Goal: Information Seeking & Learning: Learn about a topic

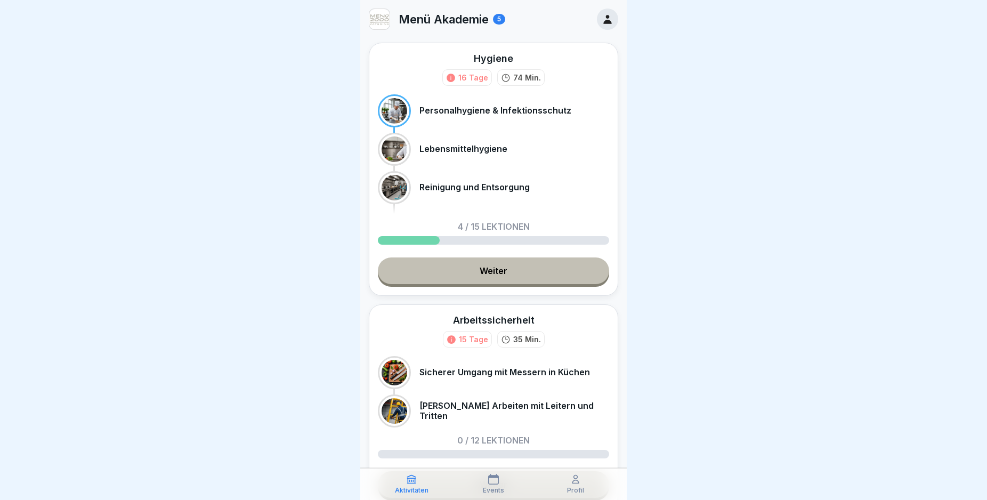
click at [543, 277] on link "Weiter" at bounding box center [493, 270] width 231 height 27
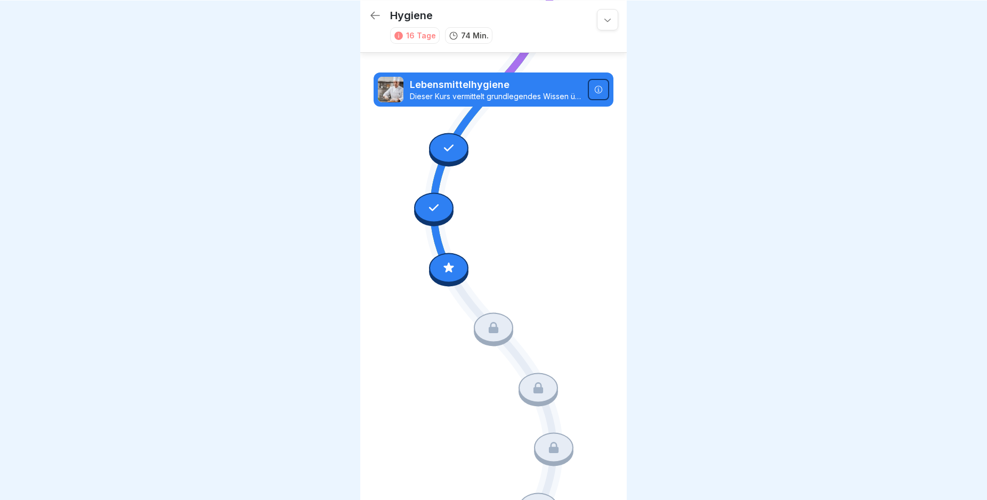
scroll to position [219, 0]
click at [448, 260] on icon at bounding box center [449, 267] width 14 height 14
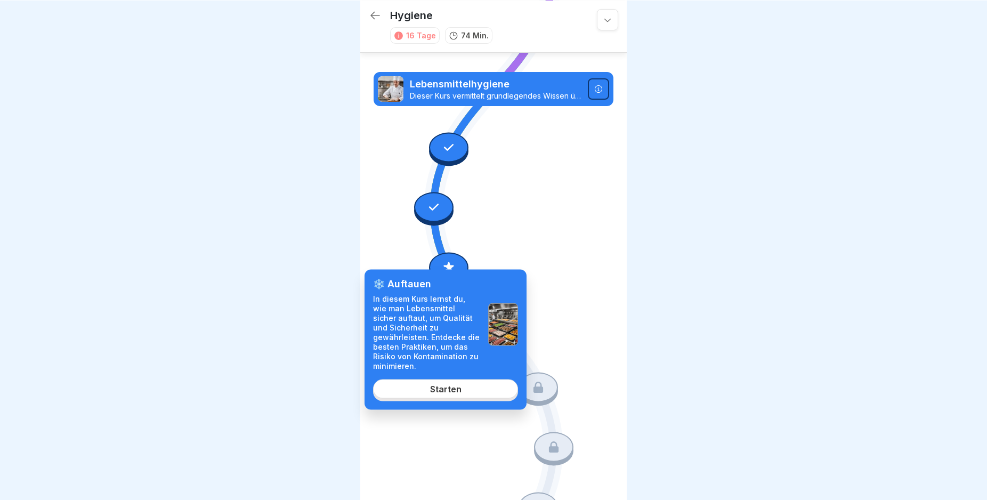
click at [454, 395] on link "Starten" at bounding box center [445, 388] width 145 height 19
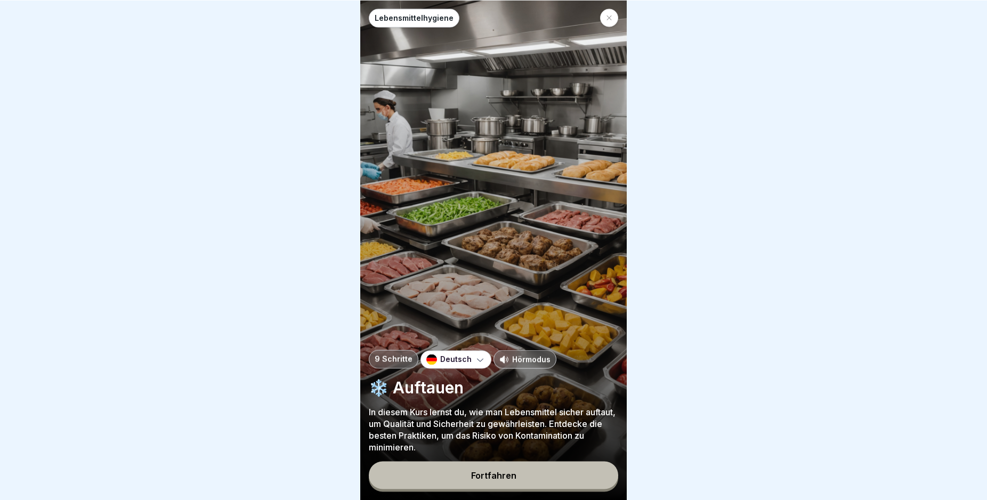
click at [547, 475] on button "Fortfahren" at bounding box center [493, 475] width 249 height 28
click at [637, 475] on div at bounding box center [759, 468] width 245 height 64
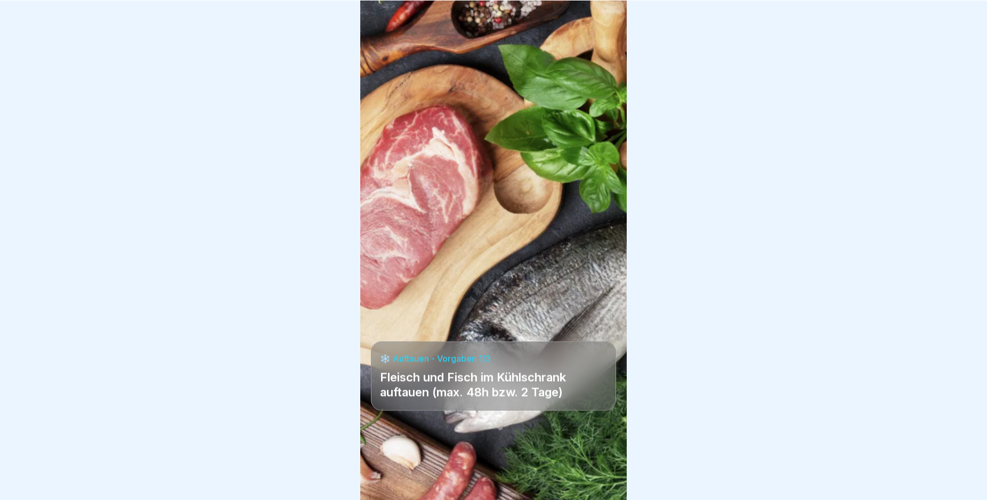
click at [547, 475] on div at bounding box center [493, 468] width 245 height 64
click at [592, 474] on div at bounding box center [599, 469] width 37 height 37
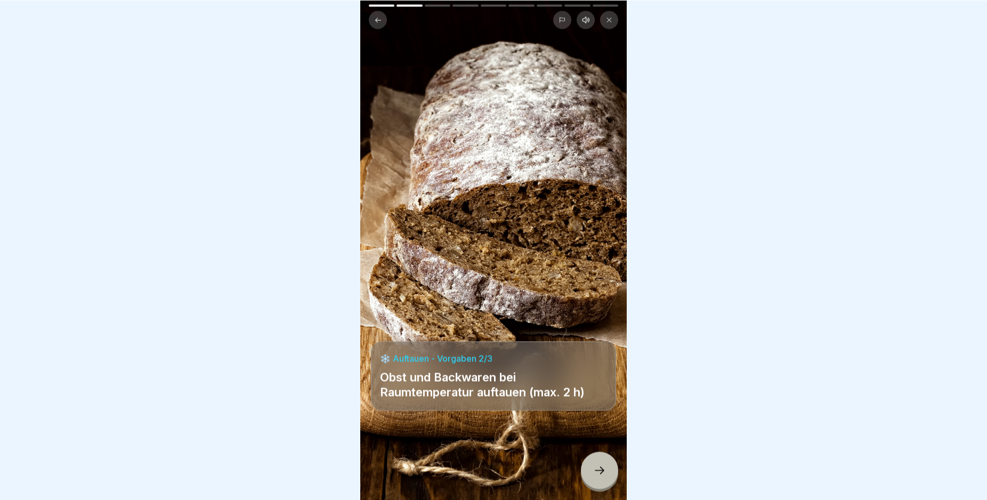
click at [592, 474] on div at bounding box center [599, 469] width 37 height 37
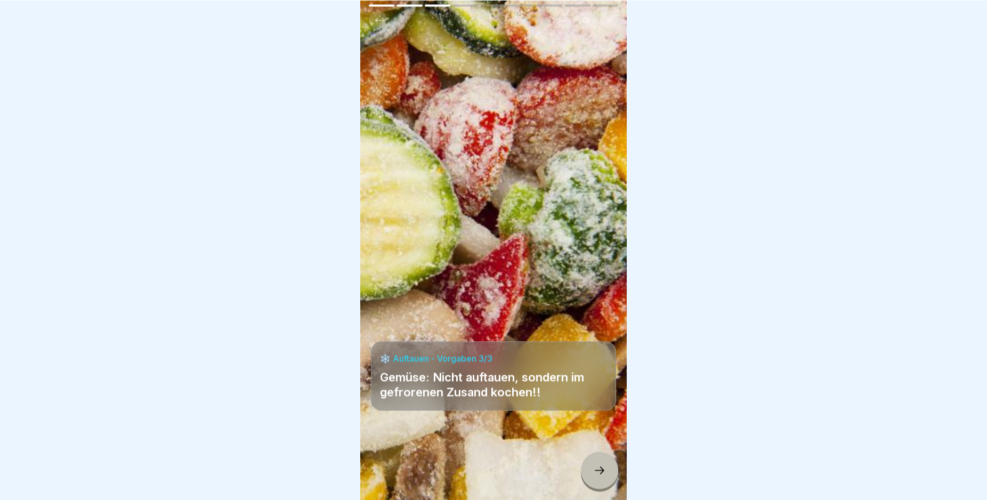
click at [592, 474] on div at bounding box center [599, 469] width 37 height 37
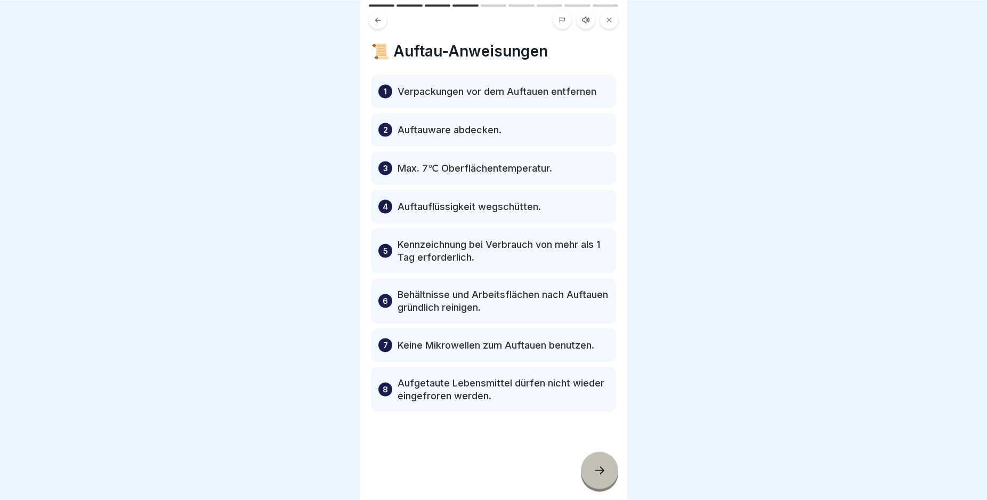
click at [592, 474] on div at bounding box center [599, 469] width 37 height 37
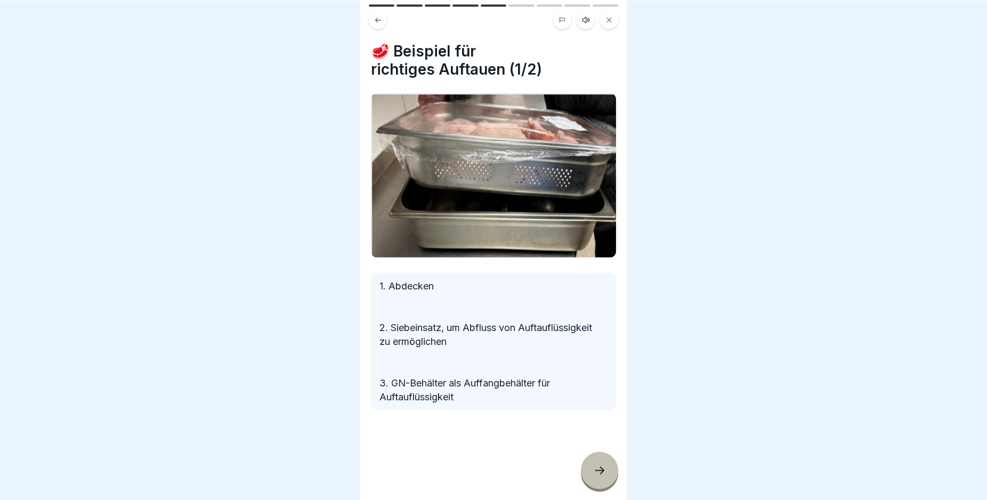
click at [377, 11] on button at bounding box center [378, 20] width 18 height 18
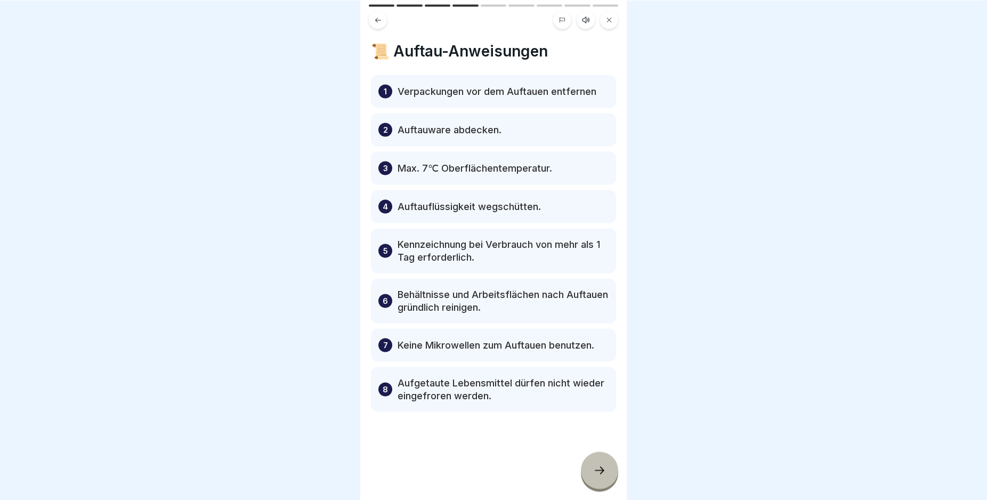
click at [600, 476] on icon at bounding box center [599, 470] width 13 height 13
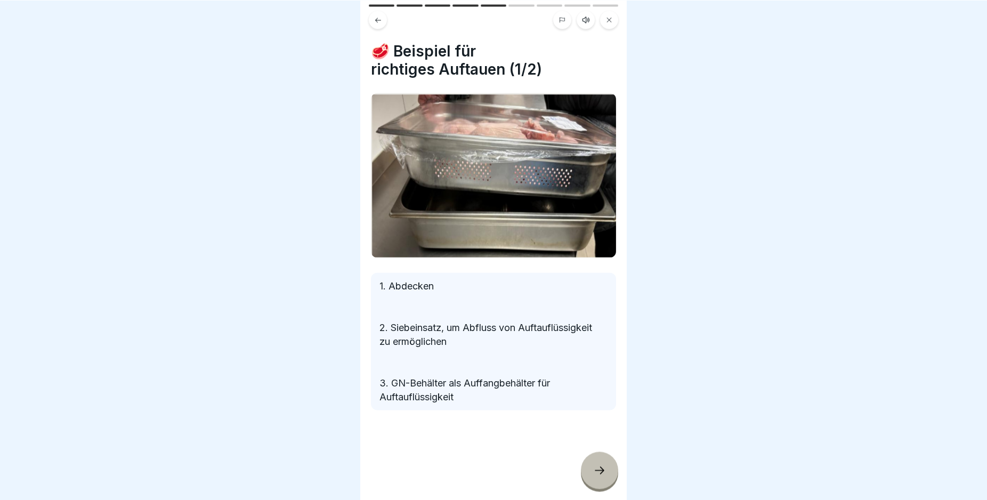
click at [600, 476] on icon at bounding box center [599, 470] width 13 height 13
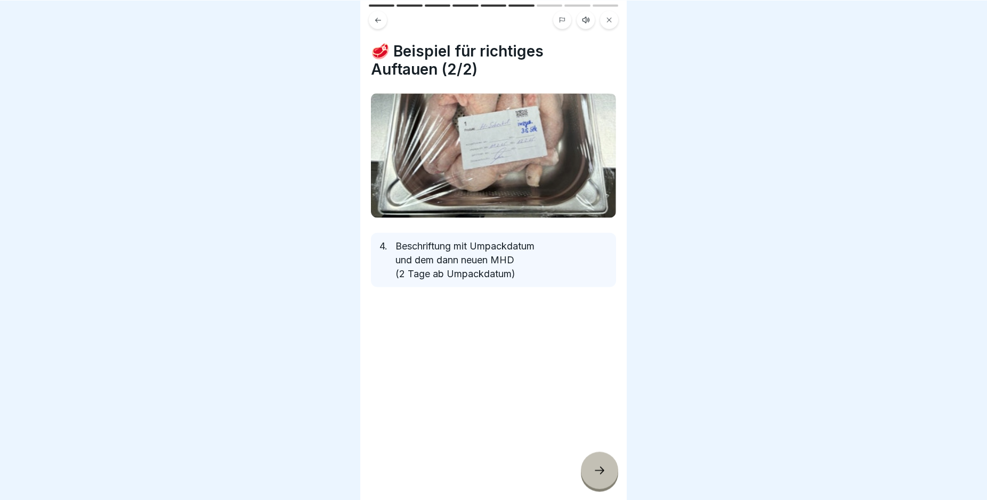
click at [600, 476] on icon at bounding box center [599, 470] width 13 height 13
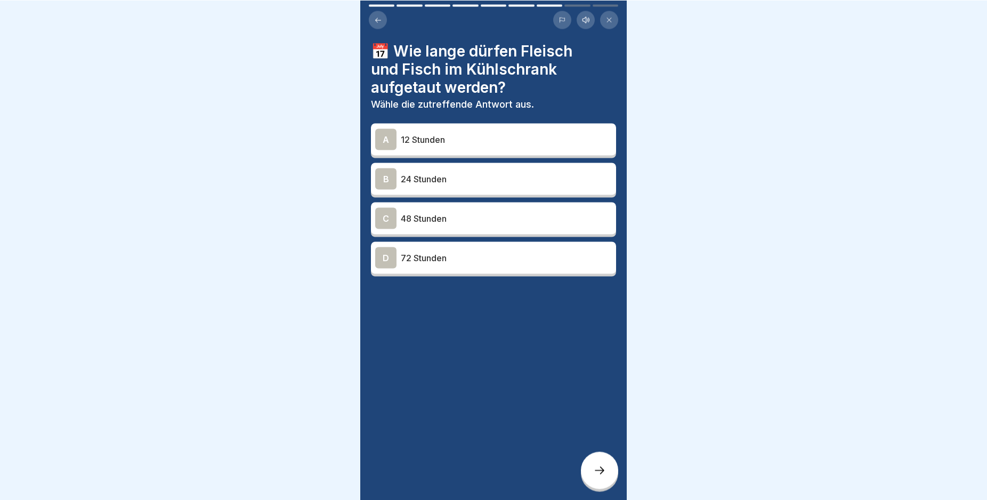
click at [417, 217] on p "48 Stunden" at bounding box center [506, 218] width 211 height 13
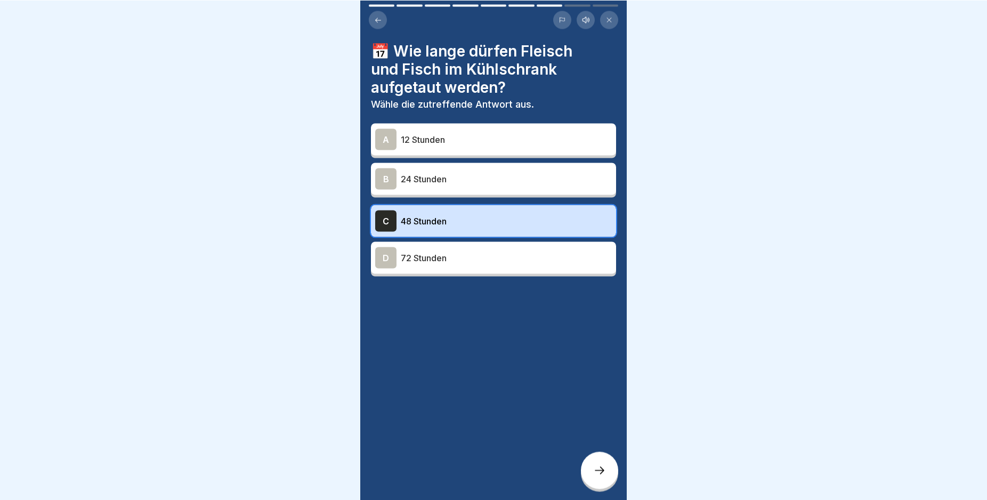
click at [599, 469] on icon at bounding box center [599, 470] width 13 height 13
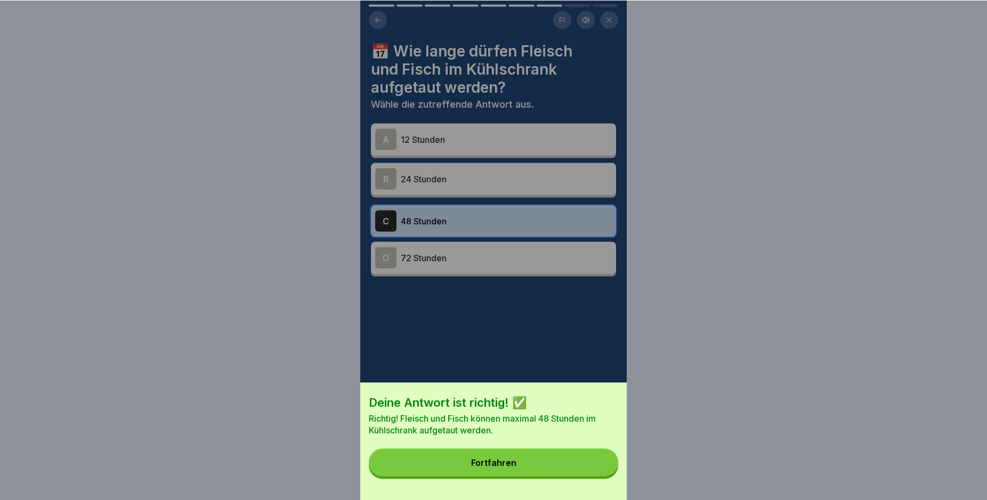
click at [540, 465] on button "Fortfahren" at bounding box center [493, 462] width 249 height 28
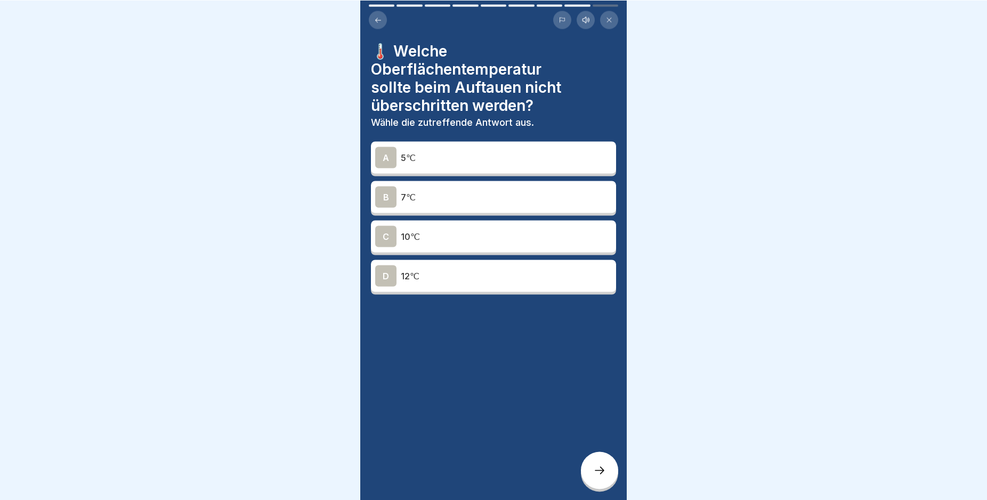
click at [452, 197] on p "7℃" at bounding box center [506, 196] width 211 height 13
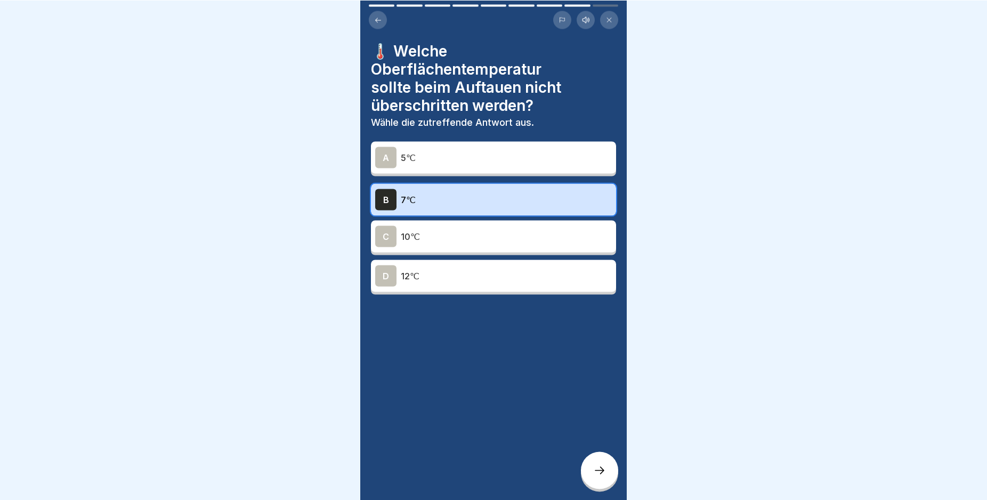
click at [608, 476] on div at bounding box center [599, 469] width 37 height 37
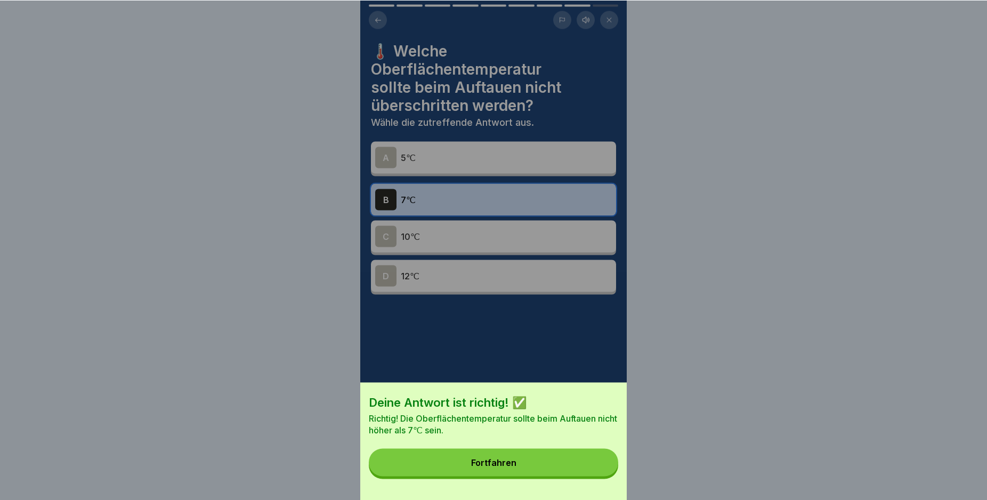
click at [503, 467] on div "Fortfahren" at bounding box center [493, 462] width 45 height 10
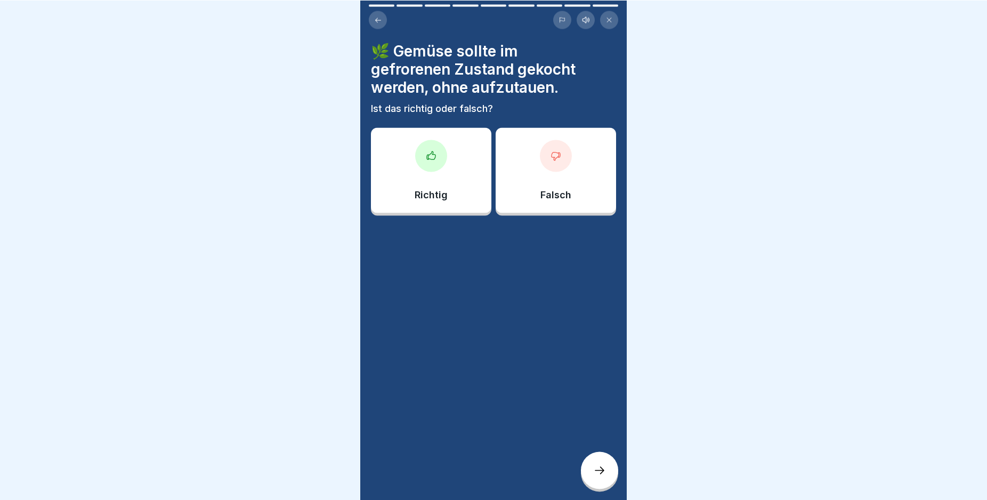
click at [440, 150] on div at bounding box center [431, 156] width 32 height 32
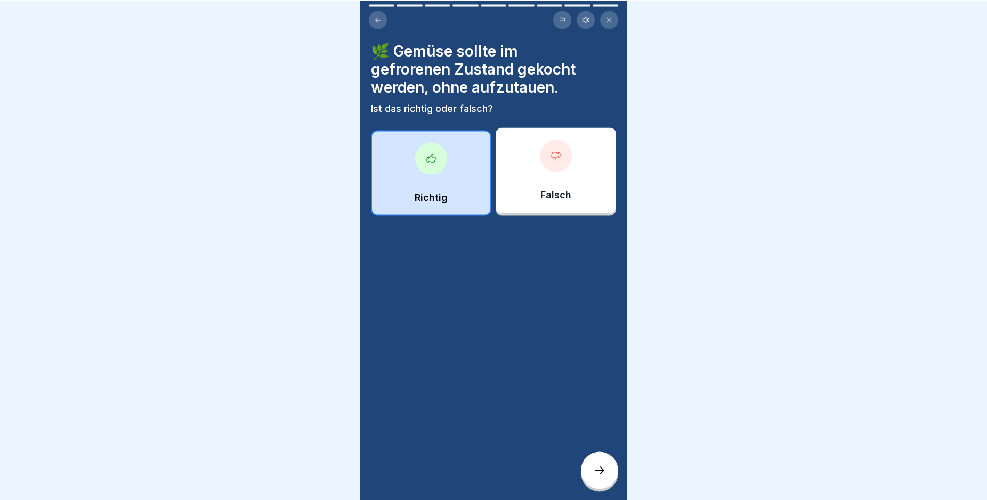
click at [590, 469] on div at bounding box center [599, 469] width 37 height 37
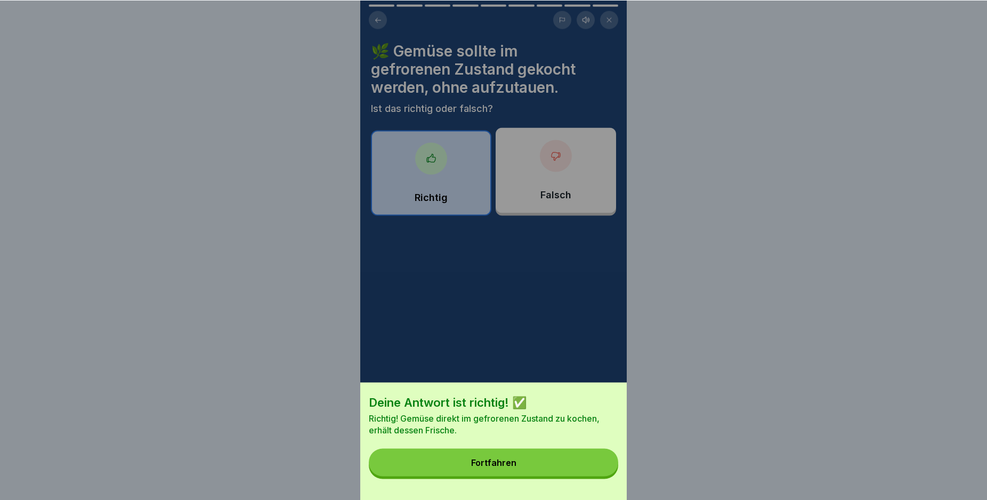
click at [536, 459] on button "Fortfahren" at bounding box center [493, 462] width 249 height 28
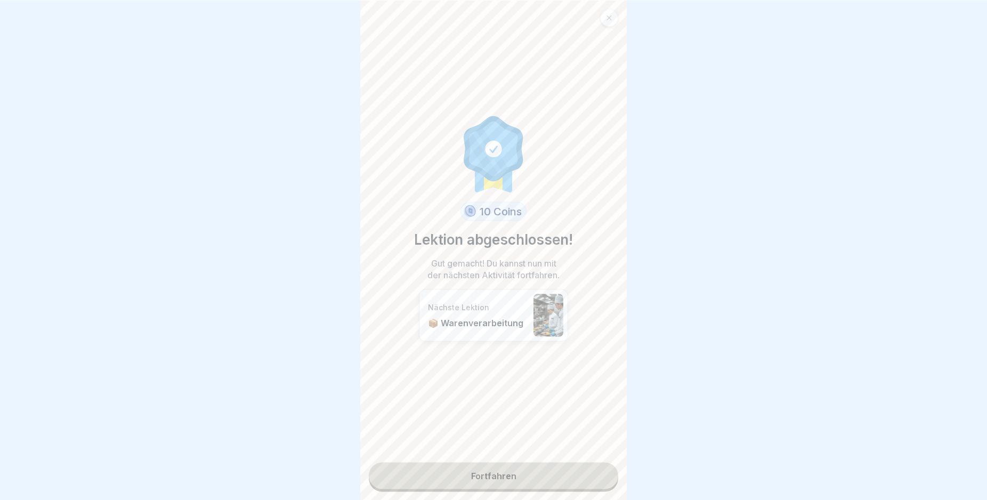
click at [505, 470] on link "Fortfahren" at bounding box center [493, 475] width 249 height 27
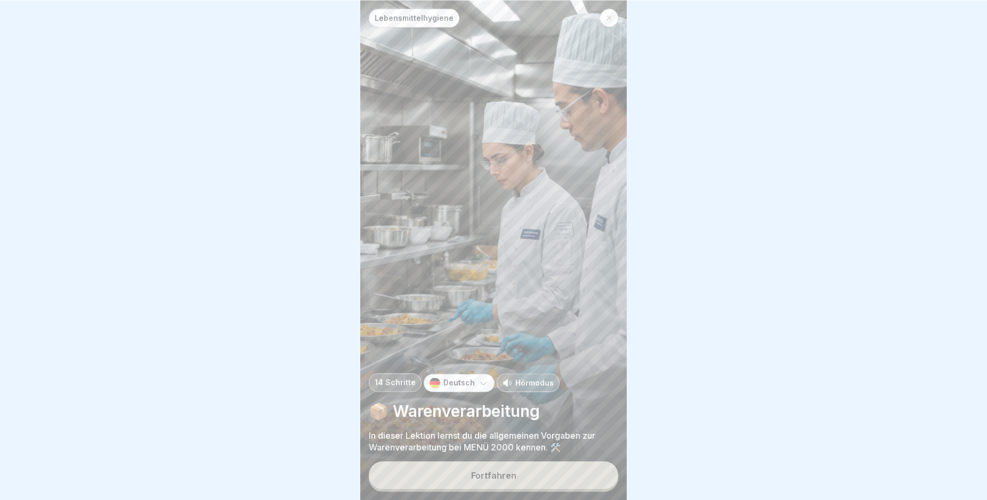
click at [518, 479] on button "Fortfahren" at bounding box center [493, 475] width 249 height 28
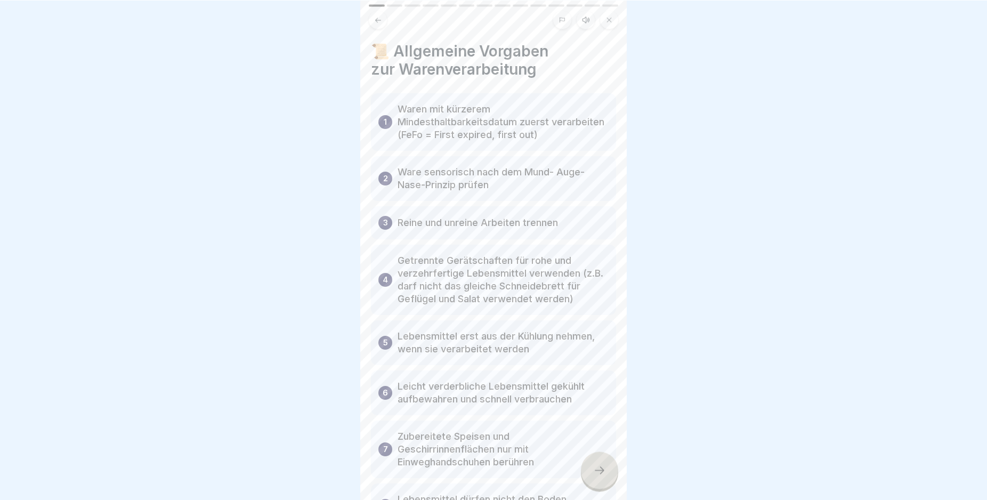
click at [599, 476] on icon at bounding box center [599, 470] width 13 height 13
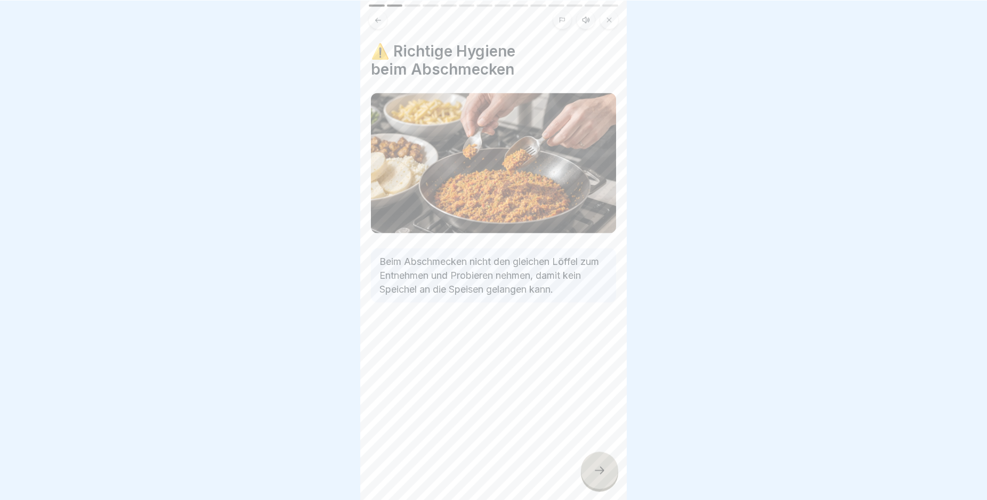
click at [599, 476] on icon at bounding box center [599, 470] width 13 height 13
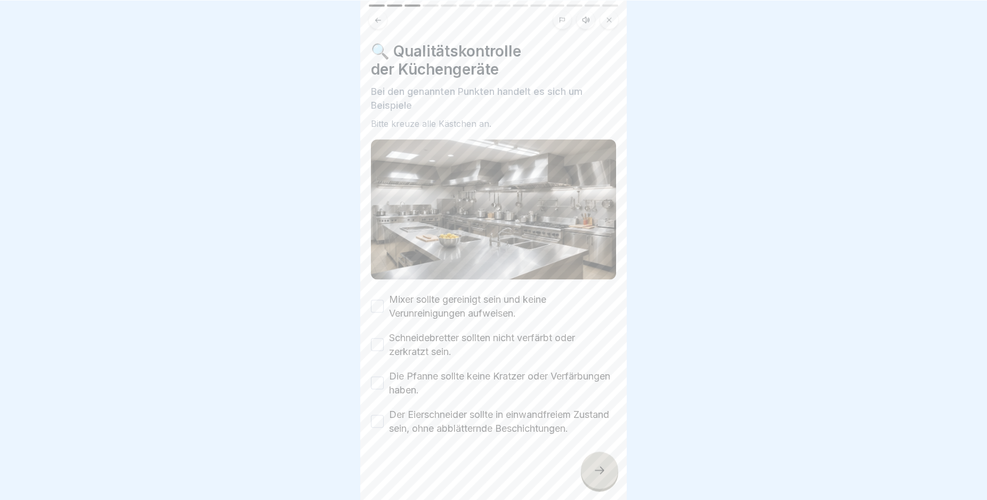
click at [599, 476] on icon at bounding box center [599, 470] width 13 height 13
click at [412, 307] on label "Mixer sollte gereinigt sein und keine Verunreinigungen aufweisen." at bounding box center [502, 306] width 227 height 28
click at [384, 307] on button "Mixer sollte gereinigt sein und keine Verunreinigungen aufweisen." at bounding box center [377, 305] width 13 height 13
click at [400, 335] on label "Schneidebretter sollten nicht verfärbt oder zerkratzt sein." at bounding box center [502, 344] width 227 height 28
click at [384, 338] on button "Schneidebretter sollten nicht verfärbt oder zerkratzt sein." at bounding box center [377, 344] width 13 height 13
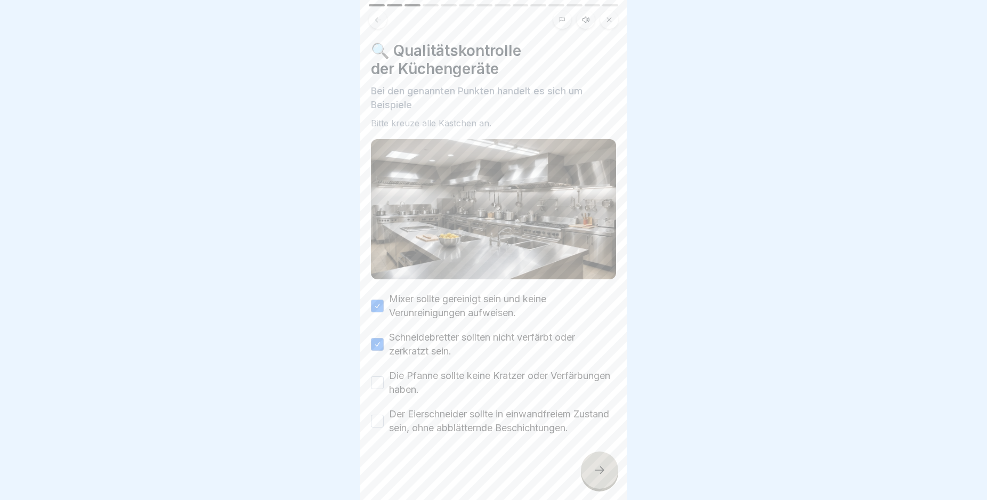
click at [397, 375] on label "Die Pfanne sollte keine Kratzer oder Verfärbungen haben." at bounding box center [502, 383] width 227 height 28
click at [397, 407] on label "Der Eierschneider sollte in einwandfreiem Zustand sein, ohne abblätternde Besch…" at bounding box center [502, 421] width 227 height 28
click at [384, 415] on button "Der Eierschneider sollte in einwandfreiem Zustand sein, ohne abblätternde Besch…" at bounding box center [377, 421] width 13 height 13
click at [397, 383] on label "Die Pfanne sollte keine Kratzer oder Verfärbungen haben." at bounding box center [502, 383] width 227 height 28
click at [384, 383] on button "Die Pfanne sollte keine Kratzer oder Verfärbungen haben." at bounding box center [377, 382] width 13 height 13
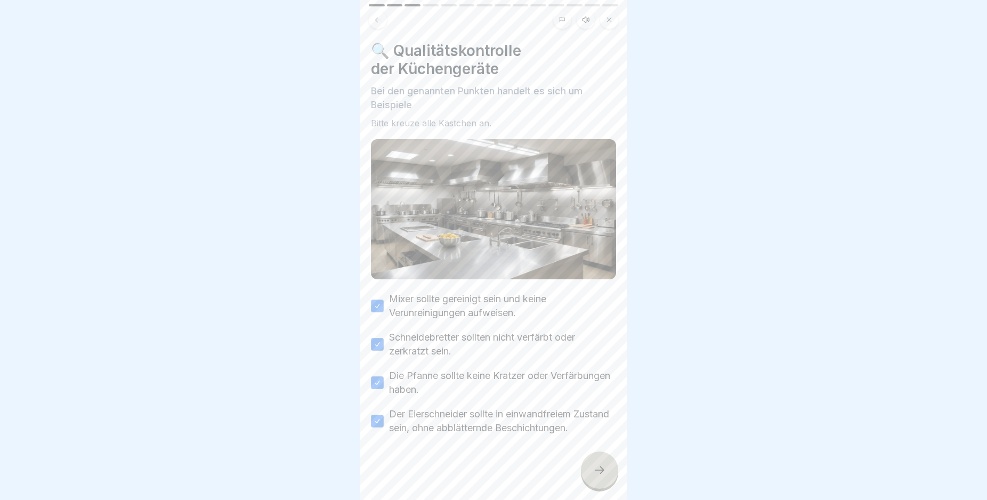
click at [591, 477] on div at bounding box center [599, 469] width 37 height 37
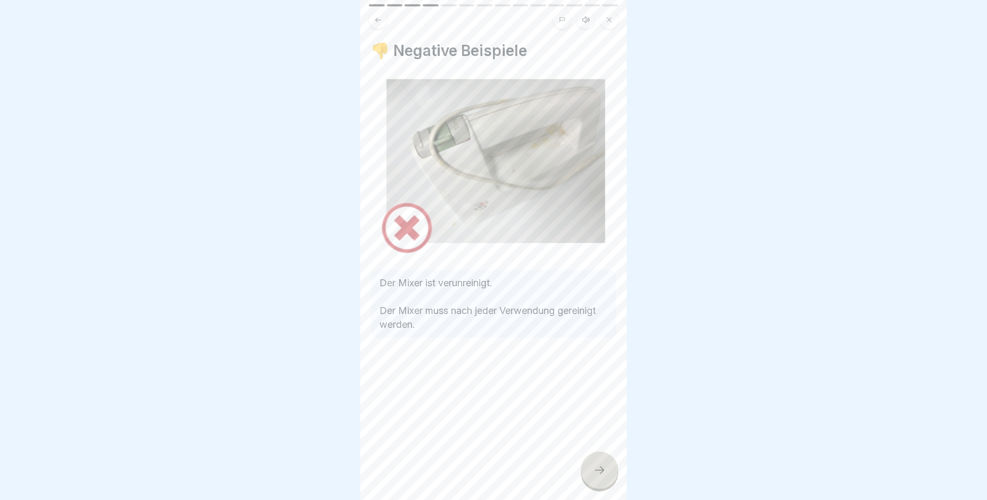
click at [593, 475] on icon at bounding box center [599, 470] width 13 height 13
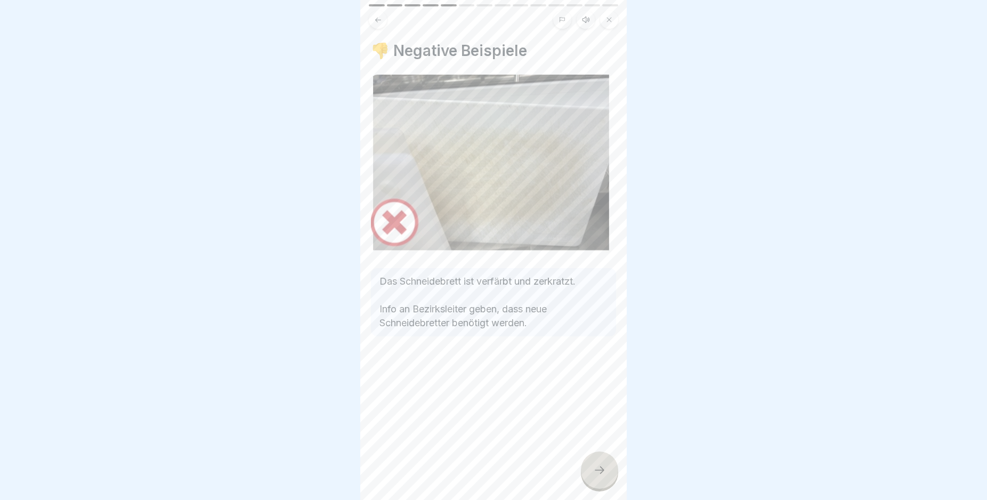
click at [593, 475] on icon at bounding box center [599, 470] width 13 height 13
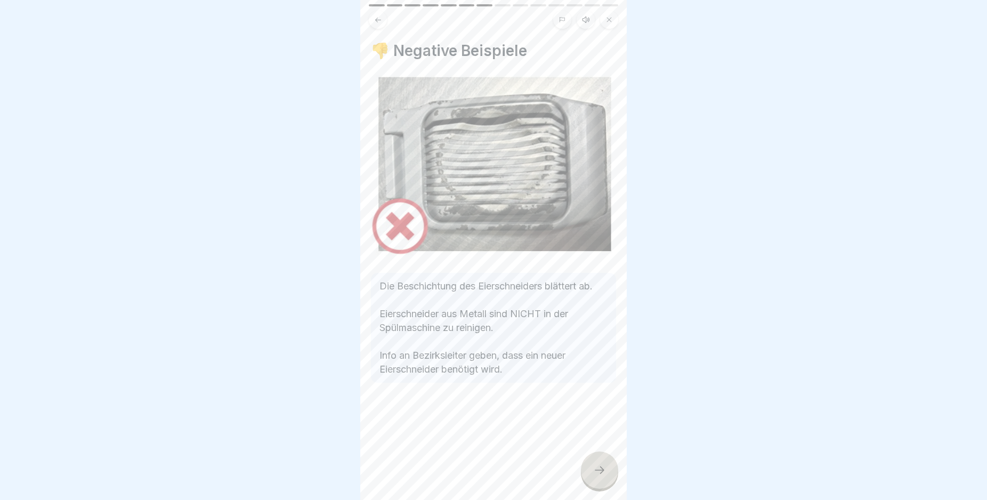
click at [593, 475] on icon at bounding box center [599, 470] width 13 height 13
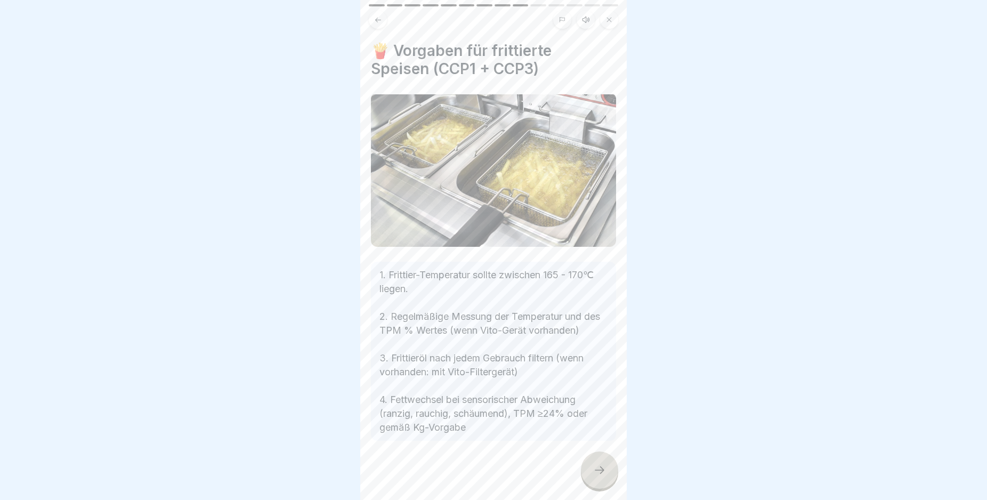
click at [593, 475] on icon at bounding box center [599, 470] width 13 height 13
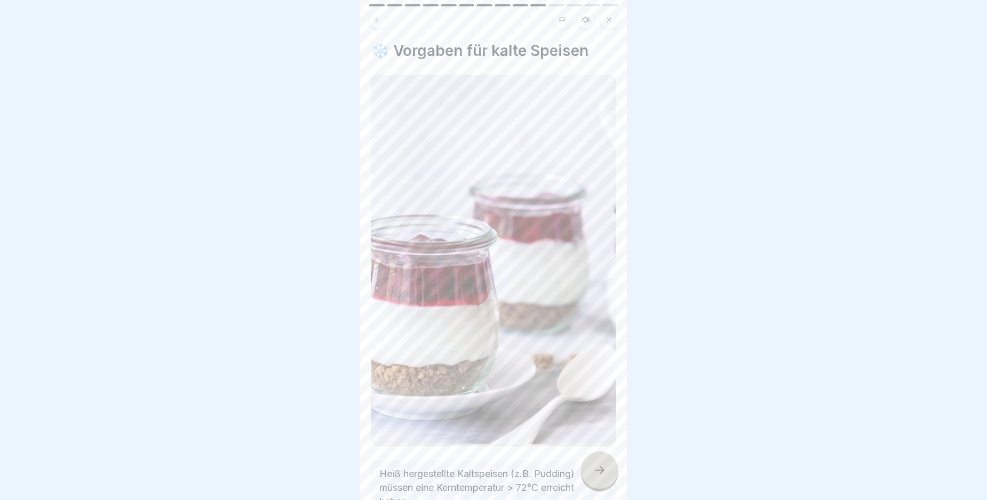
click at [593, 475] on icon at bounding box center [599, 470] width 13 height 13
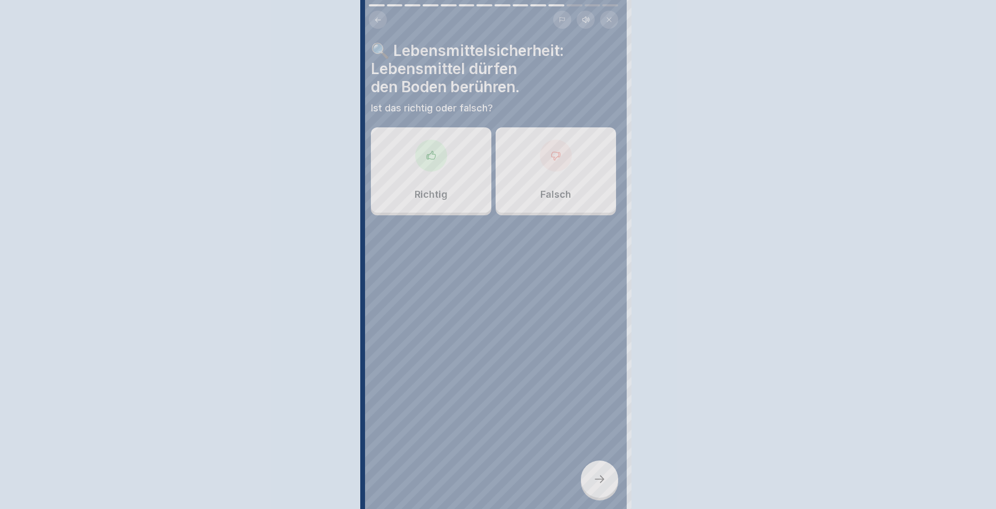
click at [593, 475] on div at bounding box center [498, 254] width 996 height 509
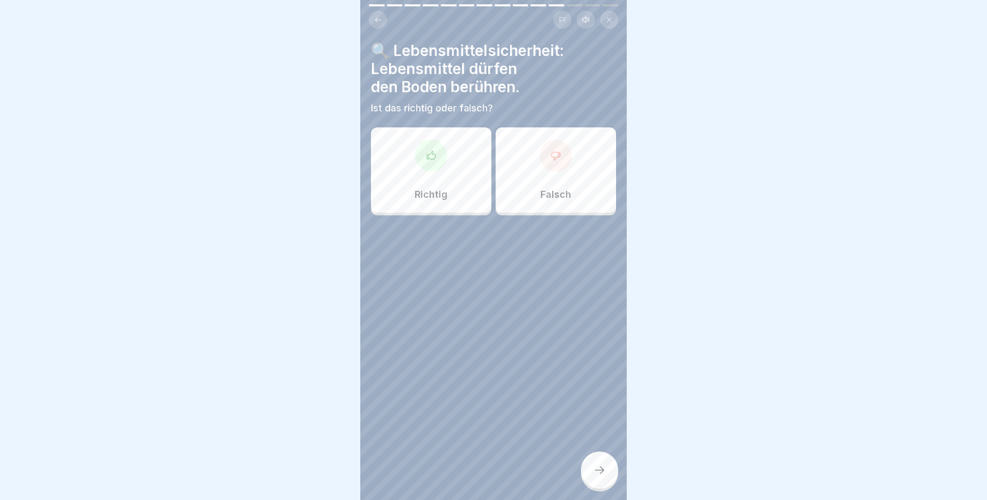
click at [542, 171] on div "Falsch" at bounding box center [556, 169] width 120 height 85
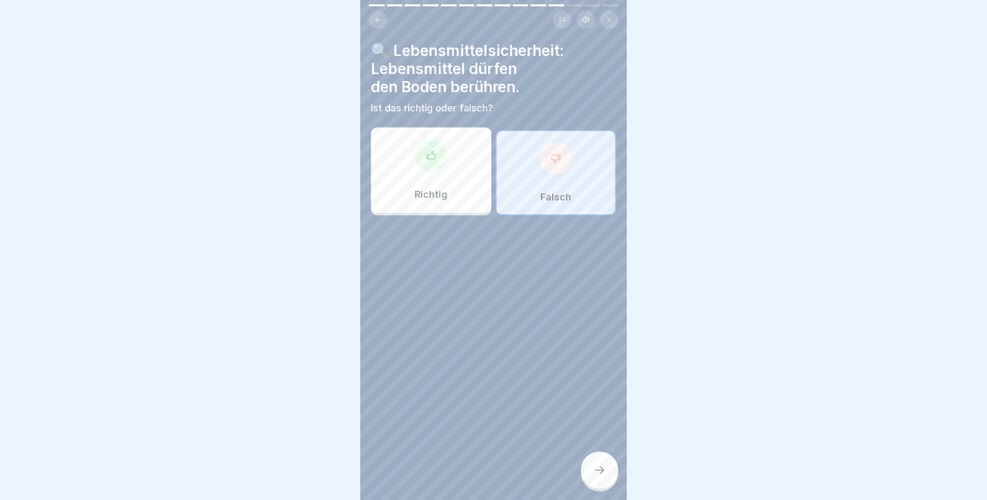
click at [600, 474] on icon at bounding box center [599, 470] width 13 height 13
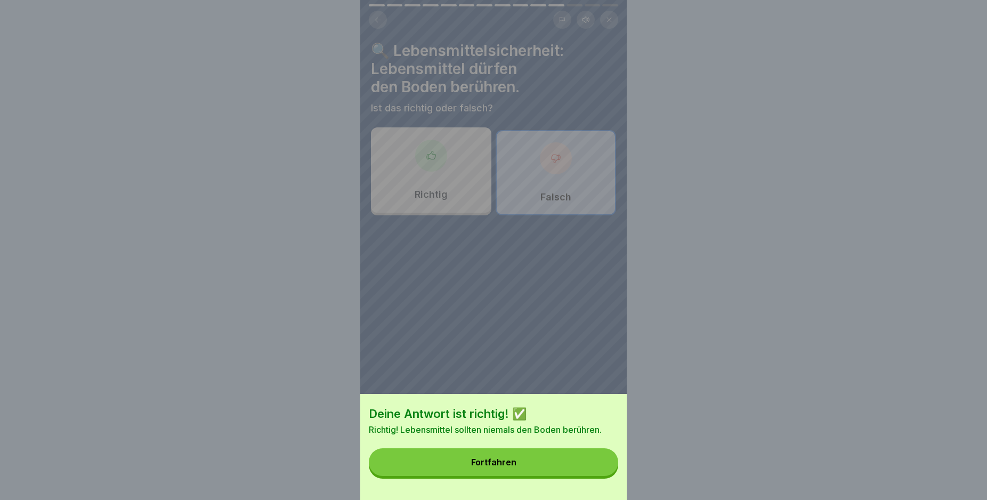
click at [592, 475] on button "Fortfahren" at bounding box center [493, 462] width 249 height 28
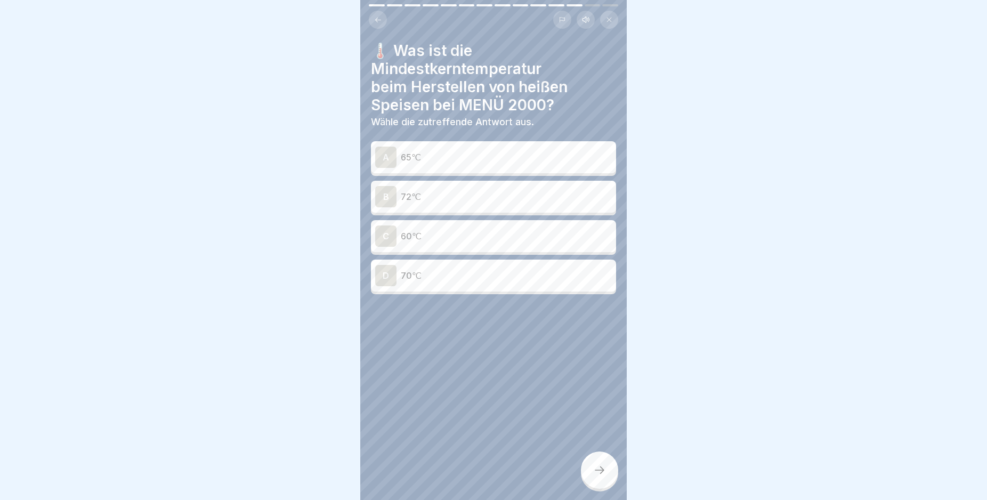
click at [432, 188] on div "B 72℃" at bounding box center [493, 196] width 237 height 21
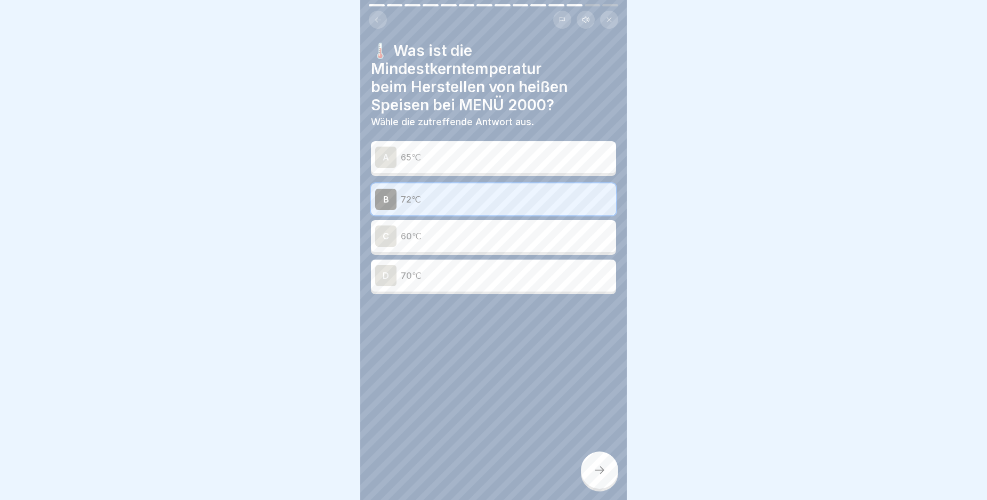
click at [600, 476] on icon at bounding box center [599, 470] width 13 height 13
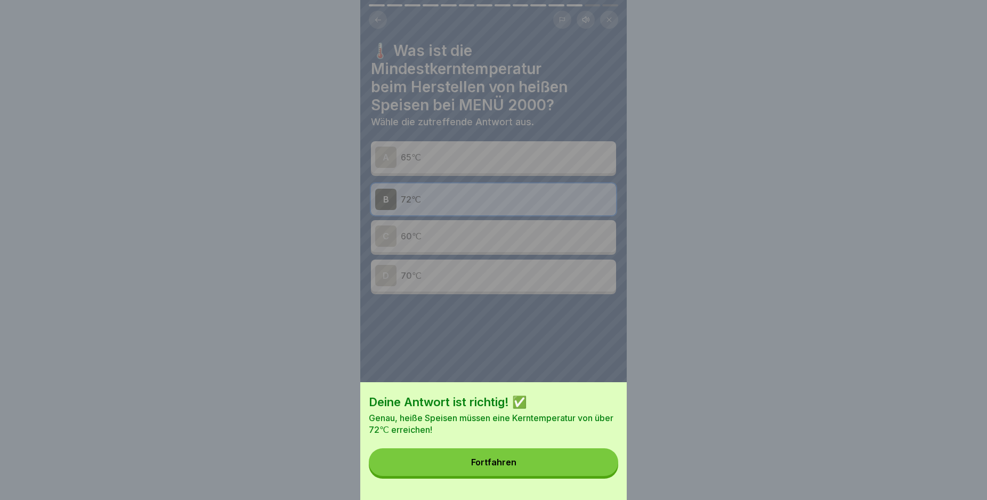
click at [520, 474] on button "Fortfahren" at bounding box center [493, 462] width 249 height 28
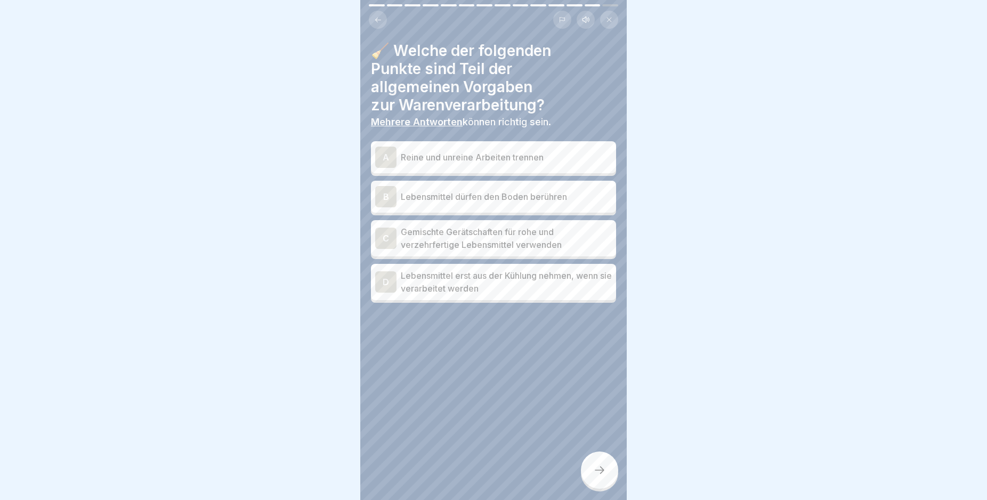
click at [391, 285] on div "D" at bounding box center [385, 281] width 21 height 21
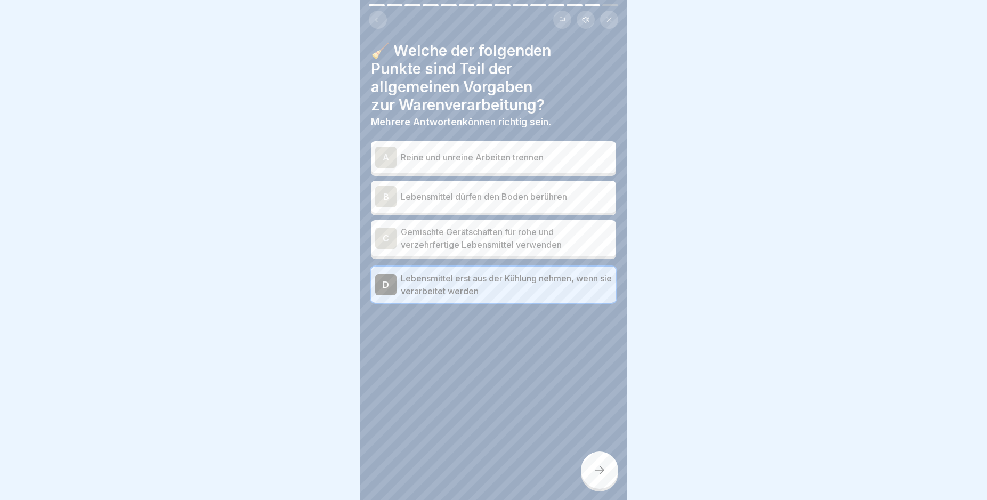
click at [379, 243] on div "C" at bounding box center [385, 238] width 21 height 21
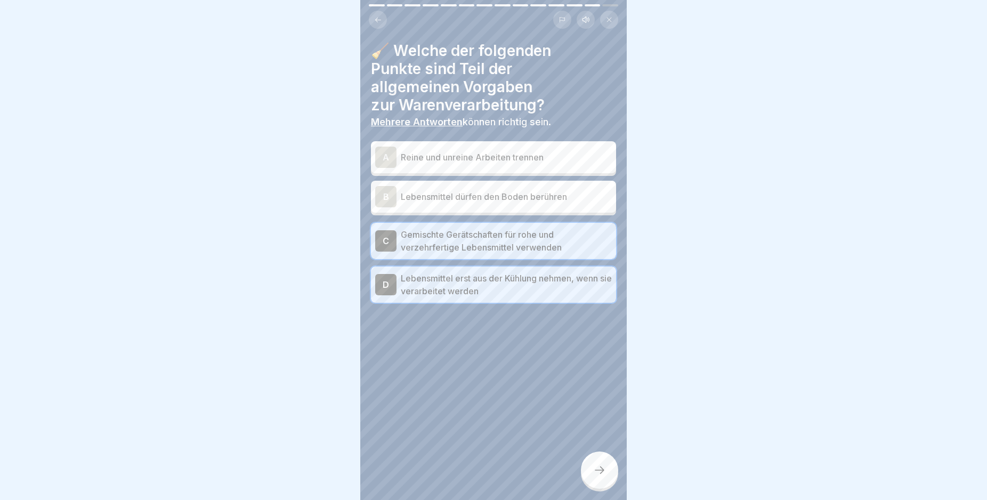
click at [387, 202] on div "B" at bounding box center [385, 196] width 21 height 21
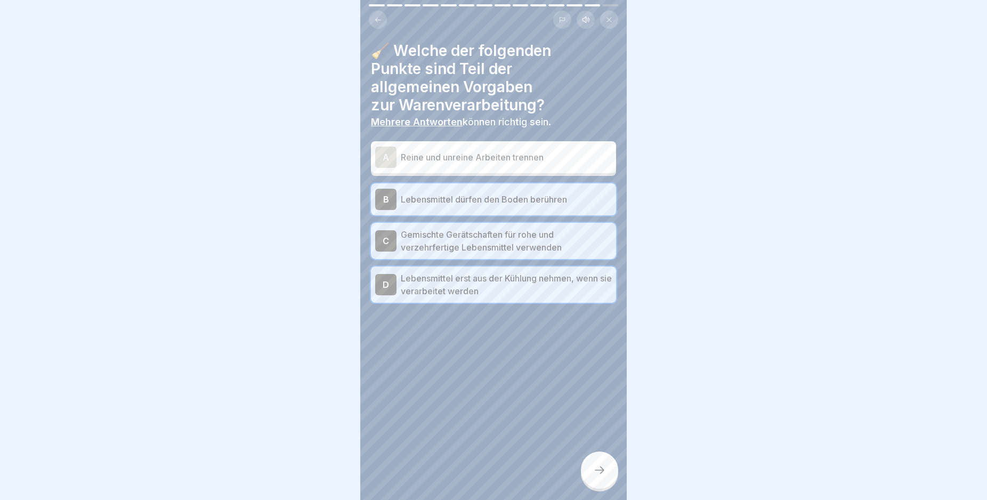
click at [383, 195] on div "B" at bounding box center [385, 199] width 21 height 21
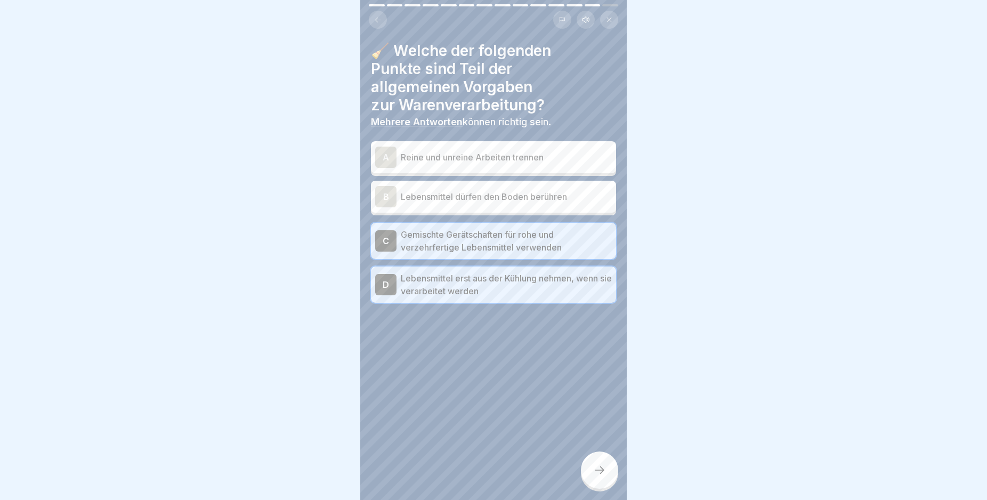
click at [385, 160] on div "A" at bounding box center [385, 157] width 21 height 21
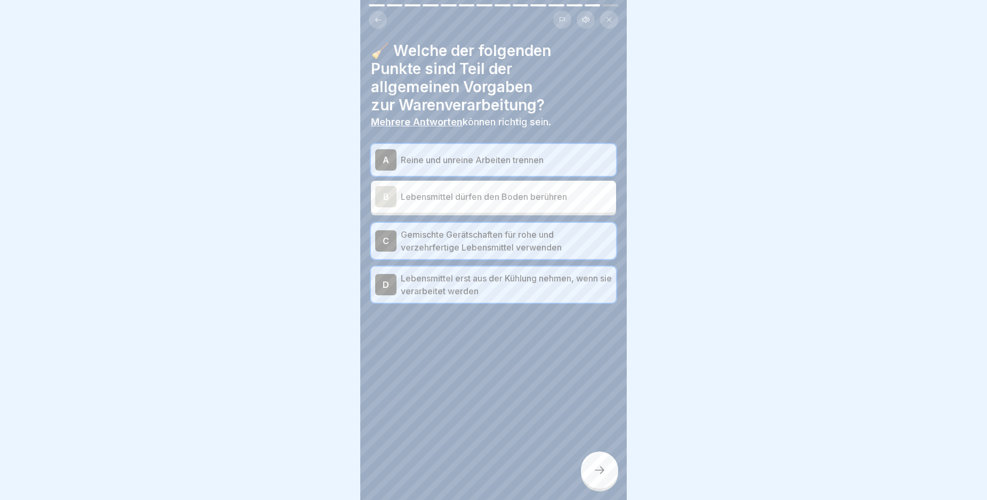
click at [589, 474] on div at bounding box center [599, 469] width 37 height 37
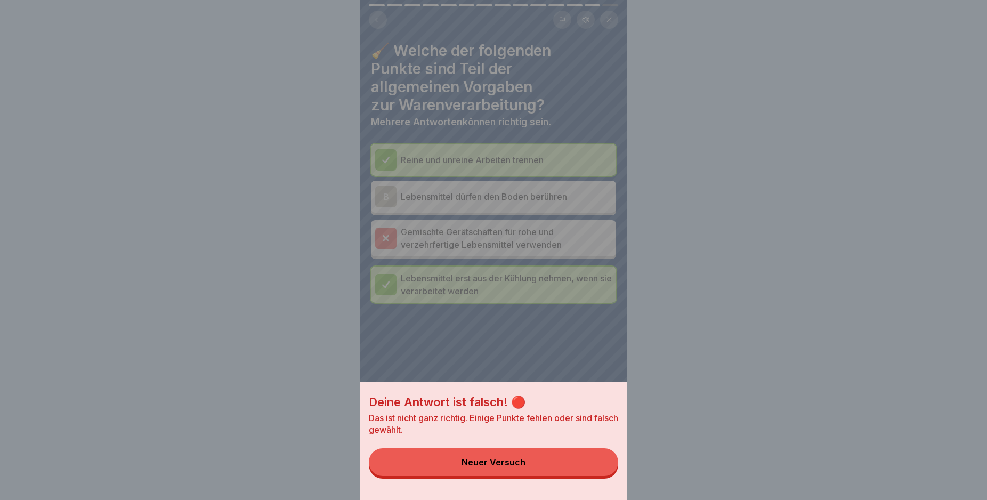
click at [548, 467] on button "Neuer Versuch" at bounding box center [493, 462] width 249 height 28
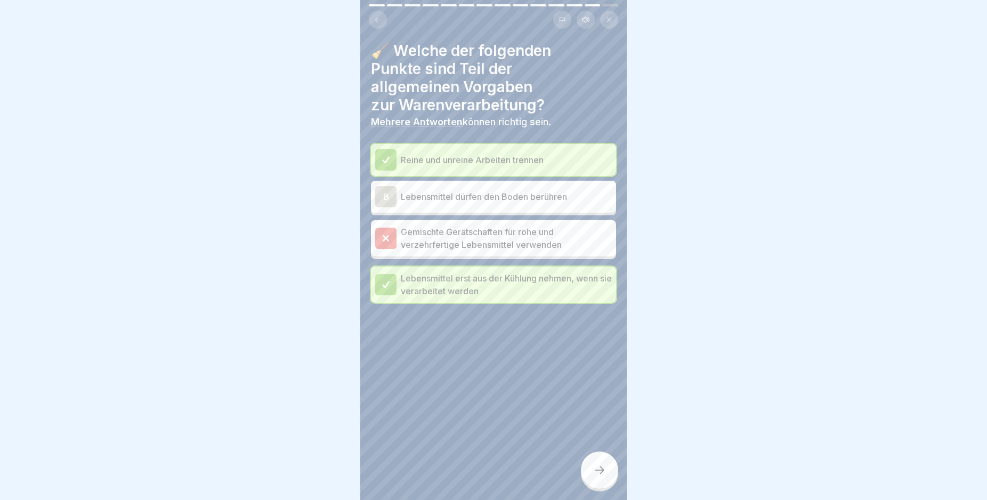
click at [396, 230] on div at bounding box center [385, 238] width 21 height 21
click at [607, 479] on div at bounding box center [599, 469] width 37 height 37
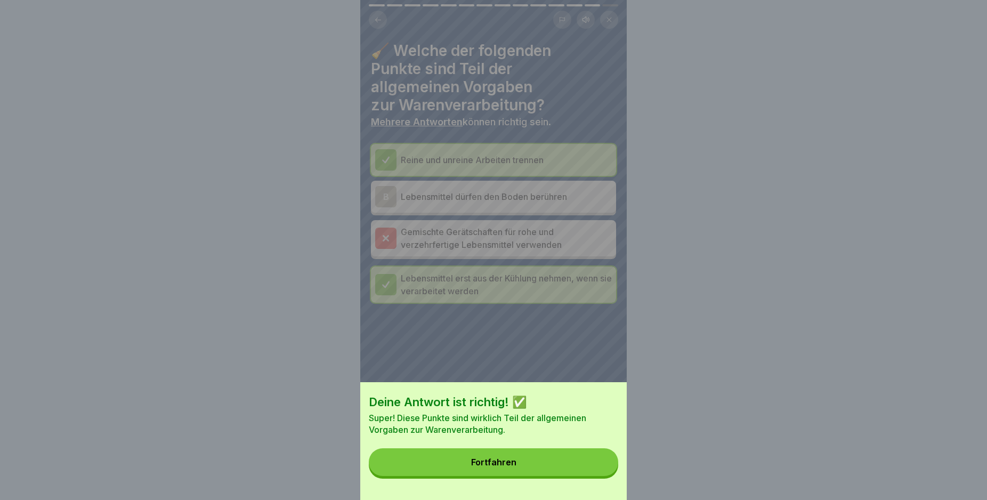
click at [545, 467] on button "Fortfahren" at bounding box center [493, 462] width 249 height 28
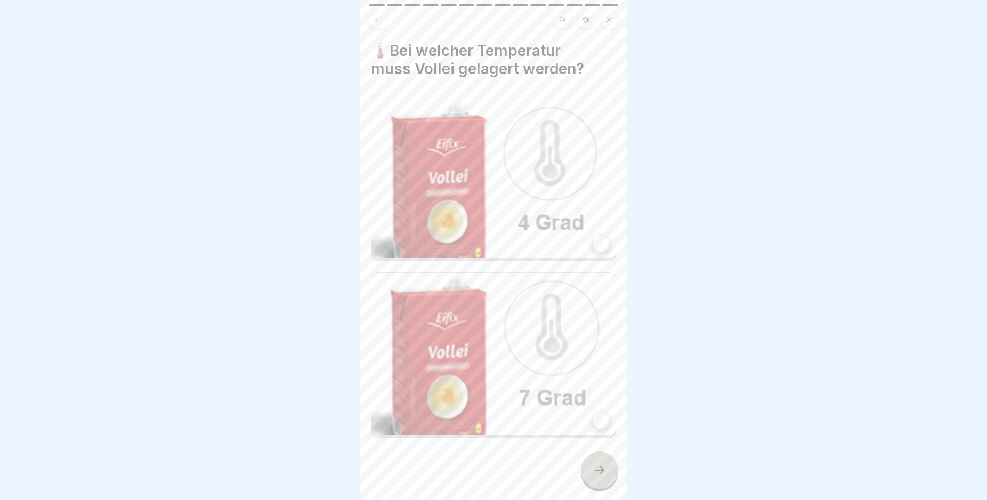
click at [590, 476] on div at bounding box center [599, 469] width 37 height 37
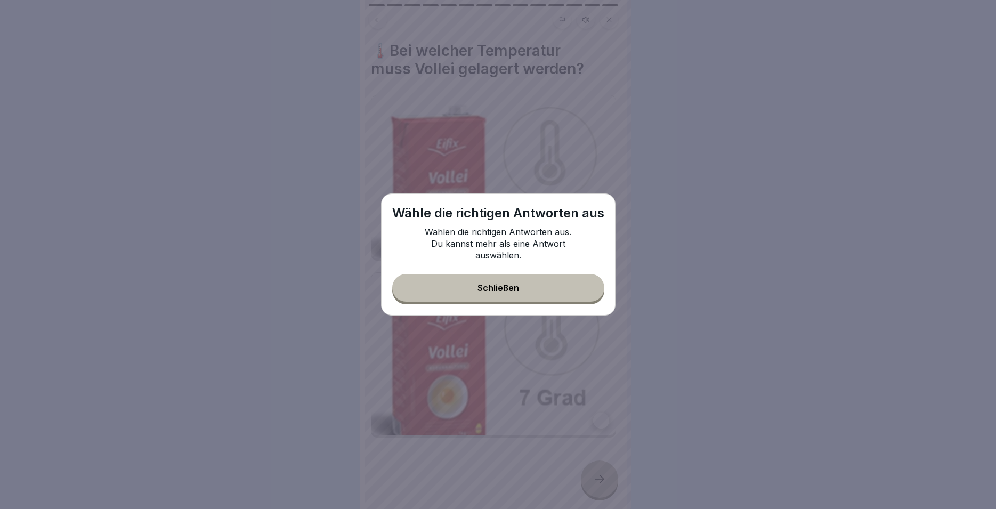
click at [525, 308] on div "Wähle die richtigen Antworten aus Wählen die richtigen Antworten aus. Du kannst…" at bounding box center [498, 254] width 234 height 122
click at [525, 289] on button "Schließen" at bounding box center [498, 288] width 212 height 28
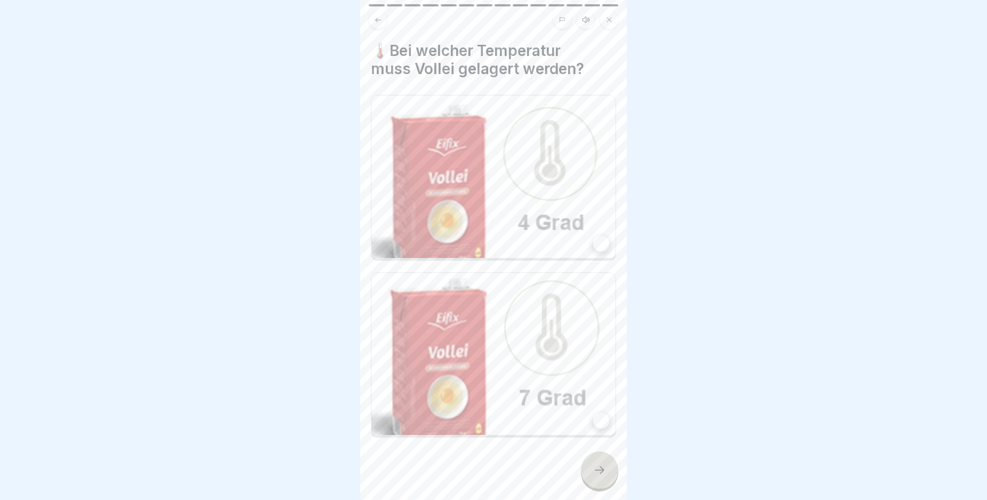
click at [515, 203] on img at bounding box center [493, 176] width 244 height 163
click at [598, 468] on div at bounding box center [599, 469] width 37 height 37
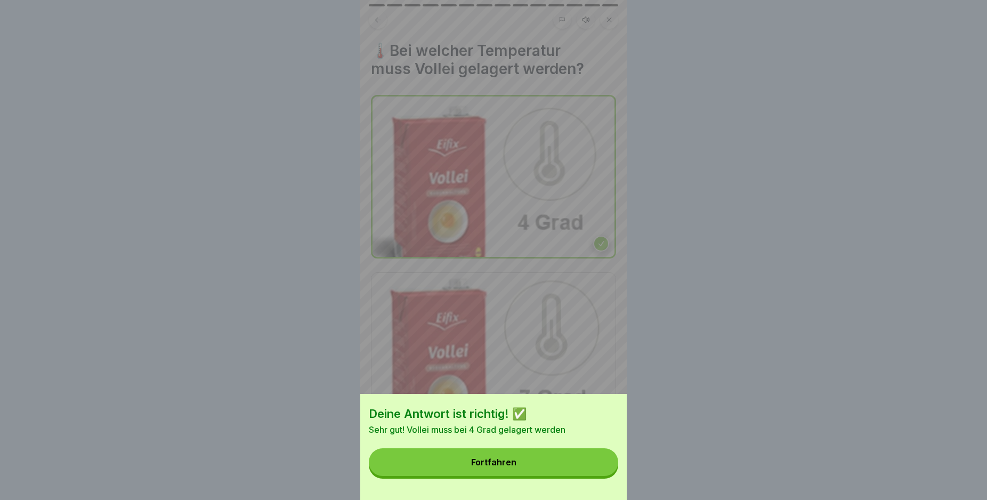
click at [529, 466] on button "Fortfahren" at bounding box center [493, 462] width 249 height 28
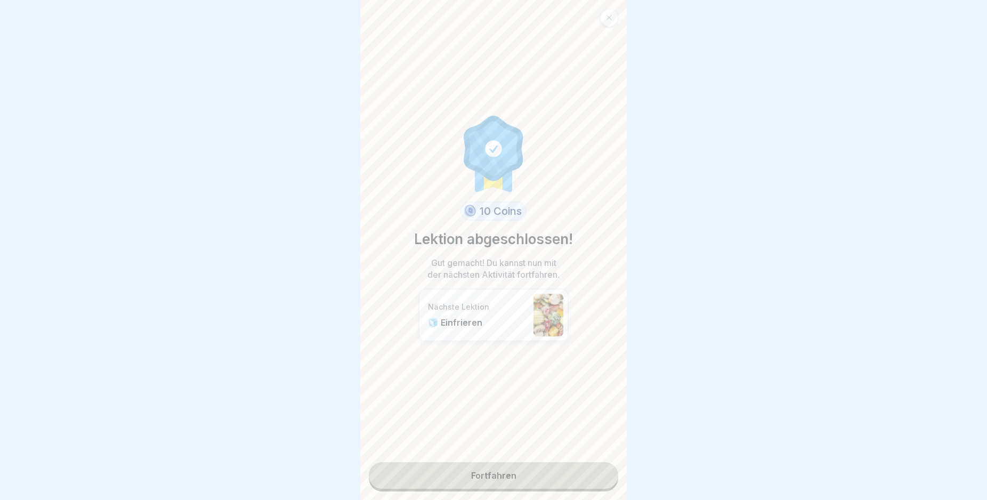
click at [502, 482] on link "Fortfahren" at bounding box center [493, 475] width 249 height 27
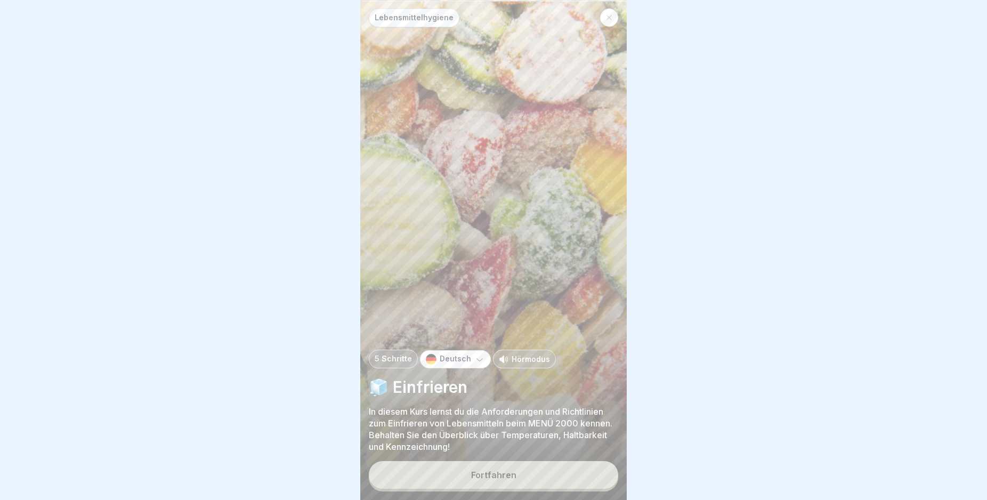
click at [552, 468] on div "Lebensmittelhygiene 5 Schritte Deutsch Hörmodus 🧊 Einfrieren In diesem Kurs ler…" at bounding box center [493, 250] width 266 height 500
click at [553, 476] on button "Fortfahren" at bounding box center [493, 475] width 249 height 28
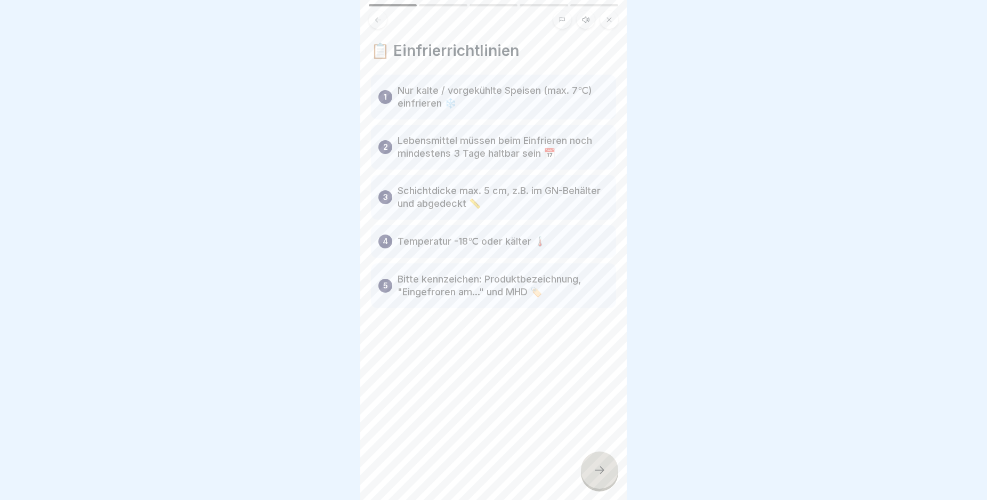
click at [594, 472] on div at bounding box center [599, 469] width 37 height 37
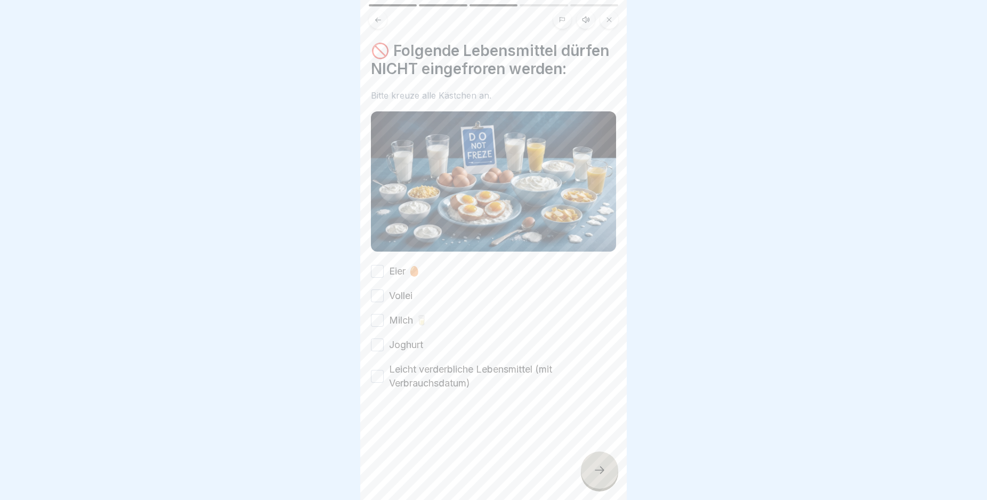
click at [594, 472] on div at bounding box center [599, 469] width 37 height 37
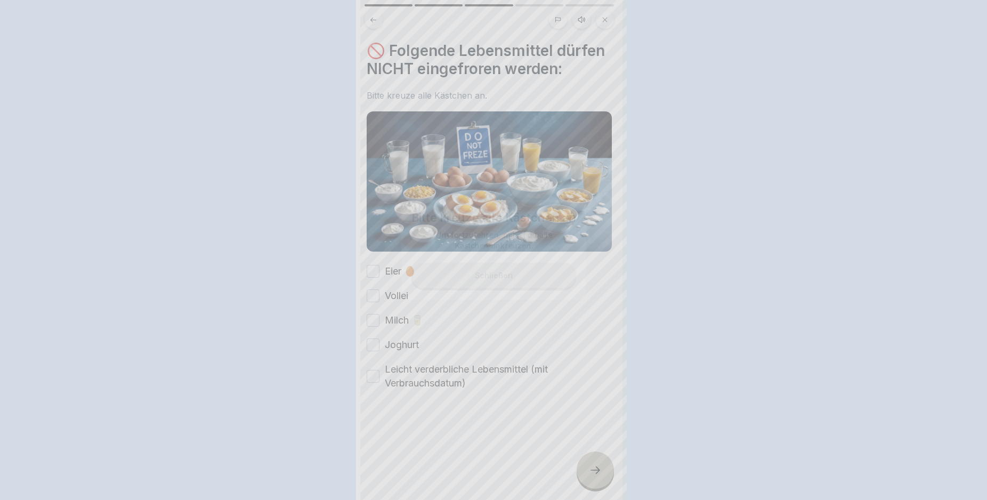
click at [594, 472] on div at bounding box center [493, 250] width 987 height 500
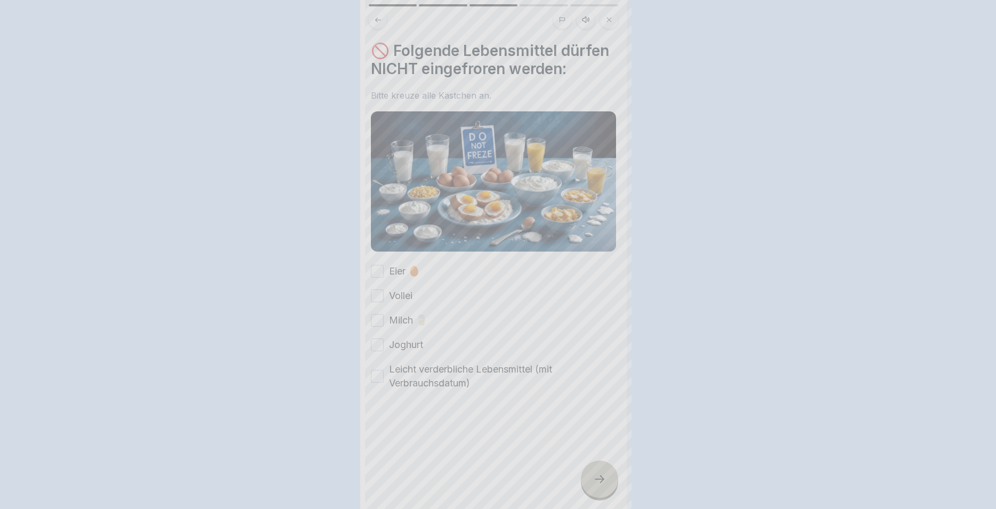
click at [594, 472] on div at bounding box center [498, 254] width 996 height 509
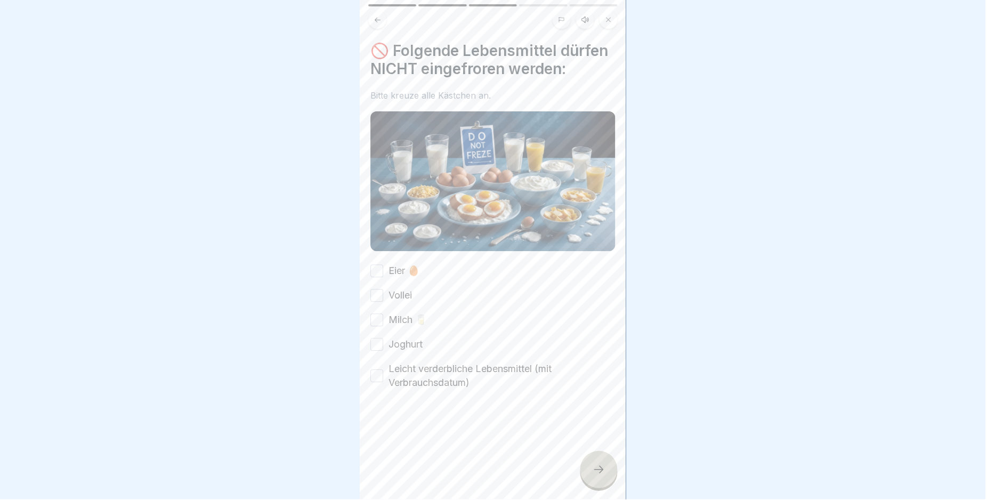
click at [594, 472] on div at bounding box center [599, 469] width 37 height 37
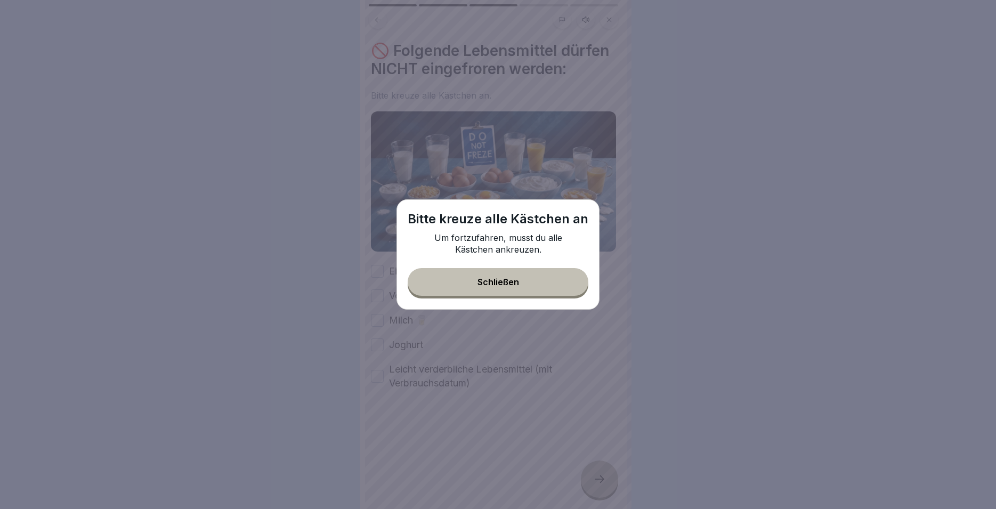
click at [498, 293] on button "Schließen" at bounding box center [498, 282] width 181 height 28
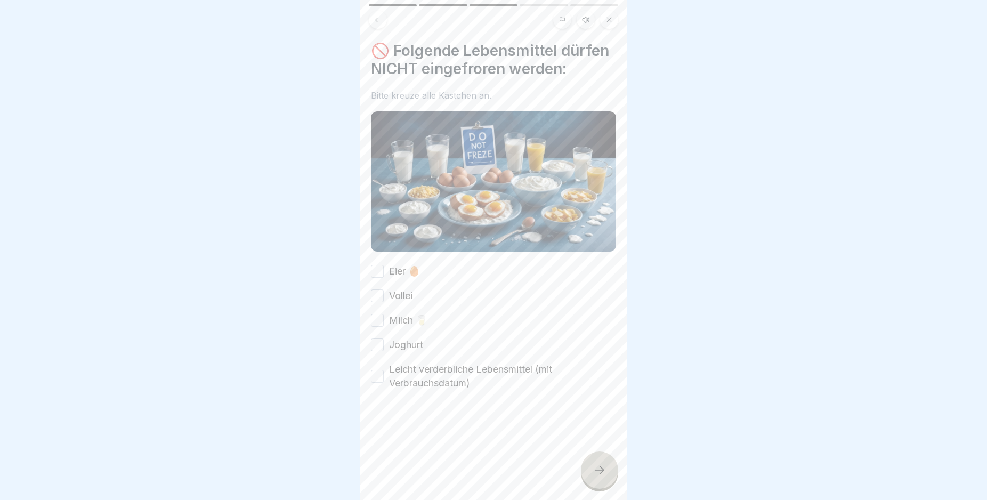
click at [373, 19] on button at bounding box center [378, 20] width 18 height 18
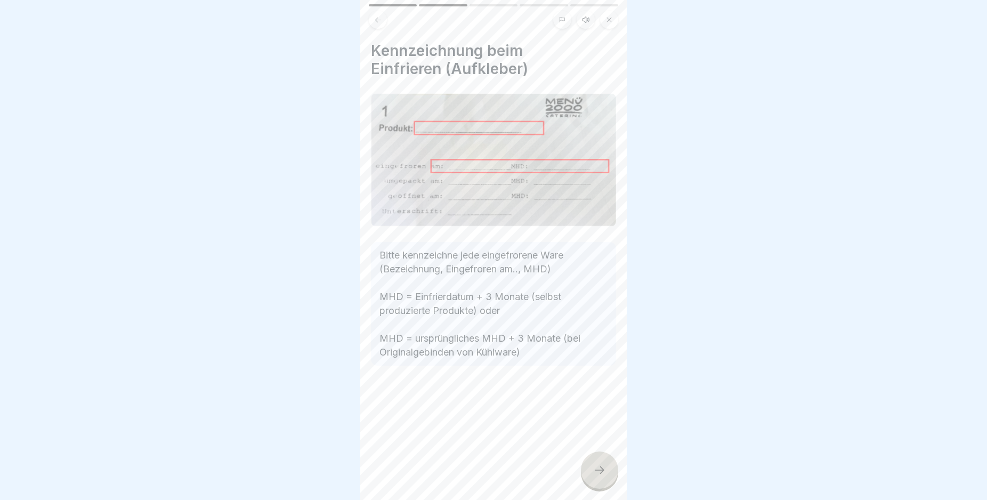
click at [373, 19] on button at bounding box center [378, 20] width 18 height 18
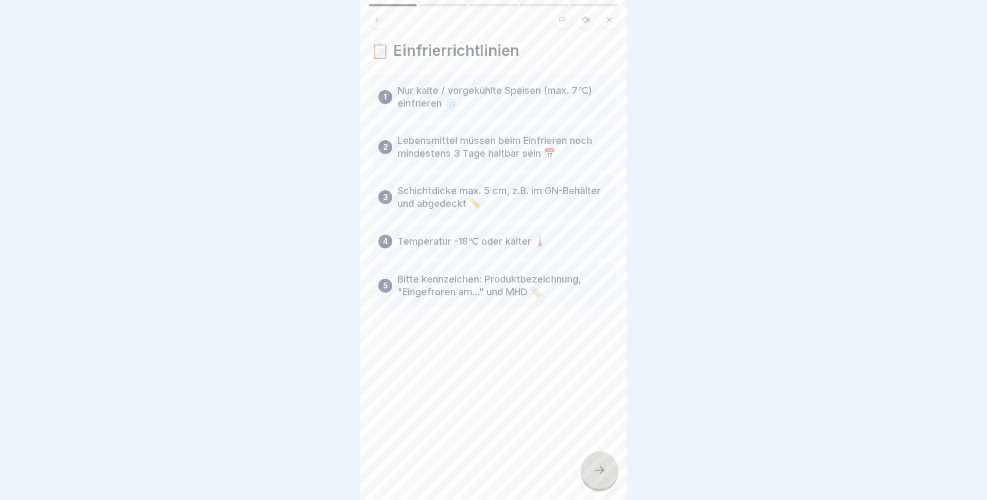
click at [373, 19] on button at bounding box center [378, 20] width 18 height 18
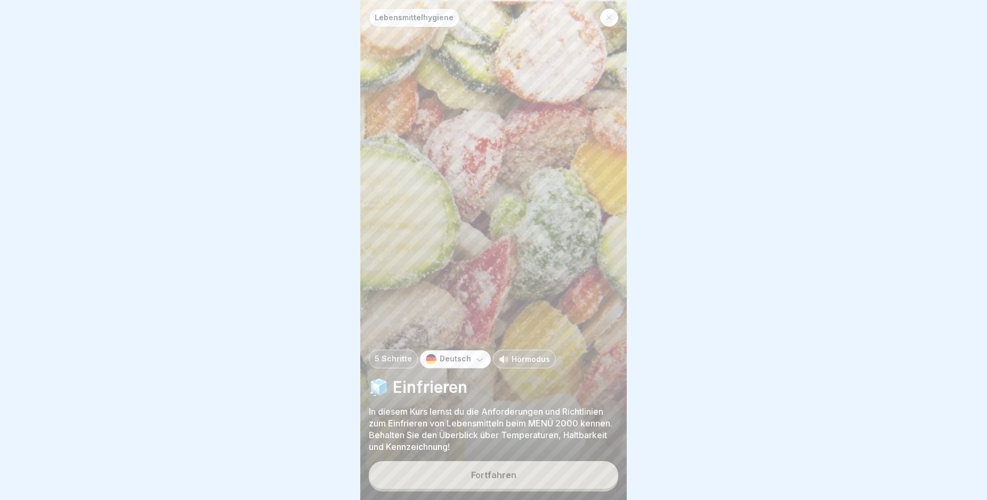
click at [540, 476] on button "Fortfahren" at bounding box center [493, 475] width 249 height 28
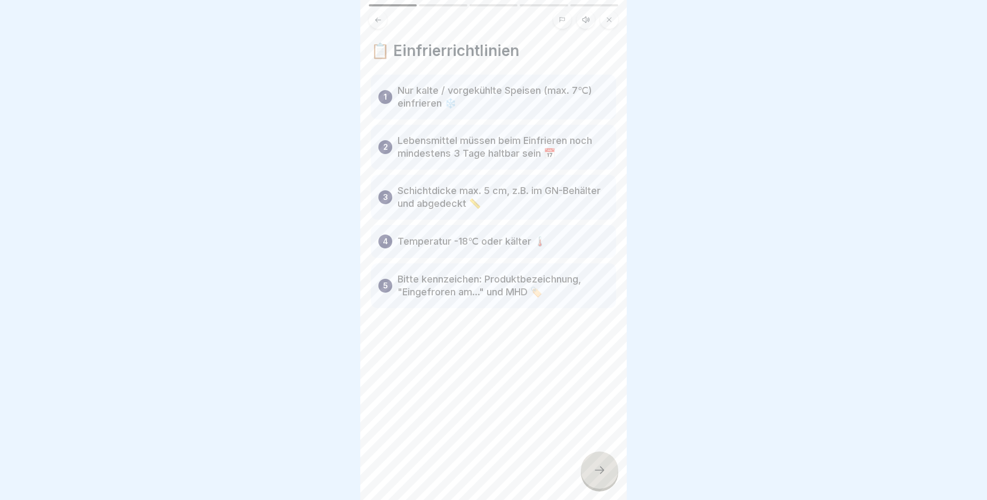
click at [603, 476] on icon at bounding box center [599, 470] width 13 height 13
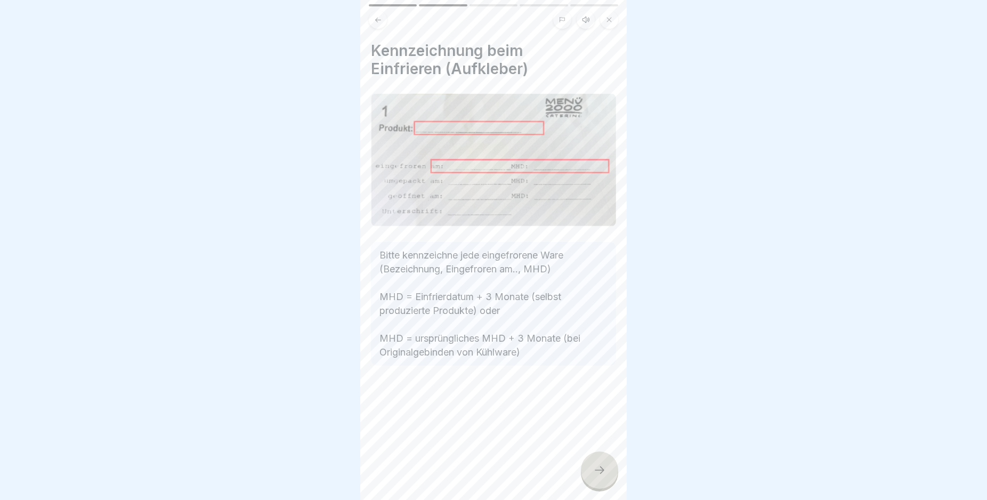
click at [603, 476] on icon at bounding box center [599, 470] width 13 height 13
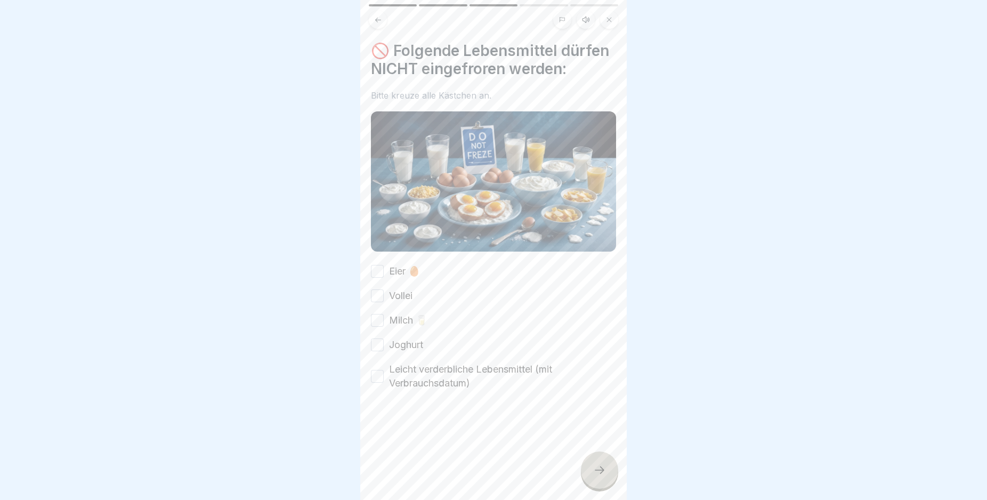
click at [376, 383] on button "Leicht verderbliche Lebensmittel (mit Verbrauchsdatum)" at bounding box center [377, 376] width 13 height 13
click at [587, 480] on div at bounding box center [599, 469] width 37 height 37
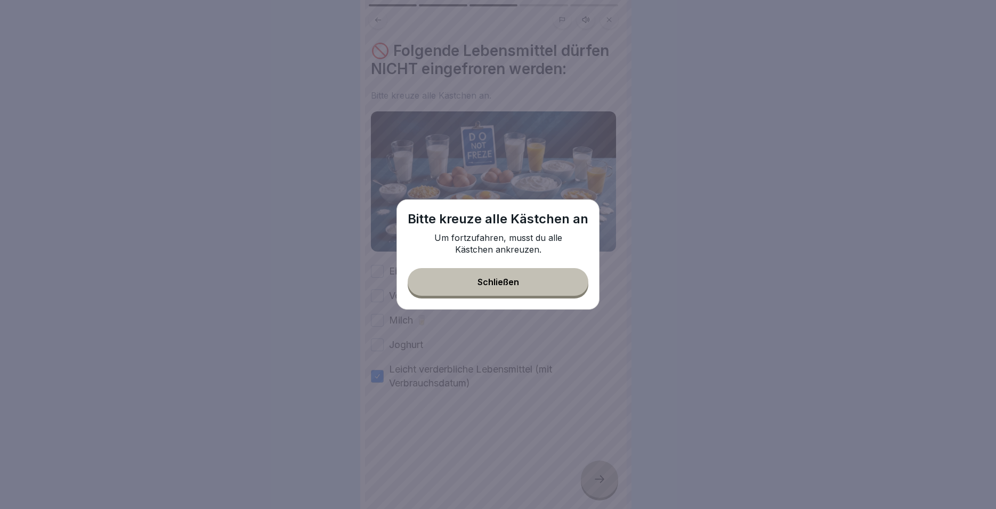
click at [483, 286] on div "Schließen" at bounding box center [498, 282] width 42 height 10
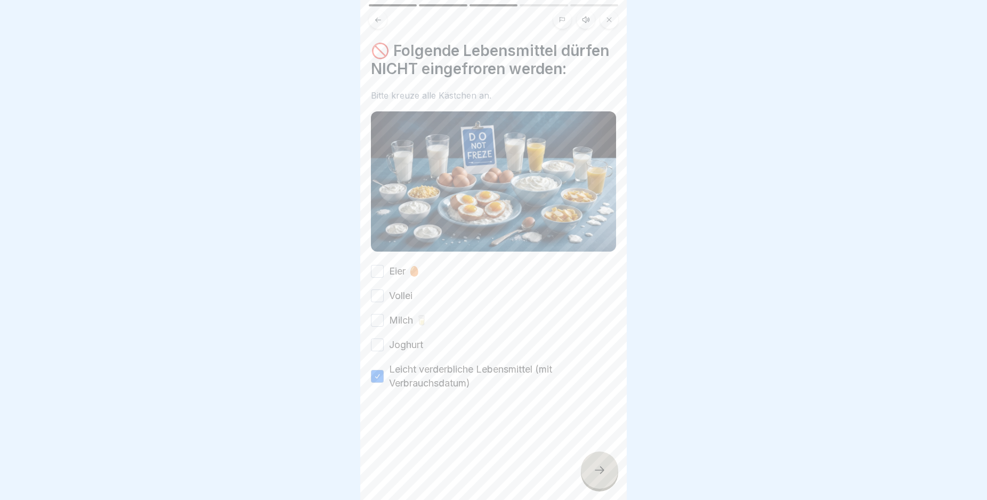
click at [439, 287] on div "Eier 🥚 Vollei Milch 🥛 Joghurt Leicht verderbliche Lebensmittel (mit Verbrauchsd…" at bounding box center [493, 327] width 245 height 126
click at [395, 278] on label "Eier 🥚" at bounding box center [404, 271] width 31 height 14
click at [384, 278] on button "Eier 🥚" at bounding box center [377, 271] width 13 height 13
drag, startPoint x: 376, startPoint y: 305, endPoint x: 376, endPoint y: 322, distance: 17.0
click at [376, 302] on button "Vollei" at bounding box center [377, 295] width 13 height 13
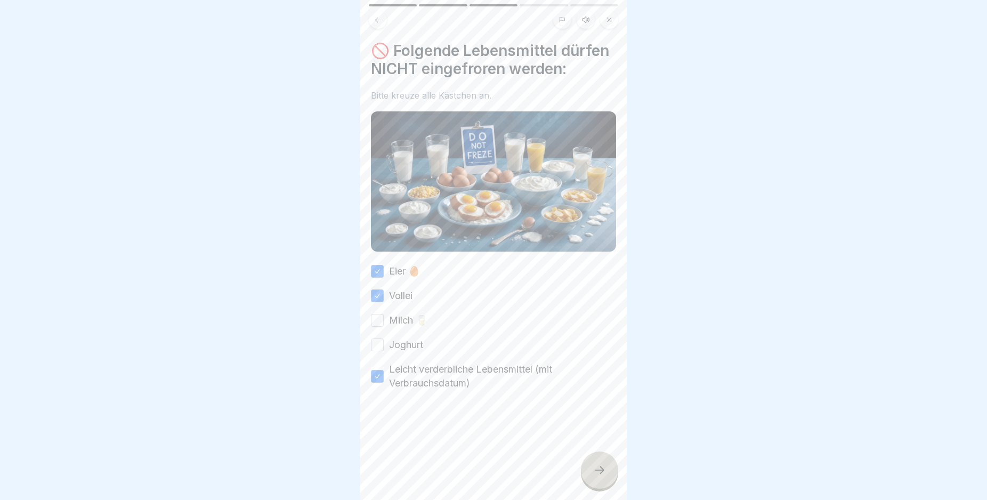
click at [377, 327] on button "Milch 🥛" at bounding box center [377, 320] width 13 height 13
click at [378, 351] on button "Joghurt" at bounding box center [377, 344] width 13 height 13
click at [589, 473] on div at bounding box center [599, 469] width 37 height 37
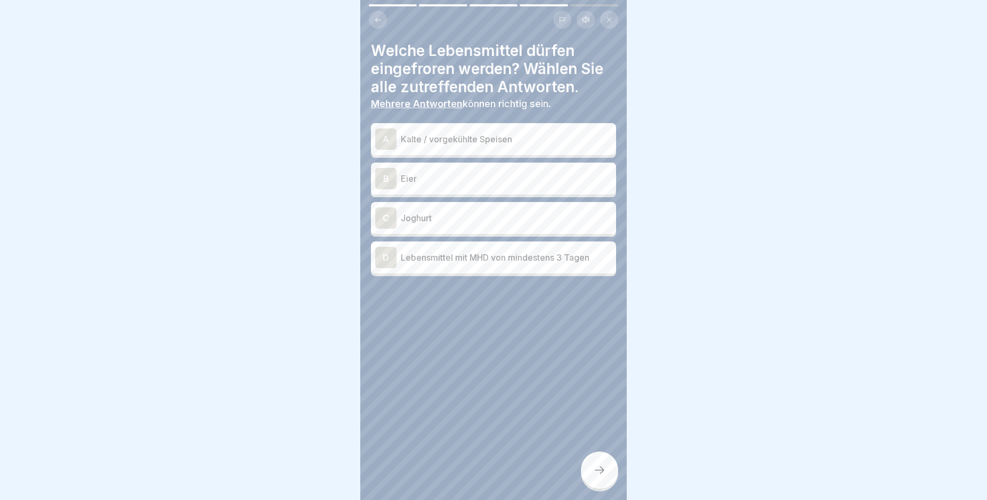
click at [391, 140] on div "A" at bounding box center [385, 138] width 21 height 21
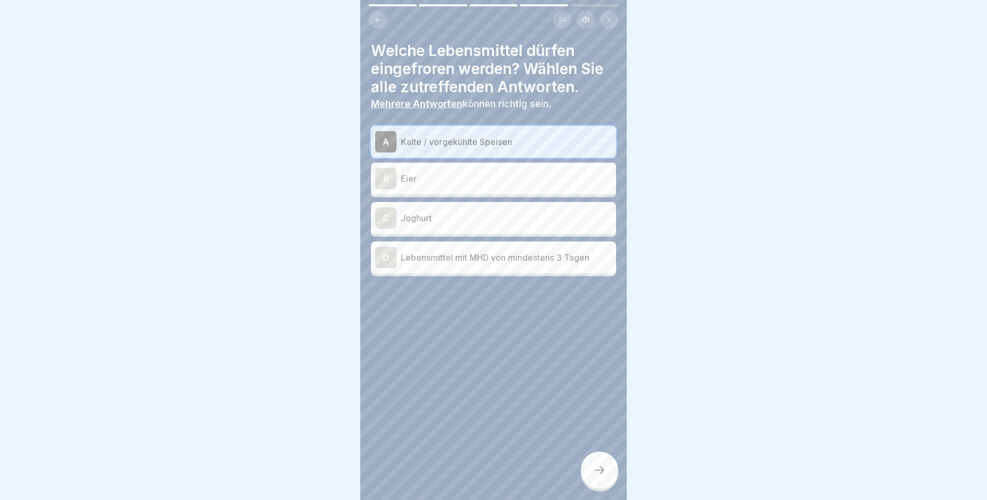
click at [389, 255] on div "D" at bounding box center [385, 257] width 21 height 21
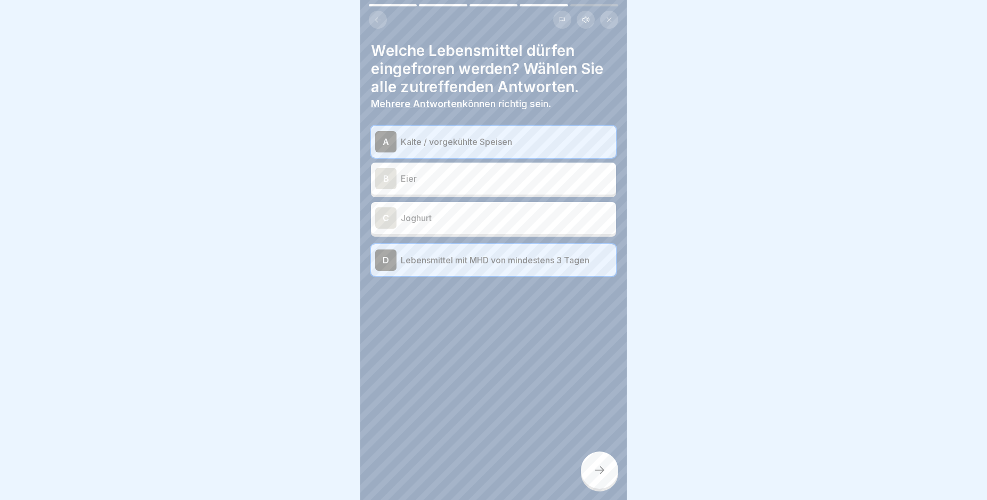
click at [606, 483] on div at bounding box center [599, 469] width 37 height 37
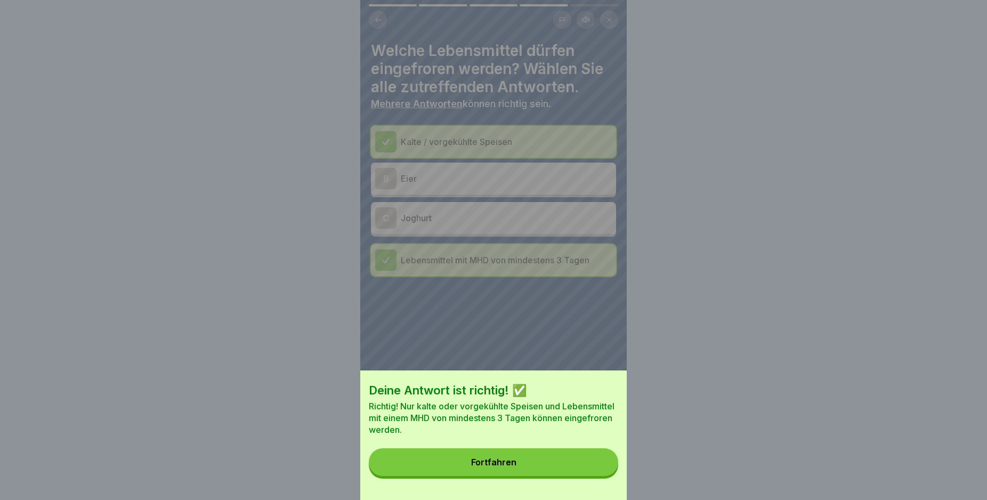
click at [519, 468] on button "Fortfahren" at bounding box center [493, 462] width 249 height 28
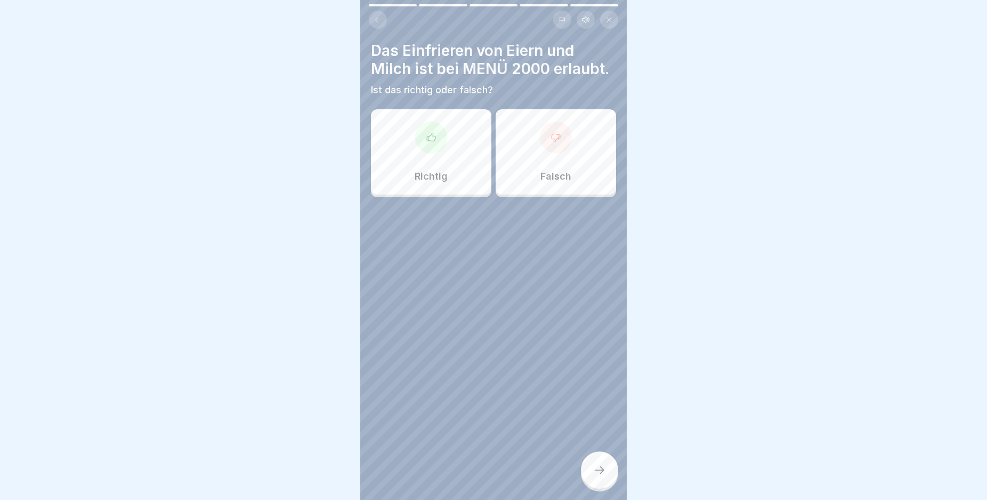
click at [521, 174] on div "Falsch" at bounding box center [556, 151] width 120 height 85
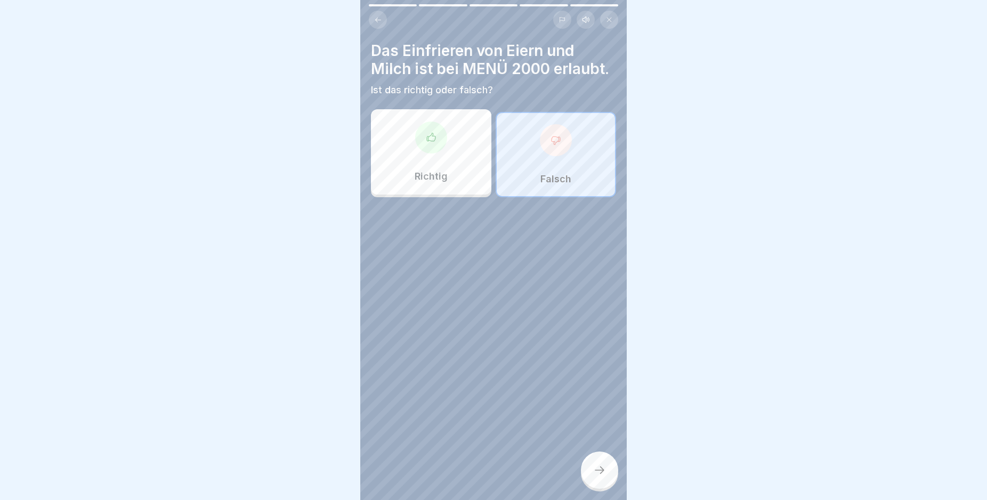
click at [597, 476] on icon at bounding box center [599, 470] width 13 height 13
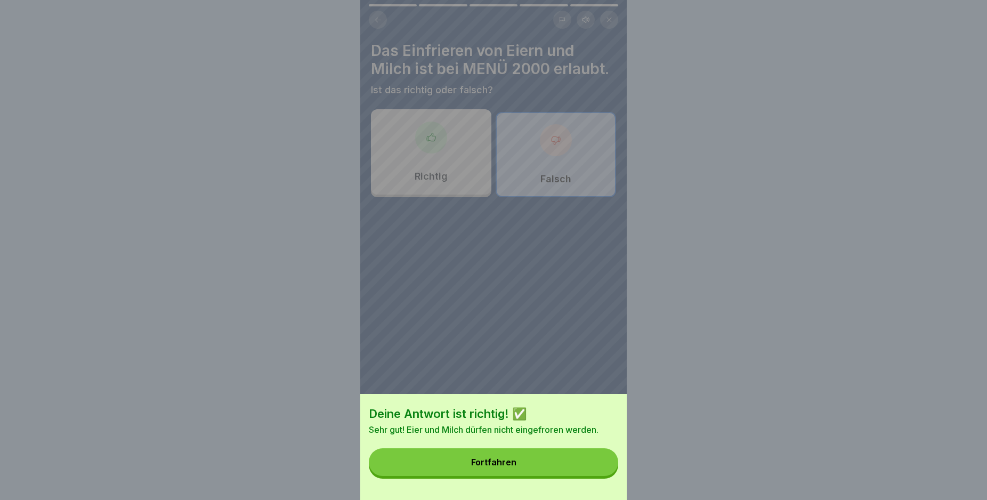
click at [478, 467] on div "Fortfahren" at bounding box center [493, 462] width 45 height 10
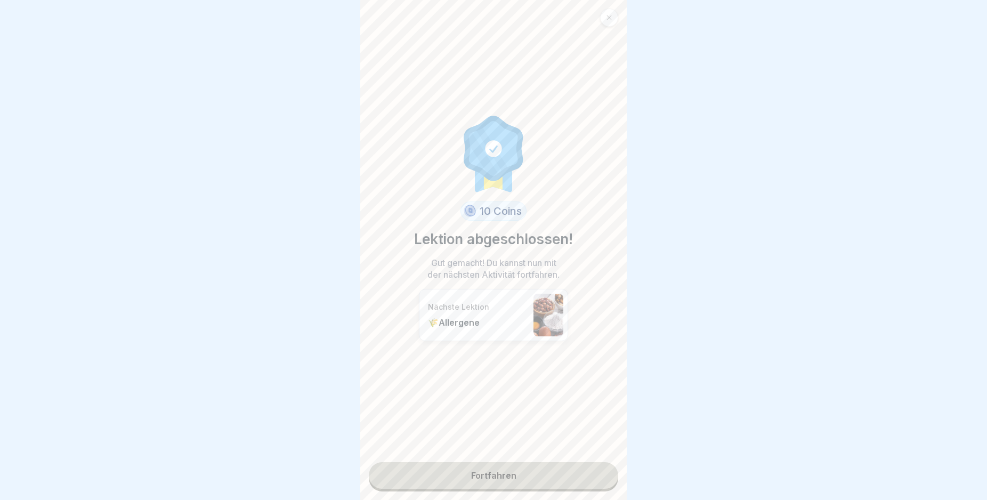
click at [476, 481] on link "Fortfahren" at bounding box center [493, 475] width 249 height 27
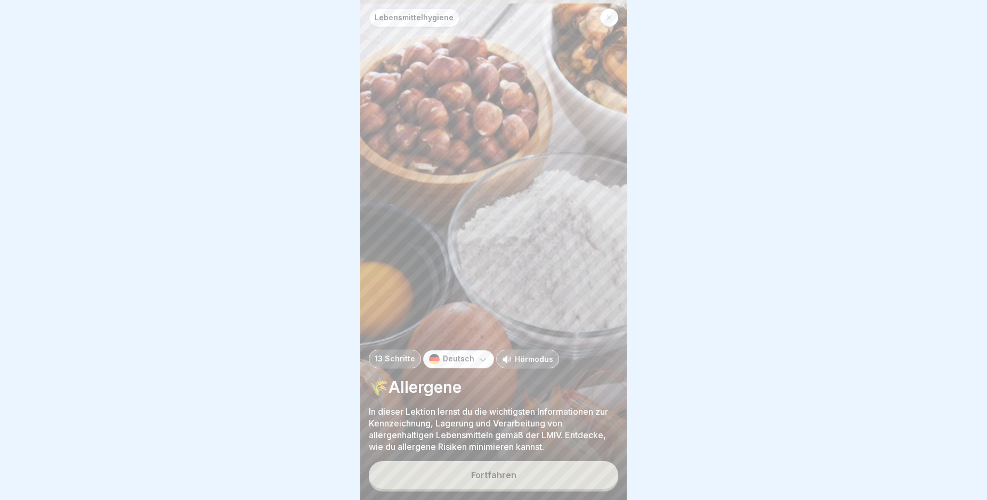
click at [511, 480] on div "Fortfahren" at bounding box center [493, 475] width 45 height 10
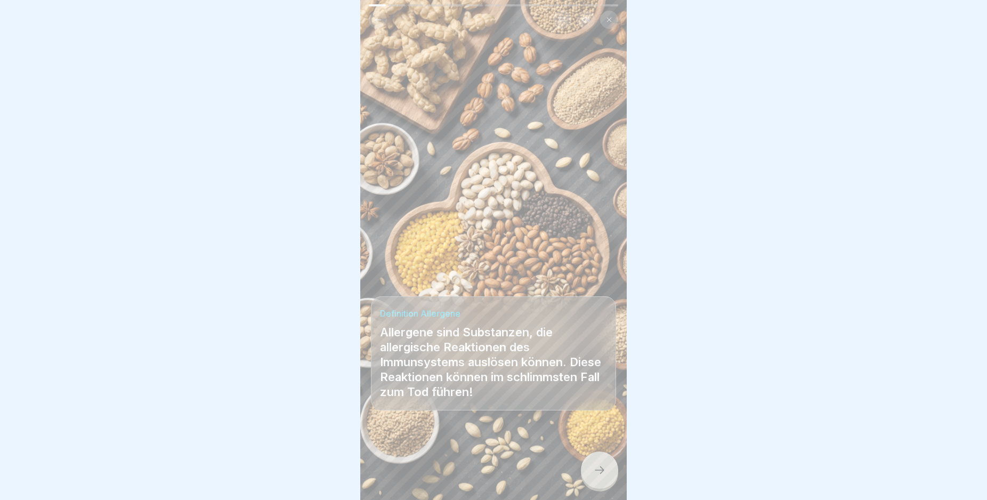
click at [599, 476] on icon at bounding box center [599, 470] width 13 height 13
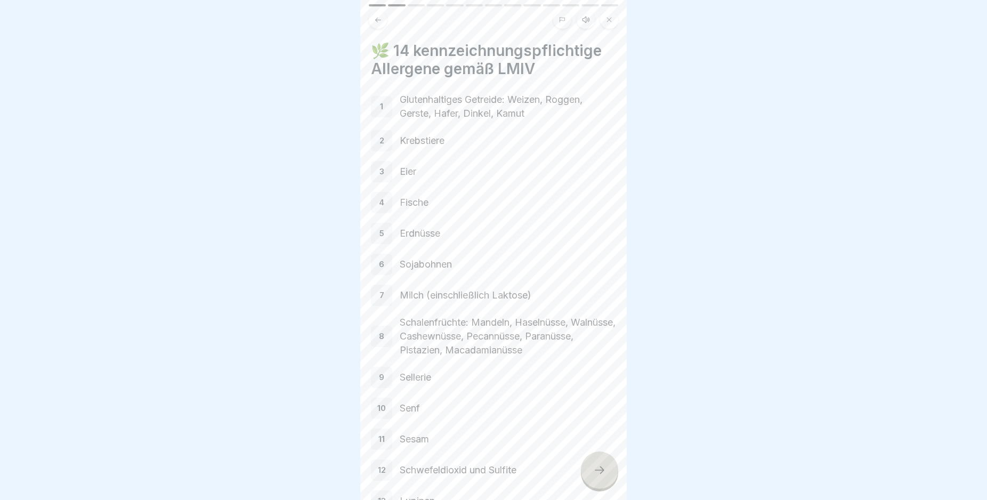
click at [599, 476] on icon at bounding box center [599, 470] width 13 height 13
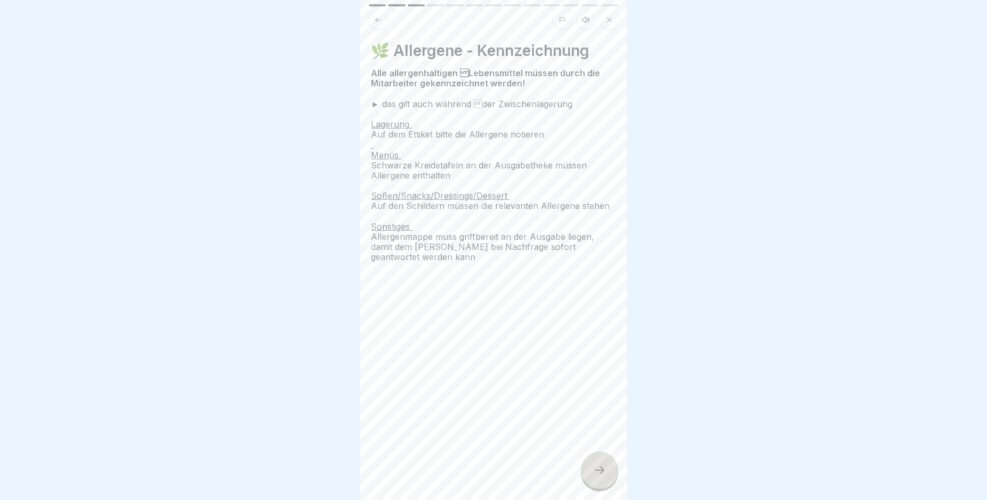
click at [599, 476] on icon at bounding box center [599, 470] width 13 height 13
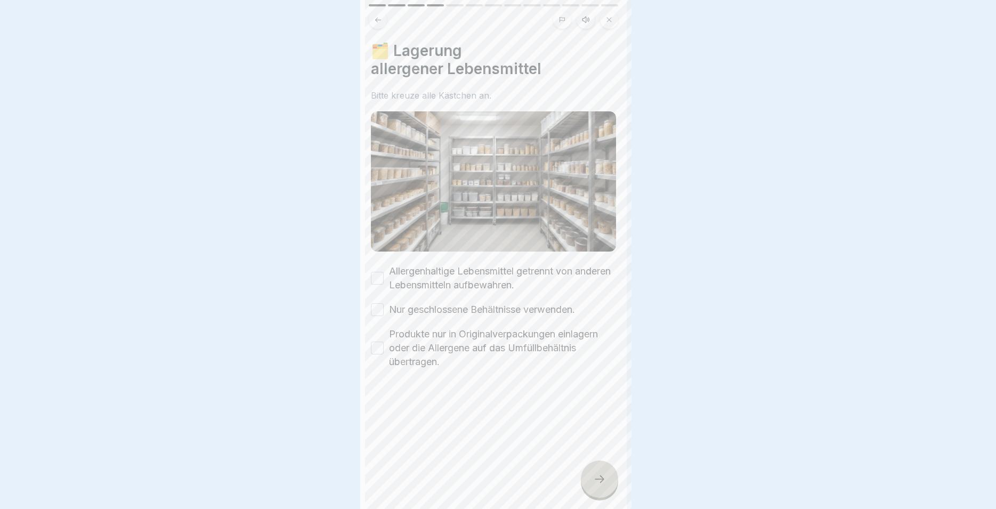
click at [599, 481] on div at bounding box center [498, 254] width 996 height 509
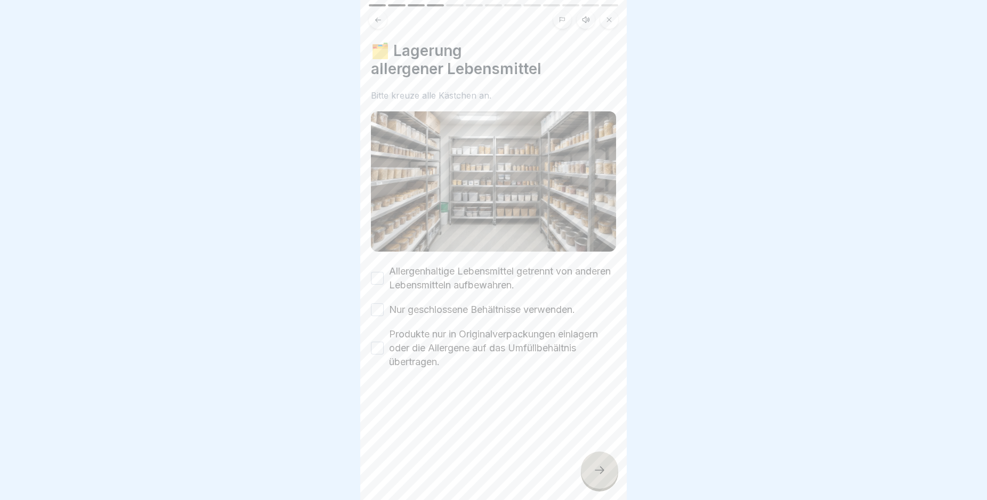
click at [386, 273] on div "Allergenhaltige Lebensmittel getrennt von anderen Lebensmitteln aufbewahren." at bounding box center [493, 278] width 245 height 28
click at [379, 275] on button "Allergenhaltige Lebensmittel getrennt von anderen Lebensmitteln aufbewahren." at bounding box center [377, 278] width 13 height 13
click at [378, 294] on div "Allergenhaltige Lebensmittel getrennt von anderen Lebensmitteln aufbewahren. Nu…" at bounding box center [493, 316] width 245 height 104
drag, startPoint x: 376, startPoint y: 345, endPoint x: 376, endPoint y: 336, distance: 9.6
click at [376, 346] on button "Produkte nur in Originalverpackungen einlagern oder die Allergene auf das Umfül…" at bounding box center [377, 348] width 13 height 13
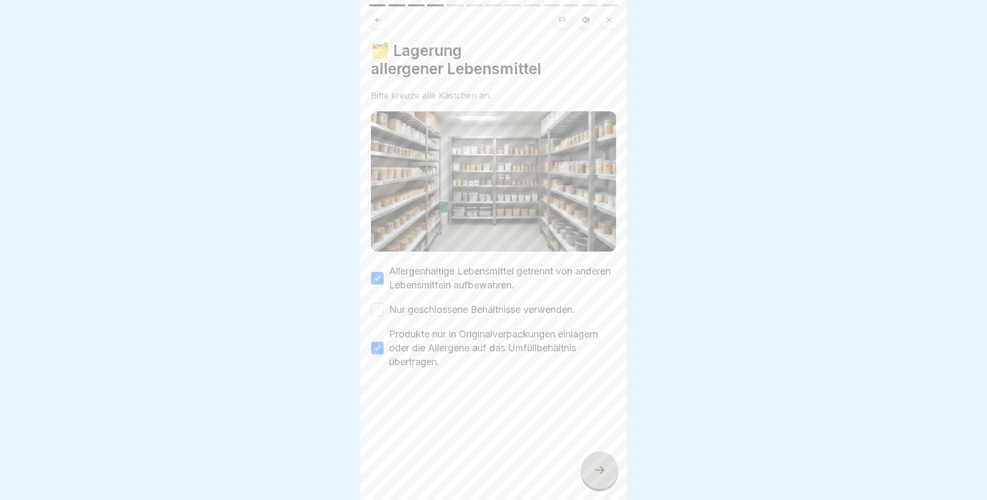
click at [378, 303] on button "Nur geschlossene Behältnisse verwenden." at bounding box center [377, 309] width 13 height 13
click at [595, 466] on div at bounding box center [599, 469] width 37 height 37
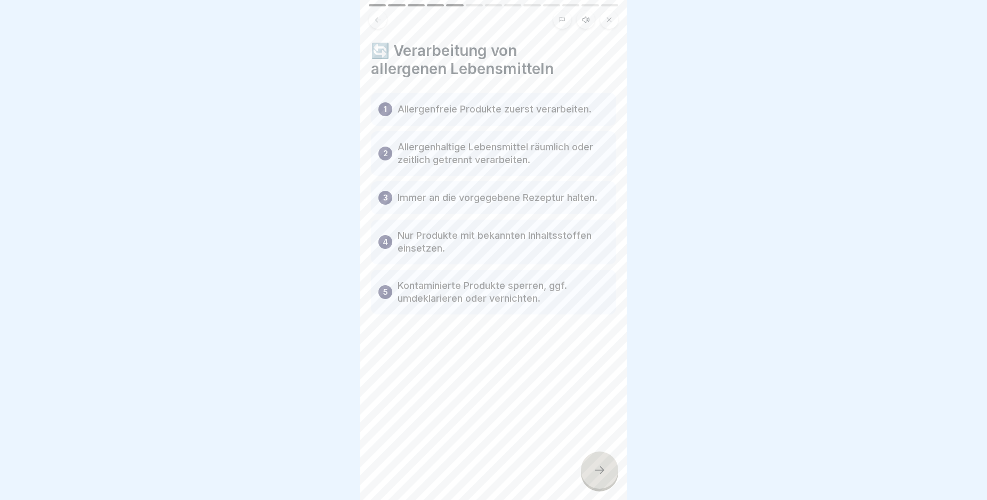
click at [595, 466] on div at bounding box center [599, 469] width 37 height 37
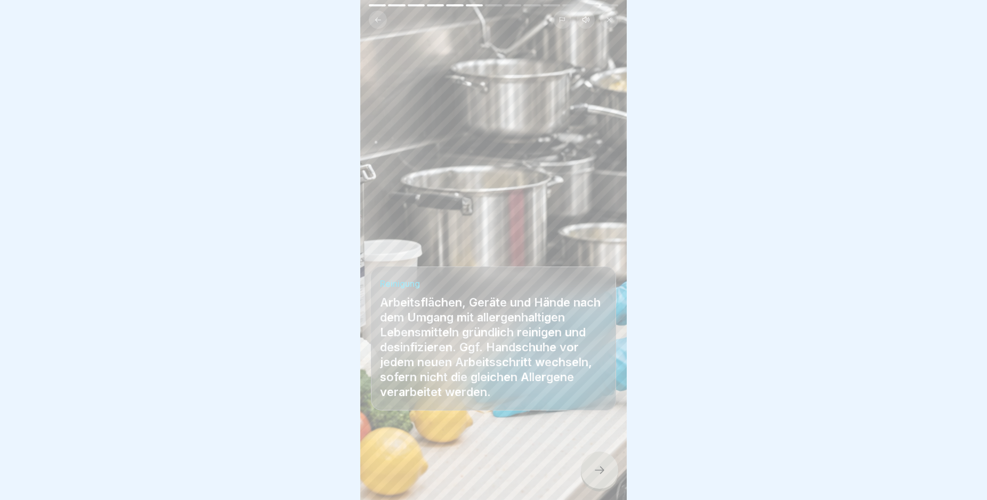
click at [595, 466] on div at bounding box center [599, 469] width 37 height 37
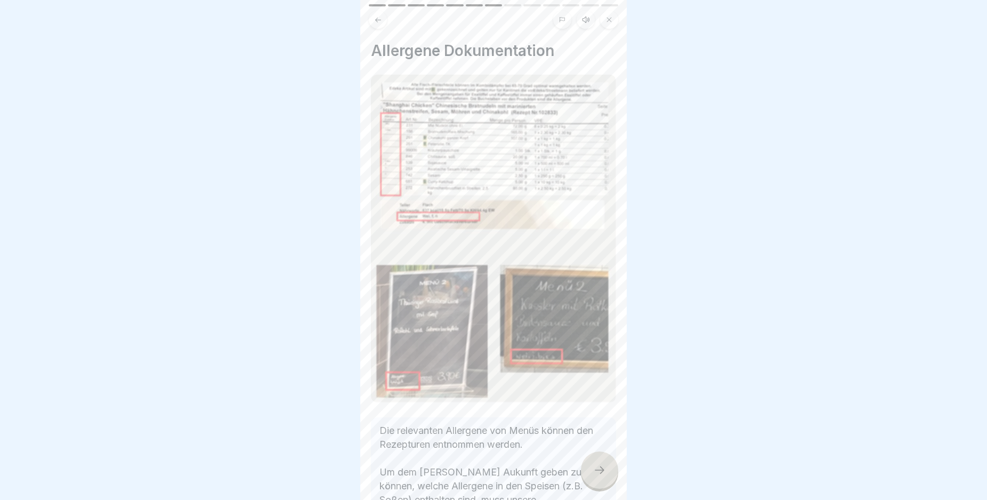
click at [595, 466] on div at bounding box center [599, 469] width 37 height 37
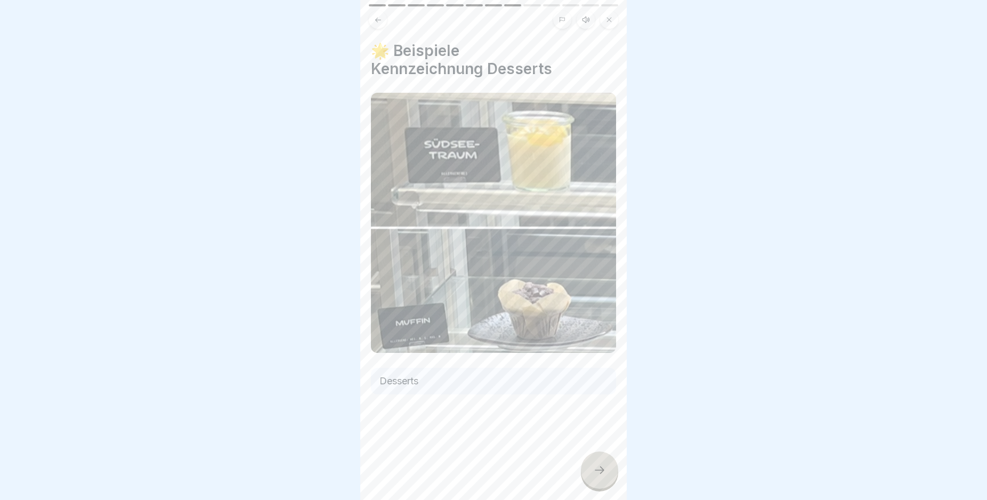
click at [595, 466] on div at bounding box center [599, 469] width 37 height 37
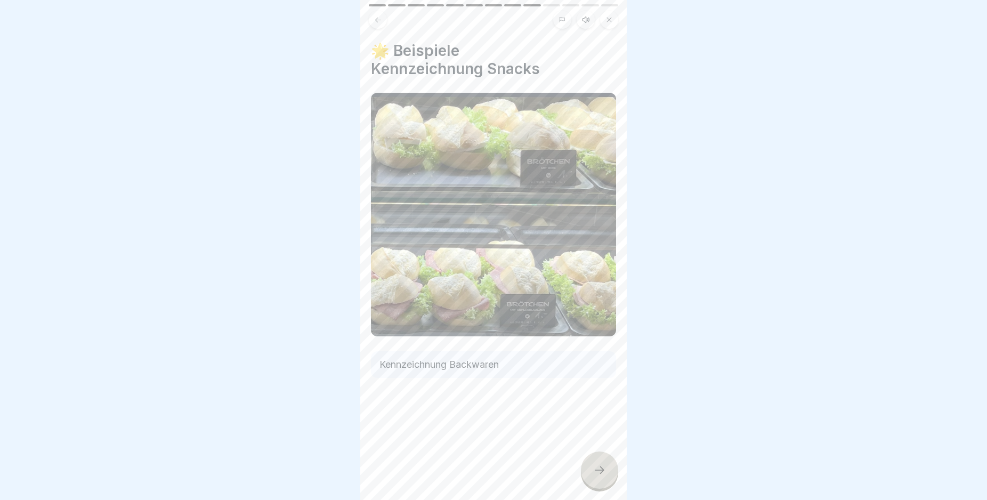
click at [595, 466] on div at bounding box center [599, 469] width 37 height 37
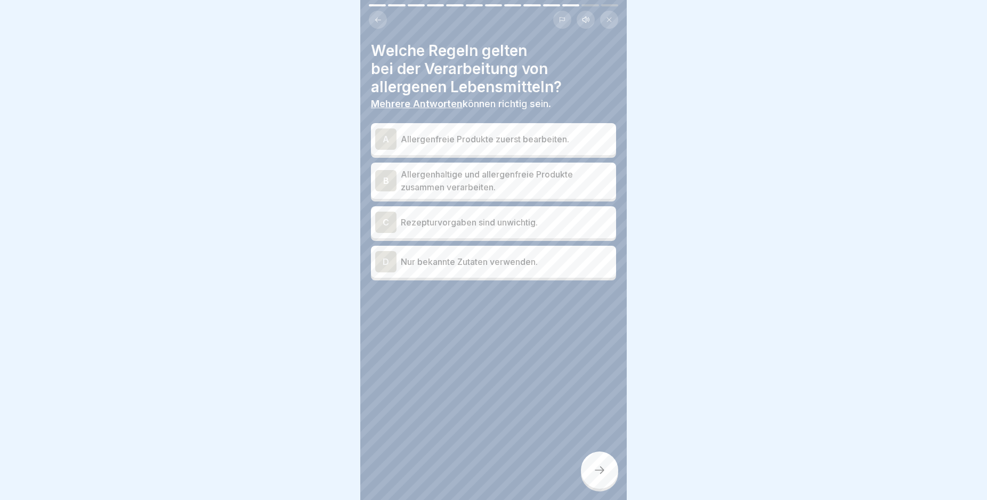
click at [595, 466] on div at bounding box center [599, 469] width 37 height 37
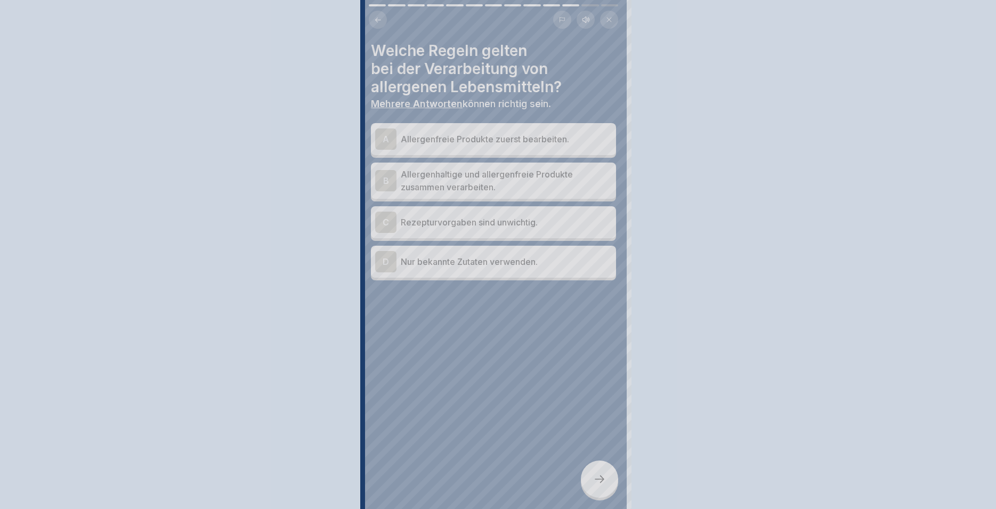
click at [595, 466] on div at bounding box center [498, 254] width 996 height 509
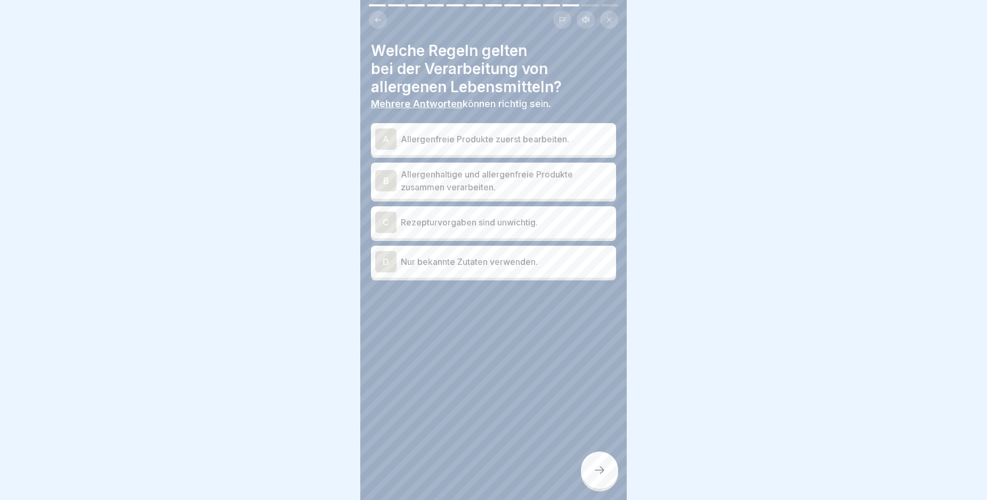
click at [386, 139] on div "A" at bounding box center [385, 138] width 21 height 21
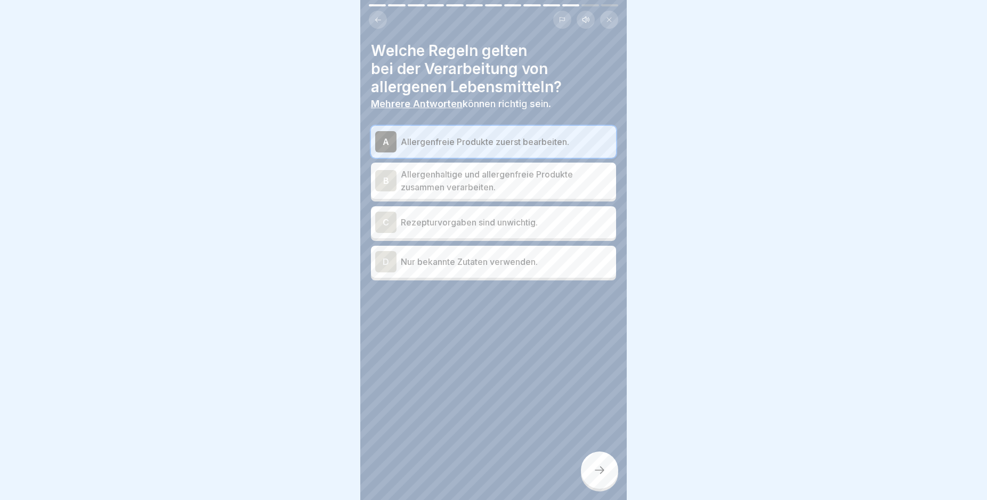
click at [385, 222] on div "C" at bounding box center [385, 222] width 21 height 21
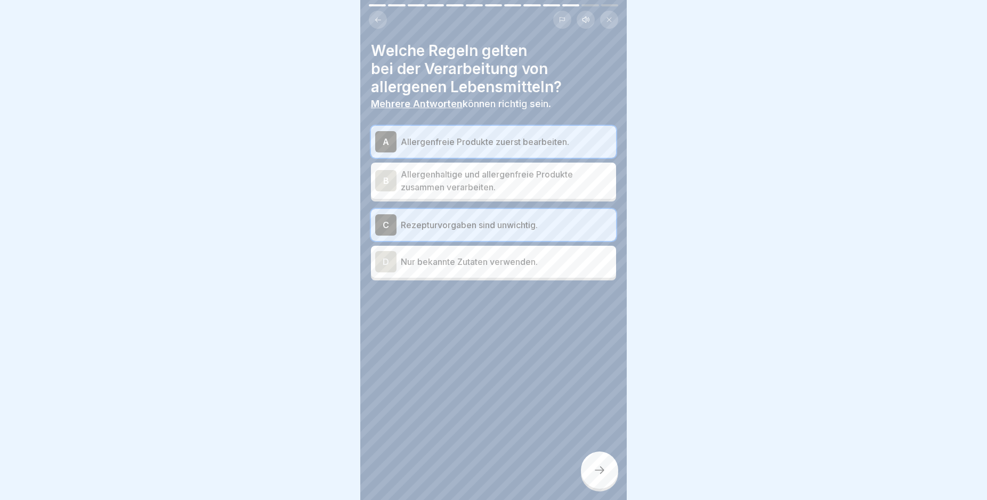
click at [388, 224] on div "C" at bounding box center [385, 224] width 21 height 21
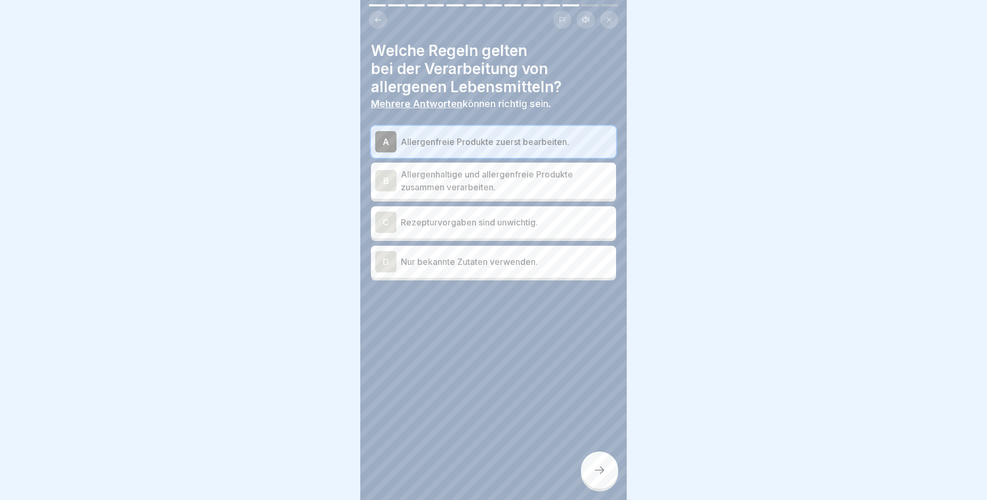
click at [389, 263] on div "D" at bounding box center [385, 261] width 21 height 21
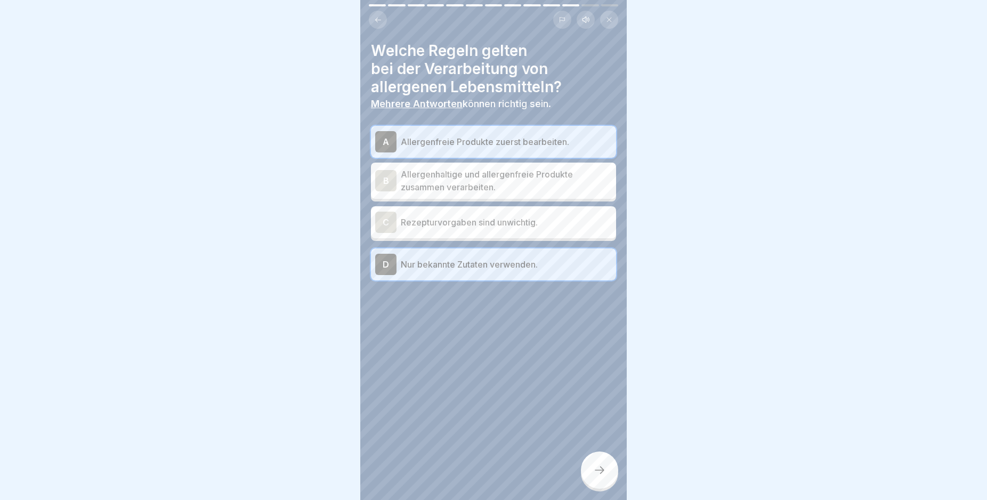
click at [599, 476] on icon at bounding box center [599, 470] width 13 height 13
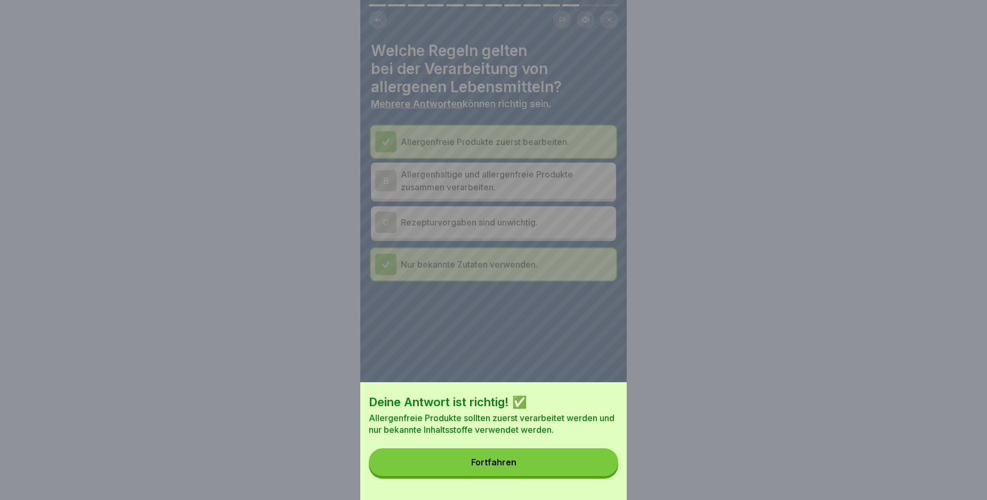
click at [590, 474] on button "Fortfahren" at bounding box center [493, 462] width 249 height 28
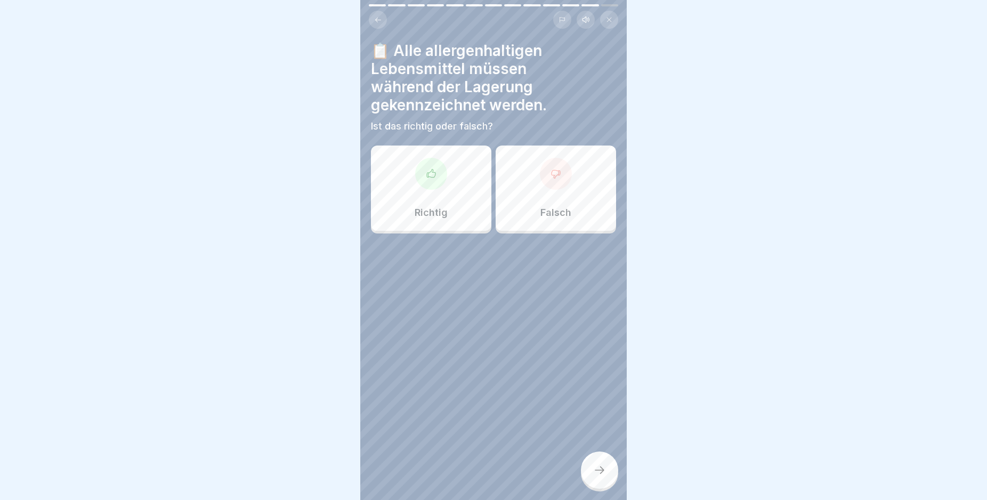
click at [473, 198] on div "Richtig" at bounding box center [431, 187] width 120 height 85
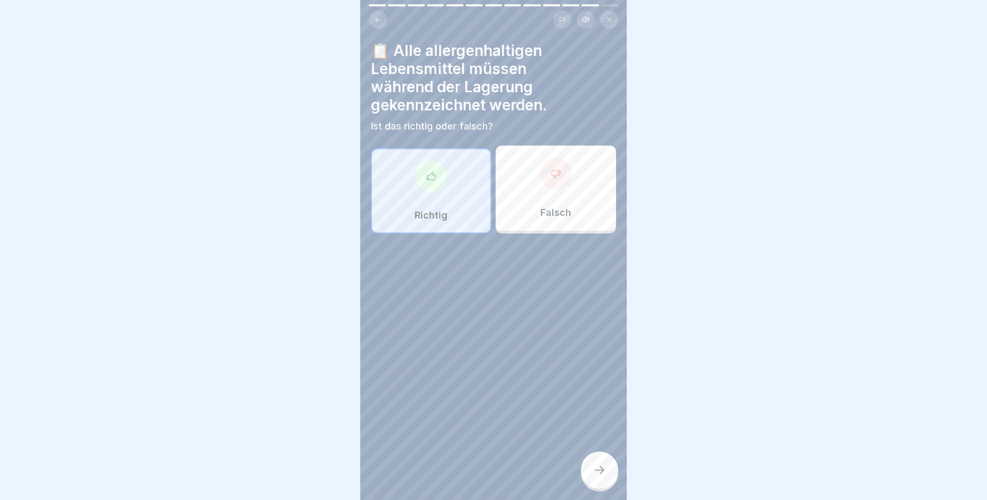
click at [614, 481] on div at bounding box center [599, 469] width 37 height 37
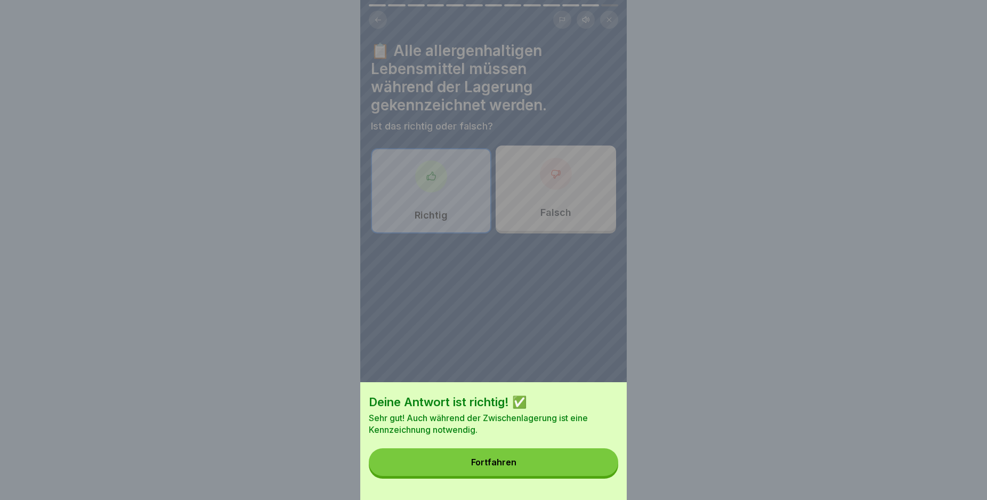
click at [525, 464] on button "Fortfahren" at bounding box center [493, 462] width 249 height 28
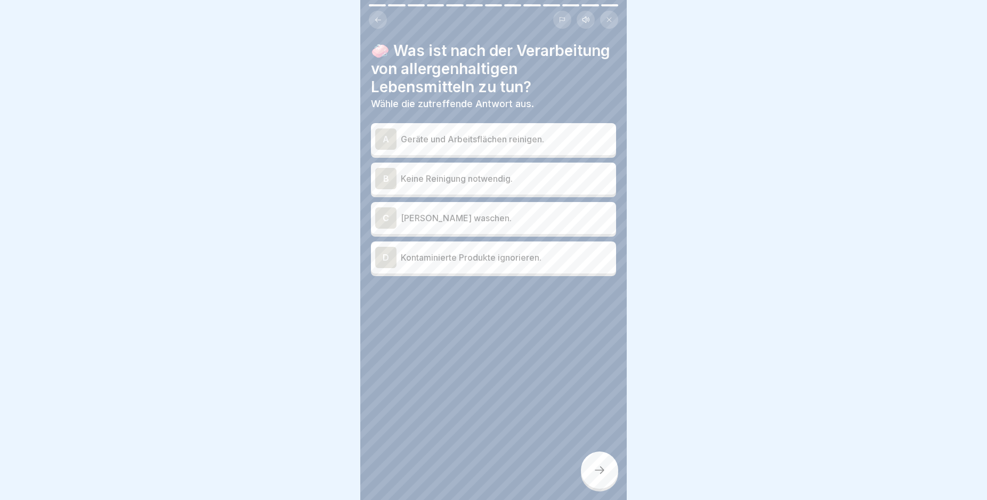
click at [396, 150] on div "A Geräte und Arbeitsflächen reinigen." at bounding box center [493, 138] width 237 height 21
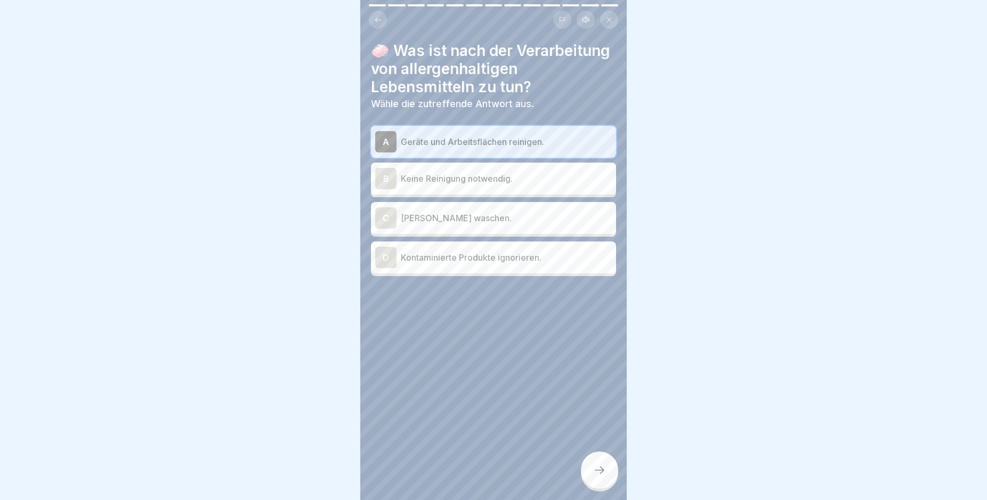
click at [402, 264] on p "Kontaminierte Produkte ignorieren." at bounding box center [506, 257] width 211 height 13
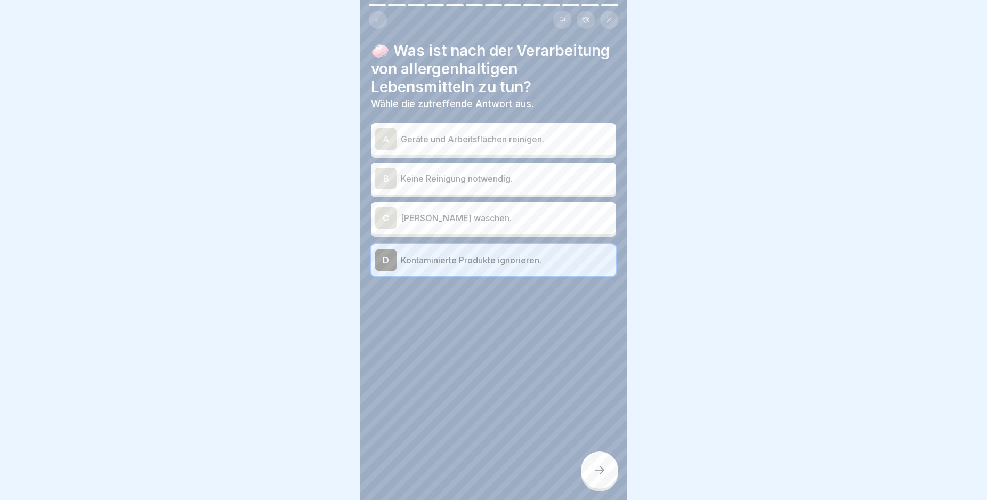
click at [402, 266] on p "Kontaminierte Produkte ignorieren." at bounding box center [506, 260] width 211 height 13
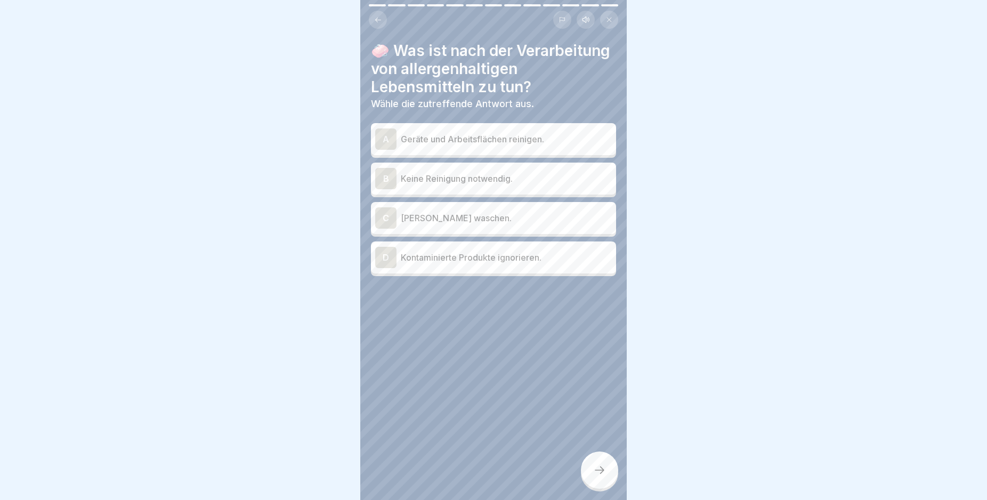
click at [403, 147] on div "A Geräte und Arbeitsflächen reinigen." at bounding box center [493, 138] width 237 height 21
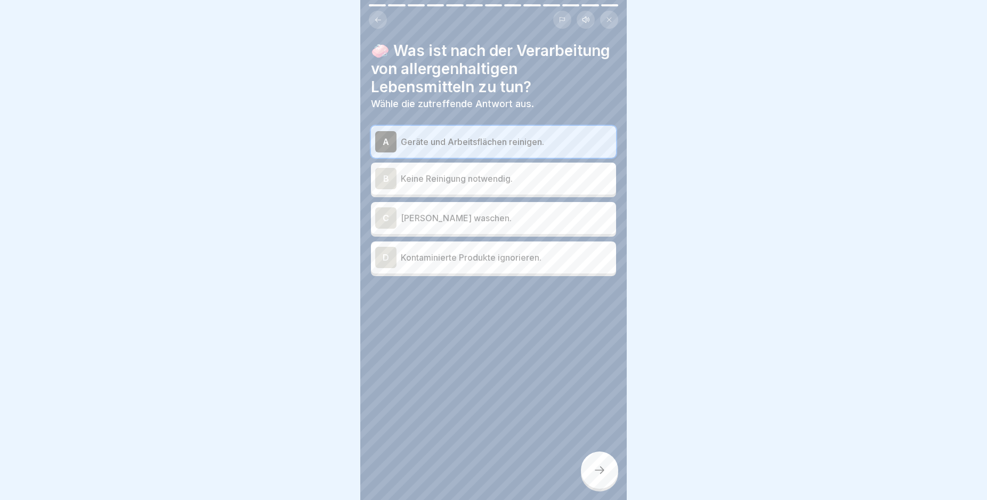
click at [606, 473] on div at bounding box center [599, 469] width 37 height 37
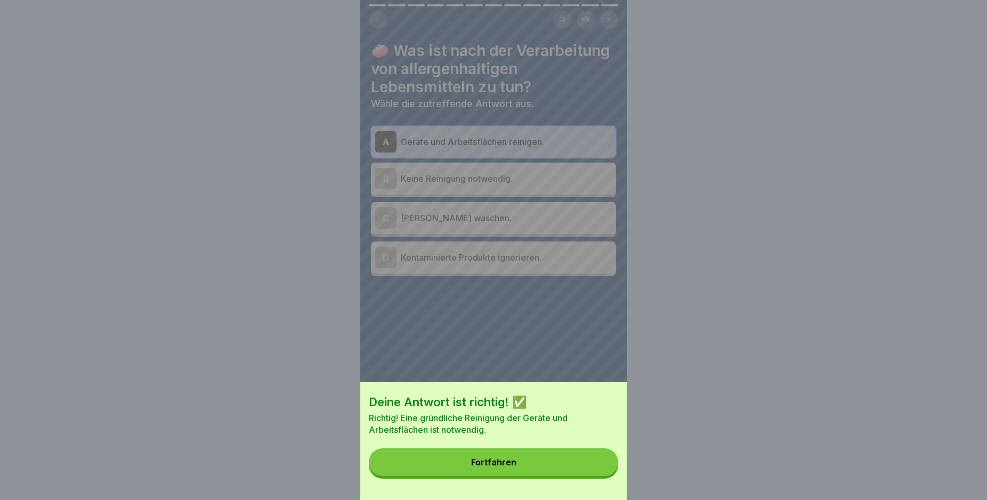
click at [565, 473] on button "Fortfahren" at bounding box center [493, 462] width 249 height 28
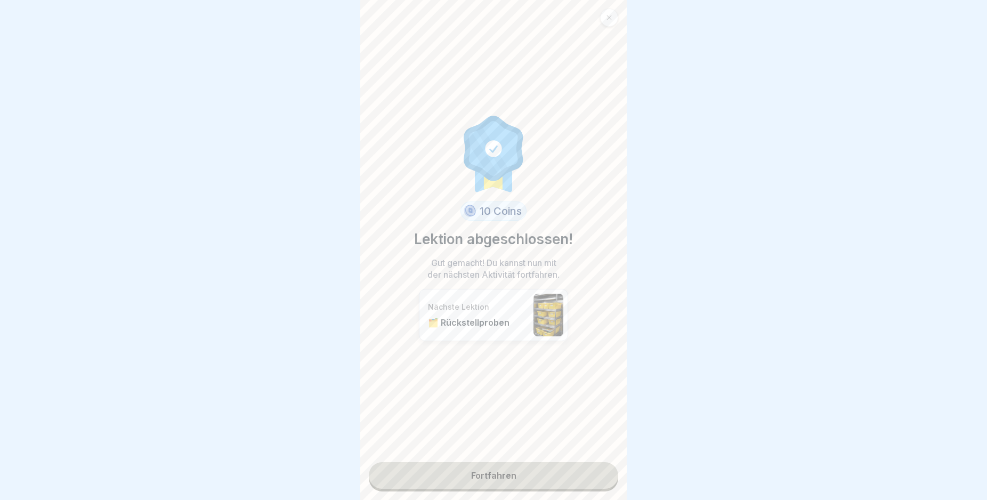
click at [507, 480] on link "Fortfahren" at bounding box center [493, 475] width 249 height 27
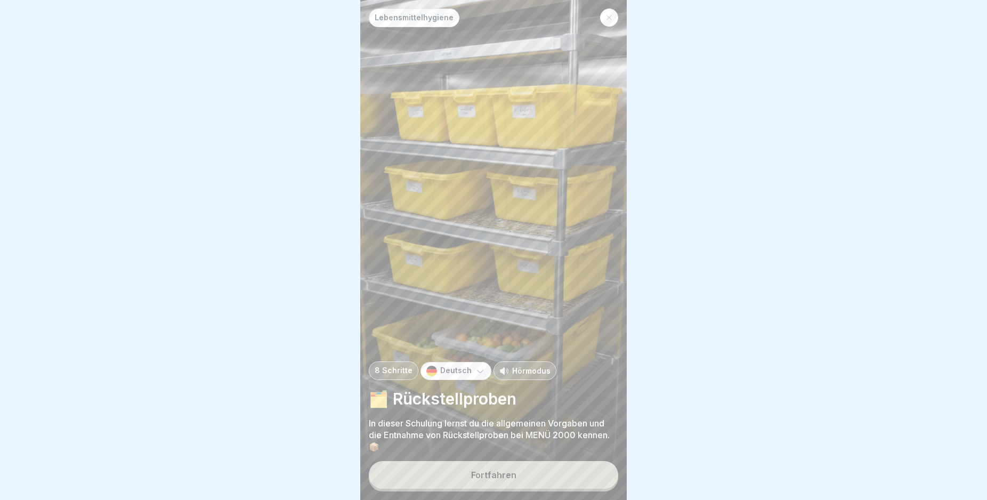
click at [514, 478] on button "Fortfahren" at bounding box center [493, 475] width 249 height 28
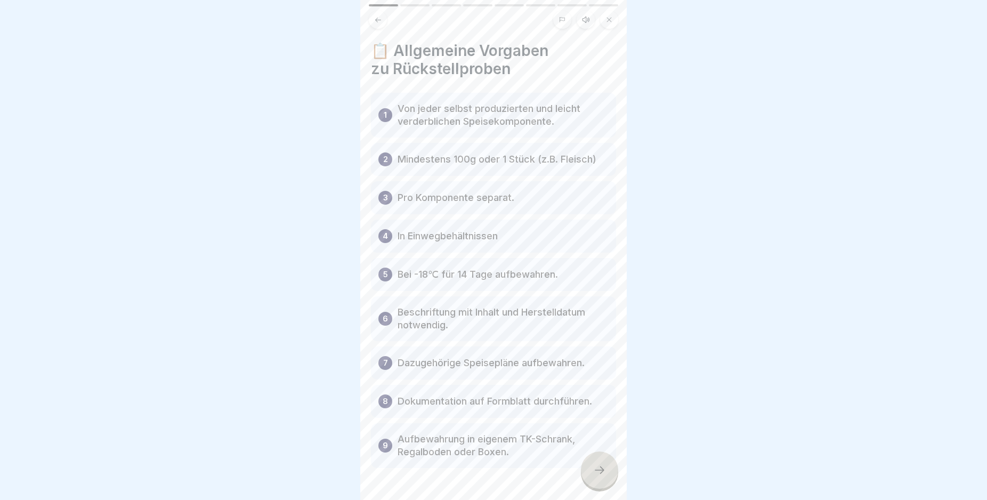
click at [589, 470] on div at bounding box center [599, 469] width 37 height 37
click at [590, 473] on div at bounding box center [599, 469] width 37 height 37
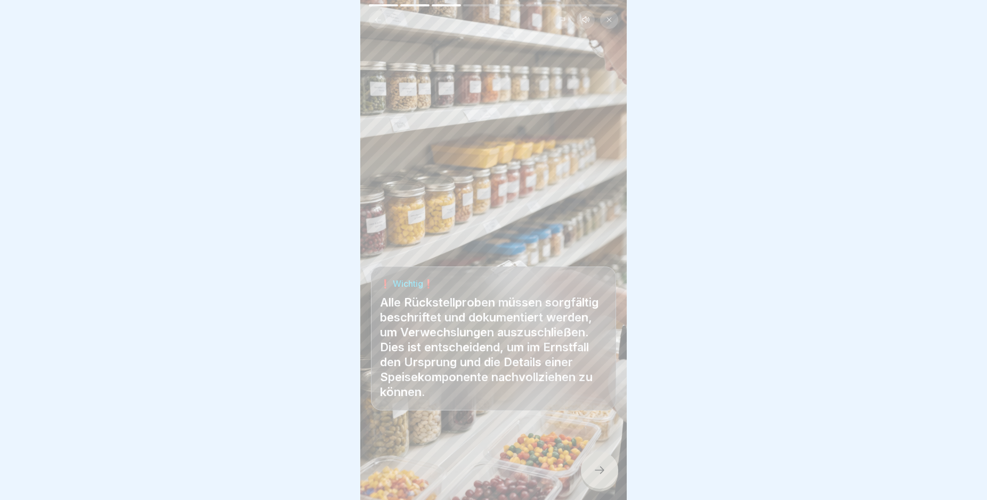
click at [591, 475] on div at bounding box center [599, 469] width 37 height 37
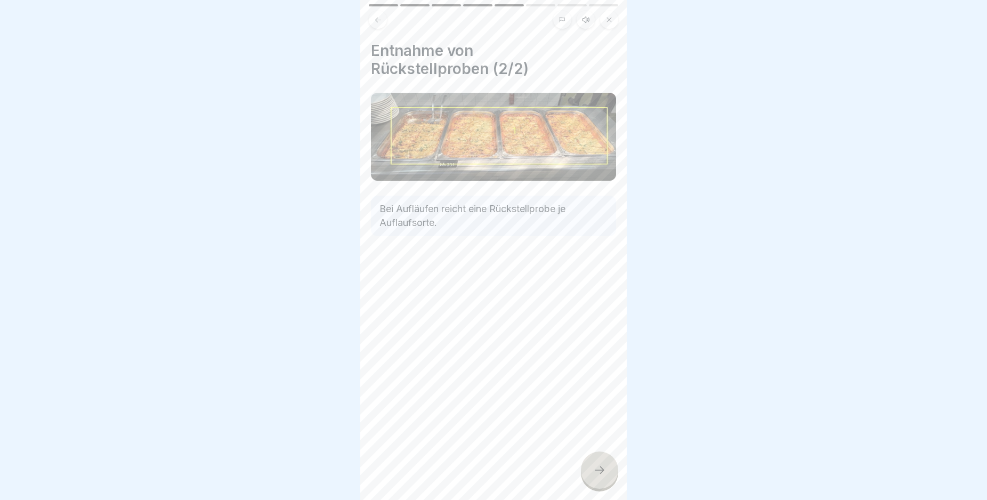
click at [591, 475] on div at bounding box center [599, 469] width 37 height 37
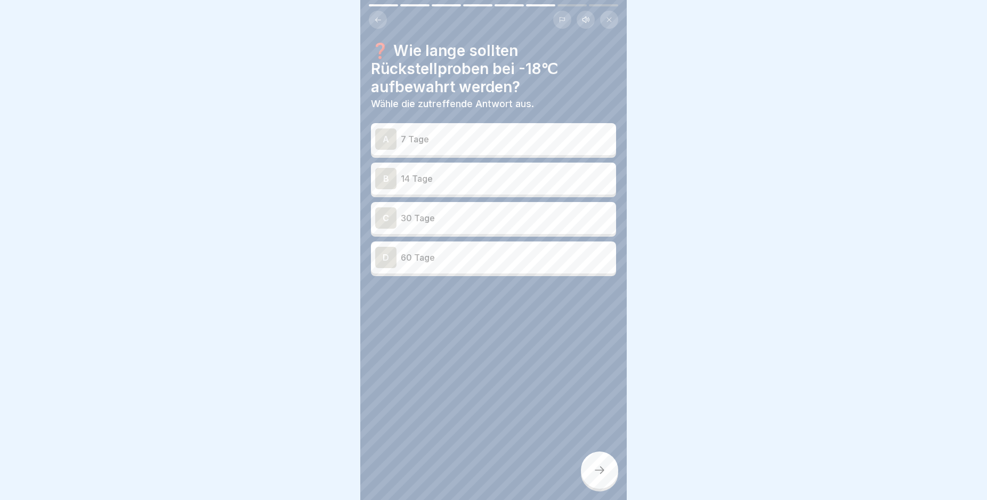
click at [591, 475] on div at bounding box center [599, 469] width 37 height 37
click at [395, 185] on div "B" at bounding box center [385, 178] width 21 height 21
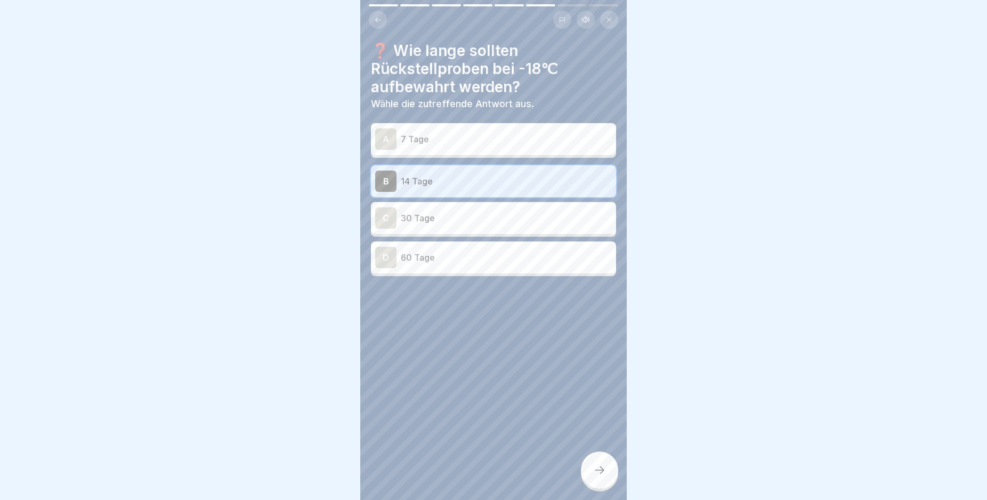
click at [605, 474] on div at bounding box center [599, 469] width 37 height 37
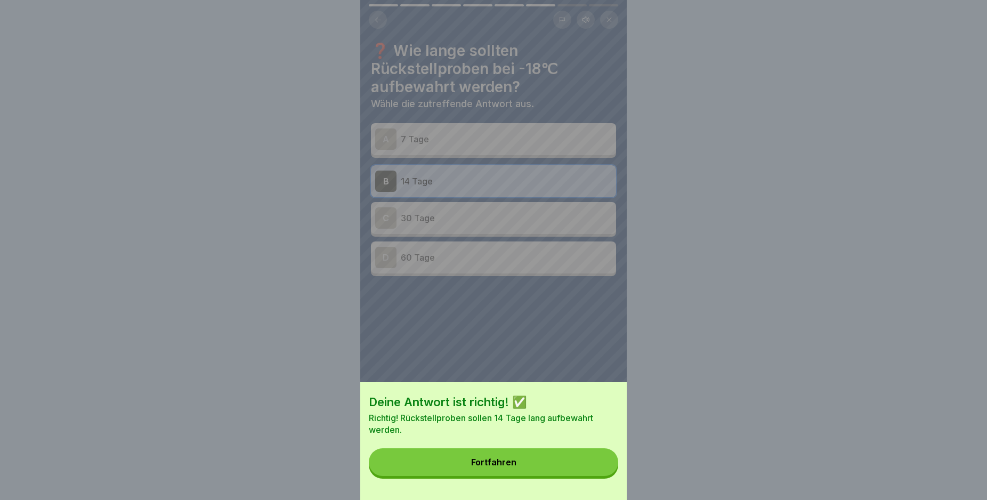
click at [526, 468] on button "Fortfahren" at bounding box center [493, 462] width 249 height 28
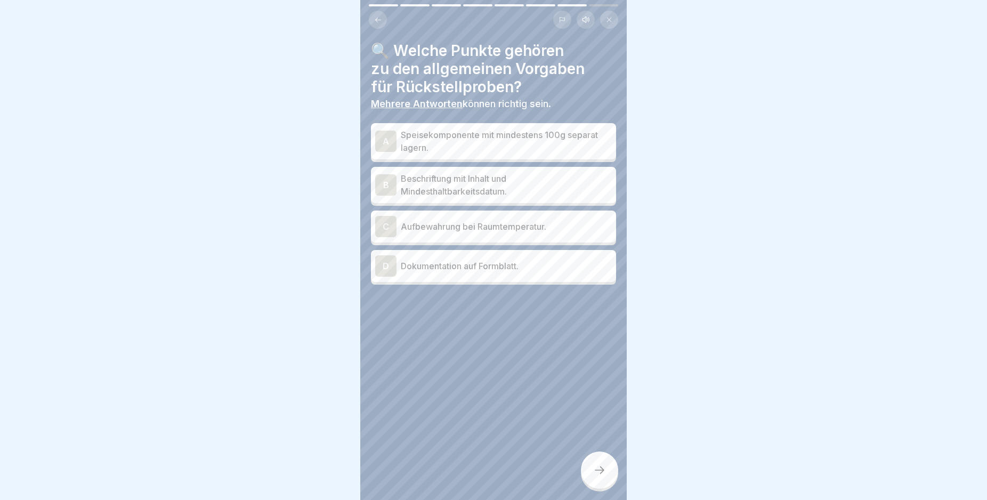
click at [387, 140] on div "A" at bounding box center [385, 141] width 21 height 21
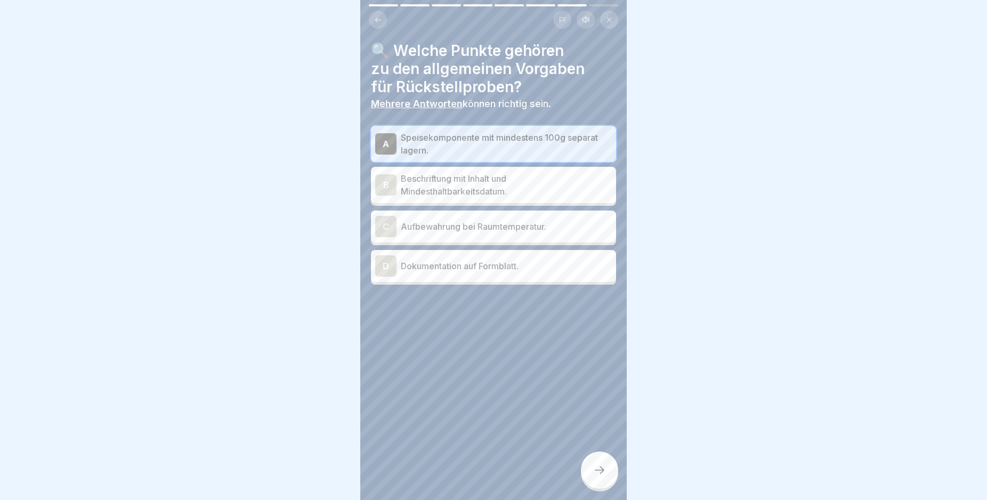
click at [384, 187] on div "B" at bounding box center [385, 184] width 21 height 21
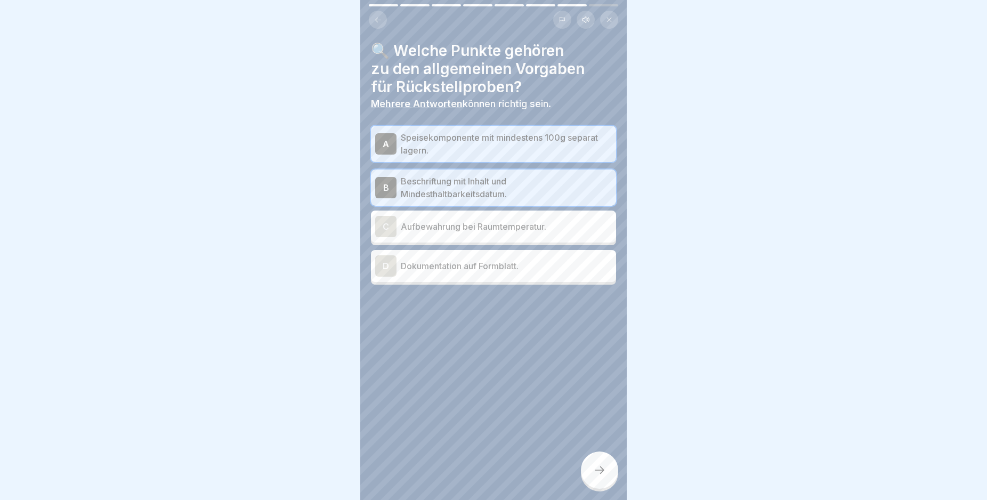
click at [392, 266] on div "D" at bounding box center [385, 265] width 21 height 21
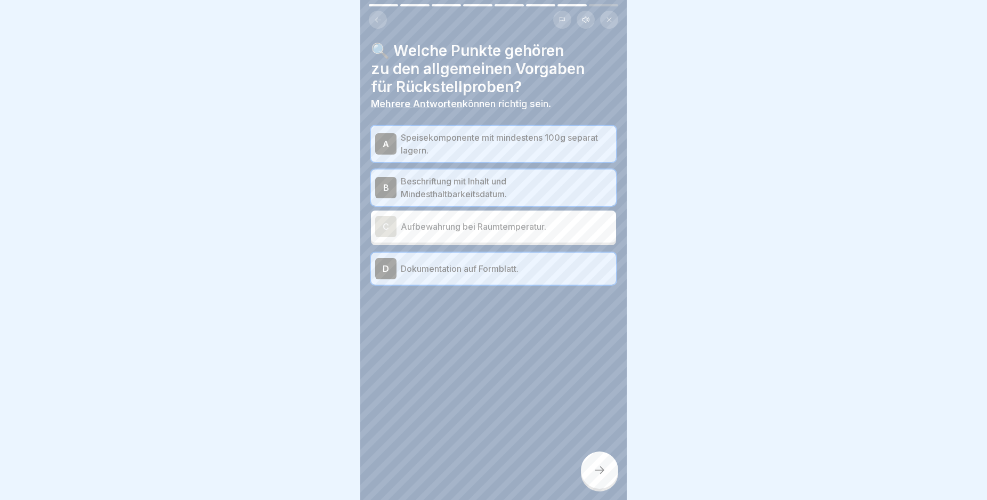
click at [595, 476] on icon at bounding box center [599, 470] width 13 height 13
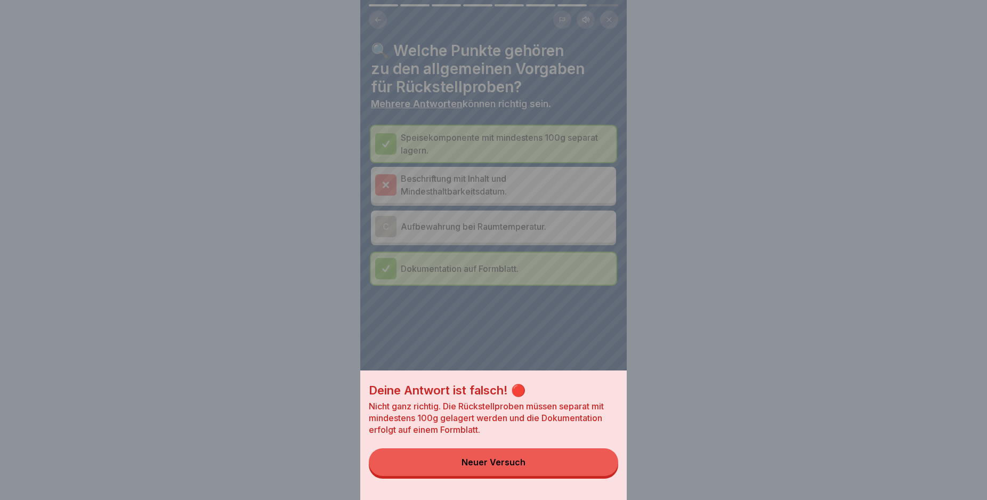
click at [473, 466] on button "Neuer Versuch" at bounding box center [493, 462] width 249 height 28
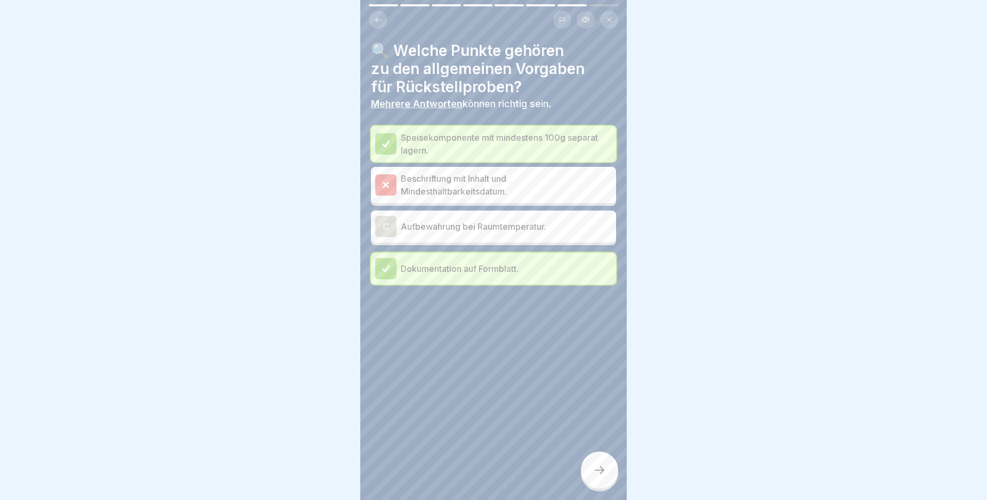
click at [589, 470] on div at bounding box center [599, 469] width 37 height 37
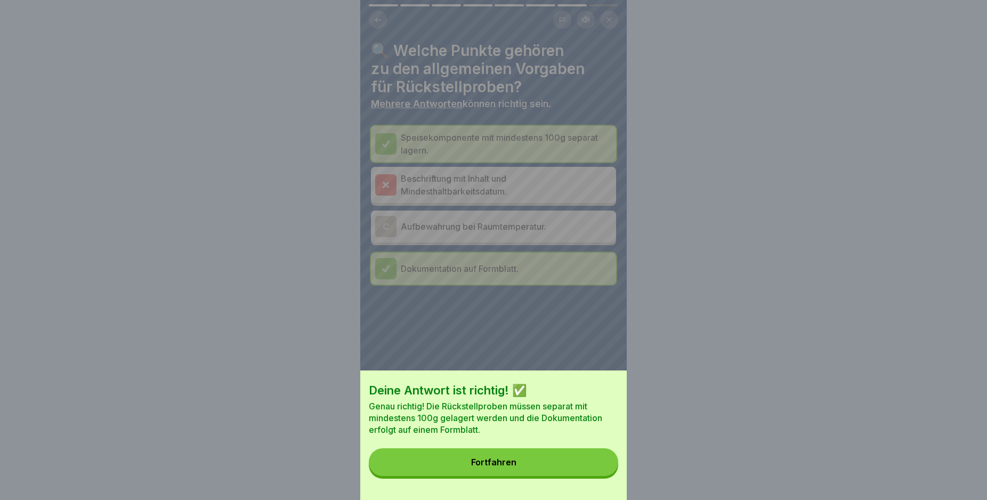
click at [577, 468] on button "Fortfahren" at bounding box center [493, 462] width 249 height 28
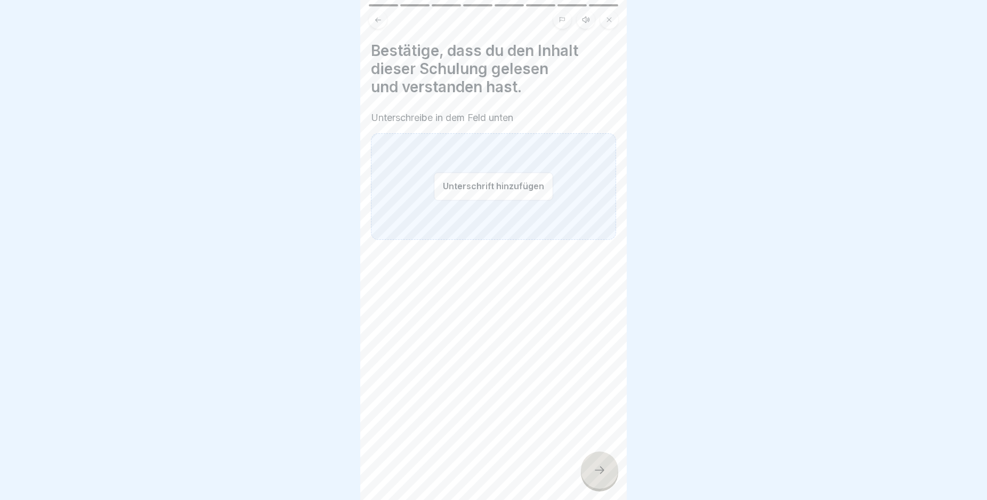
click at [472, 183] on button "Unterschrift hinzufügen" at bounding box center [493, 186] width 119 height 28
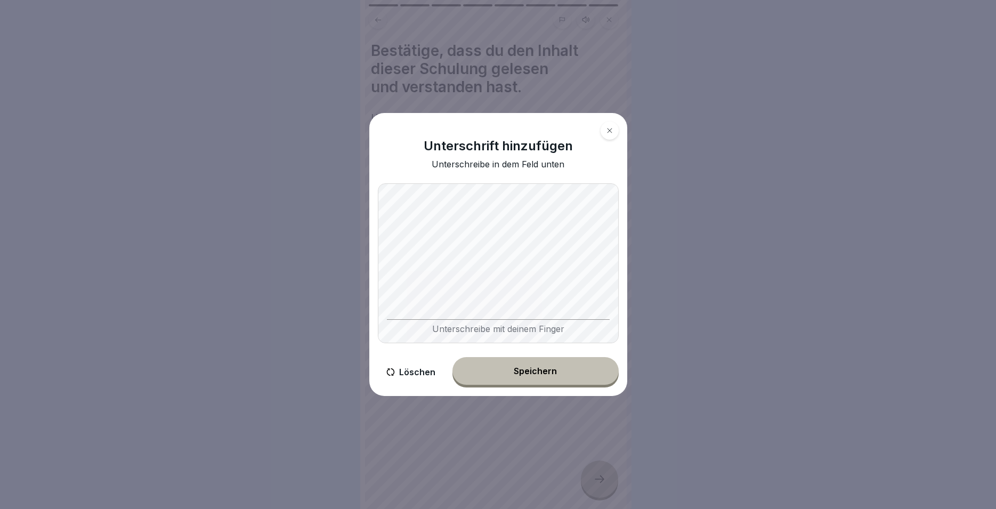
click at [534, 364] on button "Speichern" at bounding box center [535, 371] width 166 height 28
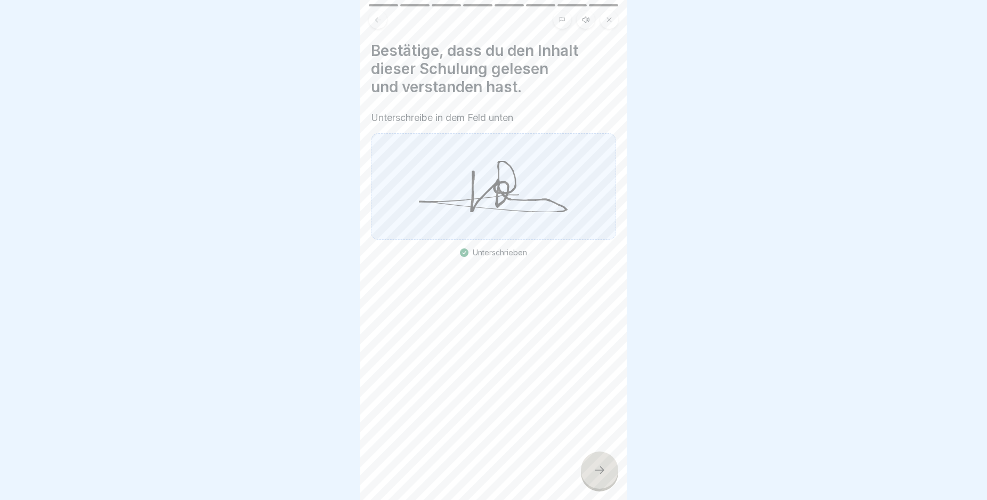
click at [590, 478] on div at bounding box center [599, 469] width 37 height 37
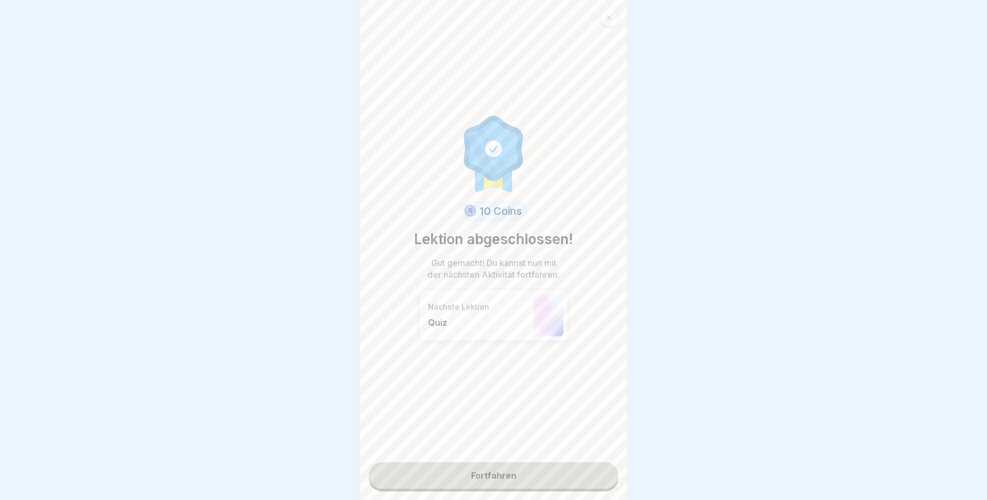
click at [520, 474] on link "Fortfahren" at bounding box center [493, 475] width 249 height 27
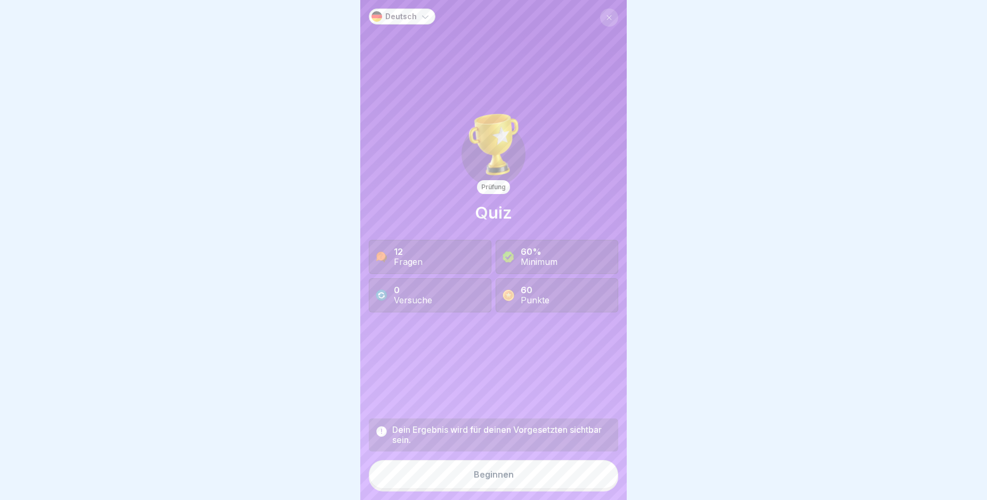
click at [478, 477] on button "Beginnen" at bounding box center [493, 474] width 249 height 29
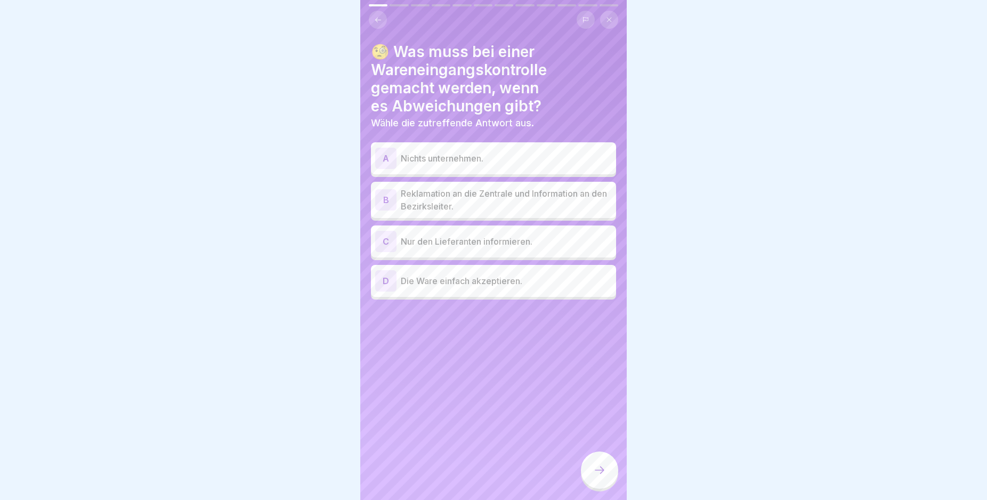
click at [396, 194] on div "B" at bounding box center [385, 199] width 21 height 21
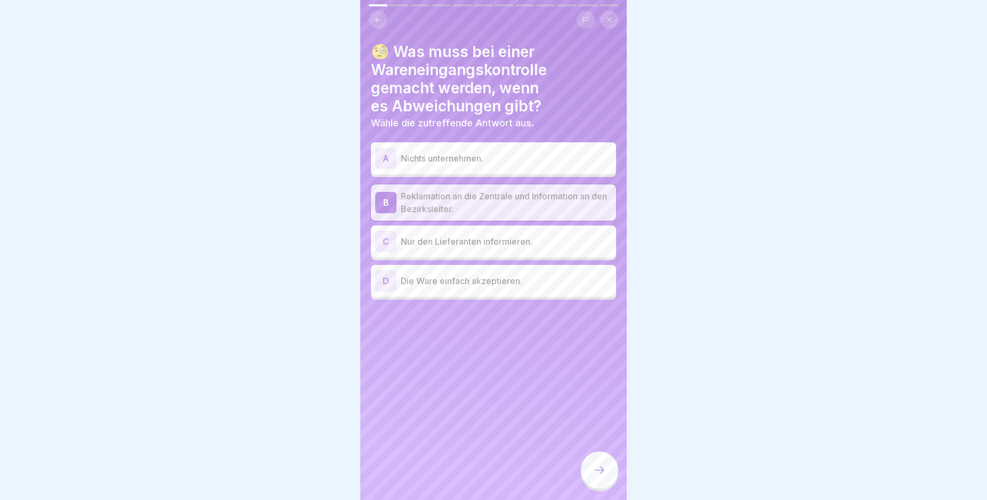
click at [588, 474] on div at bounding box center [599, 469] width 37 height 37
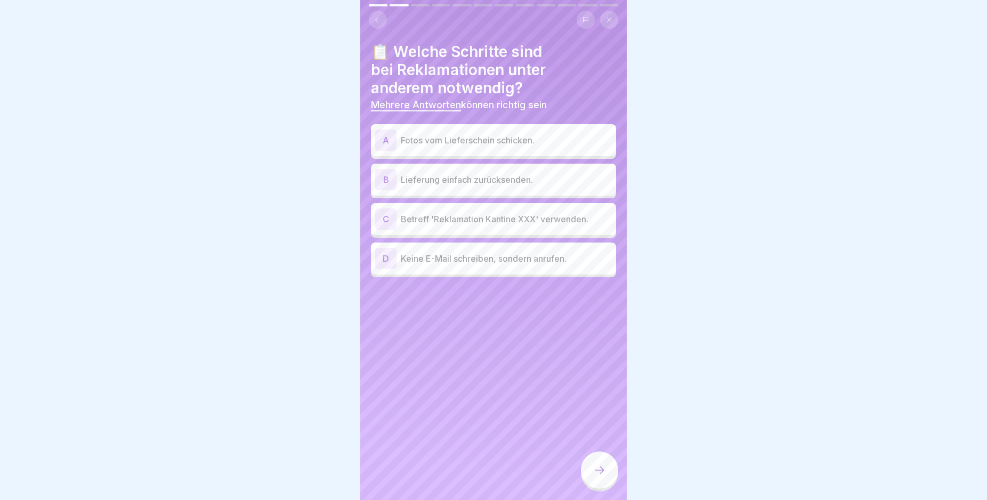
click at [467, 184] on p "Lieferung einfach zurücksenden." at bounding box center [506, 179] width 211 height 13
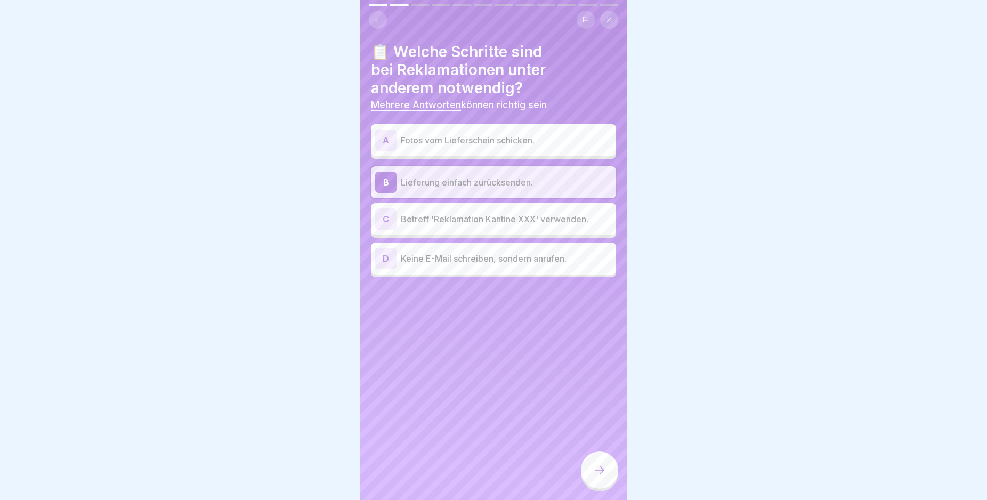
click at [444, 222] on p "Betreff 'Reklamation Kantine XXX' verwenden." at bounding box center [506, 219] width 211 height 13
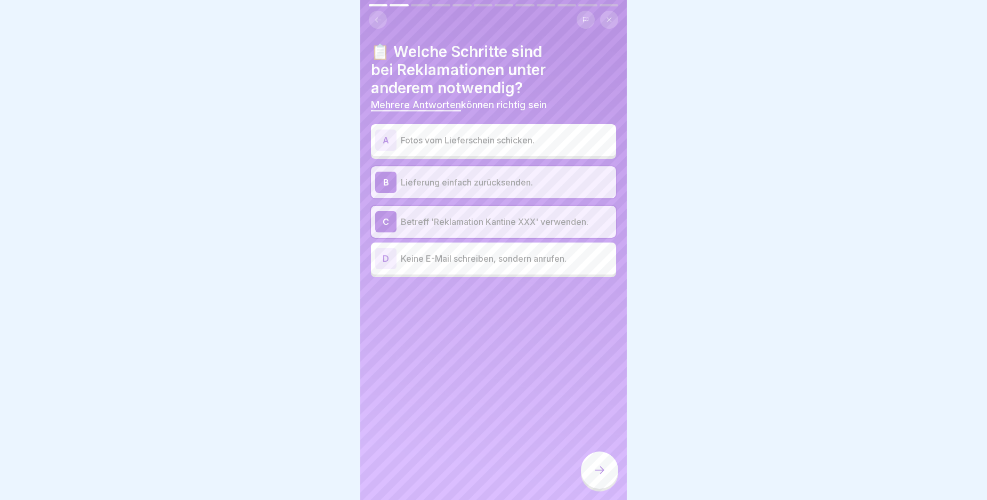
click at [442, 148] on div "A Fotos vom Lieferschein schicken." at bounding box center [493, 139] width 237 height 21
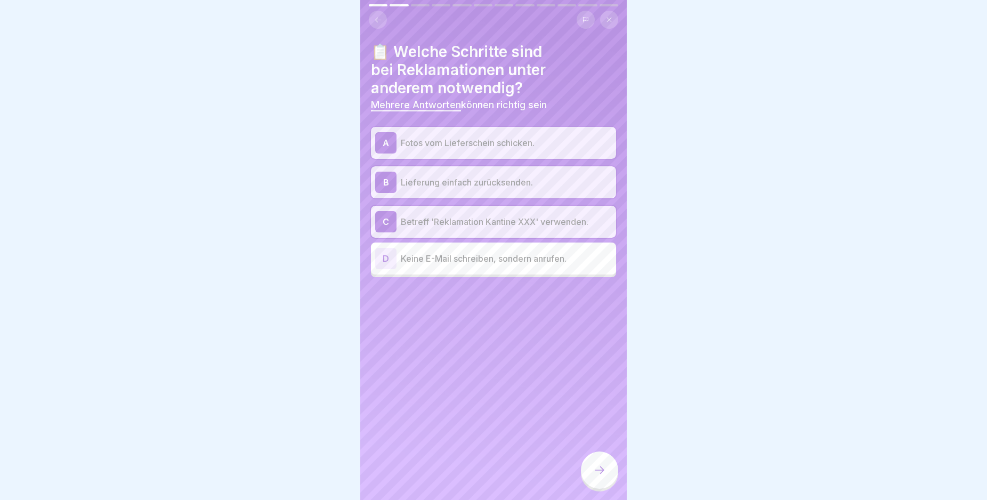
click at [599, 470] on div at bounding box center [599, 469] width 37 height 37
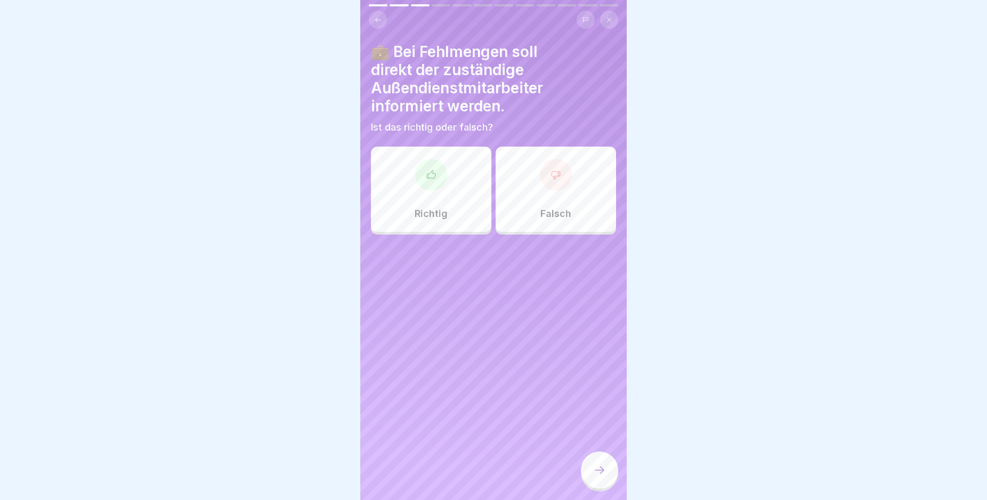
click at [470, 161] on div "Richtig" at bounding box center [431, 189] width 120 height 85
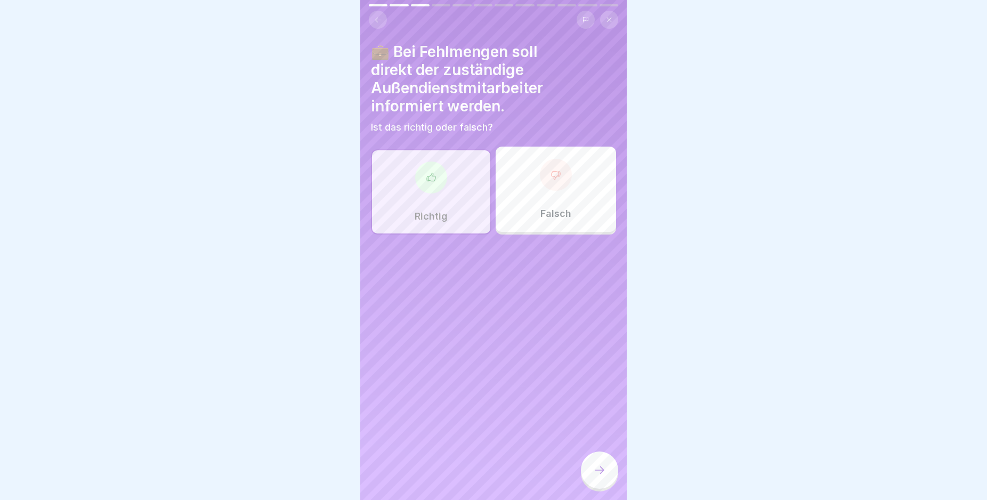
drag, startPoint x: 592, startPoint y: 476, endPoint x: 547, endPoint y: 444, distance: 55.4
click at [592, 477] on div at bounding box center [599, 469] width 37 height 37
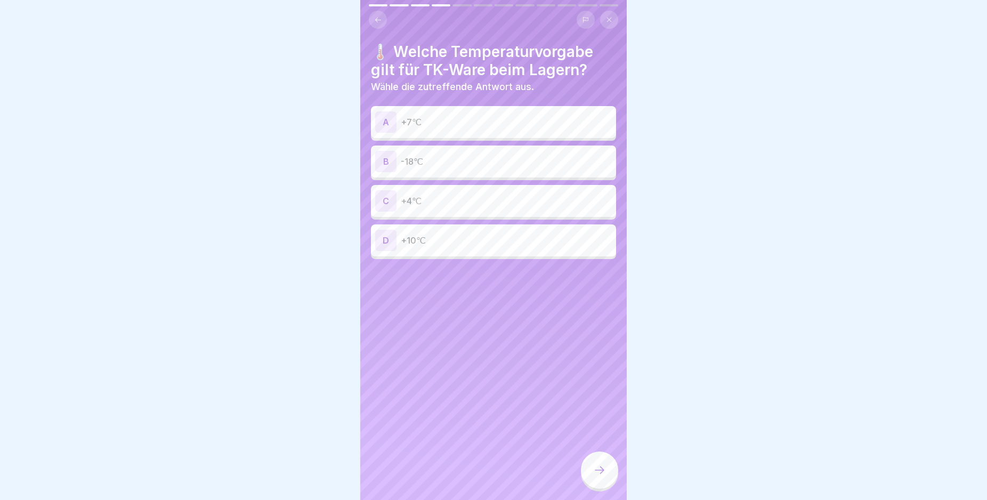
click at [464, 157] on p "-18℃" at bounding box center [506, 161] width 211 height 13
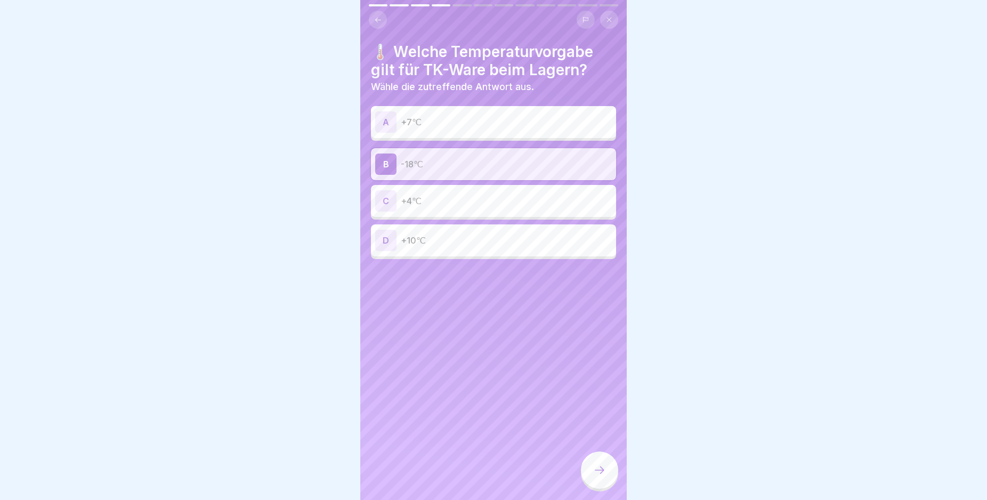
click at [600, 476] on icon at bounding box center [599, 470] width 13 height 13
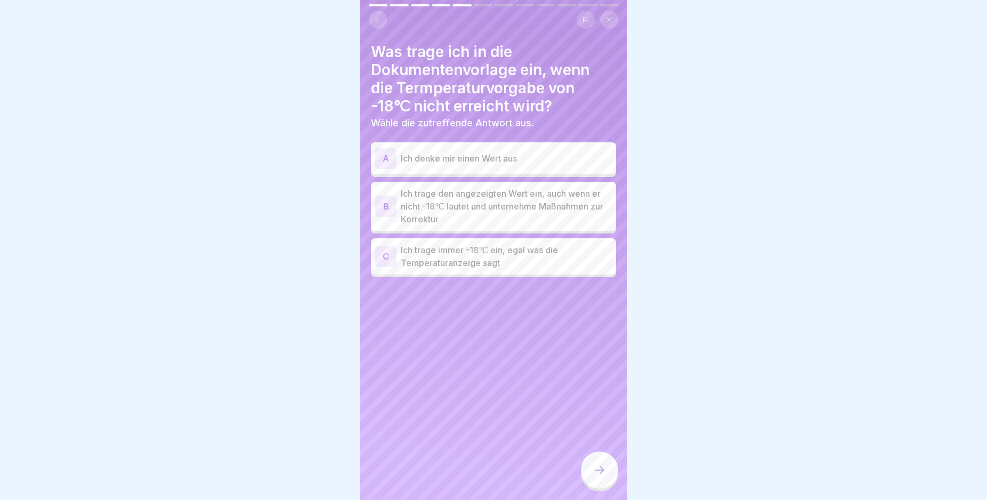
click at [531, 213] on p "Ich trage den angezeigten Wert ein, auch wenn er nicht -18℃ lautet und unterneh…" at bounding box center [506, 206] width 211 height 38
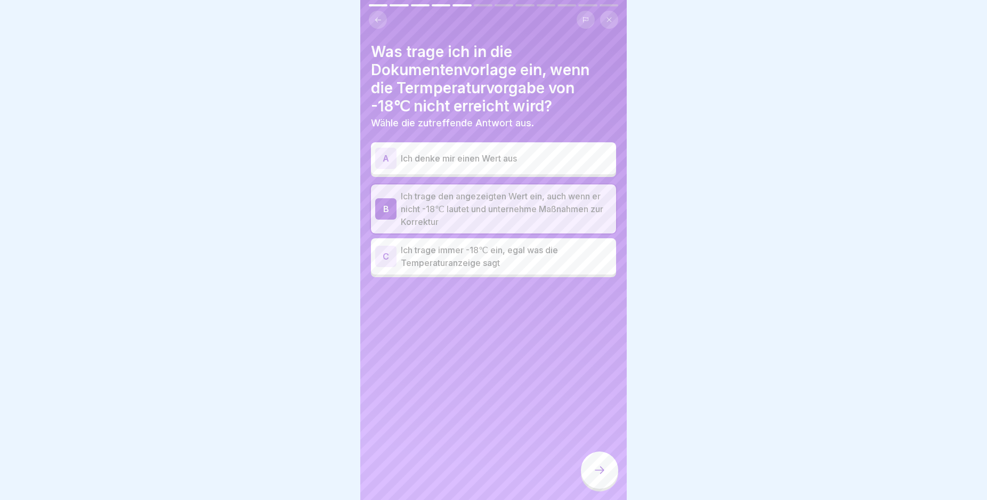
click at [605, 468] on div at bounding box center [599, 469] width 37 height 37
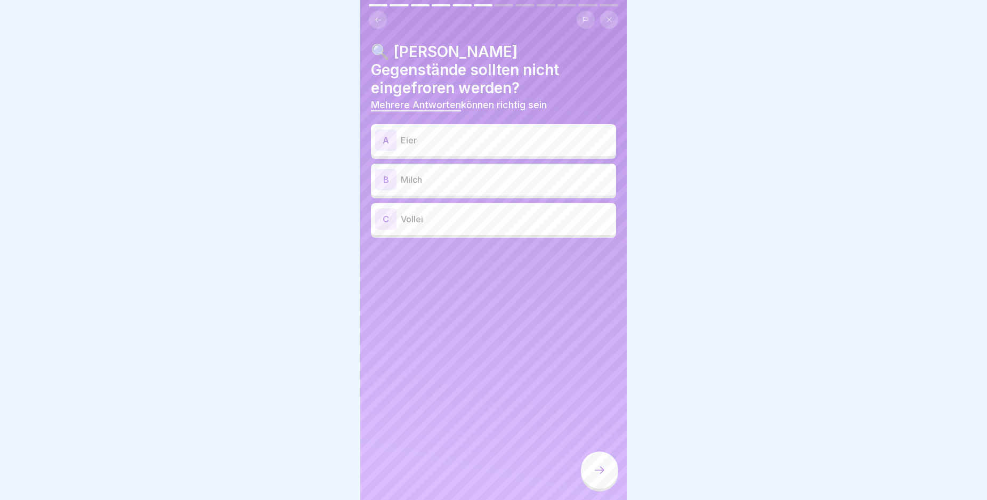
click at [448, 129] on div "A Eier" at bounding box center [493, 139] width 237 height 21
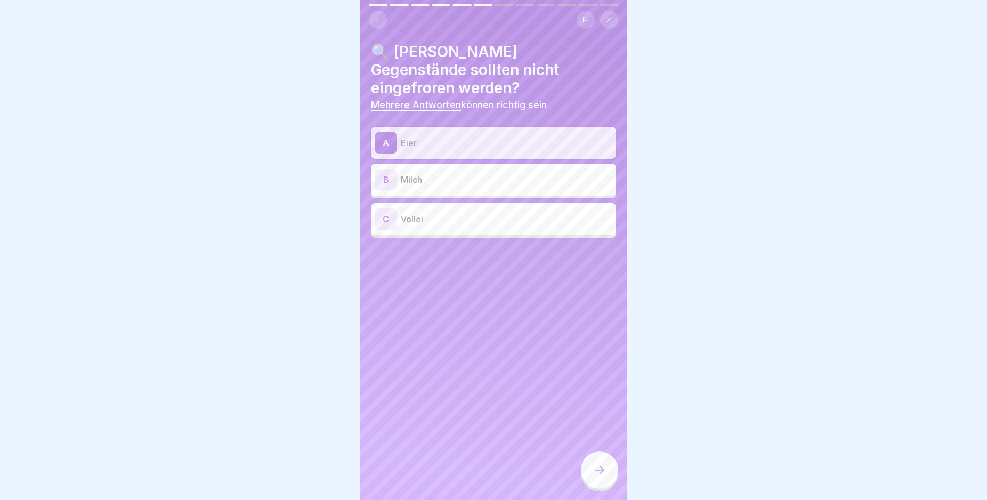
click at [432, 173] on p "Milch" at bounding box center [506, 179] width 211 height 13
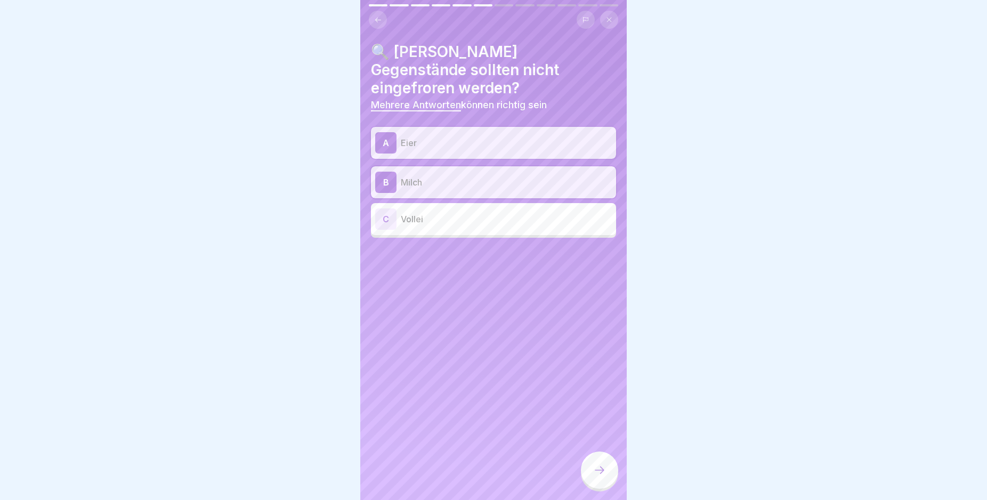
click at [431, 213] on p "Vollei" at bounding box center [506, 219] width 211 height 13
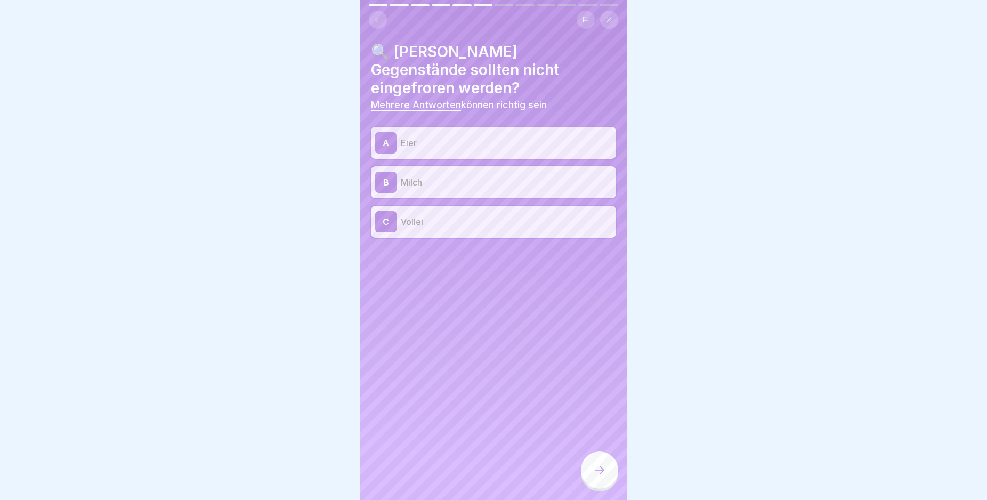
click at [599, 476] on icon at bounding box center [599, 470] width 13 height 13
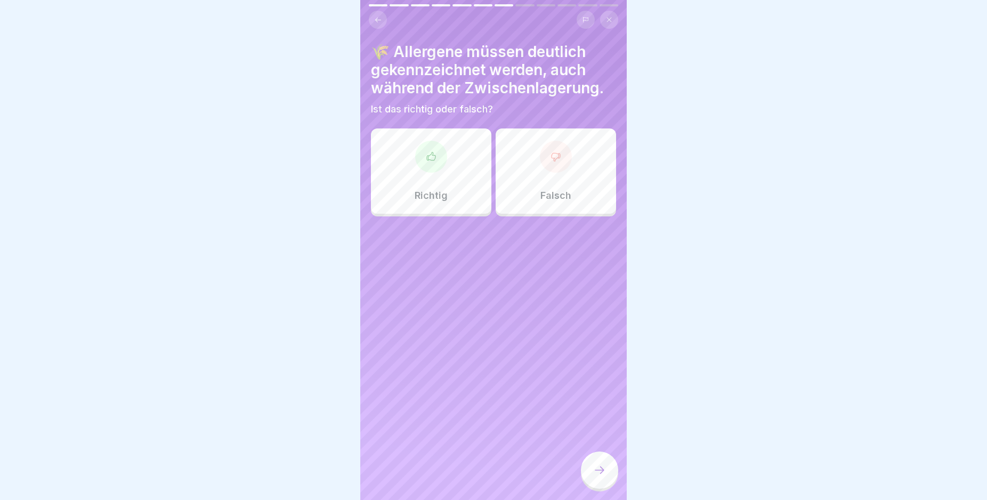
click at [432, 167] on div at bounding box center [431, 157] width 32 height 32
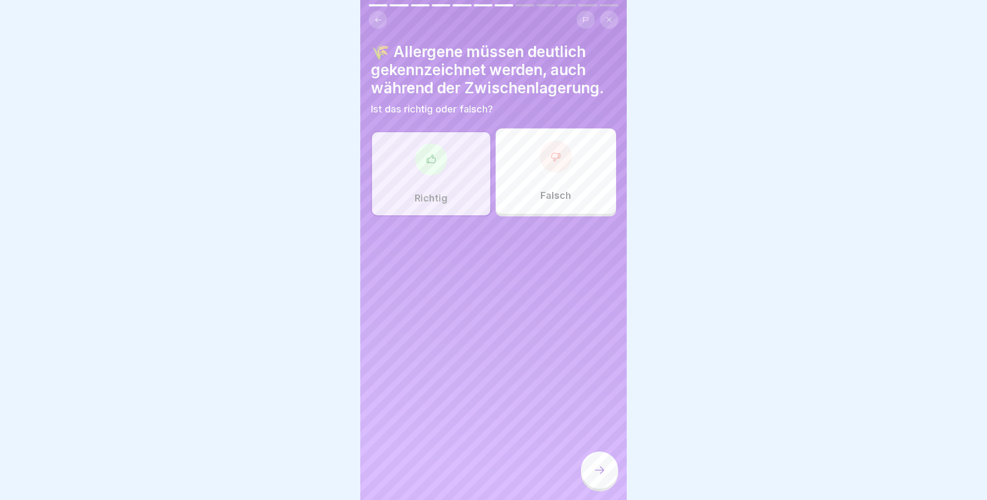
drag, startPoint x: 592, startPoint y: 481, endPoint x: 488, endPoint y: 344, distance: 172.2
click at [592, 480] on div at bounding box center [599, 469] width 37 height 37
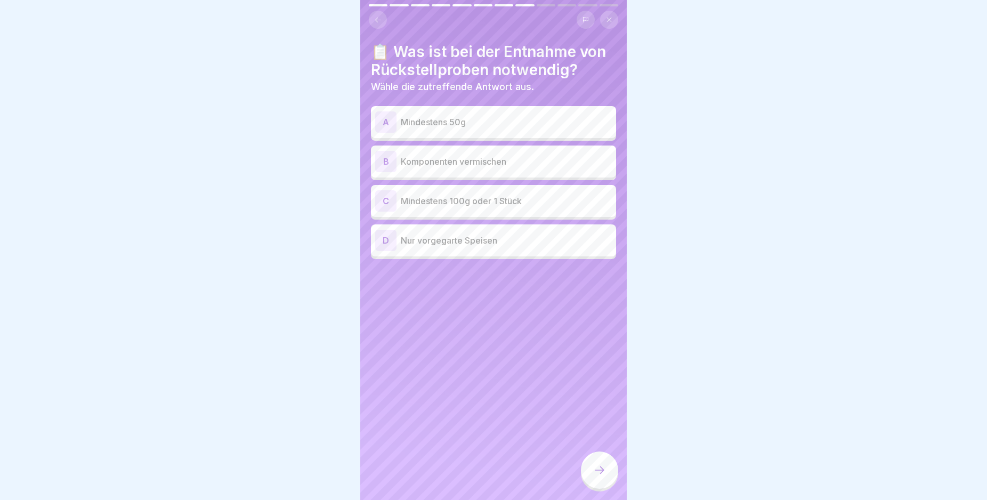
click at [421, 205] on p "Mindestens 100g oder 1 Stück" at bounding box center [506, 200] width 211 height 13
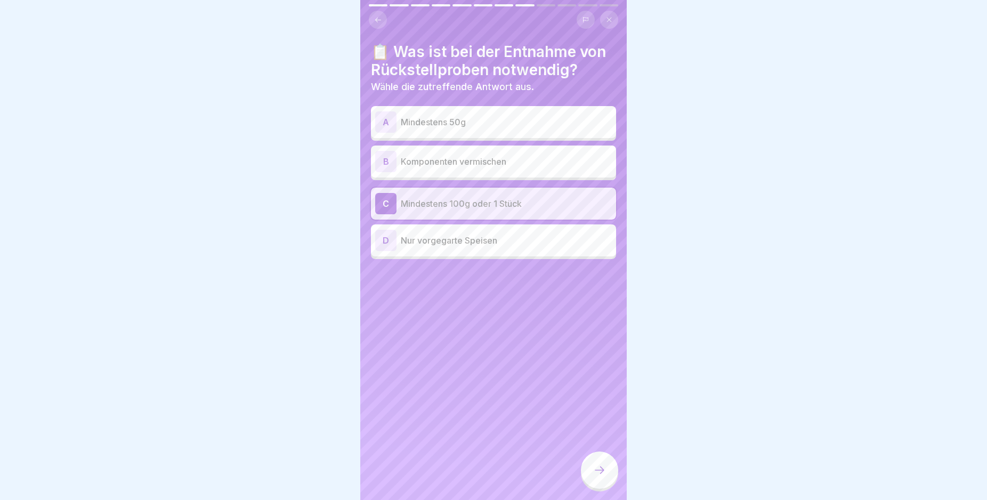
click at [390, 238] on div "D" at bounding box center [385, 240] width 21 height 21
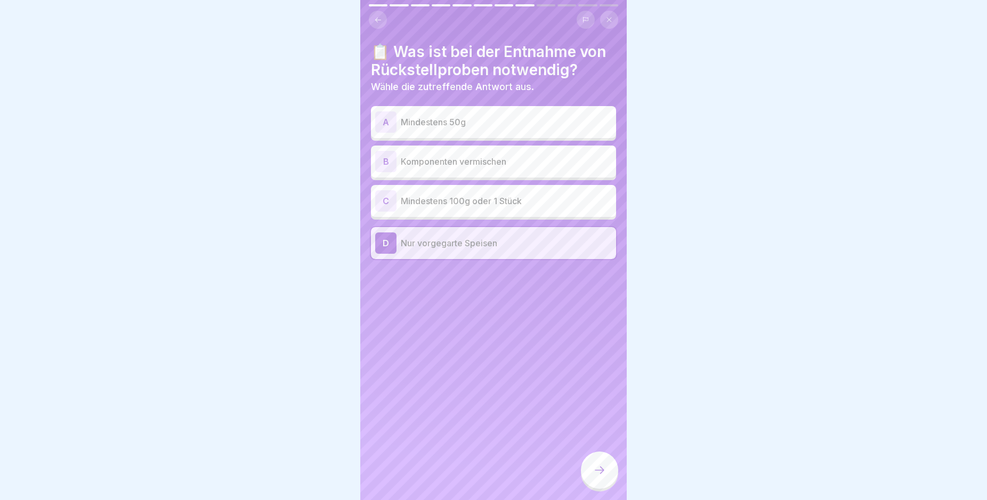
click at [410, 206] on p "Mindestens 100g oder 1 Stück" at bounding box center [506, 200] width 211 height 13
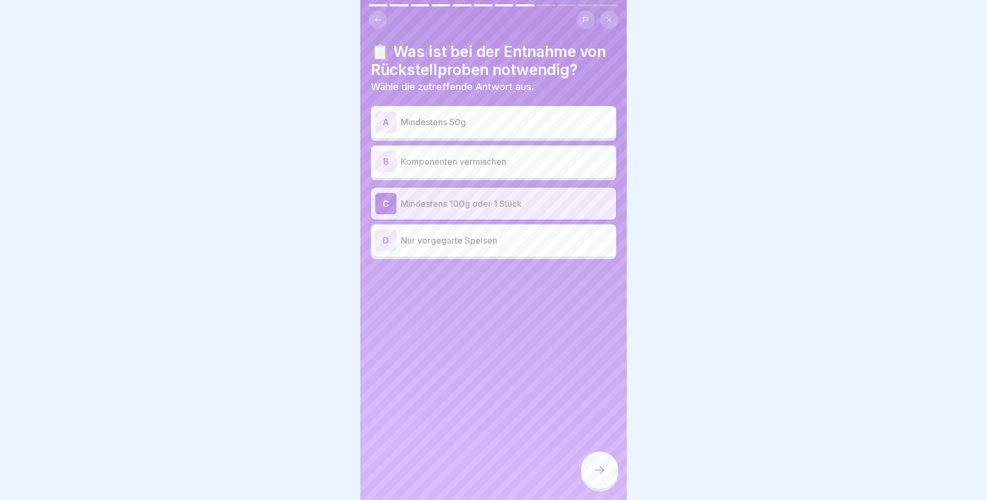
click at [598, 476] on icon at bounding box center [599, 470] width 13 height 13
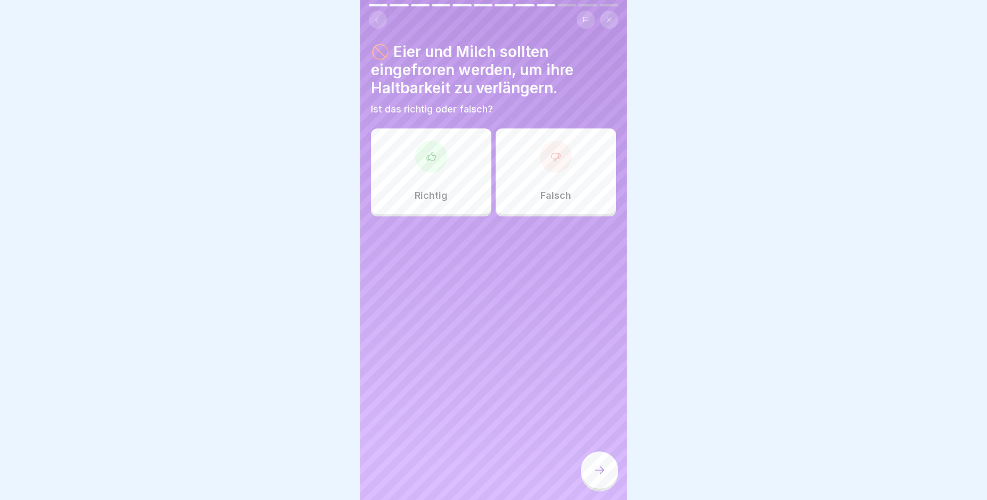
click at [517, 159] on div "Falsch" at bounding box center [556, 170] width 120 height 85
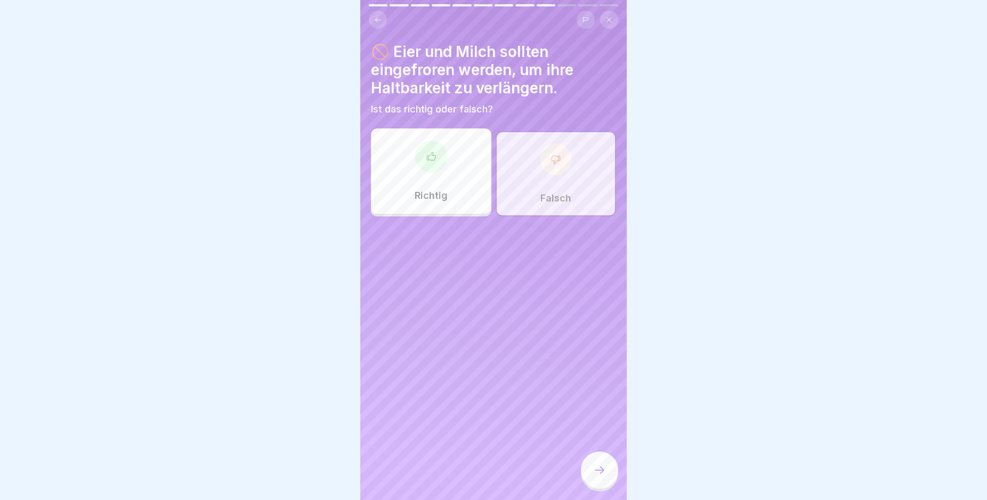
click at [599, 471] on div at bounding box center [599, 469] width 37 height 37
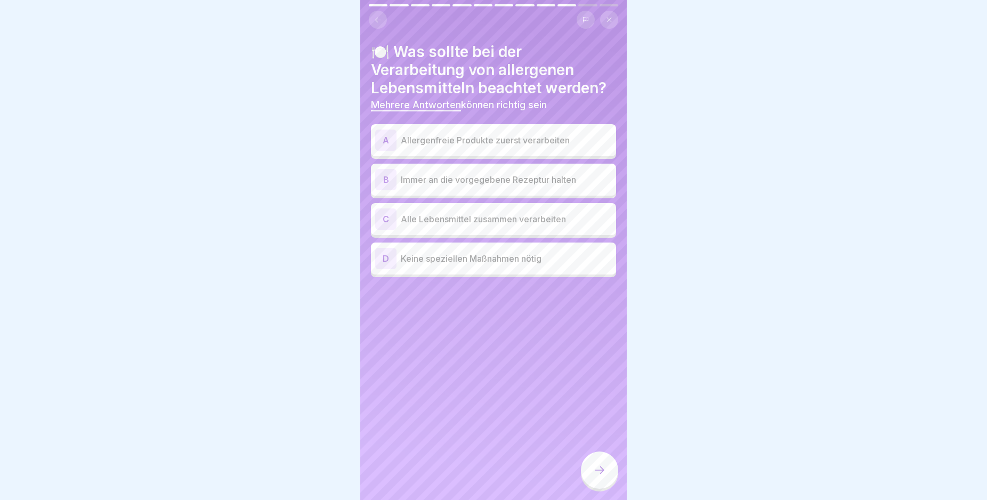
click at [465, 145] on p "Allergenfreie Produkte zuerst verarbeiten" at bounding box center [506, 140] width 211 height 13
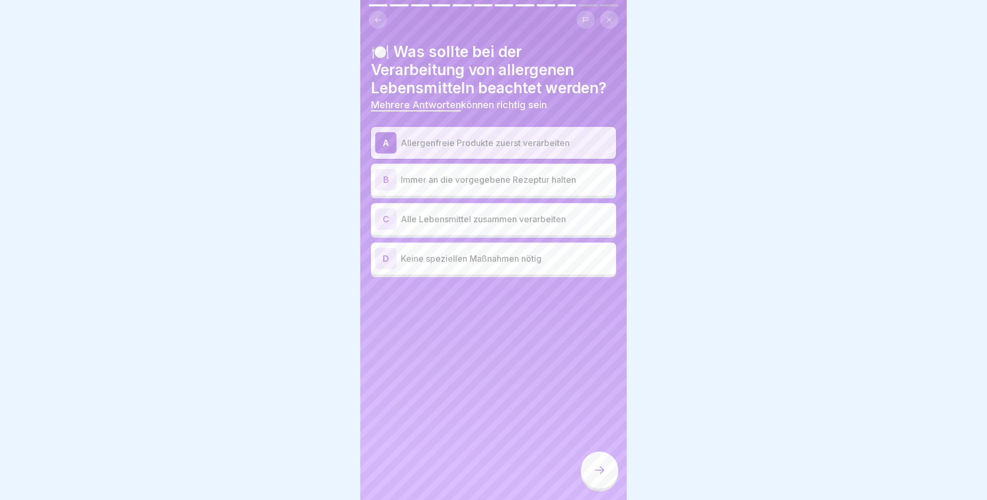
click at [445, 189] on div "B Immer an die vorgegebene Rezeptur halten" at bounding box center [493, 179] width 237 height 21
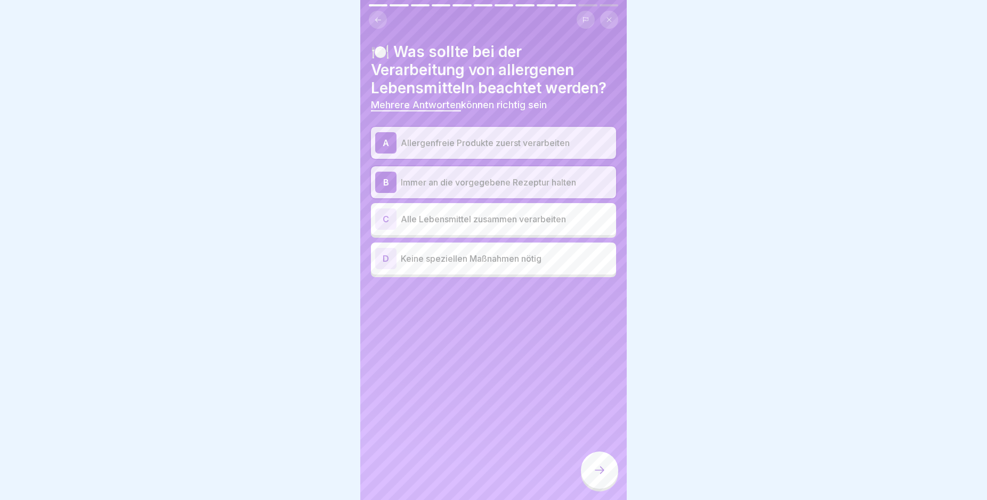
click at [603, 465] on div at bounding box center [599, 469] width 37 height 37
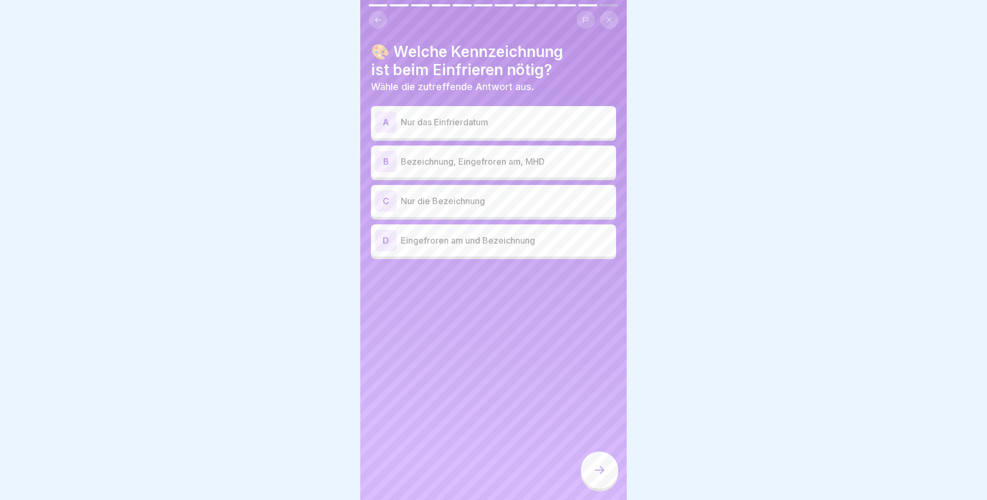
click at [455, 168] on div "B Bezeichnung, Eingefroren am, MHD" at bounding box center [493, 161] width 237 height 21
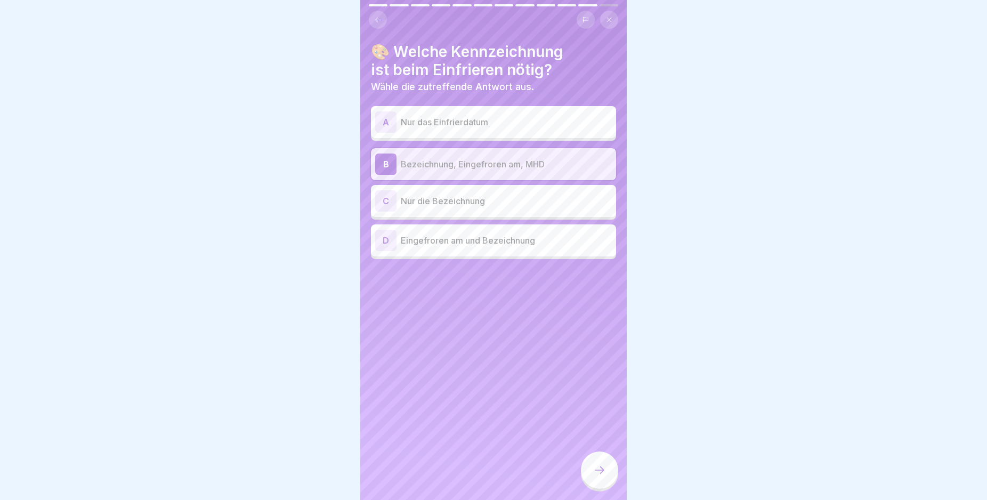
click at [599, 470] on div at bounding box center [599, 469] width 37 height 37
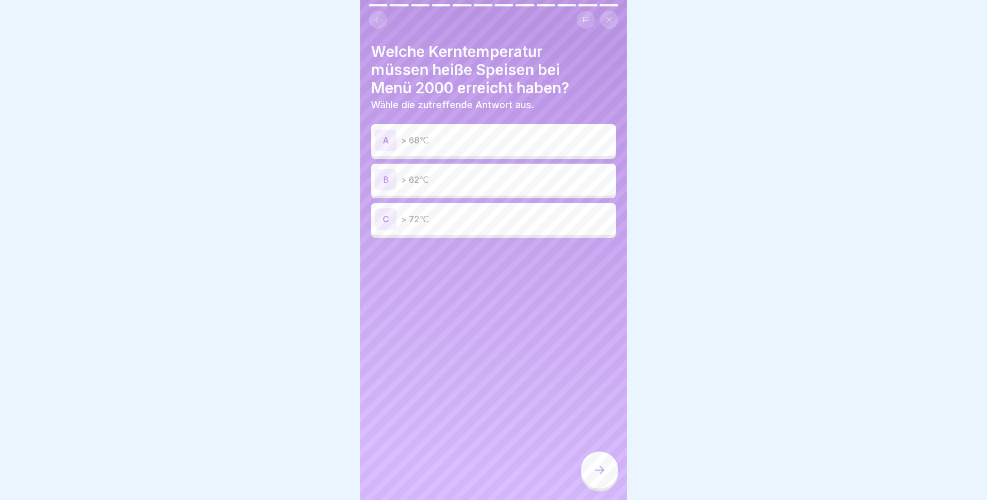
click at [427, 218] on p "> 72℃" at bounding box center [506, 219] width 211 height 13
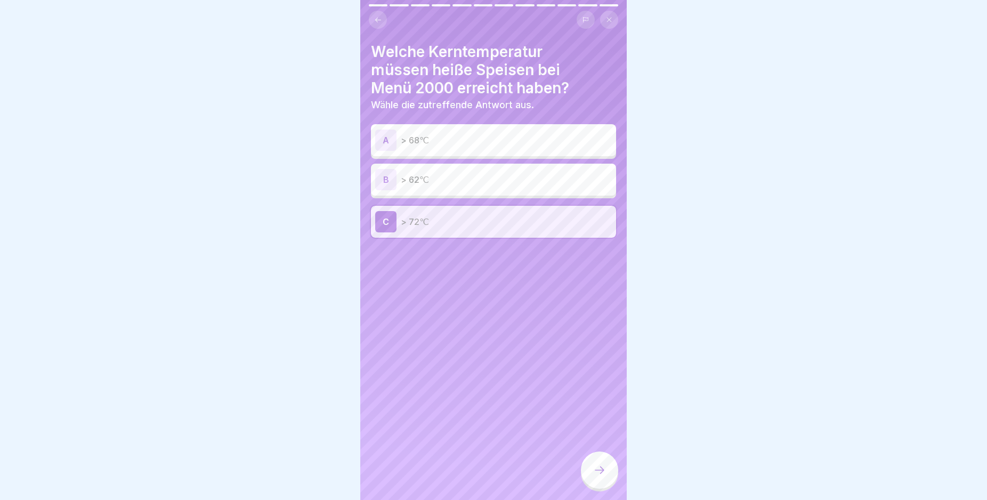
click at [605, 476] on icon at bounding box center [599, 470] width 13 height 13
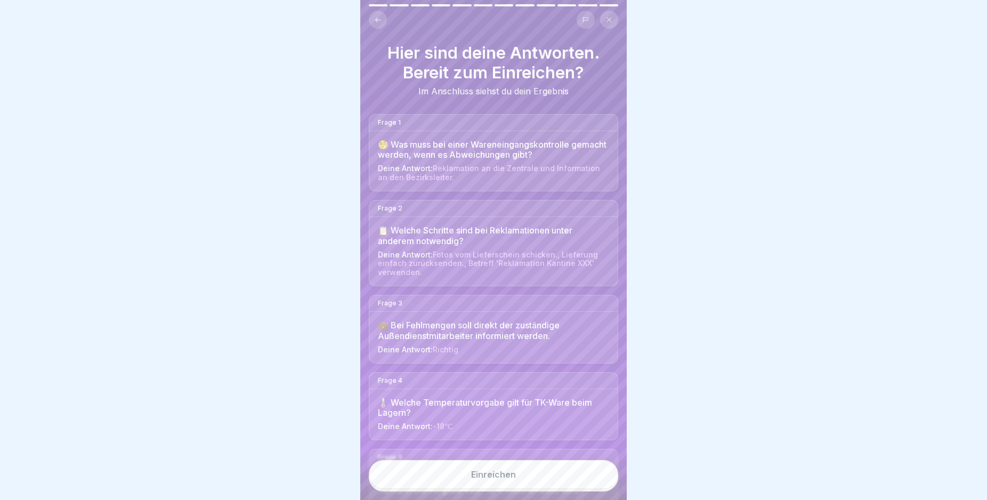
click at [532, 479] on button "Einreichen" at bounding box center [493, 474] width 249 height 29
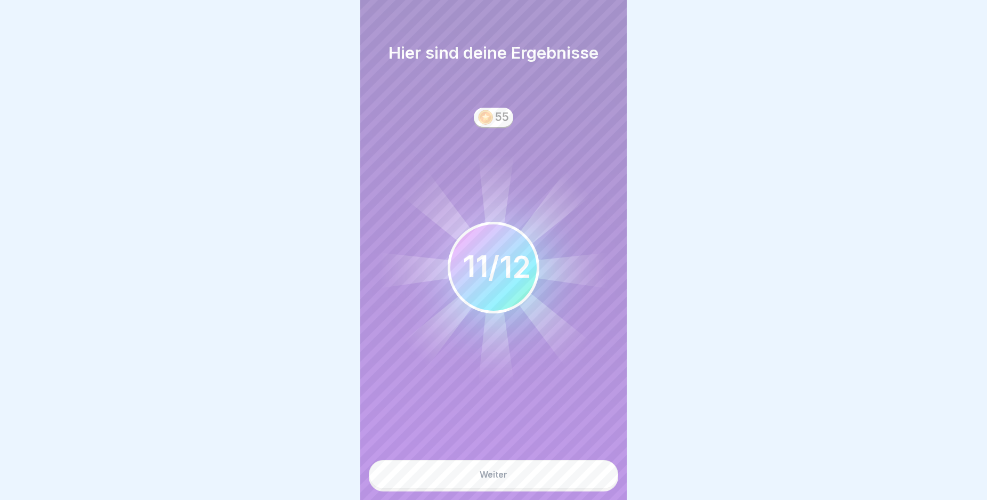
click at [488, 479] on div "Weiter" at bounding box center [494, 474] width 28 height 10
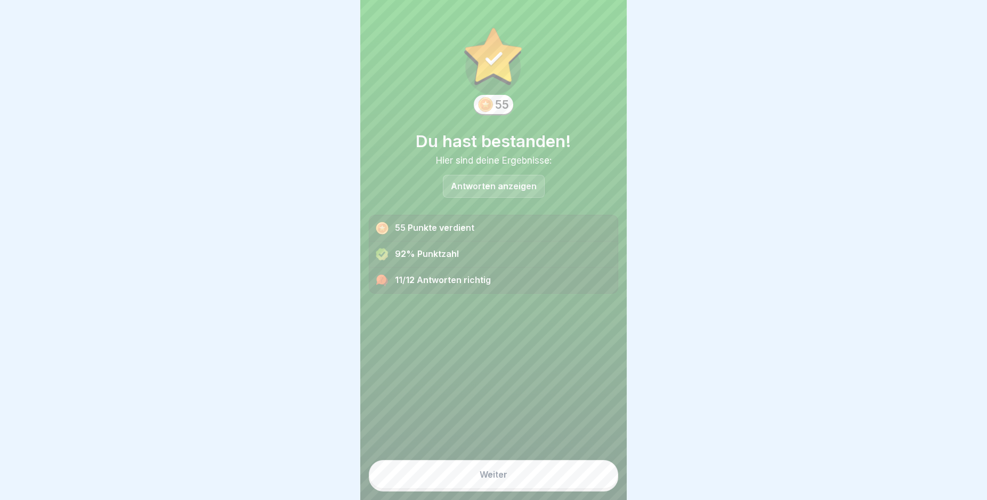
click at [488, 479] on div "Weiter" at bounding box center [494, 474] width 28 height 10
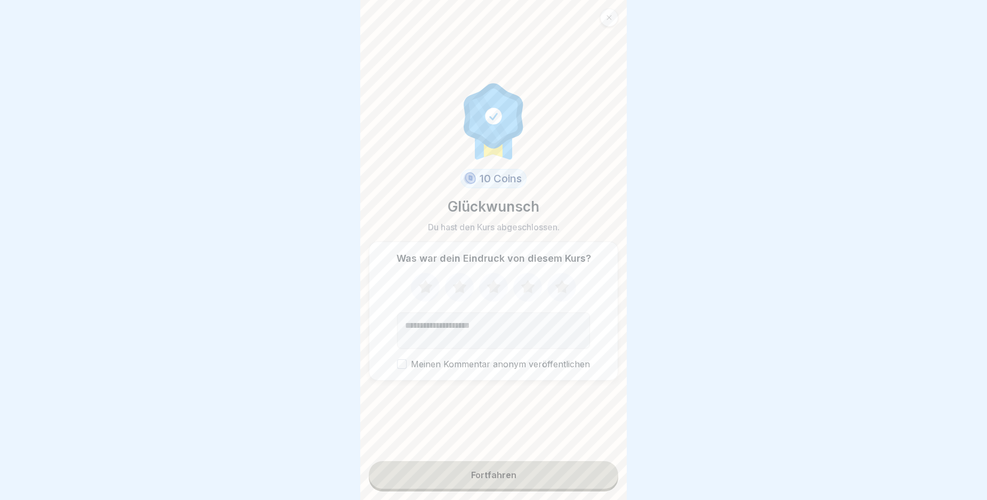
click at [352, 483] on button "Weiter" at bounding box center [226, 474] width 249 height 29
click at [488, 480] on div "Fortfahren" at bounding box center [493, 475] width 45 height 10
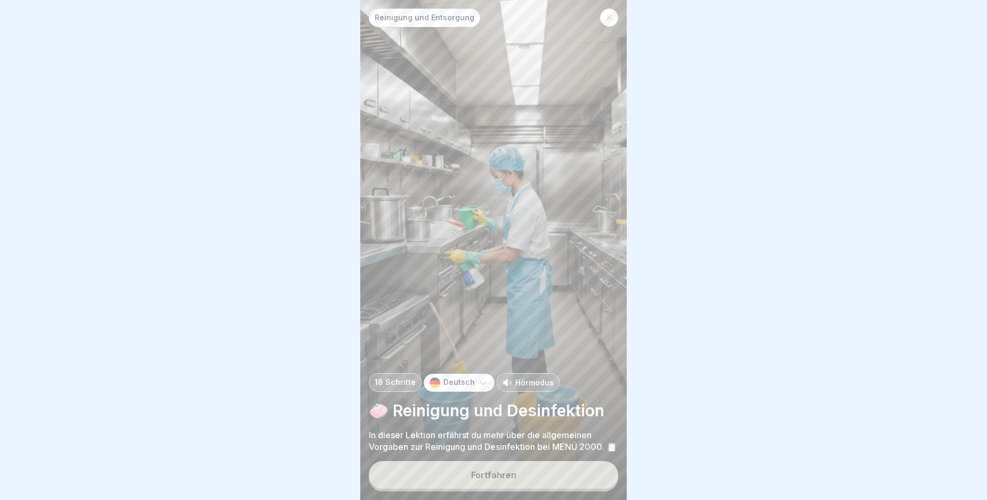
click at [488, 480] on div "Fortfahren" at bounding box center [493, 475] width 45 height 10
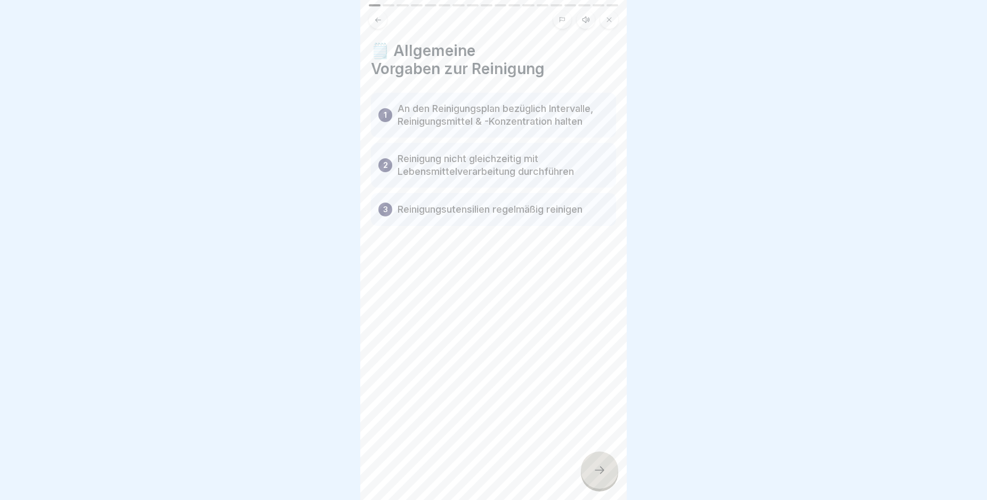
click at [588, 480] on div at bounding box center [599, 469] width 37 height 37
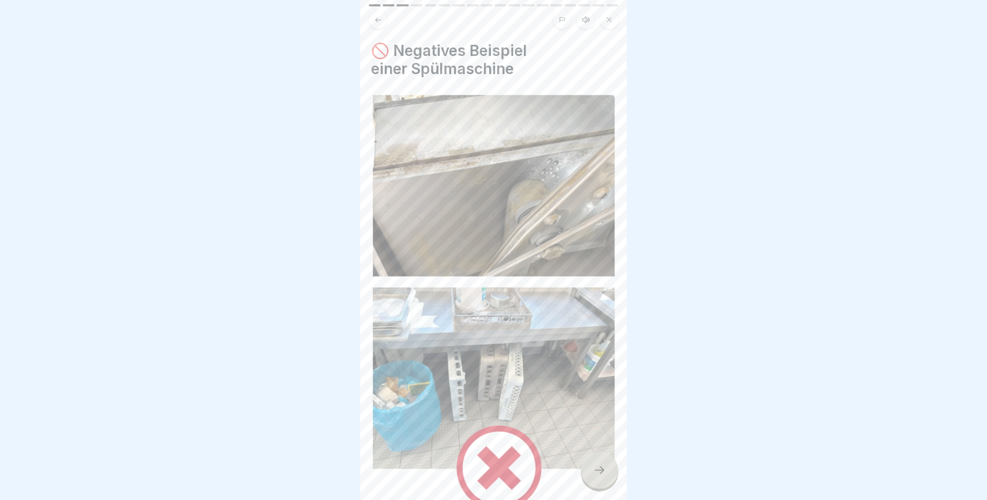
click at [589, 480] on div at bounding box center [599, 469] width 37 height 37
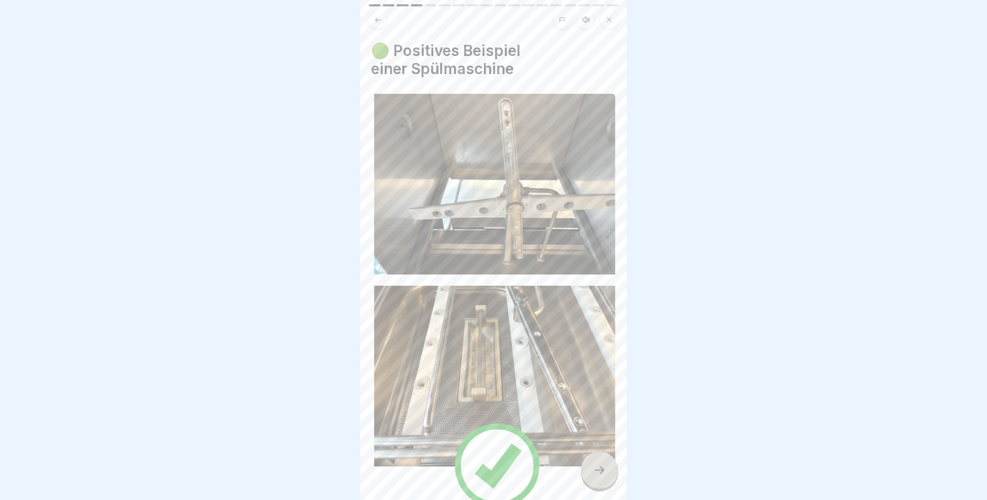
click at [592, 478] on div at bounding box center [599, 469] width 37 height 37
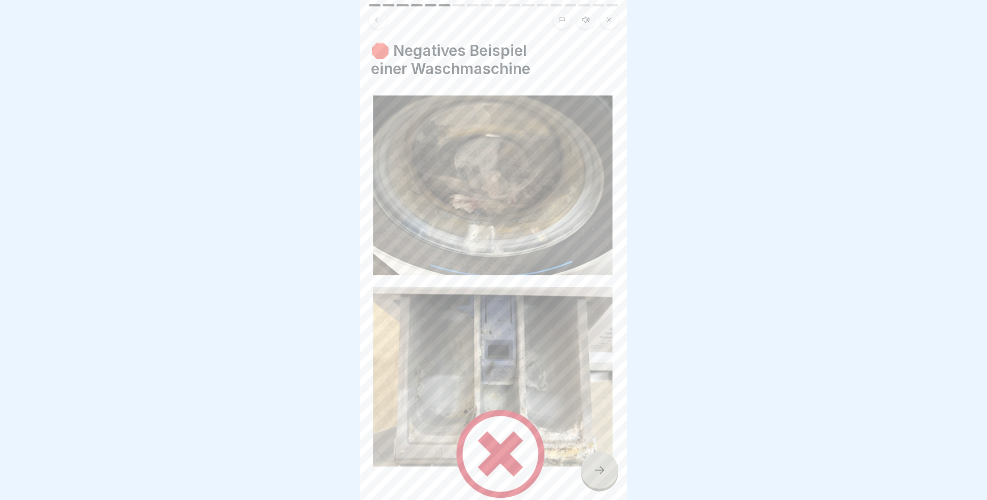
click at [592, 478] on div at bounding box center [599, 469] width 37 height 37
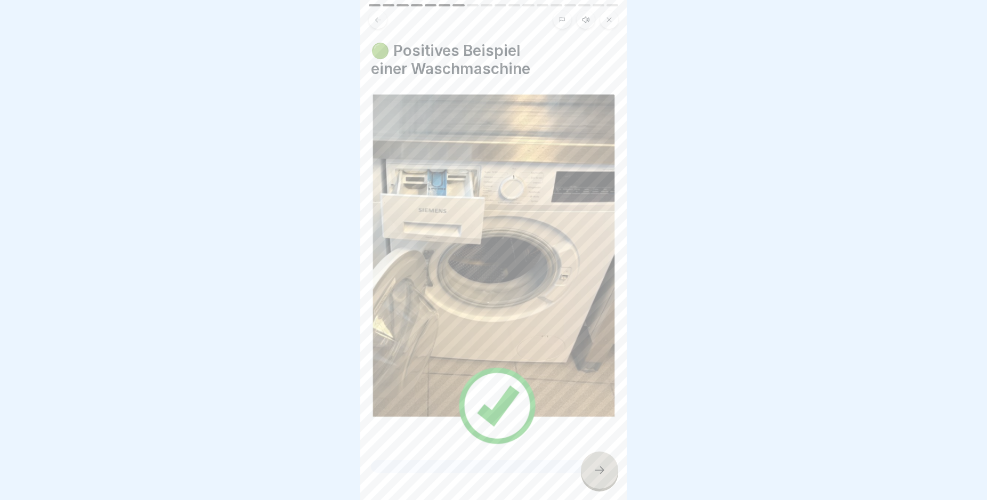
click at [592, 478] on div at bounding box center [599, 469] width 37 height 37
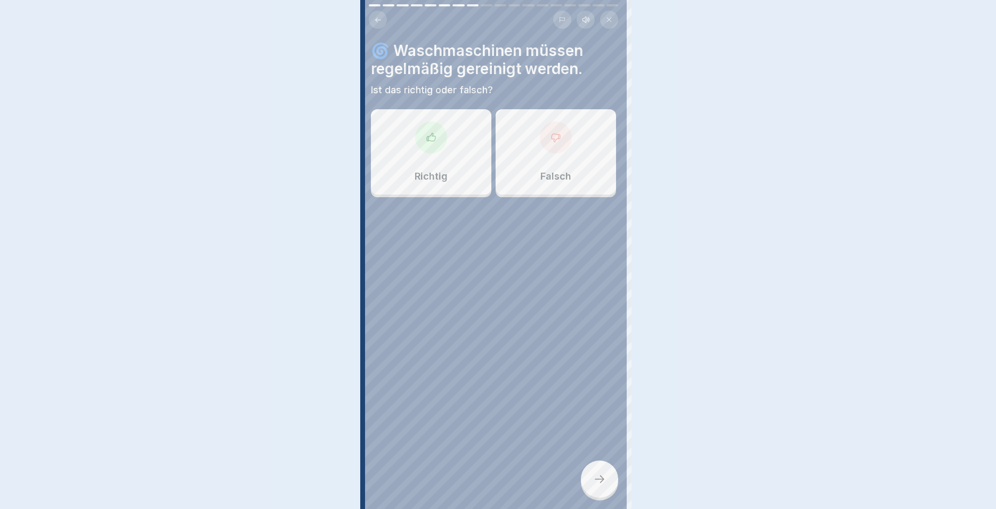
click at [592, 478] on div at bounding box center [498, 254] width 996 height 509
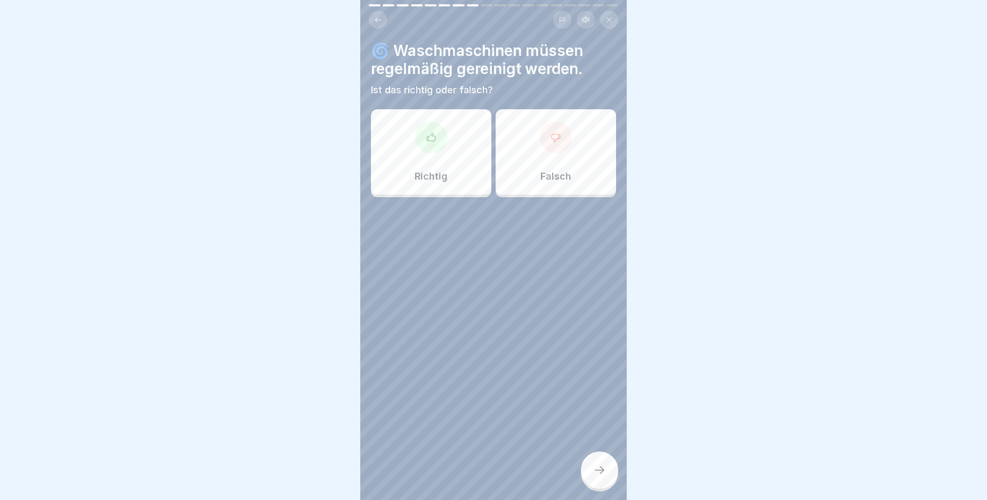
click at [592, 478] on div at bounding box center [599, 469] width 37 height 37
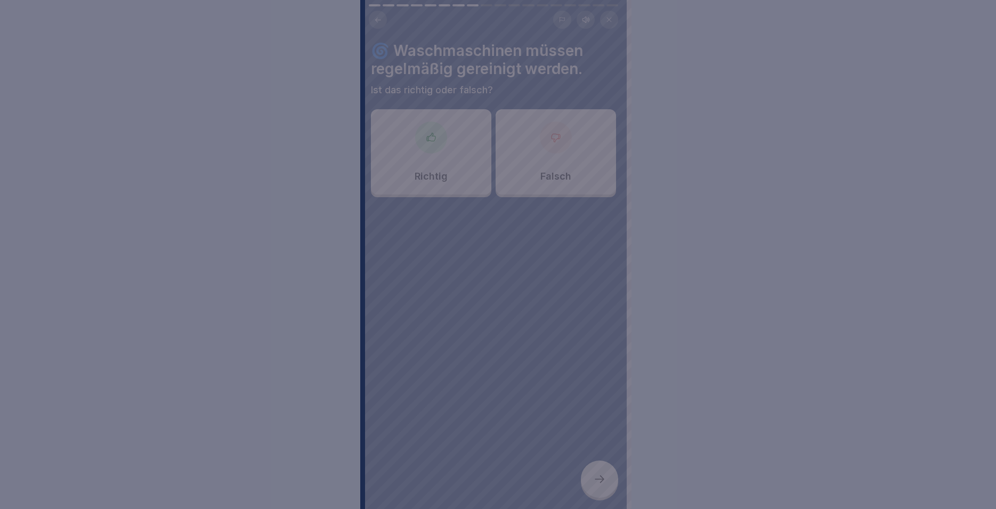
click at [478, 362] on div at bounding box center [498, 254] width 996 height 509
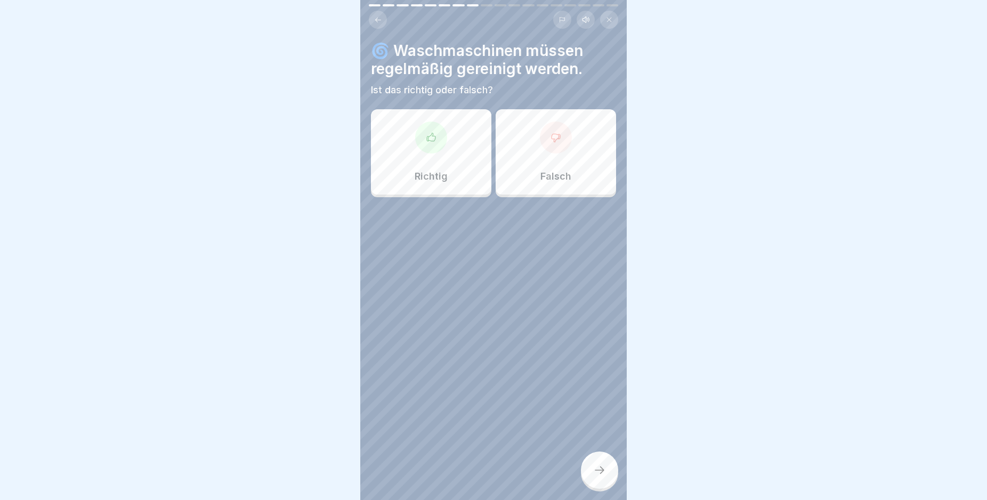
click at [440, 161] on div "Richtig" at bounding box center [431, 151] width 120 height 85
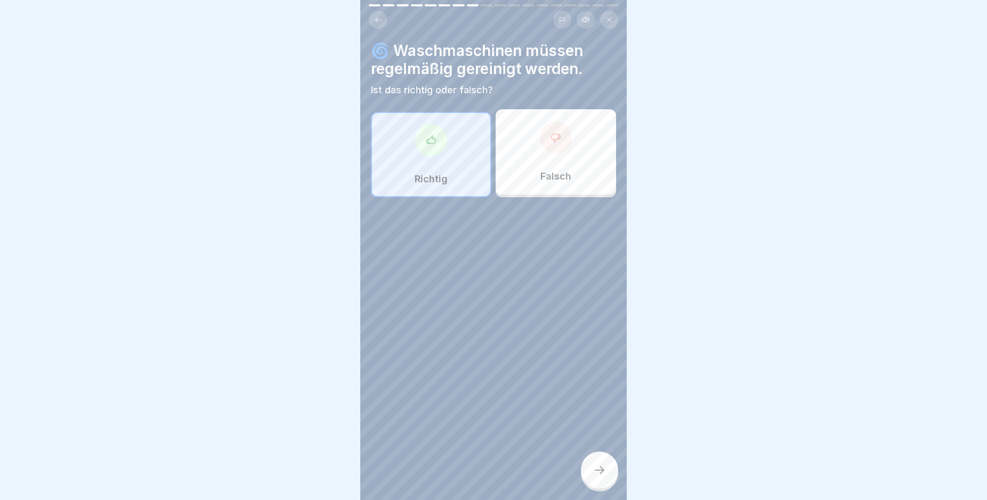
click at [595, 472] on div at bounding box center [599, 469] width 37 height 37
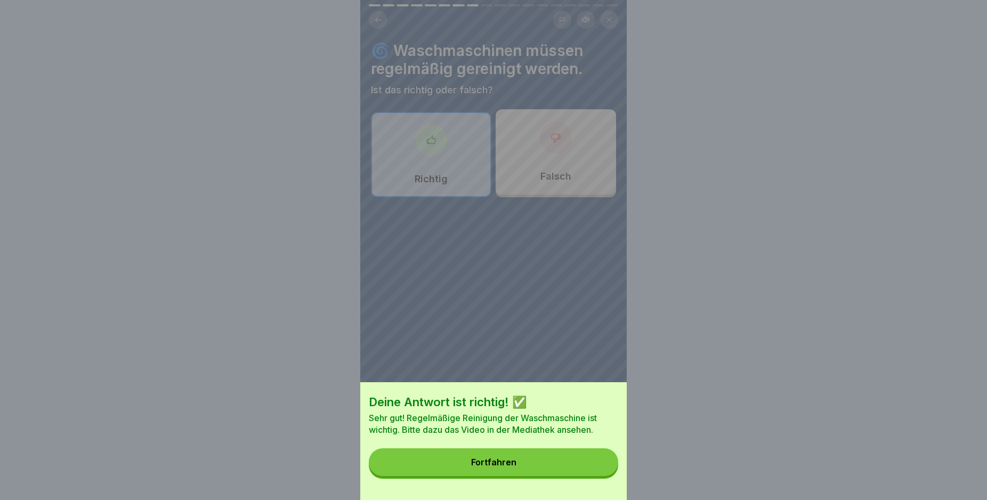
click at [504, 467] on div "Fortfahren" at bounding box center [493, 462] width 45 height 10
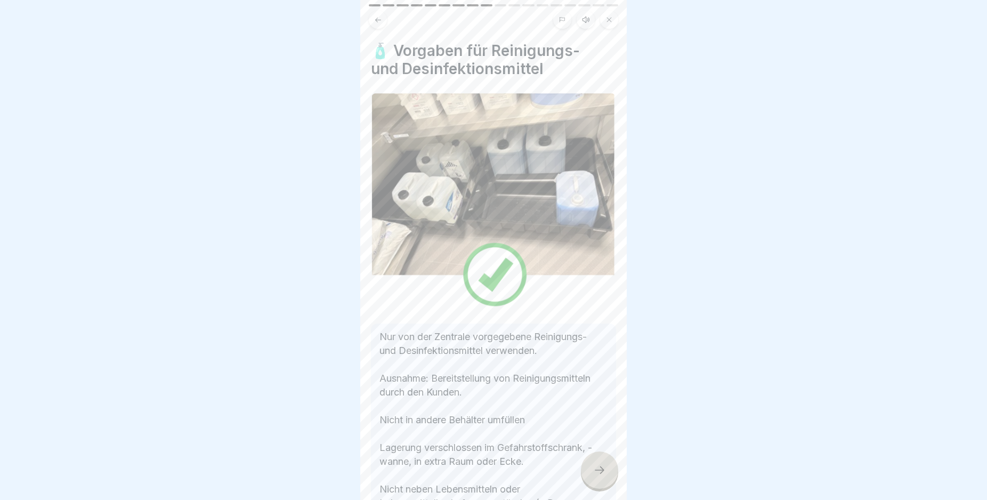
click at [600, 476] on icon at bounding box center [599, 470] width 13 height 13
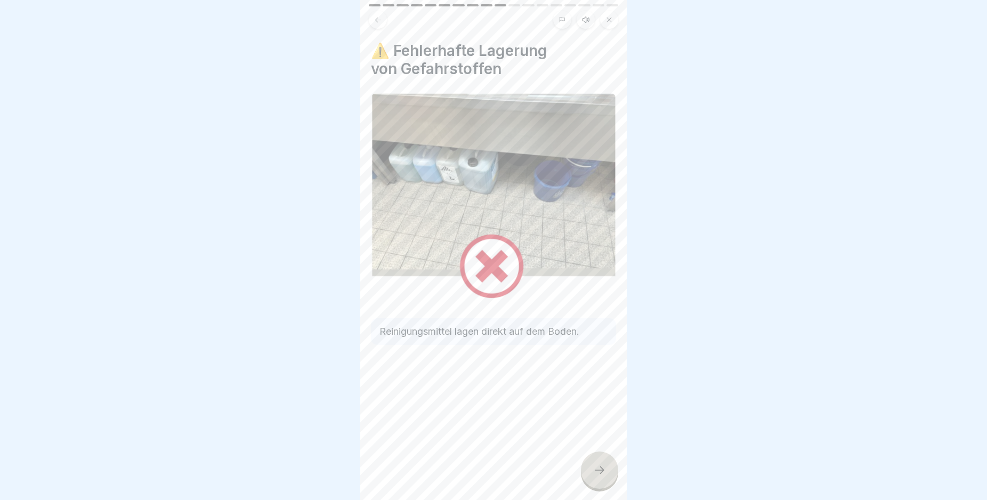
click at [600, 476] on icon at bounding box center [599, 470] width 13 height 13
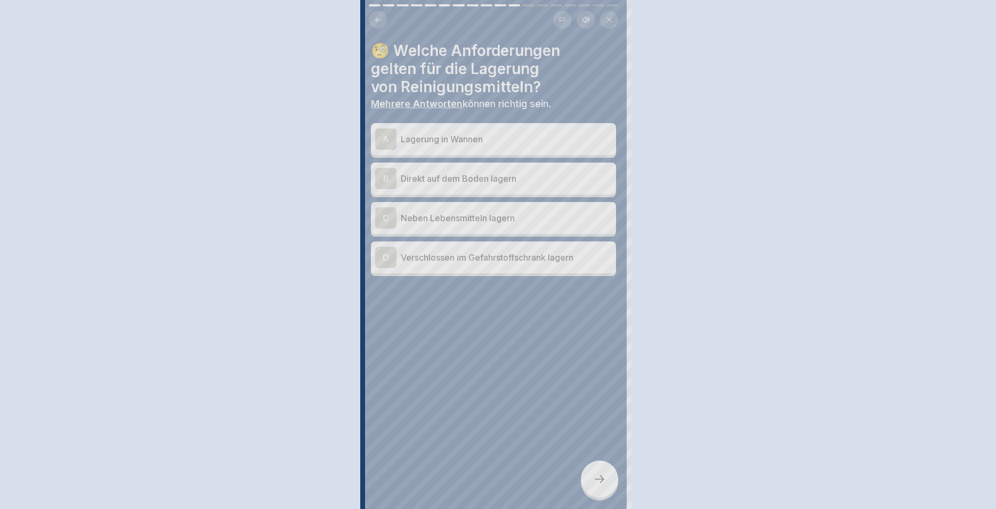
click at [600, 485] on div at bounding box center [498, 254] width 996 height 509
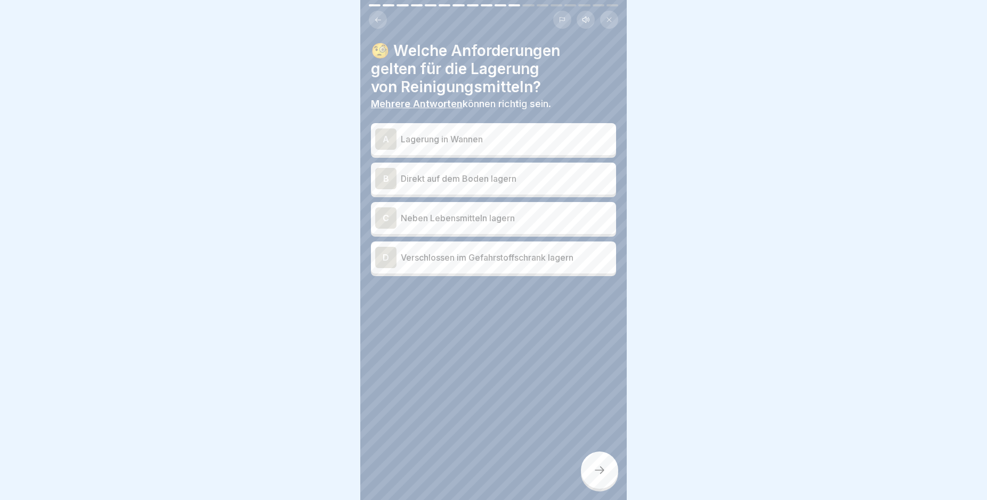
click at [424, 266] on div "D Verschlossen im Gefahrstoffschrank lagern" at bounding box center [493, 257] width 237 height 21
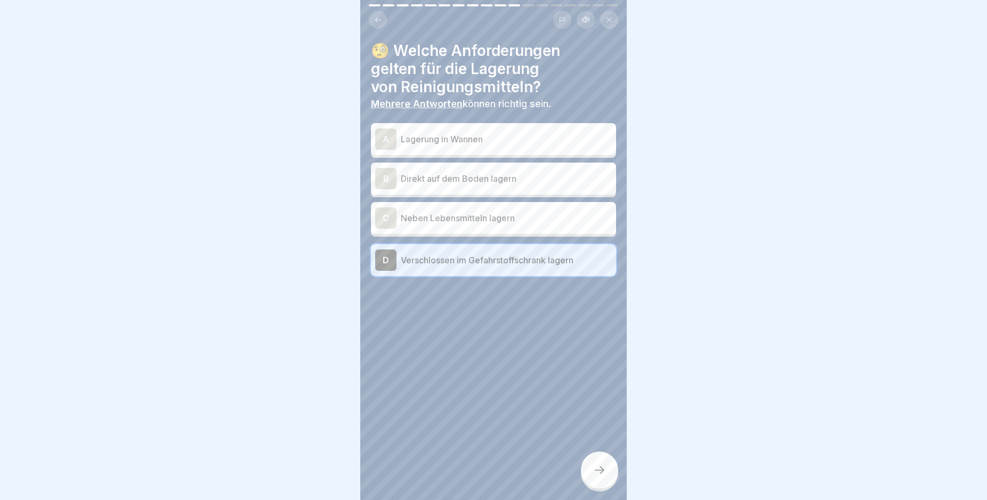
click at [600, 472] on div at bounding box center [599, 469] width 37 height 37
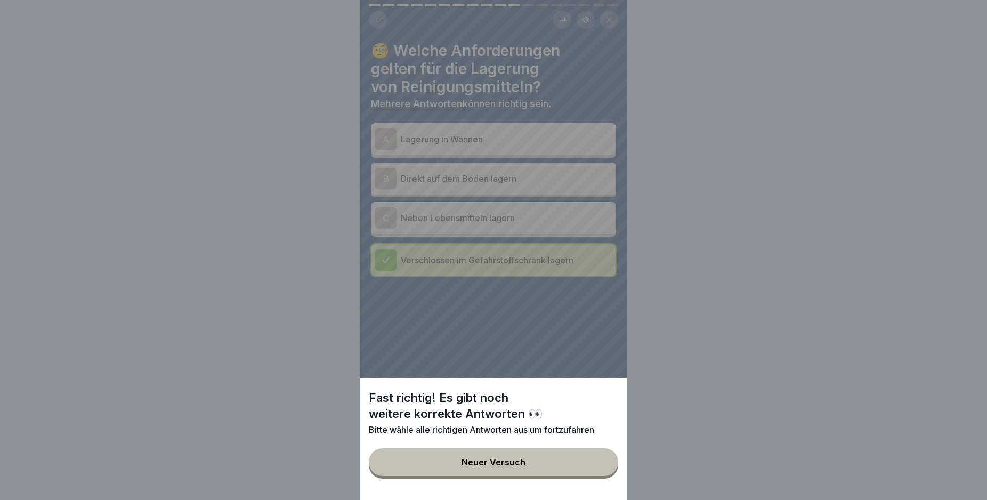
click at [507, 460] on button "Neuer Versuch" at bounding box center [493, 462] width 249 height 28
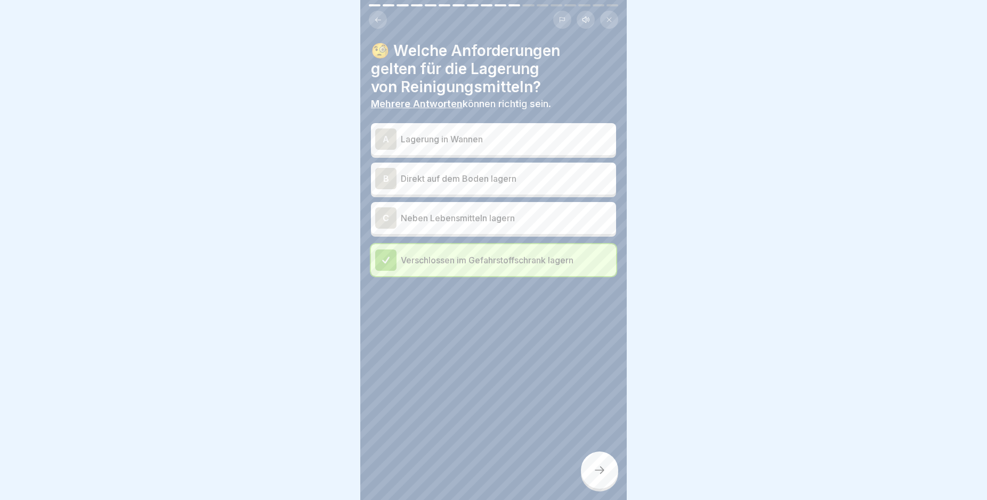
click at [439, 145] on p "Lagerung in Wannen" at bounding box center [506, 139] width 211 height 13
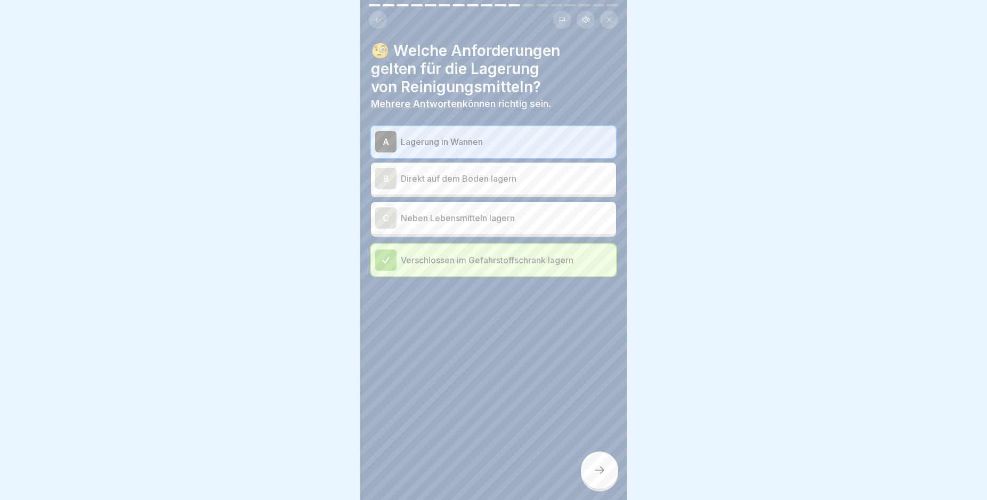
click at [604, 476] on icon at bounding box center [599, 470] width 13 height 13
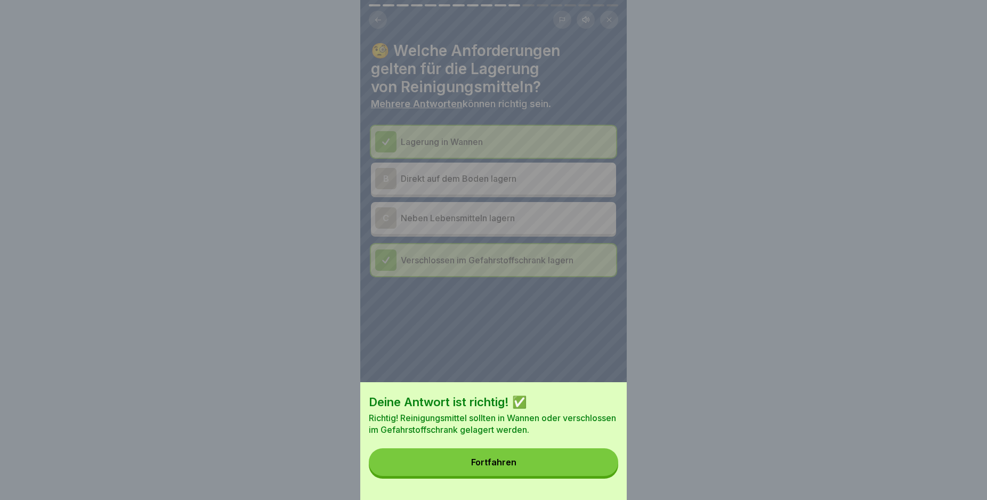
click at [527, 461] on button "Fortfahren" at bounding box center [493, 462] width 249 height 28
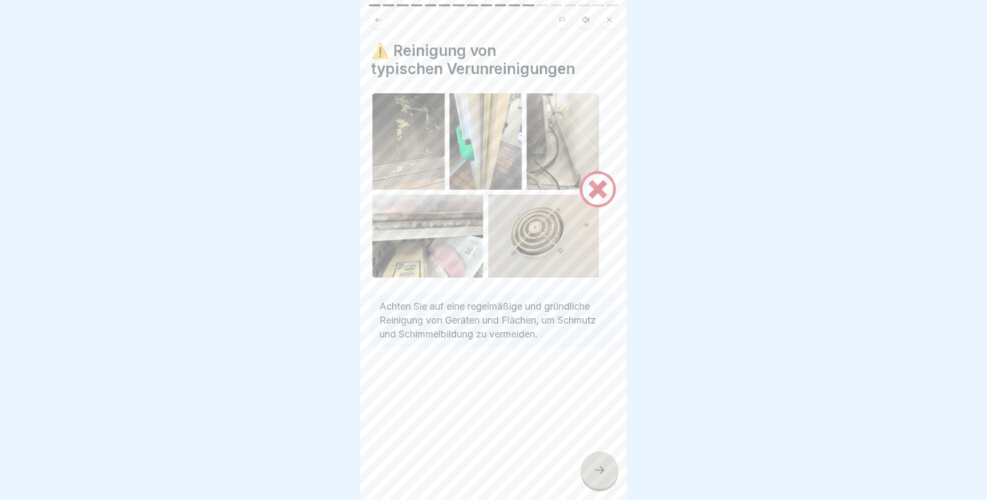
click at [603, 472] on div at bounding box center [599, 469] width 37 height 37
click at [604, 471] on div at bounding box center [599, 469] width 37 height 37
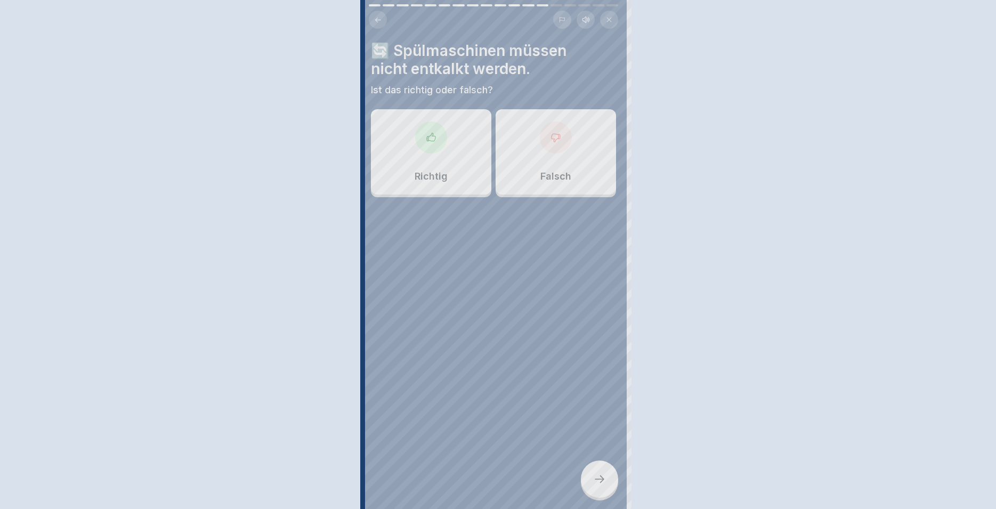
click at [604, 471] on div at bounding box center [498, 254] width 996 height 509
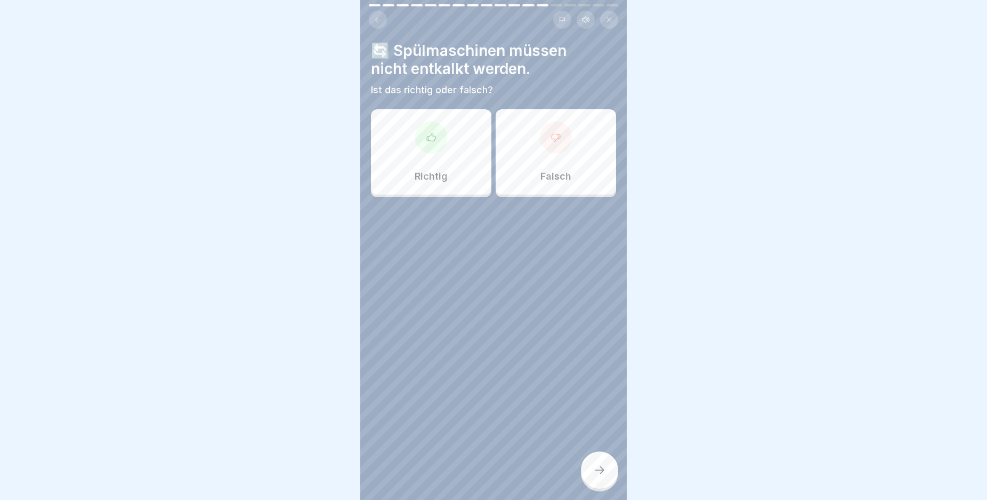
click at [524, 148] on div "Falsch" at bounding box center [556, 151] width 120 height 85
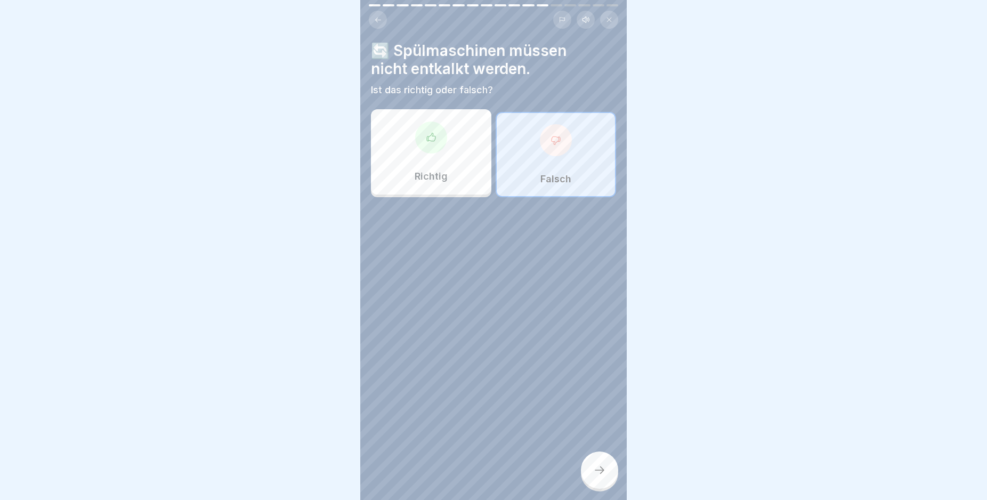
click at [603, 474] on icon at bounding box center [600, 469] width 10 height 7
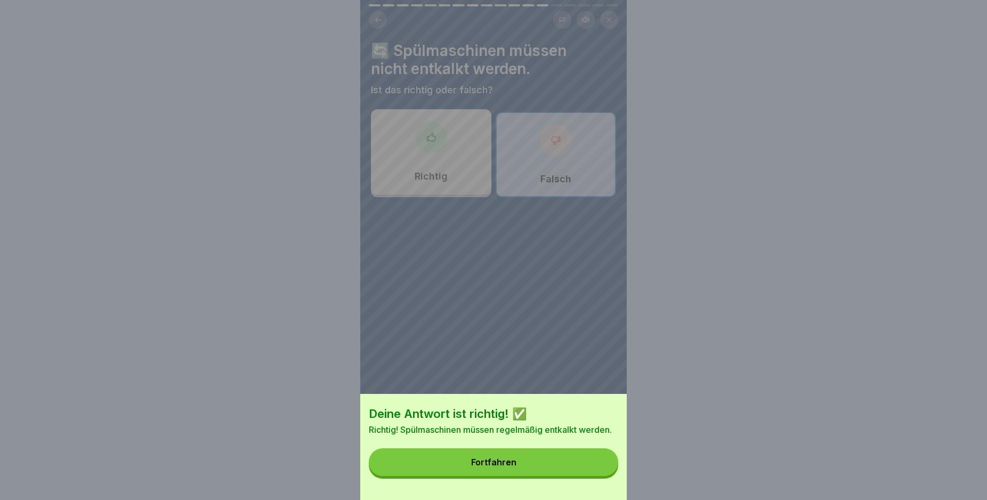
click at [505, 476] on button "Fortfahren" at bounding box center [493, 462] width 249 height 28
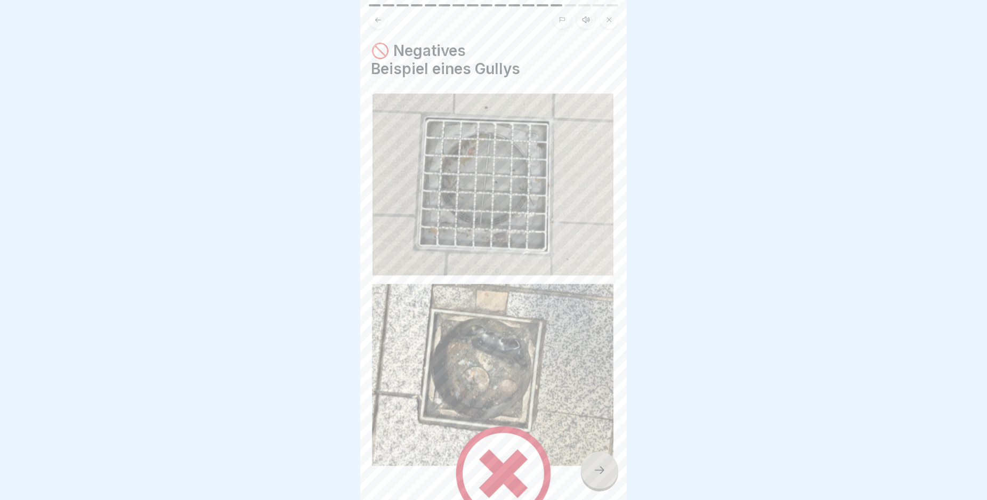
click at [600, 476] on icon at bounding box center [599, 470] width 13 height 13
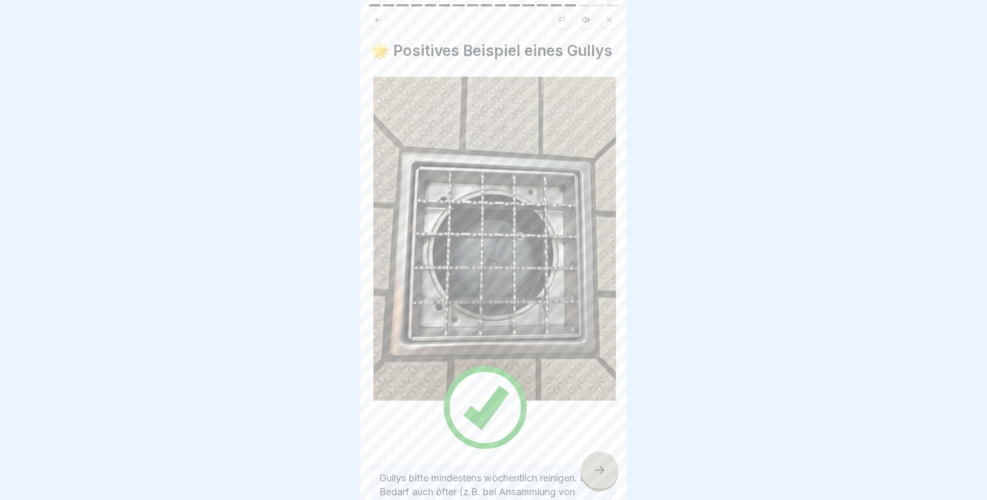
click at [600, 476] on icon at bounding box center [599, 470] width 13 height 13
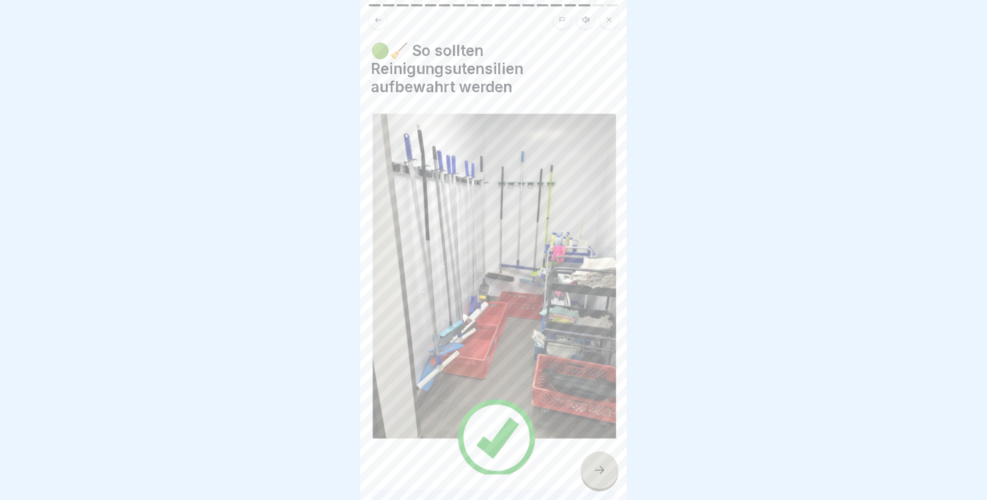
click at [600, 476] on icon at bounding box center [599, 470] width 13 height 13
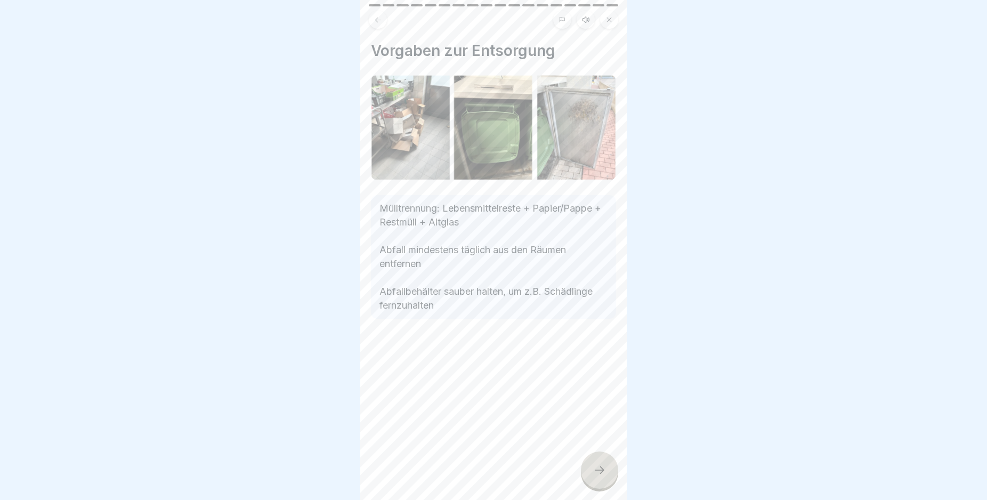
click at [600, 476] on icon at bounding box center [599, 470] width 13 height 13
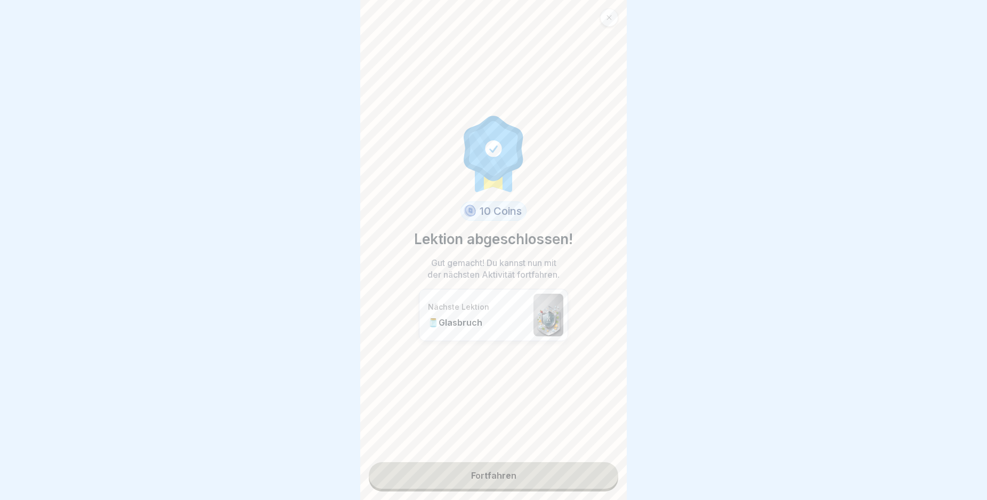
click at [600, 478] on link "Fortfahren" at bounding box center [493, 475] width 249 height 27
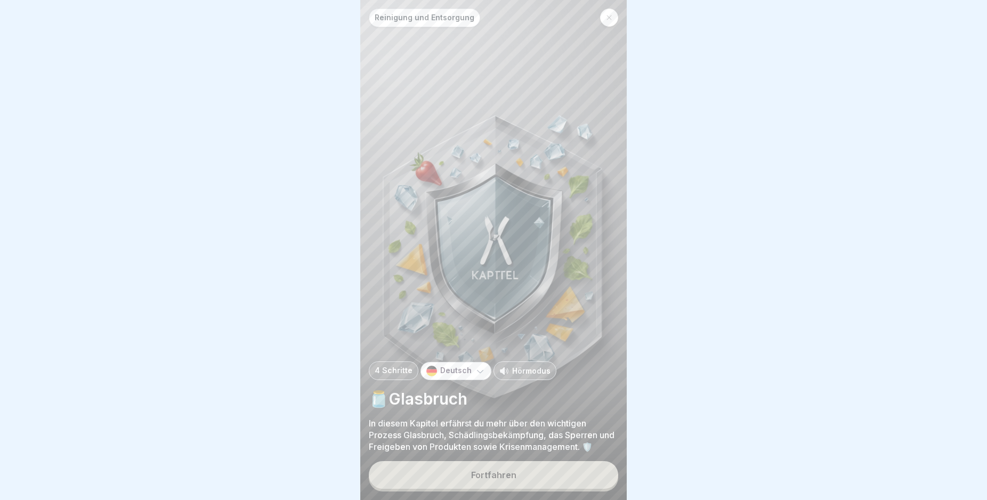
click at [566, 482] on button "Fortfahren" at bounding box center [493, 475] width 249 height 28
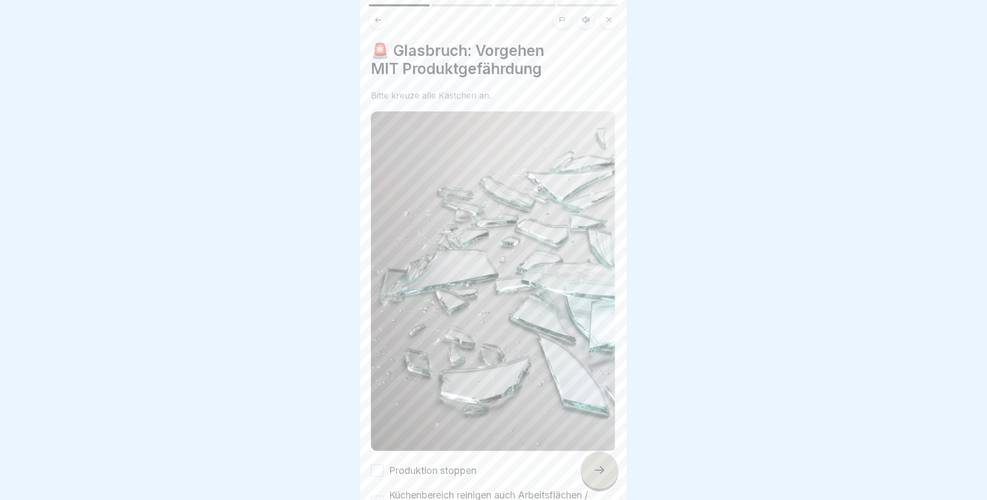
click at [604, 476] on icon at bounding box center [599, 470] width 13 height 13
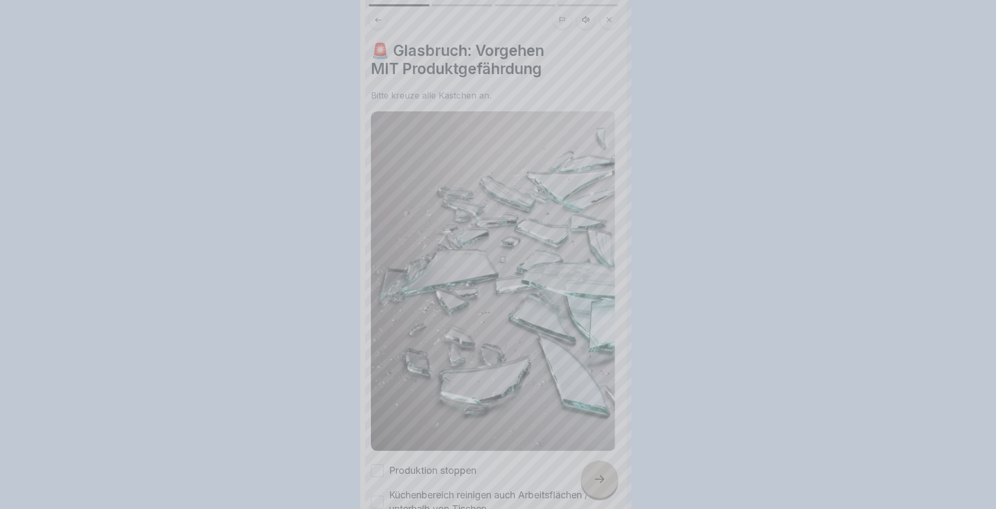
click at [604, 477] on div at bounding box center [498, 254] width 996 height 509
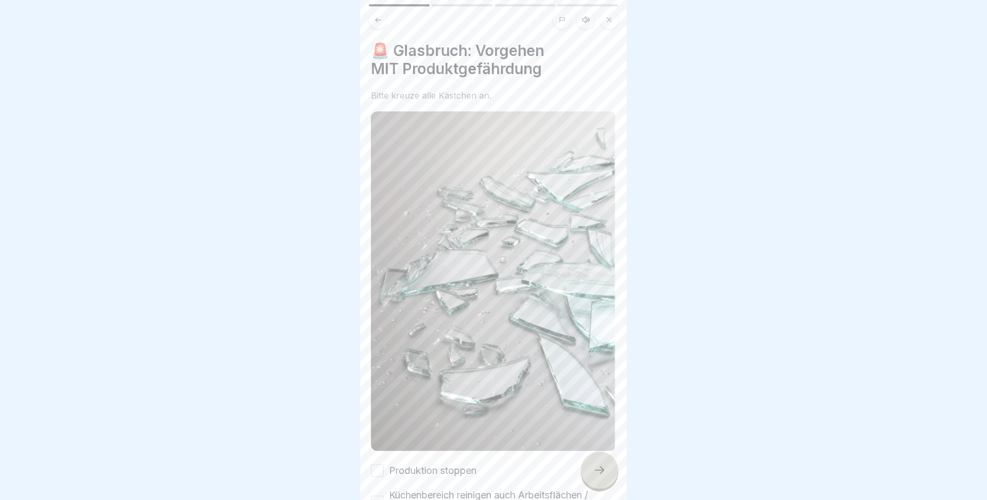
click at [604, 476] on icon at bounding box center [599, 470] width 13 height 13
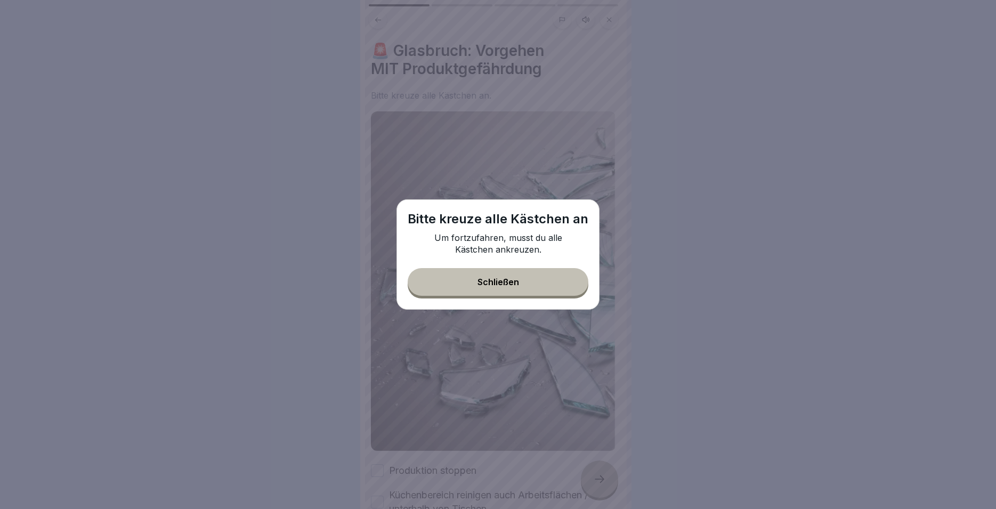
click at [488, 283] on div "Schließen" at bounding box center [498, 282] width 42 height 10
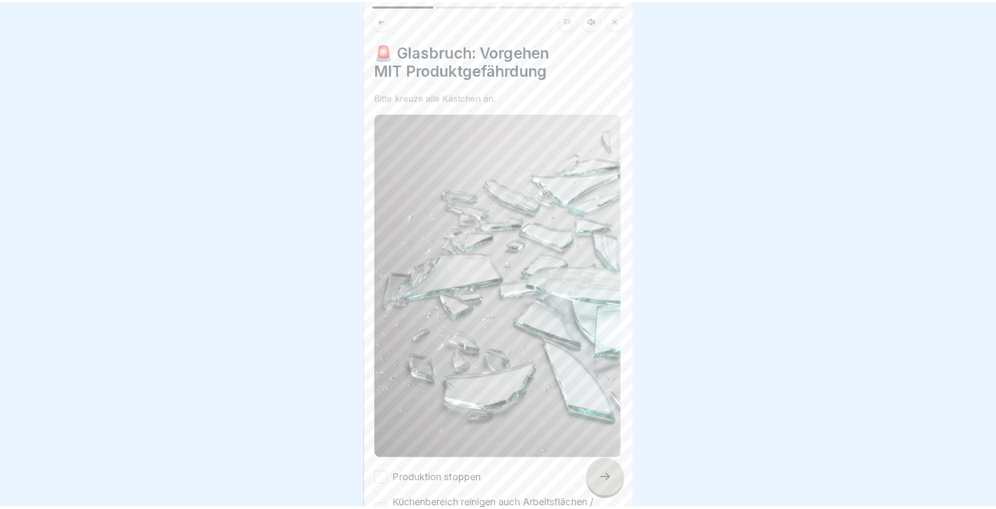
scroll to position [218, 0]
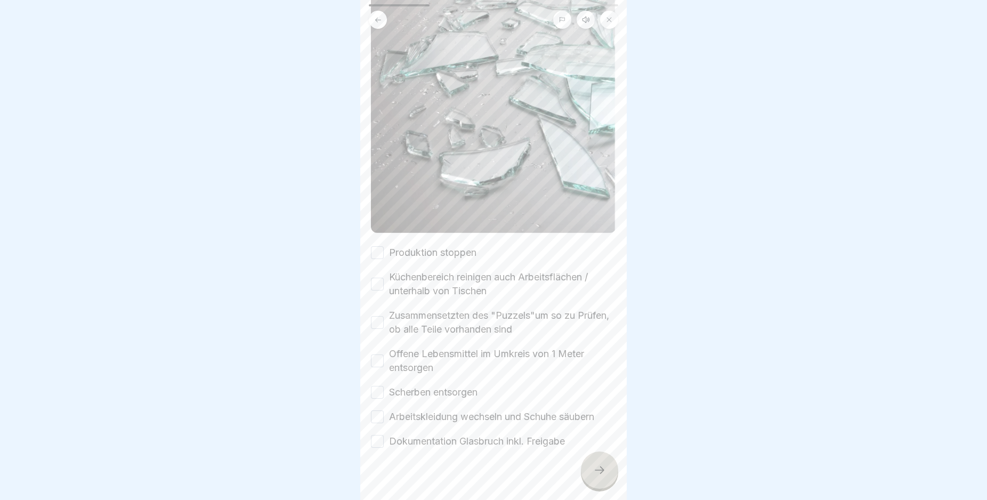
click at [411, 246] on label "Produktion stoppen" at bounding box center [432, 253] width 87 height 14
click at [384, 246] on button "Produktion stoppen" at bounding box center [377, 252] width 13 height 13
drag, startPoint x: 409, startPoint y: 263, endPoint x: 409, endPoint y: 288, distance: 25.6
click at [409, 270] on label "Küchenbereich reinigen auch Arbeitsflächen / unterhalb von Tischen" at bounding box center [502, 284] width 227 height 28
click at [384, 278] on button "Küchenbereich reinigen auch Arbeitsflächen / unterhalb von Tischen" at bounding box center [377, 284] width 13 height 13
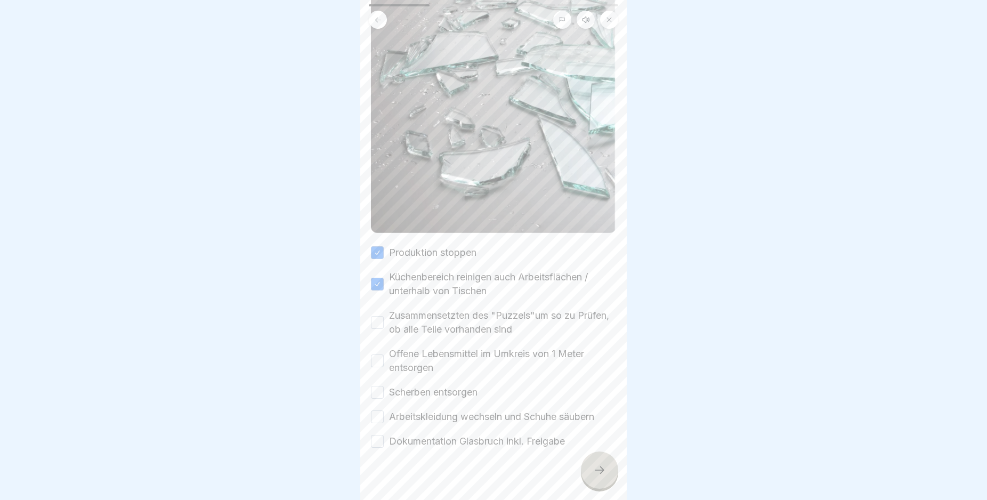
click at [409, 293] on div "Produktion stoppen Küchenbereich reinigen auch Arbeitsflächen / unterhalb von T…" at bounding box center [493, 347] width 245 height 202
click at [408, 308] on label "Zusammensetzten des "Puzzels"um so zu Prüfen, ob alle Teile vorhanden sind" at bounding box center [502, 322] width 227 height 28
click at [384, 316] on button "Zusammensetzten des "Puzzels"um so zu Prüfen, ob alle Teile vorhanden sind" at bounding box center [377, 322] width 13 height 13
click at [407, 347] on label "Offene Lebensmittel im Umkreis von 1 Meter entsorgen" at bounding box center [502, 361] width 227 height 28
click at [384, 354] on button "Offene Lebensmittel im Umkreis von 1 Meter entsorgen" at bounding box center [377, 360] width 13 height 13
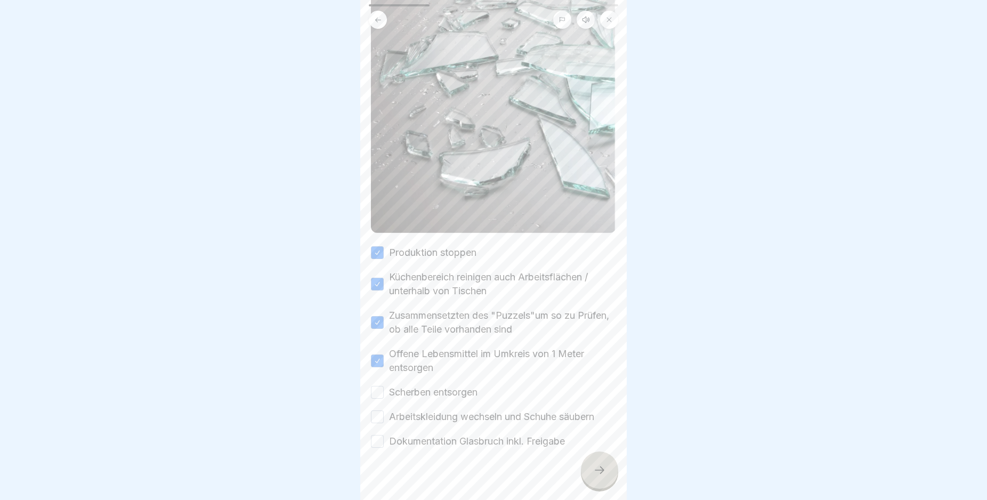
click at [409, 385] on label "Scherben entsorgen" at bounding box center [433, 392] width 88 height 14
click at [384, 386] on button "Scherben entsorgen" at bounding box center [377, 392] width 13 height 13
click at [410, 308] on label "Zusammensetzten des "Puzzels"um so zu Prüfen, ob alle Teile vorhanden sind" at bounding box center [502, 322] width 227 height 28
click at [384, 316] on button "Zusammensetzten des "Puzzels"um so zu Prüfen, ob alle Teile vorhanden sind" at bounding box center [377, 322] width 13 height 13
drag, startPoint x: 417, startPoint y: 401, endPoint x: 415, endPoint y: 407, distance: 6.4
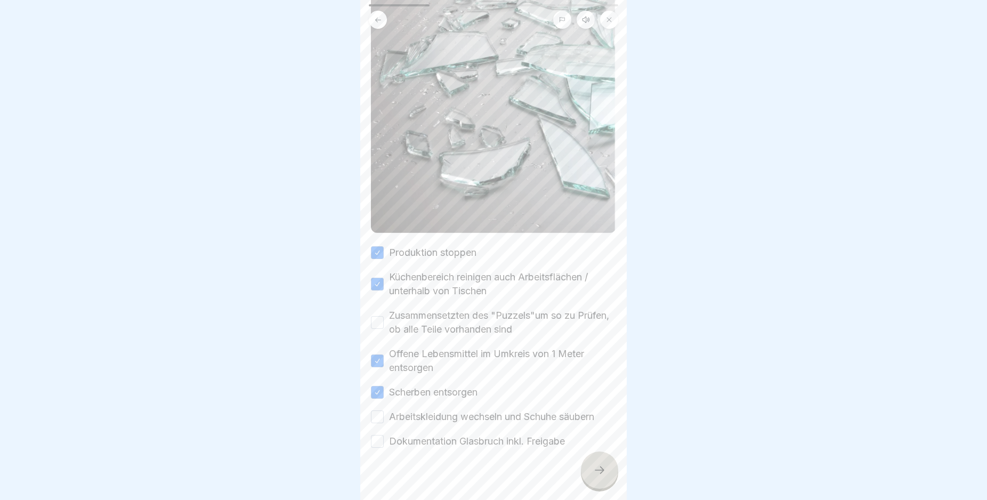
click at [417, 410] on label "Arbeitskleidung wechseln und Schuhe säubern" at bounding box center [491, 417] width 205 height 14
click at [384, 410] on button "Arbeitskleidung wechseln und Schuhe säubern" at bounding box center [377, 416] width 13 height 13
click at [418, 434] on label "Dokumentation Glasbruch inkl. Freigabe" at bounding box center [477, 441] width 176 height 14
click at [384, 435] on button "Dokumentation Glasbruch inkl. Freigabe" at bounding box center [377, 441] width 13 height 13
click at [591, 471] on div at bounding box center [599, 469] width 37 height 37
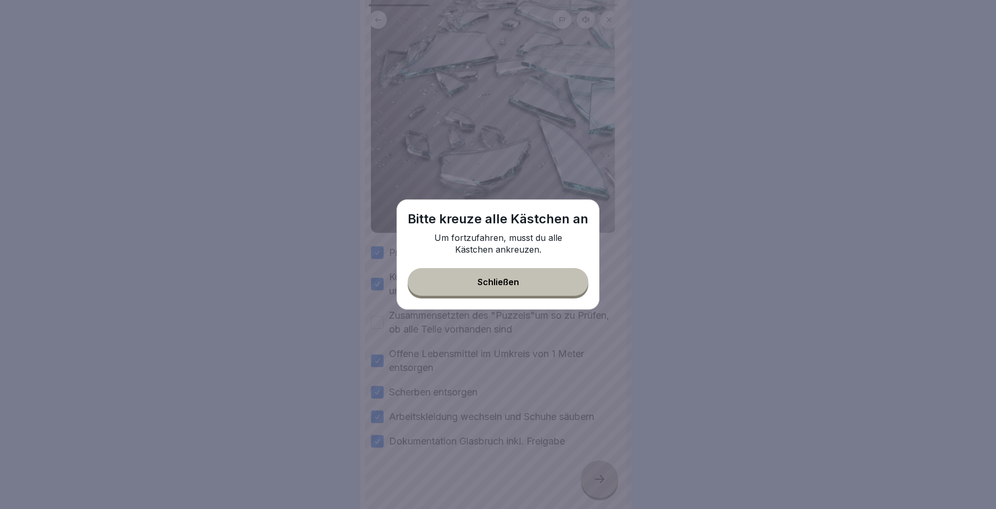
click at [511, 296] on div "Bitte kreuze alle Kästchen an Um fortzufahren, musst du alle Kästchen ankreuzen…" at bounding box center [497, 254] width 203 height 110
click at [497, 285] on div "Schließen" at bounding box center [498, 282] width 42 height 10
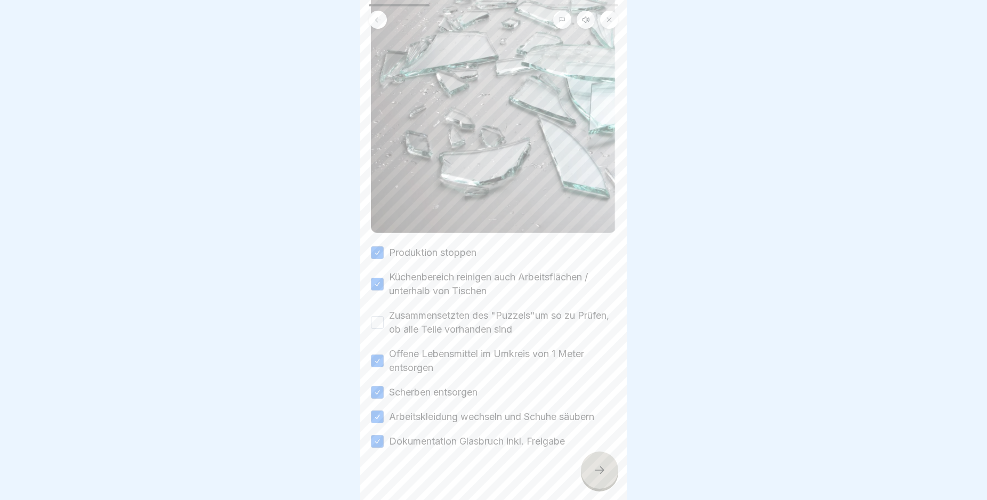
click at [474, 317] on label "Zusammensetzten des "Puzzels"um so zu Prüfen, ob alle Teile vorhanden sind" at bounding box center [502, 322] width 227 height 28
click at [384, 317] on button "Zusammensetzten des "Puzzels"um so zu Prüfen, ob alle Teile vorhanden sind" at bounding box center [377, 322] width 13 height 13
click at [594, 476] on icon at bounding box center [599, 470] width 13 height 13
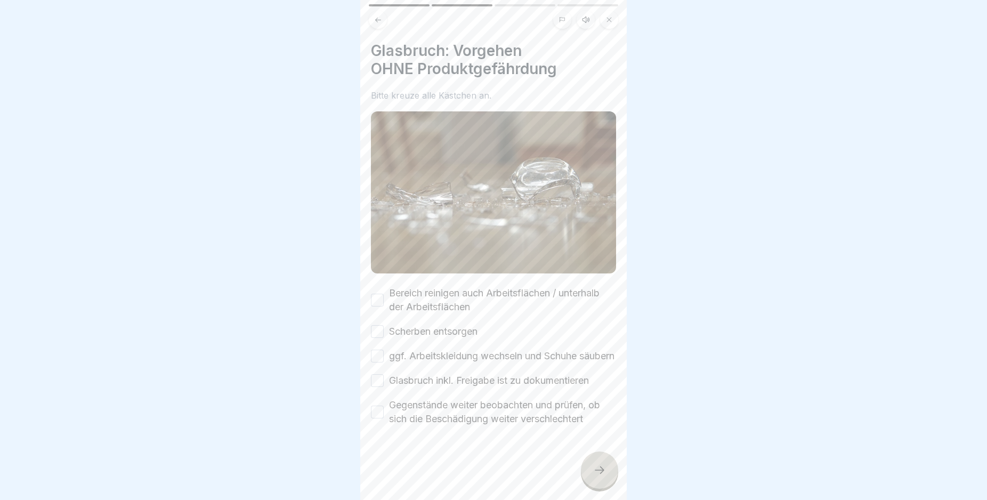
click at [397, 298] on label "Bereich reinigen auch Arbeitsflächen / unterhalb der Arbeitsflächen" at bounding box center [502, 300] width 227 height 28
click at [384, 298] on button "Bereich reinigen auch Arbeitsflächen / unterhalb der Arbeitsflächen" at bounding box center [377, 300] width 13 height 13
click at [402, 326] on label "Scherben entsorgen" at bounding box center [433, 331] width 88 height 14
click at [413, 353] on label "ggf. Arbeitskleidung wechseln und Schuhe säubern" at bounding box center [501, 356] width 225 height 14
click at [384, 353] on button "ggf. Arbeitskleidung wechseln und Schuhe säubern" at bounding box center [377, 356] width 13 height 13
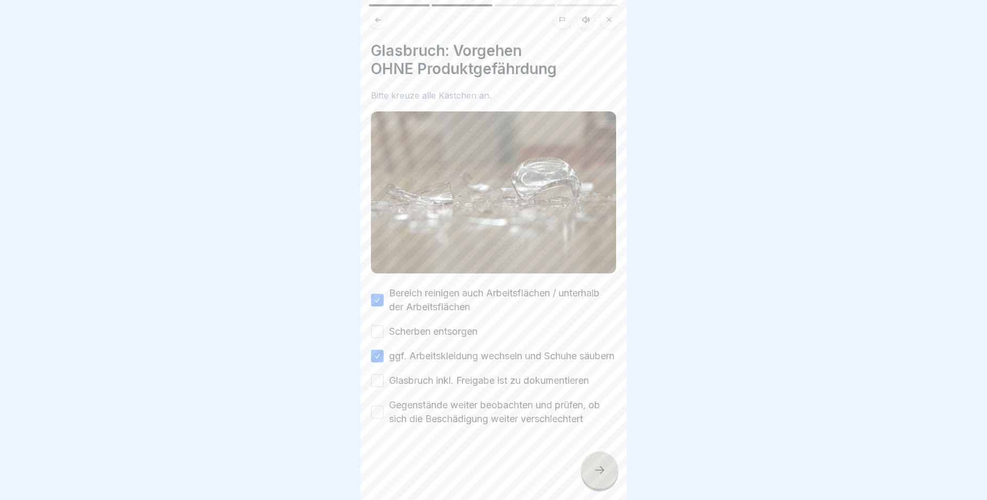
click at [417, 332] on div "Bereich reinigen auch Arbeitsflächen / unterhalb der Arbeitsflächen Scherben en…" at bounding box center [493, 356] width 245 height 140
click at [417, 326] on label "Scherben entsorgen" at bounding box center [433, 331] width 88 height 14
click at [384, 326] on button "Scherben entsorgen" at bounding box center [377, 331] width 13 height 13
click at [419, 387] on label "Glasbruch inkl. Freigabe ist zu dokumentieren" at bounding box center [489, 380] width 200 height 14
drag, startPoint x: 427, startPoint y: 418, endPoint x: 441, endPoint y: 419, distance: 13.4
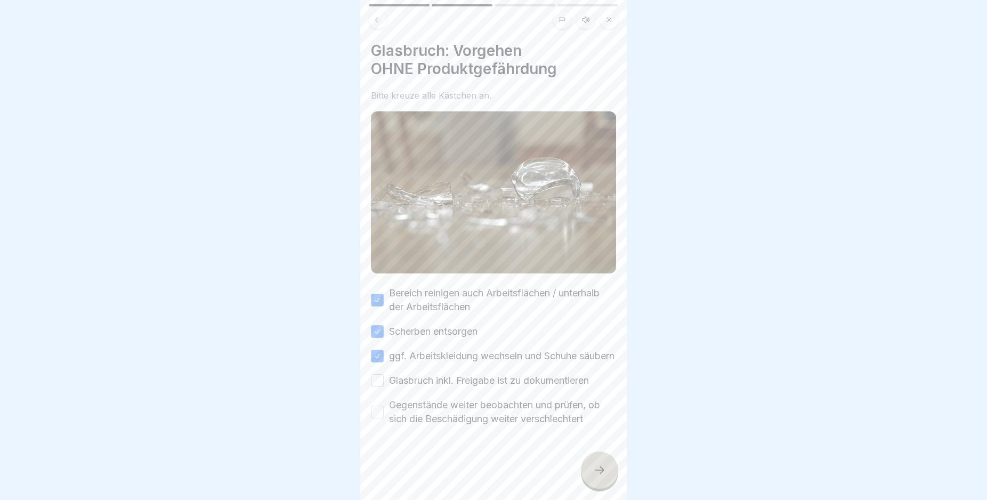
click at [429, 418] on label "Gegenstände weiter beobachten und prüfen, ob sich die Beschädigung weiter versc…" at bounding box center [502, 412] width 227 height 28
click at [448, 387] on label "Glasbruch inkl. Freigabe ist zu dokumentieren" at bounding box center [489, 380] width 200 height 14
click at [384, 387] on button "Glasbruch inkl. Freigabe ist zu dokumentieren" at bounding box center [377, 380] width 13 height 13
click at [445, 413] on label "Gegenstände weiter beobachten und prüfen, ob sich die Beschädigung weiter versc…" at bounding box center [502, 412] width 227 height 28
click at [449, 420] on label "Gegenstände weiter beobachten und prüfen, ob sich die Beschädigung weiter versc…" at bounding box center [502, 412] width 227 height 28
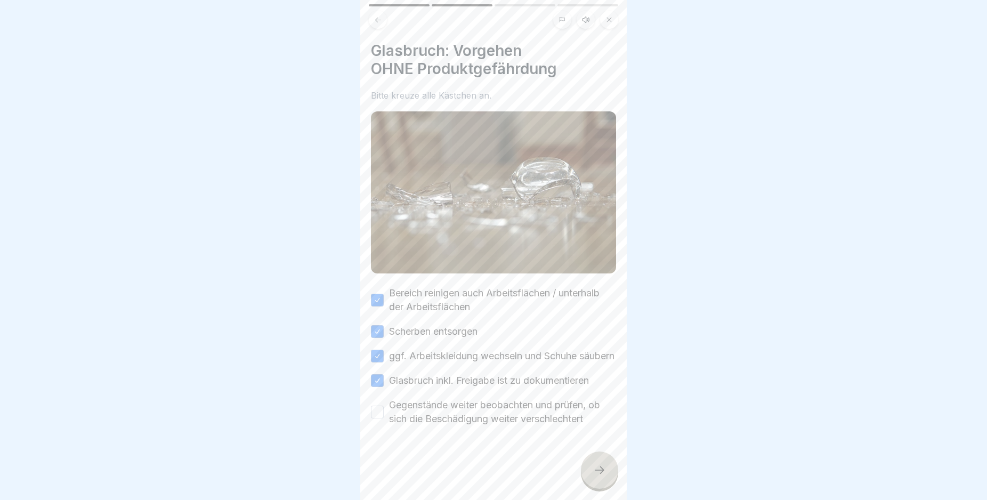
click at [384, 418] on button "Gegenstände weiter beobachten und prüfen, ob sich die Beschädigung weiter versc…" at bounding box center [377, 411] width 13 height 13
click at [595, 474] on icon at bounding box center [599, 470] width 13 height 13
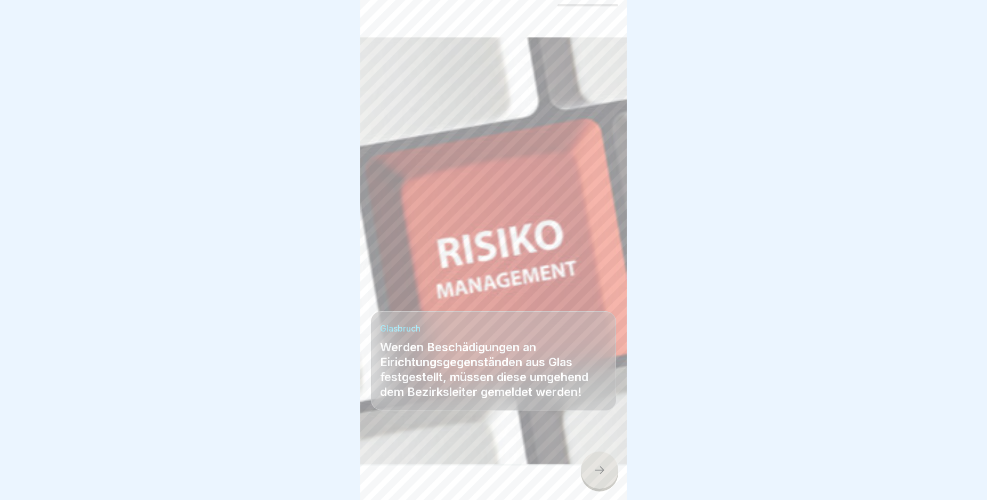
click at [600, 476] on icon at bounding box center [599, 470] width 13 height 13
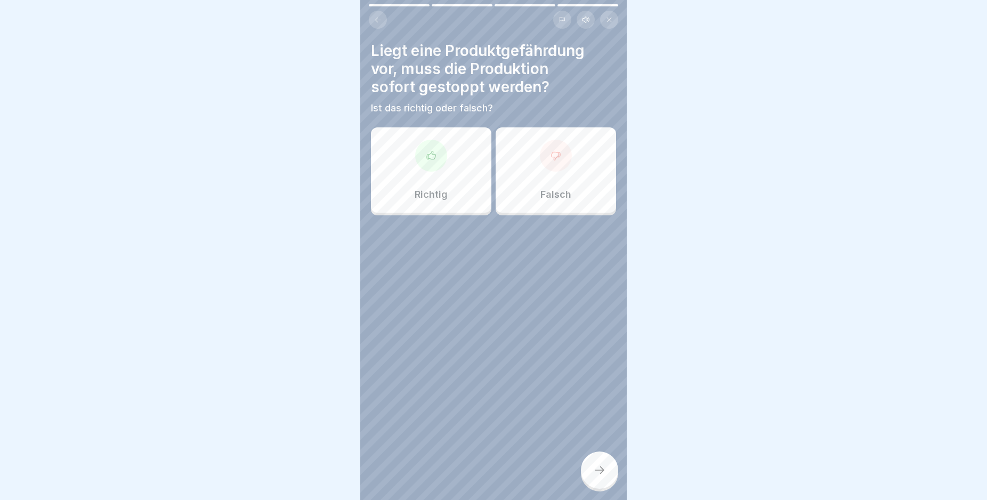
click at [428, 166] on div at bounding box center [431, 156] width 32 height 32
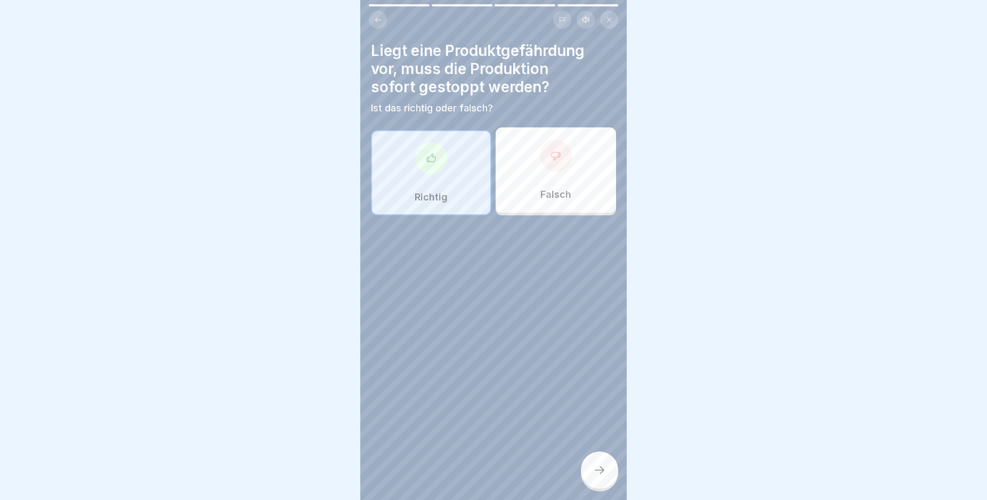
click at [607, 476] on div at bounding box center [599, 469] width 37 height 37
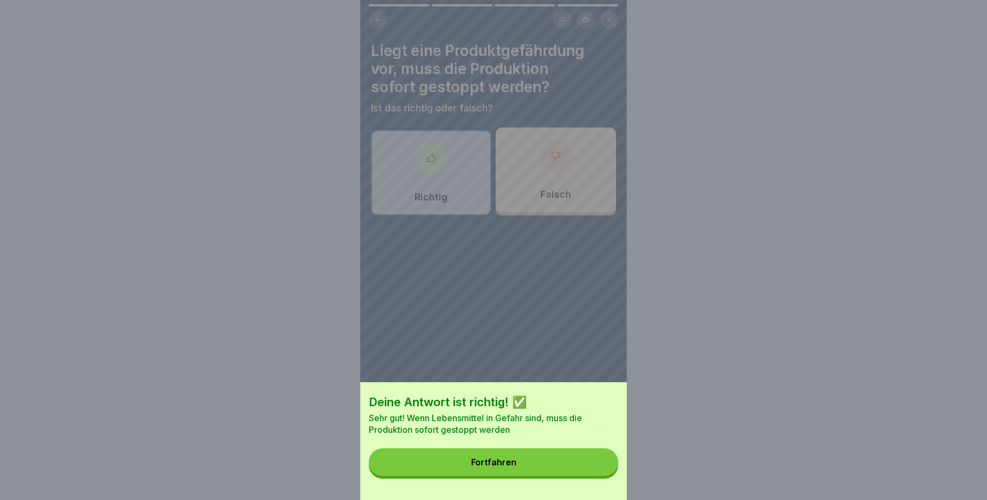
click at [564, 472] on button "Fortfahren" at bounding box center [493, 462] width 249 height 28
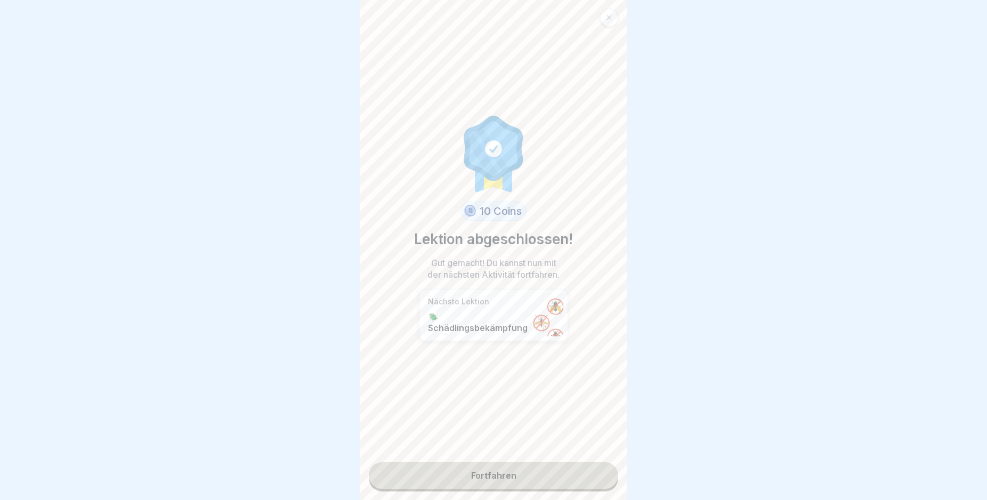
click at [481, 477] on link "Fortfahren" at bounding box center [493, 475] width 249 height 27
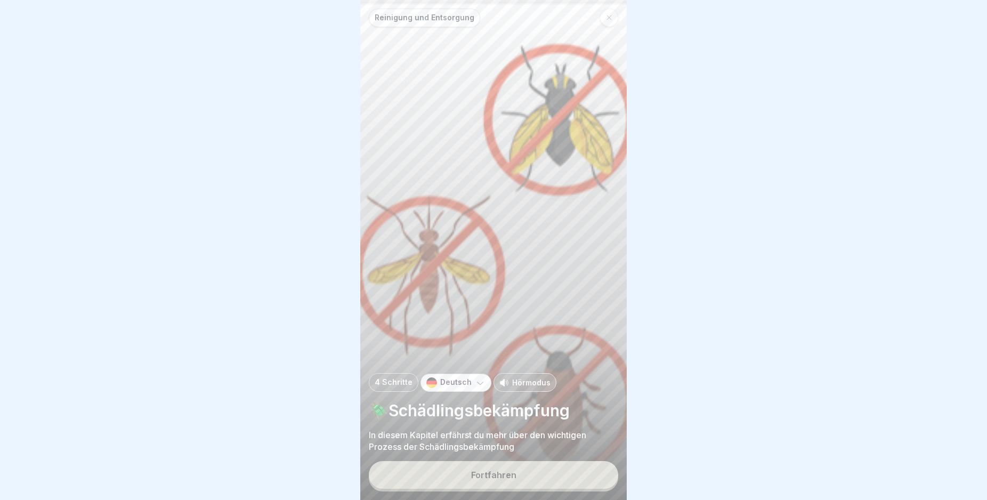
click at [523, 478] on button "Fortfahren" at bounding box center [493, 475] width 249 height 28
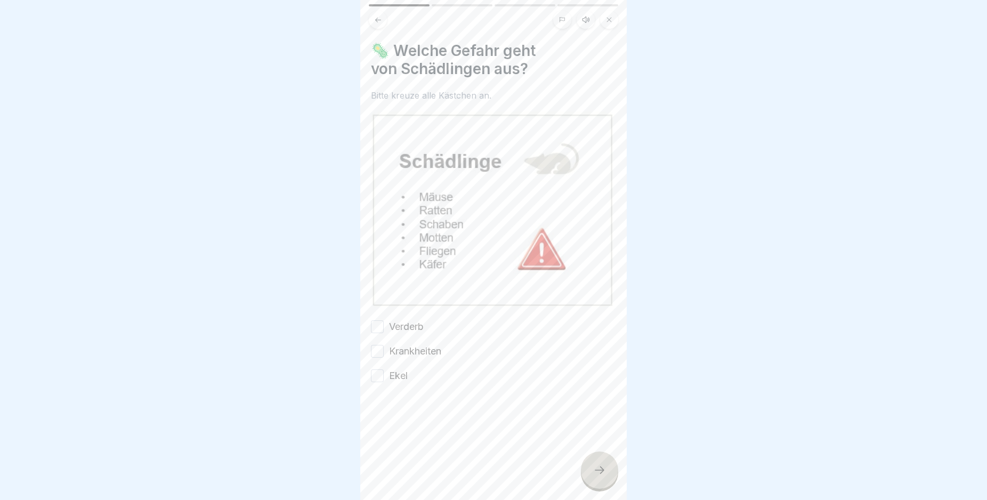
click at [419, 320] on label "Verderb" at bounding box center [406, 327] width 35 height 14
click at [384, 320] on button "Verderb" at bounding box center [377, 326] width 13 height 13
drag, startPoint x: 415, startPoint y: 338, endPoint x: 413, endPoint y: 354, distance: 16.6
click at [415, 344] on label "Krankheiten" at bounding box center [415, 351] width 52 height 14
click at [395, 369] on label "Ekel" at bounding box center [398, 376] width 19 height 14
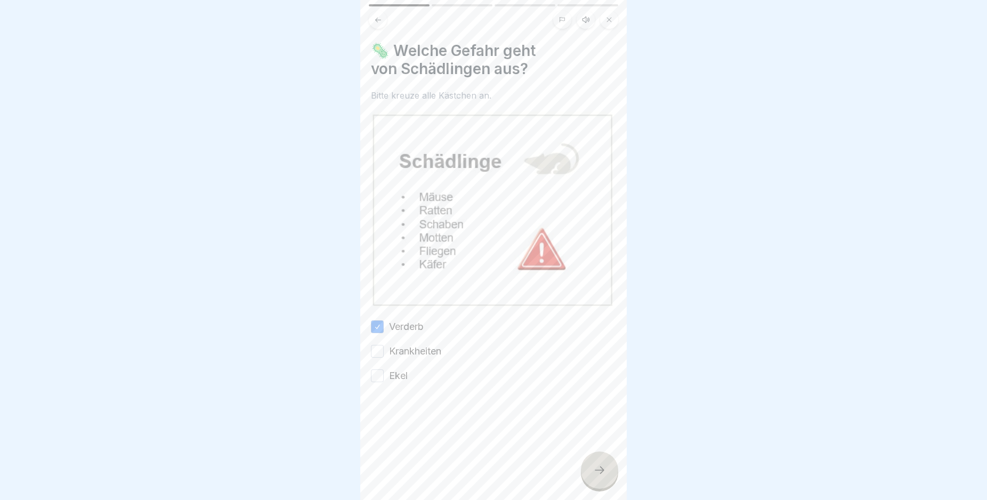
click at [384, 369] on button "Ekel" at bounding box center [377, 375] width 13 height 13
click at [391, 346] on label "Krankheiten" at bounding box center [415, 351] width 52 height 14
click at [384, 346] on button "Krankheiten" at bounding box center [377, 351] width 13 height 13
click at [584, 479] on div at bounding box center [599, 469] width 37 height 37
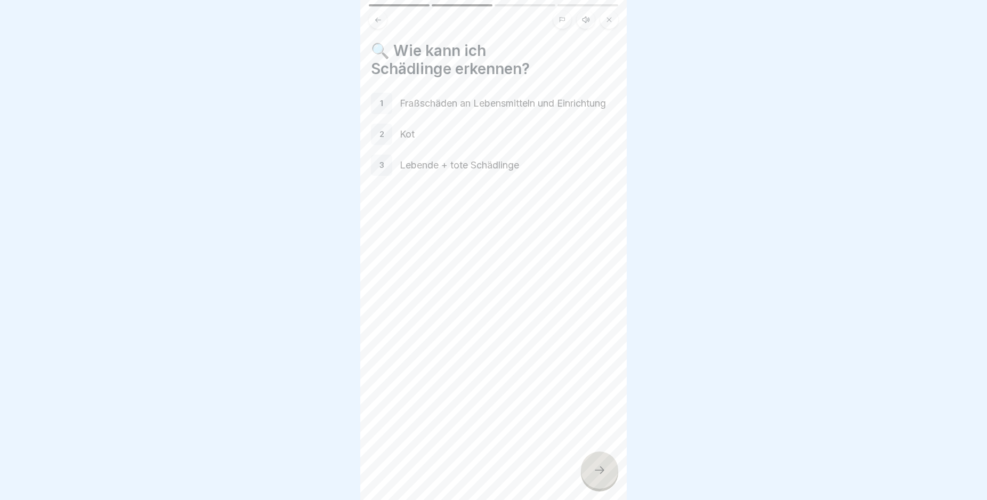
click at [594, 476] on icon at bounding box center [599, 470] width 13 height 13
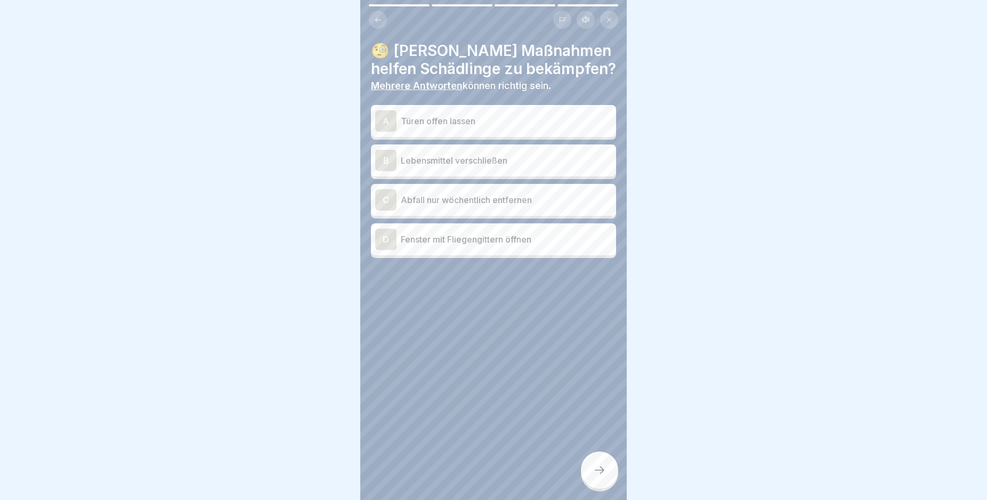
click at [594, 476] on icon at bounding box center [599, 470] width 13 height 13
click at [527, 158] on p "Lebensmittel verschließen" at bounding box center [506, 160] width 211 height 13
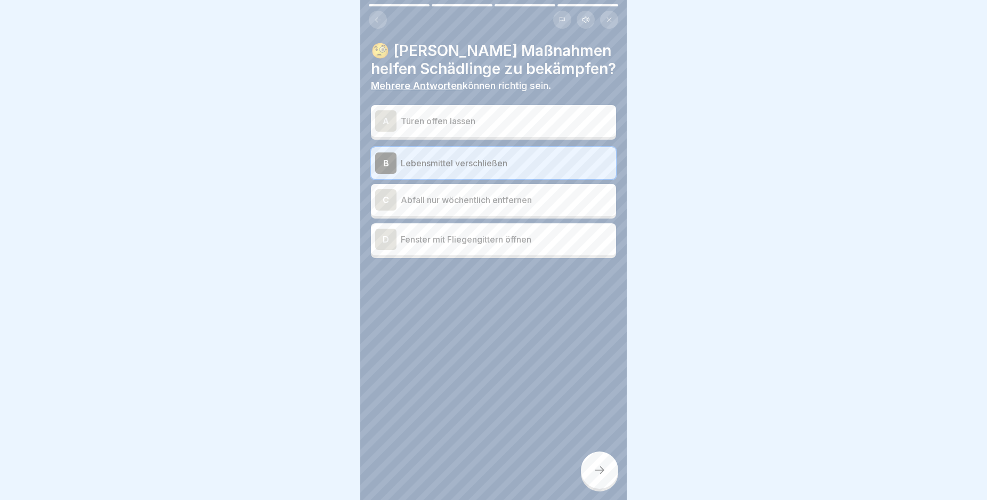
click at [602, 476] on icon at bounding box center [599, 470] width 13 height 13
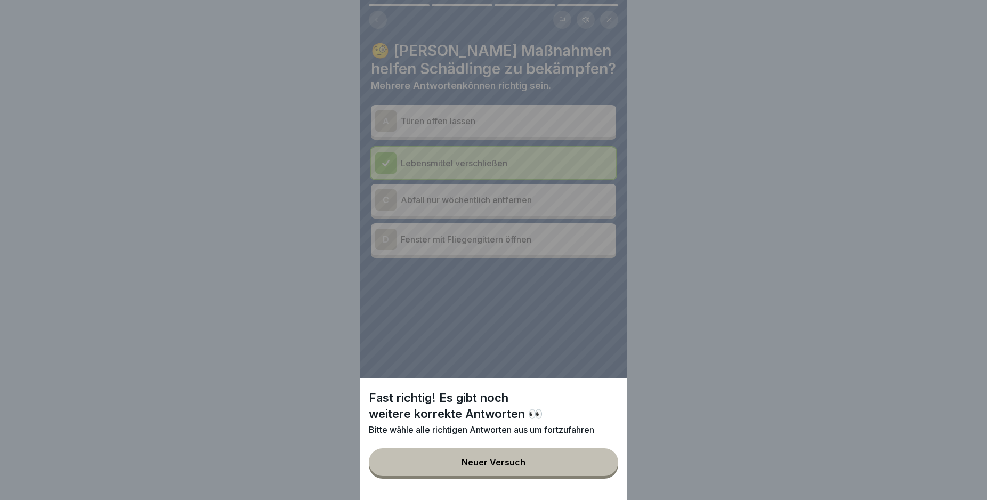
click at [557, 468] on button "Neuer Versuch" at bounding box center [493, 462] width 249 height 28
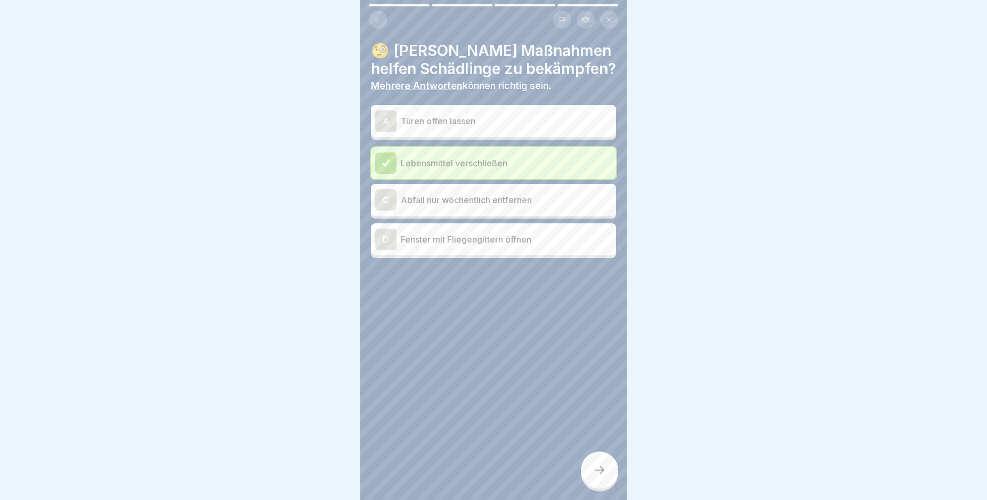
click at [492, 246] on div "D Fenster mit Fliegengittern öffnen" at bounding box center [493, 239] width 237 height 21
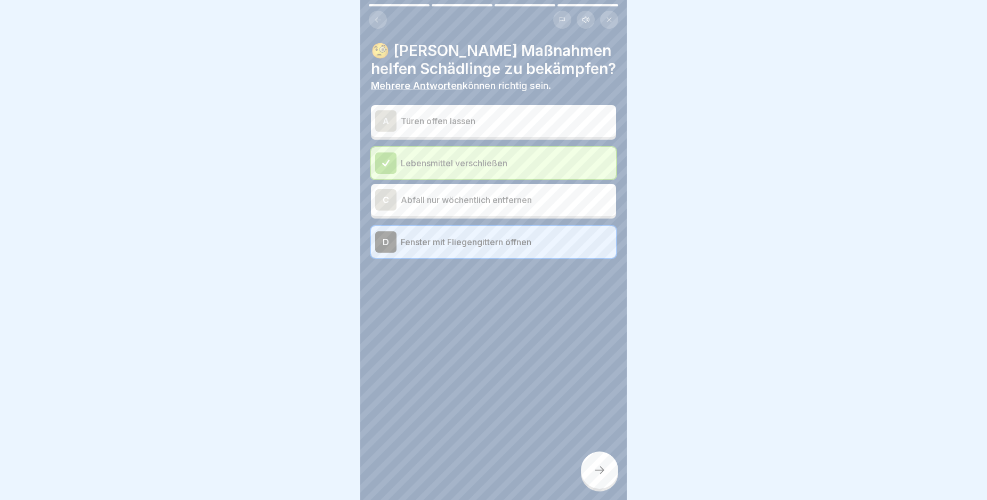
click at [600, 476] on icon at bounding box center [599, 470] width 13 height 13
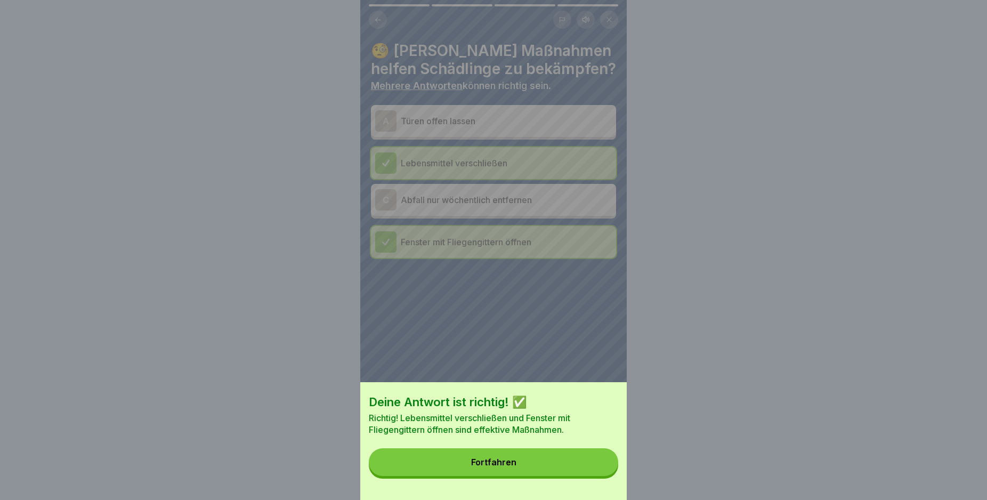
click at [556, 467] on button "Fortfahren" at bounding box center [493, 462] width 249 height 28
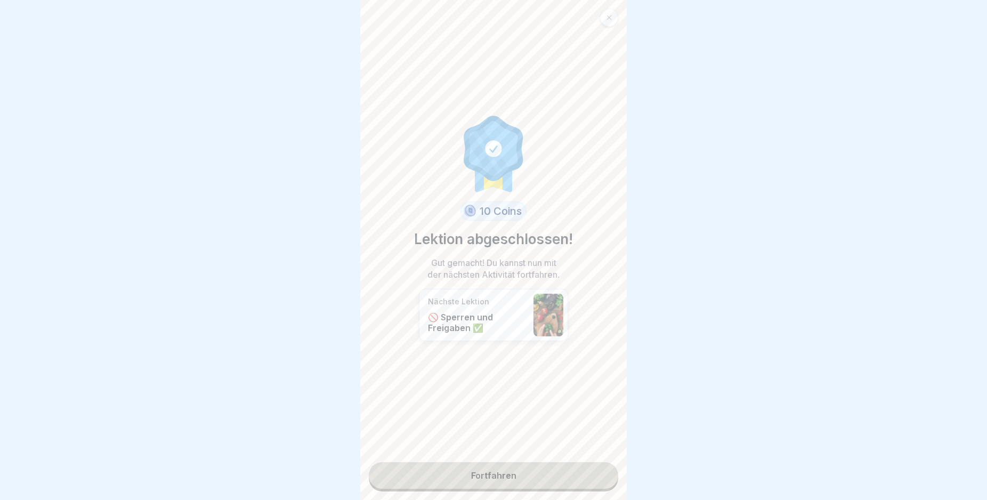
click at [493, 477] on link "Fortfahren" at bounding box center [493, 475] width 249 height 27
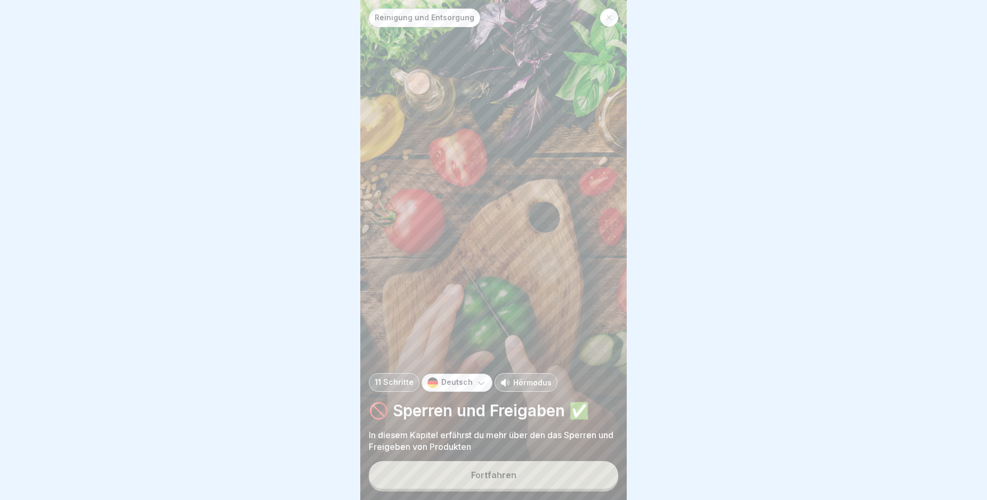
drag, startPoint x: 526, startPoint y: 477, endPoint x: 527, endPoint y: 472, distance: 5.9
click at [526, 478] on button "Fortfahren" at bounding box center [493, 475] width 249 height 28
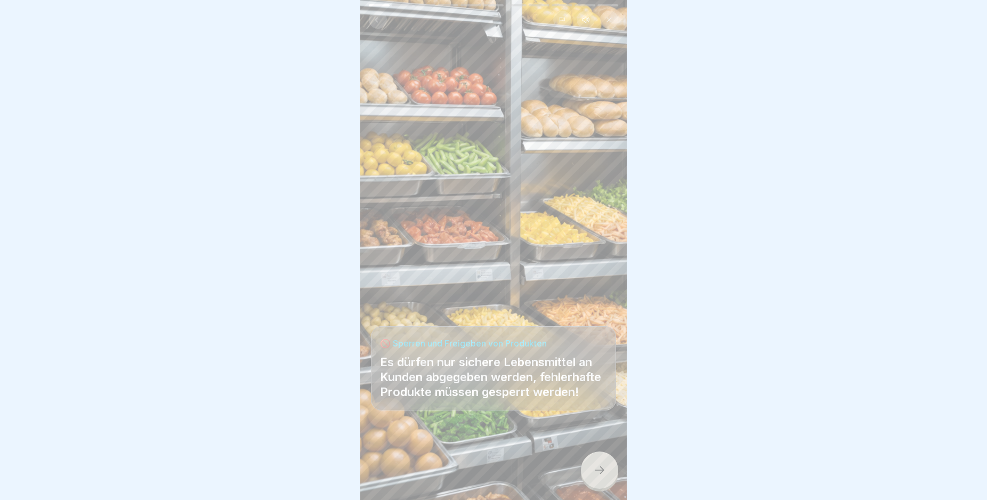
click at [589, 474] on div at bounding box center [599, 469] width 37 height 37
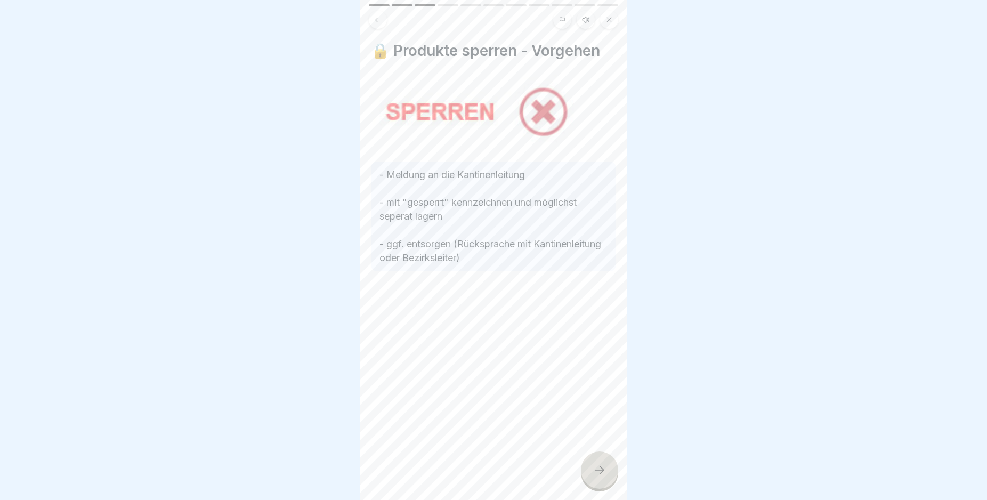
click at [589, 474] on div at bounding box center [599, 469] width 37 height 37
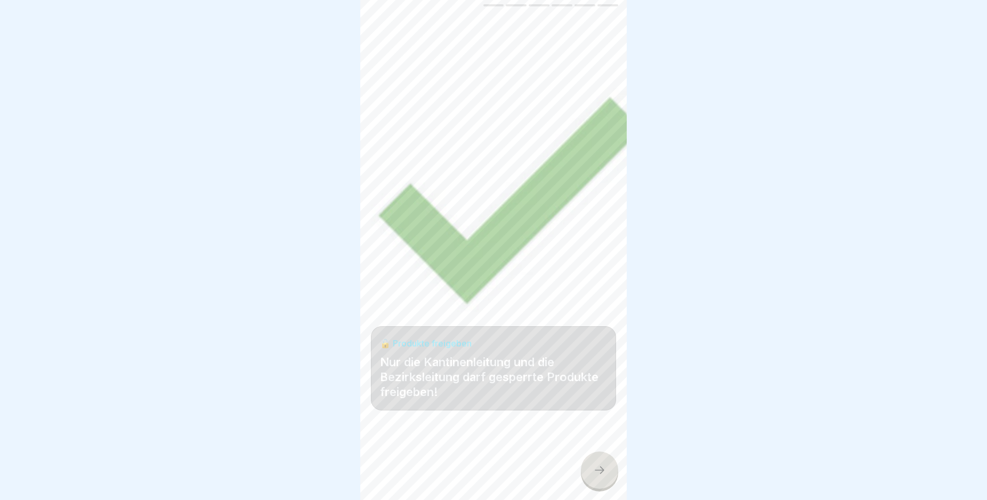
click at [590, 475] on div at bounding box center [599, 469] width 37 height 37
click at [592, 475] on div at bounding box center [599, 469] width 37 height 37
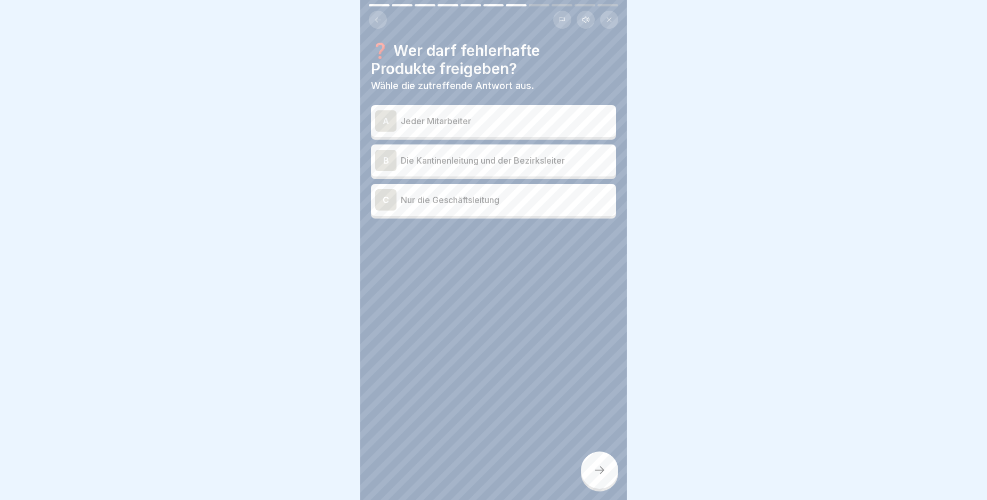
click at [592, 475] on div at bounding box center [599, 469] width 37 height 37
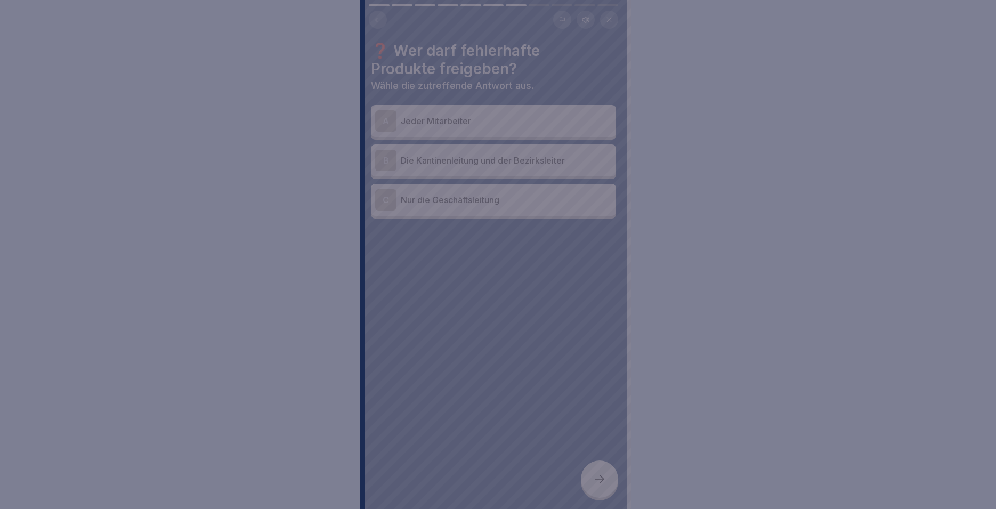
click at [592, 475] on div at bounding box center [498, 254] width 996 height 509
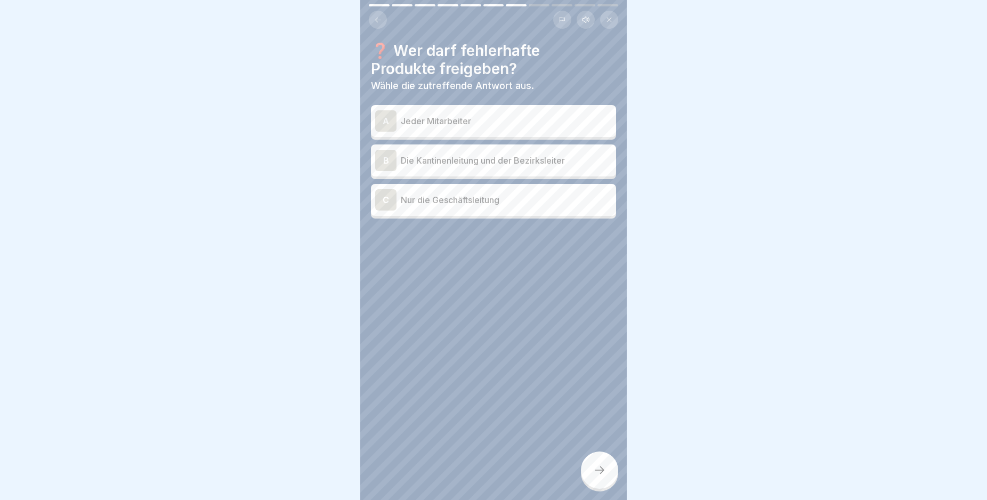
click at [526, 166] on p "Die Kantinenleitung und der Bezirksleiter" at bounding box center [506, 160] width 211 height 13
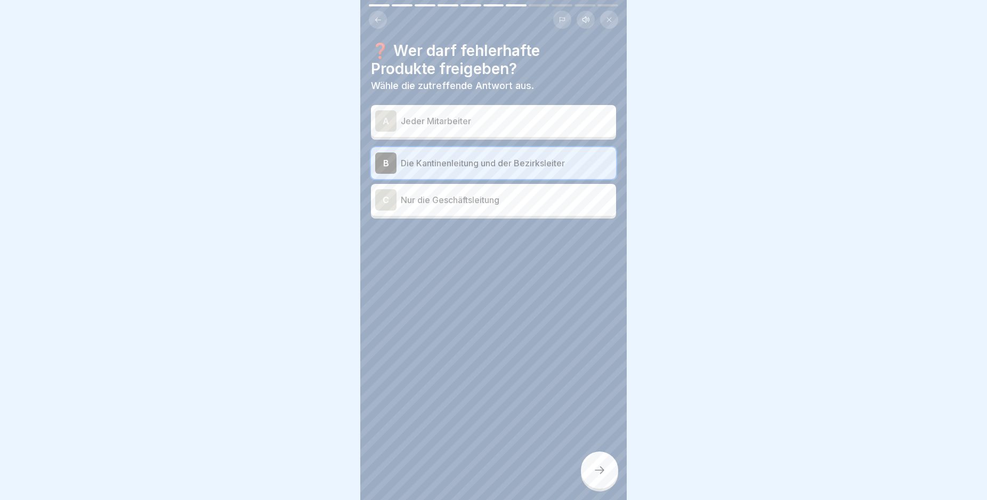
click at [553, 201] on p "Nur die Geschäftsleitung" at bounding box center [506, 199] width 211 height 13
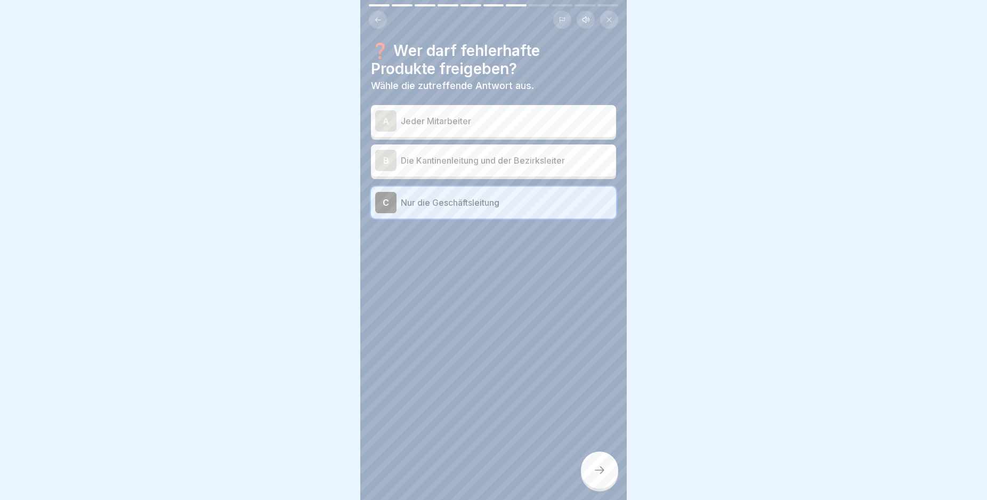
click at [601, 476] on icon at bounding box center [599, 470] width 13 height 13
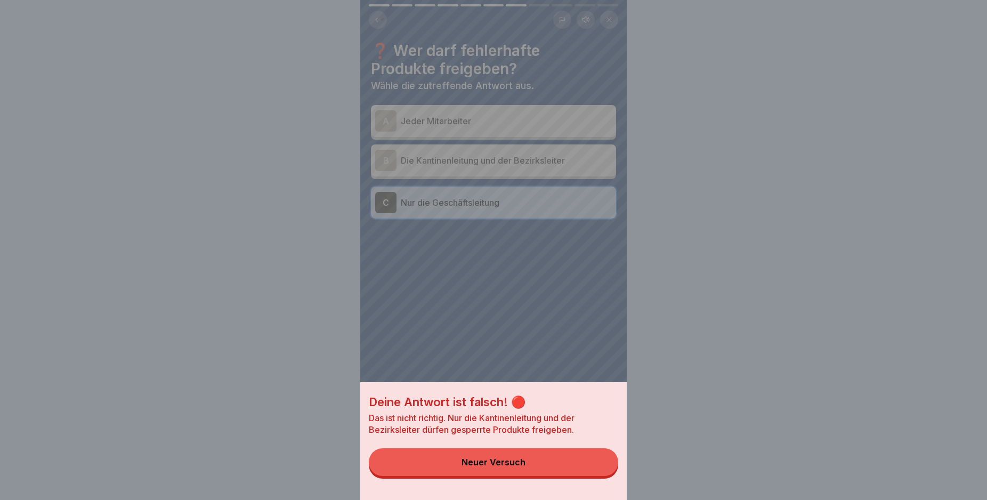
click at [587, 469] on button "Neuer Versuch" at bounding box center [493, 462] width 249 height 28
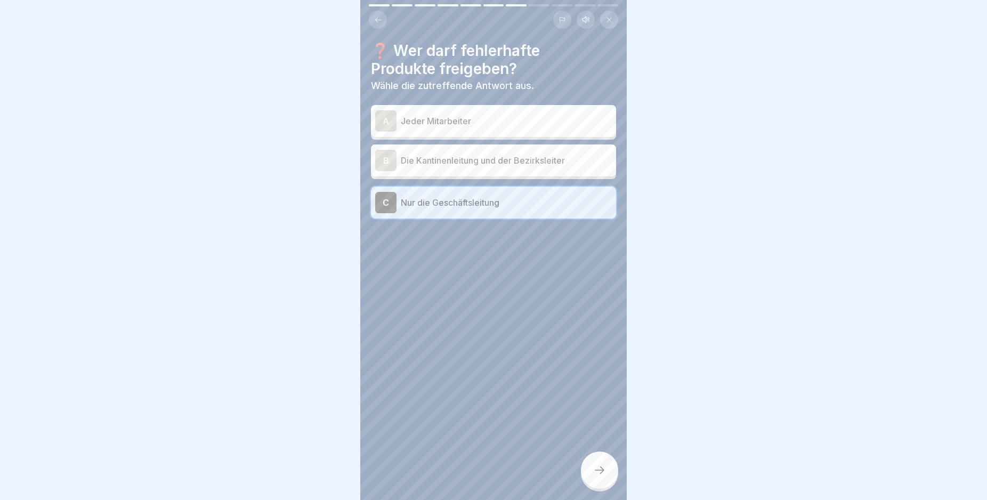
click at [484, 162] on p "Die Kantinenleitung und der Bezirksleiter" at bounding box center [506, 160] width 211 height 13
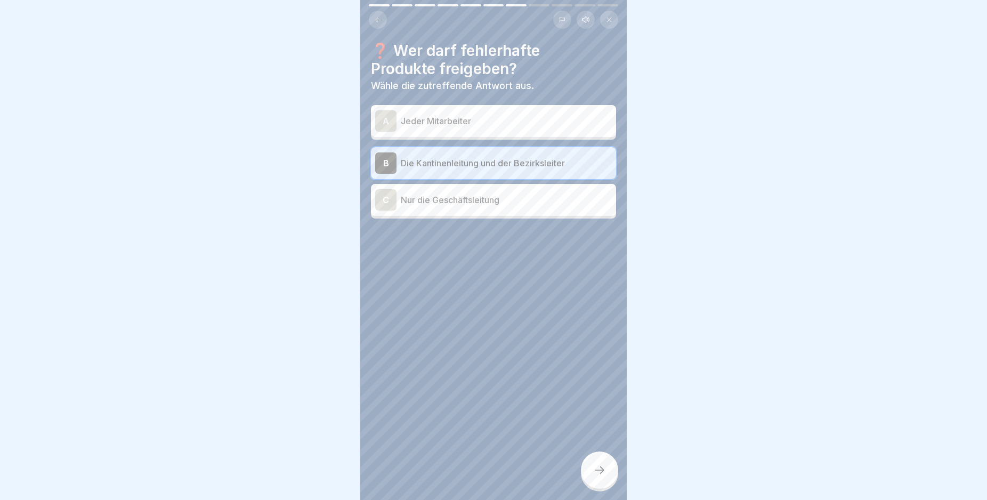
click at [587, 477] on div at bounding box center [599, 469] width 37 height 37
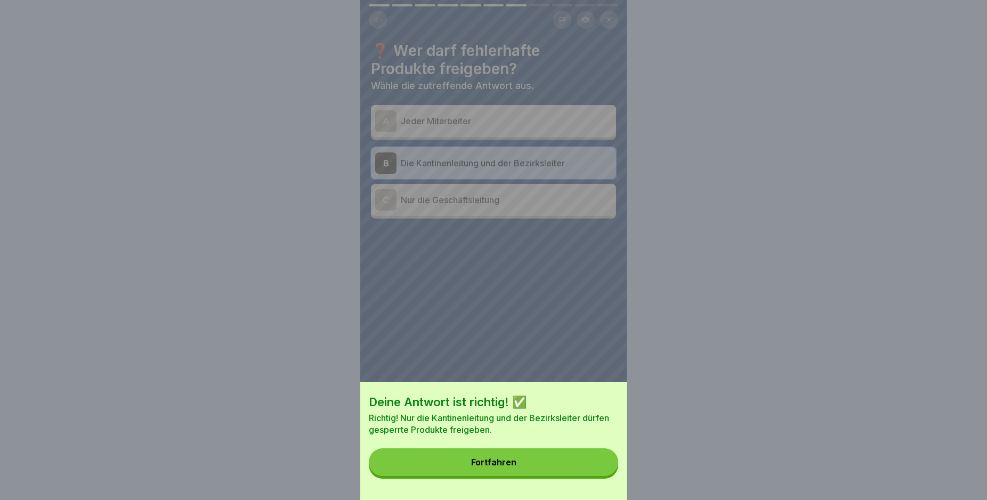
click at [576, 476] on button "Fortfahren" at bounding box center [493, 462] width 249 height 28
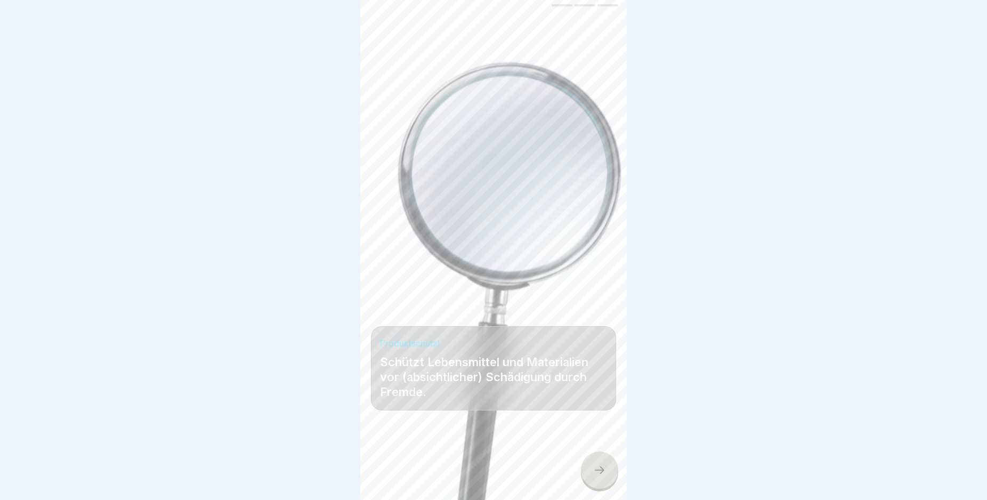
click at [603, 476] on icon at bounding box center [599, 470] width 13 height 13
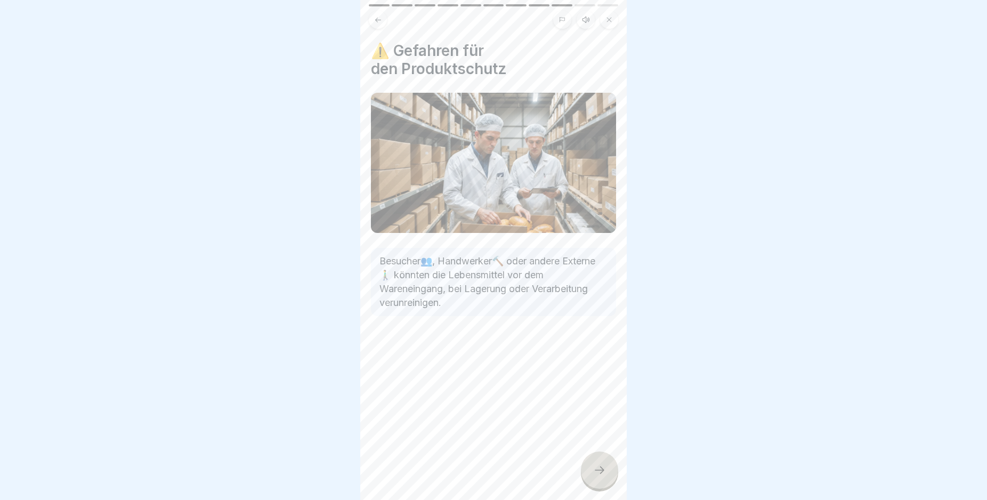
click at [603, 476] on icon at bounding box center [599, 470] width 13 height 13
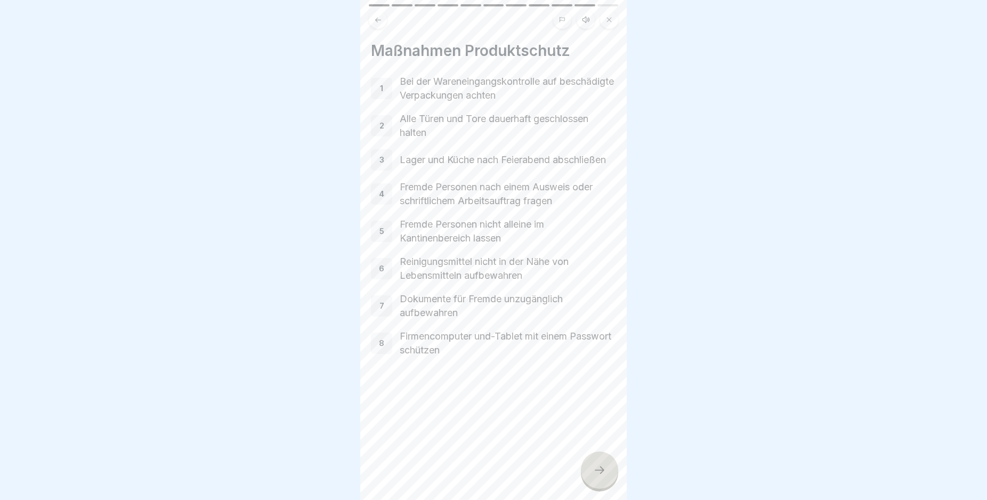
click at [603, 476] on icon at bounding box center [599, 470] width 13 height 13
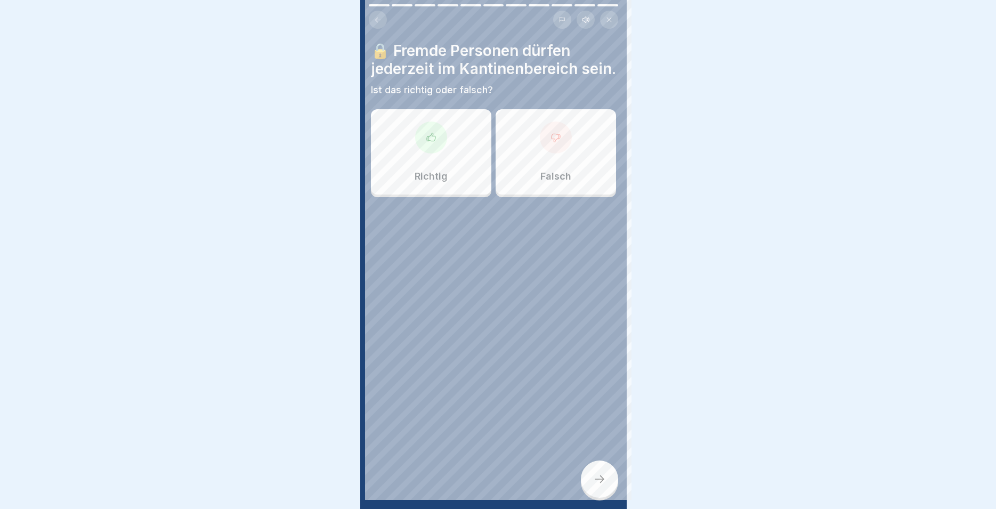
click at [603, 484] on div at bounding box center [498, 254] width 996 height 509
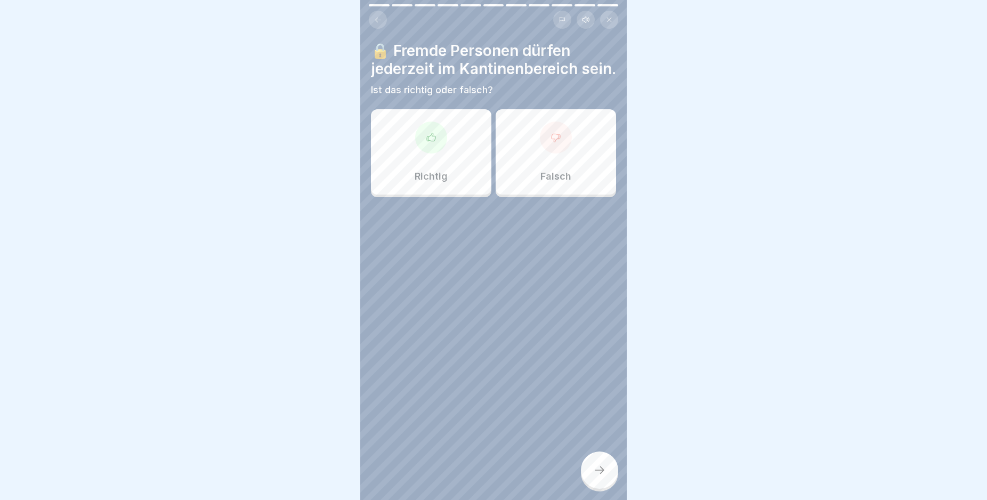
click at [518, 174] on div "Falsch" at bounding box center [556, 151] width 120 height 85
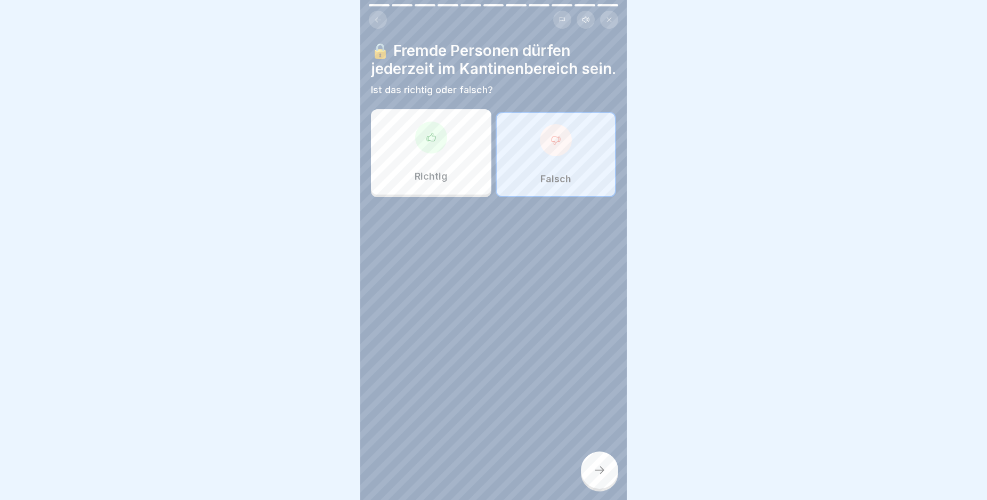
click at [602, 476] on icon at bounding box center [599, 470] width 13 height 13
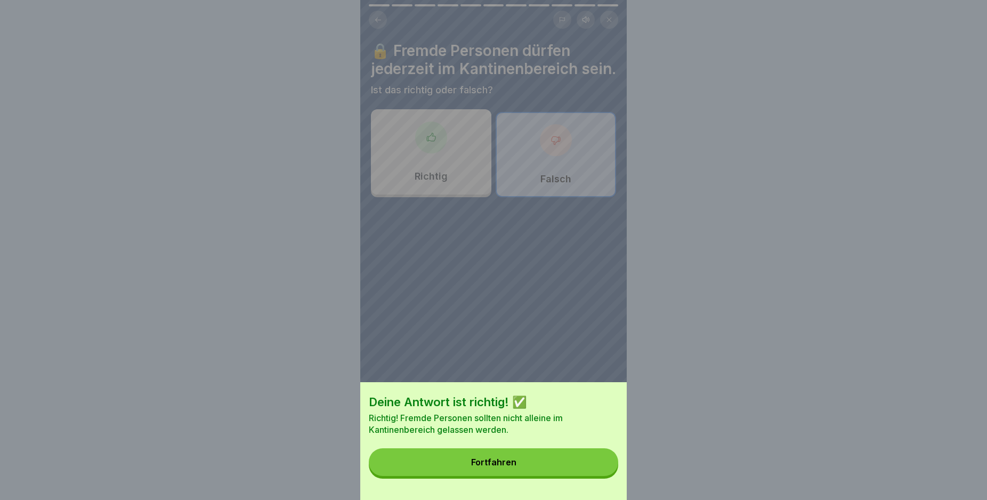
click at [488, 467] on div "Fortfahren" at bounding box center [493, 462] width 45 height 10
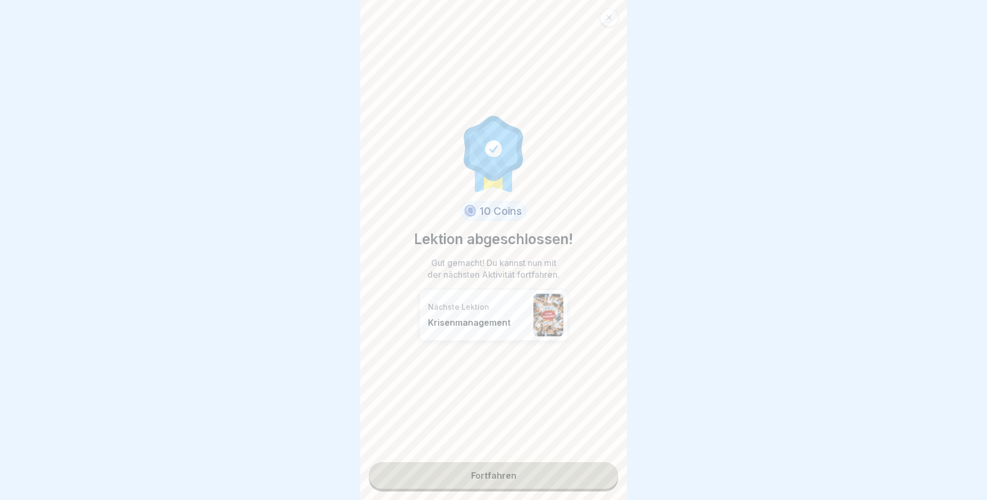
click at [522, 476] on link "Fortfahren" at bounding box center [493, 475] width 249 height 27
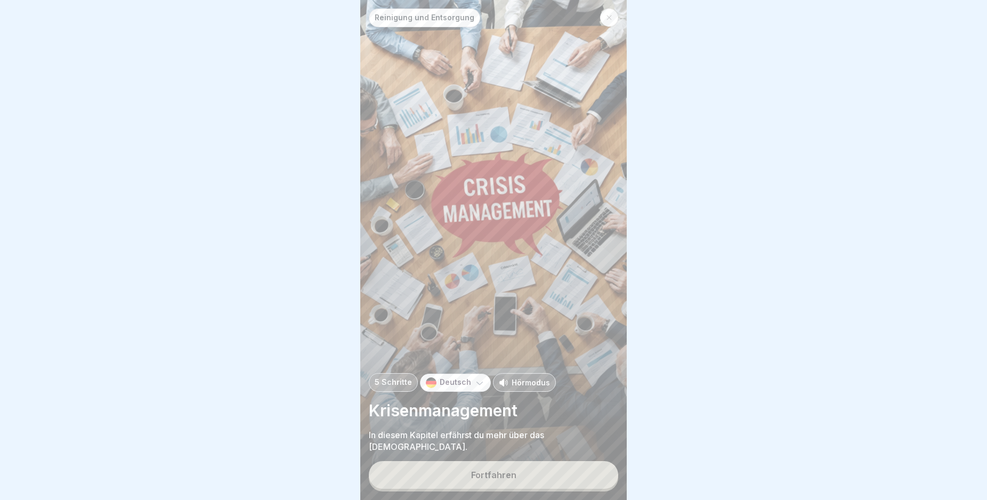
click at [548, 479] on button "Fortfahren" at bounding box center [493, 475] width 249 height 28
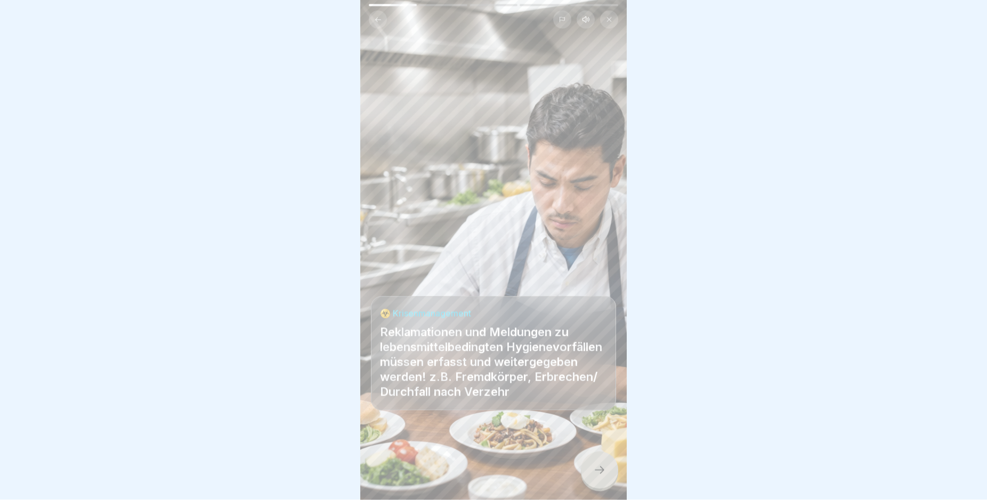
scroll to position [9, 0]
click at [597, 464] on icon at bounding box center [599, 470] width 13 height 13
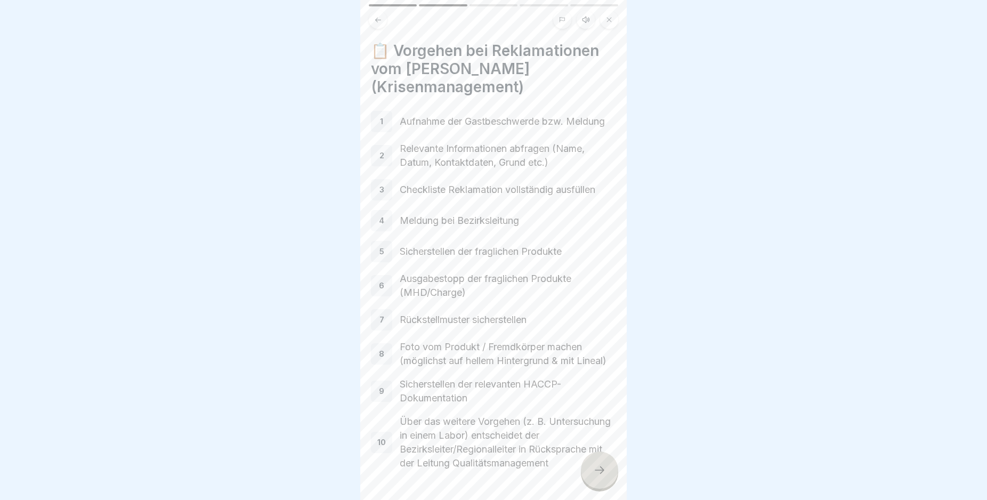
click at [597, 464] on div at bounding box center [599, 469] width 37 height 37
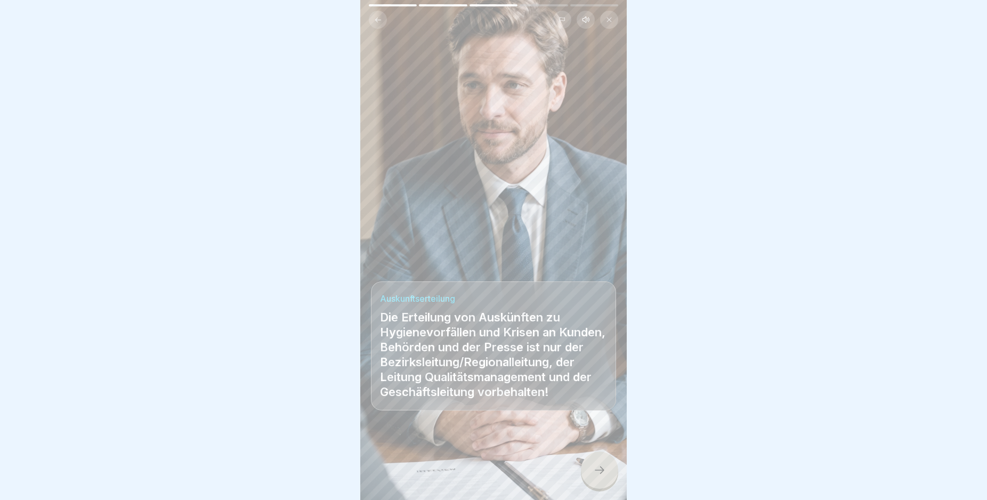
click at [597, 464] on icon at bounding box center [599, 470] width 13 height 13
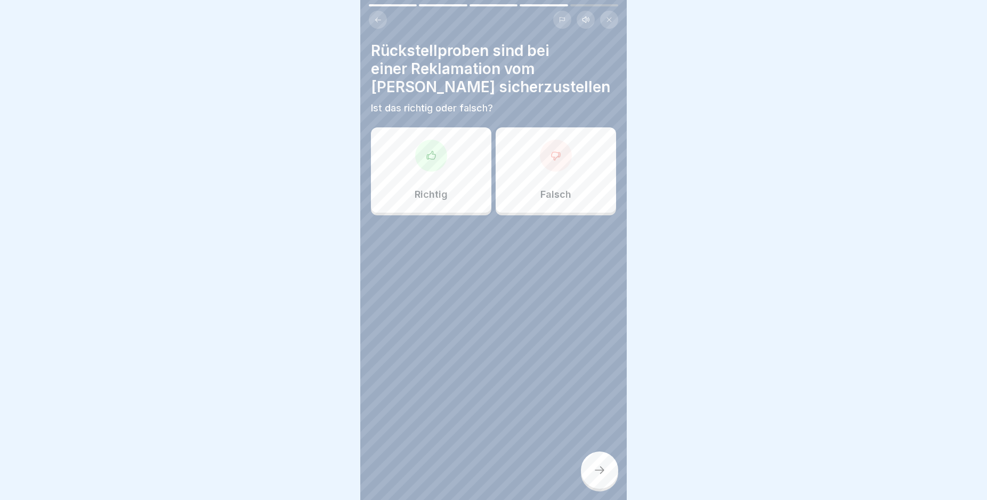
click at [597, 464] on div at bounding box center [599, 469] width 37 height 37
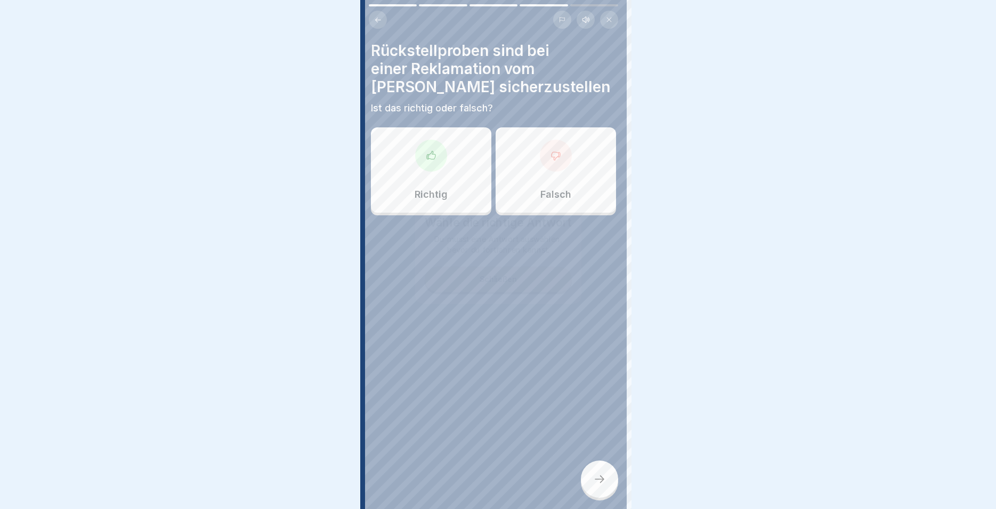
click at [597, 464] on div at bounding box center [498, 254] width 996 height 509
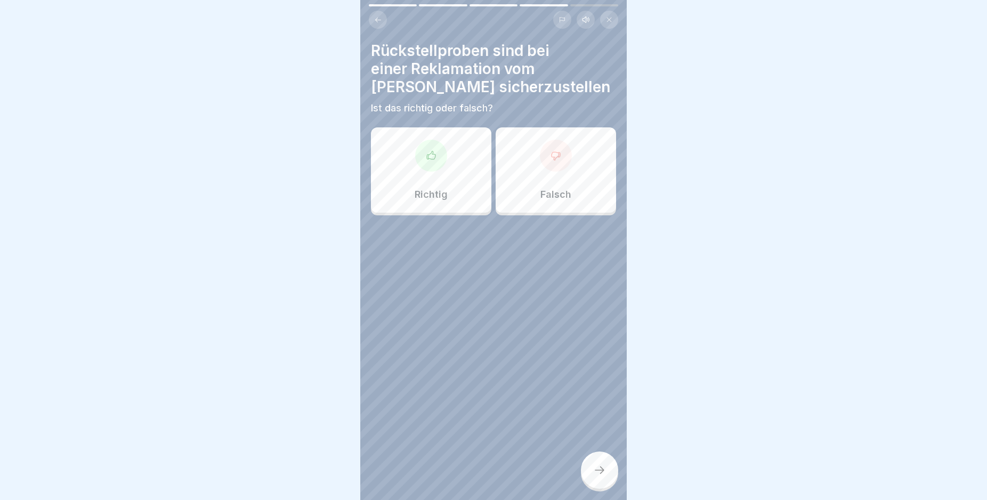
click at [523, 169] on div "Falsch" at bounding box center [556, 169] width 120 height 85
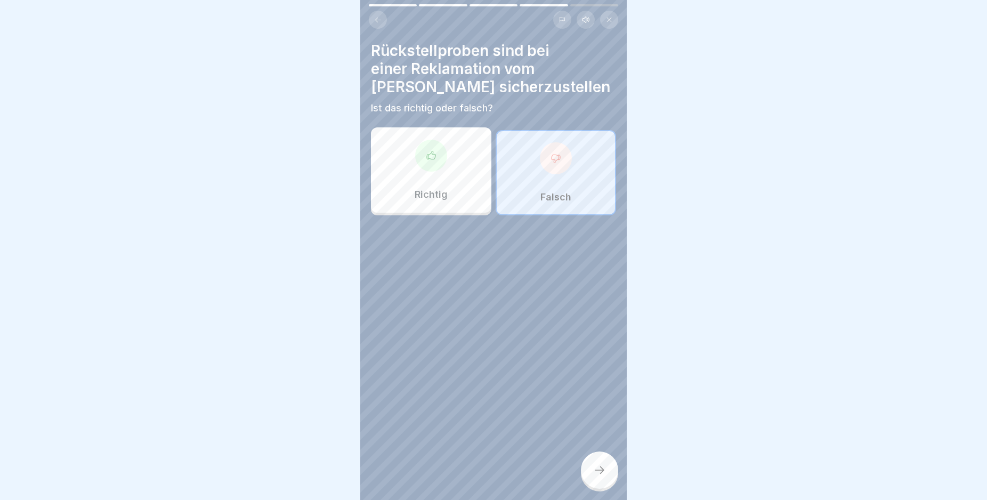
click at [598, 476] on icon at bounding box center [599, 470] width 13 height 13
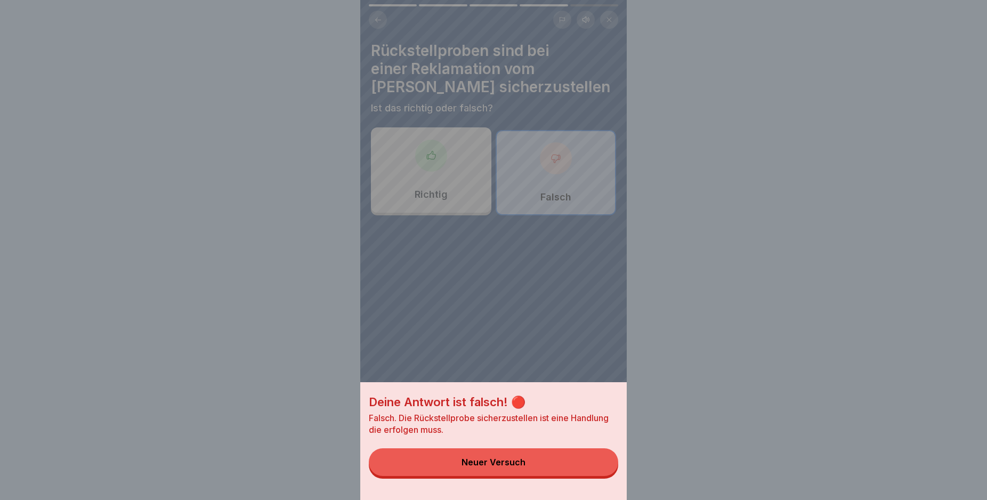
drag, startPoint x: 529, startPoint y: 463, endPoint x: 517, endPoint y: 450, distance: 18.1
click at [528, 463] on button "Neuer Versuch" at bounding box center [493, 462] width 249 height 28
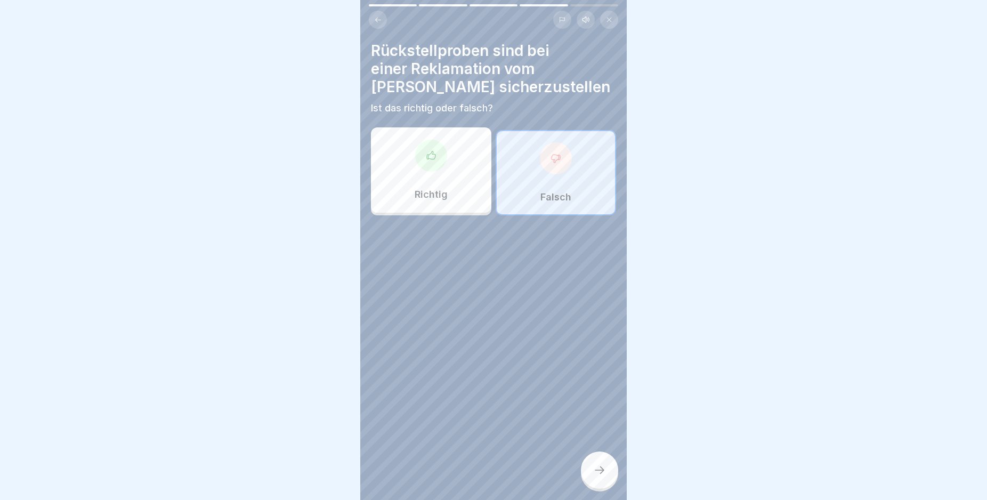
click at [468, 206] on div "Richtig" at bounding box center [431, 169] width 120 height 85
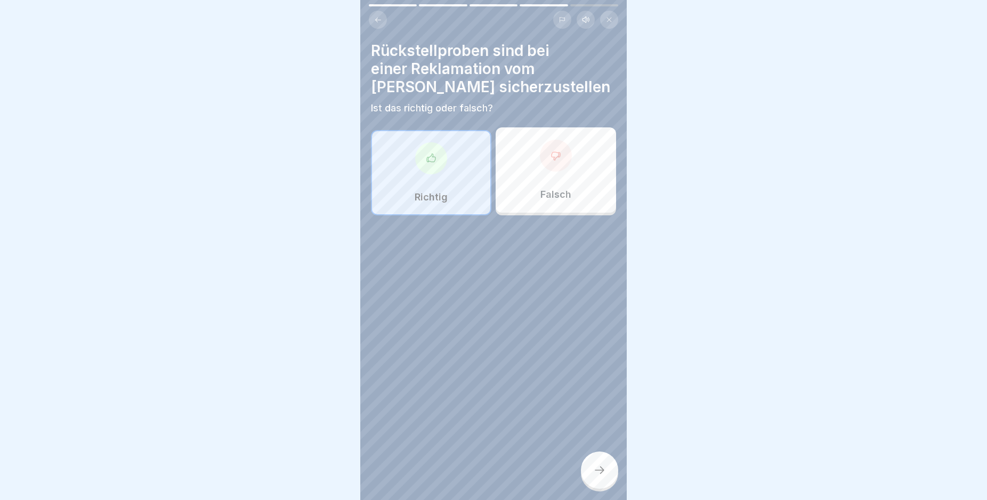
click at [603, 487] on div at bounding box center [599, 469] width 37 height 37
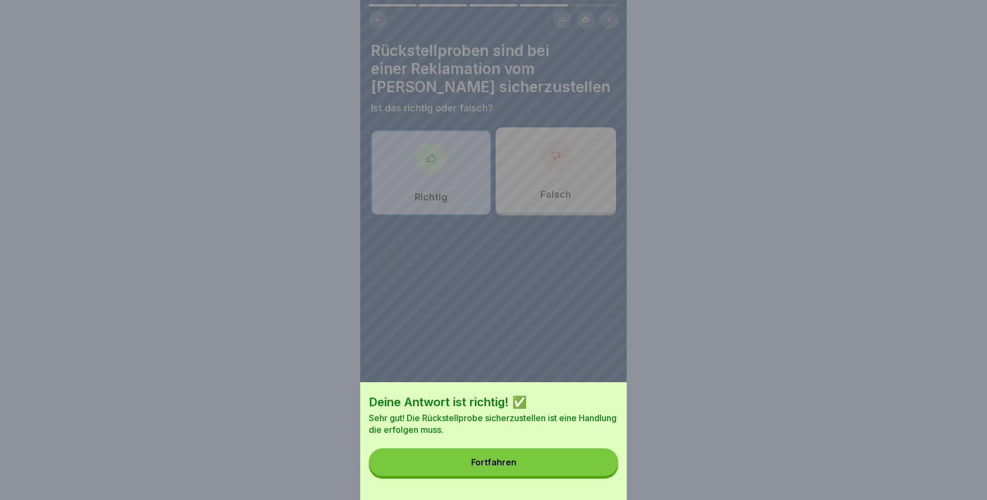
click at [514, 462] on button "Fortfahren" at bounding box center [493, 462] width 249 height 28
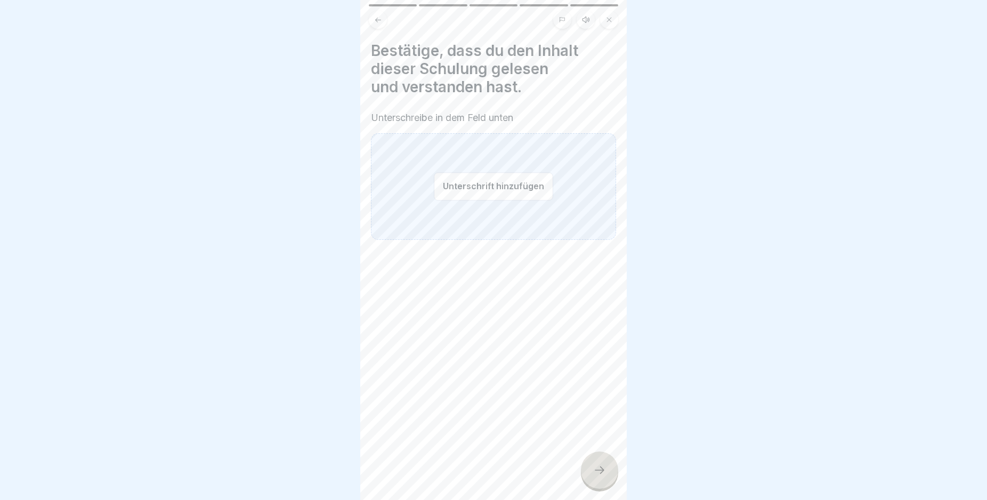
click at [458, 181] on button "Unterschrift hinzufügen" at bounding box center [493, 186] width 119 height 28
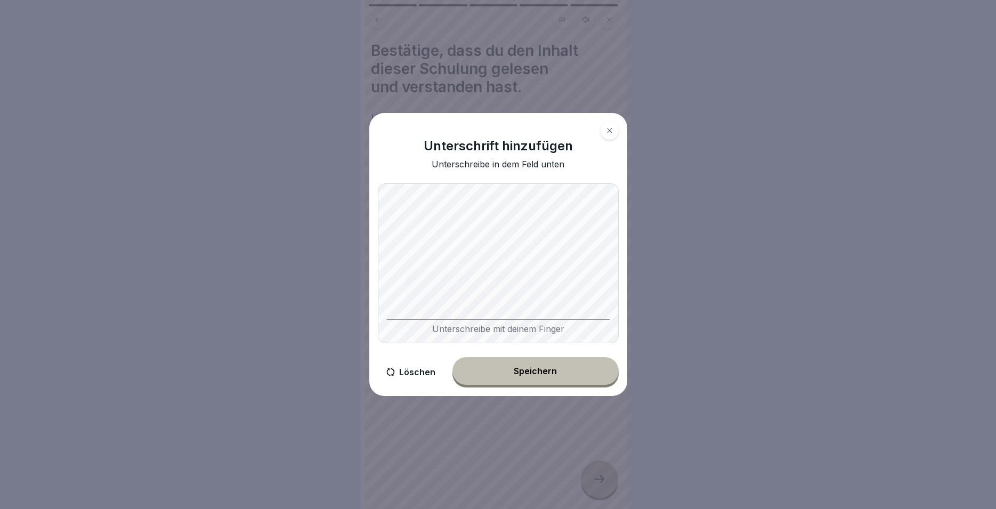
click at [508, 365] on button "Speichern" at bounding box center [535, 371] width 166 height 28
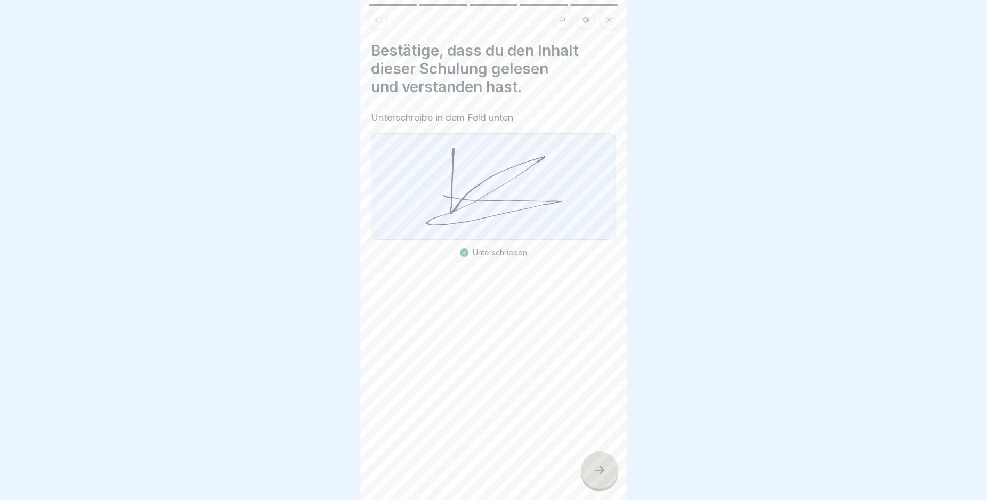
click at [601, 471] on div at bounding box center [599, 469] width 37 height 37
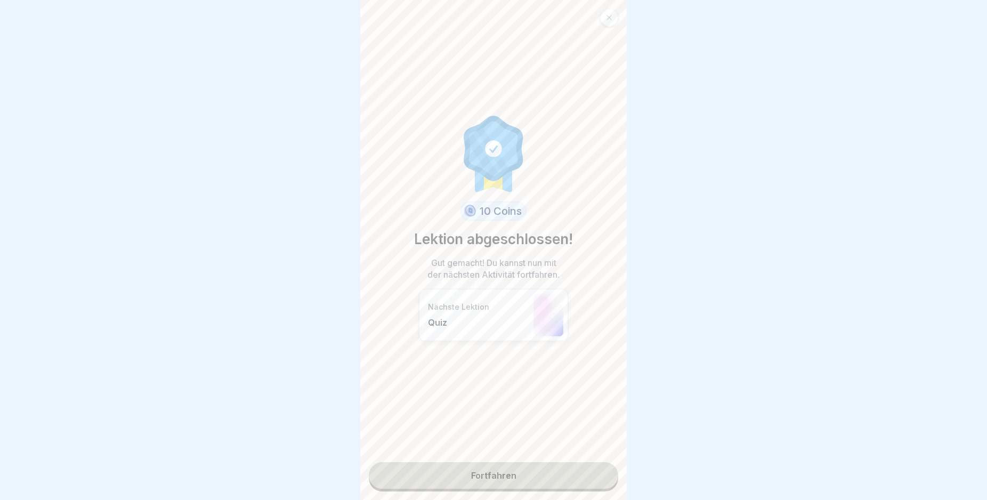
click at [481, 475] on link "Fortfahren" at bounding box center [493, 475] width 249 height 27
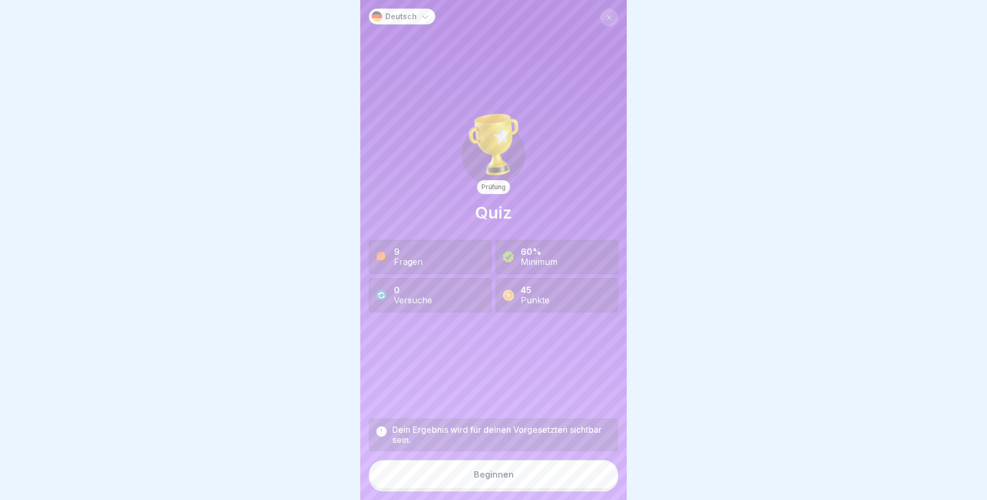
click at [482, 479] on div "Beginnen" at bounding box center [494, 474] width 40 height 10
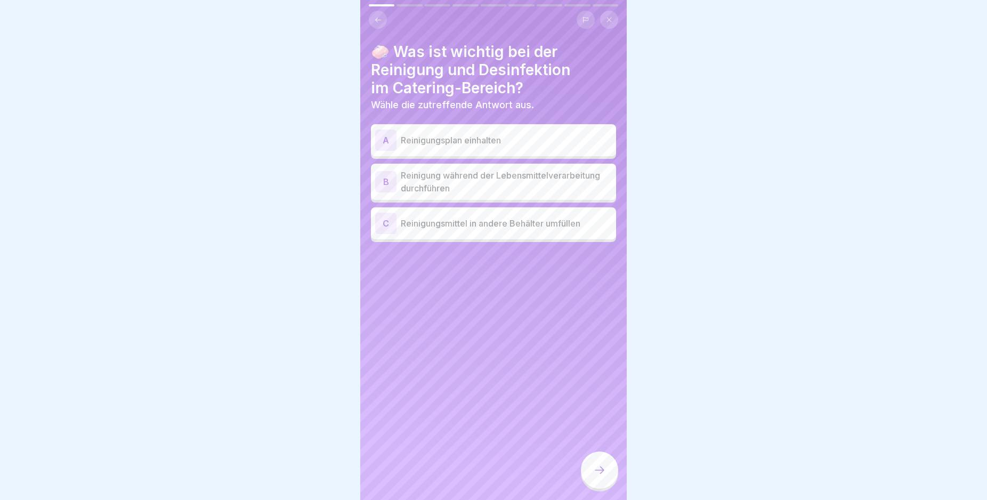
click at [540, 140] on p "Reinigungsplan einhalten" at bounding box center [506, 140] width 211 height 13
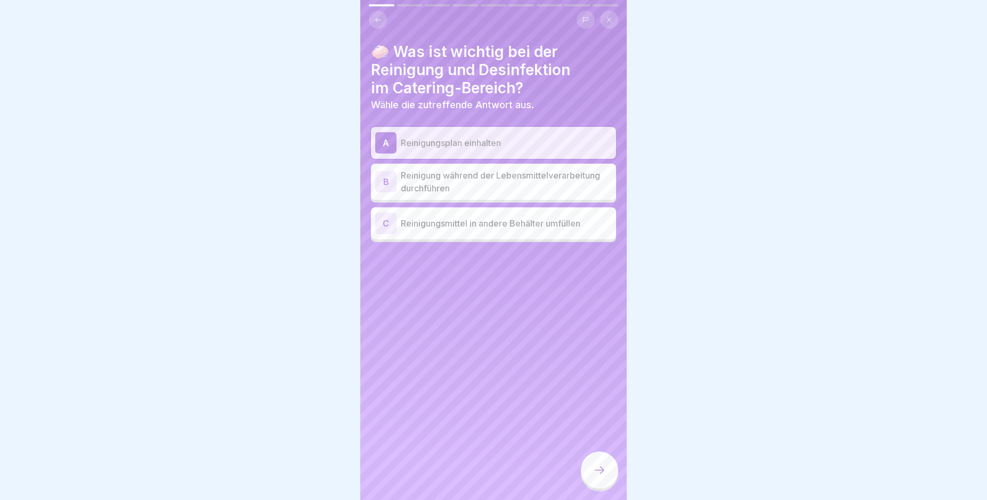
click at [580, 226] on p "Reinigungsmittel in andere Behälter umfüllen" at bounding box center [506, 223] width 211 height 13
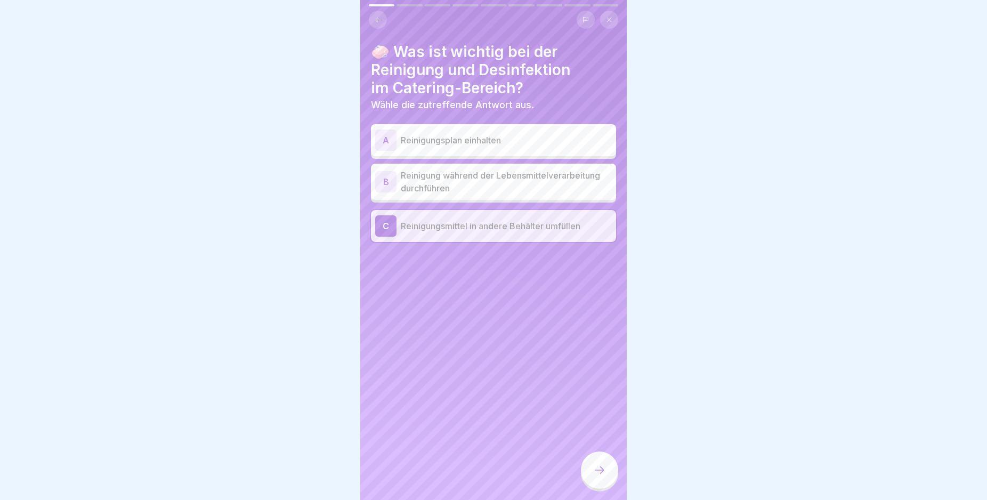
click at [568, 148] on div "A Reinigungsplan einhalten" at bounding box center [493, 139] width 237 height 21
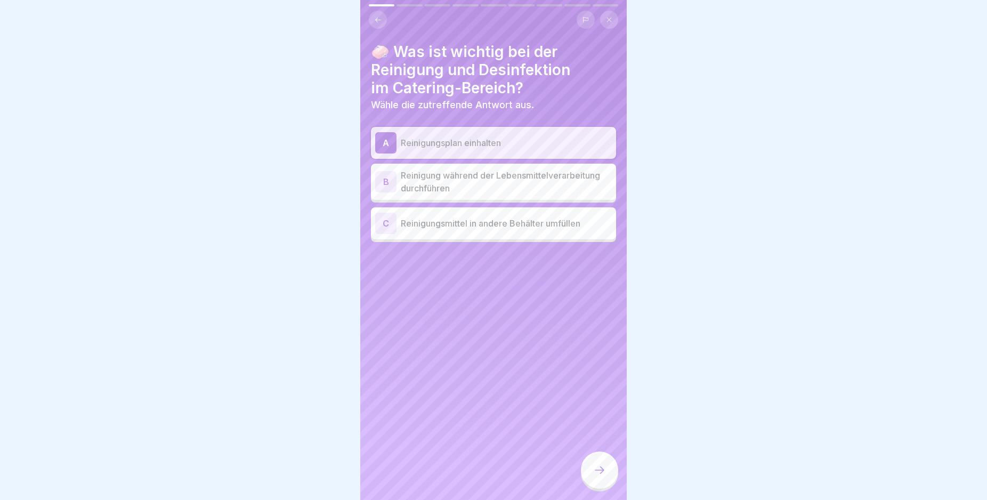
click at [603, 470] on div at bounding box center [599, 469] width 37 height 37
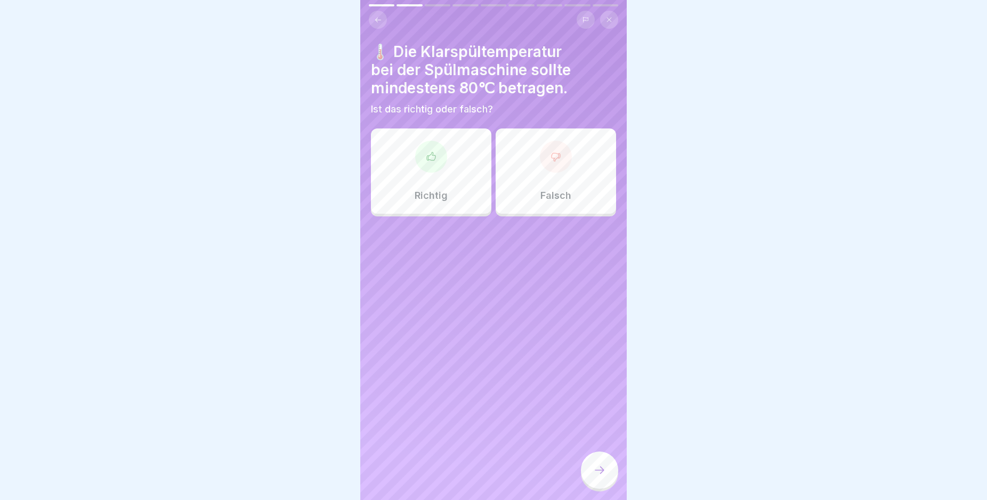
click at [436, 165] on div at bounding box center [431, 157] width 32 height 32
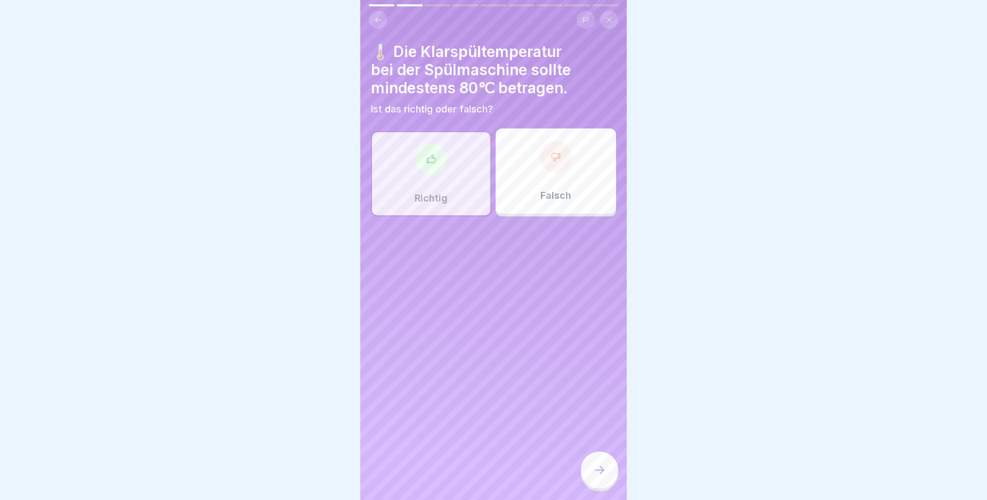
click at [602, 475] on icon at bounding box center [599, 470] width 13 height 13
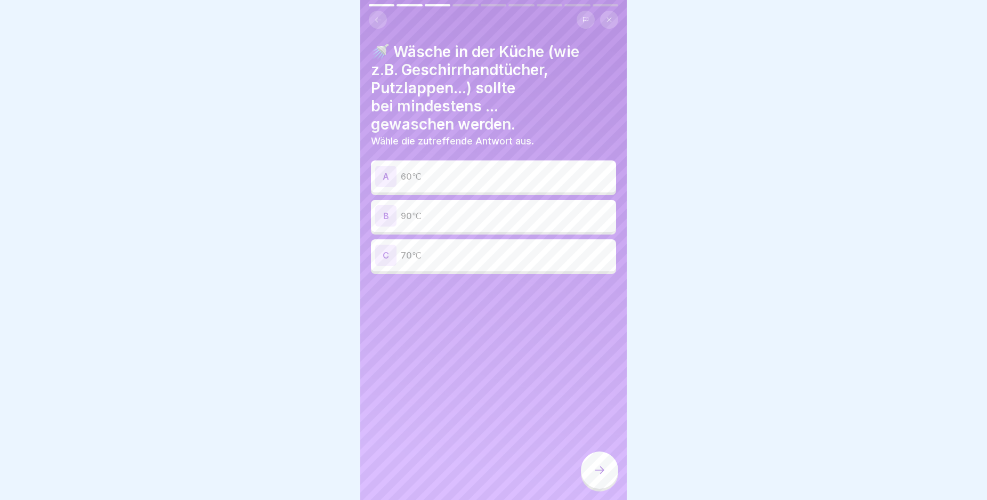
click at [366, 313] on div "🚿 Wäsche in der Küche (wie z.B. Geschirrhandtücher, Putzlappen...) sollte bei m…" at bounding box center [493, 250] width 266 height 500
click at [420, 217] on p "90℃" at bounding box center [506, 215] width 211 height 13
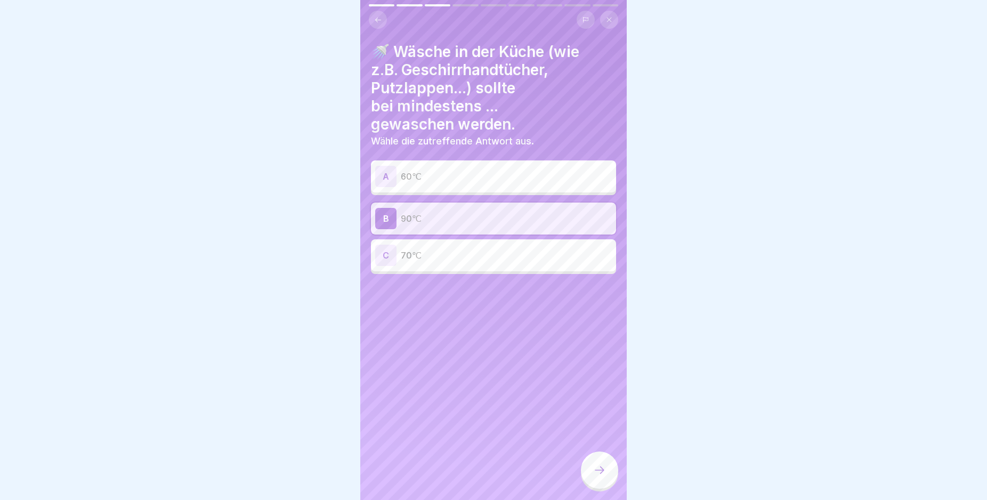
click at [599, 486] on div at bounding box center [599, 469] width 37 height 37
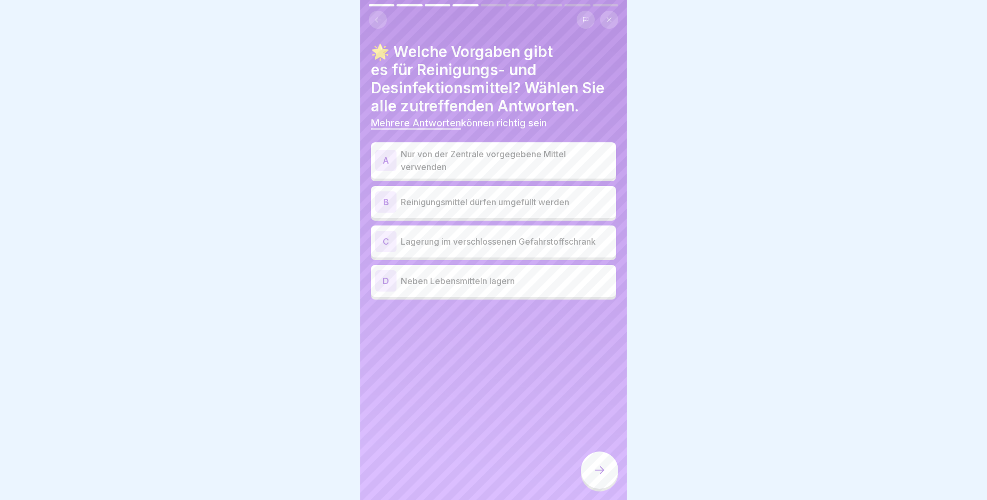
click at [566, 164] on p "Nur von der Zentrale vorgegebene Mittel verwenden" at bounding box center [506, 161] width 211 height 26
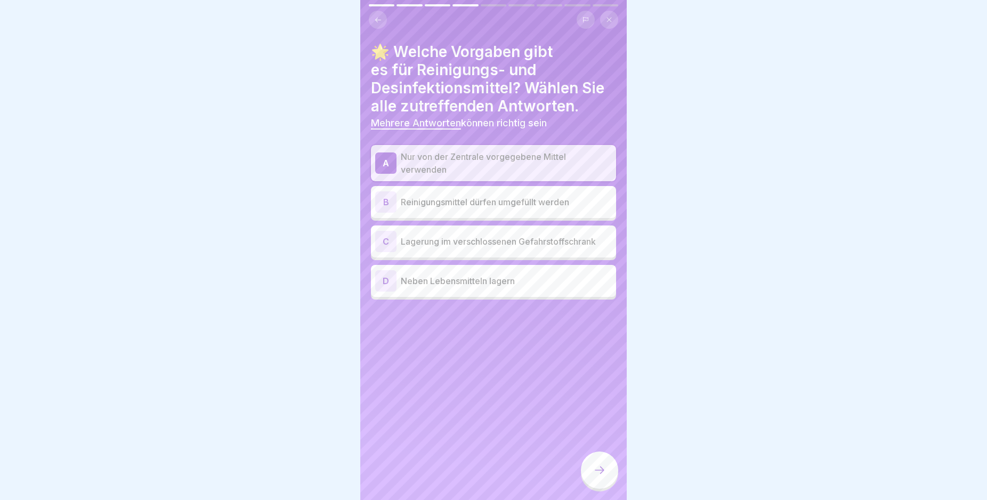
click at [557, 200] on p "Reinigungsmittel dürfen umgefüllt werden" at bounding box center [506, 202] width 211 height 13
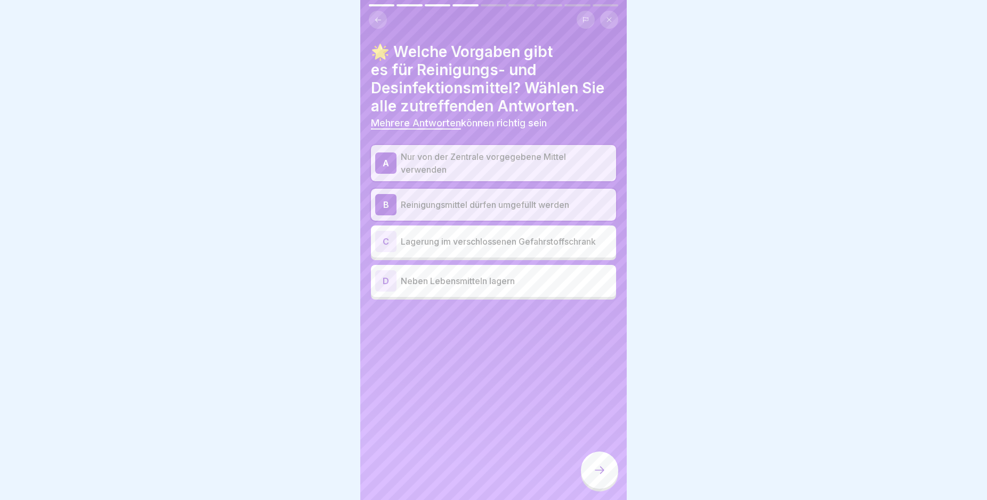
click at [584, 203] on p "Reinigungsmittel dürfen umgefüllt werden" at bounding box center [506, 204] width 211 height 13
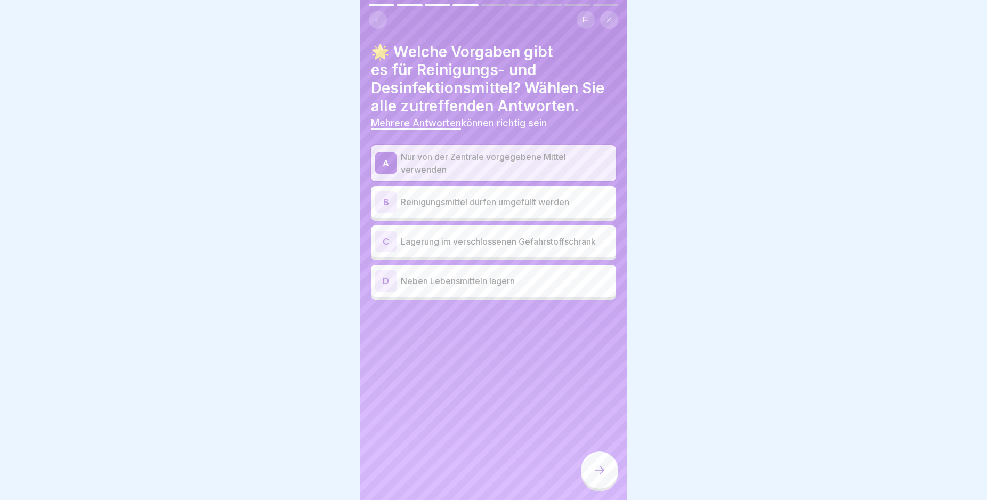
click at [583, 247] on p "Lagerung im verschlossenen Gefahrstoffschrank" at bounding box center [506, 241] width 211 height 13
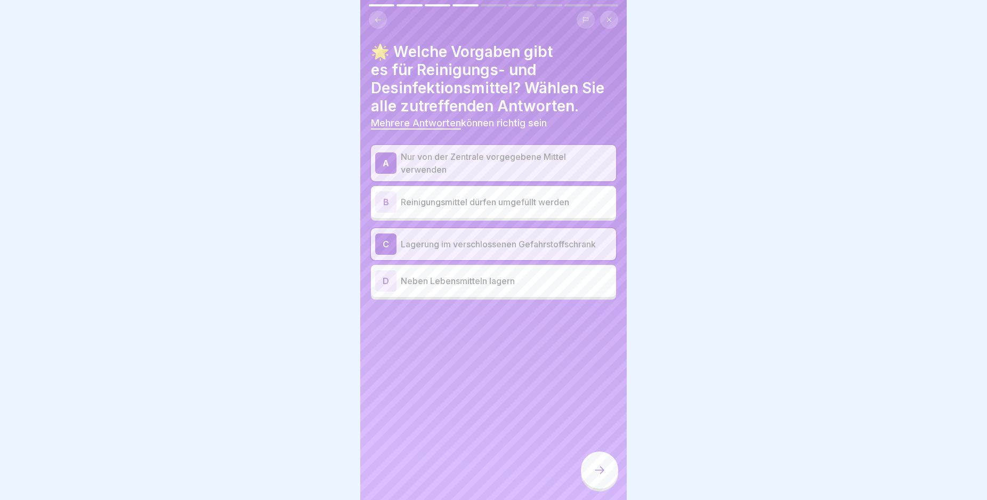
click at [603, 474] on icon at bounding box center [600, 469] width 10 height 7
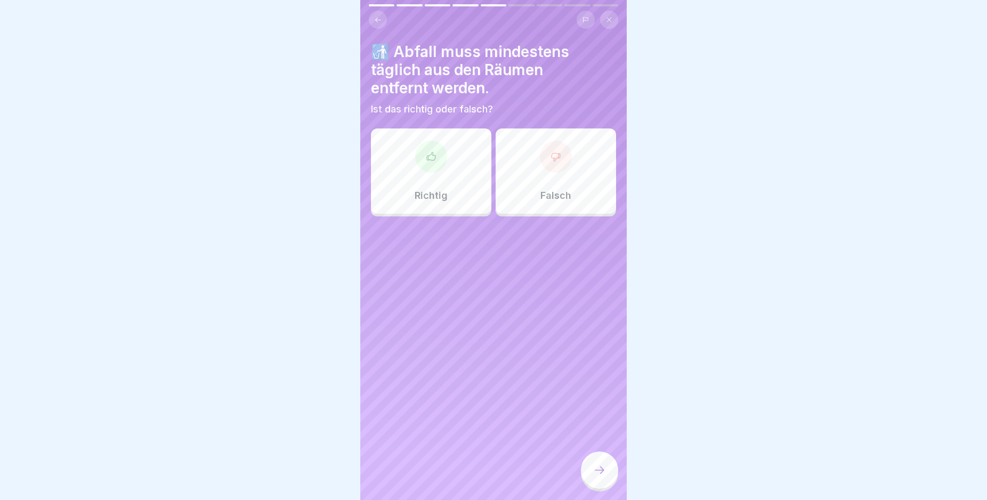
click at [438, 165] on div at bounding box center [431, 157] width 32 height 32
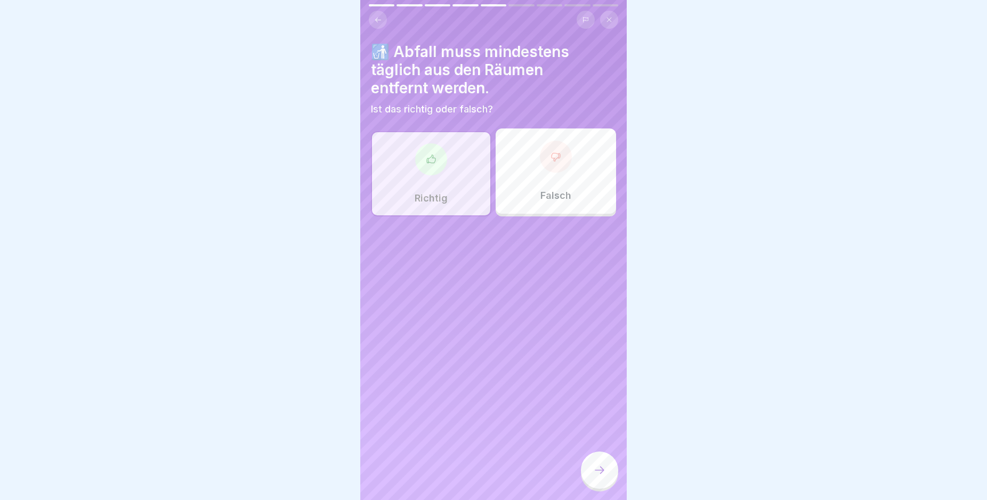
click at [607, 480] on div at bounding box center [599, 469] width 37 height 37
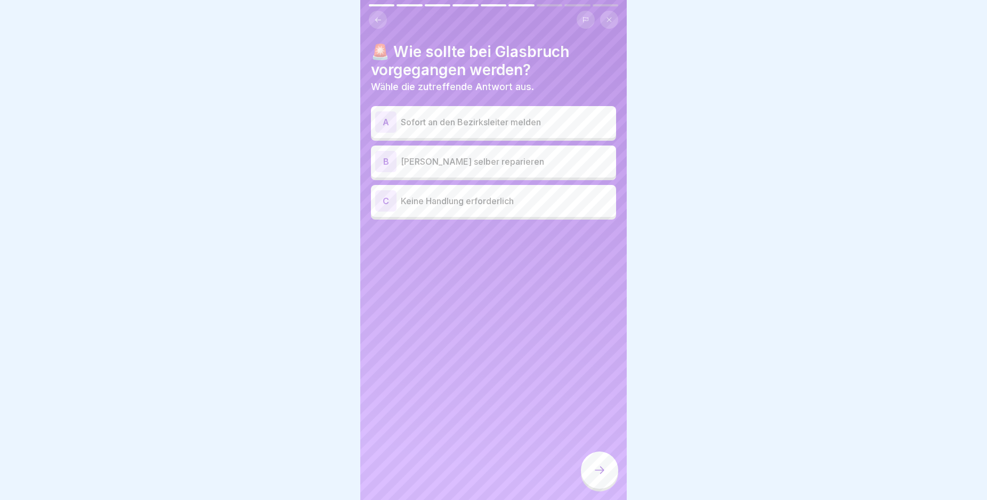
click at [530, 123] on p "Sofort an den Bezirksleiter melden" at bounding box center [506, 122] width 211 height 13
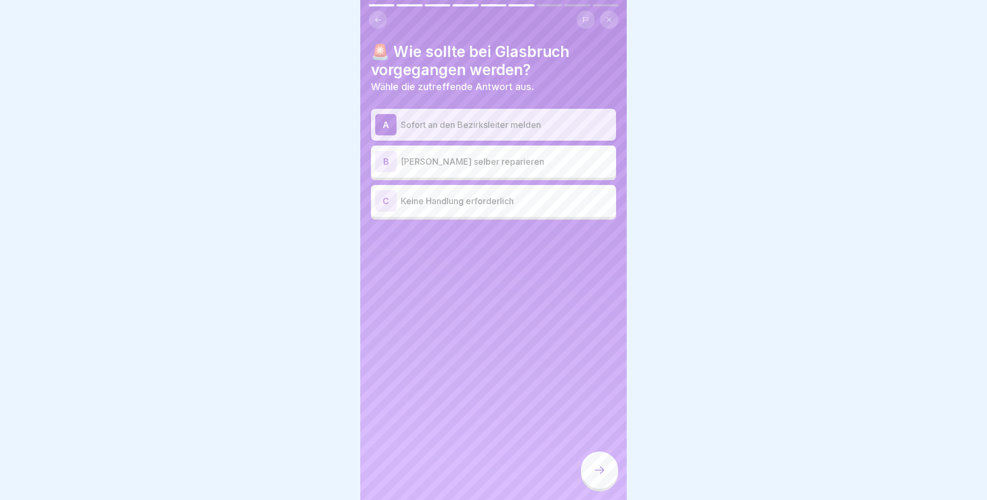
click at [607, 472] on div at bounding box center [599, 469] width 37 height 37
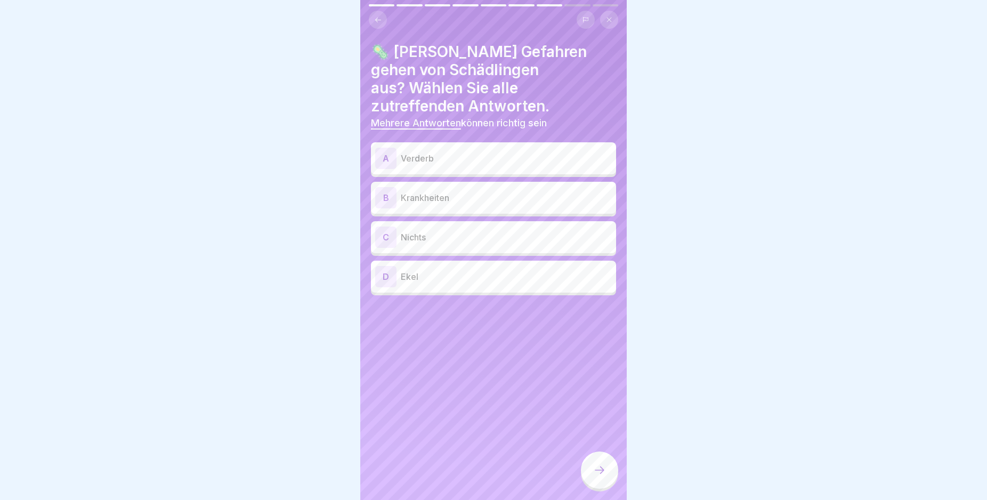
click at [478, 152] on p "Verderb" at bounding box center [506, 158] width 211 height 13
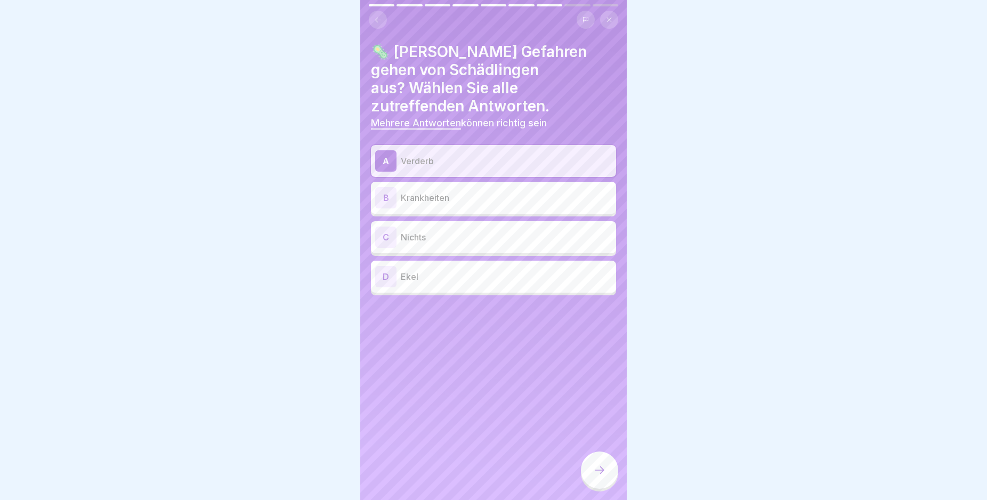
click at [468, 191] on p "Krankheiten" at bounding box center [506, 197] width 211 height 13
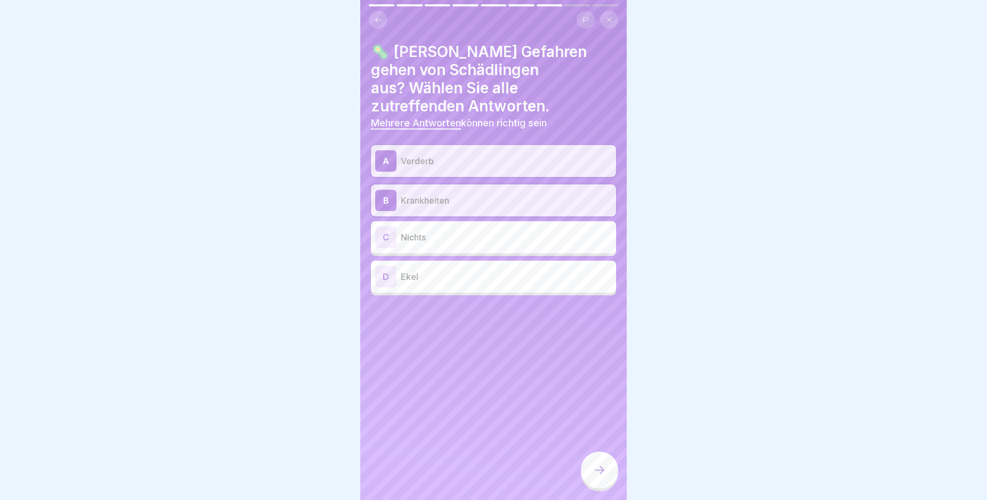
click at [461, 261] on div "D Ekel" at bounding box center [493, 277] width 245 height 32
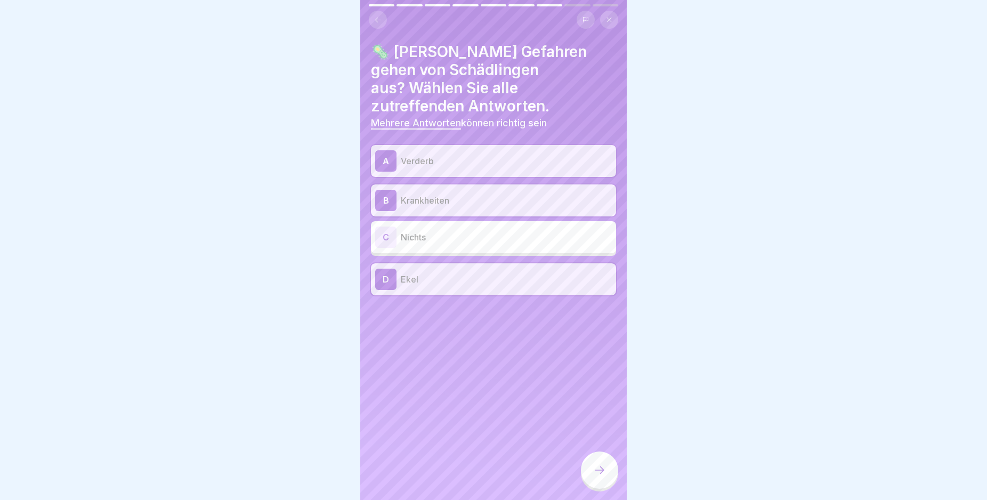
click at [603, 489] on div at bounding box center [599, 469] width 37 height 37
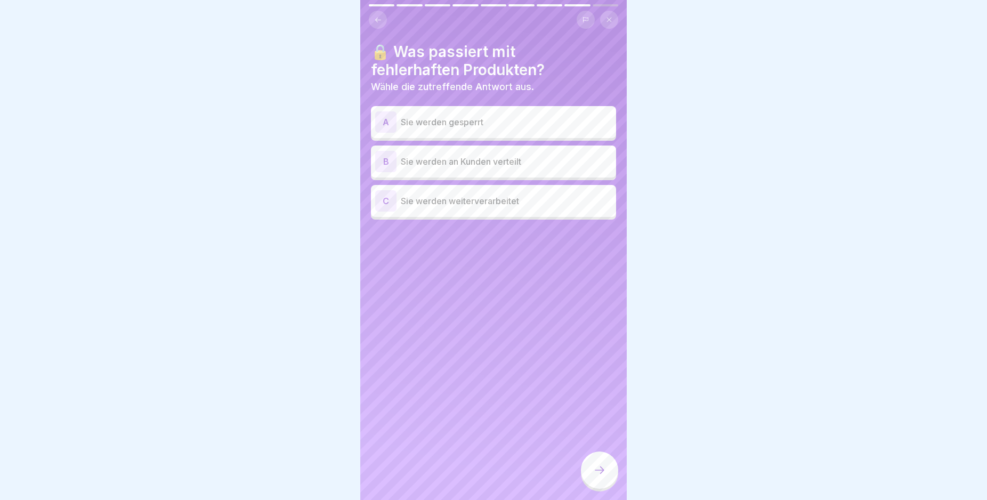
click at [476, 124] on p "Sie werden gesperrt" at bounding box center [506, 122] width 211 height 13
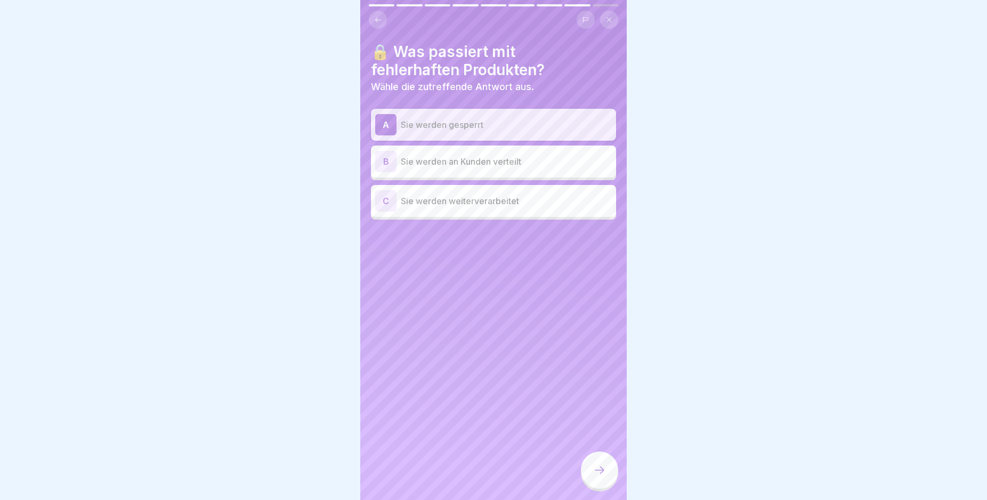
drag, startPoint x: 599, startPoint y: 475, endPoint x: 575, endPoint y: 436, distance: 45.7
click at [598, 475] on icon at bounding box center [599, 470] width 13 height 13
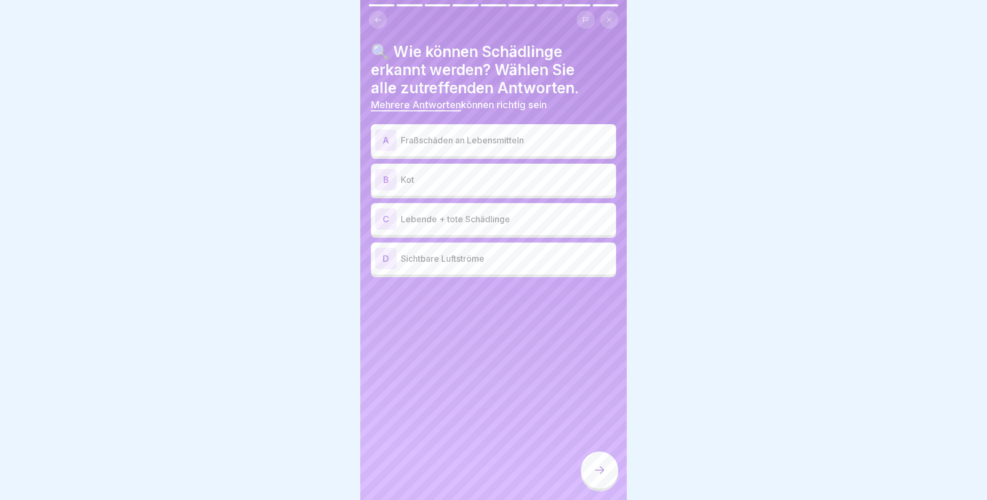
click at [538, 141] on p "Fraßschäden an Lebensmitteln" at bounding box center [506, 140] width 211 height 13
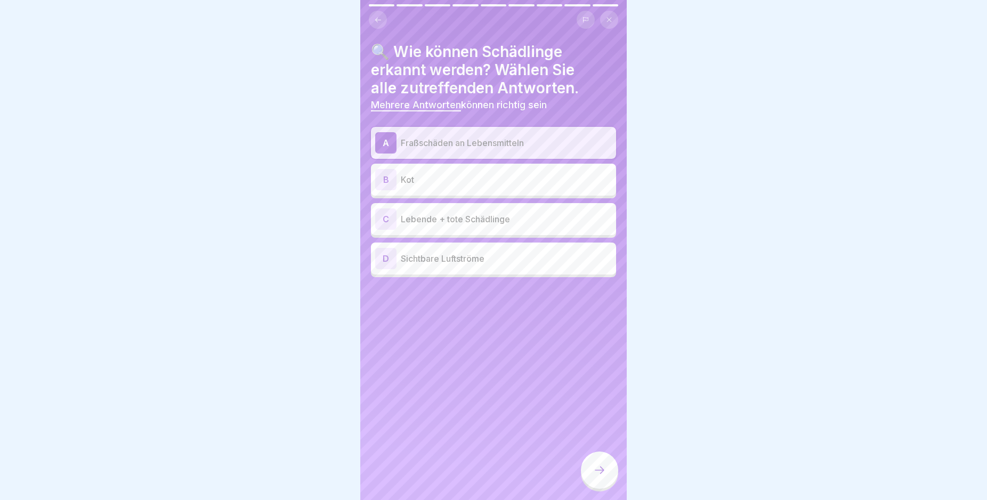
click at [537, 177] on p "Kot" at bounding box center [506, 179] width 211 height 13
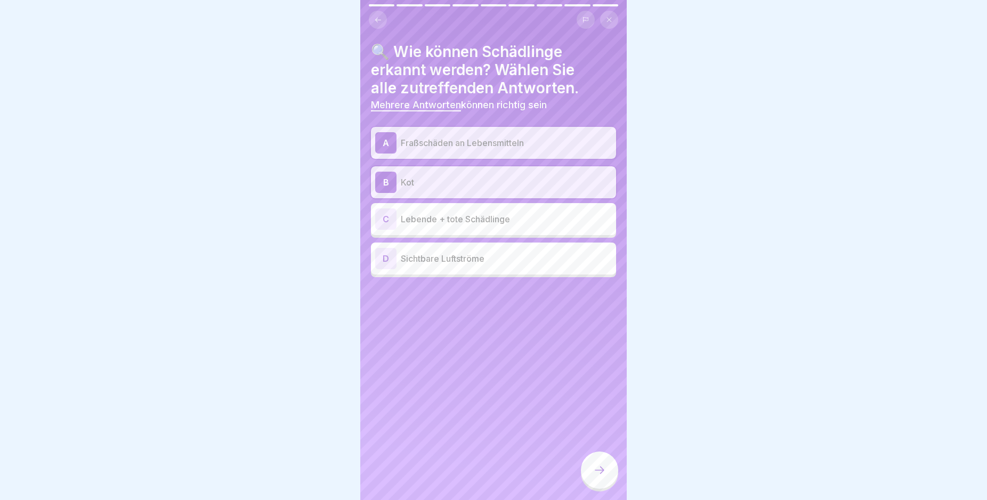
click at [538, 222] on p "Lebende + tote Schädlinge" at bounding box center [506, 219] width 211 height 13
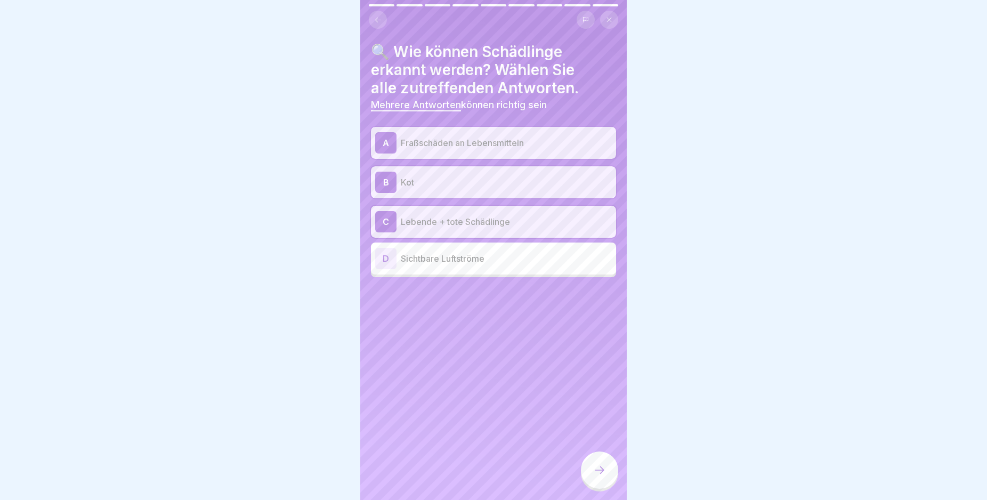
click at [557, 262] on p "Sichtbare Luftströme" at bounding box center [506, 258] width 211 height 13
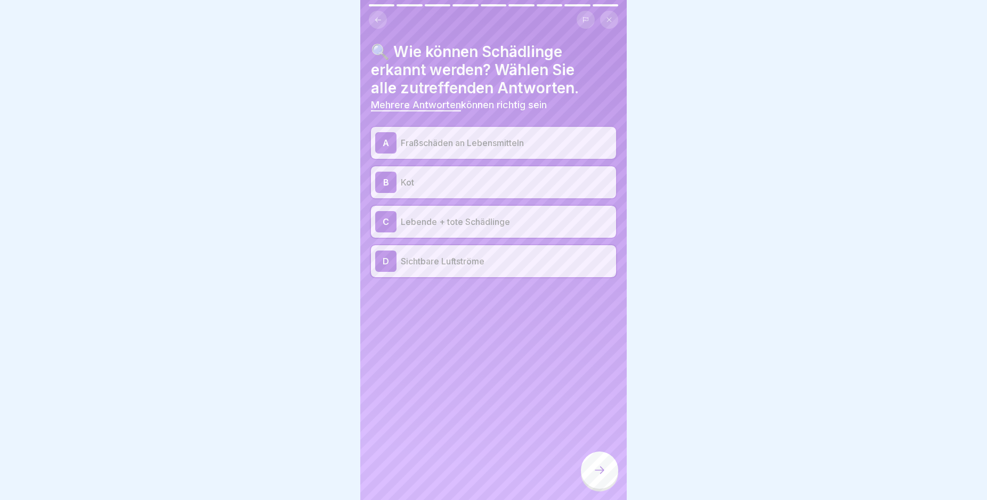
drag, startPoint x: 599, startPoint y: 492, endPoint x: 599, endPoint y: 486, distance: 5.4
click at [599, 489] on div at bounding box center [599, 469] width 37 height 37
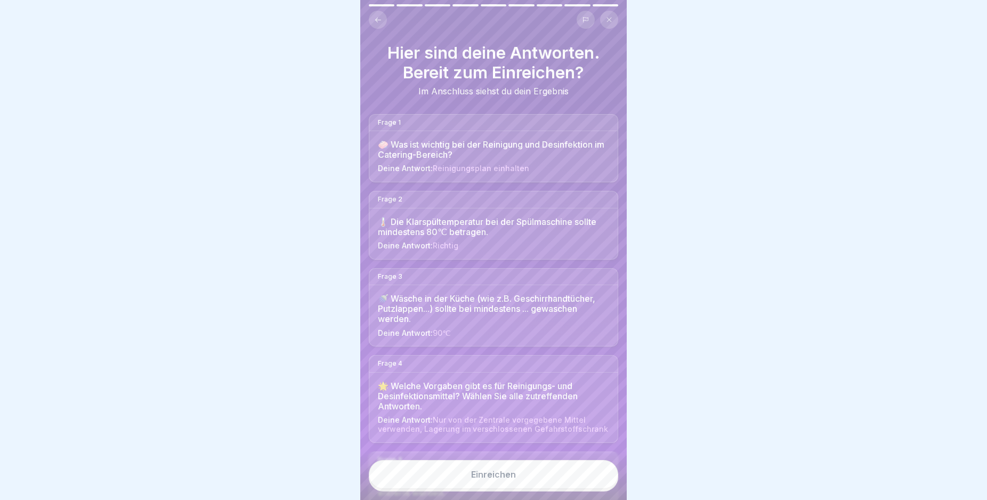
click at [507, 479] on div "Einreichen" at bounding box center [493, 474] width 45 height 10
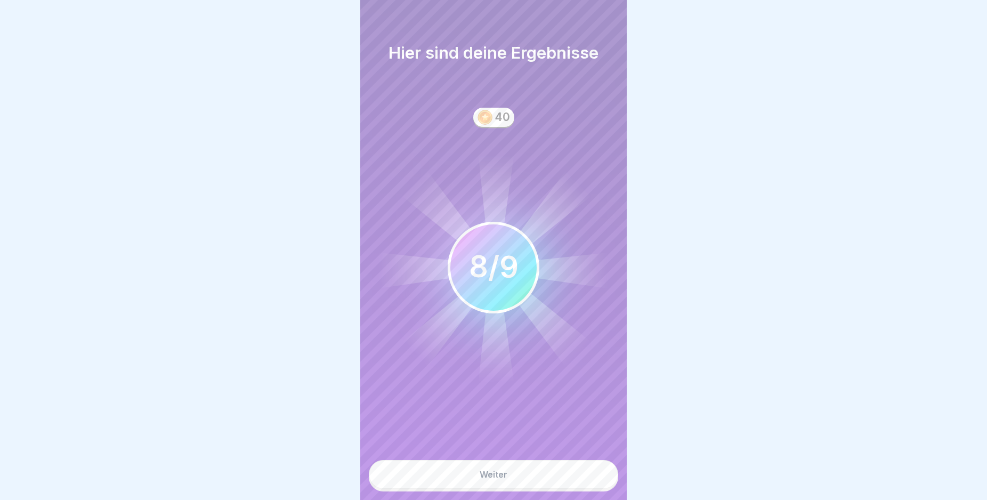
click at [502, 478] on div "Weiter" at bounding box center [494, 474] width 28 height 10
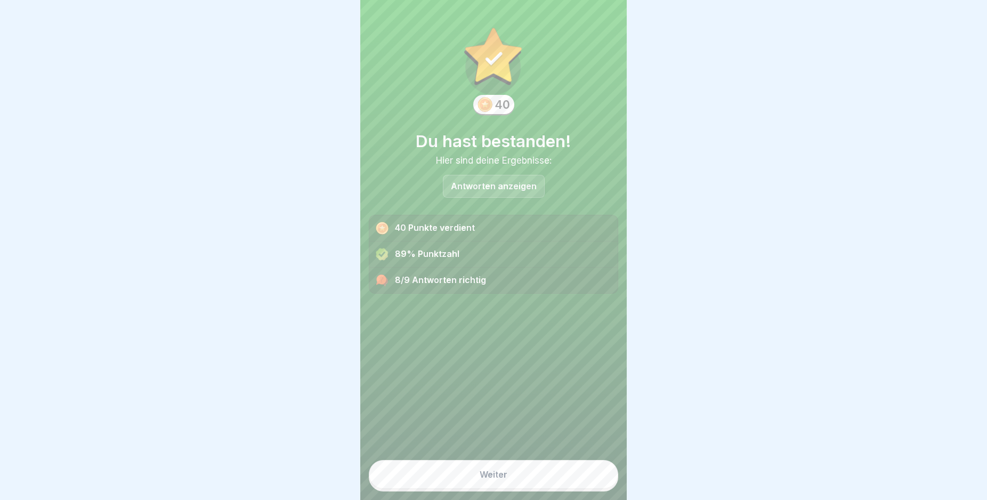
click at [499, 479] on div "Weiter" at bounding box center [494, 474] width 28 height 10
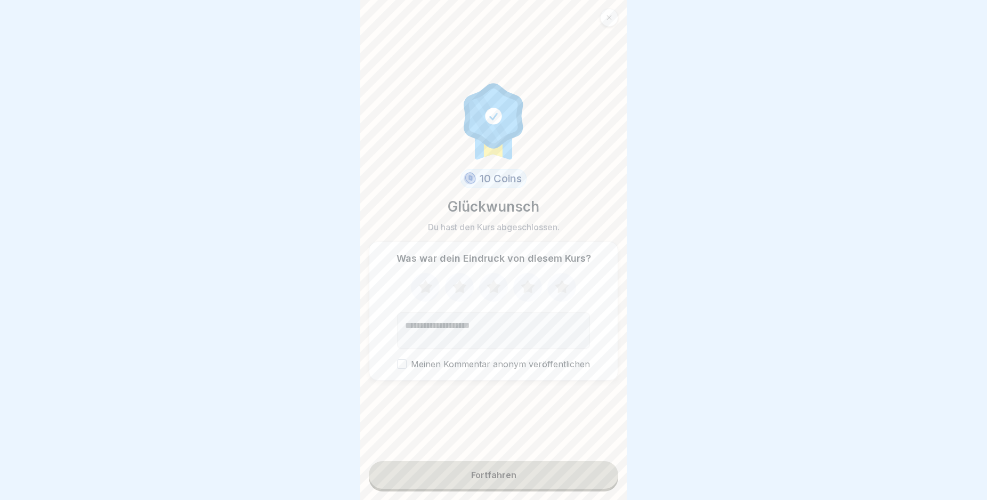
click at [485, 479] on div "Fortfahren" at bounding box center [493, 475] width 45 height 10
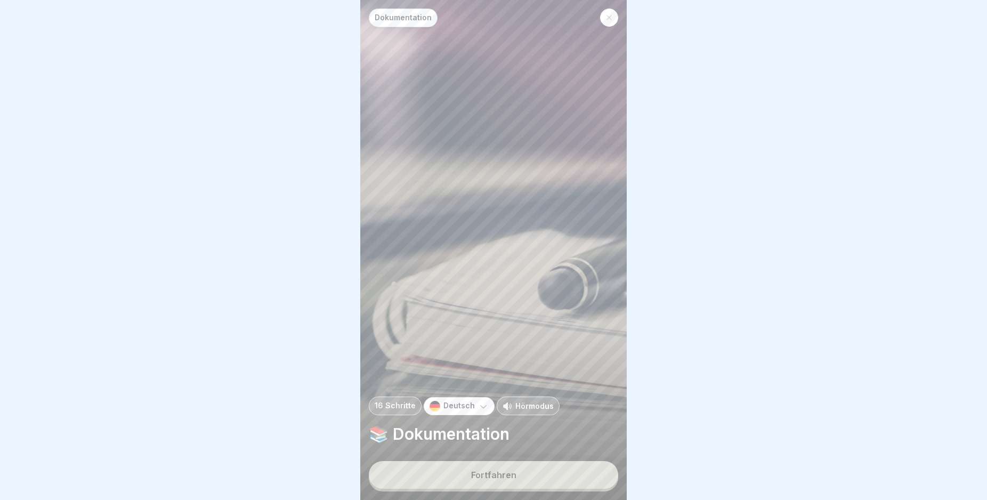
click at [543, 482] on button "Fortfahren" at bounding box center [493, 475] width 249 height 28
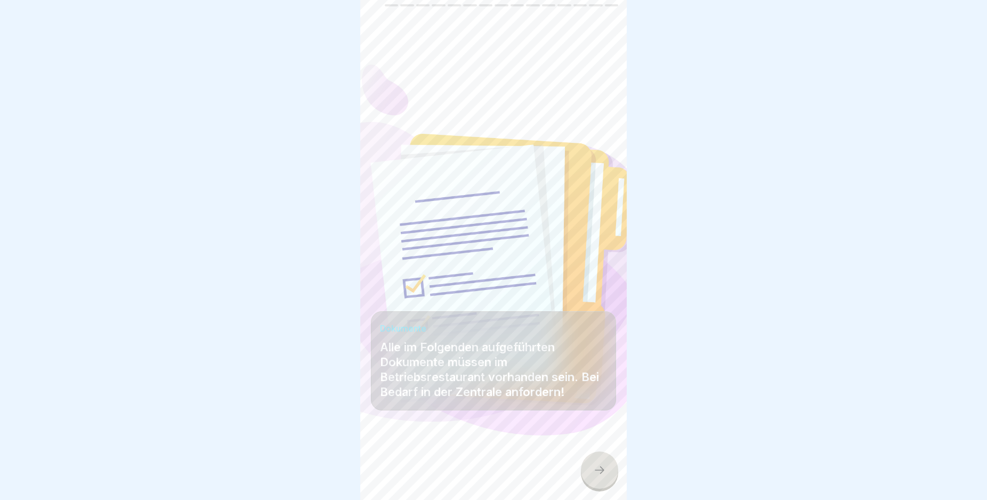
click at [606, 478] on div at bounding box center [599, 469] width 37 height 37
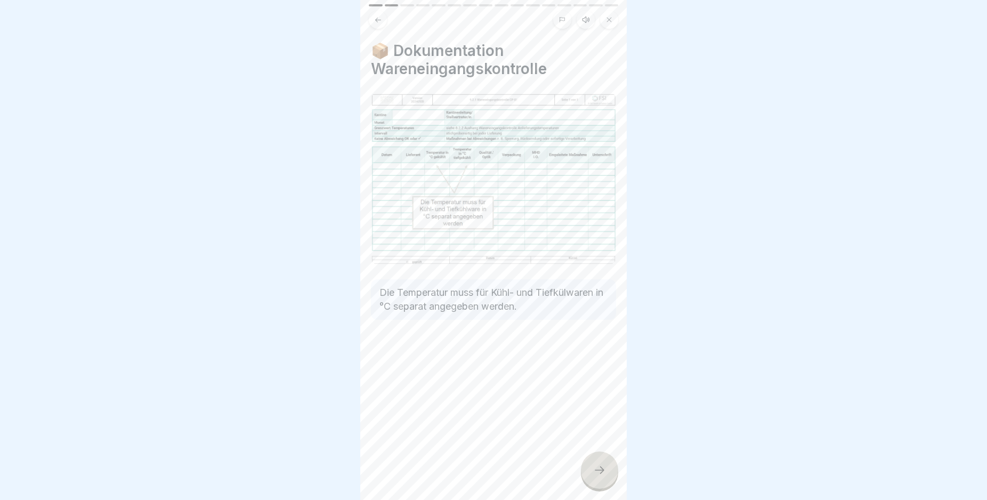
click at [606, 478] on div at bounding box center [599, 469] width 37 height 37
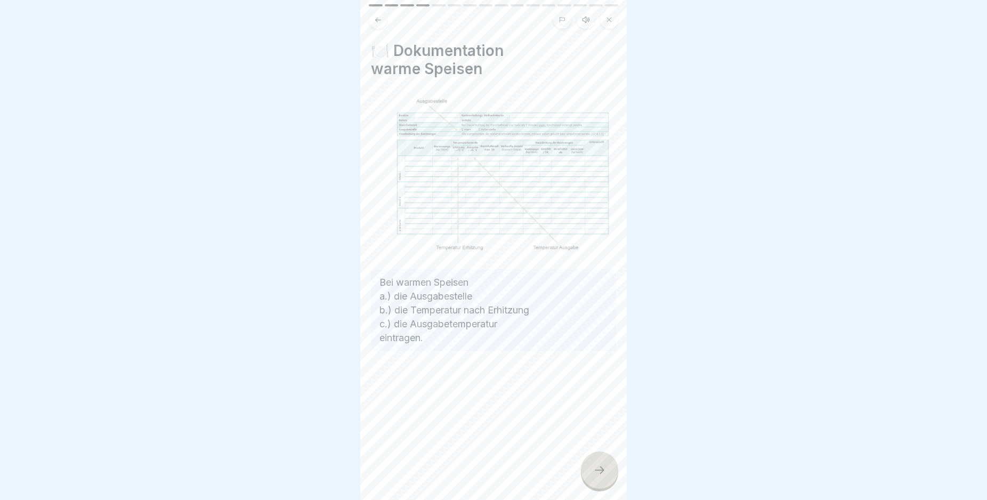
click at [606, 478] on div at bounding box center [599, 469] width 37 height 37
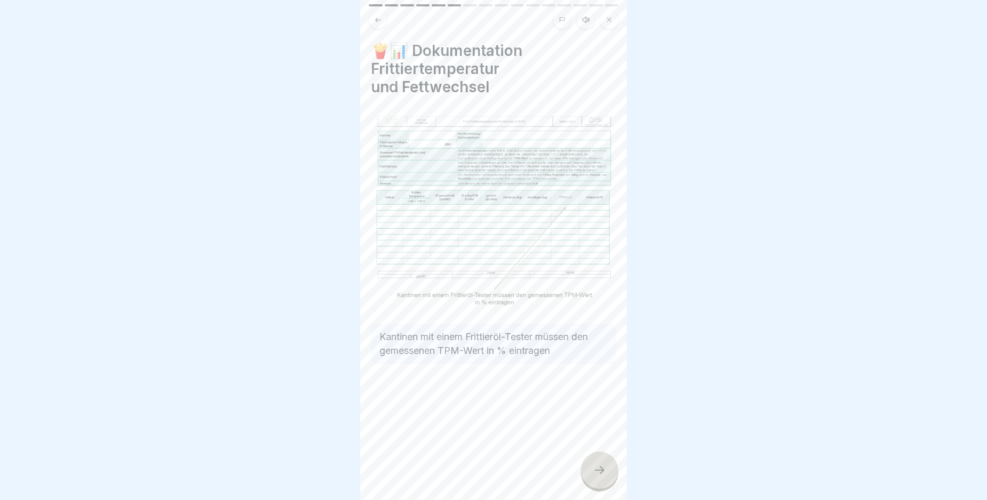
click at [606, 478] on div at bounding box center [599, 469] width 37 height 37
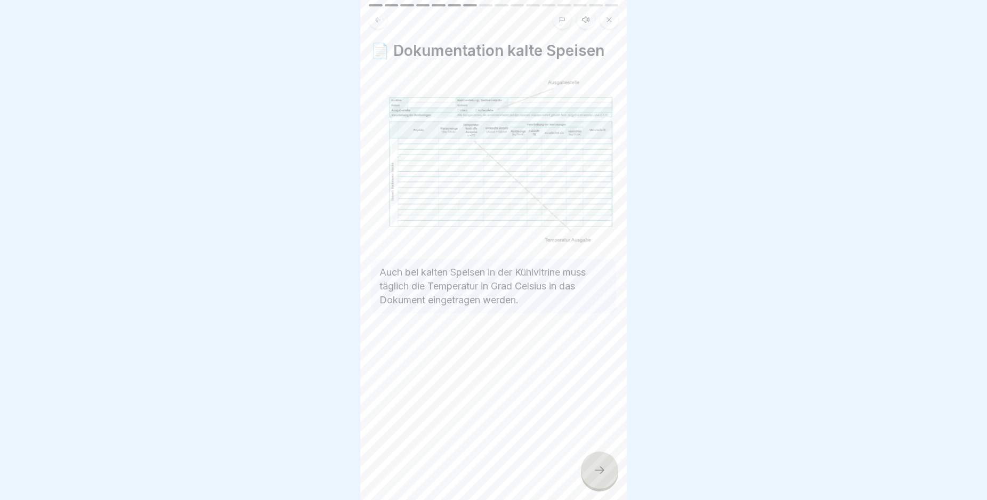
click at [606, 478] on div at bounding box center [599, 469] width 37 height 37
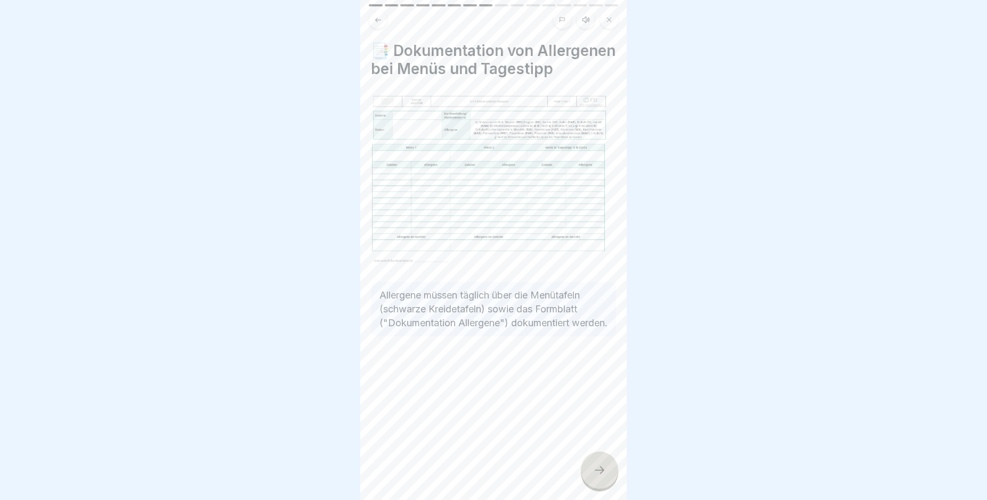
click at [606, 478] on div at bounding box center [599, 469] width 37 height 37
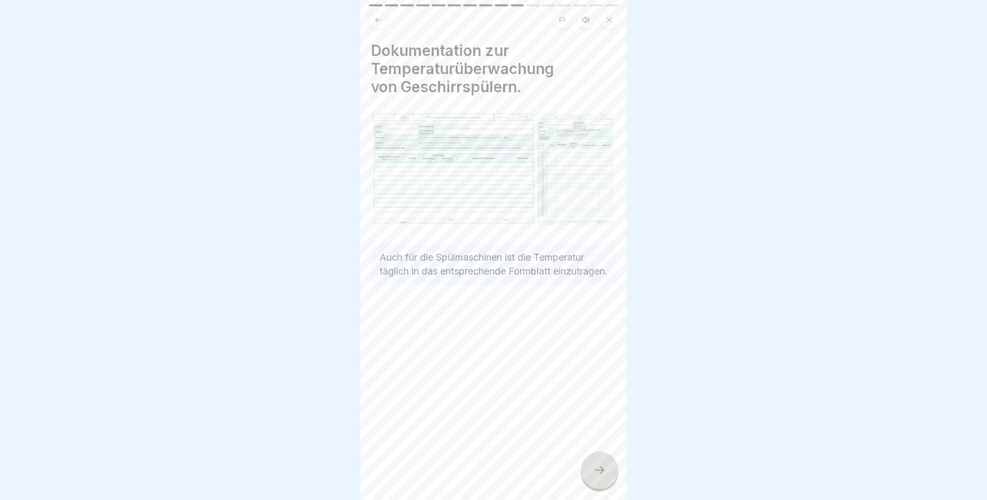
click at [606, 478] on div at bounding box center [599, 469] width 37 height 37
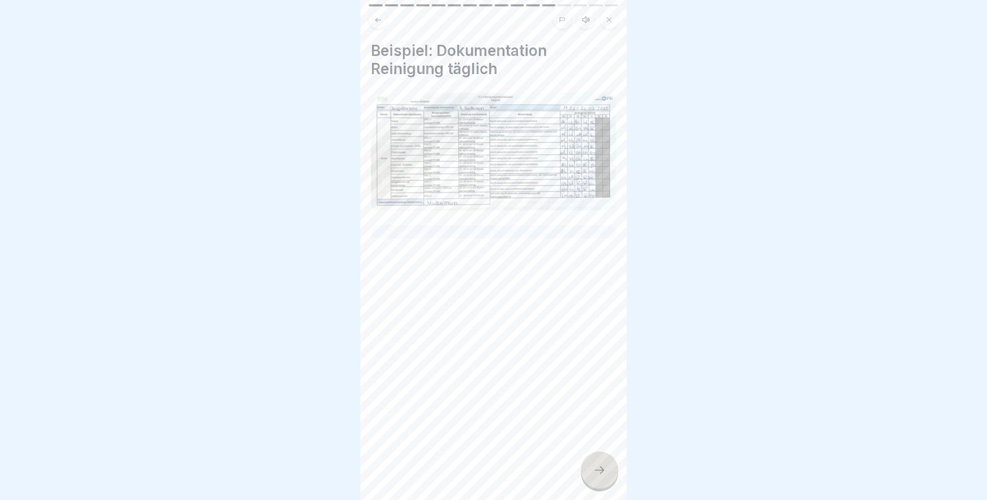
click at [606, 478] on div at bounding box center [599, 469] width 37 height 37
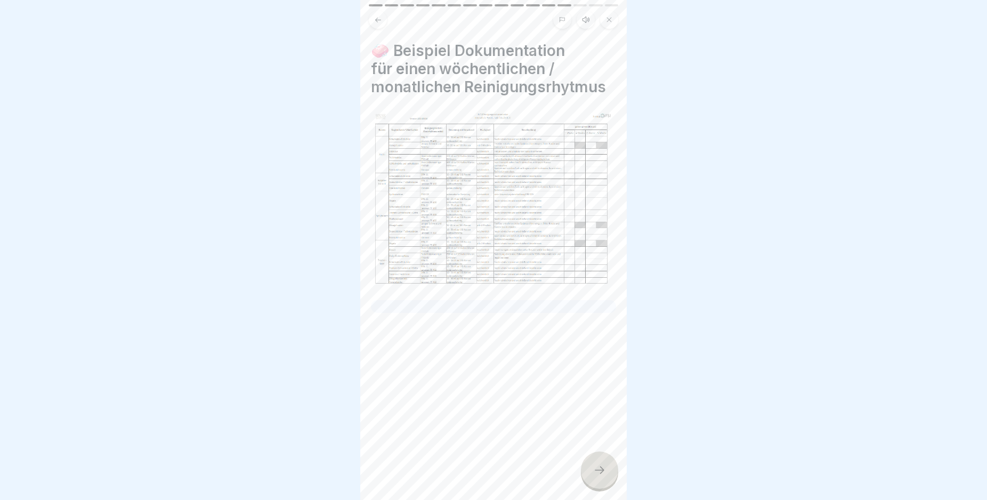
click at [606, 478] on div at bounding box center [599, 469] width 37 height 37
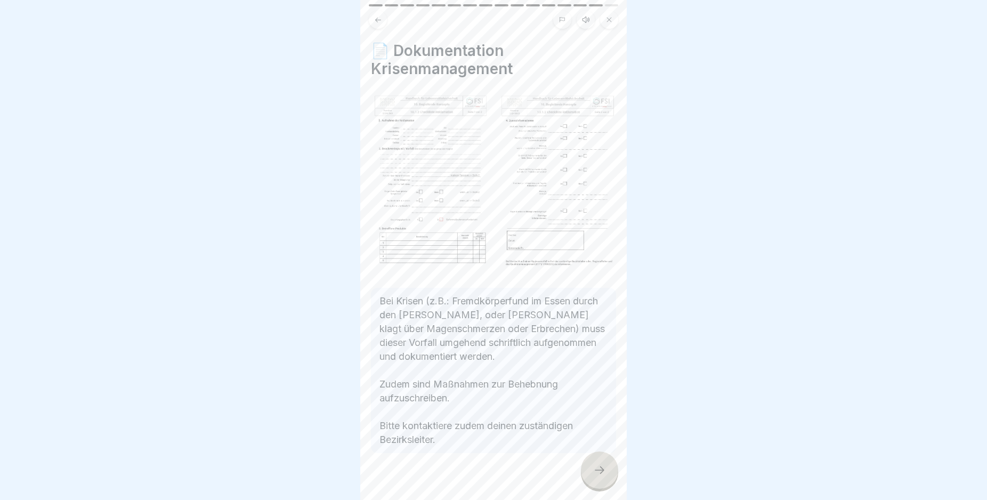
click at [606, 478] on div at bounding box center [599, 469] width 37 height 37
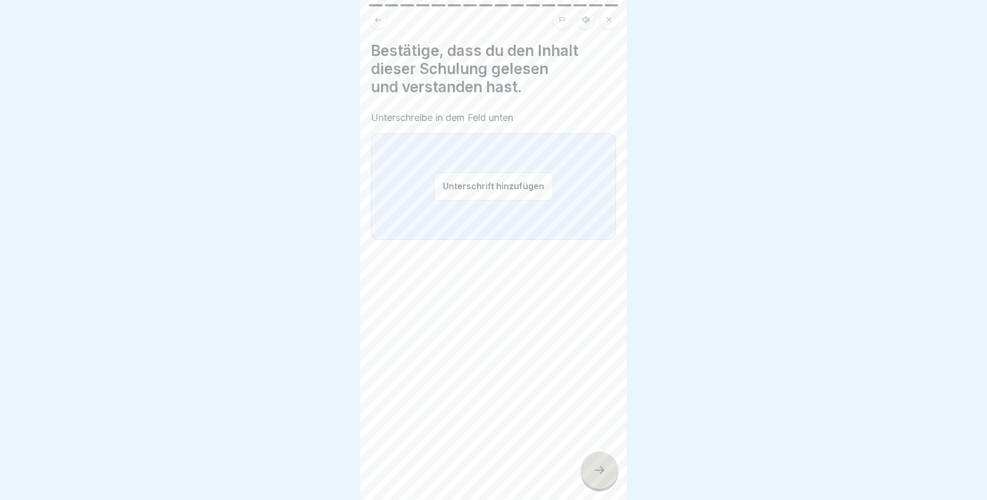
click at [606, 478] on div at bounding box center [599, 469] width 37 height 37
click at [425, 193] on div "Unterschrift hinzufügen" at bounding box center [493, 186] width 245 height 107
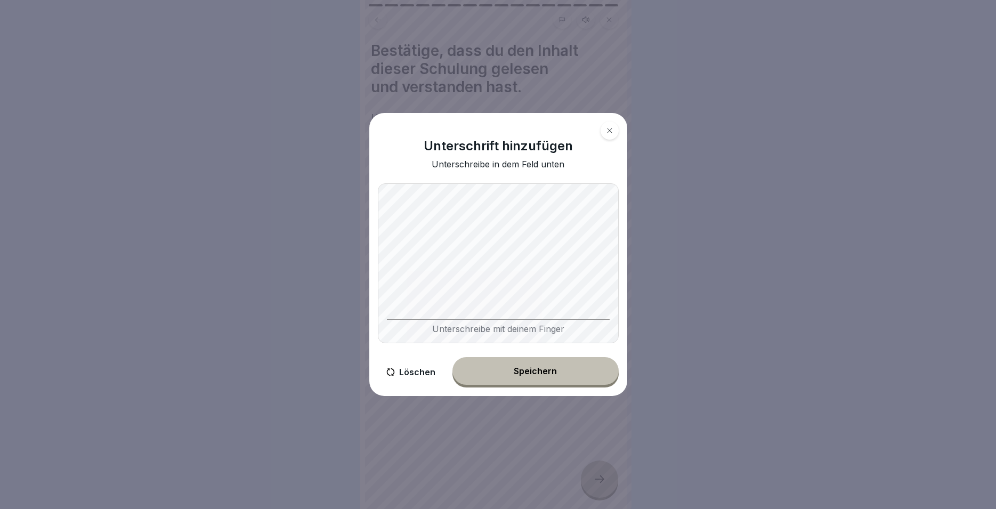
click at [503, 373] on button "Speichern" at bounding box center [535, 371] width 166 height 28
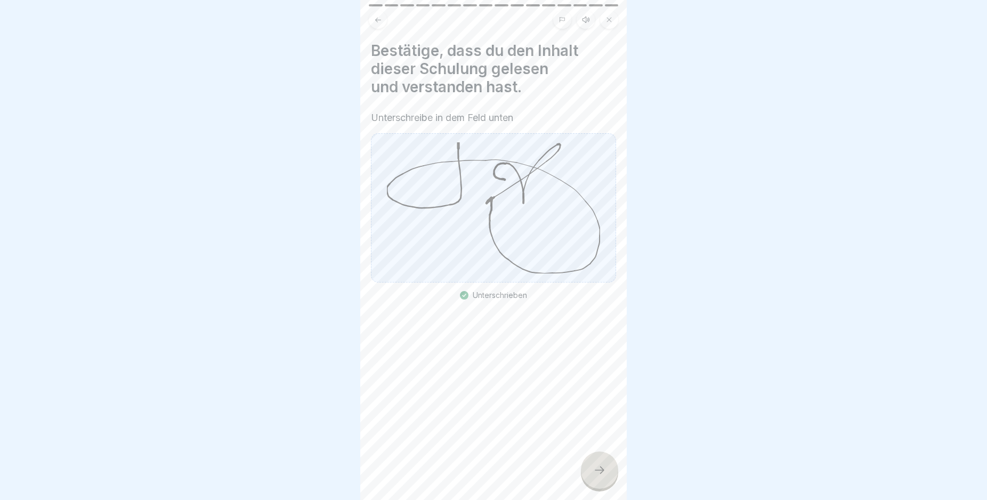
click at [595, 476] on icon at bounding box center [599, 470] width 13 height 13
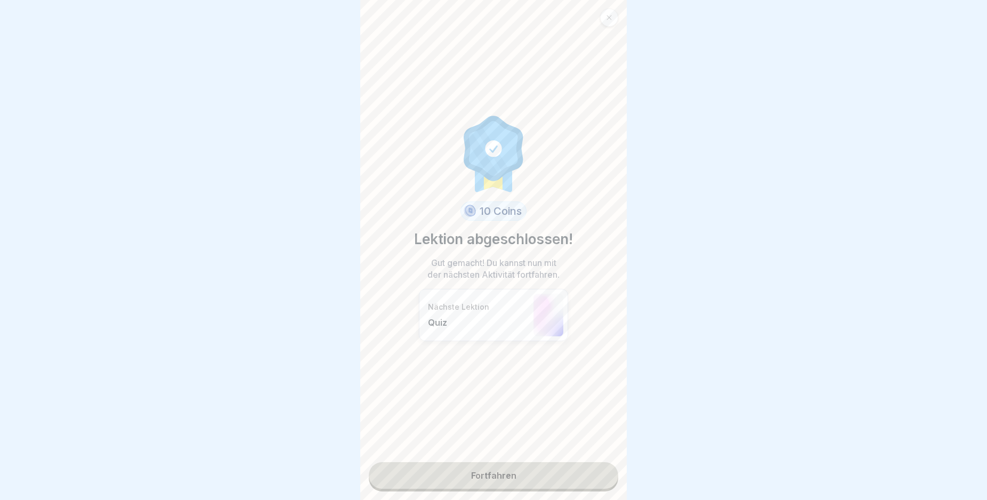
click at [513, 472] on link "Fortfahren" at bounding box center [493, 475] width 249 height 27
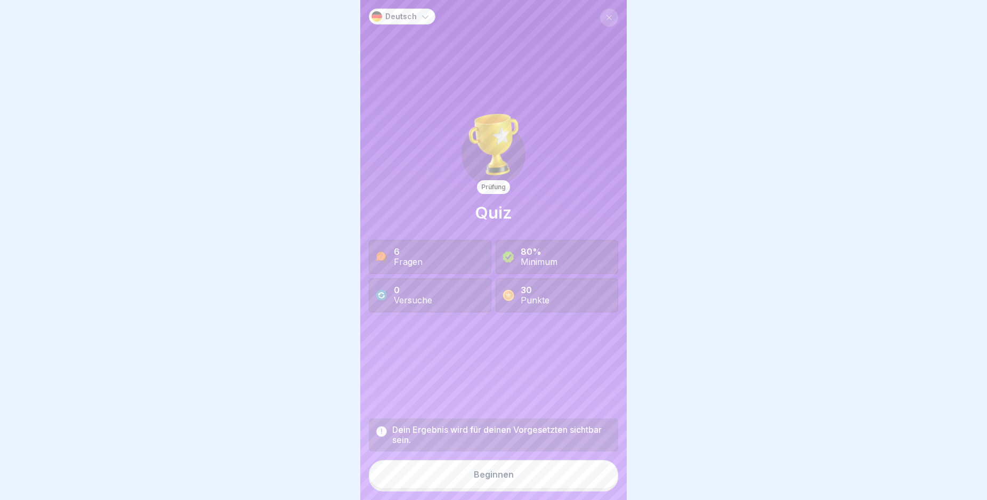
click at [476, 478] on div "Beginnen" at bounding box center [494, 474] width 40 height 10
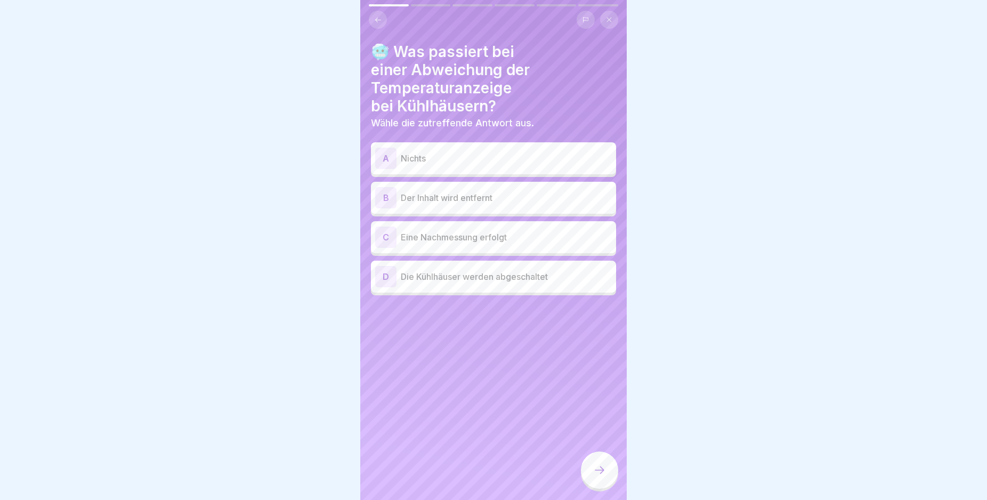
click at [505, 199] on p "Der Inhalt wird entfernt" at bounding box center [506, 197] width 211 height 13
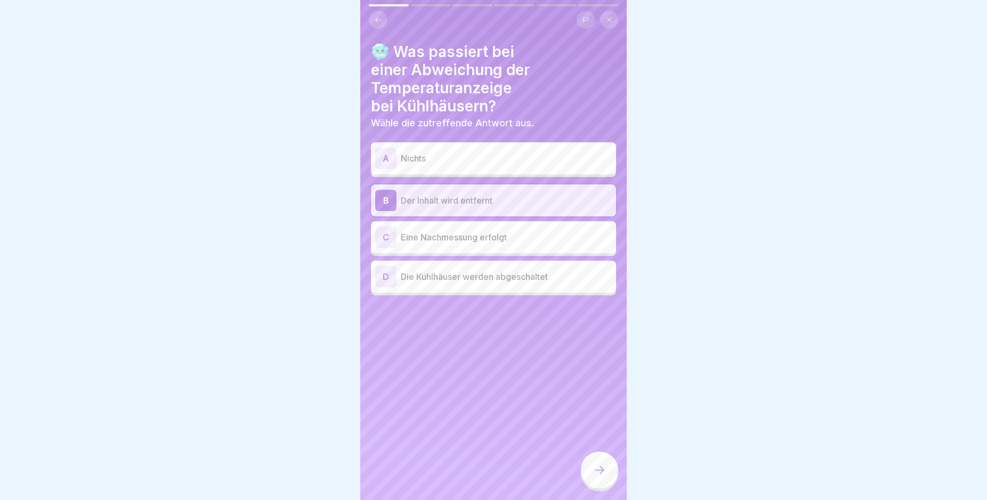
click at [533, 233] on p "Eine Nachmessung erfolgt" at bounding box center [506, 237] width 211 height 13
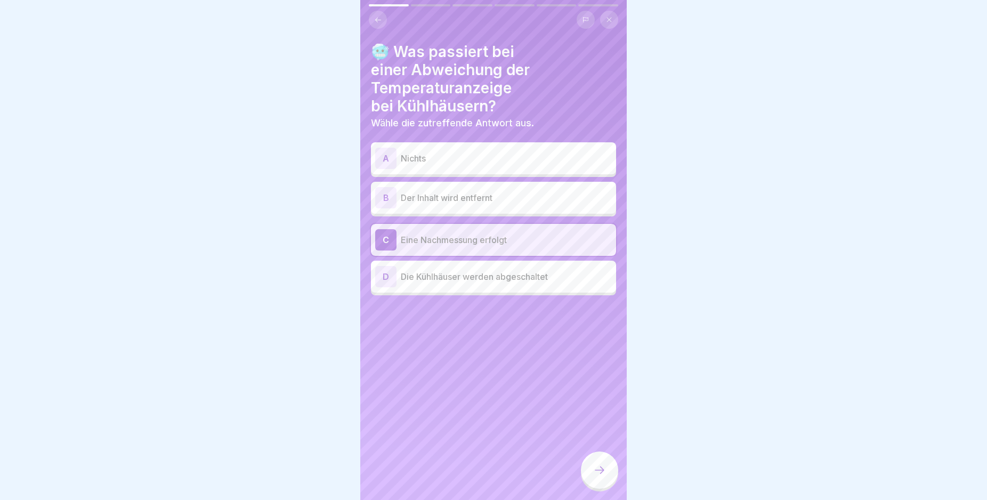
click at [567, 281] on p "Die Kühlhäuser werden abgeschaltet" at bounding box center [506, 276] width 211 height 13
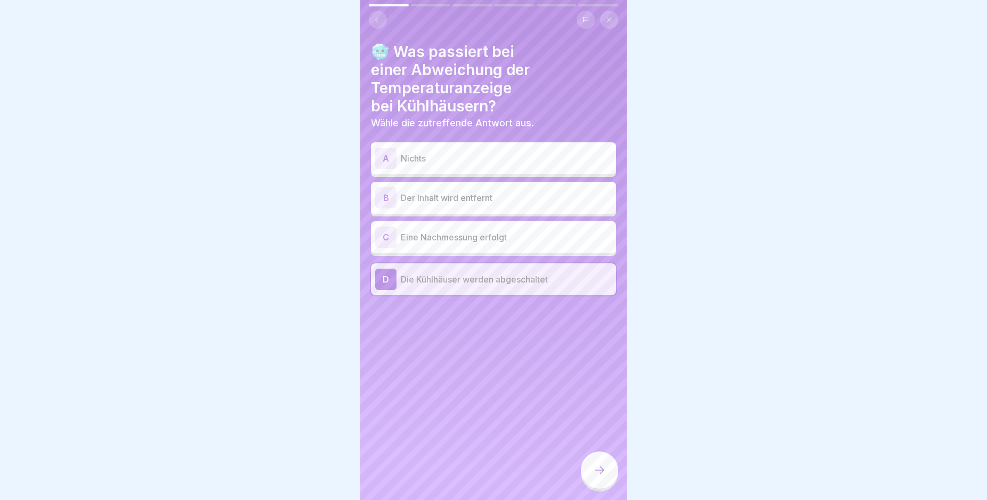
click at [563, 250] on div "C Eine Nachmessung erfolgt" at bounding box center [493, 237] width 245 height 32
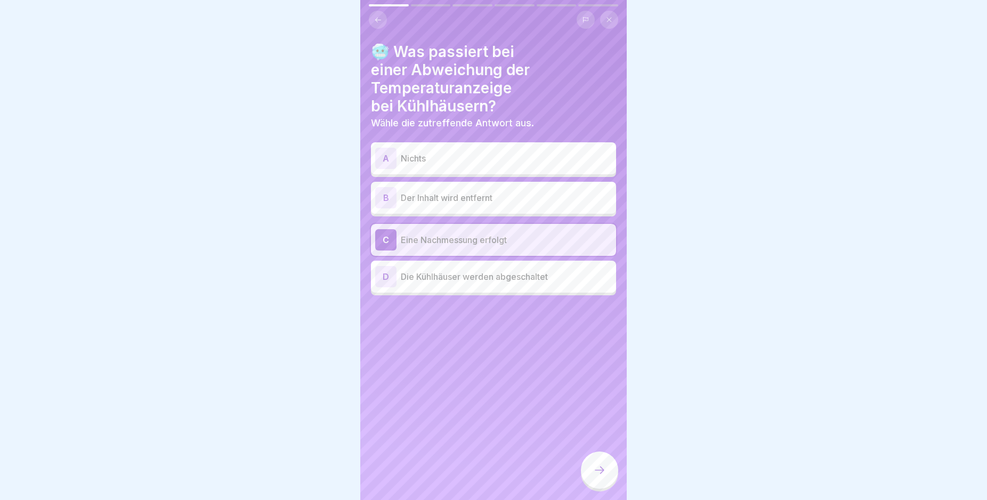
click at [600, 467] on div at bounding box center [599, 469] width 37 height 37
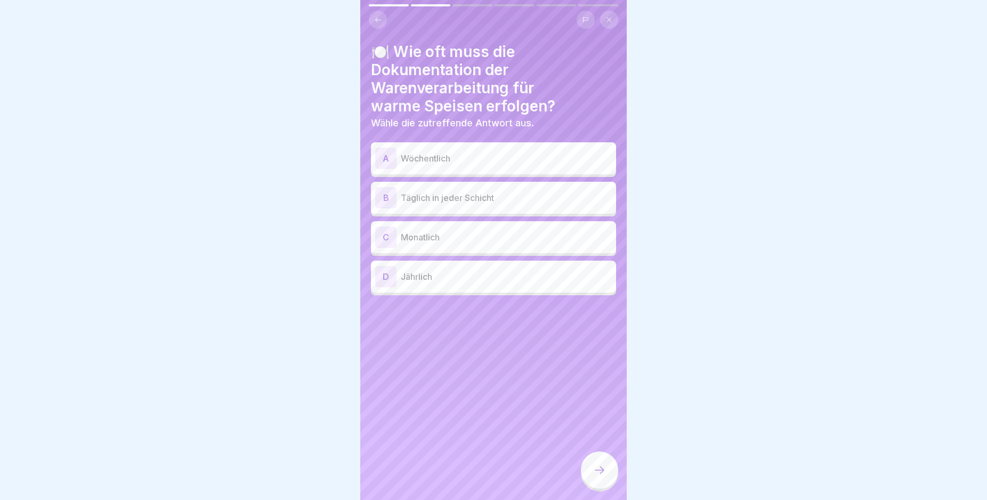
click at [519, 194] on p "Täglich in jeder Schicht" at bounding box center [506, 197] width 211 height 13
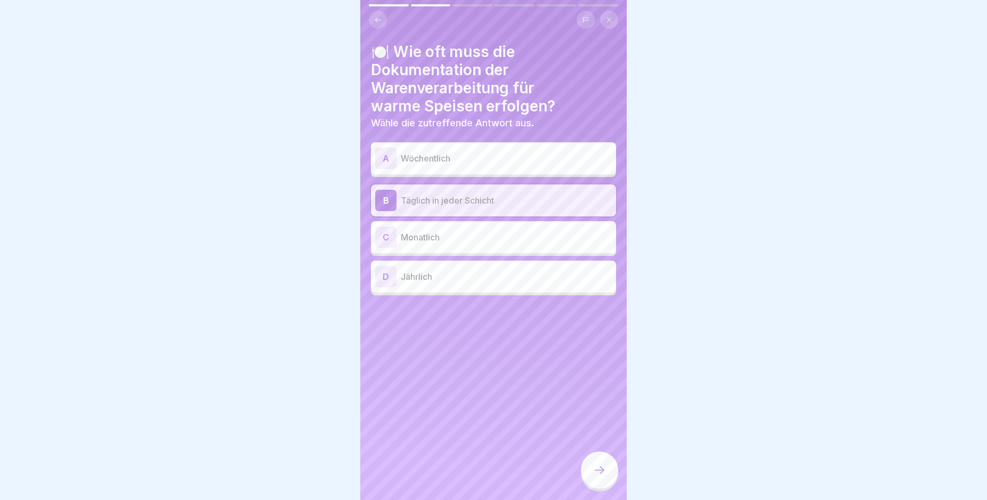
click at [602, 472] on div at bounding box center [599, 469] width 37 height 37
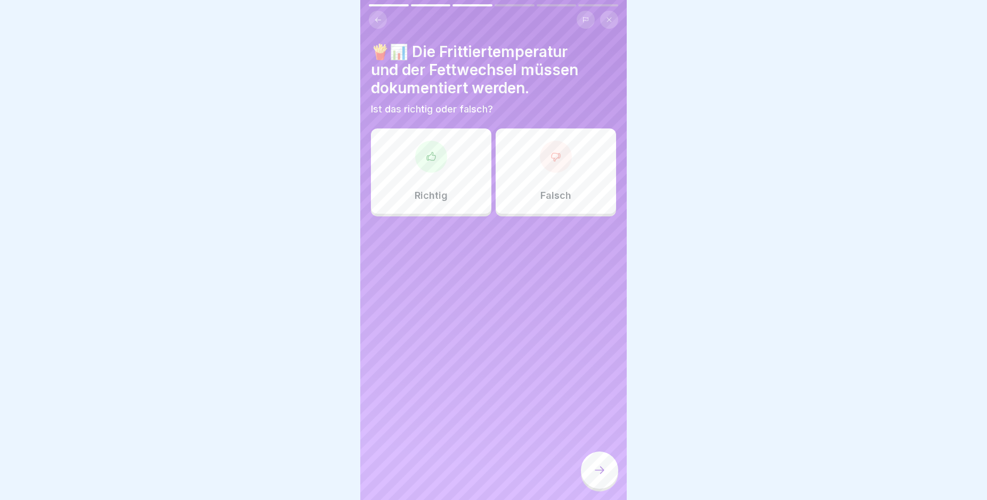
click at [455, 163] on div "Richtig" at bounding box center [431, 170] width 120 height 85
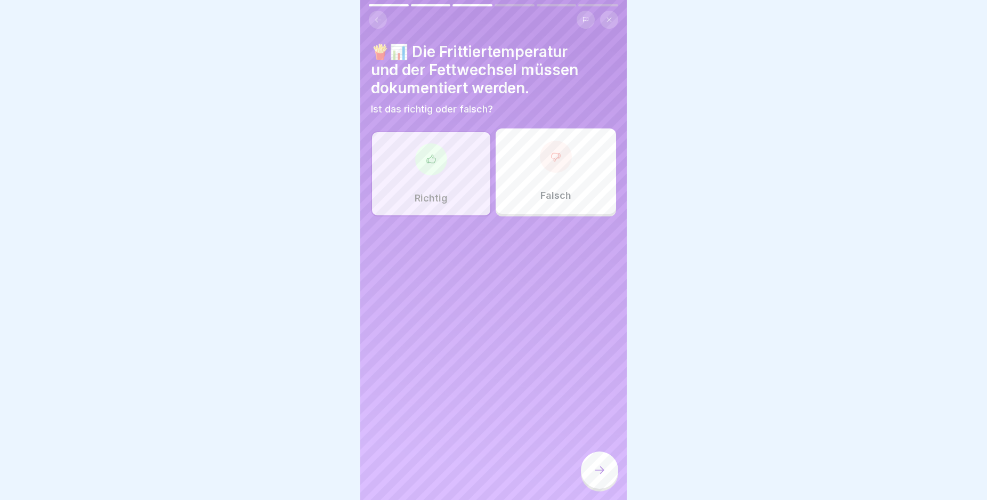
click at [600, 485] on div at bounding box center [599, 469] width 37 height 37
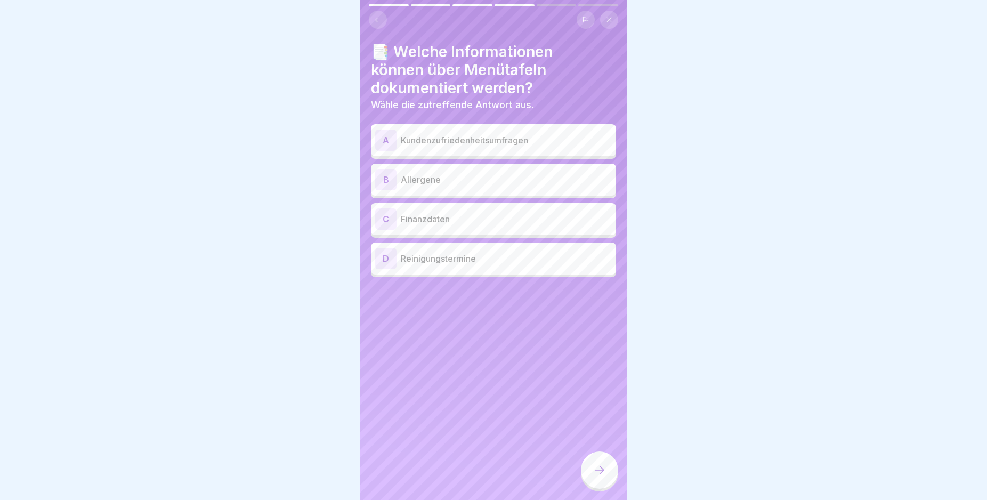
click at [490, 173] on p "Allergene" at bounding box center [506, 179] width 211 height 13
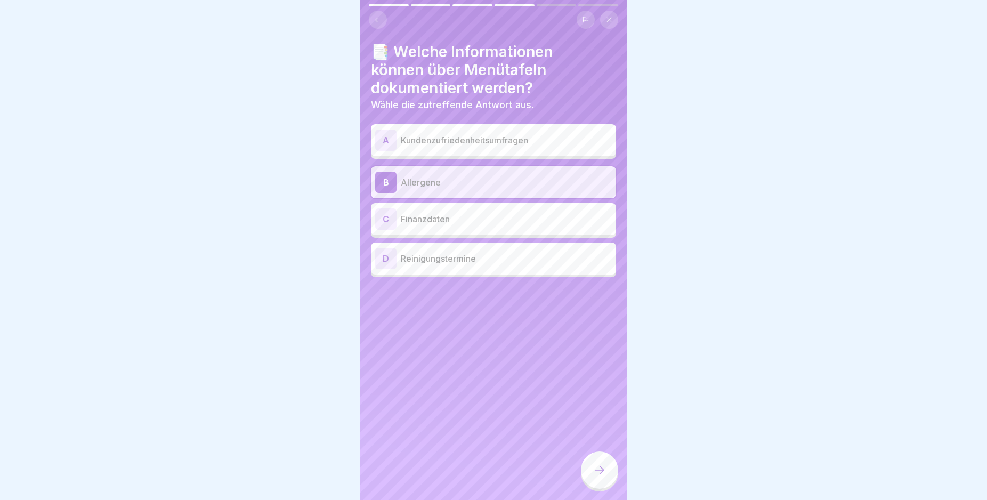
click at [594, 472] on div at bounding box center [599, 469] width 37 height 37
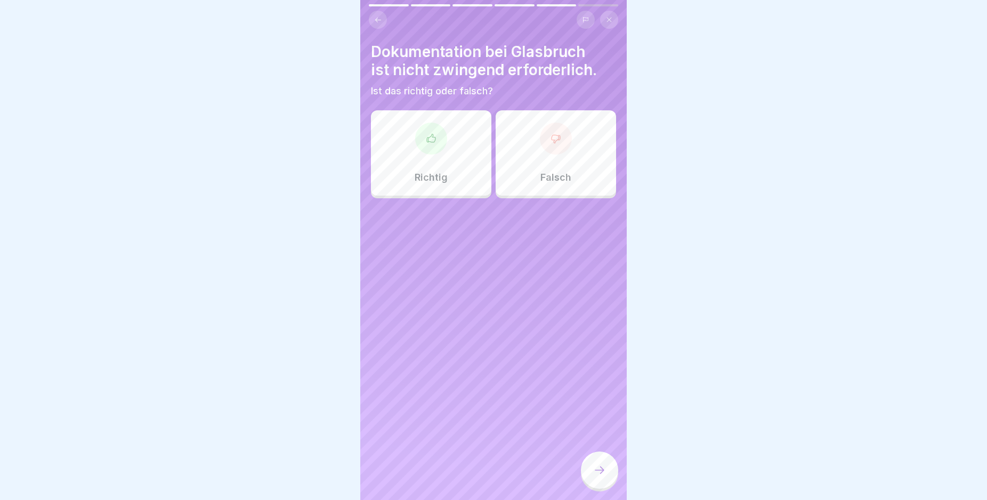
click at [534, 163] on div "Falsch" at bounding box center [556, 152] width 120 height 85
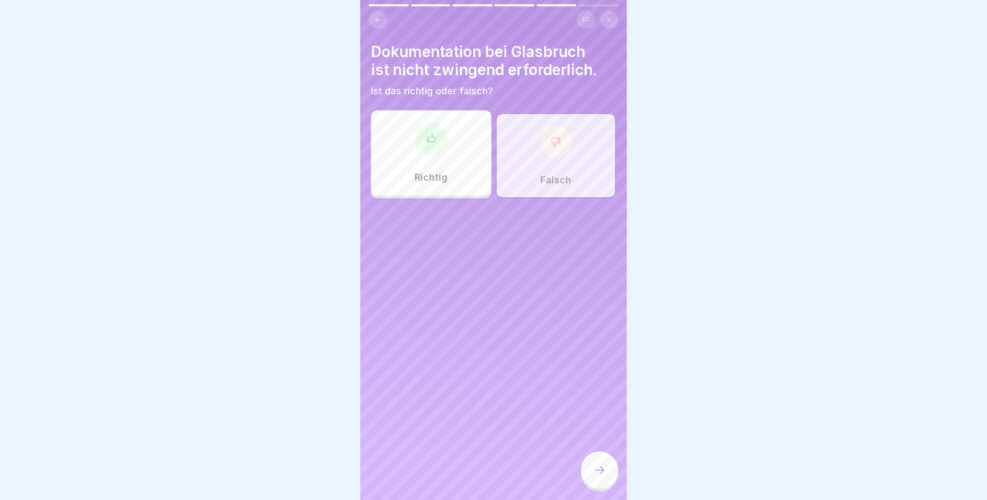
click at [596, 487] on div at bounding box center [599, 469] width 37 height 37
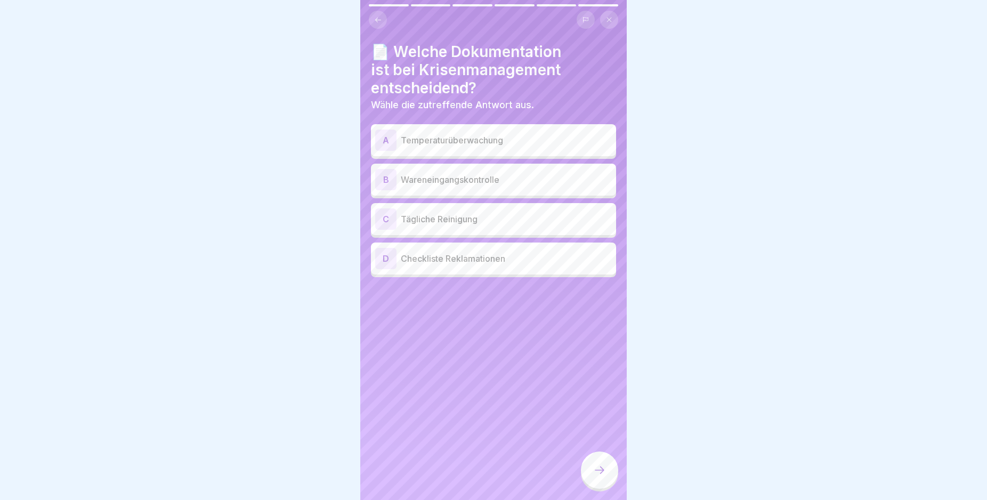
click at [483, 141] on p "Temperaturüberwachung" at bounding box center [506, 140] width 211 height 13
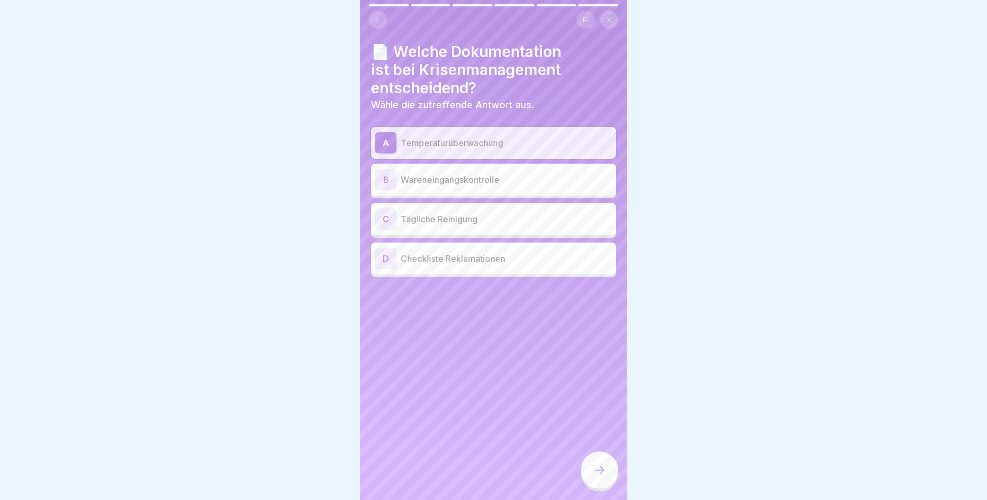
click at [502, 175] on p "Wareneingangskontrolle" at bounding box center [506, 179] width 211 height 13
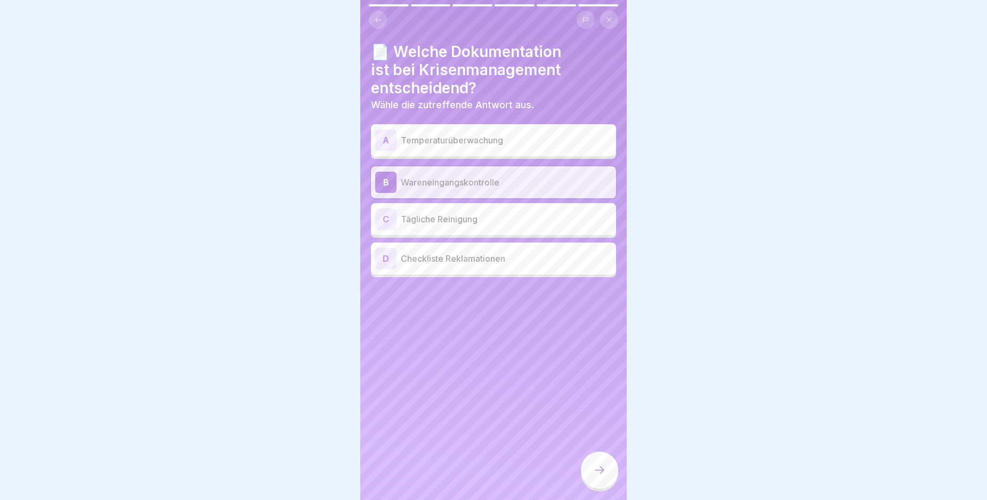
click at [511, 217] on p "Tägliche Reinigung" at bounding box center [506, 219] width 211 height 13
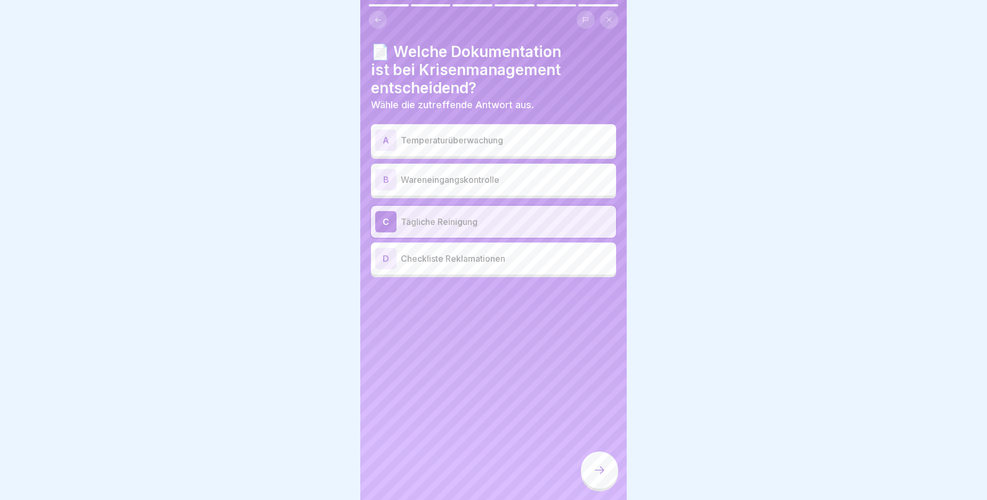
click at [514, 255] on p "Checkliste Reklamationen" at bounding box center [506, 258] width 211 height 13
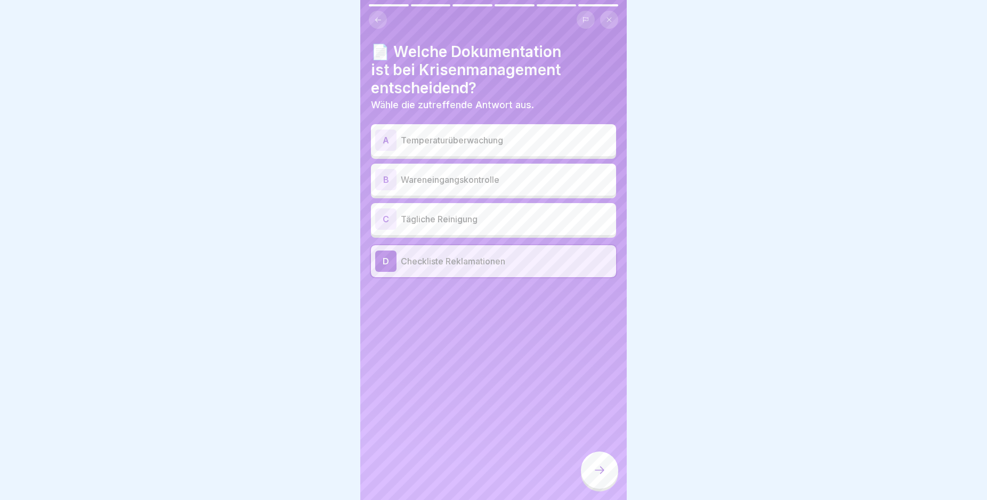
click at [517, 181] on p "Wareneingangskontrolle" at bounding box center [506, 179] width 211 height 13
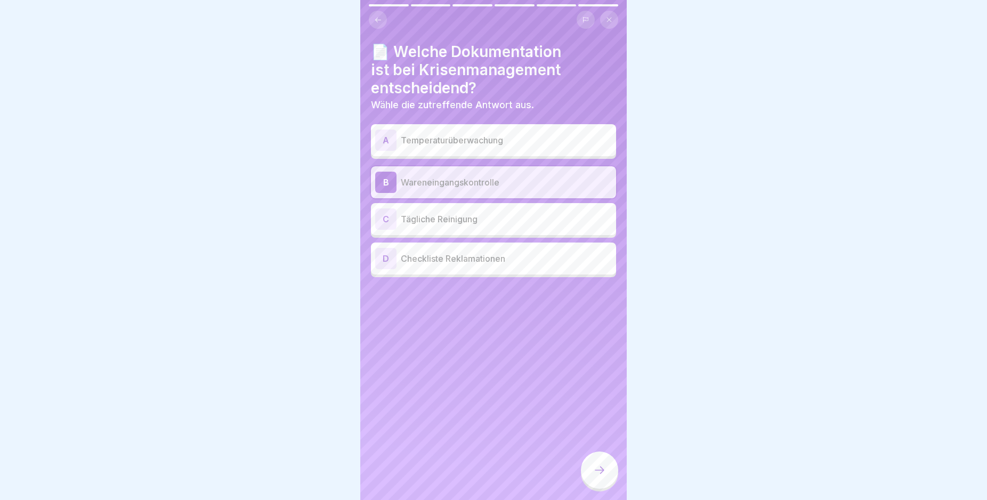
click at [595, 474] on icon at bounding box center [599, 470] width 13 height 13
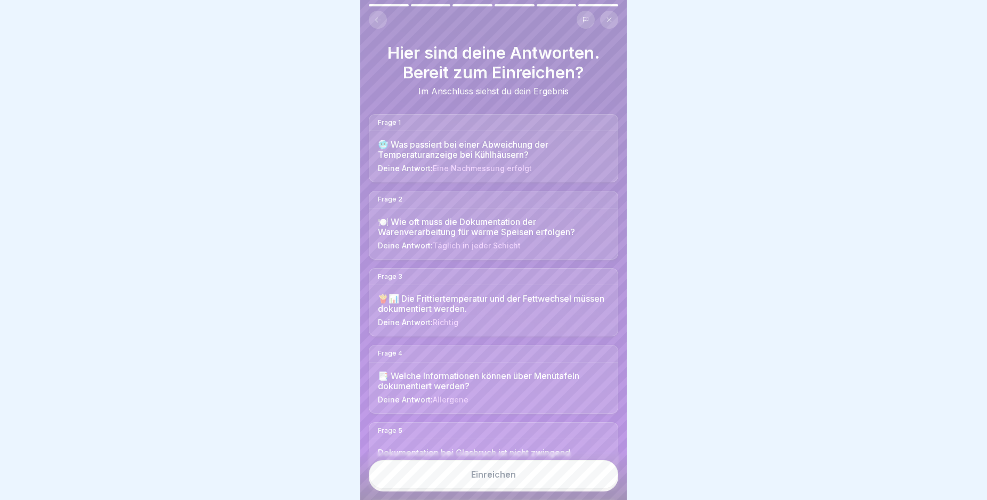
click at [546, 478] on button "Einreichen" at bounding box center [493, 474] width 249 height 29
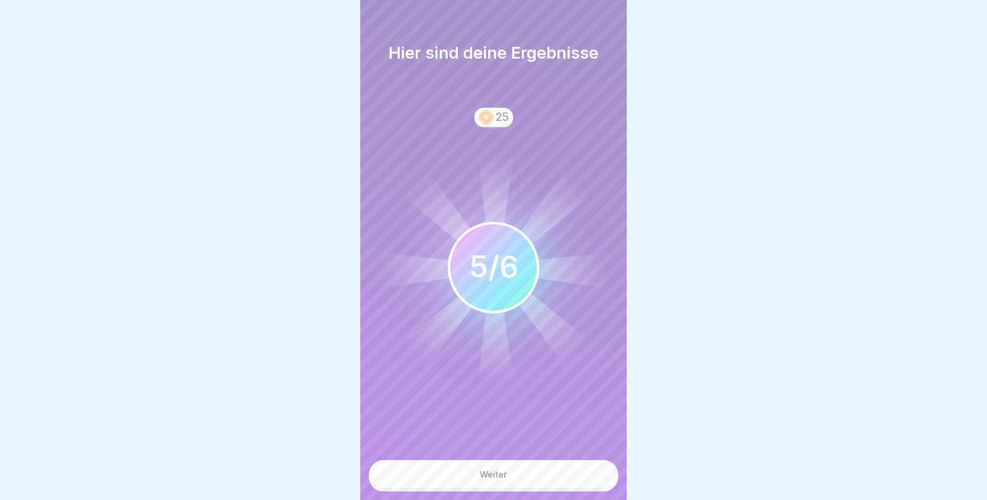
click at [542, 484] on button "Weiter" at bounding box center [493, 474] width 249 height 29
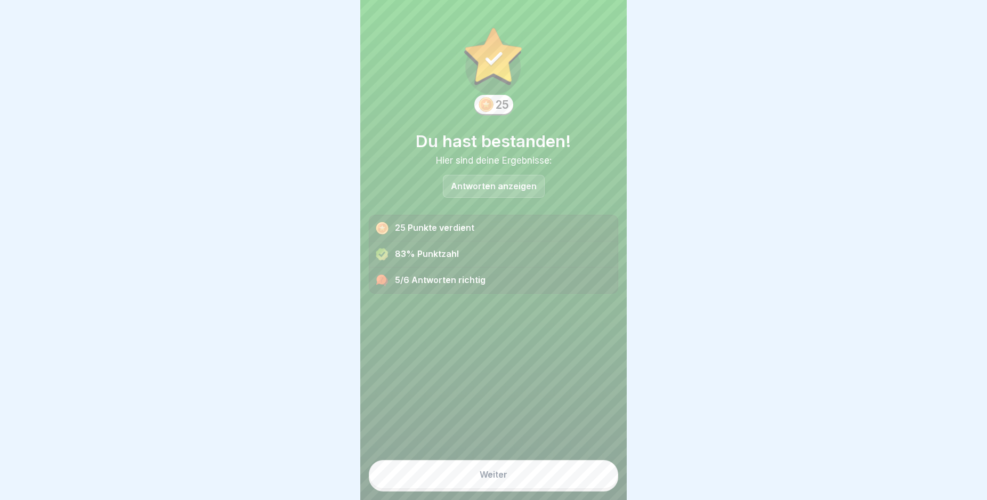
click at [529, 484] on button "Weiter" at bounding box center [493, 474] width 249 height 29
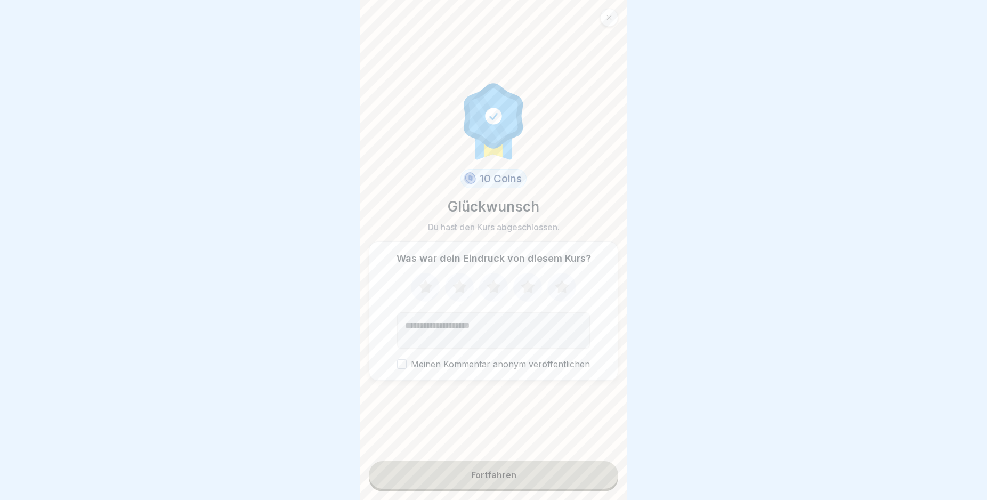
click at [504, 480] on div "Fortfahren" at bounding box center [493, 475] width 45 height 10
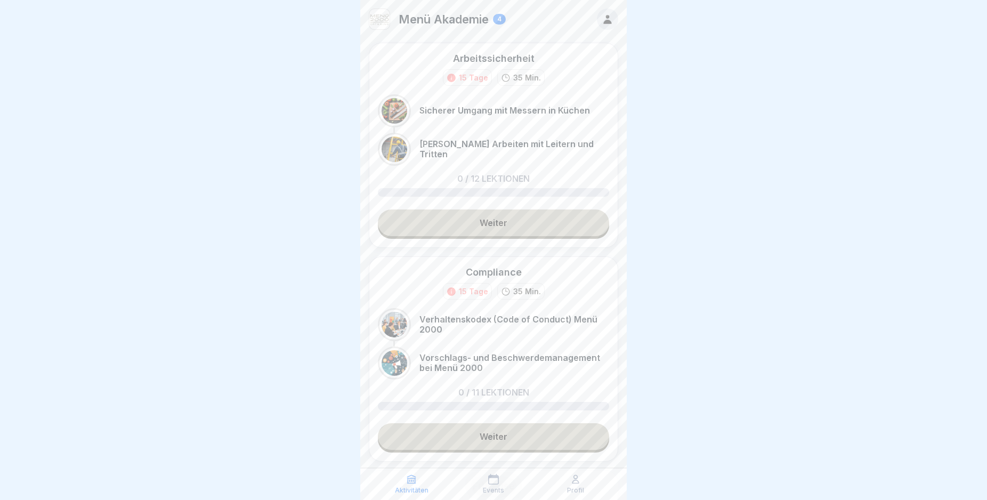
click at [467, 17] on p "Menü Akademie" at bounding box center [444, 19] width 90 height 14
click at [518, 217] on link "Weiter" at bounding box center [493, 222] width 231 height 27
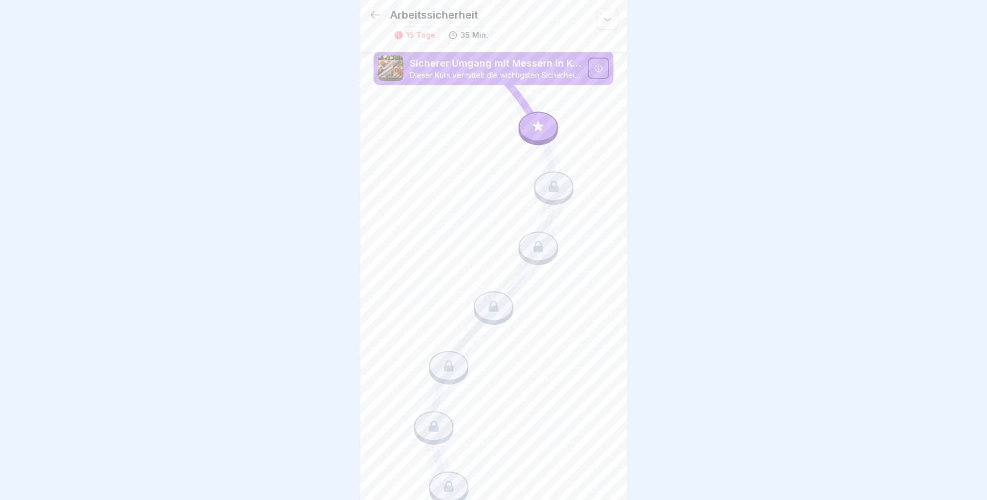
click at [540, 125] on div at bounding box center [537, 126] width 39 height 30
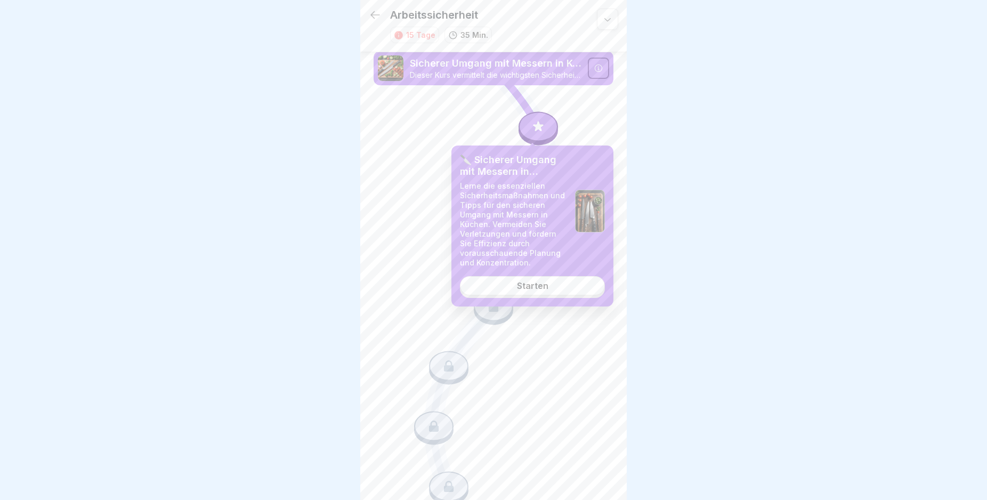
click at [547, 284] on div "Starten" at bounding box center [532, 286] width 31 height 10
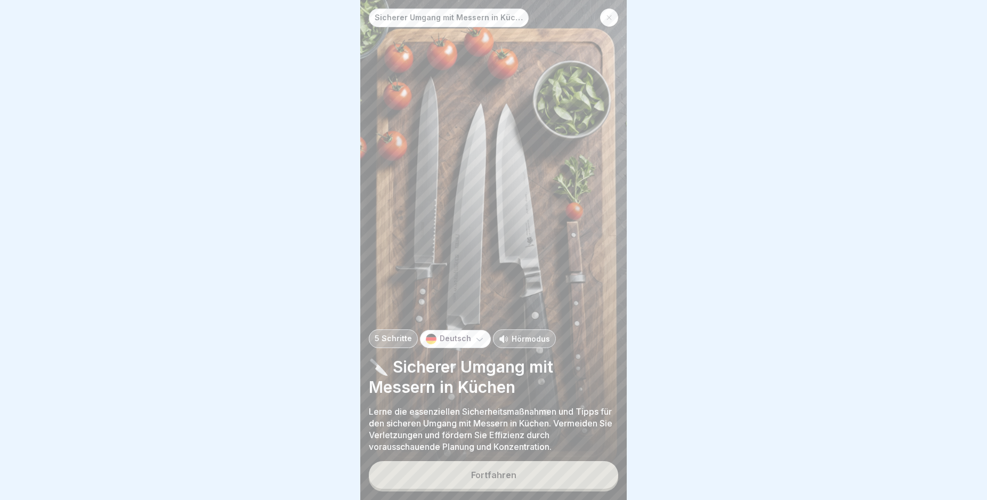
click at [585, 480] on button "Fortfahren" at bounding box center [493, 475] width 249 height 28
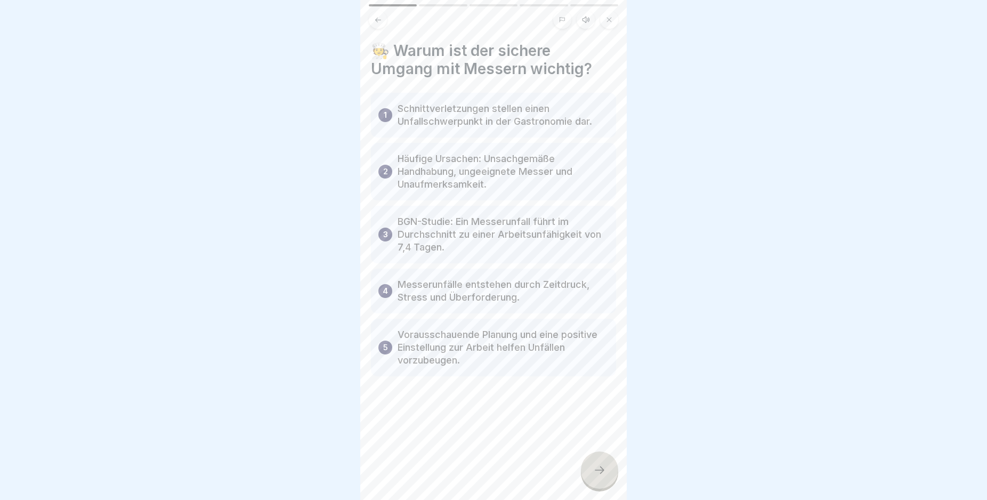
click at [603, 476] on icon at bounding box center [599, 470] width 13 height 13
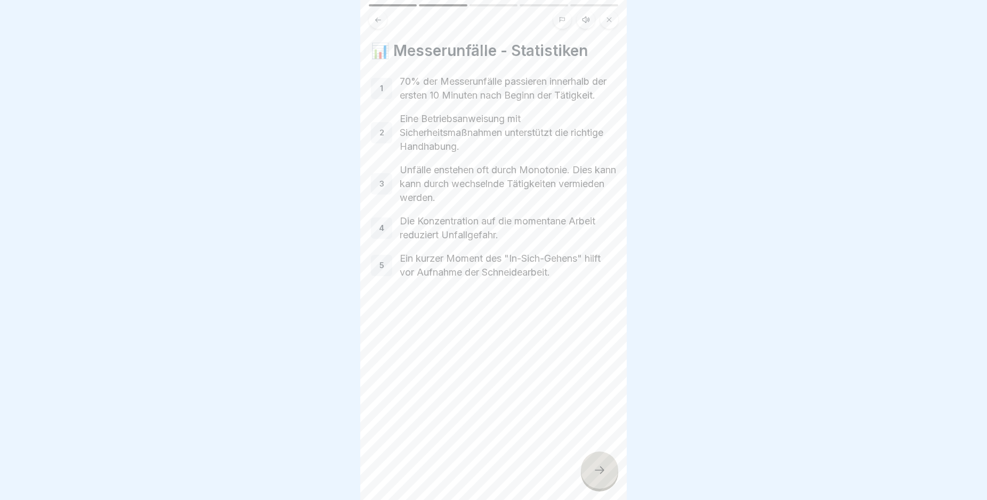
click at [603, 476] on icon at bounding box center [599, 470] width 13 height 13
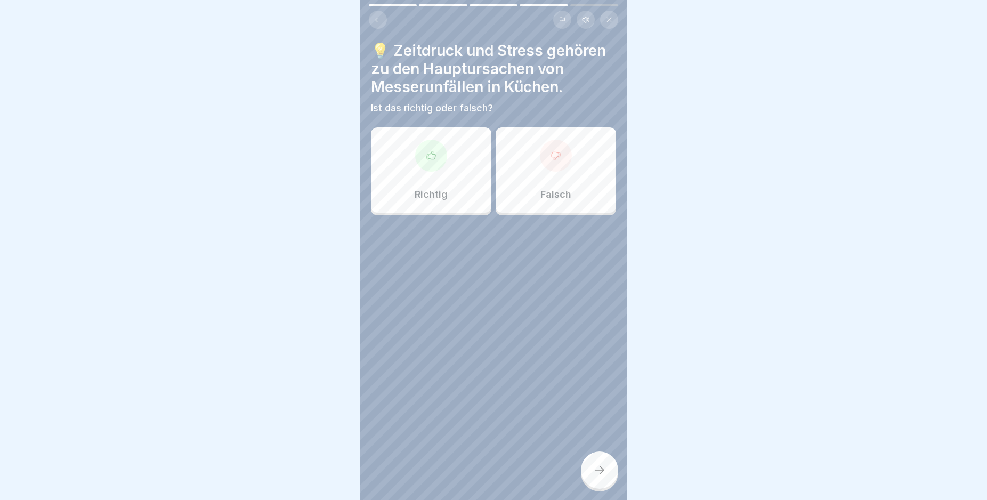
click at [603, 476] on icon at bounding box center [599, 470] width 13 height 13
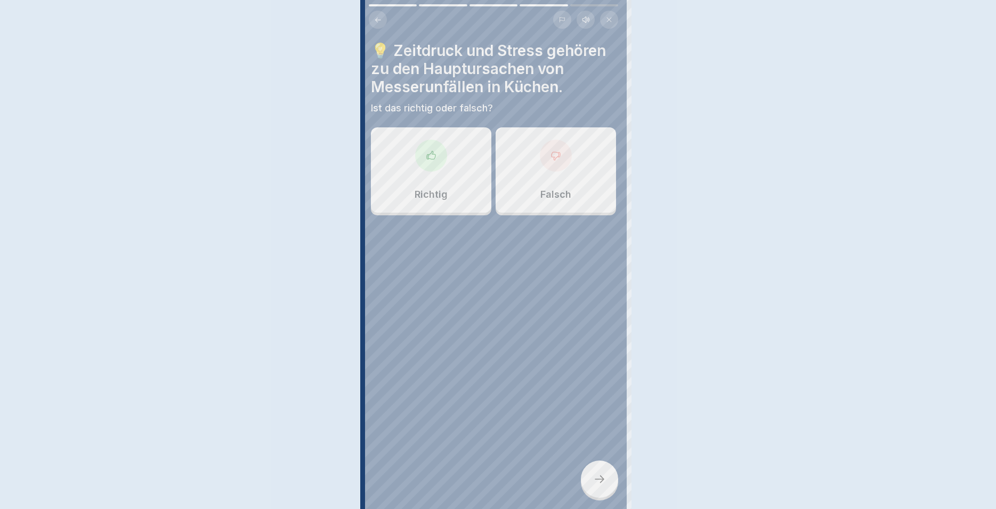
click at [603, 482] on div at bounding box center [498, 254] width 996 height 509
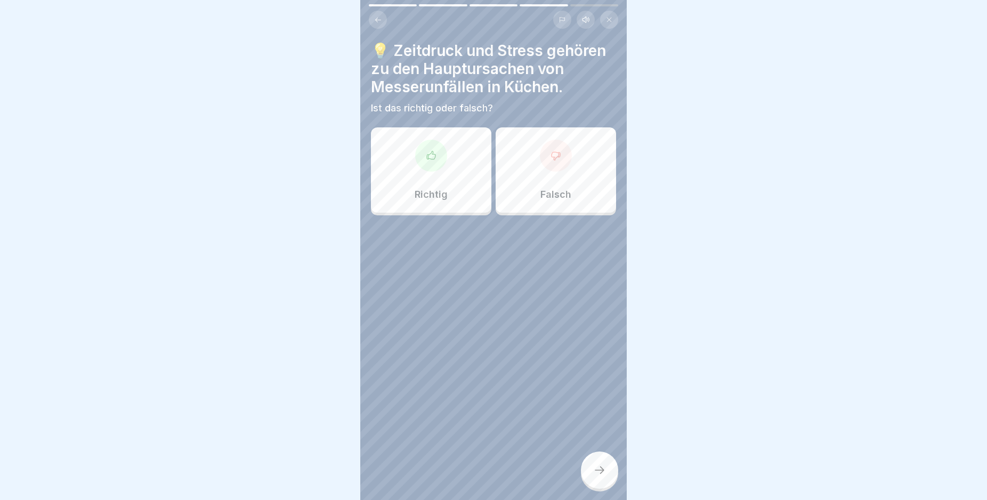
click at [461, 165] on div "Richtig" at bounding box center [431, 169] width 120 height 85
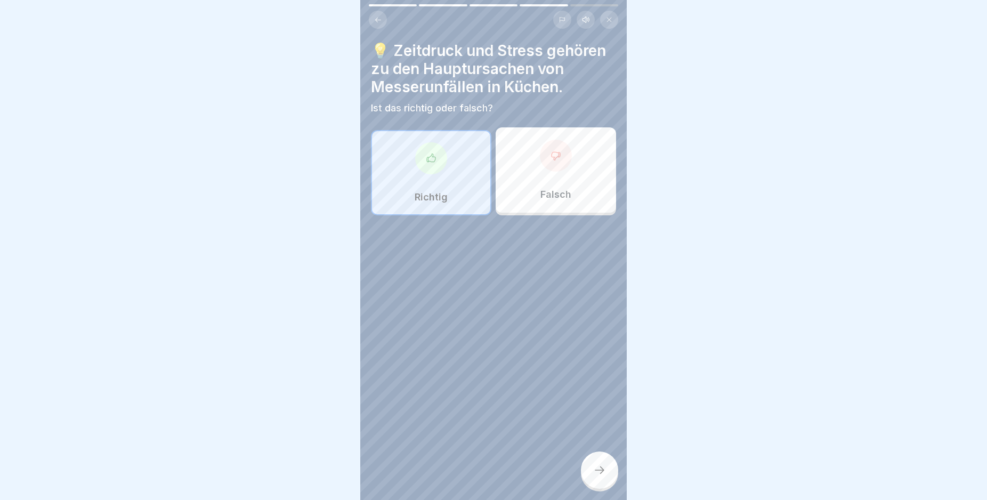
click at [599, 473] on div at bounding box center [599, 469] width 37 height 37
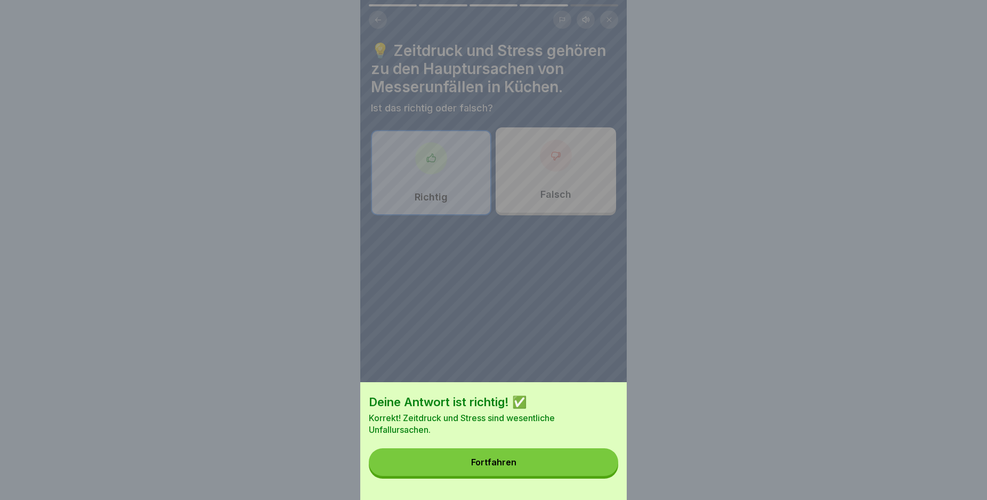
drag, startPoint x: 544, startPoint y: 482, endPoint x: 546, endPoint y: 476, distance: 5.7
click at [545, 476] on button "Fortfahren" at bounding box center [493, 462] width 249 height 28
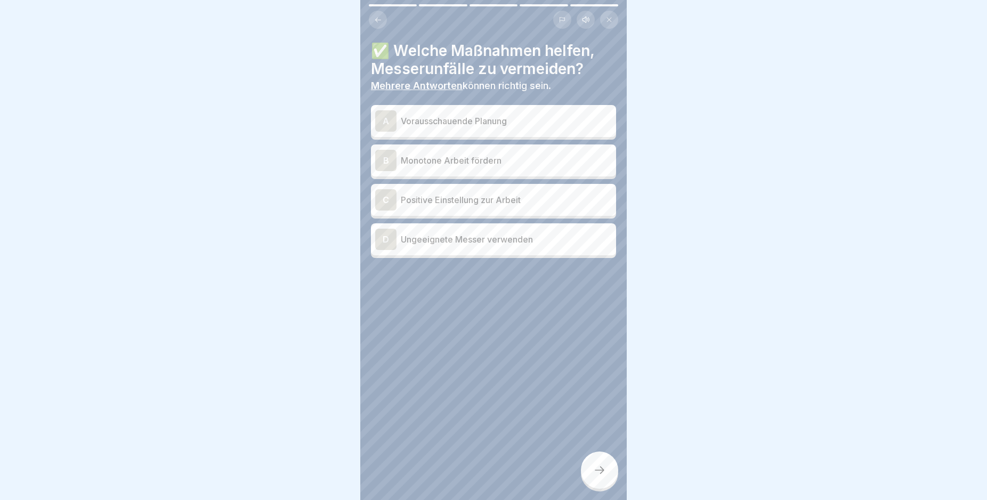
click at [542, 117] on p "Vorausschauende Planung" at bounding box center [506, 121] width 211 height 13
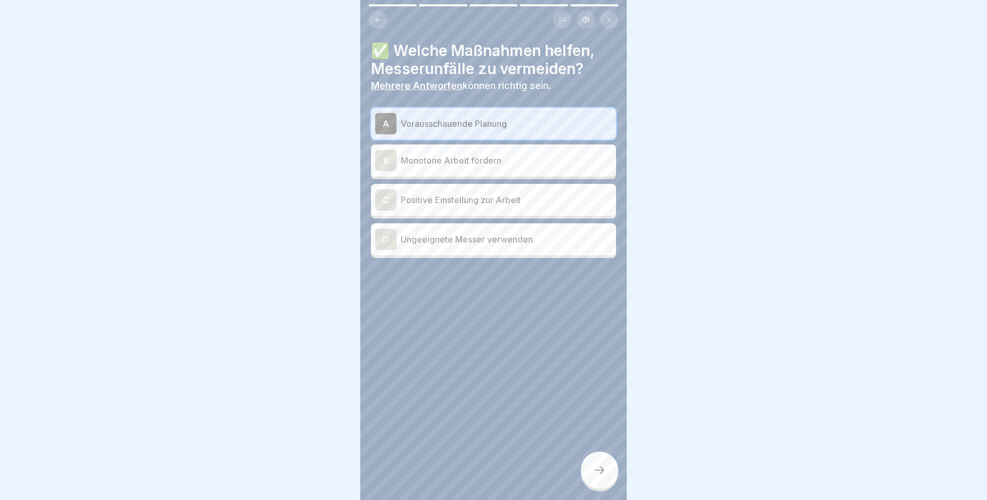
click at [548, 205] on p "Positive Einstellung zur Arbeit" at bounding box center [506, 199] width 211 height 13
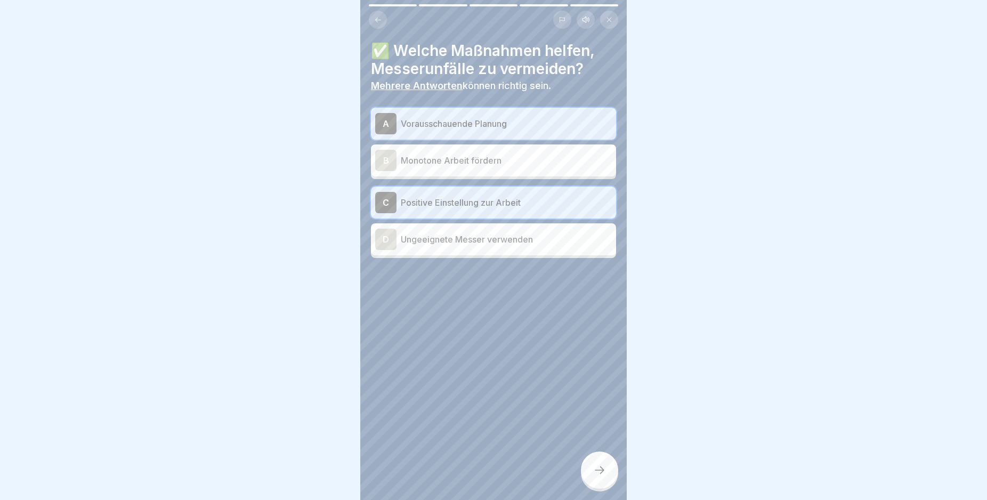
click at [603, 485] on div at bounding box center [599, 469] width 37 height 37
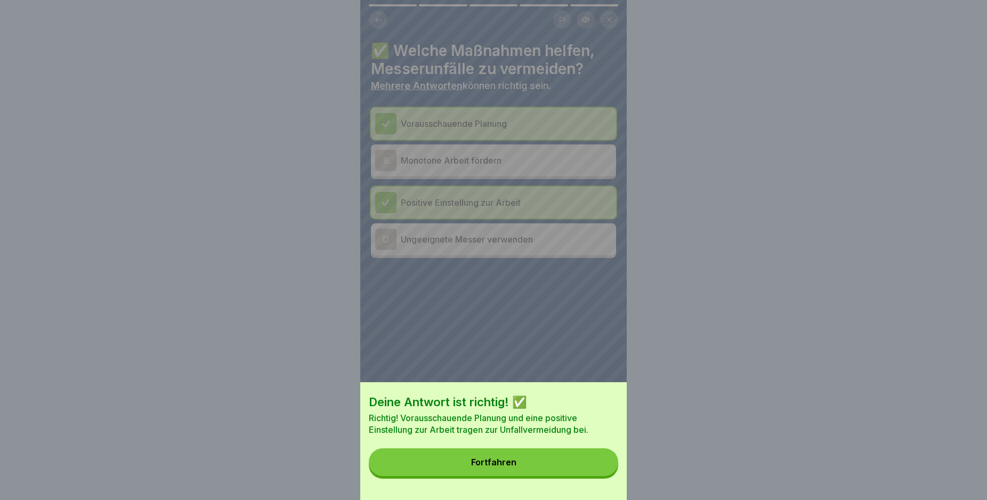
click at [541, 466] on button "Fortfahren" at bounding box center [493, 462] width 249 height 28
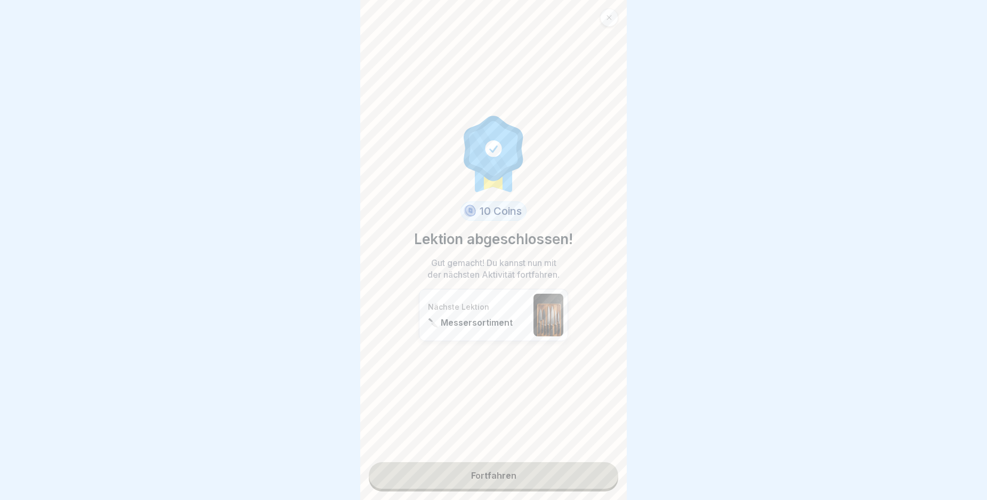
click at [519, 477] on link "Fortfahren" at bounding box center [493, 475] width 249 height 27
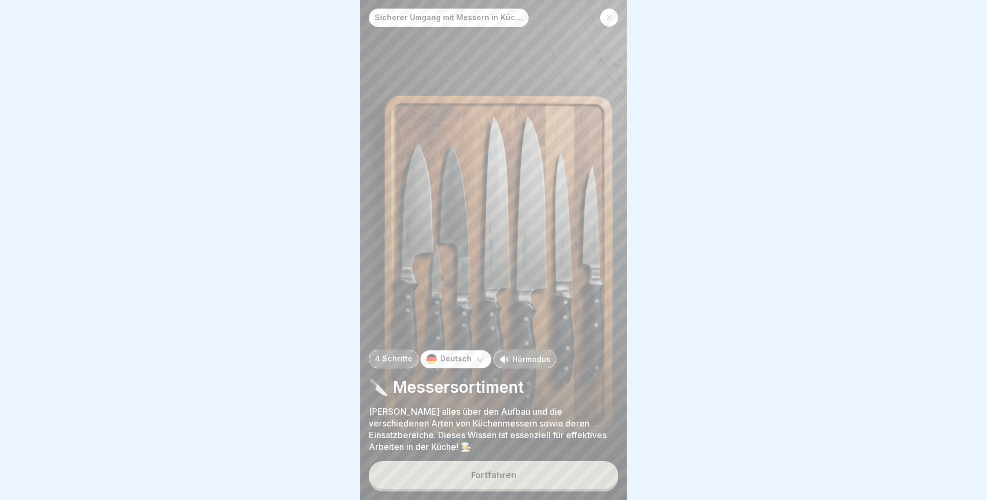
click at [538, 475] on button "Fortfahren" at bounding box center [493, 475] width 249 height 28
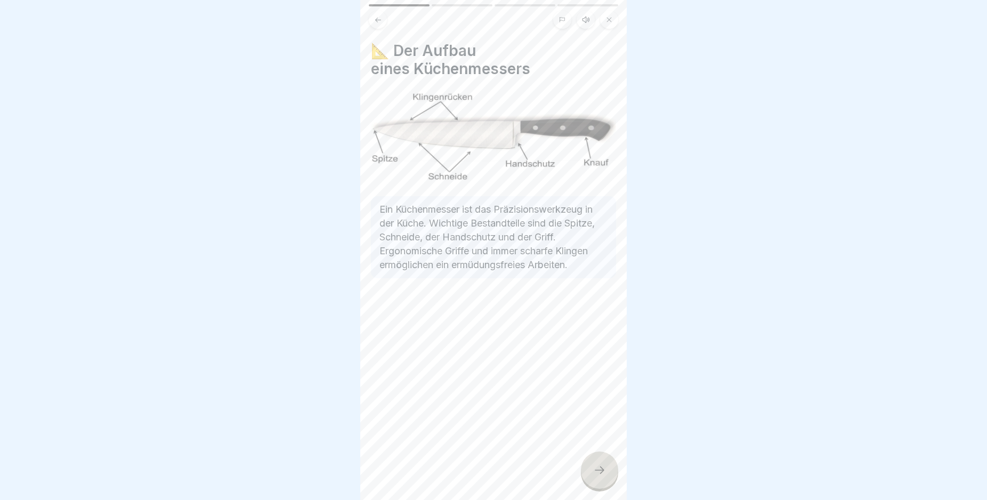
click at [594, 473] on div at bounding box center [599, 469] width 37 height 37
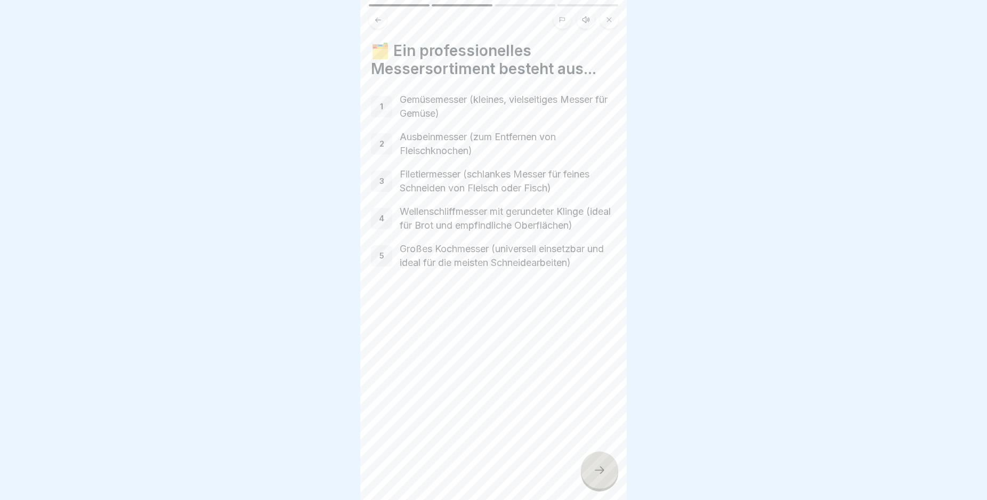
click at [594, 473] on div at bounding box center [599, 469] width 37 height 37
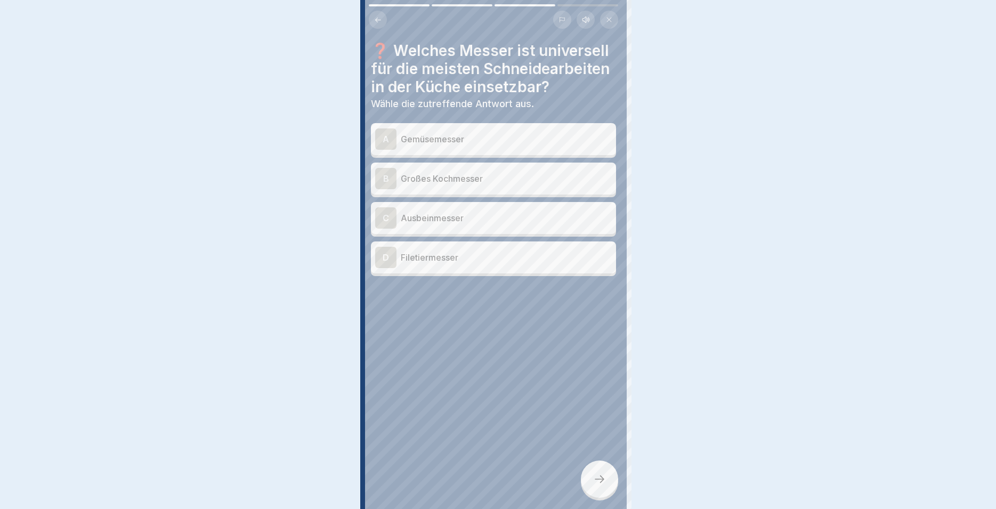
click at [594, 473] on div at bounding box center [498, 254] width 996 height 509
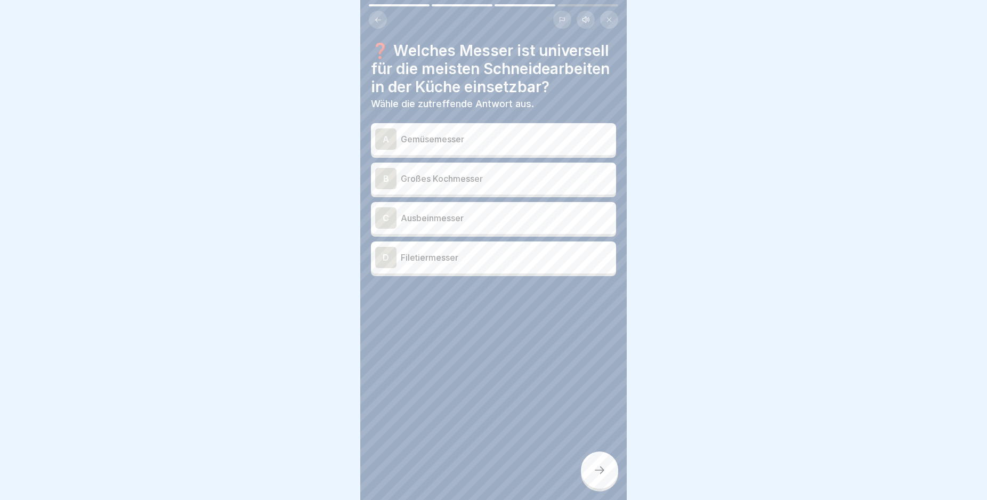
click at [480, 145] on p "Gemüsemesser" at bounding box center [506, 139] width 211 height 13
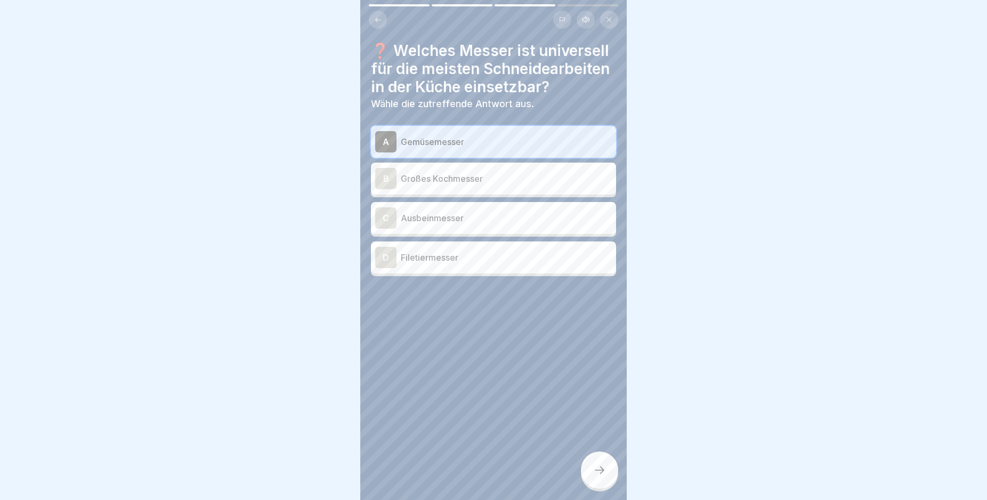
click at [609, 476] on div at bounding box center [599, 469] width 37 height 37
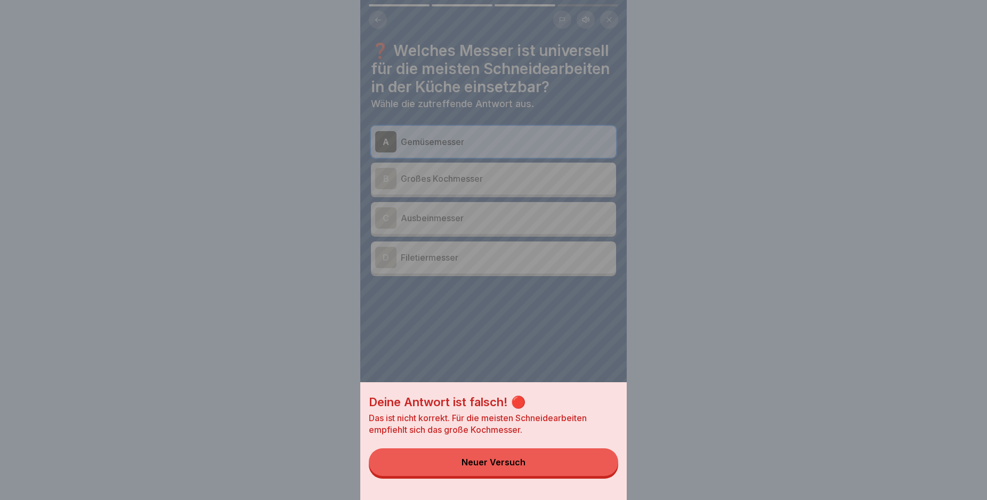
click at [555, 469] on button "Neuer Versuch" at bounding box center [493, 462] width 249 height 28
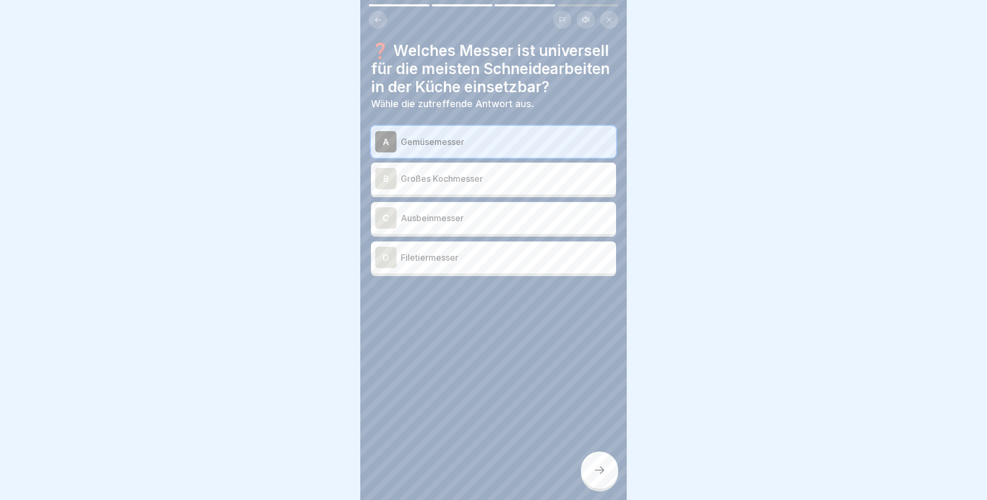
click at [506, 185] on p "Großes Kochmesser" at bounding box center [506, 178] width 211 height 13
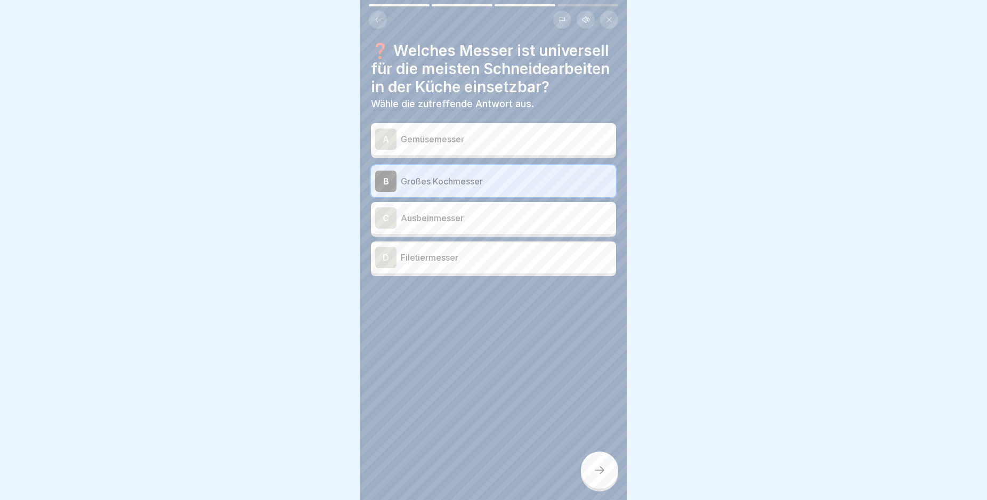
click at [601, 472] on div at bounding box center [599, 469] width 37 height 37
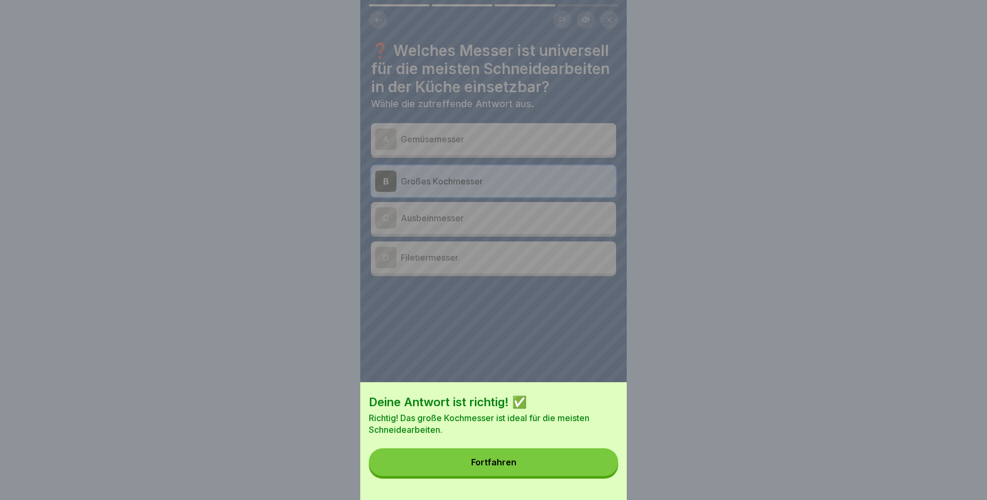
click at [529, 469] on button "Fortfahren" at bounding box center [493, 462] width 249 height 28
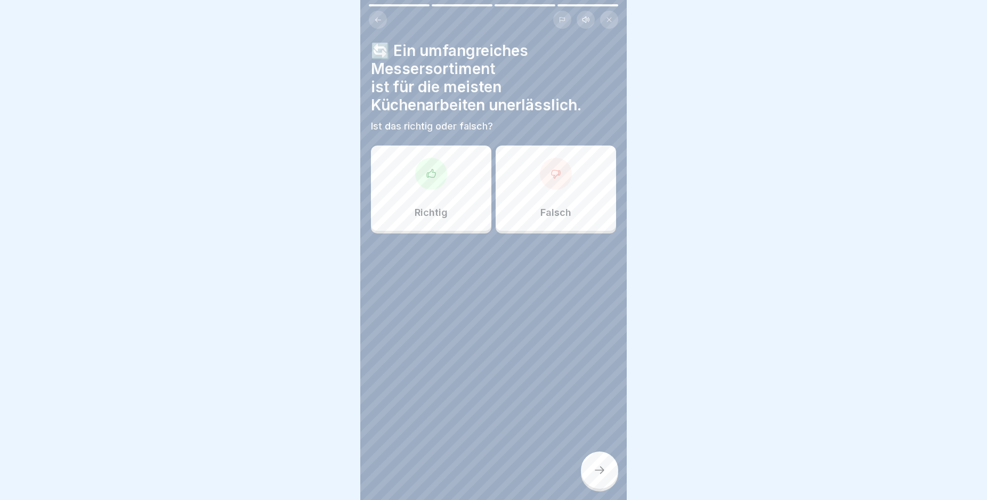
click at [454, 191] on div "Richtig" at bounding box center [431, 187] width 120 height 85
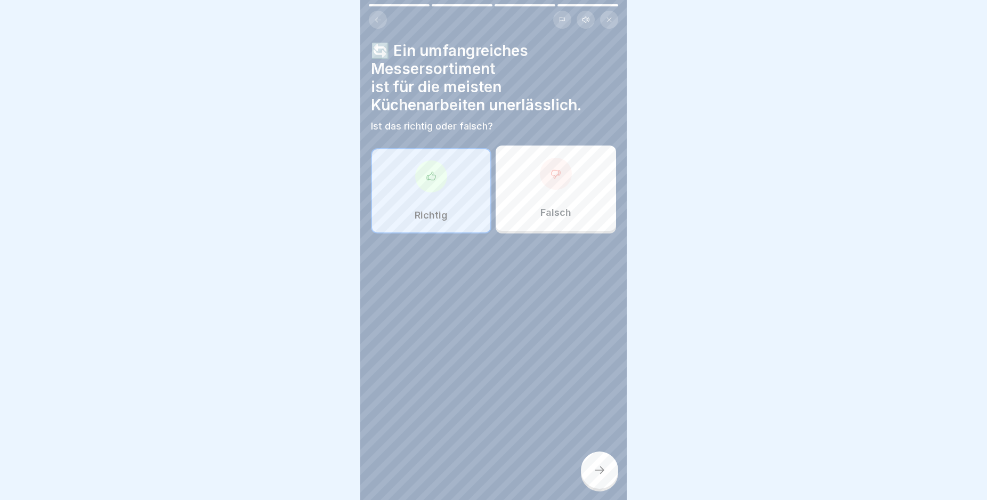
click at [596, 476] on icon at bounding box center [599, 470] width 13 height 13
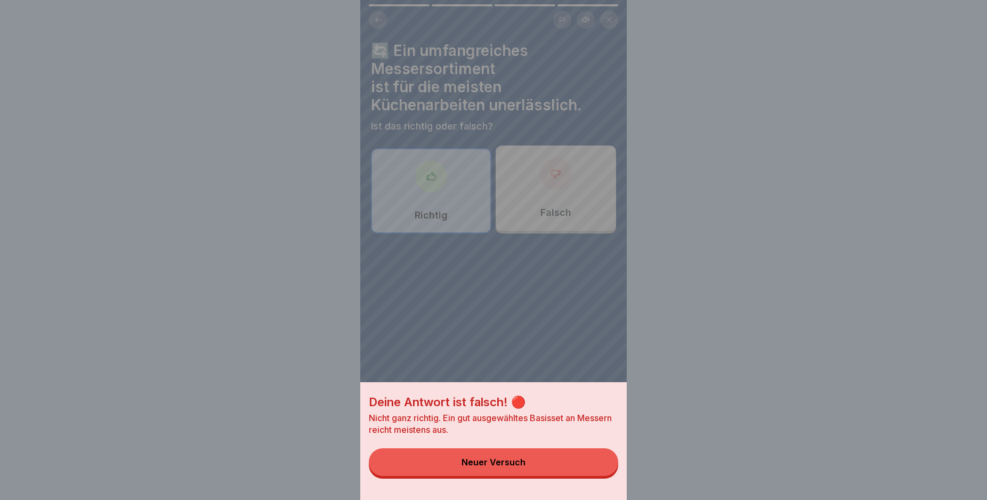
click at [491, 464] on button "Neuer Versuch" at bounding box center [493, 462] width 249 height 28
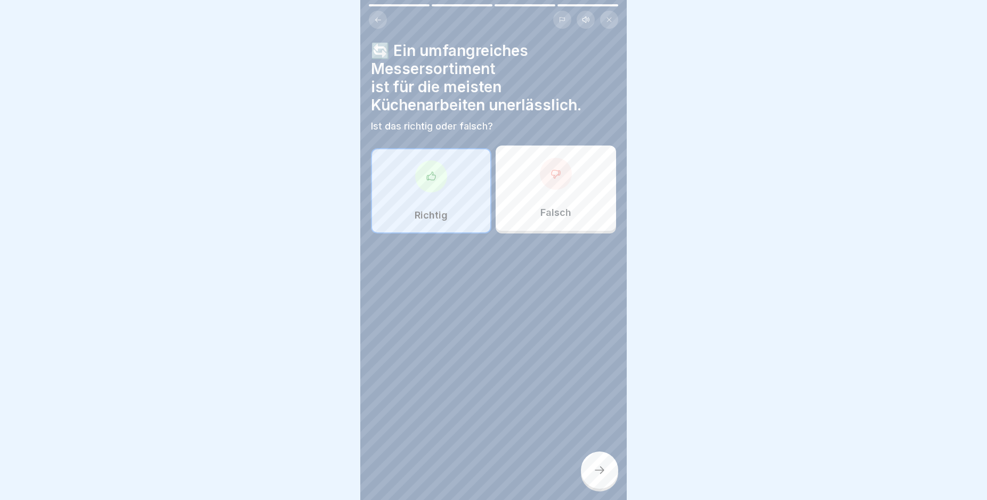
click at [540, 214] on p "Falsch" at bounding box center [555, 213] width 31 height 12
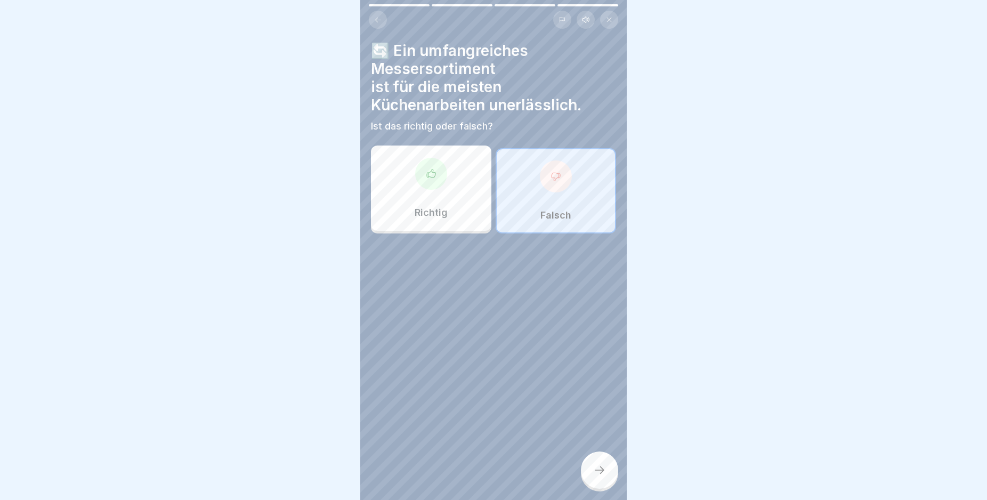
click at [595, 476] on icon at bounding box center [599, 470] width 13 height 13
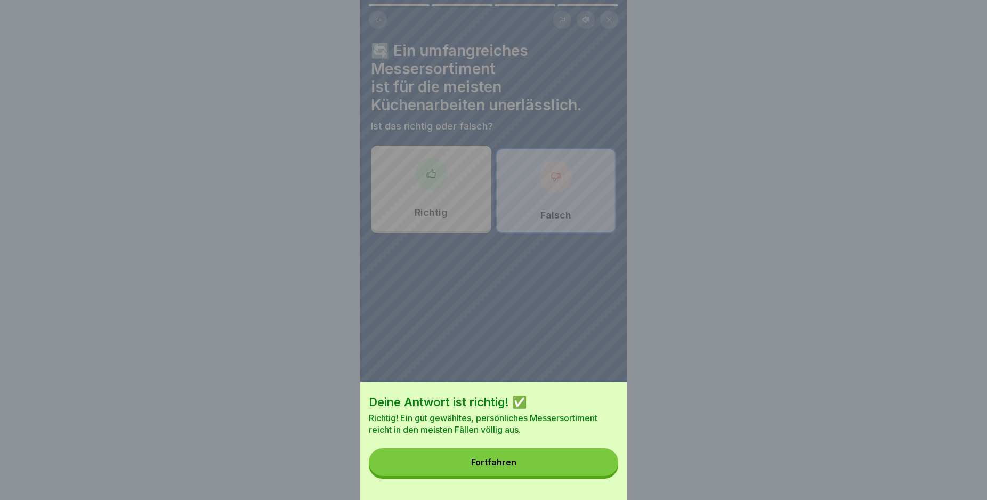
click at [522, 469] on button "Fortfahren" at bounding box center [493, 462] width 249 height 28
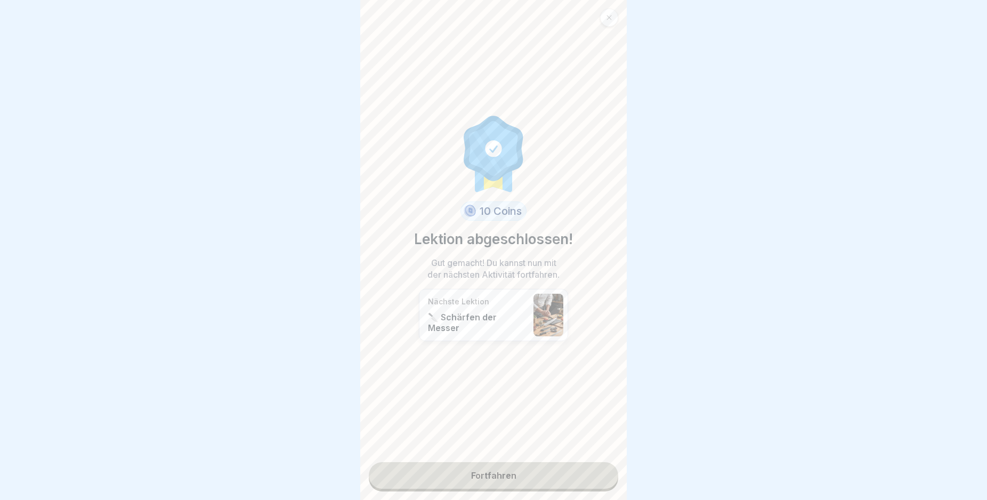
click at [526, 476] on link "Fortfahren" at bounding box center [493, 475] width 249 height 27
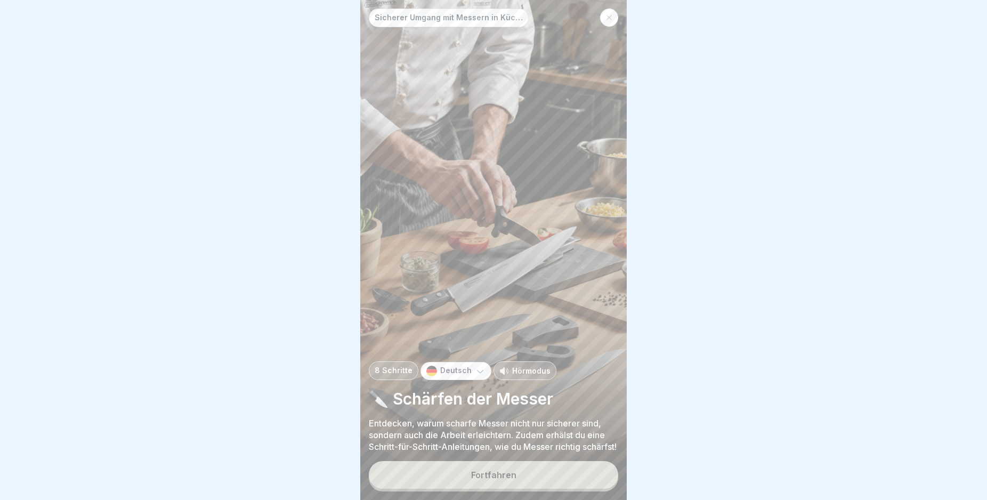
click at [548, 475] on button "Fortfahren" at bounding box center [493, 475] width 249 height 28
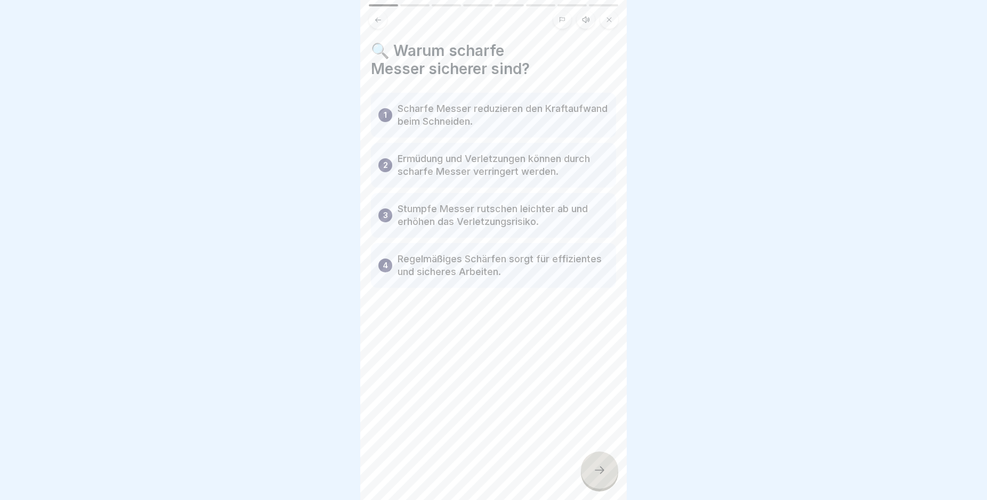
click at [598, 476] on icon at bounding box center [599, 470] width 13 height 13
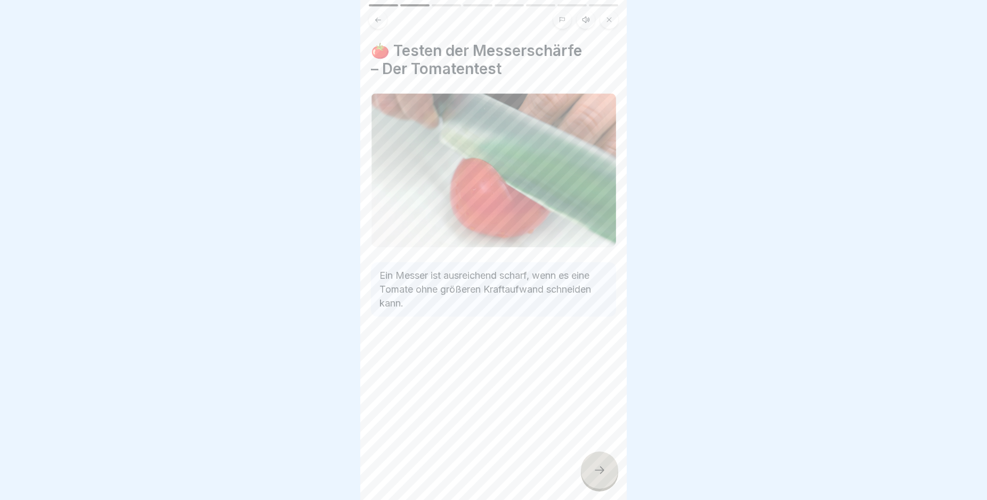
click at [598, 476] on icon at bounding box center [599, 470] width 13 height 13
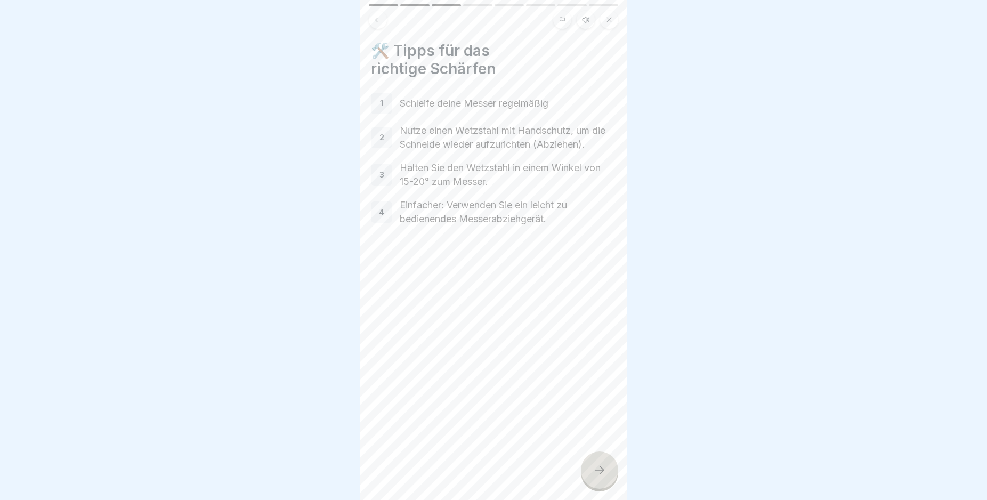
click at [598, 476] on icon at bounding box center [599, 470] width 13 height 13
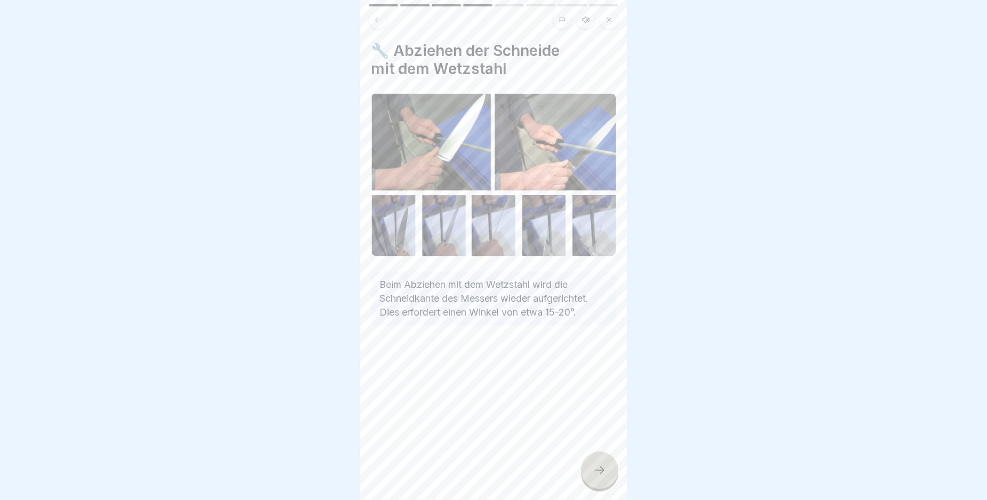
click at [598, 476] on icon at bounding box center [599, 470] width 13 height 13
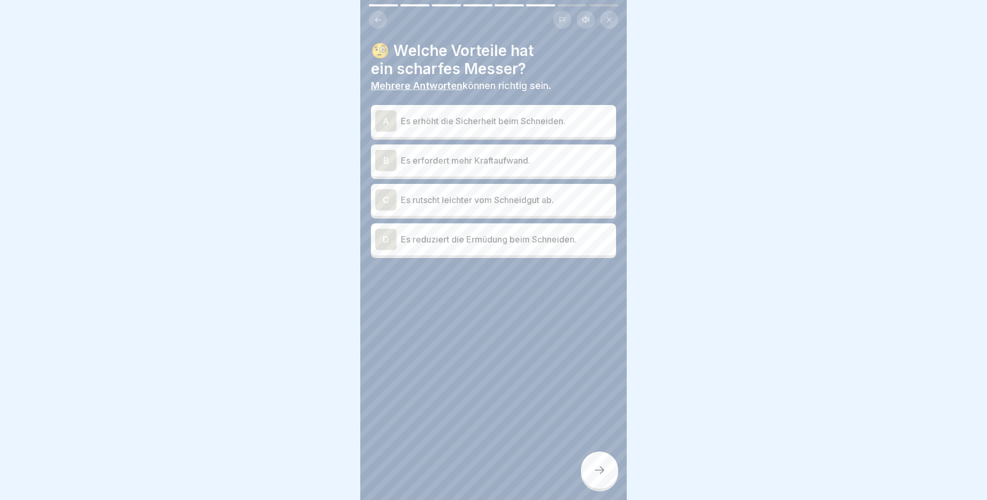
click at [598, 476] on icon at bounding box center [599, 470] width 13 height 13
click at [564, 123] on p "Es erhöht die Sicherheit beim Schneiden." at bounding box center [506, 121] width 211 height 13
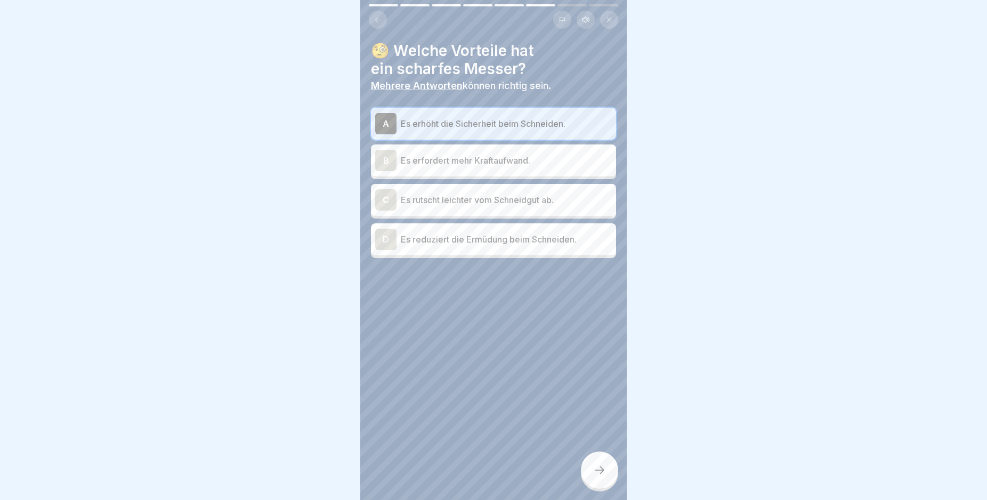
click at [574, 207] on div "C Es rutscht leichter vom Schneidgut ab." at bounding box center [493, 199] width 237 height 21
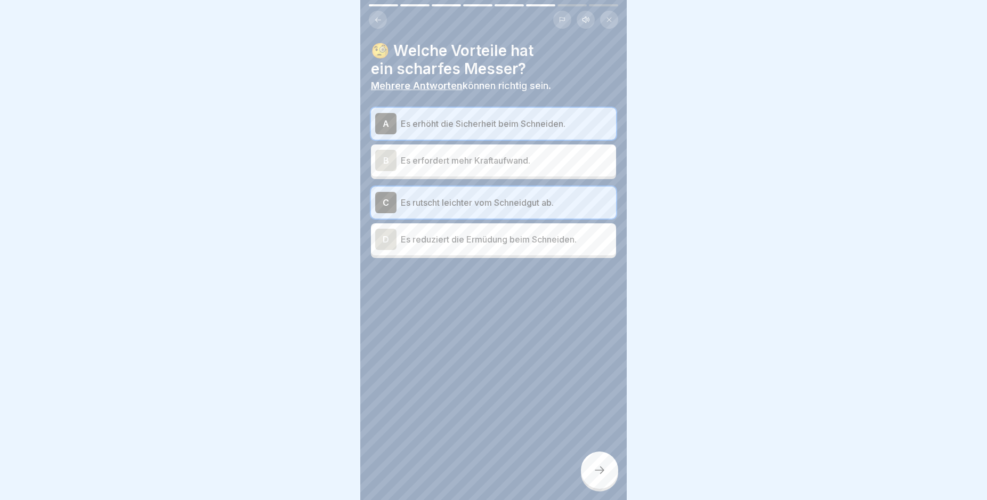
click at [572, 237] on p "Es reduziert die Ermüdung beim Schneiden." at bounding box center [506, 239] width 211 height 13
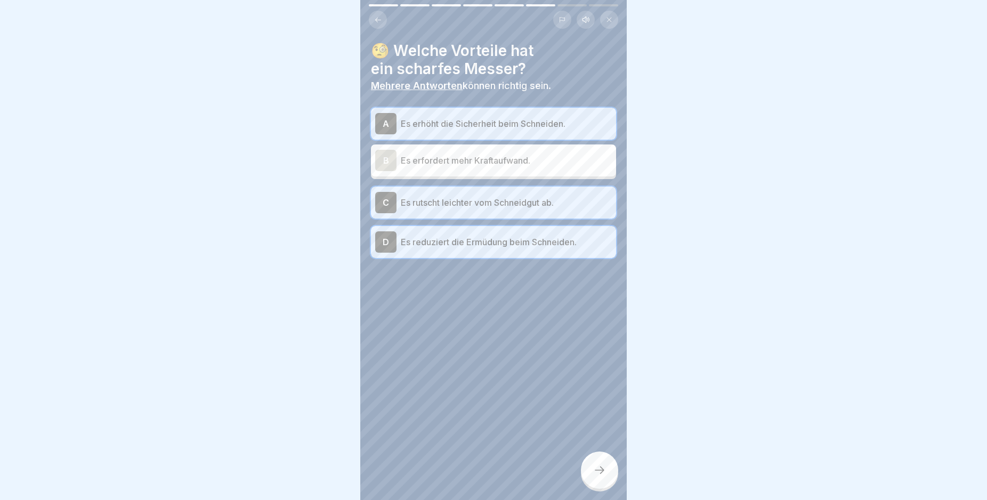
click at [601, 476] on icon at bounding box center [599, 470] width 13 height 13
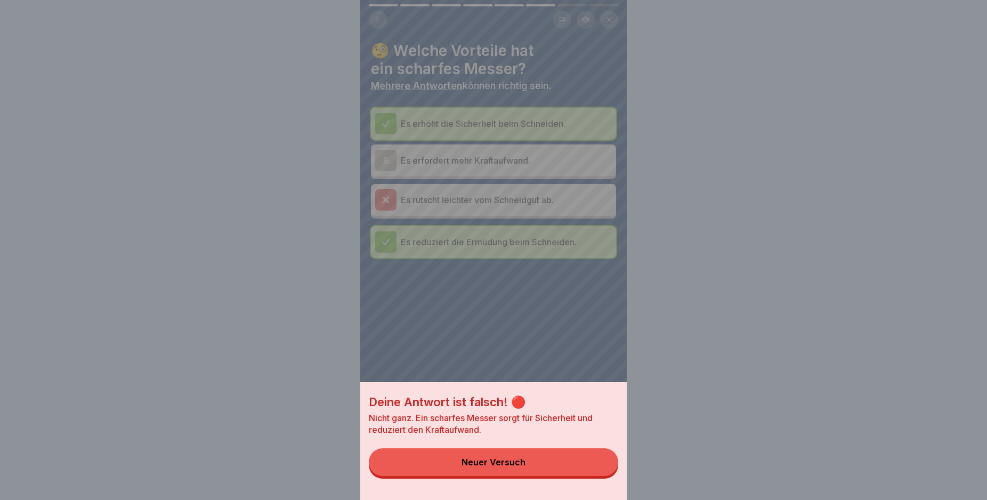
click at [546, 473] on button "Neuer Versuch" at bounding box center [493, 462] width 249 height 28
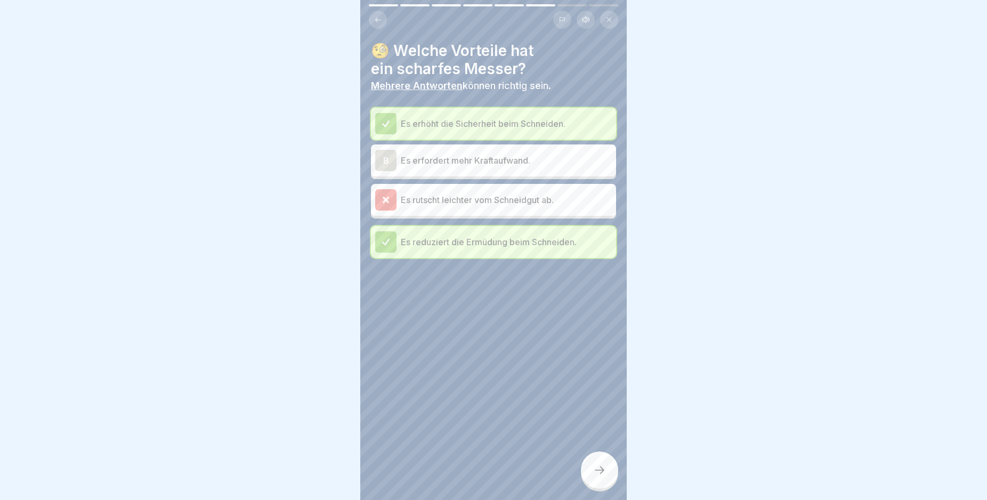
click at [494, 204] on p "Es rutscht leichter vom Schneidgut ab." at bounding box center [506, 199] width 211 height 13
click at [602, 476] on icon at bounding box center [599, 470] width 13 height 13
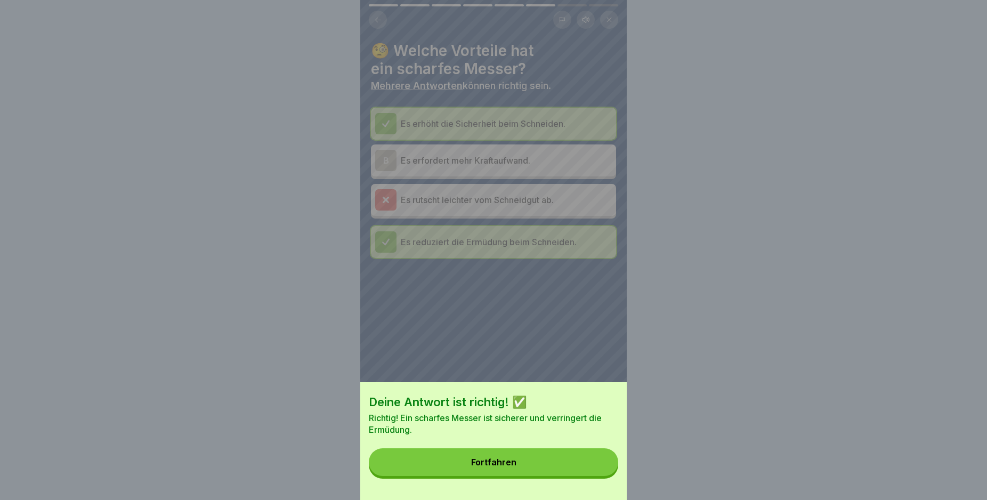
click at [536, 466] on button "Fortfahren" at bounding box center [493, 462] width 249 height 28
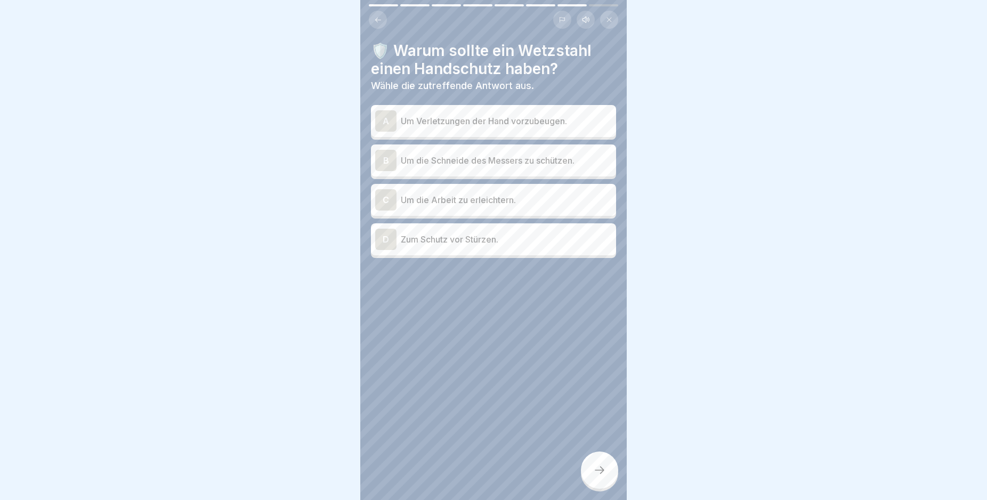
click at [563, 123] on p "Um Verletzungen der Hand vorzubeugen." at bounding box center [506, 121] width 211 height 13
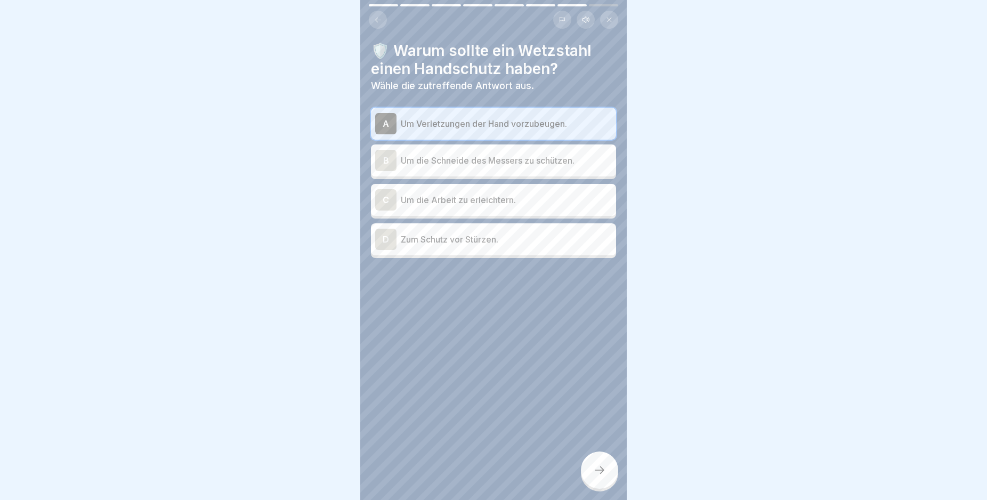
click at [556, 199] on p "Um die Arbeit zu erleichtern." at bounding box center [506, 199] width 211 height 13
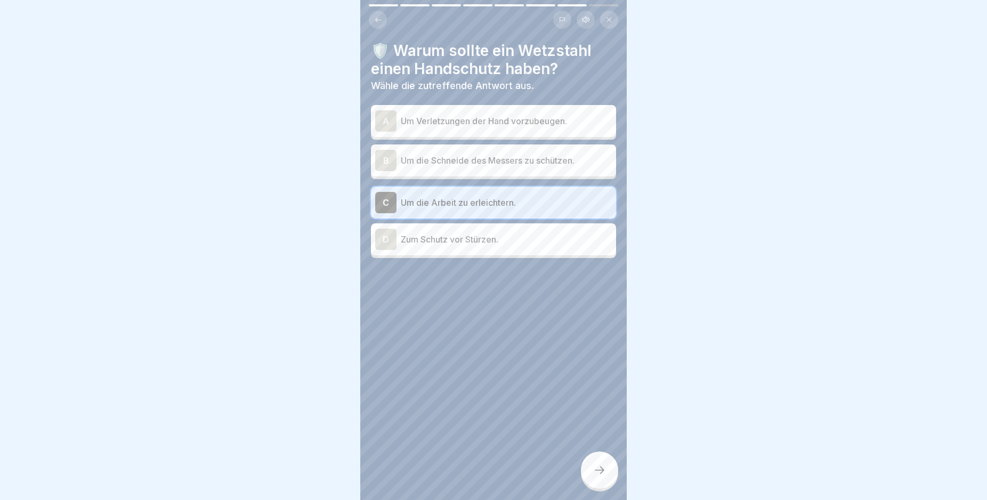
click at [567, 128] on div "A Um Verletzungen der Hand vorzubeugen." at bounding box center [493, 120] width 237 height 21
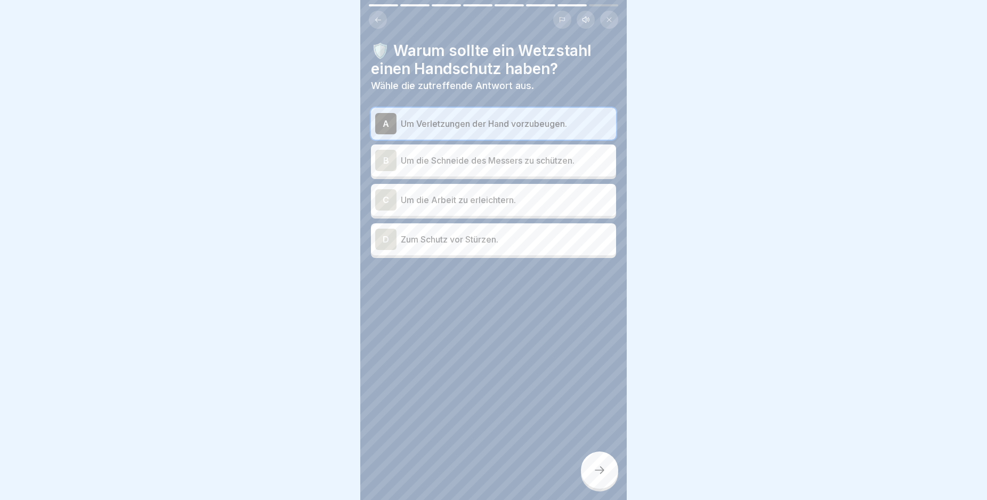
click at [605, 489] on div at bounding box center [599, 469] width 37 height 37
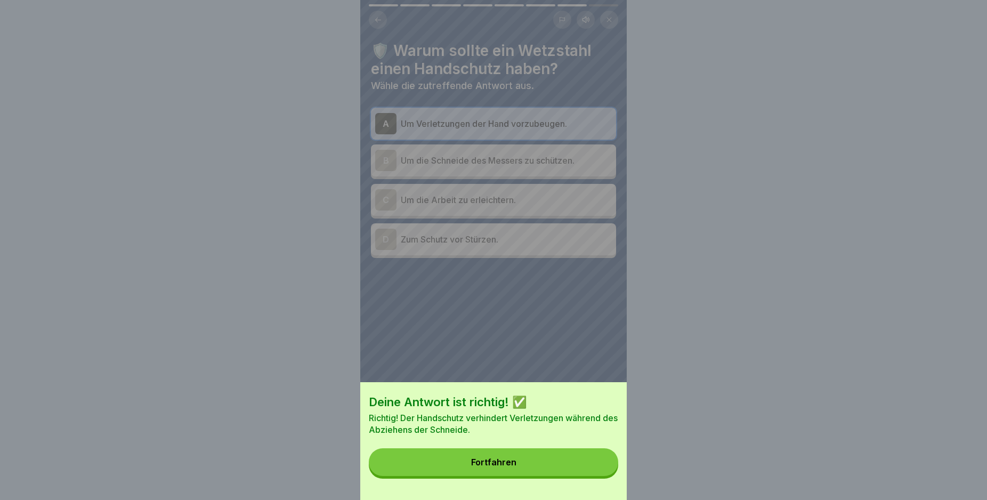
click at [567, 466] on button "Fortfahren" at bounding box center [493, 462] width 249 height 28
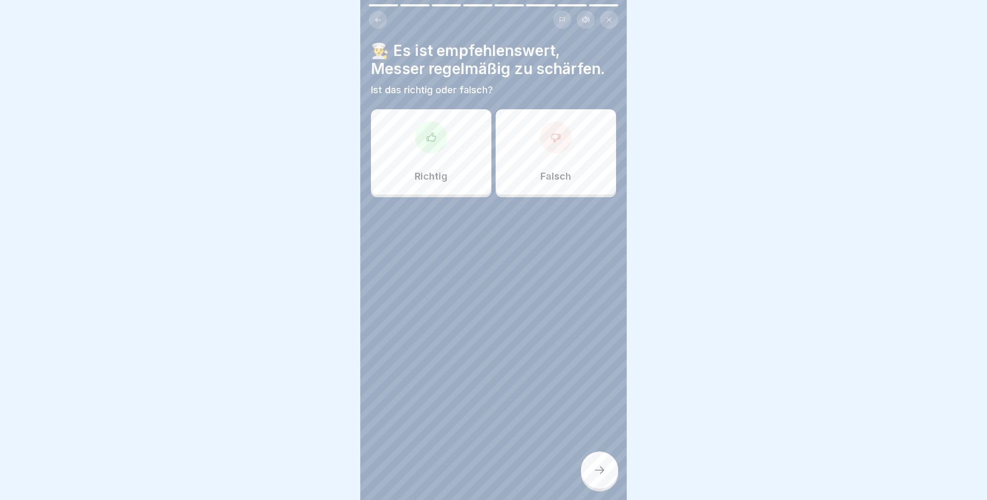
click at [463, 152] on div "Richtig" at bounding box center [431, 151] width 120 height 85
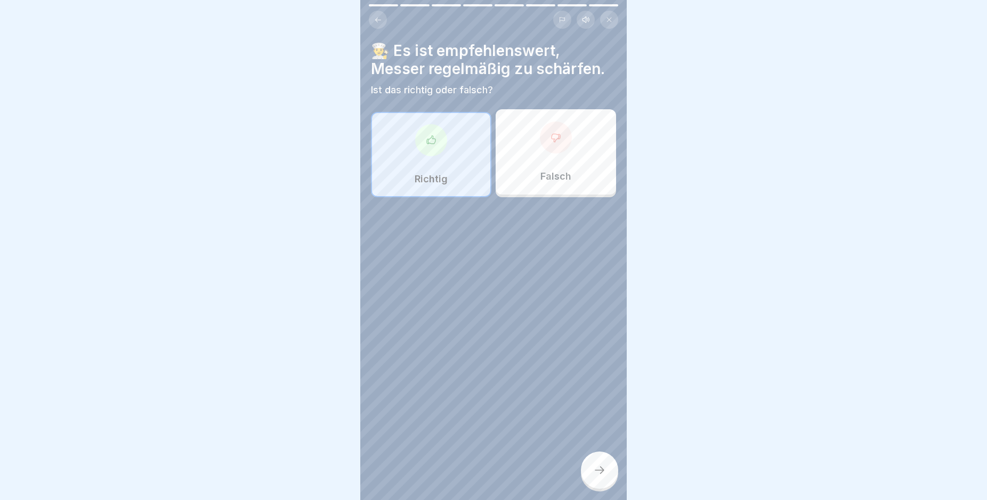
click at [604, 466] on div at bounding box center [599, 469] width 37 height 37
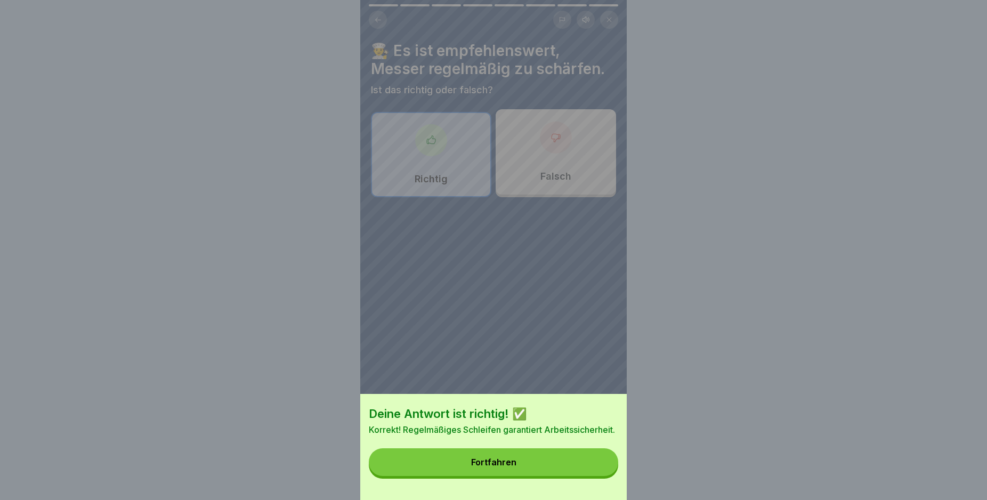
drag, startPoint x: 580, startPoint y: 473, endPoint x: 587, endPoint y: 465, distance: 10.9
click at [582, 473] on button "Fortfahren" at bounding box center [493, 462] width 249 height 28
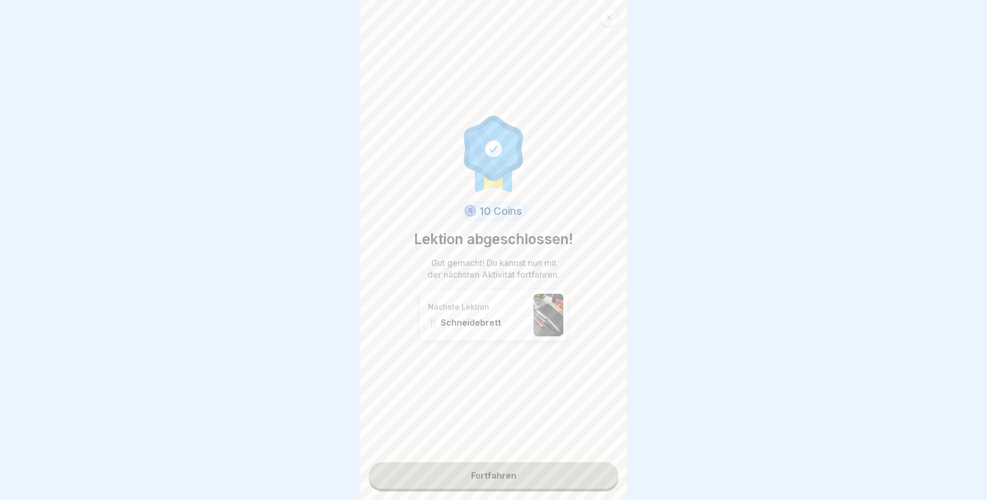
click at [549, 485] on link "Fortfahren" at bounding box center [493, 475] width 249 height 27
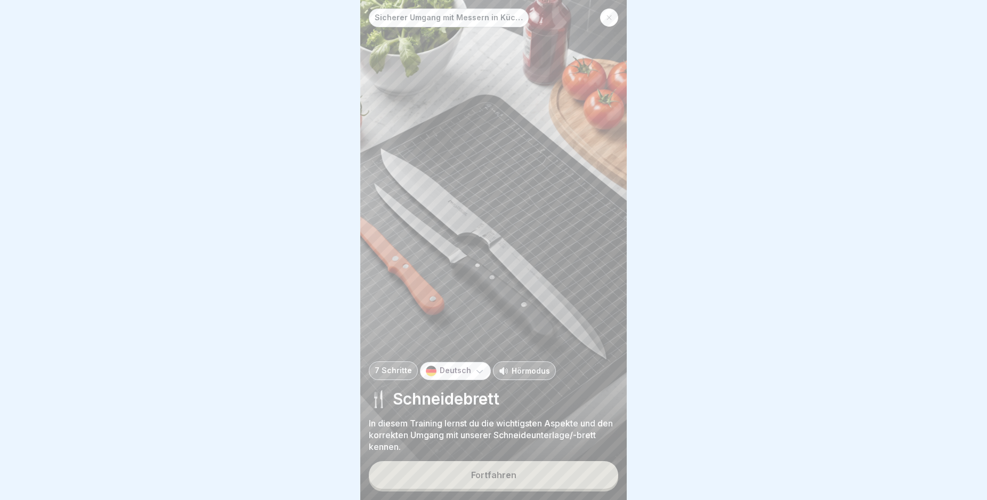
click at [557, 484] on button "Fortfahren" at bounding box center [493, 475] width 249 height 28
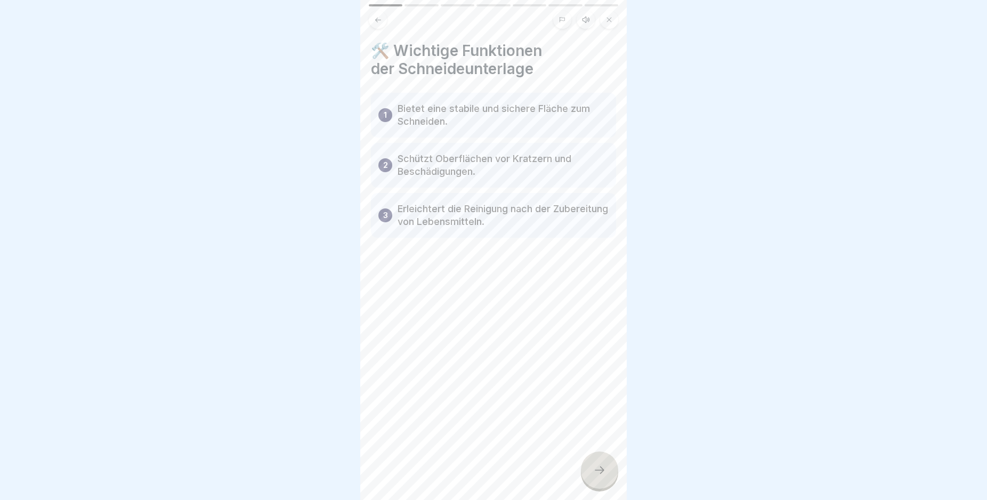
click at [591, 478] on div at bounding box center [599, 469] width 37 height 37
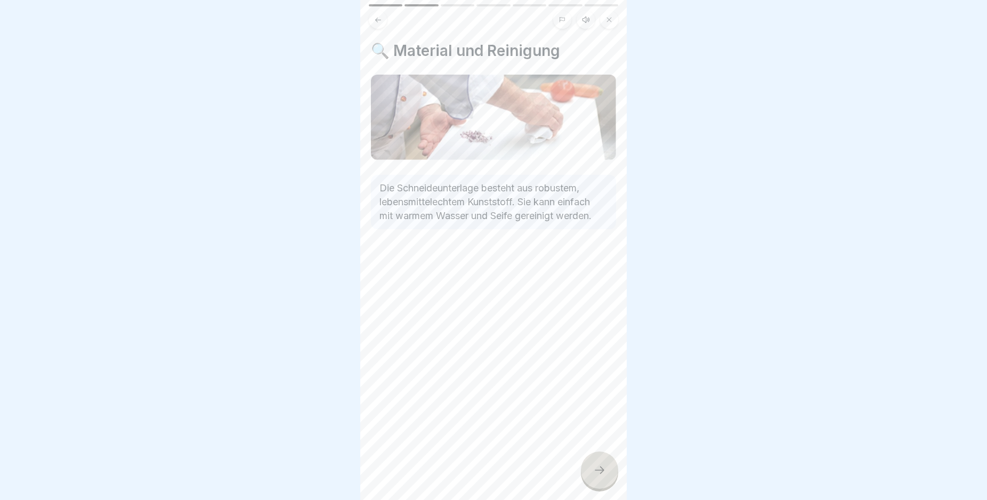
click at [591, 478] on div at bounding box center [599, 469] width 37 height 37
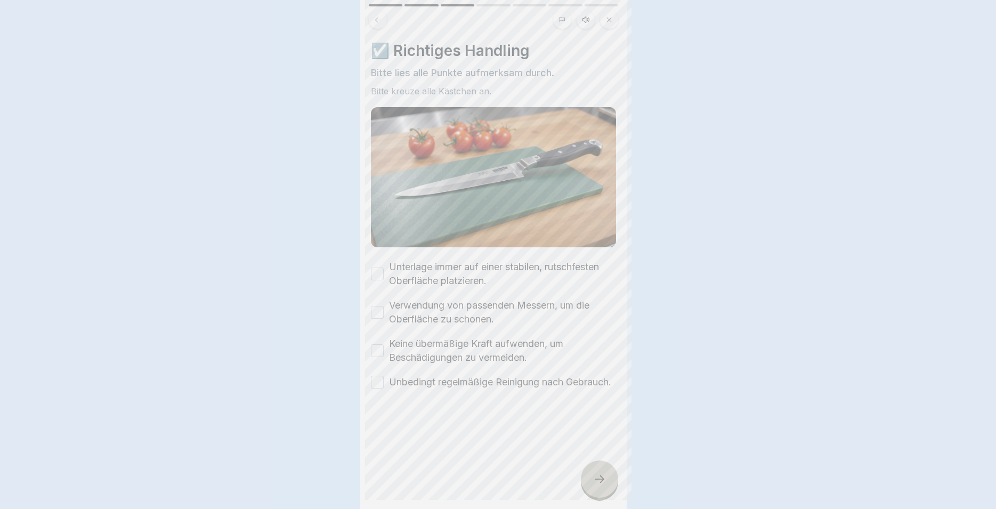
click at [591, 478] on div at bounding box center [498, 254] width 996 height 509
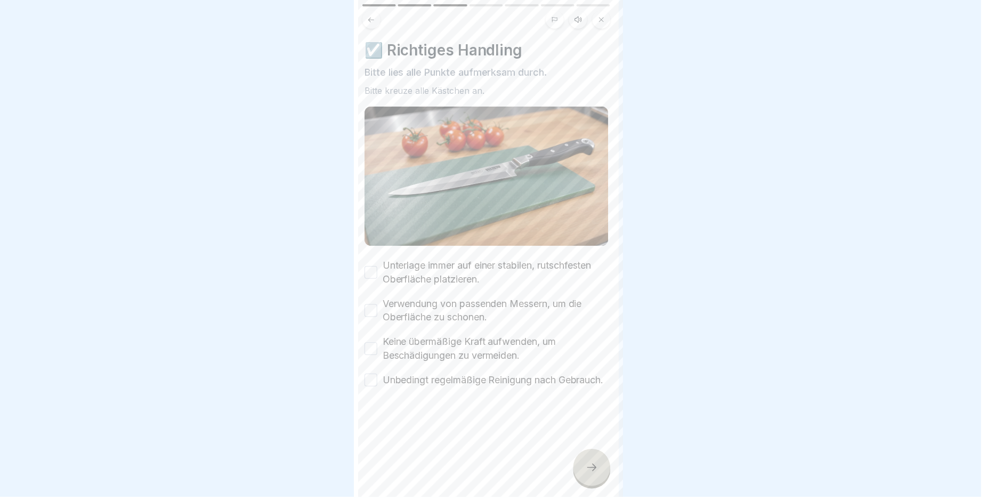
click at [591, 478] on div at bounding box center [594, 469] width 37 height 37
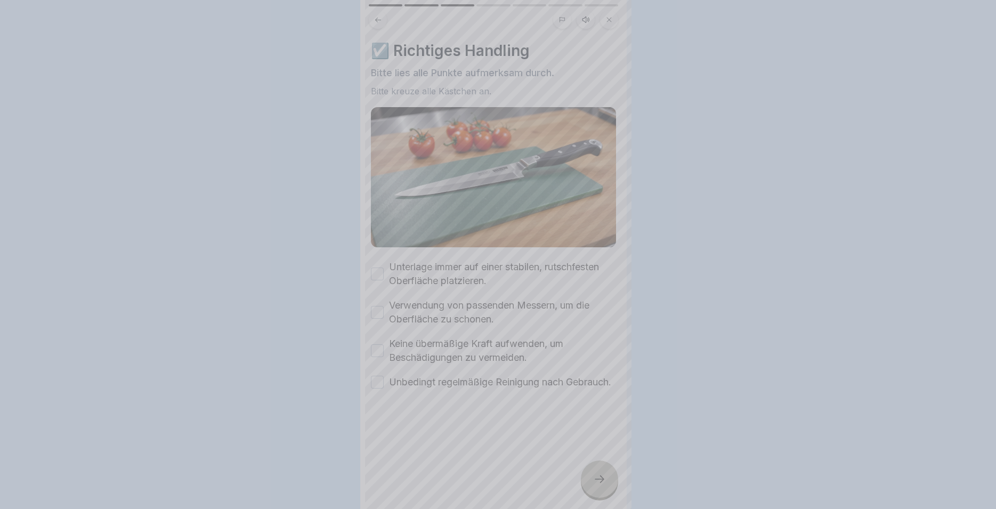
click at [591, 478] on div at bounding box center [498, 254] width 996 height 509
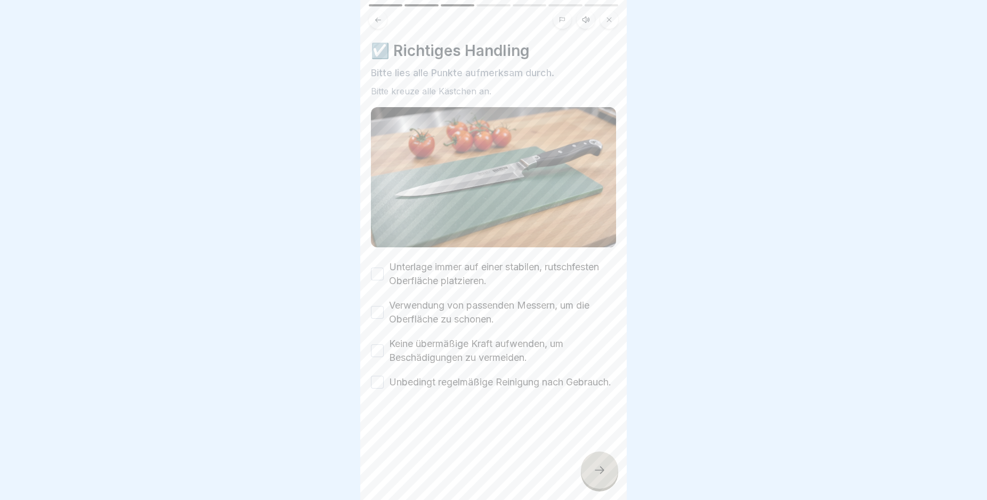
click at [441, 263] on label "Unterlage immer auf einer stabilen, rutschfesten Oberfläche platzieren." at bounding box center [502, 274] width 227 height 28
click at [384, 267] on button "Unterlage immer auf einer stabilen, rutschfesten Oberfläche platzieren." at bounding box center [377, 273] width 13 height 13
click at [427, 307] on label "Verwendung von passenden Messern, um die Oberfläche zu schonen." at bounding box center [502, 312] width 227 height 28
click at [384, 307] on button "Verwendung von passenden Messern, um die Oberfläche zu schonen." at bounding box center [377, 312] width 13 height 13
click at [427, 343] on label "Keine übermäßige Kraft aufwenden, um Beschädigungen zu vermeiden." at bounding box center [502, 351] width 227 height 28
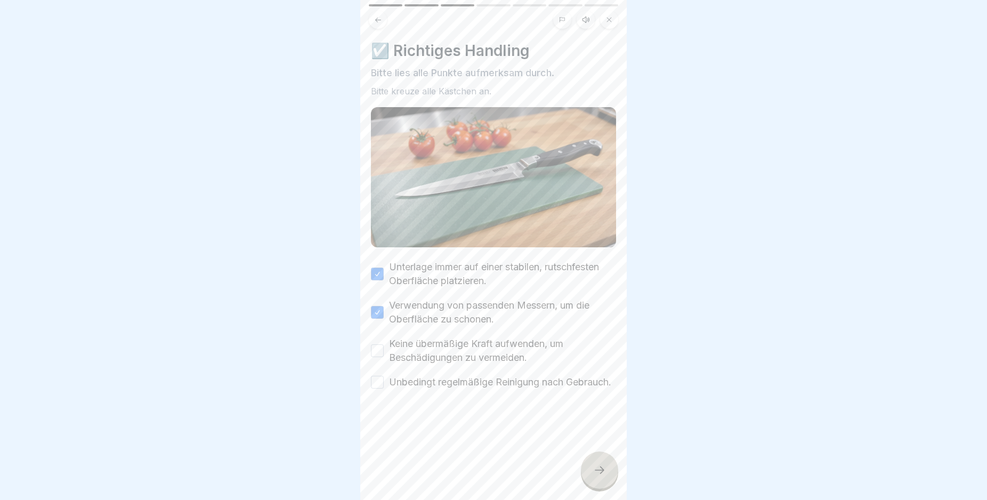
click at [434, 379] on label "Unbedingt regelmäßige Reinigung nach Gebrauch." at bounding box center [500, 382] width 222 height 14
click at [384, 379] on button "Unbedingt regelmäßige Reinigung nach Gebrauch." at bounding box center [377, 382] width 13 height 13
click at [417, 354] on label "Keine übermäßige Kraft aufwenden, um Beschädigungen zu vermeiden." at bounding box center [502, 351] width 227 height 28
click at [384, 354] on button "Keine übermäßige Kraft aufwenden, um Beschädigungen zu vermeiden." at bounding box center [377, 350] width 13 height 13
click at [603, 476] on icon at bounding box center [599, 470] width 13 height 13
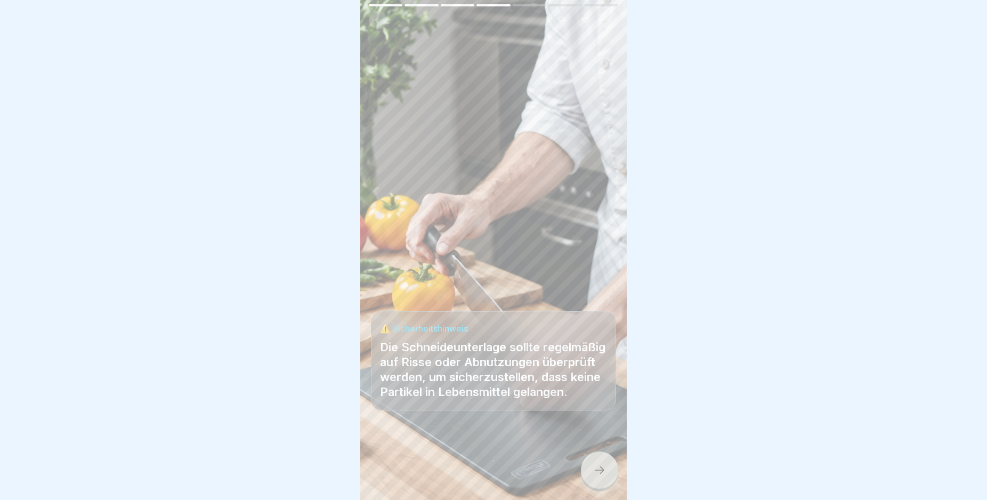
click at [586, 486] on div at bounding box center [599, 469] width 37 height 37
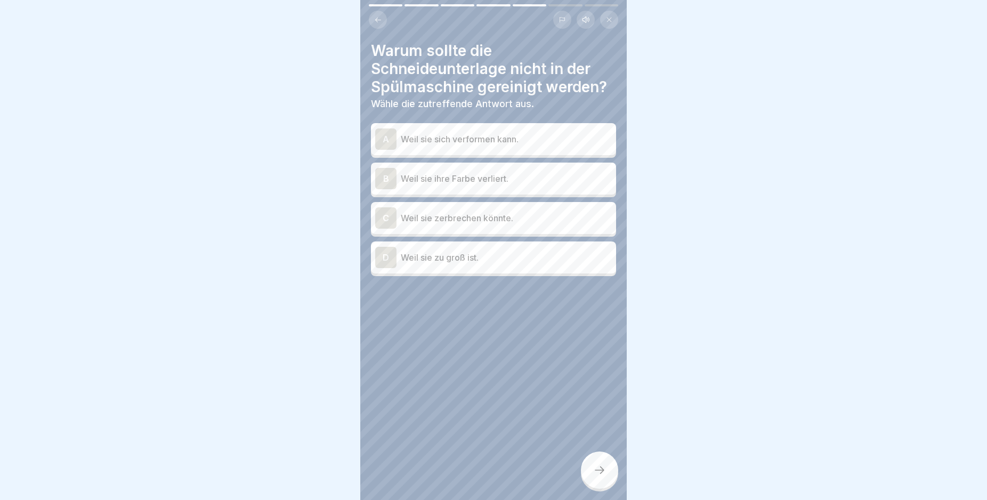
click at [532, 142] on p "Weil sie sich verformen kann." at bounding box center [506, 139] width 211 height 13
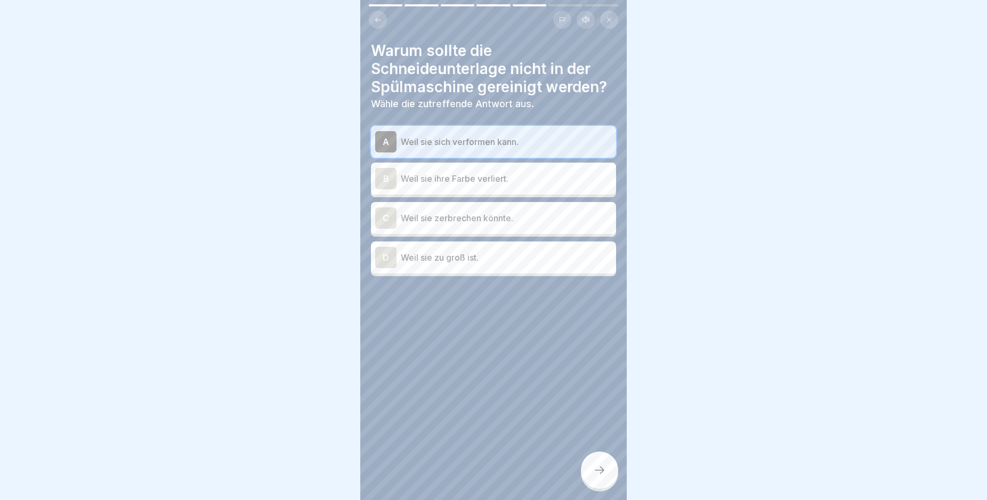
click at [597, 469] on div at bounding box center [599, 469] width 37 height 37
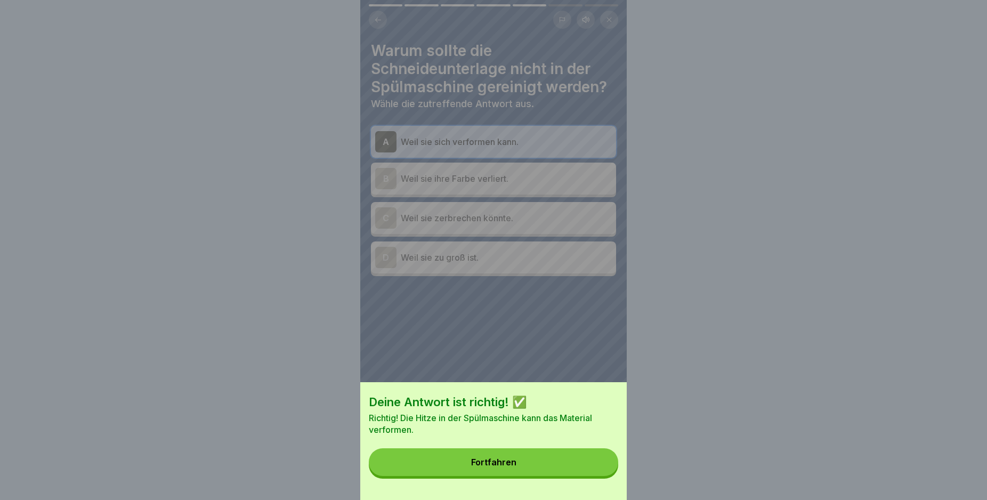
click at [583, 465] on button "Fortfahren" at bounding box center [493, 462] width 249 height 28
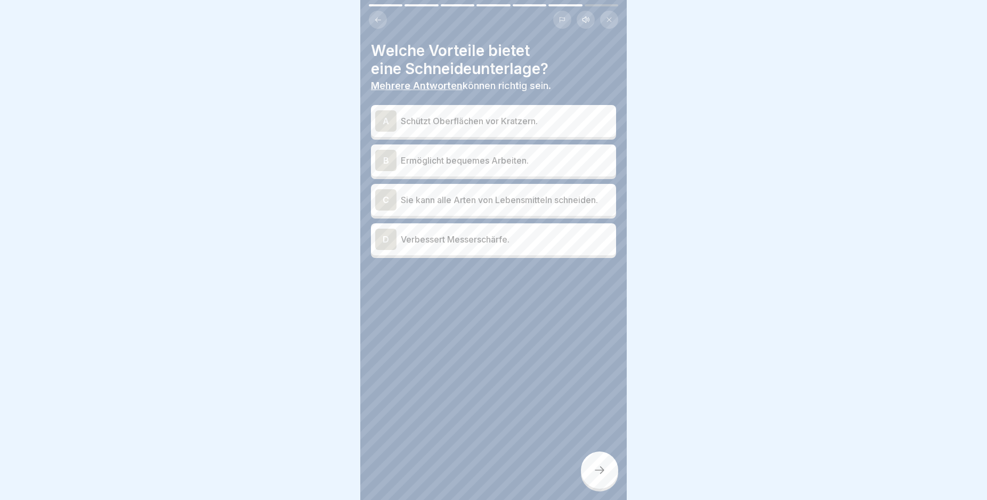
click at [476, 124] on p "Schützt Oberflächen vor Kratzern." at bounding box center [506, 121] width 211 height 13
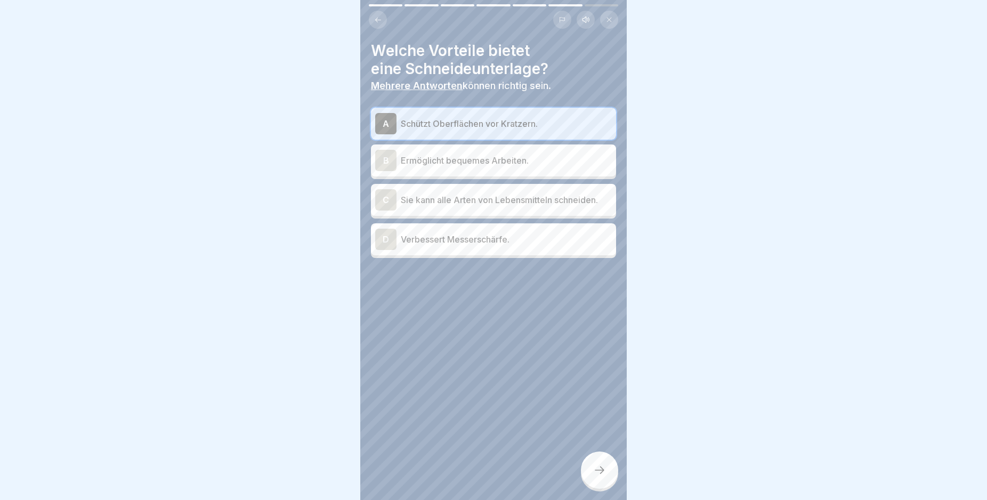
click at [538, 164] on p "Ermöglicht bequemes Arbeiten." at bounding box center [506, 160] width 211 height 13
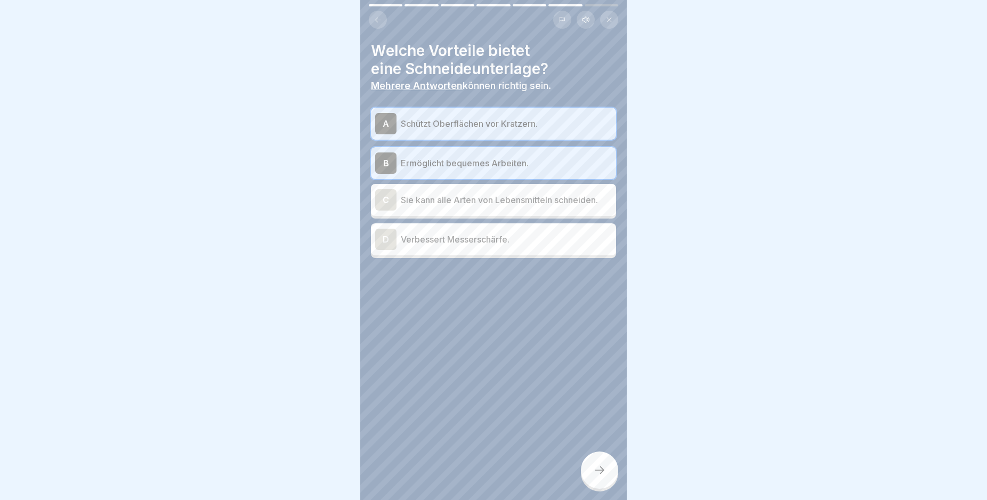
click at [605, 476] on icon at bounding box center [599, 470] width 13 height 13
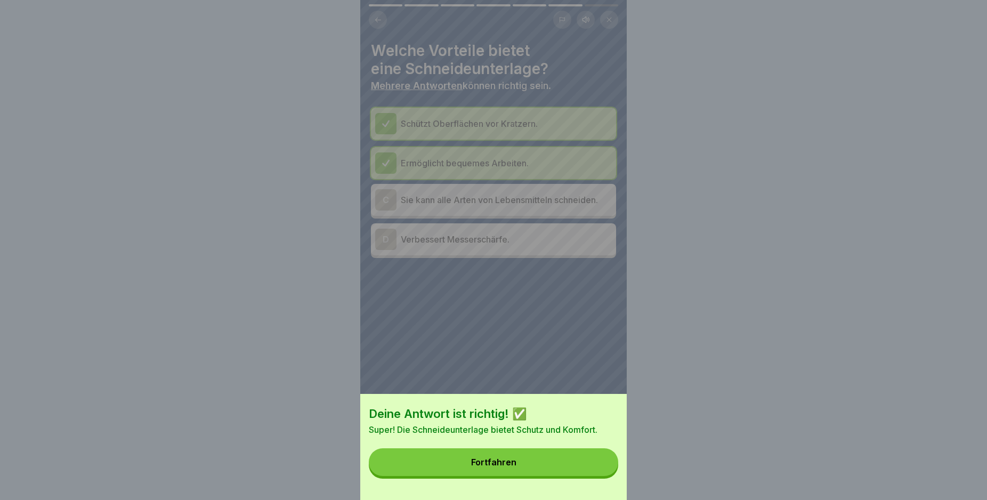
click at [532, 468] on button "Fortfahren" at bounding box center [493, 462] width 249 height 28
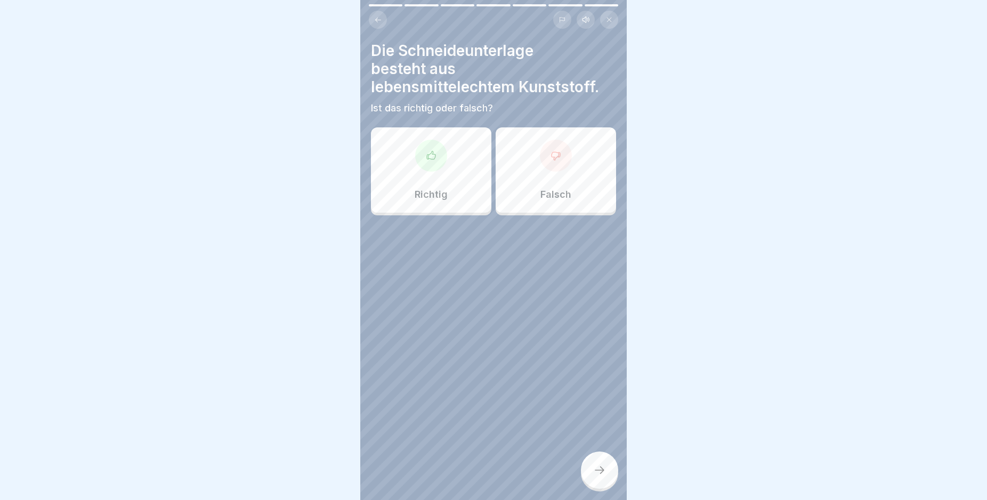
click at [516, 180] on div "Falsch" at bounding box center [556, 169] width 120 height 85
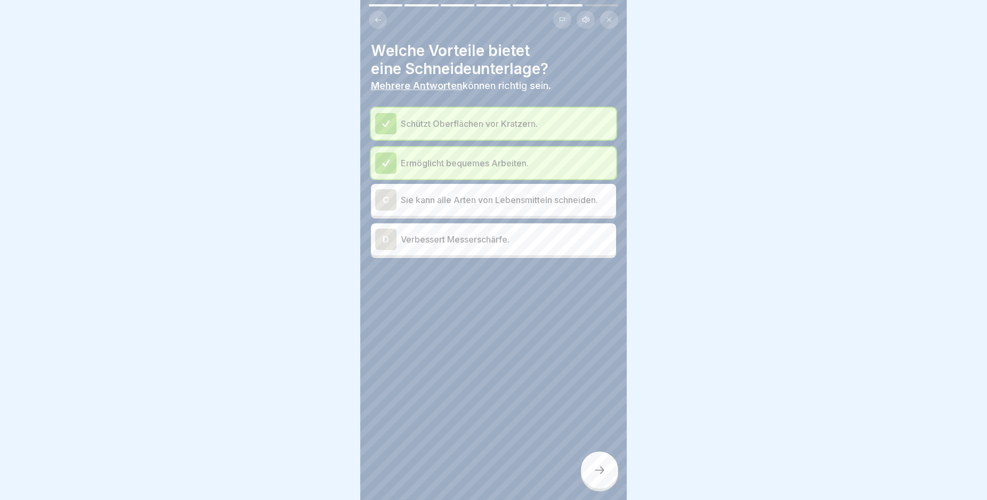
click at [453, 312] on div at bounding box center [493, 290] width 245 height 64
click at [607, 478] on div at bounding box center [599, 469] width 37 height 37
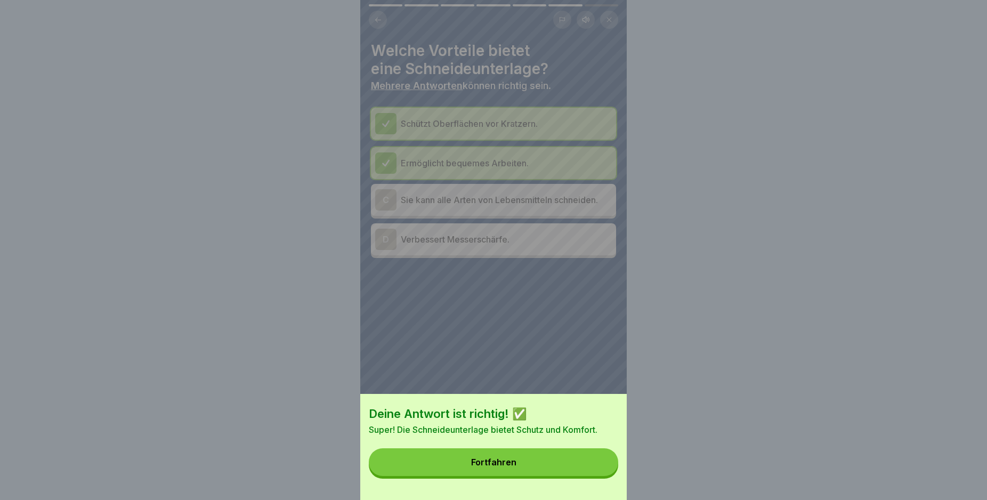
click at [529, 463] on button "Fortfahren" at bounding box center [493, 462] width 249 height 28
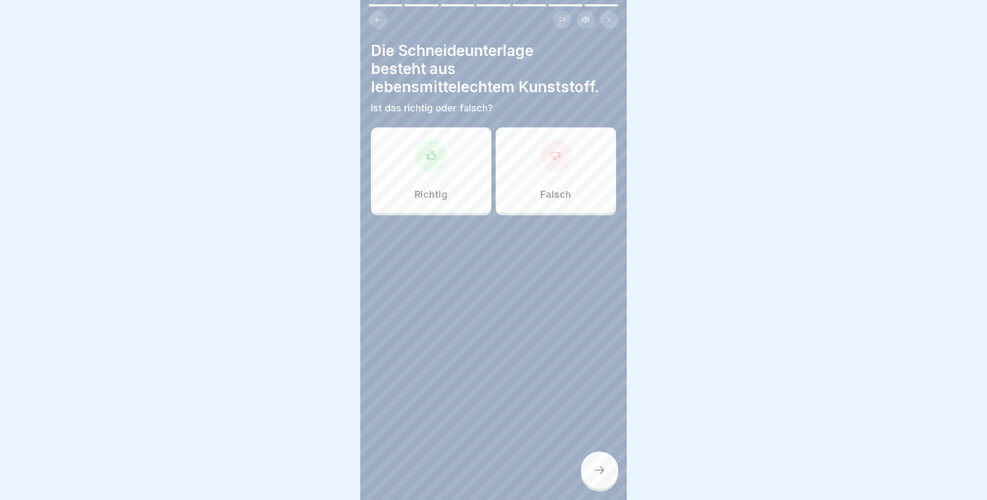
click at [550, 191] on p "Falsch" at bounding box center [555, 195] width 31 height 12
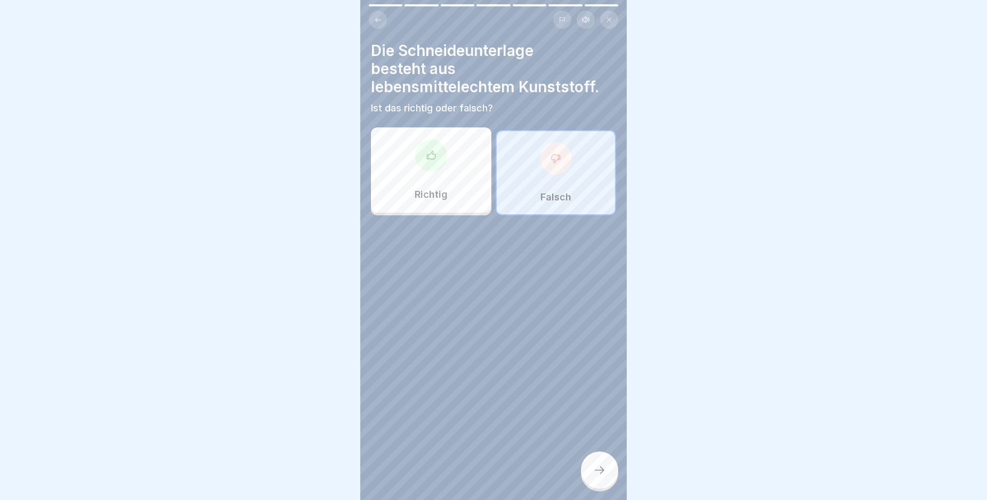
click at [599, 473] on div at bounding box center [599, 469] width 37 height 37
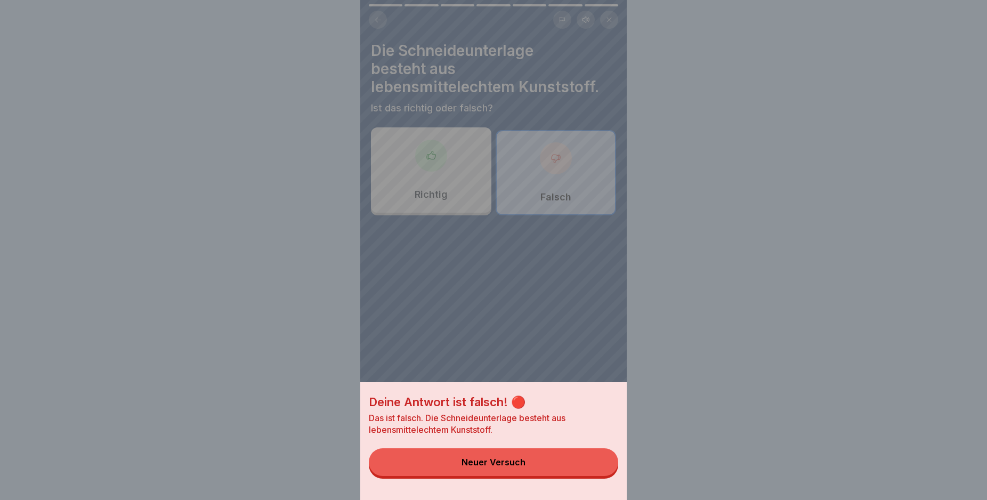
click at [511, 467] on div "Neuer Versuch" at bounding box center [493, 462] width 64 height 10
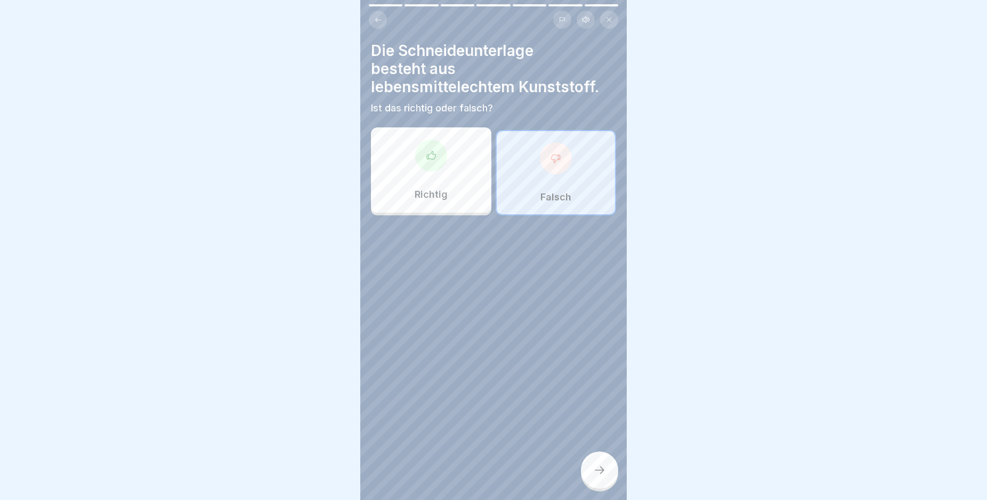
click at [448, 159] on div "Richtig" at bounding box center [431, 169] width 120 height 85
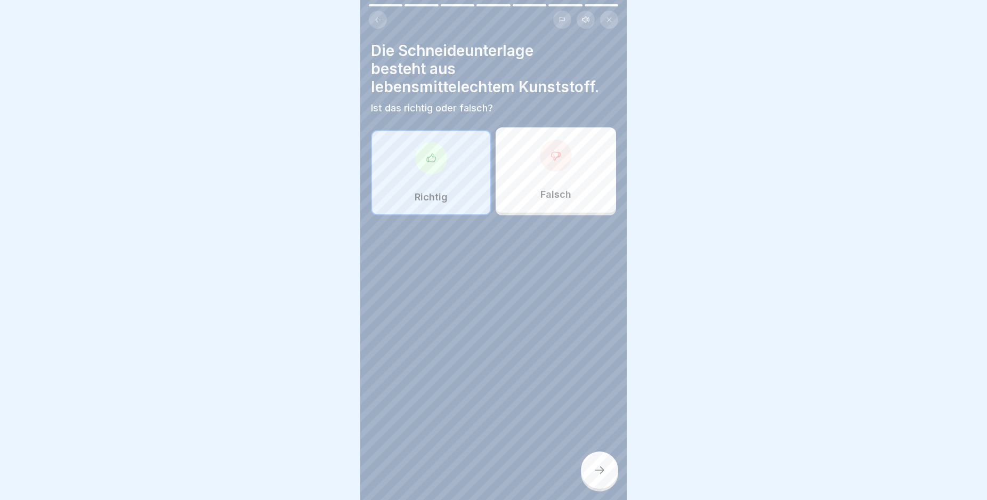
click at [605, 476] on icon at bounding box center [599, 470] width 13 height 13
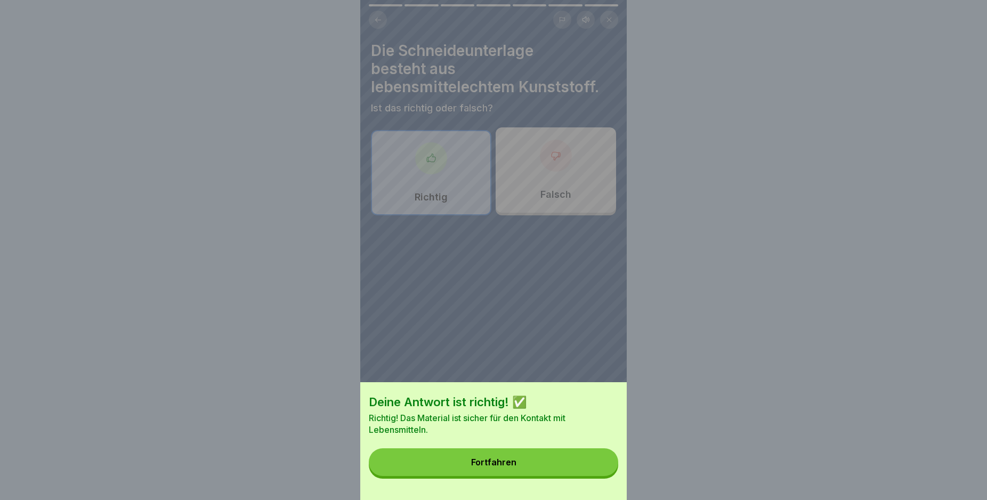
click at [545, 467] on button "Fortfahren" at bounding box center [493, 462] width 249 height 28
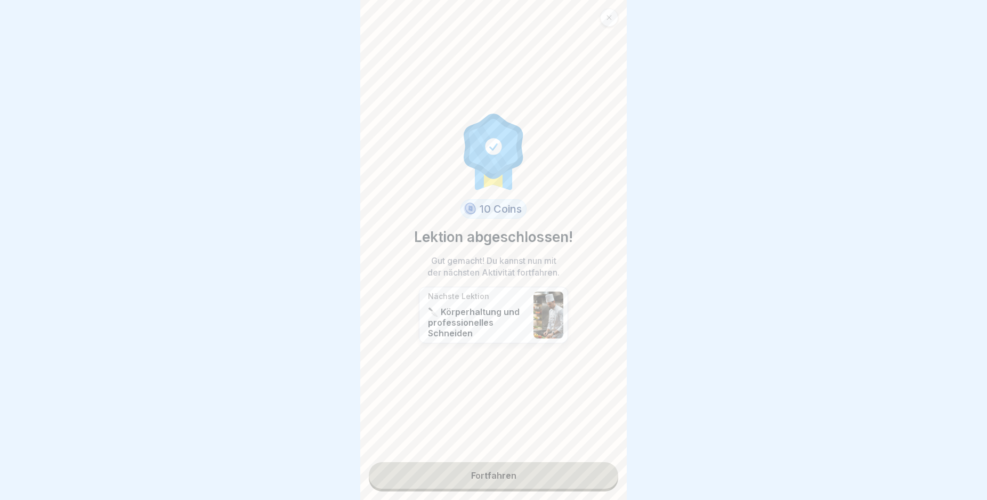
click at [541, 477] on link "Fortfahren" at bounding box center [493, 475] width 249 height 27
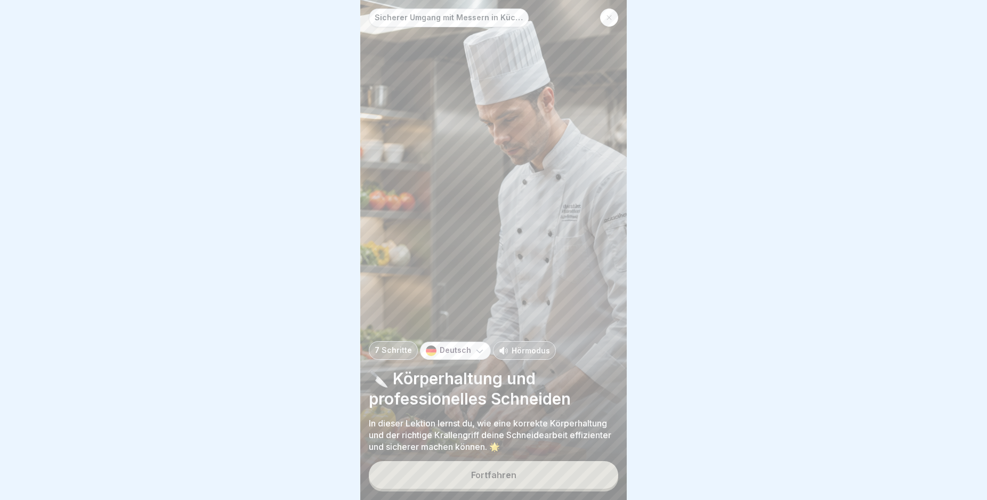
drag, startPoint x: 542, startPoint y: 483, endPoint x: 536, endPoint y: 461, distance: 22.8
click at [542, 483] on button "Fortfahren" at bounding box center [493, 475] width 249 height 28
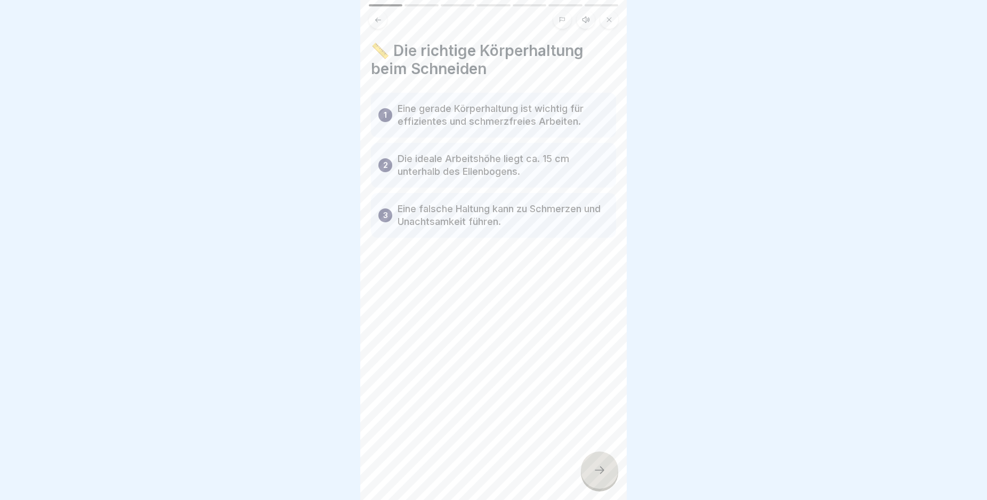
click at [596, 474] on icon at bounding box center [599, 470] width 13 height 13
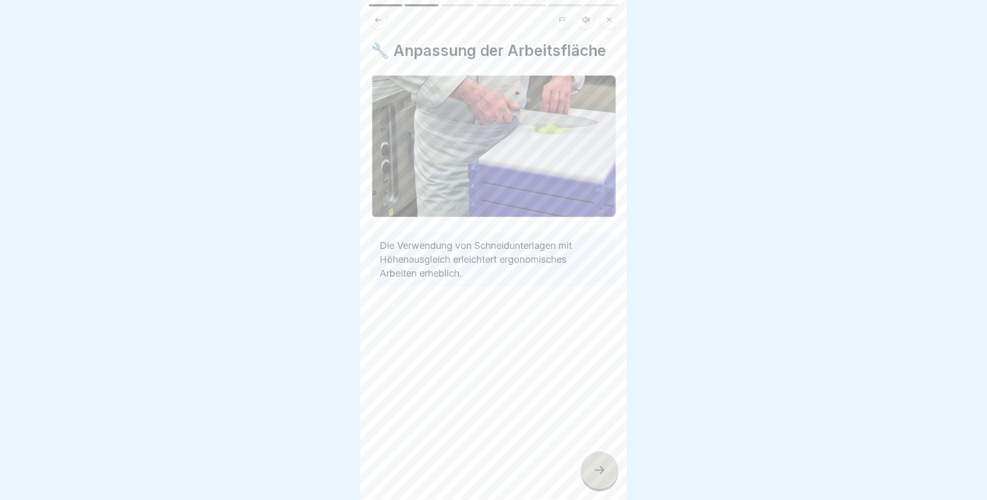
click at [596, 474] on icon at bounding box center [599, 470] width 13 height 13
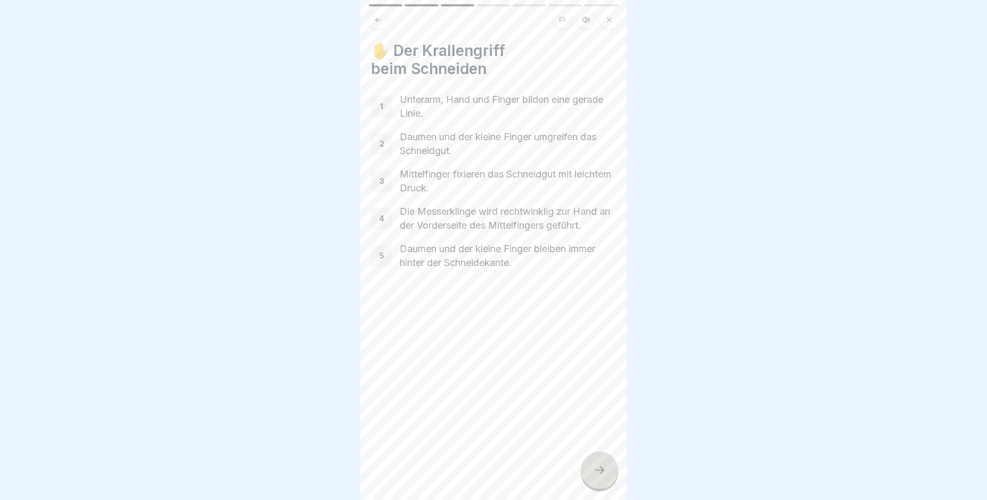
click at [596, 475] on icon at bounding box center [599, 470] width 13 height 13
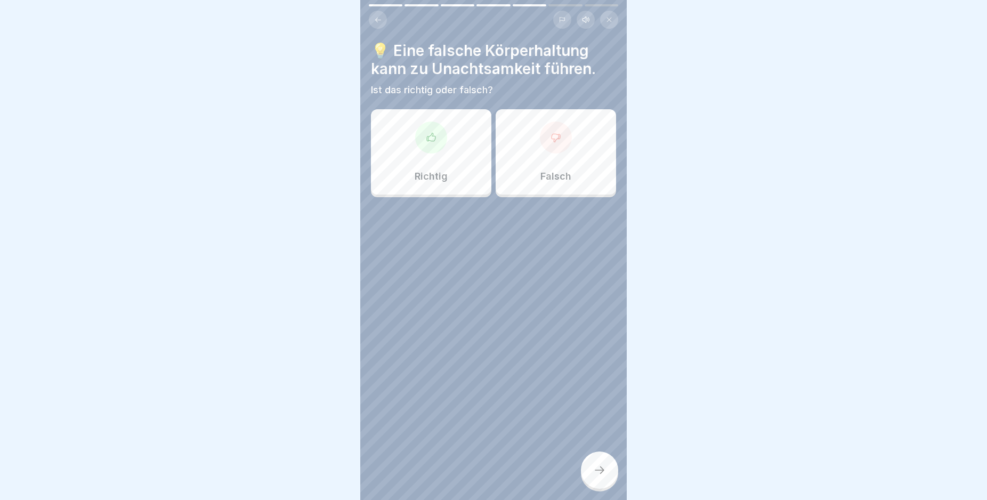
click at [596, 475] on icon at bounding box center [599, 470] width 13 height 13
click at [453, 134] on div "Richtig" at bounding box center [431, 151] width 120 height 85
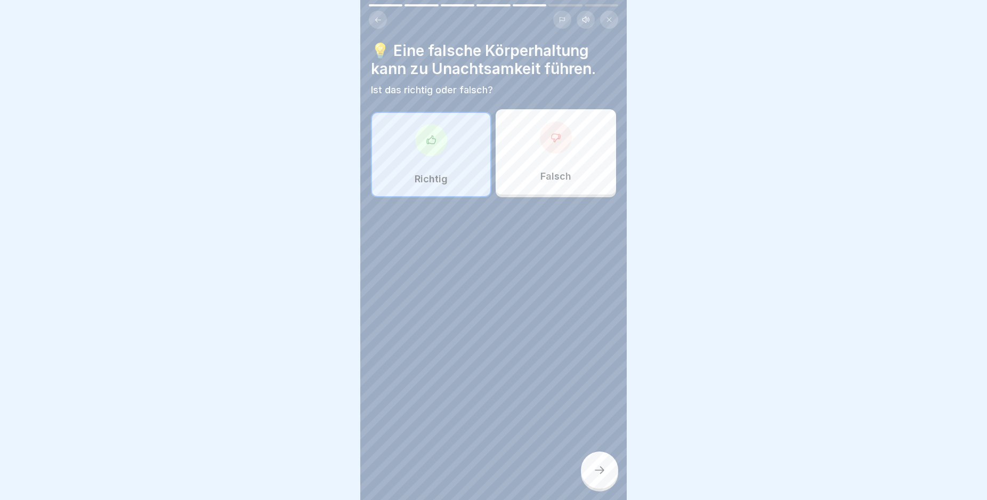
click at [596, 474] on icon at bounding box center [599, 470] width 13 height 13
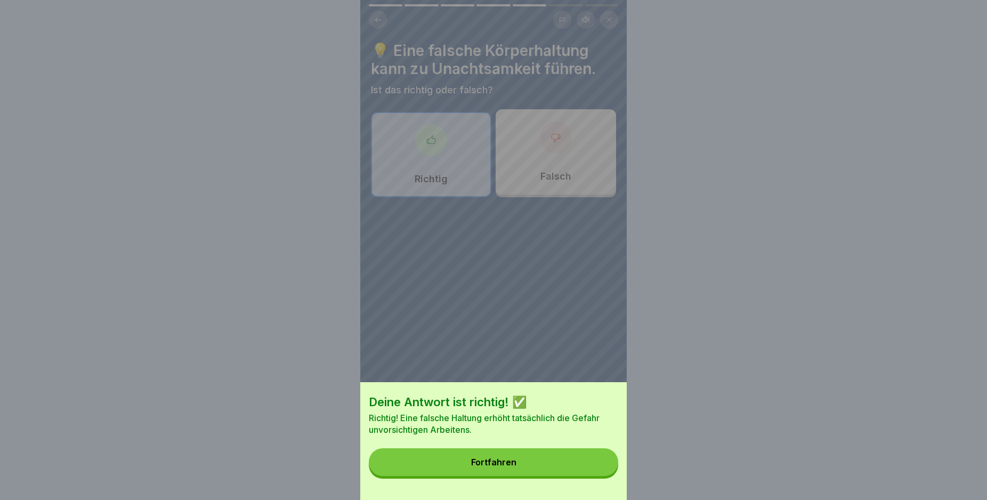
click at [533, 467] on button "Fortfahren" at bounding box center [493, 462] width 249 height 28
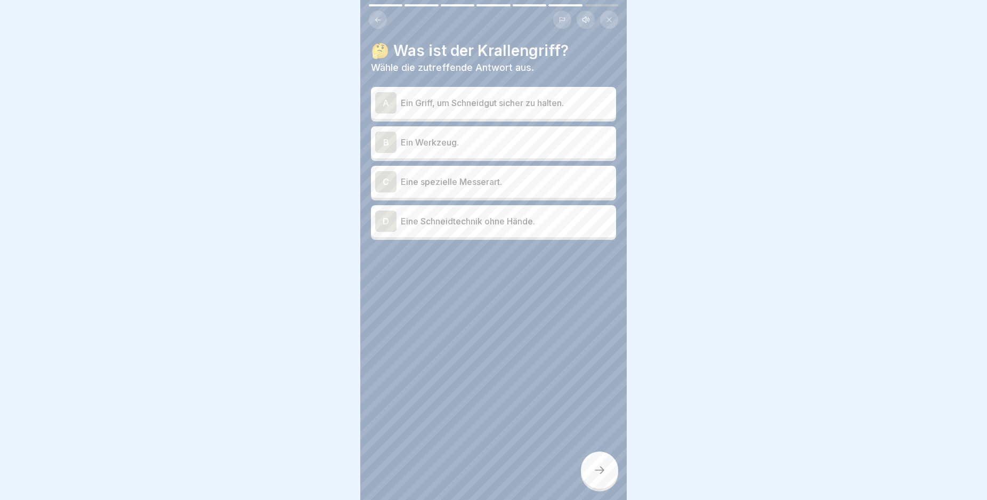
click at [579, 103] on p "Ein Griff, um Schneidgut sicher zu halten." at bounding box center [506, 102] width 211 height 13
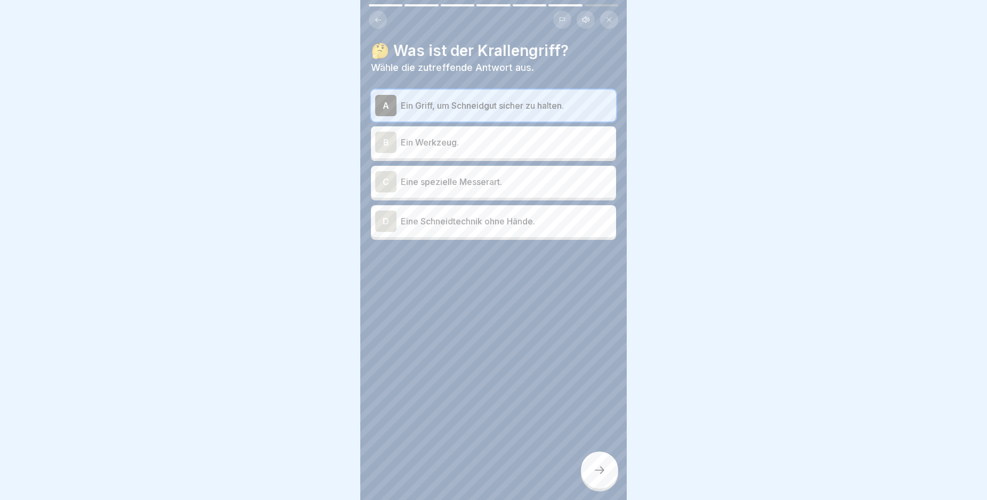
click at [603, 470] on div at bounding box center [599, 469] width 37 height 37
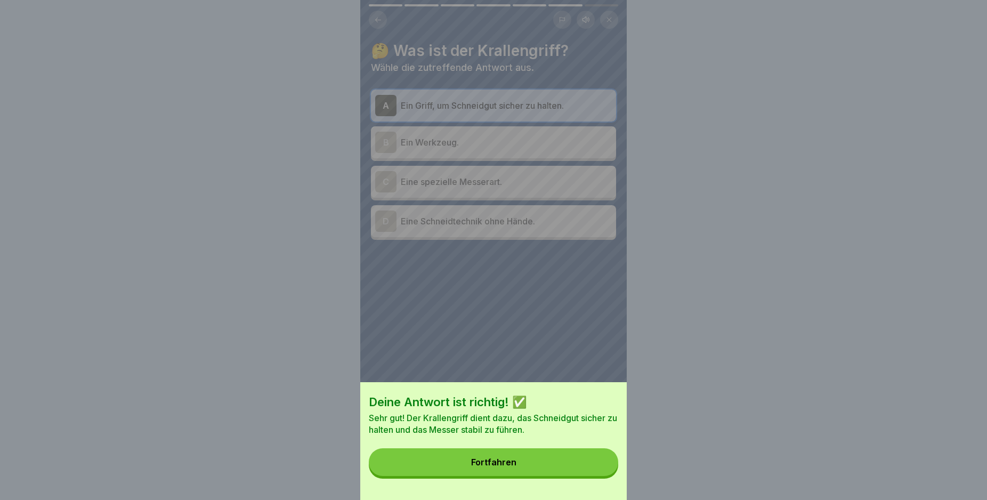
click at [530, 462] on button "Fortfahren" at bounding box center [493, 462] width 249 height 28
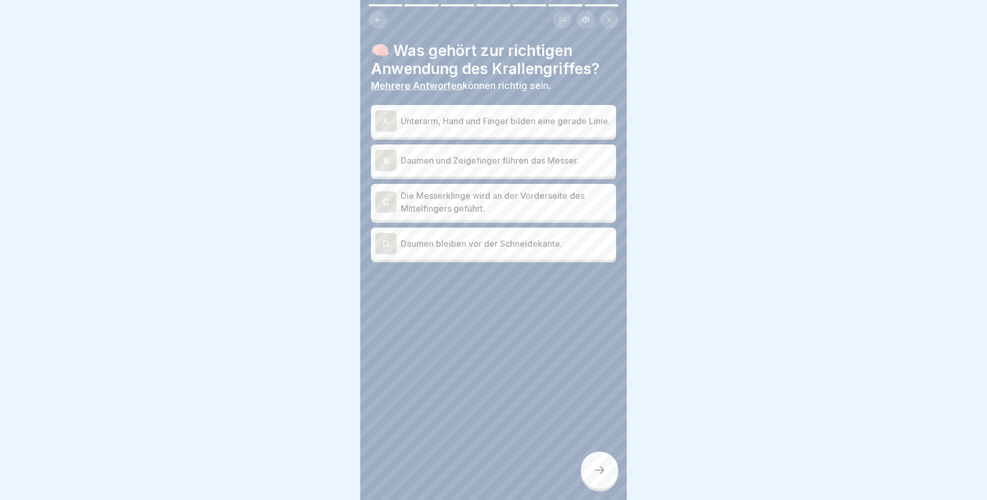
click at [568, 202] on p "Die Messerklinge wird an der Vorderseite des Mittelfingers geführt." at bounding box center [506, 202] width 211 height 26
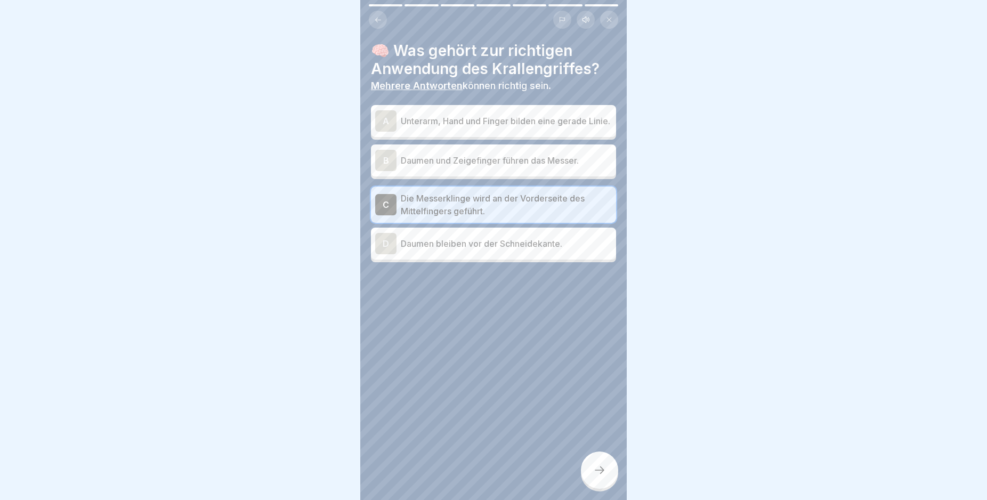
click at [601, 470] on div at bounding box center [599, 469] width 37 height 37
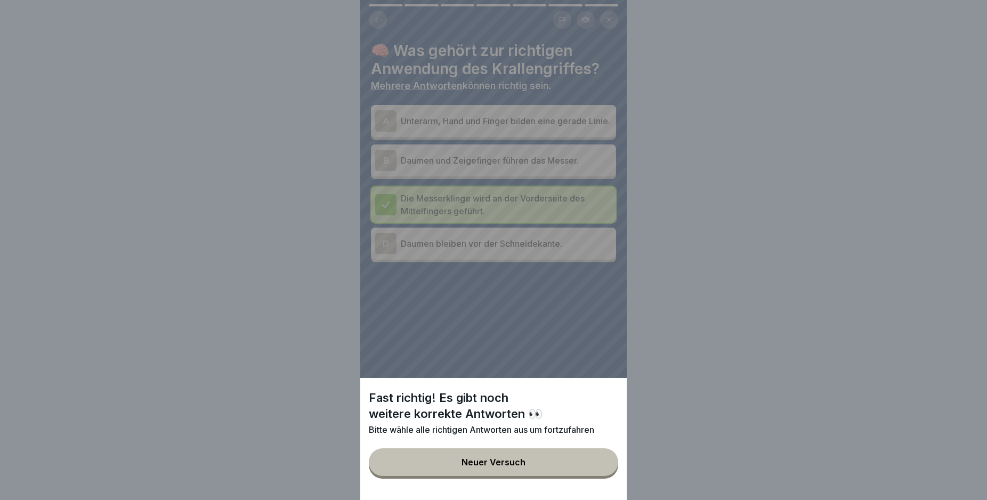
click at [541, 474] on button "Neuer Versuch" at bounding box center [493, 462] width 249 height 28
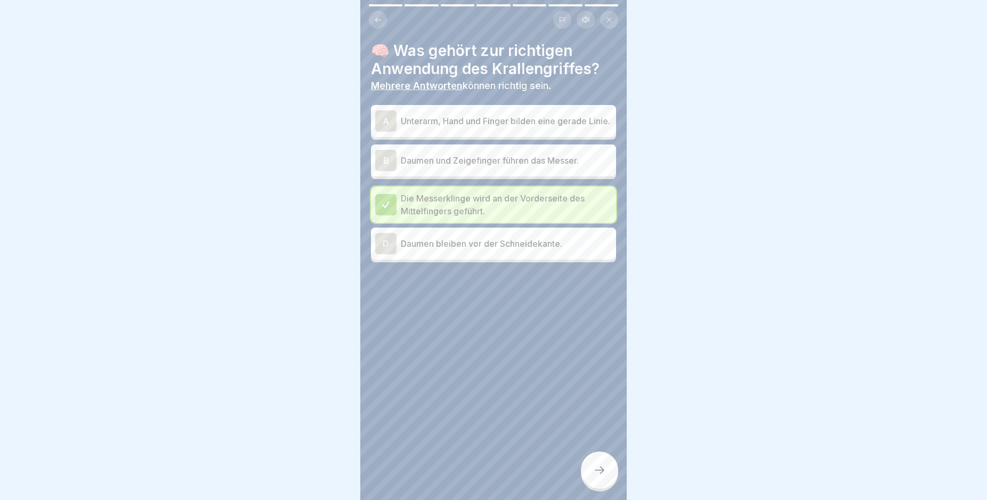
click at [554, 127] on p "Unterarm, Hand und Finger bilden eine gerade Linie." at bounding box center [506, 121] width 211 height 13
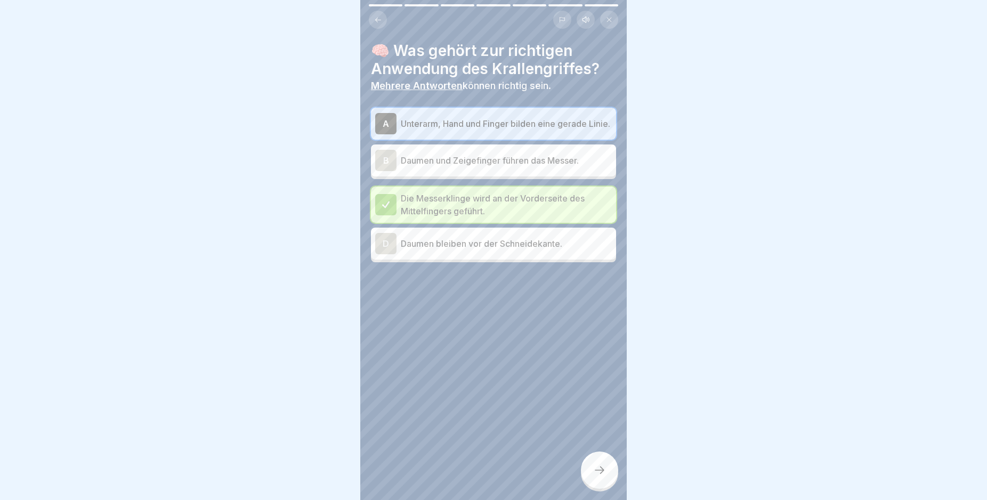
click at [598, 476] on icon at bounding box center [599, 470] width 13 height 13
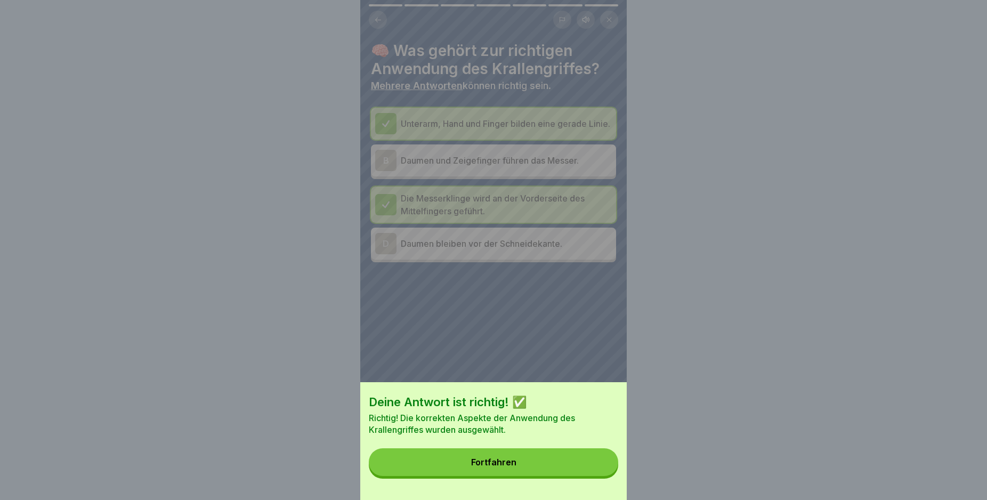
drag, startPoint x: 550, startPoint y: 475, endPoint x: 535, endPoint y: 470, distance: 15.7
click at [550, 475] on button "Fortfahren" at bounding box center [493, 462] width 249 height 28
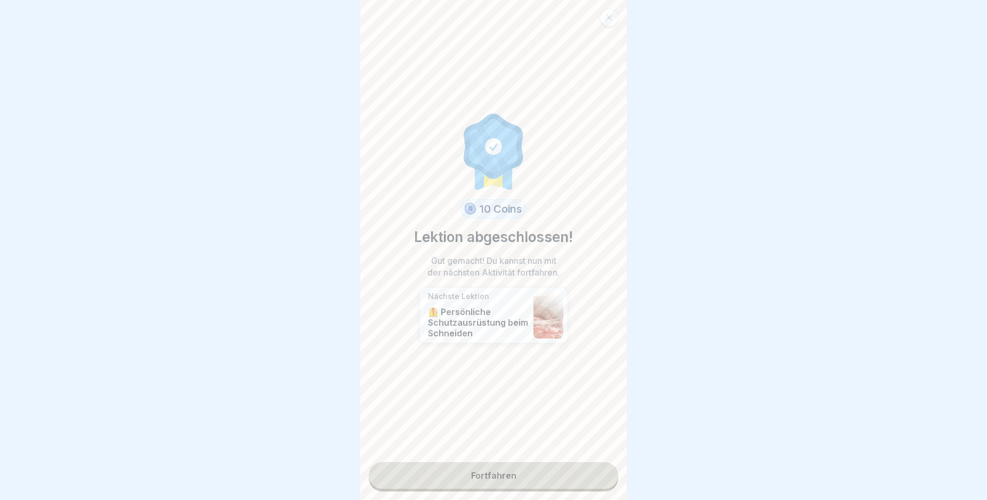
click at [561, 478] on link "Fortfahren" at bounding box center [493, 475] width 249 height 27
click at [512, 492] on div "10 Coins Lektion abgeschlossen! Gut gemacht! Du kannst nun mit der nächsten Akt…" at bounding box center [493, 250] width 266 height 500
click at [501, 473] on link "Fortfahren" at bounding box center [493, 475] width 249 height 27
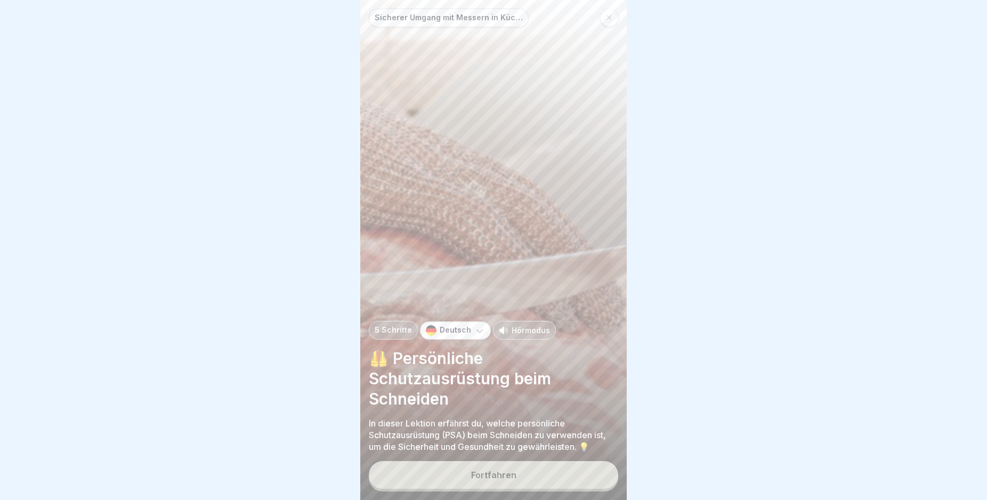
click at [528, 486] on button "Fortfahren" at bounding box center [493, 475] width 249 height 28
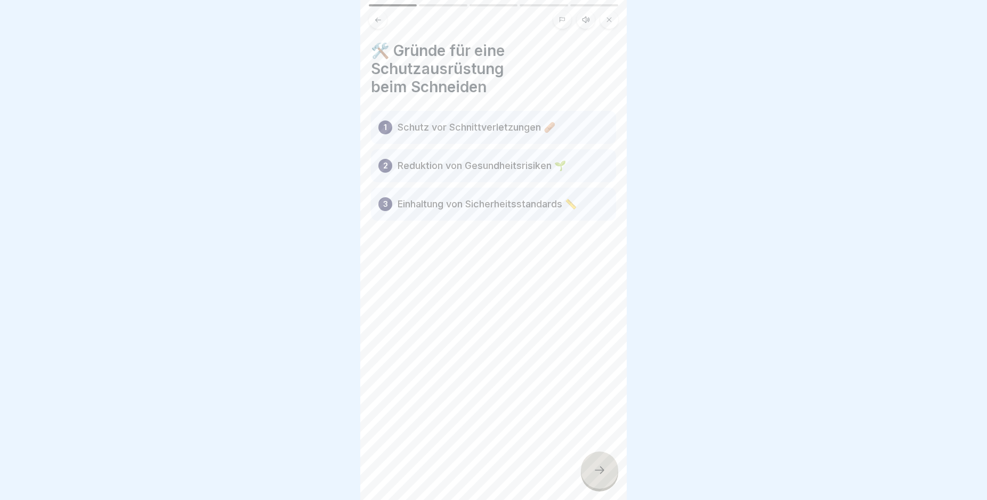
click at [600, 486] on div at bounding box center [599, 469] width 37 height 37
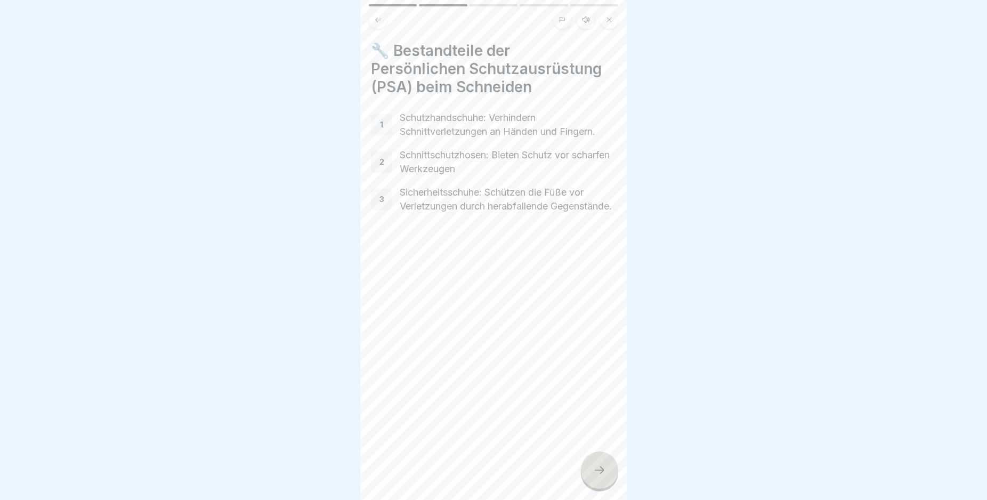
click at [600, 486] on div at bounding box center [599, 469] width 37 height 37
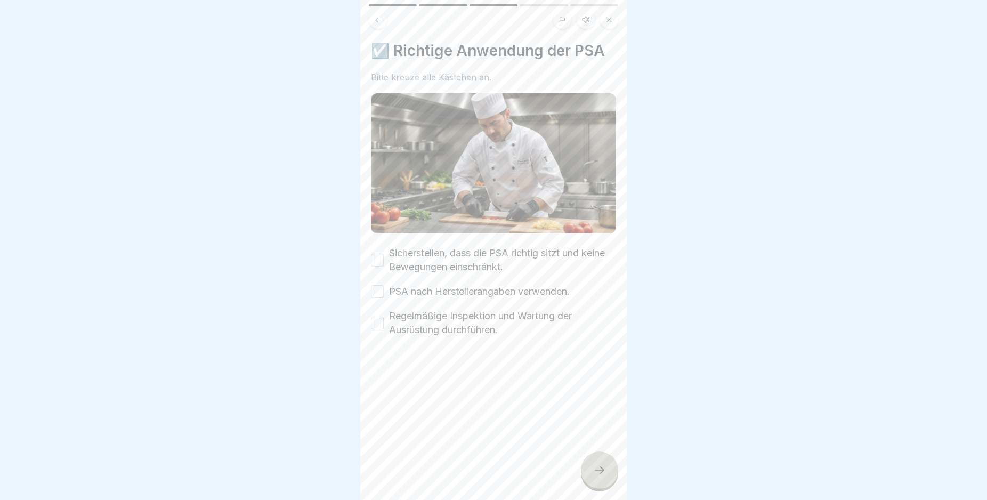
click at [600, 476] on icon at bounding box center [599, 470] width 13 height 13
drag, startPoint x: 414, startPoint y: 318, endPoint x: 382, endPoint y: 306, distance: 34.2
click at [413, 318] on label "Regelmäßige Inspektion und Wartung der Ausrüstung durchführen." at bounding box center [502, 323] width 227 height 28
click at [384, 318] on button "Regelmäßige Inspektion und Wartung der Ausrüstung durchführen." at bounding box center [377, 322] width 13 height 13
click at [382, 287] on button "PSA nach Herstellerangaben verwenden." at bounding box center [377, 291] width 13 height 13
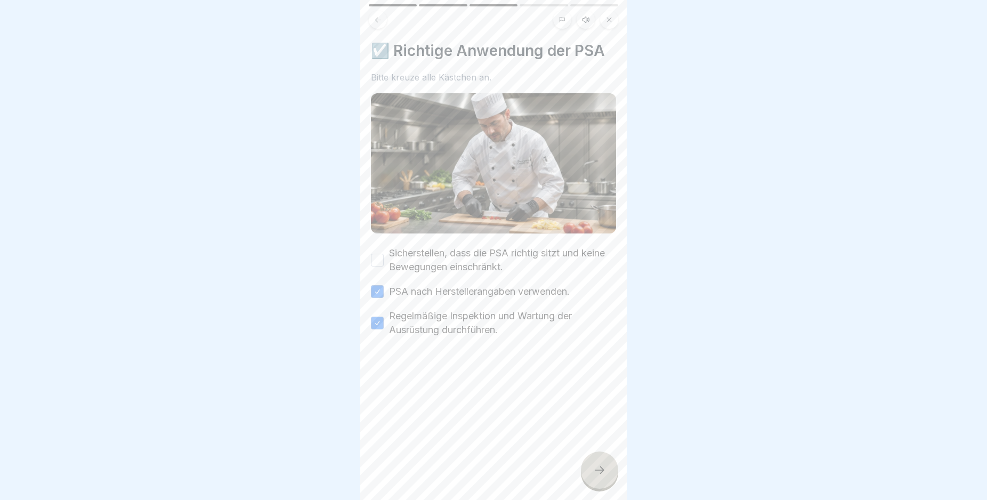
click at [384, 255] on div "Sicherstellen, dass die PSA richtig sitzt und keine Bewegungen einschränkt." at bounding box center [493, 260] width 245 height 28
click at [379, 254] on button "Sicherstellen, dass die PSA richtig sitzt und keine Bewegungen einschränkt." at bounding box center [377, 260] width 13 height 13
click at [595, 476] on icon at bounding box center [599, 470] width 13 height 13
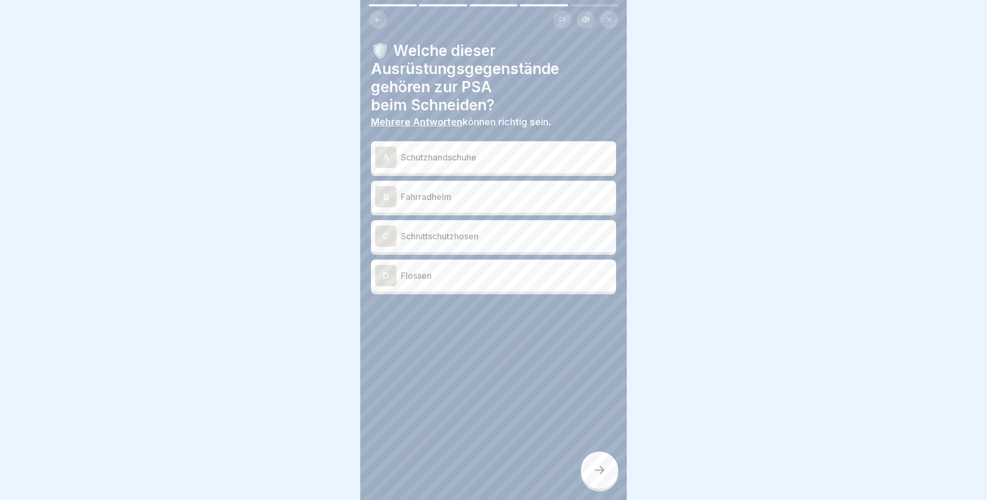
click at [508, 155] on p "Schutzhandschuhe" at bounding box center [506, 157] width 211 height 13
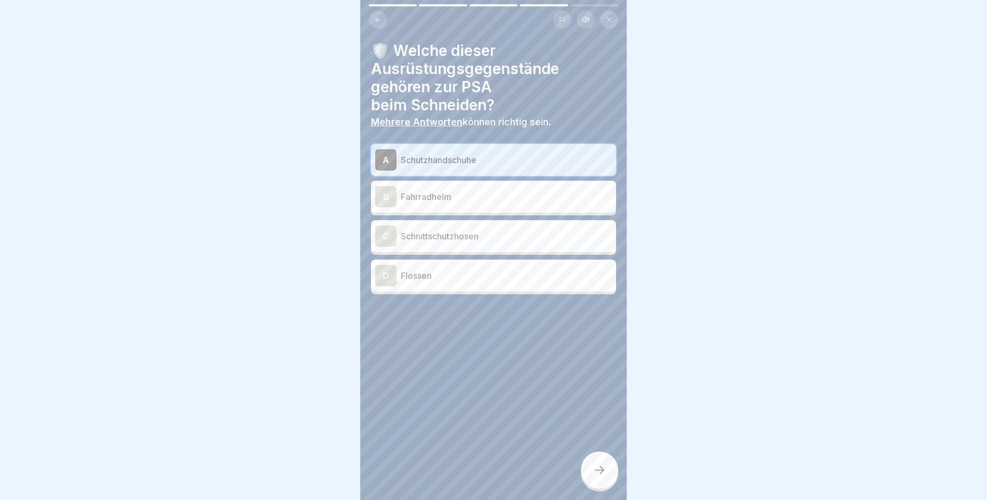
click at [527, 239] on p "Schnittschutzhosen" at bounding box center [506, 236] width 211 height 13
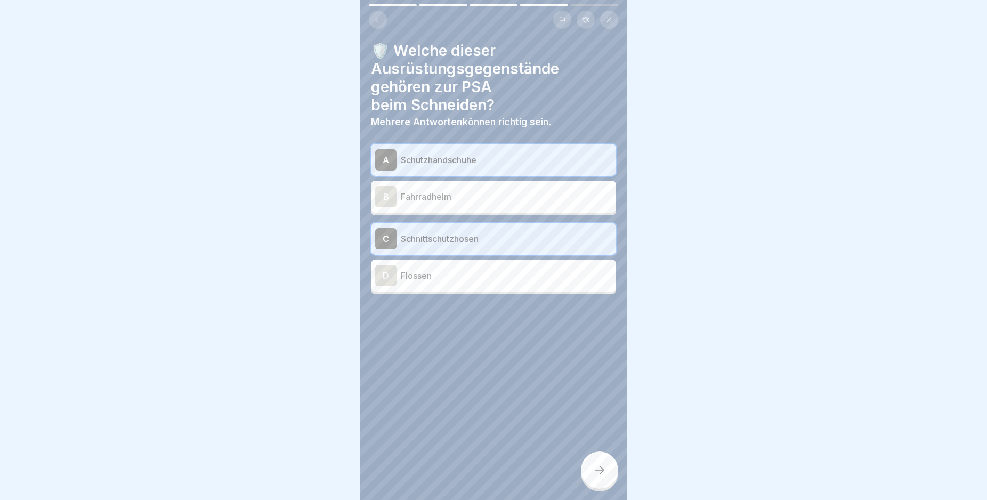
click at [604, 472] on div at bounding box center [599, 469] width 37 height 37
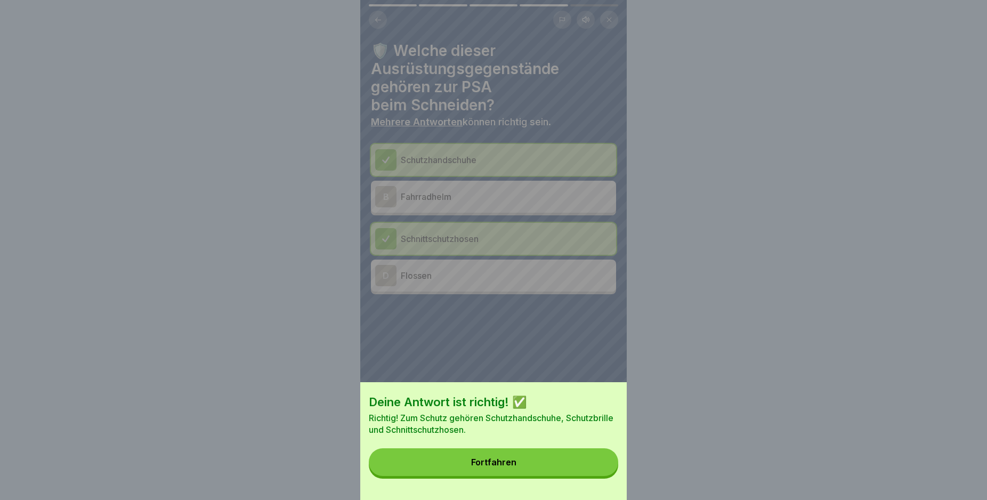
click at [582, 468] on button "Fortfahren" at bounding box center [493, 462] width 249 height 28
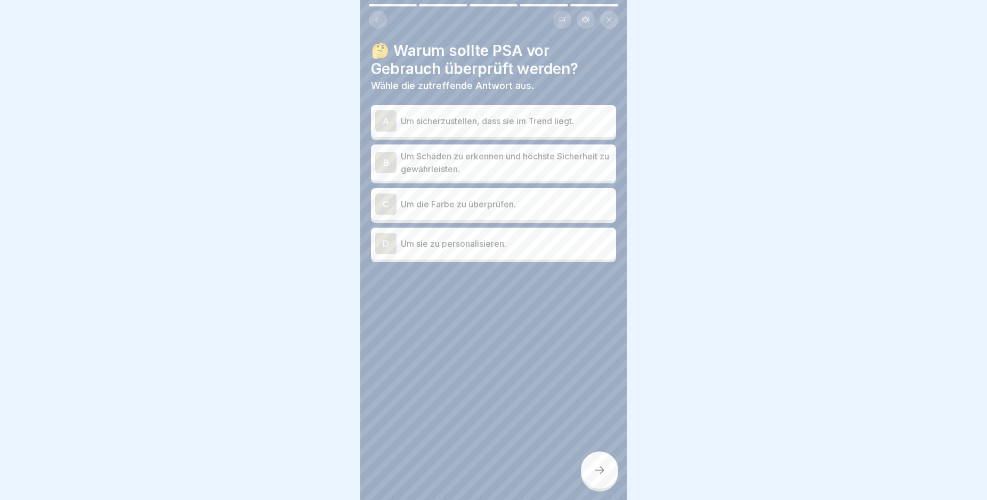
click at [562, 166] on p "Um Schäden zu erkennen und höchste Sicherheit zu gewährleisten." at bounding box center [506, 163] width 211 height 26
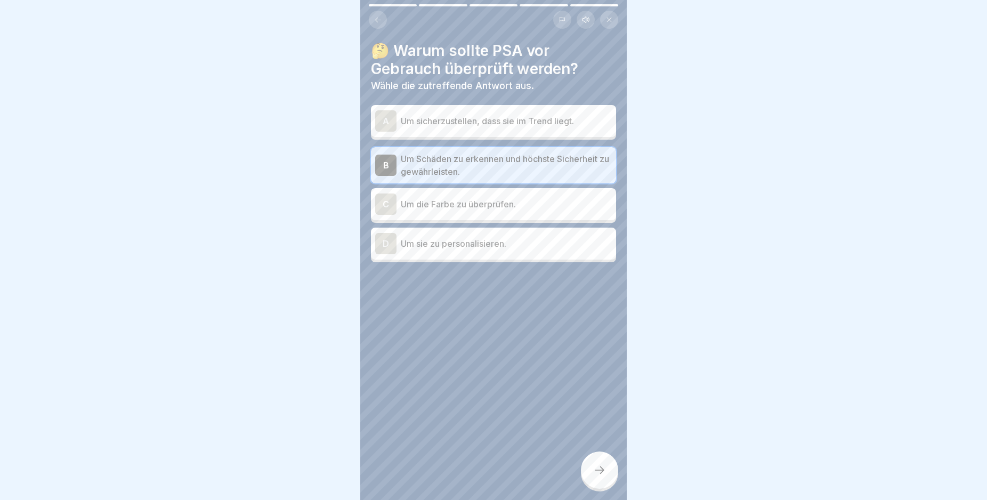
click at [601, 464] on div at bounding box center [599, 469] width 37 height 37
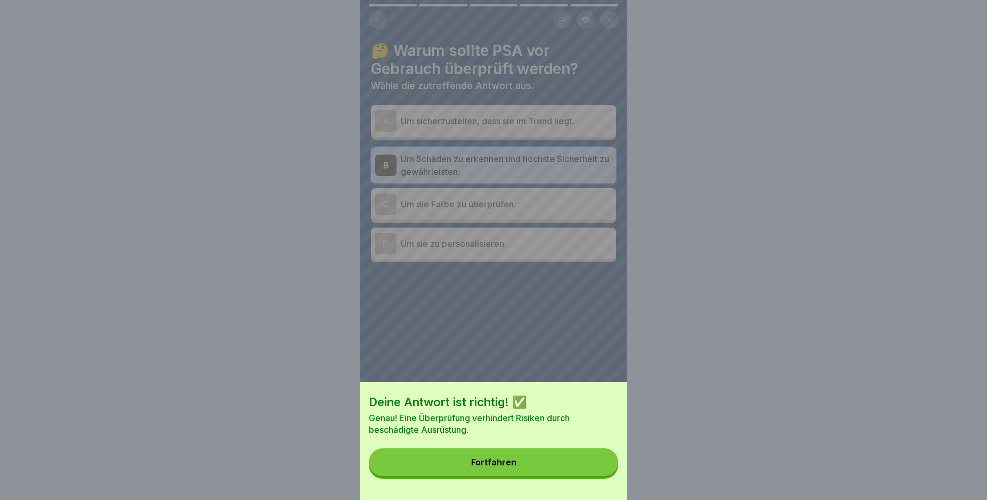
drag, startPoint x: 529, startPoint y: 465, endPoint x: 530, endPoint y: 451, distance: 13.9
click at [530, 466] on button "Fortfahren" at bounding box center [493, 462] width 249 height 28
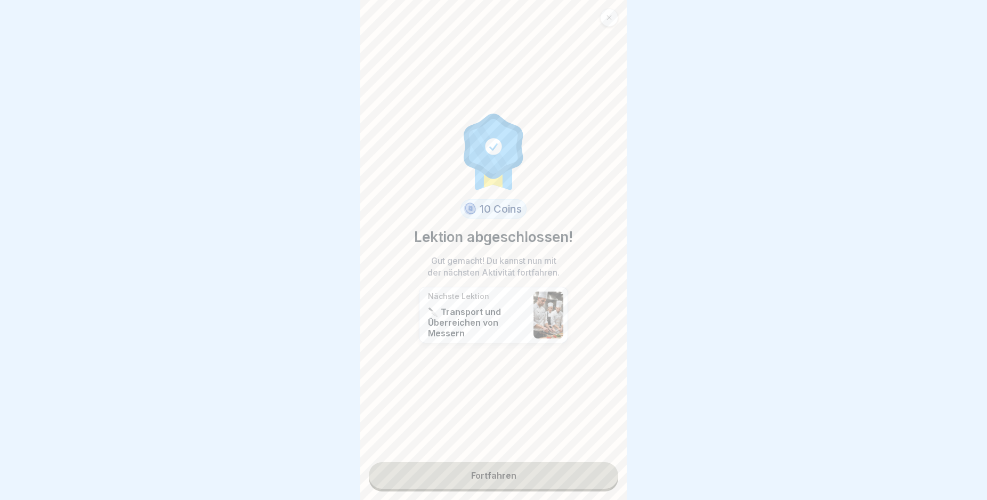
click at [511, 481] on link "Fortfahren" at bounding box center [493, 475] width 249 height 27
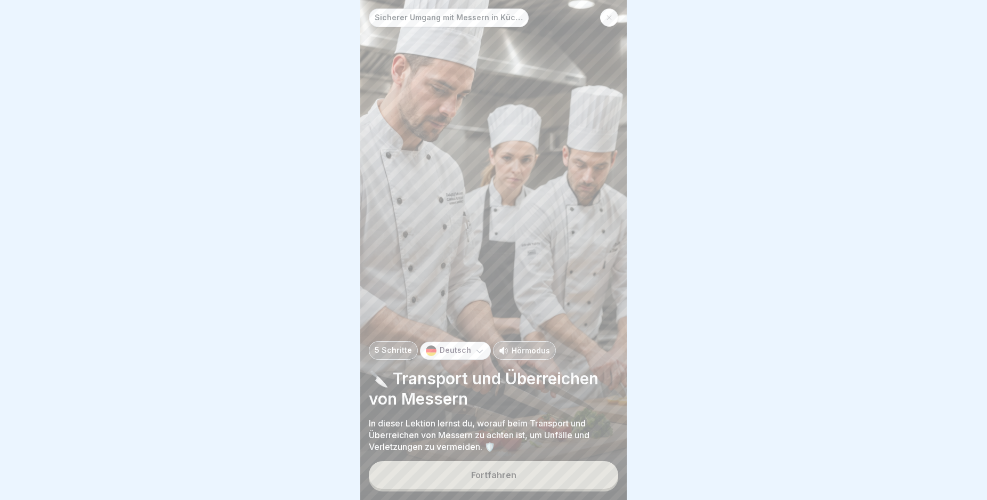
click at [546, 485] on button "Fortfahren" at bounding box center [493, 475] width 249 height 28
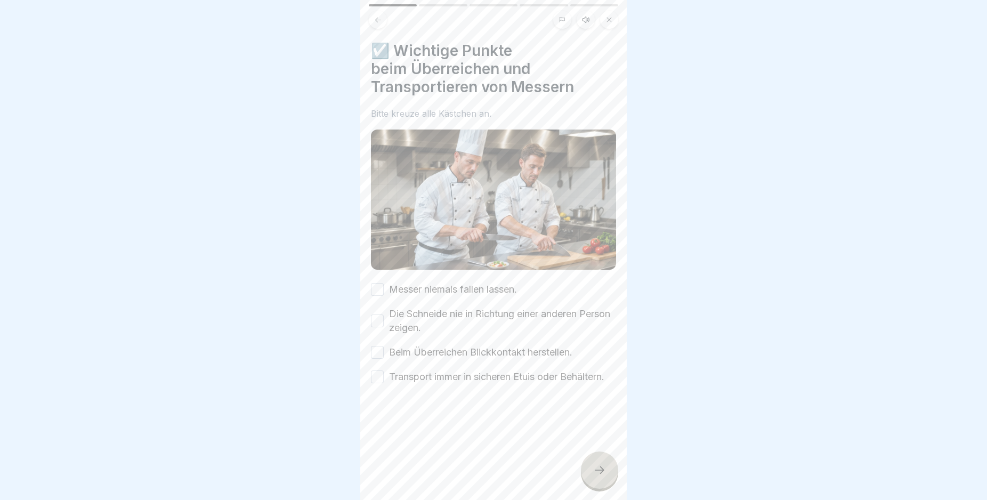
click at [377, 374] on button "Transport immer in sicheren Etuis oder Behältern." at bounding box center [377, 376] width 13 height 13
click at [378, 346] on button "Beim Überreichen Blickkontakt herstellen." at bounding box center [377, 352] width 13 height 13
click at [373, 314] on button "Die Schneide nie in Richtung einer anderen Person zeigen." at bounding box center [377, 320] width 13 height 13
click at [376, 287] on button "Messer niemals fallen lassen." at bounding box center [377, 289] width 13 height 13
click at [595, 470] on div at bounding box center [599, 469] width 37 height 37
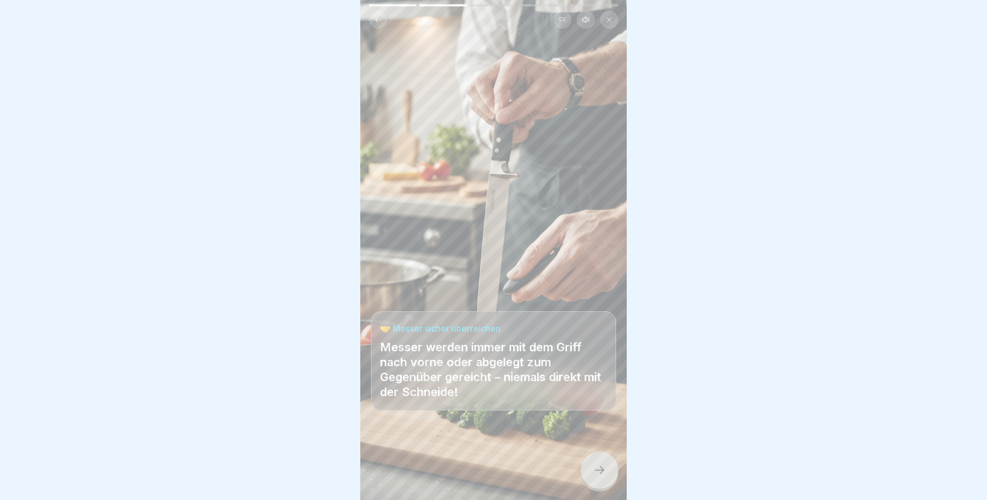
click at [604, 470] on div at bounding box center [599, 469] width 37 height 37
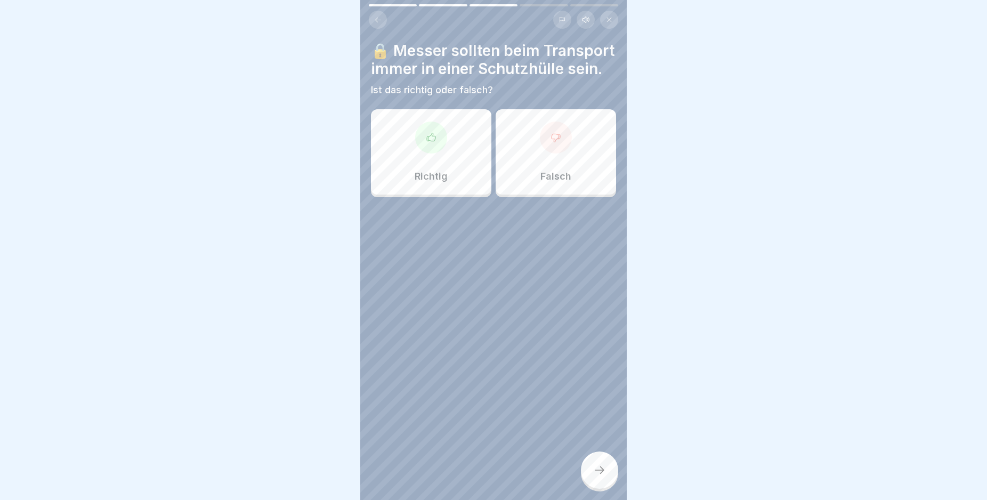
click at [454, 149] on div "Richtig" at bounding box center [431, 151] width 120 height 85
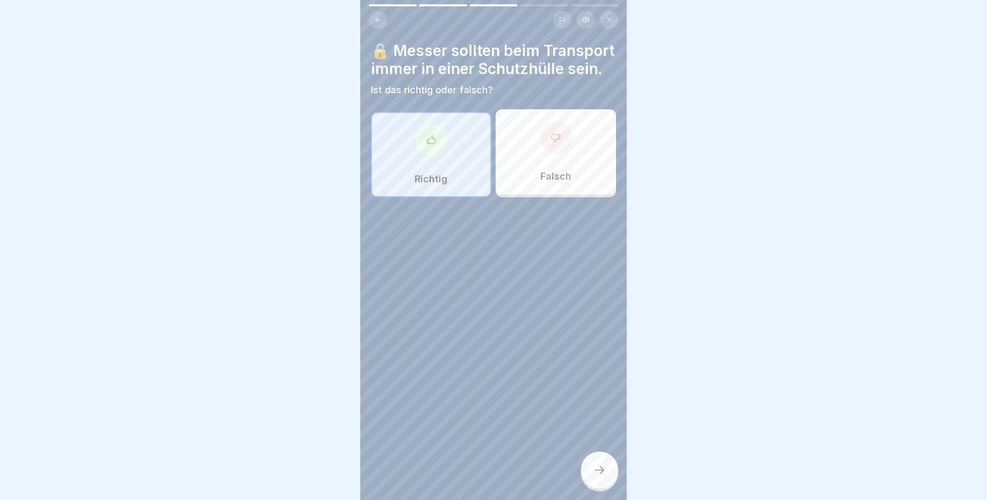
click at [603, 467] on div at bounding box center [599, 469] width 37 height 37
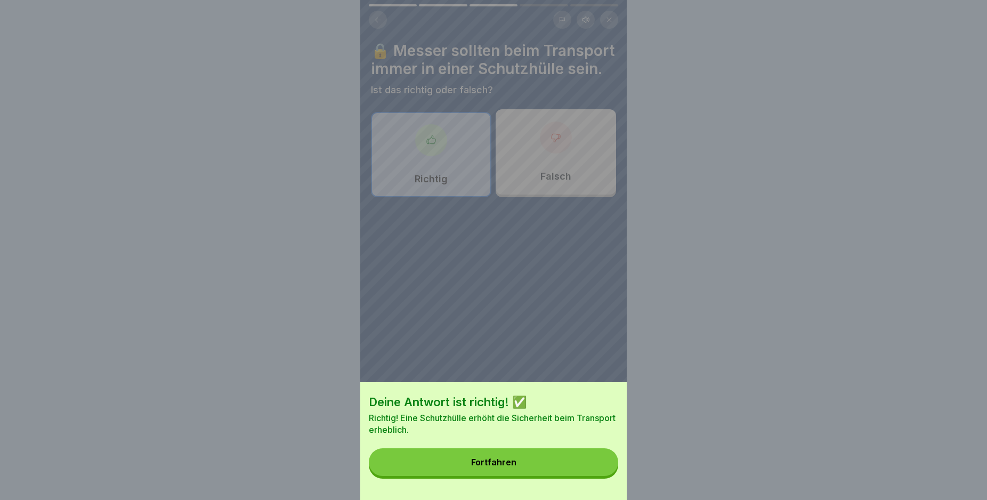
click at [540, 475] on button "Fortfahren" at bounding box center [493, 462] width 249 height 28
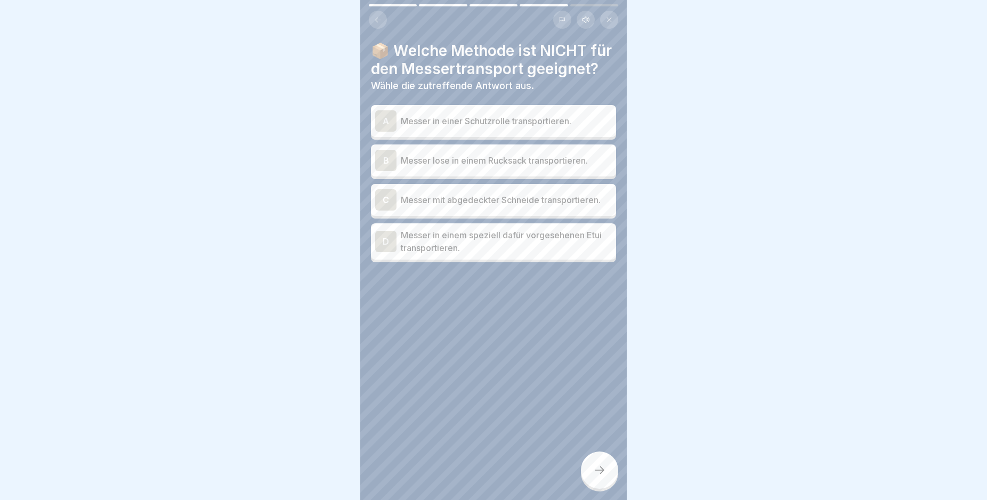
click at [588, 167] on p "Messer lose in einem Rucksack transportieren." at bounding box center [506, 160] width 211 height 13
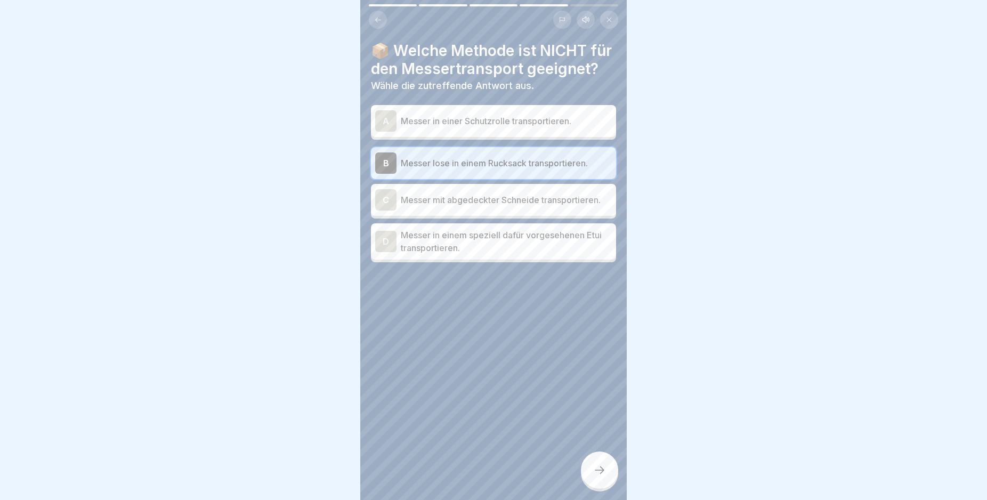
click at [603, 473] on div at bounding box center [599, 469] width 37 height 37
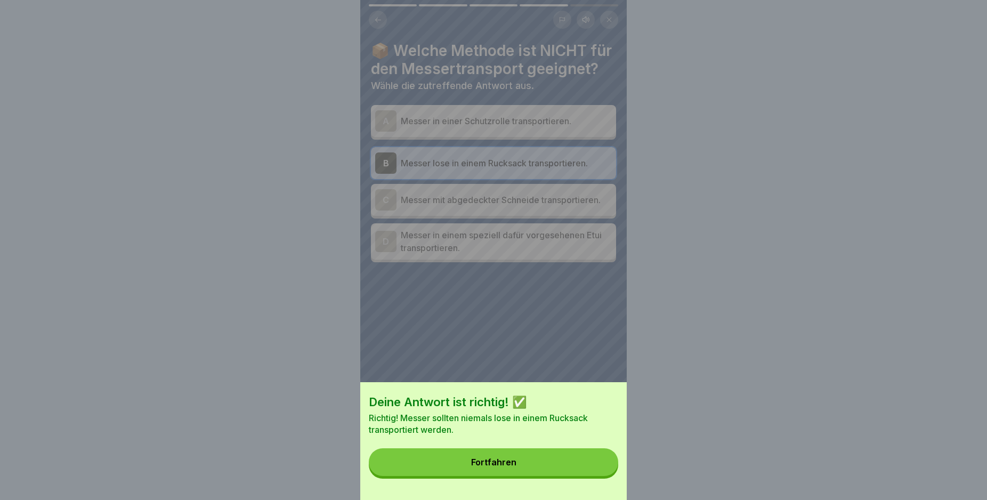
click at [574, 472] on button "Fortfahren" at bounding box center [493, 462] width 249 height 28
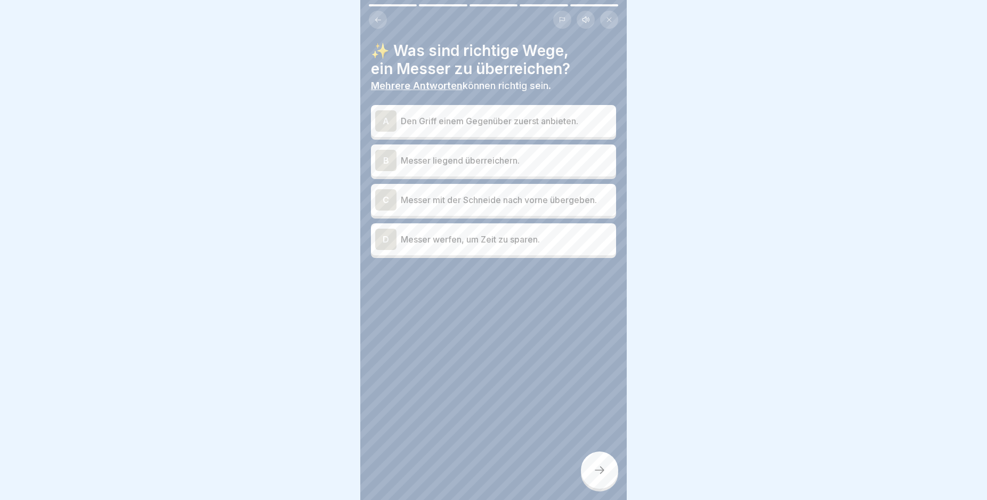
click at [576, 127] on div "A Den Griff einem Gegenüber zuerst anbieten." at bounding box center [493, 120] width 237 height 21
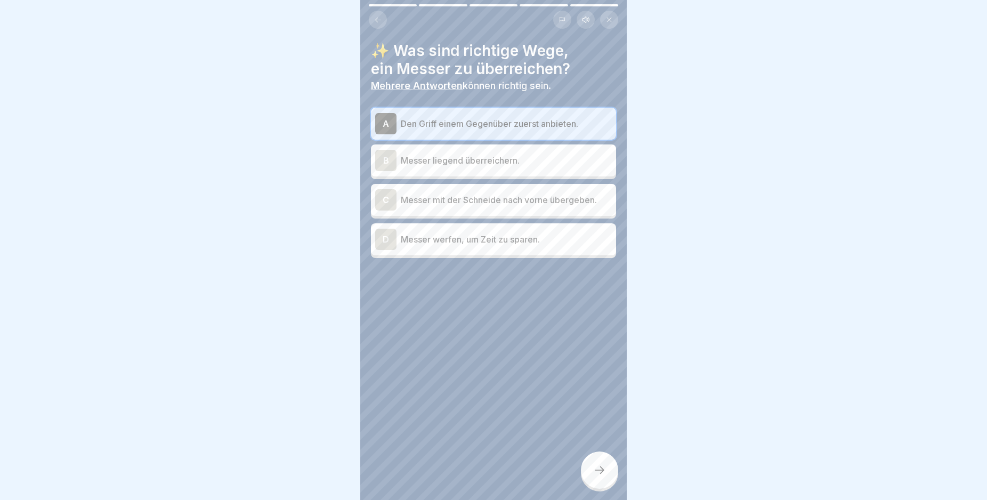
click at [605, 462] on div "Sicherer Umgang mit Messern in Küchen 5 Schritte Deutsch Hörmodus 🔪 Transport u…" at bounding box center [493, 250] width 266 height 500
click at [597, 476] on icon at bounding box center [599, 470] width 13 height 13
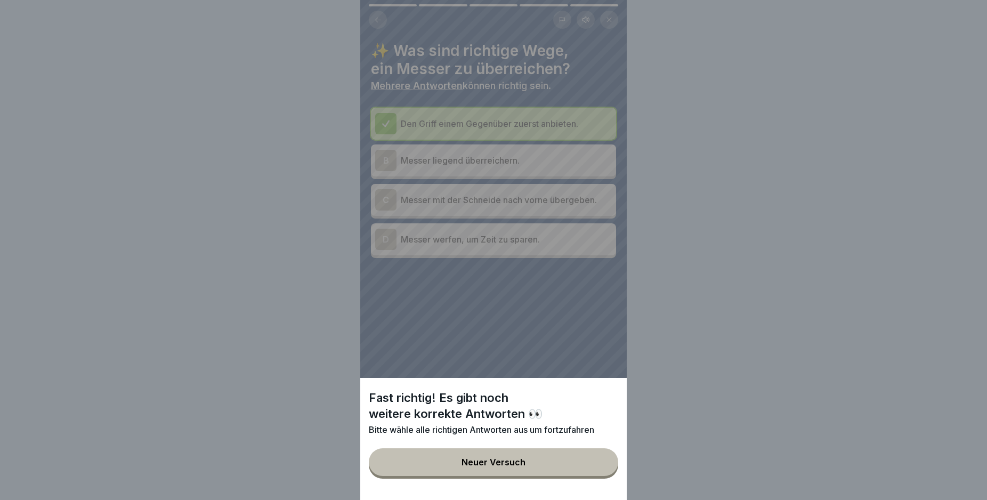
click at [597, 476] on button "Neuer Versuch" at bounding box center [493, 462] width 249 height 28
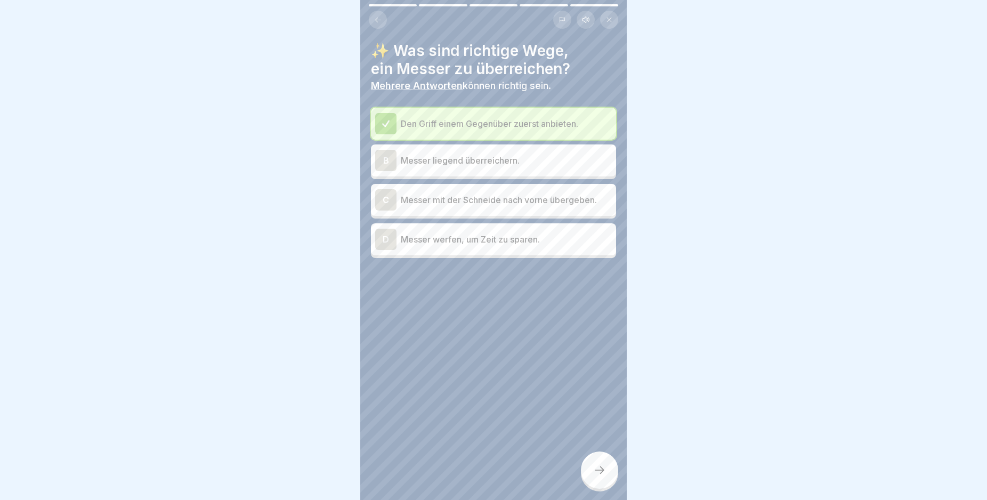
click at [457, 160] on p "Messer liegend überreichern." at bounding box center [506, 160] width 211 height 13
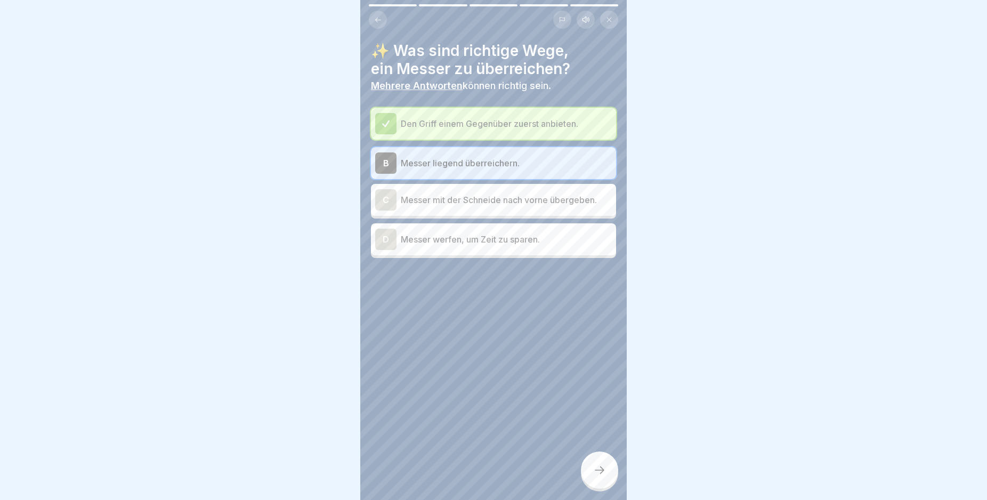
click at [602, 472] on div at bounding box center [599, 469] width 37 height 37
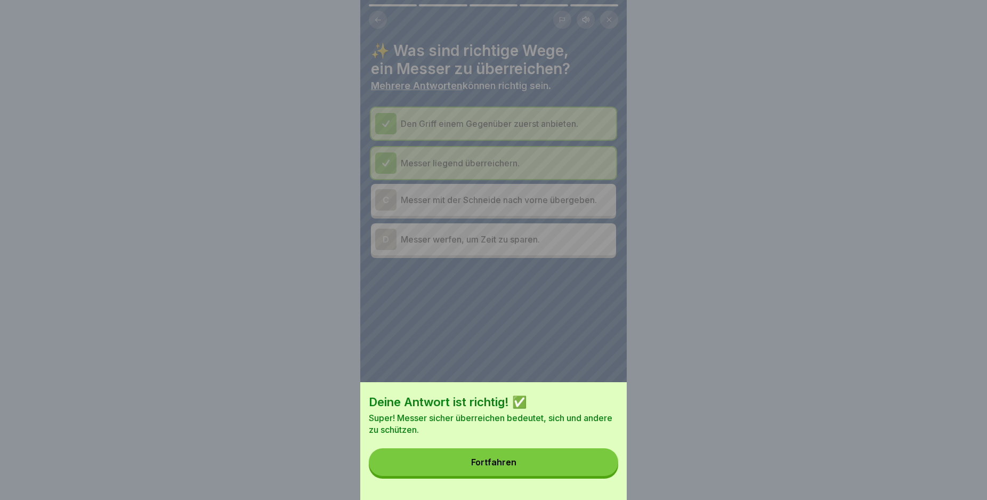
click at [597, 470] on button "Fortfahren" at bounding box center [493, 462] width 249 height 28
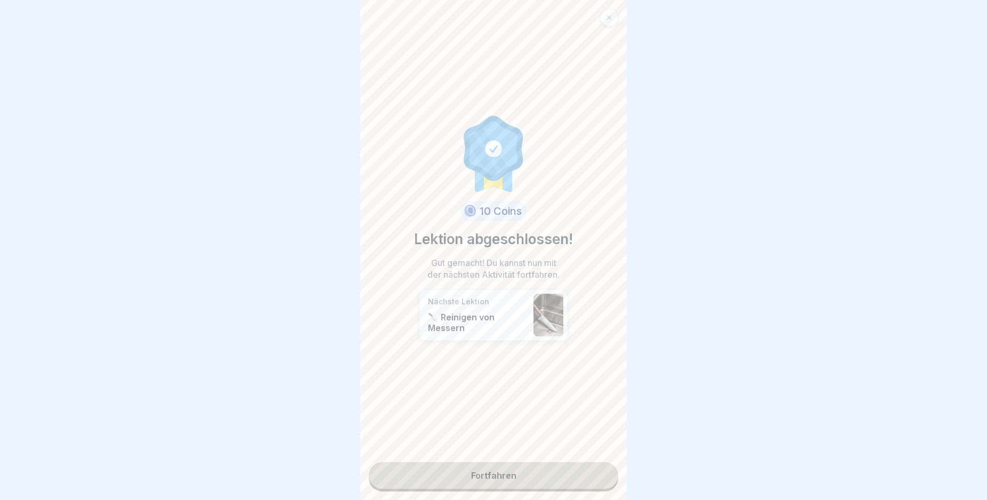
click at [517, 469] on link "Fortfahren" at bounding box center [493, 475] width 249 height 27
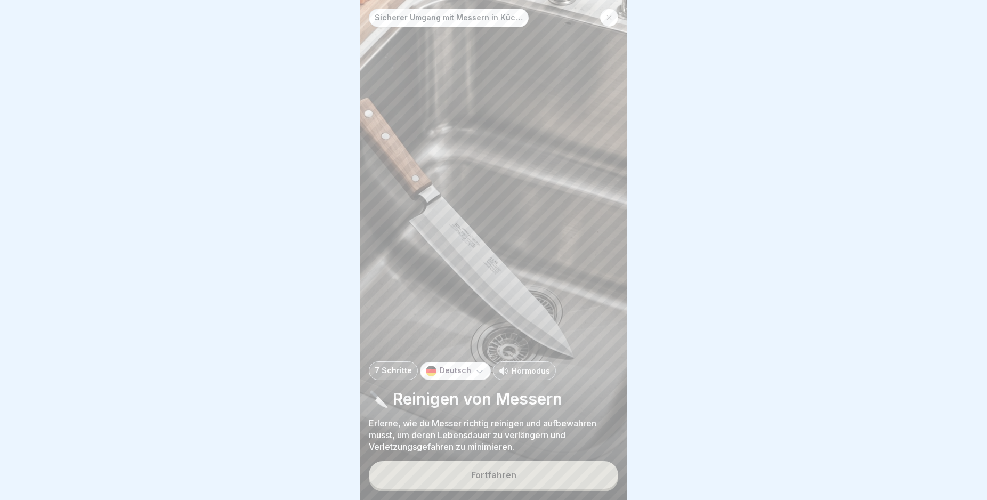
click at [523, 483] on button "Fortfahren" at bounding box center [493, 475] width 249 height 28
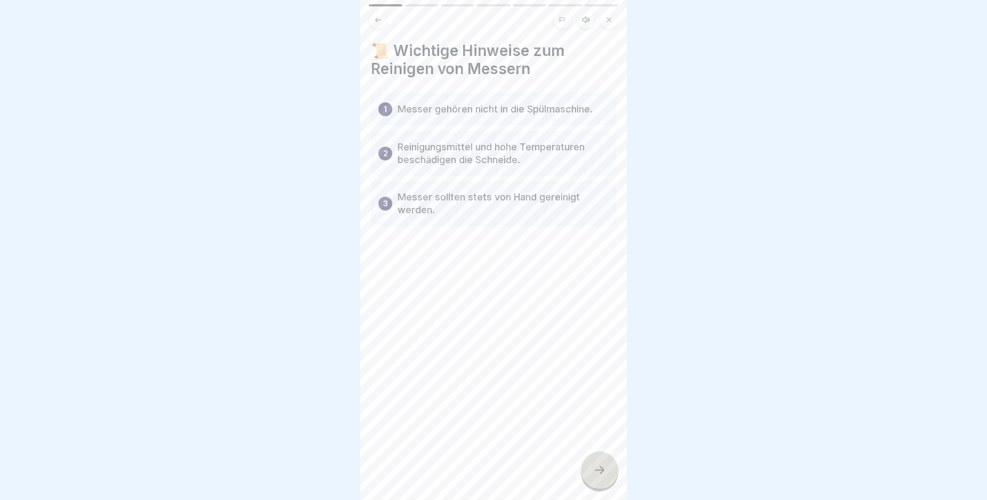
click at [618, 478] on div at bounding box center [599, 469] width 37 height 37
click at [607, 481] on div at bounding box center [599, 469] width 37 height 37
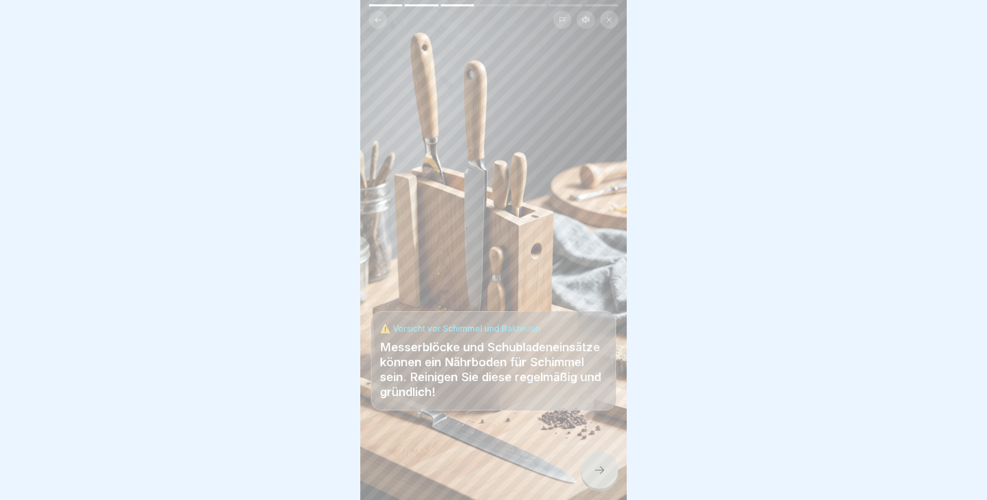
click at [604, 476] on icon at bounding box center [599, 470] width 13 height 13
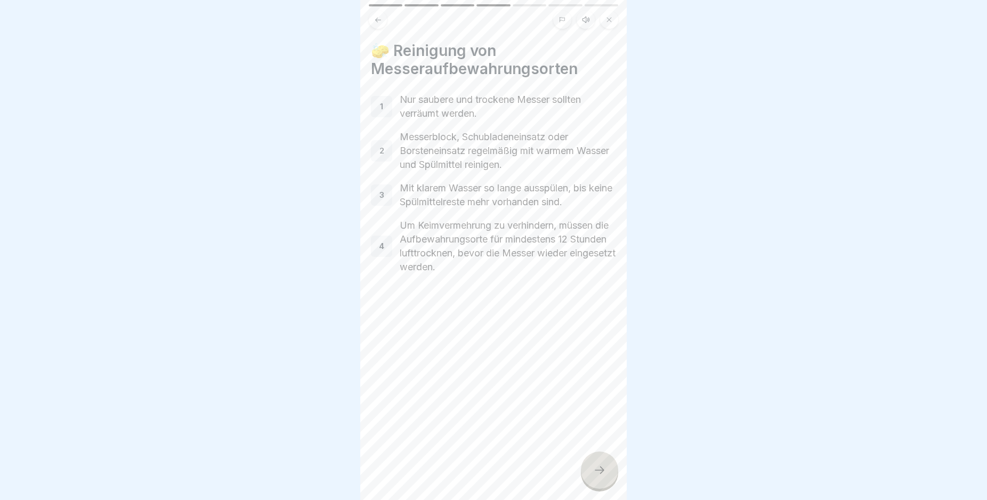
click at [604, 476] on icon at bounding box center [599, 470] width 13 height 13
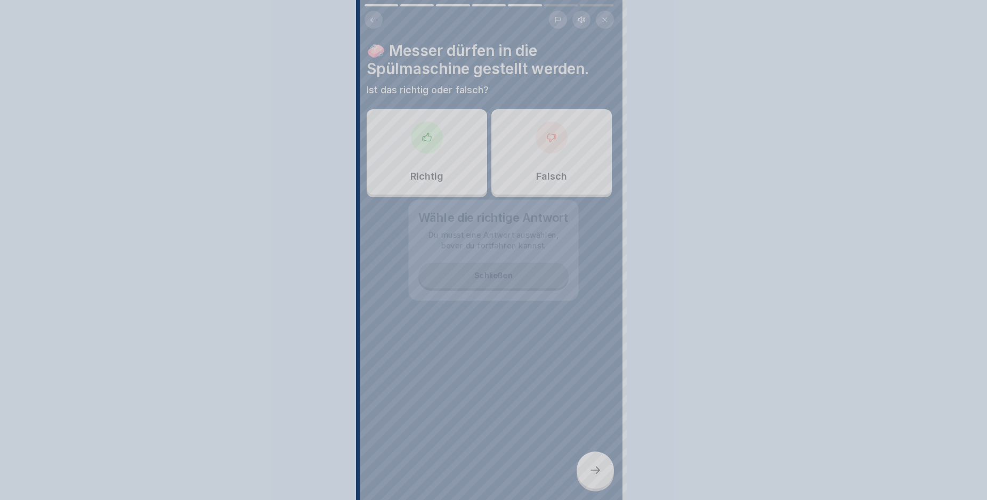
click at [604, 481] on div at bounding box center [493, 250] width 987 height 500
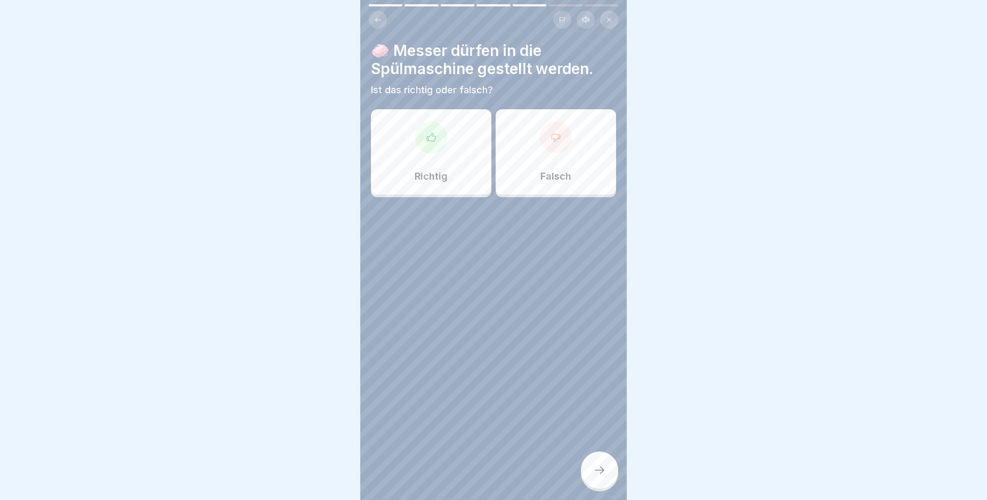
click at [500, 144] on div "Falsch" at bounding box center [556, 151] width 120 height 85
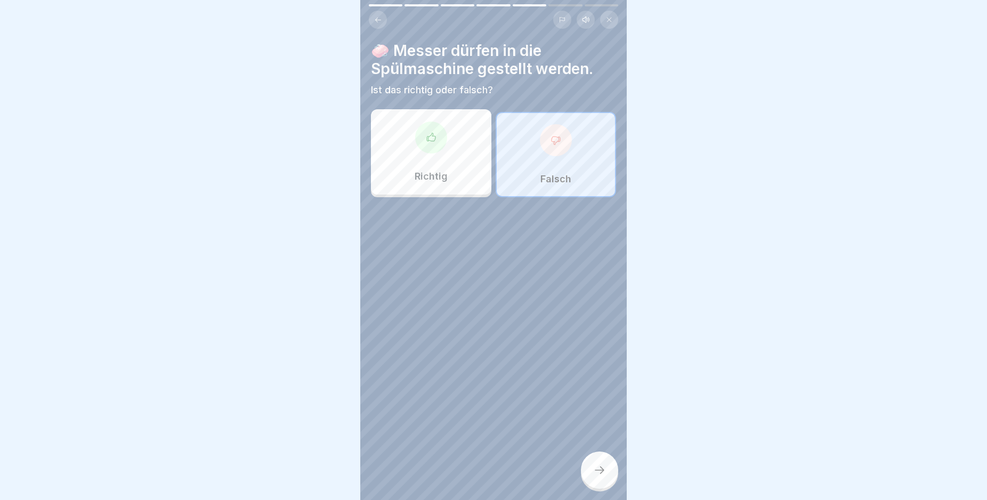
click at [604, 461] on div "Sicherer Umgang mit Messern in Küchen 7 Schritte Deutsch Hörmodus 🔪 Reinigen vo…" at bounding box center [493, 250] width 266 height 500
click at [605, 462] on div "Sicherer Umgang mit Messern in Küchen 7 Schritte Deutsch Hörmodus 🔪 Reinigen vo…" at bounding box center [493, 250] width 266 height 500
click at [604, 474] on div at bounding box center [599, 469] width 37 height 37
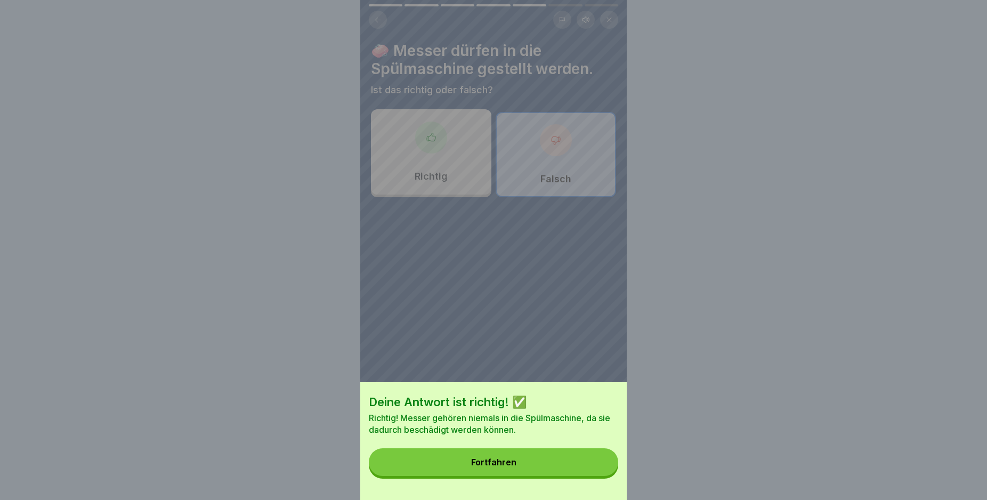
click at [590, 476] on button "Fortfahren" at bounding box center [493, 462] width 249 height 28
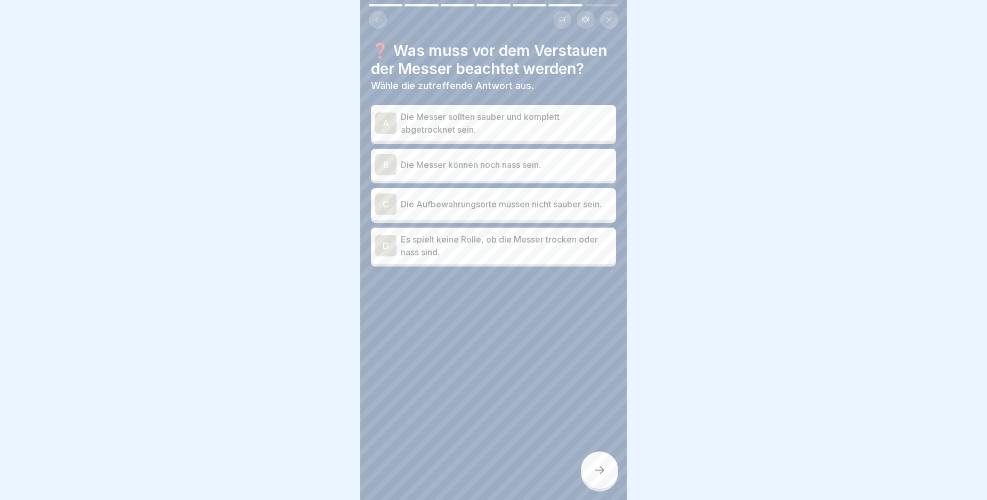
click at [525, 118] on p "Die Messer sollten sauber und komplett abgetrocknet sein." at bounding box center [506, 123] width 211 height 26
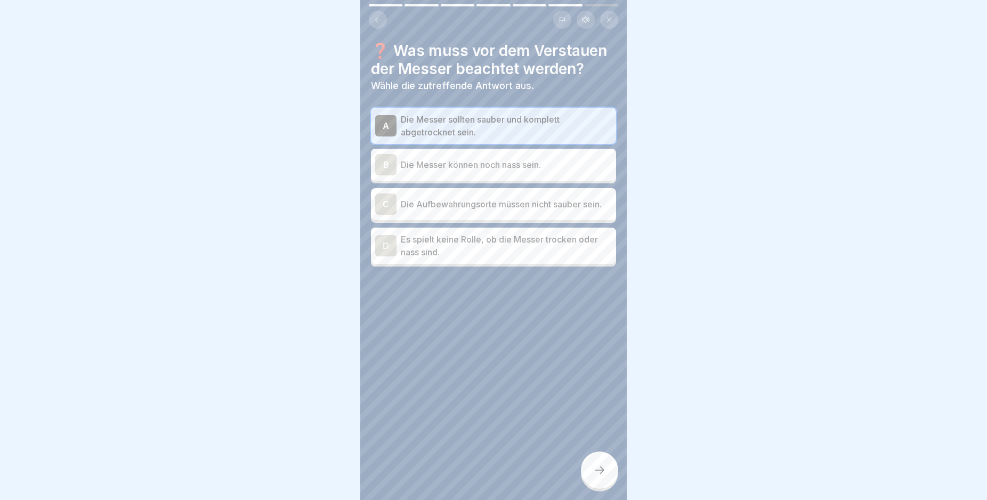
click at [488, 169] on p "Die Messer können noch nass sein." at bounding box center [506, 164] width 211 height 13
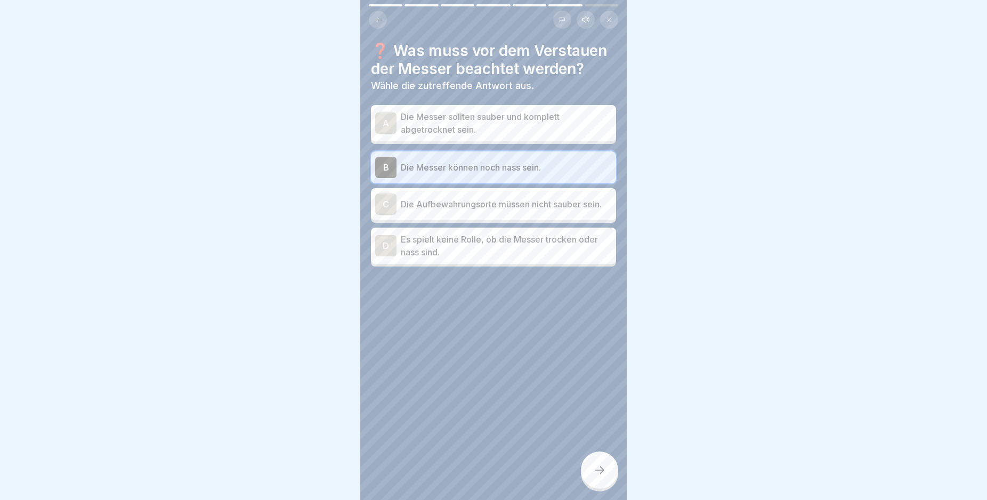
click at [487, 129] on p "Die Messer sollten sauber und komplett abgetrocknet sein." at bounding box center [506, 123] width 211 height 26
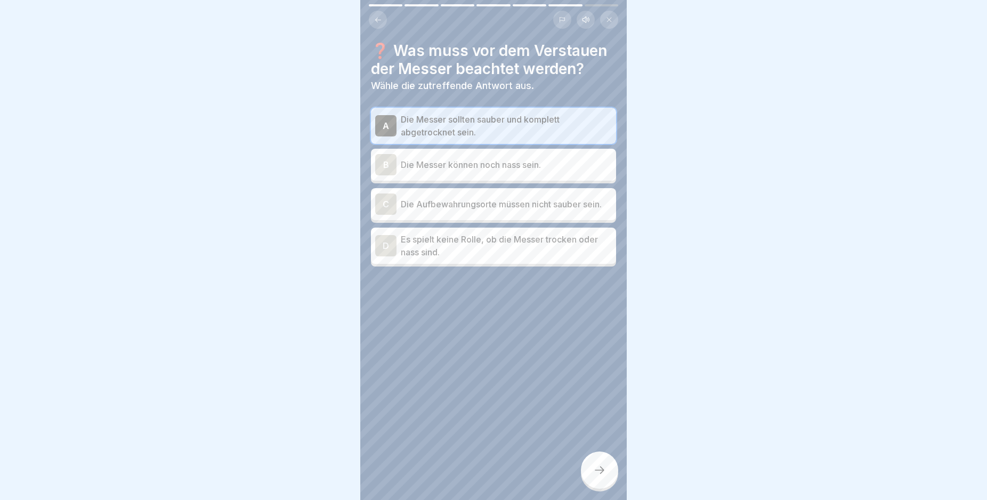
click at [607, 475] on div at bounding box center [599, 469] width 37 height 37
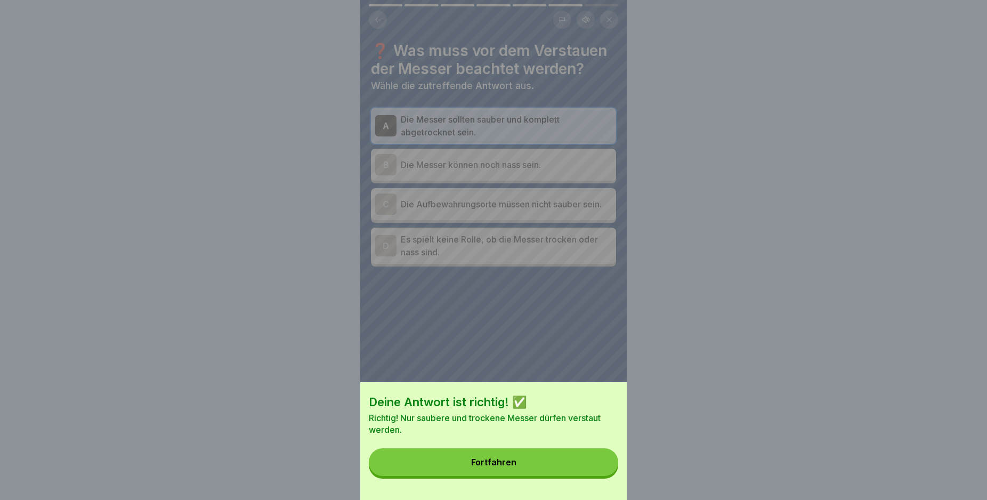
click at [574, 470] on button "Fortfahren" at bounding box center [493, 462] width 249 height 28
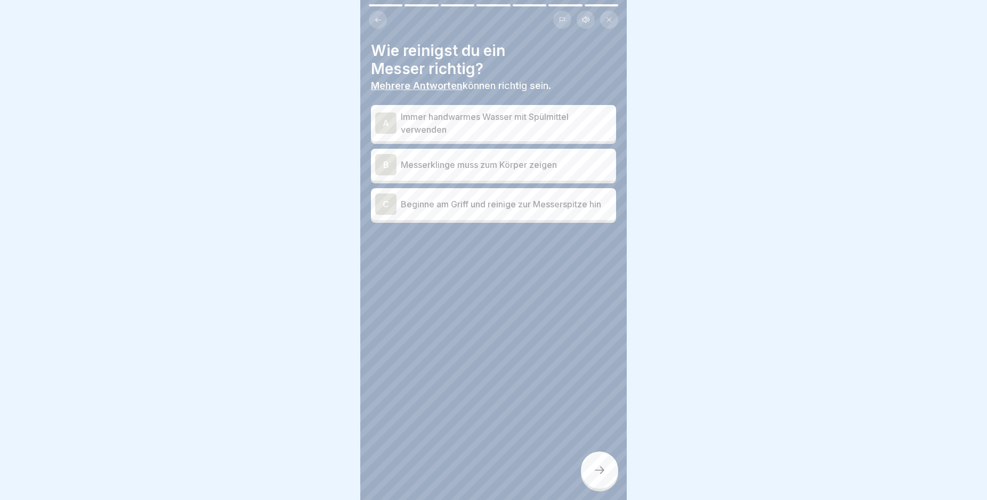
click at [490, 121] on p "Immer handwarmes Wasser mit Spülmittel verwenden" at bounding box center [506, 123] width 211 height 26
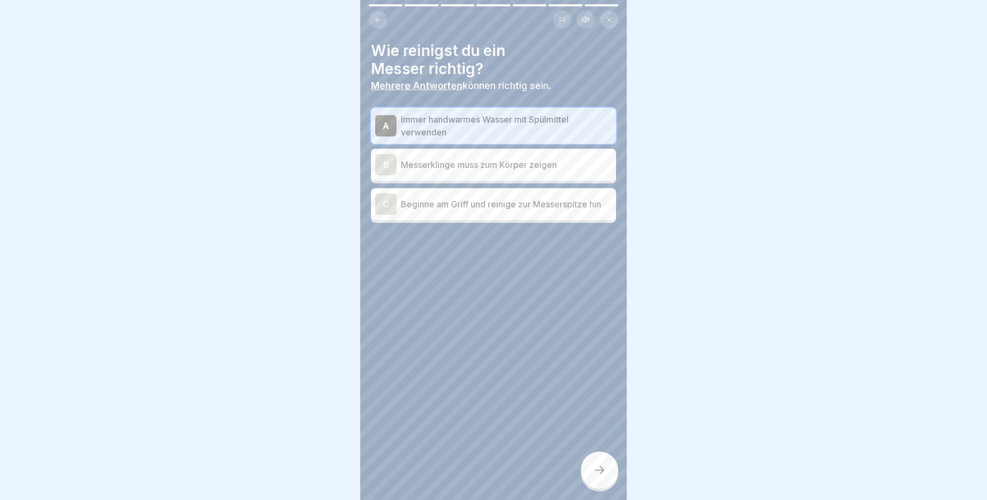
click at [500, 206] on p "Beginne am Griff und reinige zur Messerspitze hin" at bounding box center [506, 204] width 211 height 13
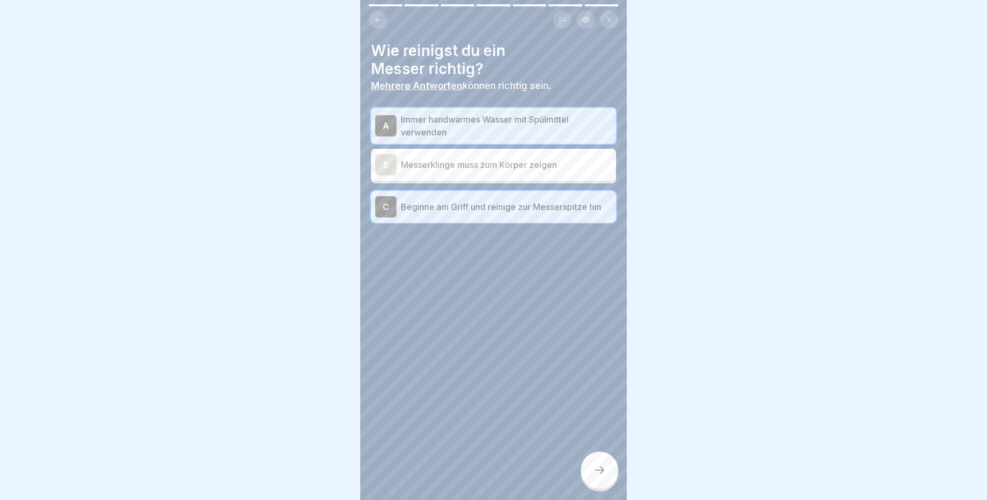
click at [603, 471] on div at bounding box center [599, 469] width 37 height 37
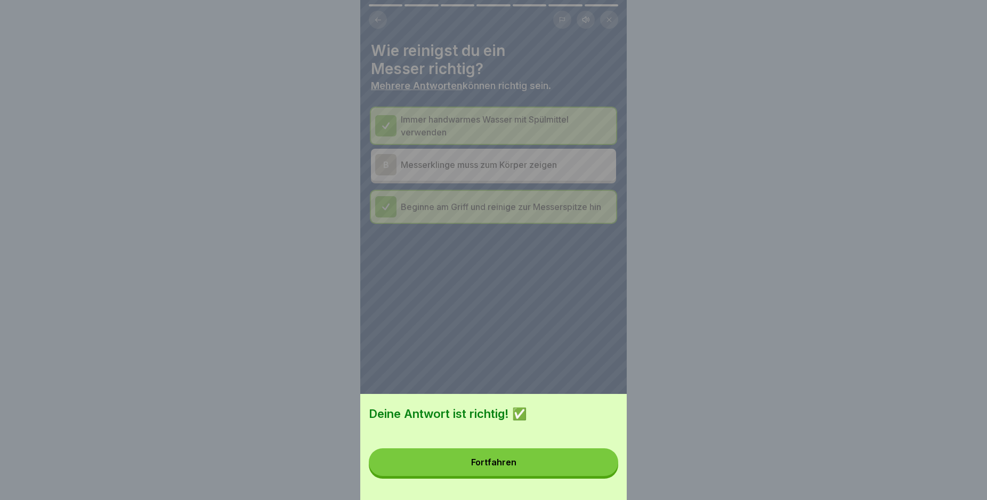
click at [603, 469] on button "Fortfahren" at bounding box center [493, 462] width 249 height 28
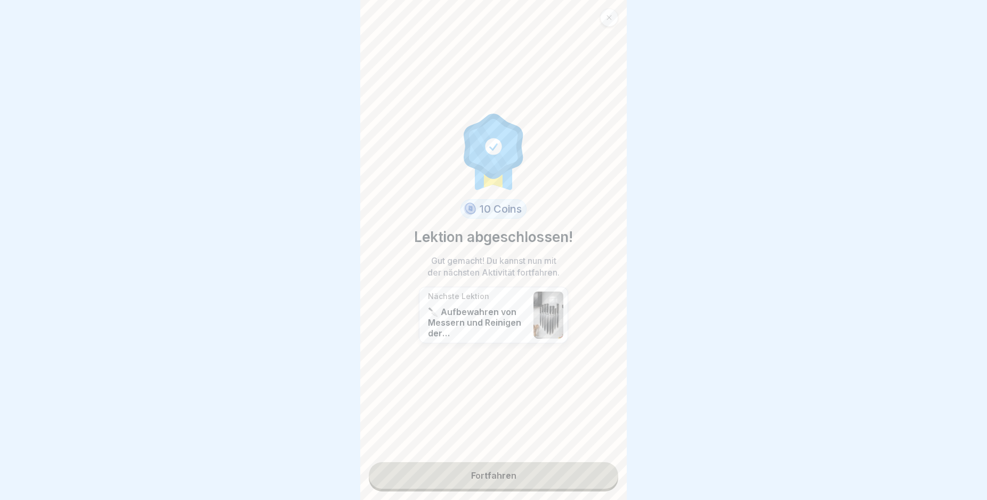
click at [542, 481] on link "Fortfahren" at bounding box center [493, 475] width 249 height 27
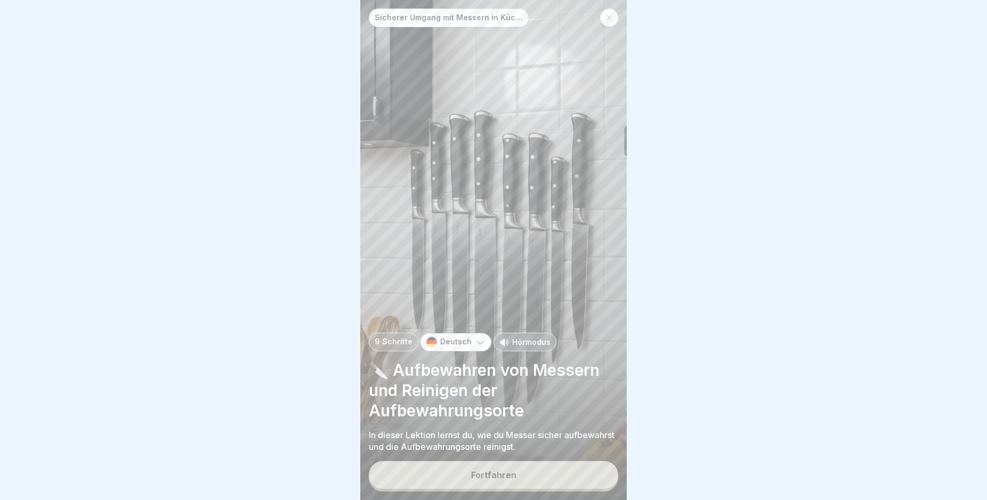
click at [545, 477] on button "Fortfahren" at bounding box center [493, 475] width 249 height 28
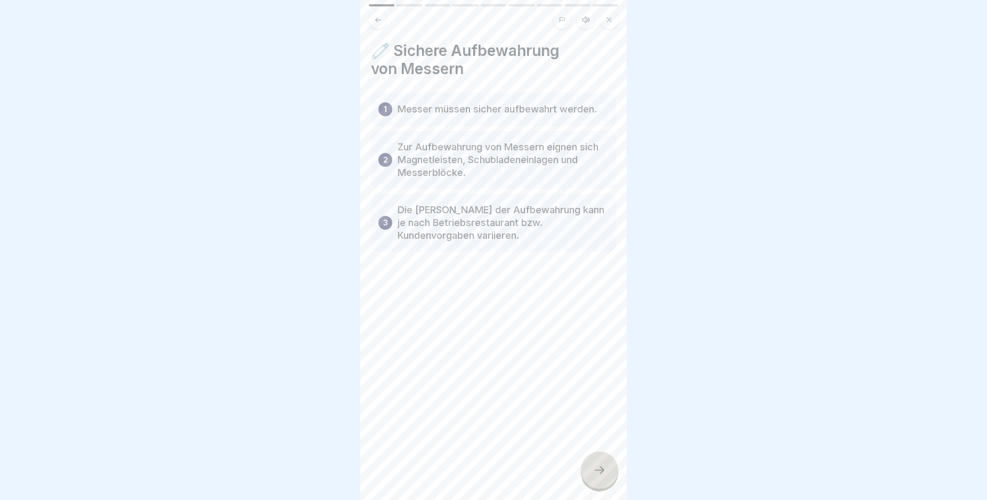
click at [603, 469] on div at bounding box center [599, 469] width 37 height 37
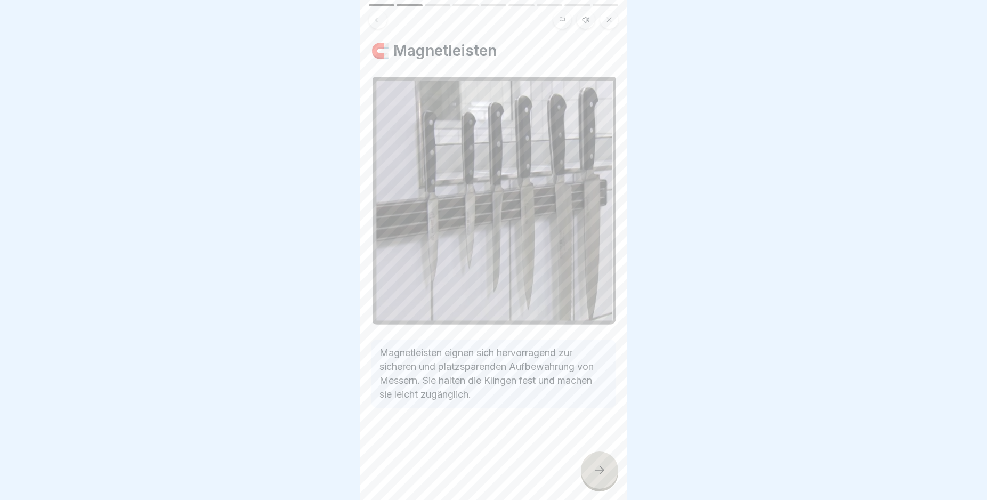
click at [603, 469] on div at bounding box center [599, 469] width 37 height 37
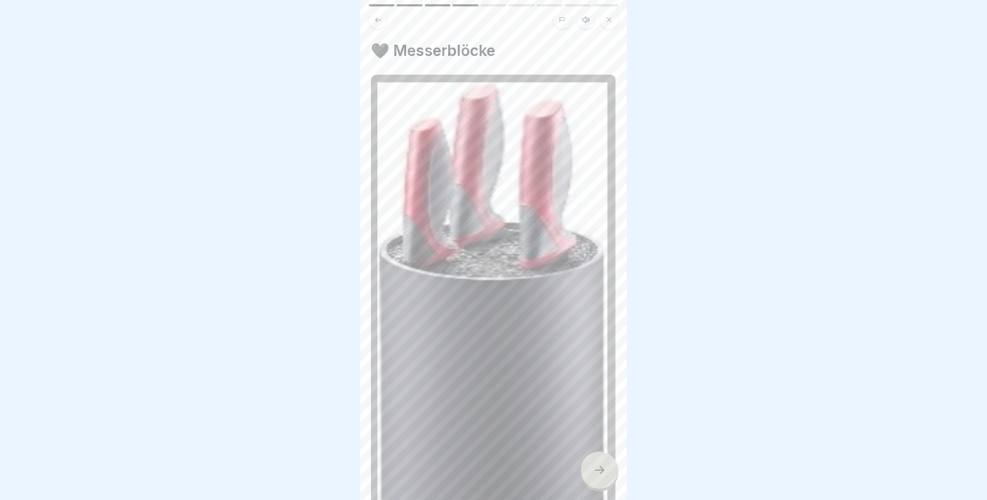
click at [603, 469] on div at bounding box center [599, 469] width 37 height 37
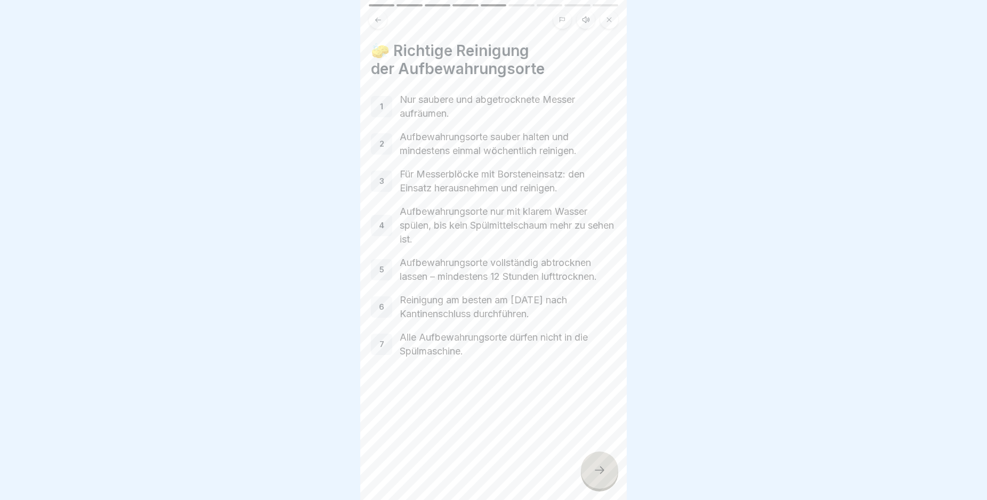
click at [603, 469] on div at bounding box center [599, 469] width 37 height 37
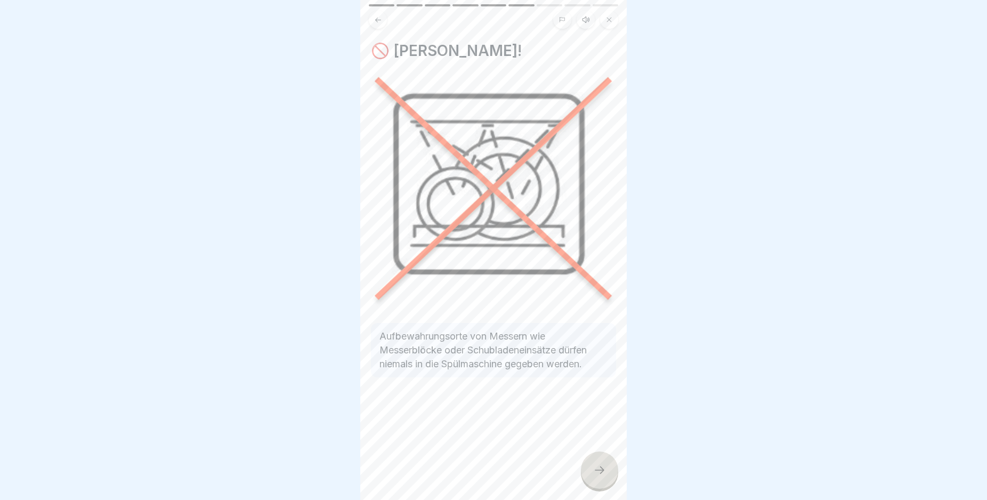
click at [603, 469] on div at bounding box center [599, 469] width 37 height 37
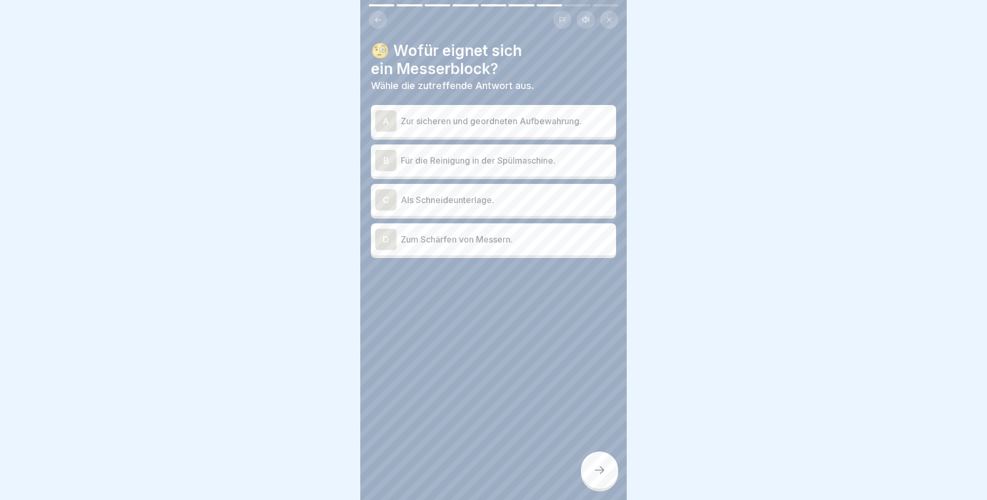
click at [603, 469] on div at bounding box center [599, 469] width 37 height 37
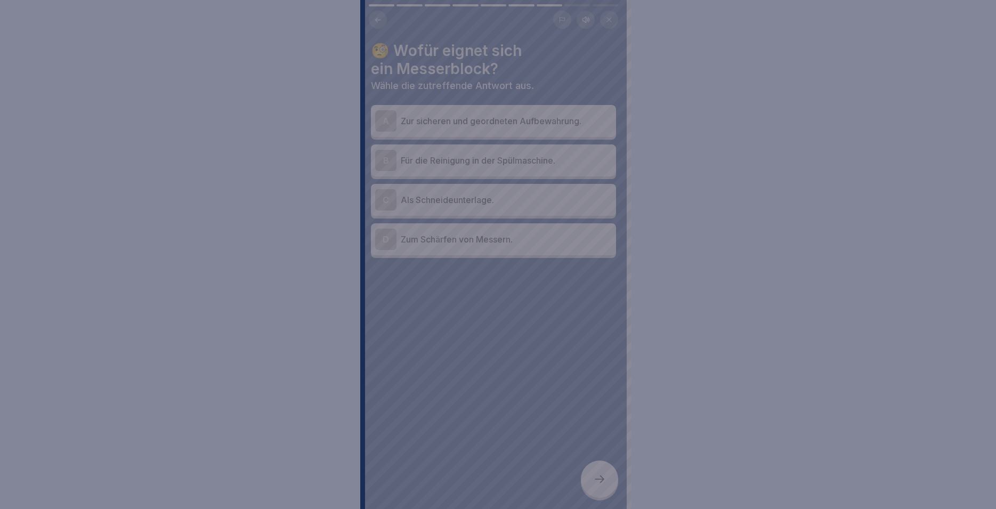
click at [511, 314] on div at bounding box center [498, 254] width 996 height 509
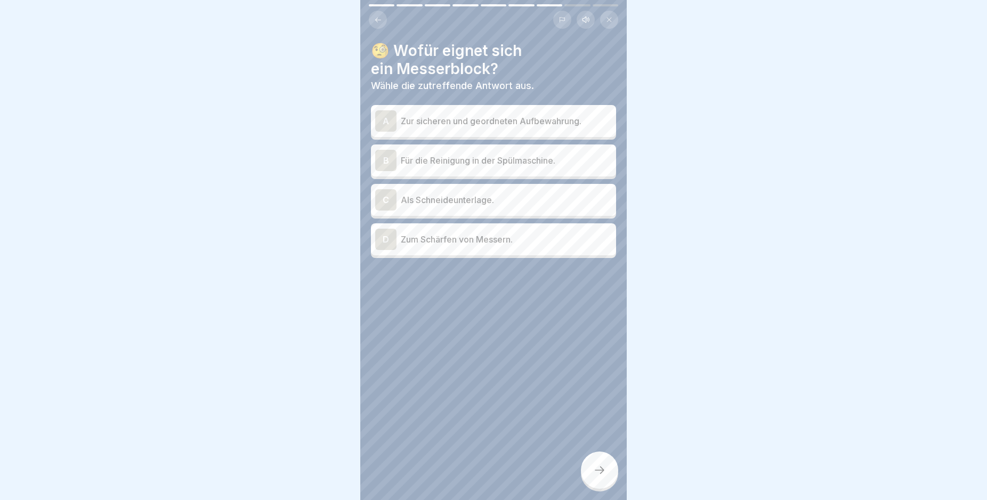
click at [562, 118] on p "Zur sicheren und geordneten Aufbewahrung." at bounding box center [506, 121] width 211 height 13
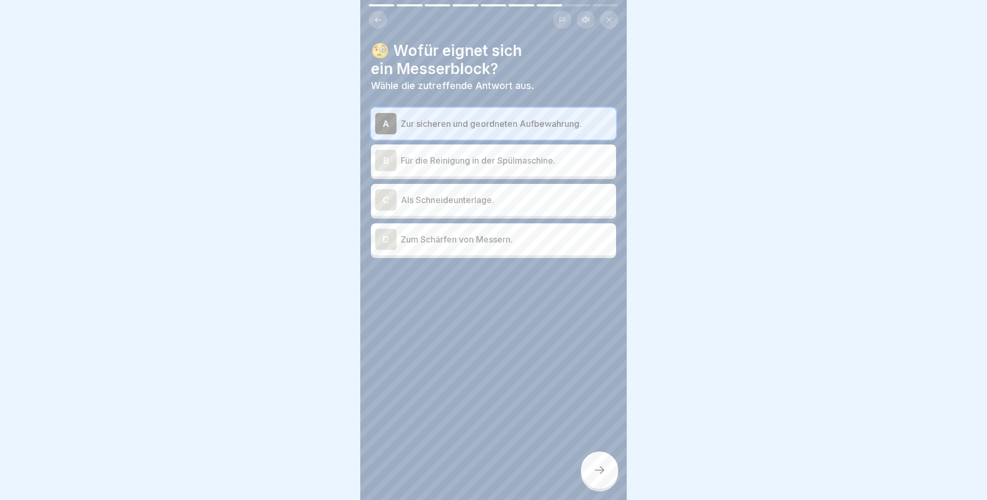
click at [603, 476] on icon at bounding box center [599, 470] width 13 height 13
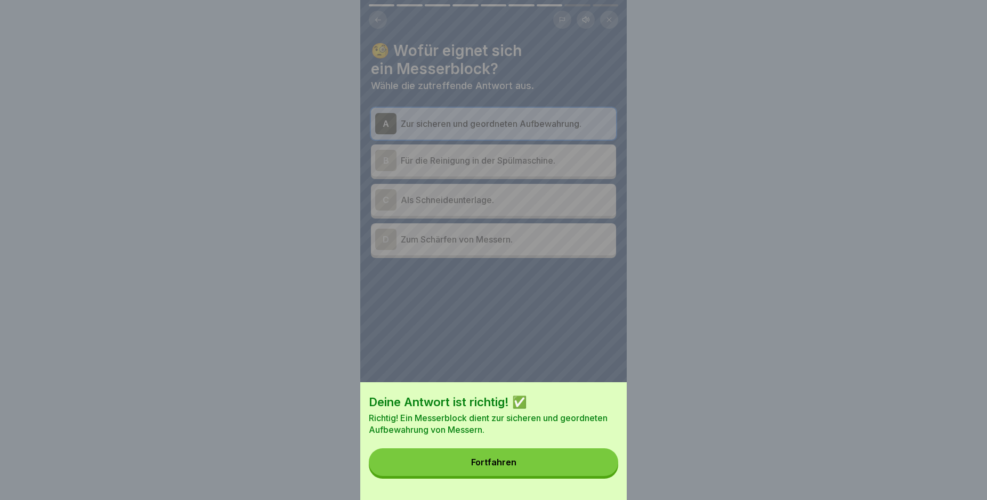
click at [516, 462] on button "Fortfahren" at bounding box center [493, 462] width 249 height 28
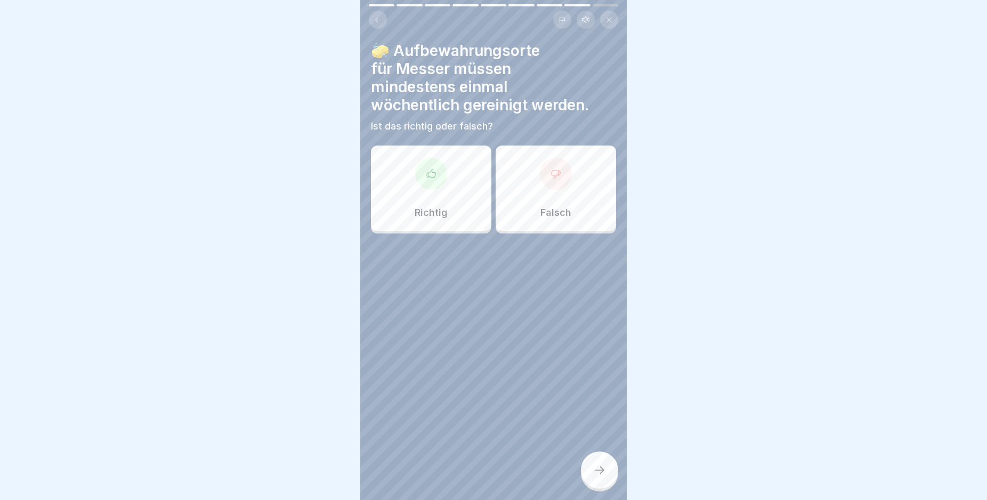
click at [463, 202] on div "Richtig" at bounding box center [431, 187] width 120 height 85
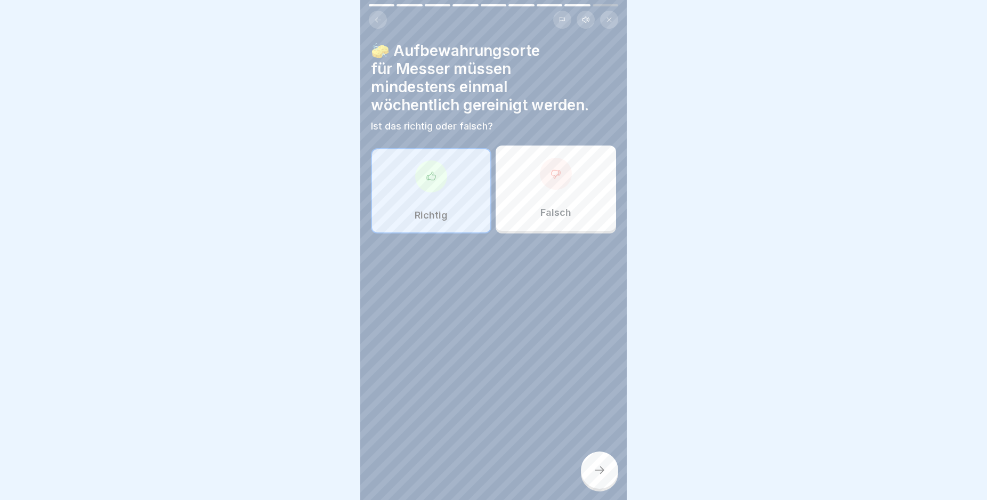
click at [610, 487] on div at bounding box center [599, 469] width 37 height 37
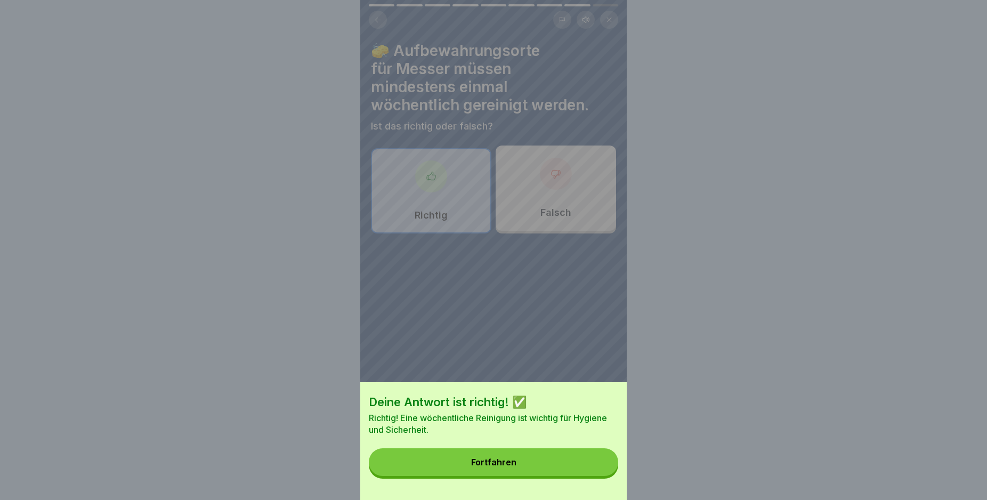
click at [532, 466] on button "Fortfahren" at bounding box center [493, 462] width 249 height 28
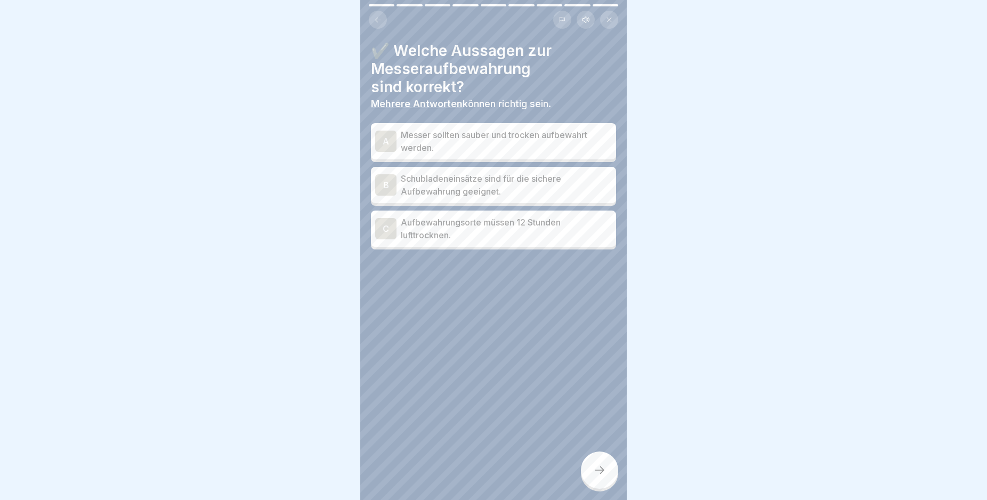
click at [559, 142] on p "Messer sollten sauber und trocken aufbewahrt werden." at bounding box center [506, 141] width 211 height 26
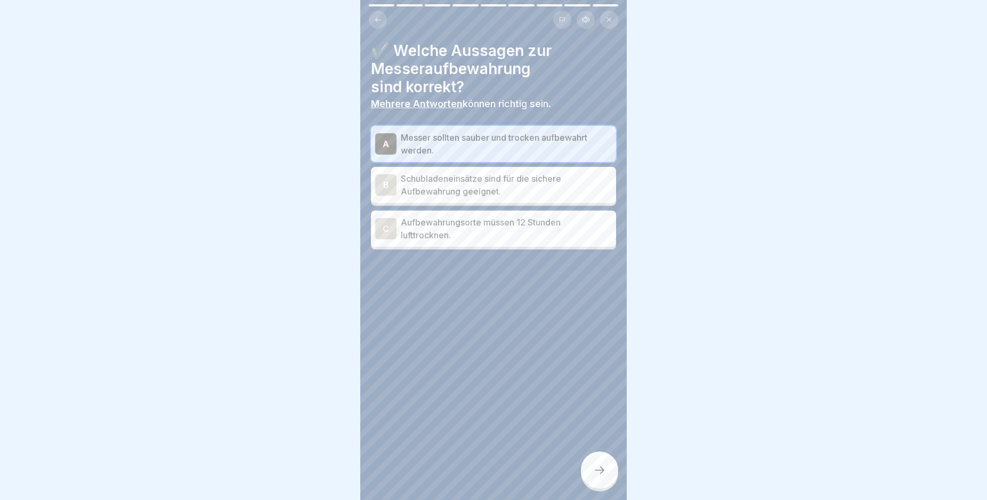
click at [594, 476] on icon at bounding box center [599, 470] width 13 height 13
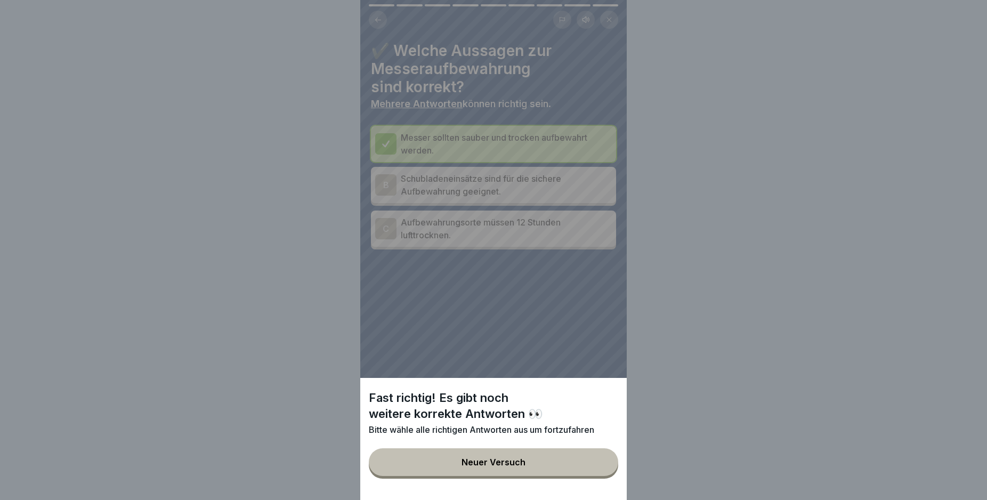
click at [525, 463] on button "Neuer Versuch" at bounding box center [493, 462] width 249 height 28
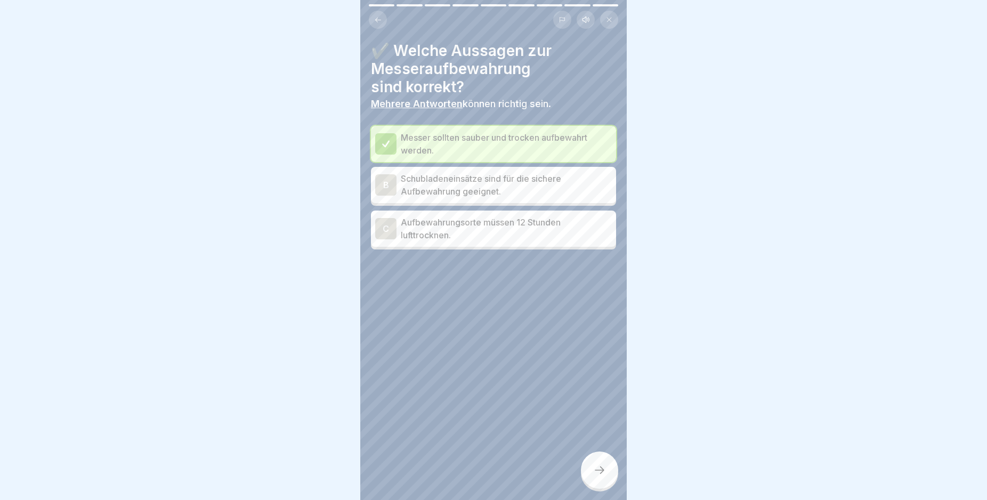
click at [442, 184] on p "Schubladeneinsätze sind für die sichere Aufbewahrung geeignet." at bounding box center [506, 185] width 211 height 26
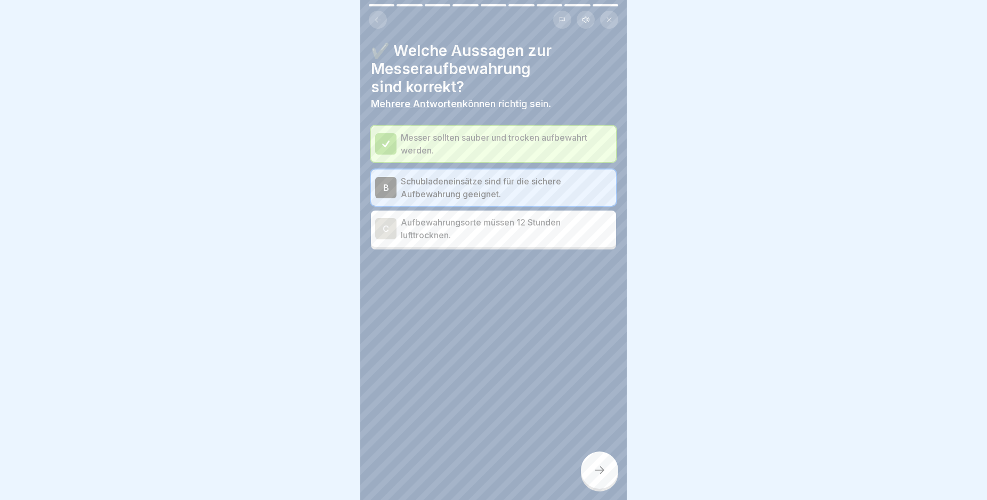
click at [602, 472] on div at bounding box center [599, 469] width 37 height 37
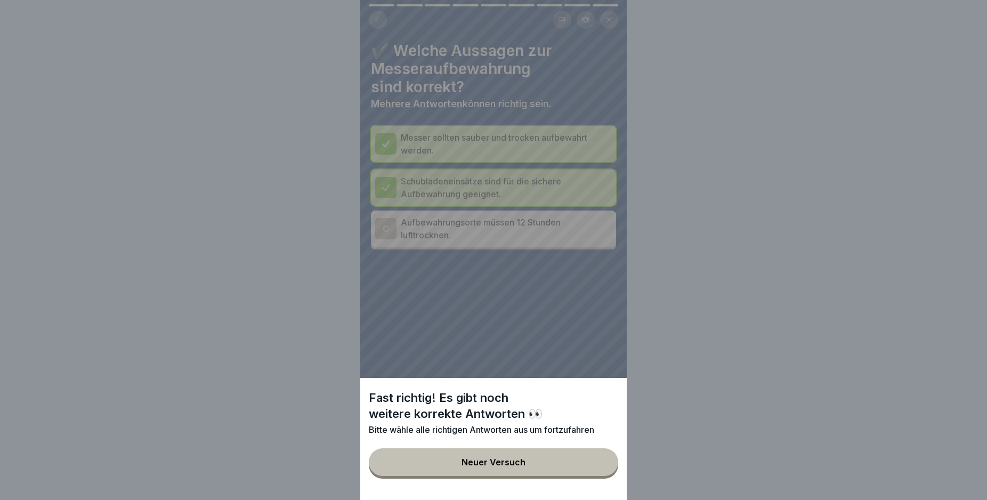
click at [532, 461] on button "Neuer Versuch" at bounding box center [493, 462] width 249 height 28
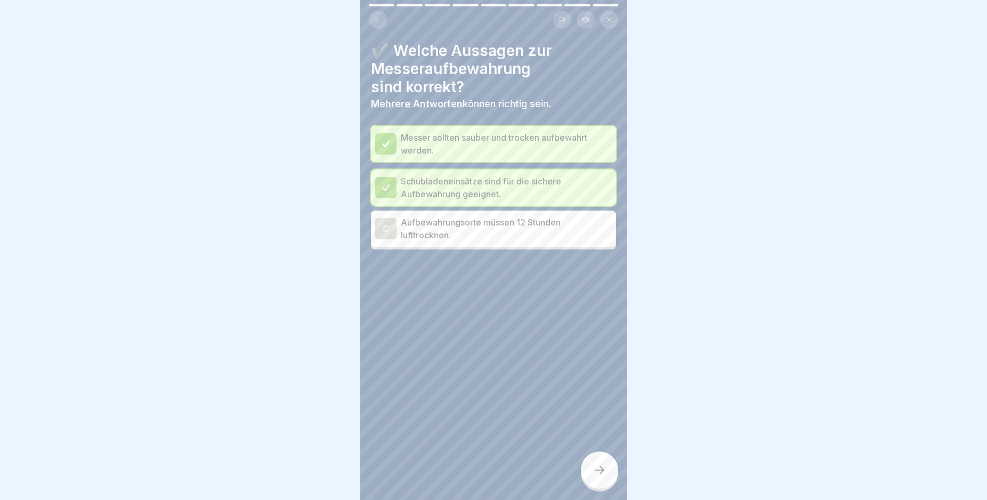
click at [450, 231] on p "Aufbewahrungsorte müssen 12 Stunden lufttrocknen." at bounding box center [506, 229] width 211 height 26
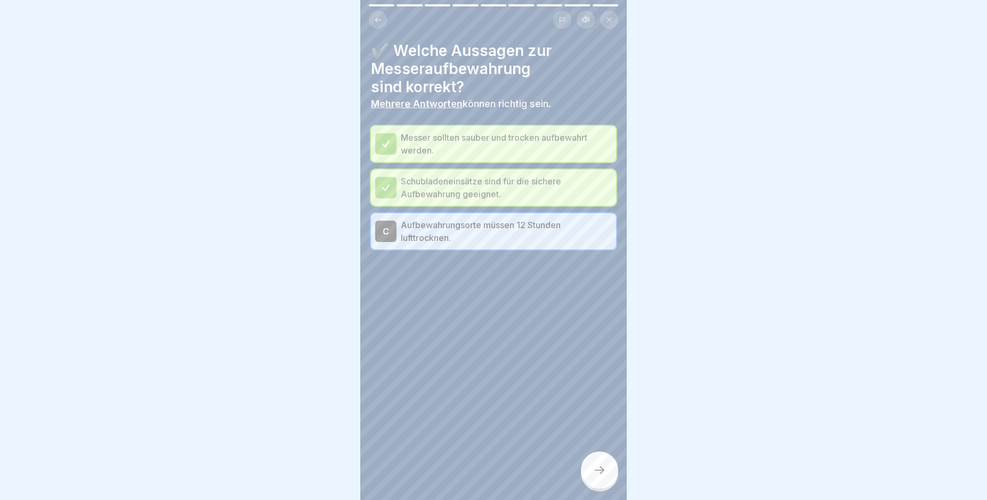
click at [598, 476] on icon at bounding box center [599, 470] width 13 height 13
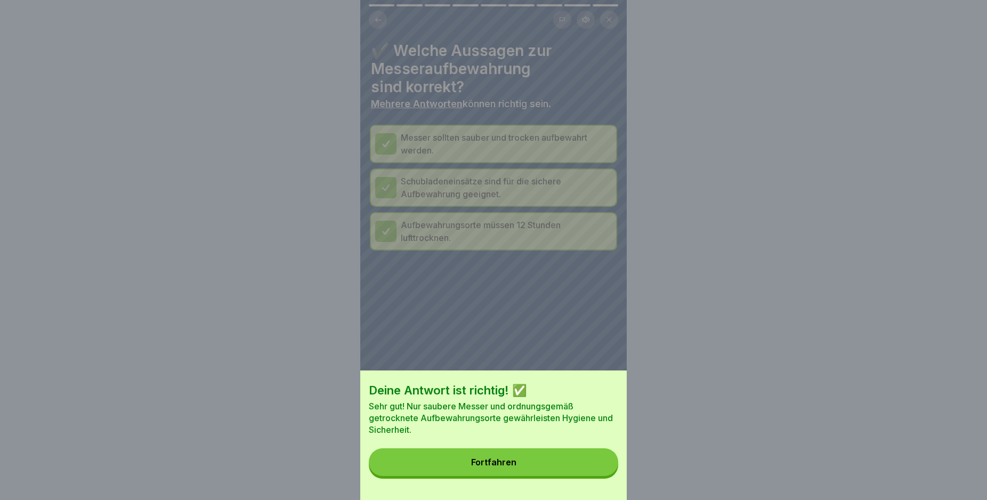
click at [529, 476] on button "Fortfahren" at bounding box center [493, 462] width 249 height 28
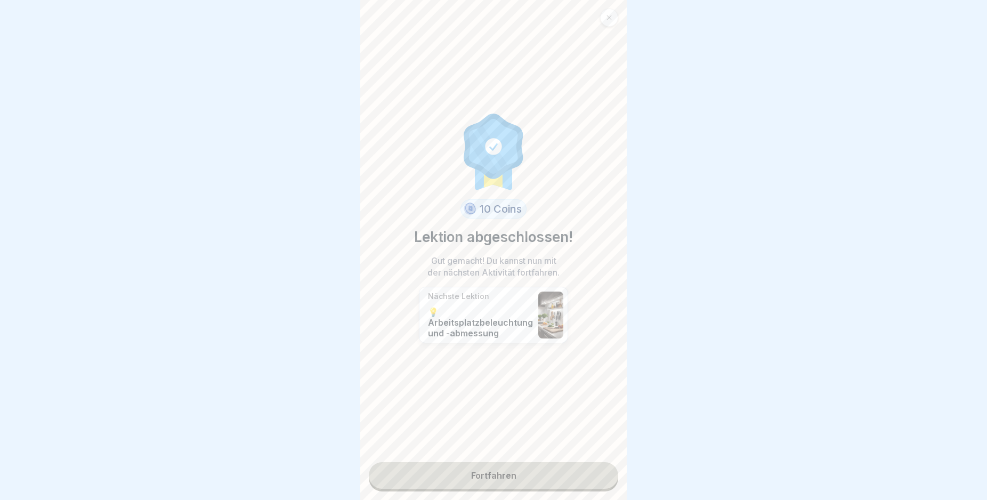
click at [454, 471] on link "Fortfahren" at bounding box center [493, 475] width 249 height 27
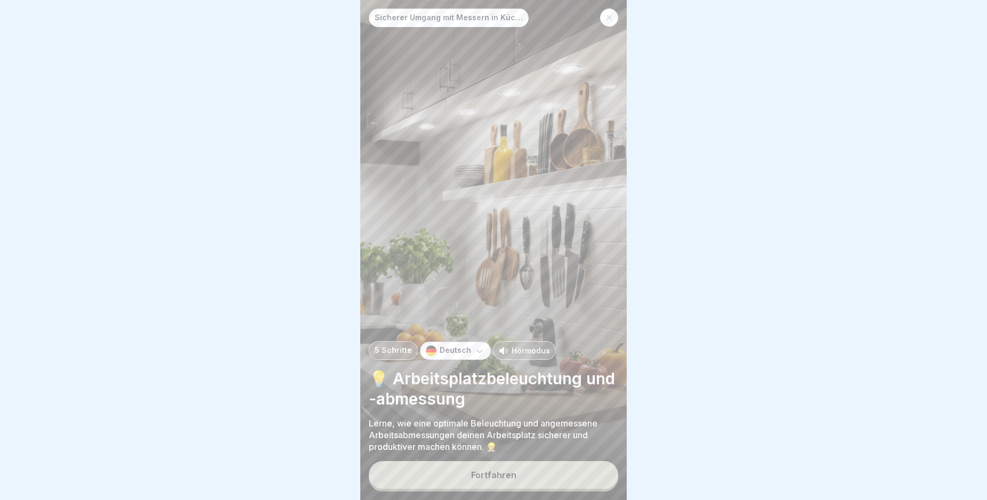
click at [493, 480] on div "Fortfahren" at bounding box center [493, 475] width 45 height 10
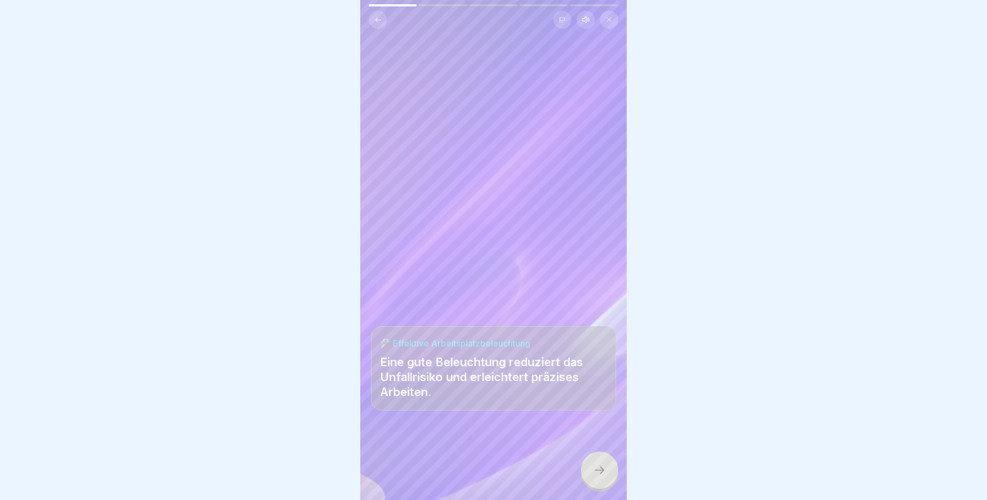
click at [592, 473] on div at bounding box center [599, 469] width 37 height 37
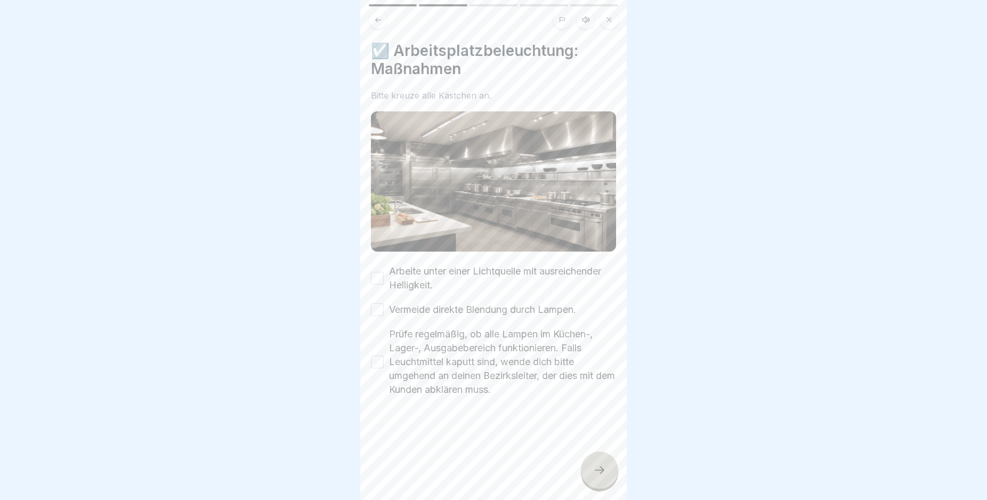
click at [592, 473] on div at bounding box center [599, 469] width 37 height 37
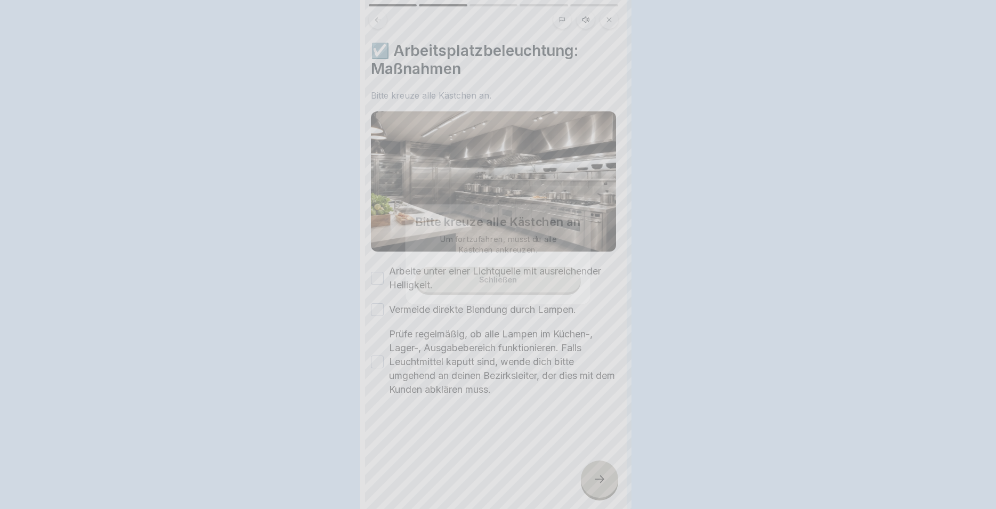
click at [592, 473] on div at bounding box center [498, 254] width 996 height 509
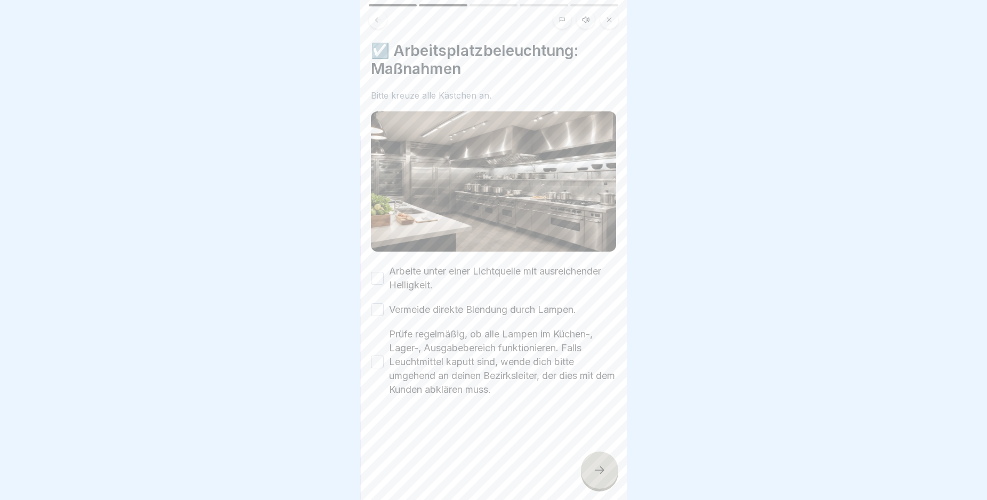
click at [592, 473] on div at bounding box center [599, 469] width 37 height 37
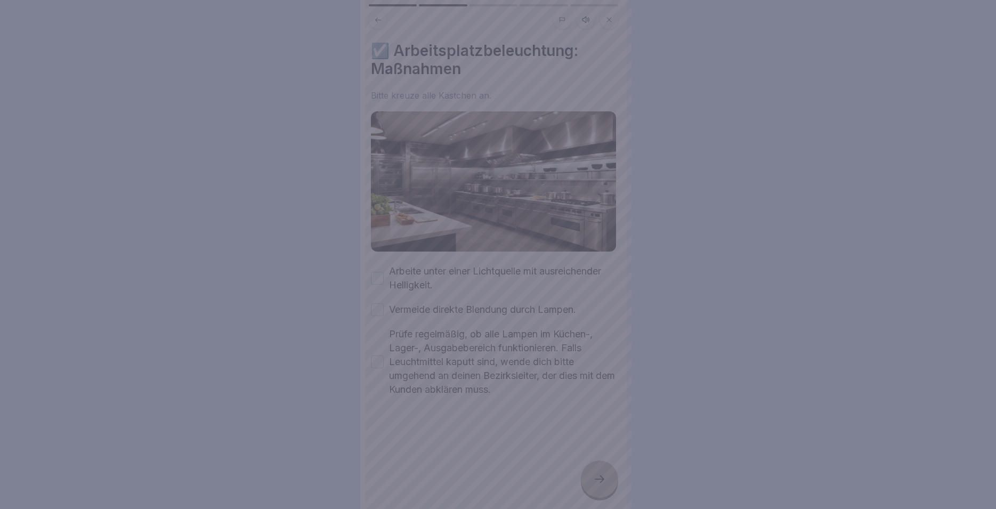
click at [421, 373] on div at bounding box center [498, 254] width 996 height 509
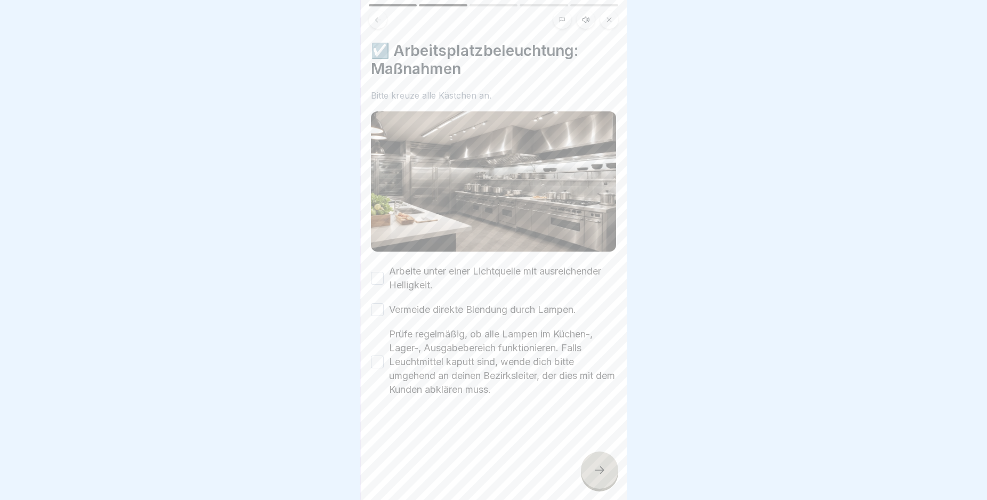
click at [393, 359] on label "Prüfe regelmäßig, ob alle Lampen im Küchen-, Lager-, Ausgabebereich funktionier…" at bounding box center [502, 361] width 227 height 69
click at [384, 359] on button "Prüfe regelmäßig, ob alle Lampen im Küchen-, Lager-, Ausgabebereich funktionier…" at bounding box center [377, 361] width 13 height 13
drag, startPoint x: 386, startPoint y: 302, endPoint x: 383, endPoint y: 288, distance: 14.2
click at [386, 303] on div "Vermeide direkte Blendung durch Lampen." at bounding box center [473, 310] width 205 height 14
click at [386, 273] on div "Arbeite unter einer Lichtquelle mit ausreichender Helligkeit." at bounding box center [493, 278] width 245 height 28
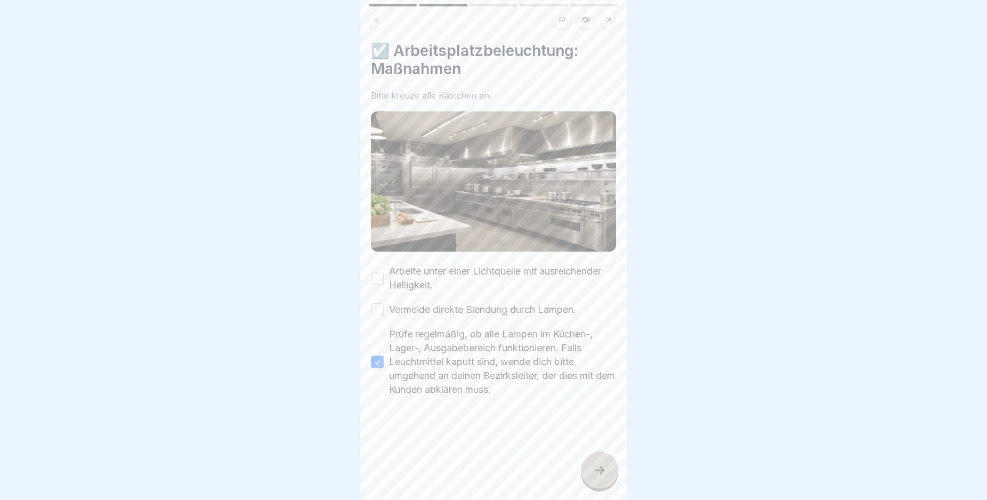
click at [379, 290] on div "Arbeite unter einer Lichtquelle mit ausreichender Helligkeit. Vermeide direkte …" at bounding box center [493, 330] width 245 height 132
click at [379, 272] on button "Arbeite unter einer Lichtquelle mit ausreichender Helligkeit." at bounding box center [377, 278] width 13 height 13
click at [377, 312] on div "Arbeite unter einer Lichtquelle mit ausreichender Helligkeit. Vermeide direkte …" at bounding box center [493, 330] width 245 height 132
click at [378, 303] on div "Vermeide direkte Blendung durch Lampen." at bounding box center [473, 310] width 205 height 14
click at [377, 305] on button "Vermeide direkte Blendung durch Lampen." at bounding box center [377, 309] width 13 height 13
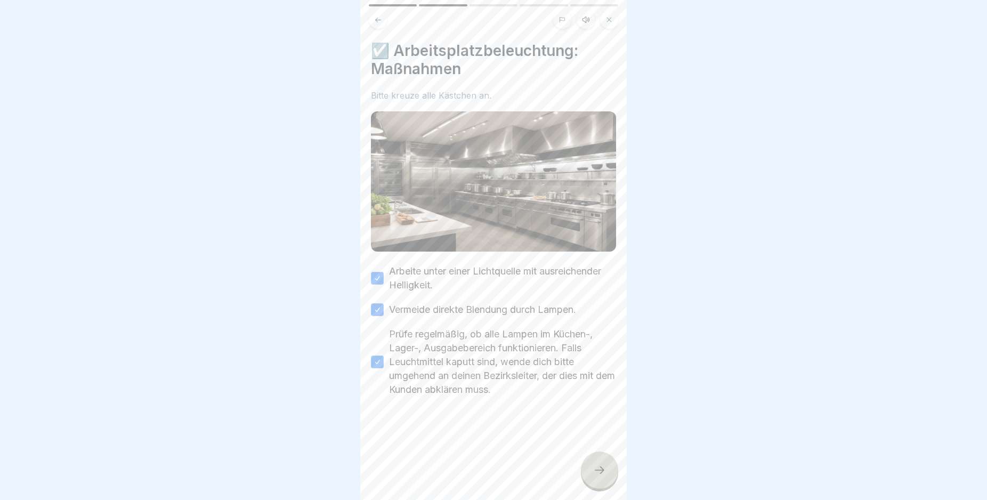
click at [607, 472] on div at bounding box center [599, 469] width 37 height 37
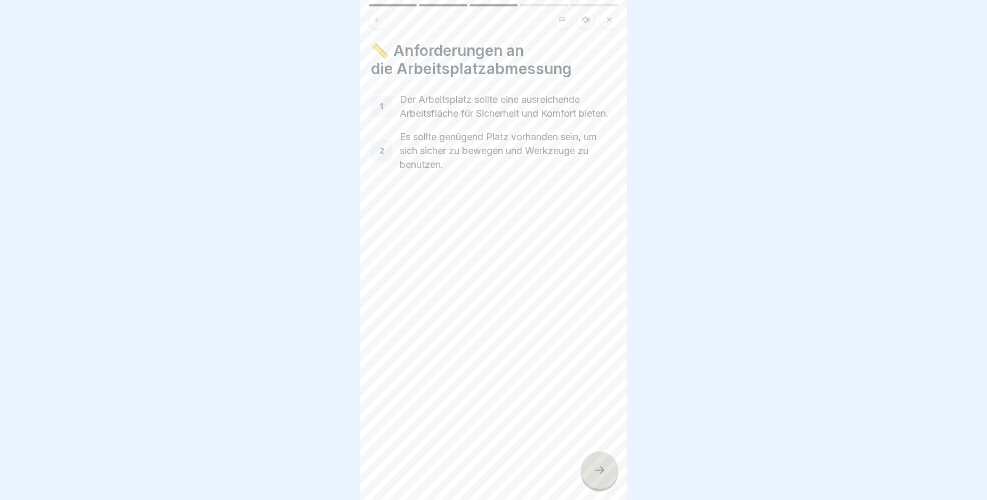
click at [601, 476] on icon at bounding box center [599, 470] width 13 height 13
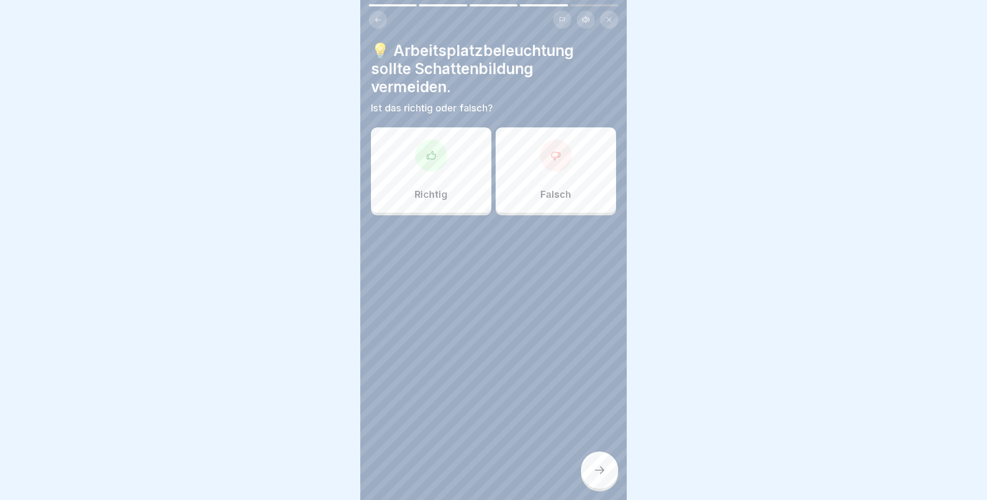
click at [597, 476] on icon at bounding box center [599, 470] width 13 height 13
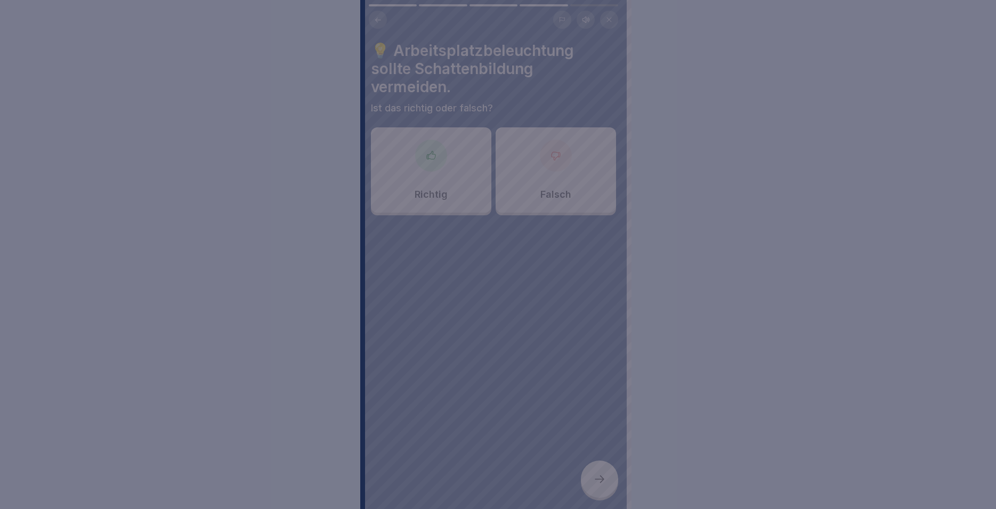
drag, startPoint x: 590, startPoint y: 476, endPoint x: 514, endPoint y: 435, distance: 86.8
click at [583, 475] on div at bounding box center [498, 254] width 996 height 509
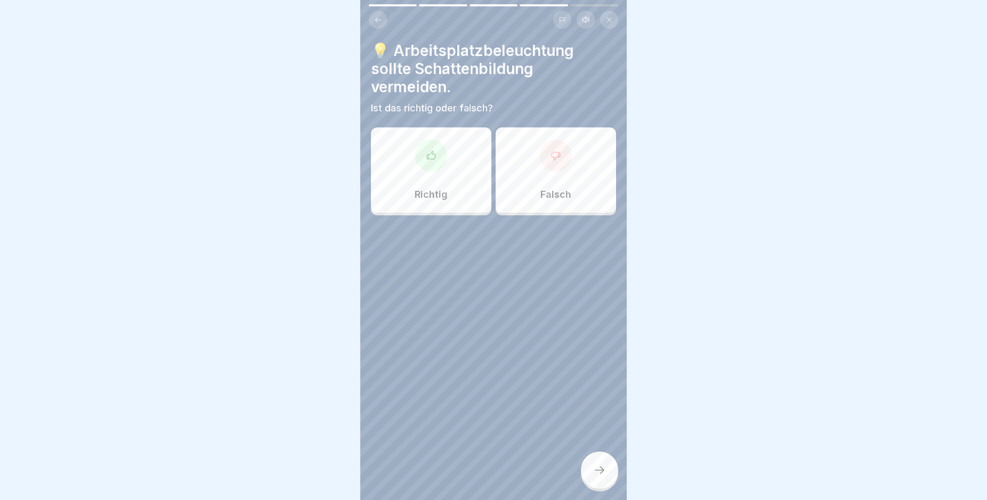
click at [441, 153] on div at bounding box center [431, 156] width 32 height 32
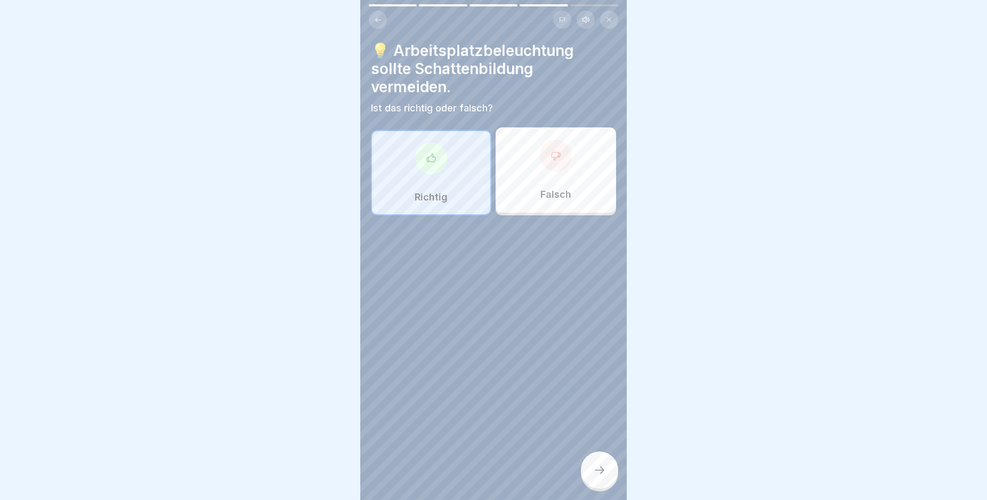
click at [590, 475] on div at bounding box center [599, 469] width 37 height 37
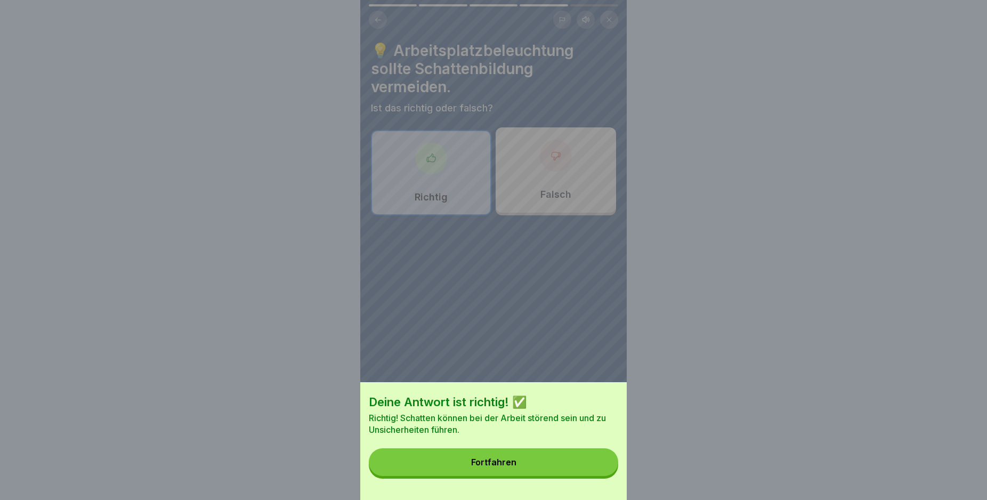
click at [566, 465] on button "Fortfahren" at bounding box center [493, 462] width 249 height 28
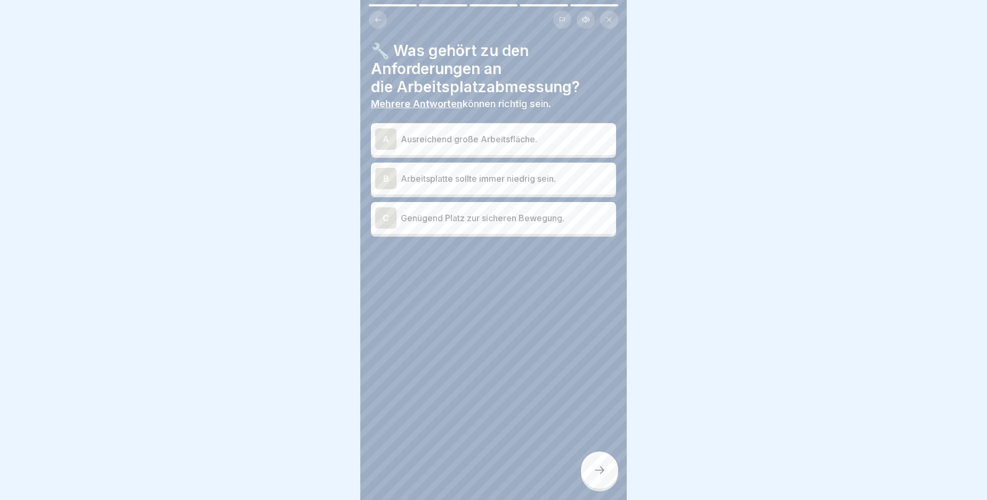
click at [542, 142] on p "Ausreichend große Arbeitsfläche." at bounding box center [506, 139] width 211 height 13
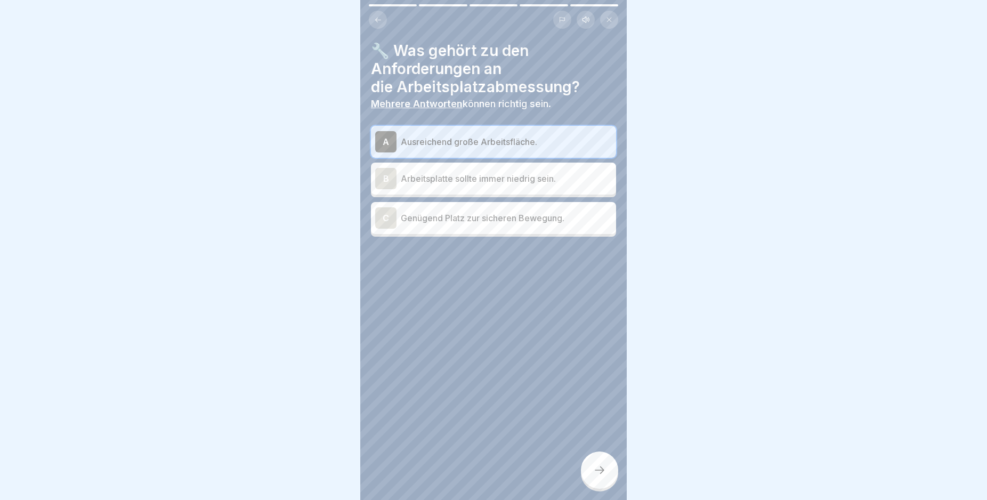
click at [543, 227] on div "C Genügend Platz zur sicheren Bewegung." at bounding box center [493, 217] width 237 height 21
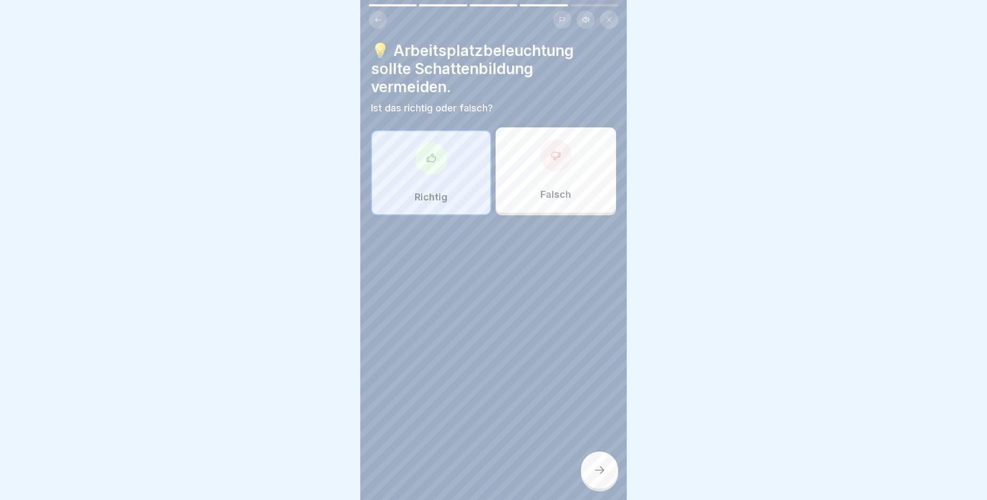
click at [466, 263] on div at bounding box center [493, 247] width 245 height 64
click at [598, 466] on div "Sicherer Umgang mit Messern in Küchen 5 Schritte Deutsch Hörmodus 💡 Arbeitsplat…" at bounding box center [493, 250] width 266 height 500
click at [602, 466] on div at bounding box center [599, 469] width 37 height 37
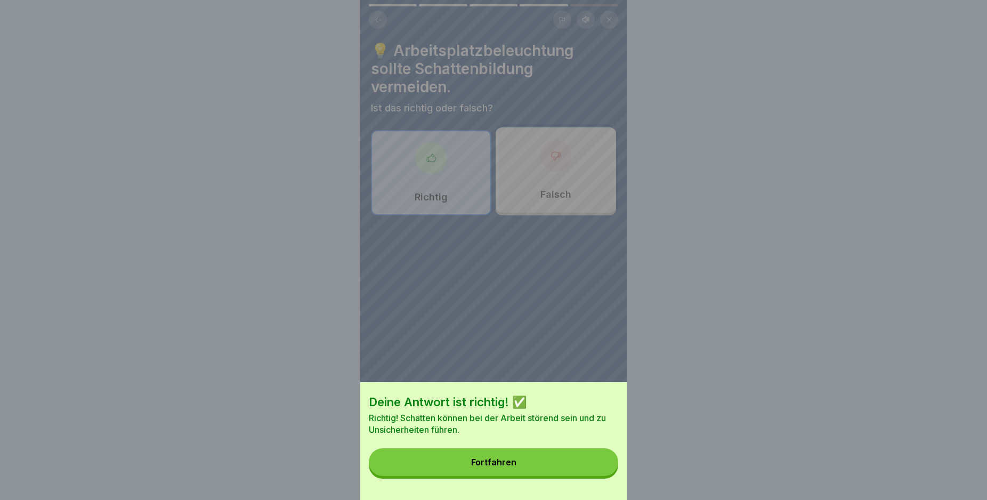
drag, startPoint x: 555, startPoint y: 459, endPoint x: 561, endPoint y: 460, distance: 5.4
click at [558, 459] on button "Fortfahren" at bounding box center [493, 462] width 249 height 28
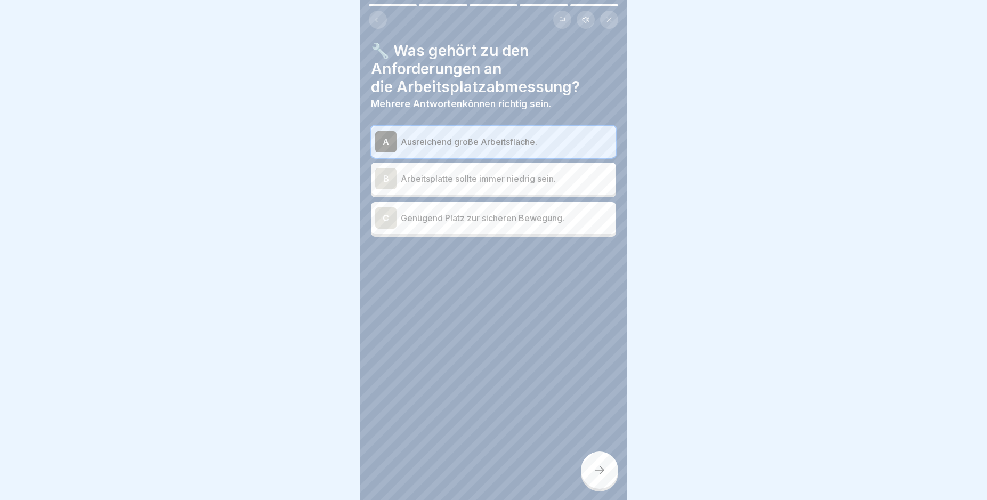
click at [605, 476] on icon at bounding box center [599, 470] width 13 height 13
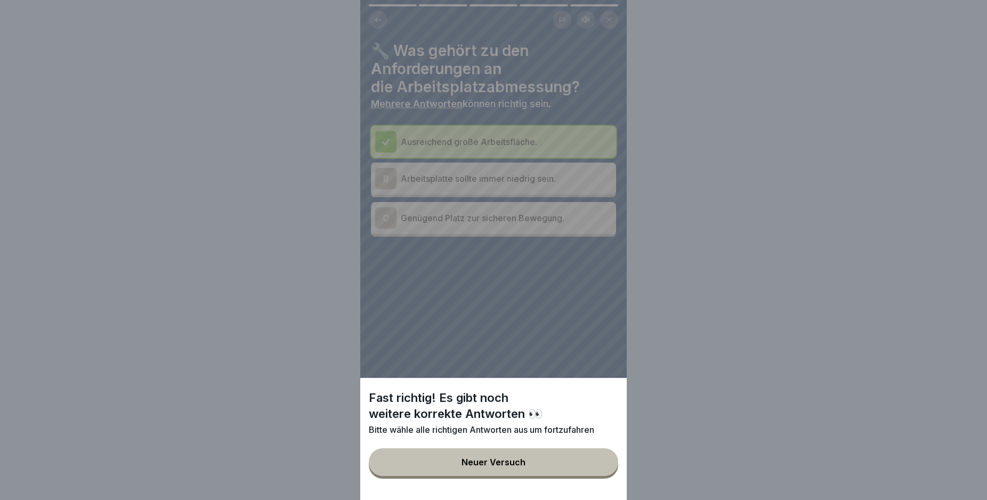
click at [561, 466] on button "Neuer Versuch" at bounding box center [493, 462] width 249 height 28
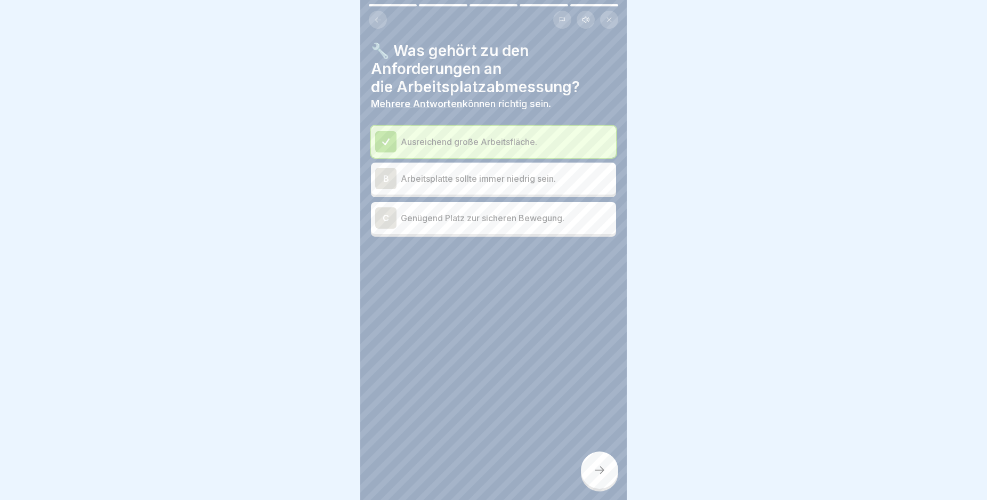
click at [489, 223] on p "Genügend Platz zur sicheren Bewegung." at bounding box center [506, 218] width 211 height 13
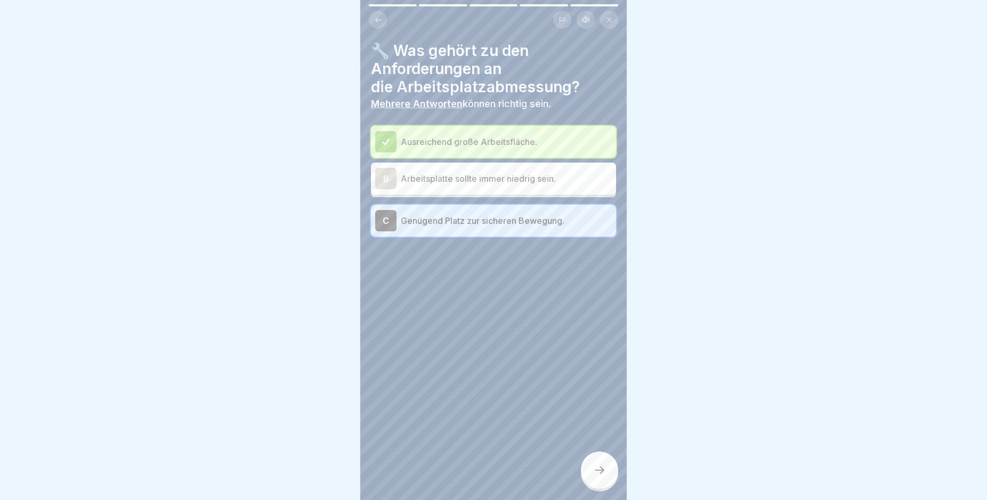
click at [596, 469] on div at bounding box center [599, 469] width 37 height 37
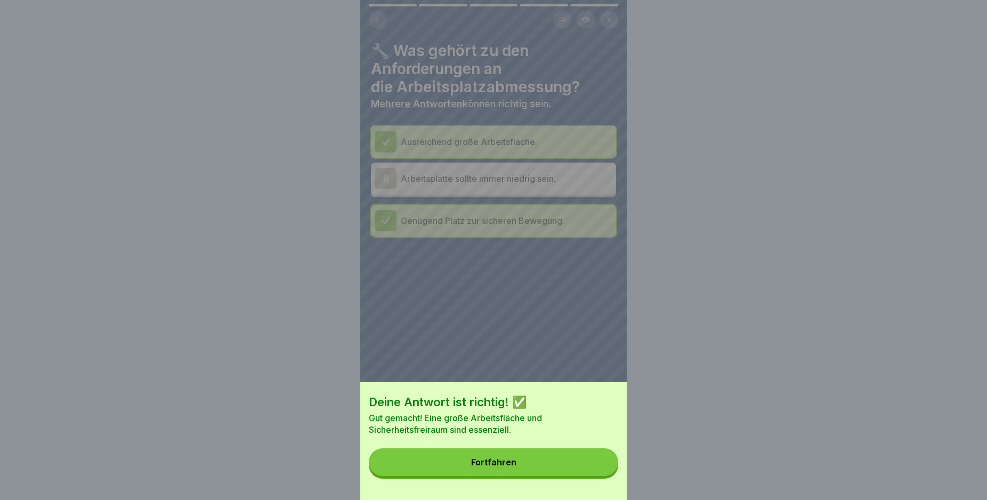
drag, startPoint x: 534, startPoint y: 466, endPoint x: 492, endPoint y: 456, distance: 42.8
click at [533, 466] on button "Fortfahren" at bounding box center [493, 462] width 249 height 28
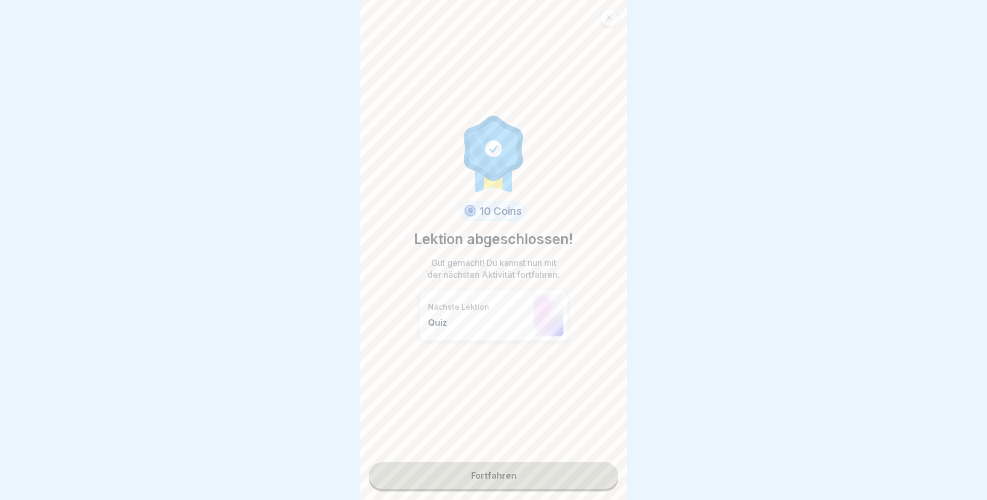
click at [458, 483] on link "Fortfahren" at bounding box center [493, 475] width 249 height 27
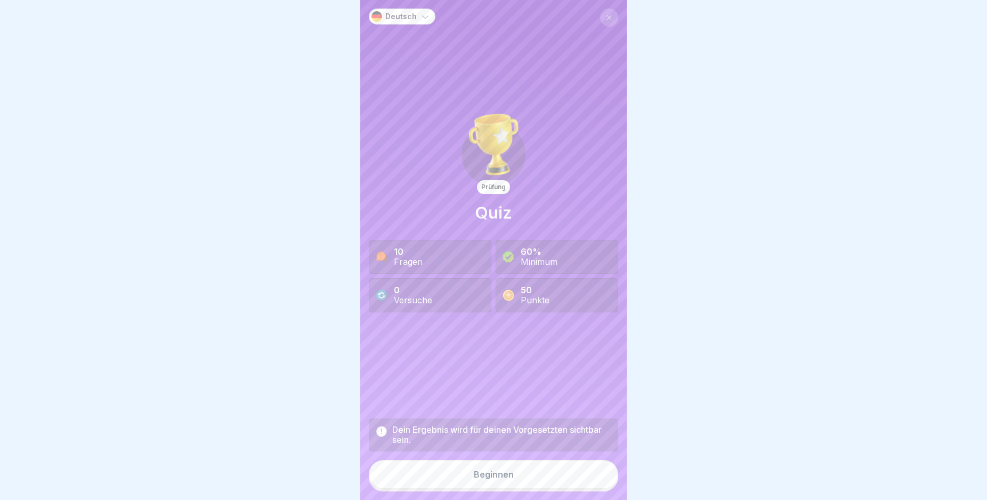
click at [469, 480] on button "Beginnen" at bounding box center [493, 474] width 249 height 29
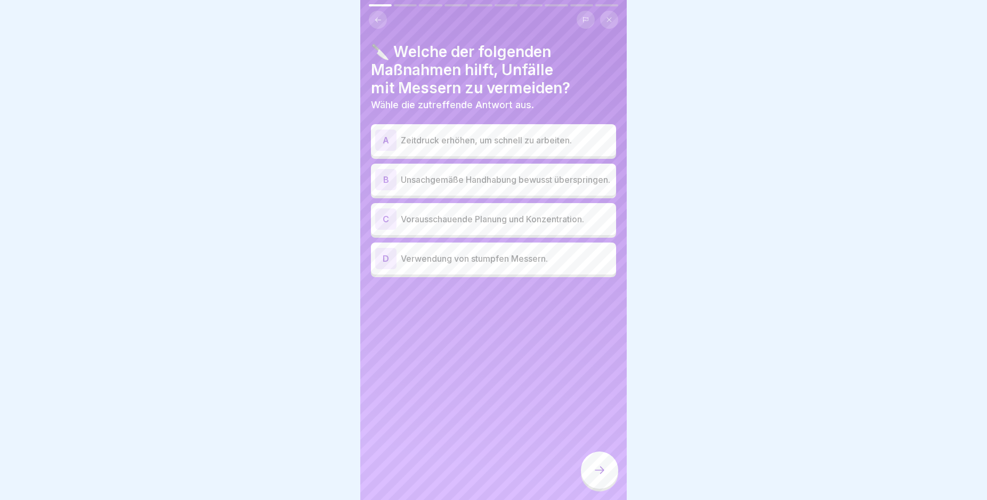
click at [524, 225] on p "Vorausschauende Planung und Konzentration." at bounding box center [506, 219] width 211 height 13
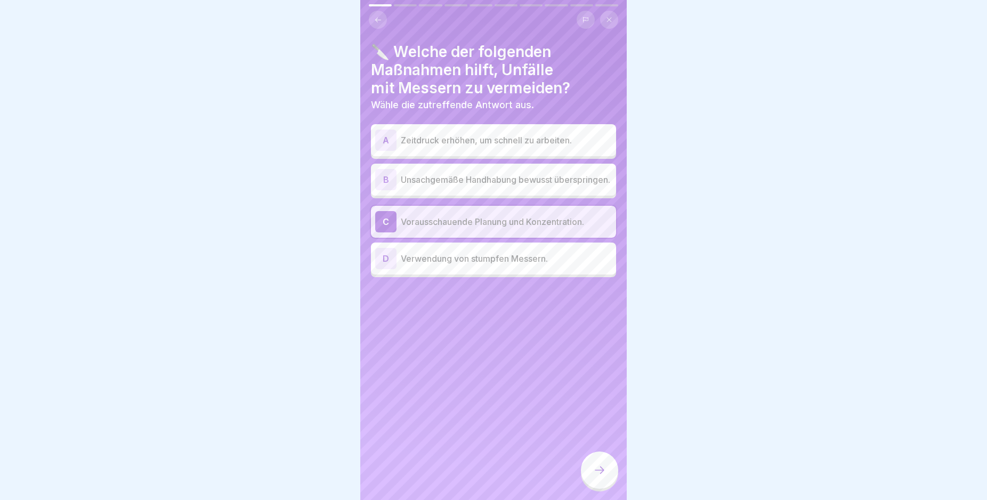
click at [603, 476] on icon at bounding box center [599, 470] width 13 height 13
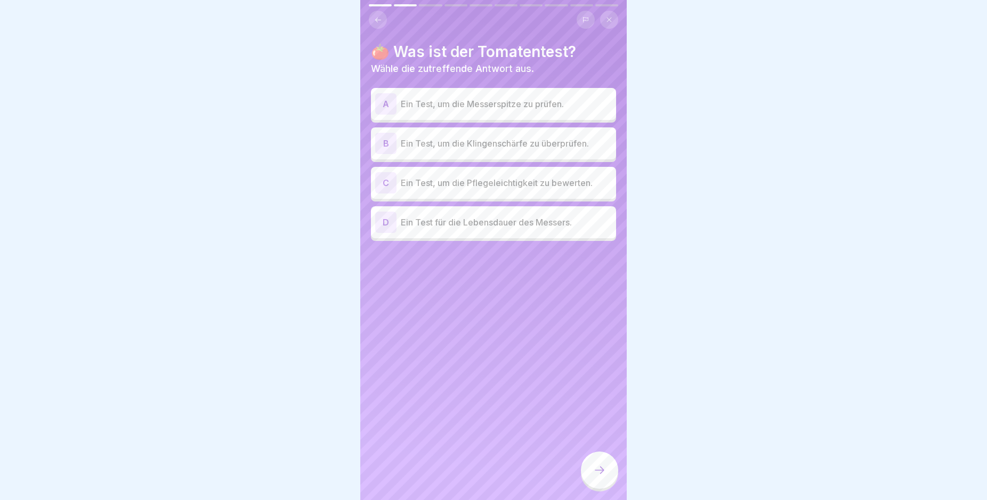
click at [530, 144] on p "Ein Test, um die Klingenschärfe zu überprüfen." at bounding box center [506, 143] width 211 height 13
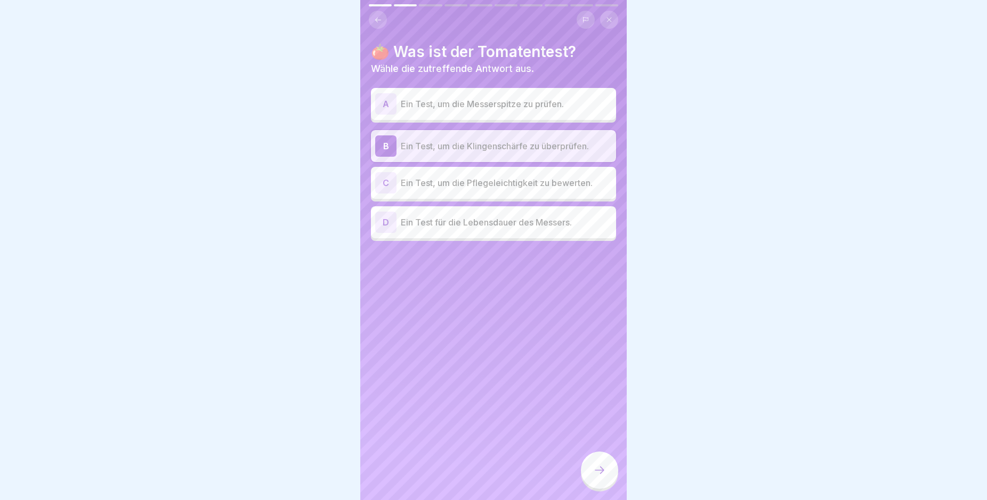
click at [599, 467] on div at bounding box center [599, 469] width 37 height 37
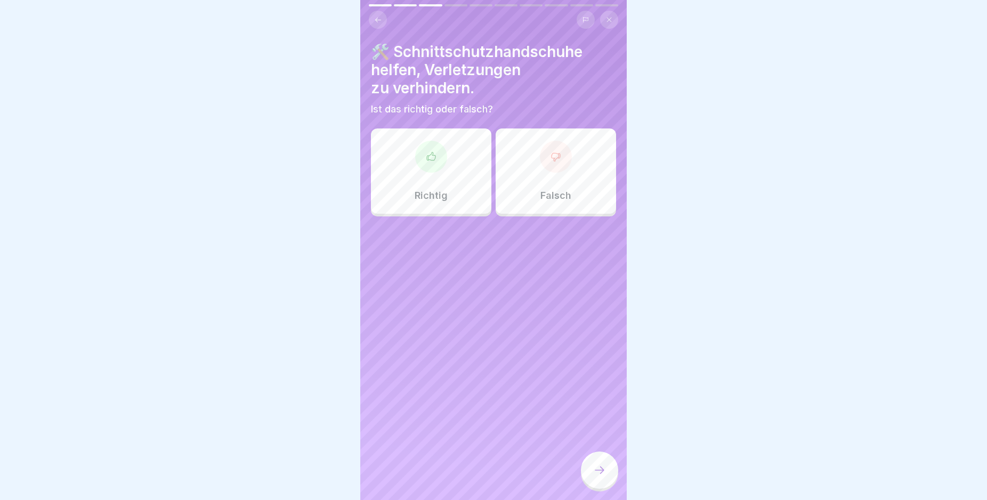
click at [432, 159] on icon at bounding box center [431, 156] width 11 height 11
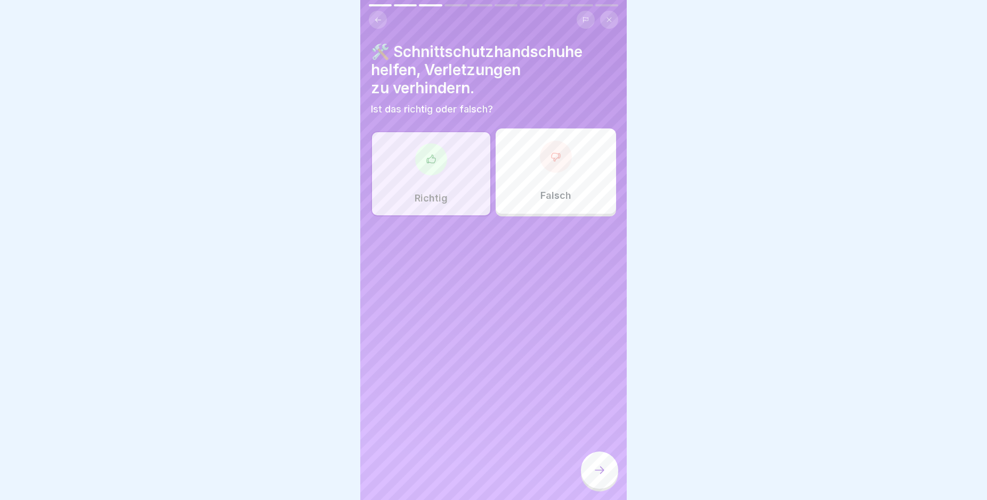
click at [601, 485] on div at bounding box center [599, 469] width 37 height 37
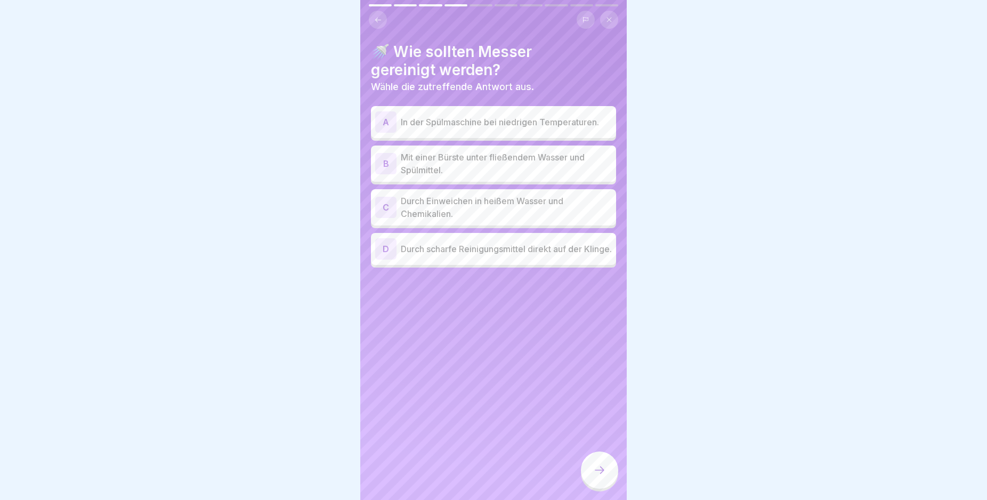
click at [555, 160] on p "Mit einer Bürste unter fließendem Wasser und Spülmittel." at bounding box center [506, 164] width 211 height 26
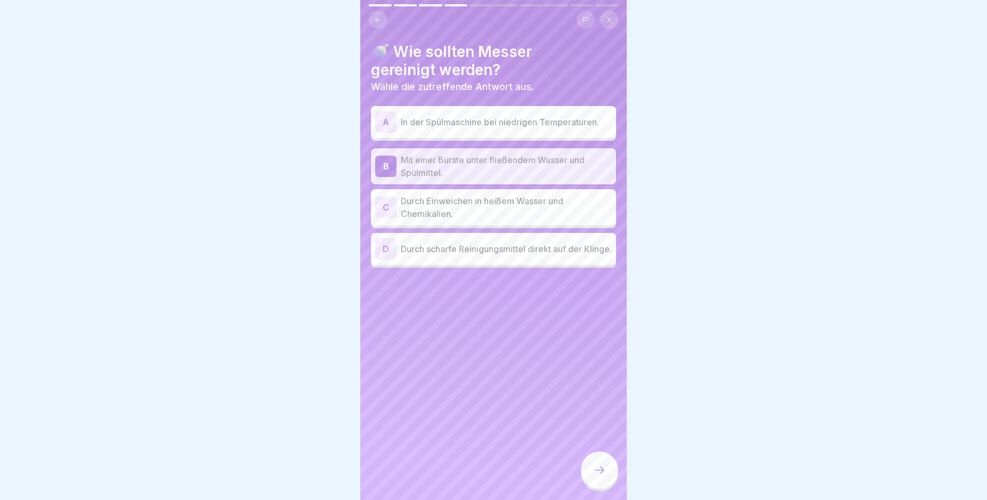
click at [595, 476] on icon at bounding box center [599, 470] width 13 height 13
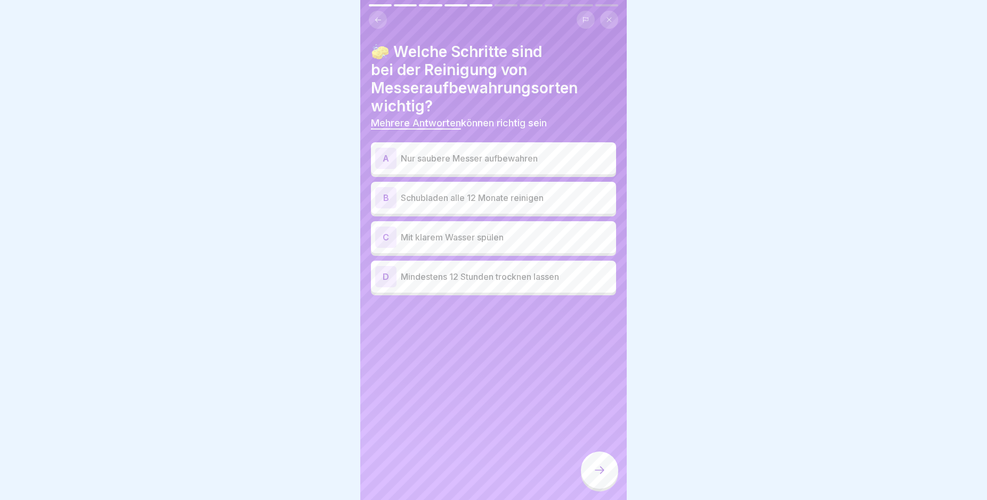
click at [543, 159] on p "Nur saubere Messer aufbewahren" at bounding box center [506, 158] width 211 height 13
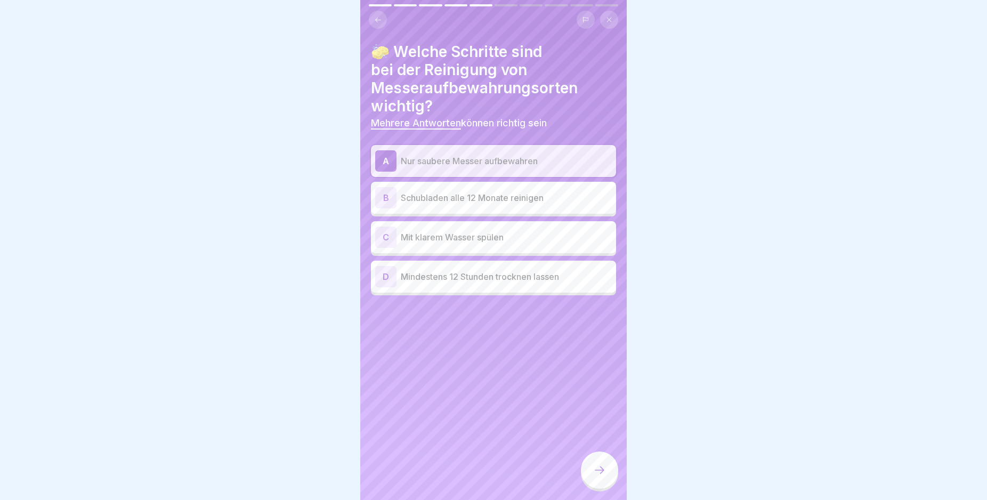
click at [507, 277] on p "Mindestens 12 Stunden trocknen lassen" at bounding box center [506, 276] width 211 height 13
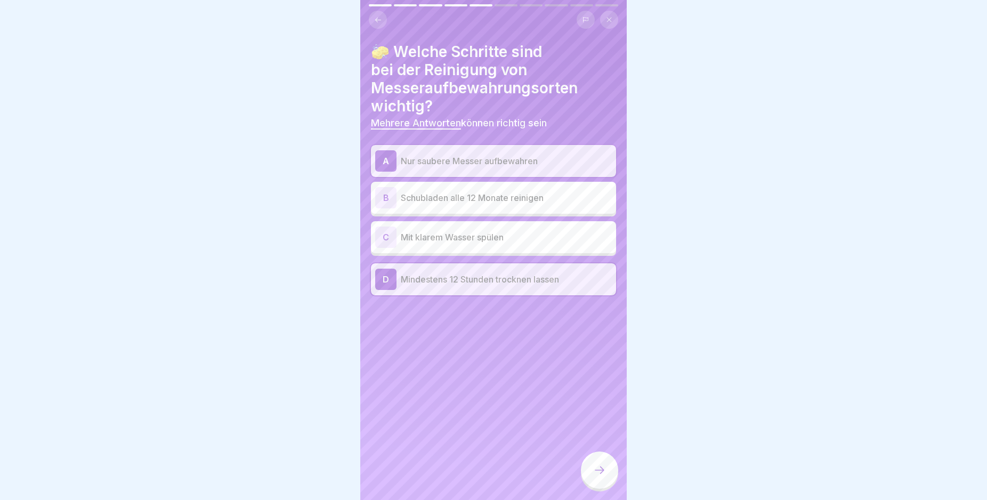
click at [492, 240] on p "Mit klarem Wasser spülen" at bounding box center [506, 237] width 211 height 13
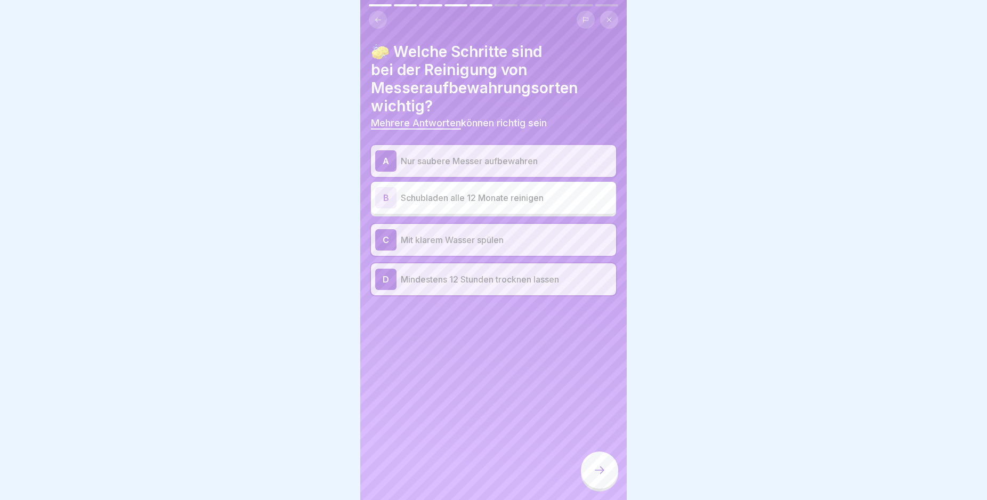
click at [599, 476] on icon at bounding box center [599, 470] width 13 height 13
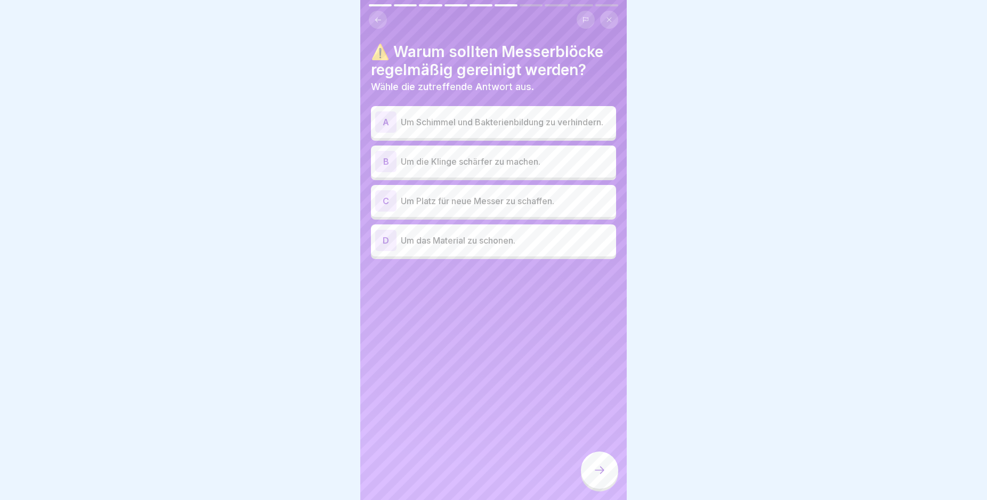
click at [451, 123] on p "Um Schimmel und Bakterienbildung zu verhindern." at bounding box center [506, 122] width 211 height 13
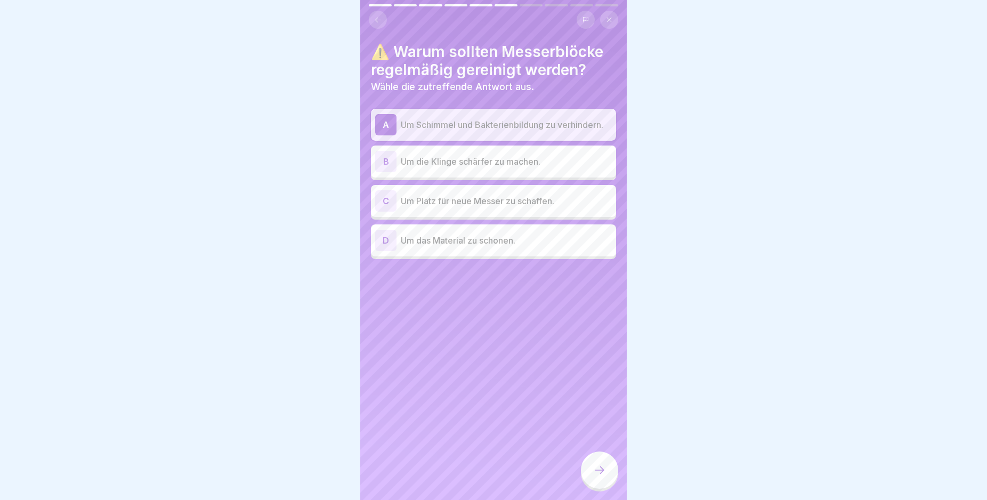
click at [447, 247] on p "Um das Material zu schonen." at bounding box center [506, 240] width 211 height 13
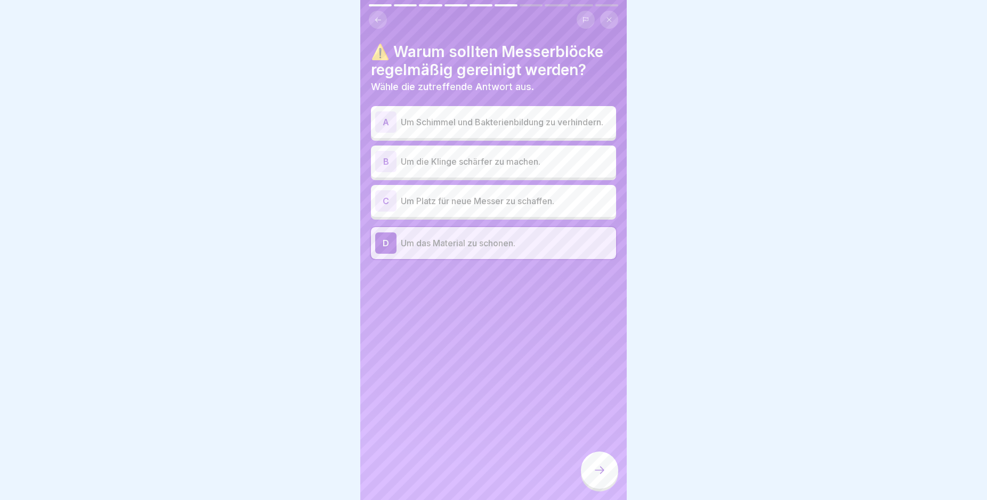
click at [525, 104] on div "⚠️ Warum sollten Messerblöcke regelmäßig gereinigt werden? Wähle die zutreffend…" at bounding box center [493, 151] width 245 height 216
click at [527, 117] on p "Um Schimmel und Bakterienbildung zu verhindern." at bounding box center [506, 122] width 211 height 13
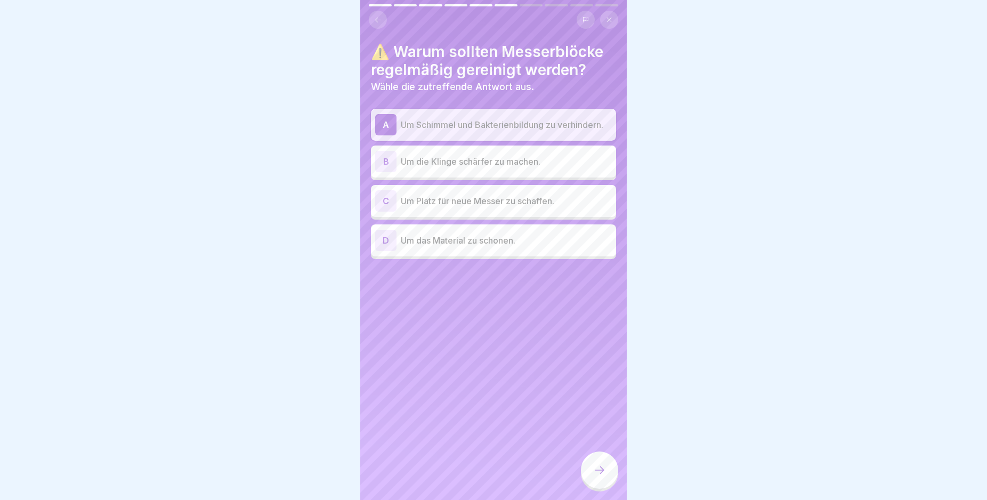
click at [615, 476] on div at bounding box center [599, 469] width 37 height 37
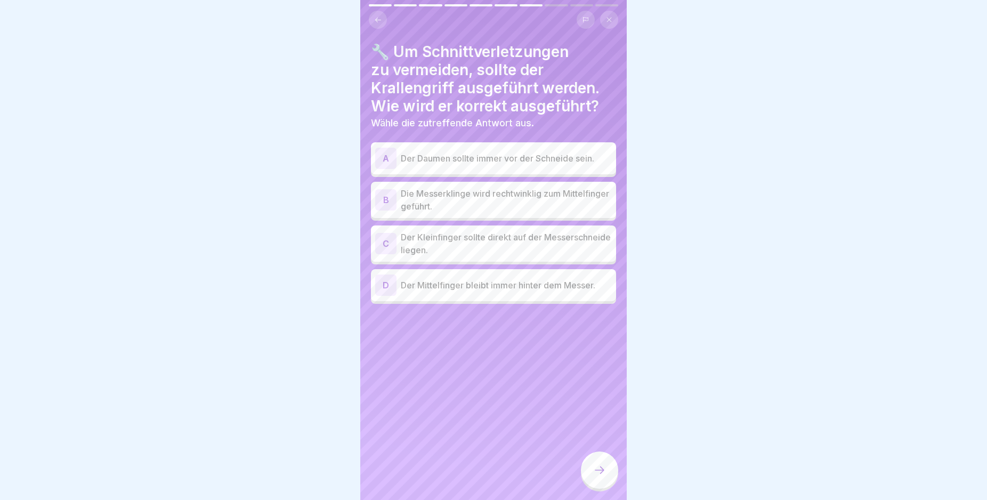
click at [516, 206] on p "Die Messerklinge wird rechtwinklig zum Mittelfinger geführt." at bounding box center [506, 200] width 211 height 26
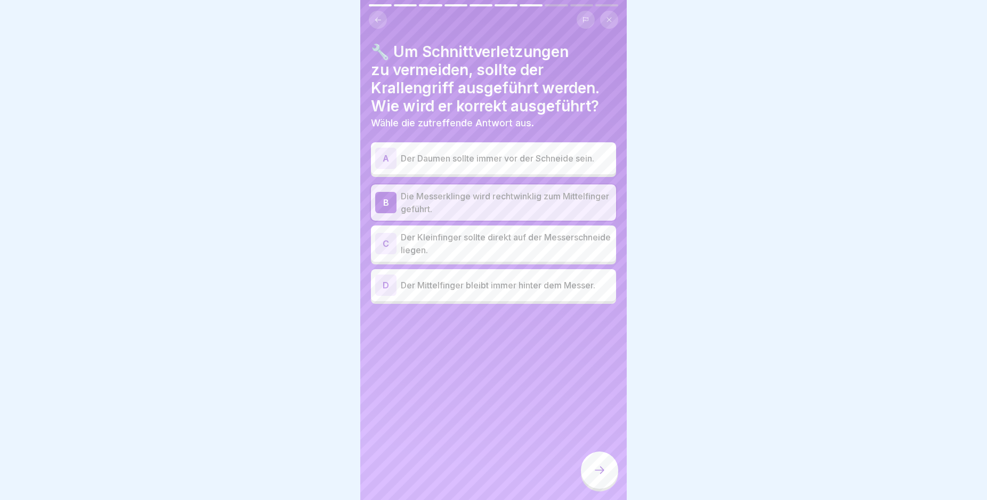
click at [592, 474] on div at bounding box center [599, 469] width 37 height 37
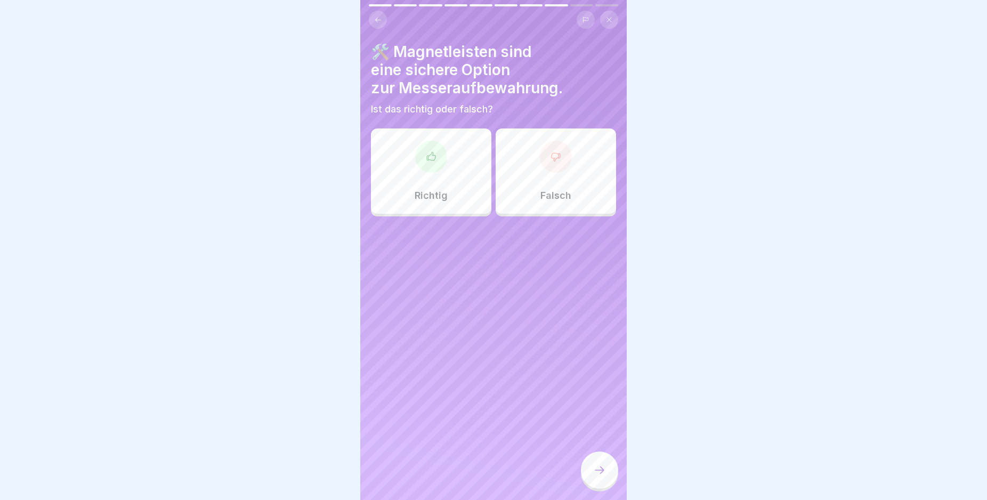
click at [453, 176] on div "Richtig" at bounding box center [431, 170] width 120 height 85
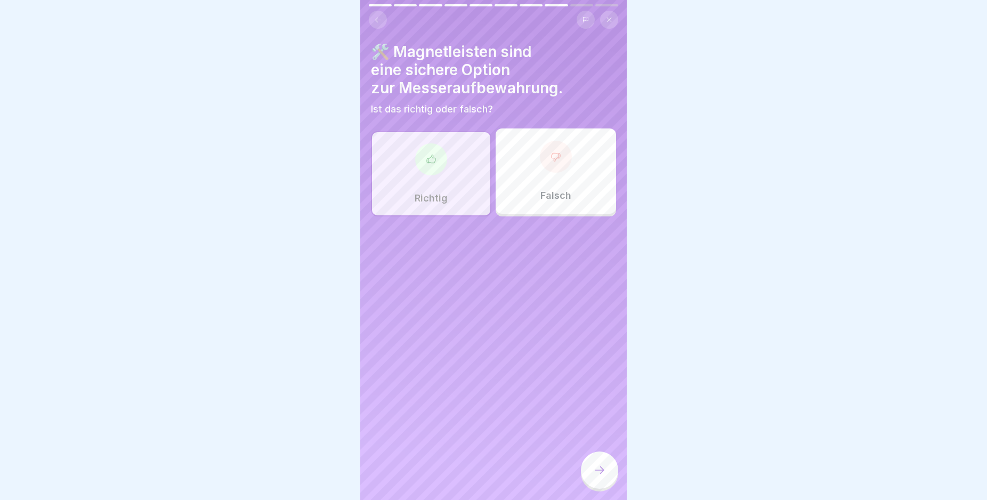
click at [591, 486] on div at bounding box center [599, 469] width 37 height 37
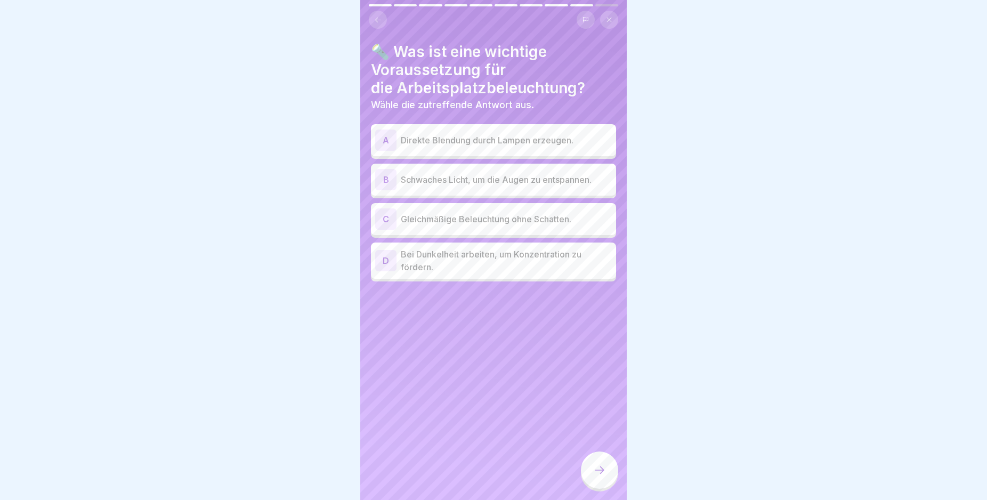
click at [469, 218] on p "Gleichmäßige Beleuchtung ohne Schatten." at bounding box center [506, 219] width 211 height 13
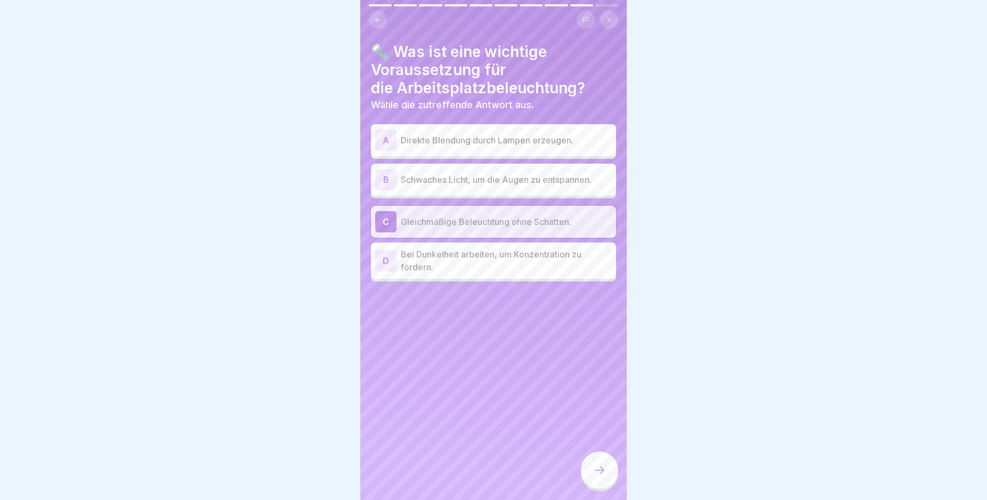
click at [448, 144] on p "Direkte Blendung durch Lampen erzeugen." at bounding box center [506, 140] width 211 height 13
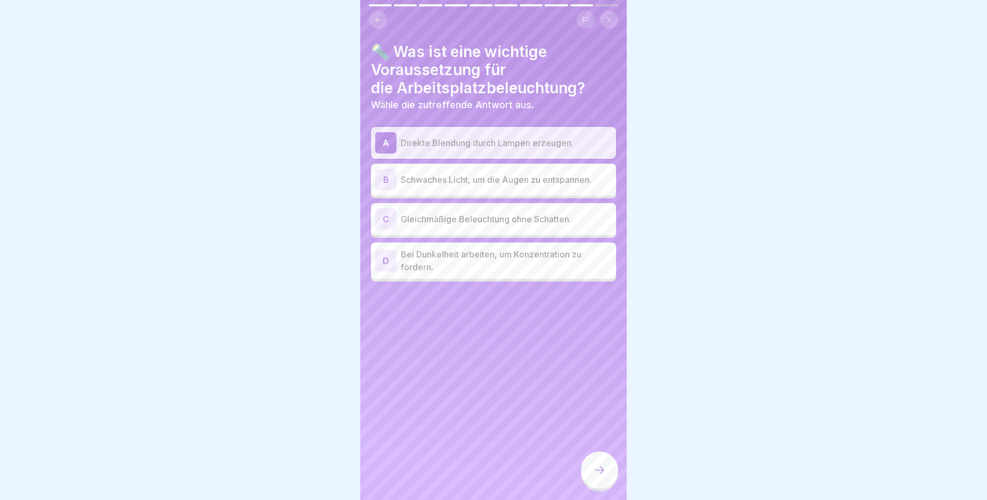
click at [450, 221] on p "Gleichmäßige Beleuchtung ohne Schatten." at bounding box center [506, 219] width 211 height 13
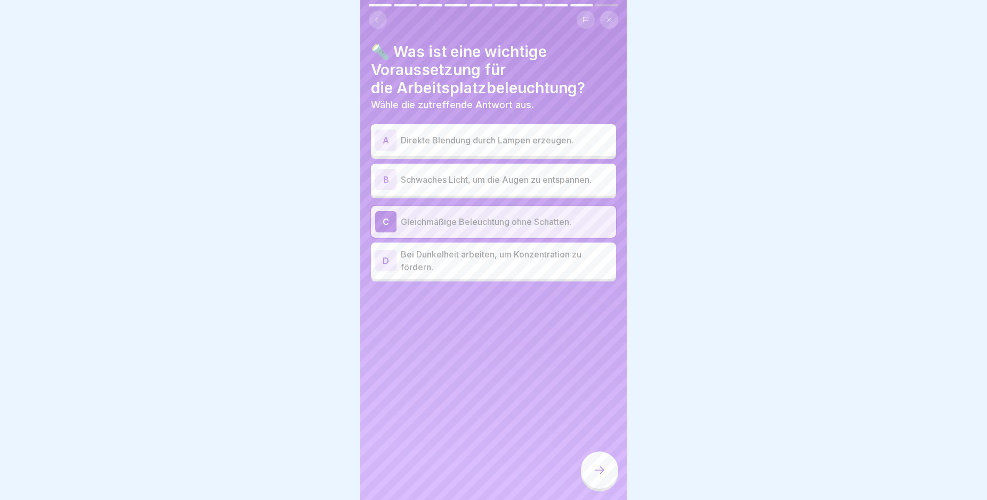
click at [597, 468] on div at bounding box center [599, 469] width 37 height 37
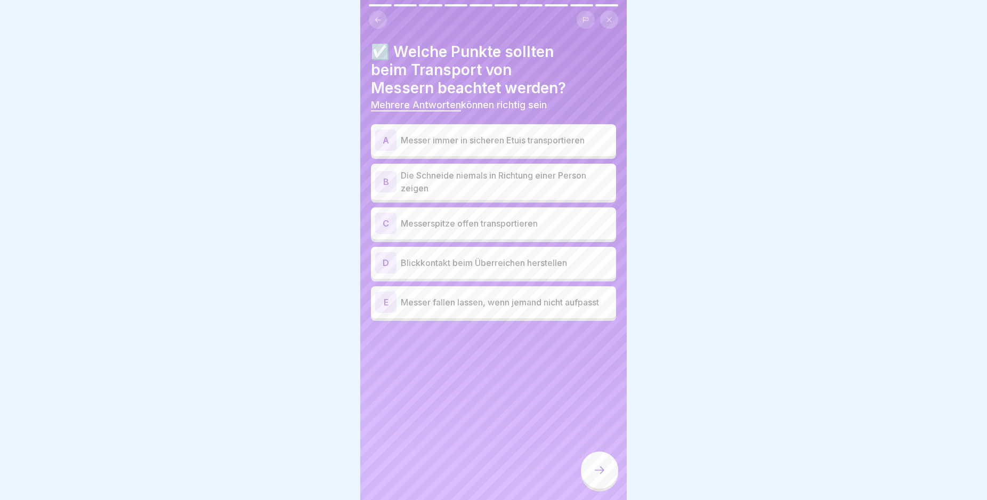
click at [555, 183] on p "Die Schneide niemals in Richtung einer Person zeigen" at bounding box center [506, 182] width 211 height 26
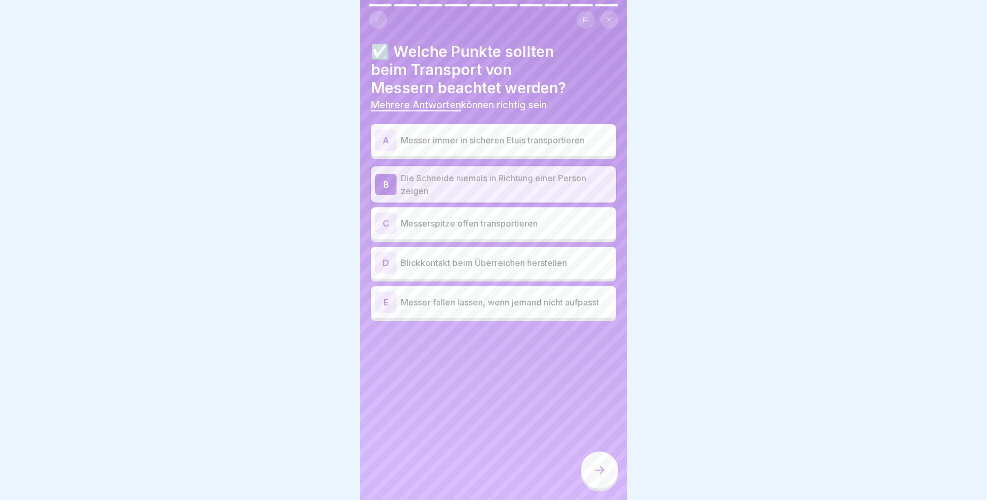
click at [525, 268] on p "Blickkontakt beim Überreichen herstellen" at bounding box center [506, 262] width 211 height 13
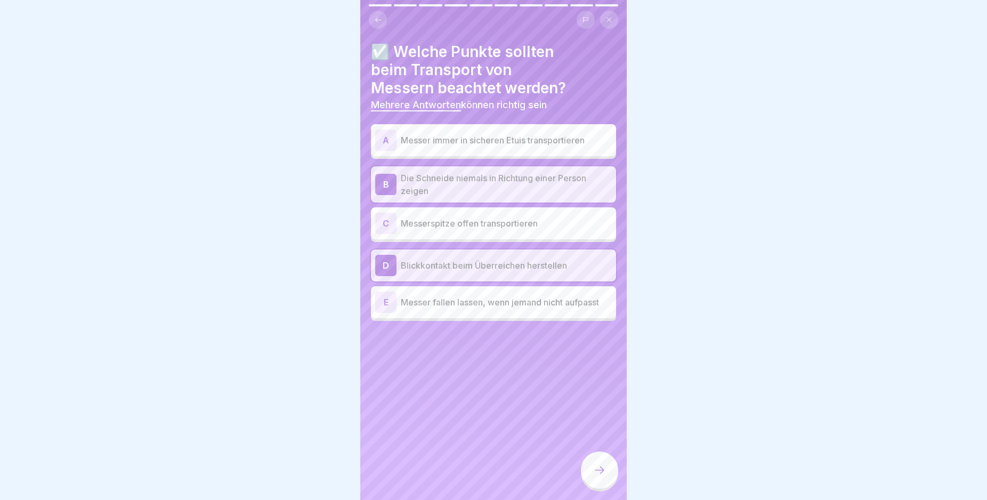
click at [426, 142] on p "Messer immer in sicheren Etuis transportieren" at bounding box center [506, 140] width 211 height 13
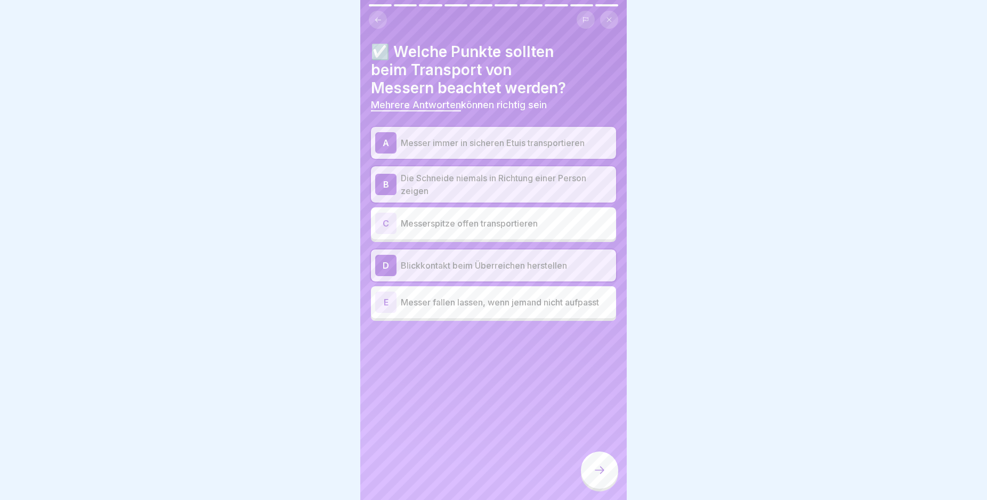
click at [595, 476] on icon at bounding box center [599, 470] width 13 height 13
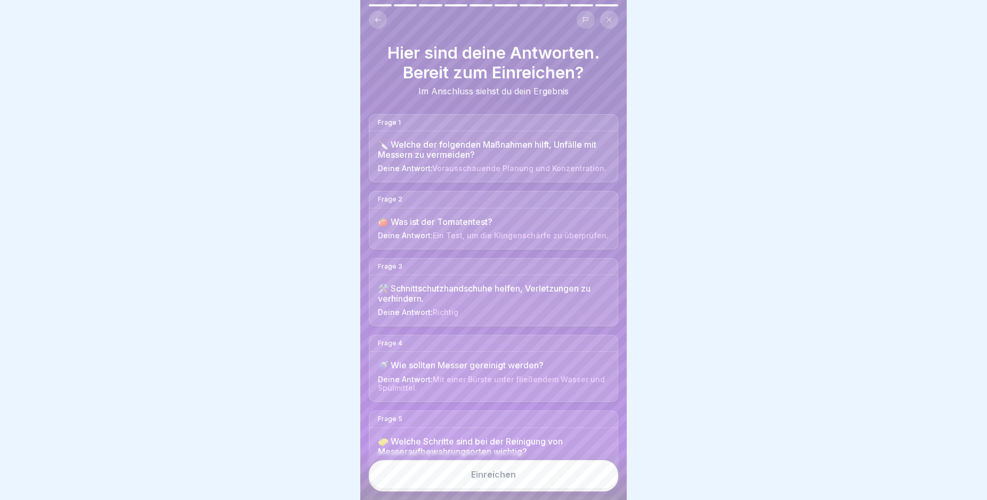
click at [562, 477] on button "Einreichen" at bounding box center [493, 474] width 249 height 29
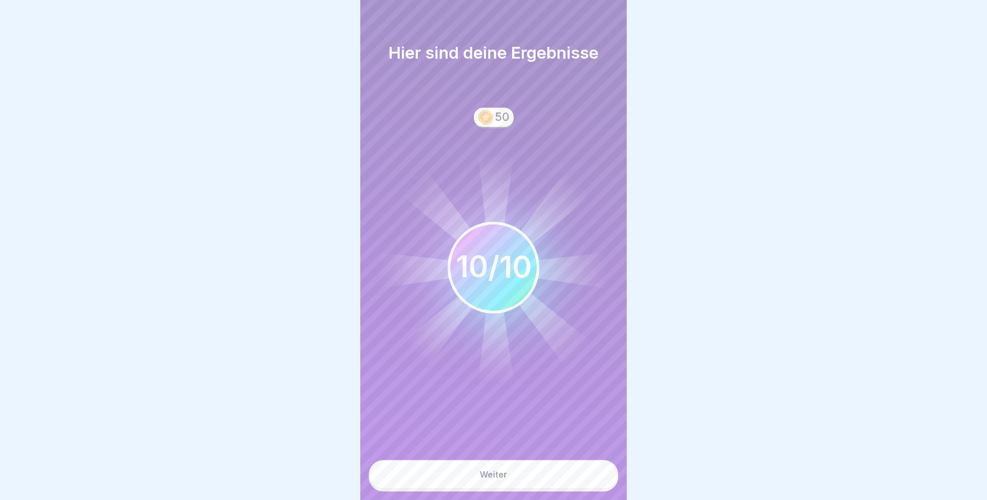
click at [517, 480] on button "Weiter" at bounding box center [493, 474] width 249 height 29
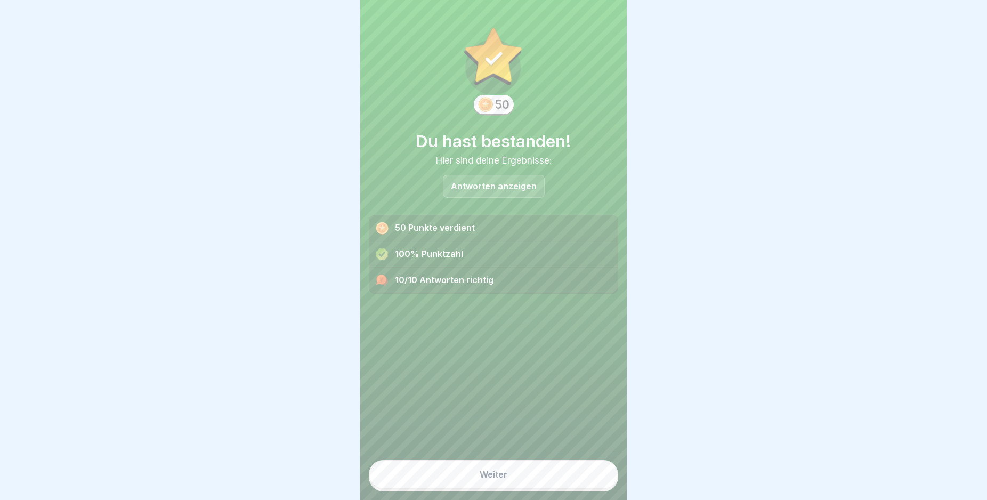
click at [517, 480] on button "Weiter" at bounding box center [493, 474] width 249 height 29
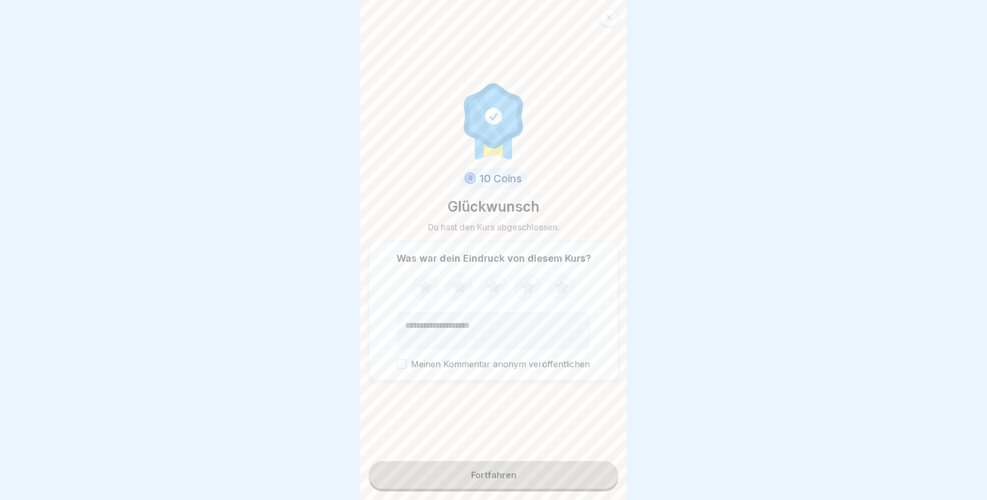
click at [514, 489] on button "Fortfahren" at bounding box center [493, 475] width 249 height 28
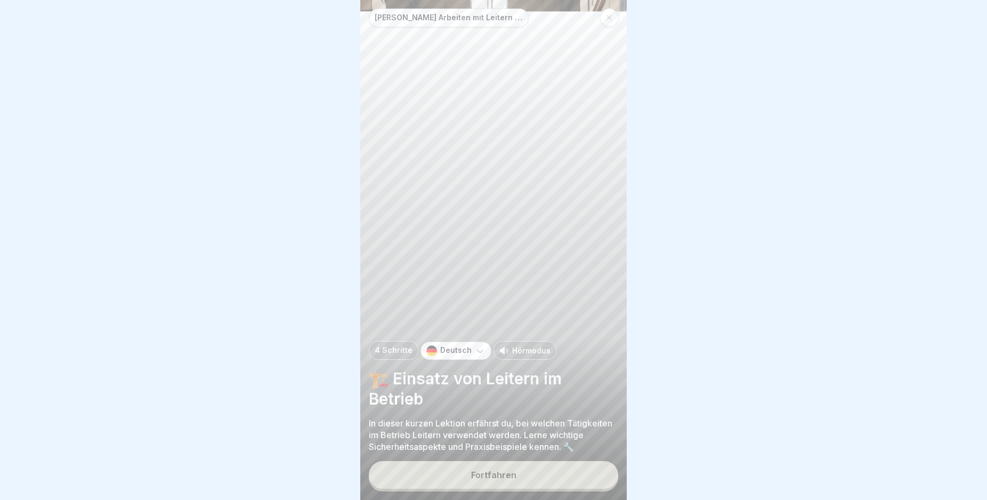
click at [514, 480] on div "Fortfahren" at bounding box center [493, 475] width 45 height 10
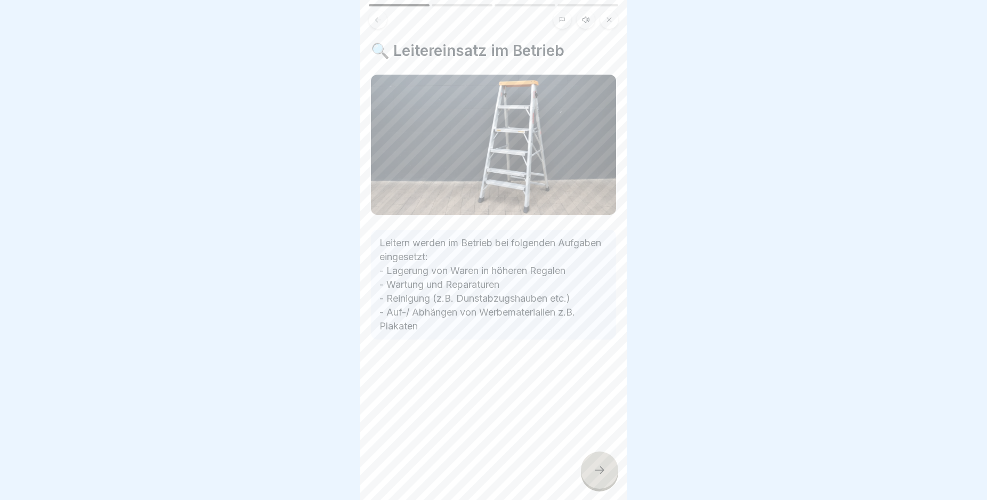
click at [599, 476] on icon at bounding box center [599, 470] width 13 height 13
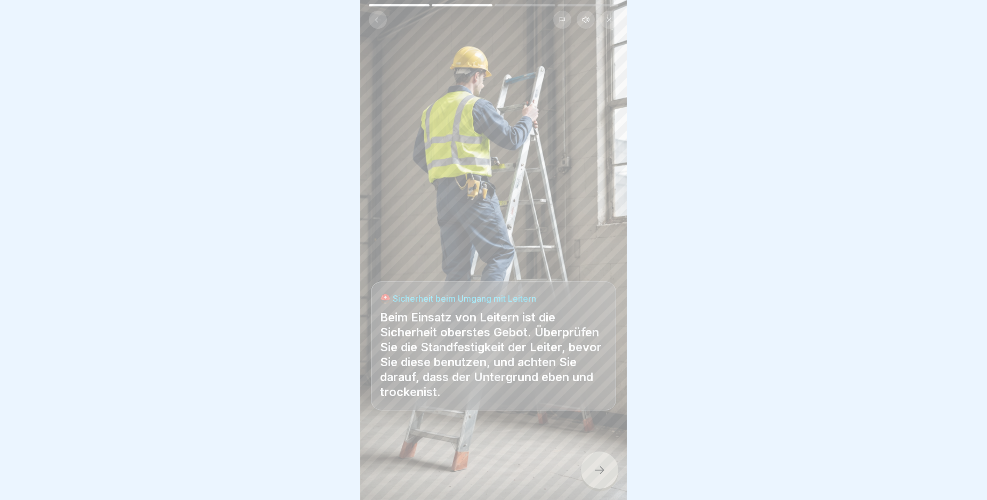
click at [599, 476] on icon at bounding box center [599, 470] width 13 height 13
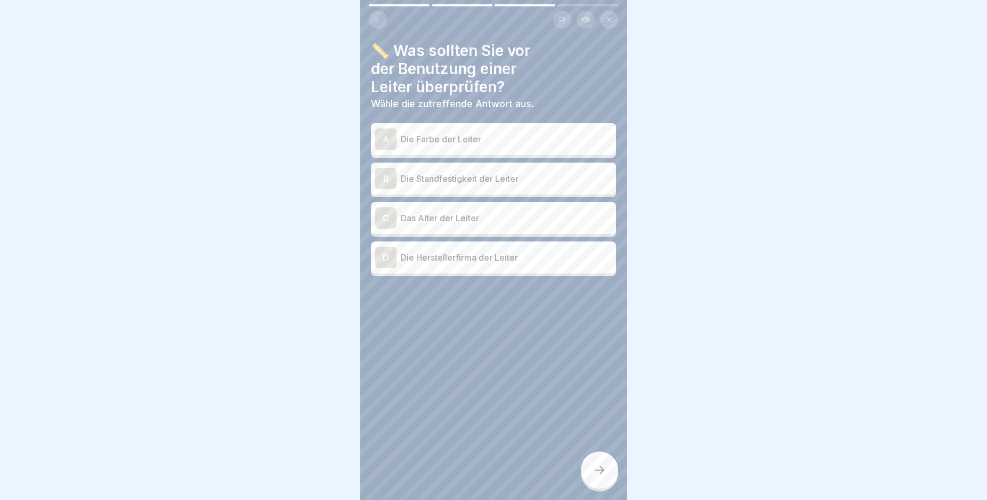
click at [599, 476] on icon at bounding box center [599, 470] width 13 height 13
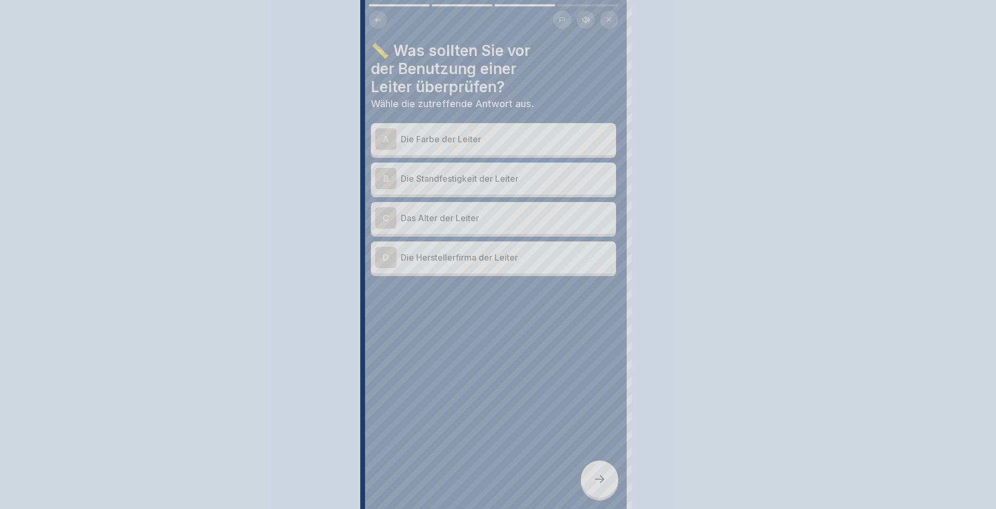
click at [599, 478] on div at bounding box center [498, 254] width 996 height 509
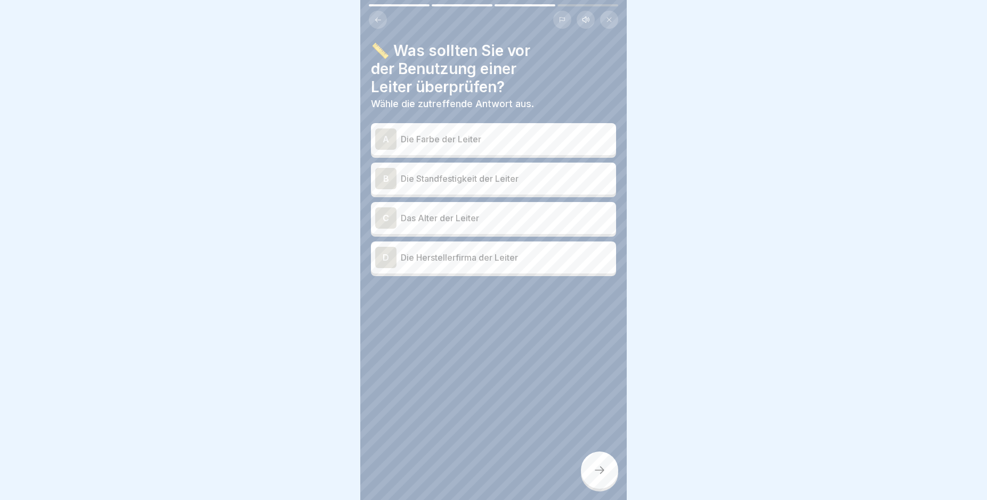
click at [517, 178] on p "Die Standfestigkeit der Leiter" at bounding box center [506, 178] width 211 height 13
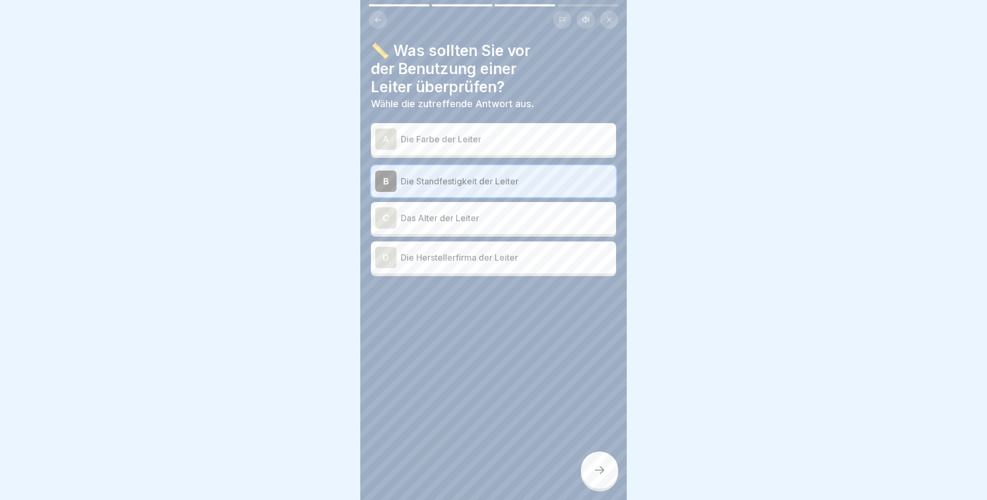
click at [603, 476] on icon at bounding box center [599, 470] width 13 height 13
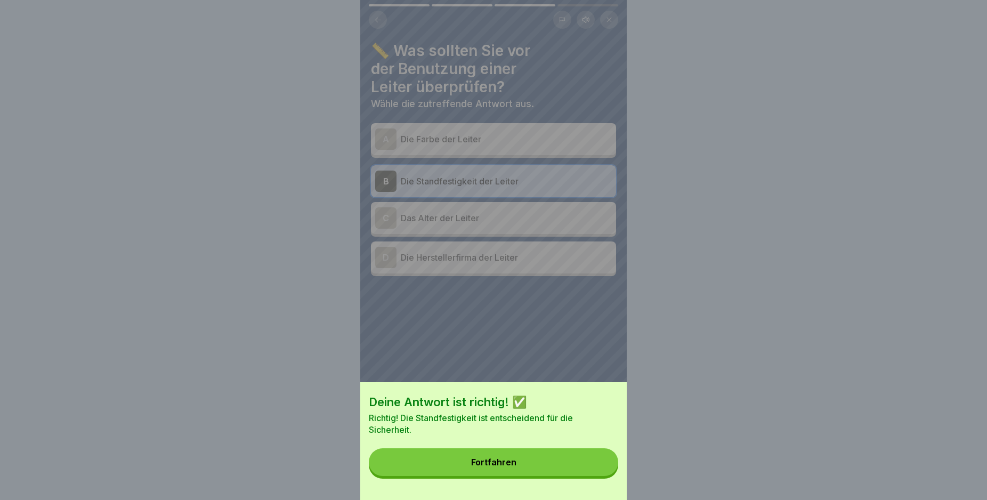
click at [526, 465] on button "Fortfahren" at bounding box center [493, 462] width 249 height 28
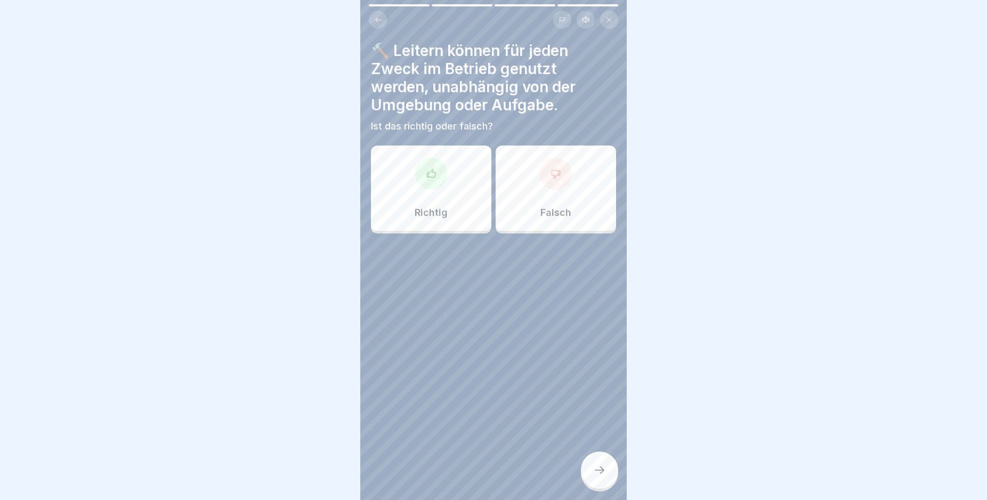
click at [527, 183] on div "Falsch" at bounding box center [556, 187] width 120 height 85
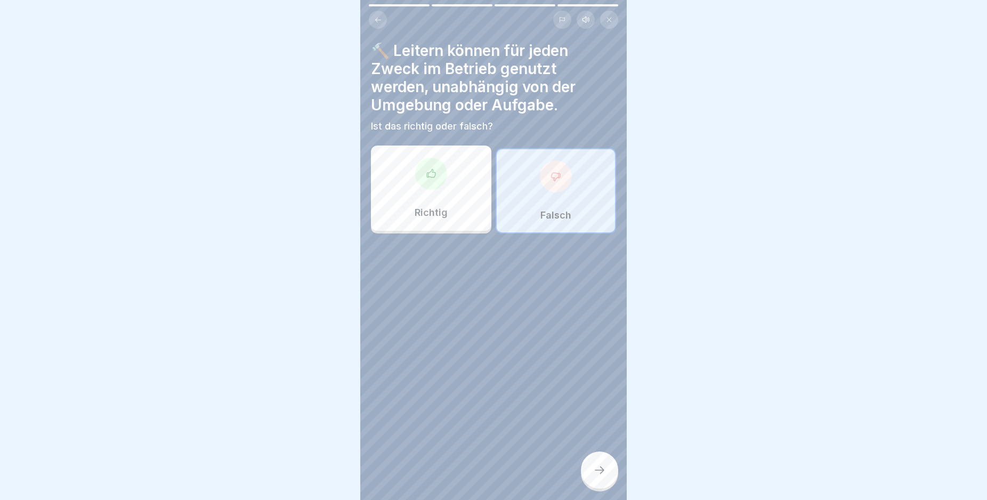
click at [597, 476] on icon at bounding box center [599, 470] width 13 height 13
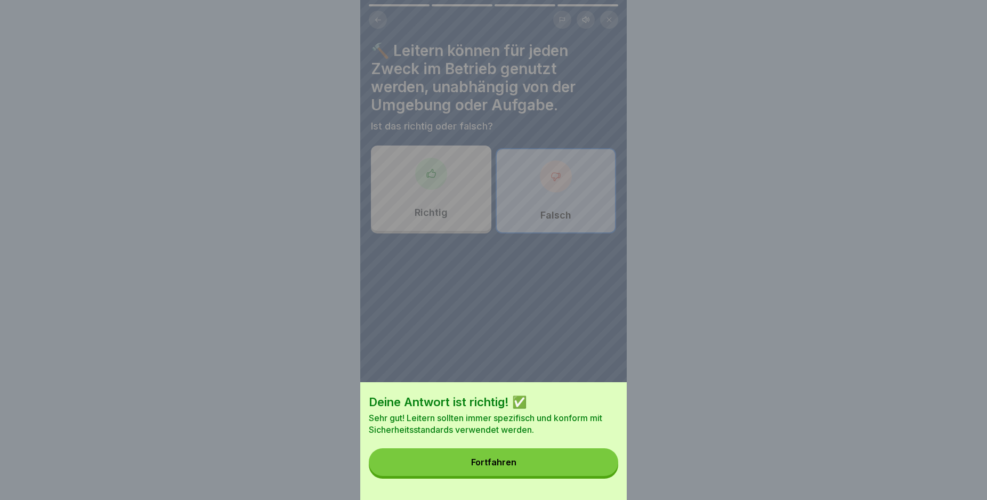
click at [512, 467] on button "Fortfahren" at bounding box center [493, 462] width 249 height 28
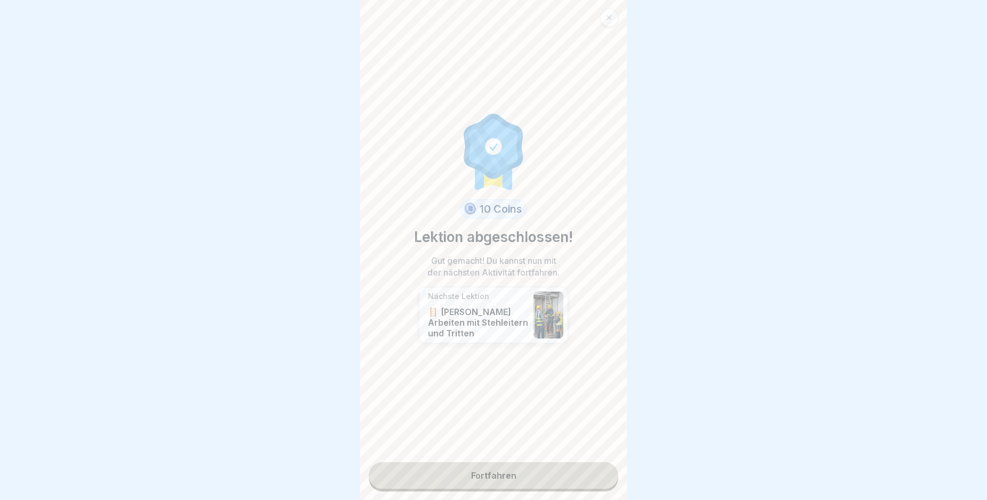
click at [516, 472] on link "Fortfahren" at bounding box center [493, 475] width 249 height 27
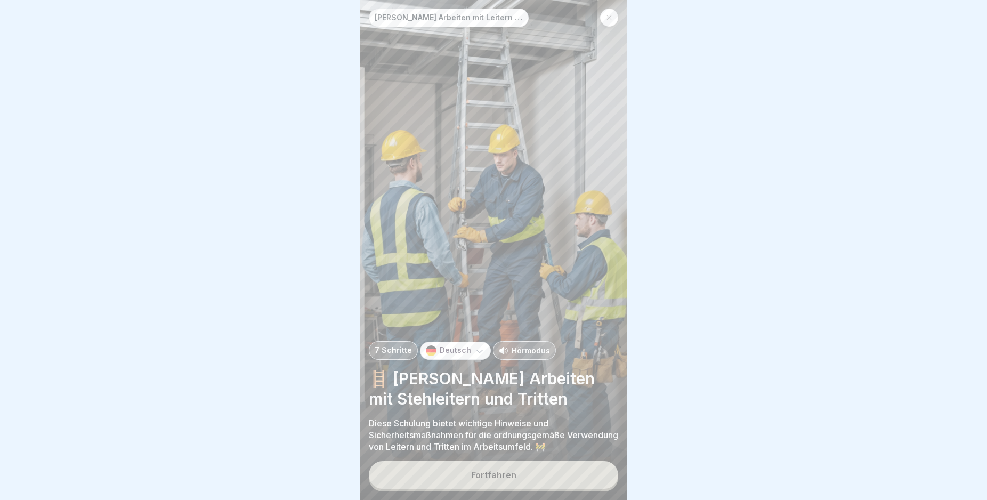
click at [548, 489] on button "Fortfahren" at bounding box center [493, 475] width 249 height 28
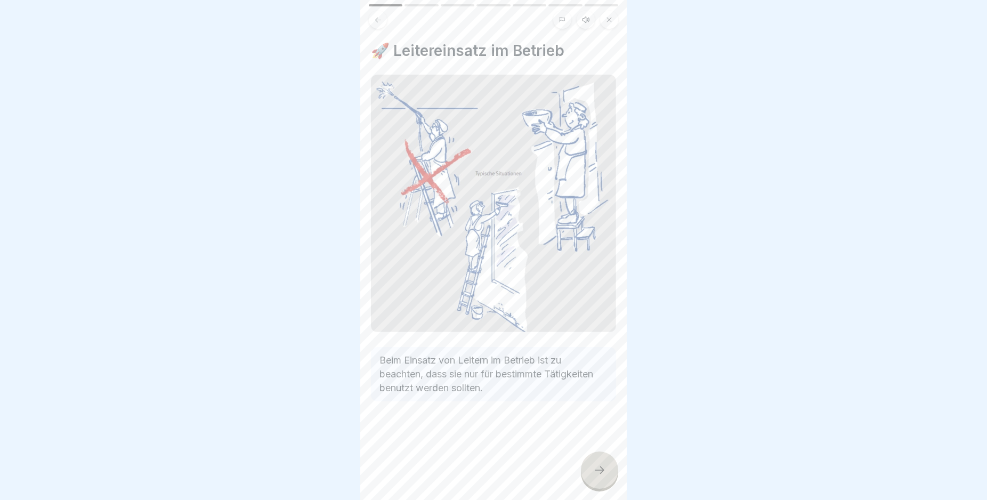
click at [603, 476] on icon at bounding box center [599, 470] width 13 height 13
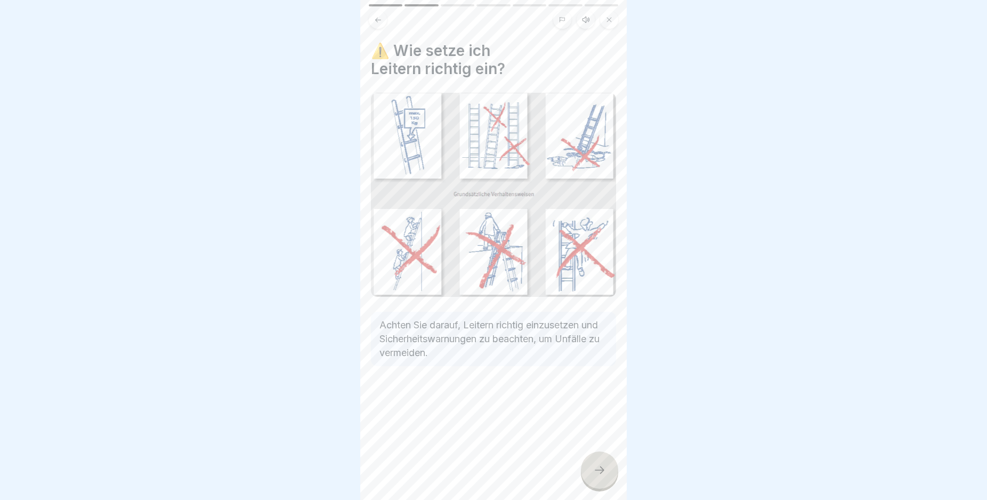
click at [603, 476] on icon at bounding box center [599, 470] width 13 height 13
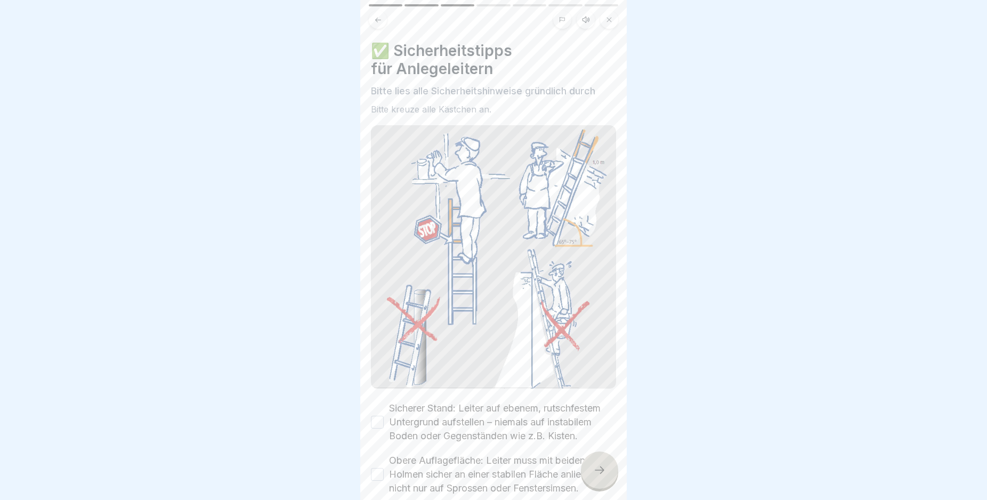
click at [603, 476] on icon at bounding box center [599, 470] width 13 height 13
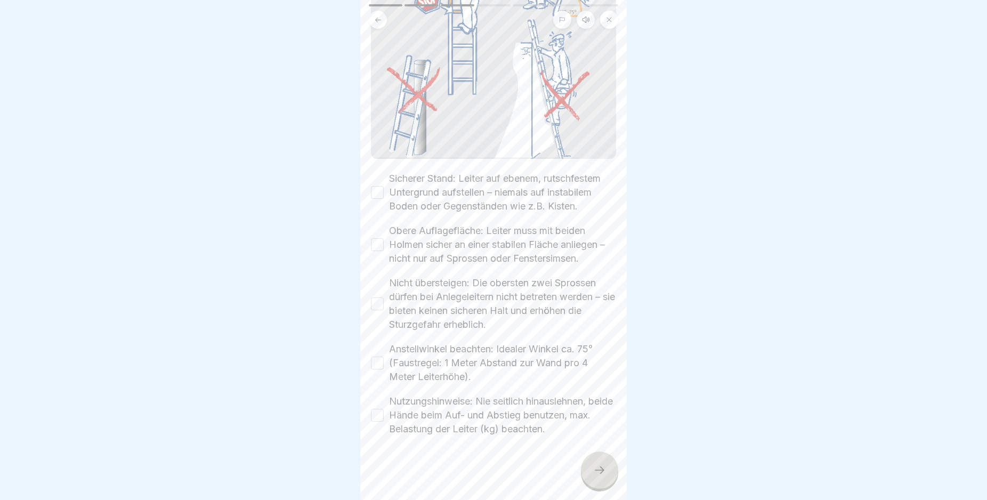
scroll to position [234, 0]
click at [386, 185] on div "Sicherer Stand: Leiter auf ebenem, rutschfestem Untergrund aufstellen – niemals…" at bounding box center [493, 193] width 245 height 42
click at [373, 186] on button "Sicherer Stand: Leiter auf ebenem, rutschfestem Untergrund aufstellen – niemals…" at bounding box center [377, 192] width 13 height 13
click at [377, 249] on button "Obere Auflagefläche: Leiter muss mit beiden Holmen sicher an einer stabilen Flä…" at bounding box center [377, 244] width 13 height 13
click at [376, 306] on button "Nicht übersteigen: Die obersten zwei Sprossen dürfen bei Anlegeleitern nicht be…" at bounding box center [377, 303] width 13 height 13
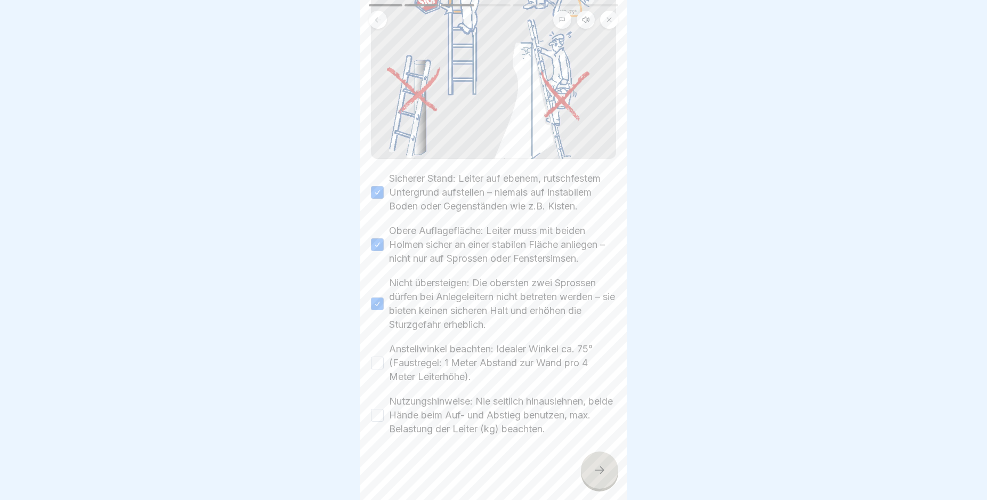
click at [375, 366] on button "Anstellwinkel beachten: Idealer Winkel ca. 75° (Faustregel: 1 Meter Abstand zur…" at bounding box center [377, 362] width 13 height 13
click at [376, 423] on div "Nutzungshinweise: Nie seitlich hinauslehnen, beide Hände beim Auf- und Abstieg …" at bounding box center [493, 415] width 245 height 42
click at [377, 416] on button "Nutzungshinweise: Nie seitlich hinauslehnen, beide Hände beim Auf- und Abstieg …" at bounding box center [377, 415] width 13 height 13
click at [591, 476] on div at bounding box center [599, 469] width 37 height 37
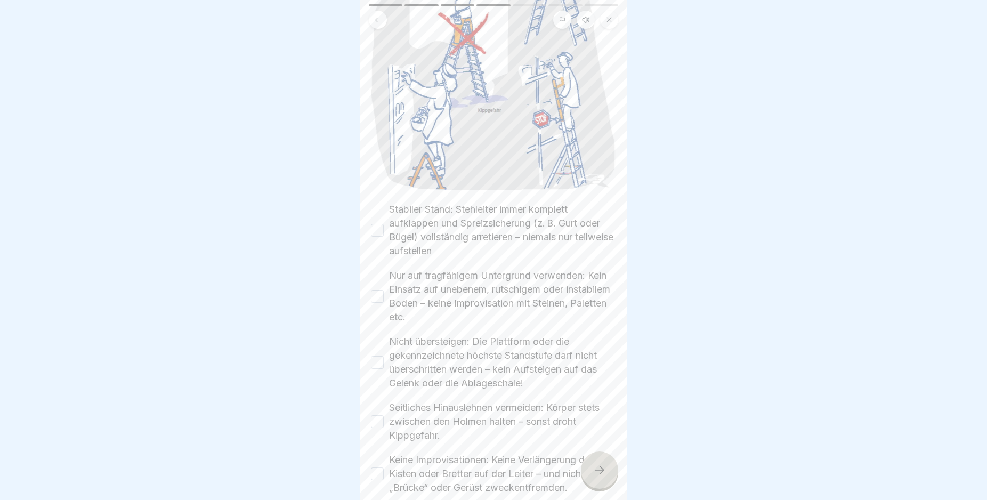
scroll to position [256, 0]
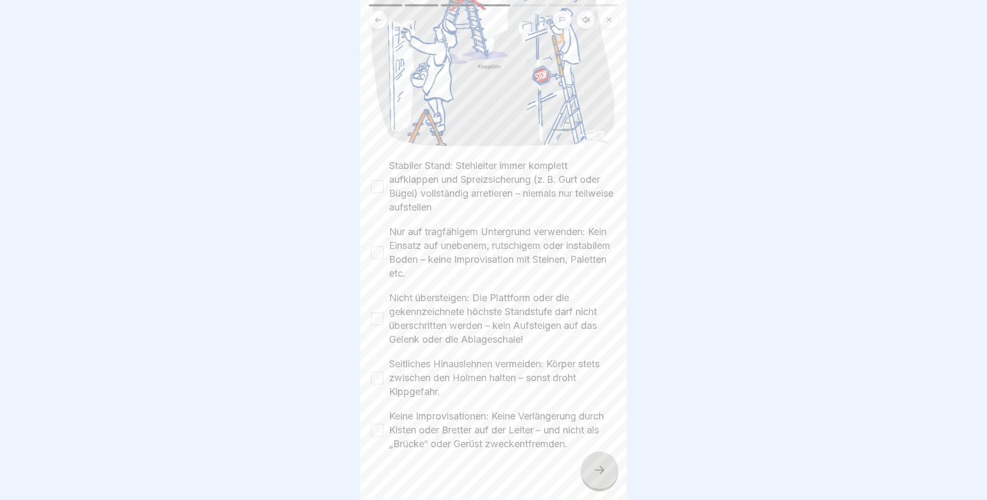
click at [381, 180] on button "Stabiler Stand: Stehleiter immer komplett aufklappen und Spreizsicherung (z. B.…" at bounding box center [377, 186] width 13 height 13
click at [379, 246] on button "Nur auf tragfähigem Untergrund verwenden: Kein Einsatz auf unebenem, rutschigem…" at bounding box center [377, 252] width 13 height 13
click at [383, 312] on button "Nicht übersteigen: Die Plattform oder die gekennzeichnete höchste Standstufe da…" at bounding box center [377, 318] width 13 height 13
click at [375, 371] on button "Seitliches Hinauslehnen vermeiden: Körper stets zwischen den Holmen halten – so…" at bounding box center [377, 377] width 13 height 13
click at [380, 427] on button "Keine Improvisationen: Keine Verlängerung durch Kisten oder Bretter auf der Lei…" at bounding box center [377, 430] width 13 height 13
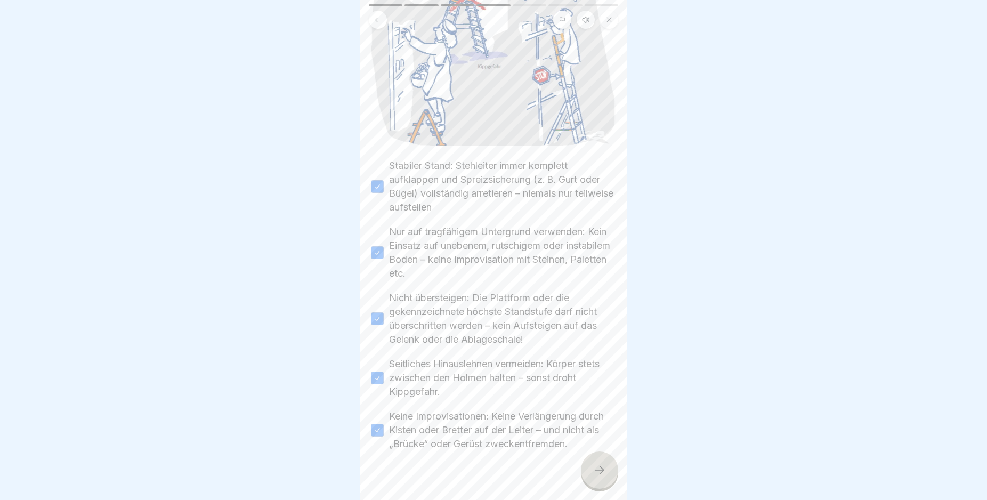
click at [597, 468] on div at bounding box center [599, 469] width 37 height 37
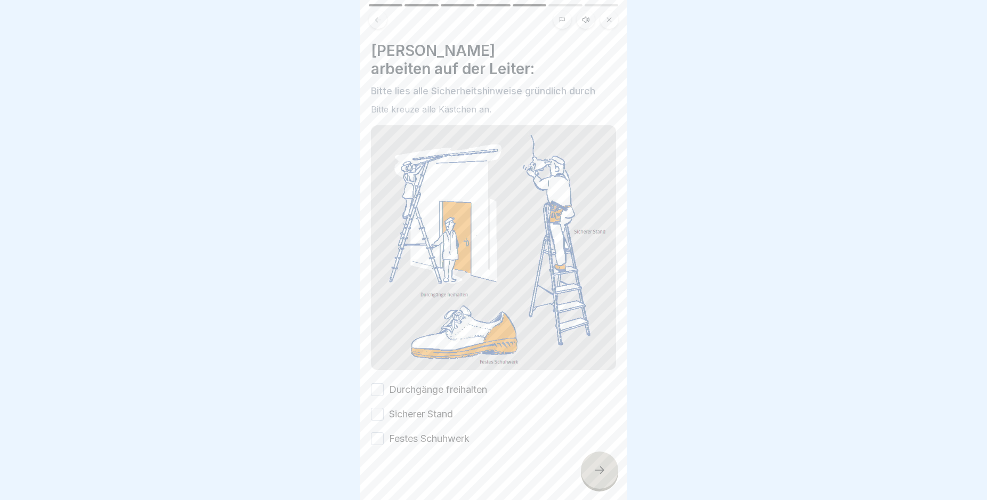
click at [379, 383] on button "Durchgänge freihalten" at bounding box center [377, 389] width 13 height 13
click at [374, 408] on button "Sicherer Stand" at bounding box center [377, 414] width 13 height 13
click at [385, 432] on div "Festes Schuhwerk" at bounding box center [420, 439] width 99 height 14
click at [378, 432] on button "Festes Schuhwerk" at bounding box center [377, 438] width 13 height 13
click at [606, 477] on div at bounding box center [599, 469] width 37 height 37
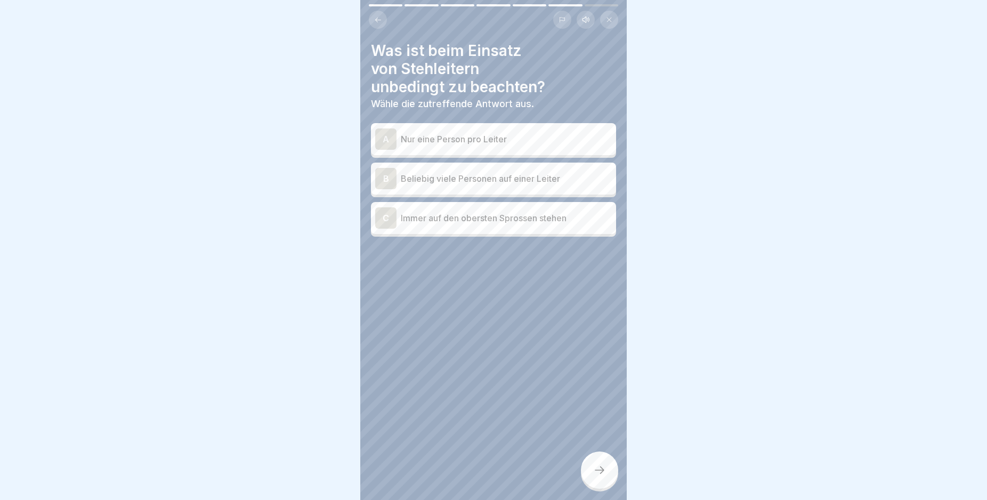
click at [551, 134] on p "Nur eine Person pro Leiter" at bounding box center [506, 139] width 211 height 13
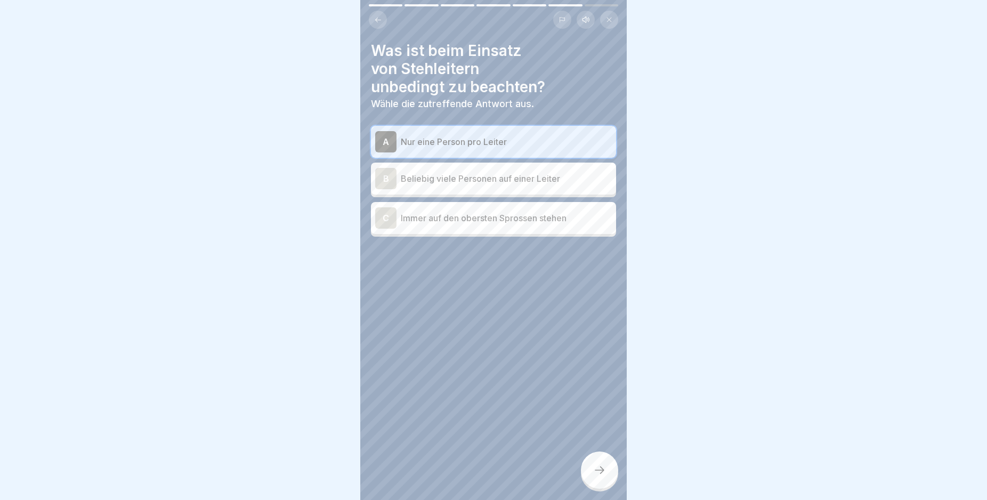
click at [595, 476] on icon at bounding box center [599, 470] width 13 height 13
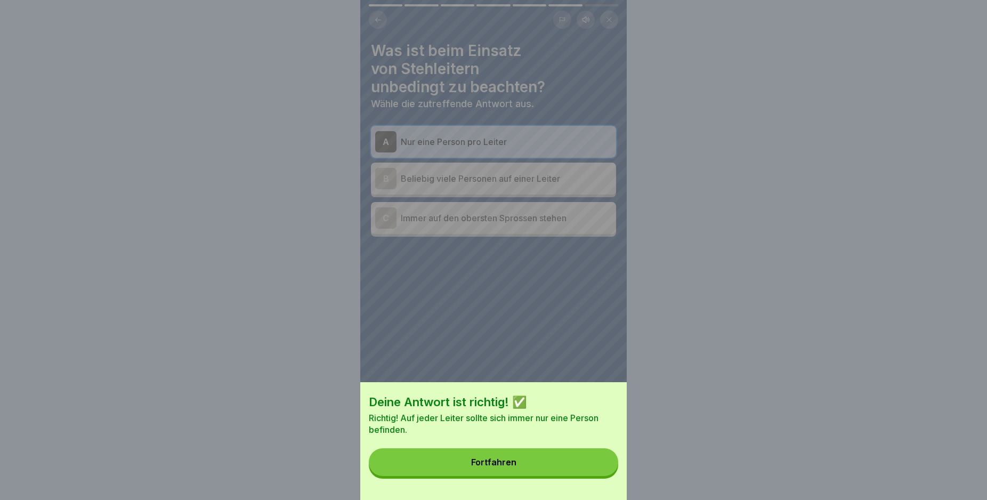
click at [511, 465] on button "Fortfahren" at bounding box center [493, 462] width 249 height 28
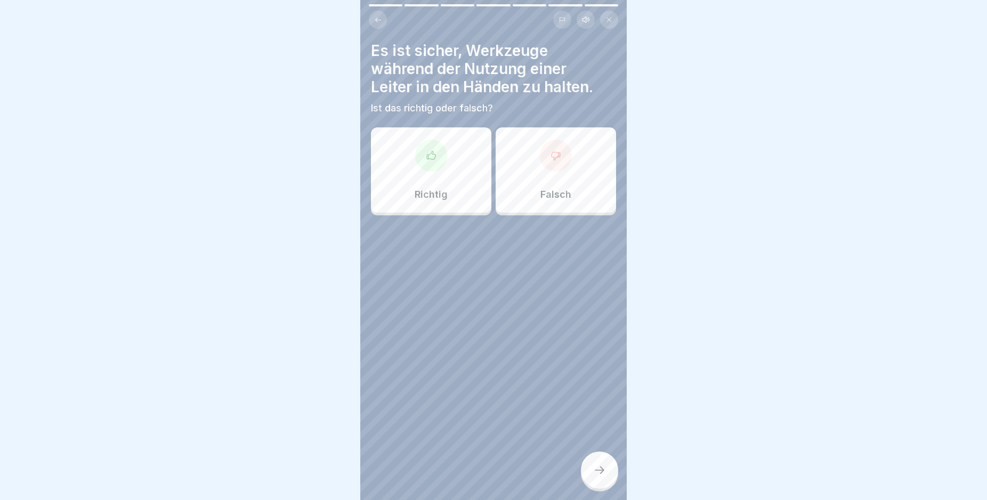
click at [546, 169] on div at bounding box center [556, 156] width 32 height 32
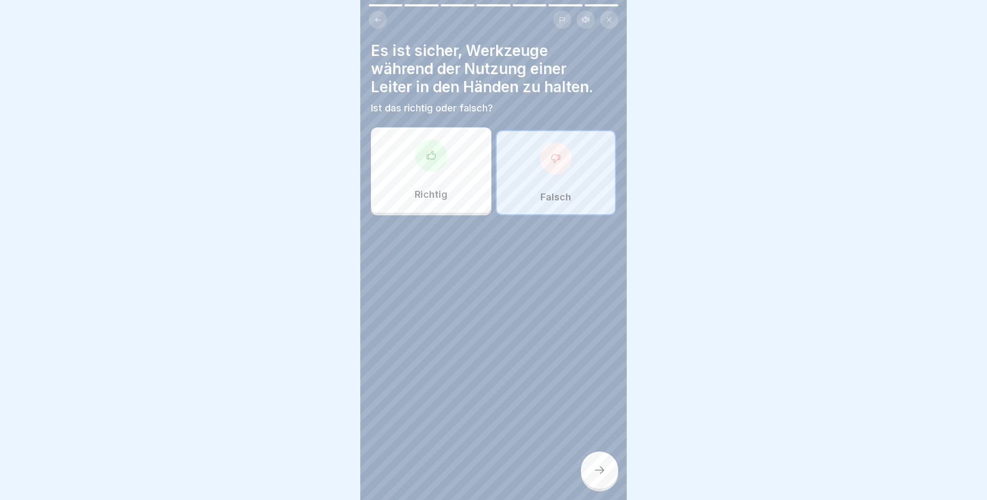
click at [606, 476] on div at bounding box center [599, 469] width 37 height 37
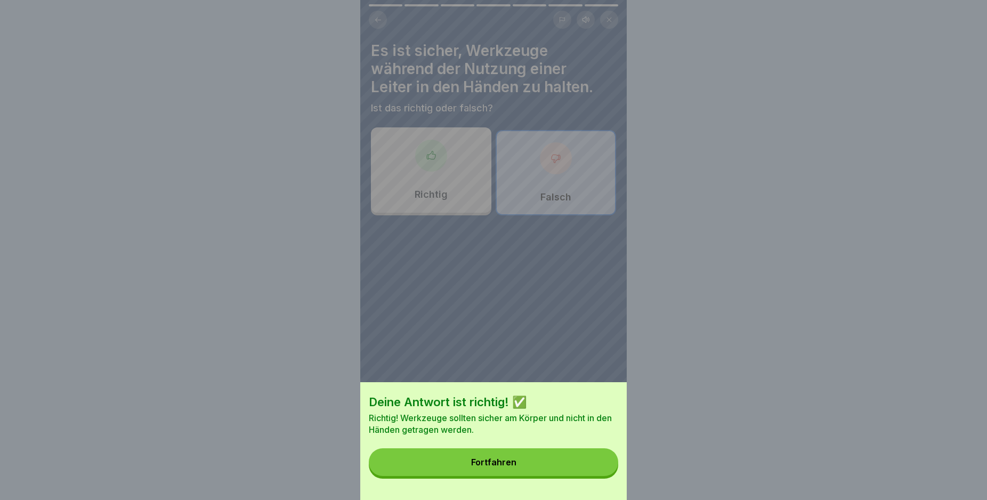
click at [490, 476] on button "Fortfahren" at bounding box center [493, 462] width 249 height 28
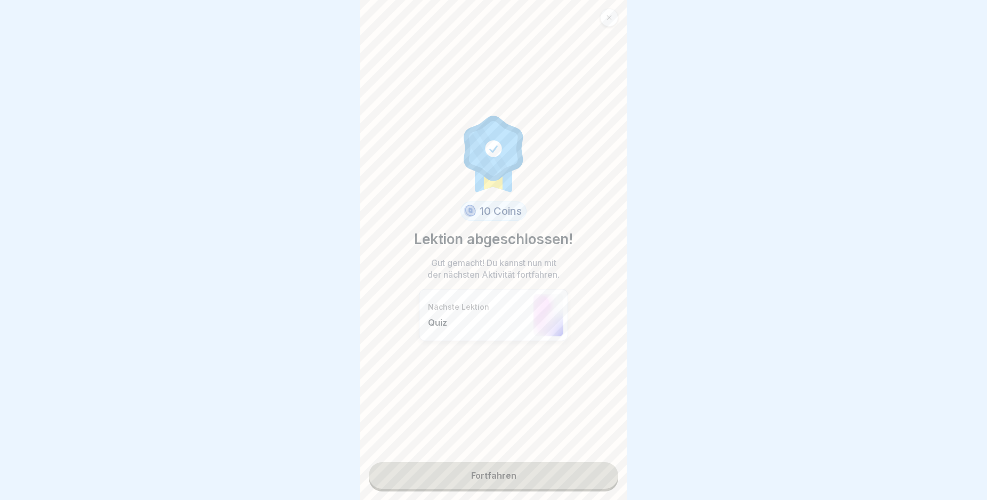
click at [477, 475] on link "Fortfahren" at bounding box center [493, 475] width 249 height 27
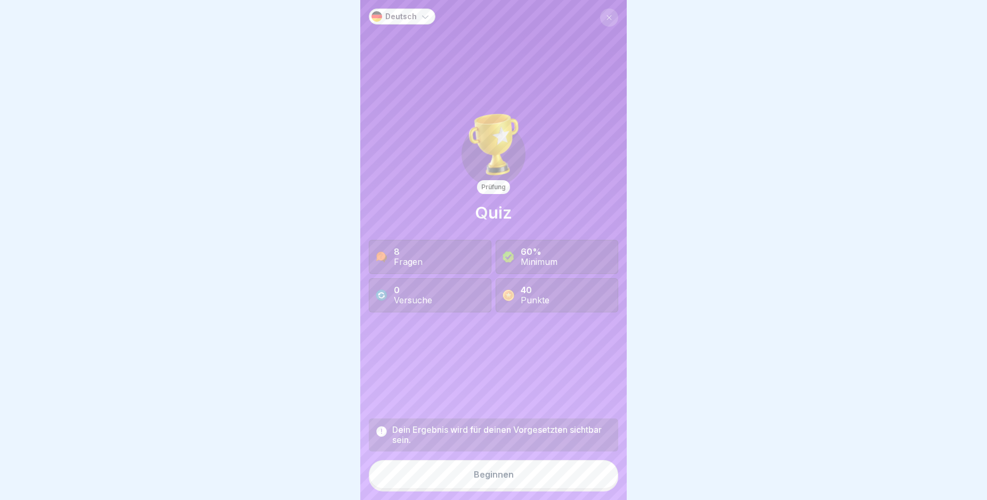
click at [483, 479] on div "Beginnen" at bounding box center [494, 474] width 40 height 10
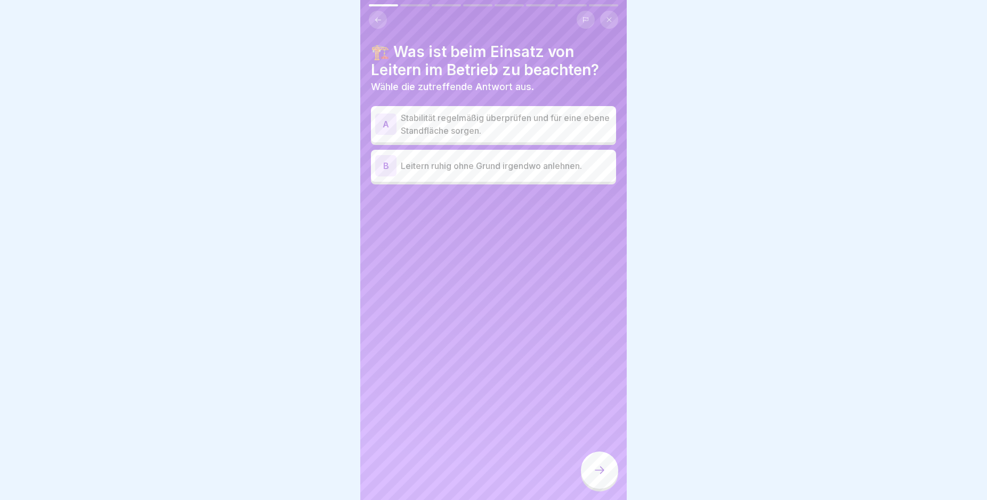
click at [558, 123] on p "Stabilität regelmäßig überprüfen und für eine ebene Standfläche sorgen." at bounding box center [506, 124] width 211 height 26
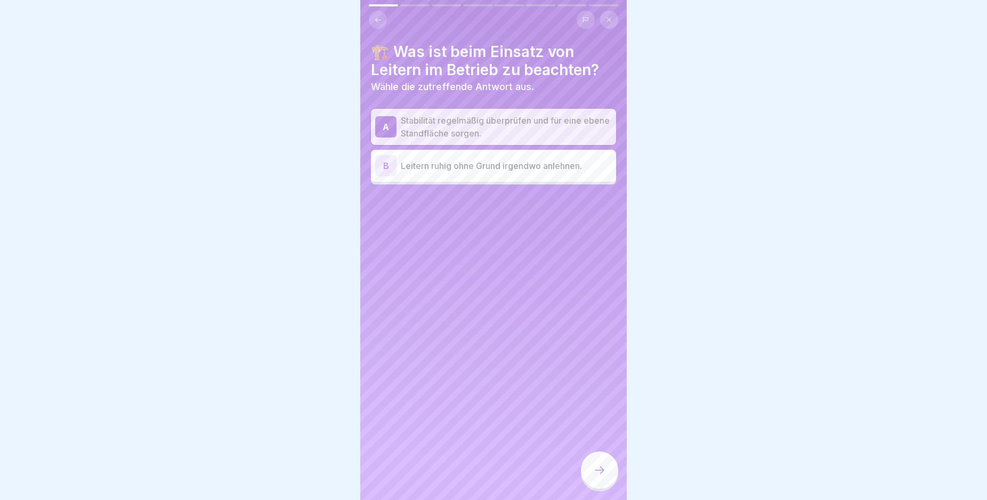
drag, startPoint x: 601, startPoint y: 475, endPoint x: 590, endPoint y: 462, distance: 17.1
click at [602, 475] on icon at bounding box center [599, 470] width 13 height 13
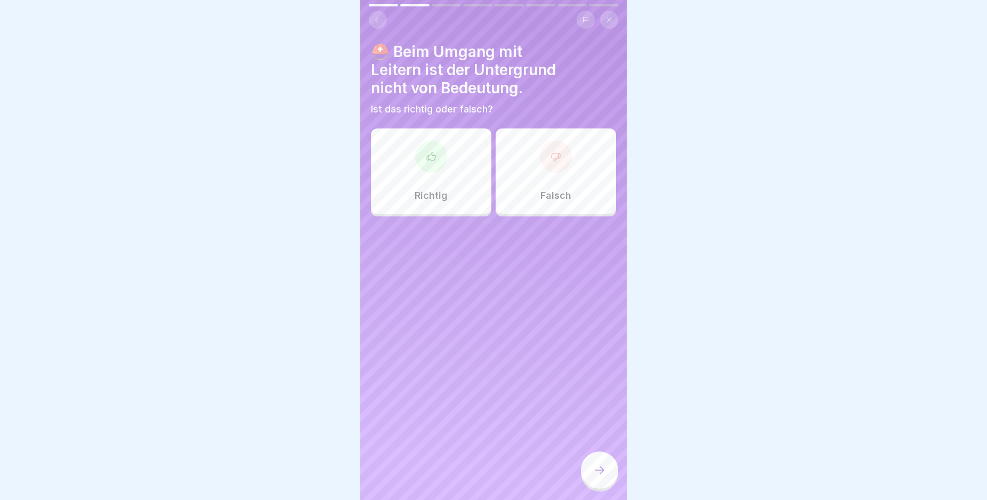
click at [546, 189] on div "Falsch" at bounding box center [556, 170] width 120 height 85
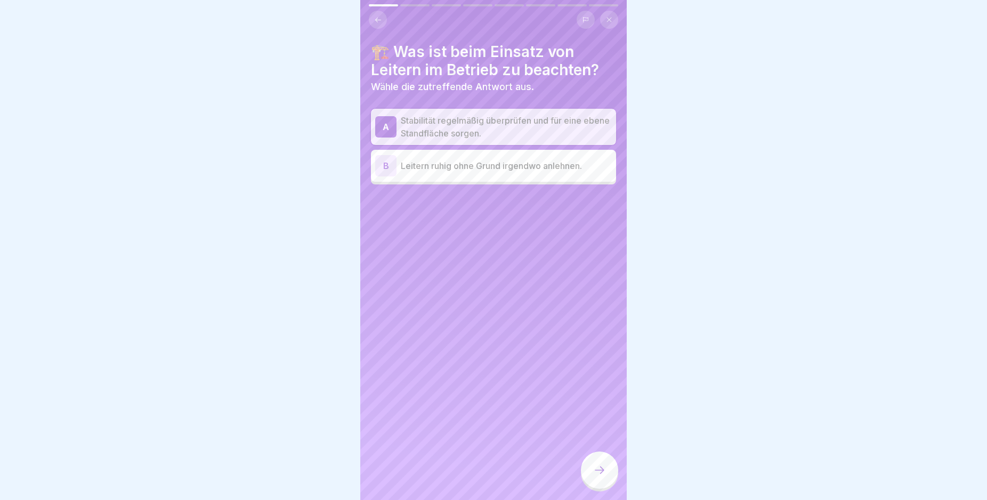
click at [595, 476] on icon at bounding box center [599, 470] width 13 height 13
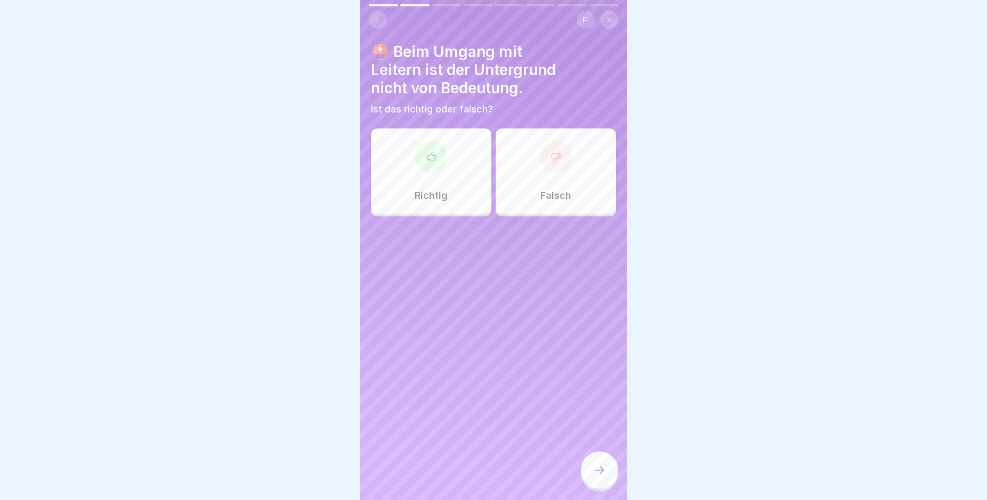
click at [524, 186] on div "Falsch" at bounding box center [556, 170] width 120 height 85
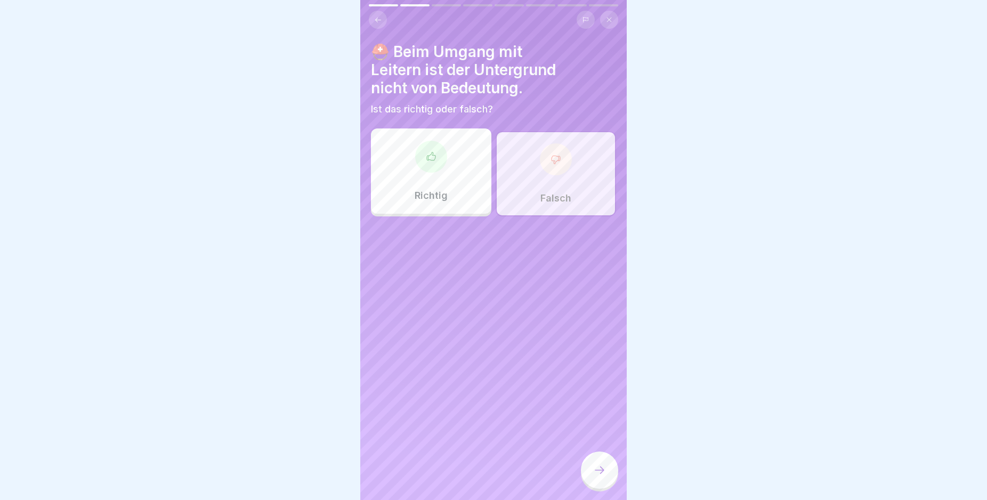
click at [597, 470] on div at bounding box center [599, 469] width 37 height 37
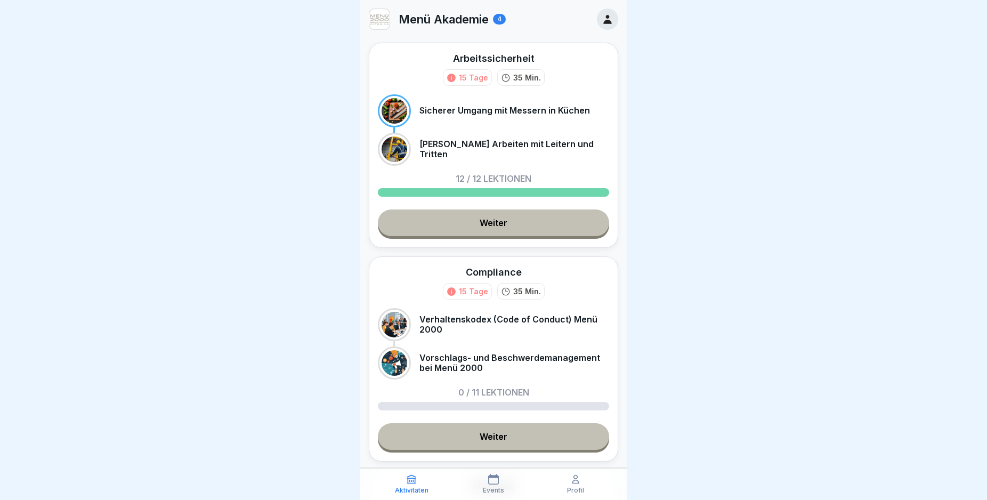
click at [459, 230] on link "Weiter" at bounding box center [493, 222] width 231 height 27
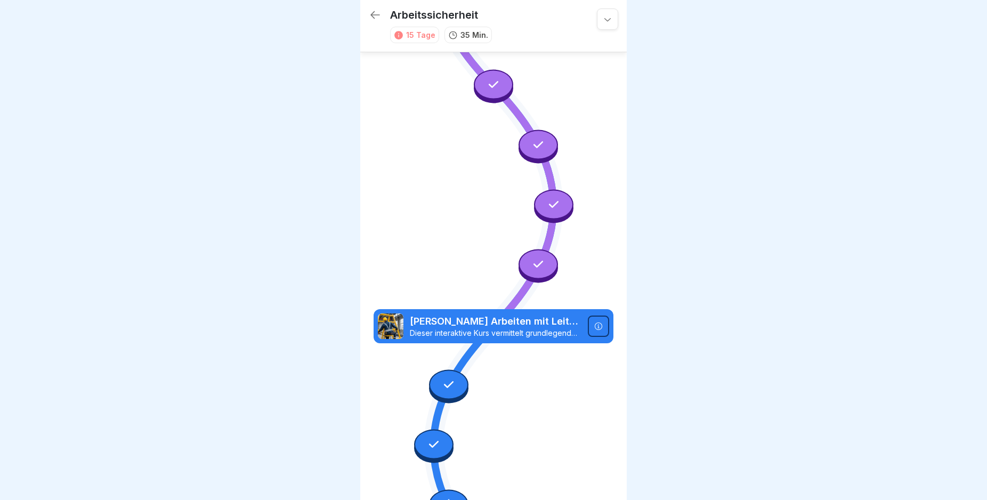
scroll to position [462, 0]
click at [442, 497] on icon at bounding box center [449, 504] width 14 height 14
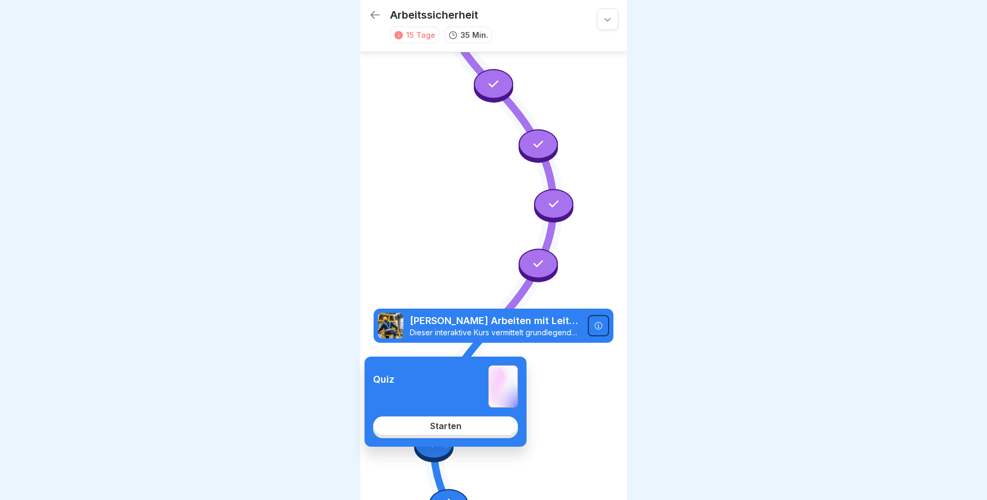
click at [453, 423] on div "Starten" at bounding box center [445, 426] width 31 height 10
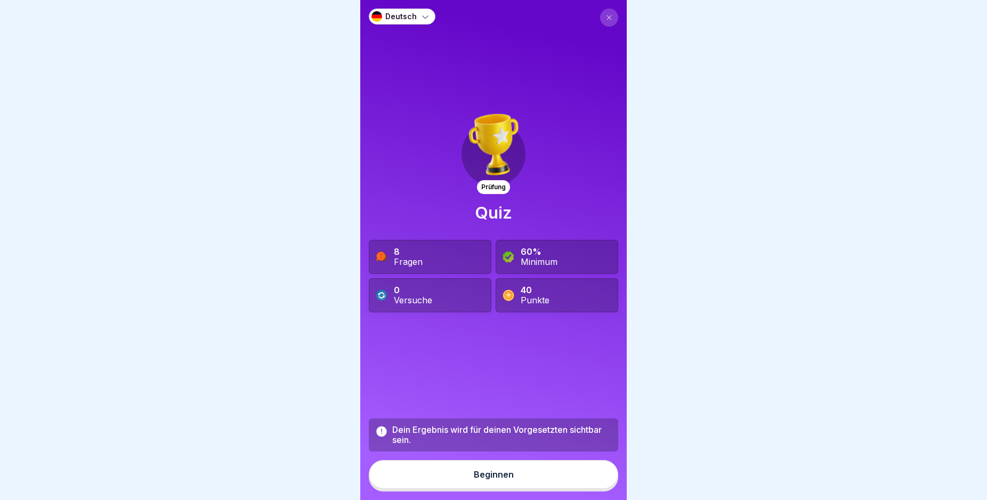
click at [485, 470] on div "Beginnen" at bounding box center [494, 474] width 40 height 10
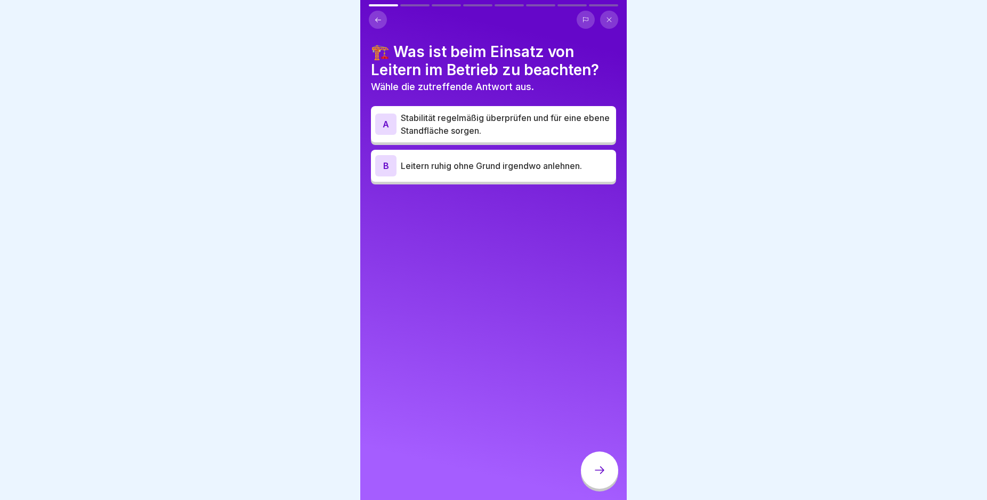
click at [435, 134] on div "A Stabilität regelmäßig überprüfen und für eine ebene Standfläche sorgen. B Lei…" at bounding box center [493, 147] width 245 height 76
click at [404, 117] on p "Stabilität regelmäßig überprüfen und für eine ebene Standfläche sorgen." at bounding box center [506, 124] width 211 height 26
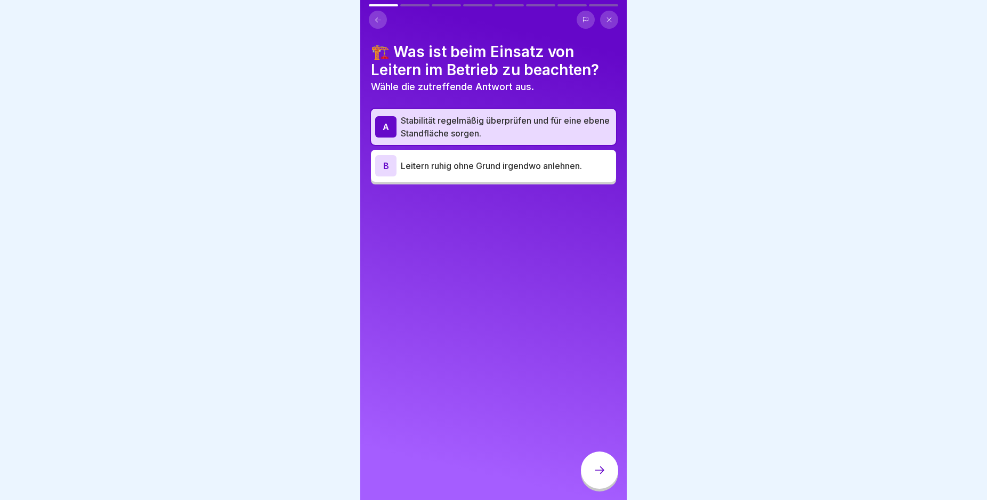
click at [590, 462] on div at bounding box center [599, 469] width 37 height 37
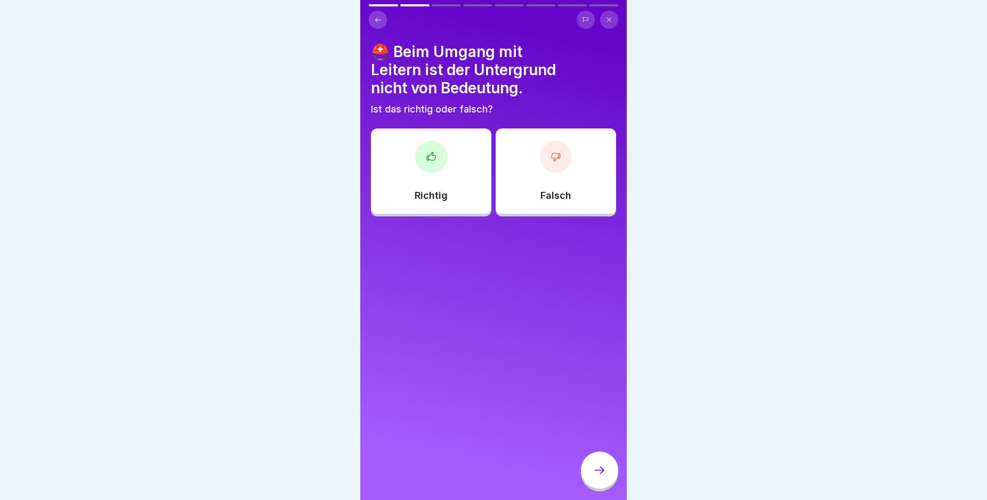
click at [532, 168] on div "Falsch" at bounding box center [556, 170] width 120 height 85
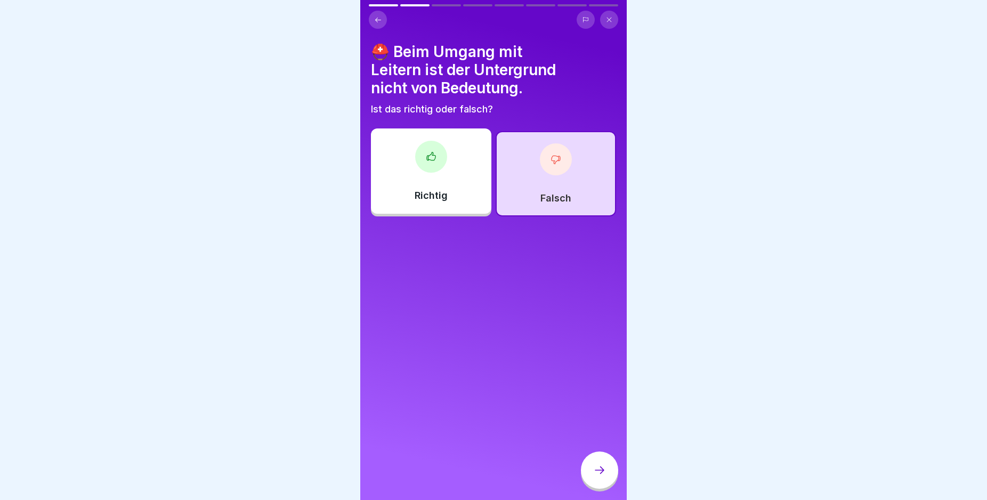
click at [611, 477] on div at bounding box center [599, 469] width 37 height 37
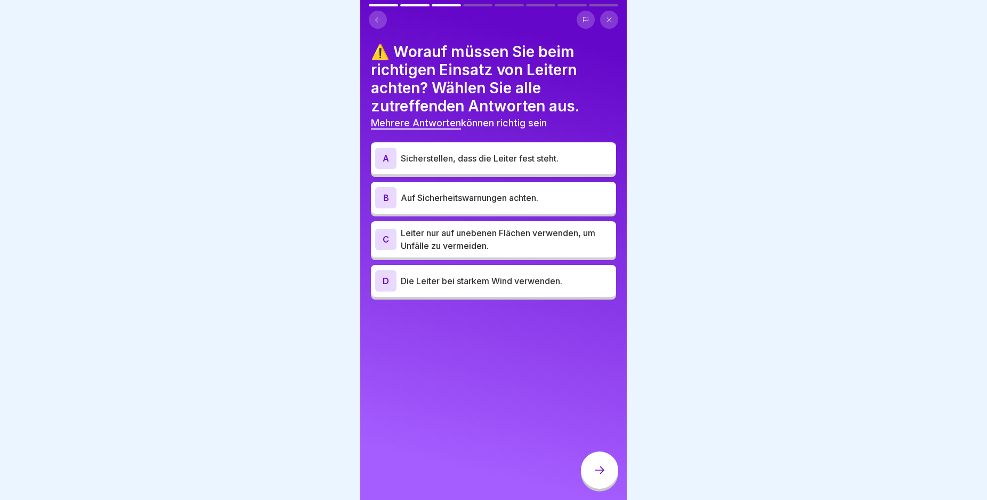
click at [542, 152] on p "Sicherstellen, dass die Leiter fest steht." at bounding box center [506, 158] width 211 height 13
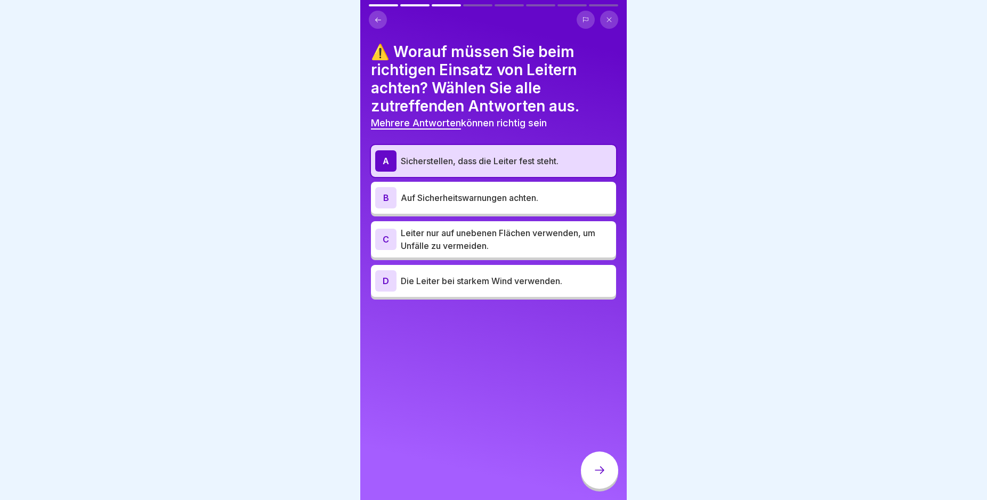
click at [587, 208] on div "A Sicherstellen, dass die Leiter fest steht. B Auf Sicherheitswarnungen achten.…" at bounding box center [493, 222] width 245 height 155
click at [559, 192] on p "Auf Sicherheitswarnungen achten." at bounding box center [506, 197] width 211 height 13
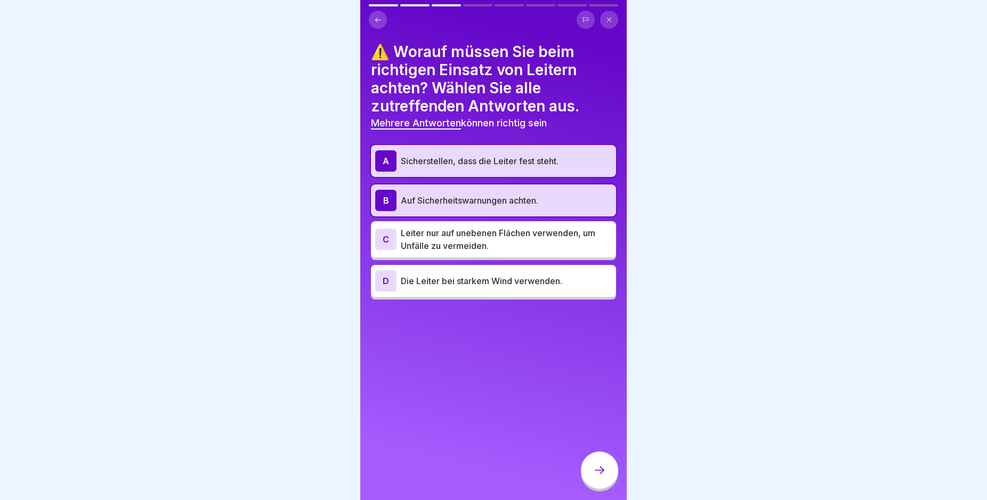
click at [595, 462] on div at bounding box center [599, 469] width 37 height 37
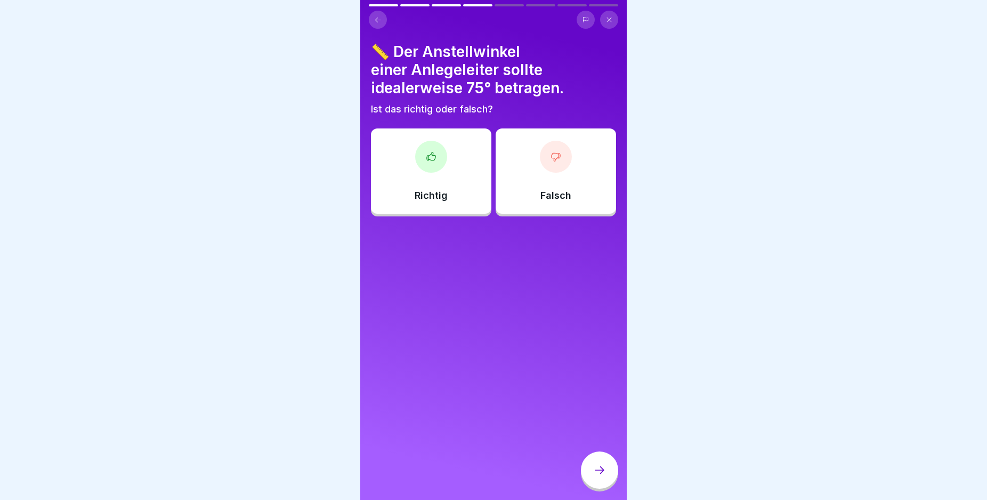
click at [466, 158] on div "Richtig" at bounding box center [431, 170] width 120 height 85
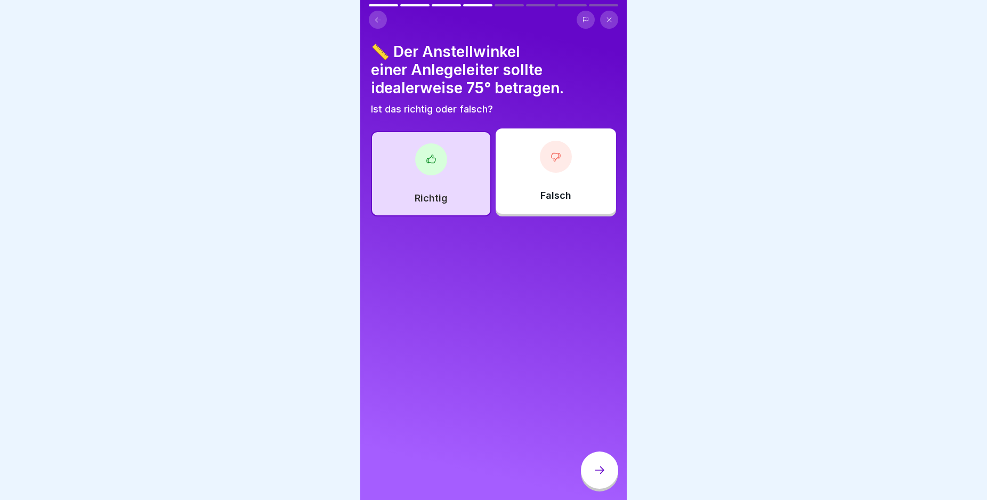
click at [602, 464] on div at bounding box center [599, 469] width 37 height 37
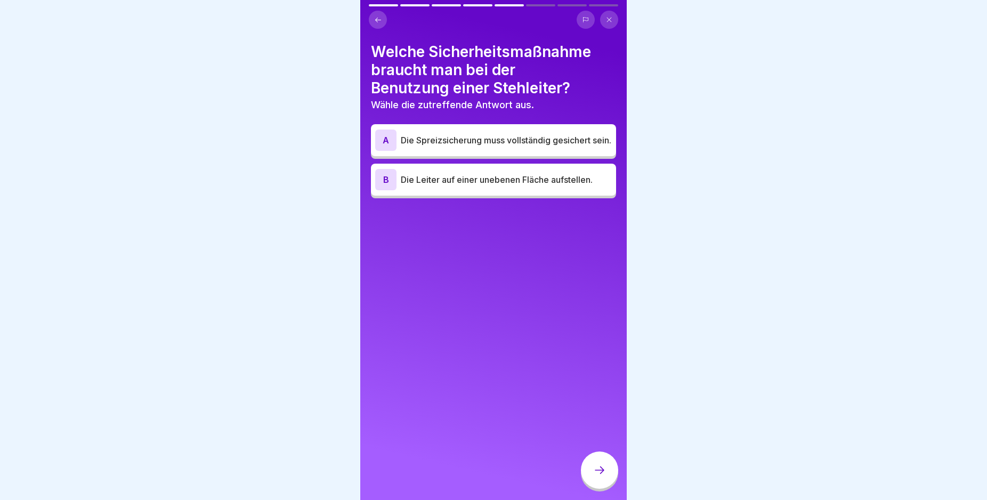
click at [545, 135] on p "Die Spreizsicherung muss vollständig gesichert sein." at bounding box center [506, 140] width 211 height 13
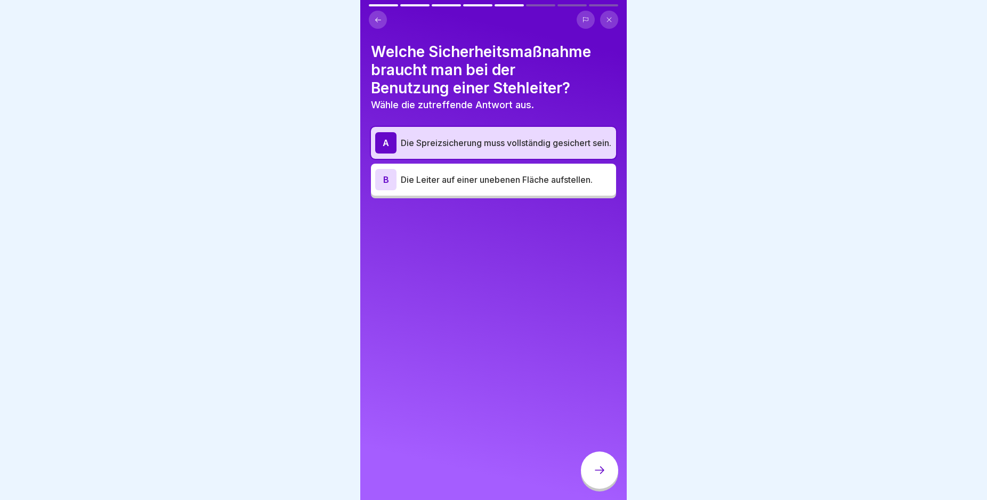
click at [592, 474] on div at bounding box center [599, 469] width 37 height 37
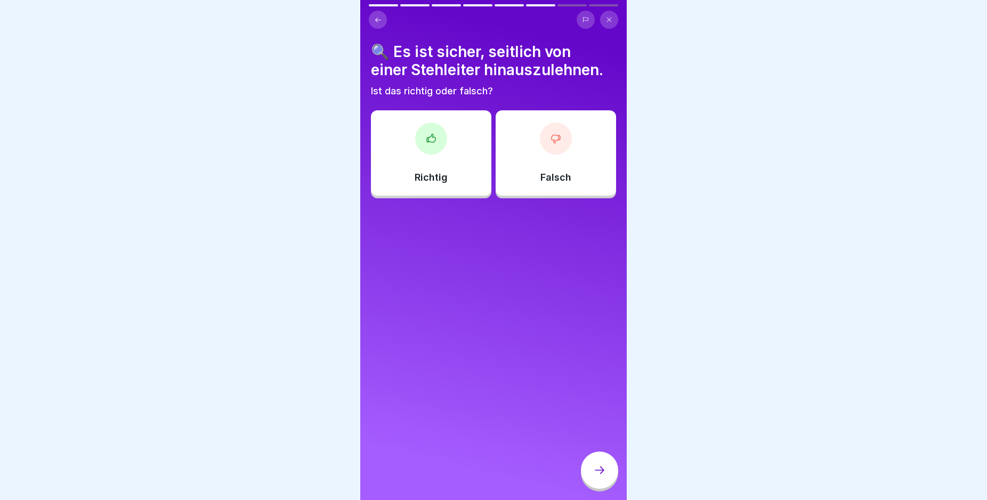
click at [551, 135] on icon at bounding box center [555, 139] width 9 height 8
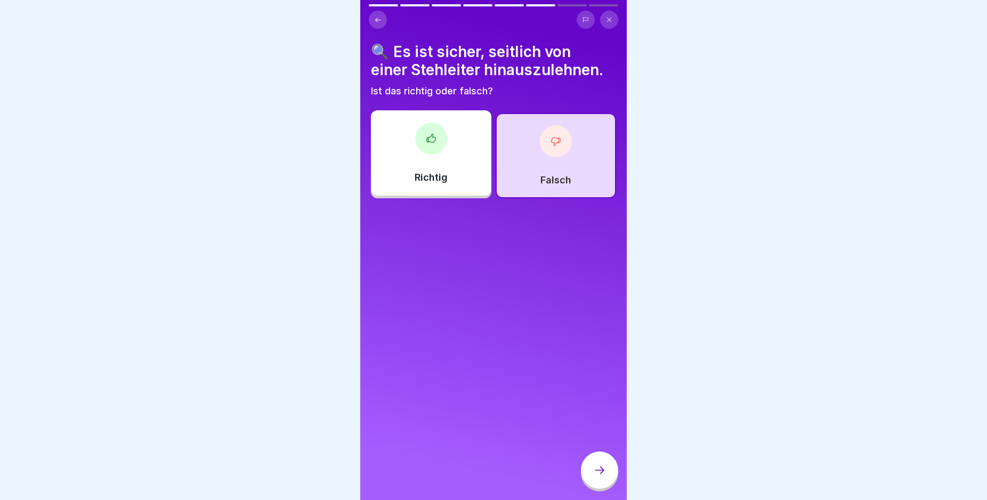
click at [613, 473] on div at bounding box center [599, 469] width 37 height 37
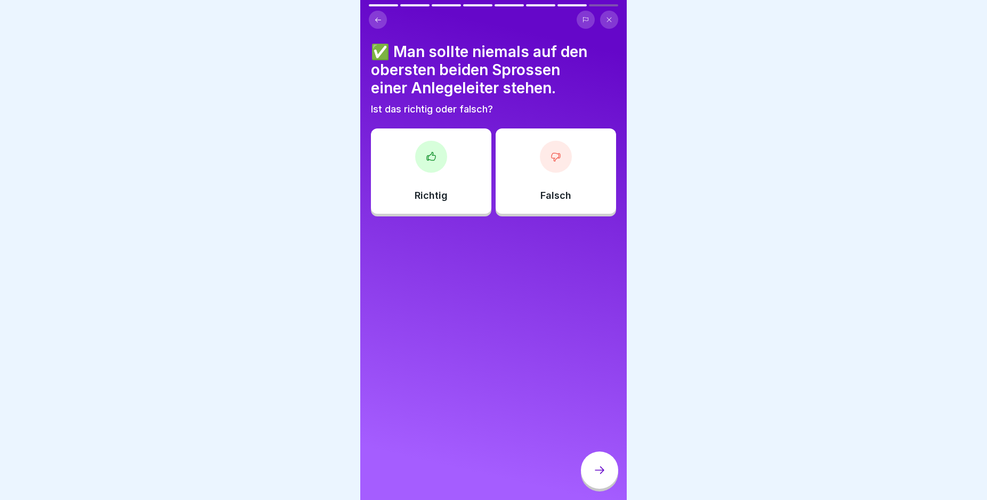
click at [443, 145] on div at bounding box center [431, 157] width 32 height 32
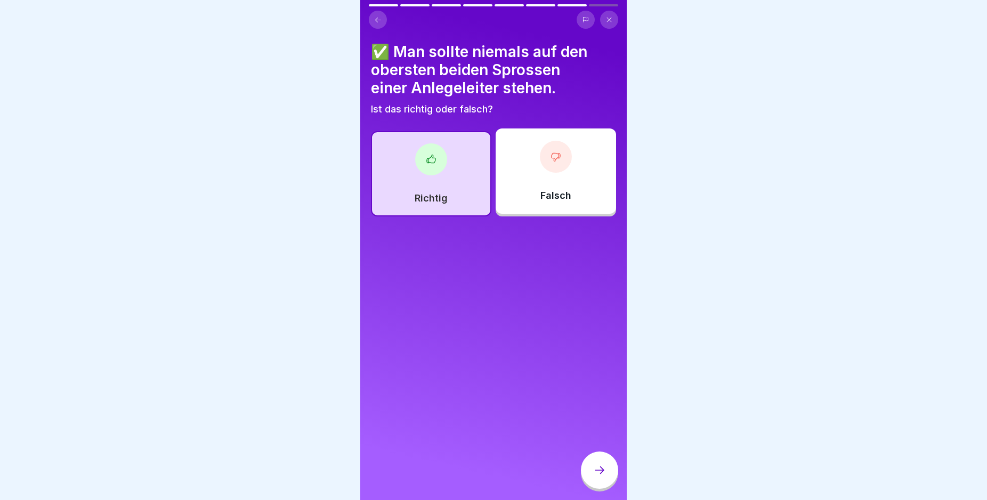
click at [600, 461] on div at bounding box center [599, 469] width 37 height 37
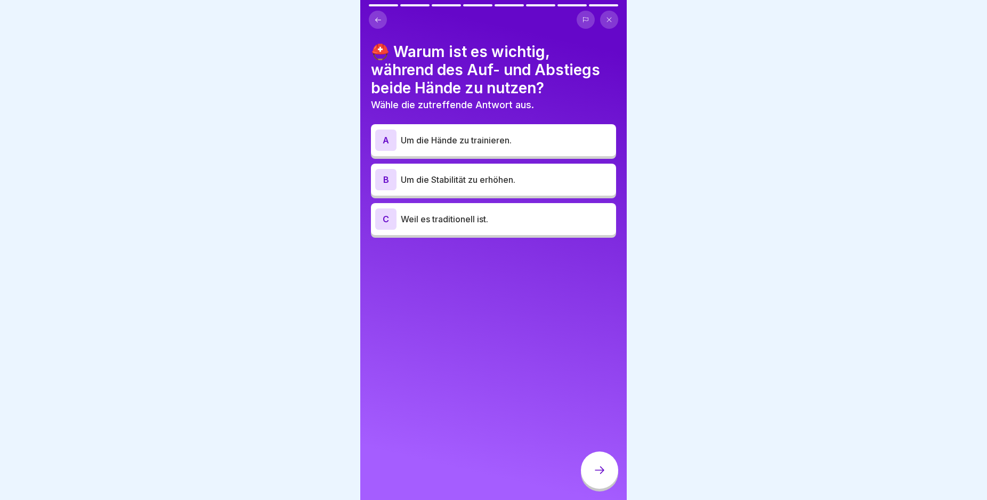
click at [550, 173] on p "Um die Stabilität zu erhöhen." at bounding box center [506, 179] width 211 height 13
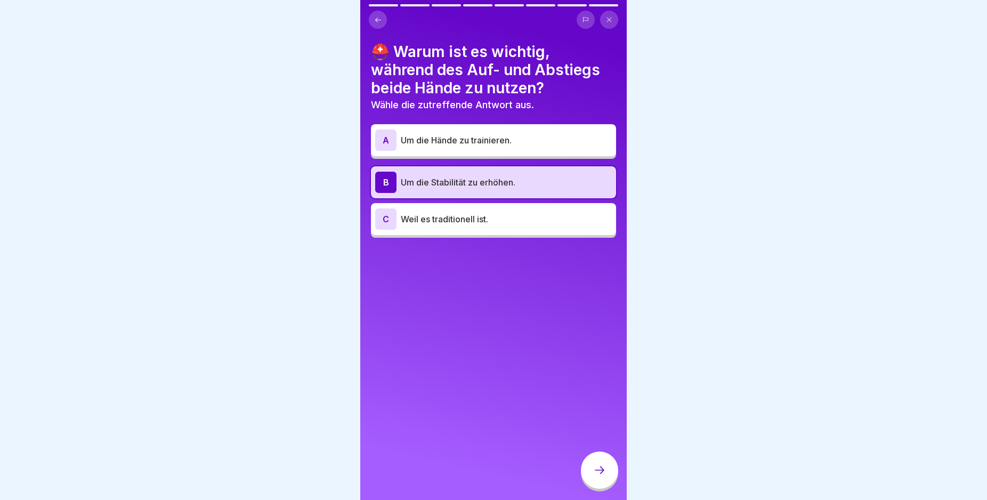
click at [605, 462] on div at bounding box center [599, 469] width 37 height 37
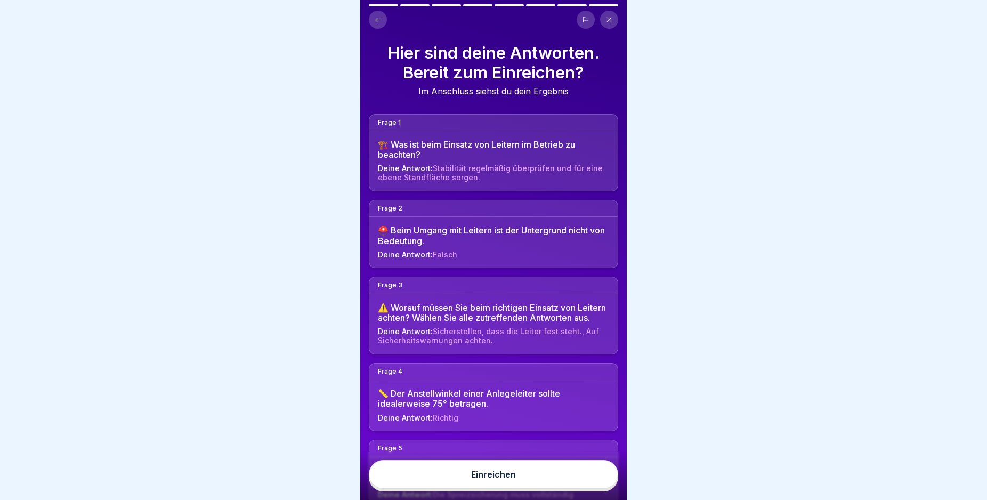
click at [538, 472] on button "Einreichen" at bounding box center [493, 474] width 249 height 29
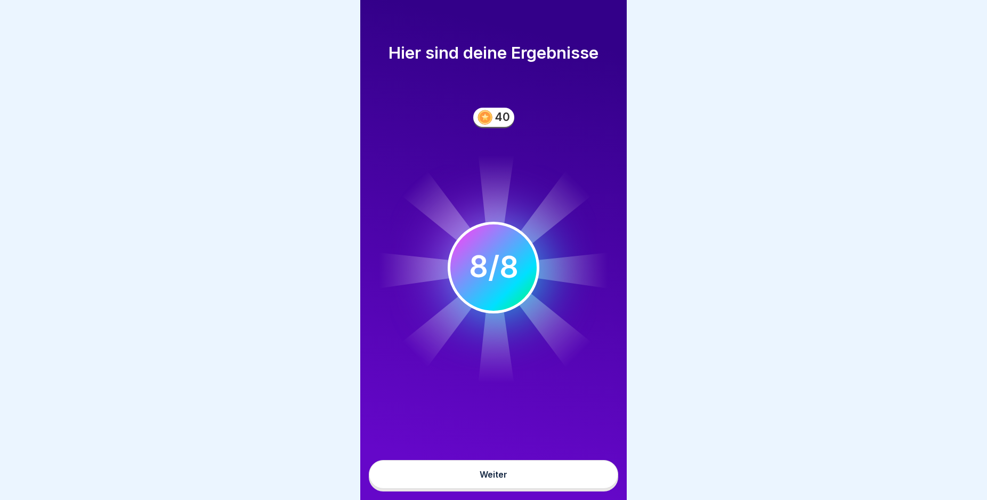
click at [541, 474] on button "Weiter" at bounding box center [493, 474] width 249 height 29
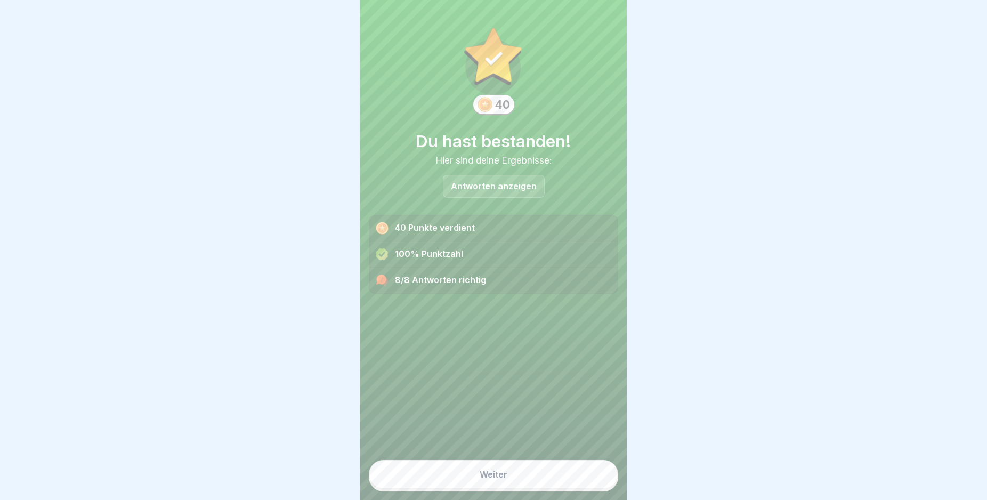
click at [519, 471] on button "Weiter" at bounding box center [493, 474] width 249 height 29
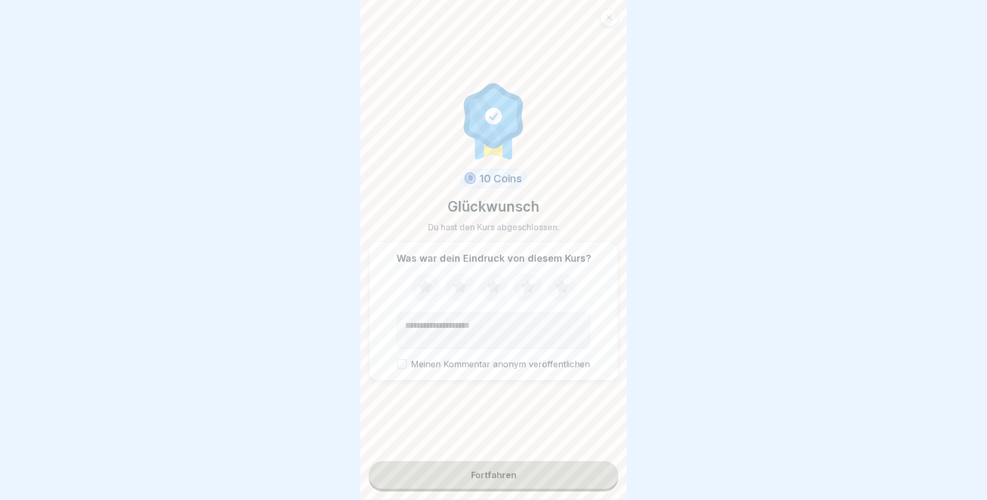
click at [523, 474] on button "Fortfahren" at bounding box center [493, 475] width 249 height 28
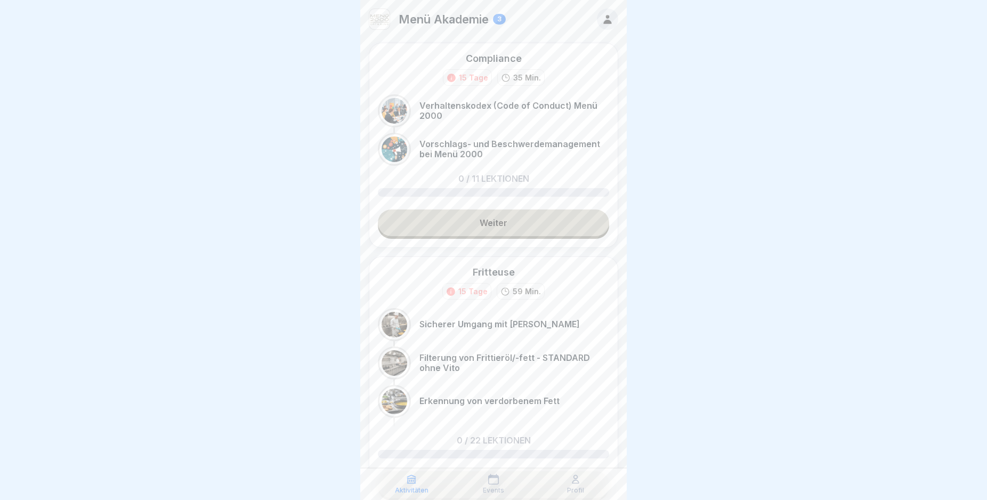
click at [511, 225] on link "Weiter" at bounding box center [493, 222] width 231 height 27
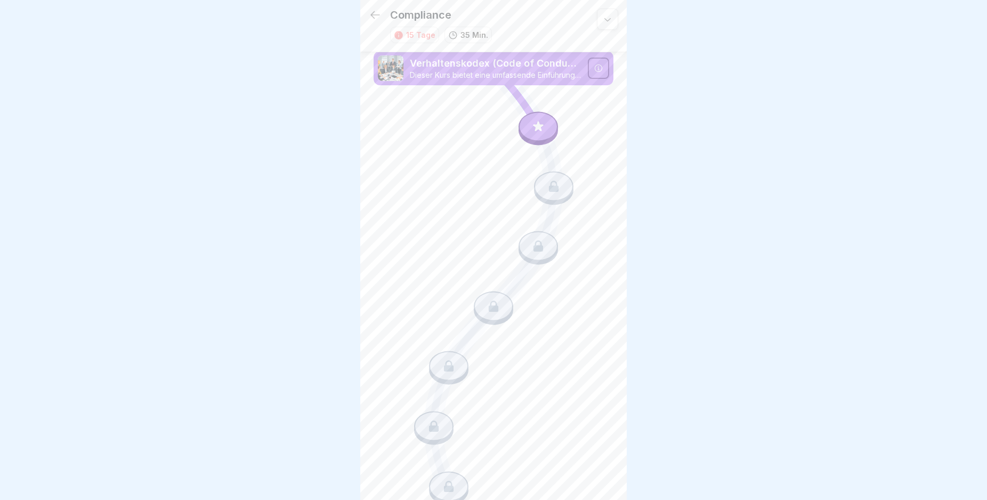
click at [531, 130] on icon at bounding box center [538, 126] width 14 height 14
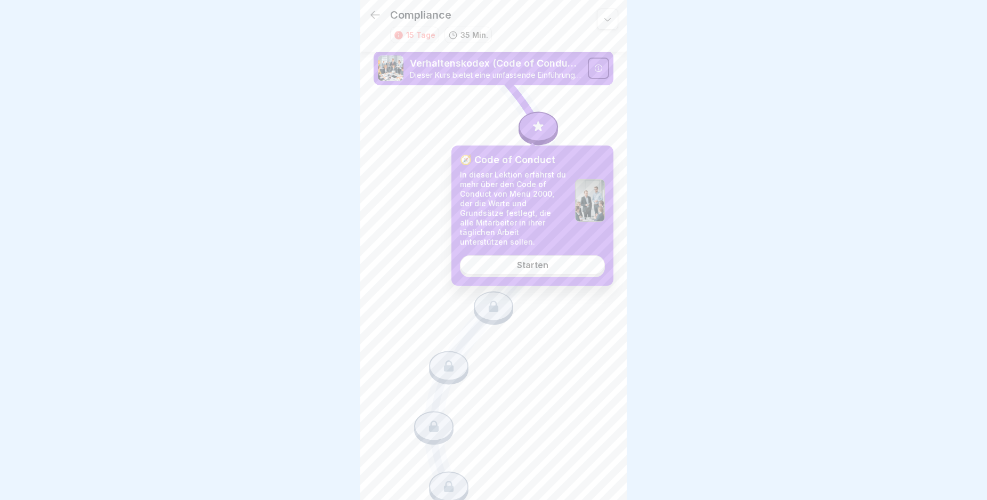
click at [531, 255] on link "Starten" at bounding box center [532, 264] width 145 height 19
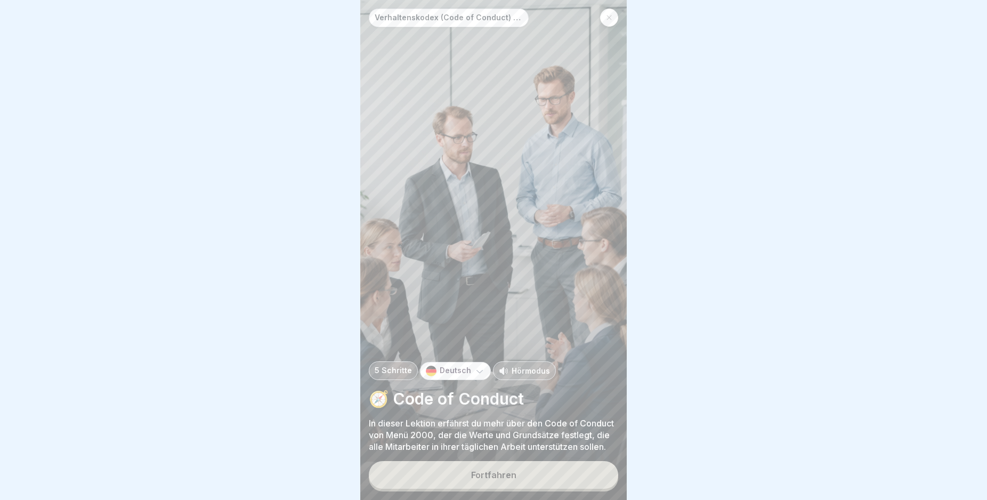
click at [560, 480] on button "Fortfahren" at bounding box center [493, 475] width 249 height 28
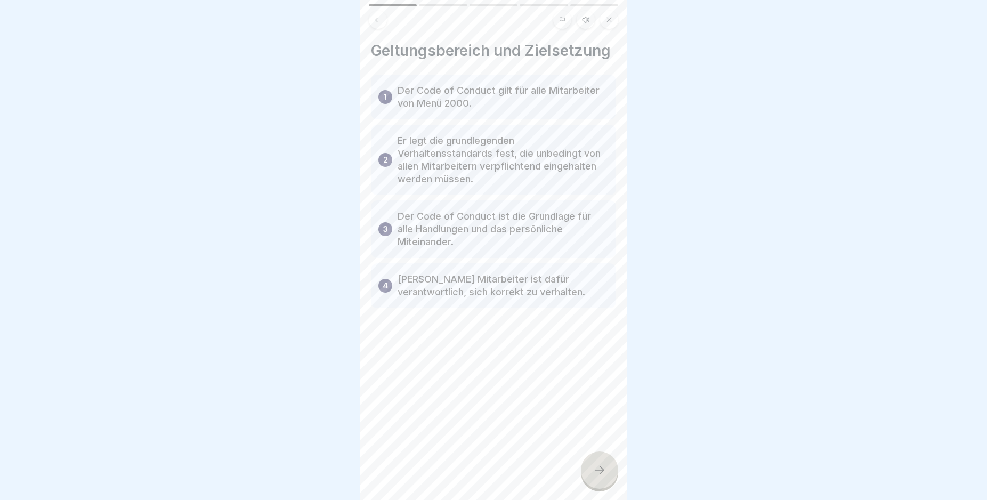
click at [604, 470] on div at bounding box center [599, 469] width 37 height 37
click at [603, 470] on div at bounding box center [599, 469] width 37 height 37
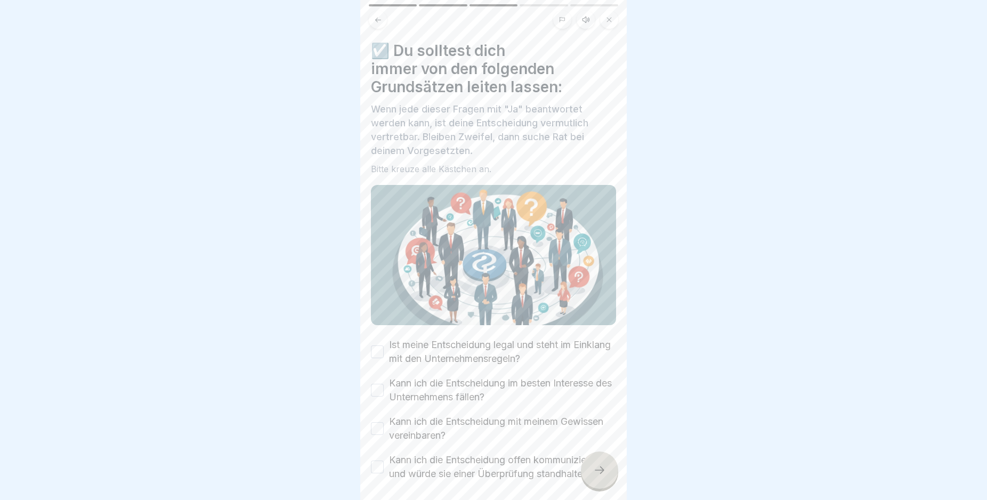
click at [599, 474] on icon at bounding box center [599, 470] width 13 height 13
click at [598, 475] on icon at bounding box center [599, 470] width 13 height 13
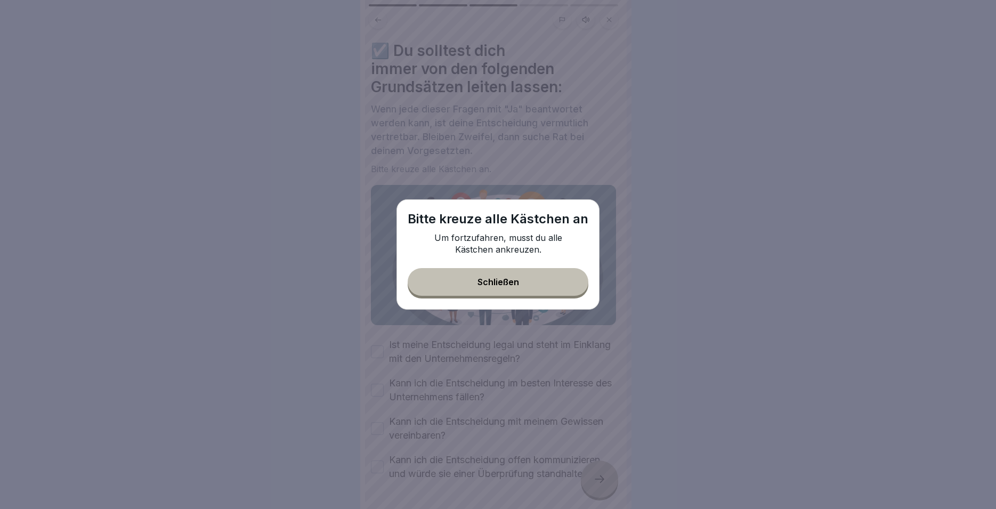
click at [446, 280] on button "Schließen" at bounding box center [498, 282] width 181 height 28
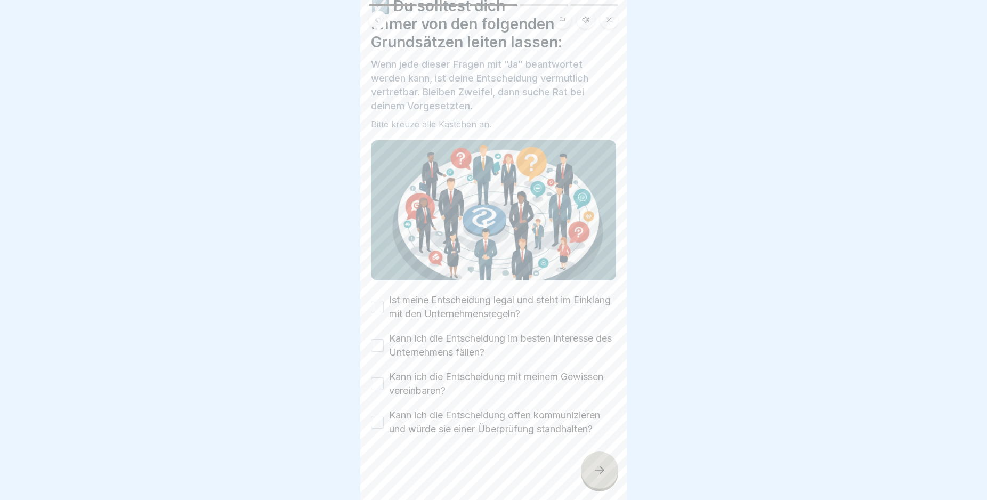
scroll to position [53, 0]
click at [405, 298] on label "Ist meine Entscheidung legal und steht im Einklang mit den Unternehmensregeln?" at bounding box center [502, 307] width 227 height 28
click at [384, 300] on button "Ist meine Entscheidung legal und steht im Einklang mit den Unternehmensregeln?" at bounding box center [377, 306] width 13 height 13
drag, startPoint x: 388, startPoint y: 328, endPoint x: 389, endPoint y: 347, distance: 19.2
click at [388, 331] on div "Kann ich die Entscheidung im besten Interesse des Unternehmens fällen?" at bounding box center [493, 345] width 245 height 28
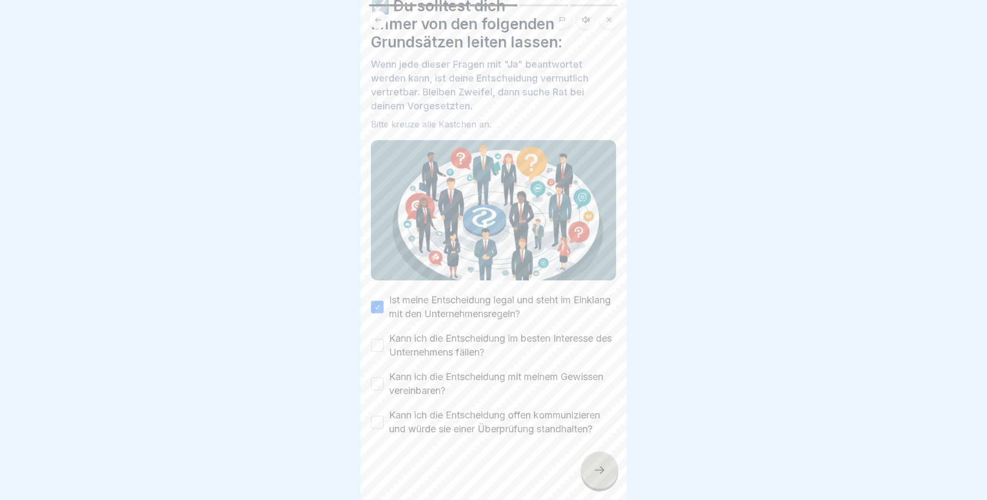
click at [377, 339] on button "Kann ich die Entscheidung im besten Interesse des Unternehmens fällen?" at bounding box center [377, 345] width 13 height 13
drag, startPoint x: 376, startPoint y: 363, endPoint x: 377, endPoint y: 372, distance: 8.6
click at [376, 370] on div "Kann ich die Entscheidung mit meinem Gewissen vereinbaren?" at bounding box center [493, 384] width 245 height 28
click at [376, 375] on div "Kann ich die Entscheidung mit meinem Gewissen vereinbaren?" at bounding box center [493, 384] width 245 height 28
click at [376, 377] on button "Kann ich die Entscheidung mit meinem Gewissen vereinbaren?" at bounding box center [377, 383] width 13 height 13
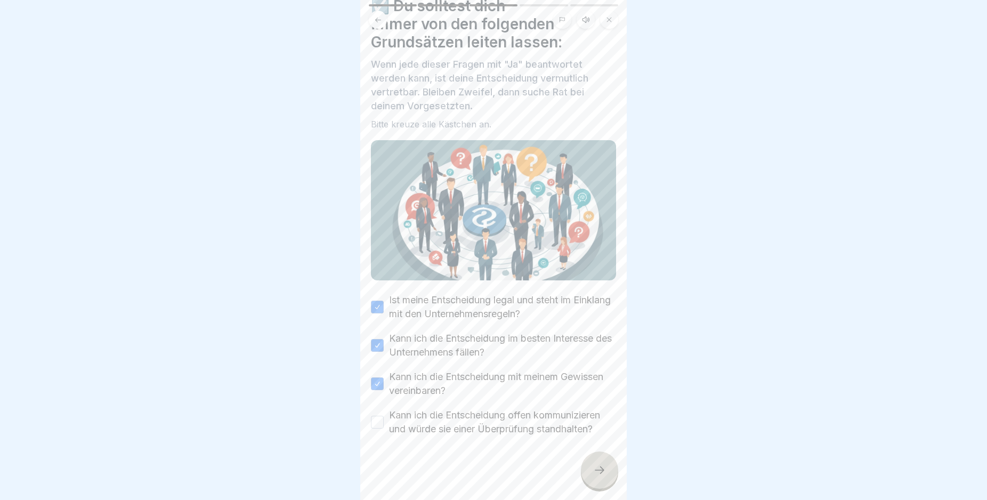
click at [380, 416] on button "Kann ich die Entscheidung offen kommunizieren und würde sie einer Überprüfung s…" at bounding box center [377, 422] width 13 height 13
click at [584, 478] on div at bounding box center [599, 469] width 37 height 37
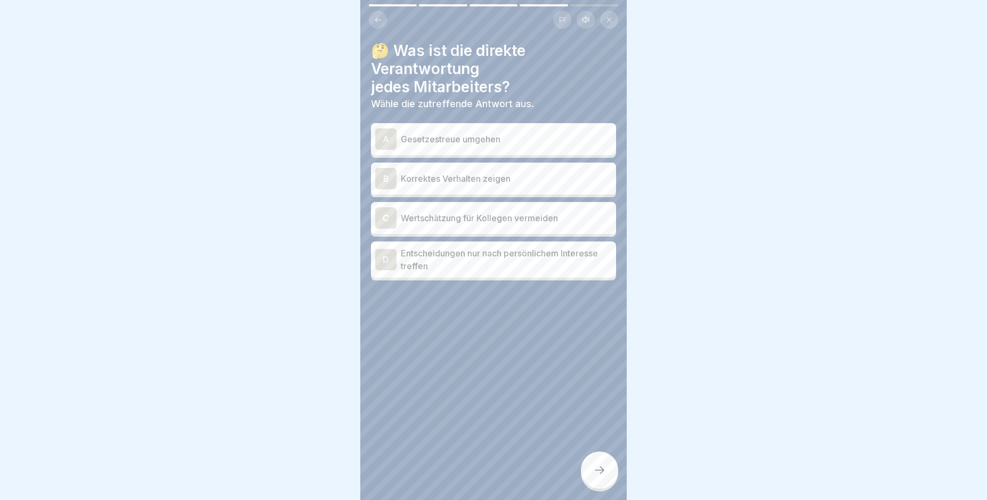
click at [497, 140] on p "Gesetzestreue umgehen" at bounding box center [506, 139] width 211 height 13
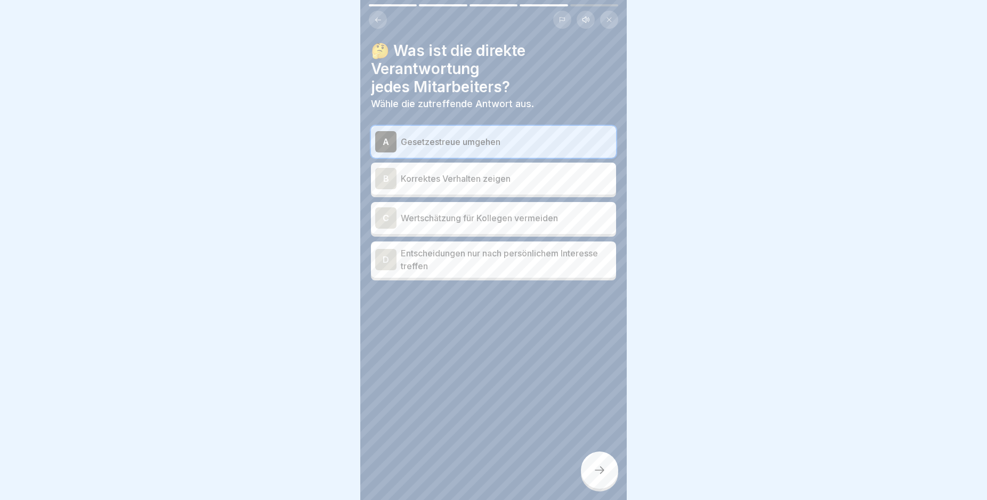
click at [516, 181] on p "Korrektes Verhalten zeigen" at bounding box center [506, 178] width 211 height 13
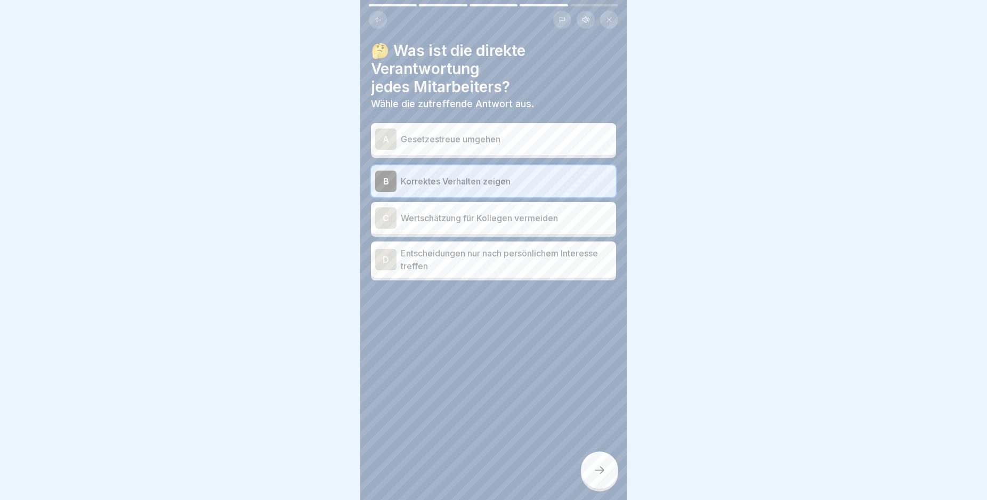
click at [589, 472] on div at bounding box center [599, 469] width 37 height 37
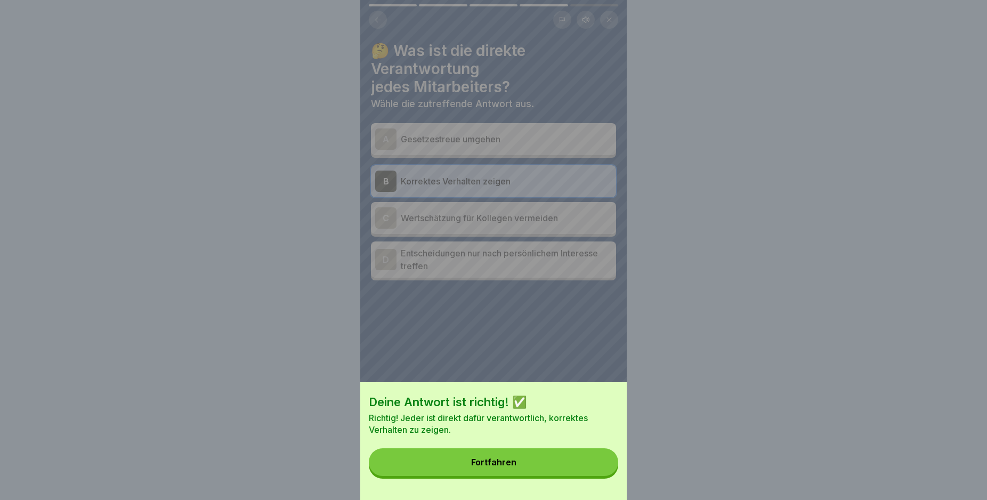
click at [514, 459] on div "Deine Antwort ist richtig! ✅ Richtig! Jeder ist direkt dafür verantwortlich, ko…" at bounding box center [493, 441] width 266 height 118
click at [522, 466] on button "Fortfahren" at bounding box center [493, 462] width 249 height 28
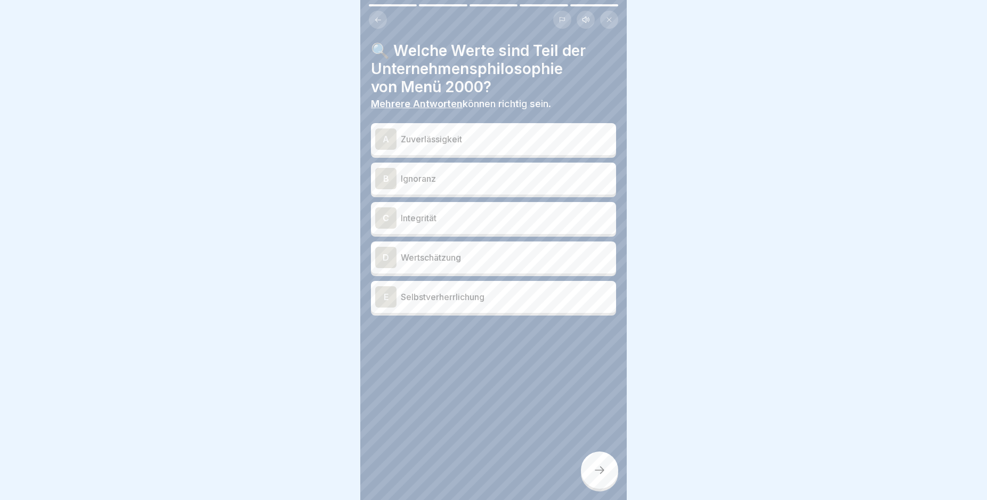
click at [481, 134] on p "Zuverlässigkeit" at bounding box center [506, 139] width 211 height 13
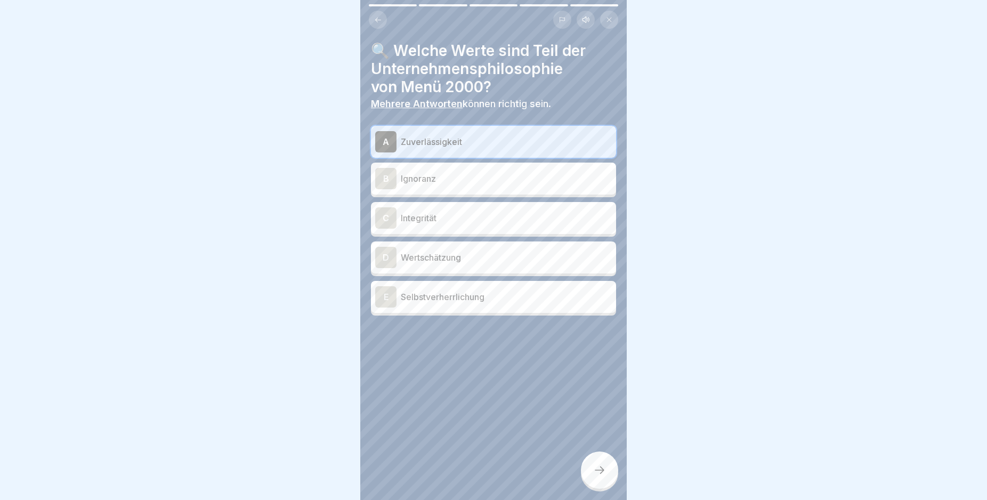
click at [483, 221] on p "Integrität" at bounding box center [506, 218] width 211 height 13
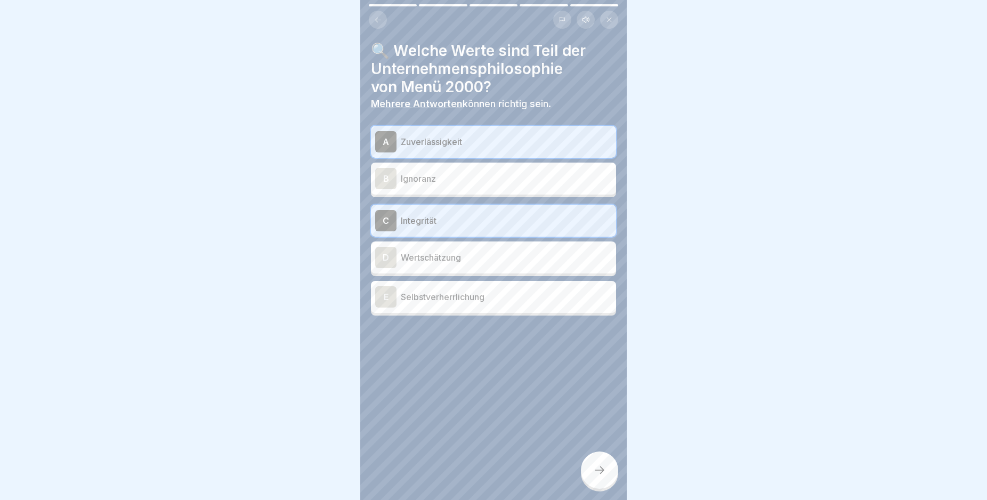
click at [483, 261] on p "Wertschätzung" at bounding box center [506, 257] width 211 height 13
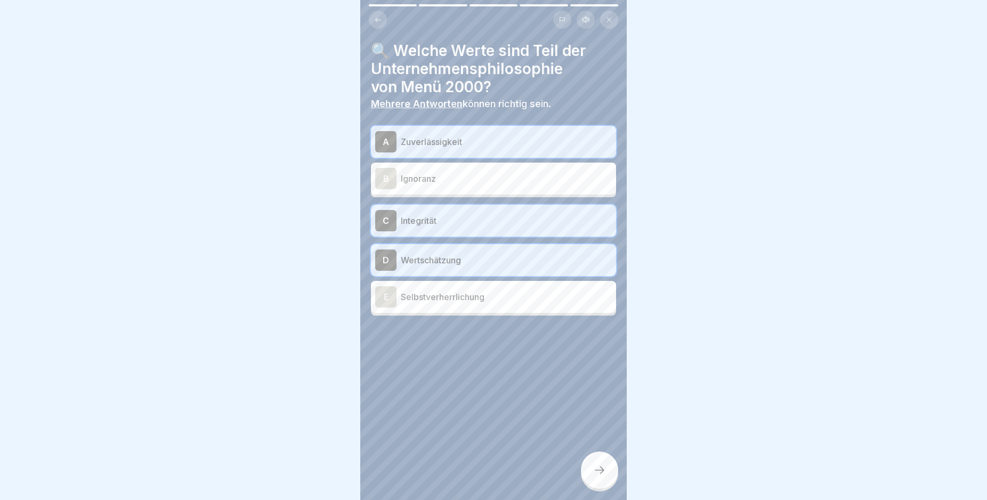
click at [503, 295] on p "Selbstverherrlichung" at bounding box center [506, 296] width 211 height 13
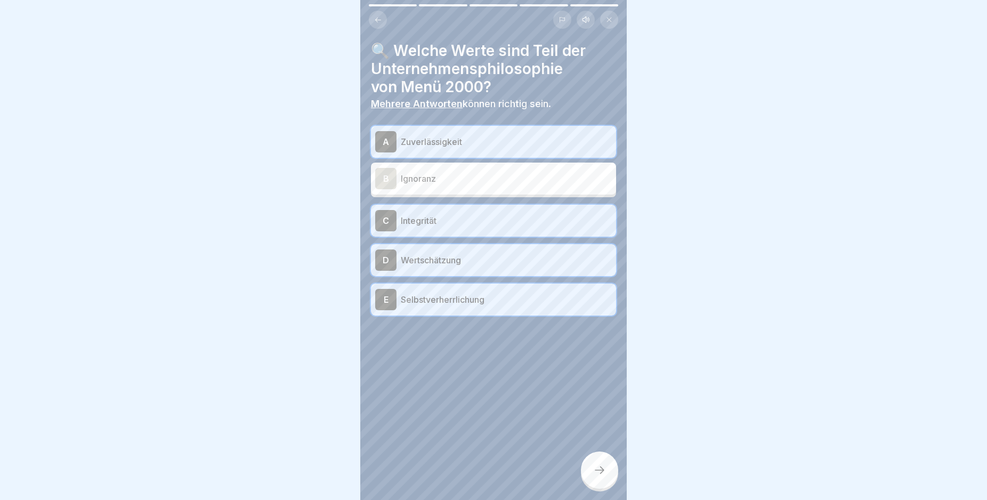
click at [503, 295] on p "Selbstverherrlichung" at bounding box center [506, 299] width 211 height 13
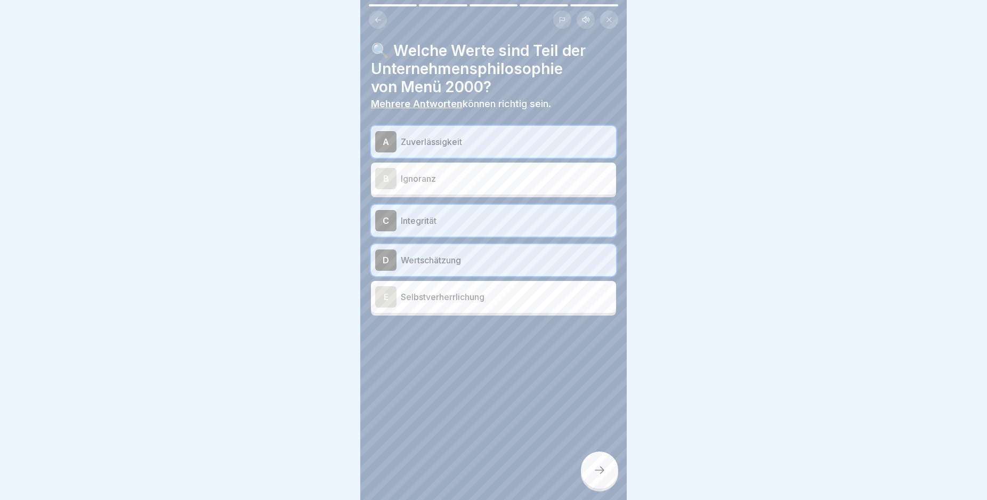
click at [603, 476] on icon at bounding box center [599, 470] width 13 height 13
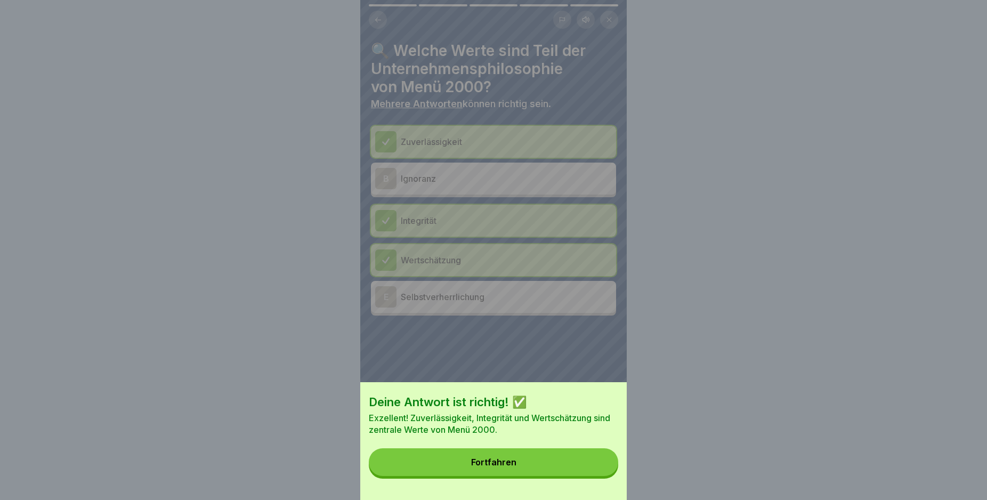
click at [548, 476] on button "Fortfahren" at bounding box center [493, 462] width 249 height 28
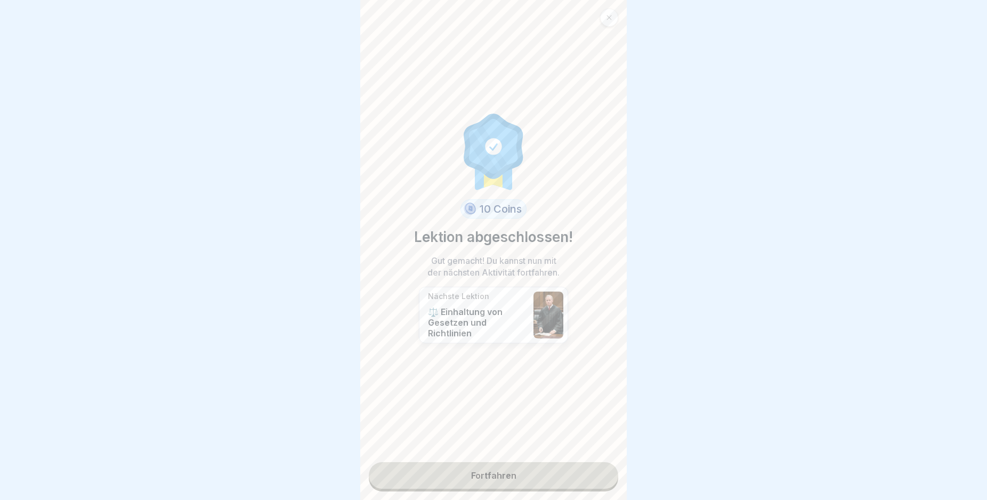
click at [538, 470] on link "Fortfahren" at bounding box center [493, 475] width 249 height 27
click at [544, 480] on link "Fortfahren" at bounding box center [493, 475] width 249 height 27
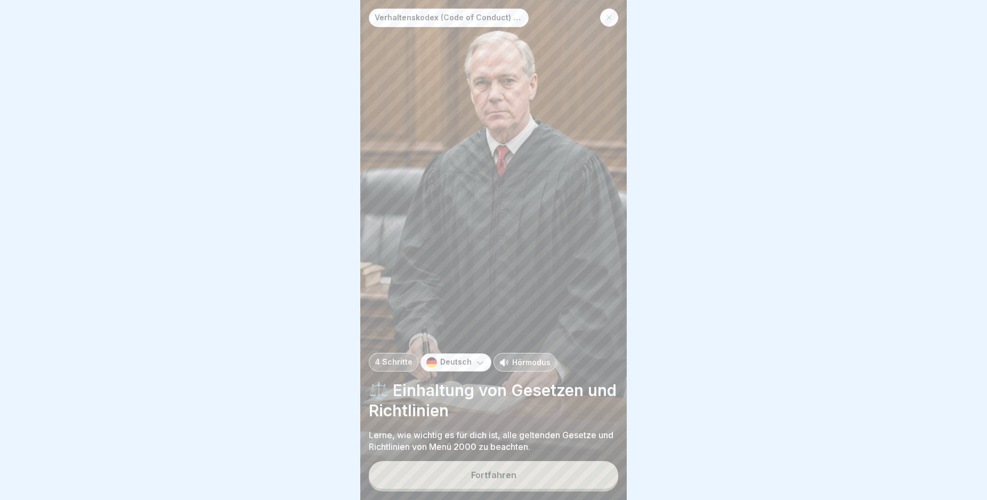
click at [554, 475] on button "Fortfahren" at bounding box center [493, 475] width 249 height 28
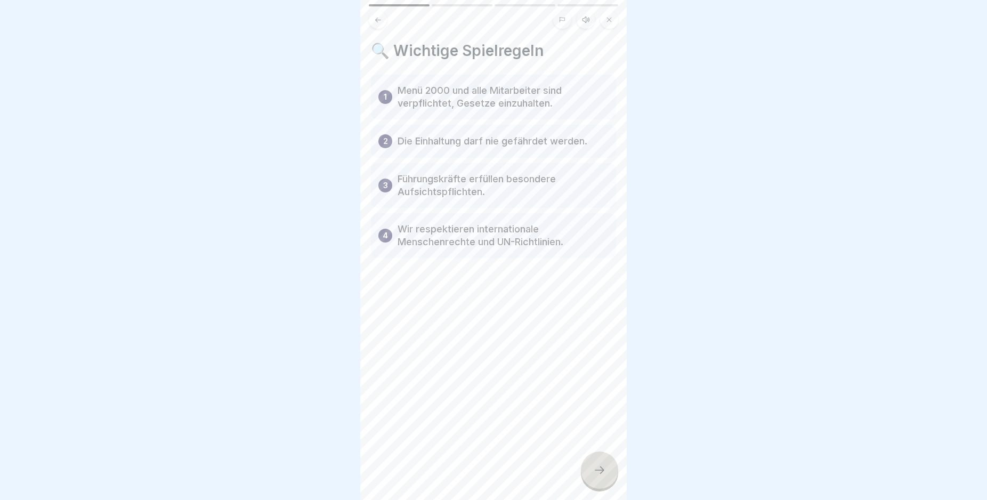
click at [598, 476] on icon at bounding box center [599, 470] width 13 height 13
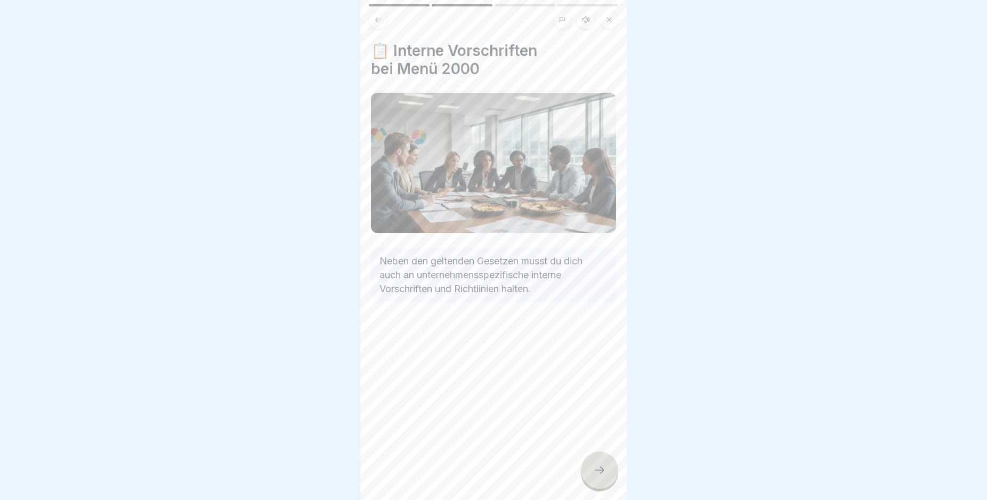
click at [598, 476] on icon at bounding box center [599, 470] width 13 height 13
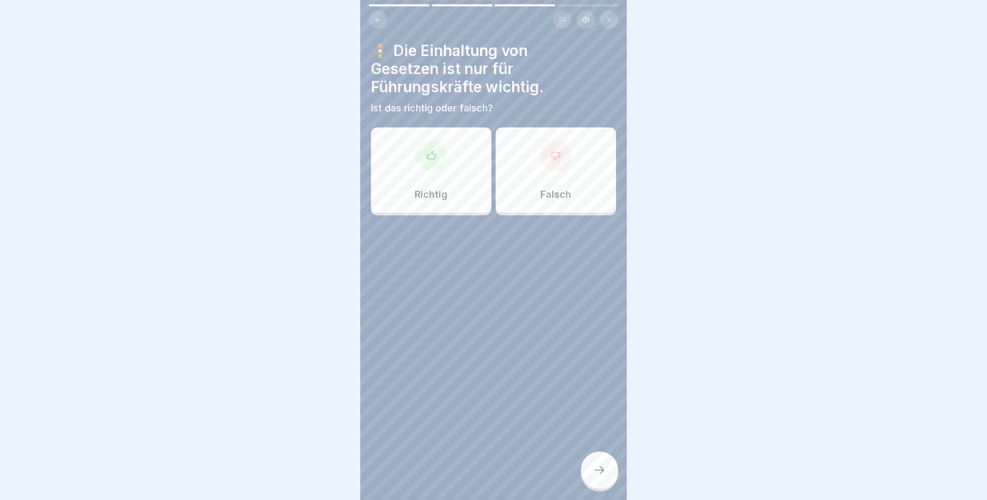
click at [598, 476] on icon at bounding box center [599, 470] width 13 height 13
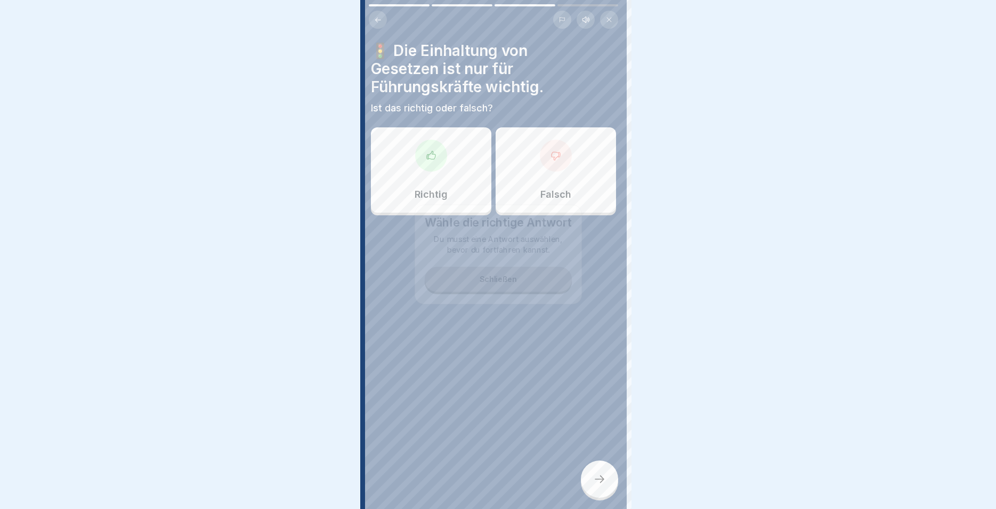
click at [598, 477] on div at bounding box center [498, 254] width 996 height 509
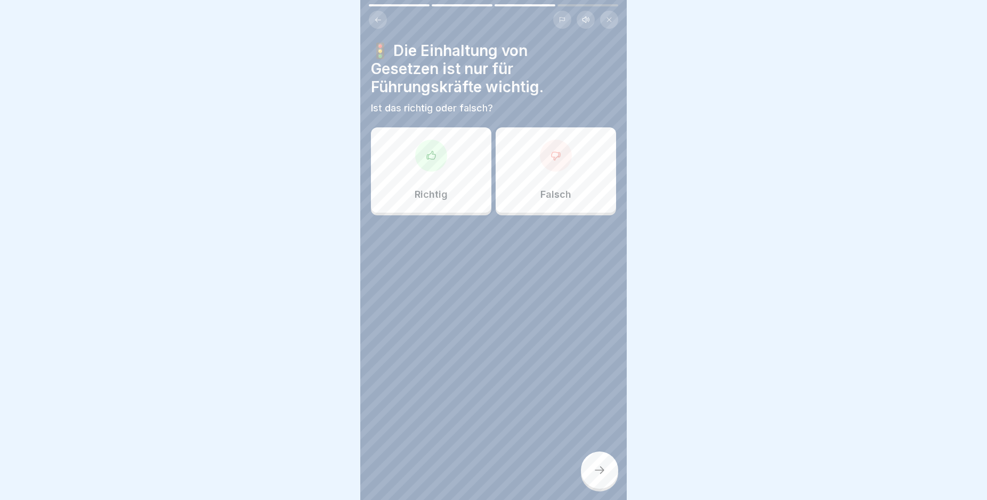
click at [509, 159] on div "Falsch" at bounding box center [556, 169] width 120 height 85
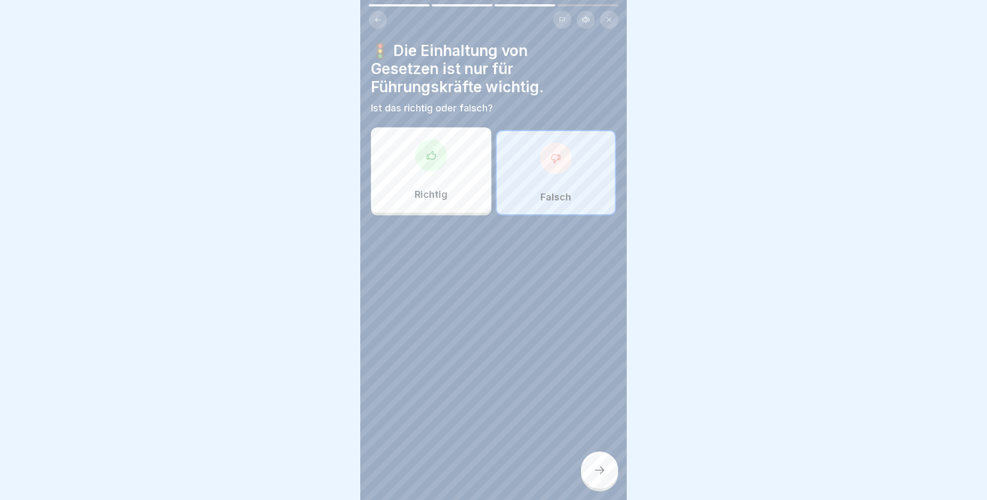
click at [604, 488] on div at bounding box center [599, 469] width 37 height 37
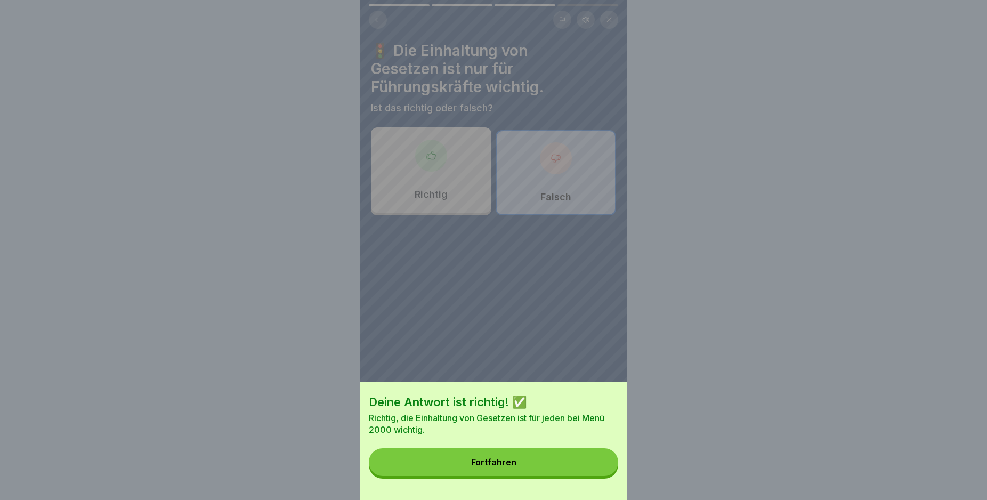
click at [488, 467] on div "Fortfahren" at bounding box center [493, 462] width 45 height 10
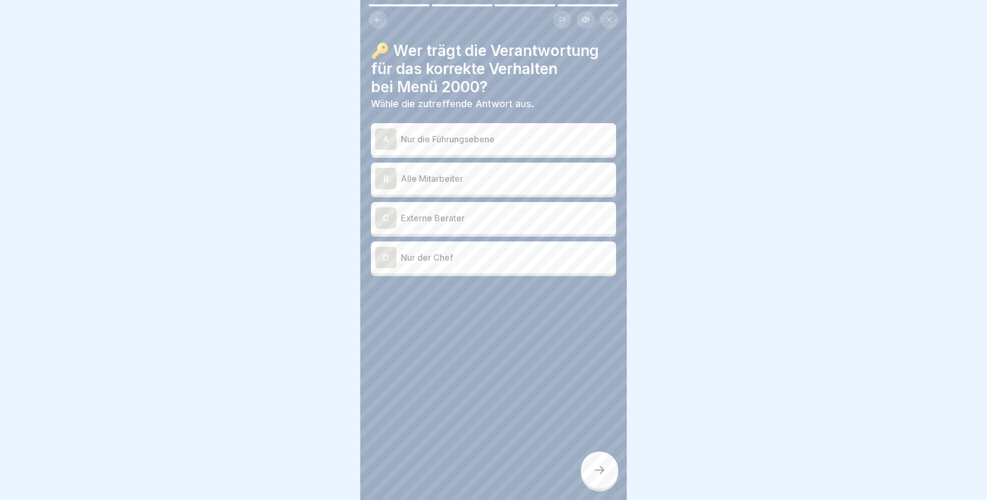
click at [483, 173] on p "Alle Mitarbeiter" at bounding box center [506, 178] width 211 height 13
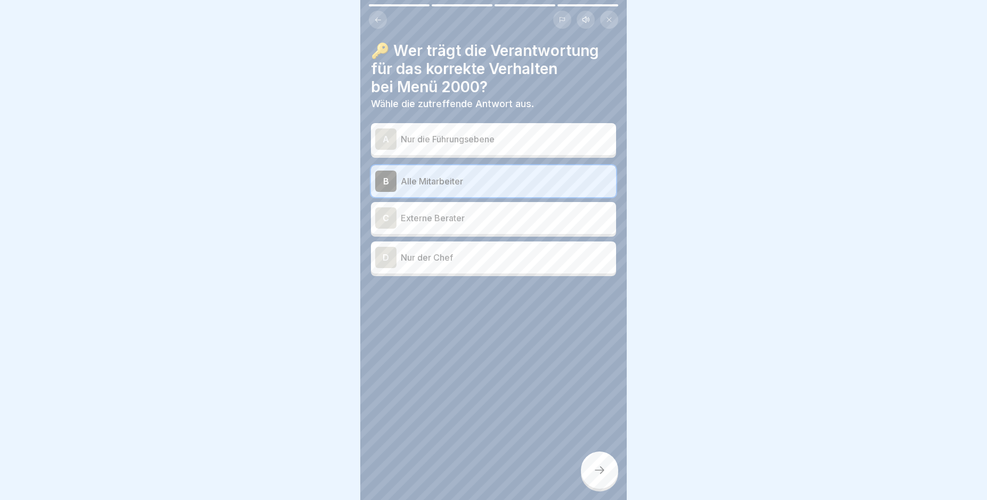
click at [605, 476] on icon at bounding box center [599, 470] width 13 height 13
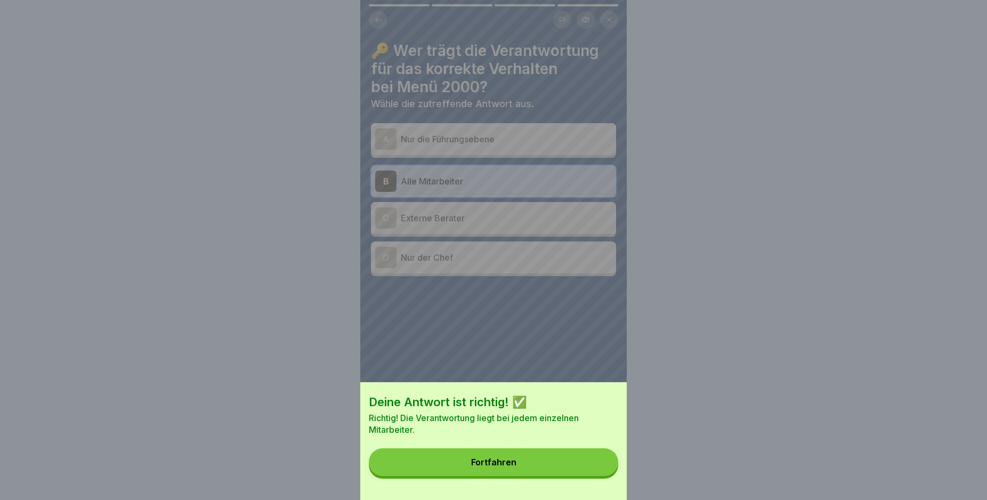
click at [526, 465] on button "Fortfahren" at bounding box center [493, 462] width 249 height 28
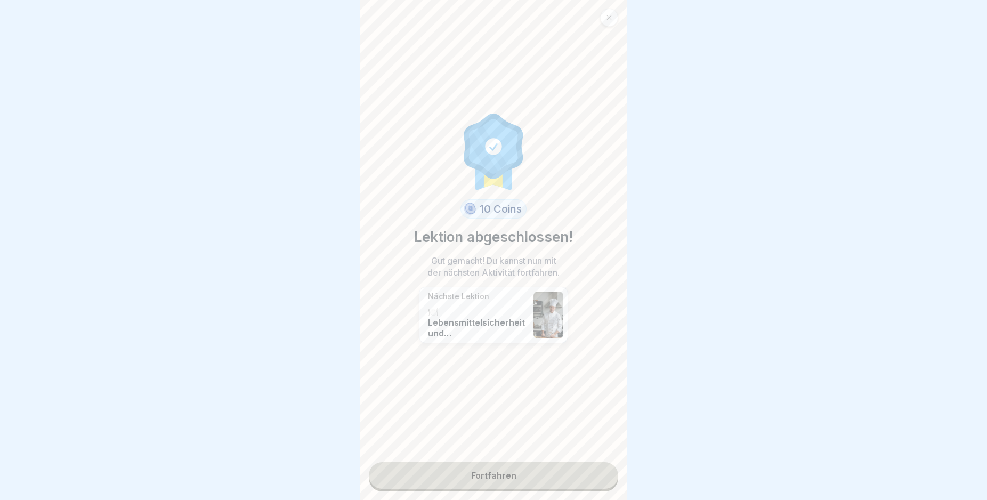
click at [460, 474] on link "Fortfahren" at bounding box center [493, 475] width 249 height 27
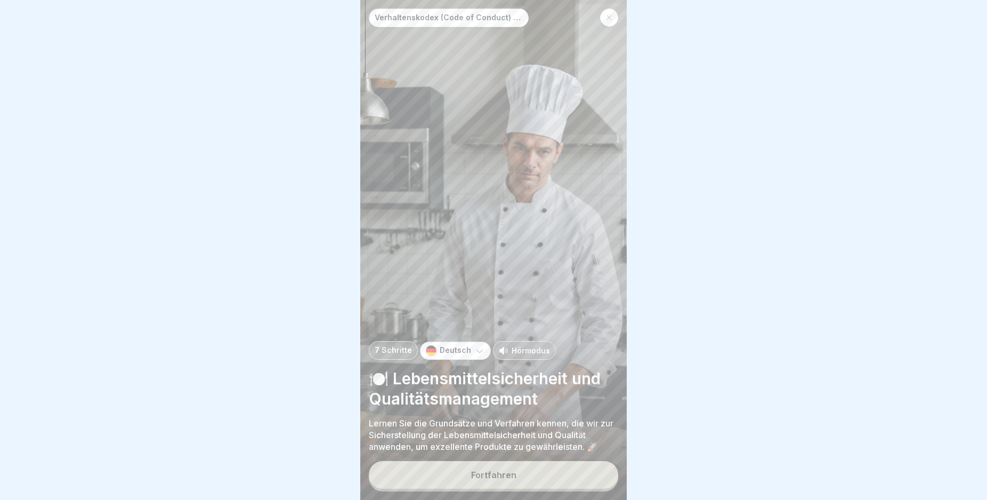
click at [488, 480] on div "Fortfahren" at bounding box center [493, 475] width 45 height 10
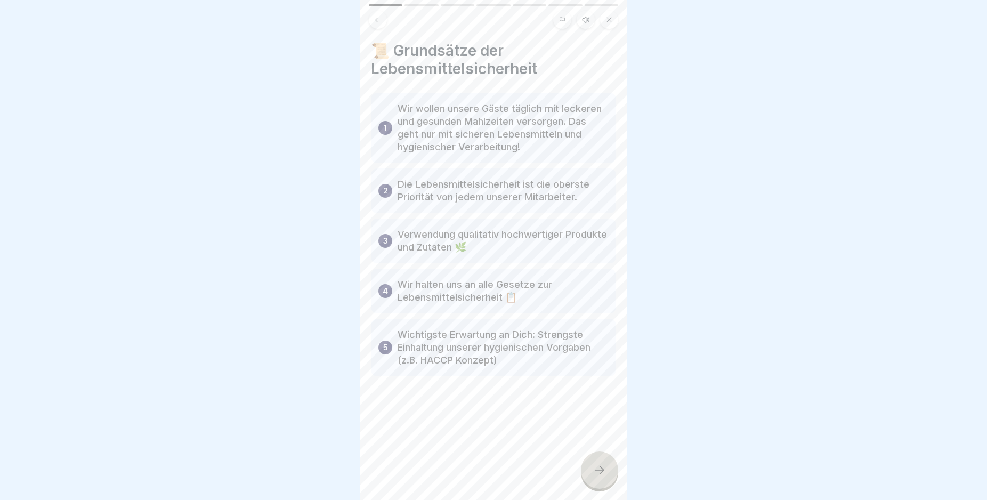
click at [589, 472] on div at bounding box center [599, 469] width 37 height 37
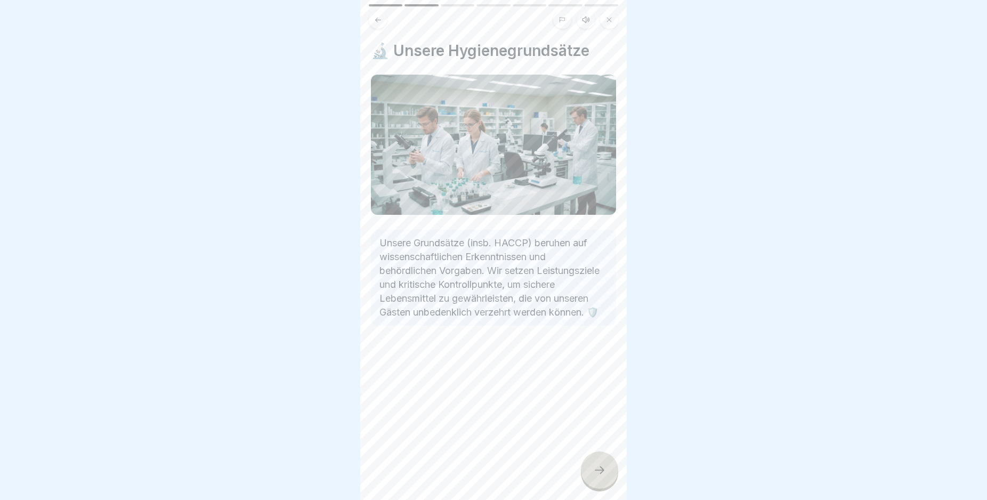
click at [589, 472] on div at bounding box center [599, 469] width 37 height 37
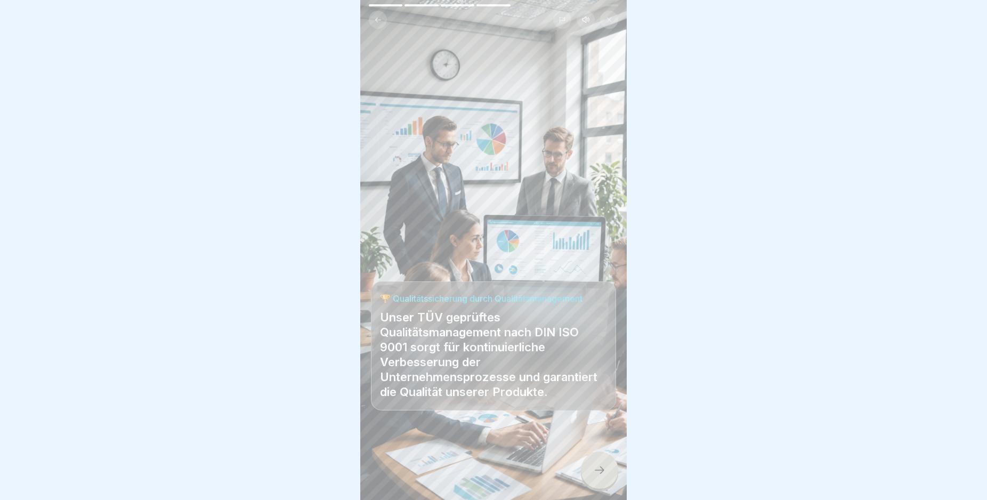
click at [589, 472] on div at bounding box center [599, 469] width 37 height 37
click at [589, 473] on div at bounding box center [599, 469] width 37 height 37
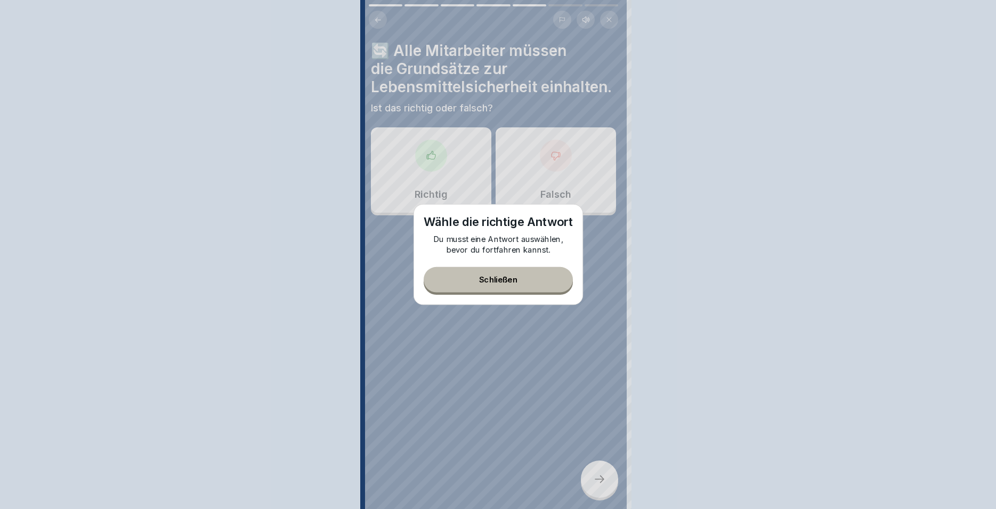
click at [589, 473] on div at bounding box center [498, 254] width 996 height 509
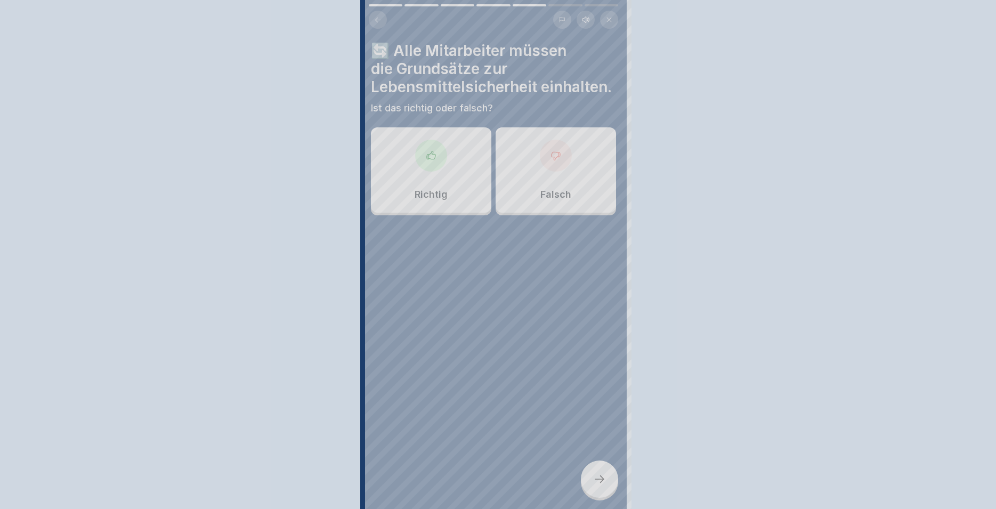
click at [588, 473] on div at bounding box center [498, 254] width 996 height 509
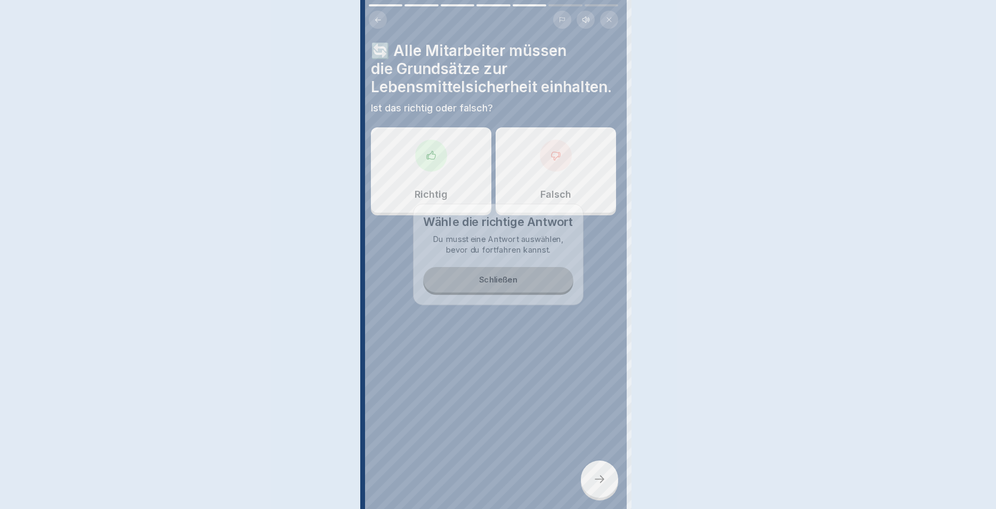
click at [588, 473] on div at bounding box center [498, 254] width 996 height 509
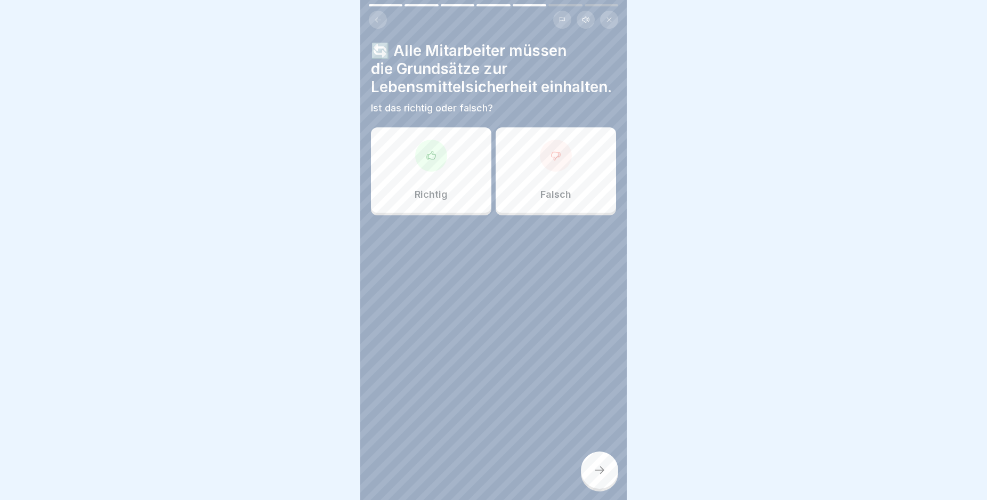
click at [425, 211] on div "Richtig" at bounding box center [431, 169] width 120 height 85
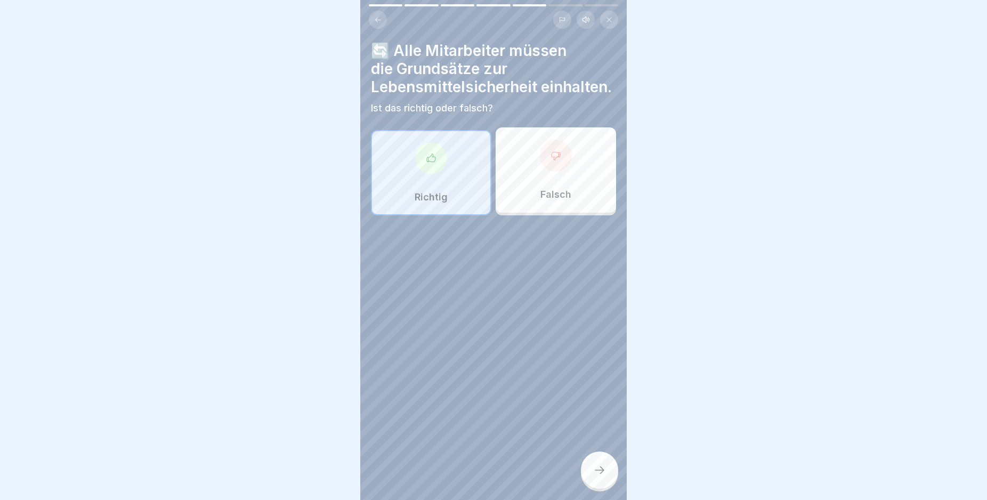
click at [608, 465] on div at bounding box center [599, 469] width 37 height 37
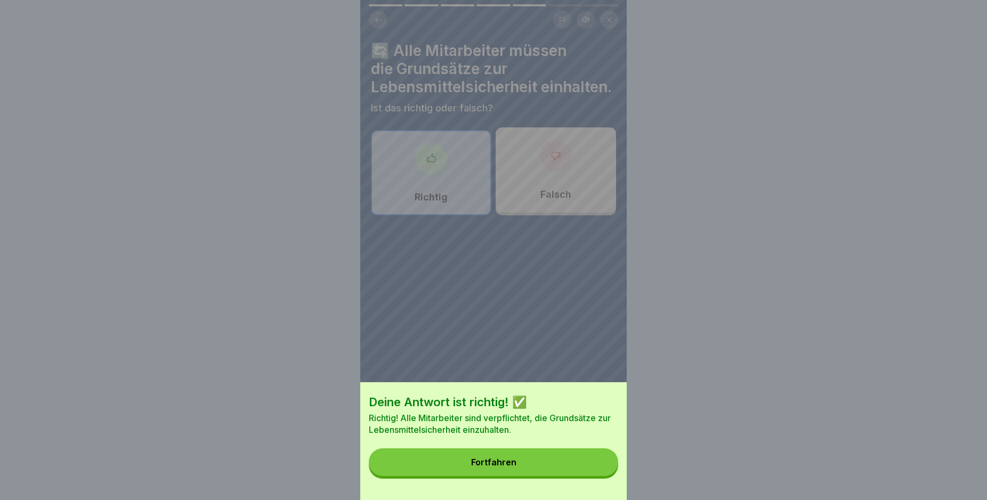
click at [503, 476] on button "Fortfahren" at bounding box center [493, 462] width 249 height 28
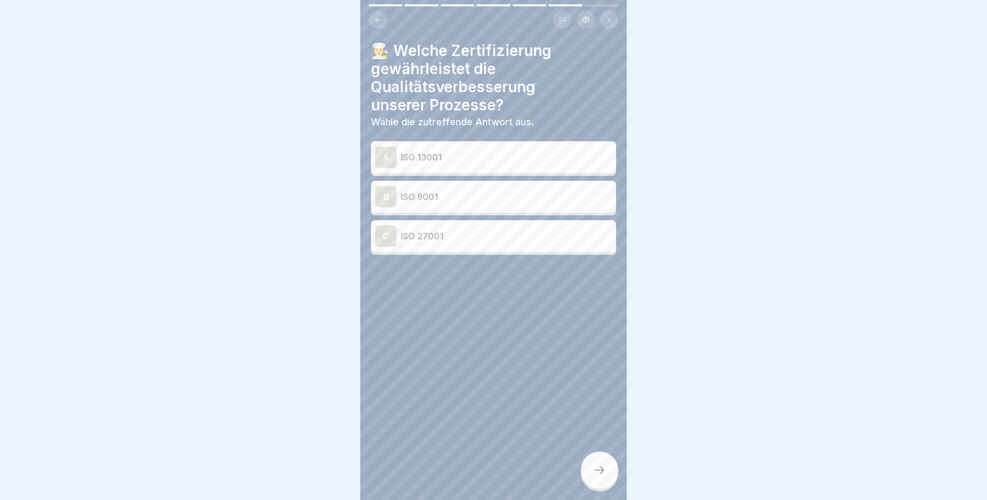
click at [381, 19] on icon at bounding box center [378, 20] width 8 height 8
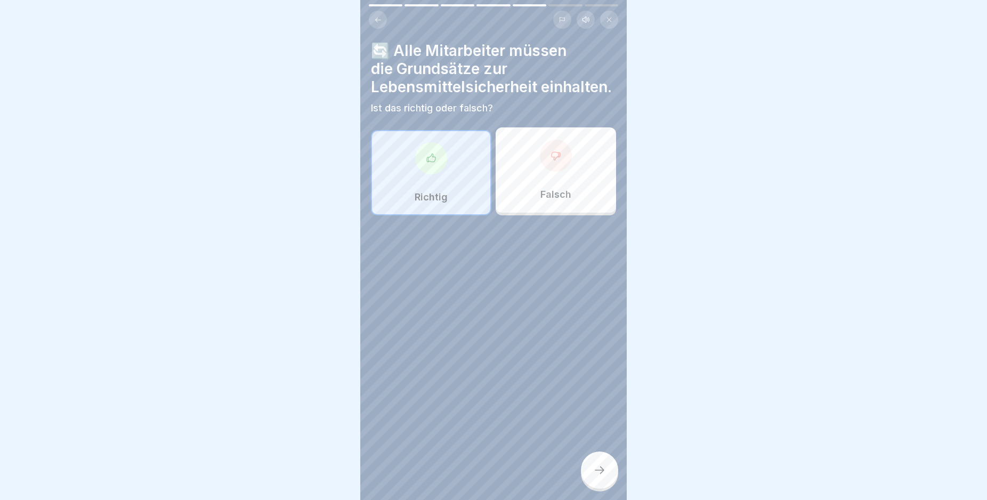
click at [597, 468] on div at bounding box center [599, 469] width 37 height 37
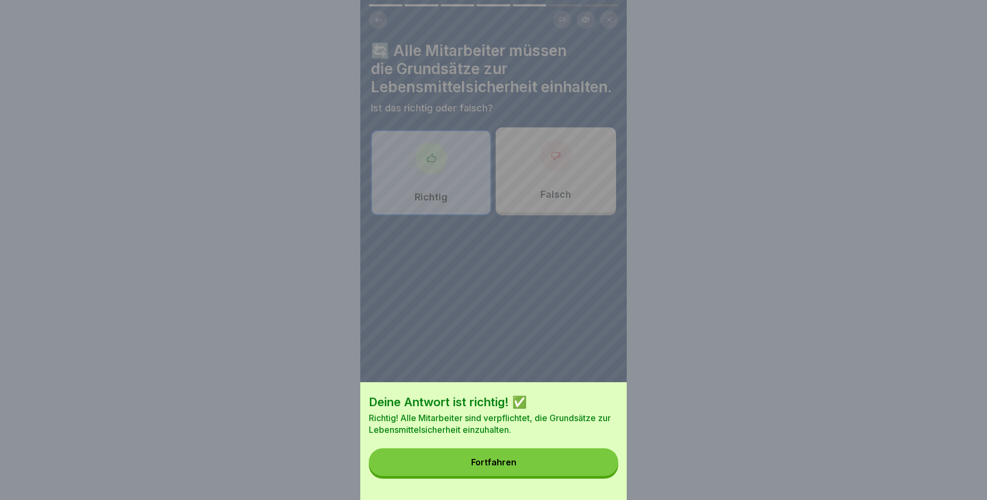
click at [578, 475] on button "Fortfahren" at bounding box center [493, 462] width 249 height 28
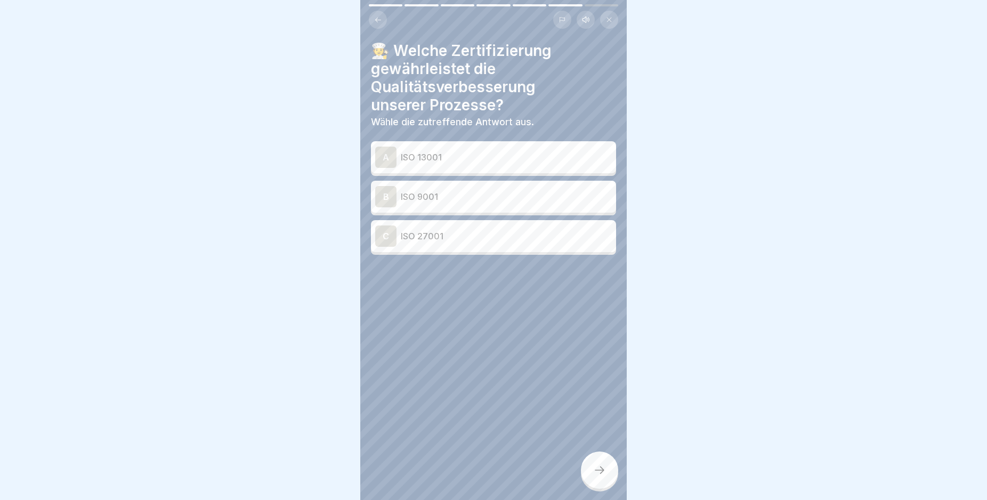
click at [428, 192] on p "ISO 9001" at bounding box center [506, 196] width 211 height 13
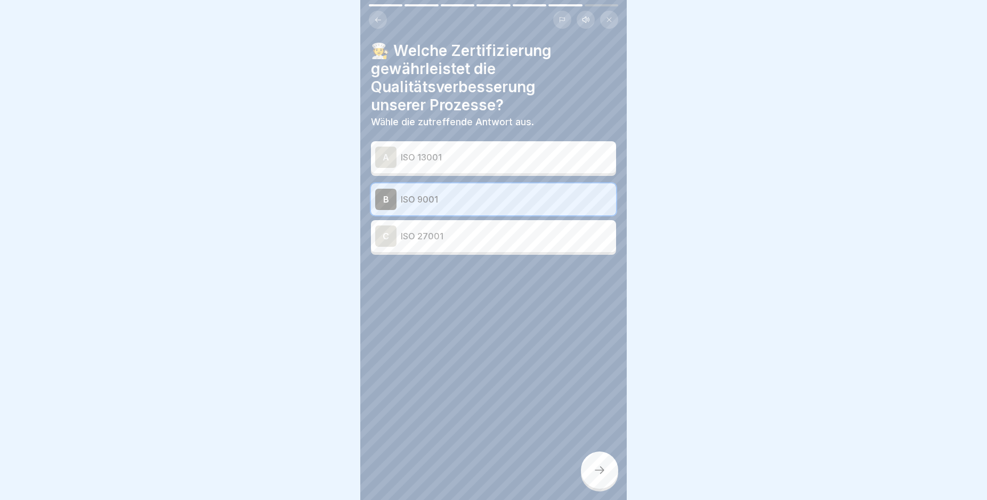
click at [594, 476] on icon at bounding box center [599, 470] width 13 height 13
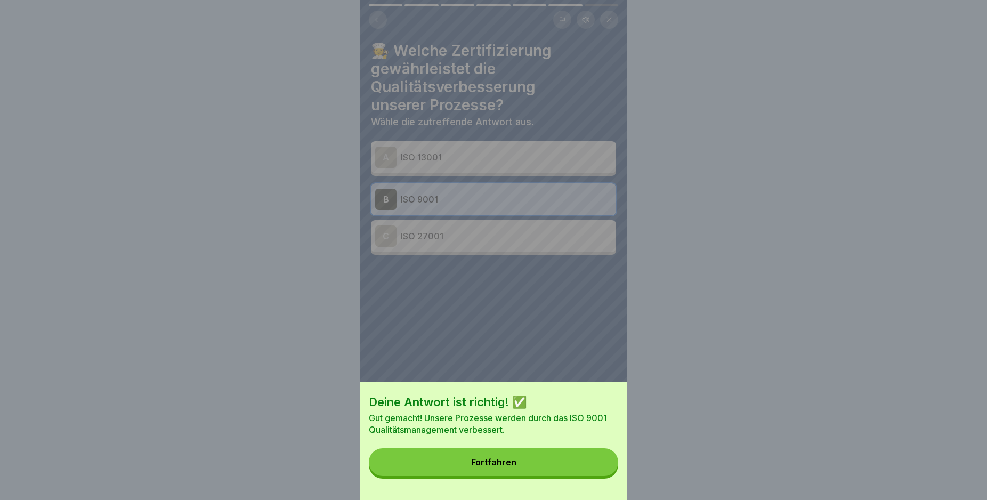
click at [575, 473] on button "Fortfahren" at bounding box center [493, 462] width 249 height 28
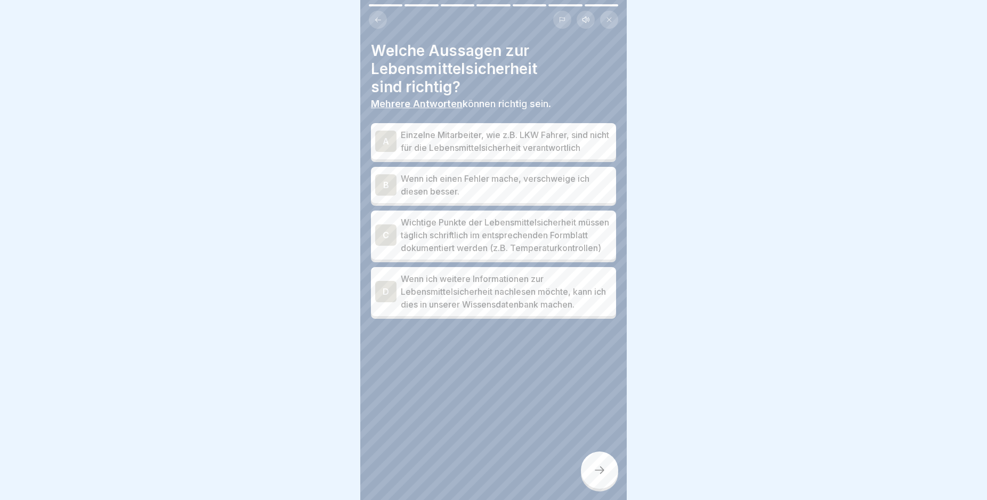
click at [498, 254] on p "Wichtige Punkte der Lebensmittelsicherheit müssen täglich schriftlich im entspr…" at bounding box center [506, 235] width 211 height 38
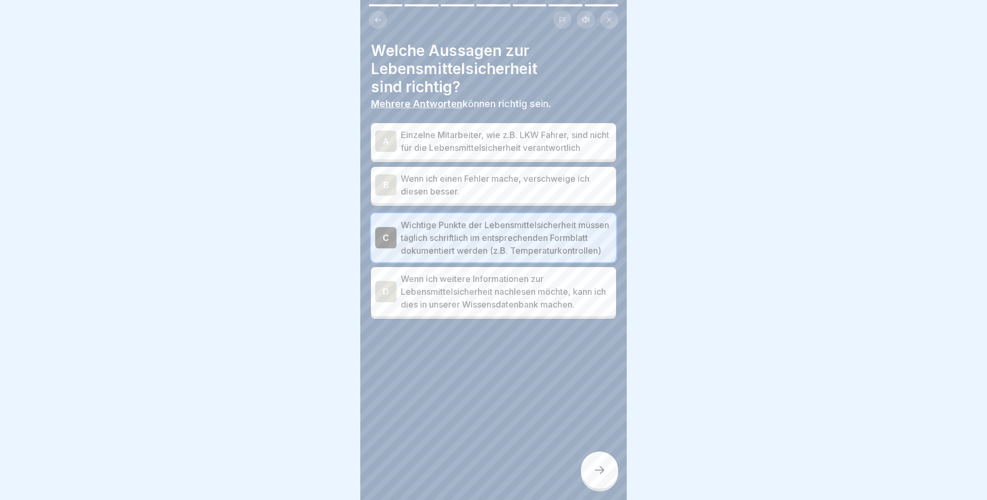
click at [539, 311] on p "Wenn ich weitere Informationen zur Lebensmittelsicherheit nachlesen möchte, kan…" at bounding box center [506, 291] width 211 height 38
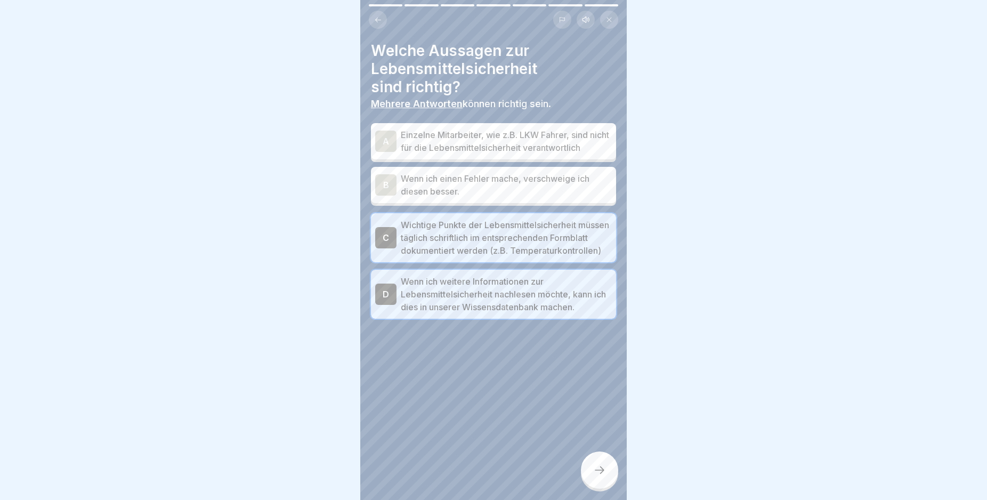
click at [595, 476] on icon at bounding box center [599, 470] width 13 height 13
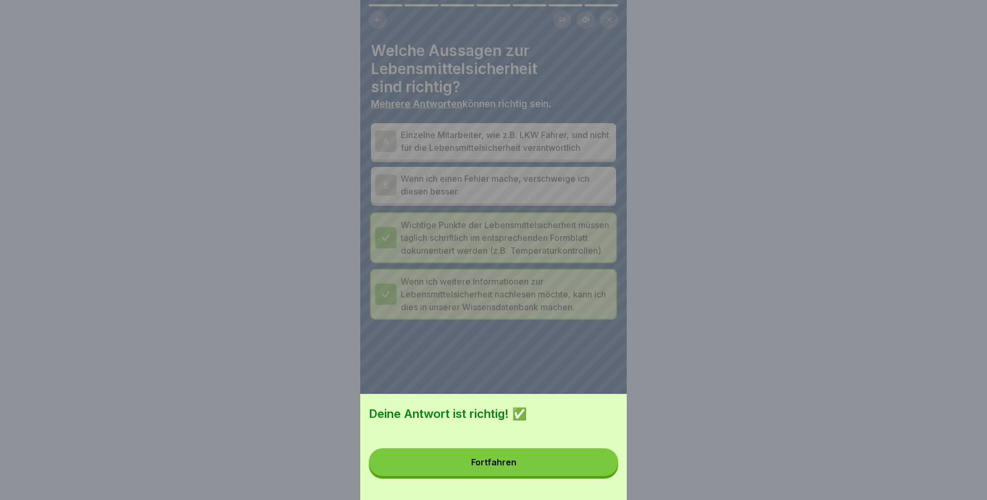
click at [524, 476] on button "Fortfahren" at bounding box center [493, 462] width 249 height 28
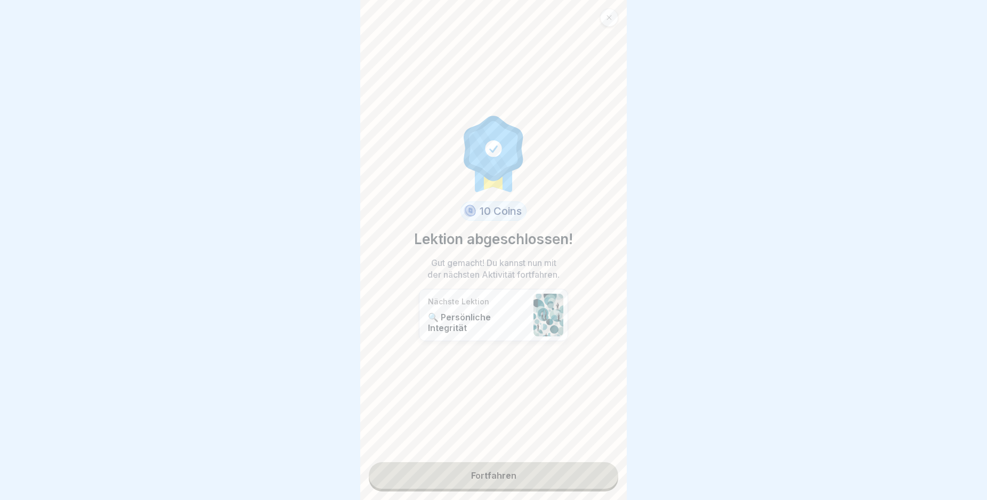
click at [515, 475] on link "Fortfahren" at bounding box center [493, 475] width 249 height 27
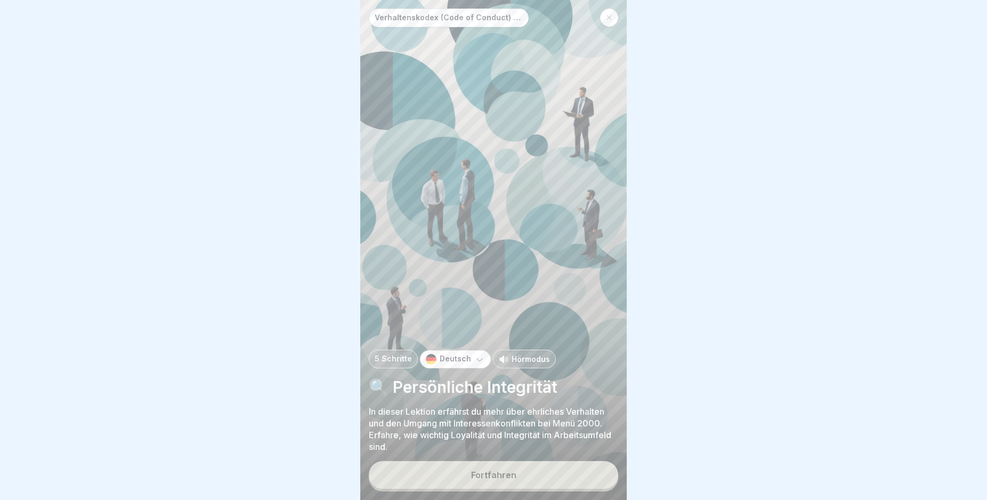
click at [541, 489] on button "Fortfahren" at bounding box center [493, 475] width 249 height 28
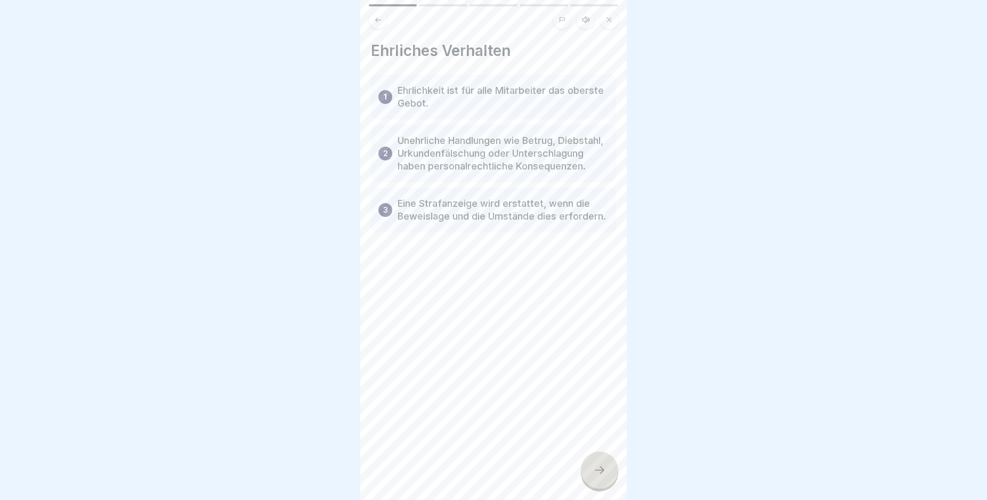
click at [595, 470] on div at bounding box center [599, 469] width 37 height 37
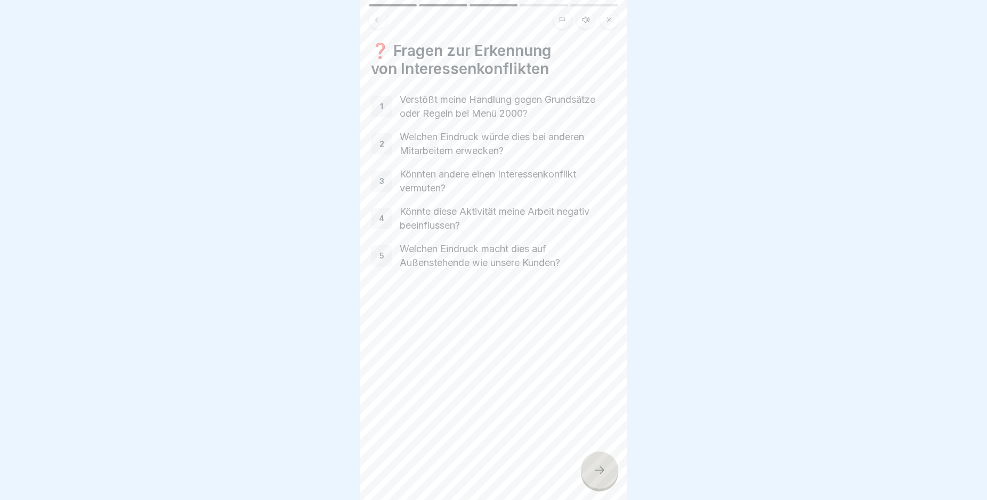
click at [595, 471] on div at bounding box center [599, 469] width 37 height 37
click at [595, 472] on div at bounding box center [599, 469] width 37 height 37
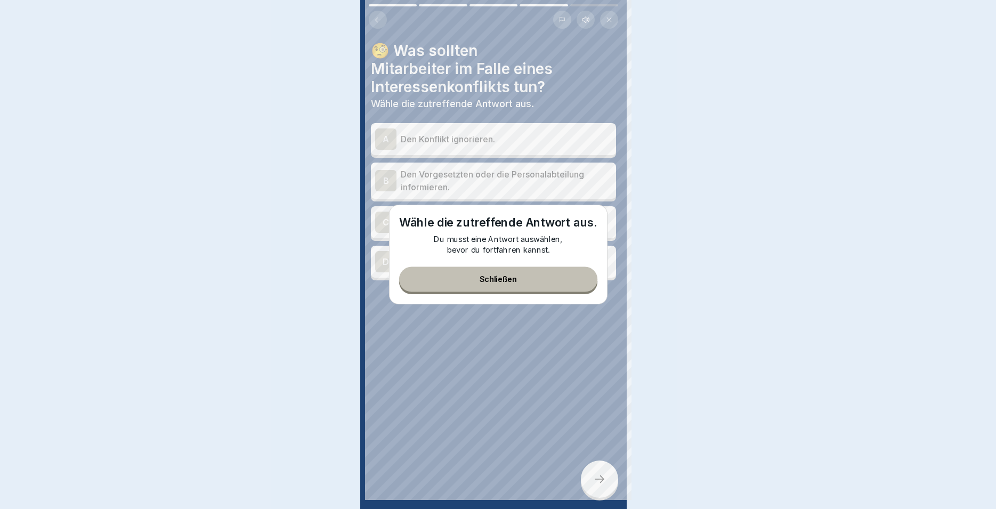
click at [595, 472] on div at bounding box center [498, 254] width 996 height 509
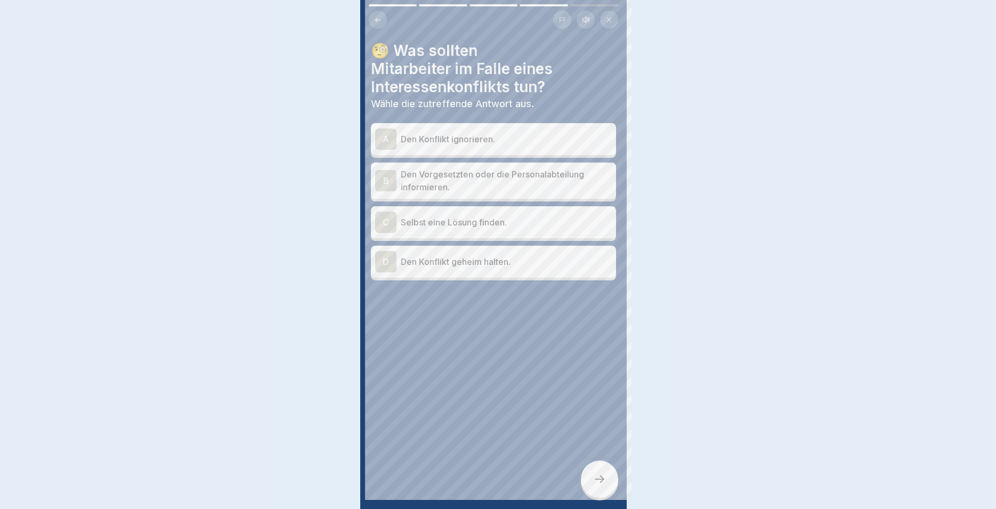
click at [594, 472] on div at bounding box center [498, 254] width 996 height 509
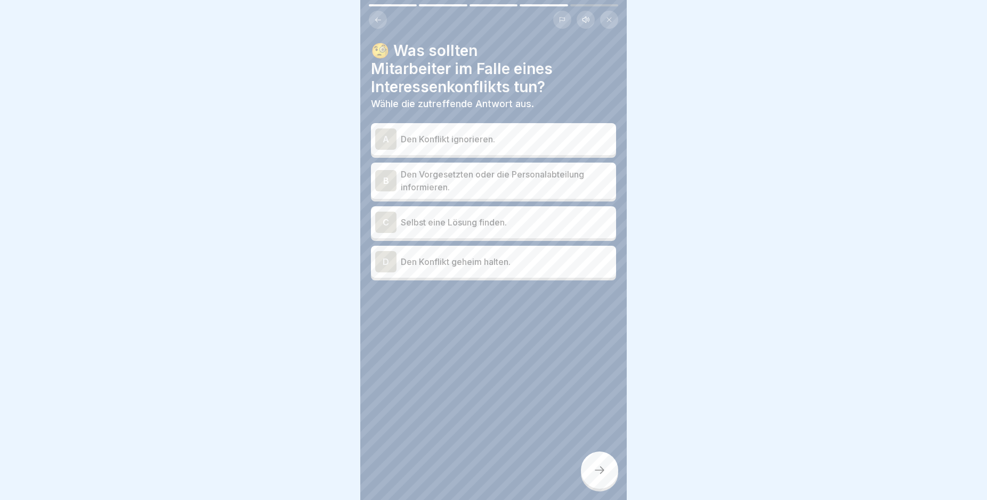
click at [554, 180] on p "Den Vorgesetzten oder die Personalabteilung informieren." at bounding box center [506, 181] width 211 height 26
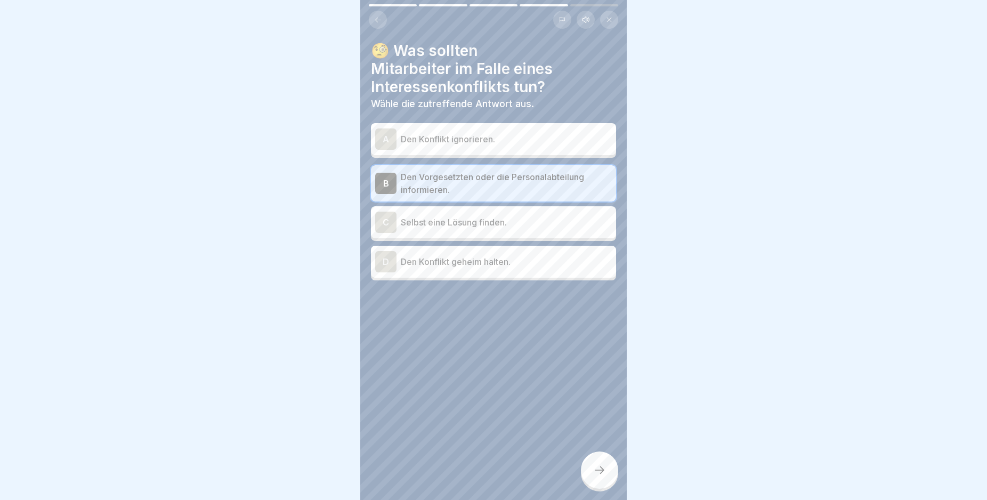
click at [596, 476] on icon at bounding box center [599, 470] width 13 height 13
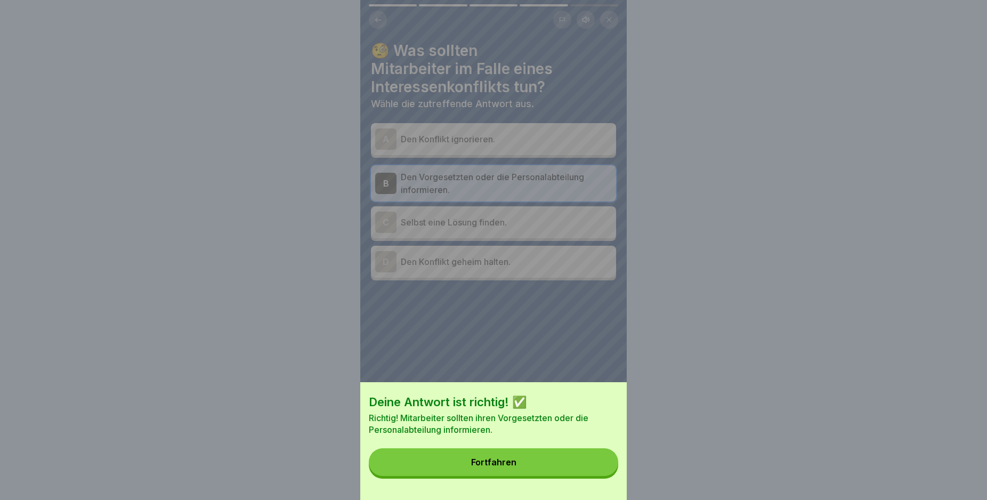
click at [494, 465] on button "Fortfahren" at bounding box center [493, 462] width 249 height 28
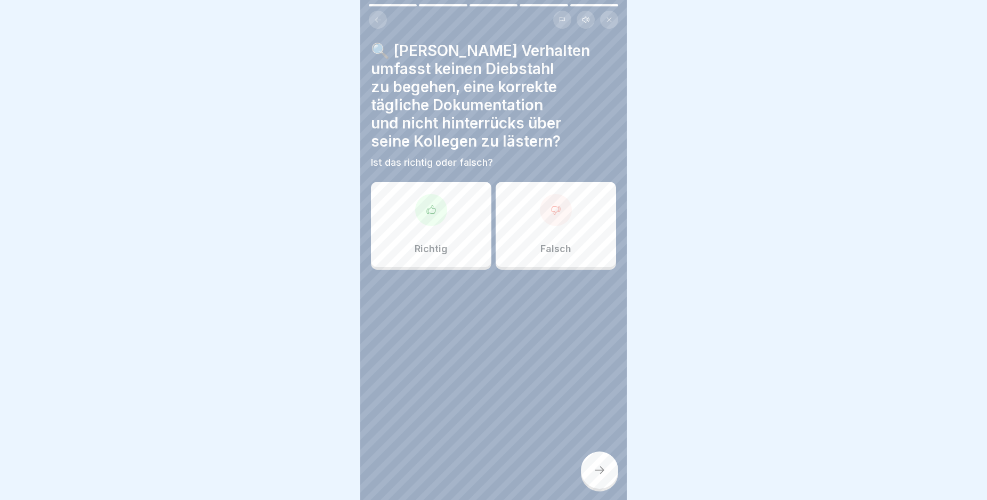
click at [440, 229] on div "Richtig" at bounding box center [431, 224] width 120 height 85
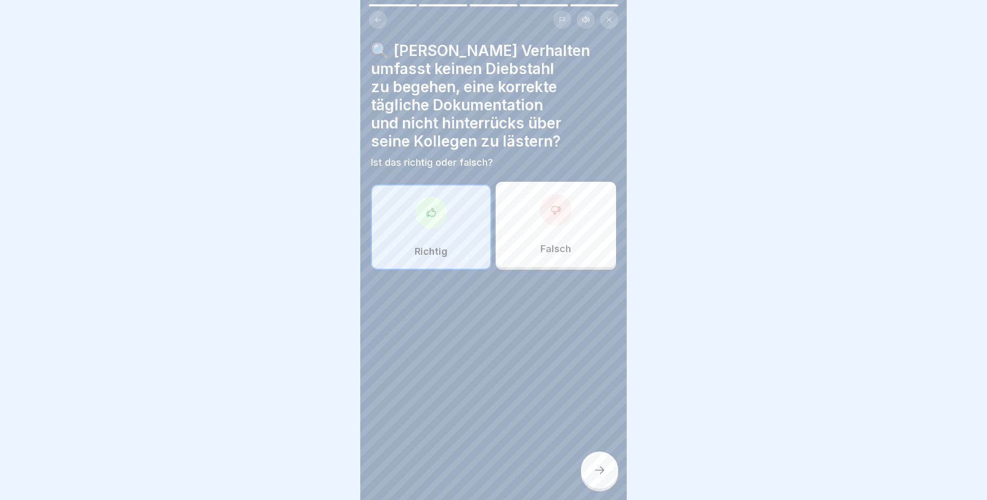
click at [595, 485] on div at bounding box center [599, 469] width 37 height 37
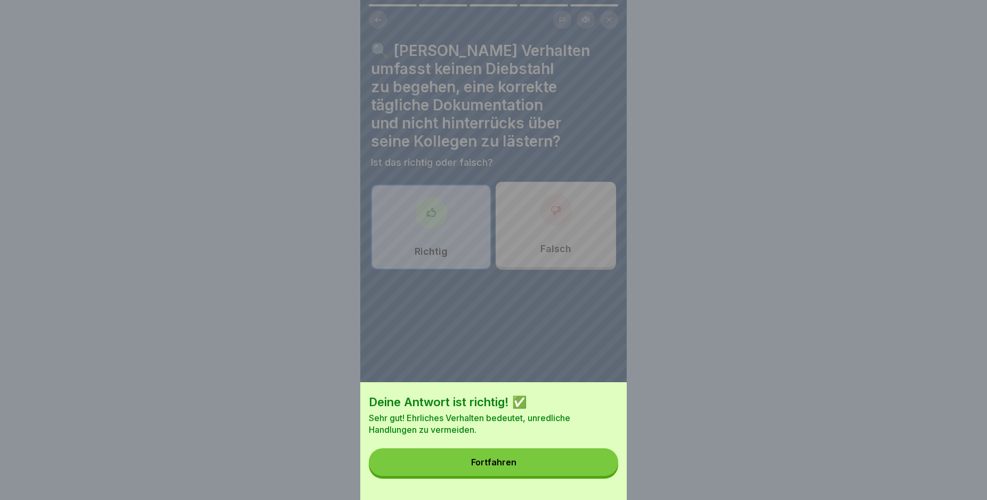
click at [516, 467] on div "Fortfahren" at bounding box center [493, 462] width 45 height 10
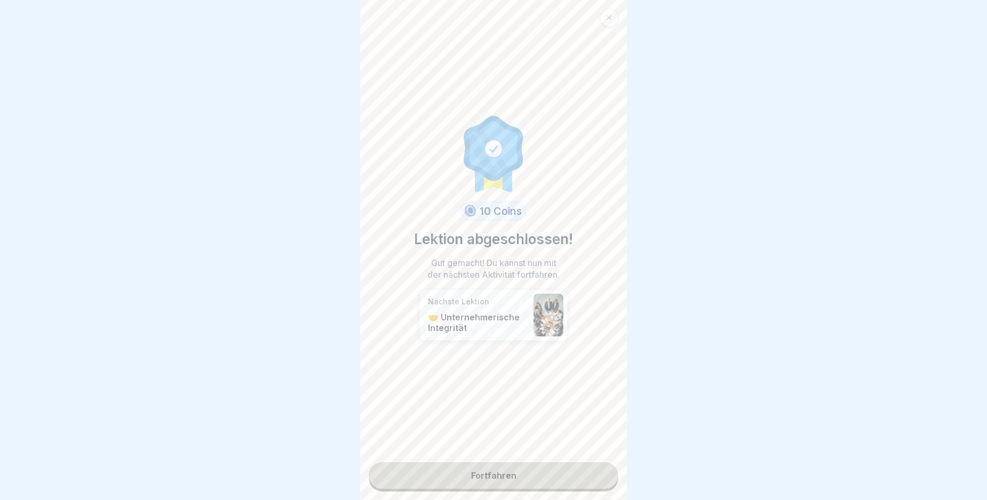
click at [466, 468] on link "Fortfahren" at bounding box center [493, 475] width 249 height 27
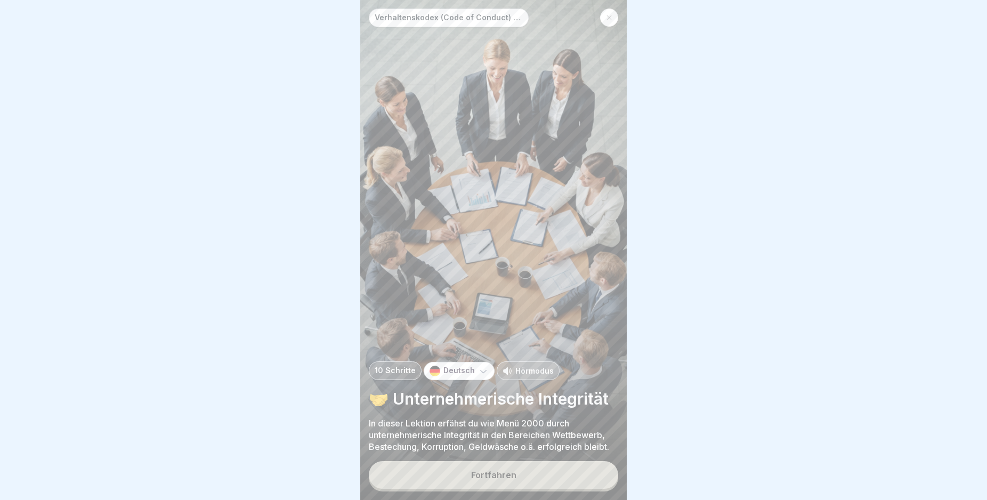
click at [506, 480] on div "Fortfahren" at bounding box center [493, 475] width 45 height 10
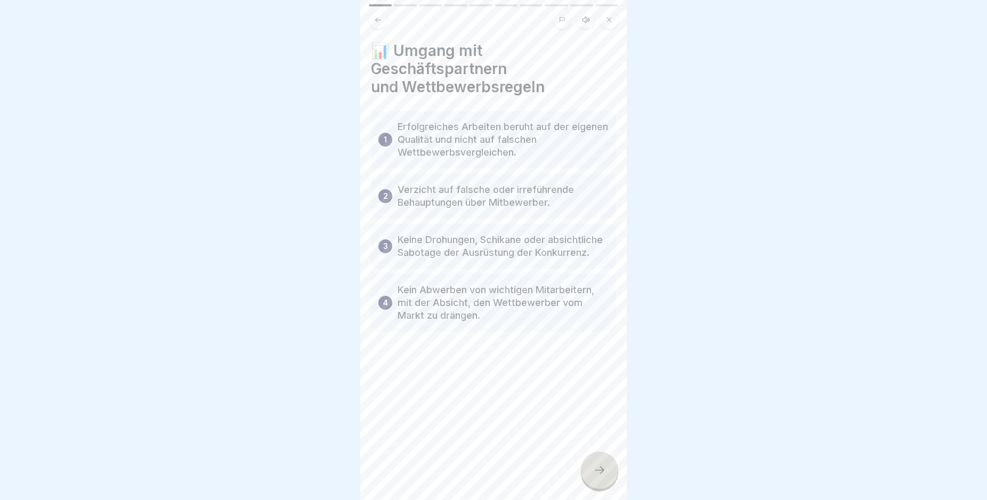
click at [599, 474] on div "Verhaltenskodex (Code of Conduct) Menü 2000 10 Schritte Deutsch Hörmodus 🤝 Unte…" at bounding box center [493, 250] width 266 height 500
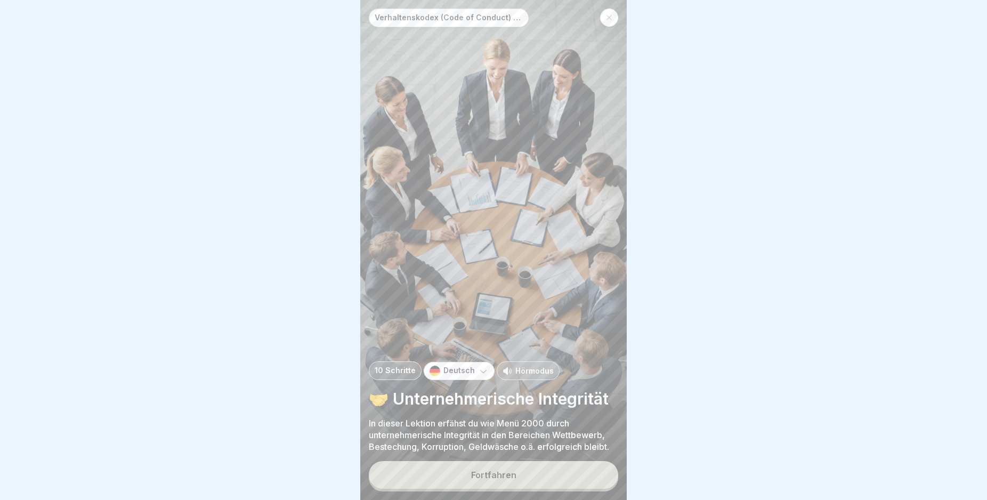
click at [599, 474] on div "Verhaltenskodex (Code of Conduct) Menü 2000 10 Schritte Deutsch Hörmodus 🤝 Unte…" at bounding box center [493, 250] width 266 height 500
click at [599, 474] on button "Fortfahren" at bounding box center [493, 475] width 249 height 28
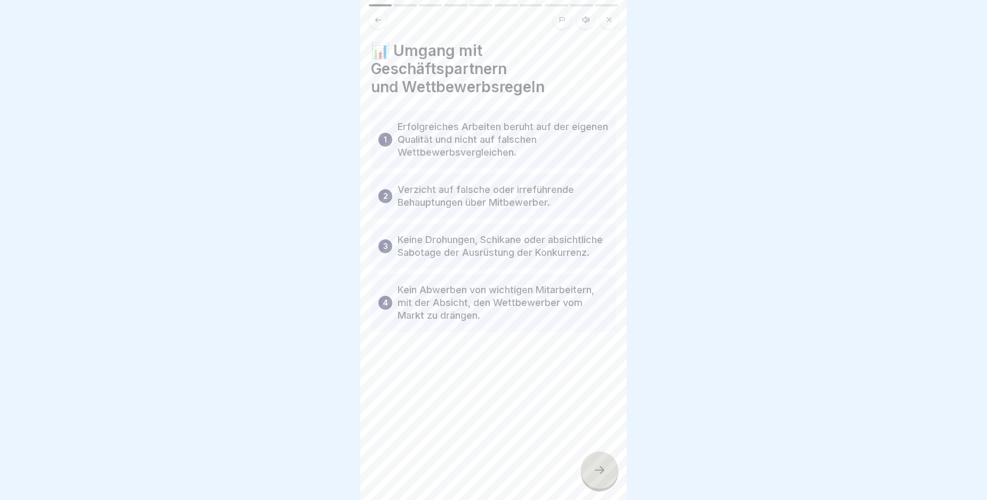
click at [598, 474] on icon at bounding box center [599, 470] width 13 height 13
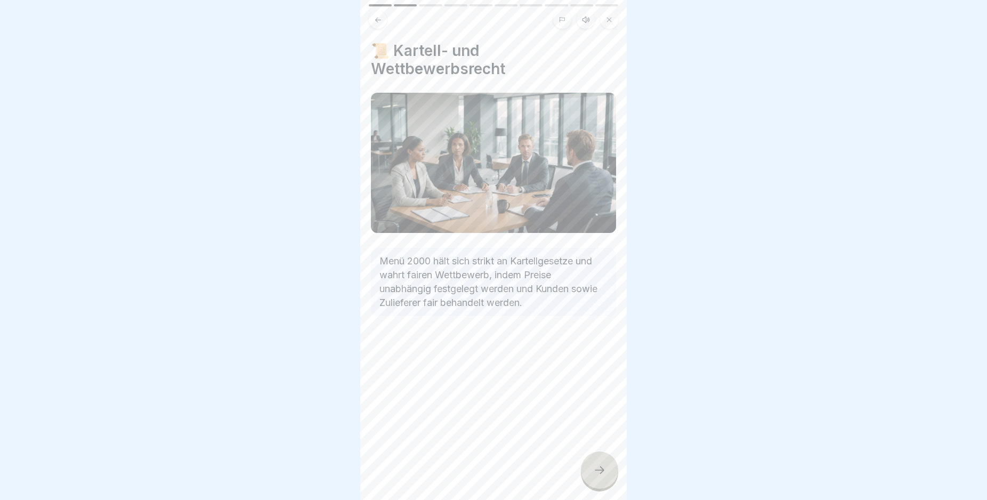
click at [598, 474] on icon at bounding box center [599, 470] width 13 height 13
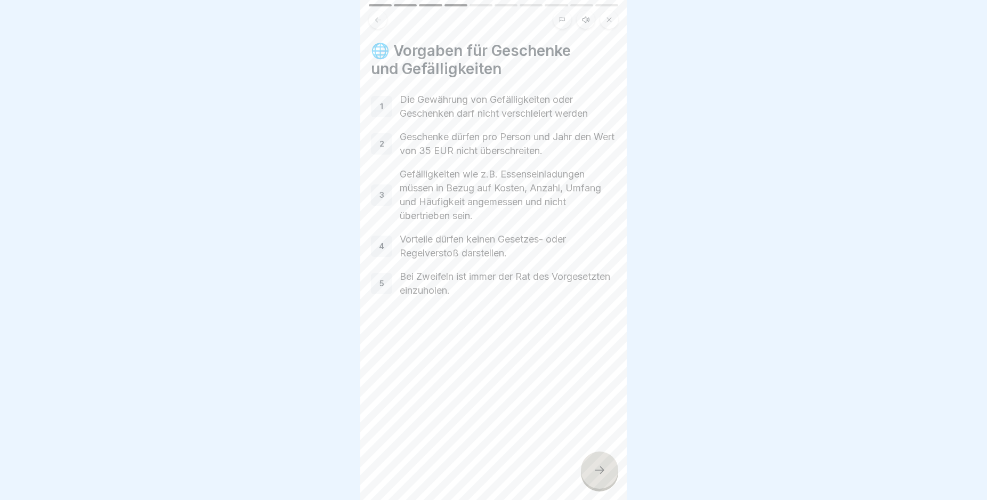
click at [598, 474] on icon at bounding box center [599, 470] width 13 height 13
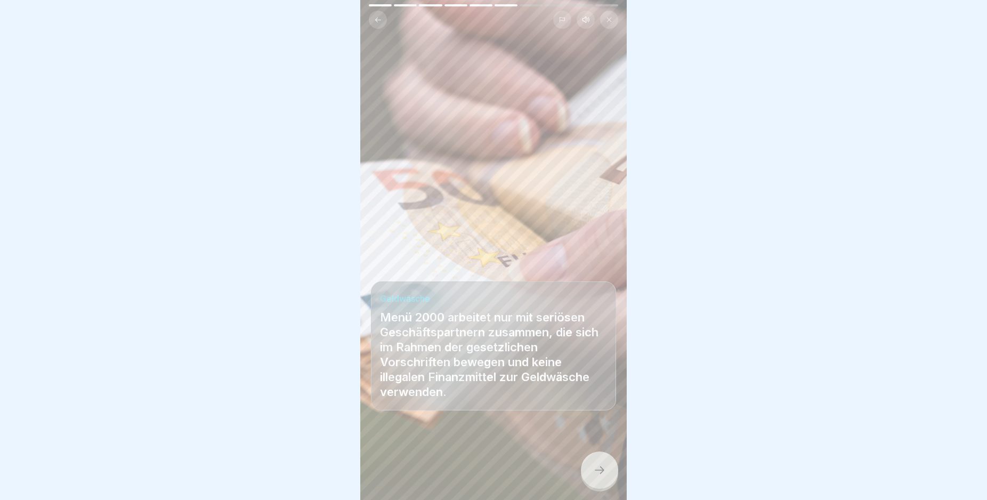
click at [598, 474] on icon at bounding box center [599, 470] width 13 height 13
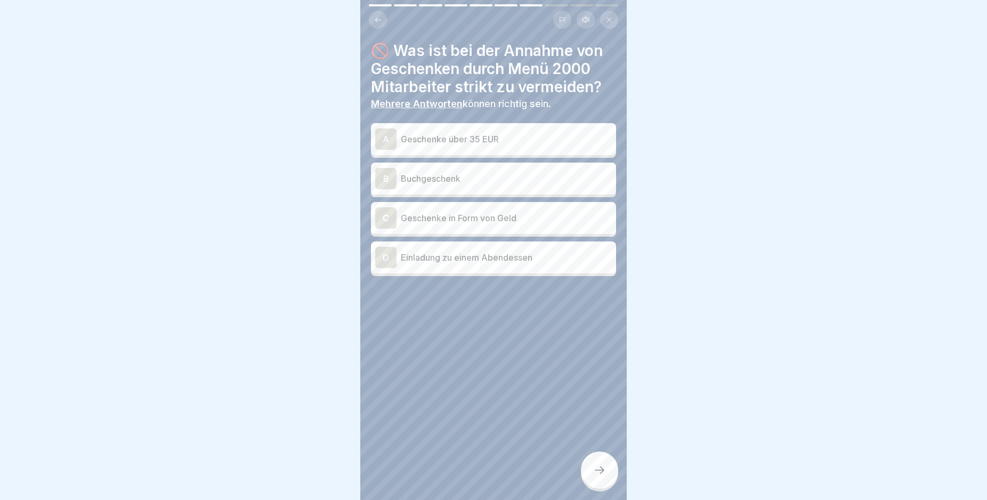
click at [598, 474] on icon at bounding box center [599, 470] width 13 height 13
click at [558, 129] on div "A Geschenke über 35 EUR" at bounding box center [493, 138] width 237 height 21
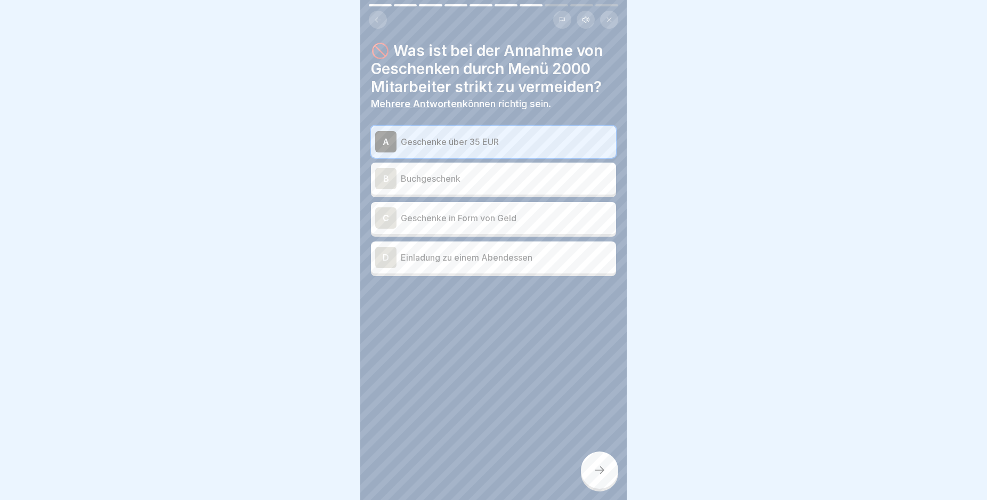
click at [602, 476] on icon at bounding box center [599, 470] width 13 height 13
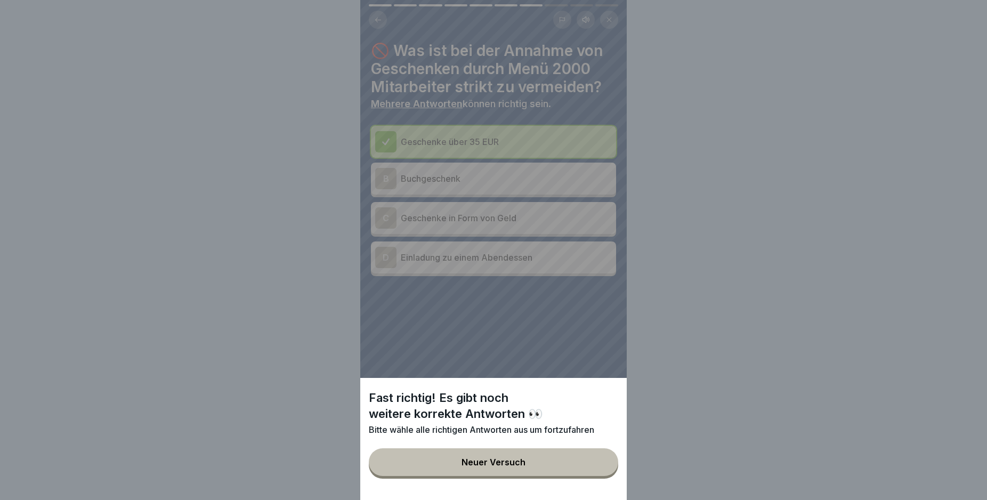
click at [589, 470] on button "Neuer Versuch" at bounding box center [493, 462] width 249 height 28
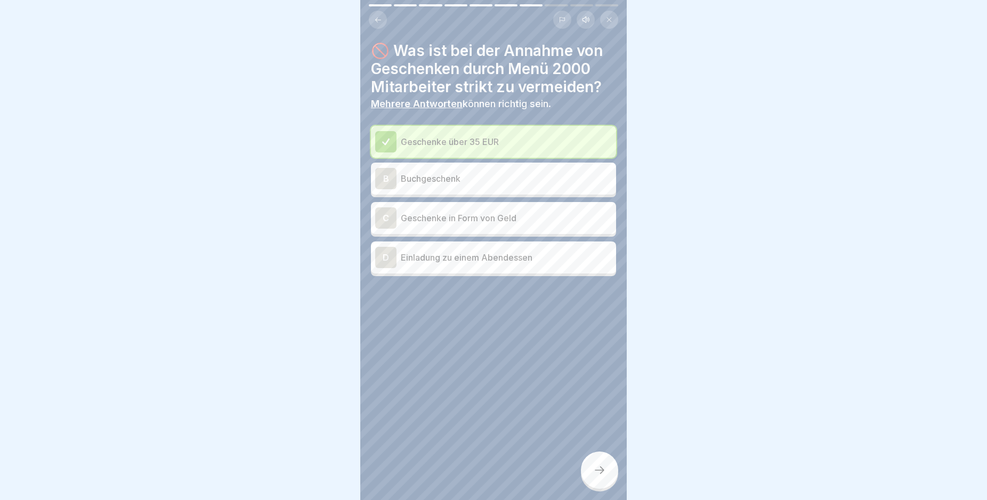
click at [542, 184] on p "Buchgeschenk" at bounding box center [506, 178] width 211 height 13
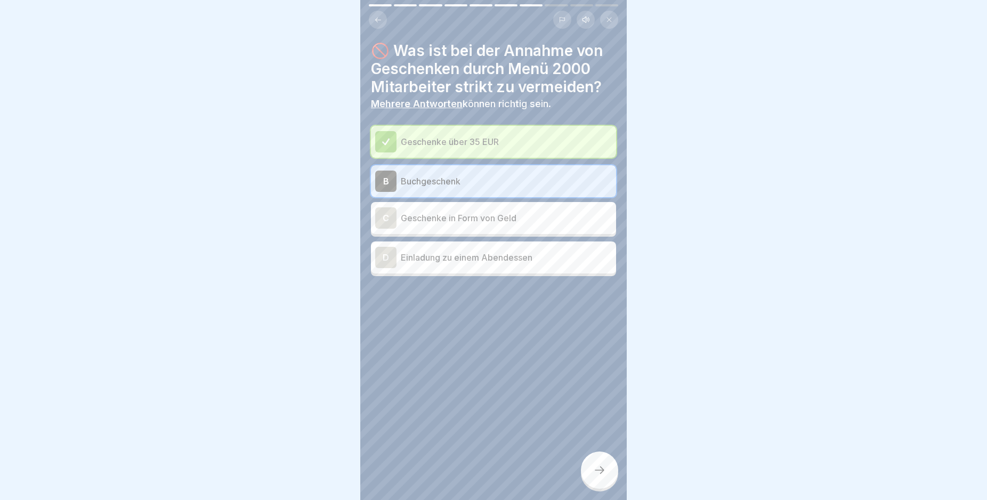
click at [539, 213] on p "Geschenke in Form von Geld" at bounding box center [506, 218] width 211 height 13
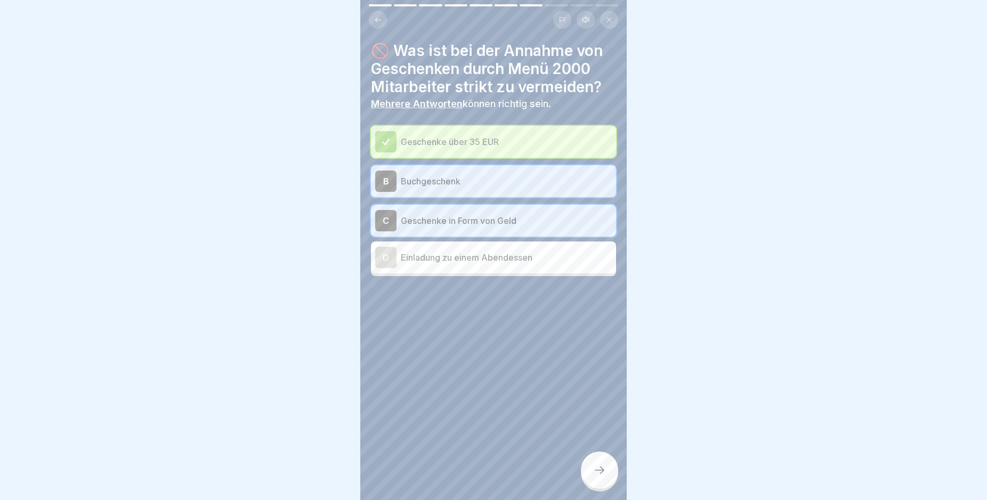
click at [538, 255] on p "Einladung zu einem Abendessen" at bounding box center [506, 257] width 211 height 13
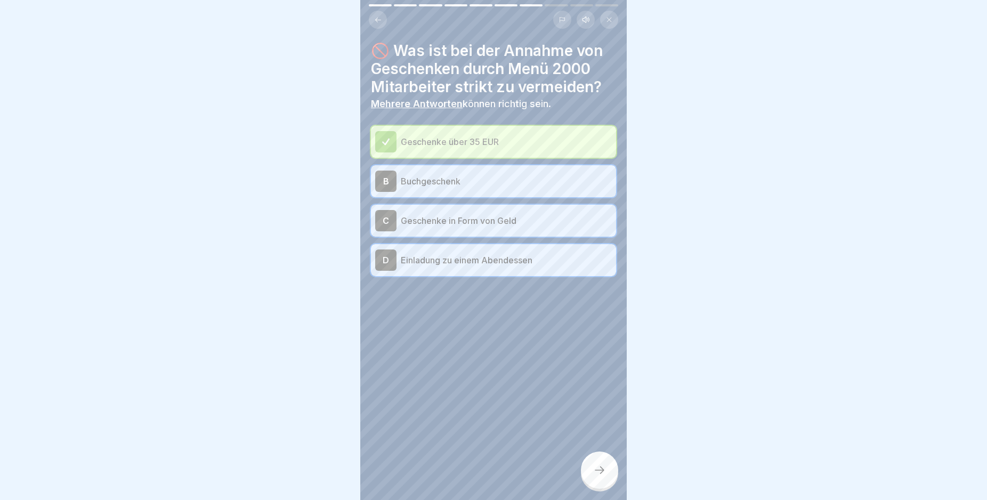
click at [604, 476] on icon at bounding box center [599, 470] width 13 height 13
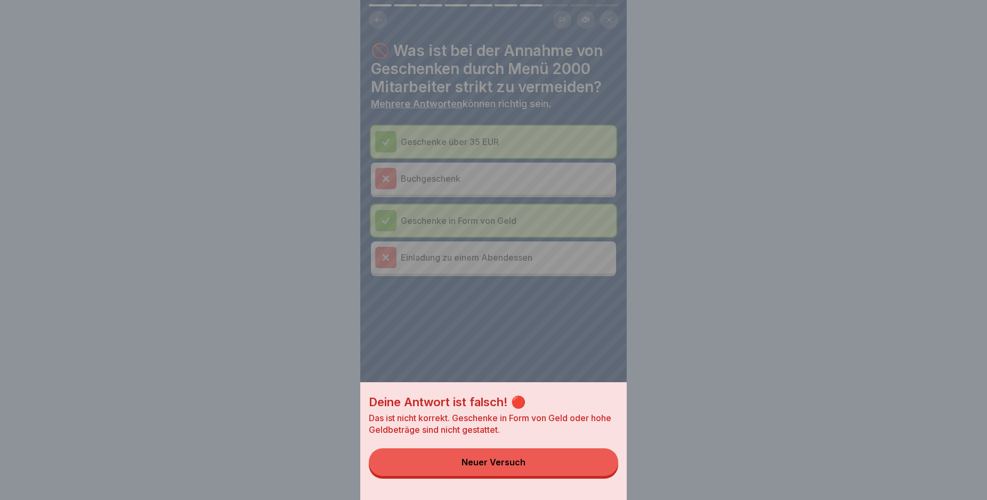
click at [525, 467] on div "Neuer Versuch" at bounding box center [493, 462] width 64 height 10
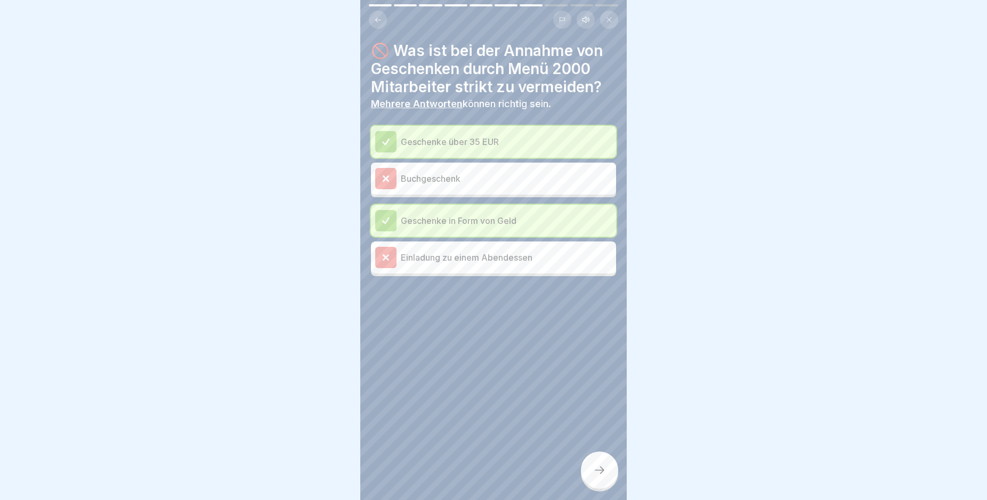
click at [592, 484] on div at bounding box center [599, 469] width 37 height 37
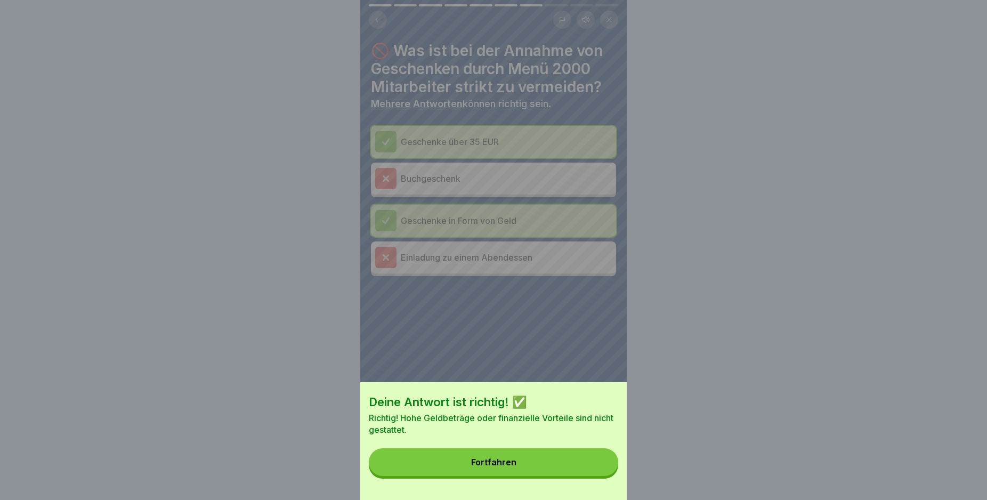
click at [581, 464] on button "Fortfahren" at bounding box center [493, 462] width 249 height 28
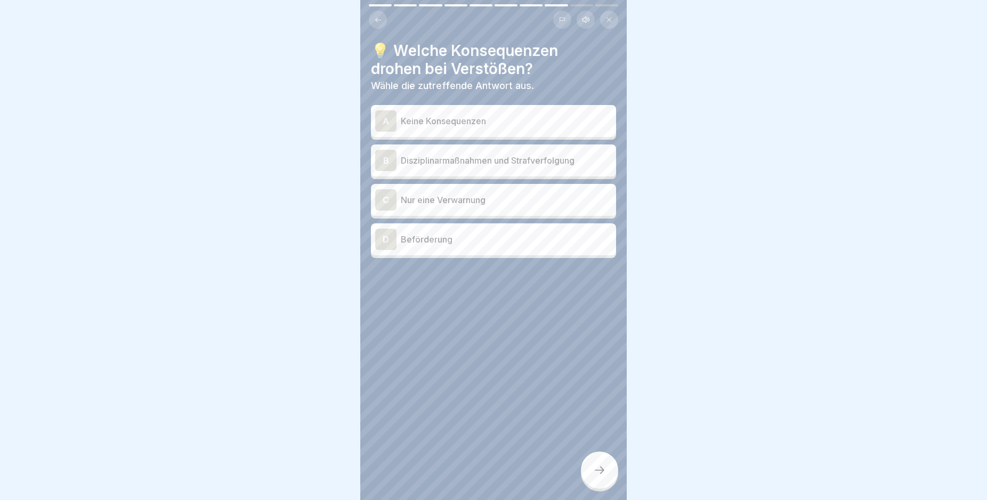
click at [542, 161] on p "Disziplinarmaßnahmen und Strafverfolgung" at bounding box center [506, 160] width 211 height 13
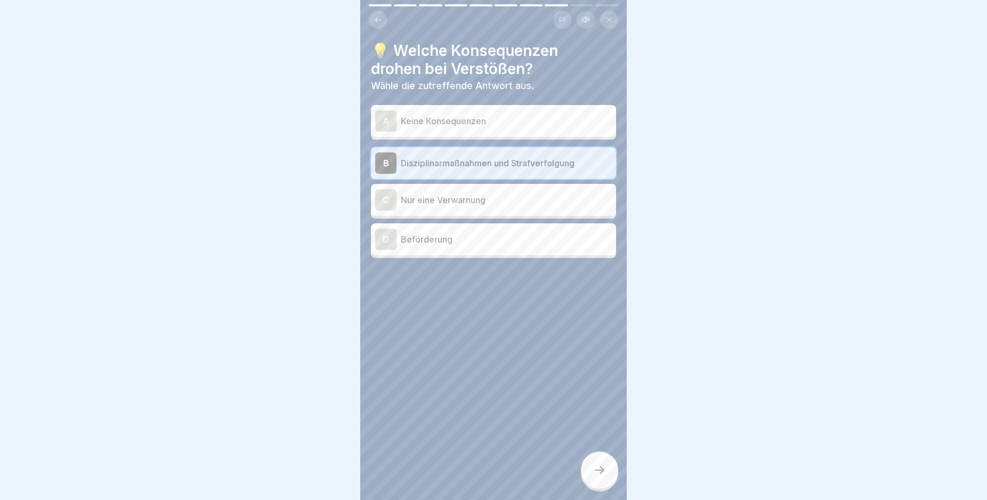
click at [588, 477] on div at bounding box center [599, 469] width 37 height 37
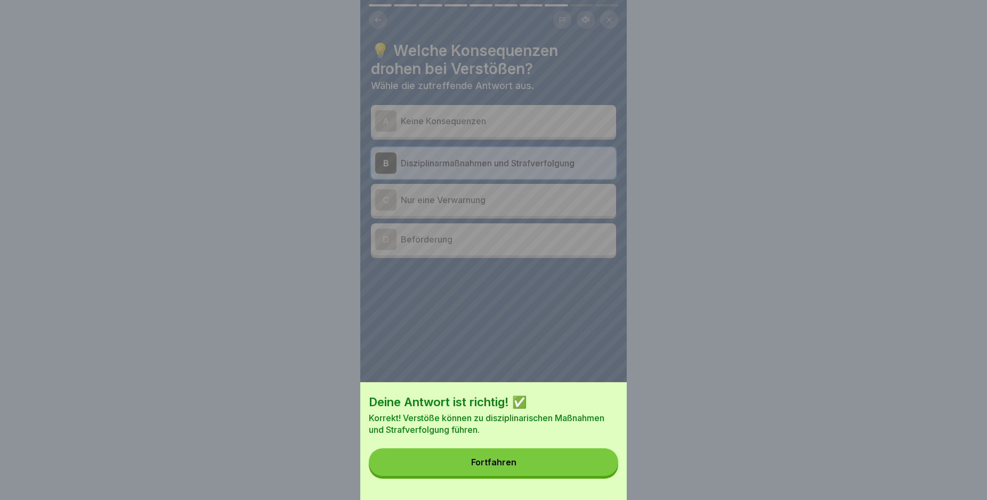
click at [573, 476] on button "Fortfahren" at bounding box center [493, 462] width 249 height 28
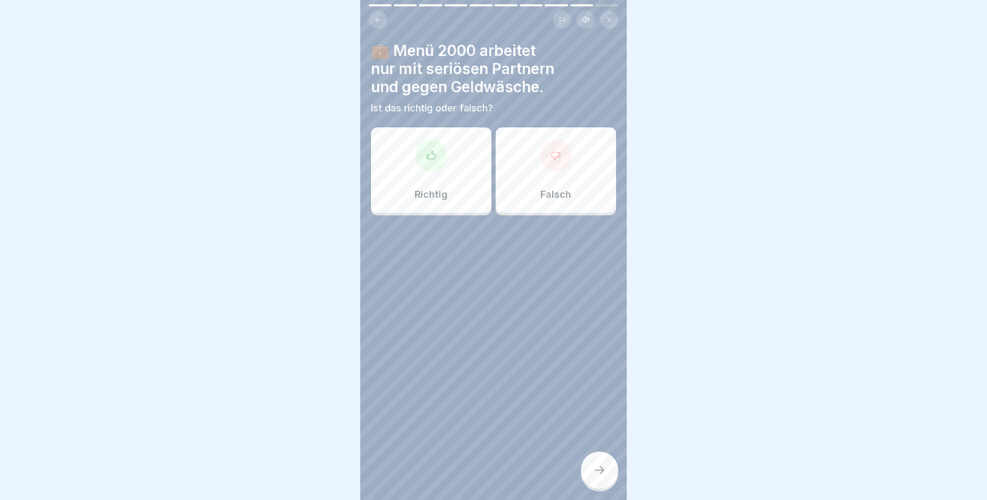
click at [448, 152] on div "Richtig" at bounding box center [431, 169] width 120 height 85
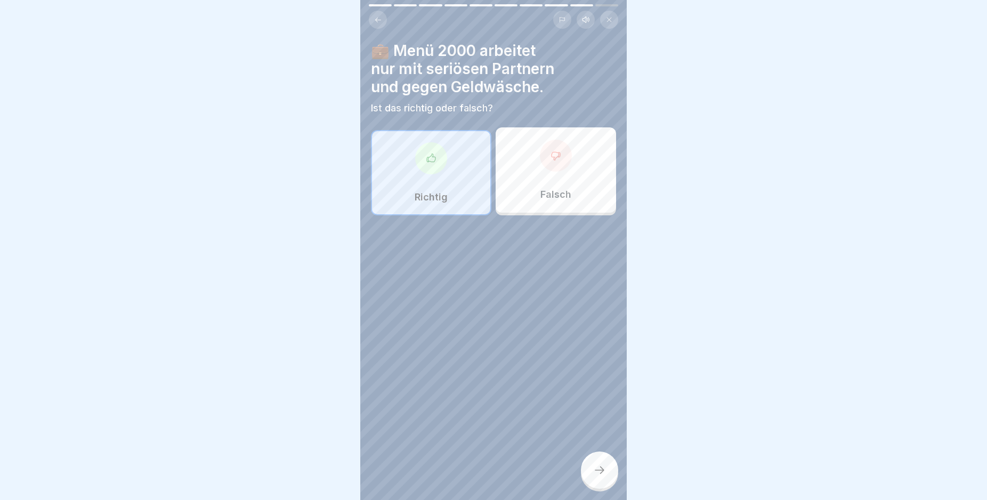
click at [594, 476] on icon at bounding box center [599, 470] width 13 height 13
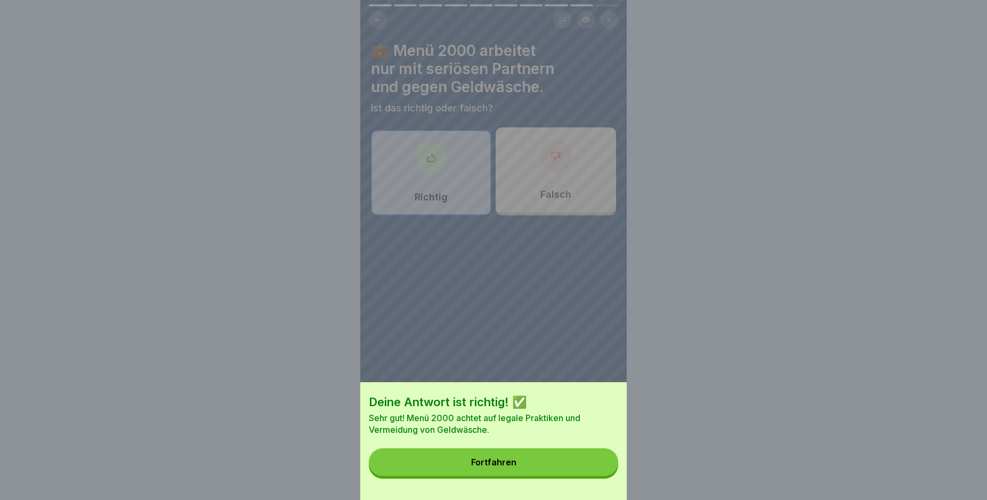
click at [516, 476] on button "Fortfahren" at bounding box center [493, 462] width 249 height 28
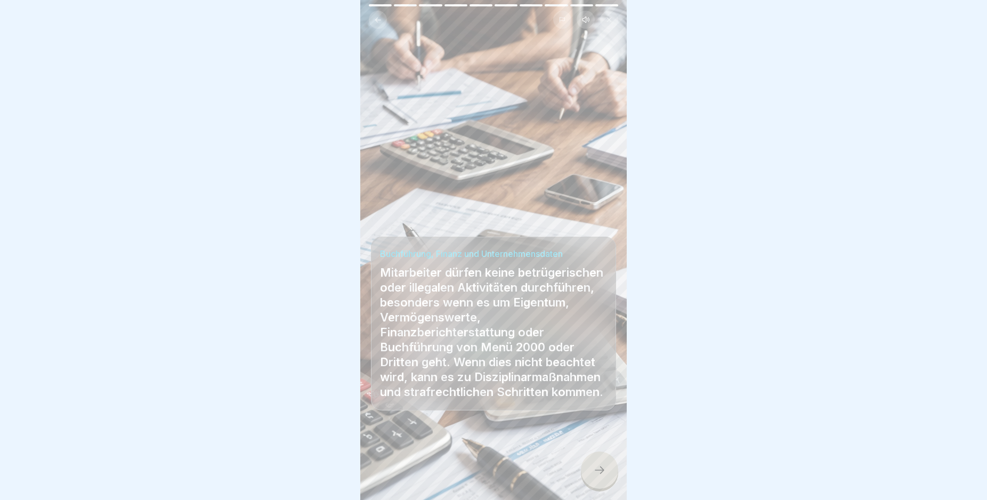
click at [604, 476] on icon at bounding box center [599, 470] width 13 height 13
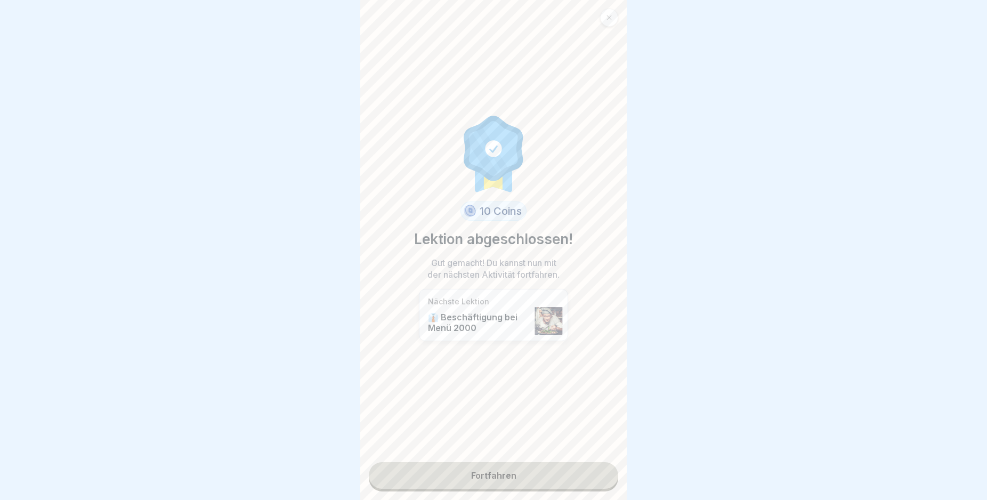
click at [573, 473] on link "Fortfahren" at bounding box center [493, 475] width 249 height 27
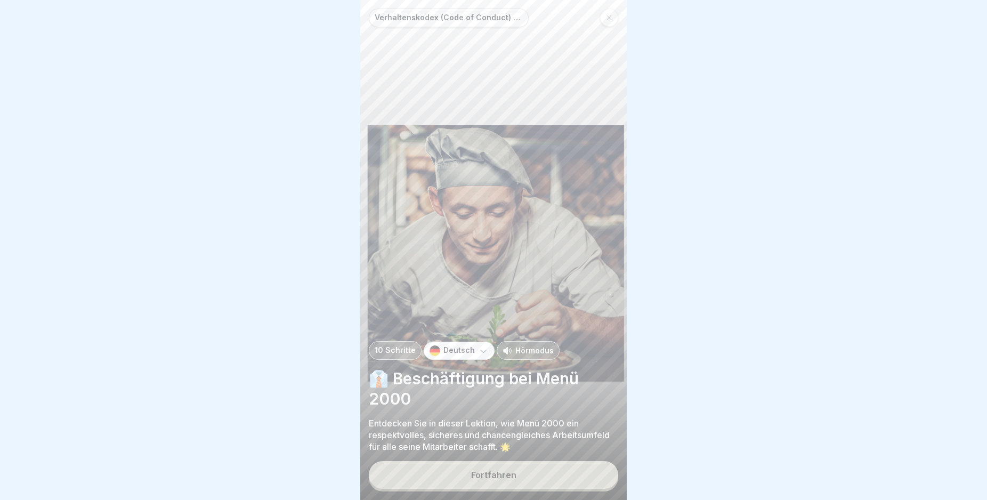
click at [525, 477] on button "Fortfahren" at bounding box center [493, 475] width 249 height 28
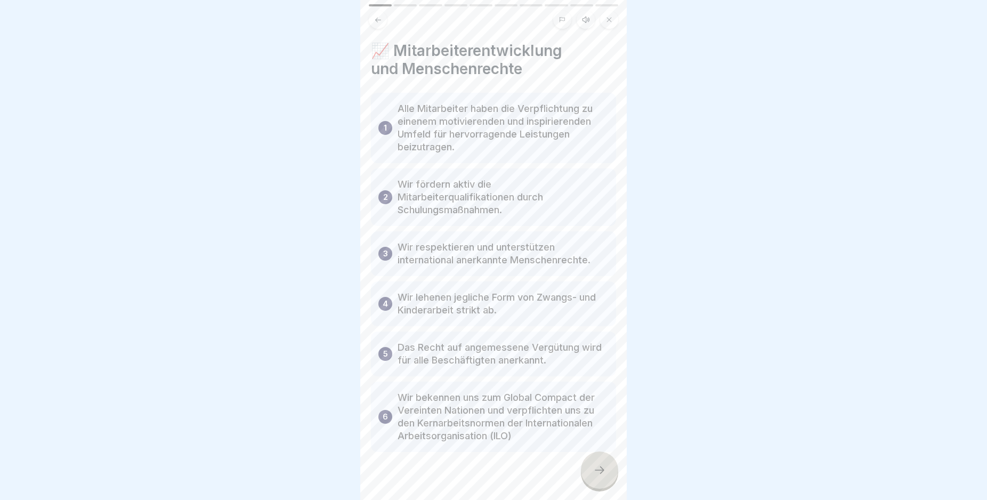
click at [599, 476] on icon at bounding box center [599, 470] width 13 height 13
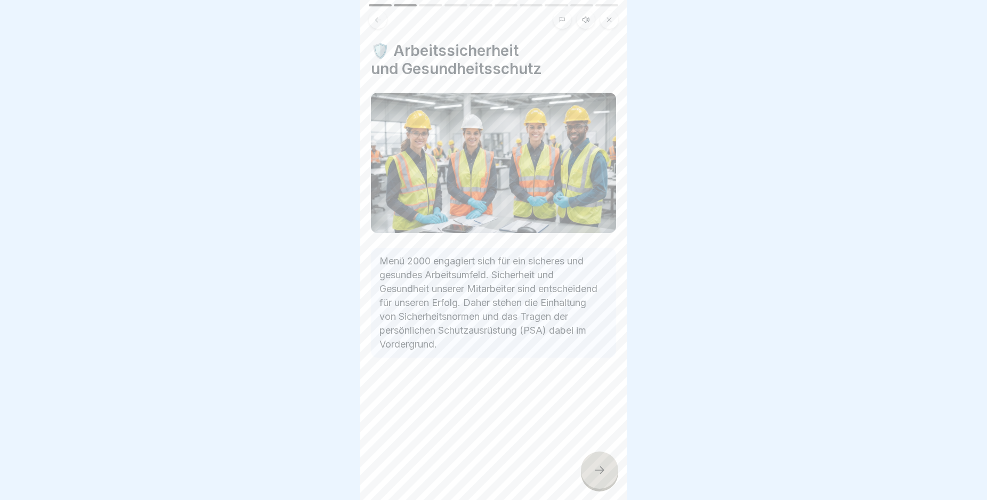
click at [599, 476] on icon at bounding box center [599, 470] width 13 height 13
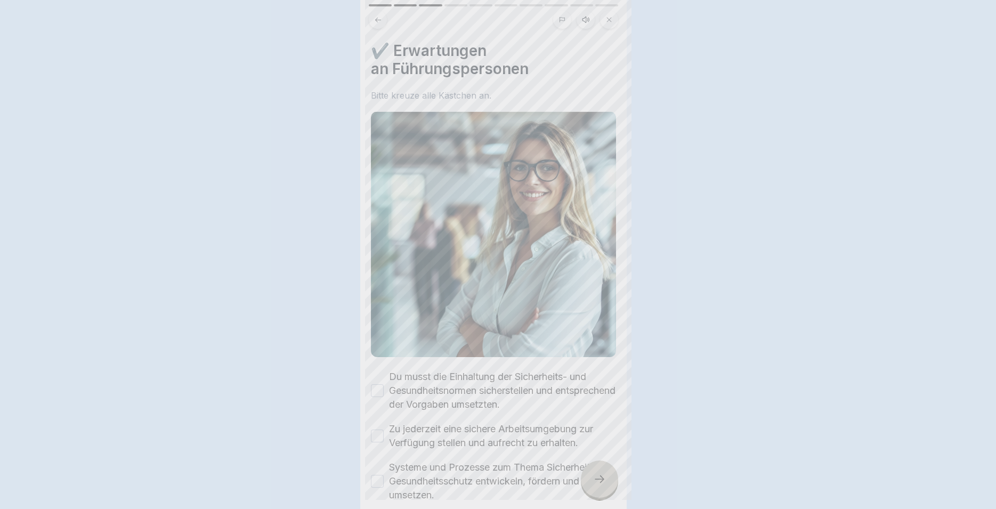
click at [599, 481] on div at bounding box center [498, 254] width 996 height 509
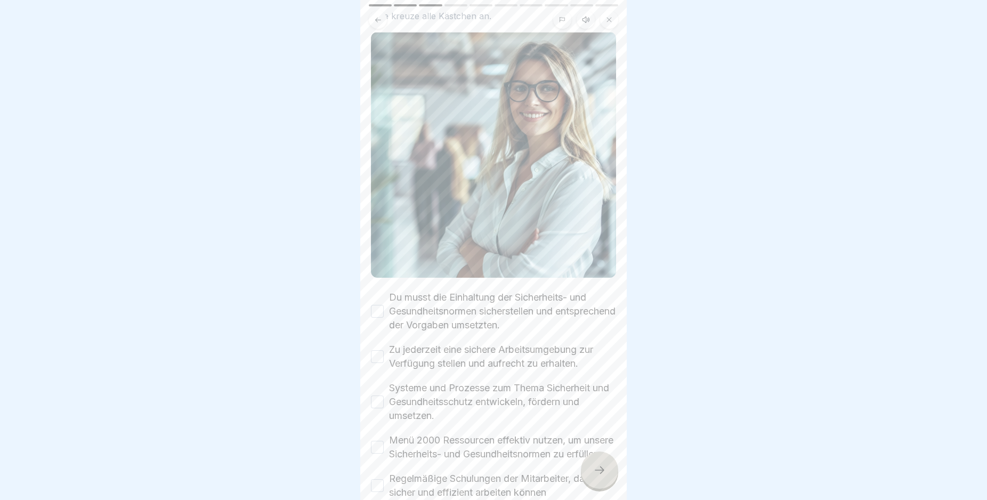
scroll to position [148, 0]
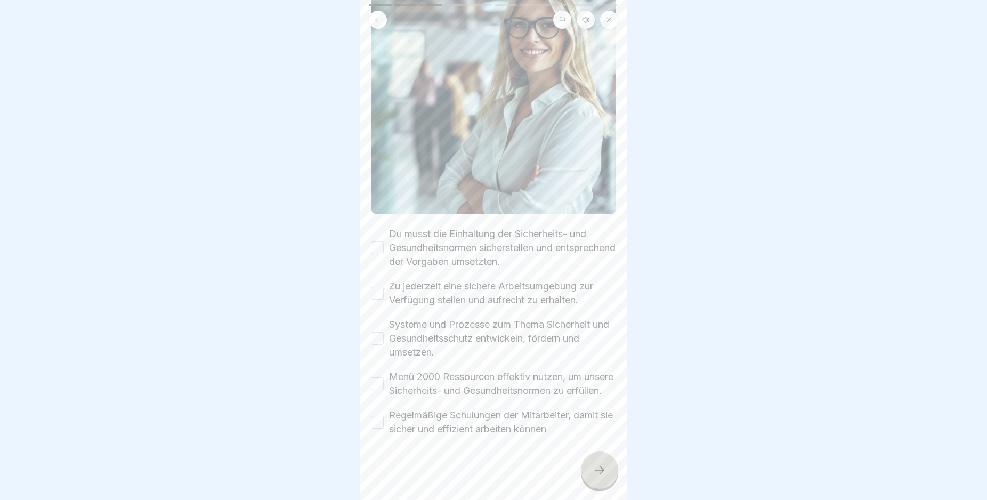
drag, startPoint x: 379, startPoint y: 231, endPoint x: 379, endPoint y: 237, distance: 5.9
click at [379, 241] on button "Du musst die Einhaltung der Sicherheits- und Gesundheitsnormen sicherstellen un…" at bounding box center [377, 247] width 13 height 13
click at [379, 288] on div "Zu jederzeit eine sichere Arbeitsumgebung zur Verfügung stellen und aufrecht zu…" at bounding box center [493, 293] width 245 height 28
click at [377, 287] on button "Zu jederzeit eine sichere Arbeitsumgebung zur Verfügung stellen und aufrecht zu…" at bounding box center [377, 293] width 13 height 13
click at [379, 332] on button "Systeme und Prozesse zum Thema Sicherheit und Gesundheitsschutz entwickeln, för…" at bounding box center [377, 338] width 13 height 13
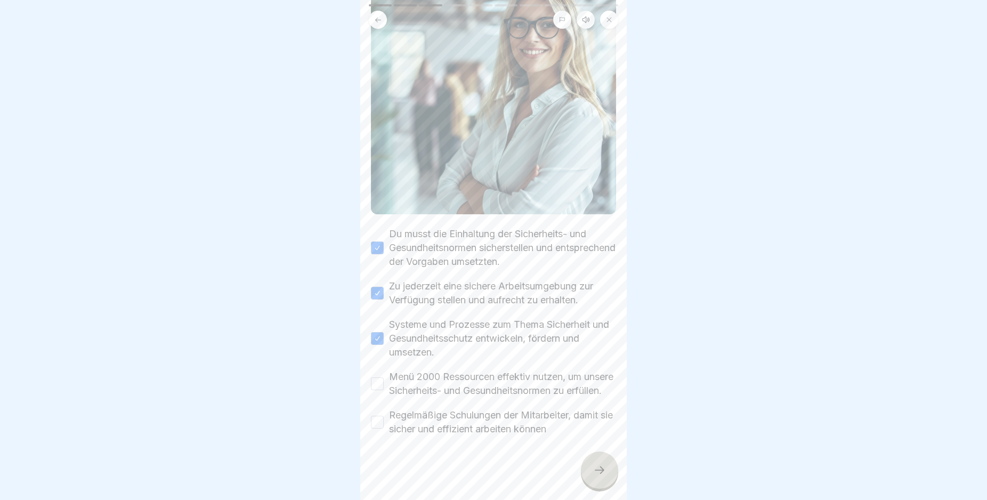
click at [377, 379] on button "Menü 2000 Ressourcen effektiv nutzen, um unsere Sicherheits- und Gesundheitsnor…" at bounding box center [377, 383] width 13 height 13
drag, startPoint x: 378, startPoint y: 419, endPoint x: 428, endPoint y: 433, distance: 52.0
click at [380, 421] on button "Regelmäßige Schulungen der Mitarbeiter, damit sie sicher und effizient arbeiten…" at bounding box center [377, 422] width 13 height 13
click at [613, 481] on div at bounding box center [599, 469] width 37 height 37
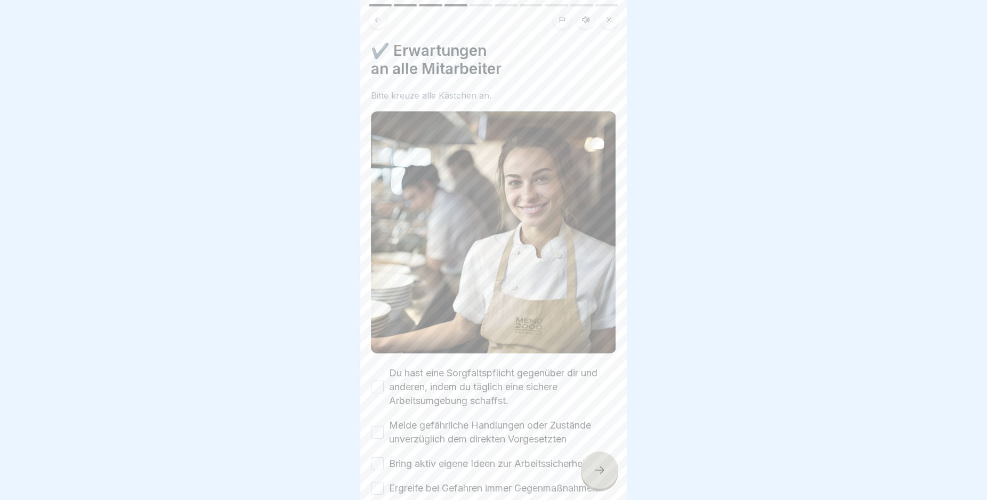
click at [414, 382] on label "Du hast eine Sorgfaltspflicht gegenüber dir und anderen, indem du täglich eine …" at bounding box center [502, 387] width 227 height 42
click at [384, 382] on button "Du hast eine Sorgfaltspflicht gegenüber dir und anderen, indem du täglich eine …" at bounding box center [377, 386] width 13 height 13
click at [400, 427] on label "Melde gefährliche Handlungen oder Zustände unverzüglich dem direkten Vorgesetzt…" at bounding box center [502, 432] width 227 height 28
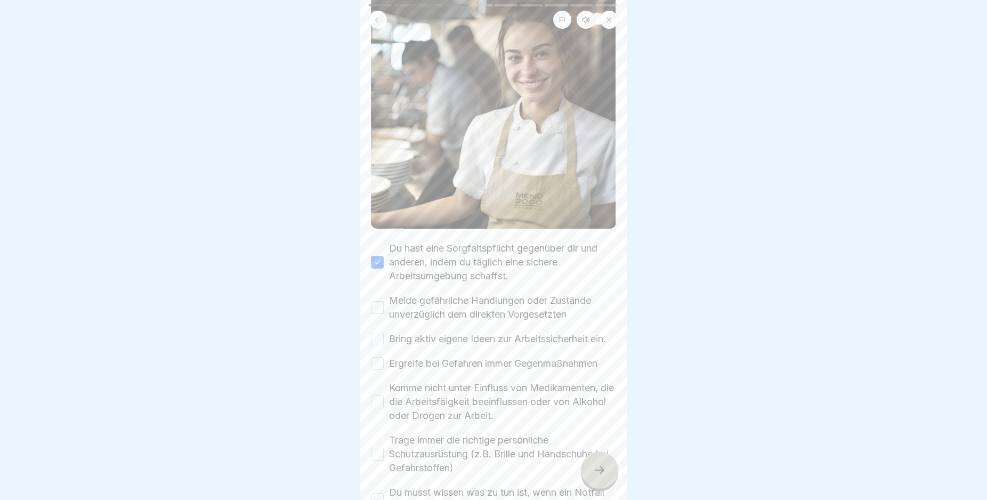
scroll to position [192, 0]
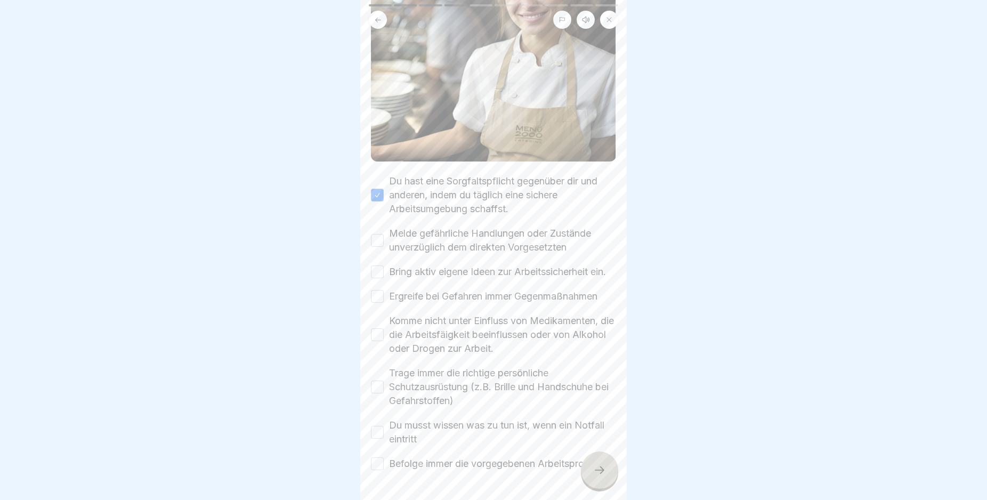
click at [379, 238] on div "Melde gefährliche Handlungen oder Zustände unverzüglich dem direkten Vorgesetzt…" at bounding box center [493, 240] width 245 height 28
click at [393, 233] on label "Melde gefährliche Handlungen oder Zustände unverzüglich dem direkten Vorgesetzt…" at bounding box center [502, 240] width 227 height 28
click at [384, 234] on button "Melde gefährliche Handlungen oder Zustände unverzüglich dem direkten Vorgesetzt…" at bounding box center [377, 240] width 13 height 13
click at [424, 268] on label "Bring aktiv eigene Ideen zur Arbeitssicherheit ein." at bounding box center [497, 272] width 217 height 14
click at [384, 268] on button "Bring aktiv eigene Ideen zur Arbeitssicherheit ein." at bounding box center [377, 271] width 13 height 13
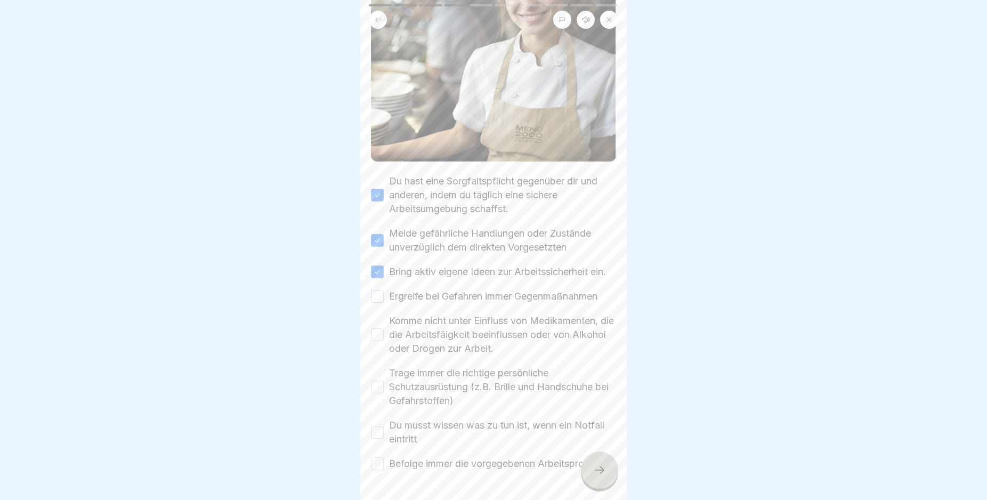
click at [424, 300] on label "Ergreife bei Gefahren immer Gegenmaßnahmen" at bounding box center [493, 296] width 208 height 14
click at [384, 300] on button "Ergreife bei Gefahren immer Gegenmaßnahmen" at bounding box center [377, 296] width 13 height 13
click at [437, 331] on label "Komme nicht unter Einfluss von Medikamenten, die die Arbeitsfäigkeit beeinfluss…" at bounding box center [502, 335] width 227 height 42
click at [384, 331] on button "Komme nicht unter Einfluss von Medikamenten, die die Arbeitsfäigkeit beeinfluss…" at bounding box center [377, 334] width 13 height 13
click at [435, 384] on label "Trage immer die richtige persönliche Schutzausrüstung (z.B. Brille und Handschu…" at bounding box center [502, 387] width 227 height 42
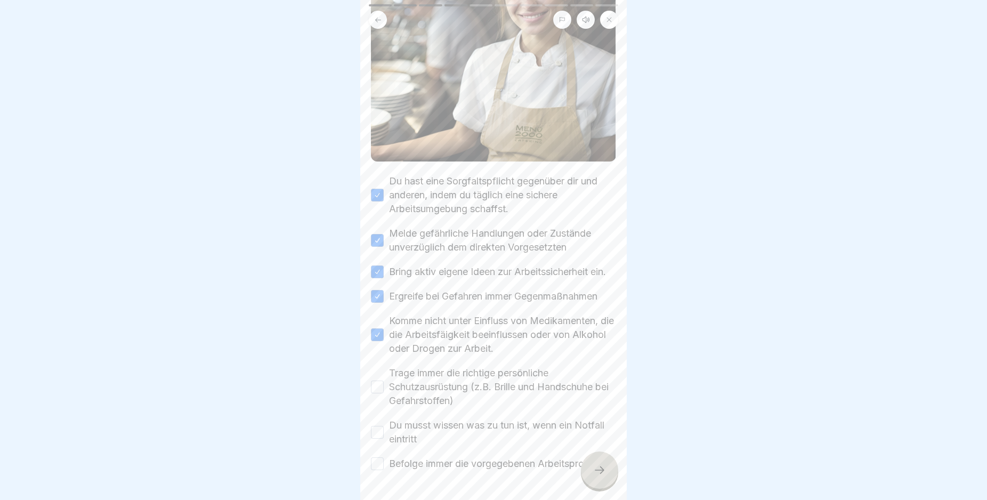
click at [384, 384] on button "Trage immer die richtige persönliche Schutzausrüstung (z.B. Brille und Handschu…" at bounding box center [377, 386] width 13 height 13
drag, startPoint x: 433, startPoint y: 430, endPoint x: 433, endPoint y: 444, distance: 13.3
click at [433, 434] on label "Du musst wissen was zu tun ist, wenn ein Notfall eintritt" at bounding box center [502, 432] width 227 height 28
click at [433, 470] on label "Befolge immer die vorgegebenen Arbeitsprozesse" at bounding box center [499, 464] width 221 height 14
click at [384, 470] on button "Befolge immer die vorgegebenen Arbeitsprozesse" at bounding box center [377, 463] width 13 height 13
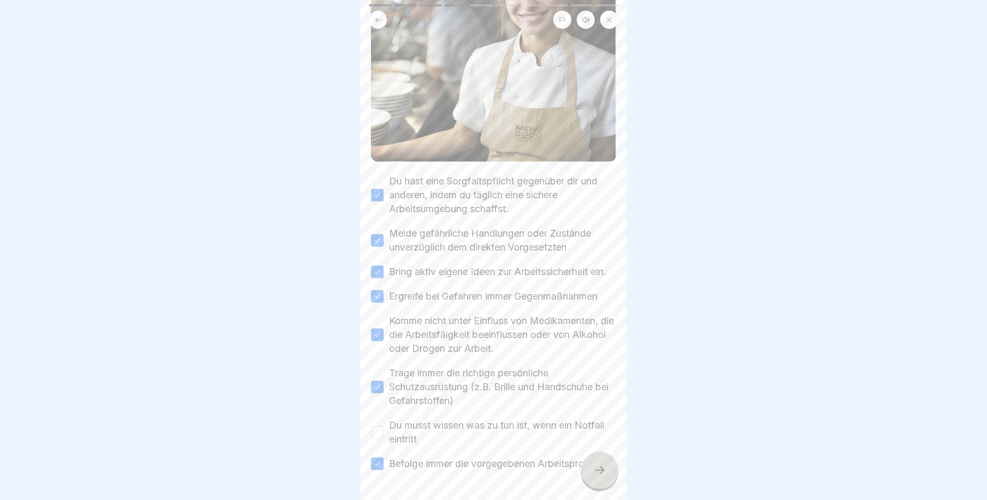
click at [444, 440] on label "Du musst wissen was zu tun ist, wenn ein Notfall eintritt" at bounding box center [502, 432] width 227 height 28
click at [384, 438] on button "Du musst wissen was zu tun ist, wenn ein Notfall eintritt" at bounding box center [377, 432] width 13 height 13
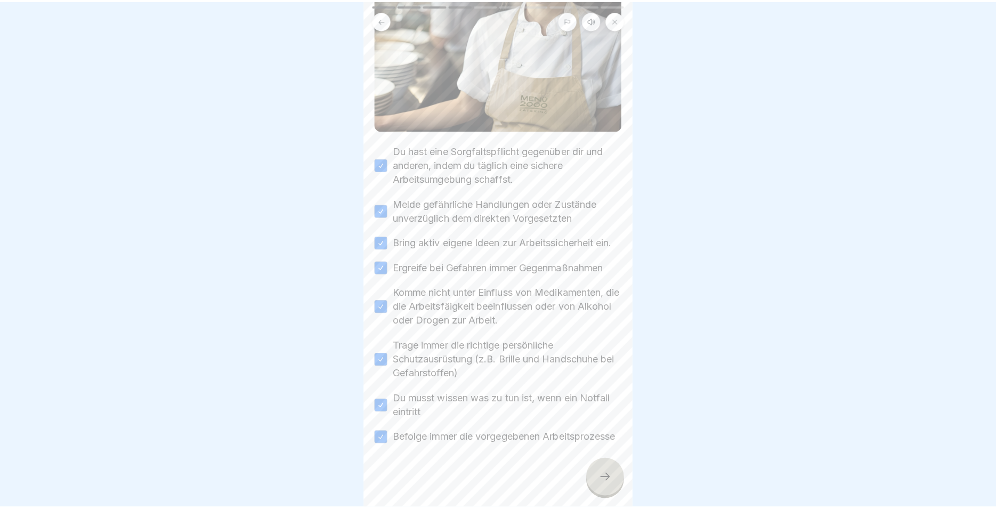
scroll to position [245, 0]
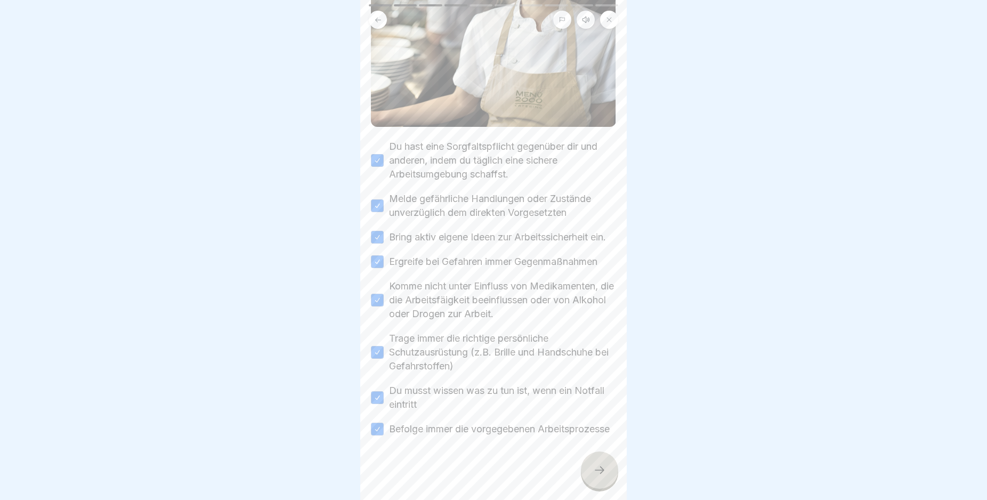
click at [607, 482] on div at bounding box center [599, 469] width 37 height 37
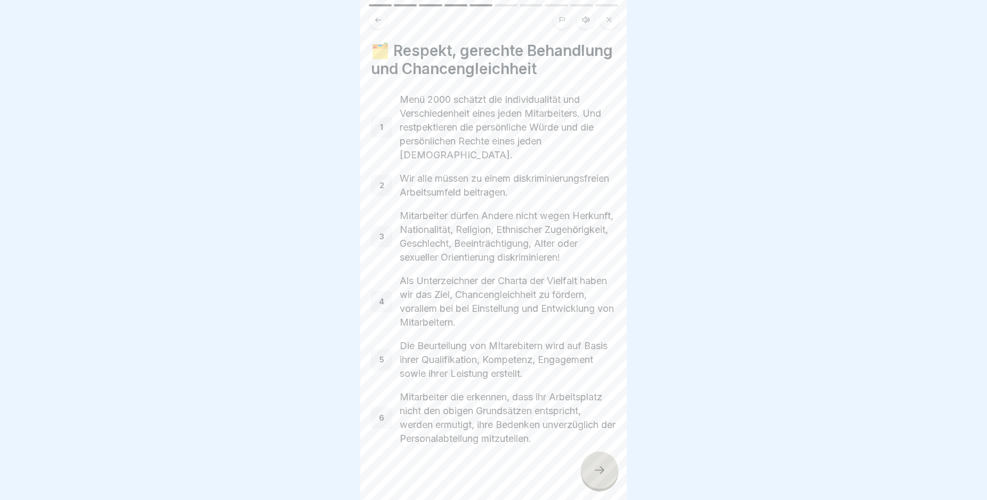
click at [604, 476] on icon at bounding box center [599, 470] width 13 height 13
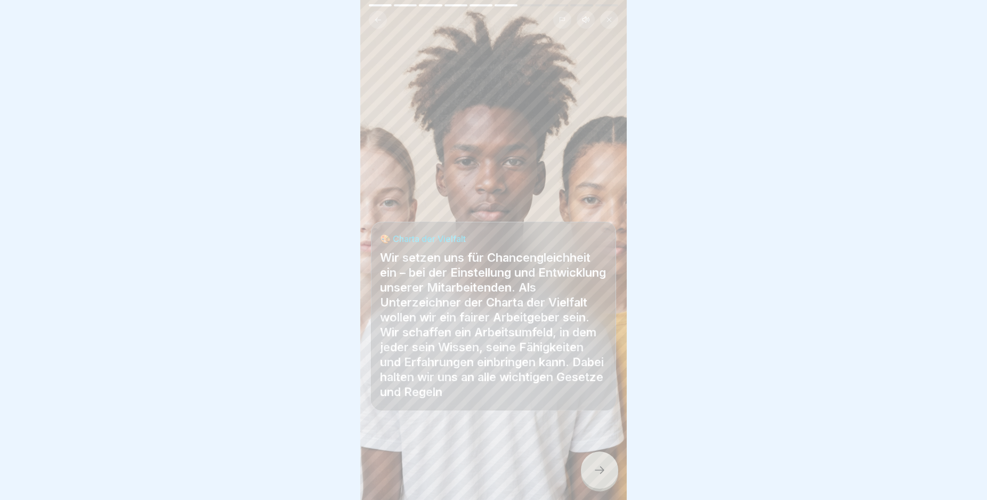
click at [604, 476] on icon at bounding box center [599, 470] width 13 height 13
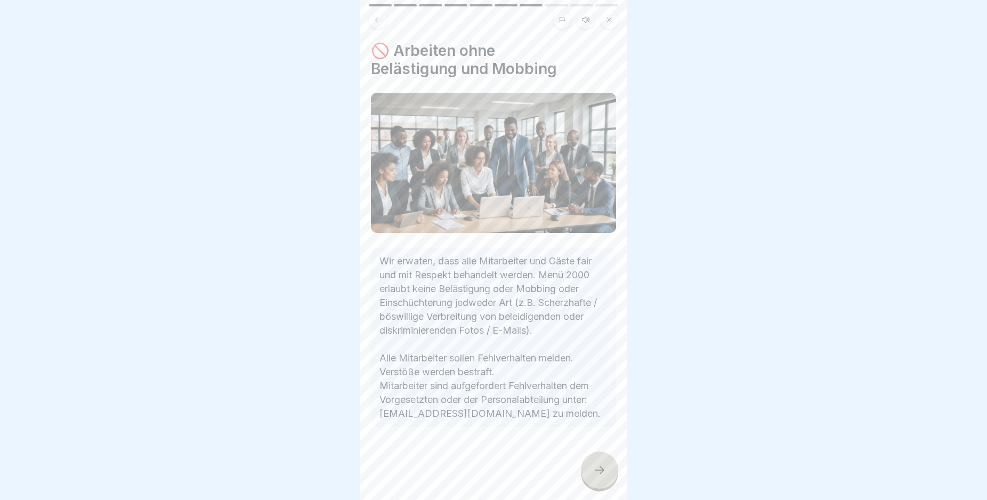
click at [604, 476] on icon at bounding box center [599, 470] width 13 height 13
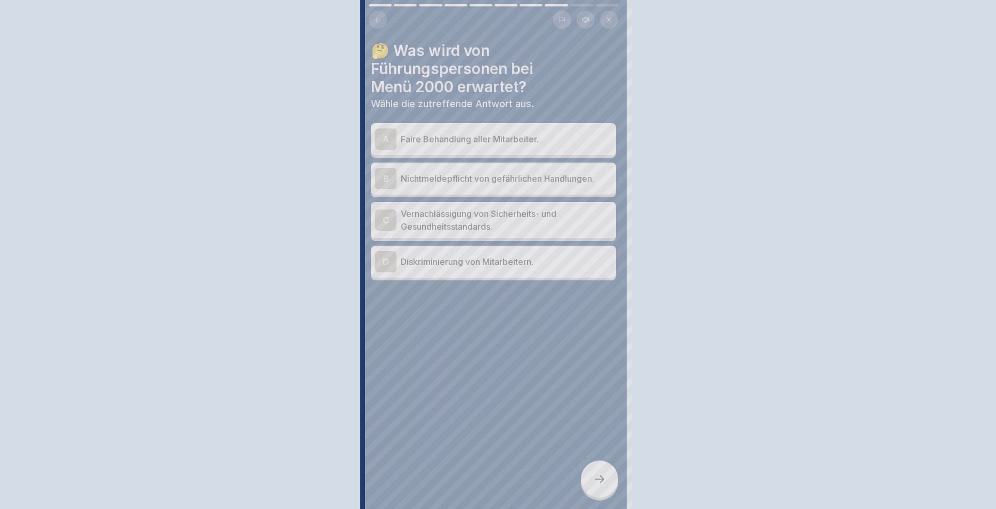
click at [604, 476] on div at bounding box center [498, 254] width 996 height 509
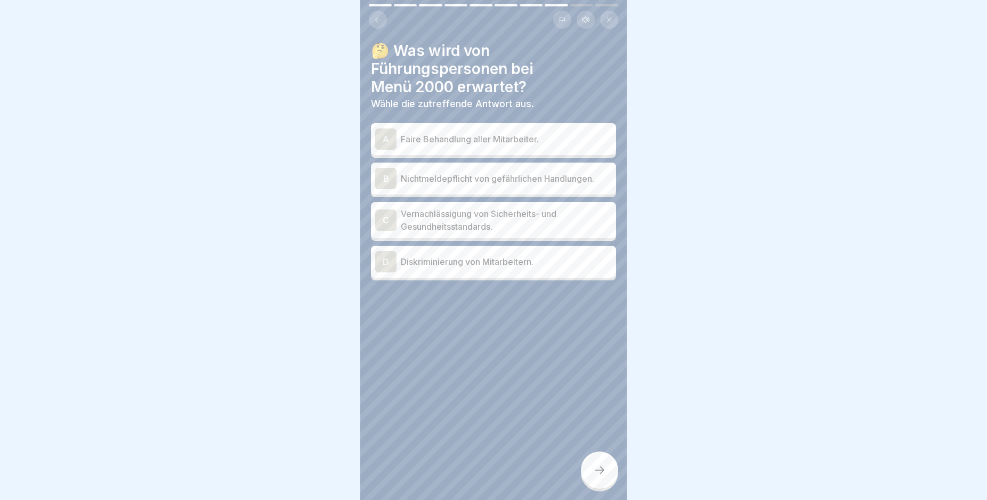
click at [551, 141] on p "Faire Behandlung aller Mitarbeiter." at bounding box center [506, 139] width 211 height 13
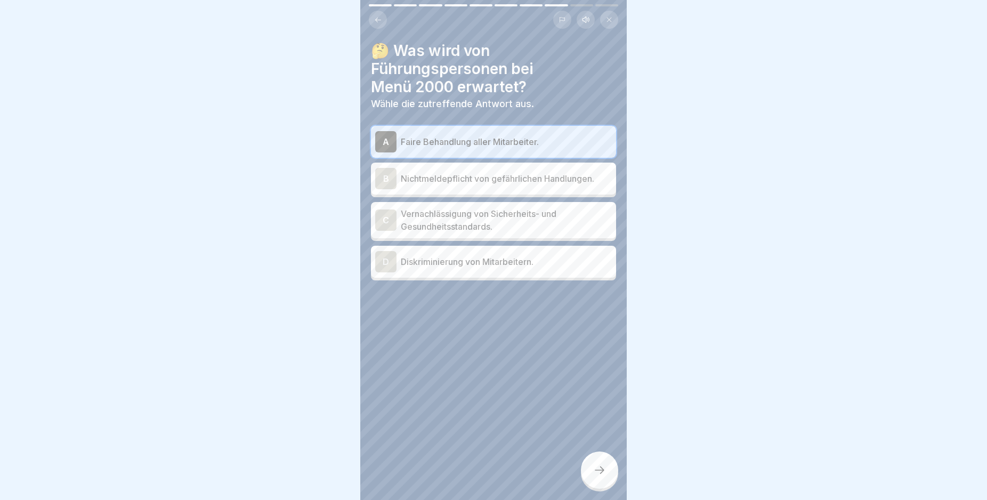
click at [460, 267] on p "Diskriminierung von Mitarbeitern." at bounding box center [506, 261] width 211 height 13
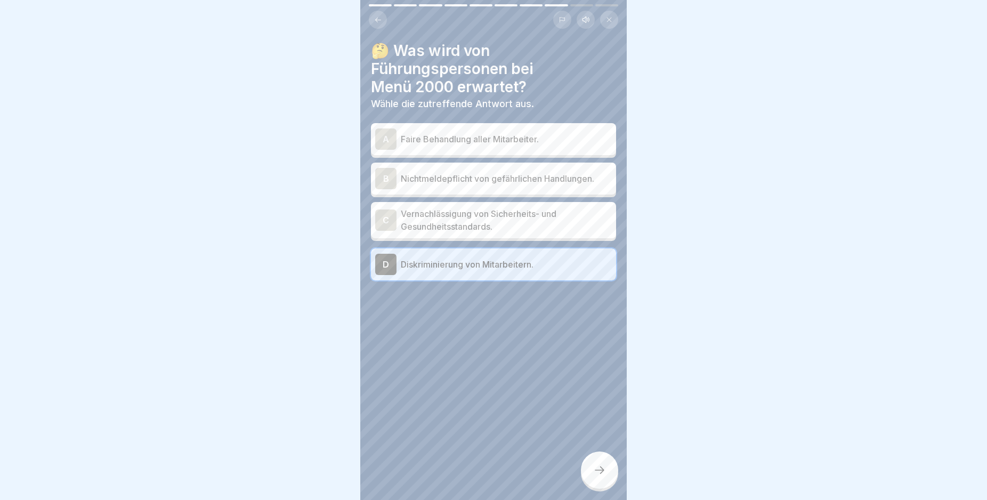
click at [453, 137] on p "Faire Behandlung aller Mitarbeiter." at bounding box center [506, 139] width 211 height 13
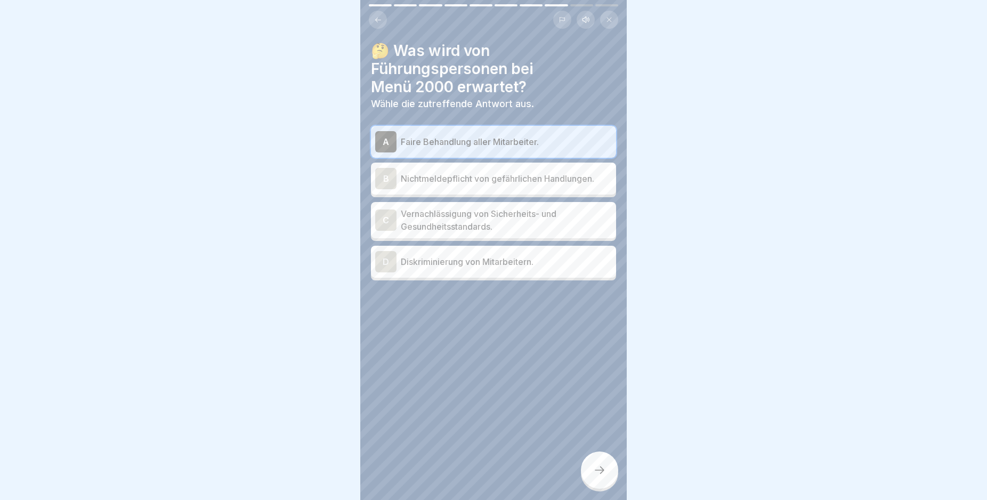
click at [597, 476] on icon at bounding box center [599, 470] width 13 height 13
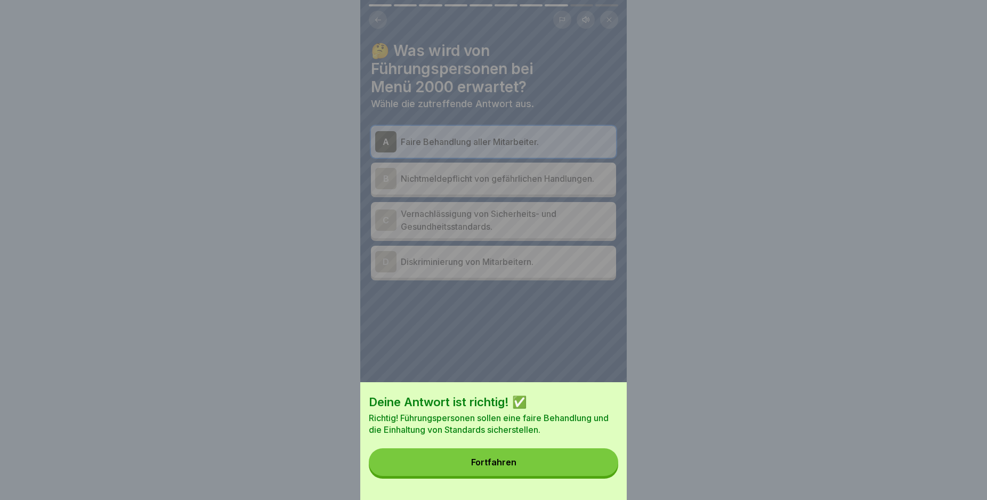
click at [537, 470] on button "Fortfahren" at bounding box center [493, 462] width 249 height 28
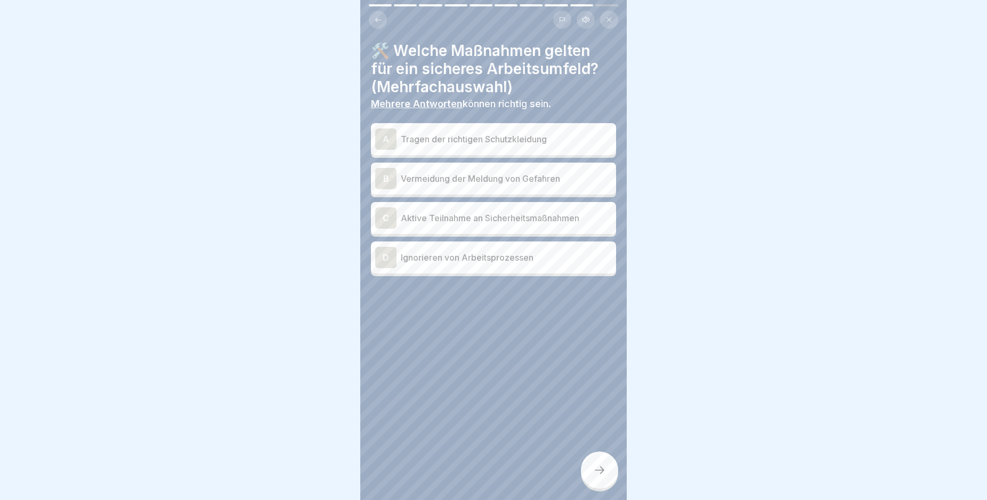
click at [546, 143] on p "Tragen der richtigen Schutzkleidung" at bounding box center [506, 139] width 211 height 13
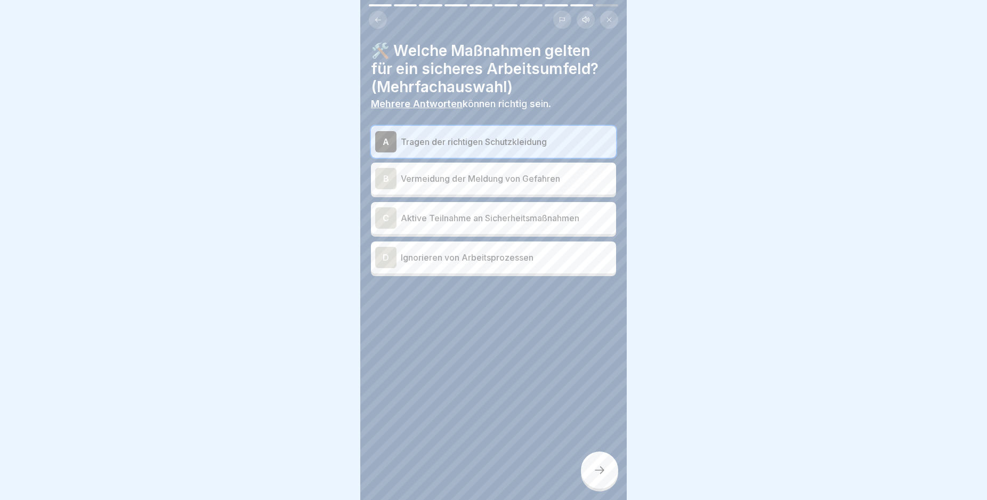
click at [507, 182] on p "Vermeidung der Meldung von Gefahren" at bounding box center [506, 178] width 211 height 13
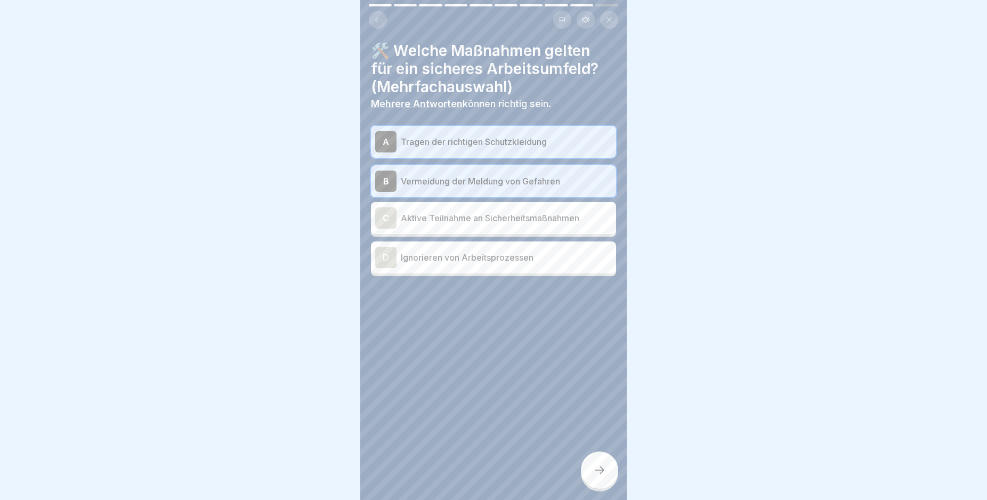
click at [492, 178] on p "Vermeidung der Meldung von Gefahren" at bounding box center [506, 181] width 211 height 13
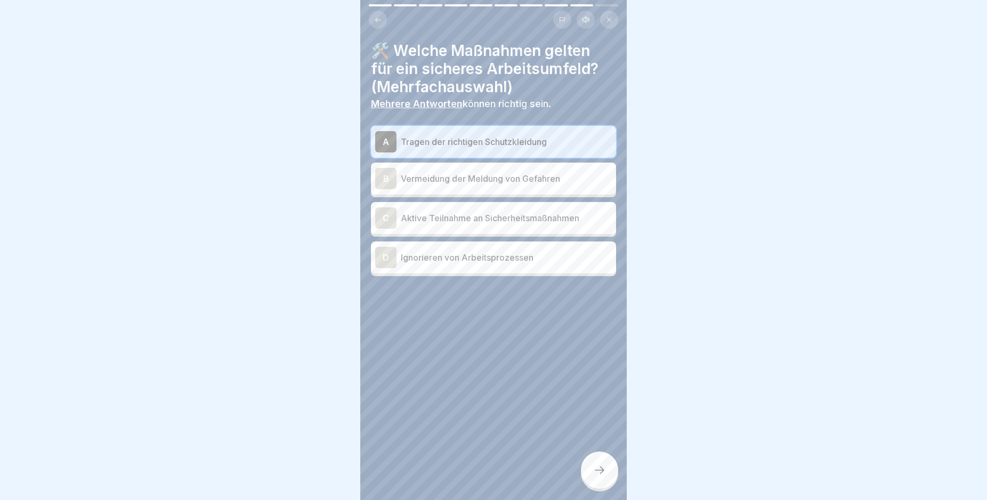
click at [513, 222] on p "Aktive Teilnahme an Sicherheitsmaßnahmen" at bounding box center [506, 218] width 211 height 13
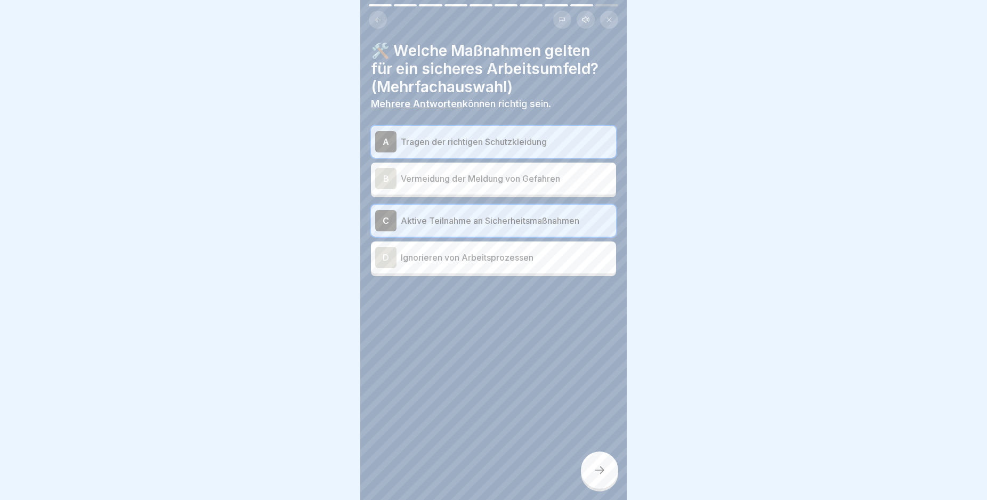
click at [608, 478] on div at bounding box center [599, 469] width 37 height 37
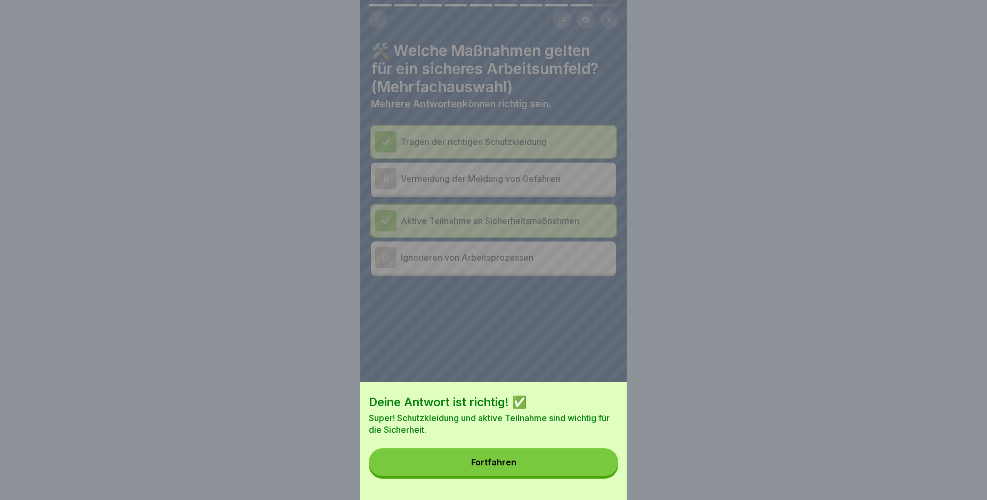
click at [559, 475] on button "Fortfahren" at bounding box center [493, 462] width 249 height 28
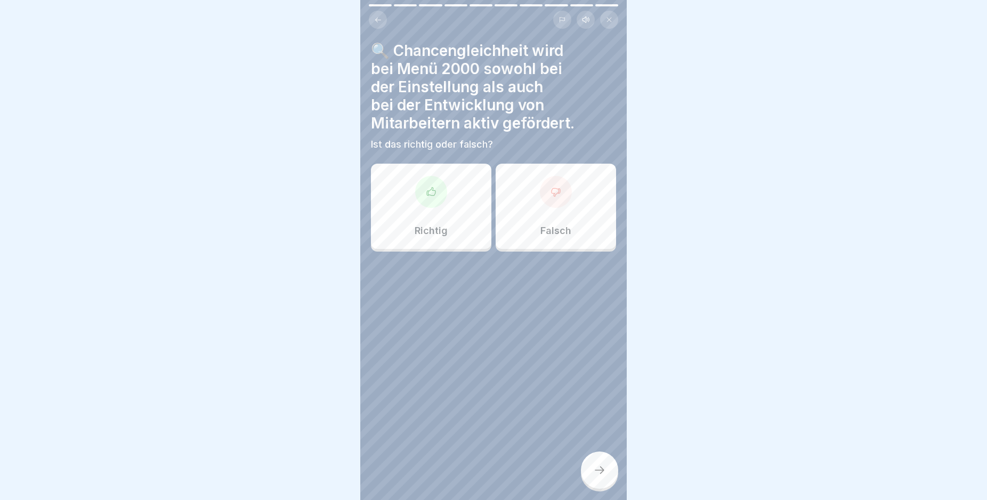
click at [447, 177] on div "Richtig" at bounding box center [431, 206] width 120 height 85
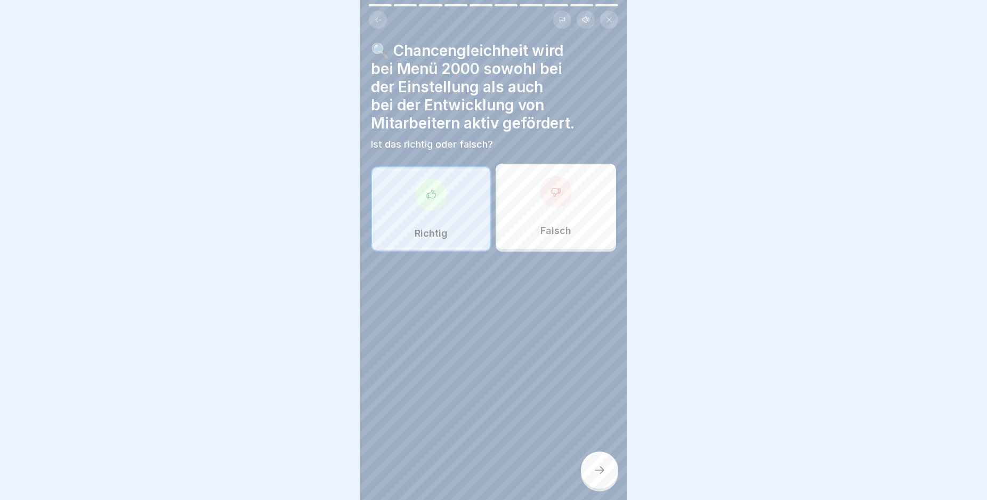
click at [601, 476] on icon at bounding box center [599, 470] width 13 height 13
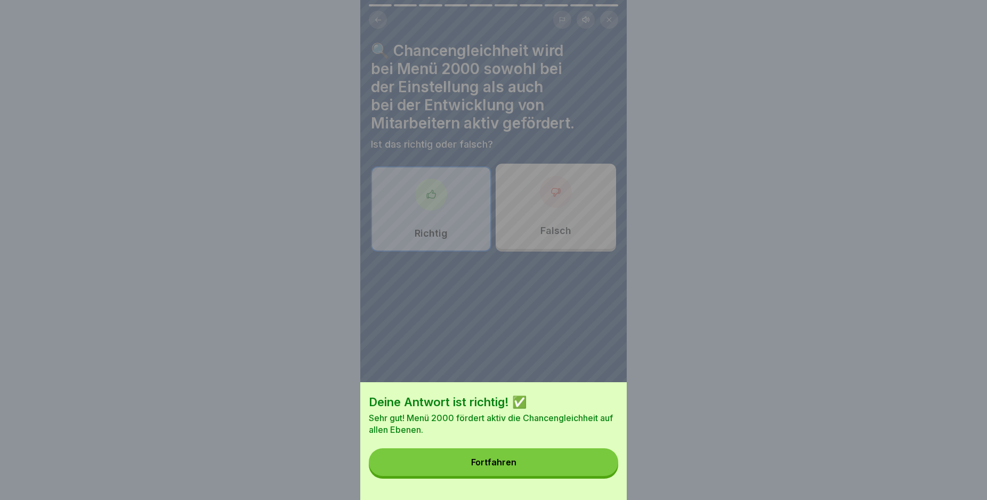
click at [499, 476] on button "Fortfahren" at bounding box center [493, 462] width 249 height 28
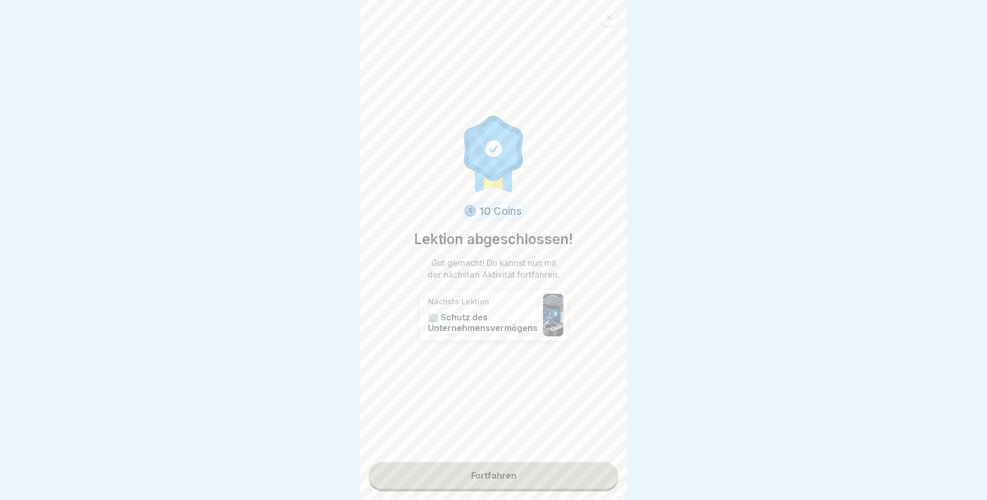
click at [509, 483] on link "Fortfahren" at bounding box center [493, 475] width 249 height 27
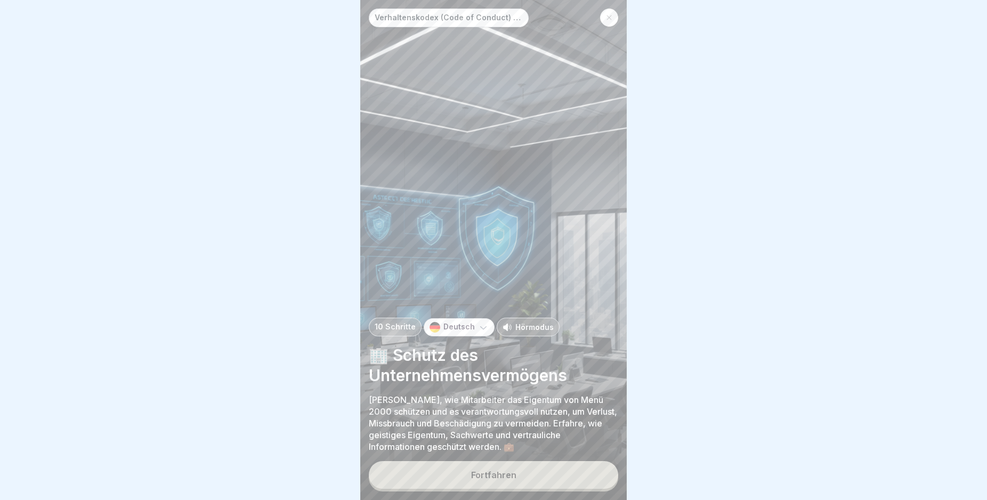
click at [523, 482] on button "Fortfahren" at bounding box center [493, 475] width 249 height 28
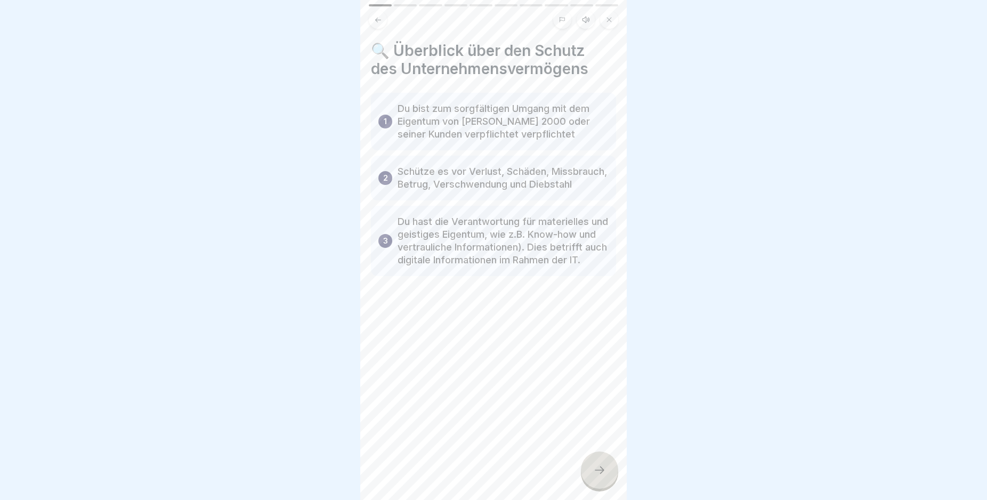
click at [585, 474] on div at bounding box center [599, 469] width 37 height 37
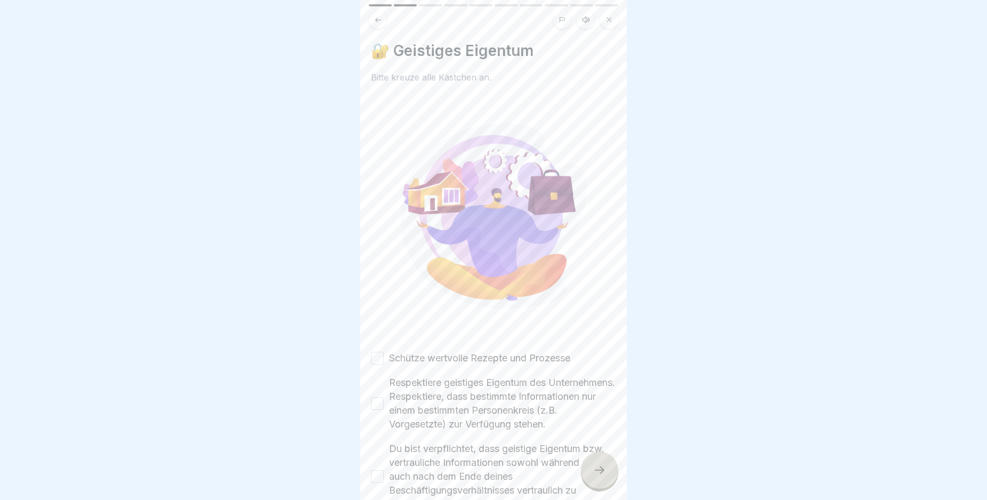
click at [587, 474] on div at bounding box center [599, 469] width 37 height 37
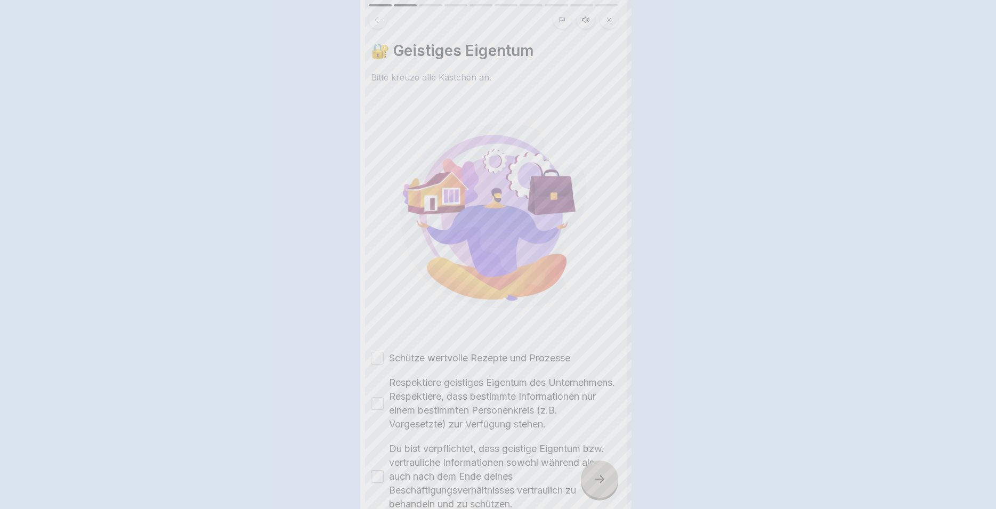
click at [587, 474] on div at bounding box center [498, 254] width 996 height 509
click at [587, 474] on div at bounding box center [599, 478] width 37 height 37
click at [587, 474] on div at bounding box center [498, 254] width 996 height 509
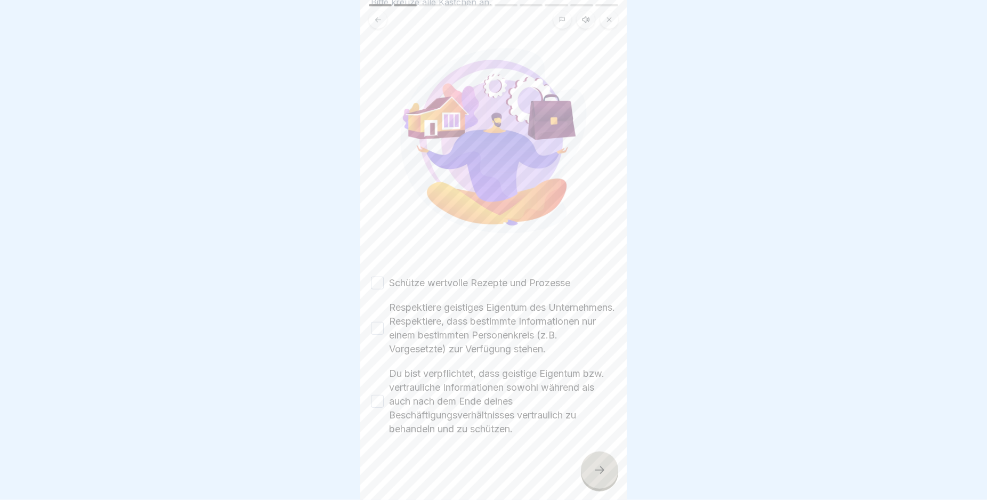
scroll to position [9, 0]
click at [446, 377] on label "Du bist verpflichtet, dass geistige Eigentum bzw. vertrauliche Informationen so…" at bounding box center [502, 401] width 227 height 69
click at [384, 395] on button "Du bist verpflichtet, dass geistige Eigentum bzw. vertrauliche Informationen so…" at bounding box center [377, 401] width 13 height 13
drag, startPoint x: 425, startPoint y: 314, endPoint x: 427, endPoint y: 276, distance: 37.9
click at [425, 313] on label "Respektiere geistiges Eigentum des Unternehmens. Respektiere, dass bestimmte In…" at bounding box center [502, 327] width 227 height 55
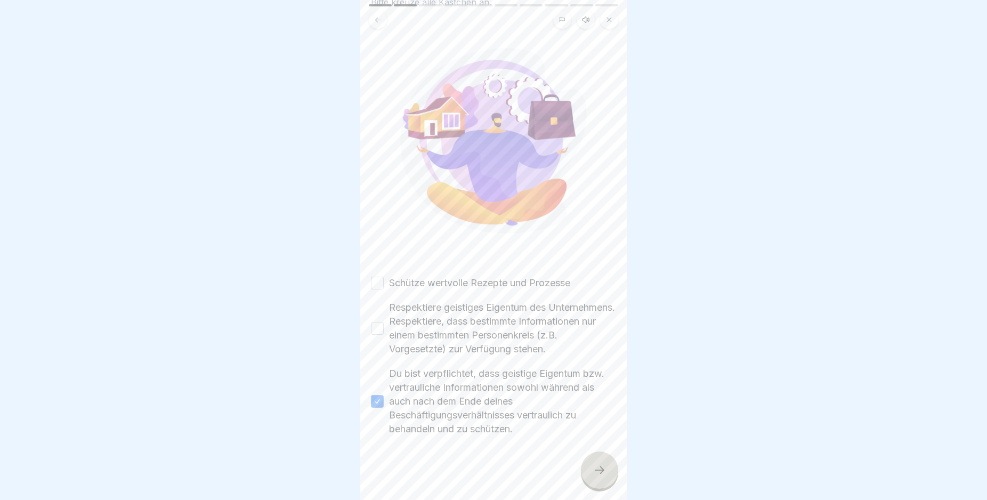
click at [384, 322] on button "Respektiere geistiges Eigentum des Unternehmens. Respektiere, dass bestimmte In…" at bounding box center [377, 328] width 13 height 13
click at [430, 276] on label "Schütze wertvolle Rezepte und Prozesse" at bounding box center [479, 283] width 181 height 14
click at [384, 277] on button "Schütze wertvolle Rezepte und Prozesse" at bounding box center [377, 283] width 13 height 13
click at [608, 486] on div at bounding box center [599, 469] width 37 height 37
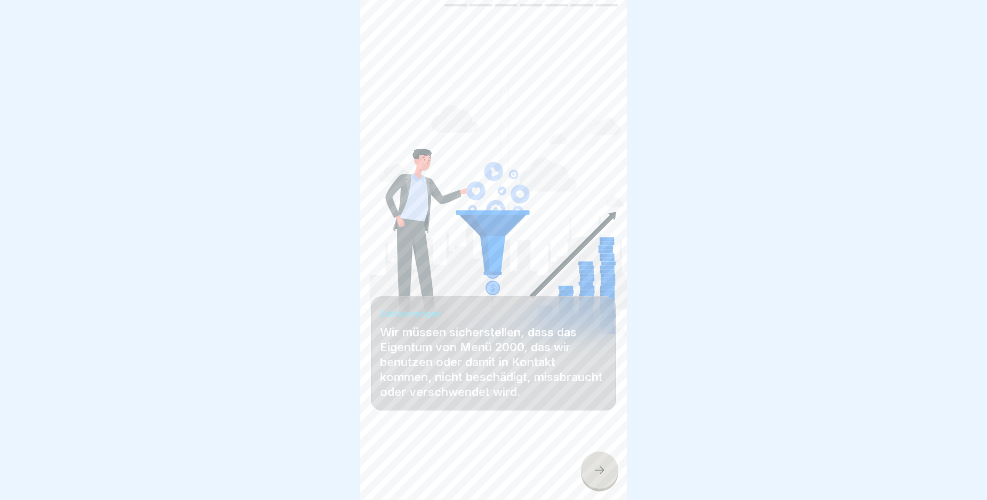
click at [590, 470] on div at bounding box center [599, 469] width 37 height 37
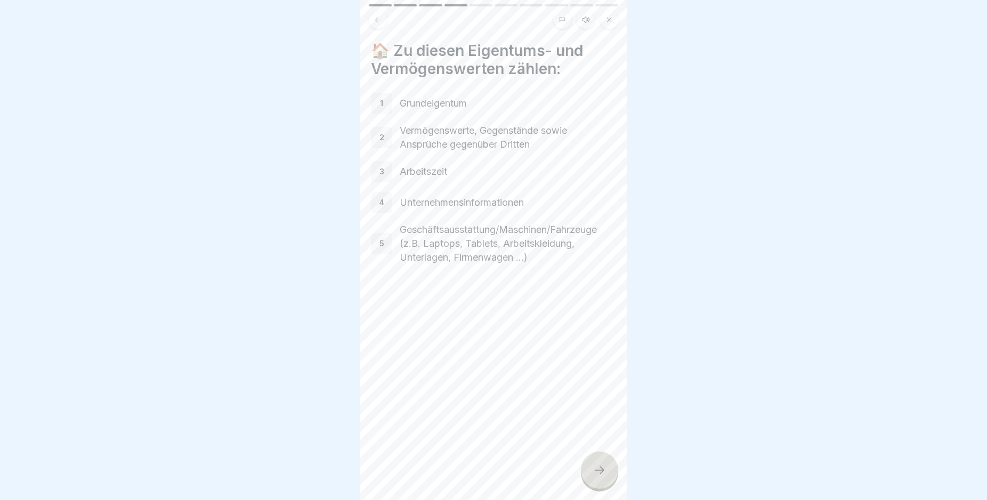
click at [590, 470] on div at bounding box center [599, 469] width 37 height 37
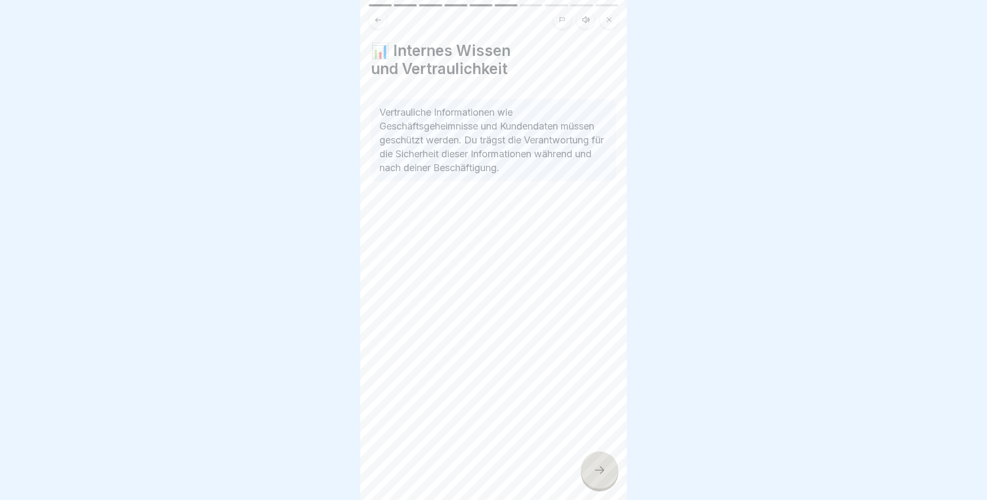
click at [591, 470] on div at bounding box center [599, 469] width 37 height 37
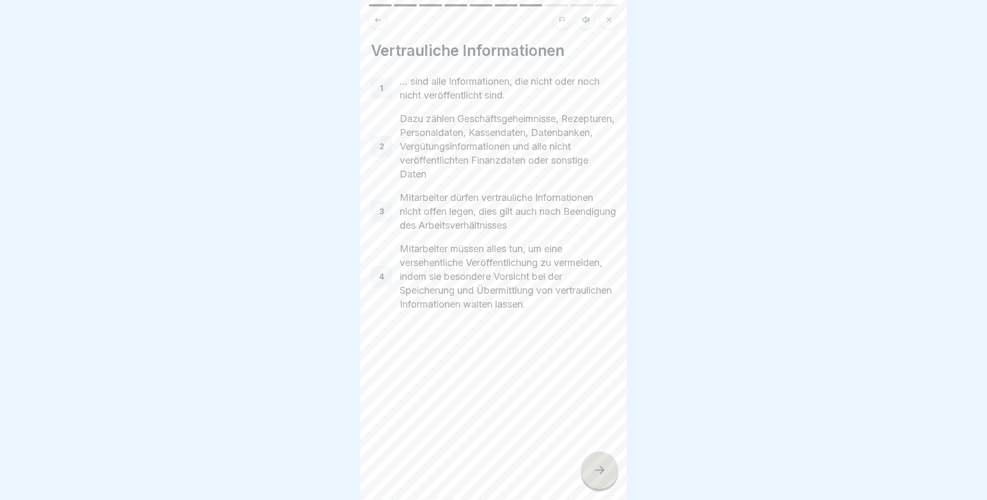
click at [591, 470] on div at bounding box center [599, 469] width 37 height 37
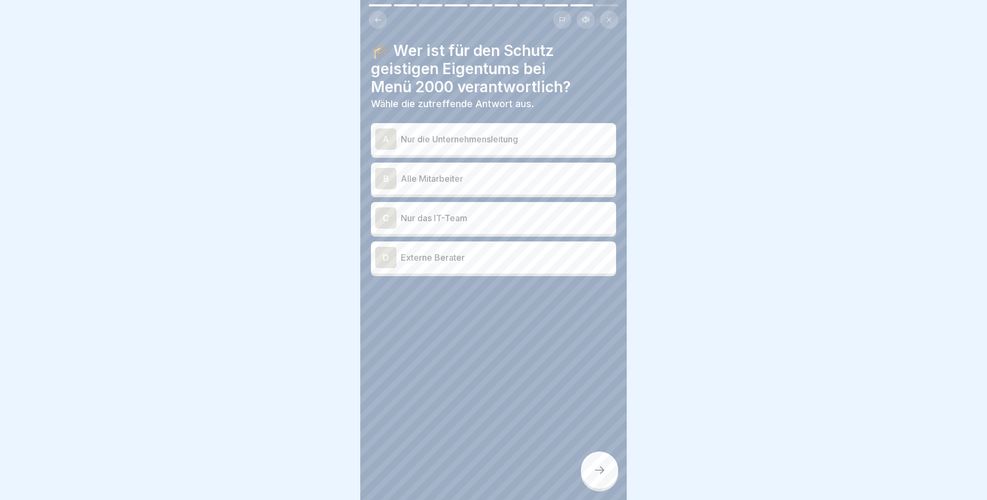
click at [591, 470] on div at bounding box center [599, 469] width 37 height 37
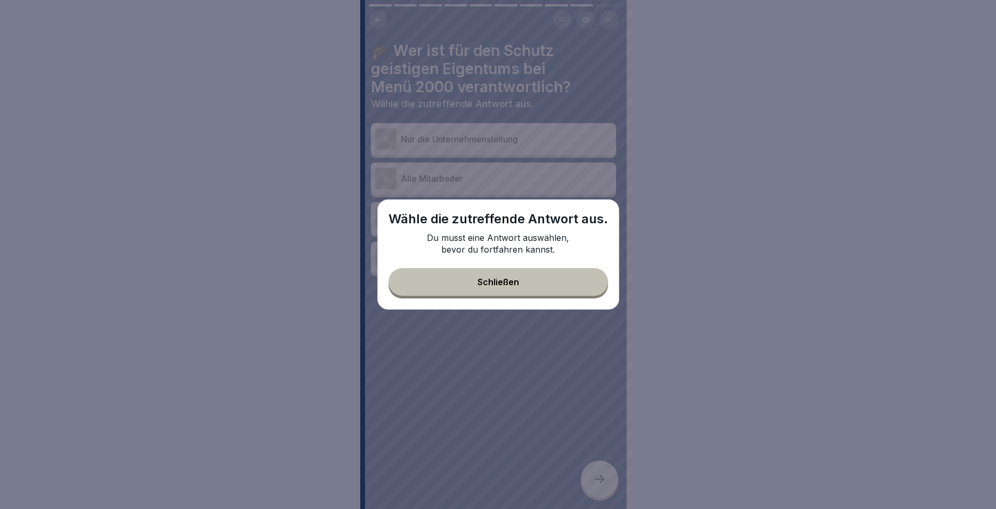
click at [527, 280] on button "Schließen" at bounding box center [498, 282] width 220 height 28
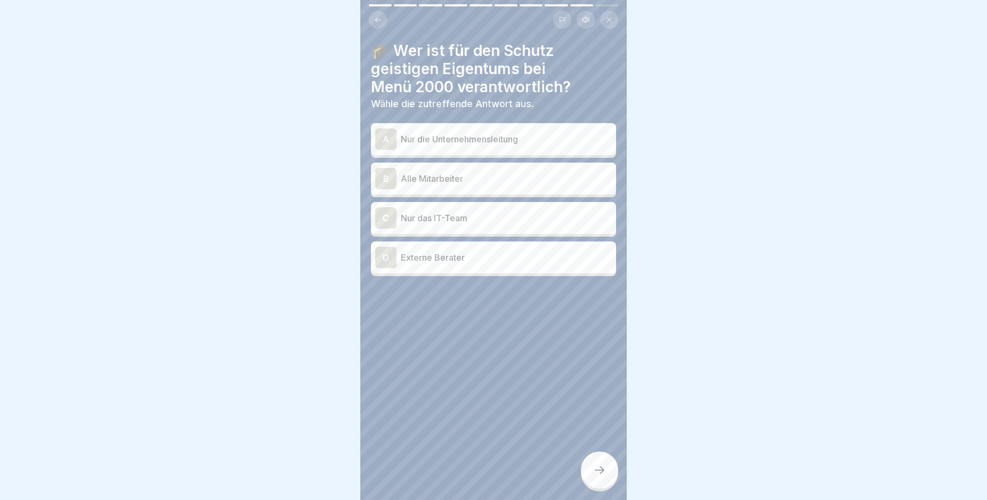
click at [540, 168] on div "B Alle Mitarbeiter" at bounding box center [493, 178] width 237 height 21
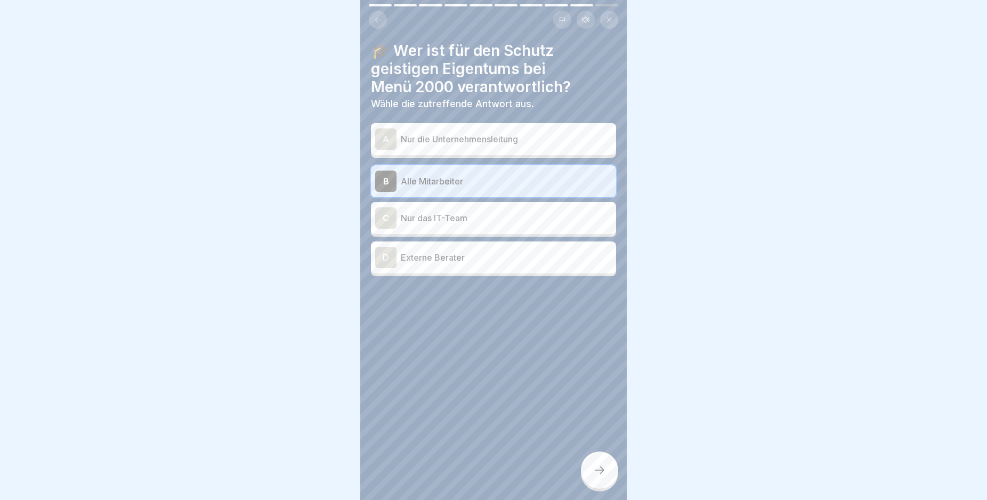
click at [599, 473] on div at bounding box center [599, 469] width 37 height 37
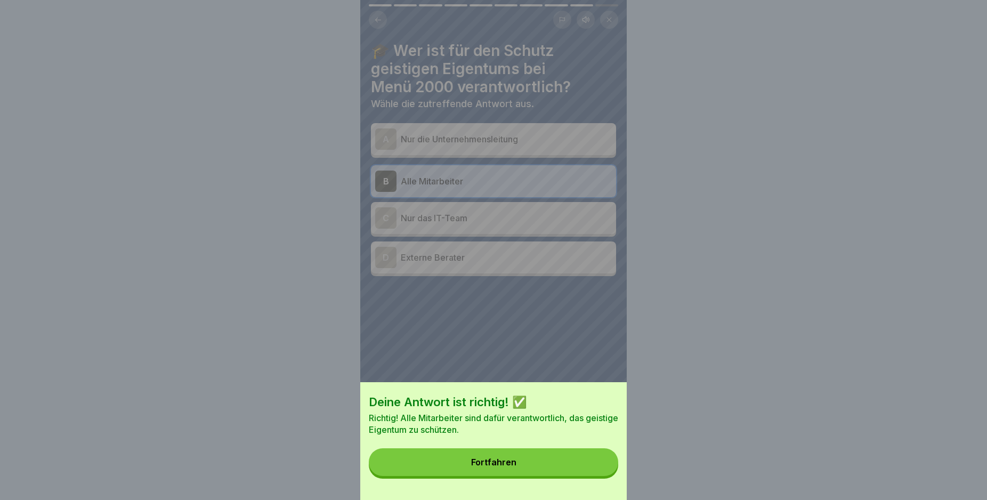
drag, startPoint x: 504, startPoint y: 472, endPoint x: 506, endPoint y: 446, distance: 25.7
click at [506, 467] on div "Fortfahren" at bounding box center [493, 462] width 45 height 10
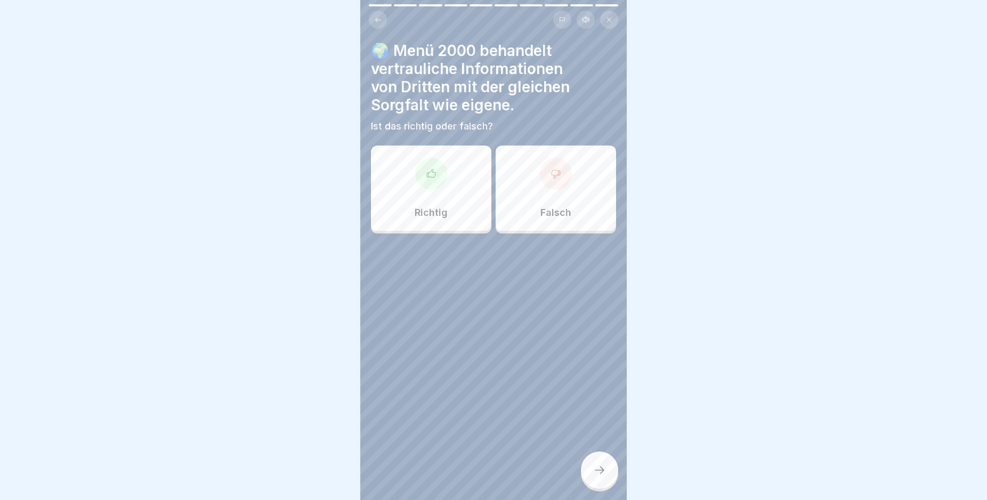
click at [452, 177] on div "Richtig" at bounding box center [431, 187] width 120 height 85
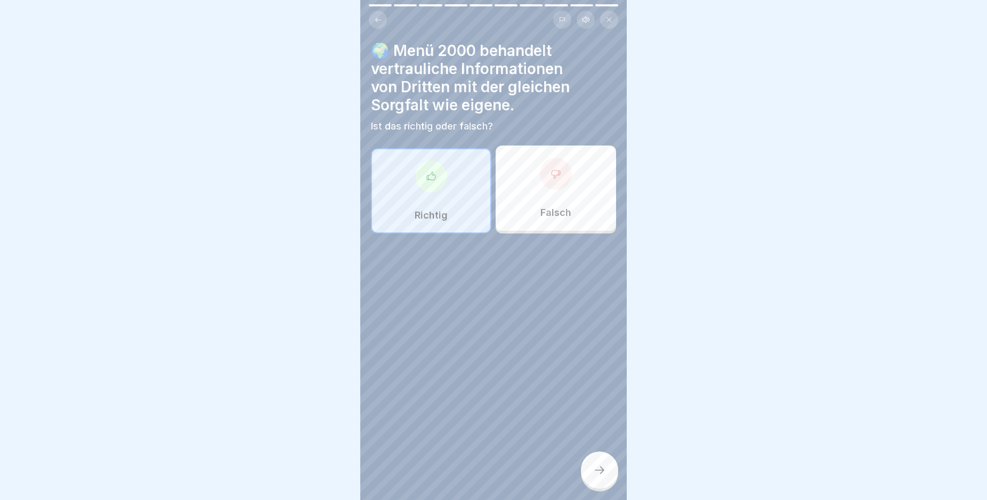
click at [605, 468] on div at bounding box center [599, 469] width 37 height 37
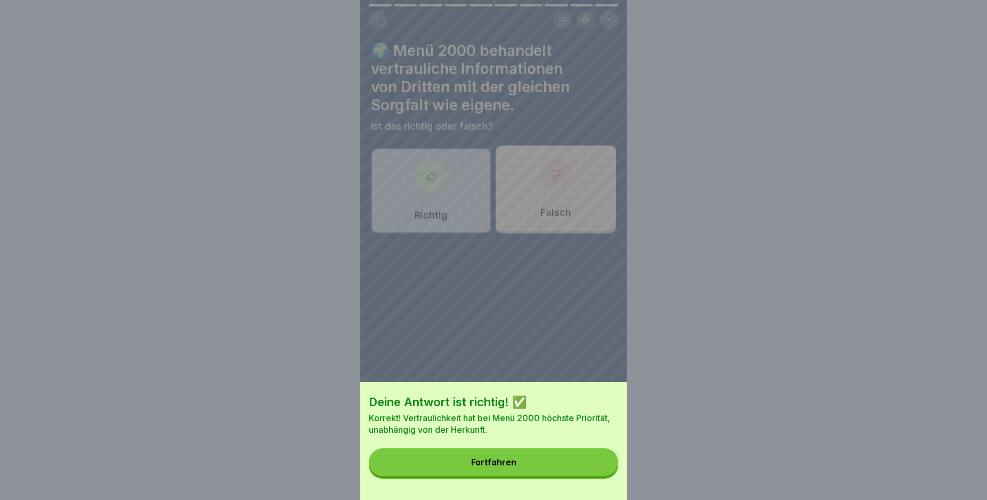
click at [533, 458] on div "Deine Antwort ist richtig! ✅ Korrekt! Vertraulichkeit hat bei Menü 2000 höchste…" at bounding box center [493, 441] width 266 height 118
click at [478, 465] on button "Fortfahren" at bounding box center [493, 462] width 249 height 28
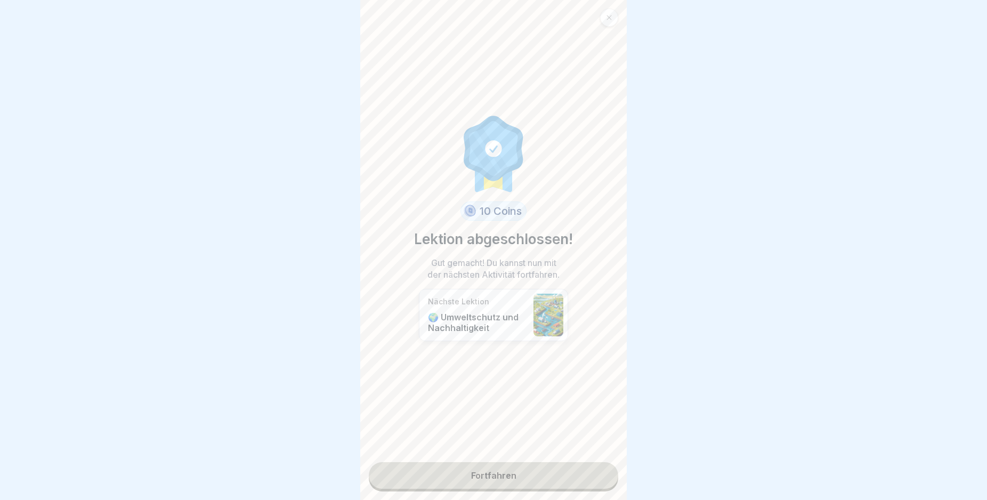
click at [542, 489] on div "10 Coins Lektion abgeschlossen! Gut gemacht! Du kannst nun mit der nächsten Akt…" at bounding box center [493, 250] width 266 height 500
click at [540, 468] on link "Fortfahren" at bounding box center [493, 475] width 249 height 27
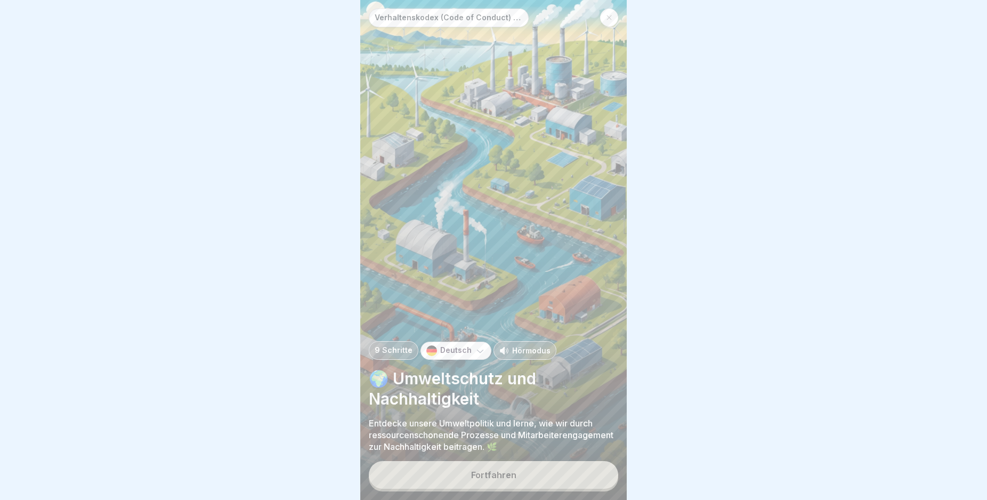
click at [530, 489] on button "Fortfahren" at bounding box center [493, 475] width 249 height 28
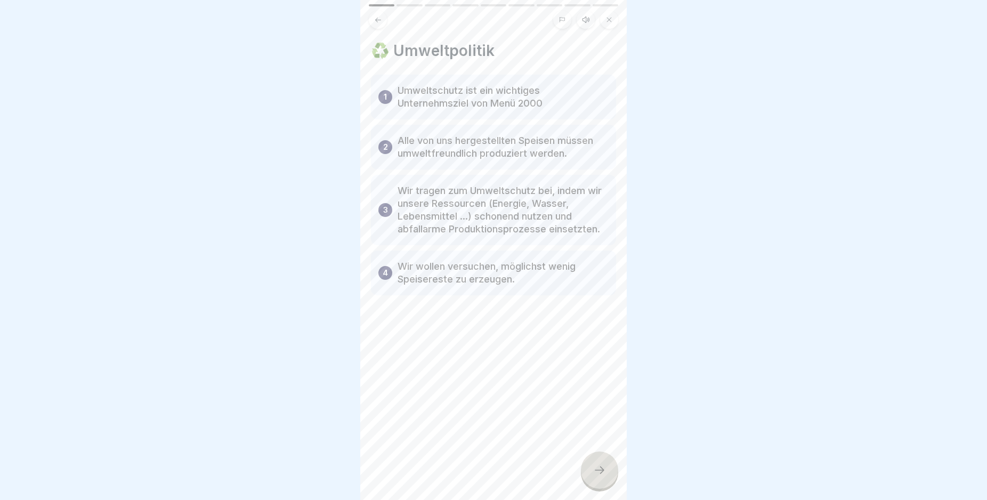
click at [599, 476] on icon at bounding box center [599, 470] width 13 height 13
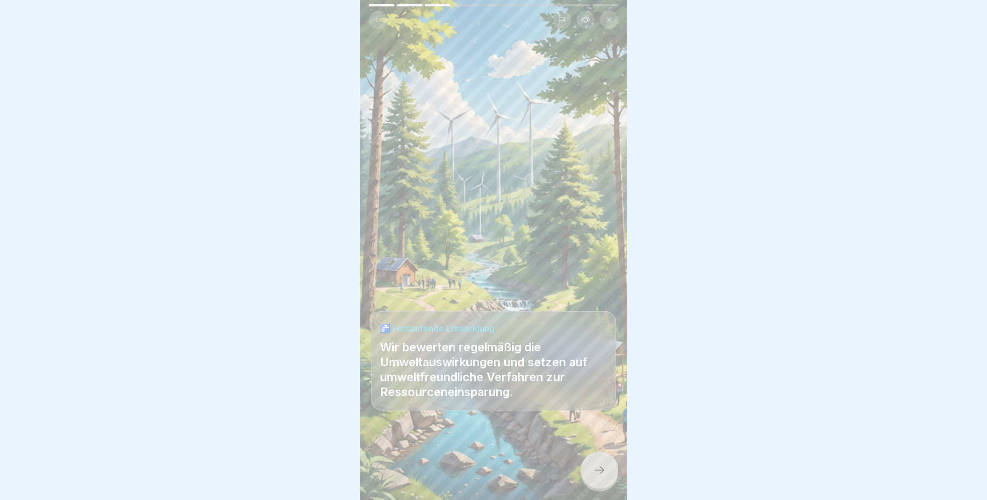
click at [599, 476] on icon at bounding box center [599, 470] width 13 height 13
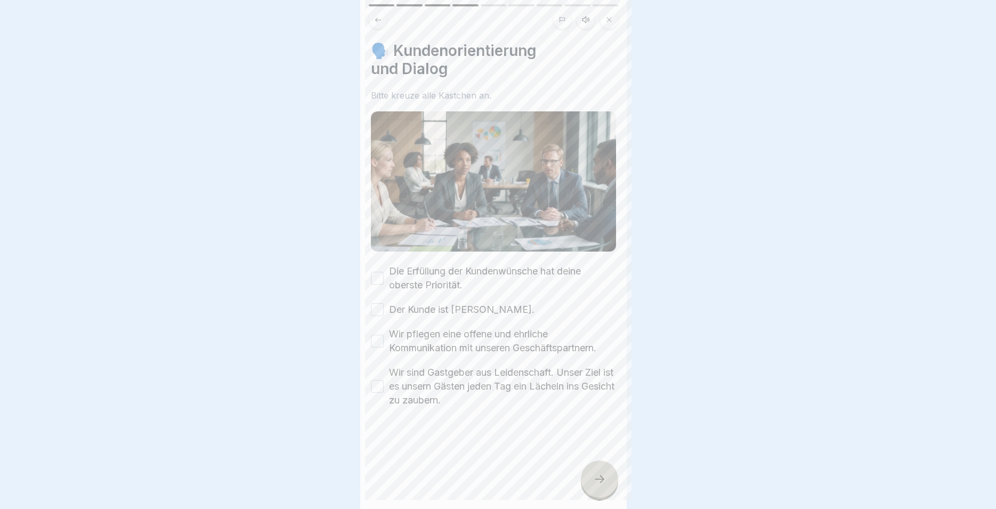
click at [599, 481] on div at bounding box center [498, 254] width 996 height 509
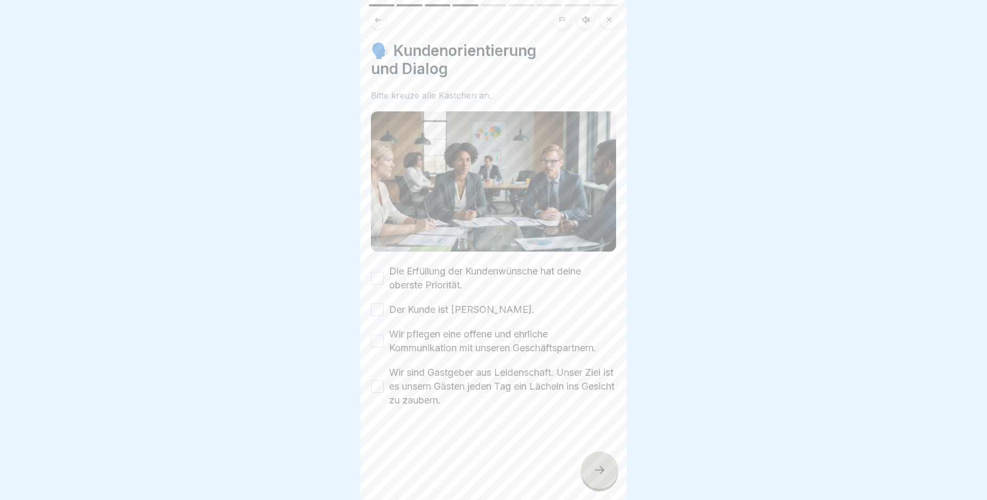
click at [599, 476] on icon at bounding box center [599, 470] width 13 height 13
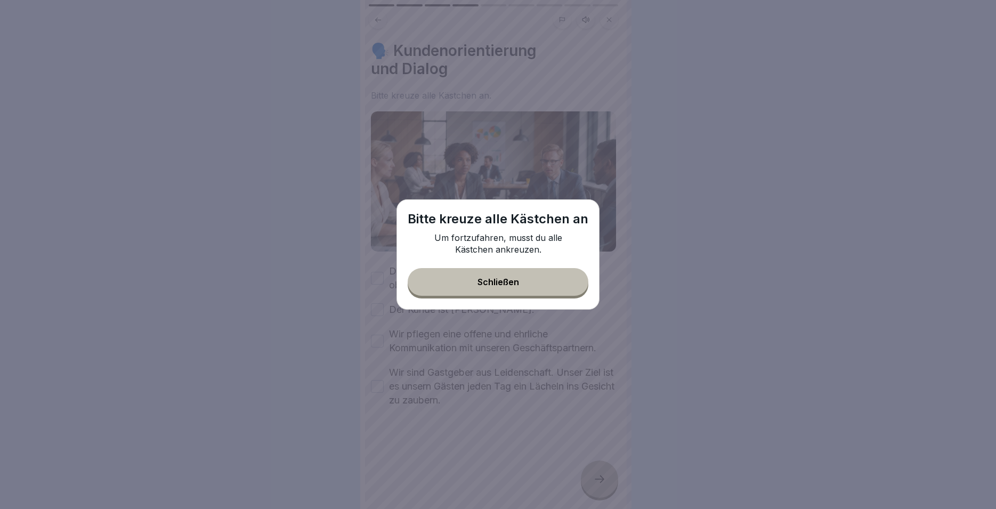
click at [505, 278] on div "Schließen" at bounding box center [498, 282] width 42 height 10
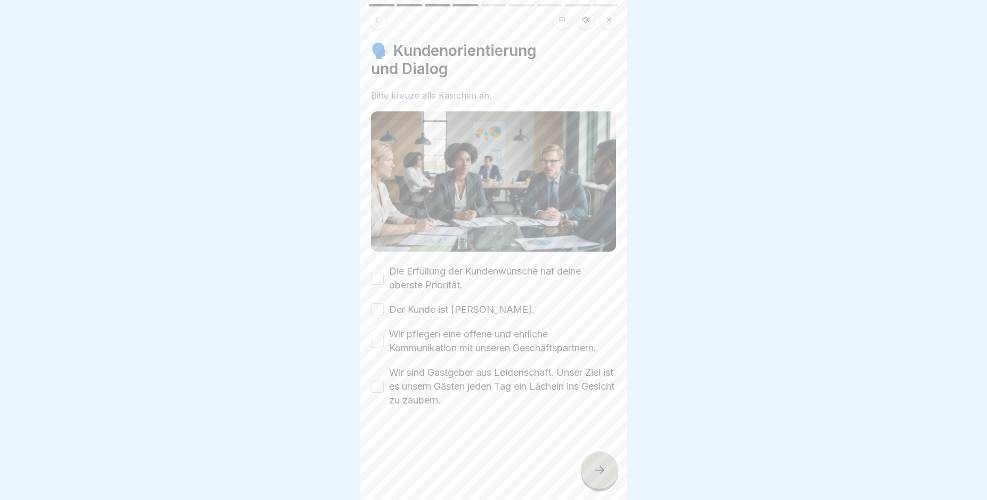
click at [503, 273] on label "Die Erfüllung der Kundenwünsche hat deine oberste Priorität." at bounding box center [502, 278] width 227 height 28
click at [384, 273] on button "Die Erfüllung der Kundenwünsche hat deine oberste Priorität." at bounding box center [377, 278] width 13 height 13
click at [493, 298] on div "Die Erfüllung der Kundenwünsche hat deine oberste Priorität. Der Kunde ist [PER…" at bounding box center [493, 335] width 245 height 143
click at [497, 310] on div "Die Erfüllung der Kundenwünsche hat deine oberste Priorität. Der Kunde ist [PER…" at bounding box center [493, 335] width 245 height 143
click at [433, 308] on label "Der Kunde ist [PERSON_NAME]." at bounding box center [461, 310] width 145 height 14
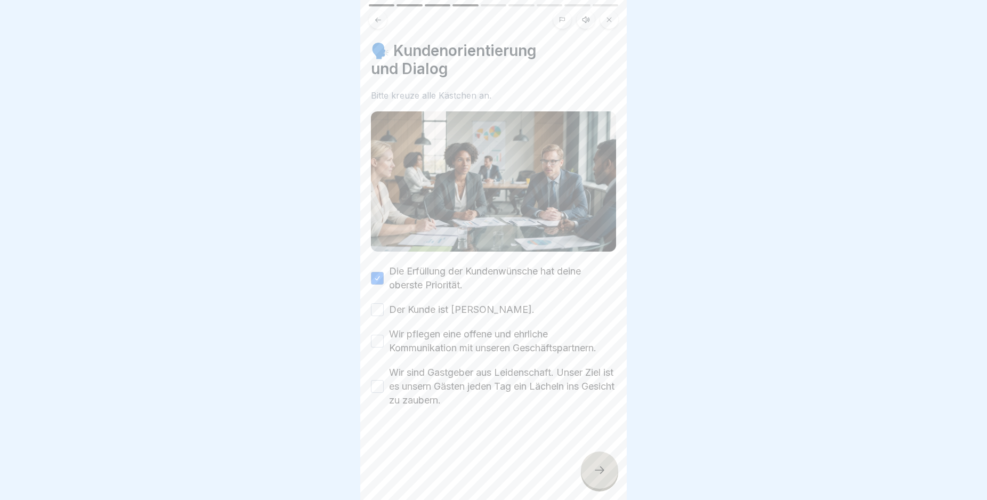
click at [384, 308] on button "Der Kunde ist [PERSON_NAME]." at bounding box center [377, 309] width 13 height 13
click at [441, 328] on label "Wir pflegen eine offene und ehrliche Kommunikation mit unseren Geschäftspartner…" at bounding box center [502, 341] width 227 height 28
click at [384, 335] on button "Wir pflegen eine offene und ehrliche Kommunikation mit unseren Geschäftspartner…" at bounding box center [377, 341] width 13 height 13
drag, startPoint x: 442, startPoint y: 380, endPoint x: 490, endPoint y: 409, distance: 55.9
click at [446, 385] on label "Wir sind Gastgeber aus Leidenschaft. Unser Ziel ist es unsern Gästen jeden Tag …" at bounding box center [502, 386] width 227 height 42
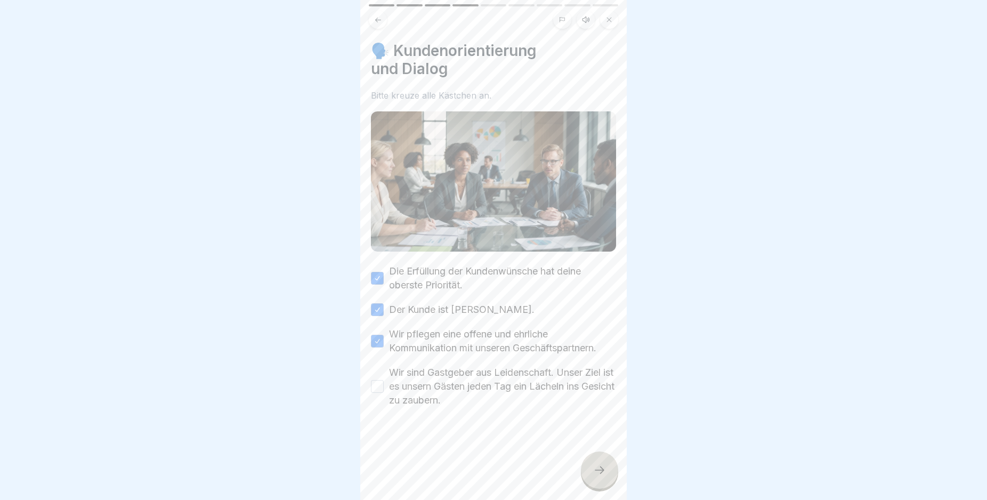
drag, startPoint x: 521, startPoint y: 396, endPoint x: 521, endPoint y: 389, distance: 6.9
click at [521, 396] on label "Wir sind Gastgeber aus Leidenschaft. Unser Ziel ist es unsern Gästen jeden Tag …" at bounding box center [502, 386] width 227 height 42
click at [384, 393] on button "Wir sind Gastgeber aus Leidenschaft. Unser Ziel ist es unsern Gästen jeden Tag …" at bounding box center [377, 386] width 13 height 13
click at [605, 476] on icon at bounding box center [599, 470] width 13 height 13
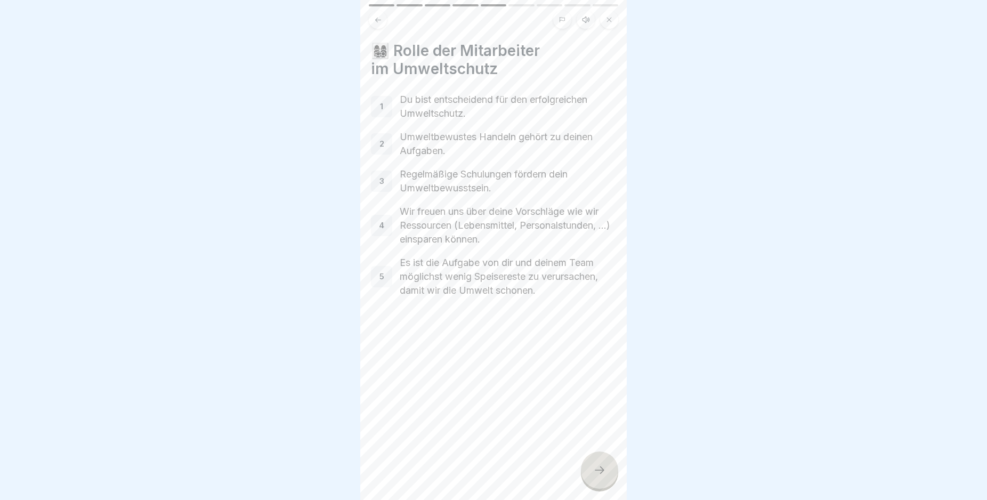
click at [605, 476] on icon at bounding box center [599, 470] width 13 height 13
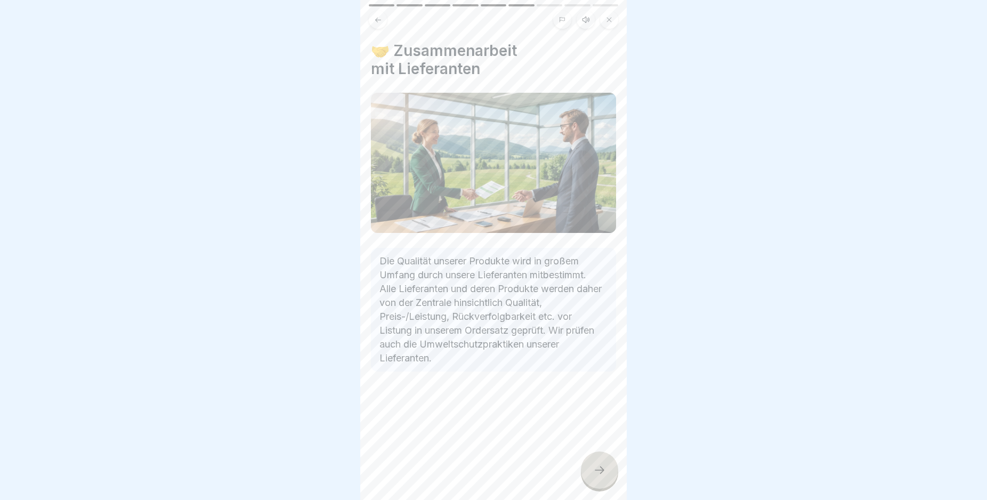
click at [605, 476] on icon at bounding box center [599, 470] width 13 height 13
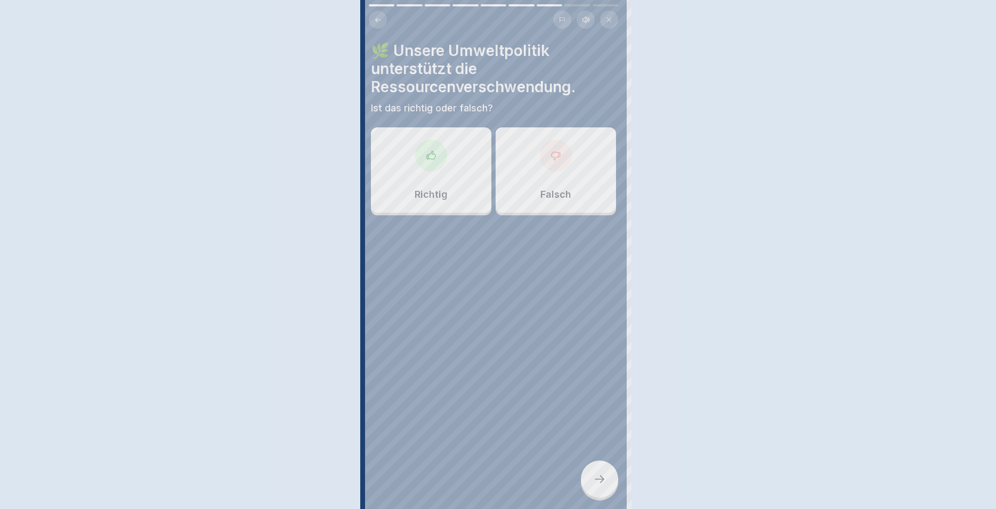
click at [605, 477] on div at bounding box center [498, 254] width 996 height 509
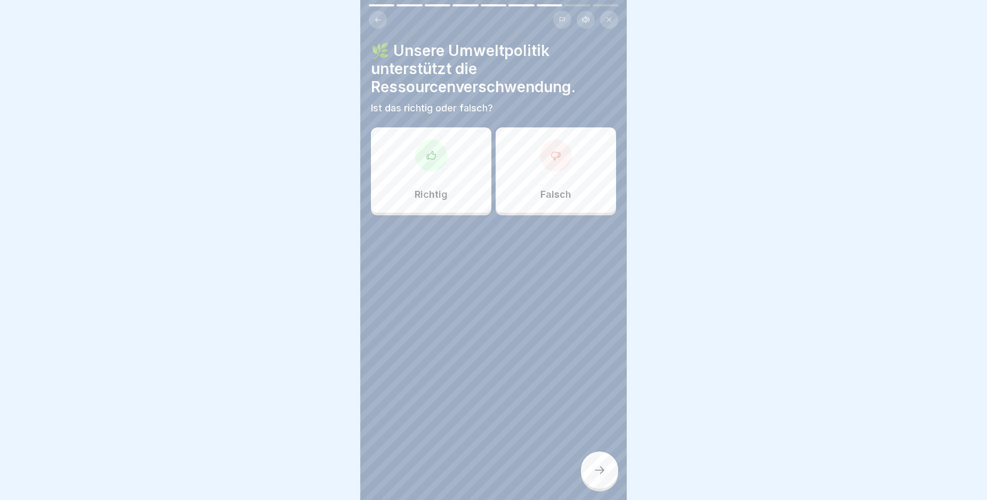
click at [433, 145] on div at bounding box center [431, 156] width 32 height 32
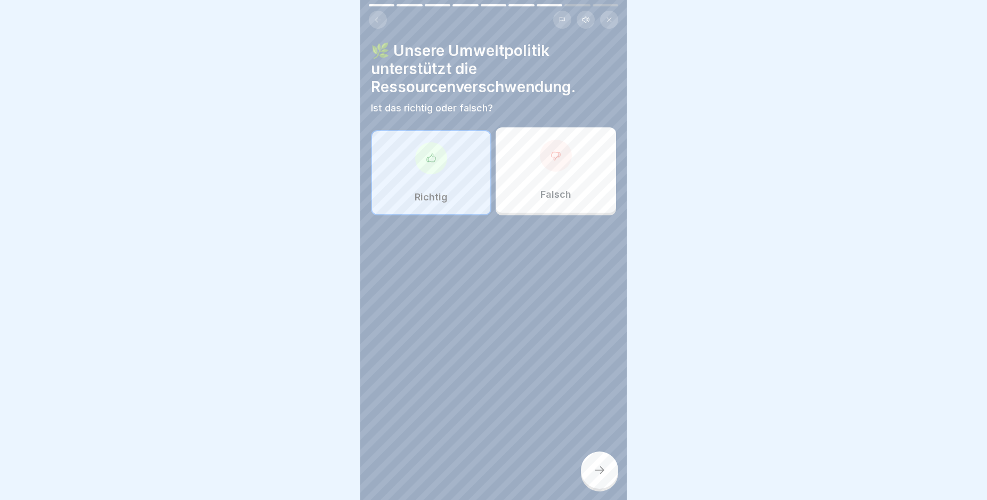
click at [605, 473] on div at bounding box center [599, 469] width 37 height 37
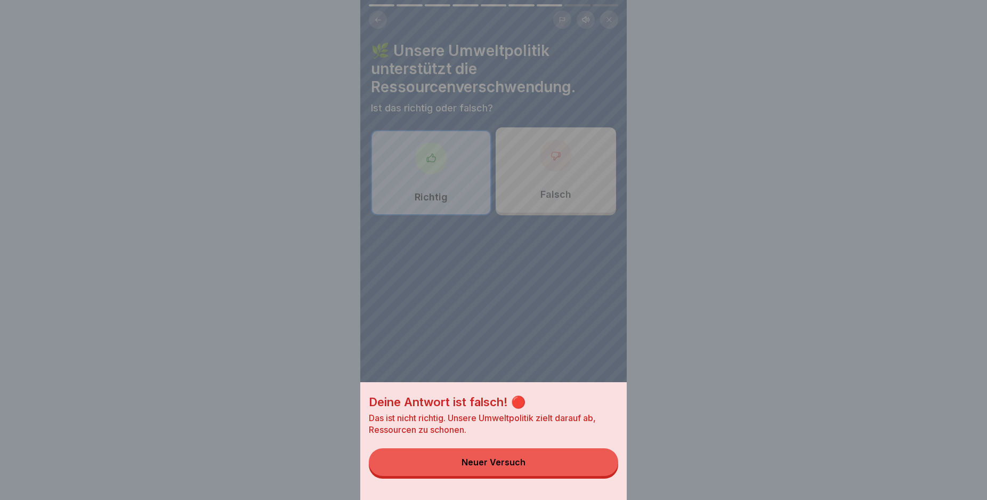
drag, startPoint x: 550, startPoint y: 464, endPoint x: 542, endPoint y: 405, distance: 58.6
click at [549, 462] on button "Neuer Versuch" at bounding box center [493, 462] width 249 height 28
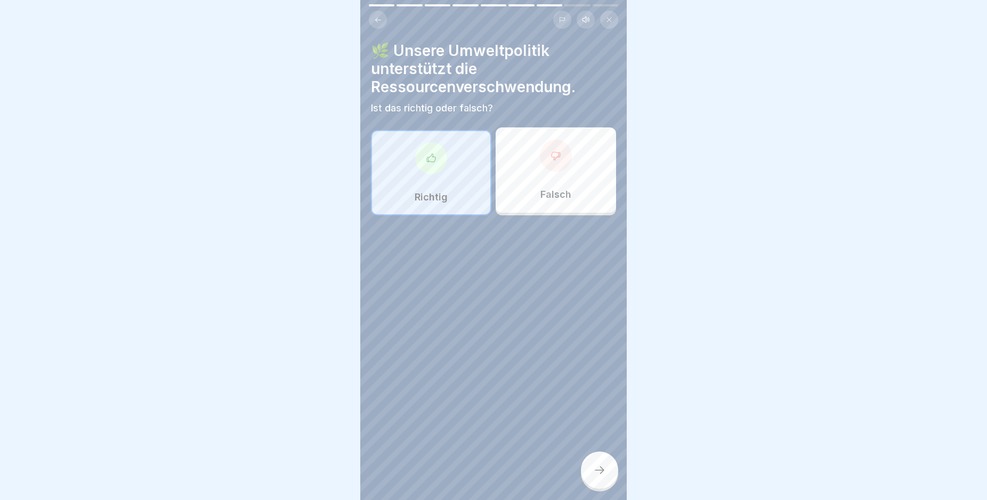
click at [515, 168] on div "Falsch" at bounding box center [556, 169] width 120 height 85
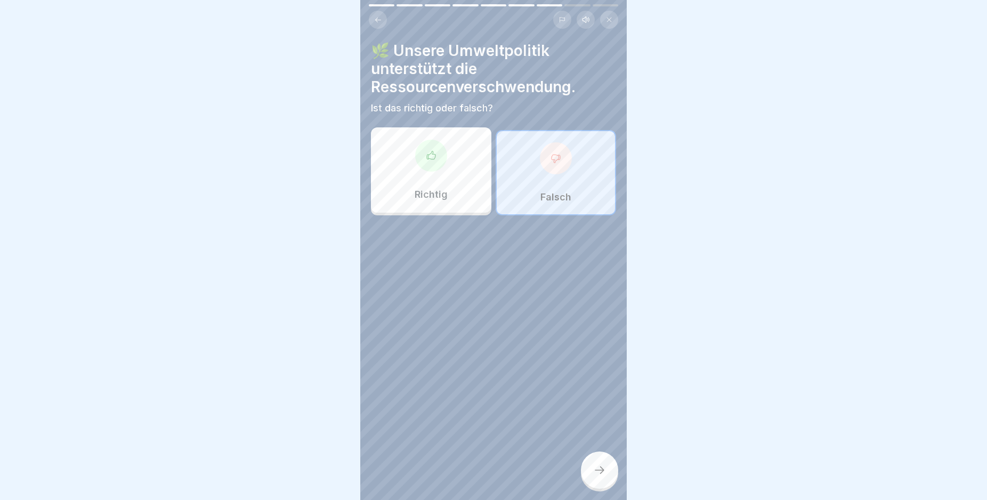
click at [592, 476] on div at bounding box center [599, 469] width 37 height 37
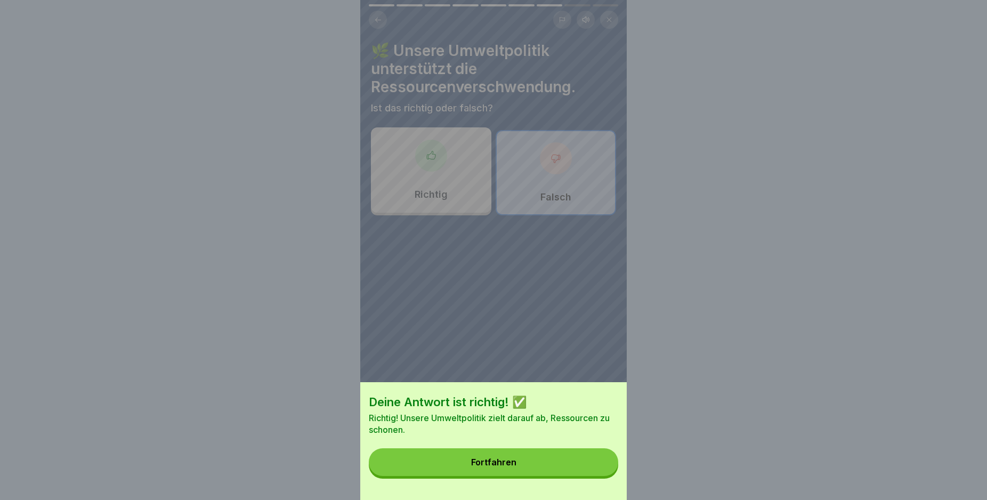
click at [567, 461] on button "Fortfahren" at bounding box center [493, 462] width 249 height 28
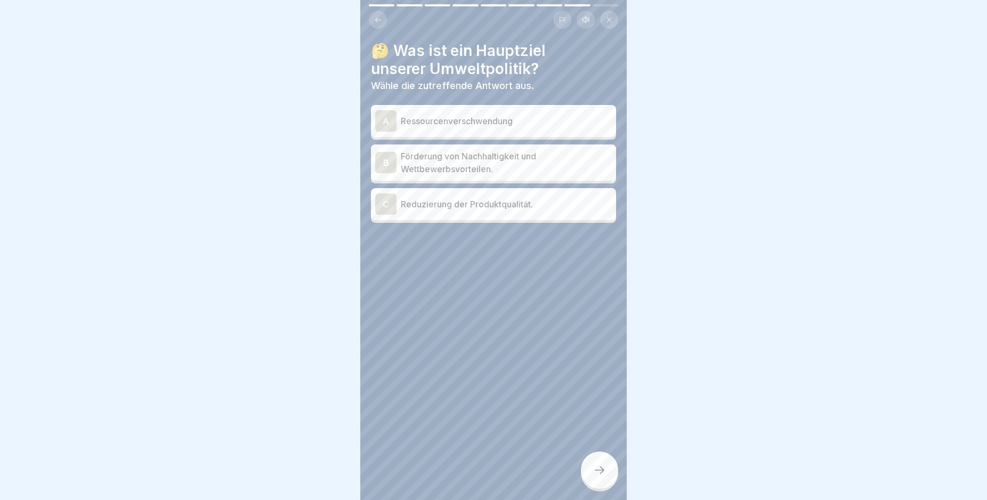
click at [495, 121] on p "Ressourcenverschwendung" at bounding box center [506, 121] width 211 height 13
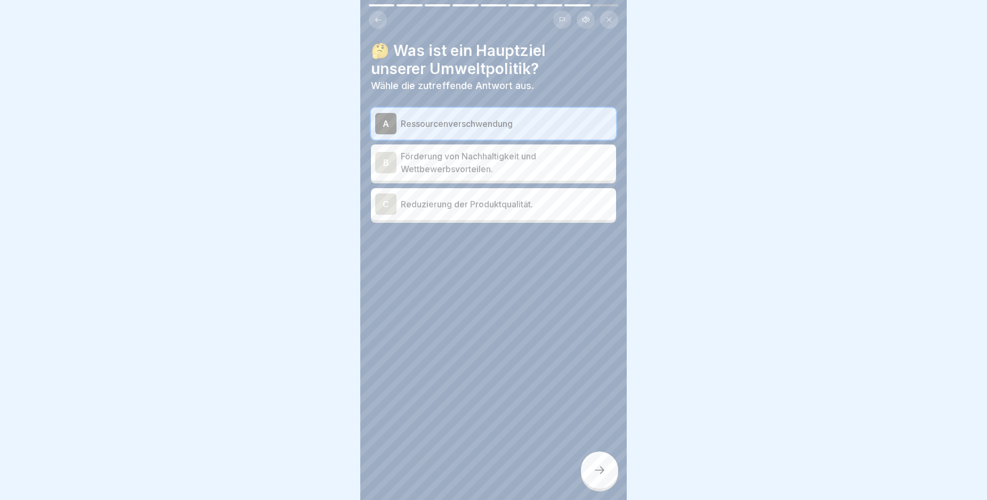
click at [515, 157] on p "Förderung von Nachhaltigkeit und Wettbewerbsvorteilen." at bounding box center [506, 163] width 211 height 26
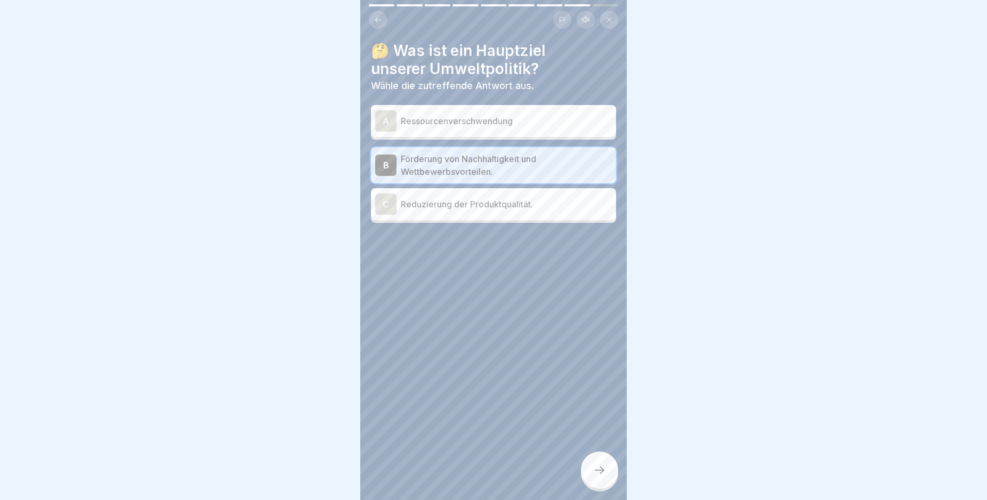
click at [598, 472] on div at bounding box center [599, 469] width 37 height 37
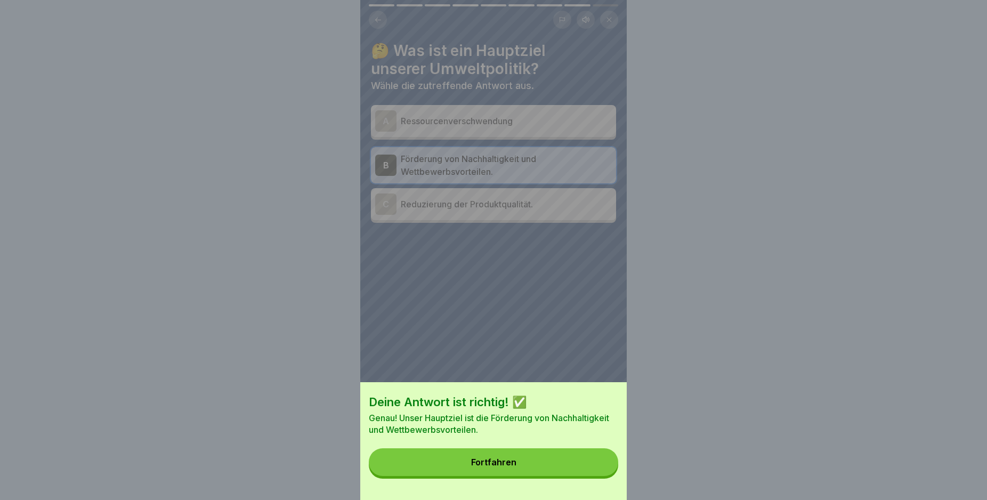
click at [598, 472] on button "Fortfahren" at bounding box center [493, 462] width 249 height 28
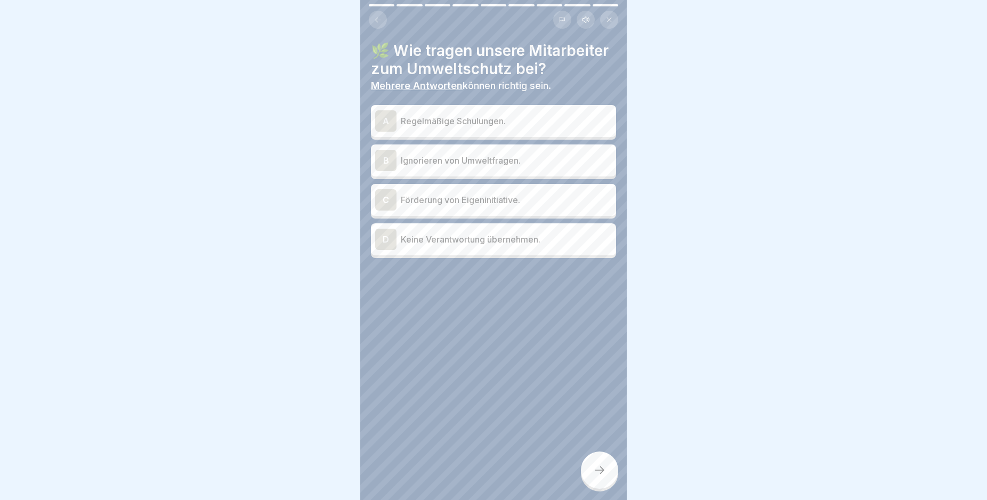
click at [525, 127] on p "Regelmäßige Schulungen." at bounding box center [506, 121] width 211 height 13
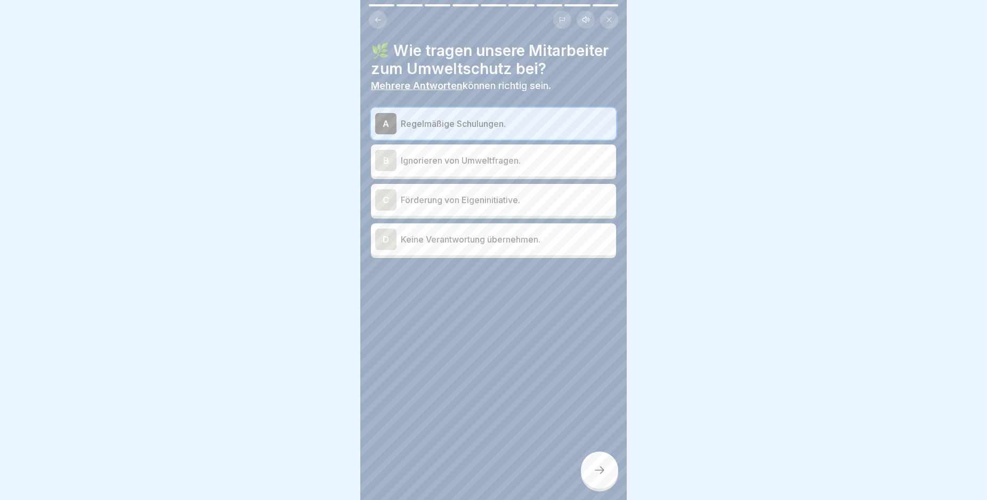
click at [548, 206] on p "Förderung von Eigeninitiative." at bounding box center [506, 199] width 211 height 13
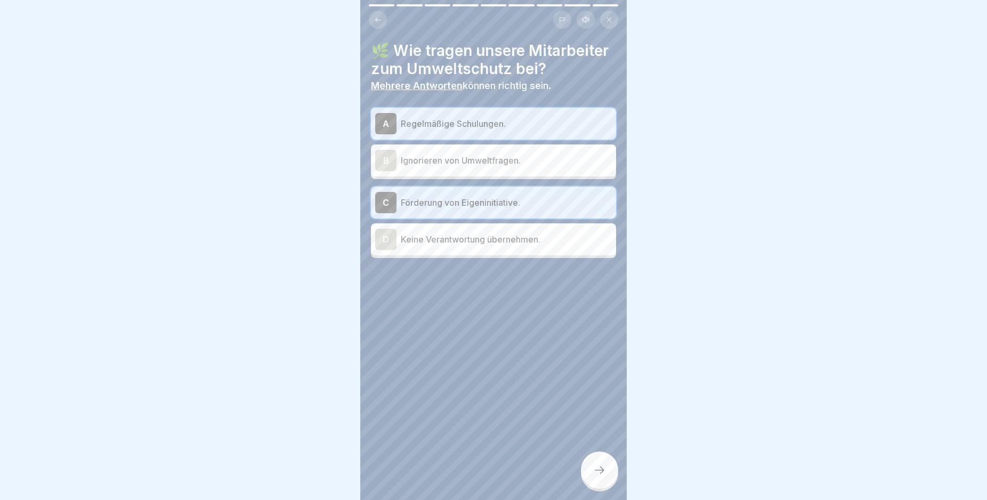
click at [597, 464] on div at bounding box center [599, 469] width 37 height 37
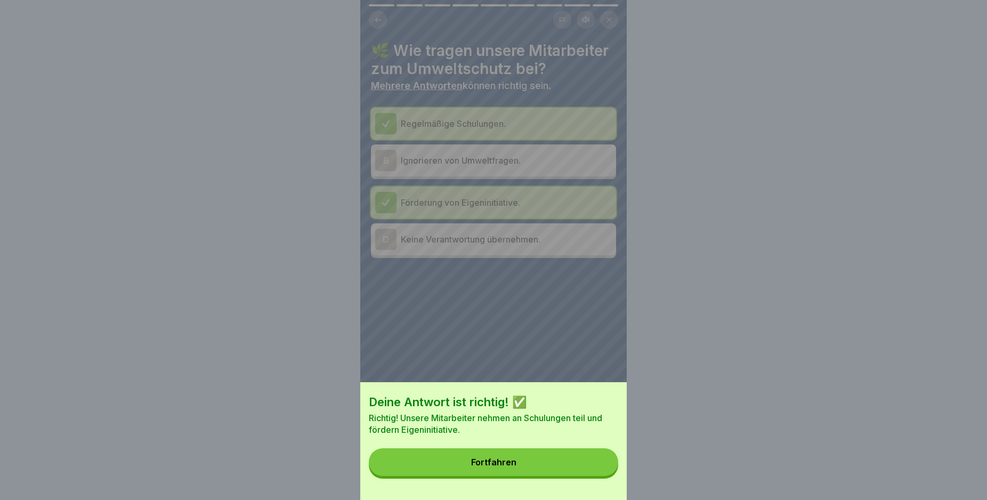
click at [586, 458] on div "Deine Antwort ist richtig! ✅ Richtig! Unsere Mitarbeiter nehmen an Schulungen t…" at bounding box center [493, 441] width 266 height 118
click at [529, 485] on div "Deine Antwort ist richtig! ✅ Richtig! Unsere Mitarbeiter nehmen an Schulungen t…" at bounding box center [493, 441] width 266 height 118
click at [529, 476] on button "Fortfahren" at bounding box center [493, 462] width 249 height 28
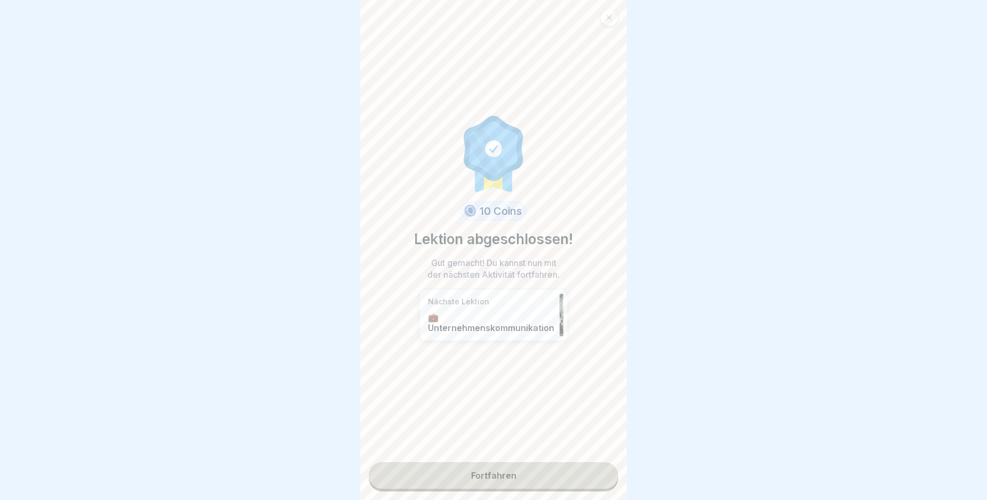
click at [518, 484] on link "Fortfahren" at bounding box center [493, 475] width 249 height 27
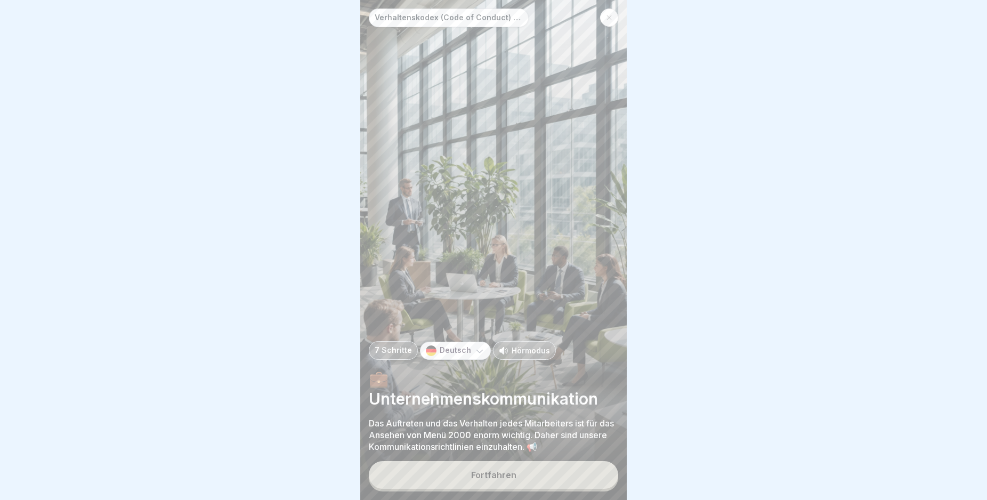
click at [513, 477] on button "Fortfahren" at bounding box center [493, 475] width 249 height 28
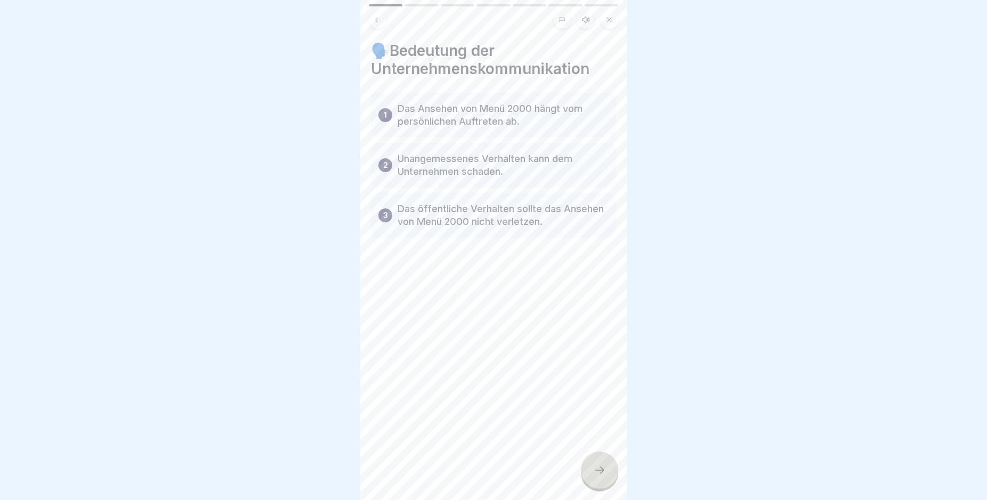
click at [592, 477] on div at bounding box center [599, 469] width 37 height 37
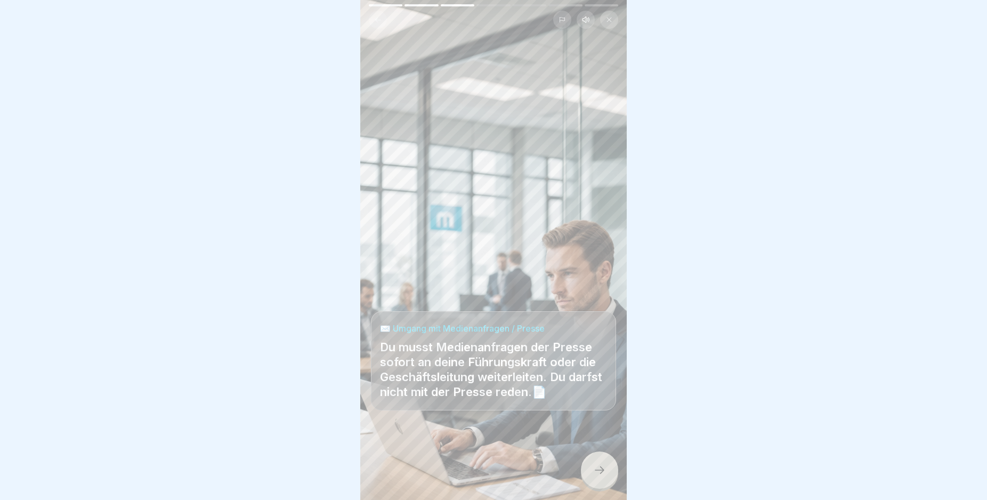
click at [592, 477] on div at bounding box center [599, 469] width 37 height 37
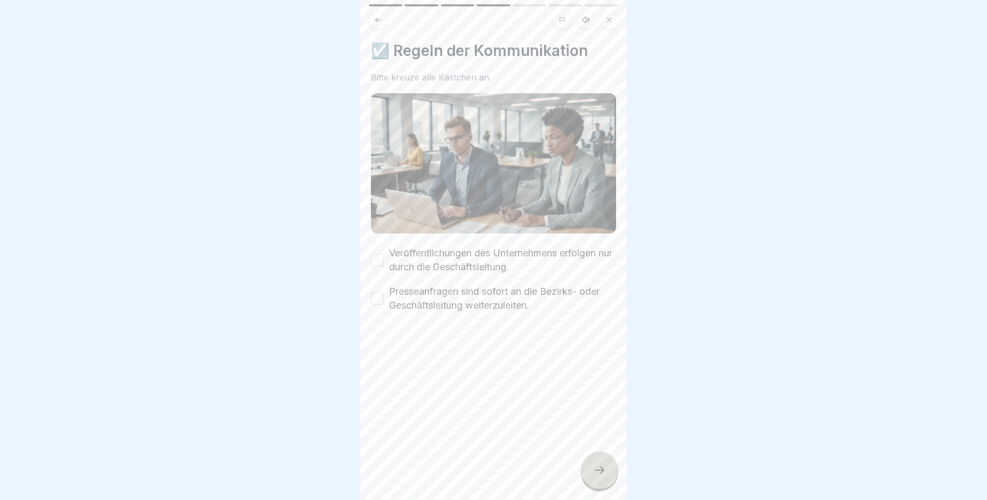
click at [592, 477] on div at bounding box center [599, 469] width 37 height 37
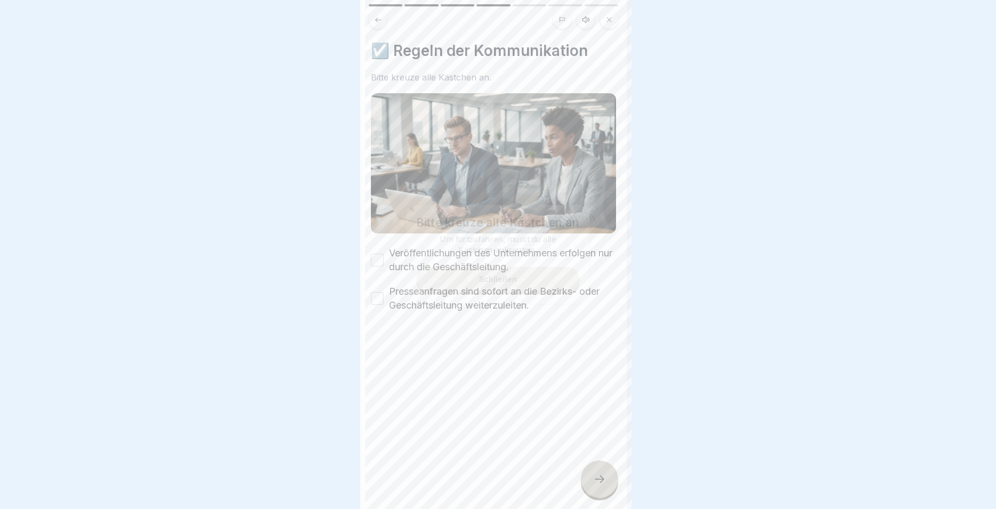
click at [592, 477] on div at bounding box center [498, 254] width 996 height 509
click at [592, 477] on div at bounding box center [594, 469] width 37 height 37
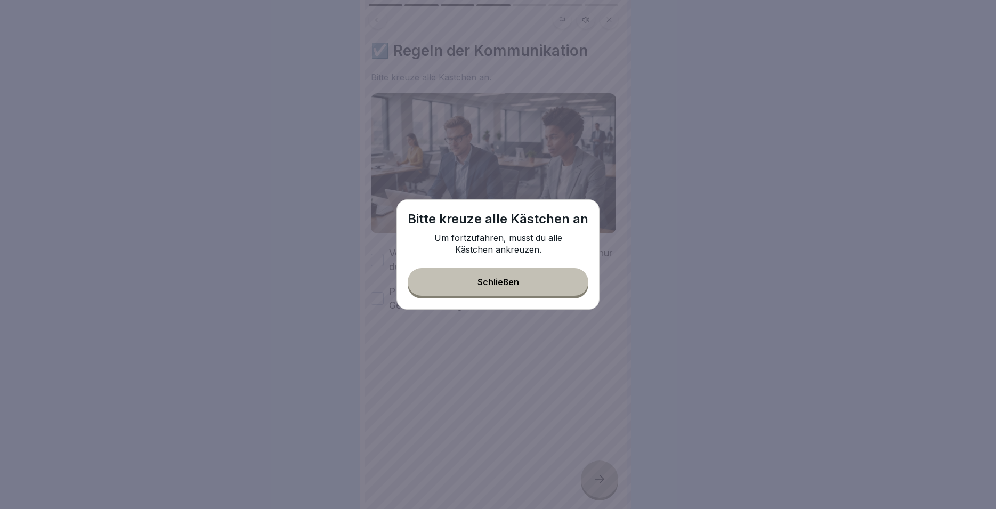
click at [475, 277] on button "Schließen" at bounding box center [498, 282] width 181 height 28
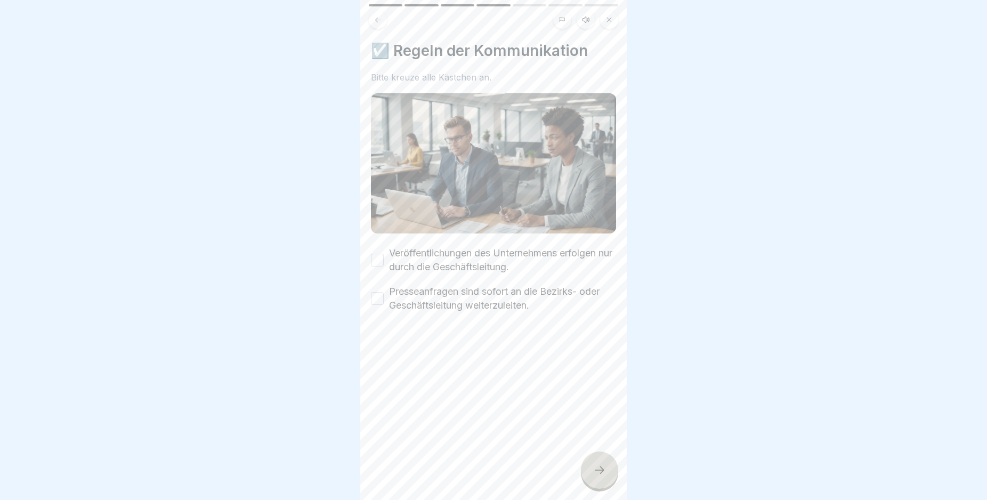
click at [447, 251] on label "Veröffentlichungen des Unternehmens erfolgen nur durch die Geschäftsleitung." at bounding box center [502, 260] width 227 height 28
click at [384, 254] on button "Veröffentlichungen des Unternehmens erfolgen nur durch die Geschäftsleitung." at bounding box center [377, 260] width 13 height 13
drag, startPoint x: 444, startPoint y: 286, endPoint x: 469, endPoint y: 319, distance: 41.1
click at [445, 287] on label "Presseanfragen sind sofort an die Bezirks- oder Geschäftsleitung weiterzuleiten." at bounding box center [502, 299] width 227 height 28
click at [384, 292] on button "Presseanfragen sind sofort an die Bezirks- oder Geschäftsleitung weiterzuleiten." at bounding box center [377, 298] width 13 height 13
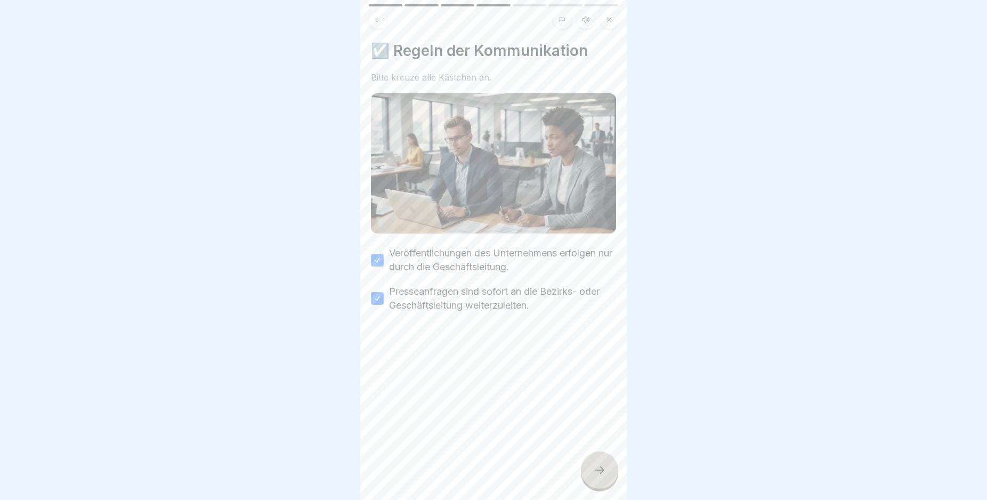
click at [597, 474] on icon at bounding box center [599, 470] width 13 height 13
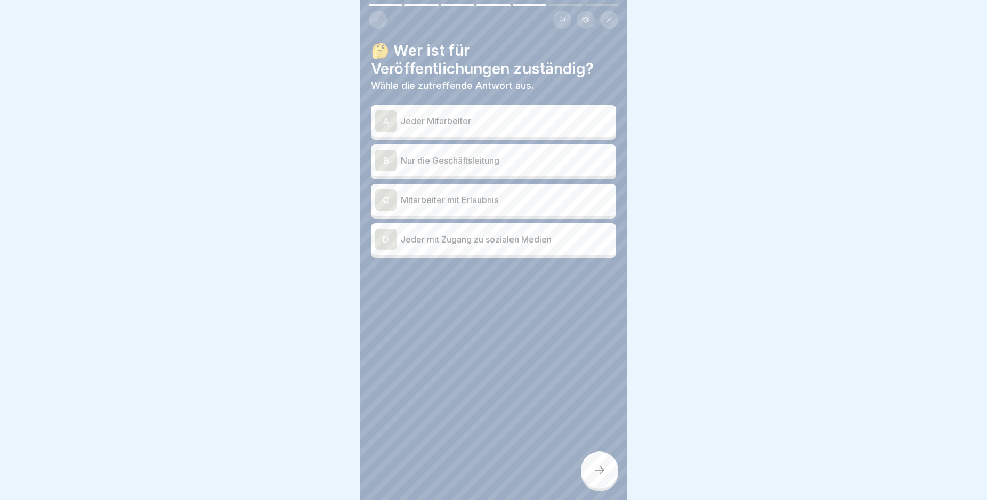
click at [561, 157] on p "Nur die Geschäftsleitung" at bounding box center [506, 160] width 211 height 13
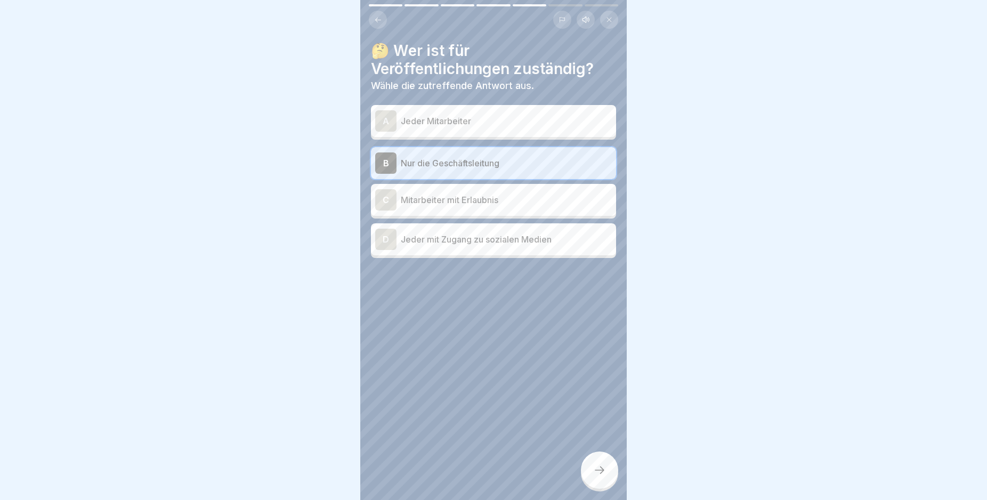
click at [606, 482] on div at bounding box center [599, 469] width 37 height 37
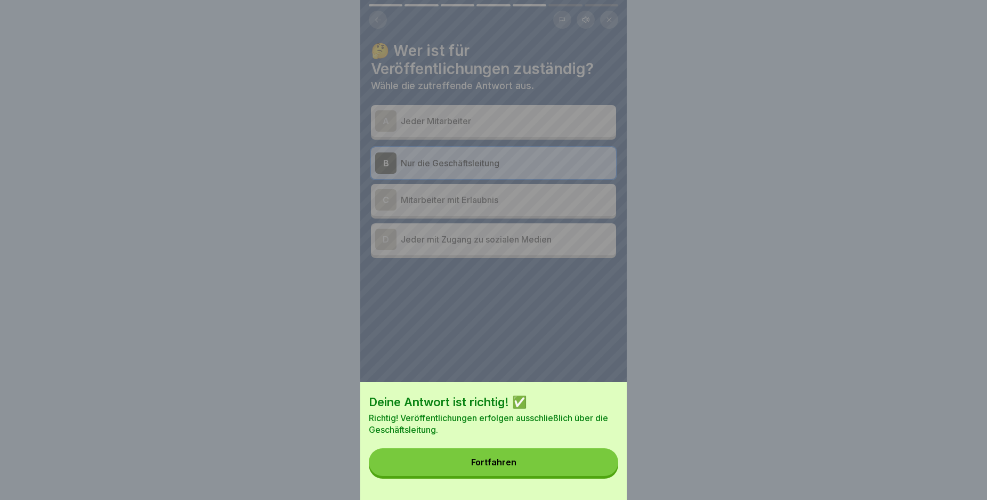
click at [588, 466] on button "Fortfahren" at bounding box center [493, 462] width 249 height 28
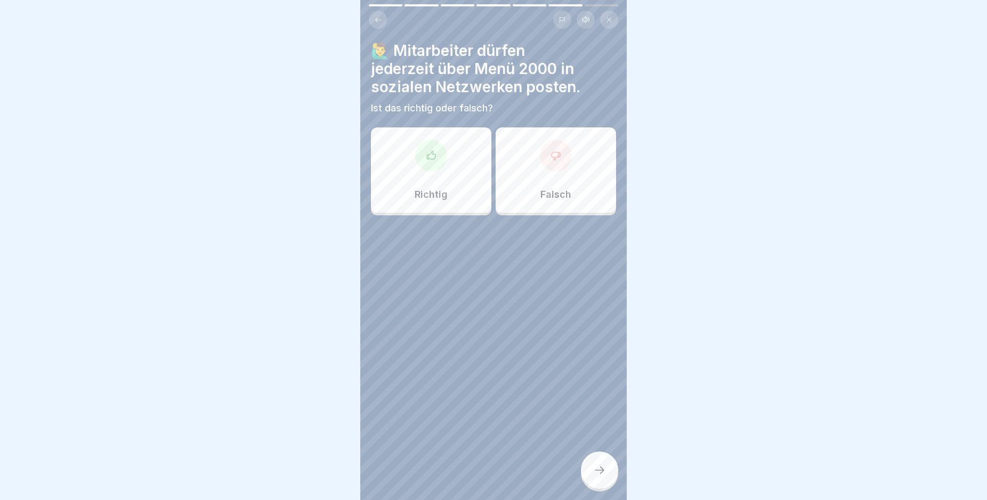
click at [452, 175] on div "Richtig" at bounding box center [431, 169] width 120 height 85
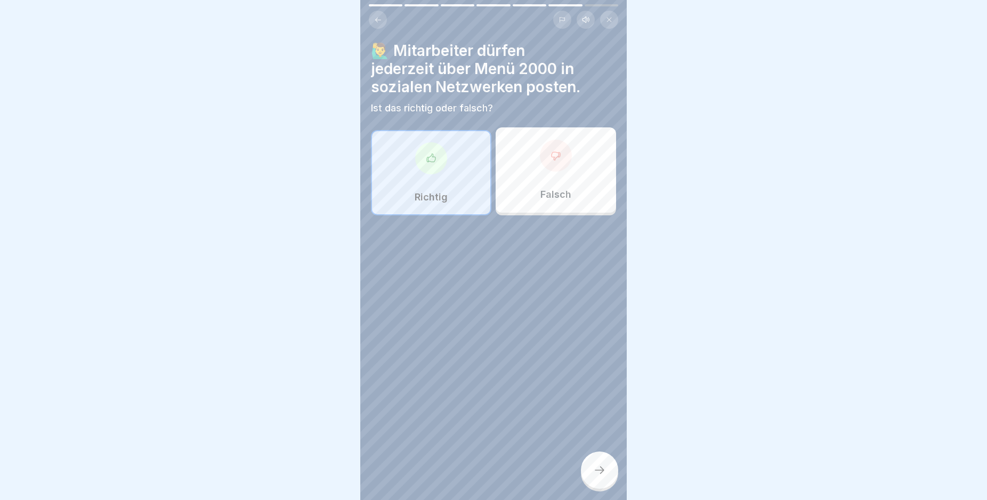
click at [594, 476] on icon at bounding box center [599, 470] width 13 height 13
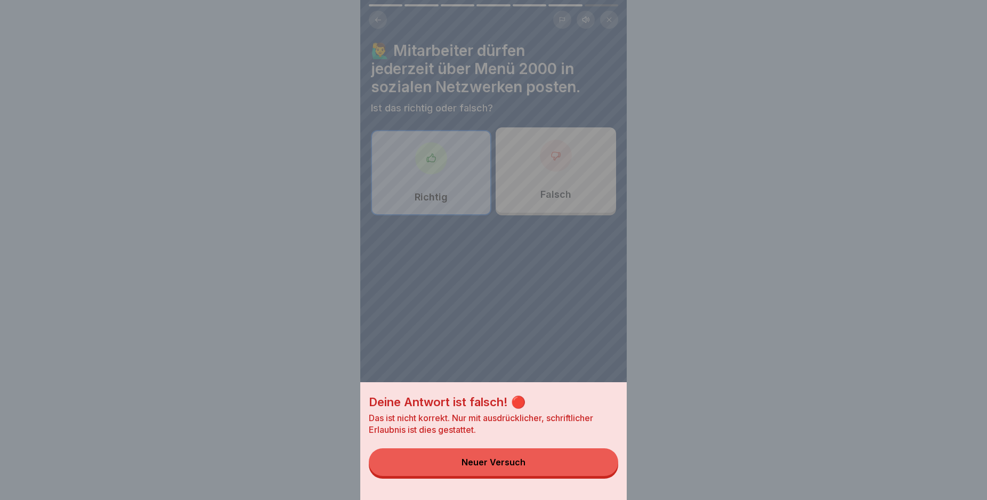
drag, startPoint x: 557, startPoint y: 474, endPoint x: 556, endPoint y: 399, distance: 75.7
click at [557, 474] on button "Neuer Versuch" at bounding box center [493, 462] width 249 height 28
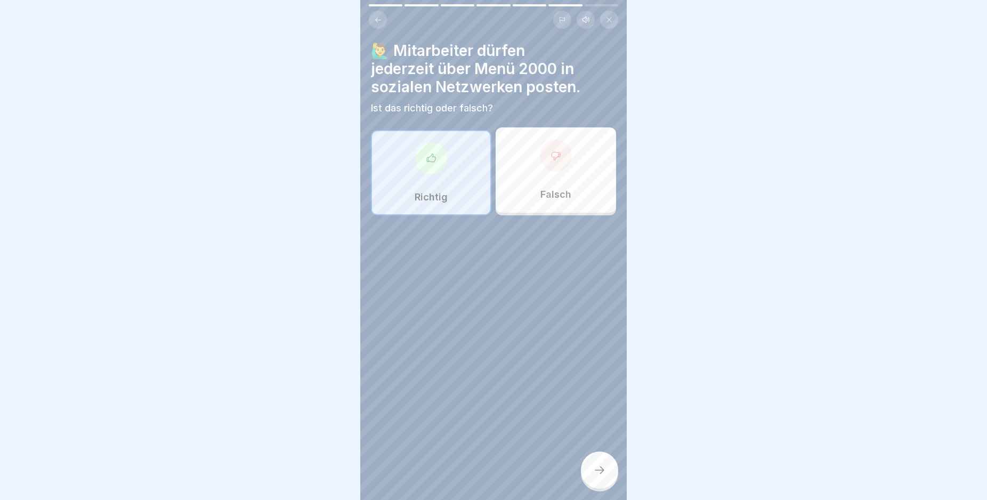
click at [546, 219] on div at bounding box center [493, 247] width 245 height 64
click at [555, 192] on p "Falsch" at bounding box center [555, 195] width 31 height 12
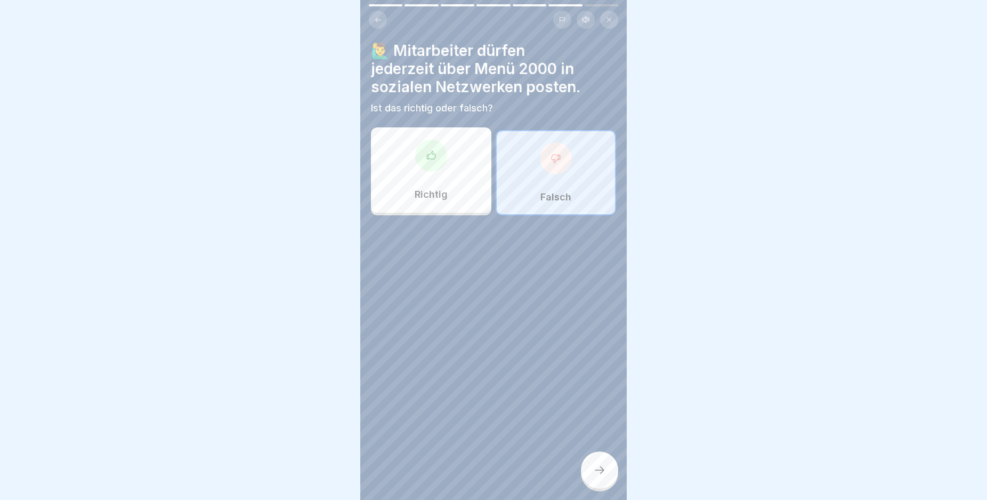
click at [589, 475] on div at bounding box center [599, 469] width 37 height 37
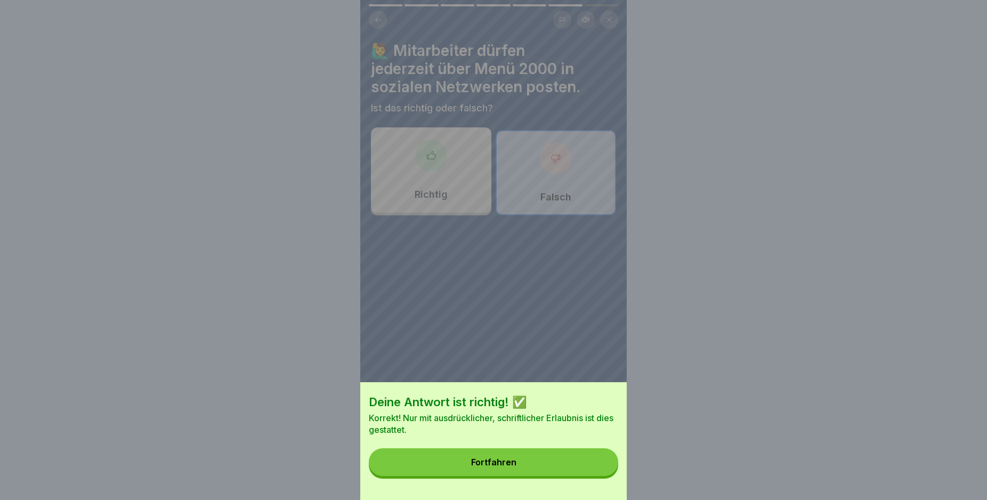
click at [540, 468] on button "Fortfahren" at bounding box center [493, 462] width 249 height 28
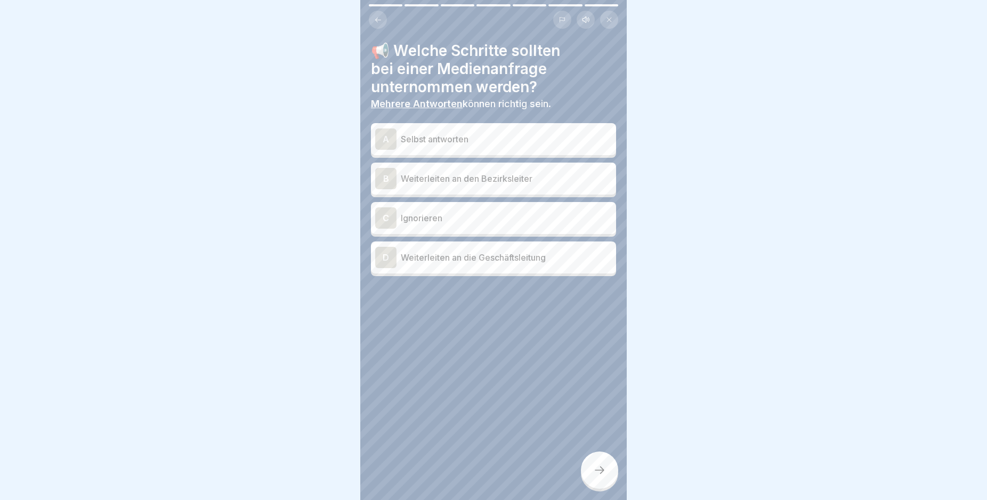
click at [496, 180] on p "Weiterleiten an den Bezirksleiter" at bounding box center [506, 178] width 211 height 13
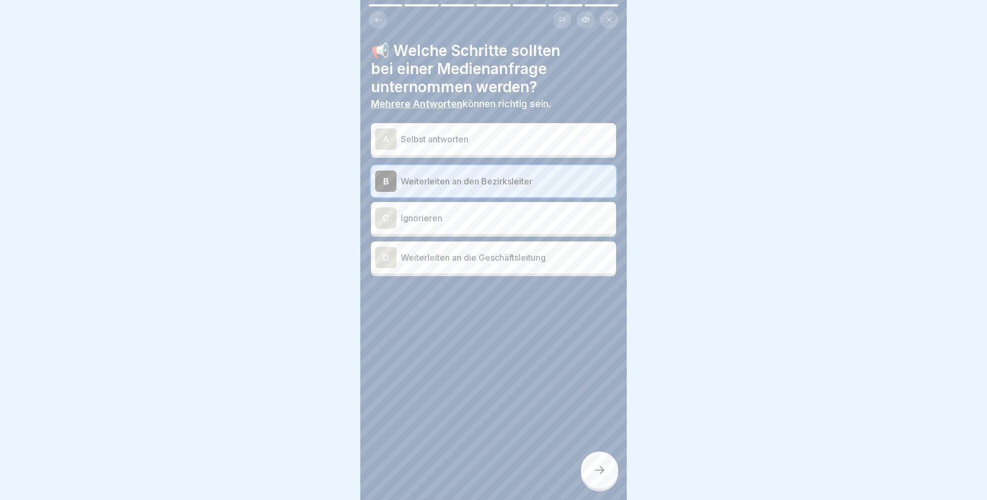
click at [504, 266] on div "D Weiterleiten an die Geschäftsleitung" at bounding box center [493, 257] width 237 height 21
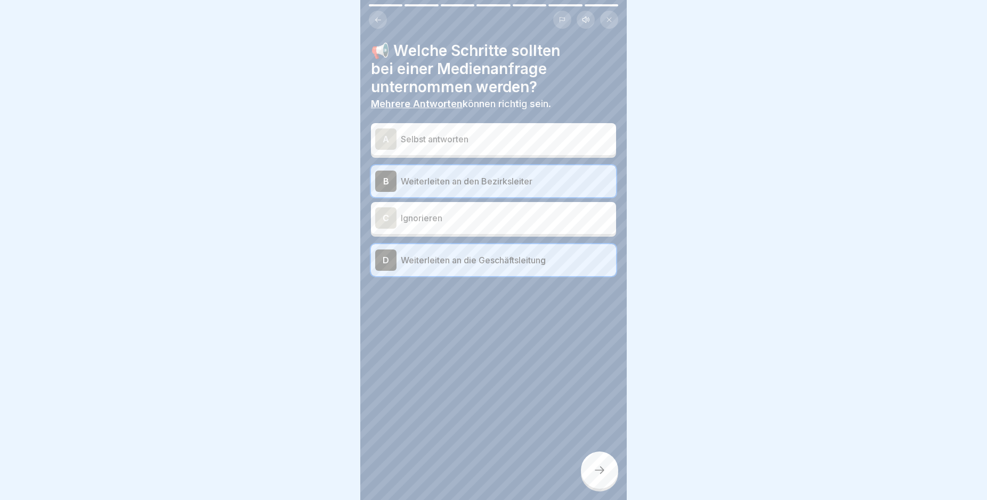
click at [597, 476] on icon at bounding box center [599, 470] width 13 height 13
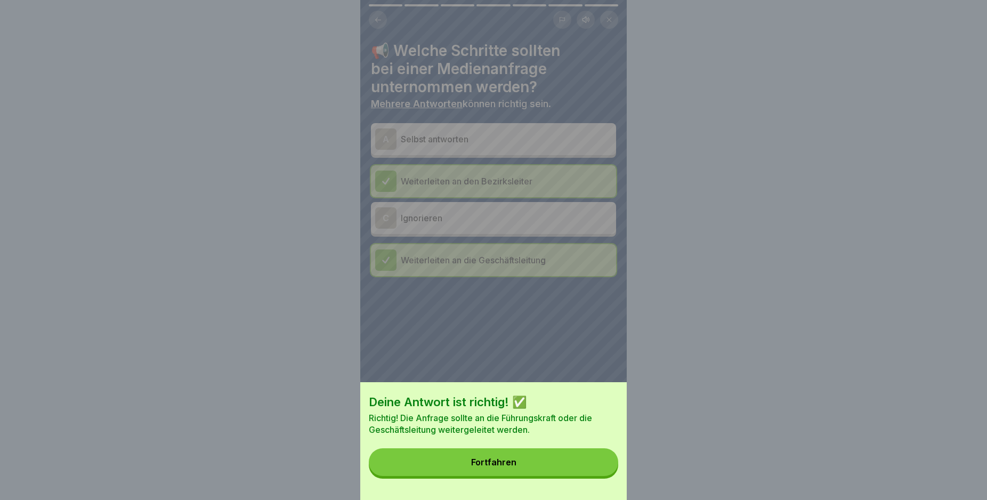
click at [597, 476] on button "Fortfahren" at bounding box center [493, 462] width 249 height 28
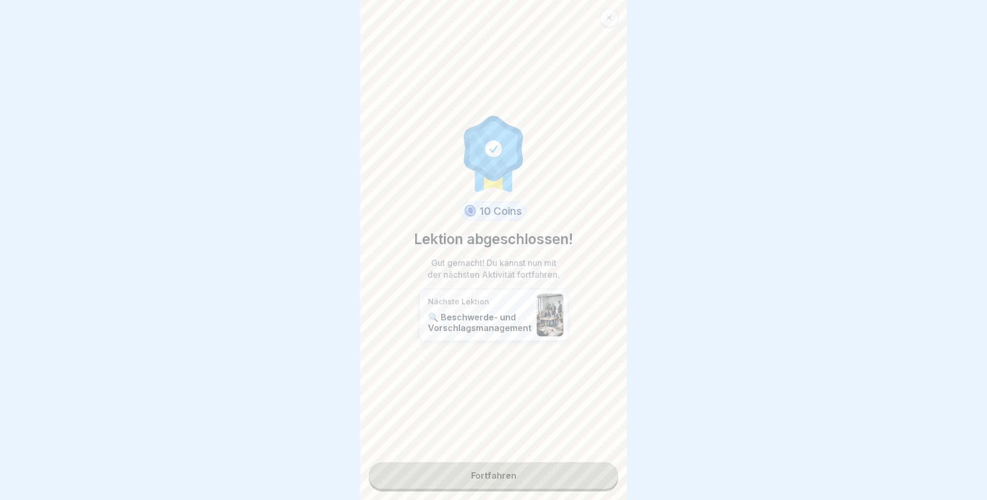
click at [505, 474] on link "Fortfahren" at bounding box center [493, 475] width 249 height 27
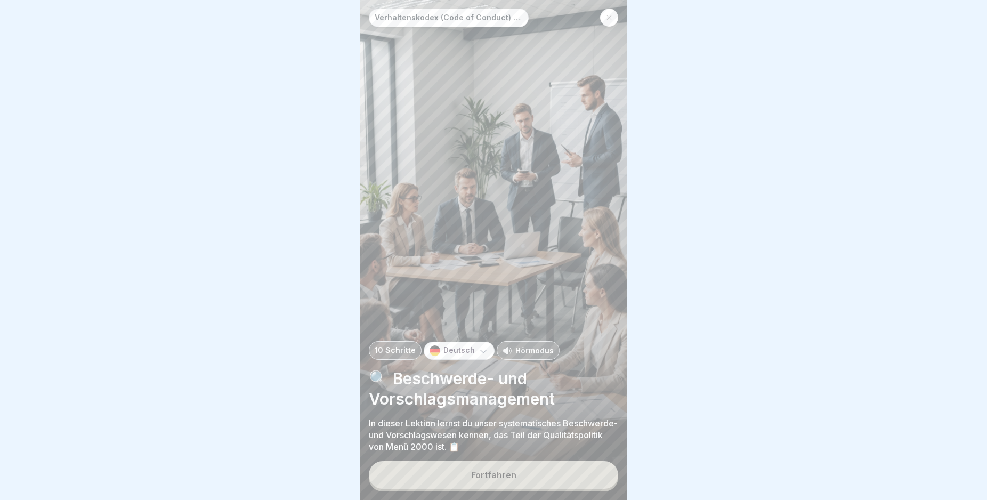
click at [538, 477] on button "Fortfahren" at bounding box center [493, 475] width 249 height 28
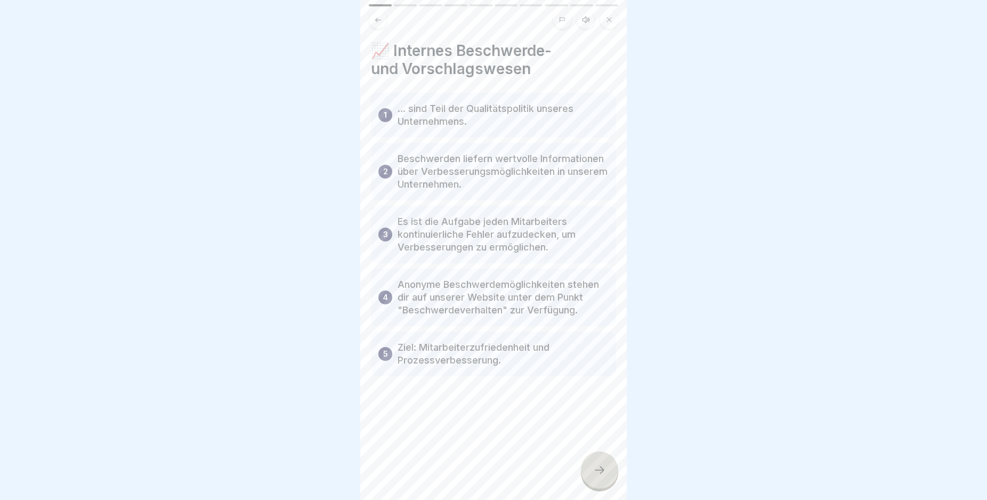
click at [605, 489] on div at bounding box center [599, 469] width 37 height 37
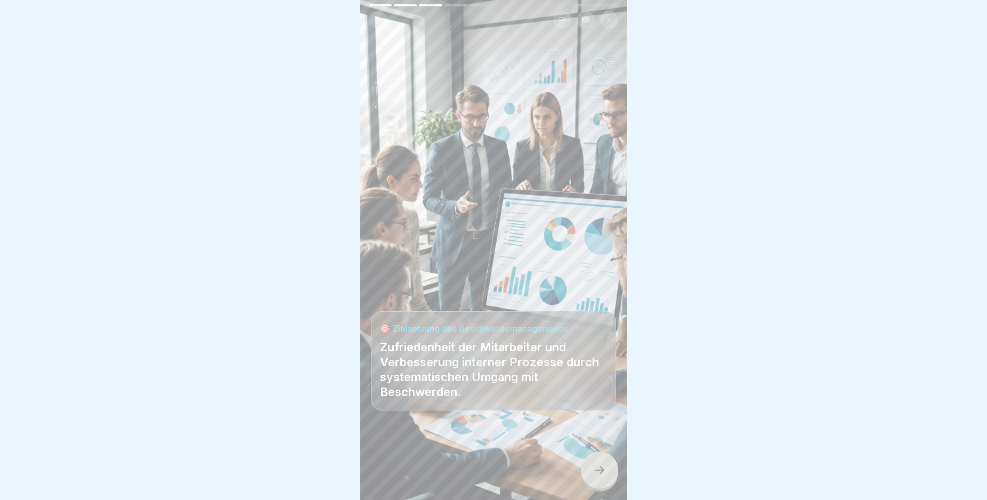
click at [605, 489] on div at bounding box center [599, 469] width 37 height 37
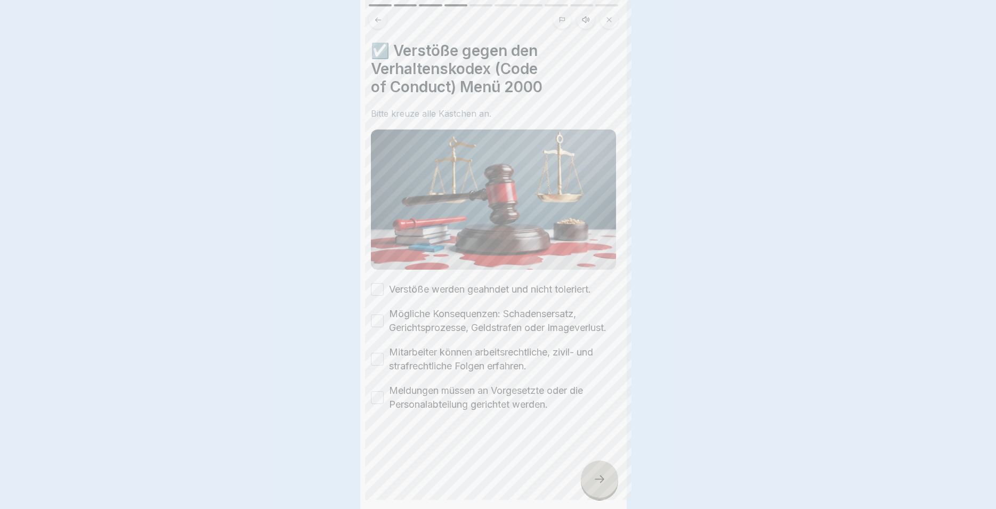
click at [605, 490] on div at bounding box center [498, 254] width 996 height 509
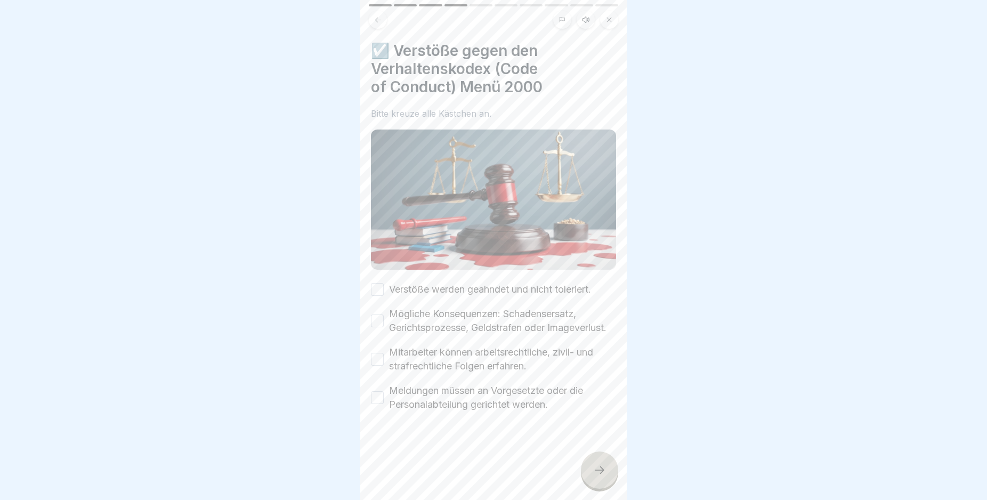
click at [605, 489] on div at bounding box center [599, 469] width 37 height 37
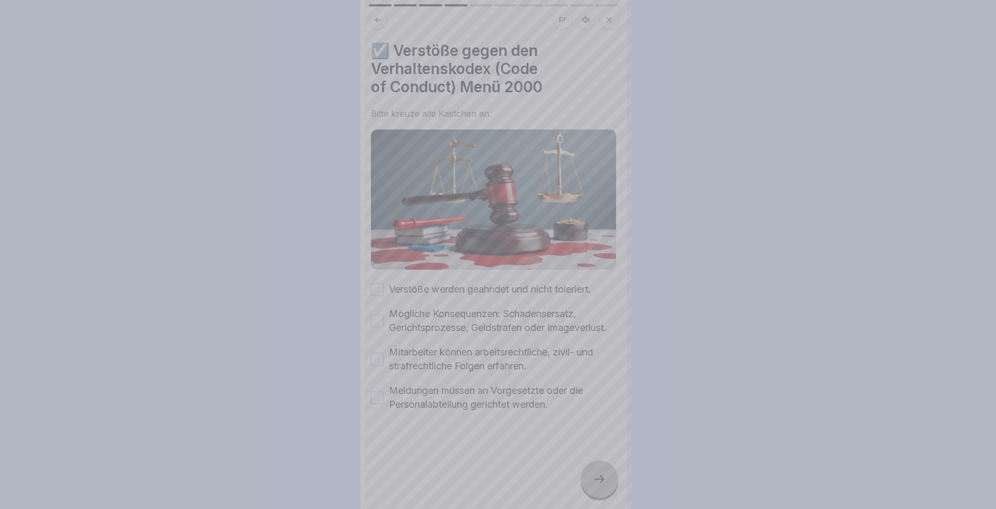
click at [605, 490] on div at bounding box center [498, 254] width 996 height 509
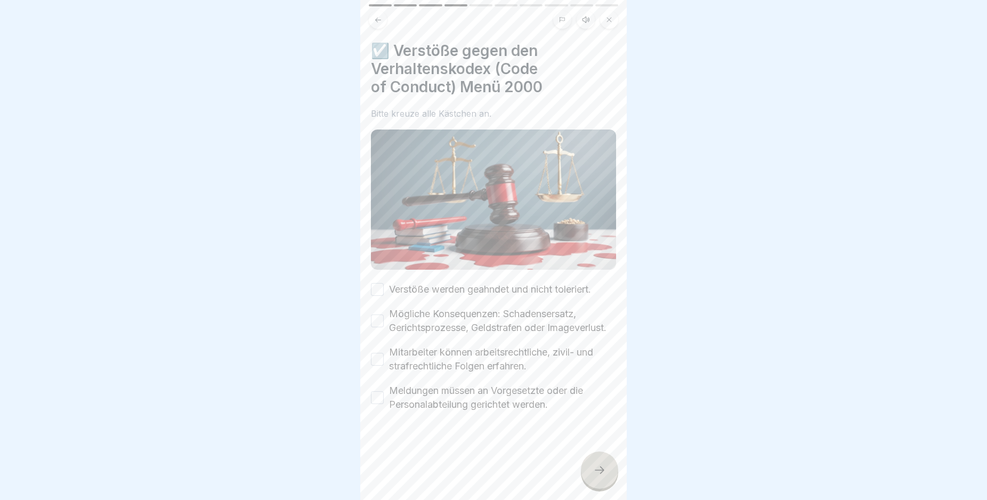
drag, startPoint x: 446, startPoint y: 403, endPoint x: 435, endPoint y: 390, distance: 17.0
click at [446, 402] on label "Meldungen müssen an Vorgesetzte oder die Personalabteilung gerichtet werden." at bounding box center [502, 398] width 227 height 28
drag, startPoint x: 433, startPoint y: 368, endPoint x: 435, endPoint y: 345, distance: 23.5
click at [434, 367] on label "Mitarbeiter können arbeitsrechtliche, zivil- und strafrechtliche Folgen erfahre…" at bounding box center [502, 359] width 227 height 28
click at [438, 319] on label "Mögliche Konsequenzen: Schadensersatz, Gerichtsprozesse, Geldstrafen oder Image…" at bounding box center [502, 321] width 227 height 28
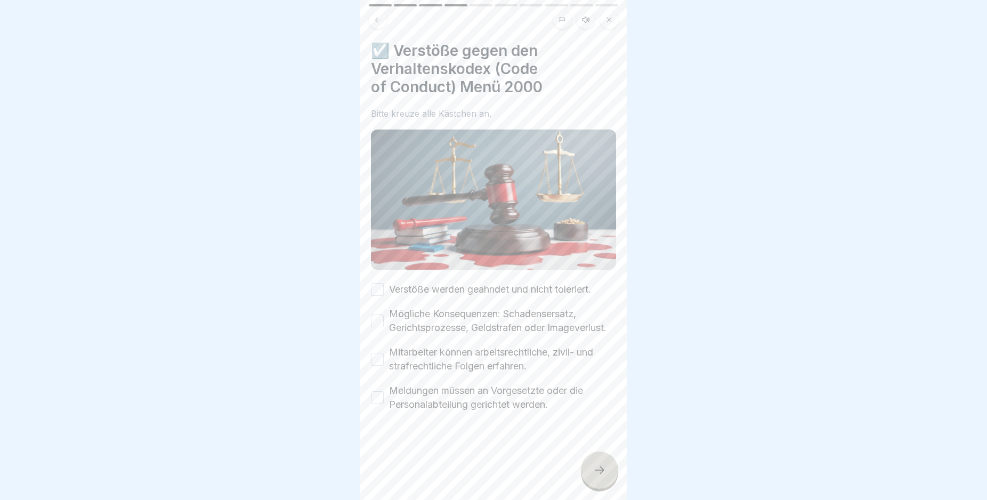
click at [439, 288] on label "Verstöße werden geahndet und nicht toleriert." at bounding box center [490, 289] width 202 height 14
click at [384, 288] on button "Verstöße werden geahndet und nicht toleriert." at bounding box center [377, 289] width 13 height 13
click at [440, 310] on label "Mögliche Konsequenzen: Schadensersatz, Gerichtsprozesse, Geldstrafen oder Image…" at bounding box center [502, 321] width 227 height 28
click at [442, 365] on label "Mitarbeiter können arbeitsrechtliche, zivil- und strafrechtliche Folgen erfahre…" at bounding box center [502, 359] width 227 height 28
click at [384, 365] on button "Mitarbeiter können arbeitsrechtliche, zivil- und strafrechtliche Folgen erfahre…" at bounding box center [377, 359] width 13 height 13
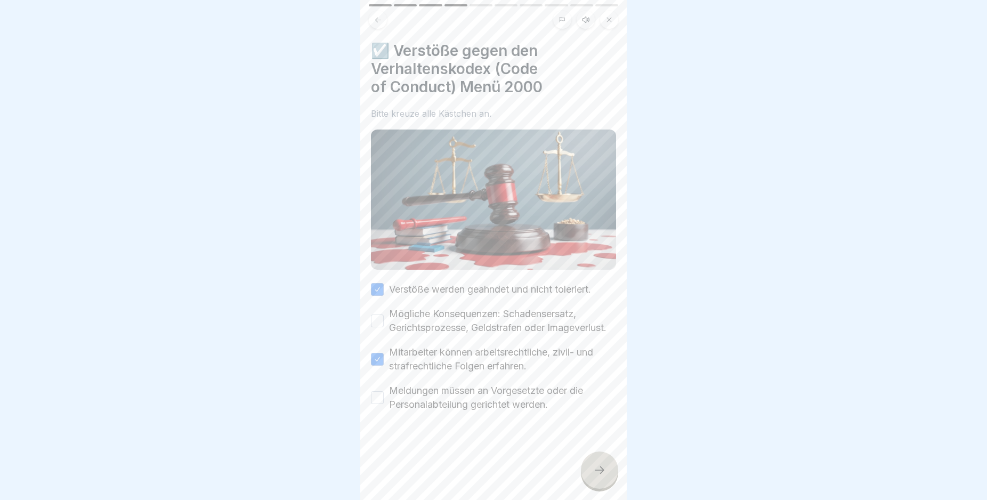
click at [397, 321] on label "Mögliche Konsequenzen: Schadensersatz, Gerichtsprozesse, Geldstrafen oder Image…" at bounding box center [502, 321] width 227 height 28
click at [384, 321] on button "Mögliche Konsequenzen: Schadensersatz, Gerichtsprozesse, Geldstrafen oder Image…" at bounding box center [377, 320] width 13 height 13
click at [399, 408] on label "Meldungen müssen an Vorgesetzte oder die Personalabteilung gerichtet werden." at bounding box center [502, 398] width 227 height 28
click at [384, 404] on button "Meldungen müssen an Vorgesetzte oder die Personalabteilung gerichtet werden." at bounding box center [377, 397] width 13 height 13
click at [596, 486] on div at bounding box center [599, 469] width 37 height 37
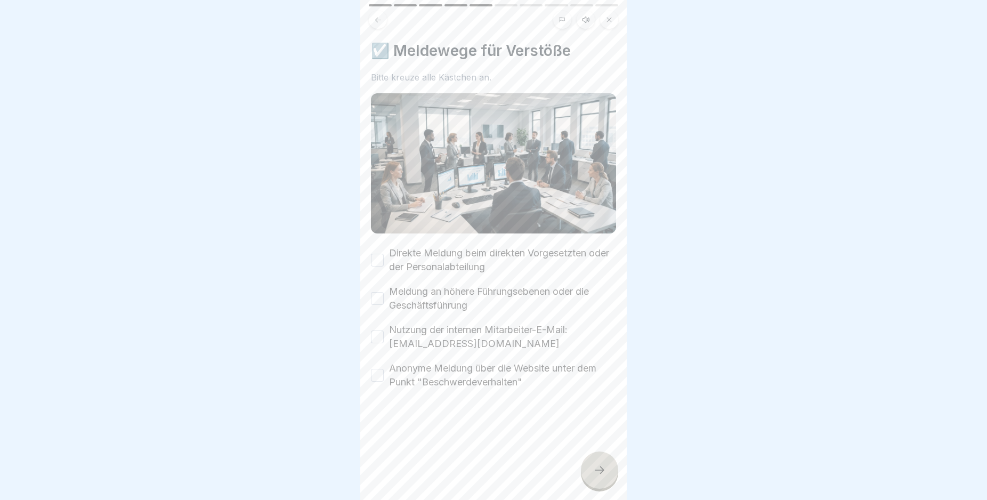
click at [428, 371] on label "Anonyme Meldung über die Website unter dem Punkt "Beschwerdeverhalten"" at bounding box center [502, 375] width 227 height 28
click at [384, 371] on button "Anonyme Meldung über die Website unter dem Punkt "Beschwerdeverhalten"" at bounding box center [377, 375] width 13 height 13
click at [415, 326] on label "Nutzung der internen Mitarbeiter-E-Mail: [EMAIL_ADDRESS][DOMAIN_NAME]" at bounding box center [502, 337] width 227 height 28
click at [384, 330] on button "Nutzung der internen Mitarbeiter-E-Mail: [EMAIL_ADDRESS][DOMAIN_NAME]" at bounding box center [377, 336] width 13 height 13
click at [415, 297] on label "Meldung an höhere Führungsebenen oder die Geschäftsführung" at bounding box center [502, 299] width 227 height 28
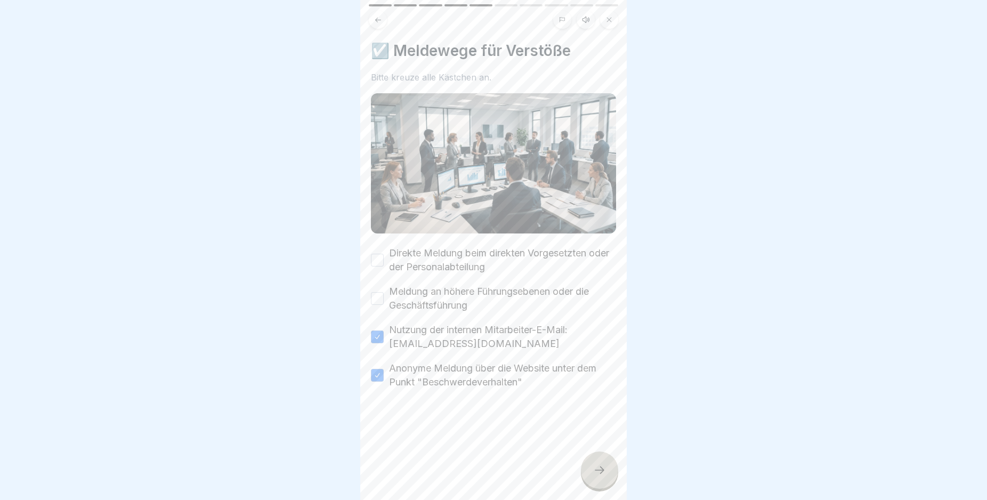
click at [384, 297] on button "Meldung an höhere Führungsebenen oder die Geschäftsführung" at bounding box center [377, 298] width 13 height 13
click at [410, 249] on label "Direkte Meldung beim direkten Vorgesetzten oder der Personalabteilung" at bounding box center [502, 260] width 227 height 28
click at [384, 254] on button "Direkte Meldung beim direkten Vorgesetzten oder der Personalabteilung" at bounding box center [377, 260] width 13 height 13
click at [596, 476] on icon at bounding box center [599, 470] width 13 height 13
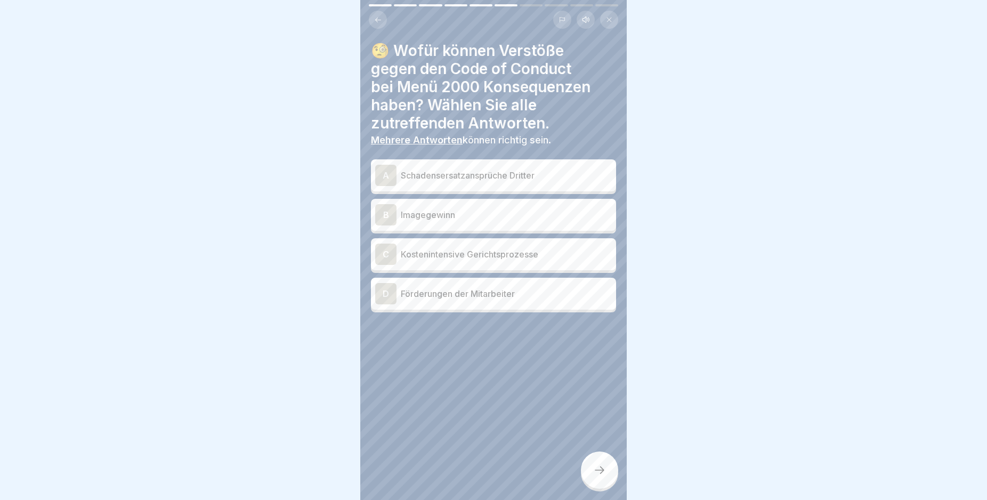
click at [501, 173] on p "Schadensersatzansprüche Dritter" at bounding box center [506, 175] width 211 height 13
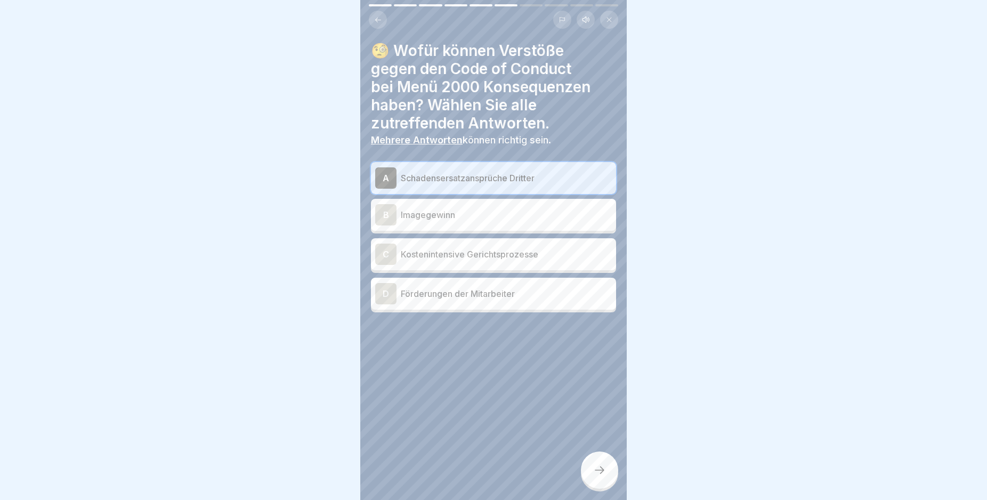
click at [606, 473] on div at bounding box center [599, 469] width 37 height 37
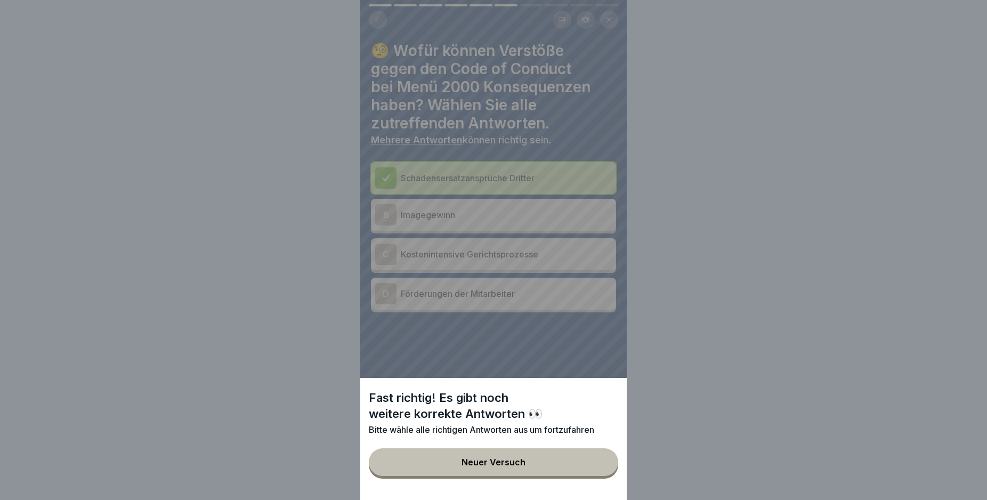
click at [561, 473] on button "Neuer Versuch" at bounding box center [493, 462] width 249 height 28
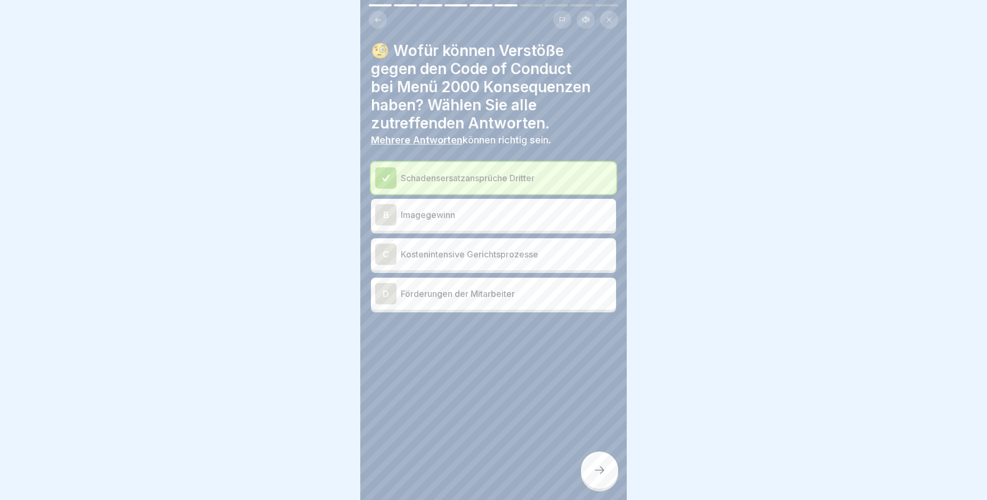
click at [480, 259] on p "Kostenintensive Gerichtsprozesse" at bounding box center [506, 254] width 211 height 13
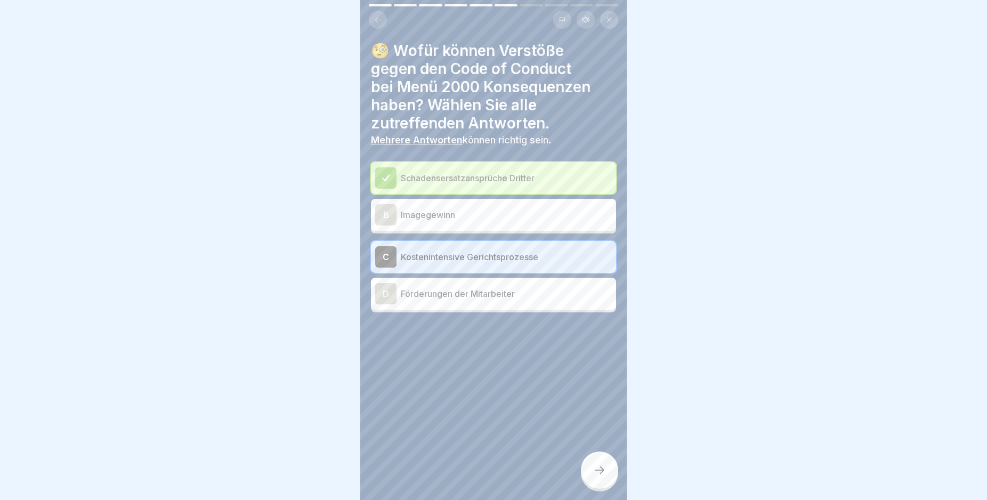
click at [602, 476] on icon at bounding box center [599, 470] width 13 height 13
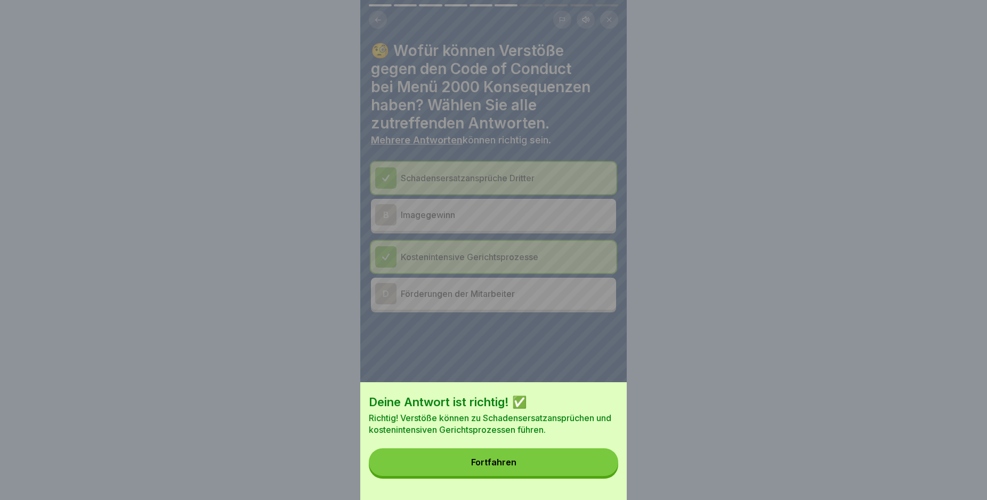
click at [523, 467] on button "Fortfahren" at bounding box center [493, 462] width 249 height 28
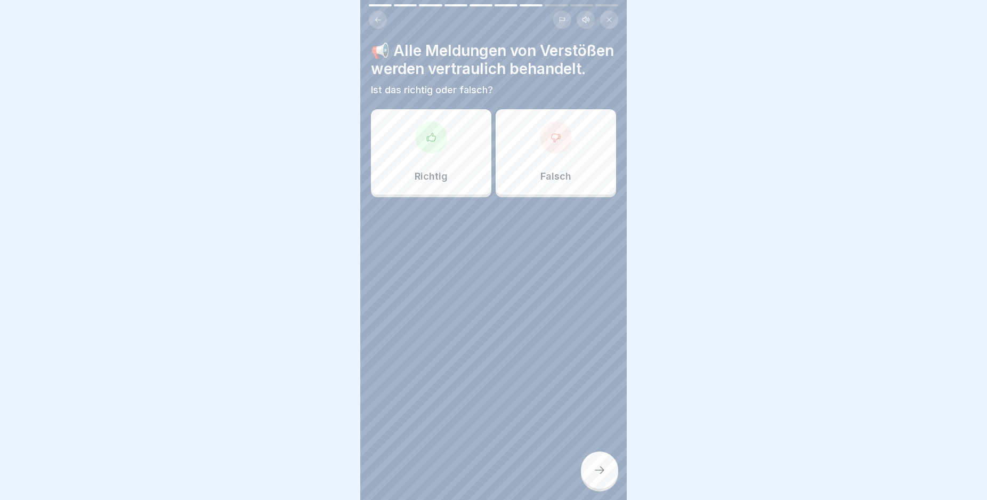
click at [434, 173] on div "Richtig" at bounding box center [431, 151] width 120 height 85
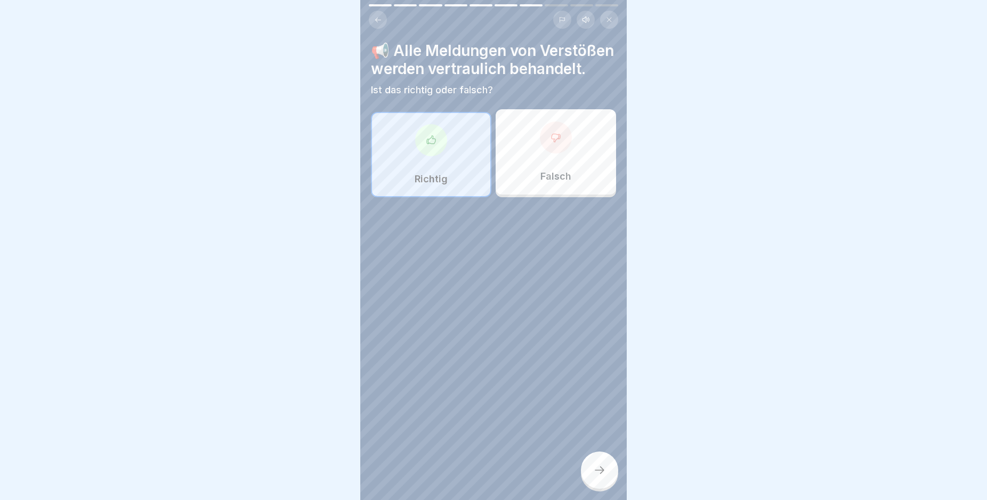
click at [595, 488] on div at bounding box center [599, 469] width 37 height 37
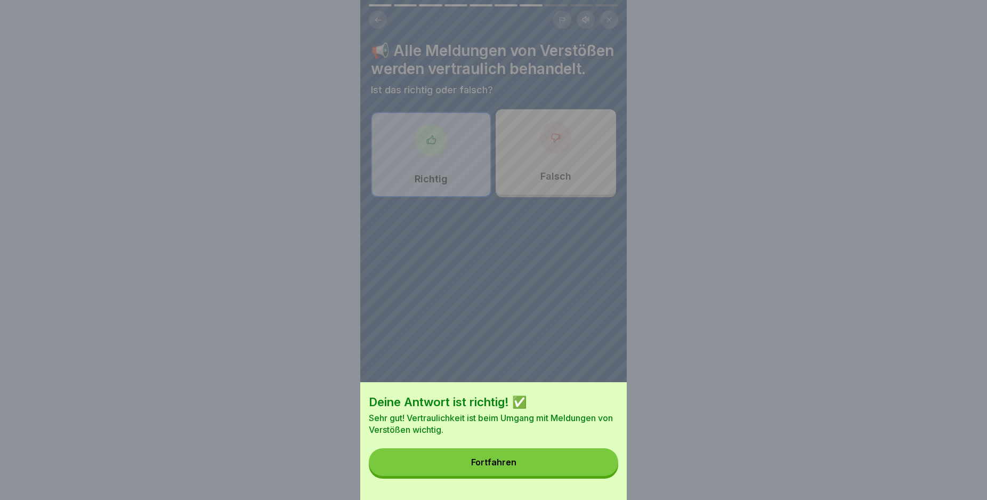
click at [555, 476] on button "Fortfahren" at bounding box center [493, 462] width 249 height 28
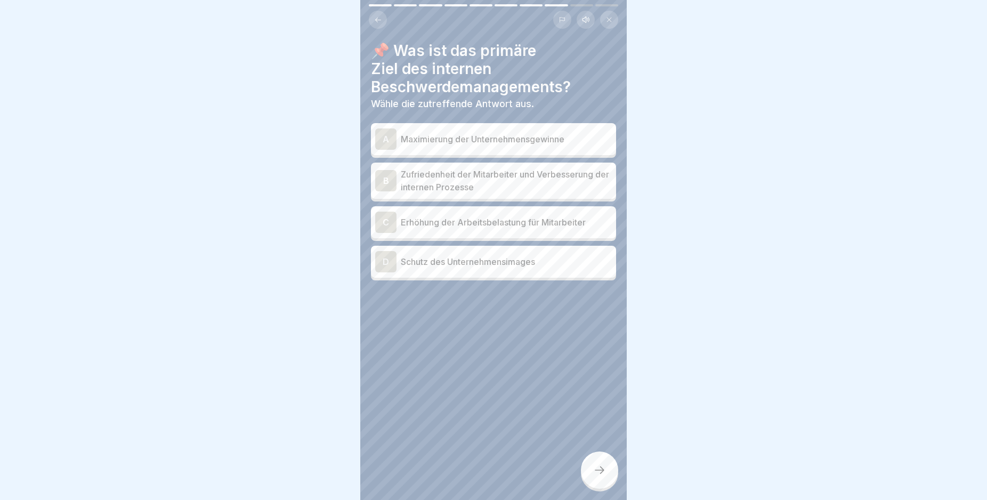
click at [581, 178] on p "Zufriedenheit der Mitarbeiter und Verbesserung der internen Prozesse" at bounding box center [506, 181] width 211 height 26
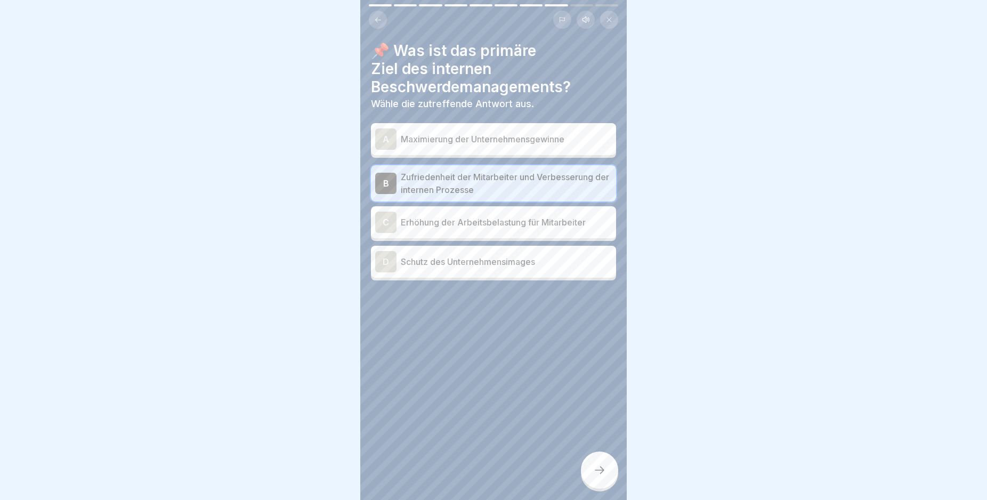
click at [597, 470] on div at bounding box center [599, 469] width 37 height 37
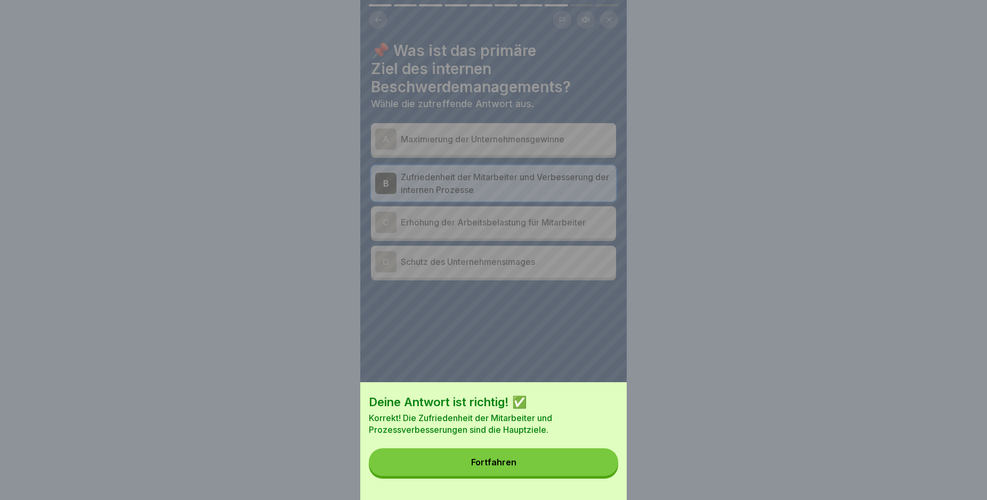
click at [589, 462] on button "Fortfahren" at bounding box center [493, 462] width 249 height 28
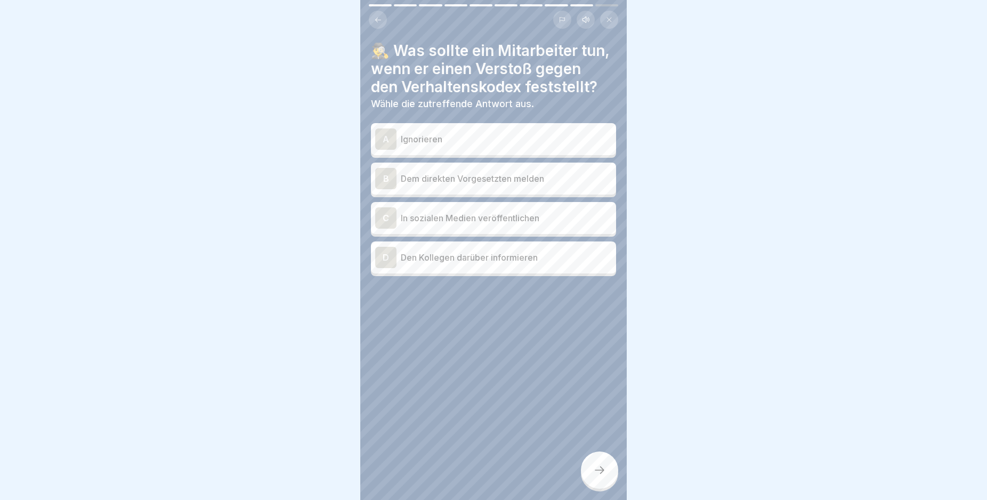
click at [537, 185] on p "Dem direkten Vorgesetzten melden" at bounding box center [506, 178] width 211 height 13
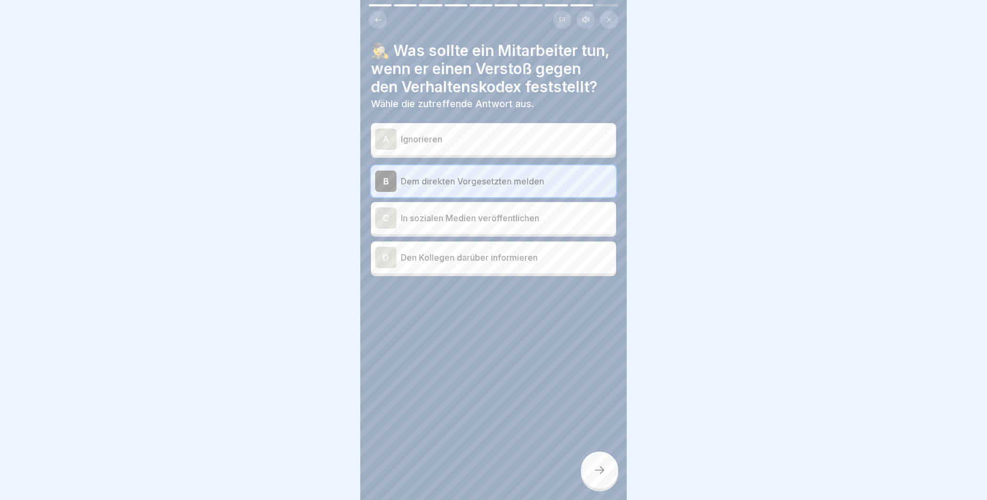
click at [509, 268] on div "D Den Kollegen darüber informieren" at bounding box center [493, 257] width 237 height 21
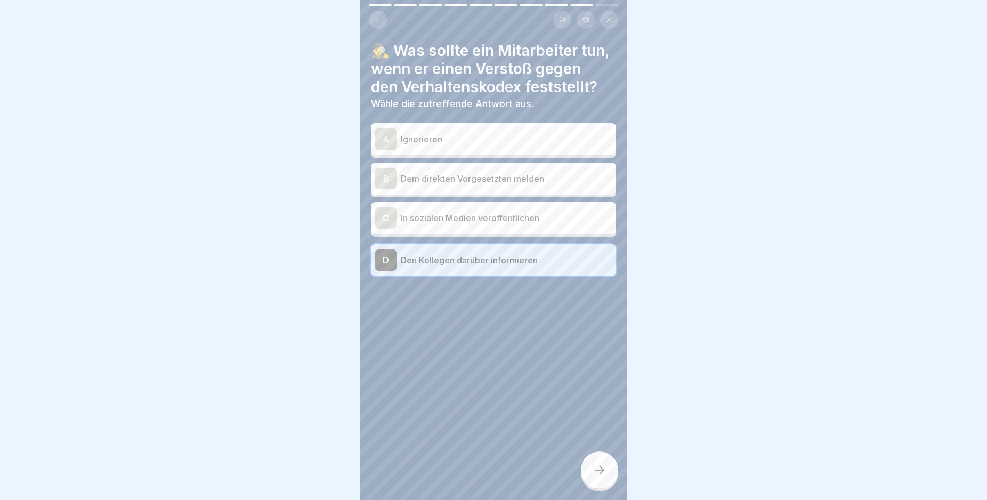
click at [474, 189] on div "B Dem direkten Vorgesetzten melden" at bounding box center [493, 178] width 237 height 21
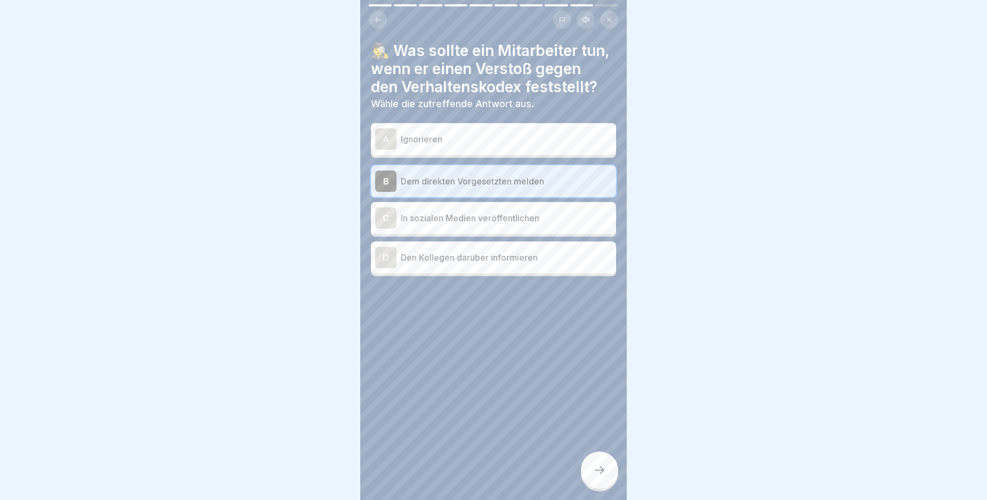
click at [597, 475] on icon at bounding box center [599, 470] width 13 height 13
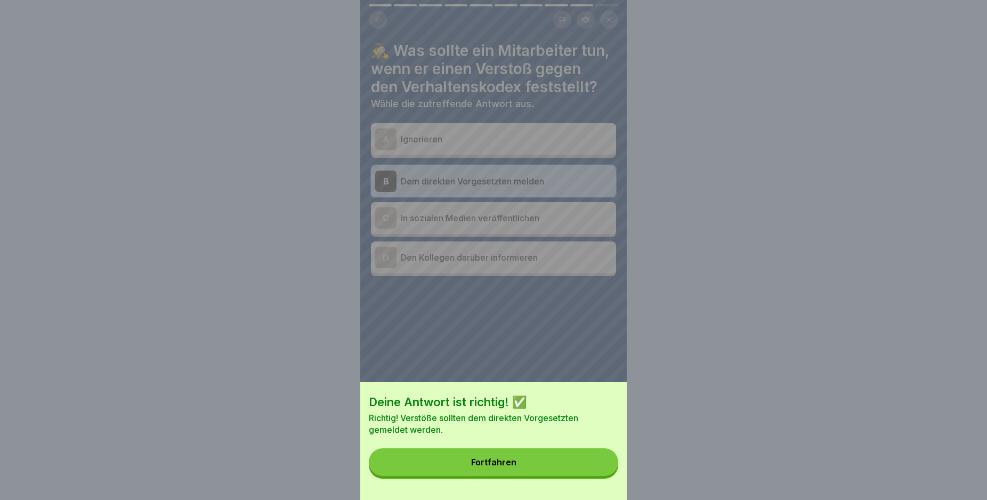
click at [510, 467] on div "Fortfahren" at bounding box center [493, 462] width 45 height 10
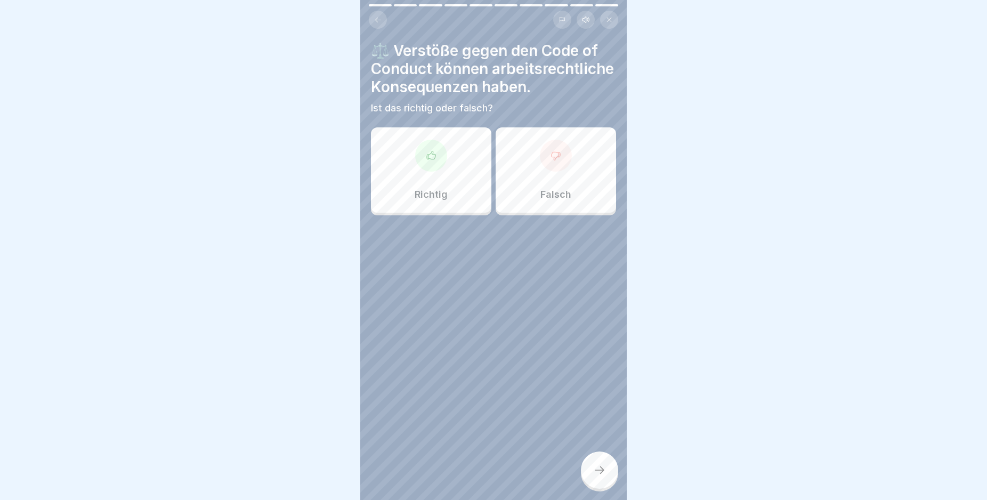
click at [463, 191] on div "Richtig" at bounding box center [431, 169] width 120 height 85
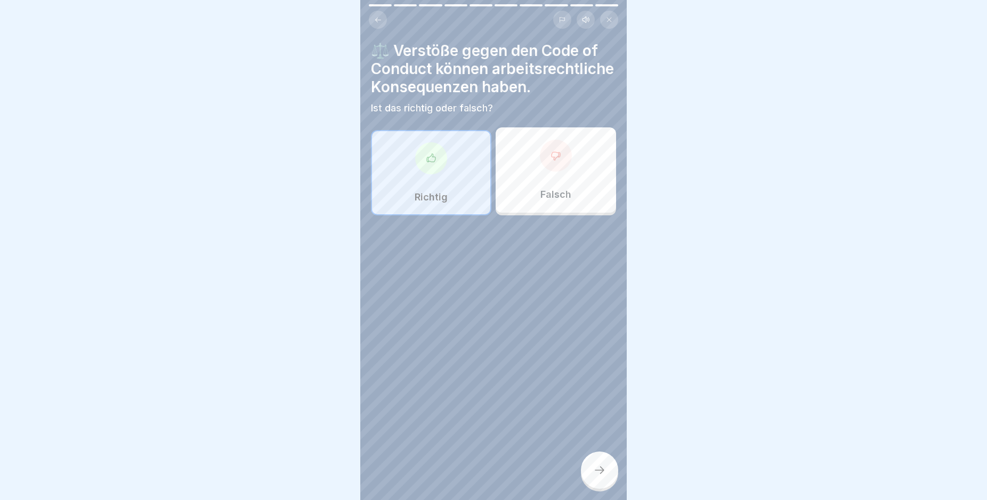
click at [603, 474] on div at bounding box center [599, 469] width 37 height 37
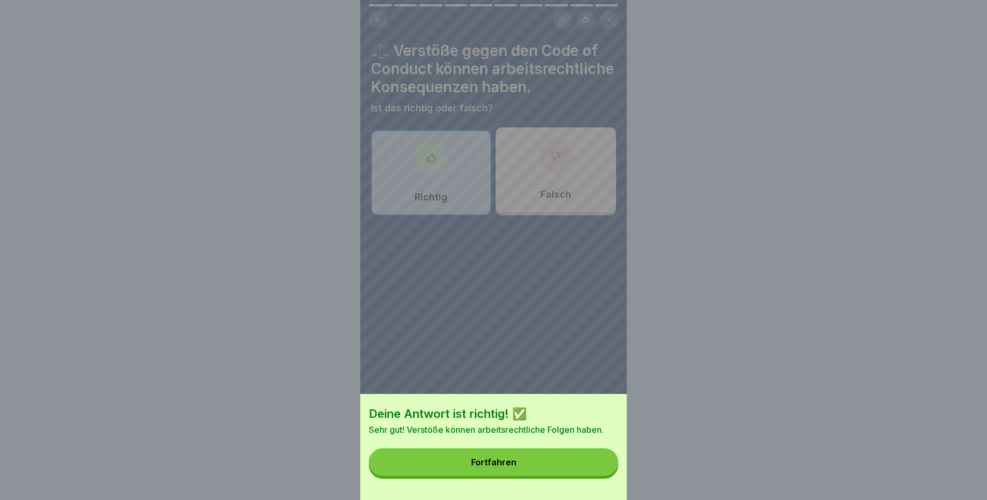
drag, startPoint x: 548, startPoint y: 468, endPoint x: 458, endPoint y: 366, distance: 136.2
click at [547, 468] on button "Fortfahren" at bounding box center [493, 462] width 249 height 28
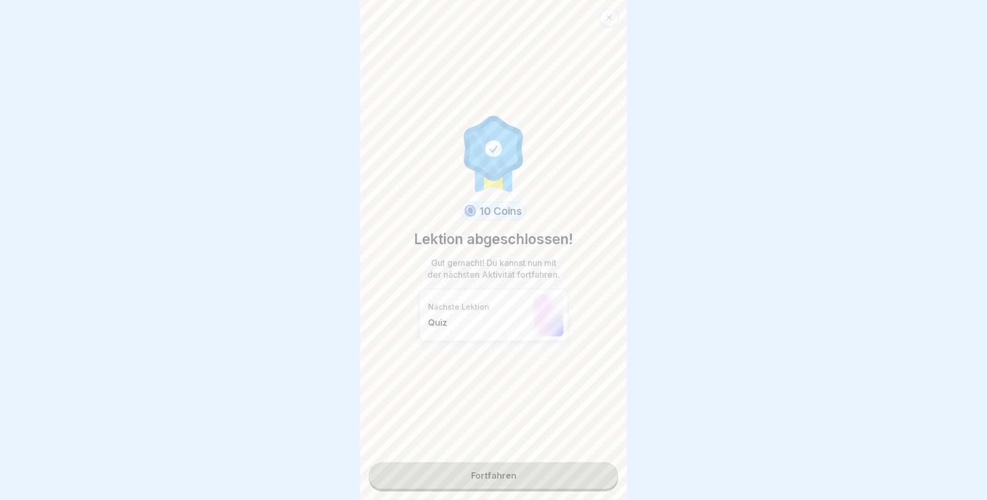
click at [531, 473] on link "Fortfahren" at bounding box center [493, 475] width 249 height 27
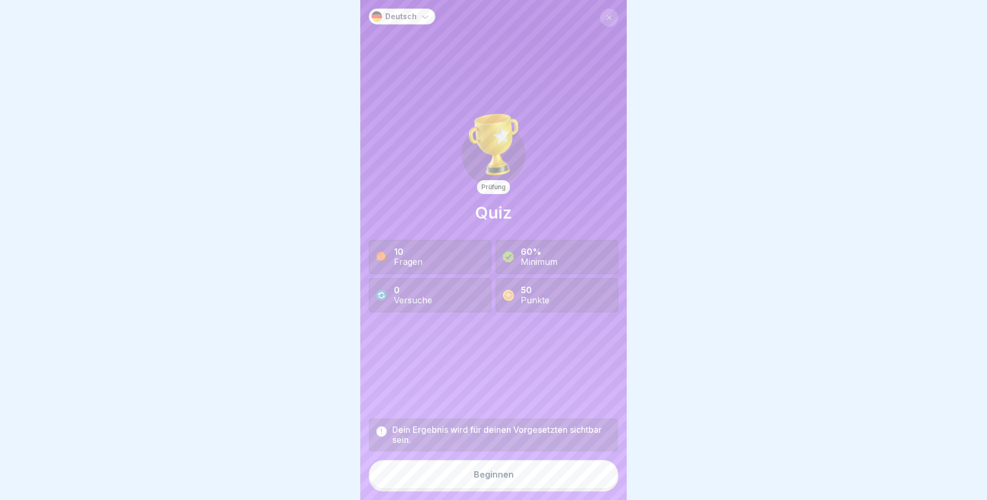
click at [501, 472] on button "Beginnen" at bounding box center [493, 474] width 249 height 29
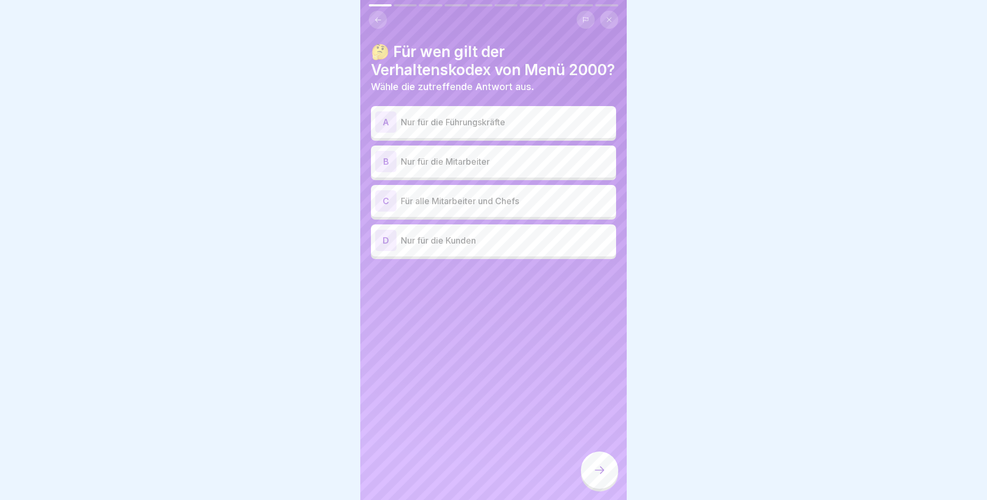
click at [527, 172] on div "B Nur für die Mitarbeiter" at bounding box center [493, 161] width 237 height 21
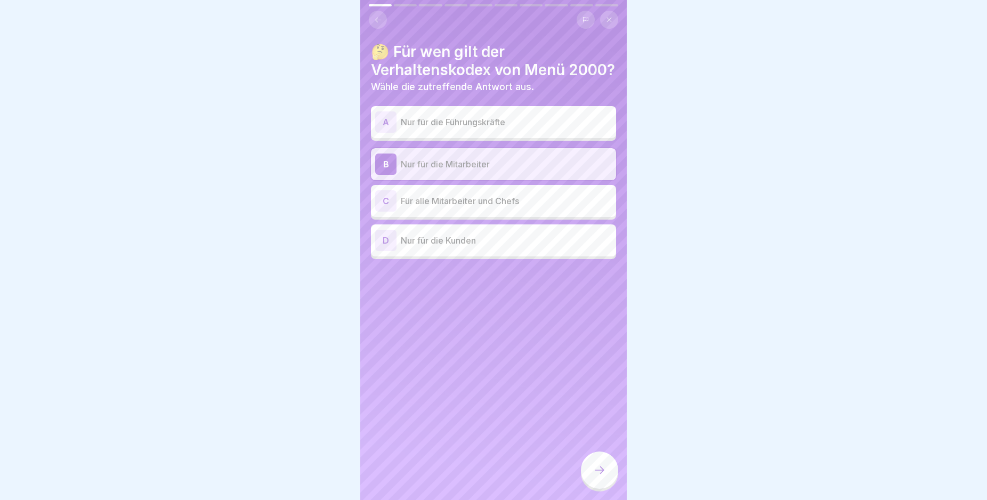
click at [491, 207] on p "Für alle Mitarbeiter und Chefs" at bounding box center [506, 200] width 211 height 13
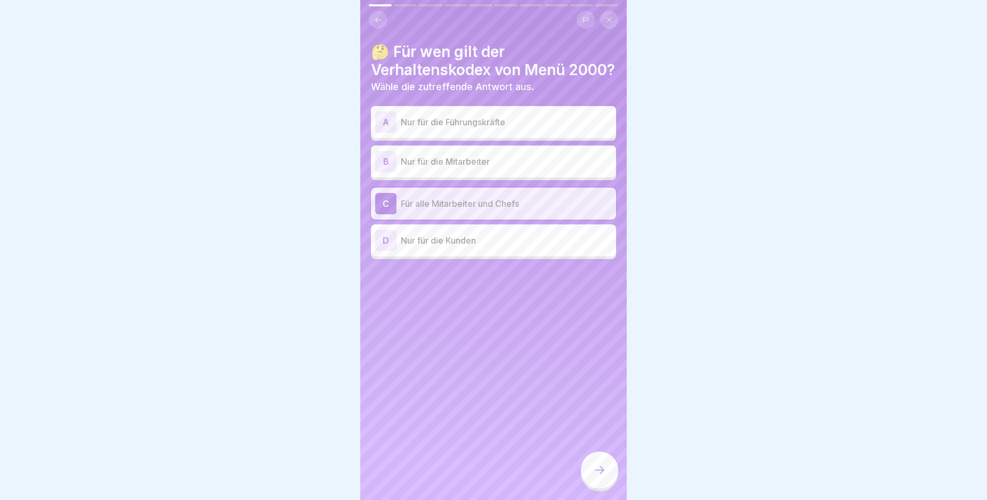
click at [598, 475] on icon at bounding box center [599, 470] width 13 height 13
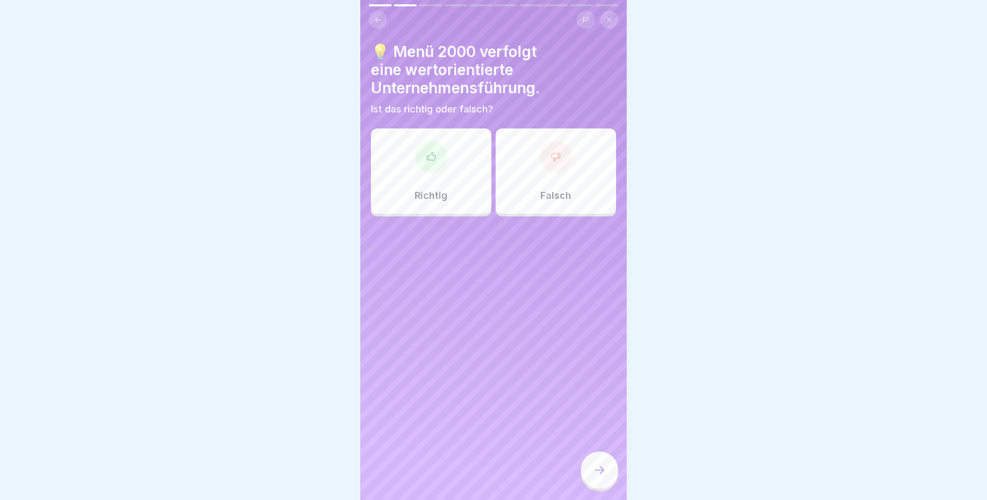
click at [446, 165] on div "Richtig" at bounding box center [431, 170] width 120 height 85
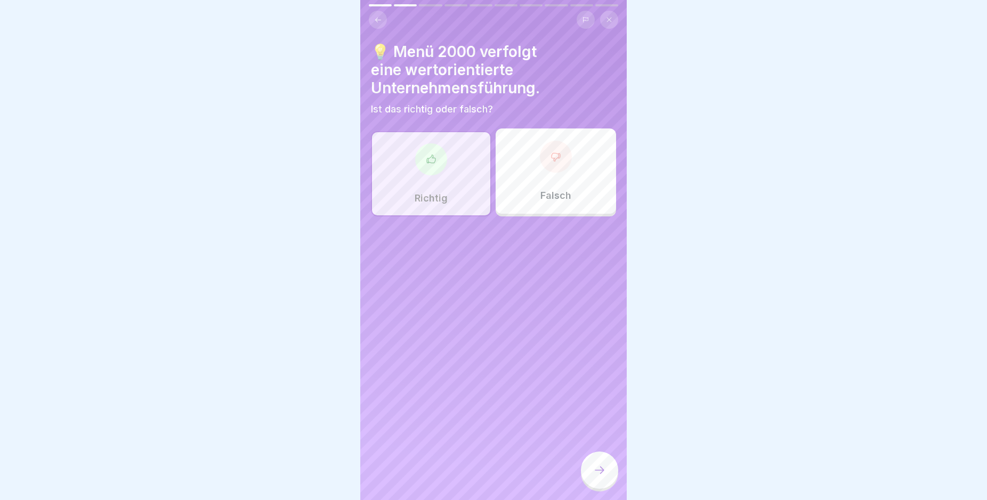
click at [600, 476] on icon at bounding box center [599, 470] width 13 height 13
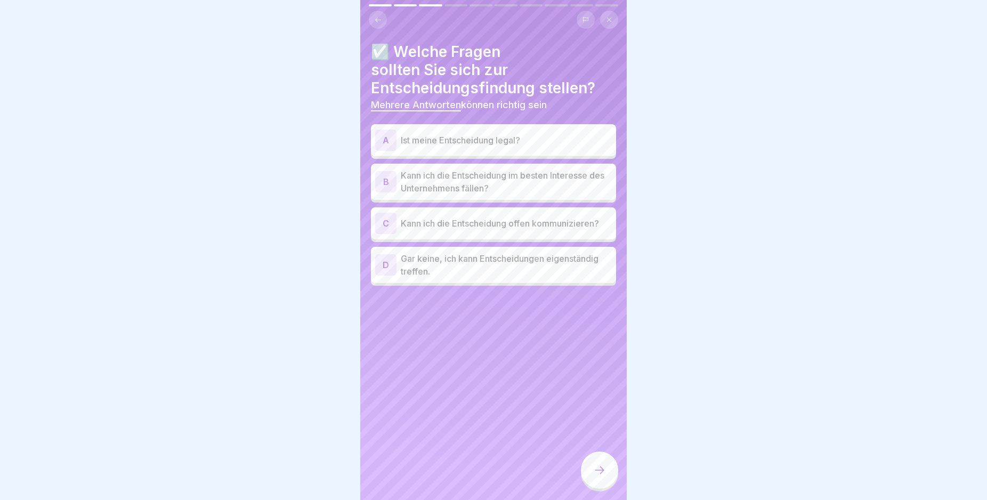
click at [454, 190] on p "Kann ich die Entscheidung im besten Interesse des Unternehmens fällen?" at bounding box center [506, 182] width 211 height 26
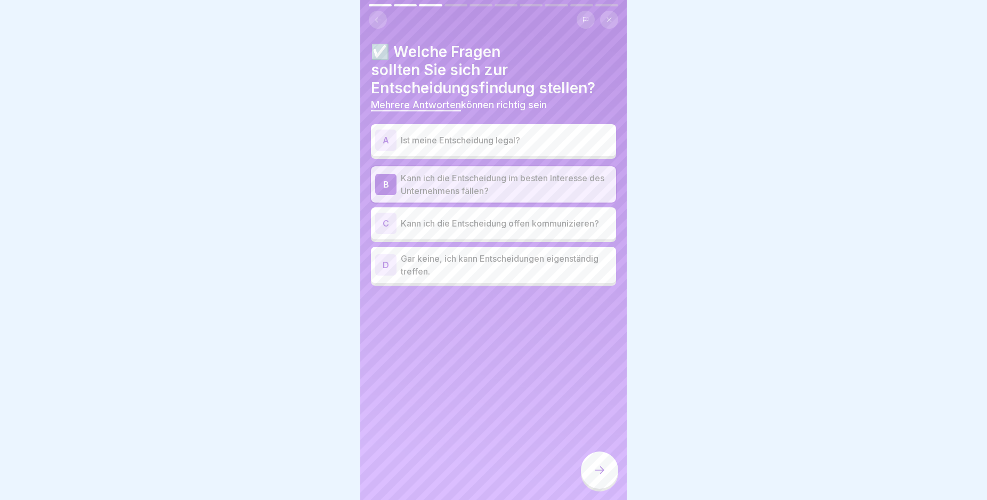
click at [447, 140] on p "Ist meine Entscheidung legal?" at bounding box center [506, 140] width 211 height 13
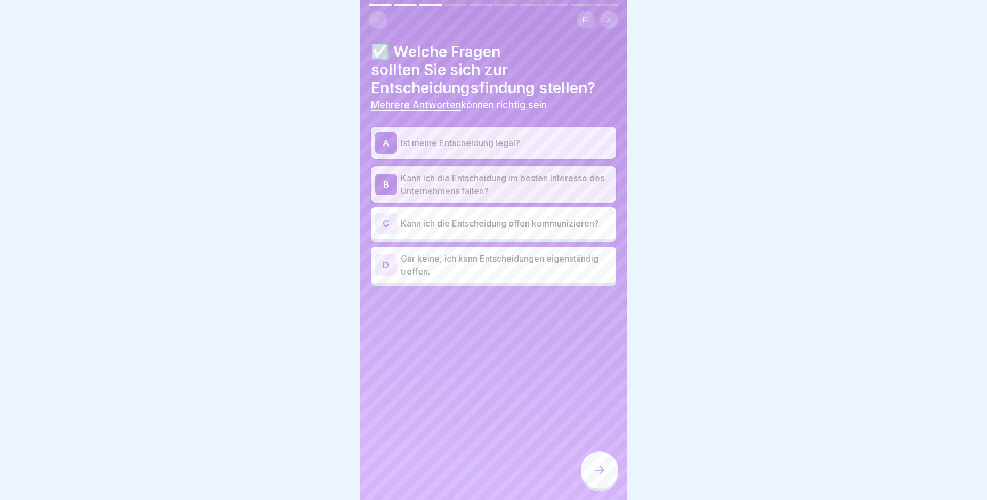
click at [469, 223] on p "Kann ich die Entscheidung offen kommunizieren?" at bounding box center [506, 223] width 211 height 13
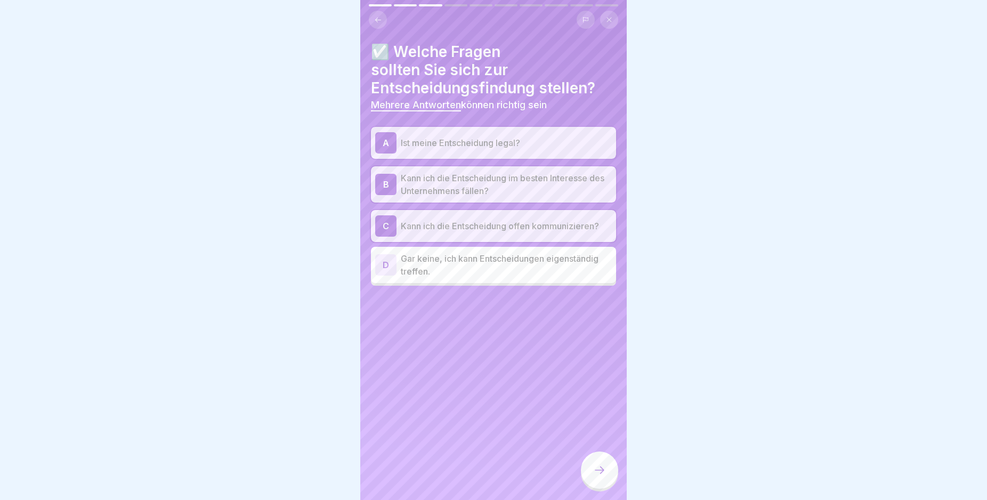
click at [470, 259] on p "Gar keine, ich kann Entscheidungen eigenständig treffen." at bounding box center [506, 265] width 211 height 26
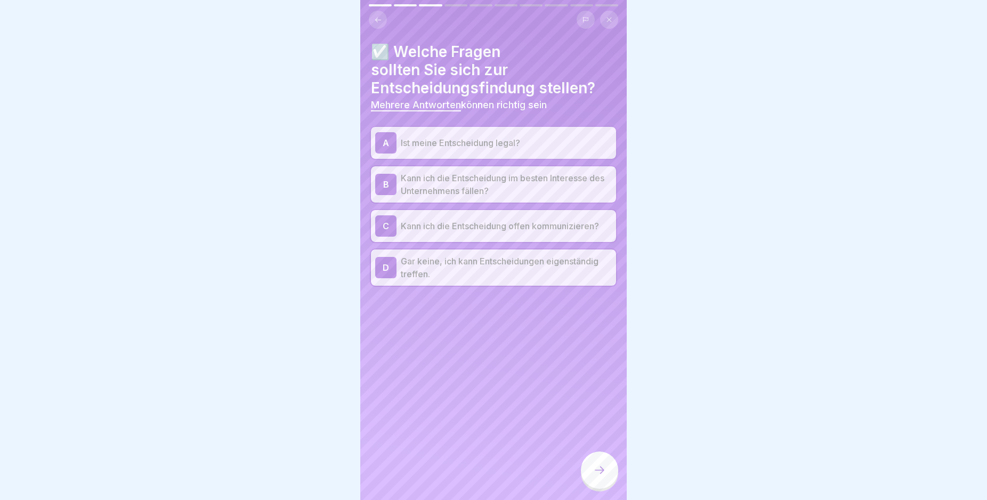
click at [470, 260] on p "Gar keine, ich kann Entscheidungen eigenständig treffen." at bounding box center [506, 268] width 211 height 26
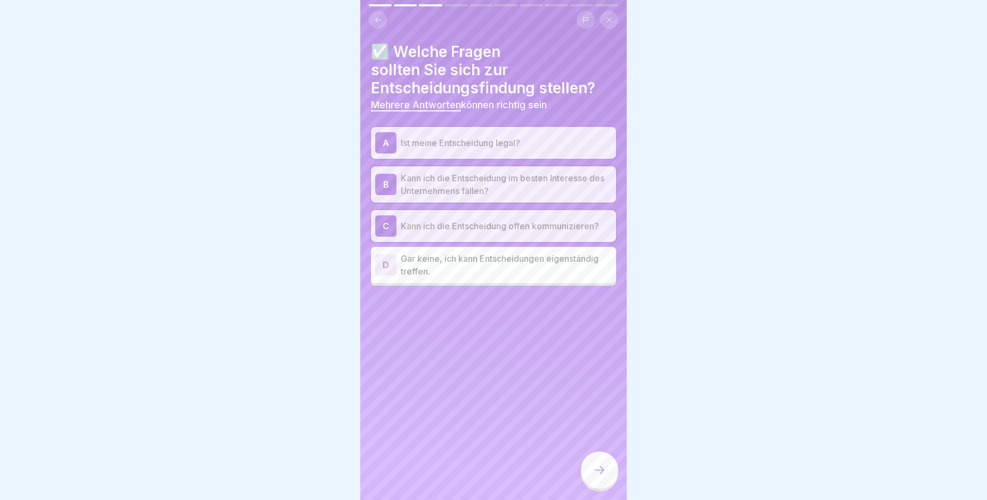
click at [462, 227] on p "Kann ich die Entscheidung offen kommunizieren?" at bounding box center [506, 226] width 211 height 13
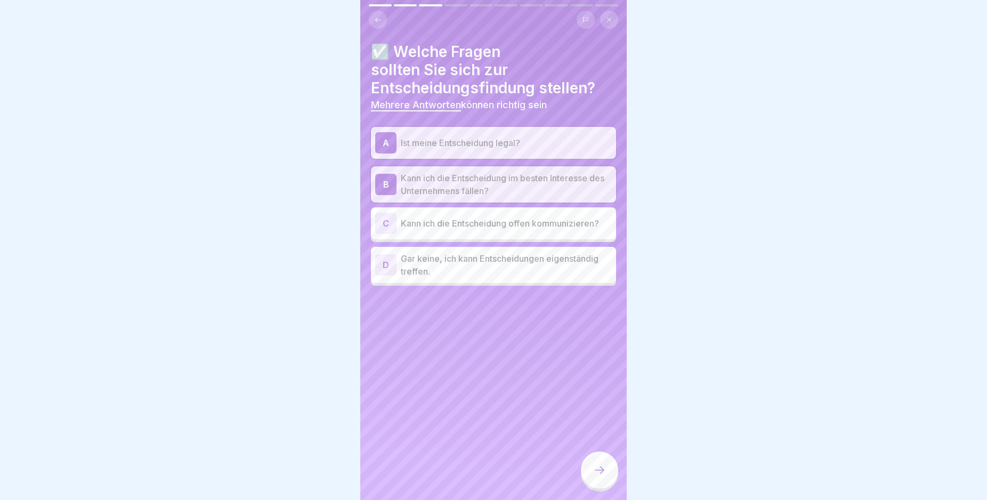
click at [591, 474] on div at bounding box center [599, 469] width 37 height 37
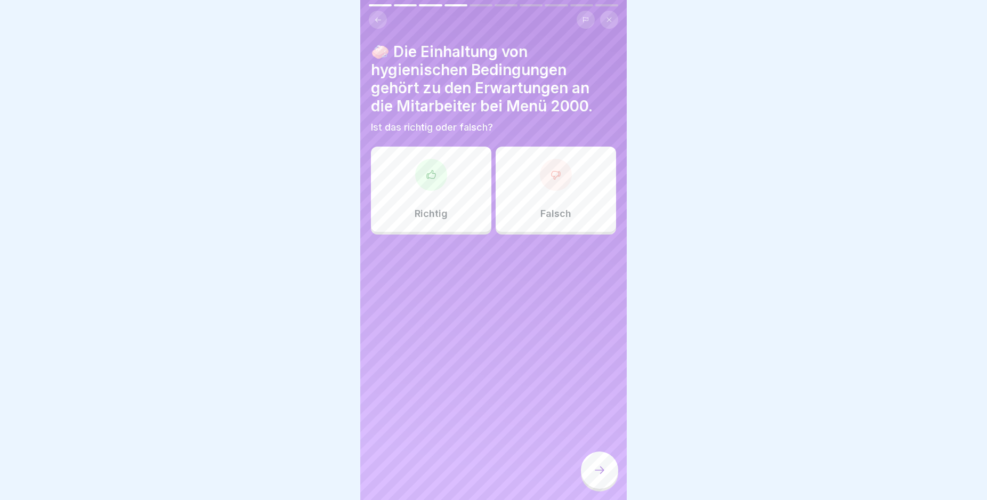
click at [449, 202] on div "Richtig" at bounding box center [431, 189] width 120 height 85
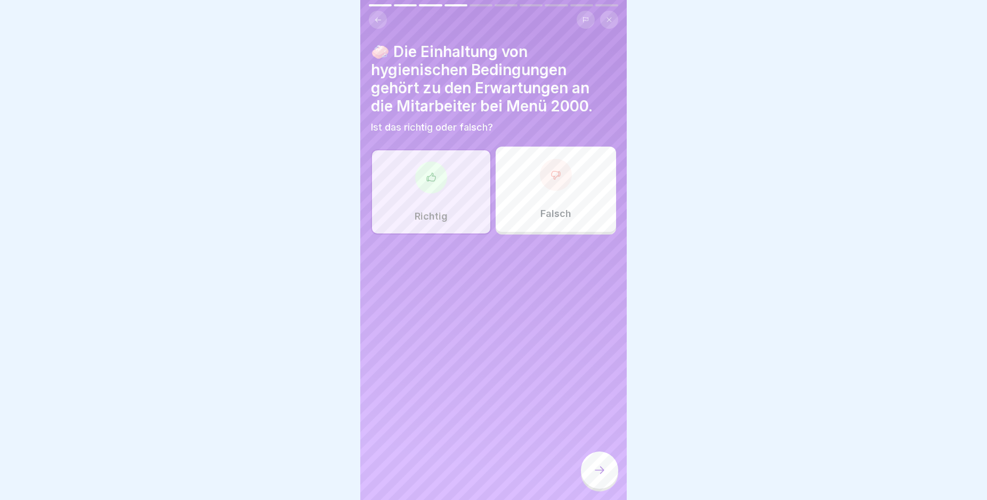
click at [600, 489] on div at bounding box center [599, 469] width 37 height 37
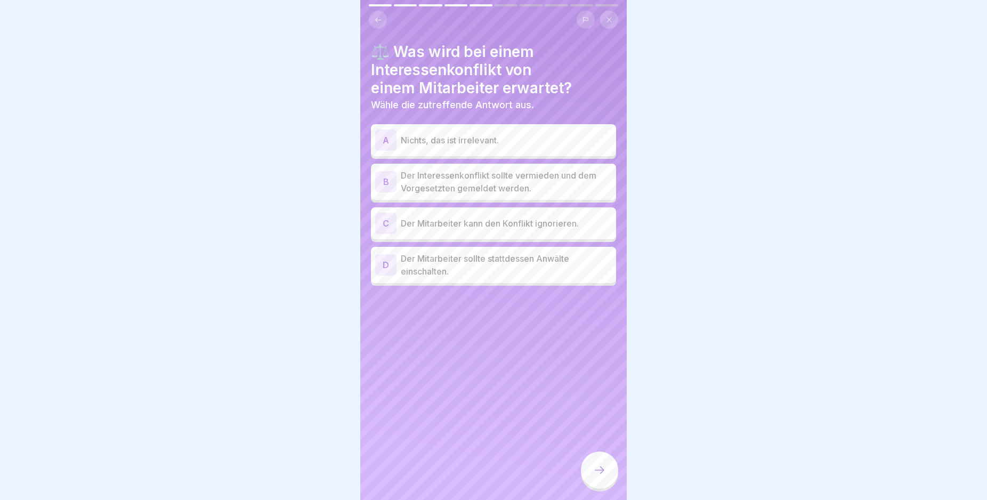
click at [558, 181] on p "Der Interessenkonflikt sollte vermieden und dem Vorgesetzten gemeldet werden." at bounding box center [506, 182] width 211 height 26
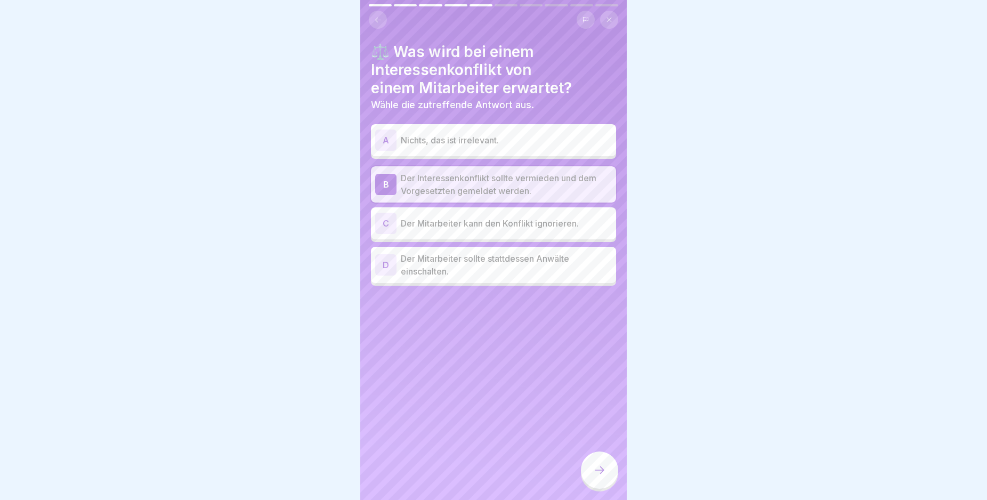
click at [599, 472] on div at bounding box center [599, 469] width 37 height 37
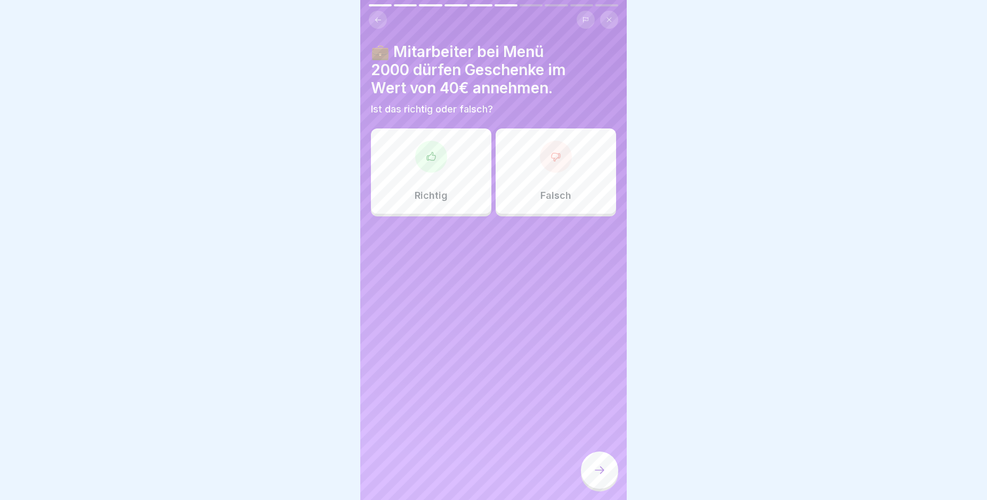
click at [540, 166] on div at bounding box center [556, 157] width 32 height 32
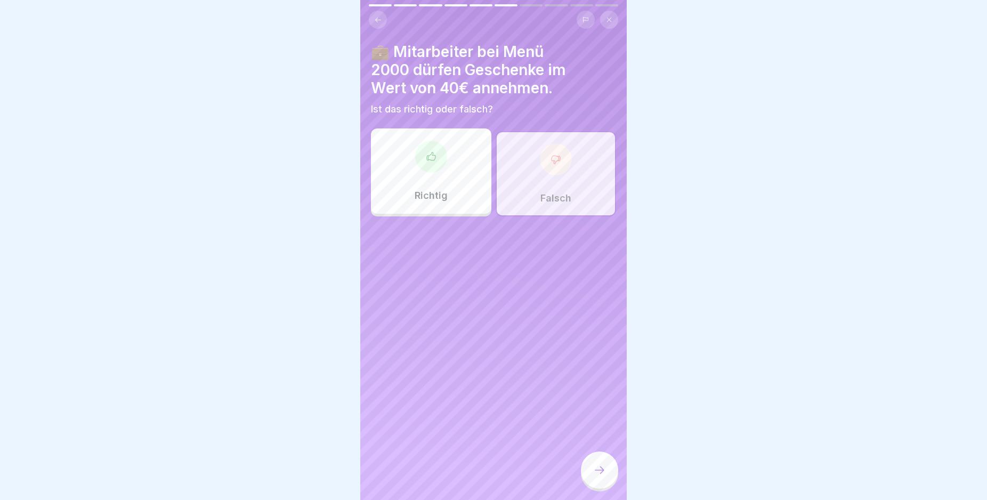
click at [599, 467] on div at bounding box center [599, 469] width 37 height 37
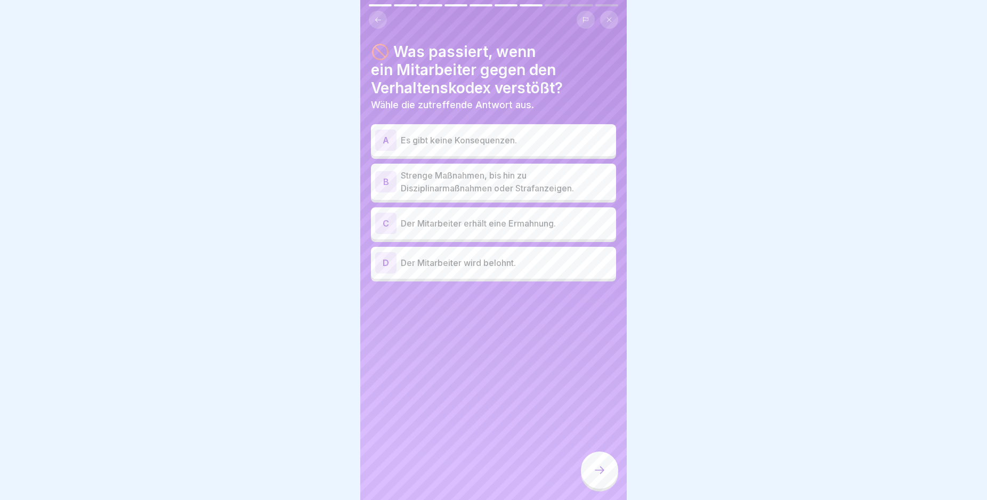
click at [558, 182] on p "Strenge Maßnahmen, bis hin zu Disziplinarmaßnahmen oder Strafanzeigen." at bounding box center [506, 182] width 211 height 26
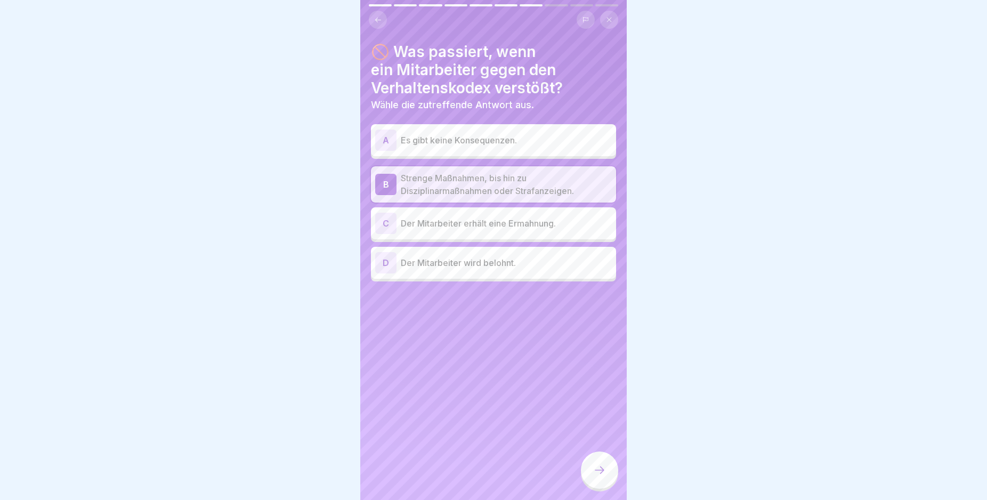
click at [600, 474] on icon at bounding box center [599, 470] width 13 height 13
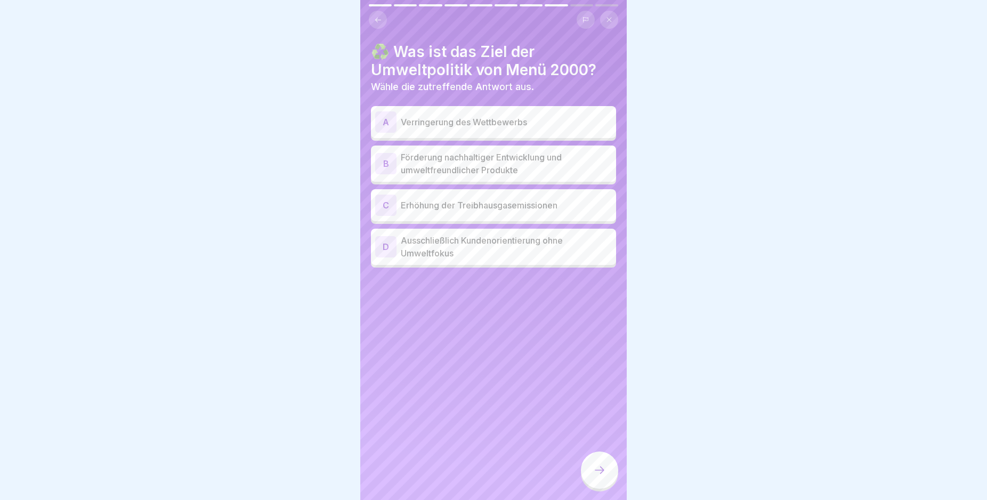
click at [523, 167] on p "Förderung nachhaltiger Entwicklung und umweltfreundlicher Produkte" at bounding box center [506, 164] width 211 height 26
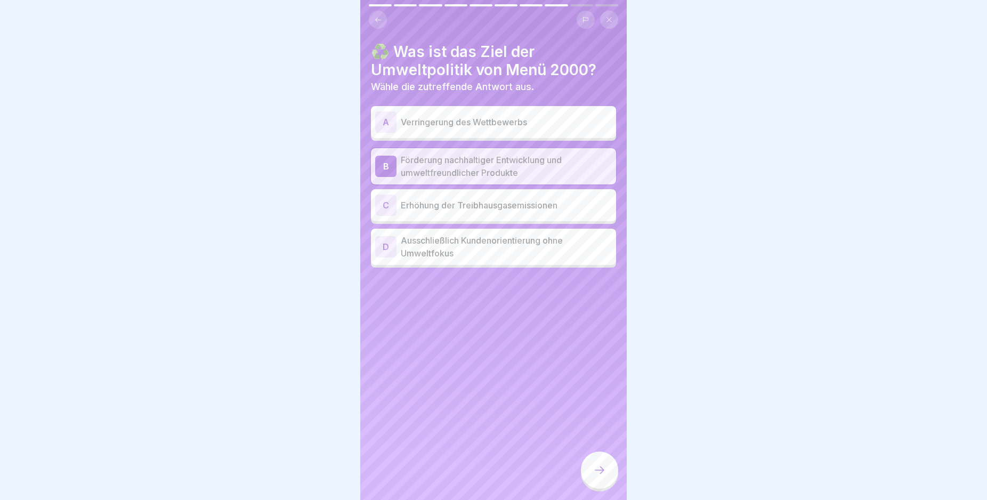
click at [603, 472] on div at bounding box center [599, 469] width 37 height 37
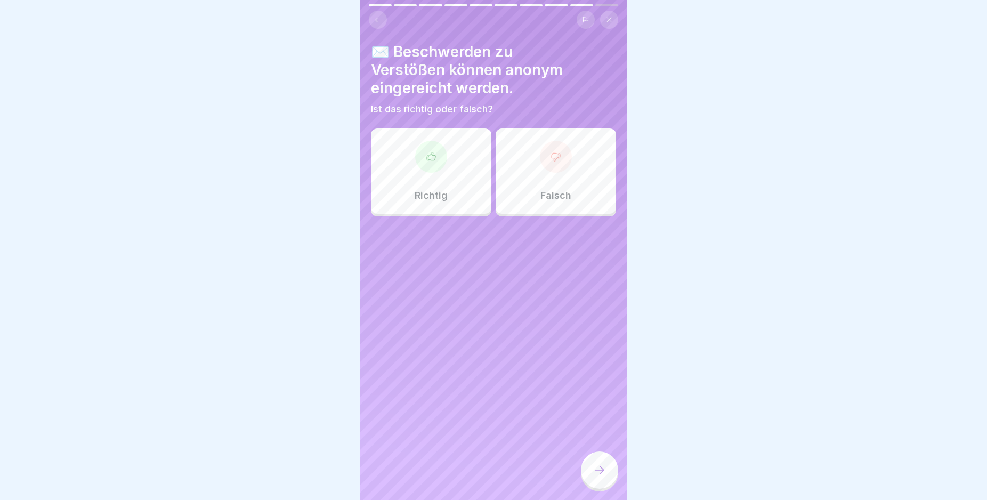
click at [473, 169] on div "Richtig" at bounding box center [431, 170] width 120 height 85
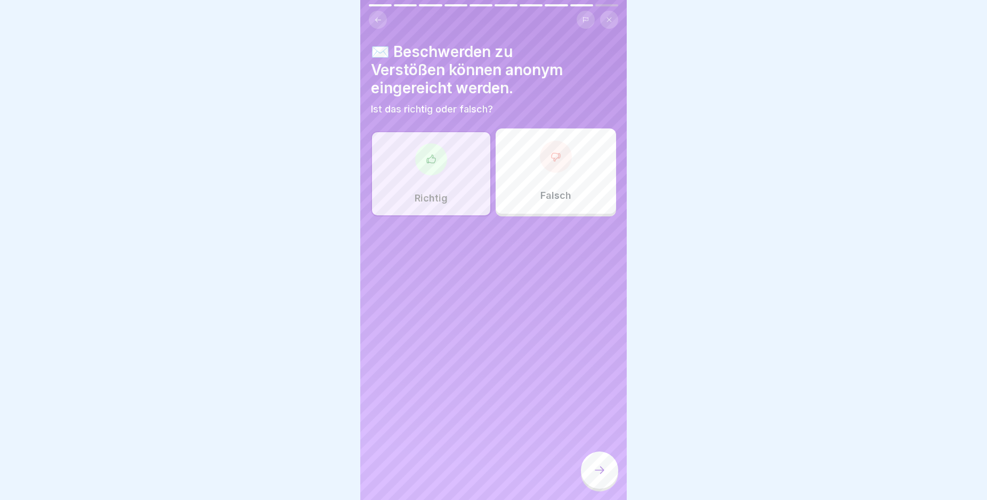
click at [602, 474] on icon at bounding box center [599, 470] width 13 height 13
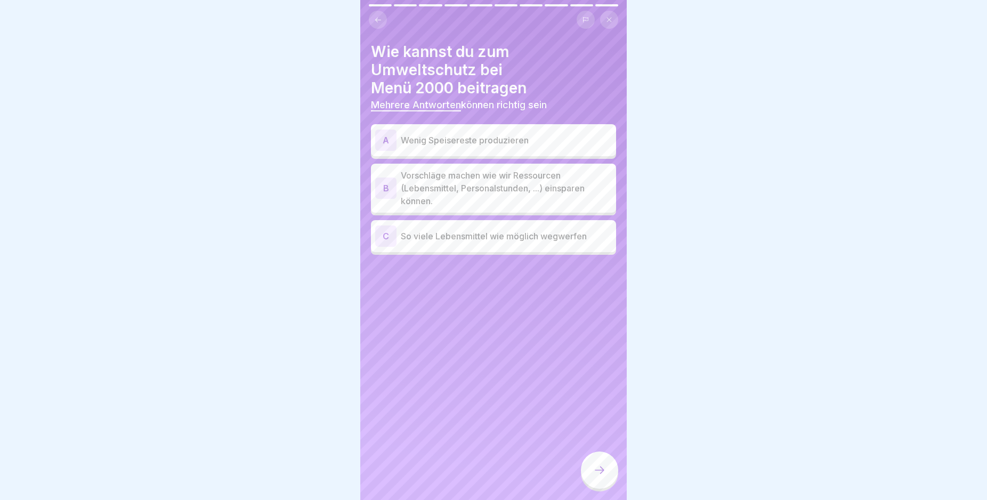
click at [537, 141] on p "Wenig Speisereste produzieren" at bounding box center [506, 140] width 211 height 13
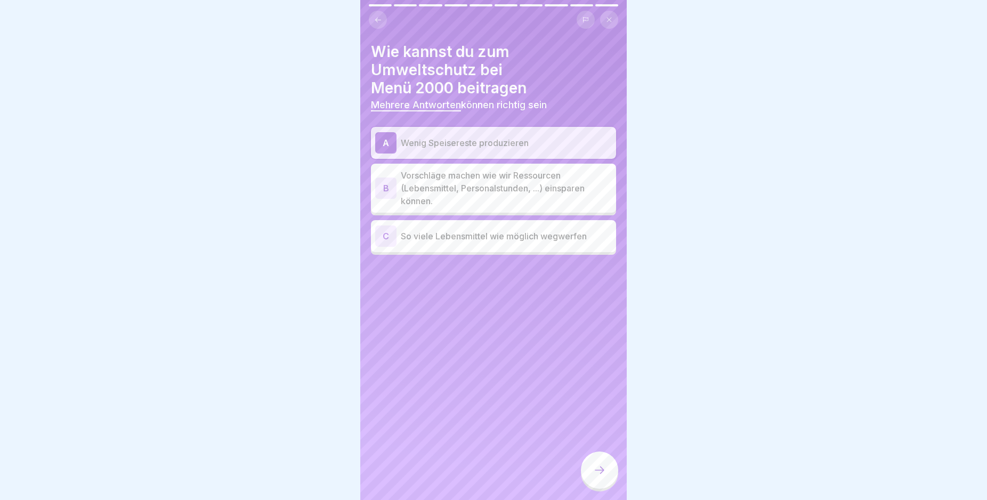
click at [529, 196] on p "Vorschläge machen wie wir Ressourcen (Lebensmittel, Personalstunden, ...) einsp…" at bounding box center [506, 188] width 211 height 38
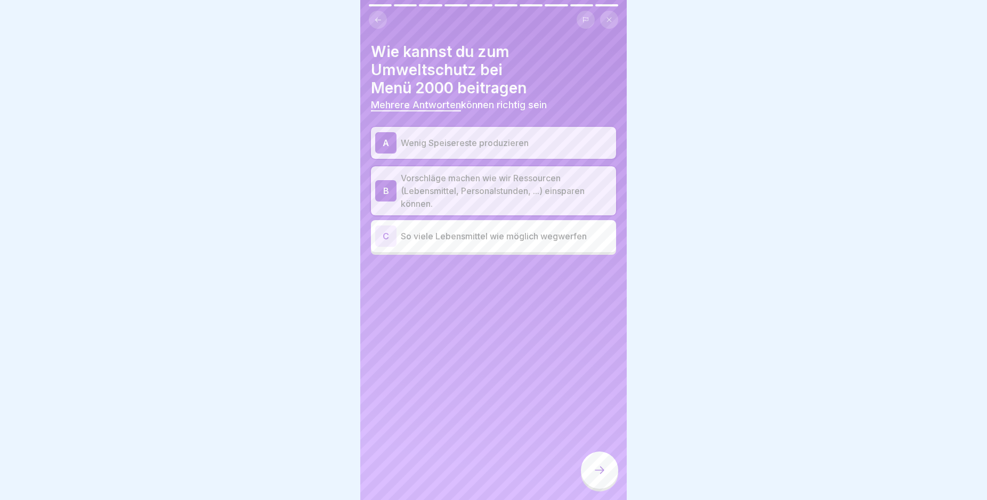
click at [589, 466] on div at bounding box center [599, 469] width 37 height 37
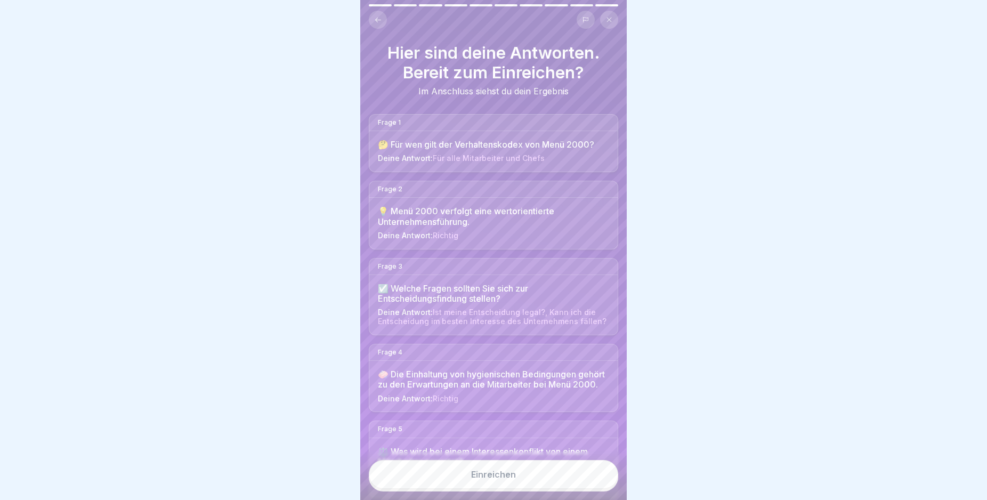
click at [501, 479] on div "Einreichen" at bounding box center [493, 474] width 45 height 10
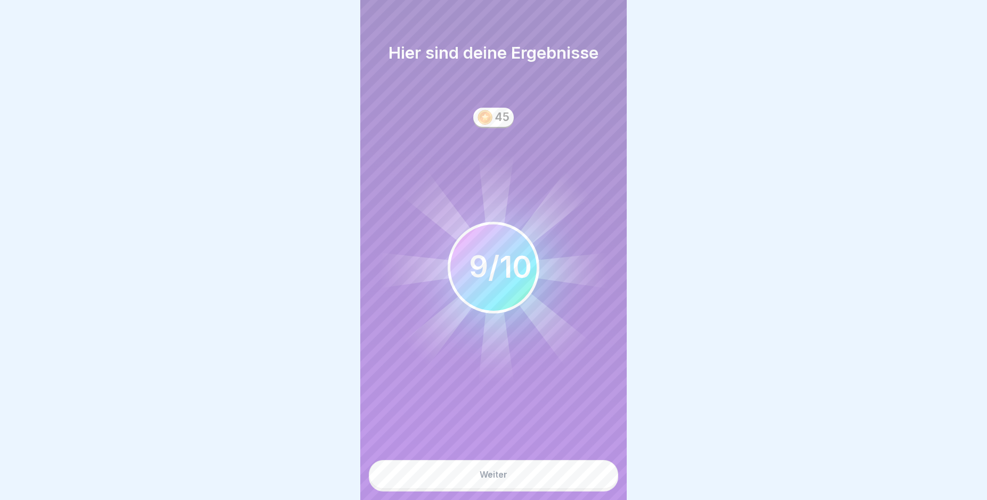
click at [504, 479] on div "Weiter" at bounding box center [494, 474] width 28 height 10
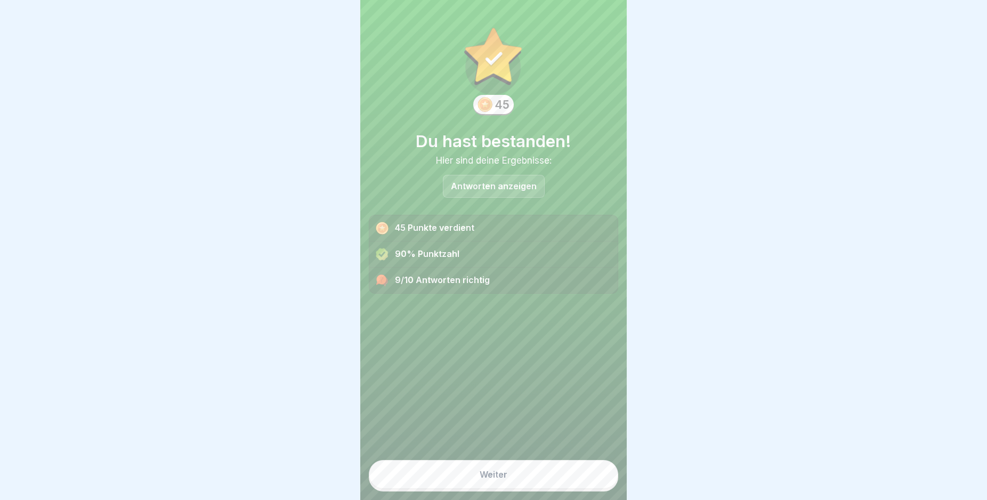
click at [510, 481] on button "Weiter" at bounding box center [493, 474] width 249 height 29
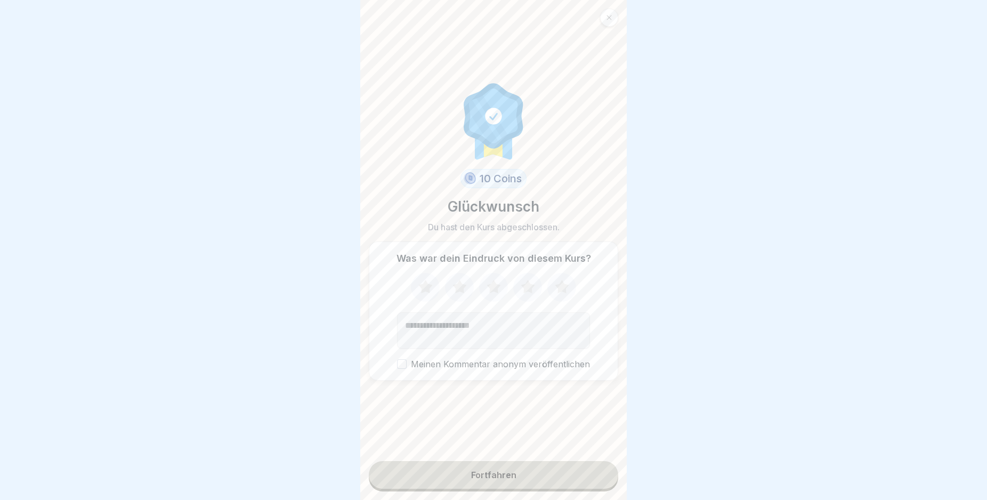
click at [513, 488] on button "Fortfahren" at bounding box center [493, 475] width 249 height 28
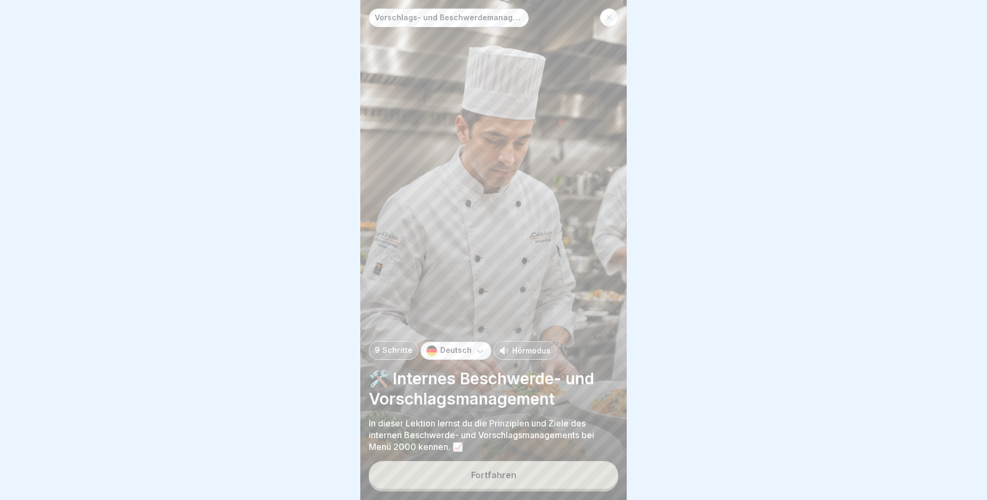
click at [527, 475] on button "Fortfahren" at bounding box center [493, 475] width 249 height 28
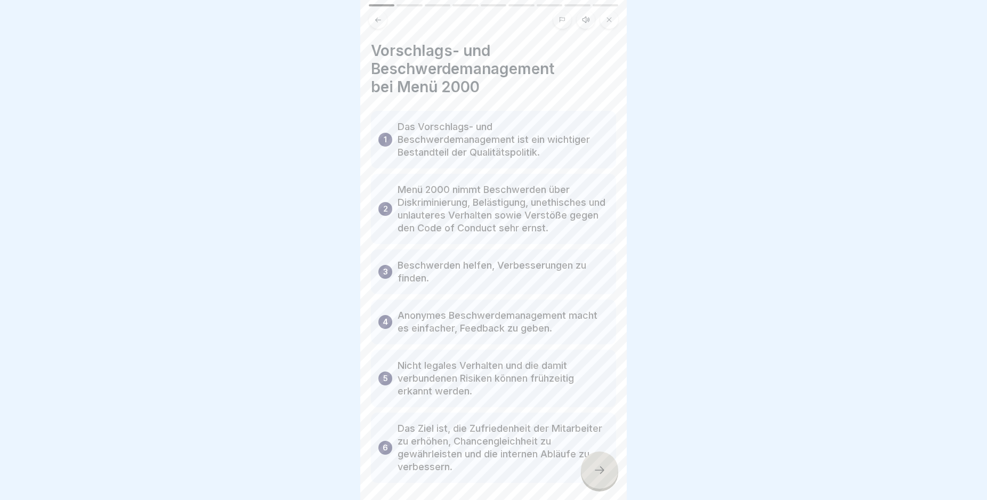
click at [584, 476] on div at bounding box center [599, 469] width 37 height 37
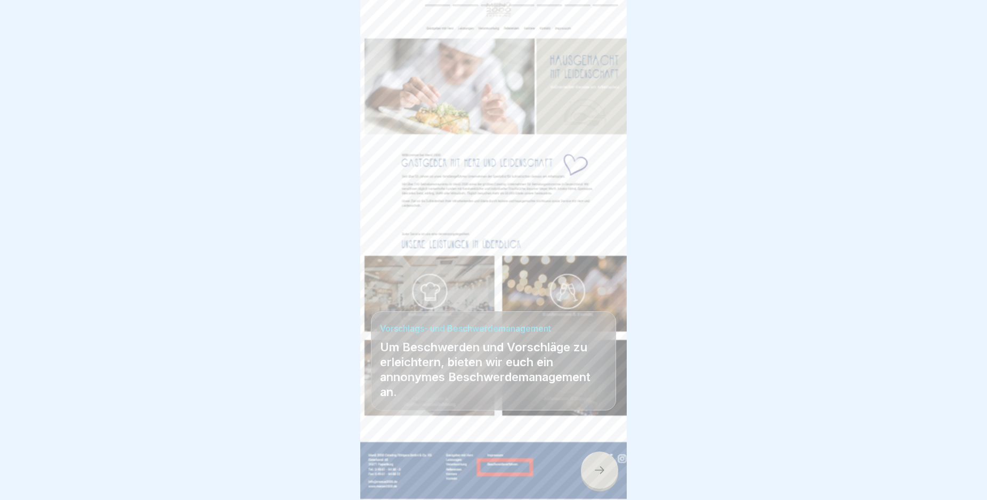
click at [586, 476] on div at bounding box center [599, 469] width 37 height 37
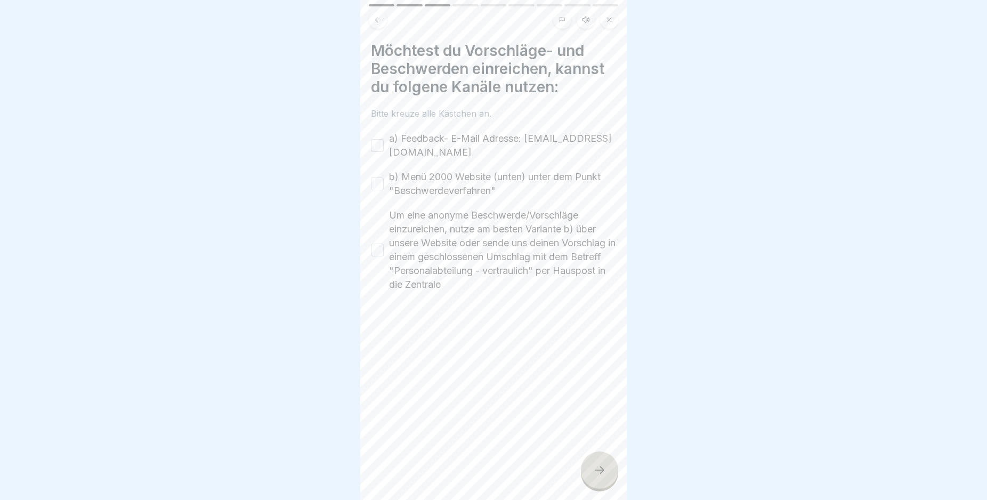
click at [589, 477] on div at bounding box center [599, 469] width 37 height 37
click at [591, 478] on div at bounding box center [599, 469] width 37 height 37
click at [421, 267] on label "Um eine anonyme Beschwerde/Vorschläge einzureichen, nutze am besten Variante b)…" at bounding box center [502, 249] width 227 height 83
click at [384, 256] on button "Um eine anonyme Beschwerde/Vorschläge einzureichen, nutze am besten Variante b)…" at bounding box center [377, 249] width 13 height 13
click at [394, 191] on label "b) Menü 2000 Website (unten) unter dem Punkt "Beschwerdeverfahren"" at bounding box center [502, 184] width 227 height 28
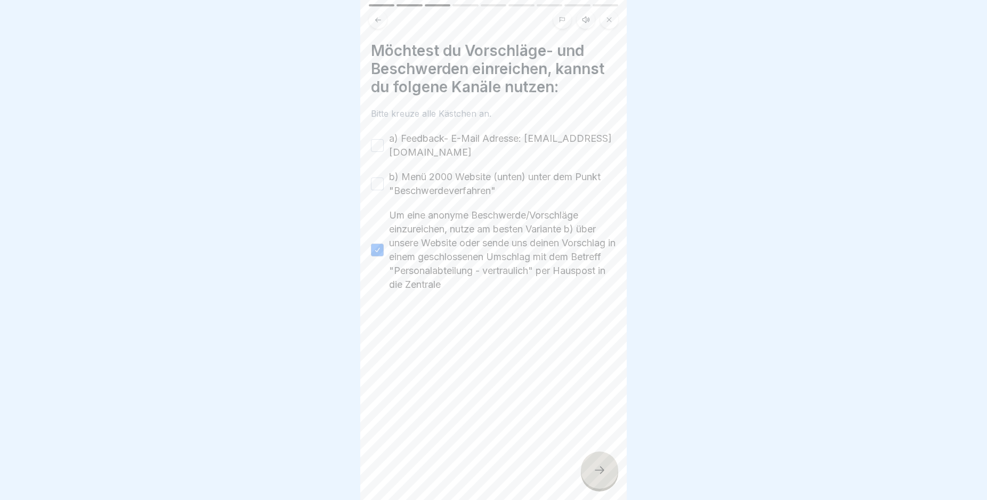
click at [396, 143] on label "a) Feedback- E-Mail Adresse: [EMAIL_ADDRESS][DOMAIN_NAME]" at bounding box center [502, 146] width 227 height 28
click at [384, 143] on button "a) Feedback- E-Mail Adresse: [EMAIL_ADDRESS][DOMAIN_NAME]" at bounding box center [377, 145] width 13 height 13
click at [404, 174] on label "b) Menü 2000 Website (unten) unter dem Punkt "Beschwerdeverfahren"" at bounding box center [502, 184] width 227 height 28
click at [384, 177] on button "b) Menü 2000 Website (unten) unter dem Punkt "Beschwerdeverfahren"" at bounding box center [377, 183] width 13 height 13
click at [596, 469] on div at bounding box center [599, 469] width 37 height 37
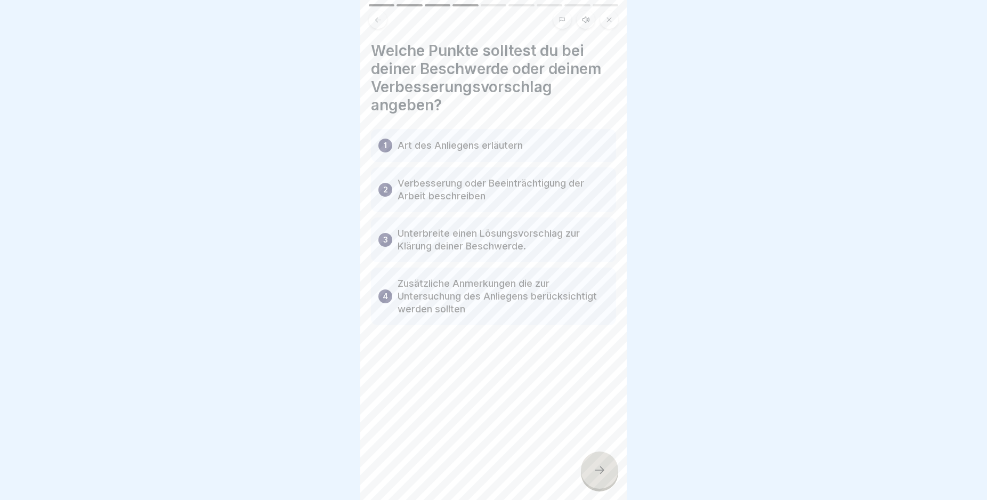
click at [605, 476] on icon at bounding box center [599, 470] width 13 height 13
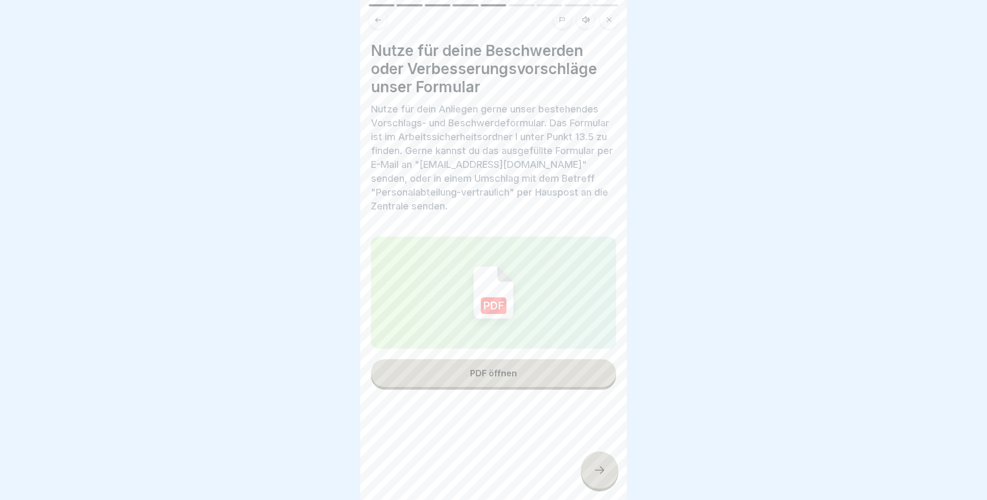
click at [605, 476] on icon at bounding box center [599, 470] width 13 height 13
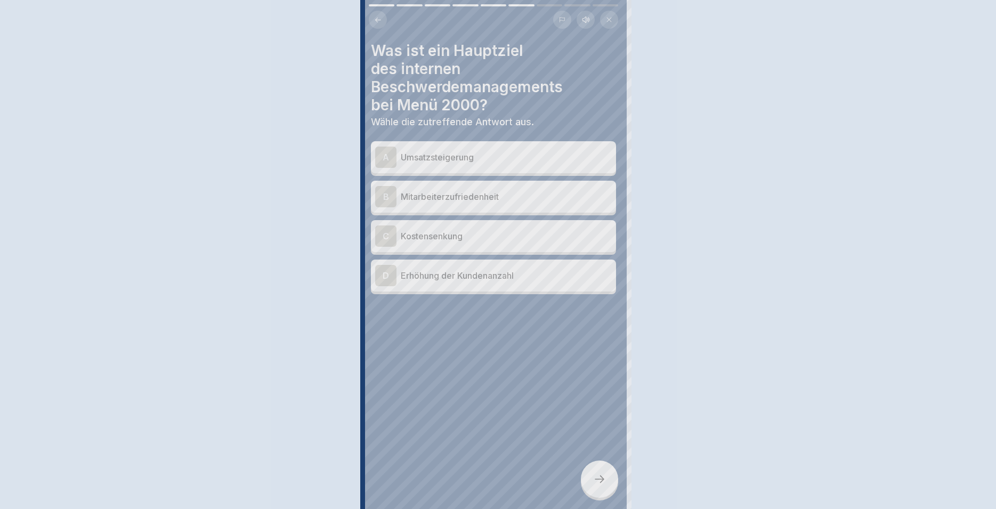
click at [605, 476] on div at bounding box center [498, 254] width 996 height 509
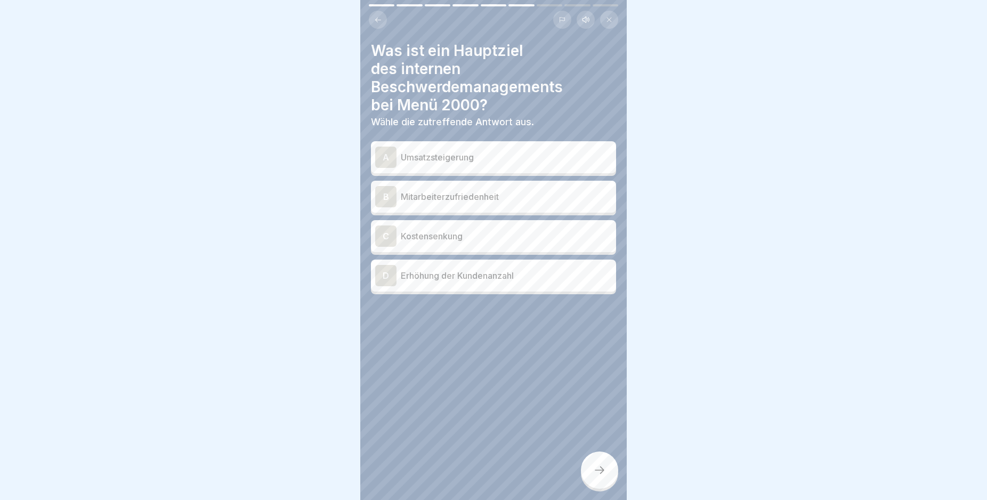
click at [551, 191] on p "Mitarbeiterzufriedenheit" at bounding box center [506, 196] width 211 height 13
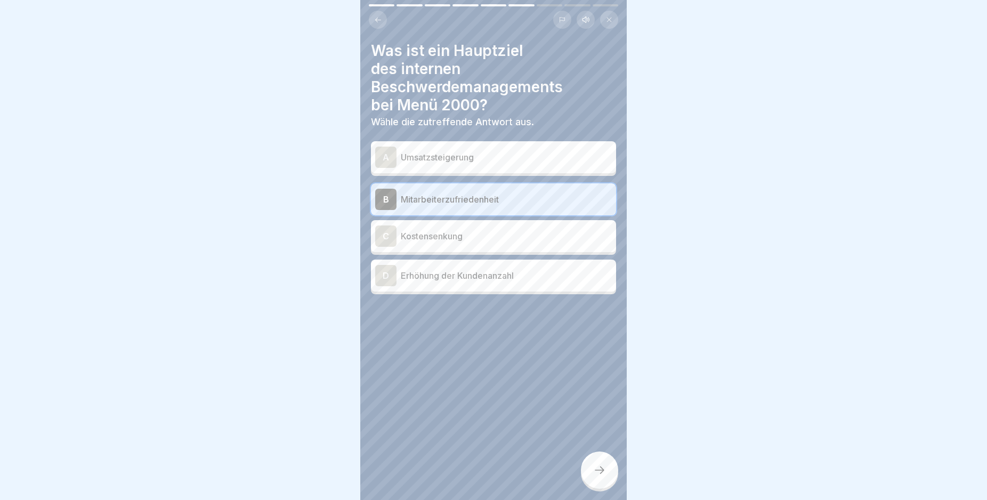
click at [550, 233] on p "Kostensenkung" at bounding box center [506, 236] width 211 height 13
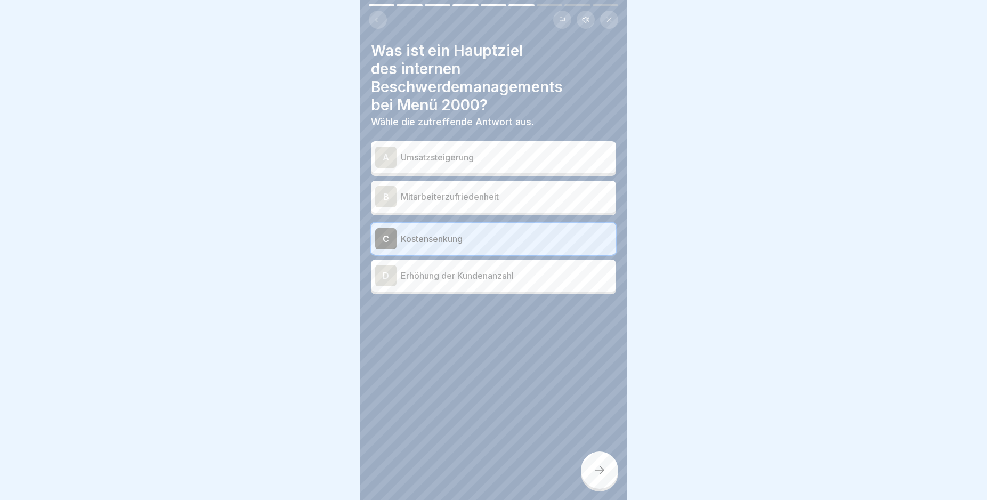
click at [561, 210] on div "B Mitarbeiterzufriedenheit" at bounding box center [493, 197] width 245 height 32
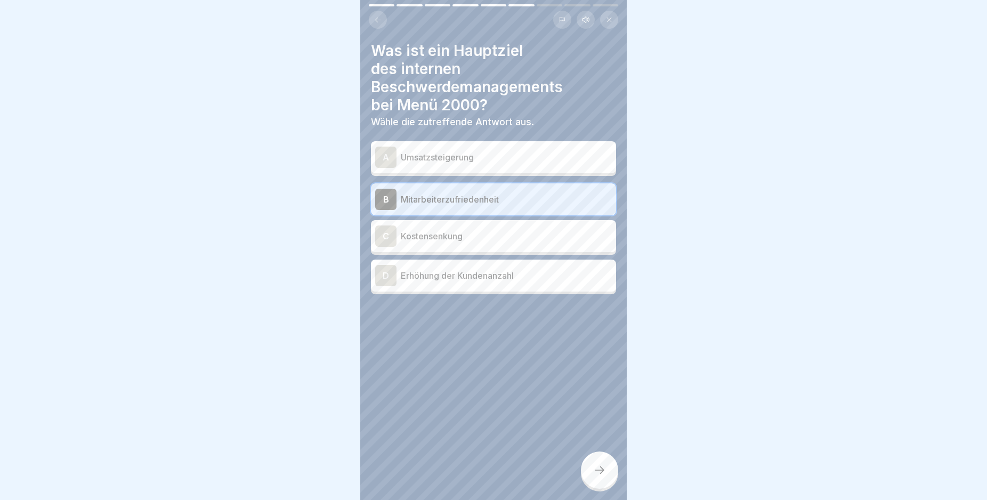
click at [603, 488] on div at bounding box center [599, 469] width 37 height 37
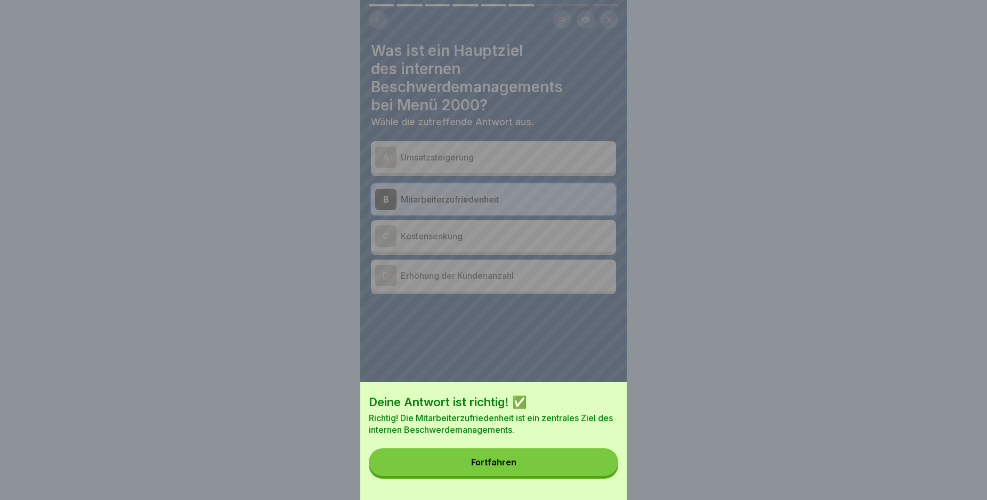
click at [557, 464] on button "Fortfahren" at bounding box center [493, 462] width 249 height 28
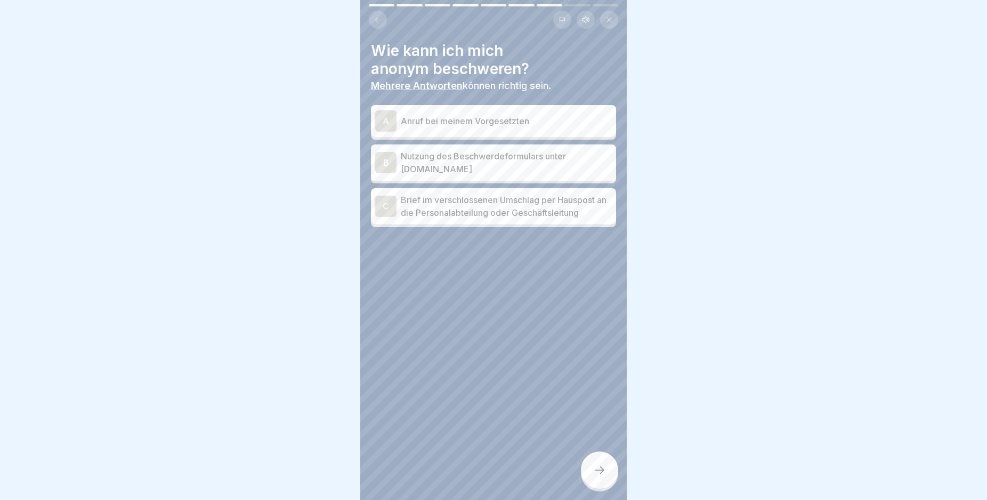
click at [562, 164] on p "Nutzung des Beschwerdeformulars unter [DOMAIN_NAME]" at bounding box center [506, 163] width 211 height 26
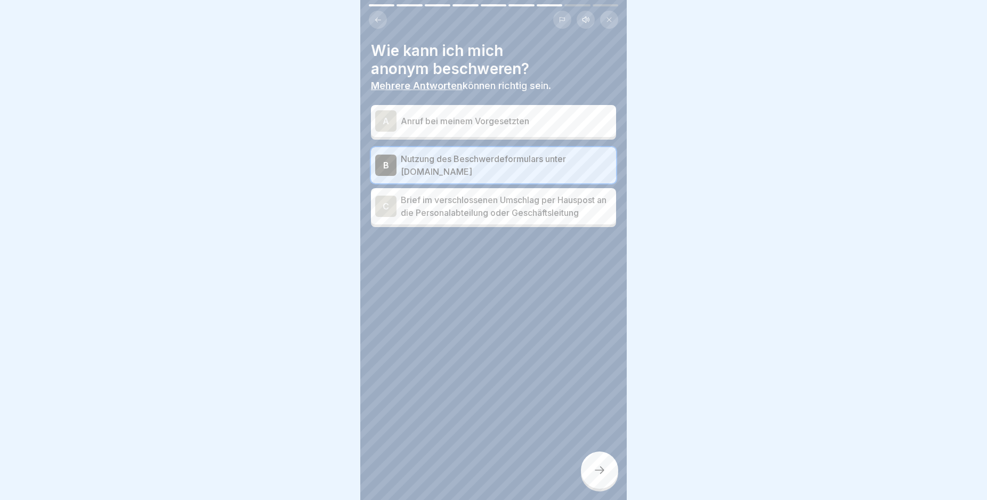
click at [602, 475] on icon at bounding box center [599, 470] width 13 height 13
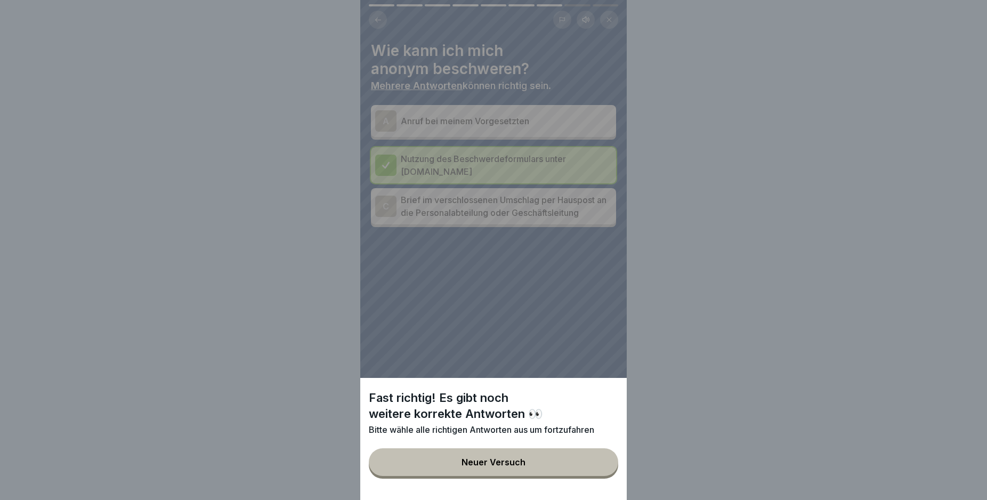
click at [570, 472] on button "Neuer Versuch" at bounding box center [493, 462] width 249 height 28
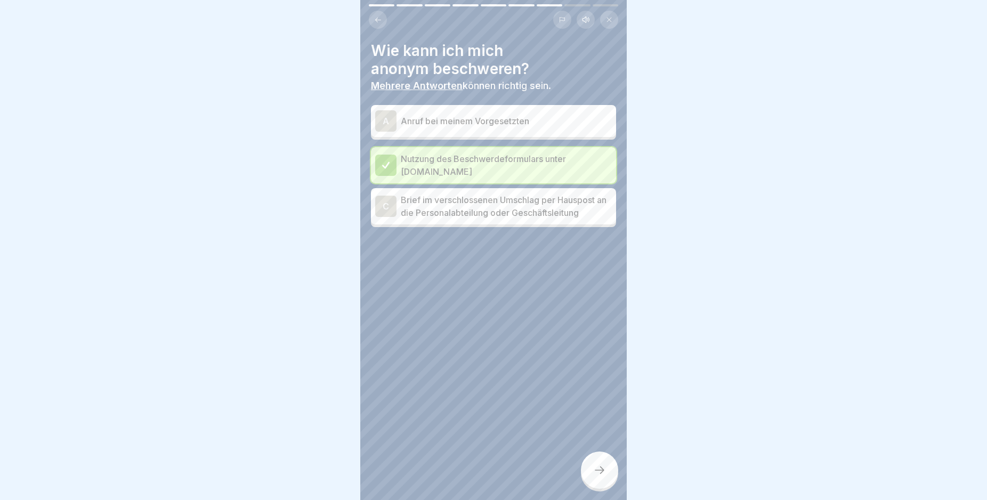
click at [468, 126] on p "Anruf bei meinem Vorgesetzten" at bounding box center [506, 121] width 211 height 13
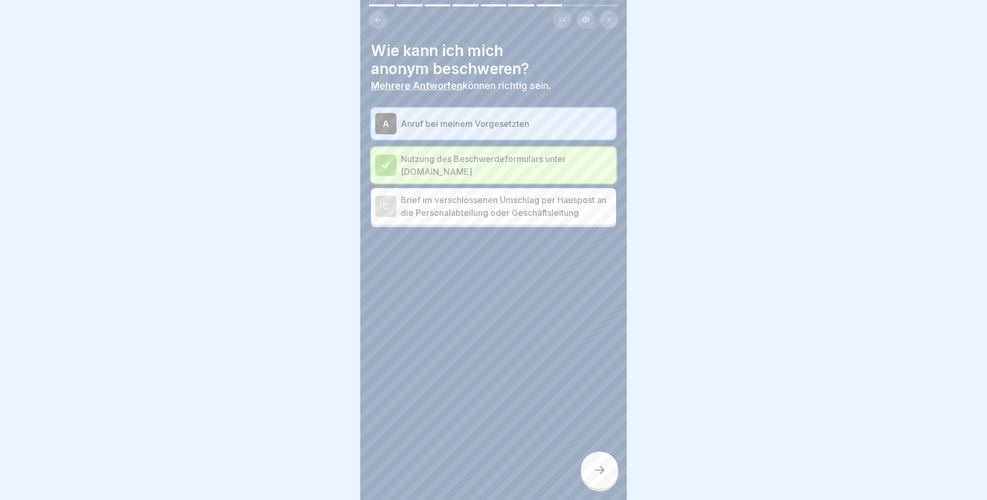
click at [586, 476] on div at bounding box center [599, 469] width 37 height 37
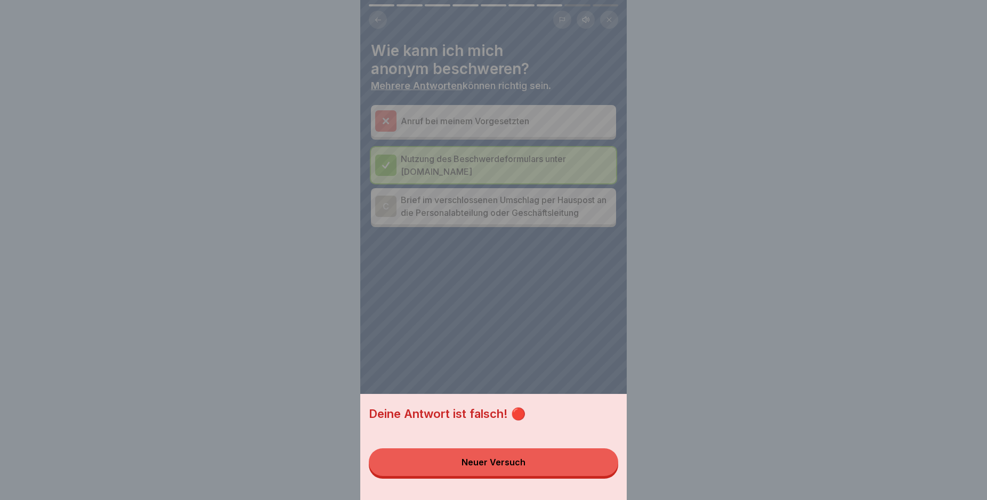
click at [586, 476] on button "Neuer Versuch" at bounding box center [493, 462] width 249 height 28
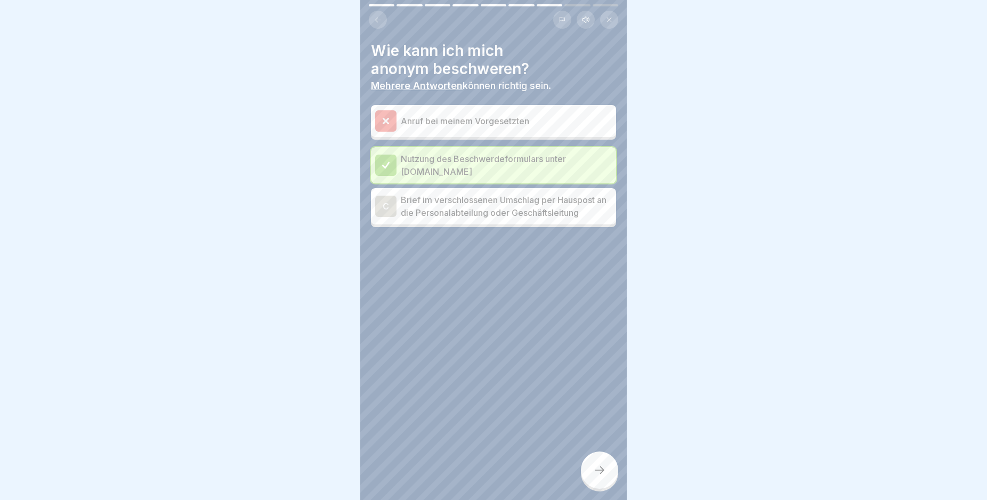
click at [470, 213] on p "Brief im verschlossenen Umschlag per Hauspost an die Personalabteilung oder Ges…" at bounding box center [506, 206] width 211 height 26
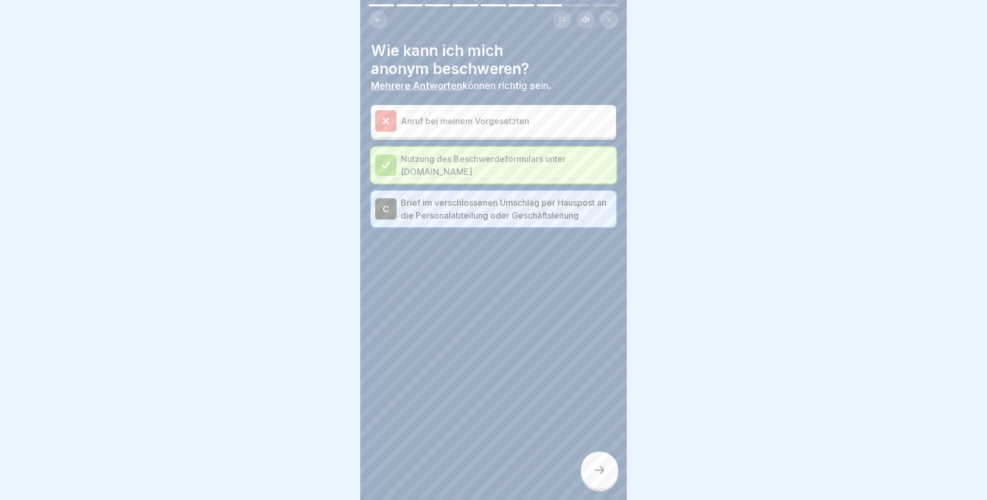
click at [595, 475] on icon at bounding box center [599, 470] width 13 height 13
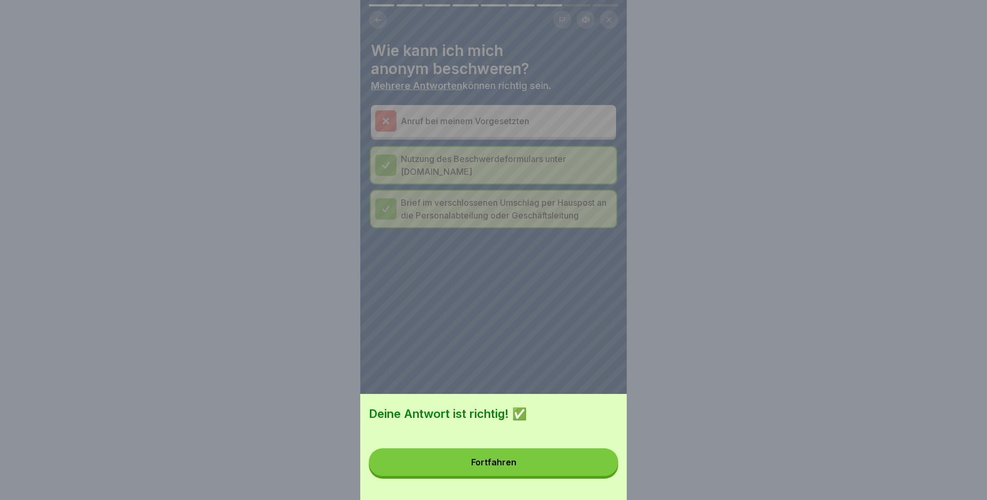
click at [597, 475] on button "Fortfahren" at bounding box center [493, 462] width 249 height 28
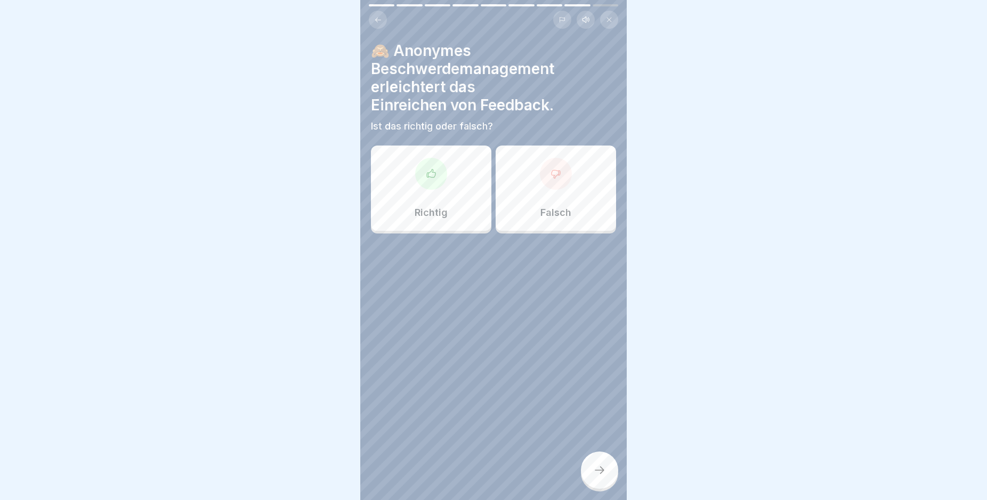
click at [442, 198] on div "Richtig" at bounding box center [431, 187] width 120 height 85
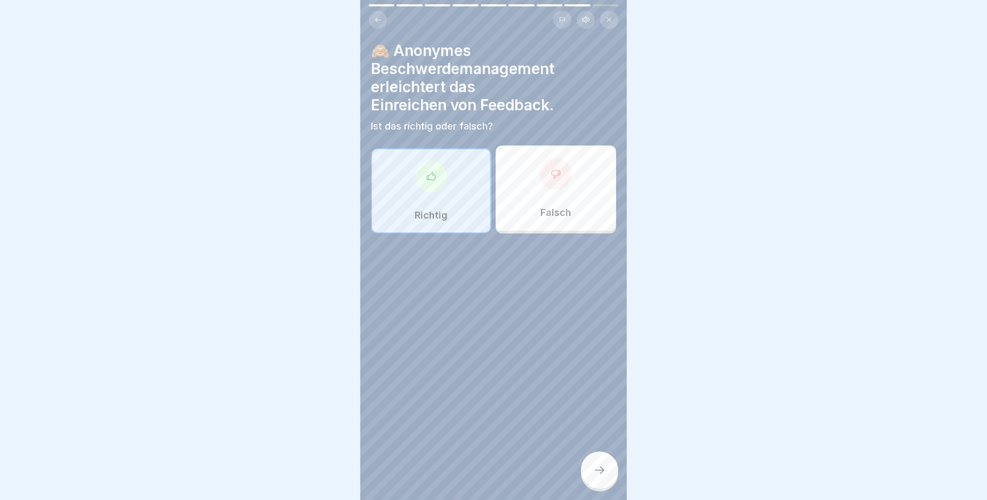
click at [581, 482] on div at bounding box center [599, 469] width 37 height 37
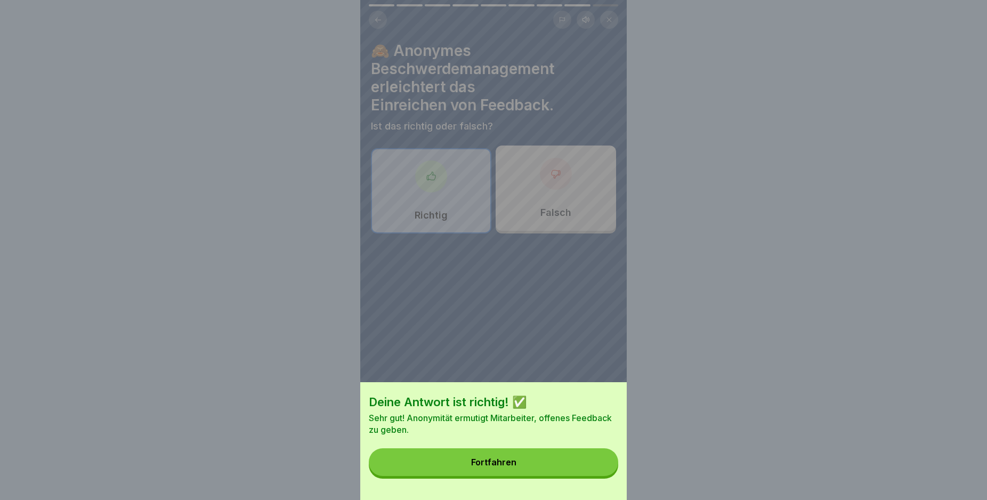
click at [576, 470] on button "Fortfahren" at bounding box center [493, 462] width 249 height 28
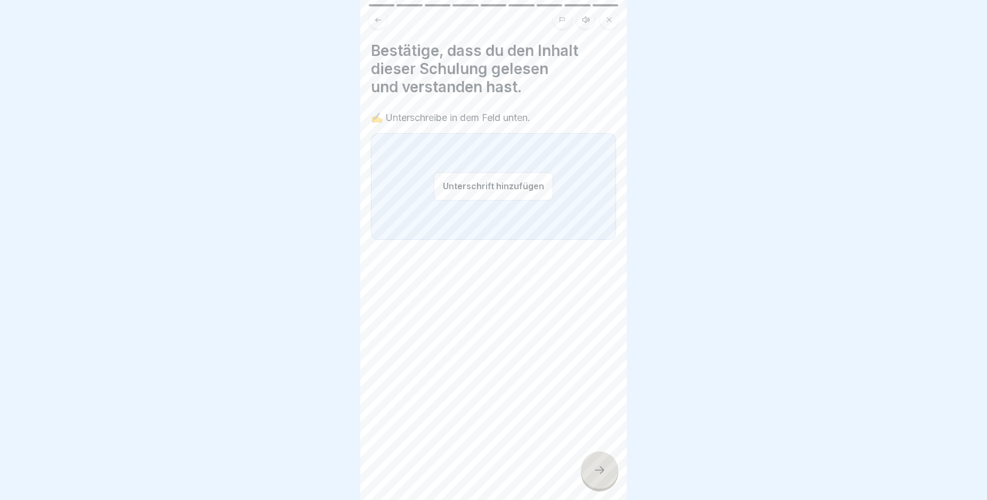
click at [402, 197] on div "Unterschrift hinzufügen" at bounding box center [493, 186] width 245 height 107
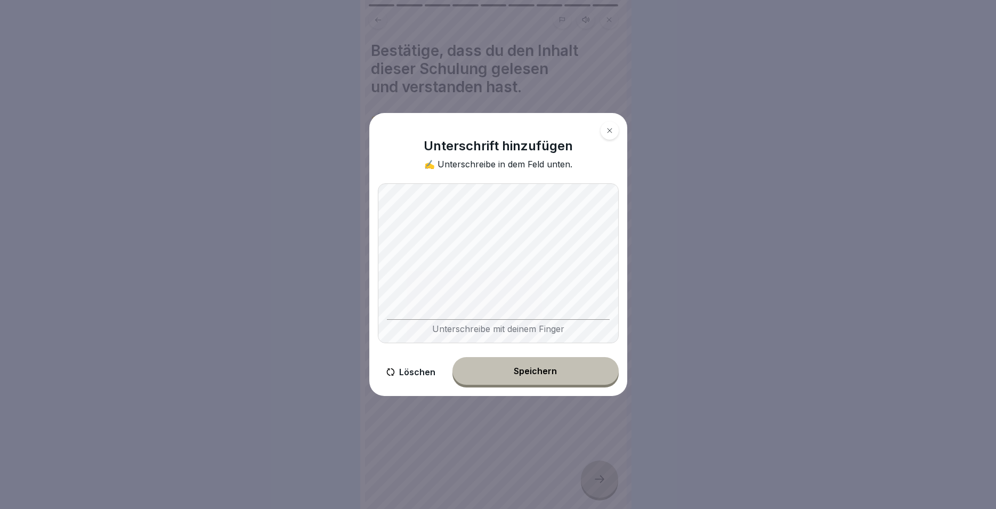
click at [537, 363] on button "Speichern" at bounding box center [535, 371] width 166 height 28
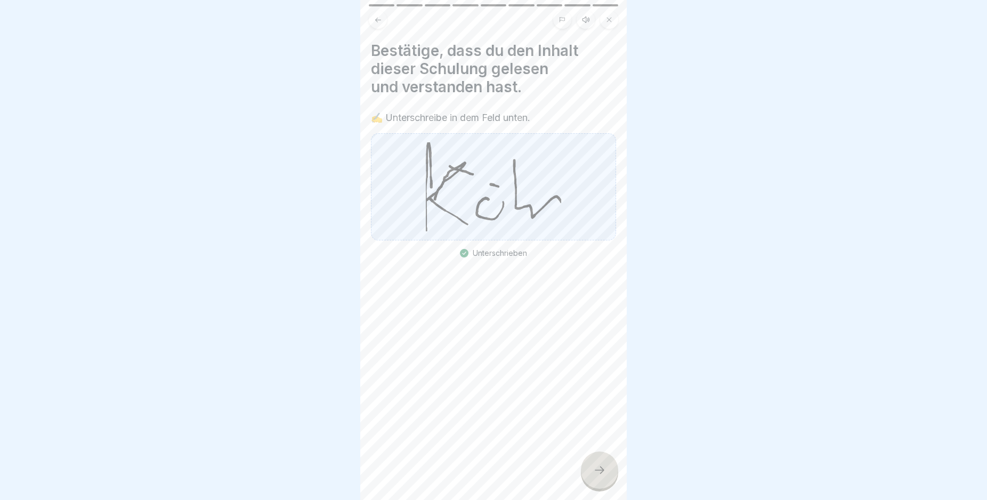
click at [610, 485] on div at bounding box center [599, 469] width 37 height 37
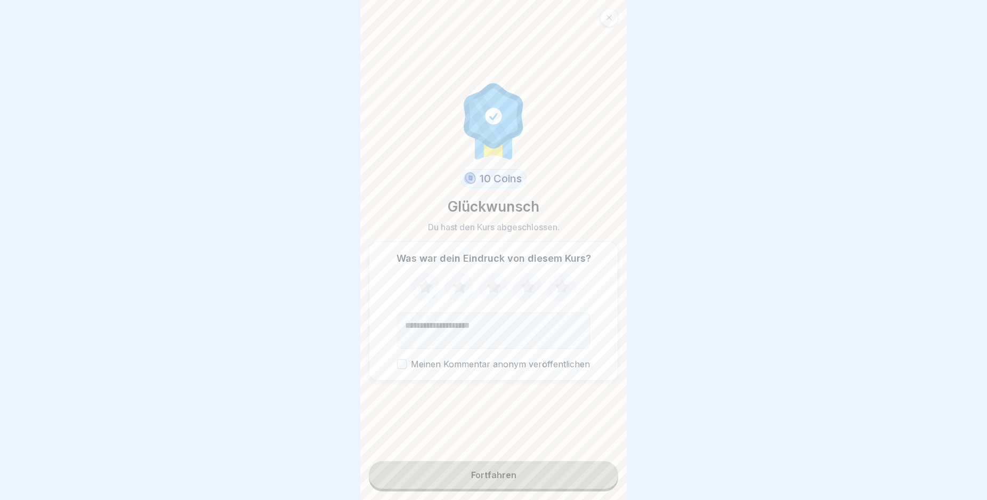
click at [481, 480] on div "Fortfahren" at bounding box center [493, 475] width 45 height 10
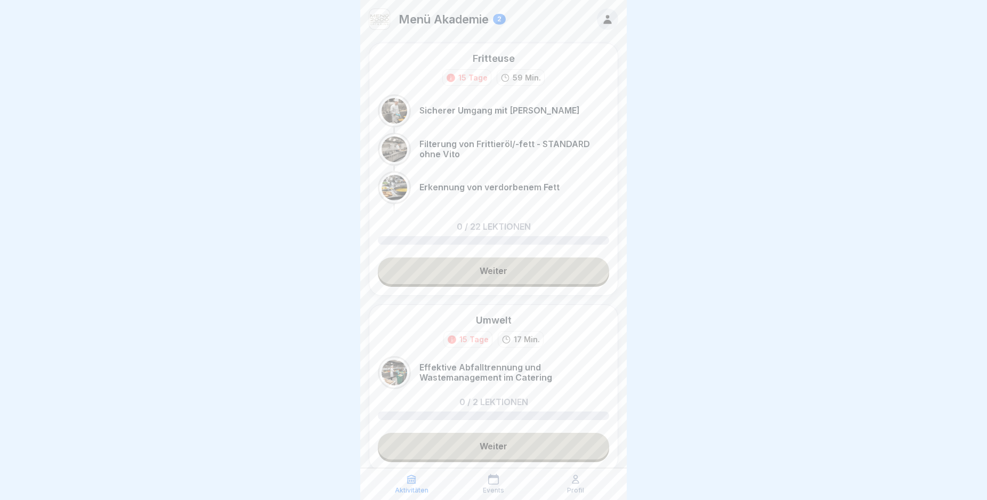
click at [454, 270] on link "Weiter" at bounding box center [493, 270] width 231 height 27
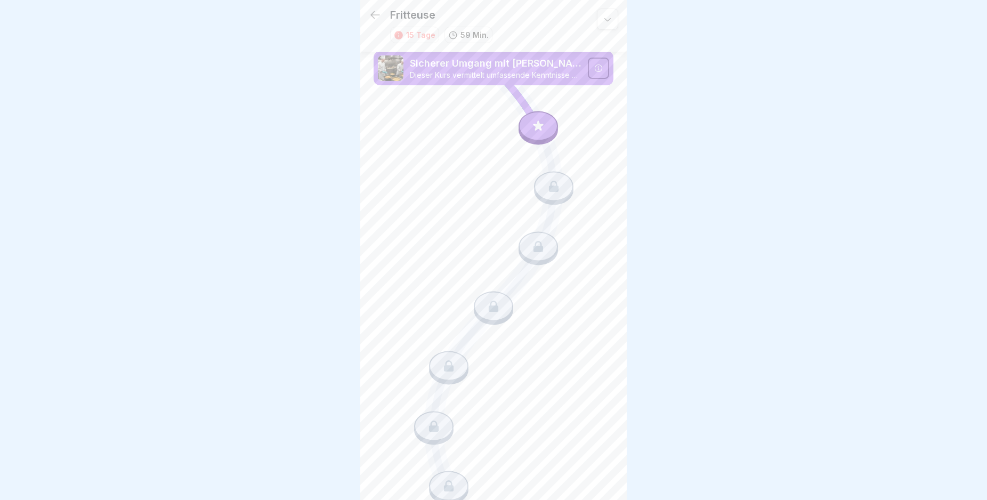
click at [512, 121] on icon at bounding box center [538, 128] width 77 height 64
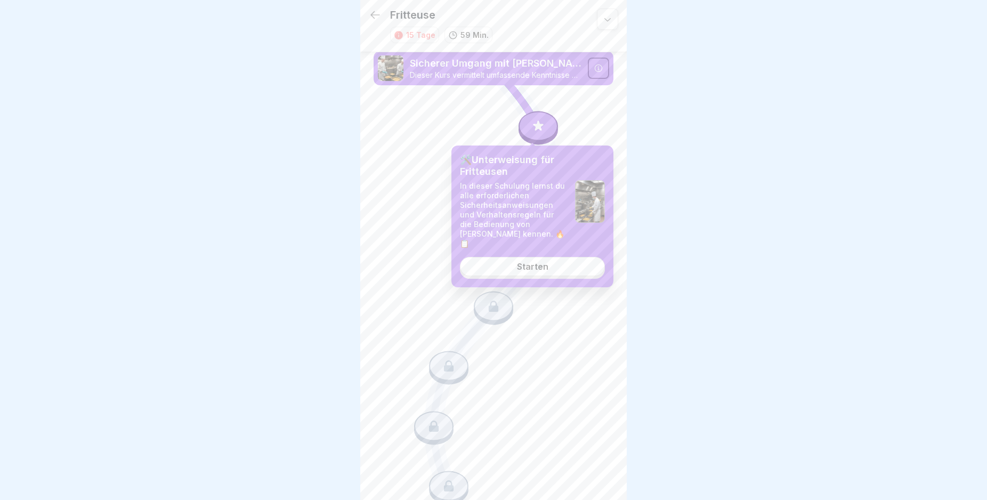
click at [530, 262] on div "Starten" at bounding box center [532, 267] width 31 height 10
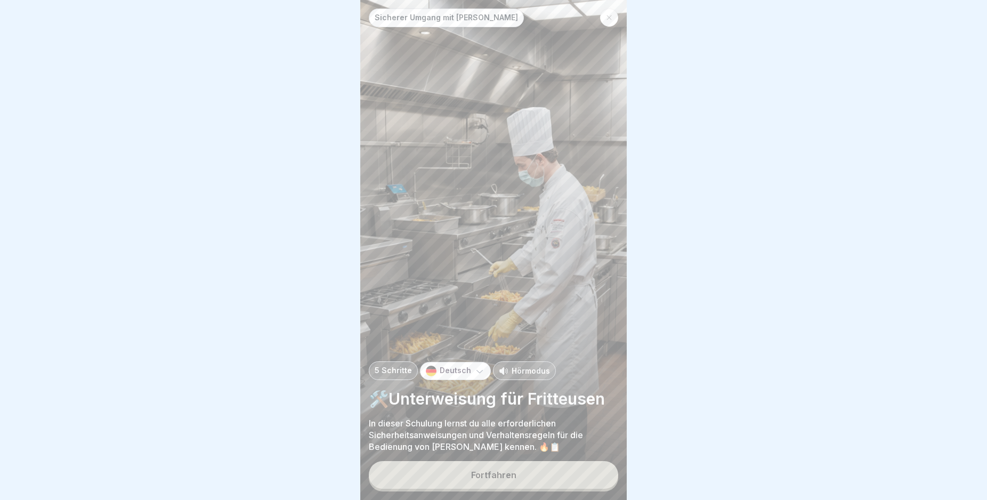
click at [563, 484] on button "Fortfahren" at bounding box center [493, 475] width 249 height 28
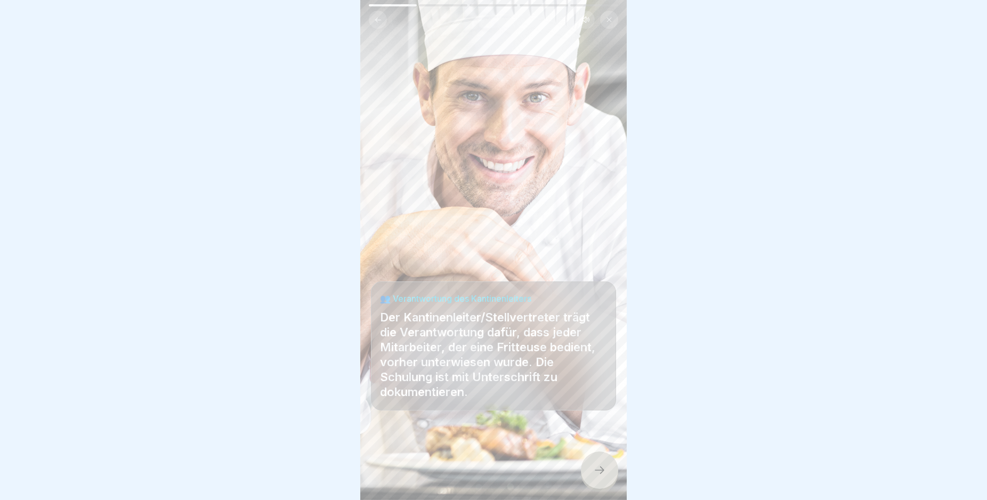
click at [603, 474] on icon at bounding box center [600, 469] width 10 height 7
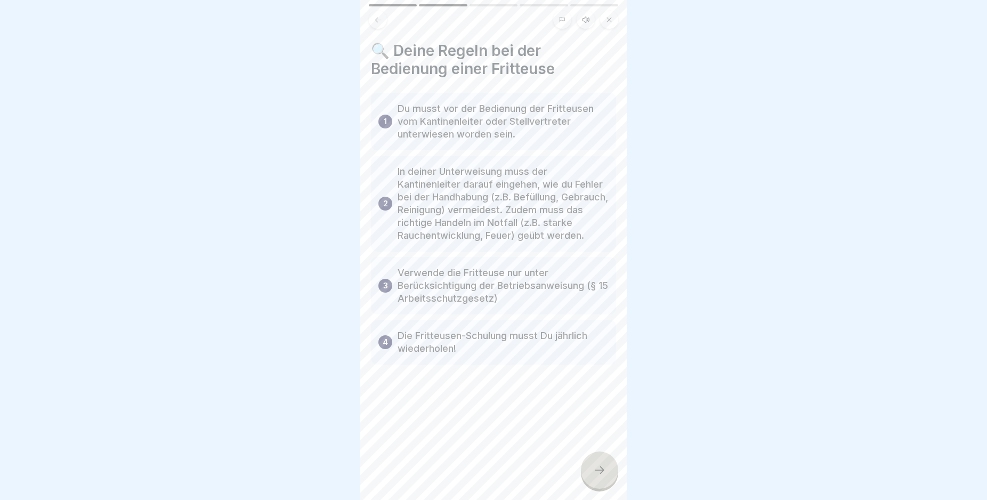
click at [603, 474] on icon at bounding box center [600, 469] width 10 height 7
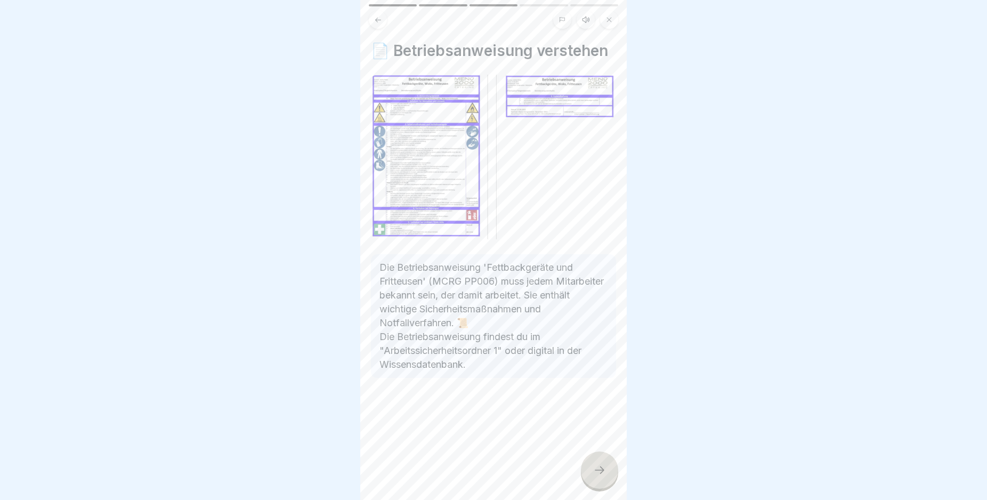
click at [603, 474] on icon at bounding box center [600, 469] width 10 height 7
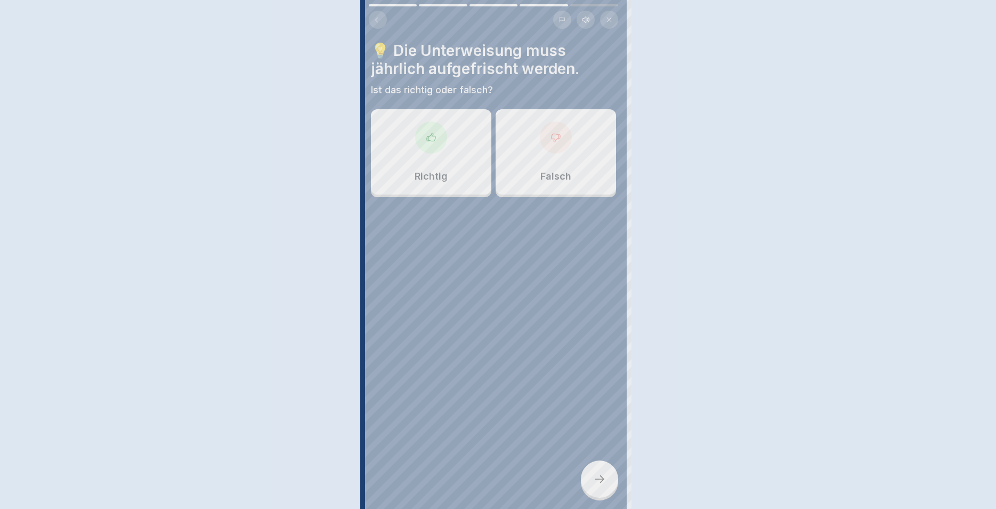
click at [603, 480] on div at bounding box center [498, 254] width 996 height 509
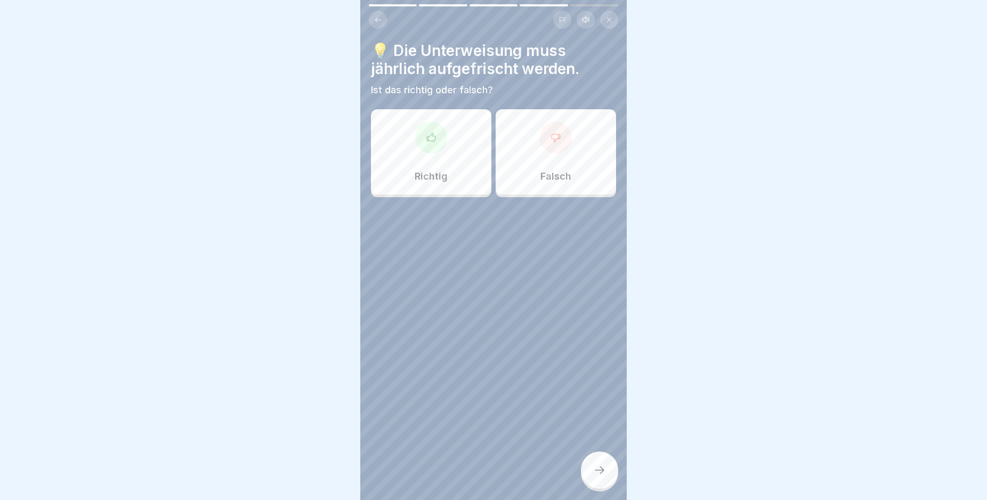
click at [603, 474] on icon at bounding box center [600, 469] width 10 height 7
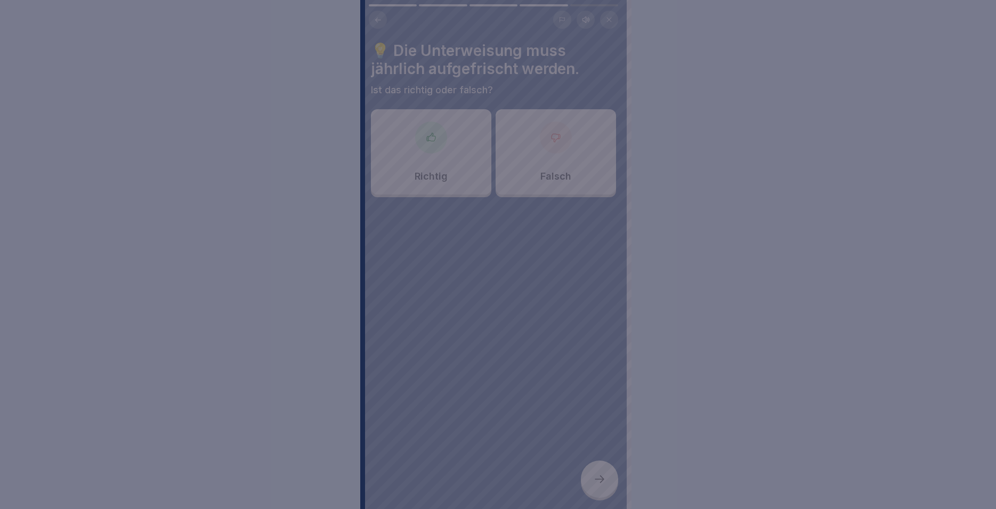
click at [464, 356] on div at bounding box center [498, 254] width 996 height 509
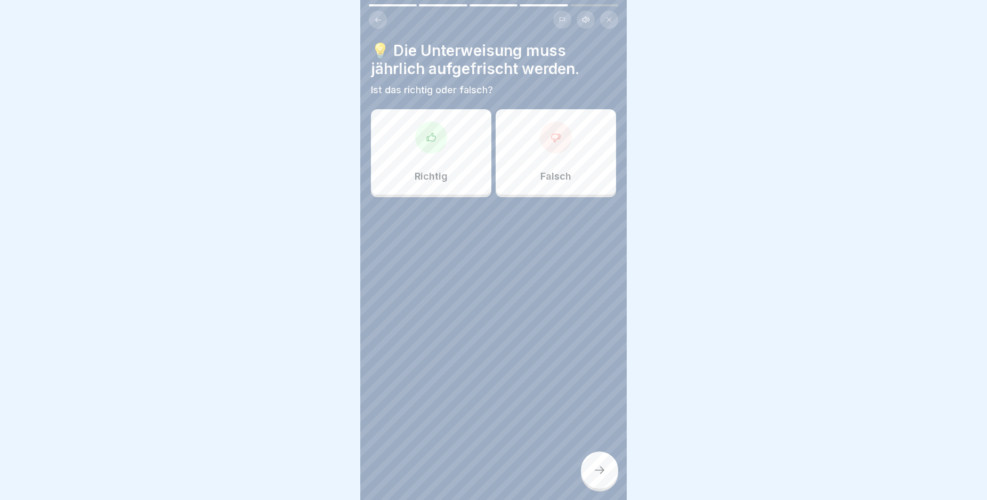
click at [444, 173] on p "Richtig" at bounding box center [431, 176] width 33 height 12
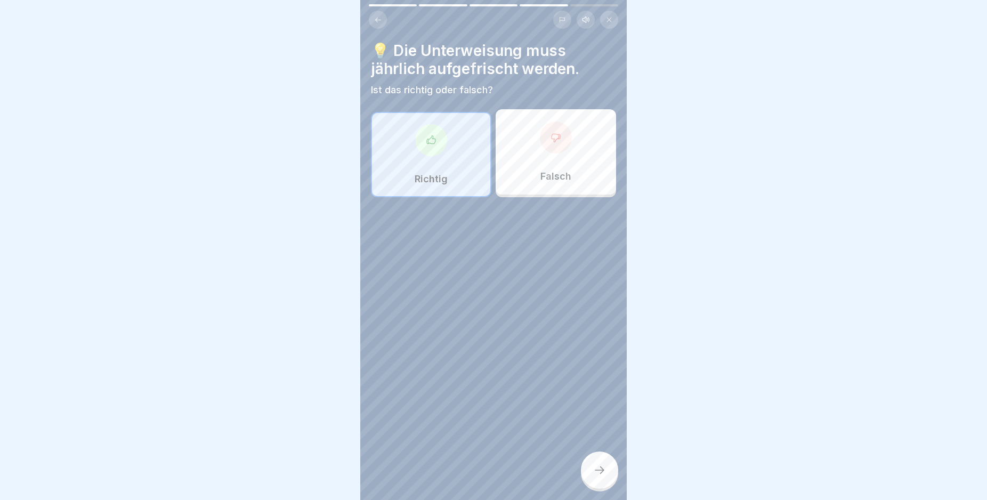
click at [594, 476] on icon at bounding box center [599, 470] width 13 height 13
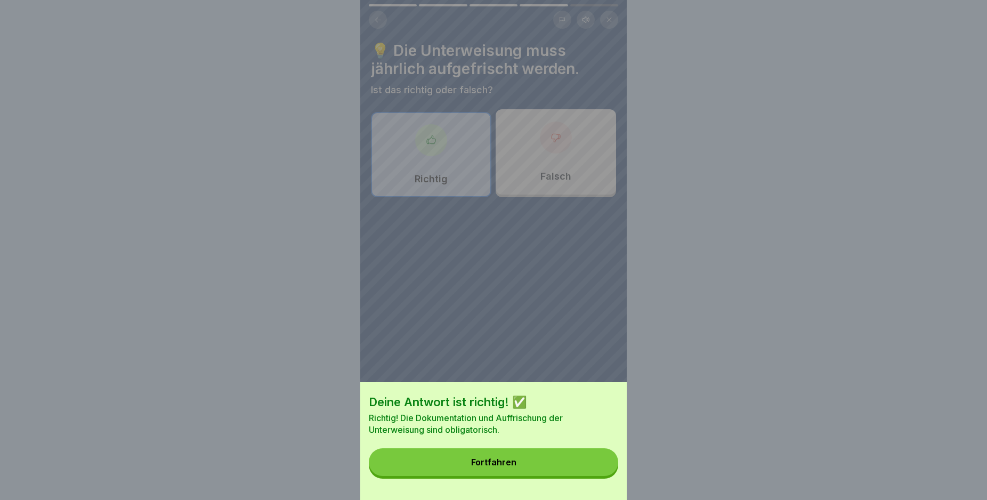
click at [501, 454] on div "Deine Antwort ist richtig! ✅ Richtig! Die Dokumentation und Auffrischung der Un…" at bounding box center [493, 441] width 266 height 118
drag, startPoint x: 506, startPoint y: 465, endPoint x: 513, endPoint y: 474, distance: 11.7
click at [508, 468] on button "Fortfahren" at bounding box center [493, 462] width 249 height 28
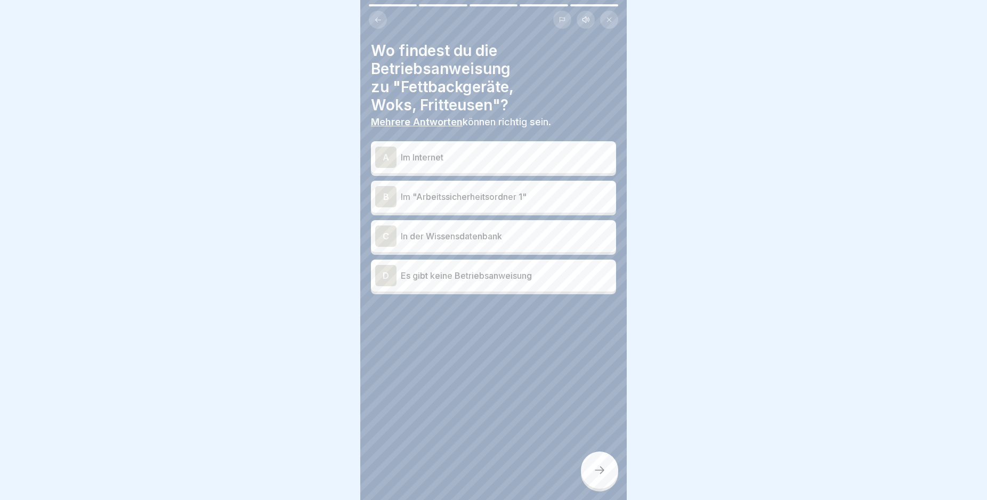
click at [503, 197] on p "Im "Arbeitssicherheitsordner 1"" at bounding box center [506, 196] width 211 height 13
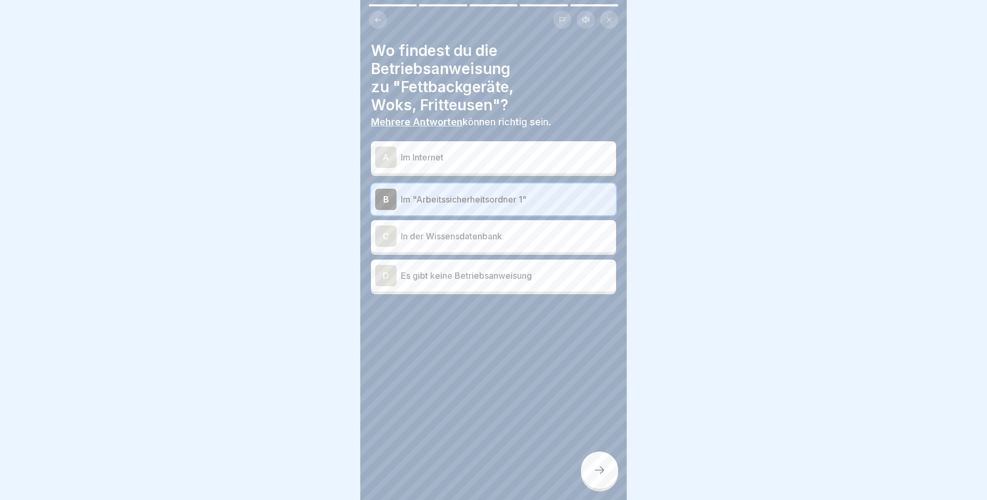
click at [593, 465] on div at bounding box center [599, 469] width 37 height 37
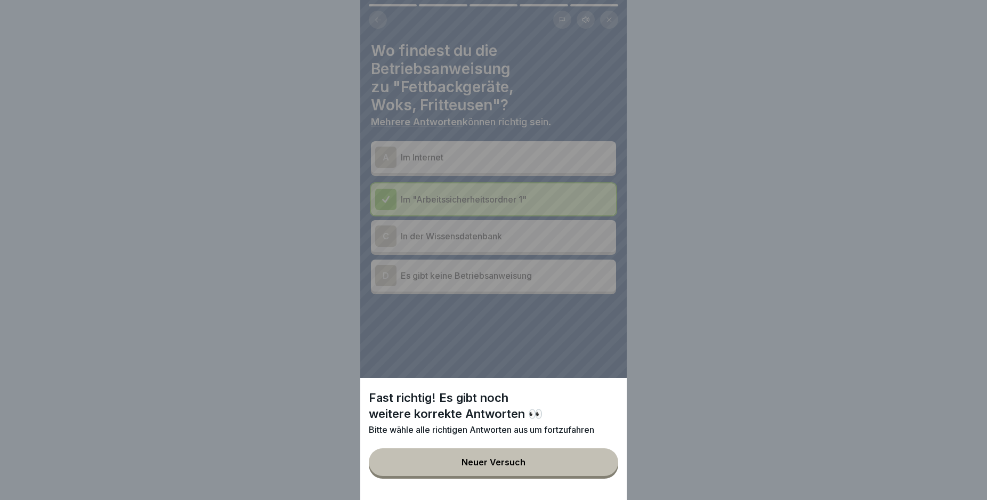
click at [559, 458] on div "Fast richtig! Es gibt noch weitere korrekte Antworten 👀 Bitte wähle alle richti…" at bounding box center [493, 439] width 266 height 122
click at [493, 365] on div "Fast richtig! Es gibt noch weitere korrekte Antworten 👀 Bitte wähle alle richti…" at bounding box center [493, 250] width 266 height 500
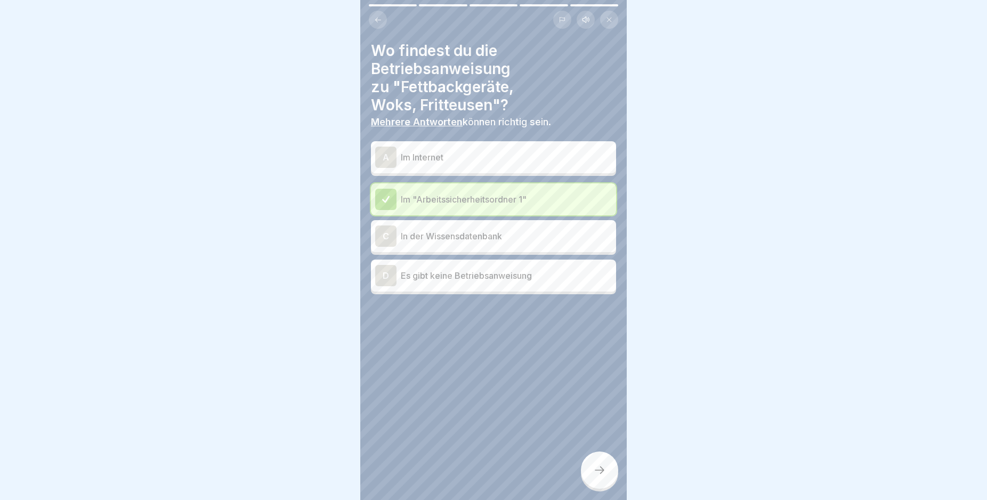
click at [472, 234] on p "In der Wissensdatenbank" at bounding box center [506, 236] width 211 height 13
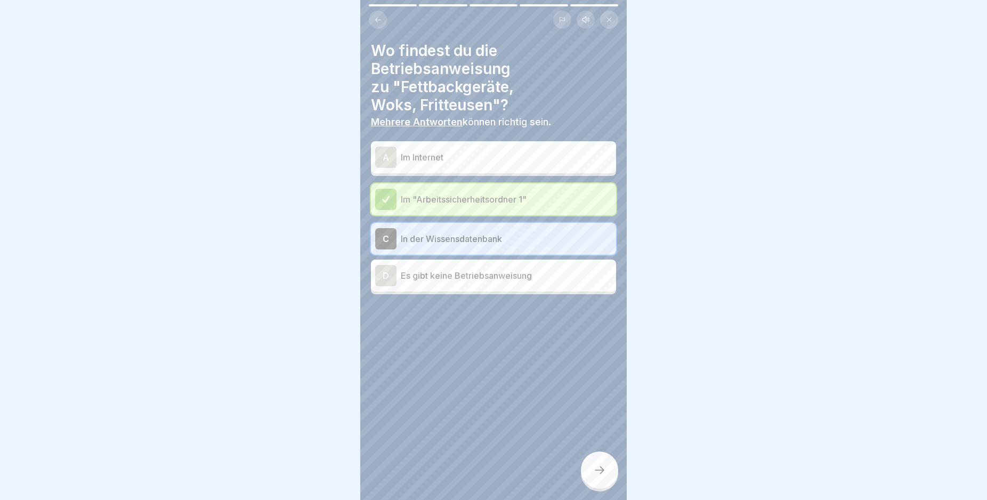
click at [607, 475] on div at bounding box center [599, 469] width 37 height 37
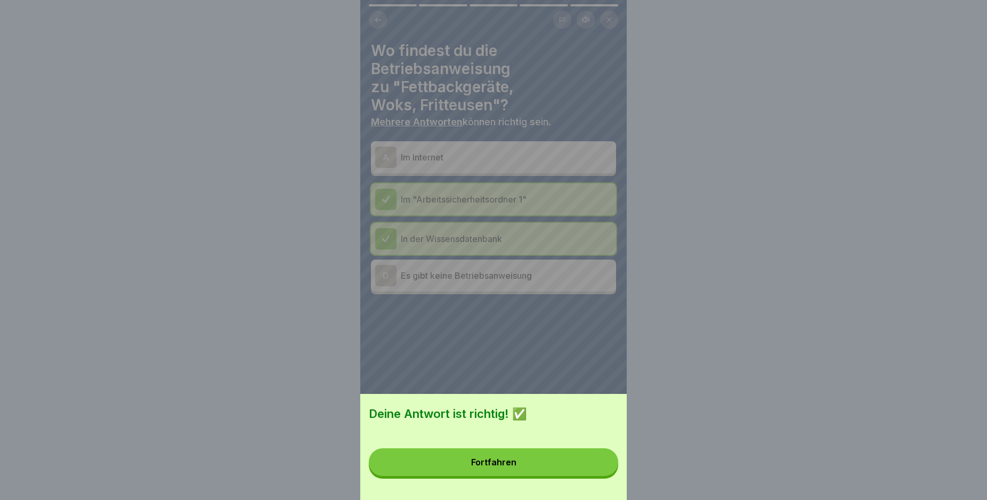
drag, startPoint x: 542, startPoint y: 474, endPoint x: 533, endPoint y: 471, distance: 9.6
click at [541, 474] on button "Fortfahren" at bounding box center [493, 462] width 249 height 28
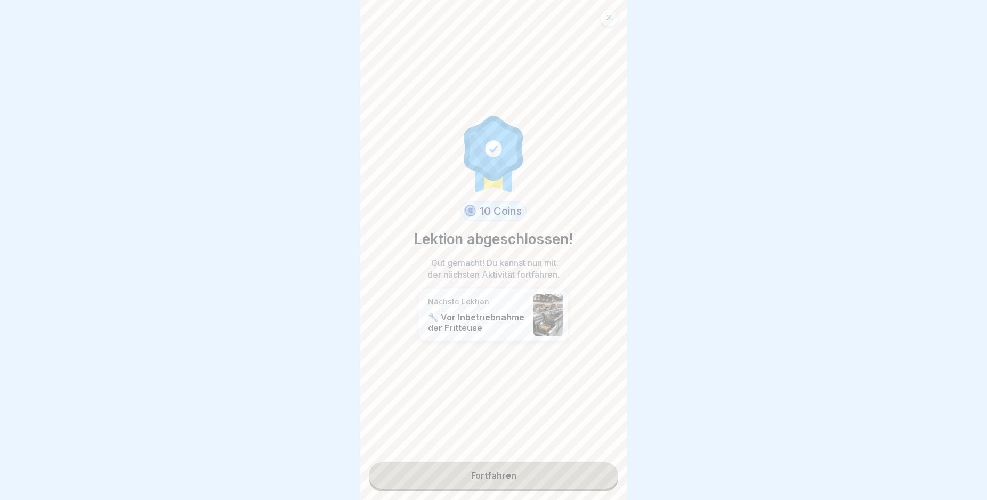
click at [468, 476] on link "Fortfahren" at bounding box center [493, 475] width 249 height 27
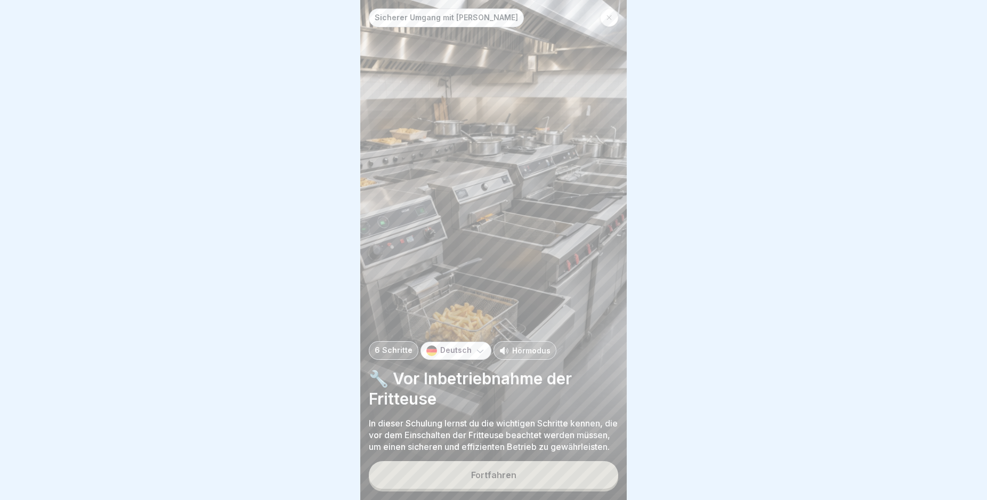
click at [533, 482] on button "Fortfahren" at bounding box center [493, 475] width 249 height 28
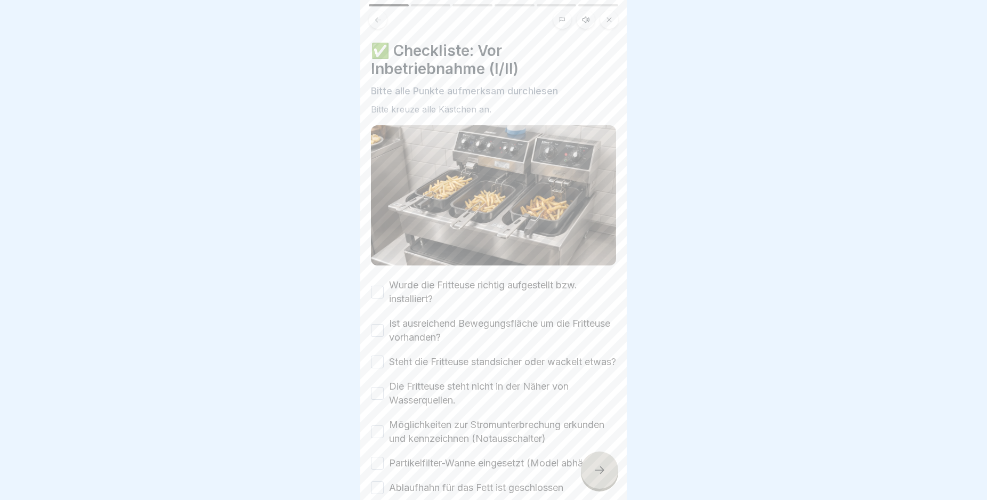
click at [599, 476] on icon at bounding box center [599, 470] width 13 height 13
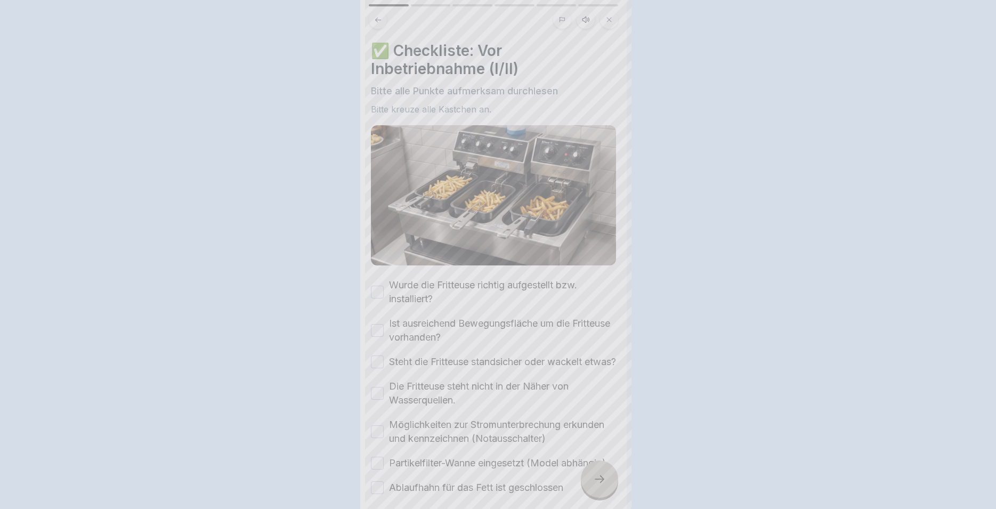
click at [599, 478] on div at bounding box center [498, 254] width 996 height 509
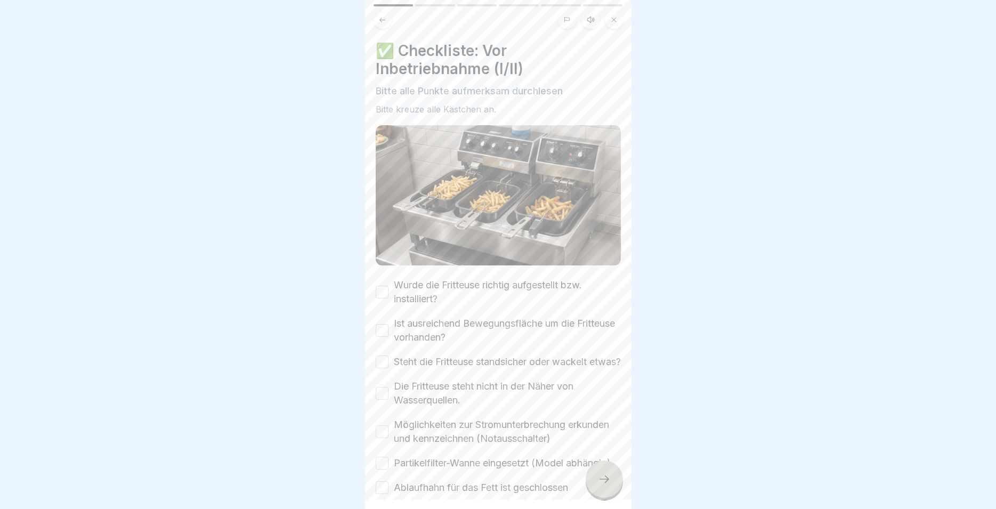
click at [599, 478] on icon at bounding box center [604, 479] width 13 height 13
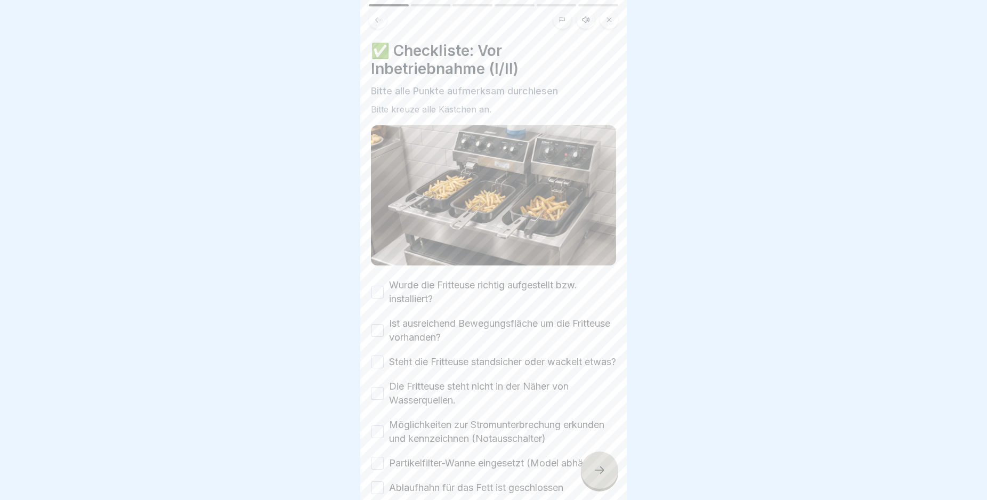
click at [449, 291] on label "Wurde die Fritteuse richtig aufgestellt bzw. installiert?" at bounding box center [502, 292] width 227 height 28
click at [384, 291] on button "Wurde die Fritteuse richtig aufgestellt bzw. installiert?" at bounding box center [377, 292] width 13 height 13
click at [444, 346] on div "Wurde die Fritteuse richtig aufgestellt bzw. installiert? Ist ausreichend Beweg…" at bounding box center [493, 386] width 245 height 216
click at [440, 335] on label "Ist ausreichend Bewegungsfläche um die Fritteuse vorhanden?" at bounding box center [502, 330] width 227 height 28
click at [384, 335] on button "Ist ausreichend Bewegungsfläche um die Fritteuse vorhanden?" at bounding box center [377, 330] width 13 height 13
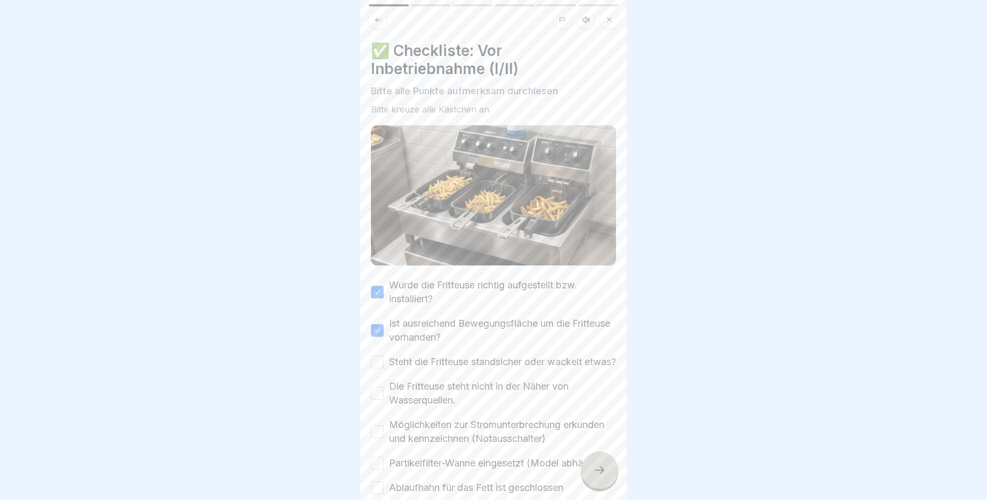
click at [446, 363] on label "Steht die Fritteuse standsicher oder wackelt etwas?" at bounding box center [502, 362] width 227 height 14
click at [384, 363] on button "Steht die Fritteuse standsicher oder wackelt etwas?" at bounding box center [377, 361] width 13 height 13
click at [441, 403] on label "Die Fritteuse steht nicht in der Näher von Wasserquellen." at bounding box center [502, 393] width 227 height 28
click at [384, 400] on button "Die Fritteuse steht nicht in der Näher von Wasserquellen." at bounding box center [377, 393] width 13 height 13
drag, startPoint x: 440, startPoint y: 438, endPoint x: 442, endPoint y: 453, distance: 15.1
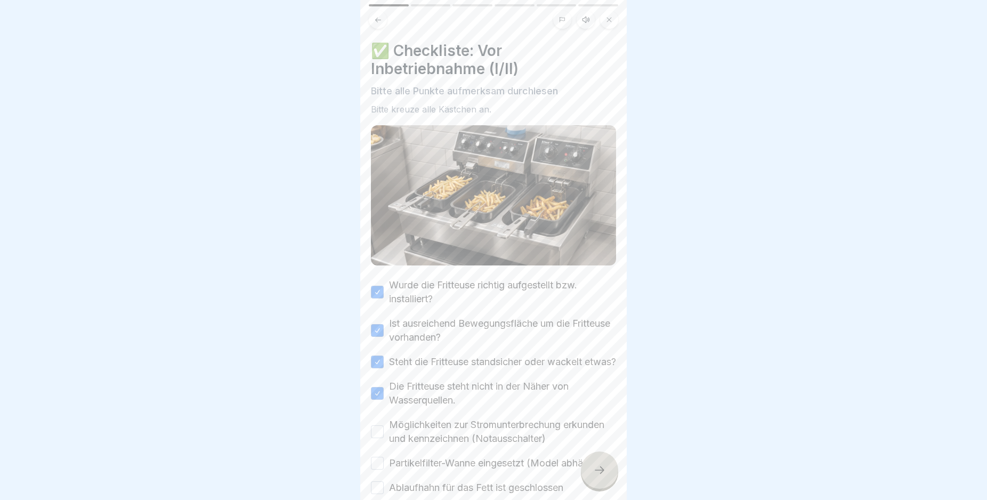
click at [441, 441] on label "Möglichkeiten zur Stromunterbrechung erkunden und kennzeichnen (Notausschalter)" at bounding box center [502, 432] width 227 height 28
click at [449, 469] on label "Partikelfilter-Wanne eingesetzt (Model abhängig)" at bounding box center [497, 463] width 217 height 14
click at [460, 445] on label "Möglichkeiten zur Stromunterbrechung erkunden und kennzeichnen (Notausschalter)" at bounding box center [502, 432] width 227 height 28
click at [384, 438] on button "Möglichkeiten zur Stromunterbrechung erkunden und kennzeichnen (Notausschalter)" at bounding box center [377, 431] width 13 height 13
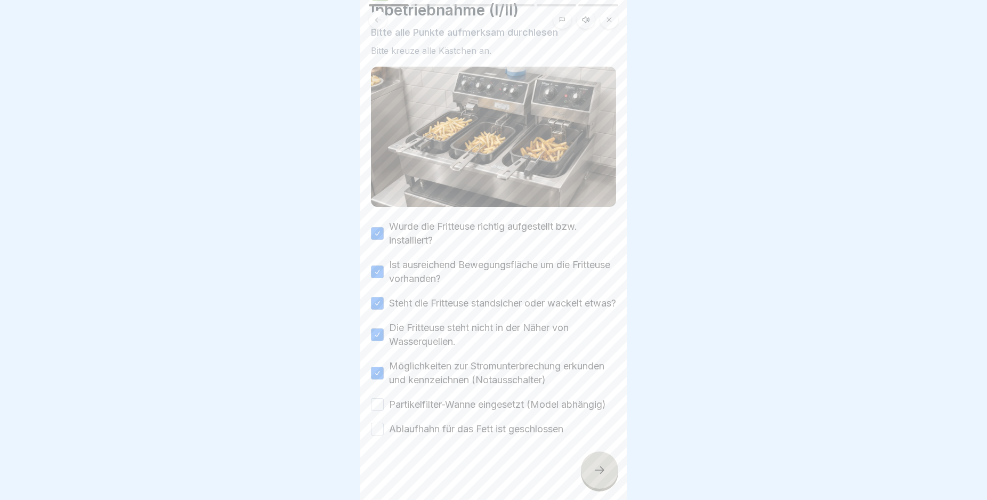
scroll to position [81, 0]
click at [416, 403] on label "Partikelfilter-Wanne eingesetzt (Model abhängig)" at bounding box center [497, 404] width 217 height 14
click at [384, 403] on button "Partikelfilter-Wanne eingesetzt (Model abhängig)" at bounding box center [377, 404] width 13 height 13
drag, startPoint x: 417, startPoint y: 428, endPoint x: 427, endPoint y: 430, distance: 10.5
click at [418, 428] on label "Ablaufhahn für das Fett ist geschlossen" at bounding box center [476, 429] width 174 height 14
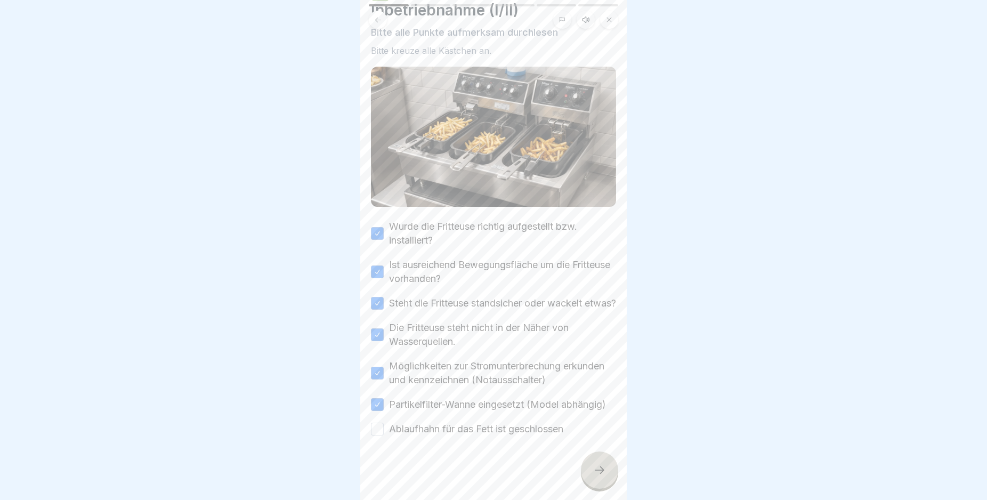
click at [384, 428] on button "Ablaufhahn für das Fett ist geschlossen" at bounding box center [377, 429] width 13 height 13
click at [598, 466] on div at bounding box center [599, 469] width 37 height 37
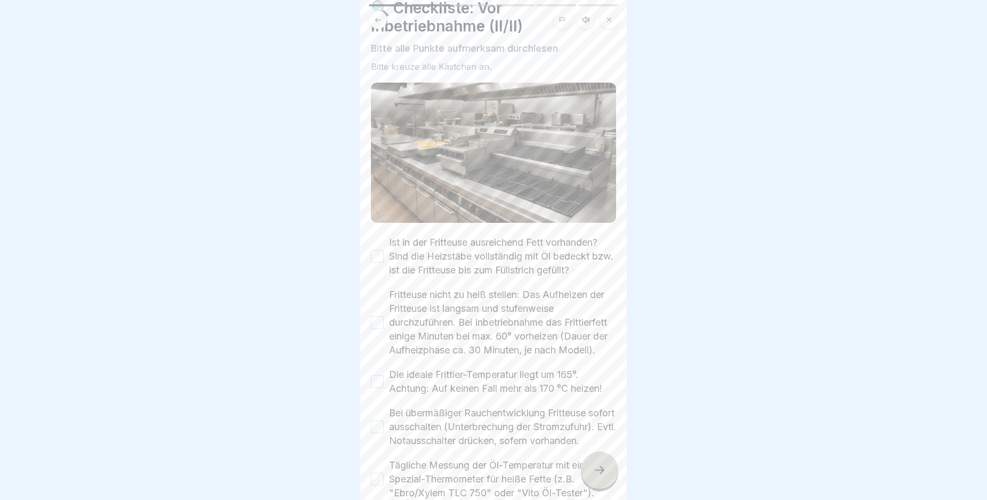
scroll to position [64, 0]
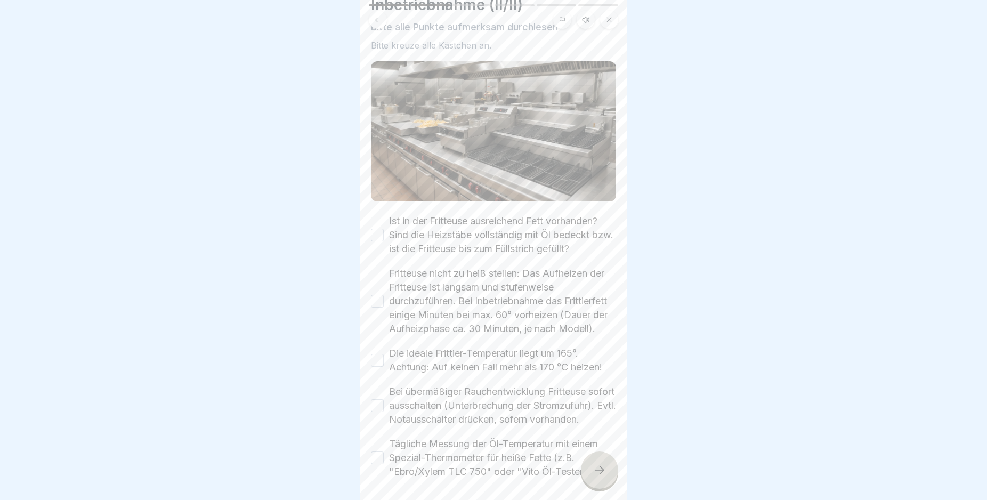
click at [465, 290] on label "Fritteuse nicht zu heiß stellen: Das Aufheizen der Fritteuse ist langsam und st…" at bounding box center [502, 300] width 227 height 69
click at [384, 295] on button "Fritteuse nicht zu heiß stellen: Das Aufheizen der Fritteuse ist langsam und st…" at bounding box center [377, 301] width 13 height 13
drag, startPoint x: 452, startPoint y: 233, endPoint x: 453, endPoint y: 247, distance: 13.9
click at [452, 233] on label "Ist in der Fritteuse ausreichend Fett vorhanden? Sind die Heizstäbe vollständig…" at bounding box center [502, 235] width 227 height 42
click at [442, 364] on label "Die ideale Frittier-Temperatur liegt um 165°. Achtung: Auf keinen Fall mehr als…" at bounding box center [502, 360] width 227 height 28
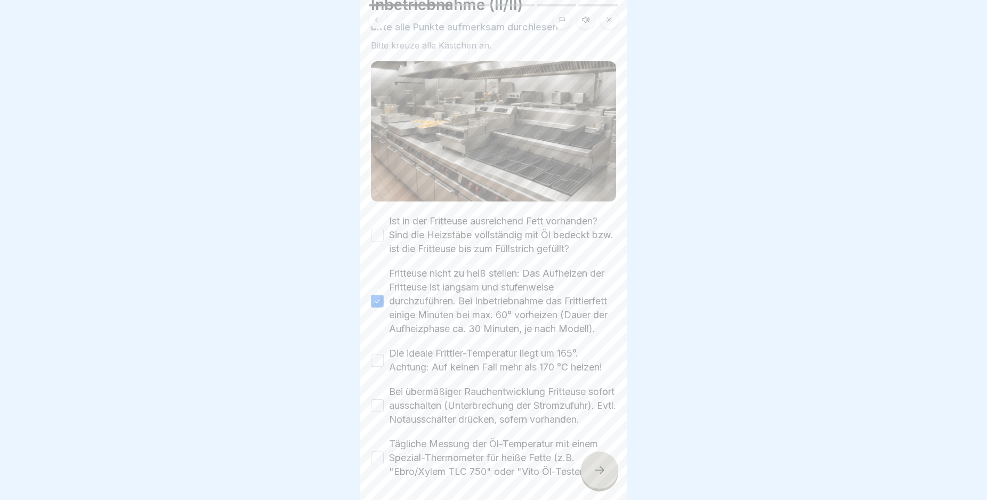
click at [384, 364] on button "Die ideale Frittier-Temperatur liegt um 165°. Achtung: Auf keinen Fall mehr als…" at bounding box center [377, 360] width 13 height 13
click at [420, 233] on label "Ist in der Fritteuse ausreichend Fett vorhanden? Sind die Heizstäbe vollständig…" at bounding box center [502, 235] width 227 height 42
click at [384, 233] on button "Ist in der Fritteuse ausreichend Fett vorhanden? Sind die Heizstäbe vollständig…" at bounding box center [377, 235] width 13 height 13
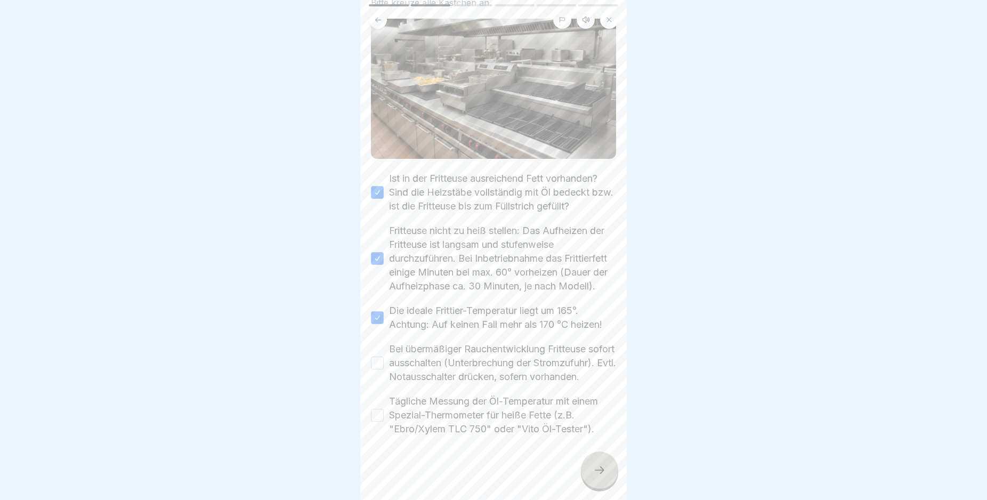
scroll to position [143, 0]
click at [411, 351] on label "Bei übermäßiger Rauchentwicklung Fritteuse sofort ausschalten (Unterbrechung de…" at bounding box center [502, 363] width 227 height 42
click at [384, 356] on button "Bei übermäßiger Rauchentwicklung Fritteuse sofort ausschalten (Unterbrechung de…" at bounding box center [377, 362] width 13 height 13
click at [425, 403] on label "Tägliche Messung der Öl-Temperatur mit einem Spezial-Thermometer für heiße Fett…" at bounding box center [502, 415] width 227 height 42
click at [384, 409] on button "Tägliche Messung der Öl-Temperatur mit einem Spezial-Thermometer für heiße Fett…" at bounding box center [377, 415] width 13 height 13
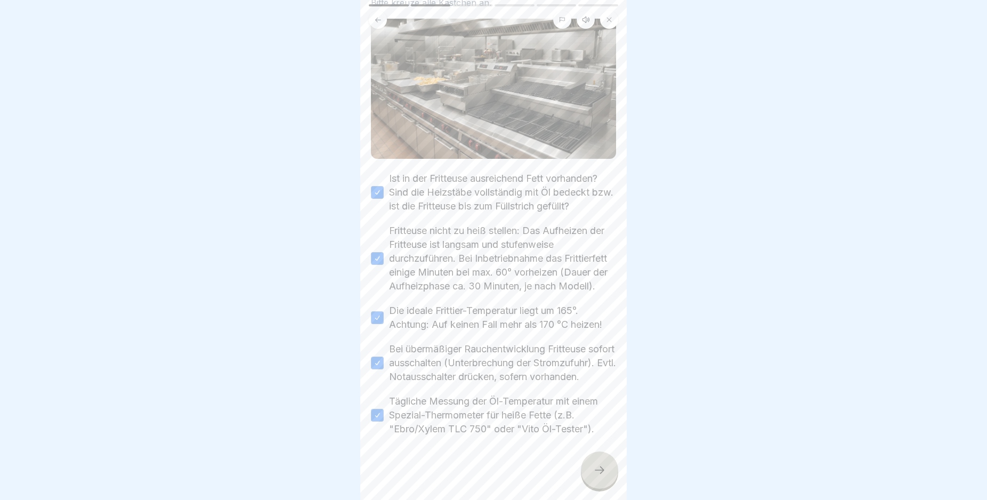
click at [601, 476] on icon at bounding box center [599, 470] width 13 height 13
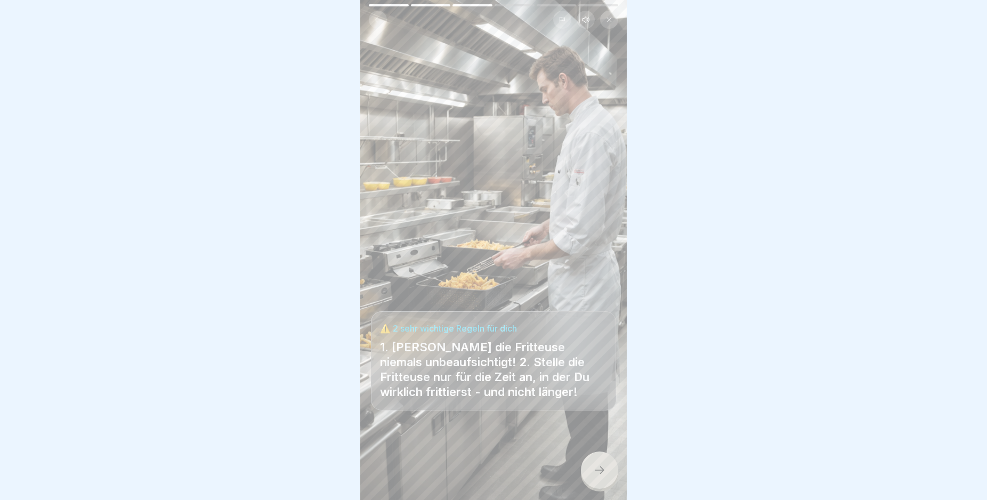
click at [605, 476] on icon at bounding box center [599, 470] width 13 height 13
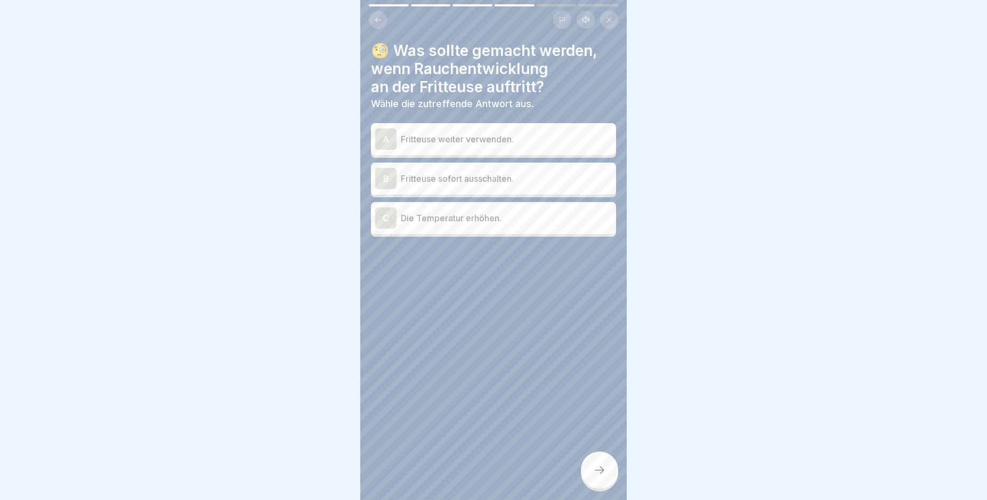
click at [497, 183] on p "Fritteuse sofort ausschalten." at bounding box center [506, 178] width 211 height 13
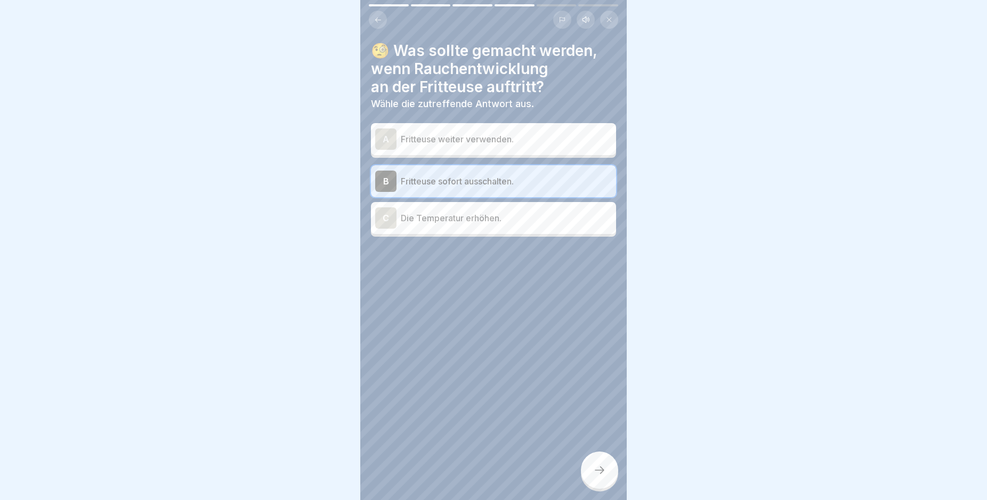
click at [596, 472] on div at bounding box center [599, 469] width 37 height 37
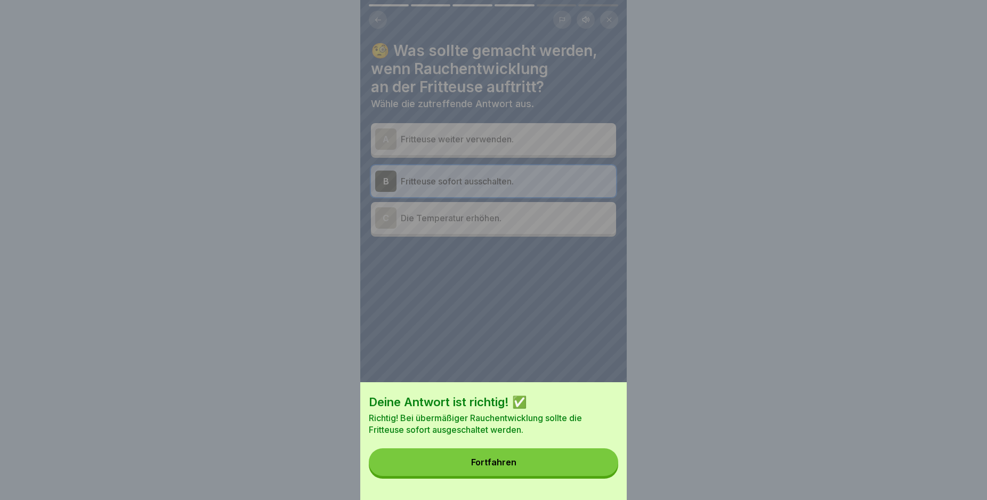
click at [558, 471] on button "Fortfahren" at bounding box center [493, 462] width 249 height 28
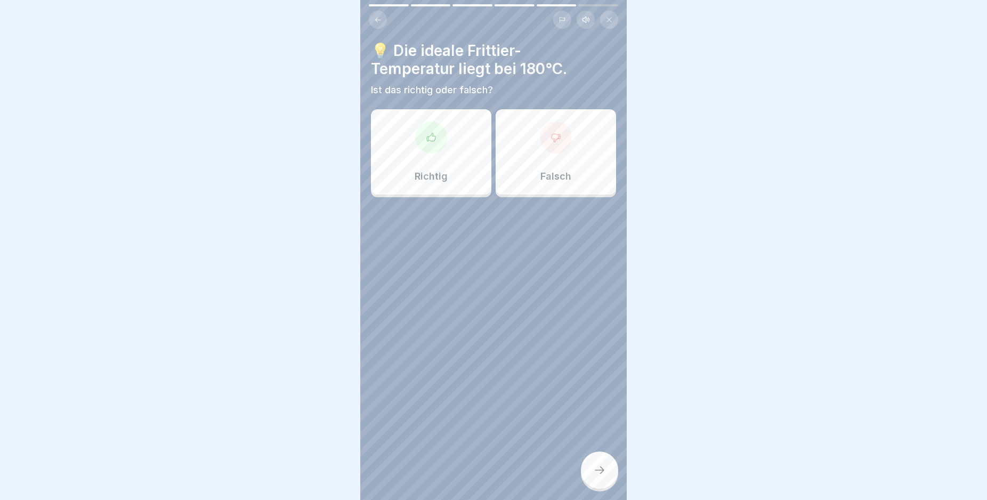
click at [522, 165] on div "Falsch" at bounding box center [556, 151] width 120 height 85
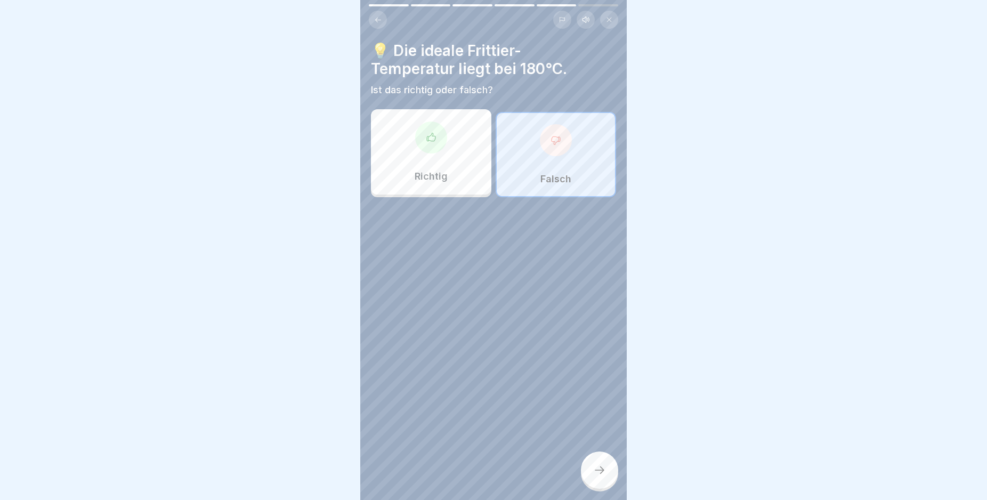
click at [590, 483] on div at bounding box center [599, 469] width 37 height 37
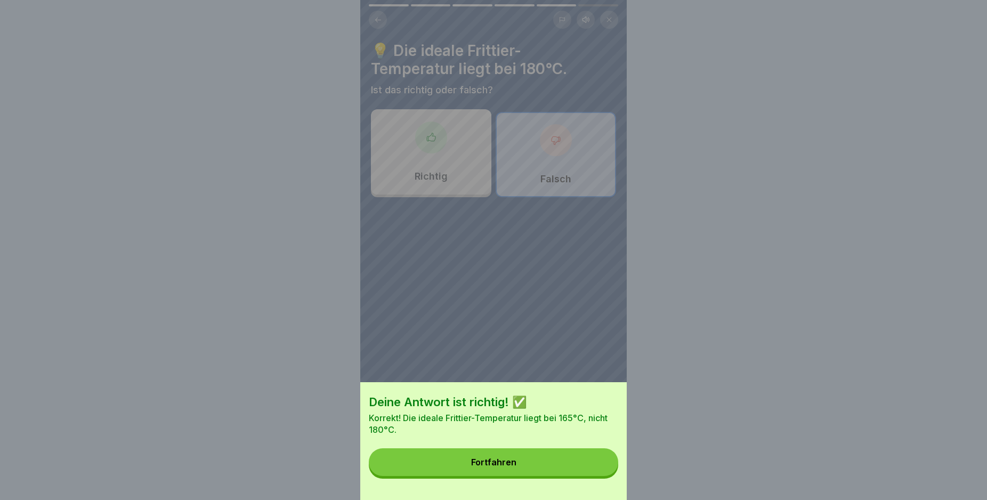
click at [540, 473] on button "Fortfahren" at bounding box center [493, 462] width 249 height 28
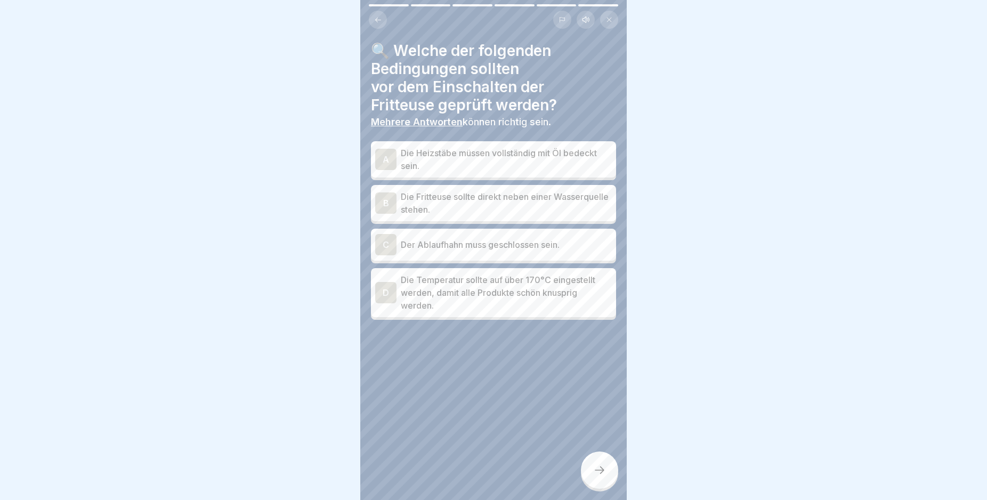
click at [575, 163] on p "Die Heizstäbe müssen vollständig mit Öl bedeckt sein." at bounding box center [506, 160] width 211 height 26
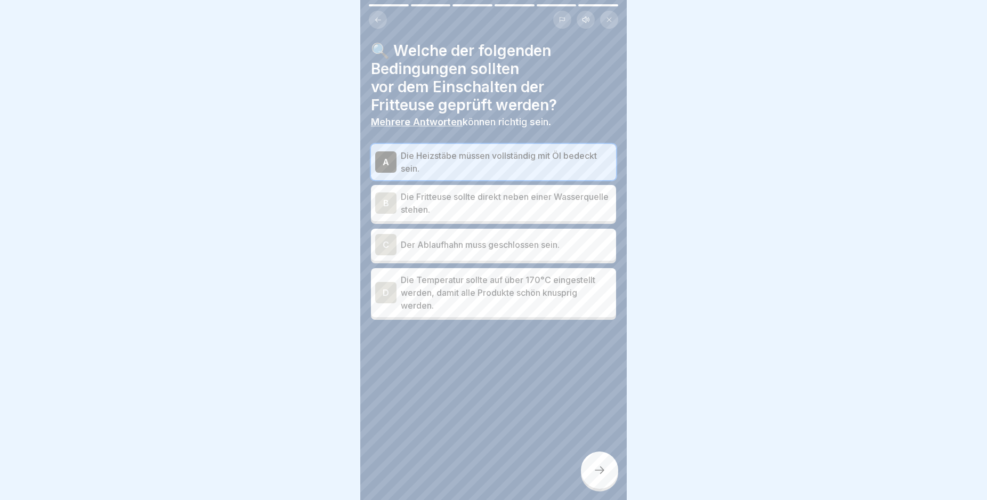
click at [529, 250] on p "Der Ablaufhahn muss geschlossen sein." at bounding box center [506, 244] width 211 height 13
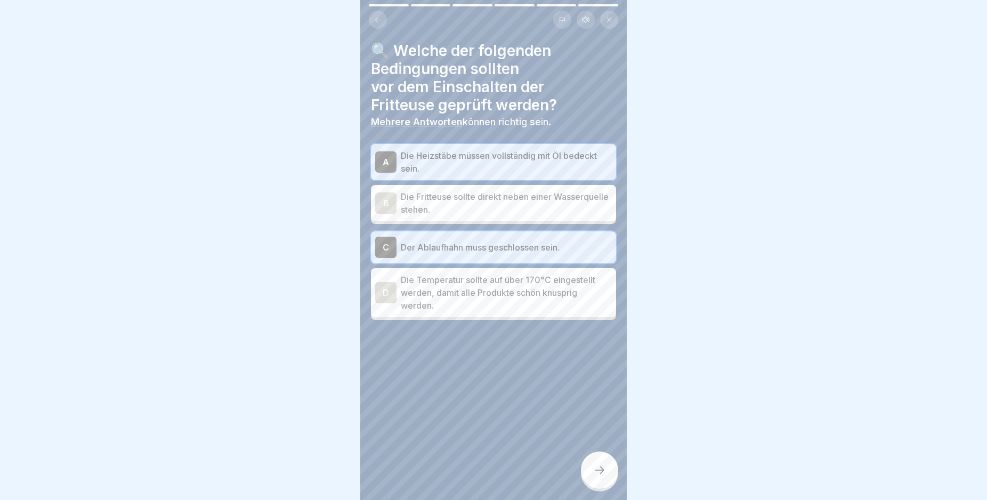
click at [519, 304] on p "Die Temperatur sollte auf über 170°C eingestellt werden, damit alle Produkte sc…" at bounding box center [506, 292] width 211 height 38
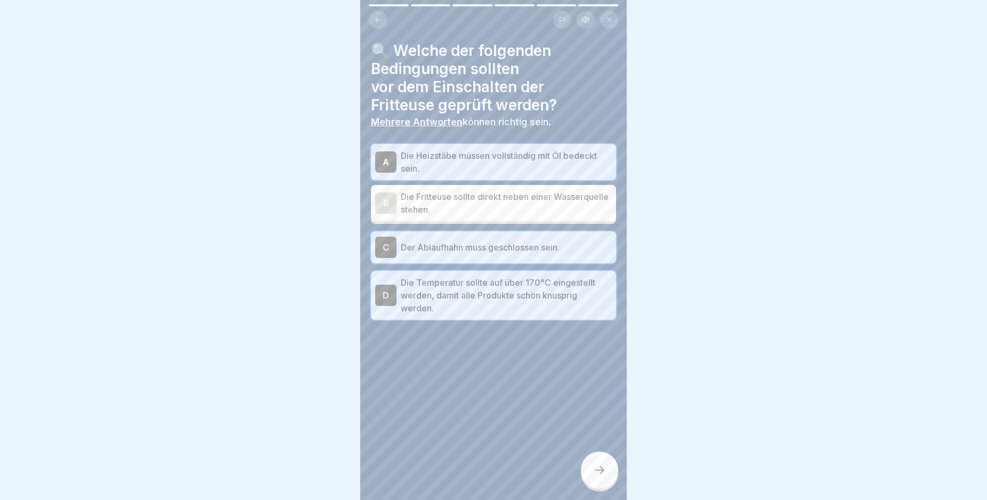
click at [603, 486] on div at bounding box center [599, 469] width 37 height 37
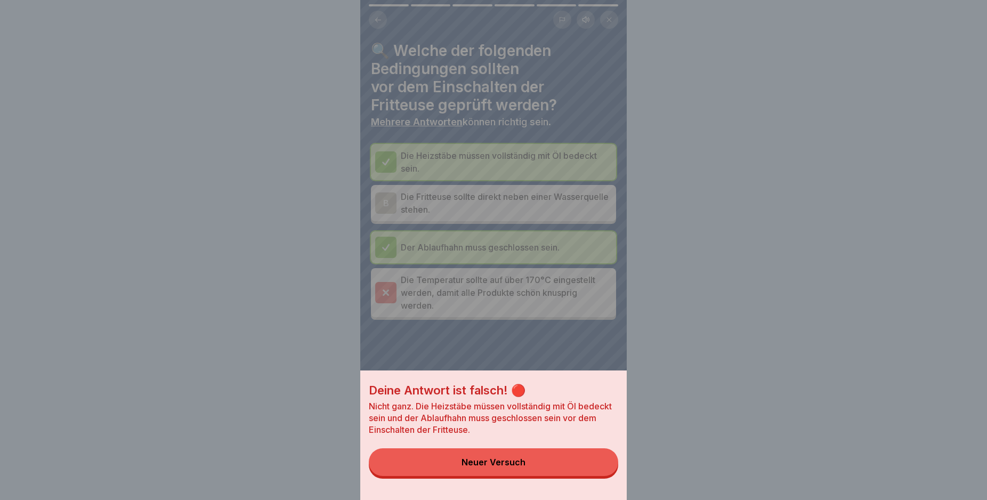
click at [558, 473] on button "Neuer Versuch" at bounding box center [493, 462] width 249 height 28
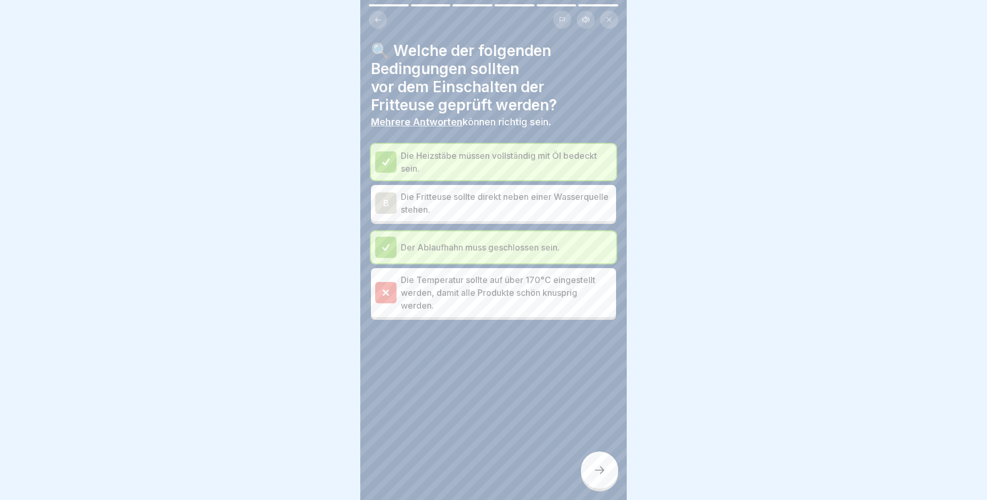
click at [596, 476] on icon at bounding box center [599, 470] width 13 height 13
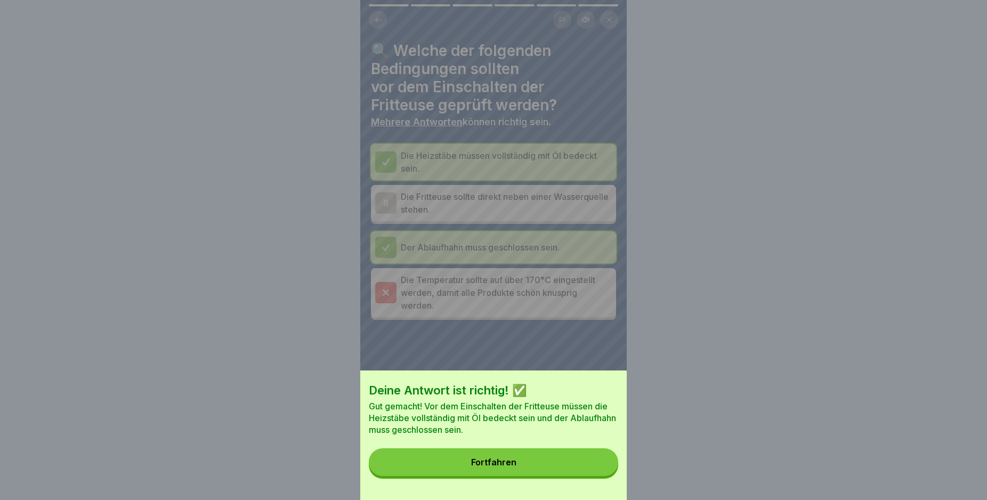
click at [581, 476] on button "Fortfahren" at bounding box center [493, 462] width 249 height 28
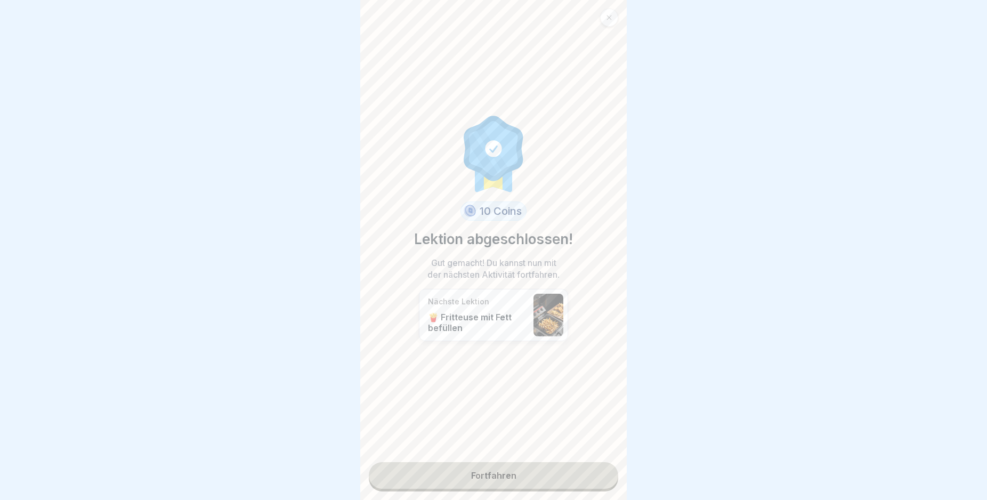
click at [422, 455] on div "10 Coins Lektion abgeschlossen! Gut gemacht! Du kannst nun mit der nächsten Akt…" at bounding box center [493, 250] width 266 height 500
click at [432, 468] on link "Fortfahren" at bounding box center [493, 475] width 249 height 27
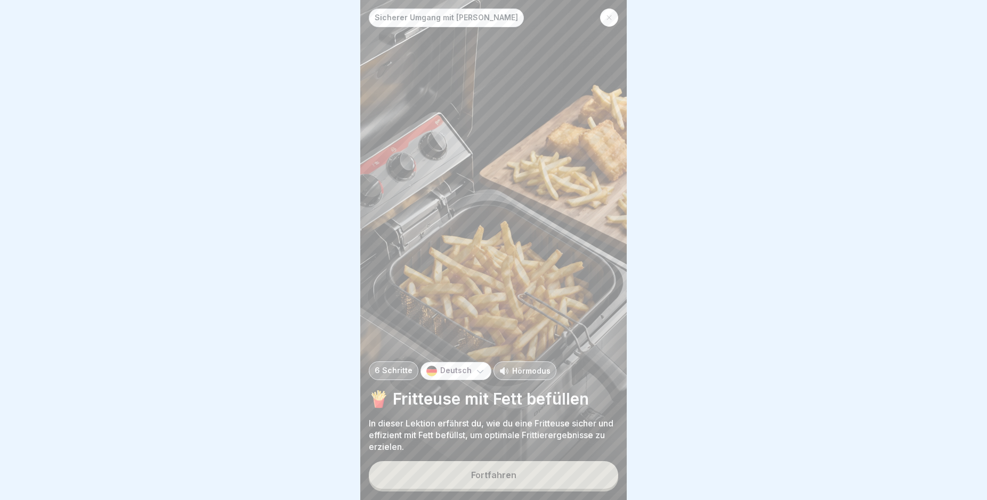
click at [572, 478] on div "Sicherer Umgang mit Fritteusen 6 Schritte Deutsch Hörmodus 🍟 Fritteuse mit Fett…" at bounding box center [493, 250] width 266 height 500
drag, startPoint x: 576, startPoint y: 483, endPoint x: 582, endPoint y: 478, distance: 7.9
click at [578, 483] on button "Fortfahren" at bounding box center [493, 475] width 249 height 28
click at [579, 476] on button "Fortfahren" at bounding box center [493, 475] width 249 height 28
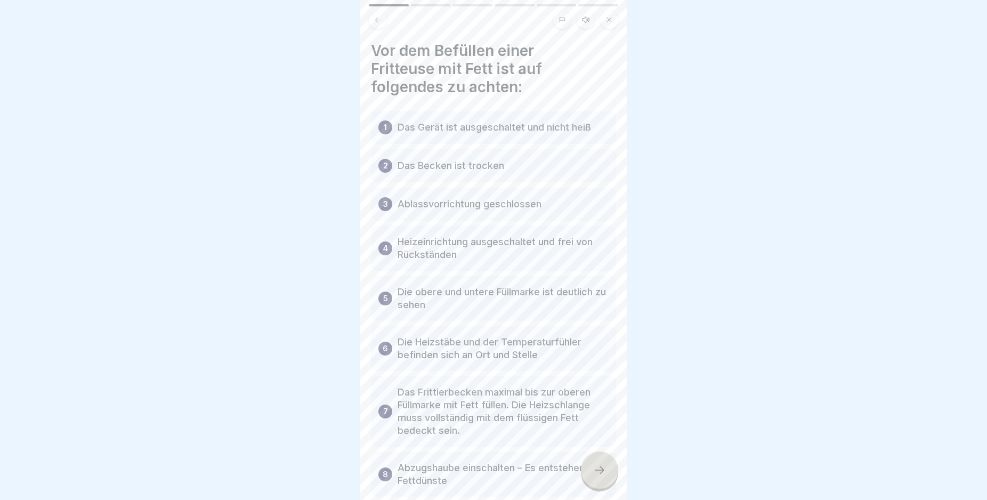
click at [595, 470] on div at bounding box center [599, 469] width 37 height 37
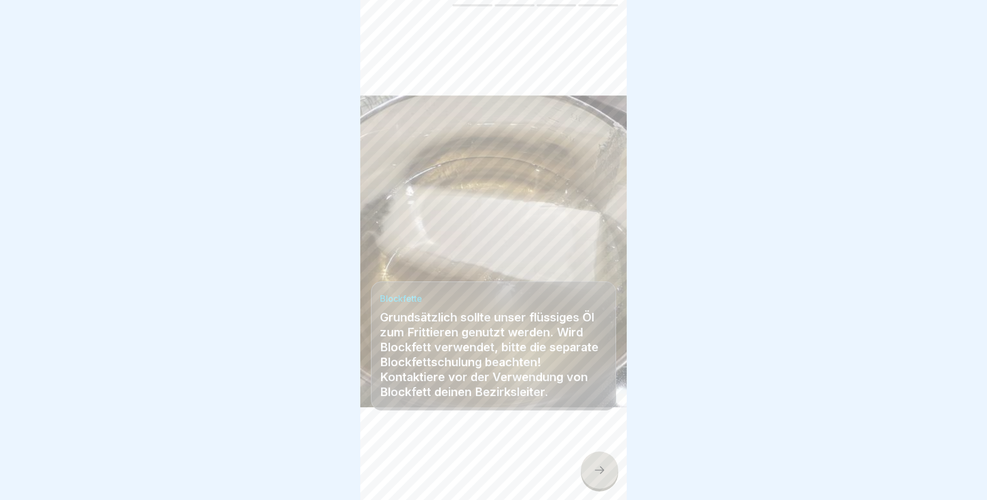
click at [595, 470] on div at bounding box center [599, 469] width 37 height 37
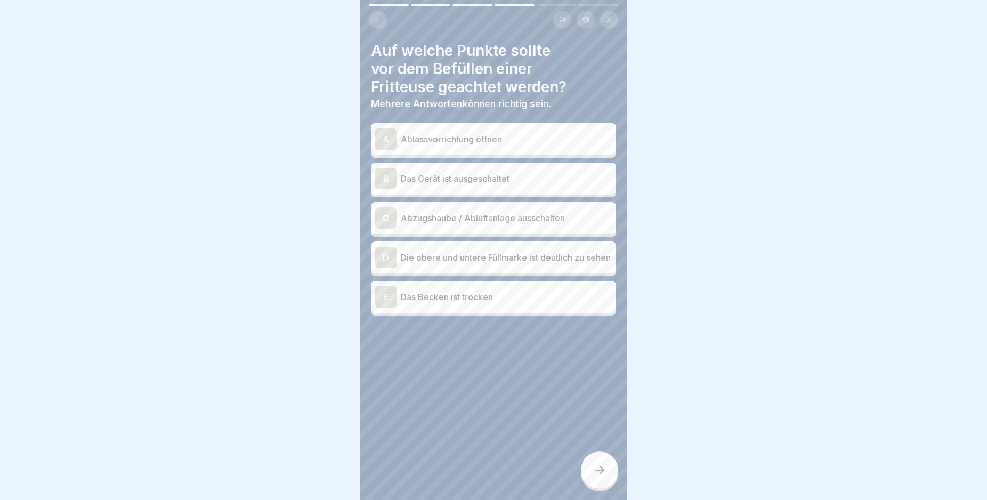
click at [595, 470] on div at bounding box center [599, 469] width 37 height 37
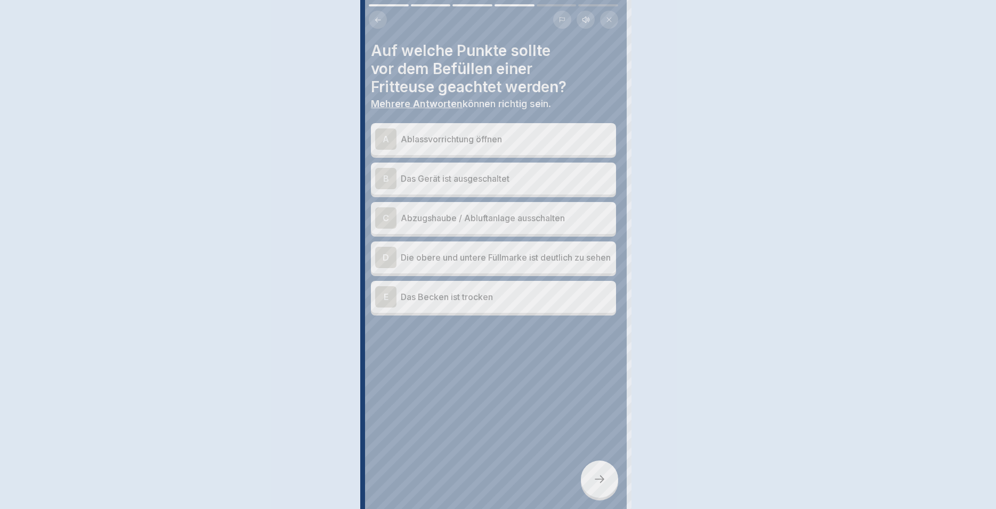
click at [595, 470] on div at bounding box center [498, 254] width 996 height 509
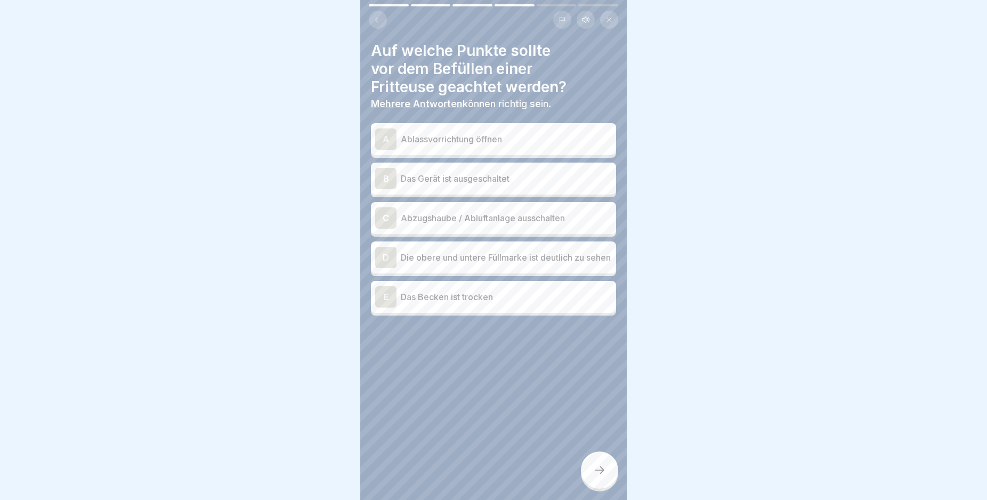
click at [575, 298] on p "Das Becken ist trocken" at bounding box center [506, 296] width 211 height 13
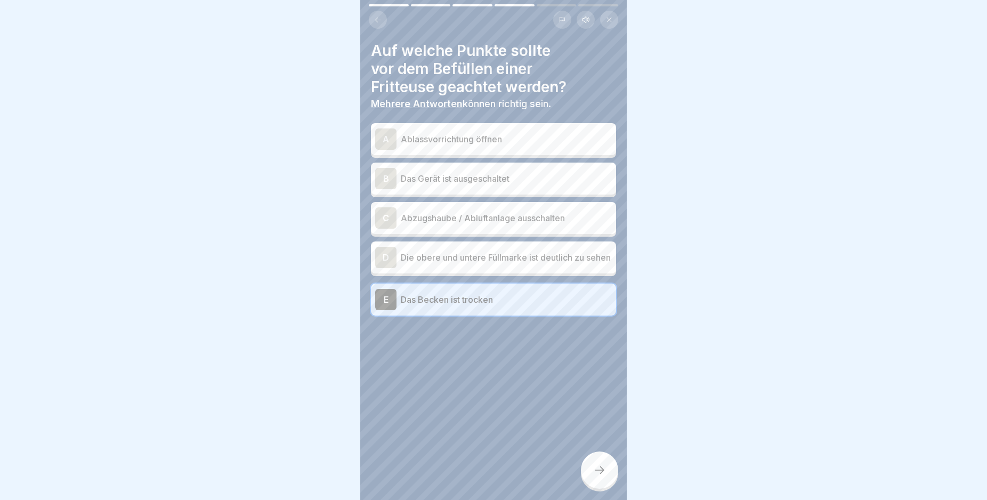
click at [571, 264] on p "Die obere und untere Füllmarke ist deutlich zu sehen" at bounding box center [506, 257] width 211 height 13
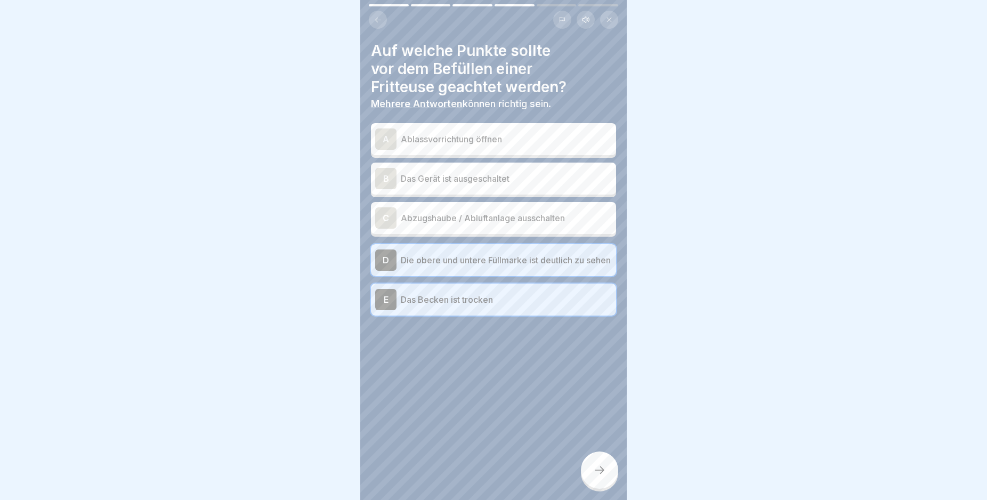
click at [605, 473] on div at bounding box center [599, 469] width 37 height 37
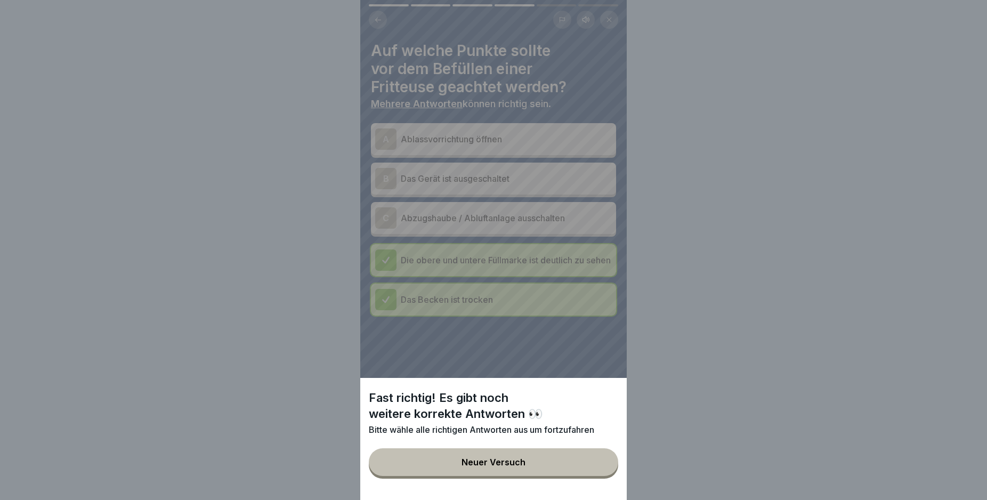
drag, startPoint x: 602, startPoint y: 474, endPoint x: 582, endPoint y: 449, distance: 31.5
click at [601, 474] on button "Neuer Versuch" at bounding box center [493, 462] width 249 height 28
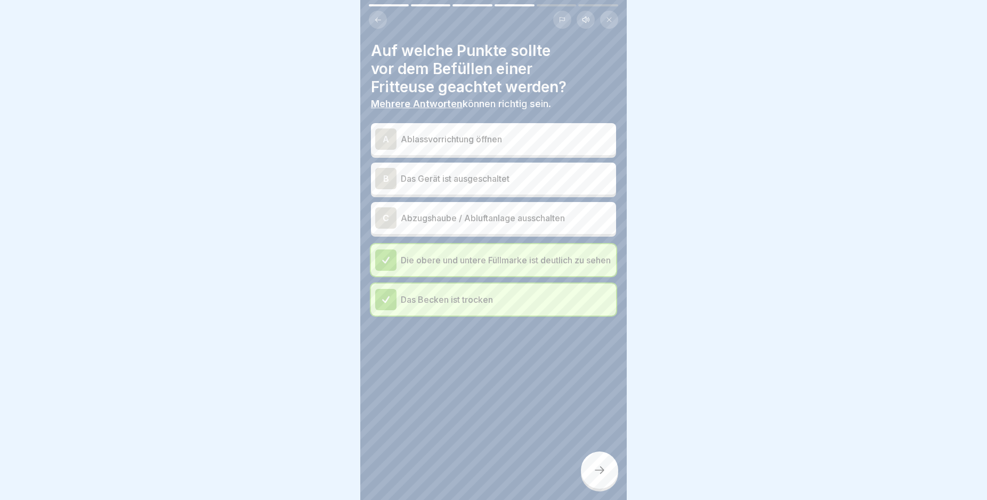
click at [475, 214] on p "Abzugshaube / Abluftanlage ausschalten" at bounding box center [506, 218] width 211 height 13
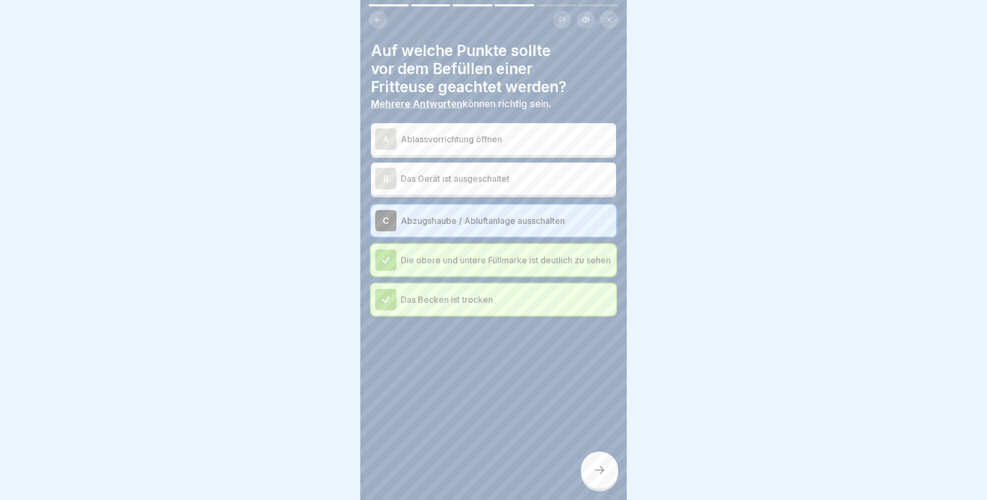
click at [601, 475] on icon at bounding box center [599, 470] width 13 height 13
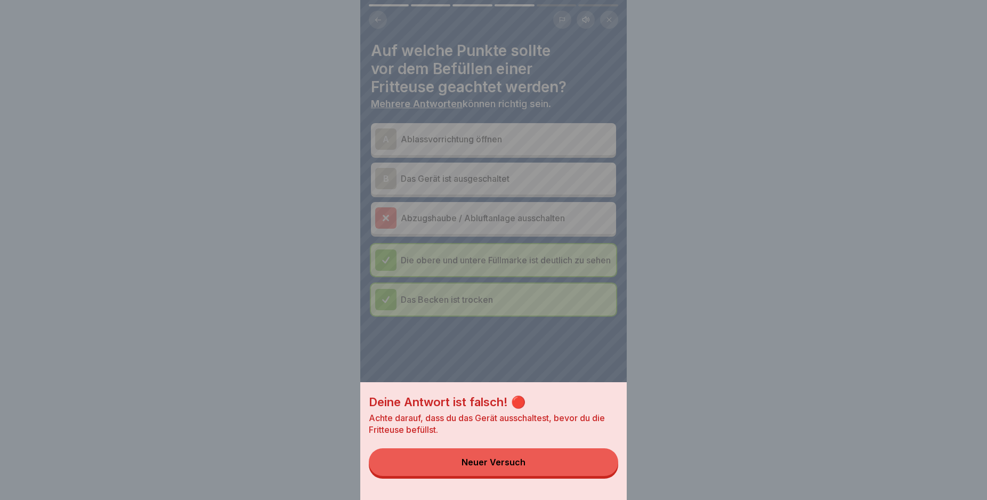
click at [601, 475] on button "Neuer Versuch" at bounding box center [493, 462] width 249 height 28
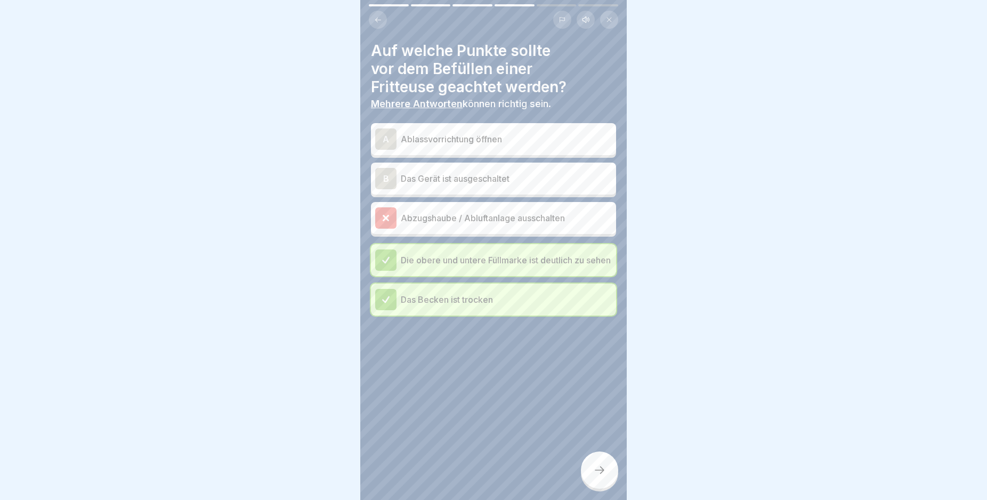
click at [466, 168] on div "B Das Gerät ist ausgeschaltet" at bounding box center [493, 178] width 237 height 21
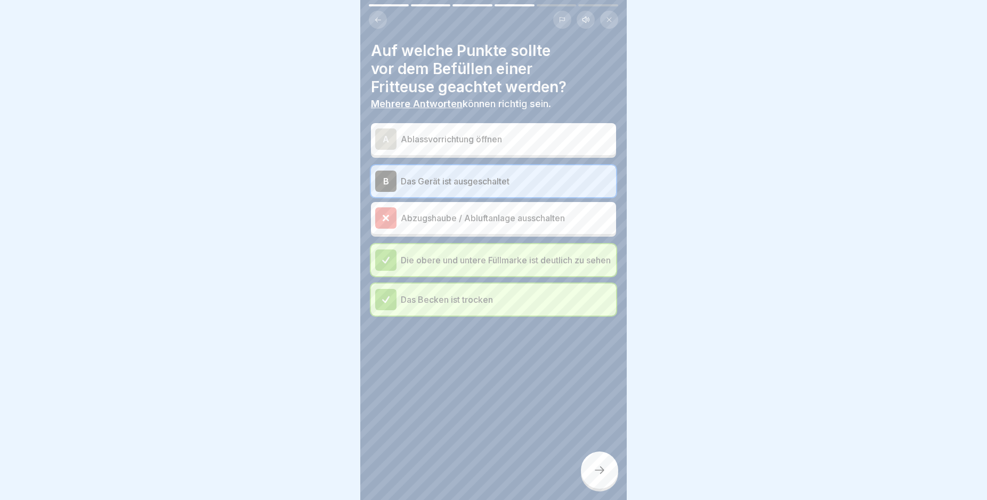
click at [497, 141] on p "Ablassvorrichtung öffnen" at bounding box center [506, 139] width 211 height 13
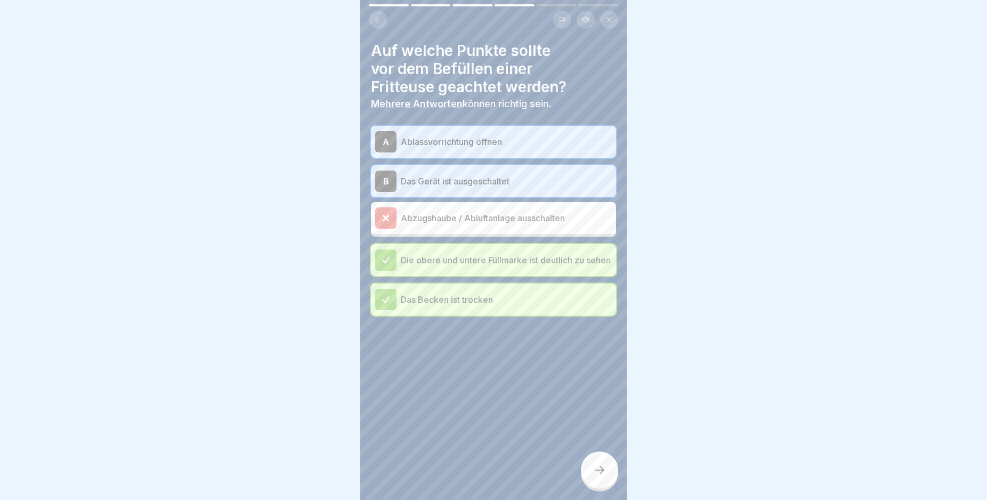
click at [501, 177] on p "Das Gerät ist ausgeschaltet" at bounding box center [506, 181] width 211 height 13
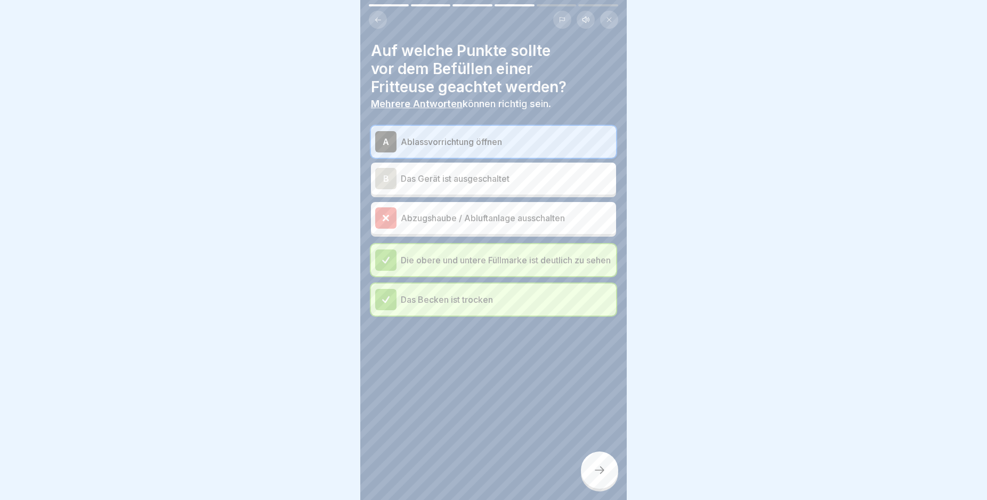
click at [505, 181] on p "Das Gerät ist ausgeschaltet" at bounding box center [506, 178] width 211 height 13
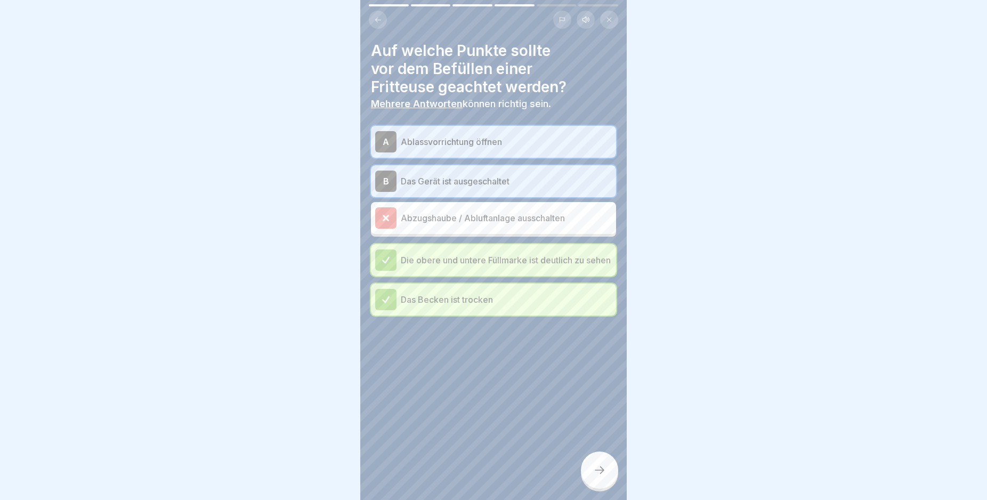
click at [502, 147] on p "Ablassvorrichtung öffnen" at bounding box center [506, 141] width 211 height 13
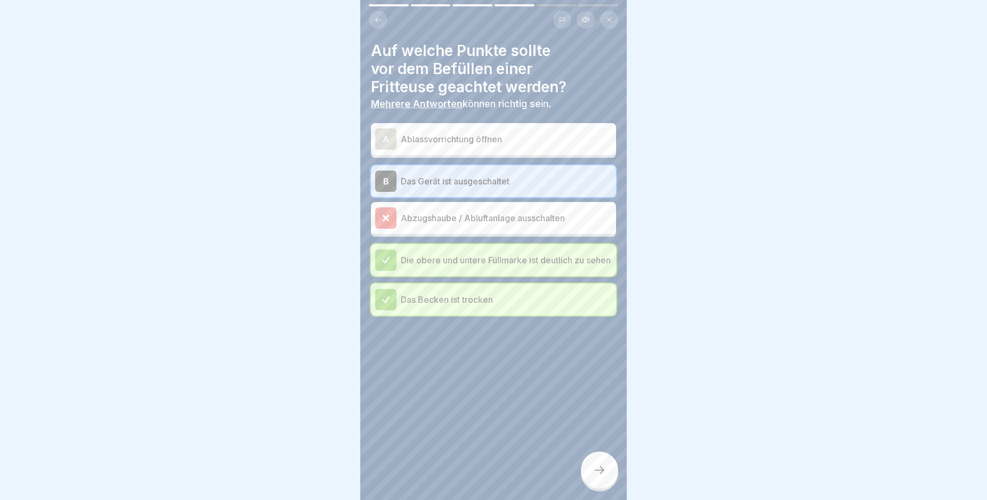
click at [597, 473] on div at bounding box center [599, 469] width 37 height 37
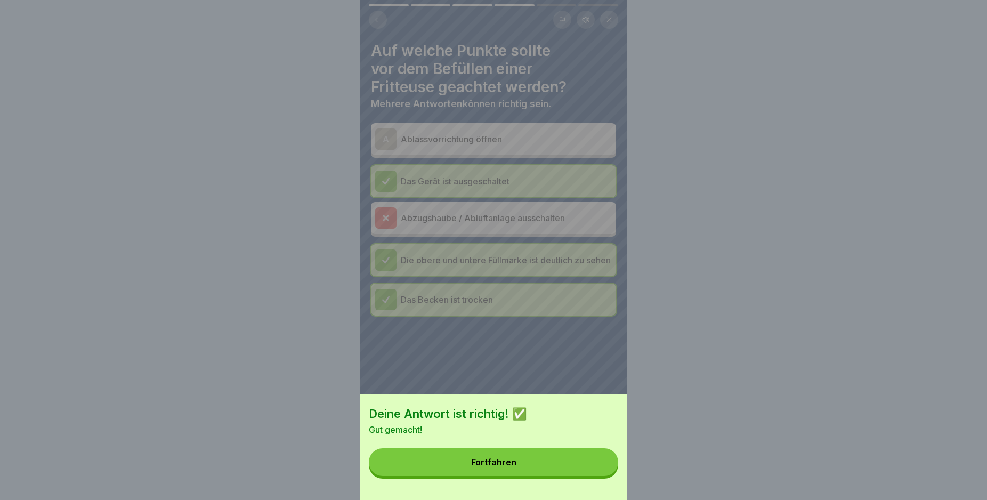
click at [593, 472] on button "Fortfahren" at bounding box center [493, 462] width 249 height 28
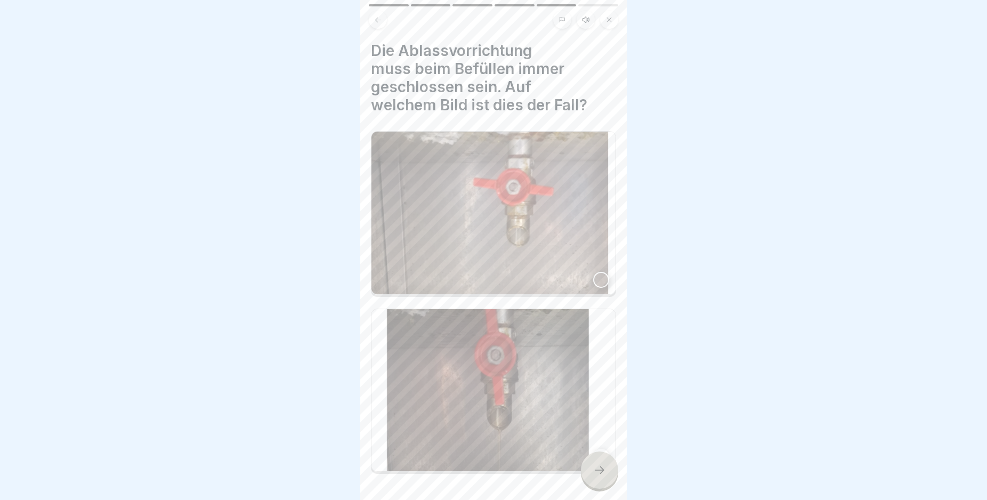
click at [600, 476] on icon at bounding box center [599, 470] width 13 height 13
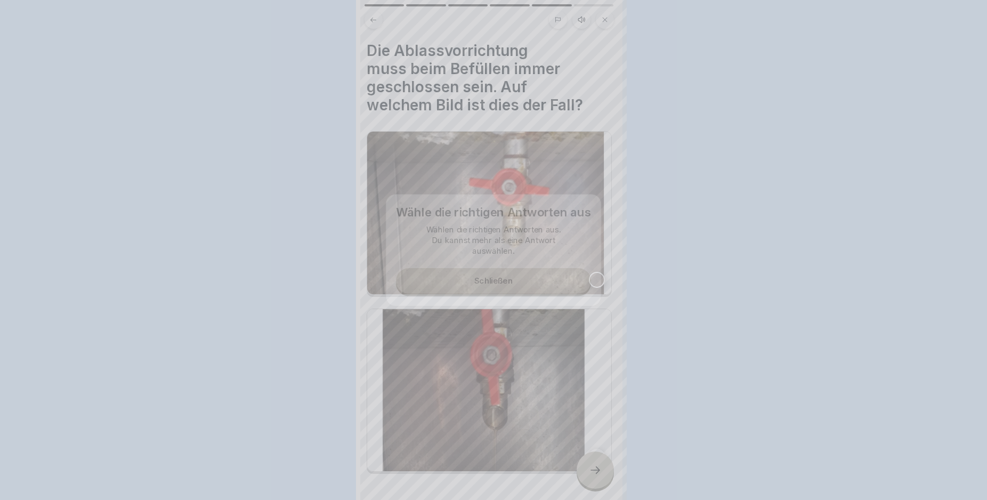
click at [600, 485] on div at bounding box center [493, 250] width 987 height 500
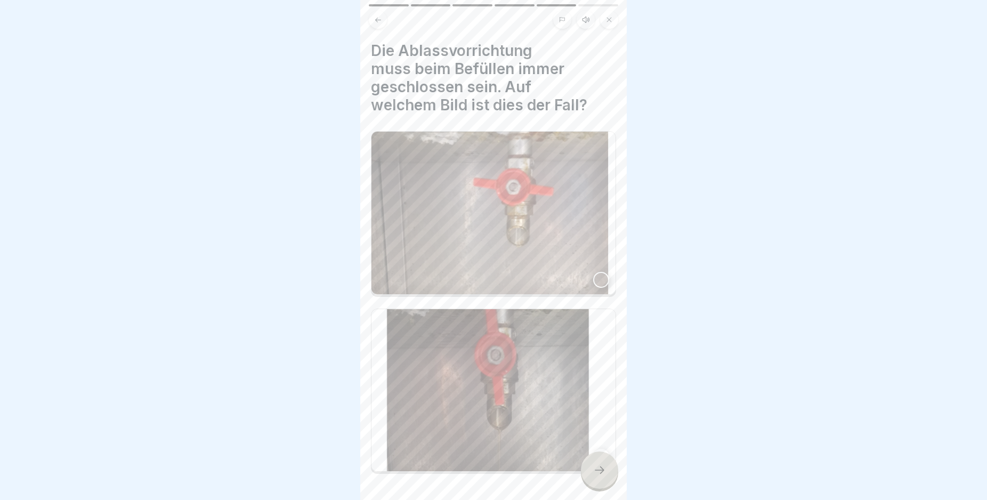
click at [600, 476] on icon at bounding box center [599, 470] width 13 height 13
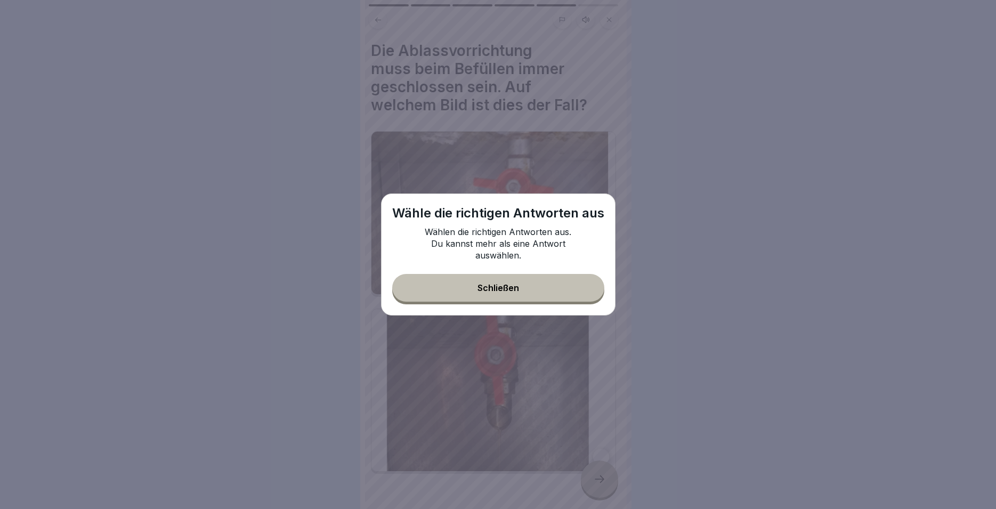
click at [553, 289] on button "Schließen" at bounding box center [498, 288] width 212 height 28
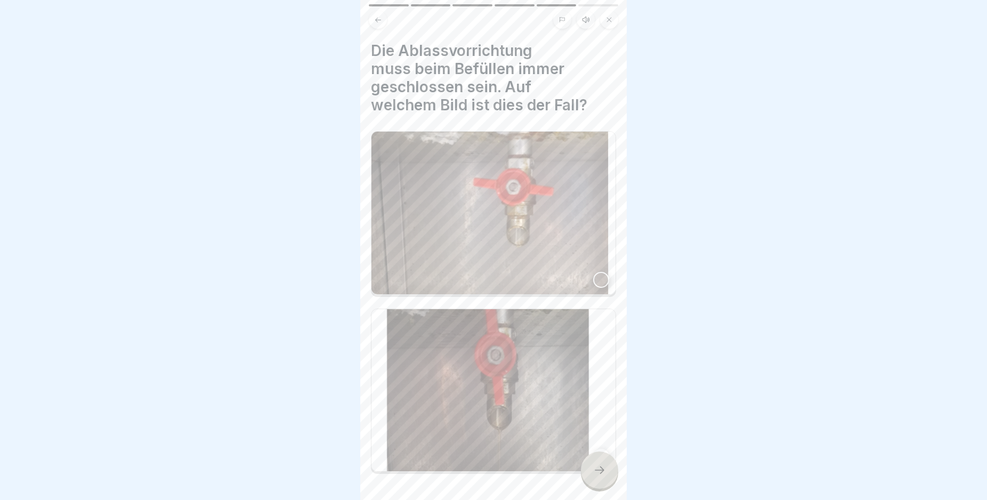
click at [547, 250] on img at bounding box center [493, 213] width 244 height 163
click at [597, 476] on icon at bounding box center [599, 470] width 13 height 13
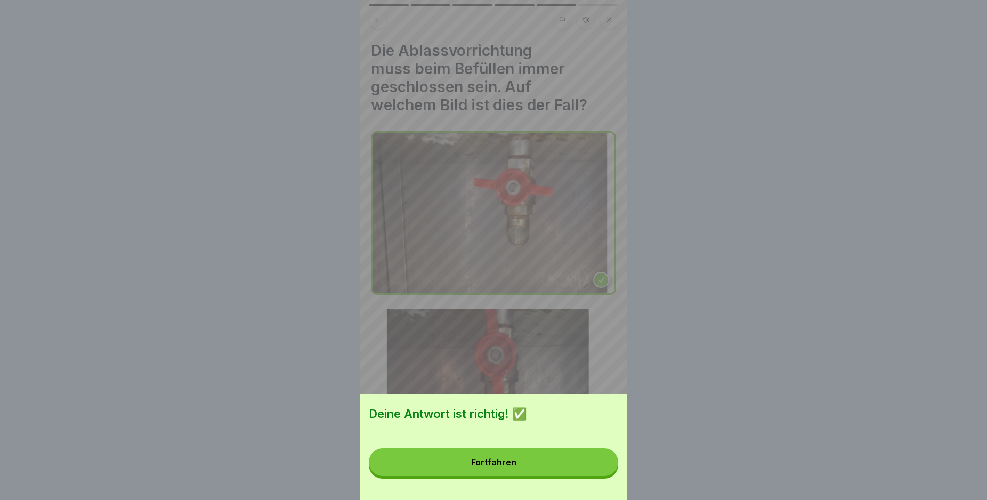
click at [596, 473] on button "Fortfahren" at bounding box center [493, 462] width 249 height 28
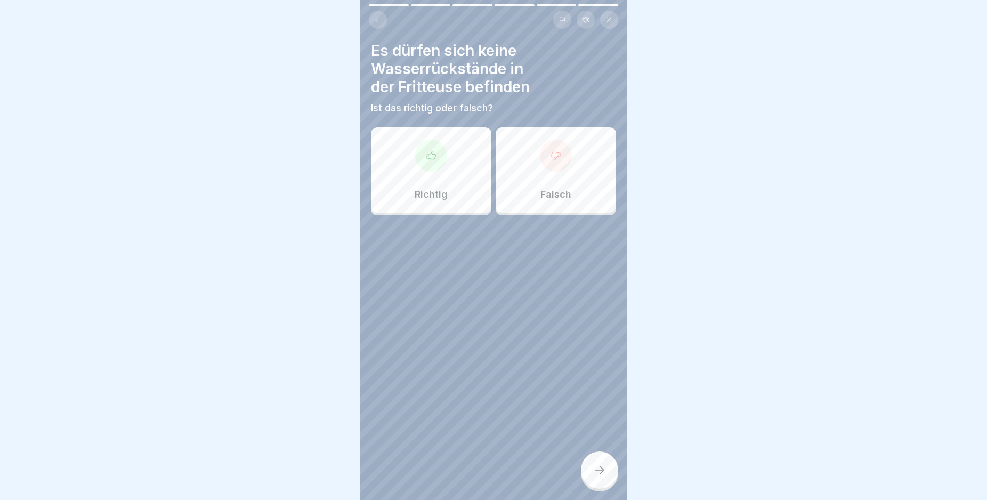
click at [465, 155] on div "Richtig" at bounding box center [431, 169] width 120 height 85
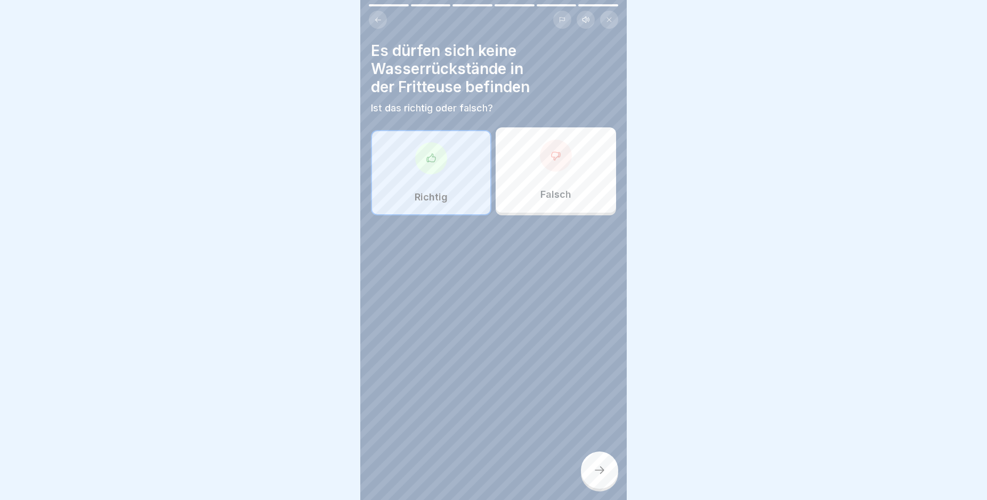
click at [605, 489] on div at bounding box center [599, 469] width 37 height 37
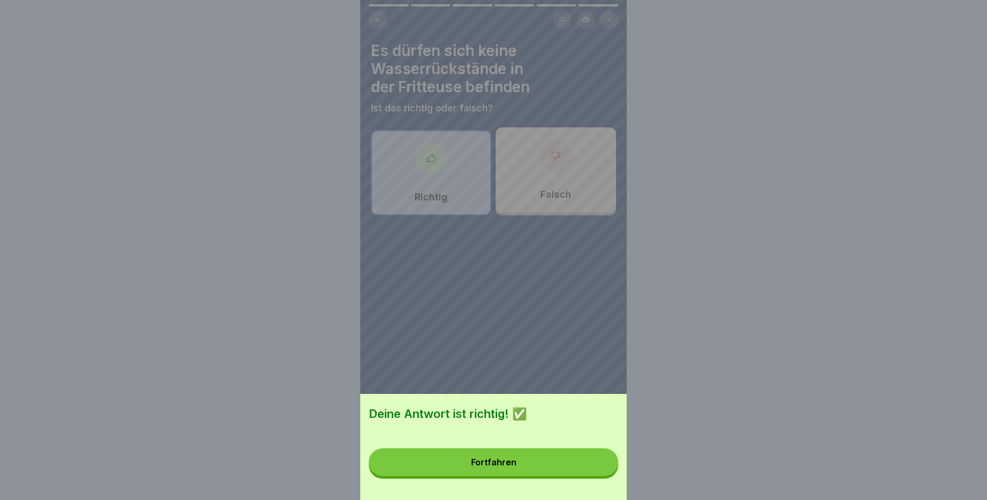
click at [505, 476] on button "Fortfahren" at bounding box center [493, 462] width 249 height 28
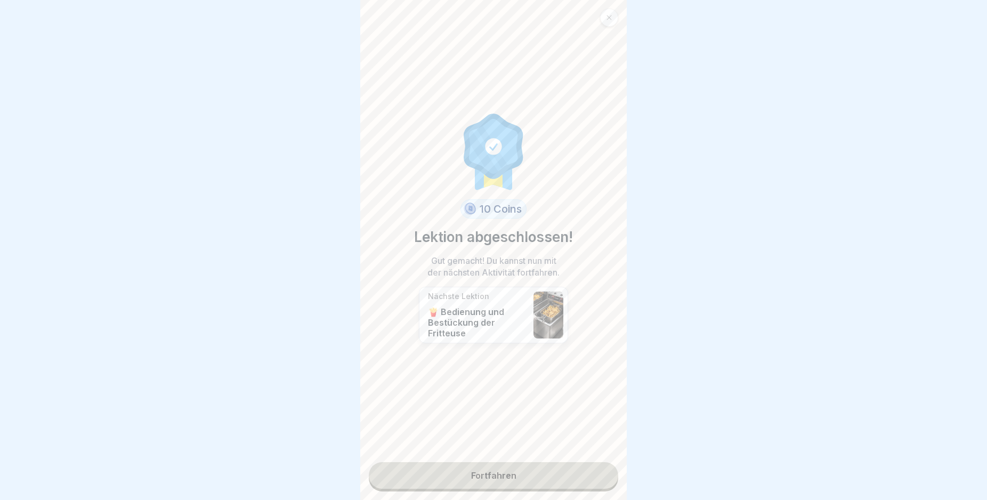
click at [532, 476] on link "Fortfahren" at bounding box center [493, 475] width 249 height 27
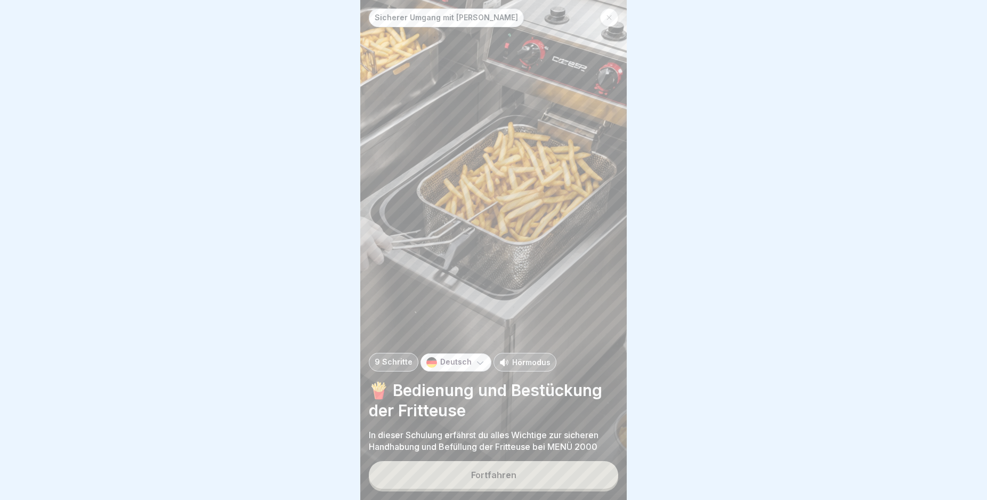
drag, startPoint x: 566, startPoint y: 476, endPoint x: 573, endPoint y: 474, distance: 7.1
click at [566, 475] on button "Fortfahren" at bounding box center [493, 475] width 249 height 28
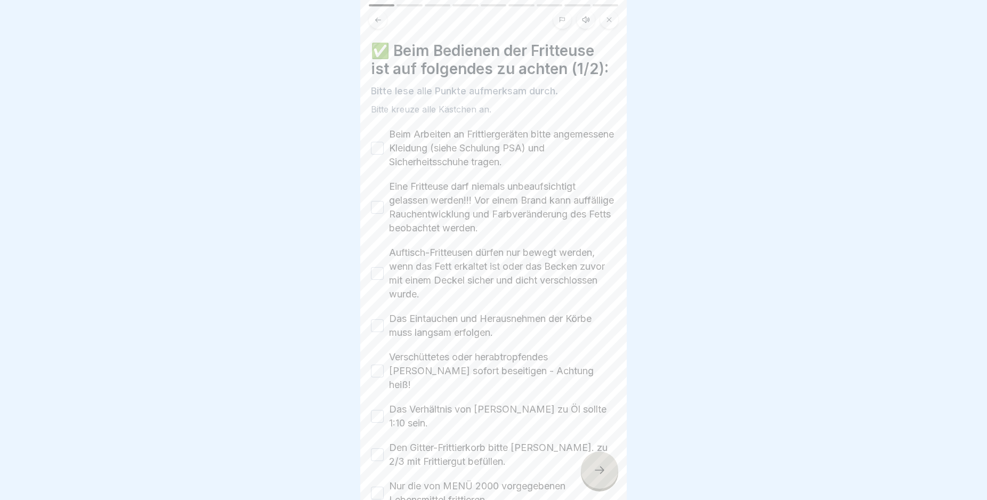
click at [597, 474] on icon at bounding box center [599, 470] width 13 height 13
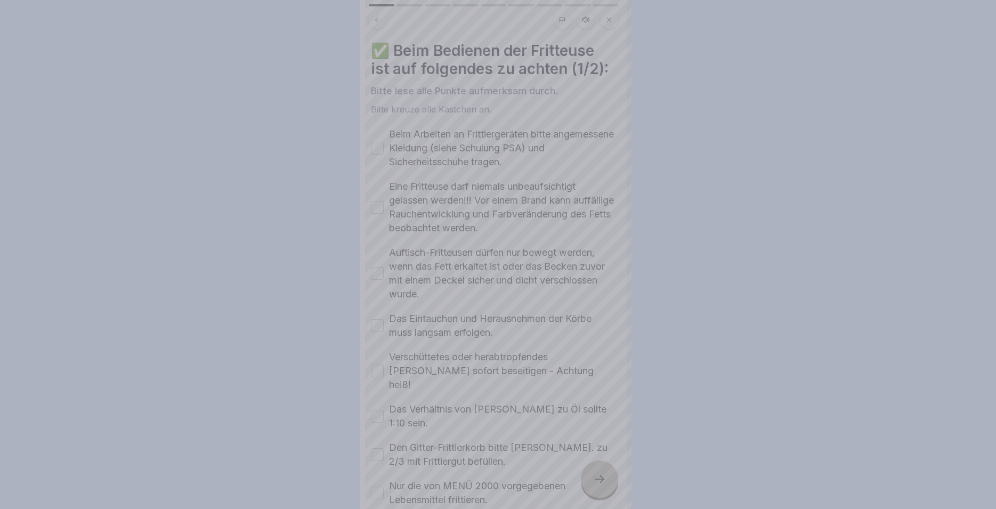
click at [597, 474] on div at bounding box center [498, 254] width 996 height 509
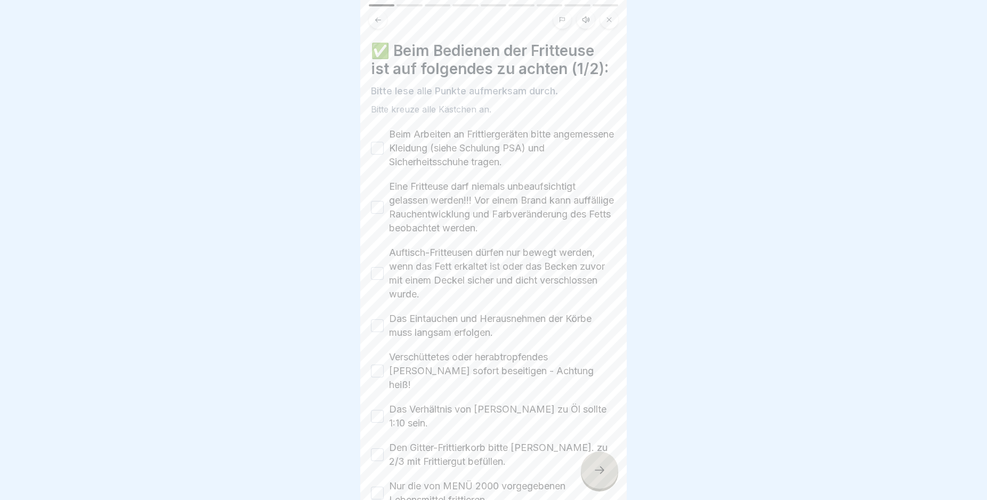
drag, startPoint x: 491, startPoint y: 467, endPoint x: 472, endPoint y: 450, distance: 26.0
click at [490, 479] on label "Nur die von MENÜ 2000 vorgegebenen Lebensmittel frittieren." at bounding box center [502, 493] width 227 height 28
click at [384, 486] on button "Nur die von MENÜ 2000 vorgegebenen Lebensmittel frittieren." at bounding box center [377, 492] width 13 height 13
click at [464, 441] on label "Den Gitter-Frittierkorb bitte [PERSON_NAME]. zu 2/3 mit Frittiergut befüllen." at bounding box center [502, 455] width 227 height 28
click at [384, 448] on button "Den Gitter-Frittierkorb bitte [PERSON_NAME]. zu 2/3 mit Frittiergut befüllen." at bounding box center [377, 454] width 13 height 13
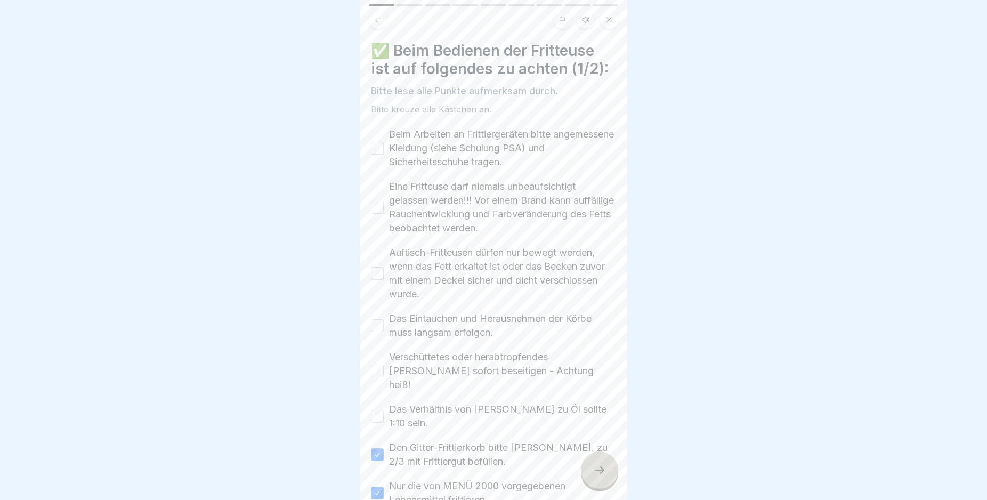
click at [439, 385] on div "Beim Arbeiten an Frittiergeräten bitte angemessene Kleidung (siehe Schulung PSA…" at bounding box center [493, 343] width 245 height 432
click at [430, 360] on label "Verschüttetes oder herabtropfendes [PERSON_NAME] sofort beseitigen - Achtung he…" at bounding box center [502, 371] width 227 height 42
click at [384, 364] on button "Verschüttetes oder herabtropfendes [PERSON_NAME] sofort beseitigen - Achtung he…" at bounding box center [377, 370] width 13 height 13
click at [417, 324] on label "Das Eintauchen und Herausnehmen der Körbe muss langsam erfolgen." at bounding box center [502, 326] width 227 height 28
click at [384, 324] on button "Das Eintauchen und Herausnehmen der Körbe muss langsam erfolgen." at bounding box center [377, 325] width 13 height 13
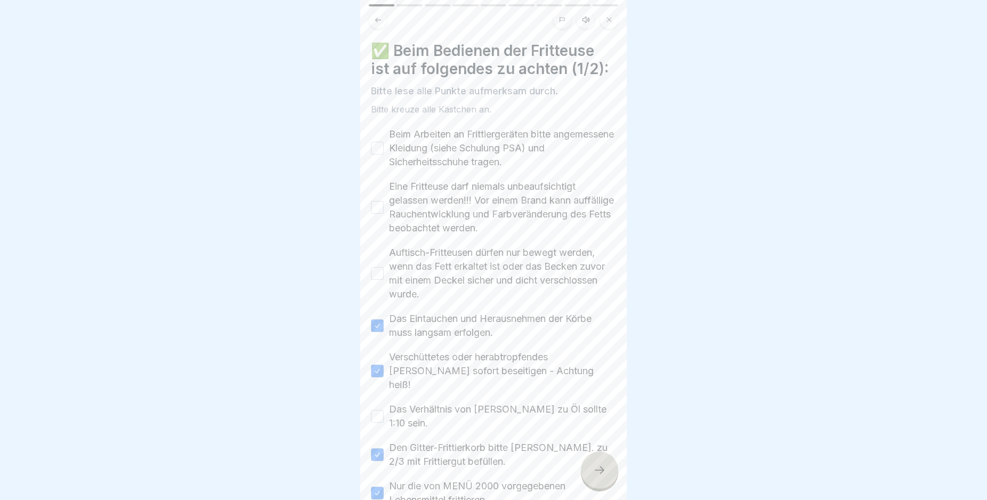
drag, startPoint x: 408, startPoint y: 274, endPoint x: 410, endPoint y: 244, distance: 30.4
click at [409, 271] on label "Auftisch-Fritteusen dürfen nur bewegt werden, wenn das Fett erkaltet ist oder d…" at bounding box center [502, 273] width 227 height 55
click at [415, 213] on label "Eine Fritteuse darf niemals unbeaufsichtigt gelassen werden!!! Vor einem Brand …" at bounding box center [502, 207] width 227 height 55
click at [419, 158] on label "Beim Arbeiten an Frittiergeräten bitte angemessene Kleidung (siehe Schulung PSA…" at bounding box center [502, 148] width 227 height 42
click at [384, 155] on button "Beim Arbeiten an Frittiergeräten bitte angemessene Kleidung (siehe Schulung PSA…" at bounding box center [377, 148] width 13 height 13
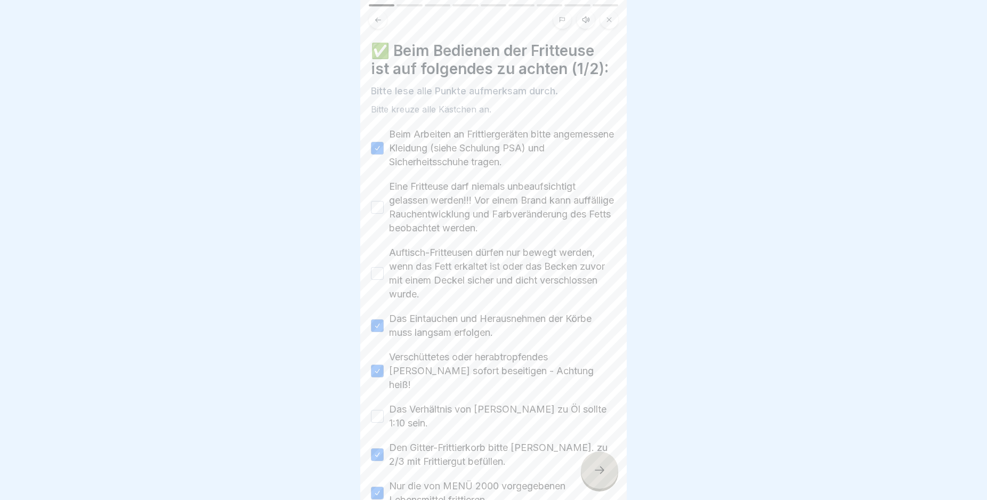
drag, startPoint x: 401, startPoint y: 193, endPoint x: 402, endPoint y: 208, distance: 15.0
click at [401, 194] on label "Eine Fritteuse darf niemals unbeaufsichtigt gelassen werden!!! Vor einem Brand …" at bounding box center [502, 207] width 227 height 55
click at [384, 201] on button "Eine Fritteuse darf niemals unbeaufsichtigt gelassen werden!!! Vor einem Brand …" at bounding box center [377, 207] width 13 height 13
click at [393, 267] on label "Auftisch-Fritteusen dürfen nur bewegt werden, wenn das Fett erkaltet ist oder d…" at bounding box center [502, 273] width 227 height 55
click at [384, 267] on button "Auftisch-Fritteusen dürfen nur bewegt werden, wenn das Fett erkaltet ist oder d…" at bounding box center [377, 273] width 13 height 13
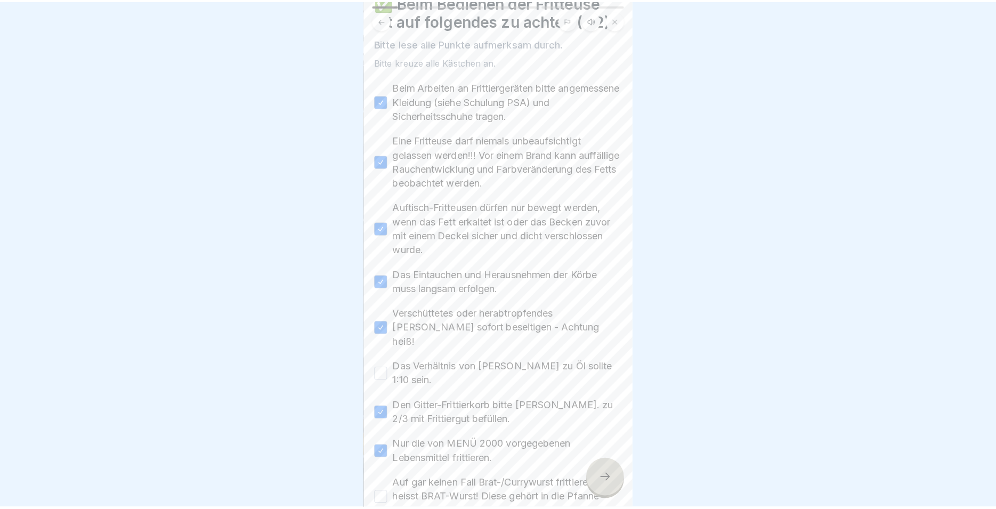
scroll to position [109, 0]
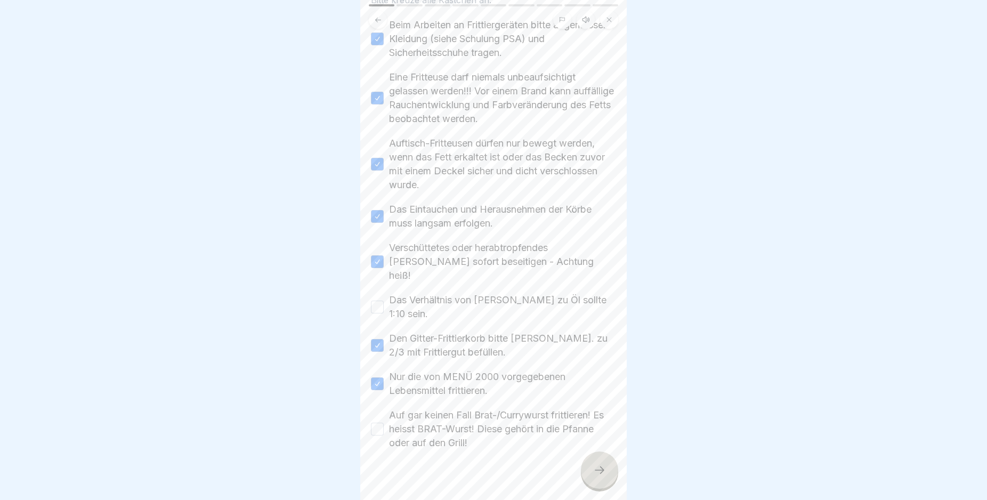
click at [415, 293] on label "Das Verhältnis von [PERSON_NAME] zu Öl sollte 1:10 sein." at bounding box center [502, 307] width 227 height 28
click at [384, 300] on button "Das Verhältnis von [PERSON_NAME] zu Öl sollte 1:10 sein." at bounding box center [377, 306] width 13 height 13
click at [427, 418] on label "Auf gar keinen Fall Brat-/Currywurst frittieren! Es heisst BRAT-Wurst! Diese ge…" at bounding box center [502, 429] width 227 height 42
click at [384, 423] on button "Auf gar keinen Fall Brat-/Currywurst frittieren! Es heisst BRAT-Wurst! Diese ge…" at bounding box center [377, 429] width 13 height 13
click at [587, 467] on div "Sicherer Umgang mit Fritteusen 9 Schritte Deutsch Hörmodus 🍟 Bedienung und Best…" at bounding box center [493, 250] width 266 height 500
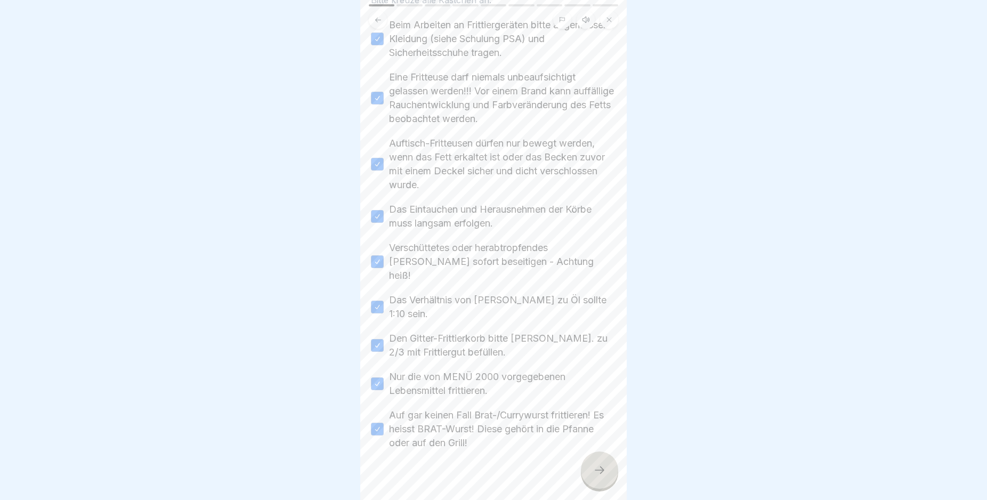
click at [592, 472] on div at bounding box center [599, 469] width 37 height 37
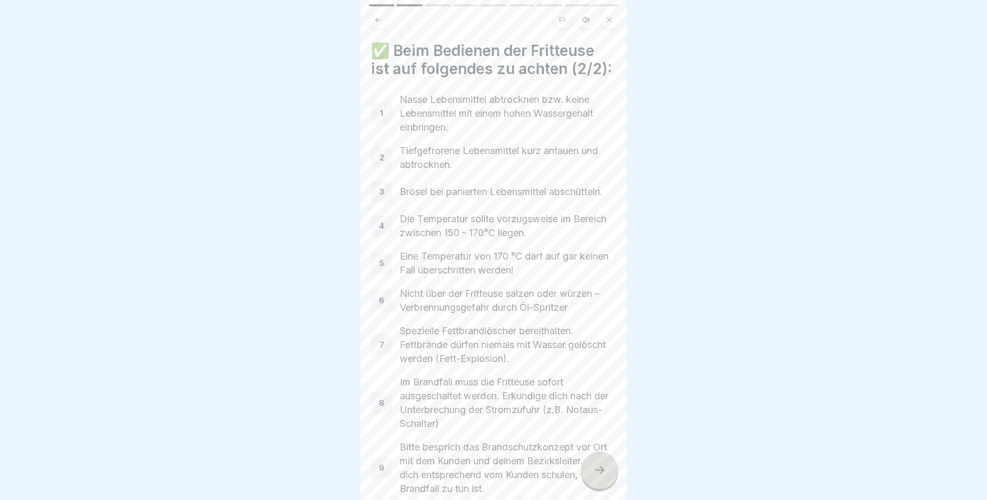
click at [603, 489] on div at bounding box center [599, 469] width 37 height 37
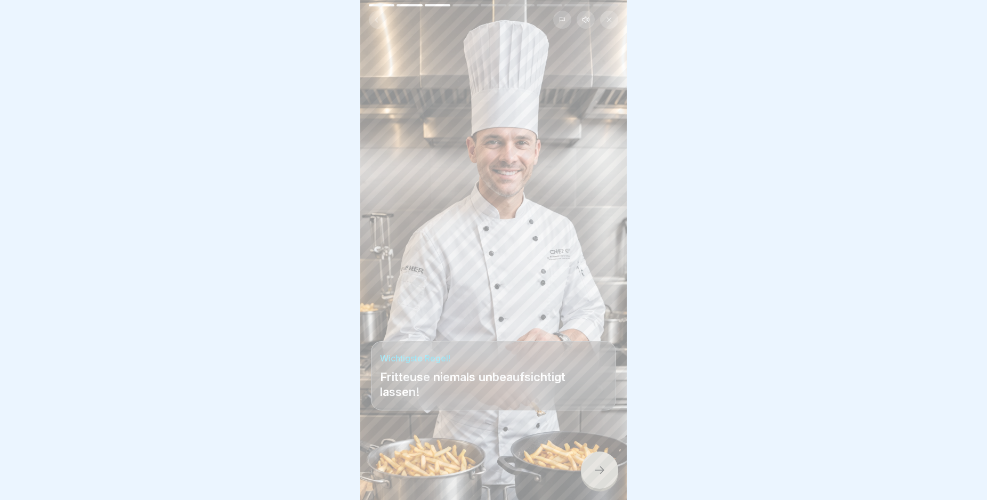
click at [598, 476] on icon at bounding box center [599, 470] width 13 height 13
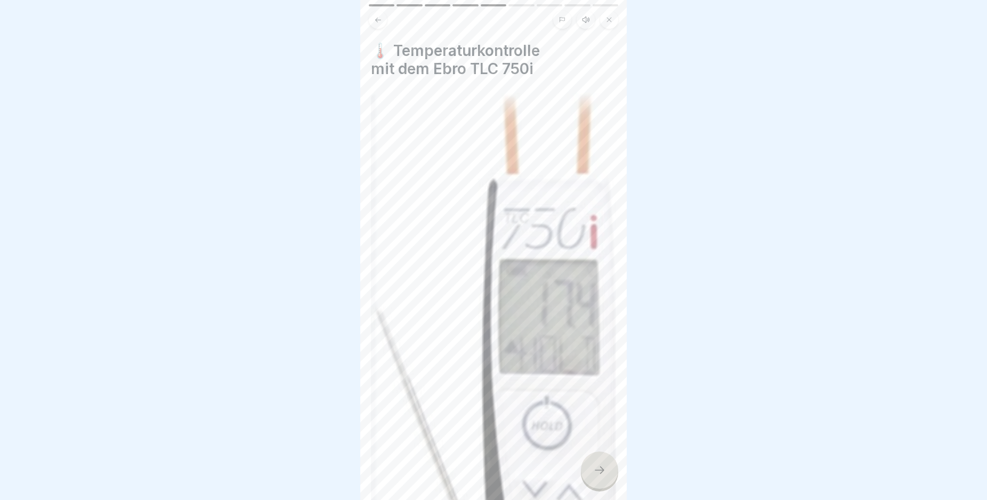
click at [598, 476] on icon at bounding box center [599, 470] width 13 height 13
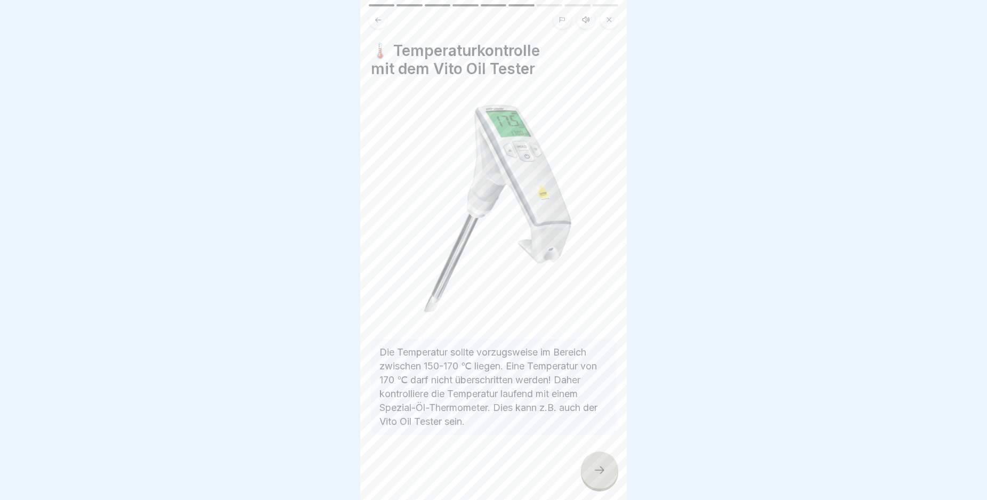
click at [598, 476] on icon at bounding box center [599, 470] width 13 height 13
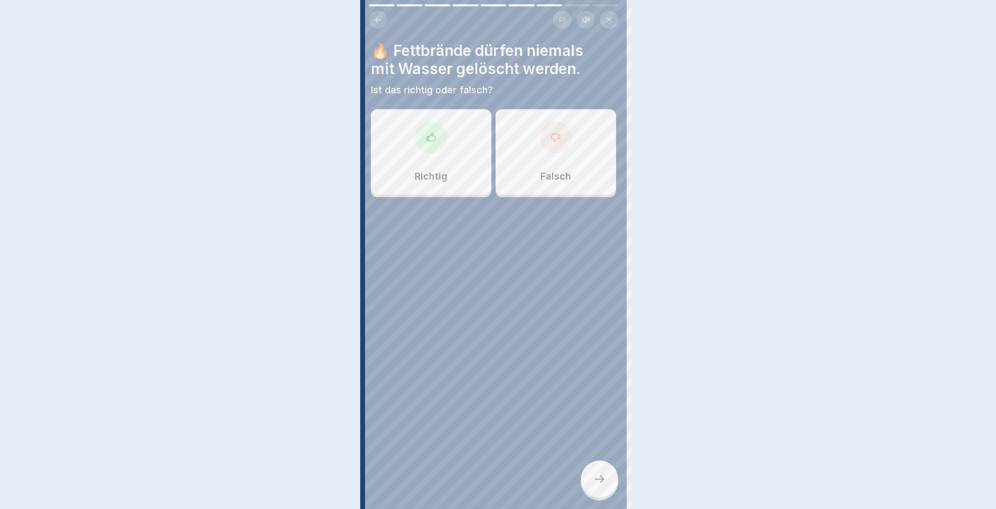
click at [598, 481] on div at bounding box center [498, 254] width 996 height 509
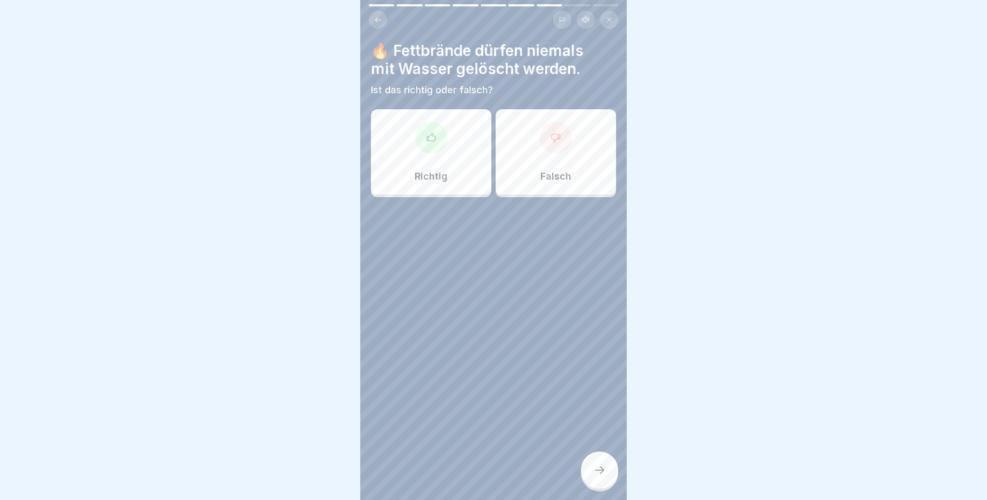
click at [460, 143] on div "Richtig" at bounding box center [431, 151] width 120 height 85
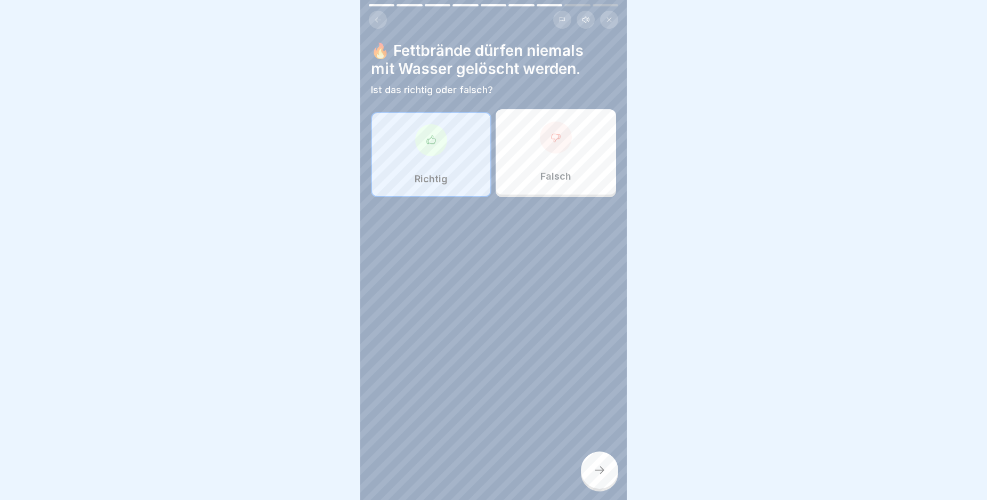
click at [598, 476] on icon at bounding box center [599, 470] width 13 height 13
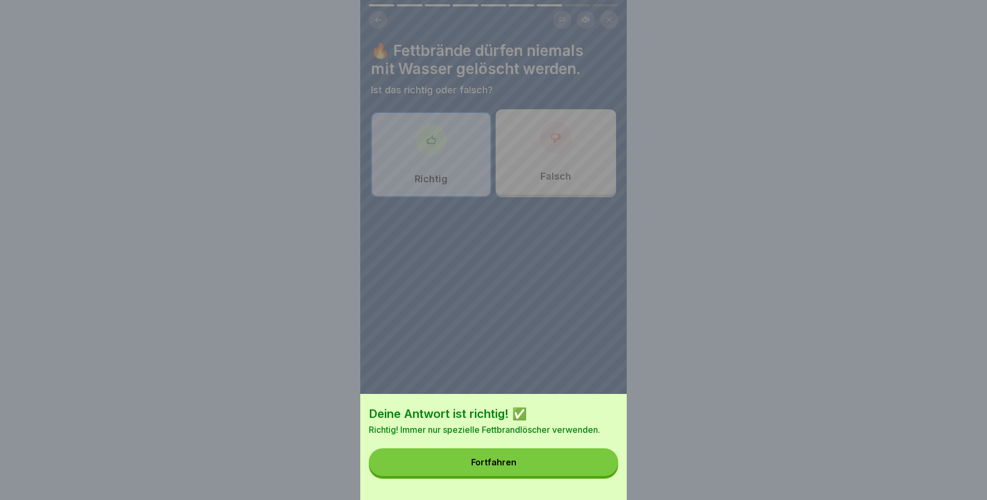
click at [546, 476] on button "Fortfahren" at bounding box center [493, 462] width 249 height 28
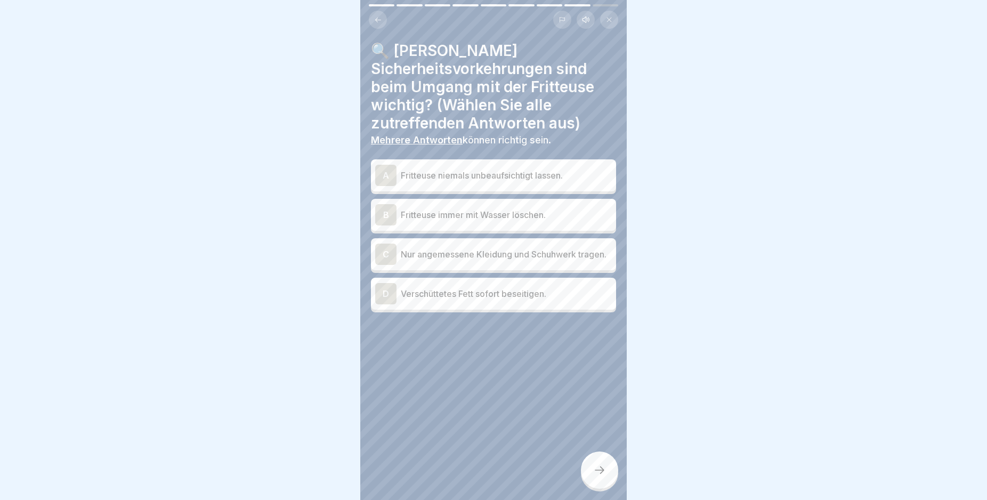
click at [550, 180] on p "Fritteuse niemals unbeaufsichtigt lassen." at bounding box center [506, 175] width 211 height 13
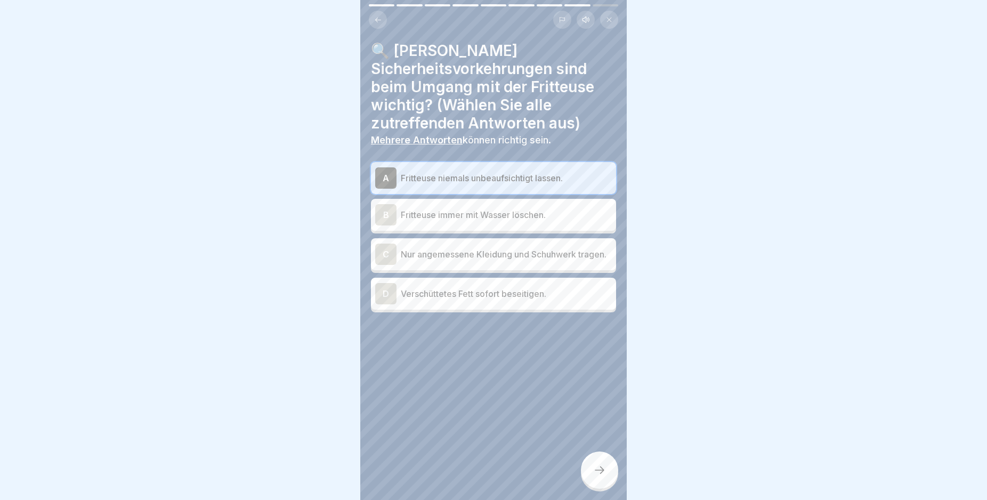
click at [534, 300] on p "Verschüttetes Fett sofort beseitigen." at bounding box center [506, 293] width 211 height 13
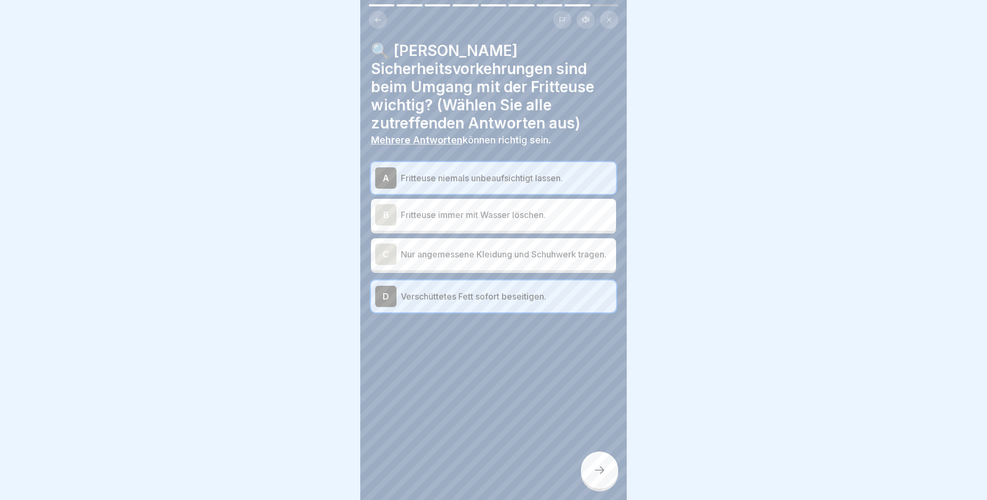
click at [610, 470] on div at bounding box center [599, 469] width 37 height 37
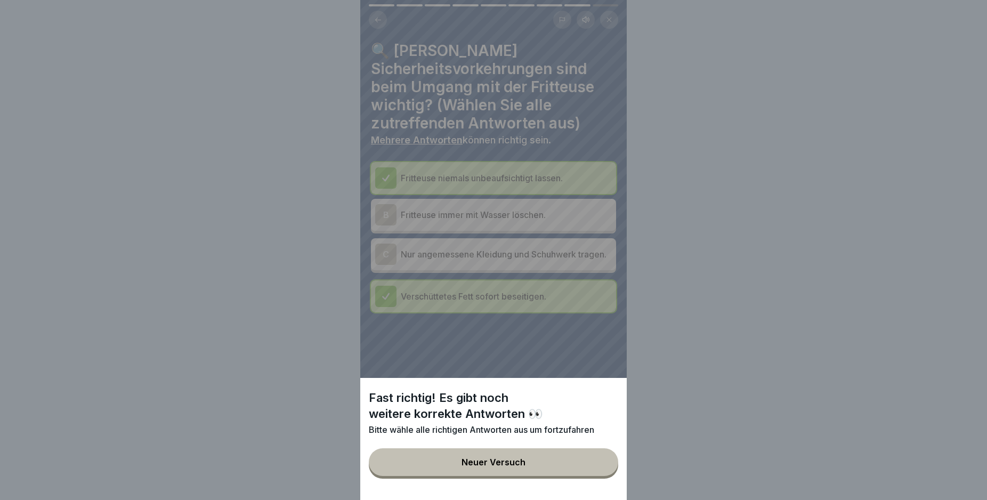
click at [531, 467] on button "Neuer Versuch" at bounding box center [493, 462] width 249 height 28
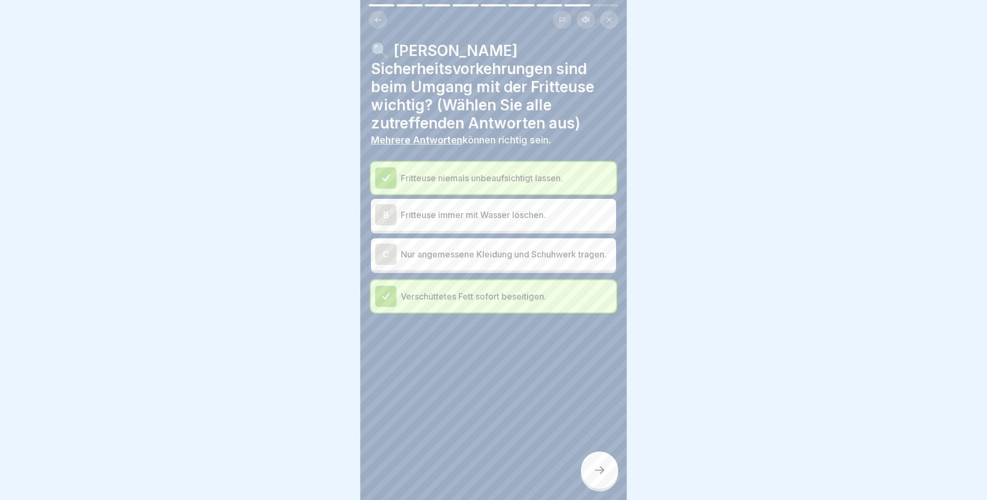
click at [491, 261] on p "Nur angemessene Kleidung und Schuhwerk tragen." at bounding box center [506, 254] width 211 height 13
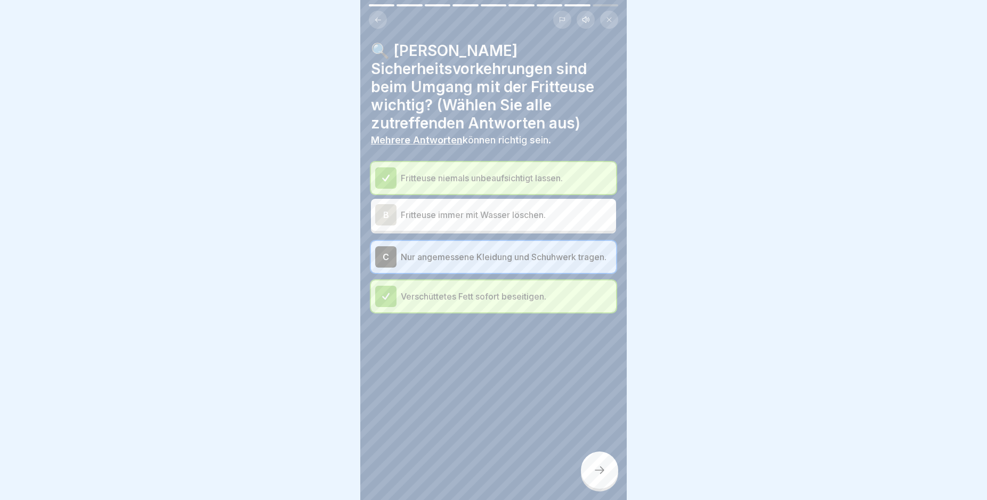
click at [592, 480] on div at bounding box center [599, 469] width 37 height 37
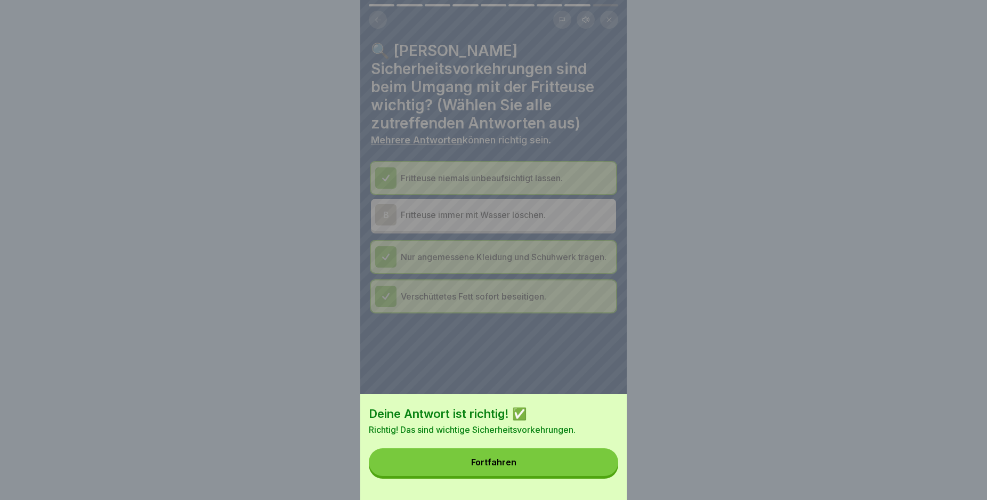
click at [548, 467] on button "Fortfahren" at bounding box center [493, 462] width 249 height 28
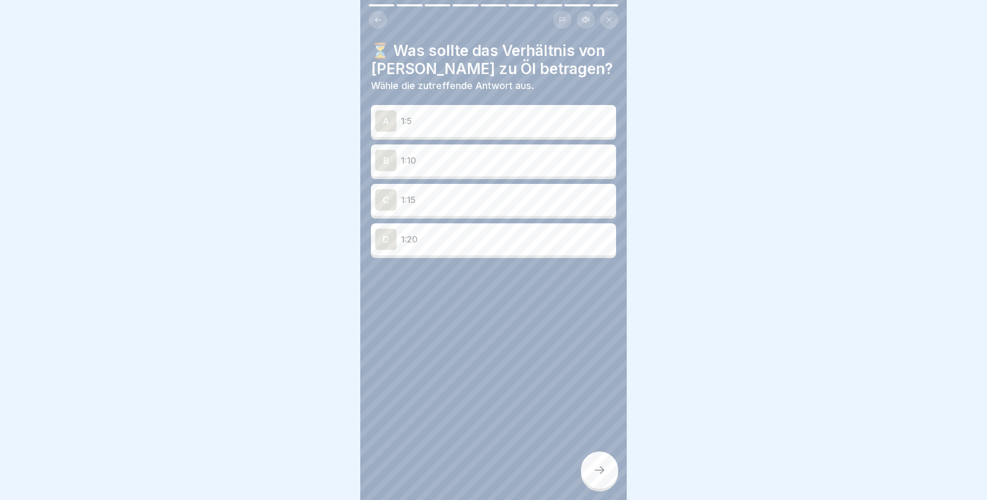
click at [452, 198] on p "1:15" at bounding box center [506, 199] width 211 height 13
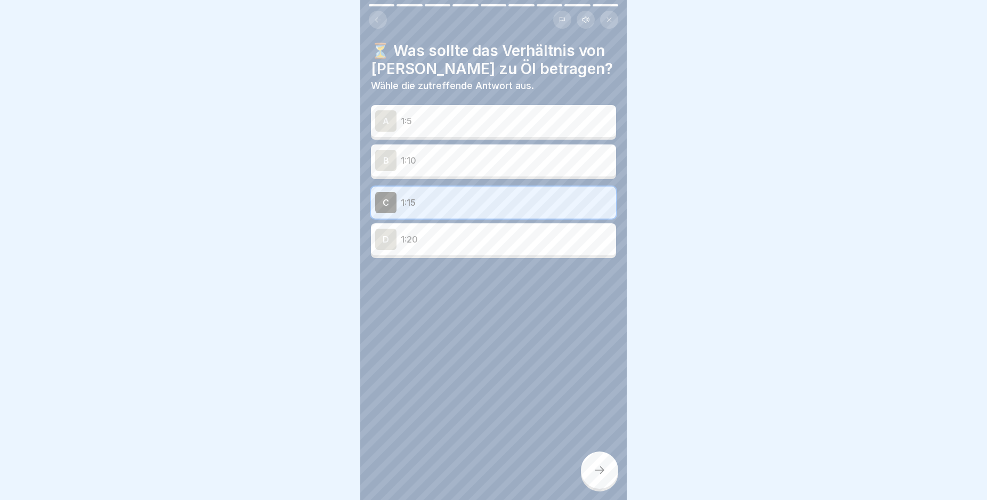
click at [600, 472] on div at bounding box center [599, 469] width 37 height 37
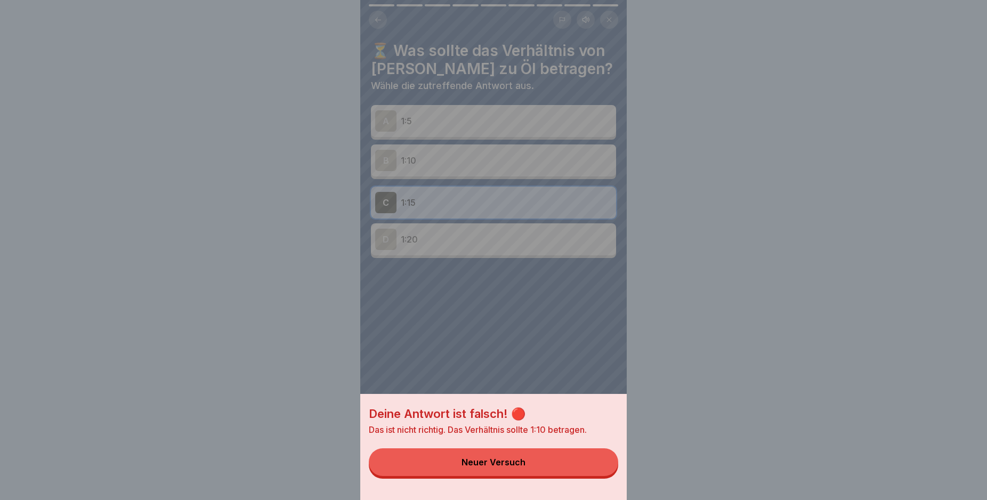
click at [593, 472] on button "Neuer Versuch" at bounding box center [493, 462] width 249 height 28
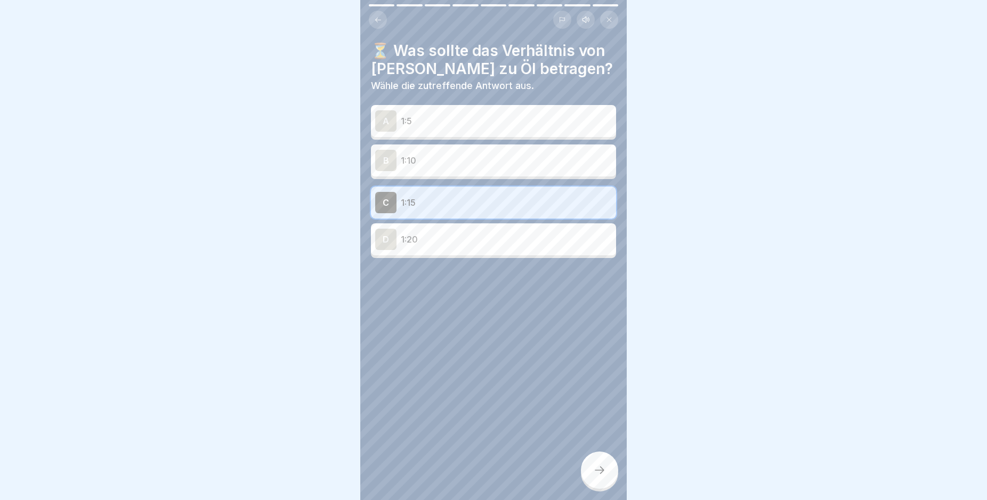
click at [467, 158] on p "1:10" at bounding box center [506, 160] width 211 height 13
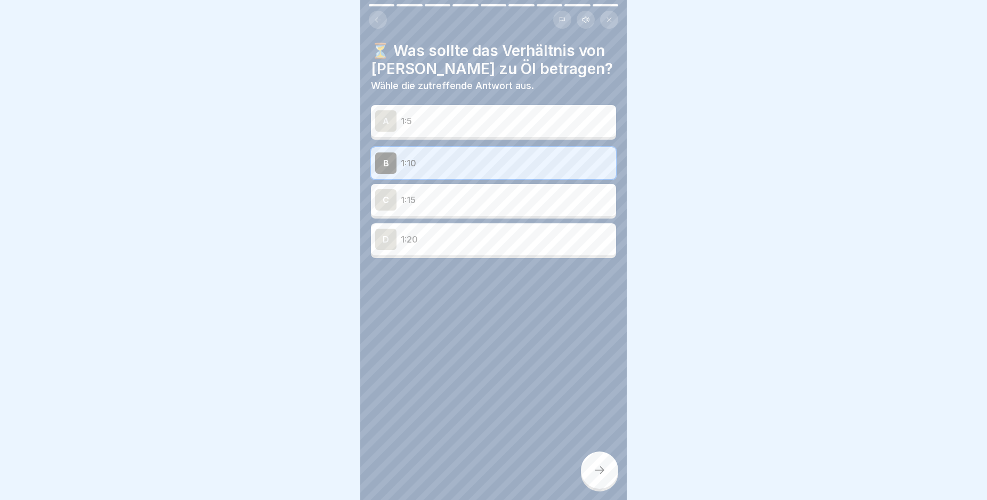
click at [597, 470] on div at bounding box center [599, 469] width 37 height 37
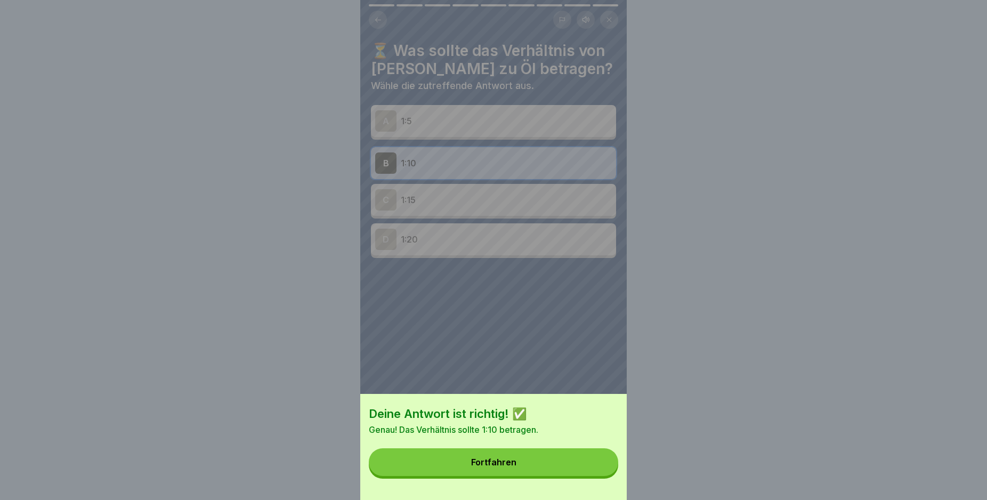
click at [516, 467] on div "Fortfahren" at bounding box center [493, 462] width 45 height 10
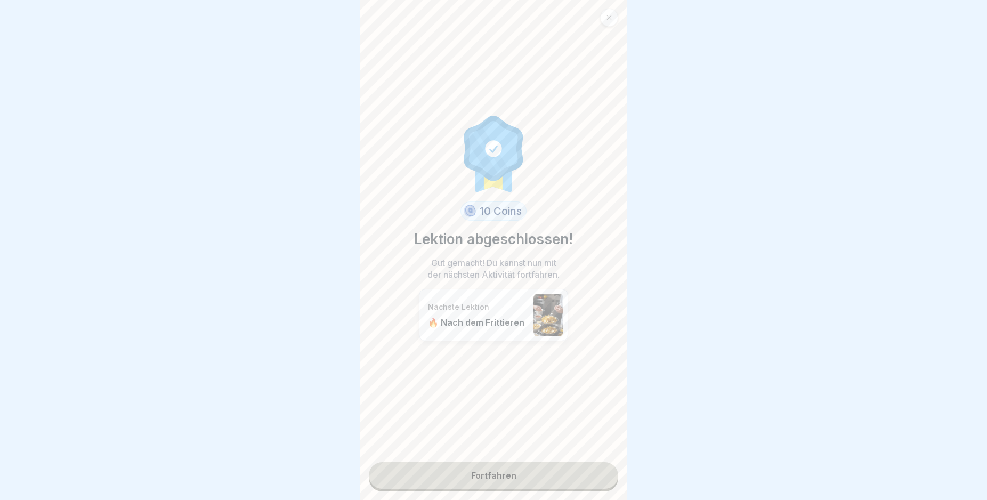
click at [511, 473] on link "Fortfahren" at bounding box center [493, 475] width 249 height 27
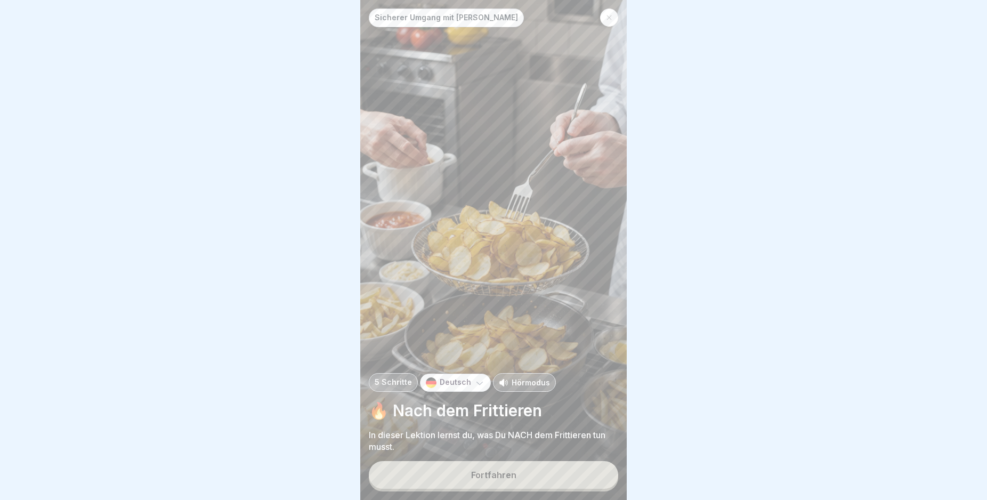
click at [547, 472] on button "Fortfahren" at bounding box center [493, 475] width 249 height 28
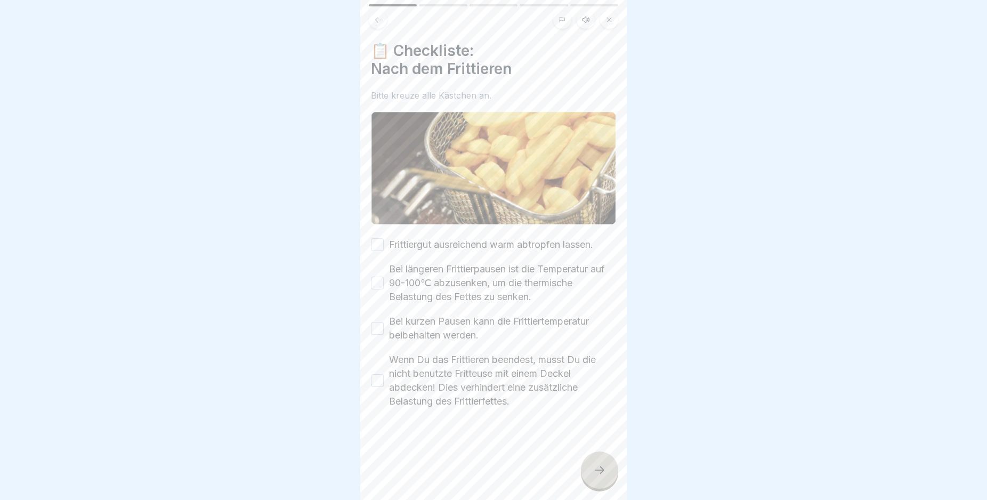
click at [603, 470] on div at bounding box center [599, 469] width 37 height 37
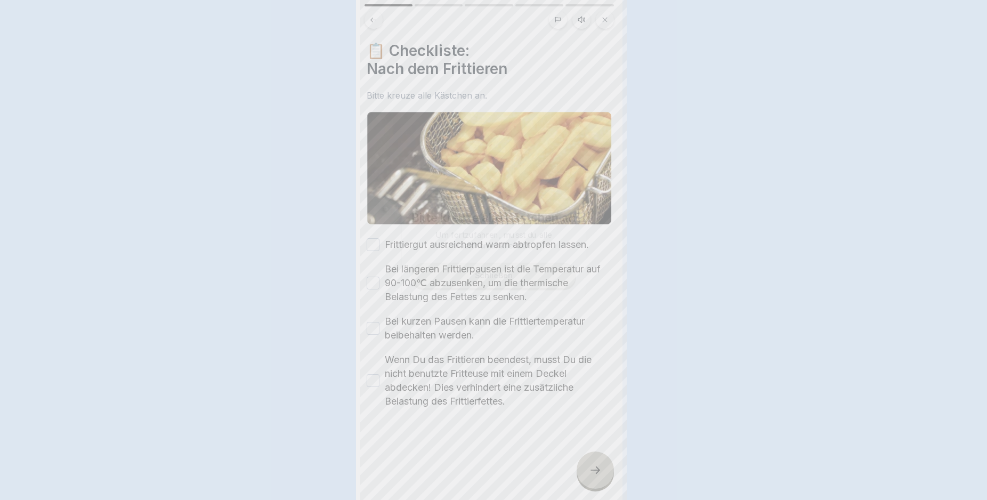
click at [603, 471] on div at bounding box center [594, 469] width 37 height 37
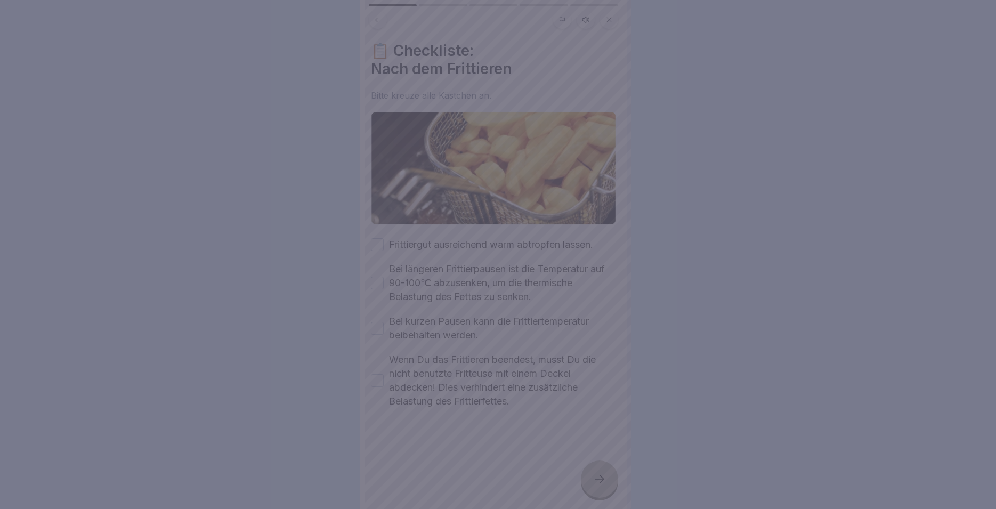
click at [430, 354] on div at bounding box center [498, 254] width 996 height 509
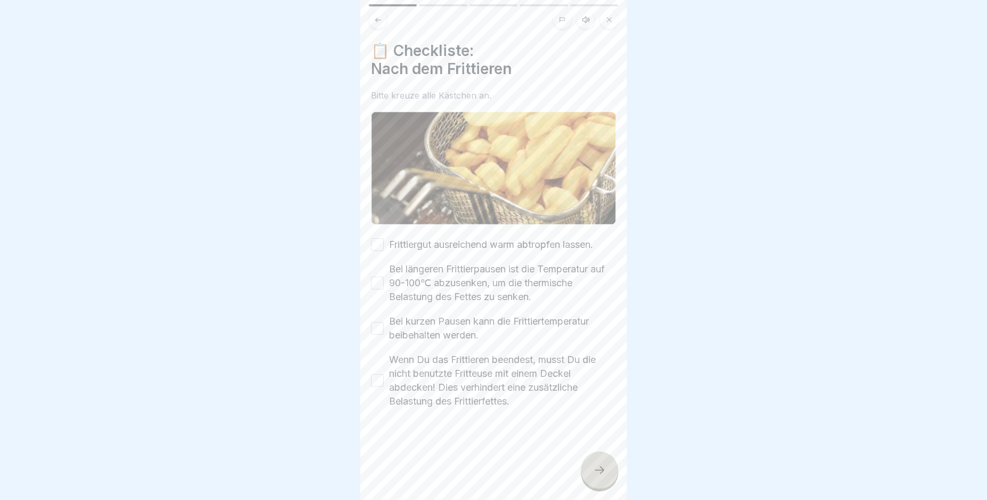
click at [423, 367] on label "Wenn Du das Frittieren beendest, musst Du die nicht benutzte Fritteuse mit eine…" at bounding box center [502, 380] width 227 height 55
click at [384, 374] on button "Wenn Du das Frittieren beendest, musst Du die nicht benutzte Fritteuse mit eine…" at bounding box center [377, 380] width 13 height 13
click at [421, 315] on label "Bei kurzen Pausen kann die Frittiertemperatur beibehalten werden." at bounding box center [502, 328] width 227 height 28
click at [384, 322] on button "Bei kurzen Pausen kann die Frittiertemperatur beibehalten werden." at bounding box center [377, 328] width 13 height 13
click at [417, 278] on label "Bei längeren Frittierpausen ist die Temperatur auf 90-100℃ abzusenken, um die t…" at bounding box center [502, 283] width 227 height 42
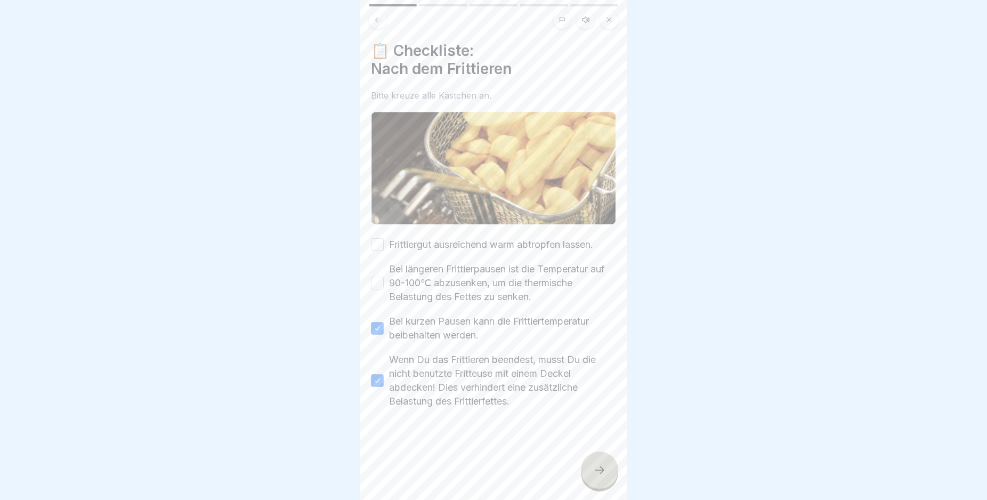
click at [384, 278] on button "Bei längeren Frittierpausen ist die Temperatur auf 90-100℃ abzusenken, um die t…" at bounding box center [377, 283] width 13 height 13
click at [416, 238] on label "Frittiergut ausreichend warm abtropfen lassen." at bounding box center [491, 245] width 204 height 14
click at [384, 238] on button "Frittiergut ausreichend warm abtropfen lassen." at bounding box center [377, 244] width 13 height 13
click at [599, 476] on icon at bounding box center [599, 470] width 13 height 13
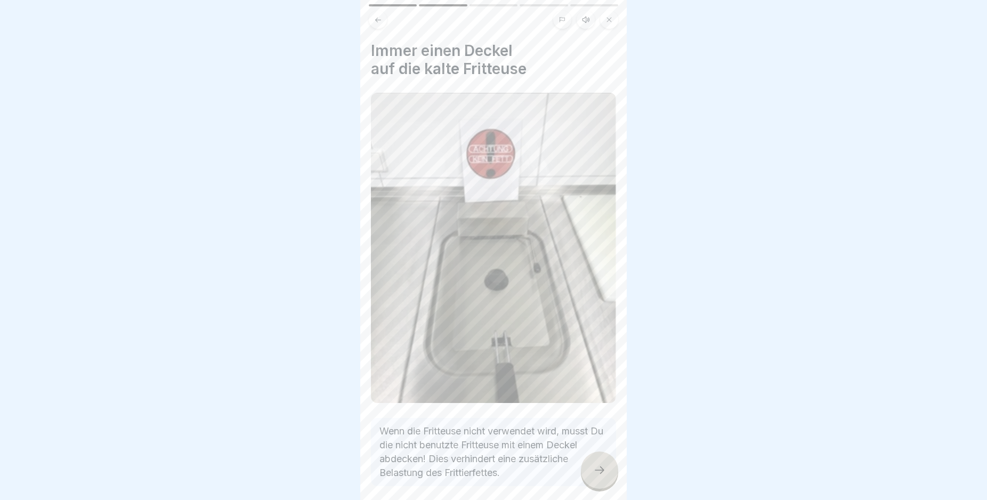
click at [595, 472] on div at bounding box center [599, 469] width 37 height 37
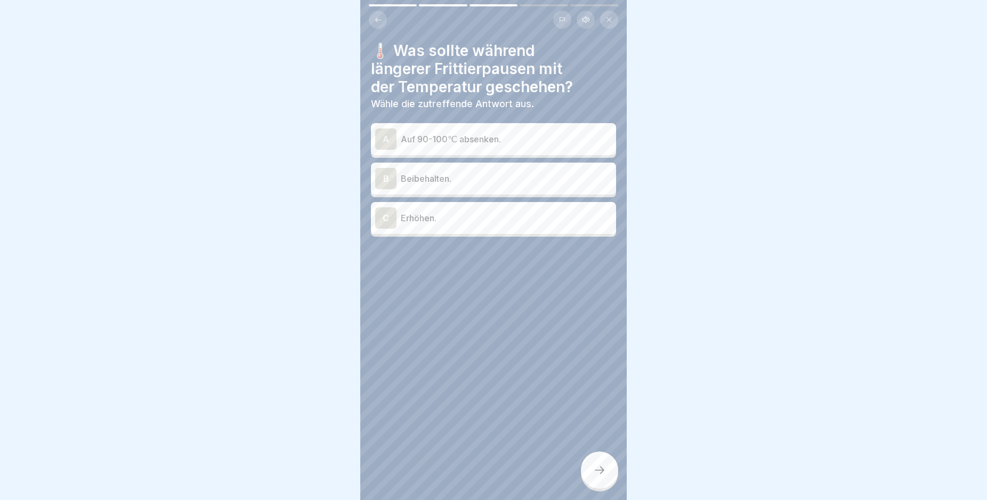
click at [595, 472] on div at bounding box center [599, 469] width 37 height 37
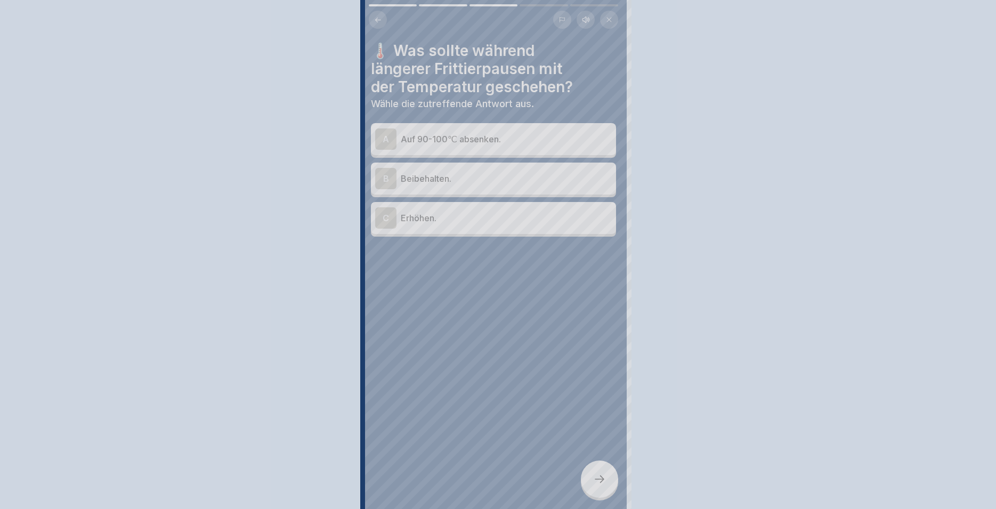
click at [595, 472] on div at bounding box center [498, 254] width 996 height 509
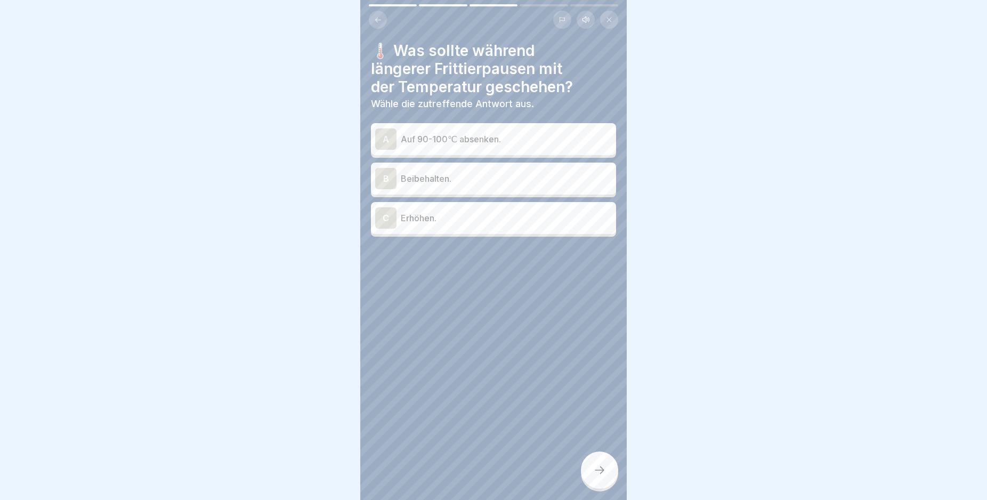
click at [470, 136] on p "Auf 90-100℃ absenken." at bounding box center [506, 139] width 211 height 13
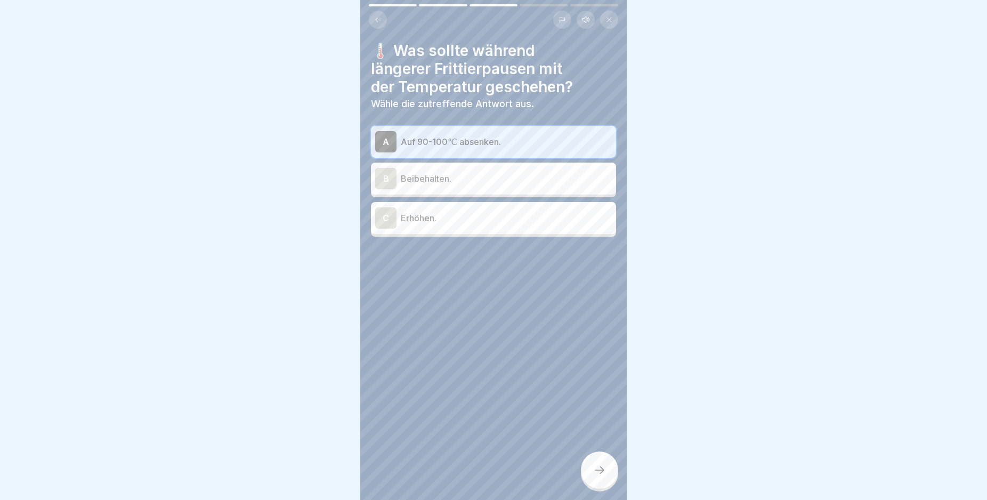
click at [600, 475] on icon at bounding box center [599, 470] width 13 height 13
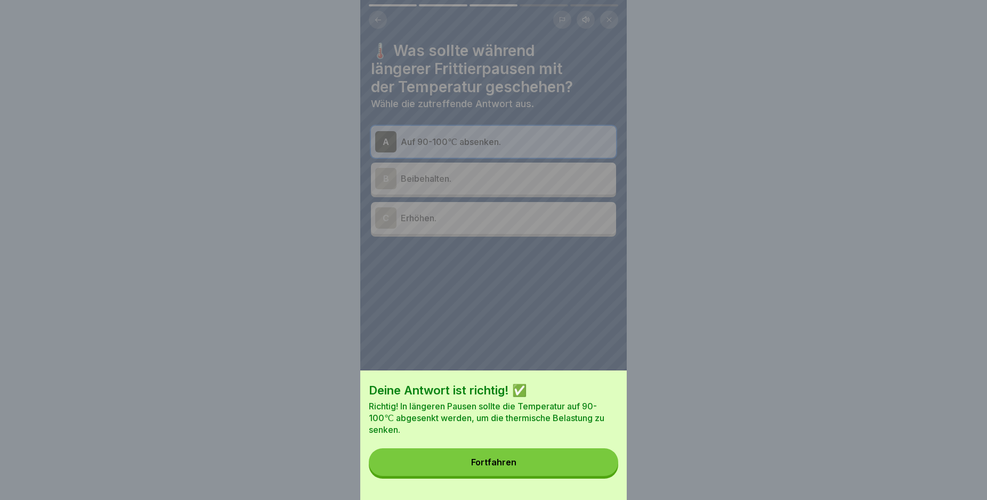
click at [561, 469] on button "Fortfahren" at bounding box center [493, 462] width 249 height 28
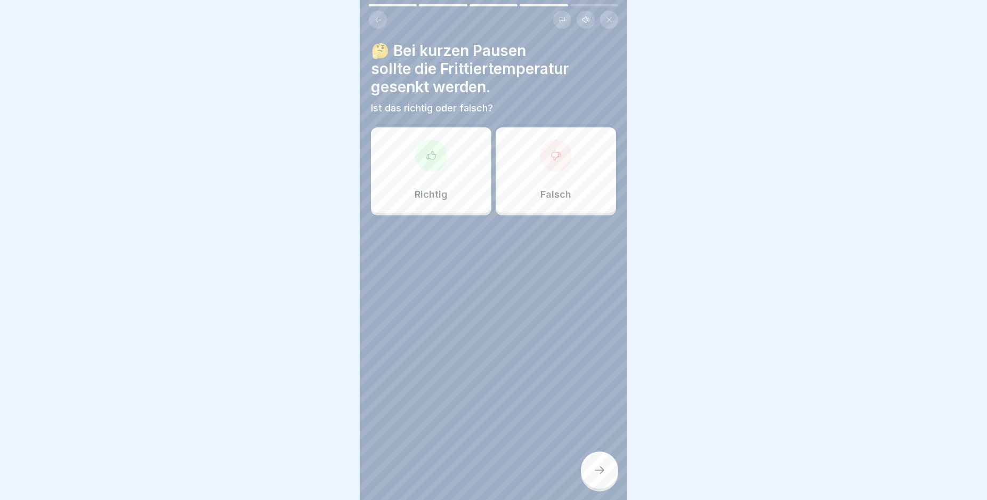
click at [461, 164] on div "Richtig" at bounding box center [431, 169] width 120 height 85
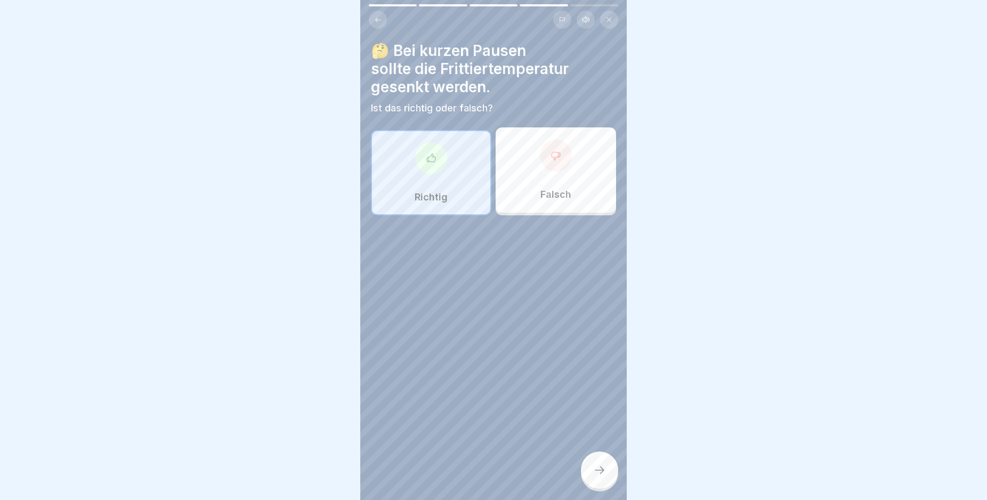
click at [599, 466] on div at bounding box center [599, 469] width 37 height 37
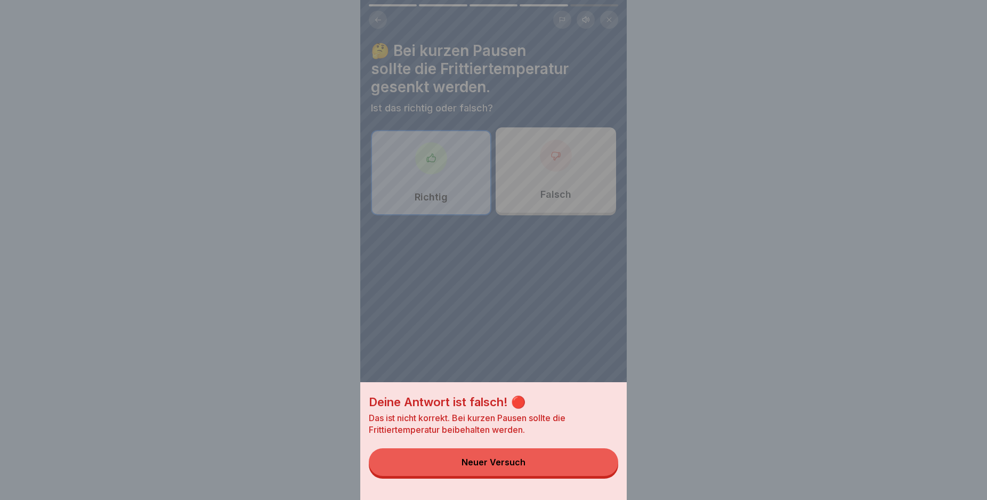
click at [527, 466] on button "Neuer Versuch" at bounding box center [493, 462] width 249 height 28
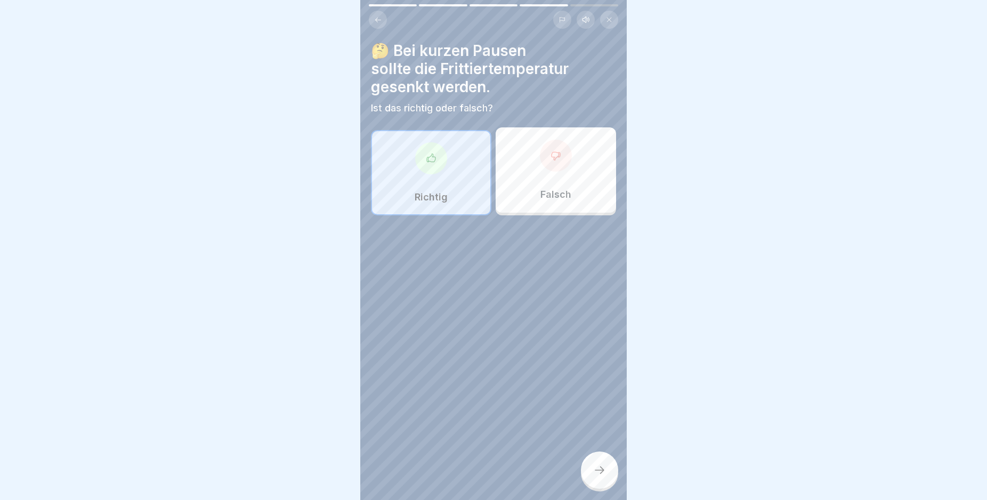
click at [558, 207] on div "Falsch" at bounding box center [556, 169] width 120 height 85
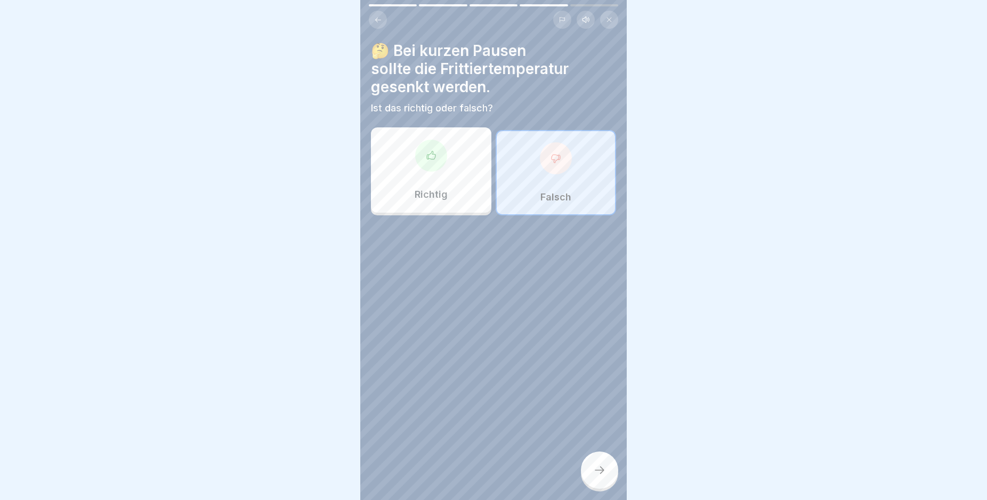
click at [600, 476] on icon at bounding box center [599, 470] width 13 height 13
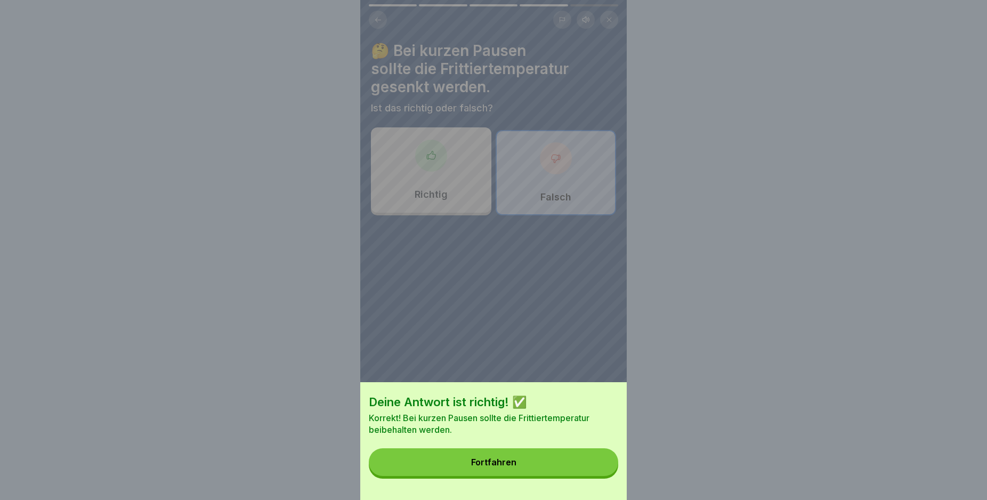
click at [525, 469] on button "Fortfahren" at bounding box center [493, 462] width 249 height 28
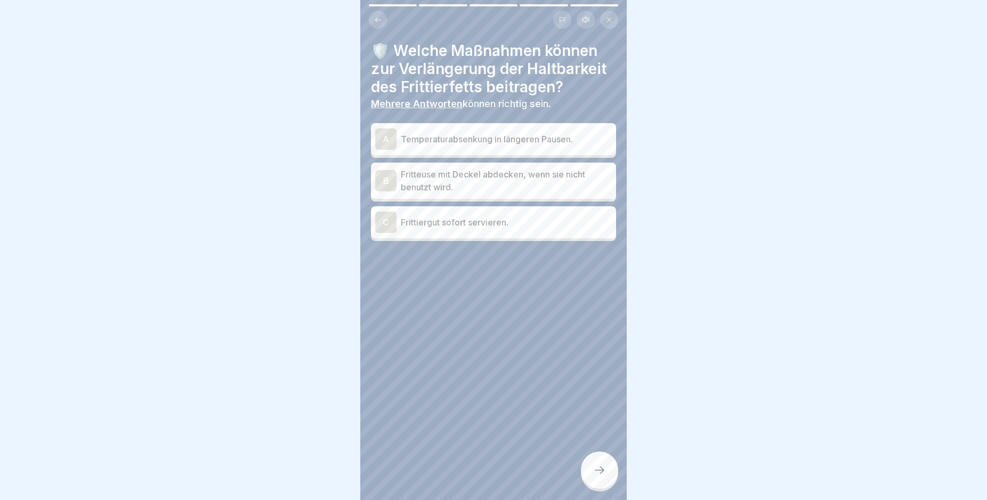
click at [578, 145] on p "Temperaturabsenkung in längeren Pausen." at bounding box center [506, 139] width 211 height 13
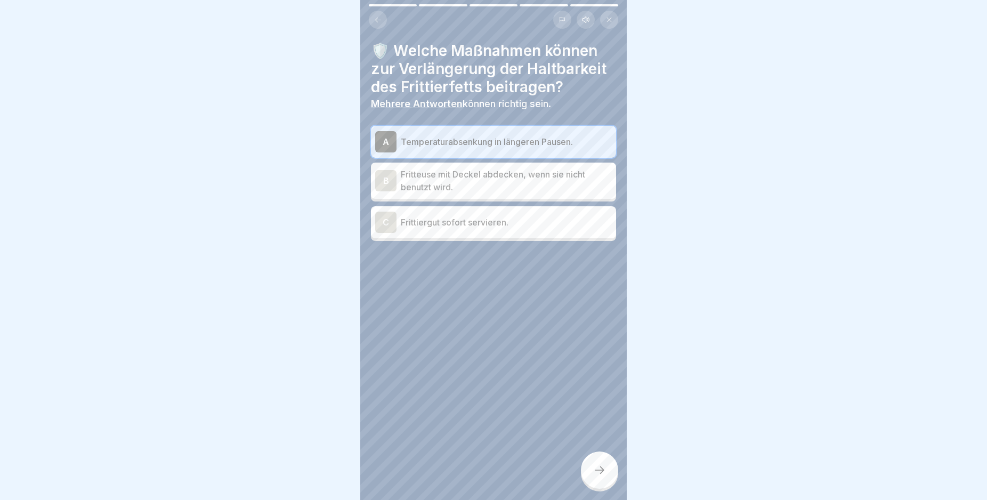
click at [590, 473] on div at bounding box center [599, 469] width 37 height 37
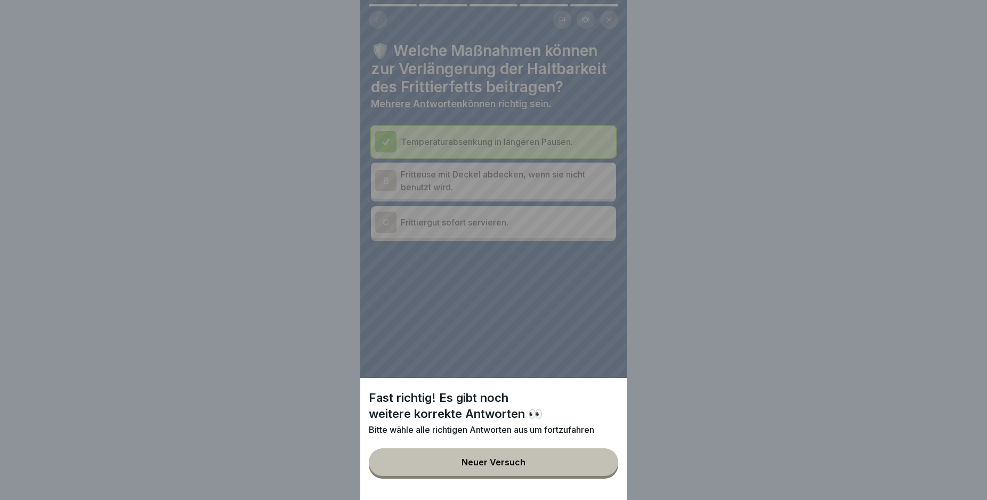
click at [556, 468] on button "Neuer Versuch" at bounding box center [493, 462] width 249 height 28
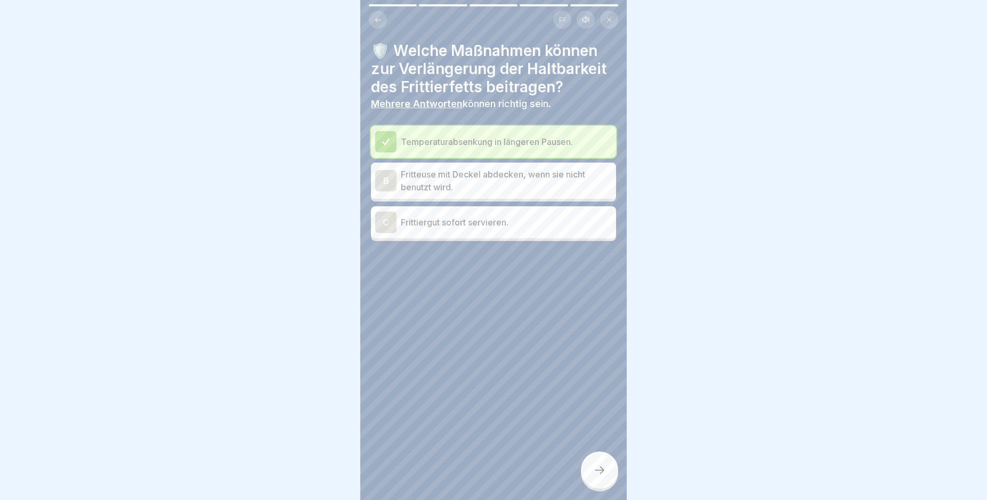
click at [497, 238] on div "C Frittiergut sofort servieren." at bounding box center [493, 222] width 245 height 32
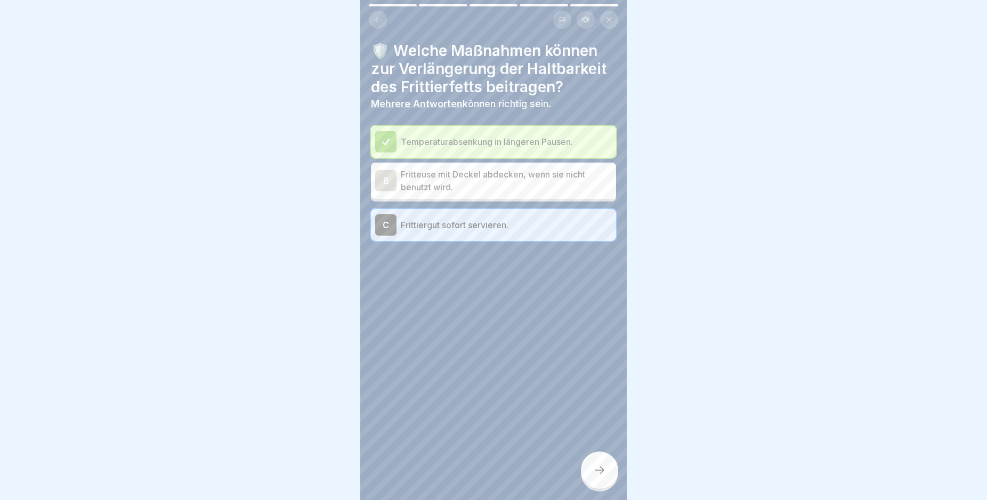
click at [591, 476] on div at bounding box center [599, 469] width 37 height 37
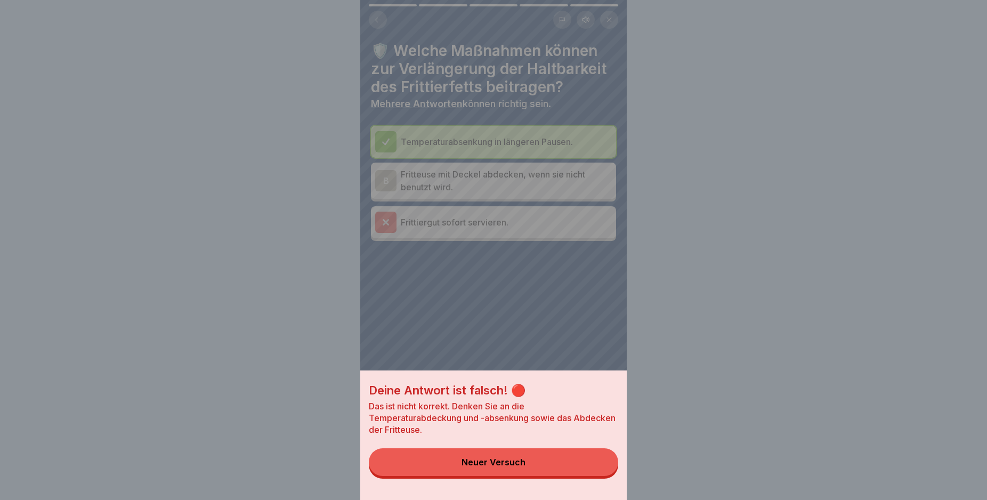
click at [591, 476] on button "Neuer Versuch" at bounding box center [493, 462] width 249 height 28
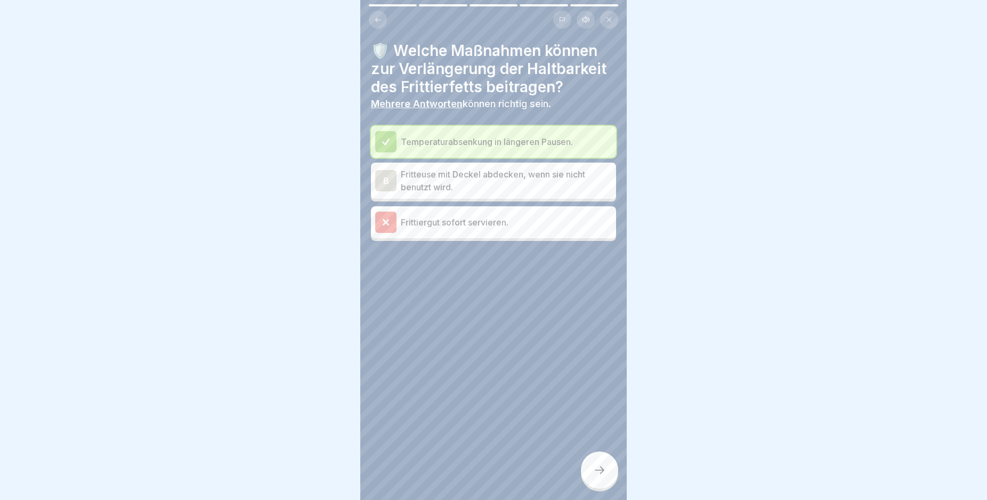
click at [492, 193] on p "Fritteuse mit Deckel abdecken, wenn sie nicht benutzt wird." at bounding box center [506, 181] width 211 height 26
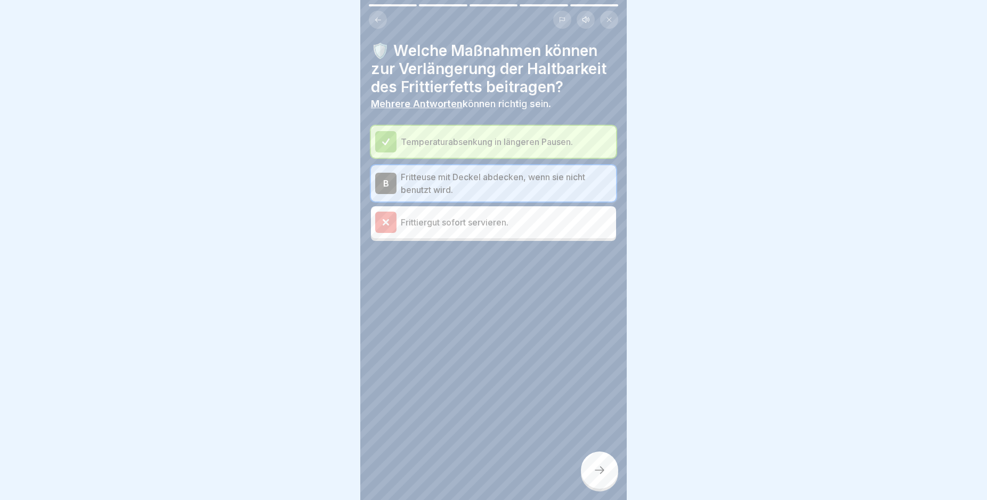
click at [604, 476] on icon at bounding box center [599, 470] width 13 height 13
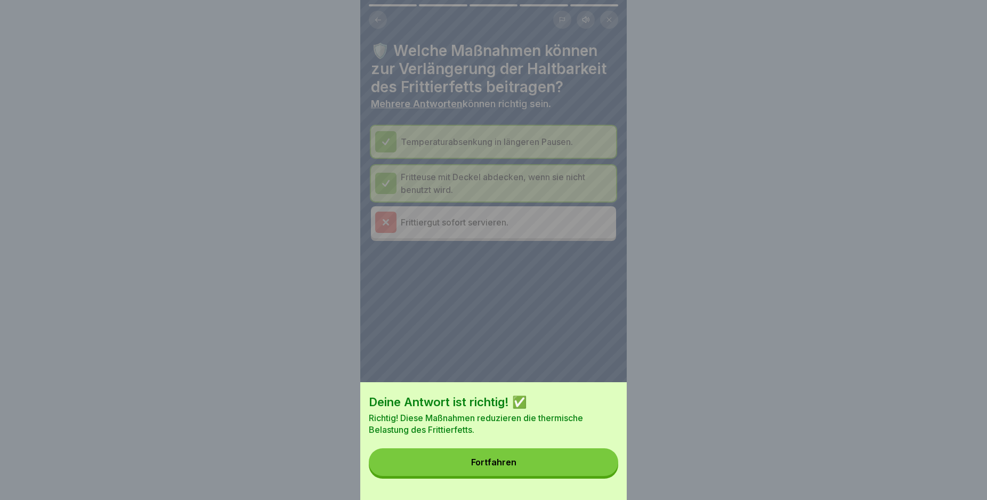
click at [588, 474] on button "Fortfahren" at bounding box center [493, 462] width 249 height 28
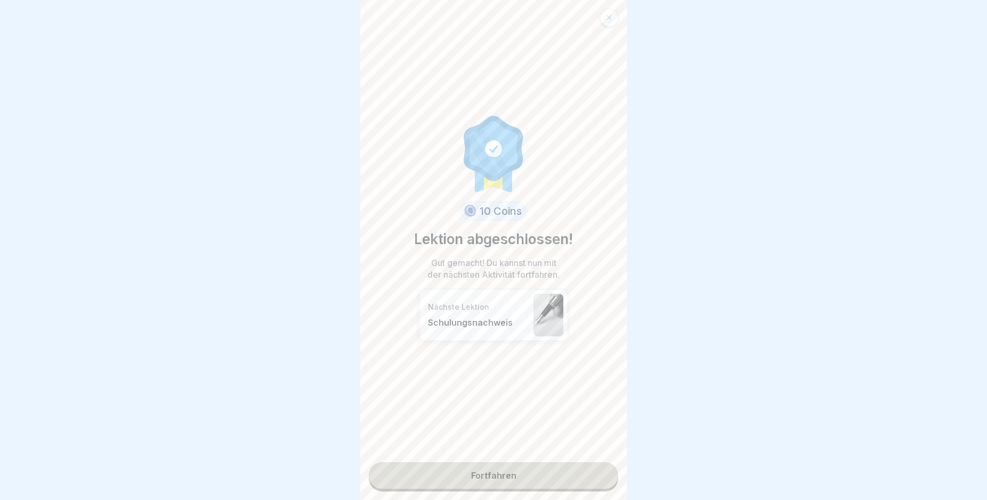
click at [559, 485] on link "Fortfahren" at bounding box center [493, 475] width 249 height 27
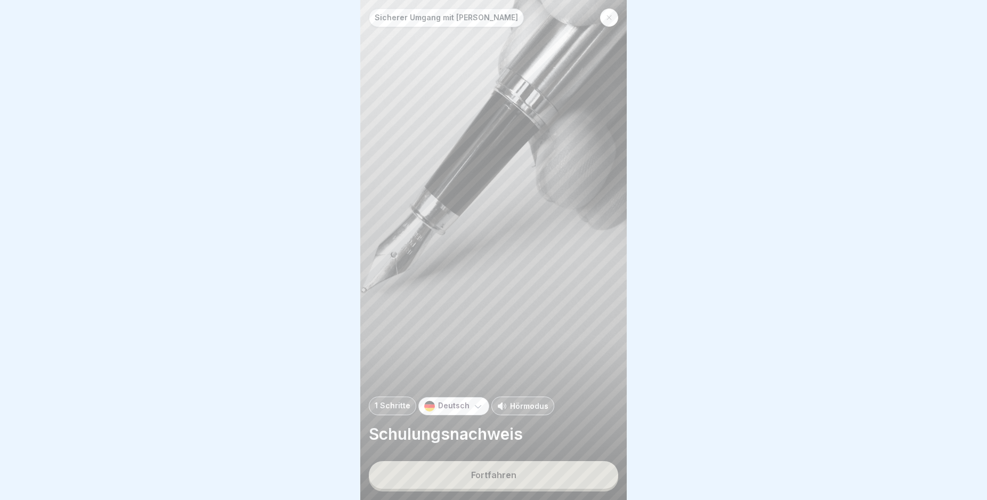
click at [559, 482] on button "Fortfahren" at bounding box center [493, 475] width 249 height 28
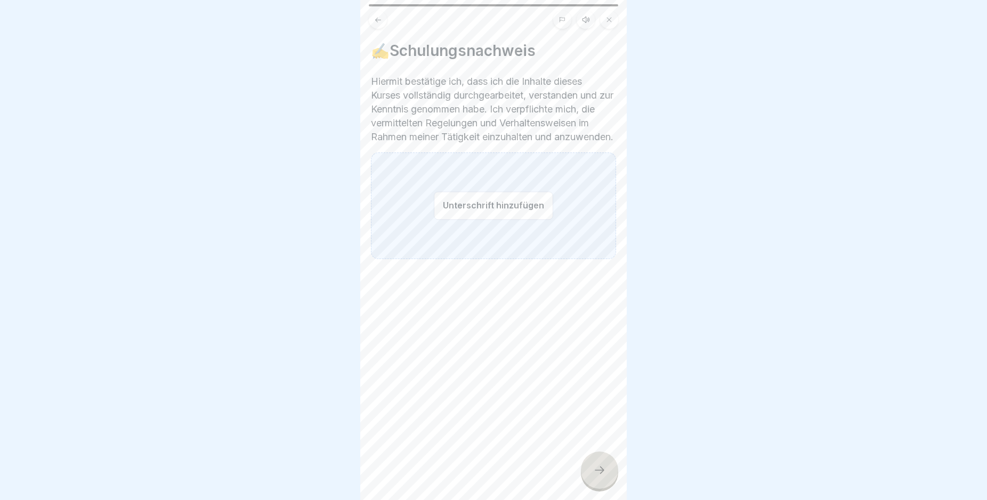
click at [596, 476] on icon at bounding box center [599, 470] width 13 height 13
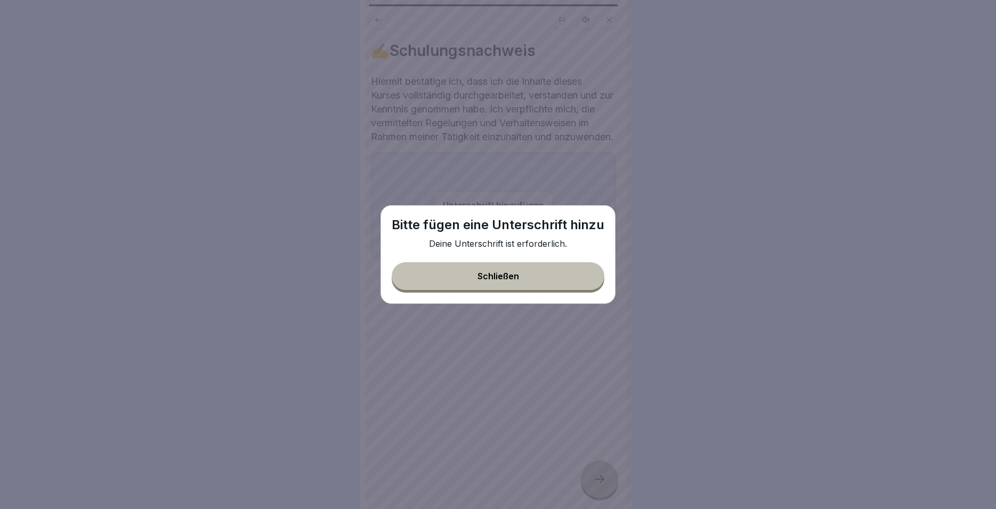
click at [490, 270] on button "Schließen" at bounding box center [498, 276] width 213 height 28
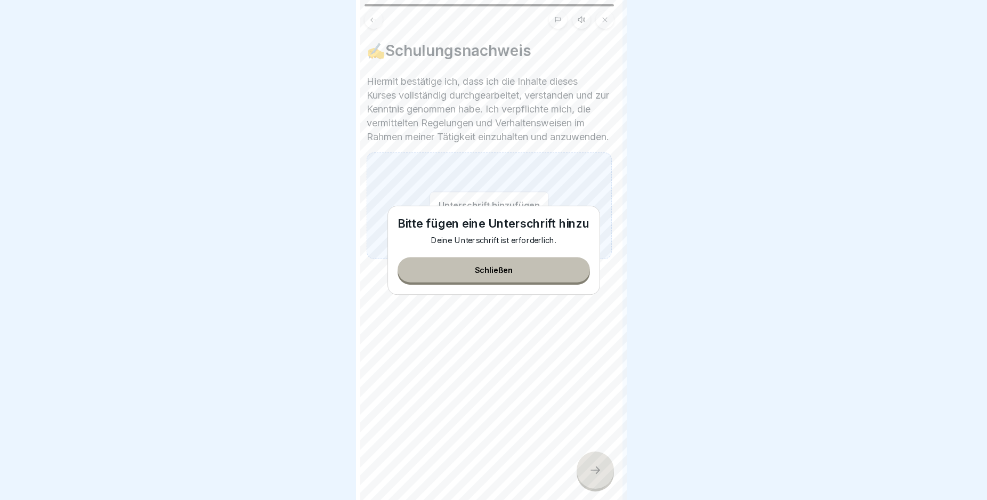
click at [460, 259] on div "Unterschrift hinzufügen" at bounding box center [489, 205] width 245 height 107
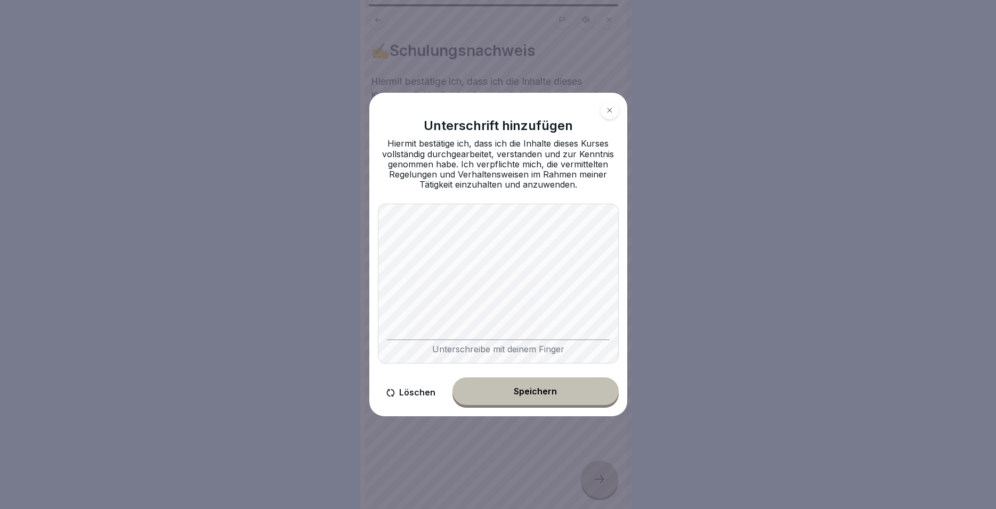
click at [556, 385] on button "Speichern" at bounding box center [535, 391] width 166 height 28
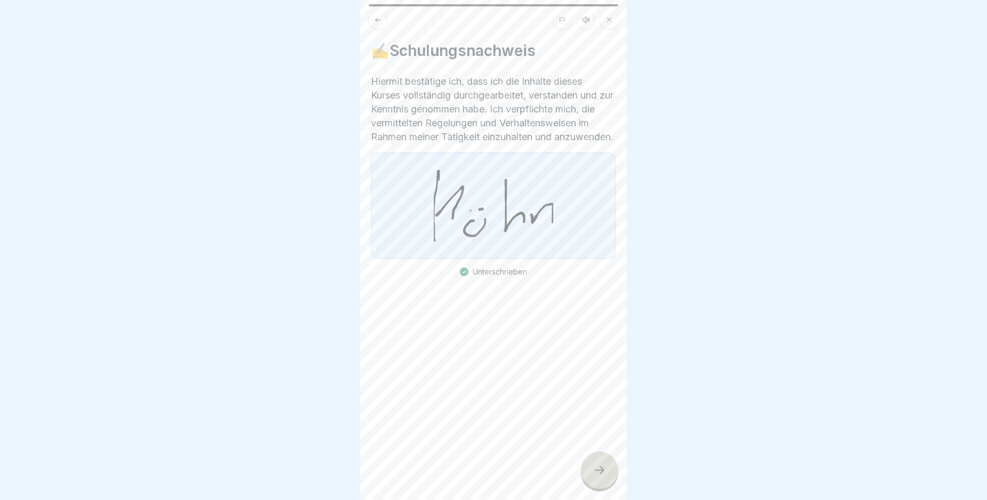
click at [596, 489] on div at bounding box center [599, 469] width 37 height 37
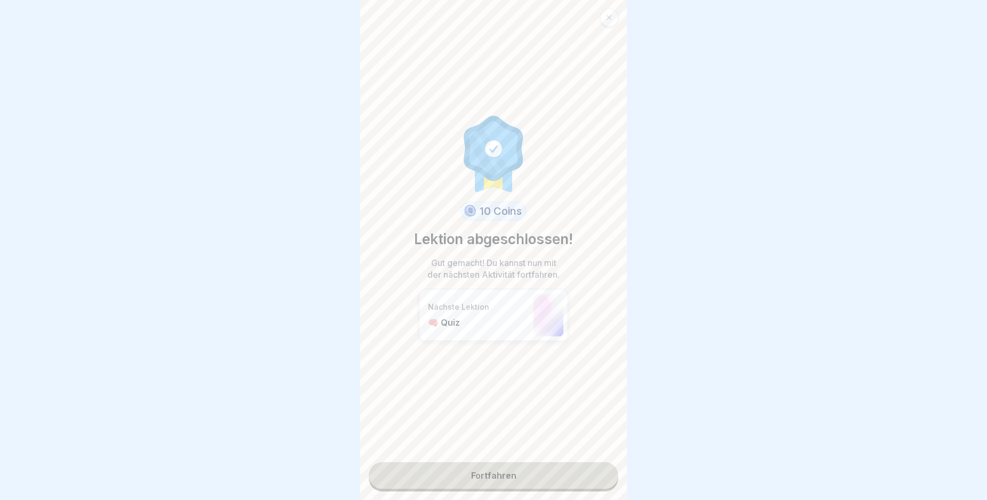
click at [485, 479] on link "Fortfahren" at bounding box center [493, 475] width 249 height 27
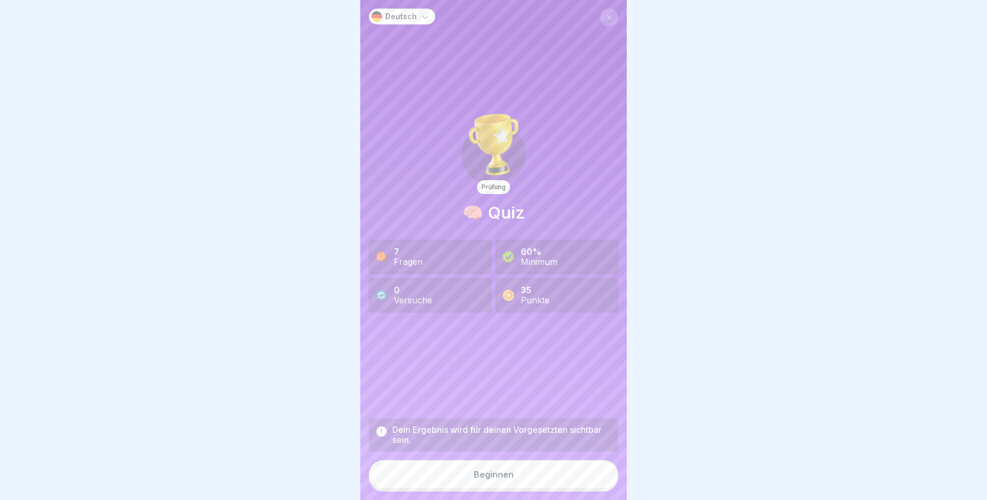
click at [474, 479] on div "Beginnen" at bounding box center [494, 474] width 40 height 10
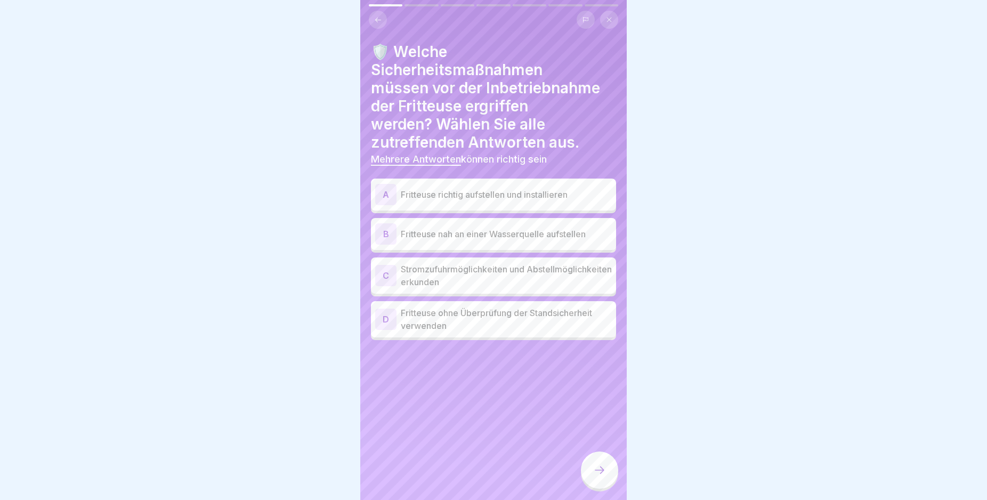
click at [575, 194] on p "Fritteuse richtig aufstellen und installieren" at bounding box center [506, 194] width 211 height 13
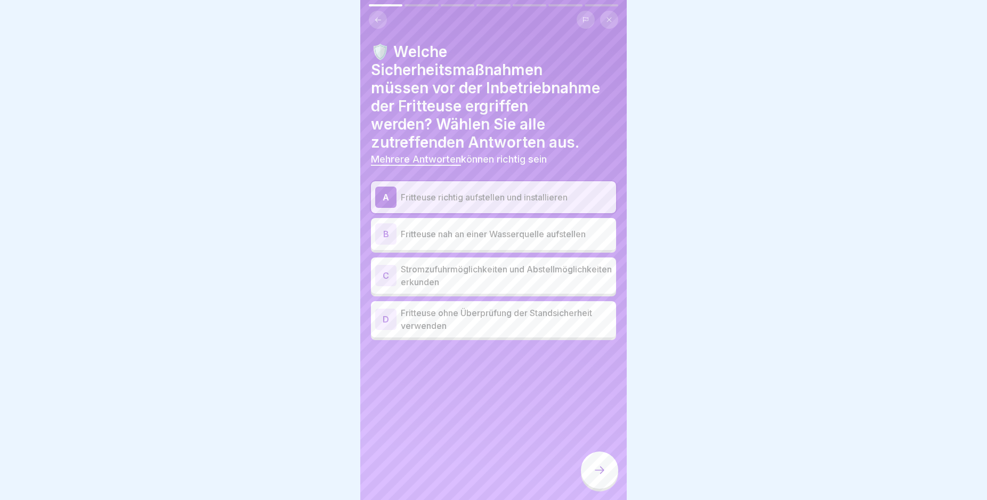
click at [557, 275] on p "Stromzufuhrmöglichkeiten und Abstellmöglichkeiten erkunden" at bounding box center [506, 276] width 211 height 26
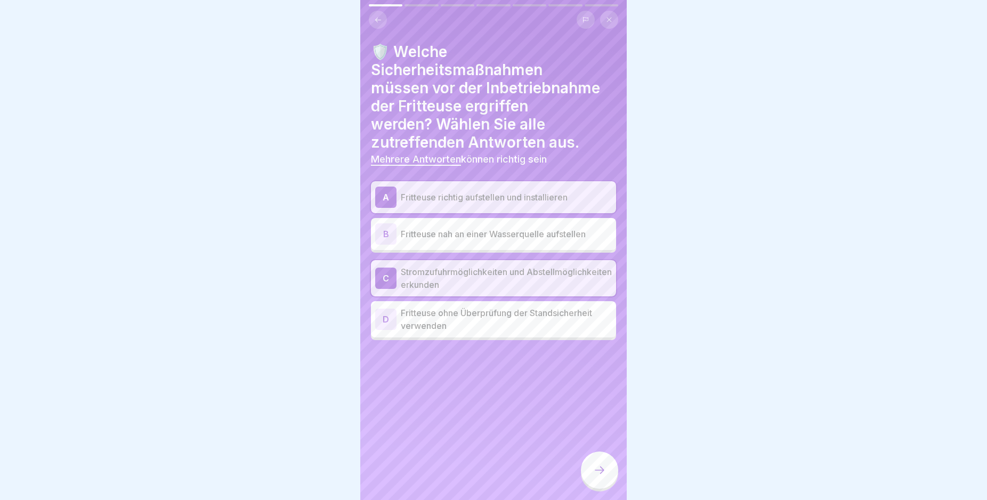
click at [610, 476] on div at bounding box center [599, 469] width 37 height 37
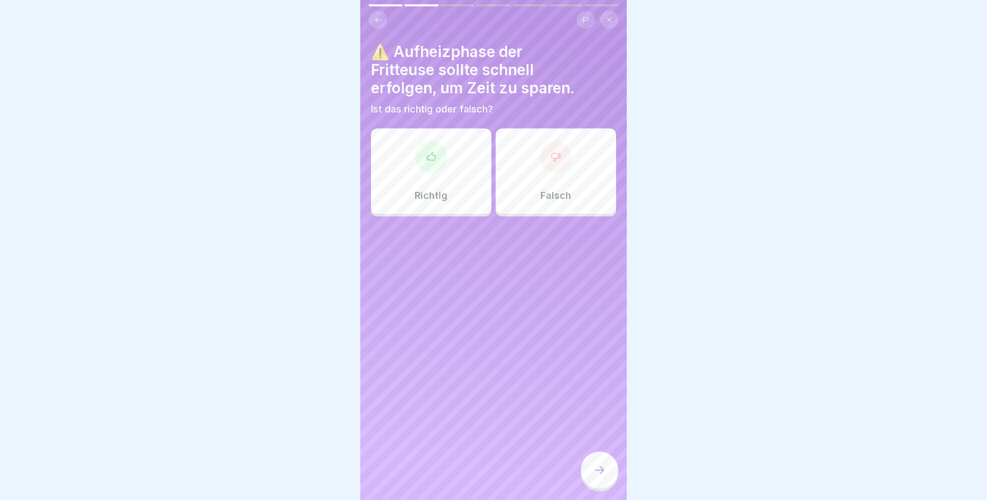
click at [522, 187] on div "Falsch" at bounding box center [556, 170] width 120 height 85
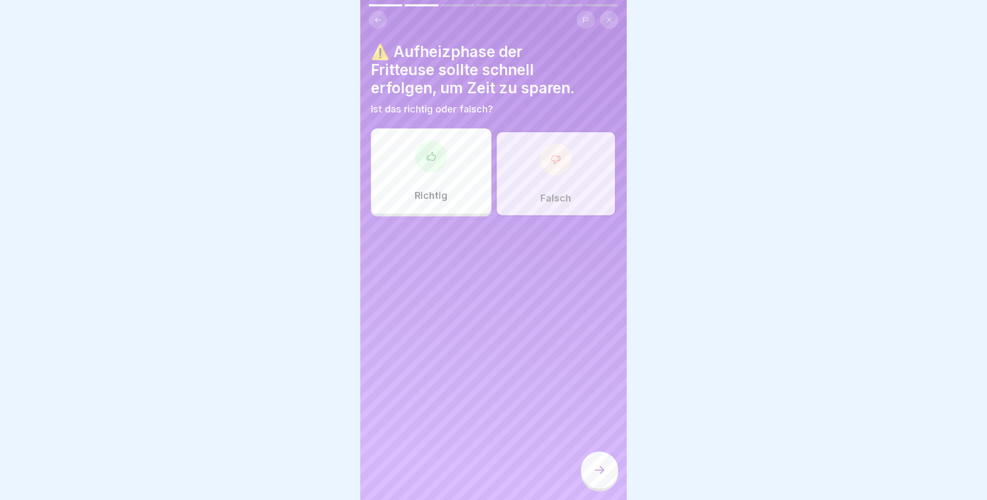
click at [599, 476] on icon at bounding box center [599, 470] width 13 height 13
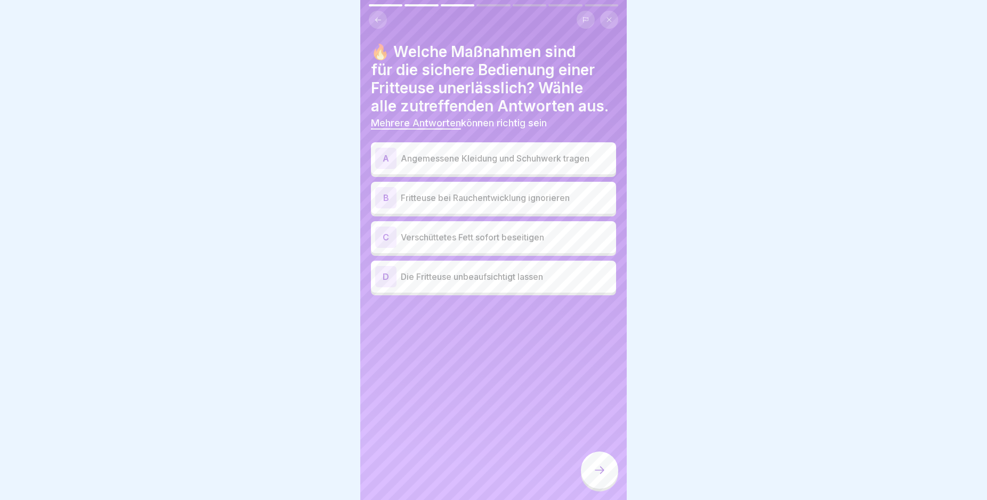
click at [515, 165] on p "Angemessene Kleidung und Schuhwerk tragen" at bounding box center [506, 158] width 211 height 13
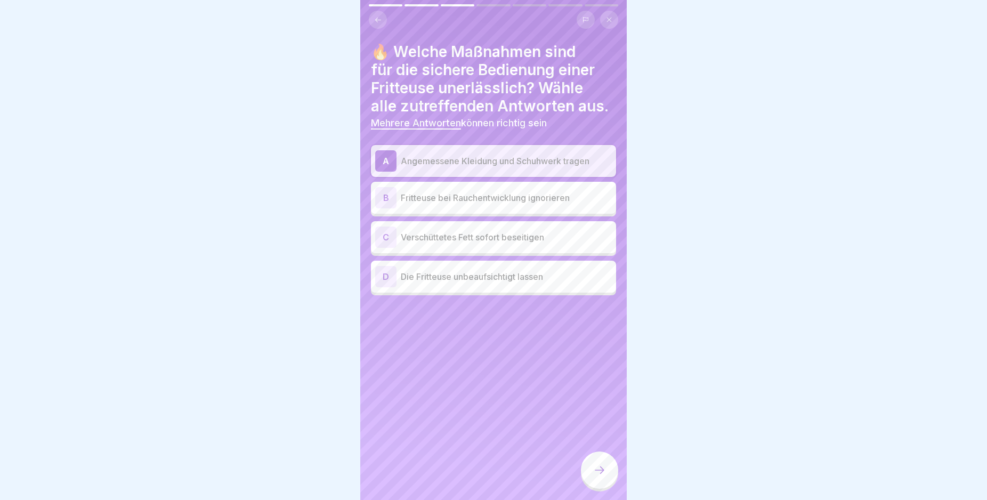
click at [499, 243] on p "Verschüttetes Fett sofort beseitigen" at bounding box center [506, 237] width 211 height 13
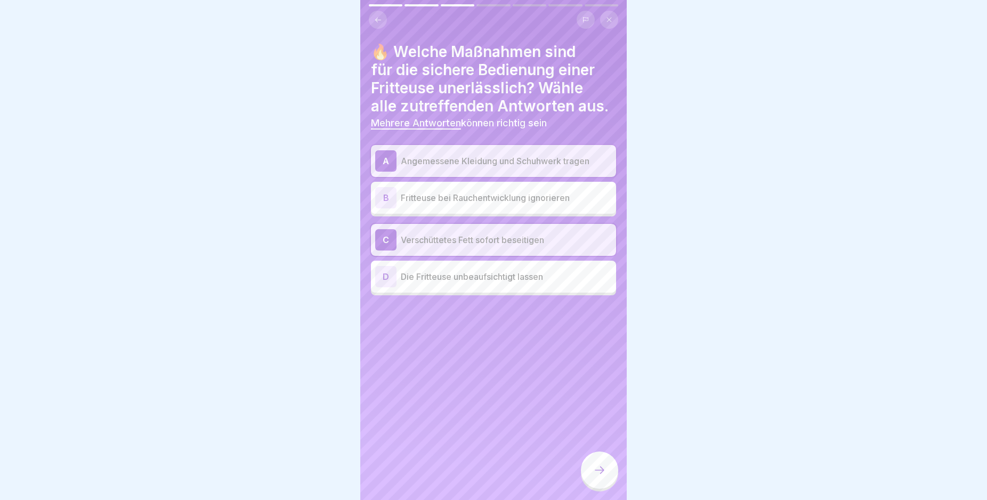
click at [611, 475] on div at bounding box center [599, 469] width 37 height 37
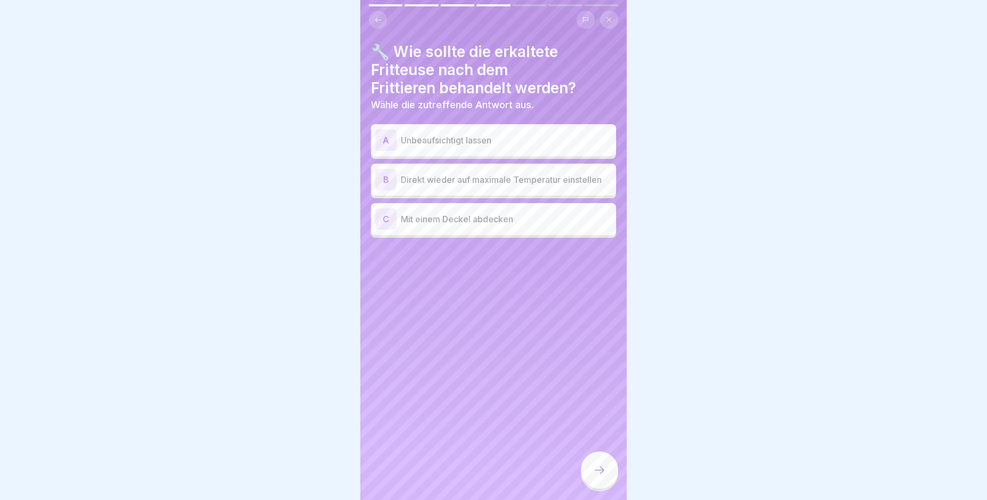
click at [567, 220] on p "Mit einem Deckel abdecken" at bounding box center [506, 219] width 211 height 13
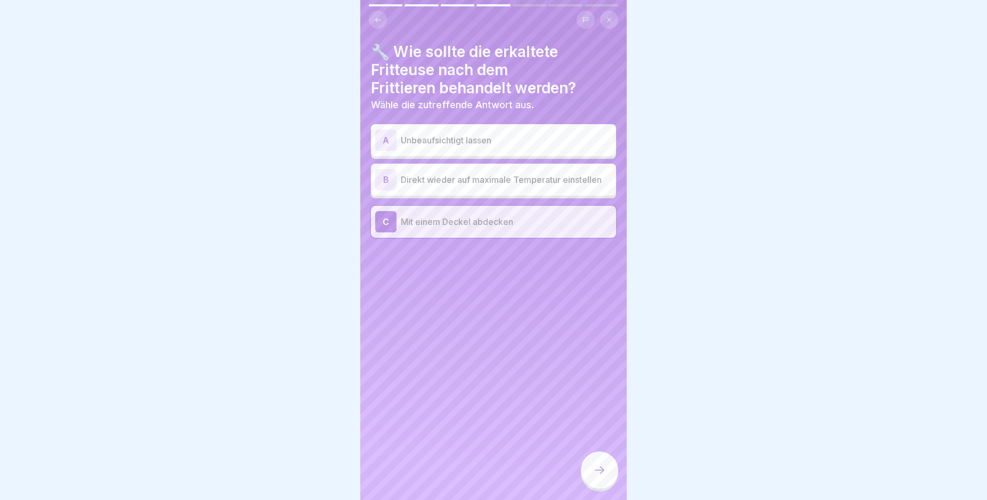
click at [593, 486] on div at bounding box center [599, 469] width 37 height 37
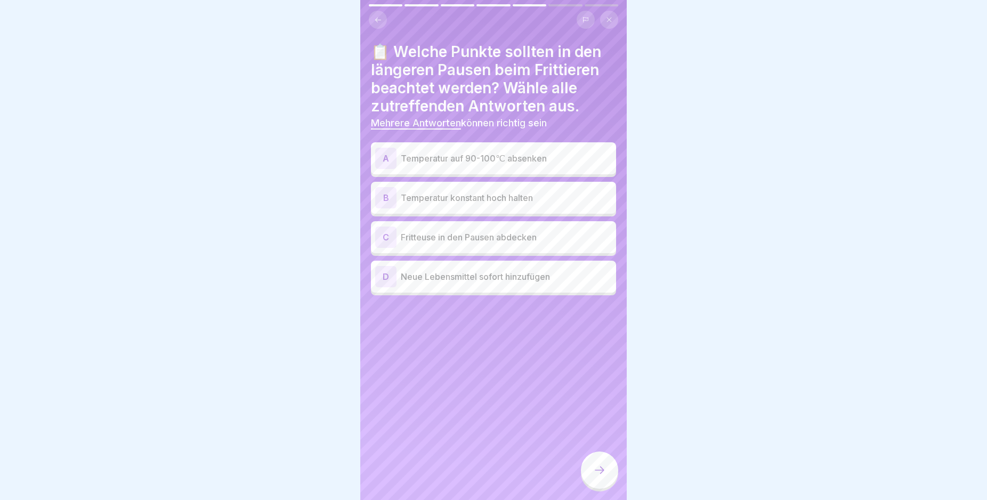
click at [561, 160] on p "Temperatur auf 90-100℃ absenken" at bounding box center [506, 158] width 211 height 13
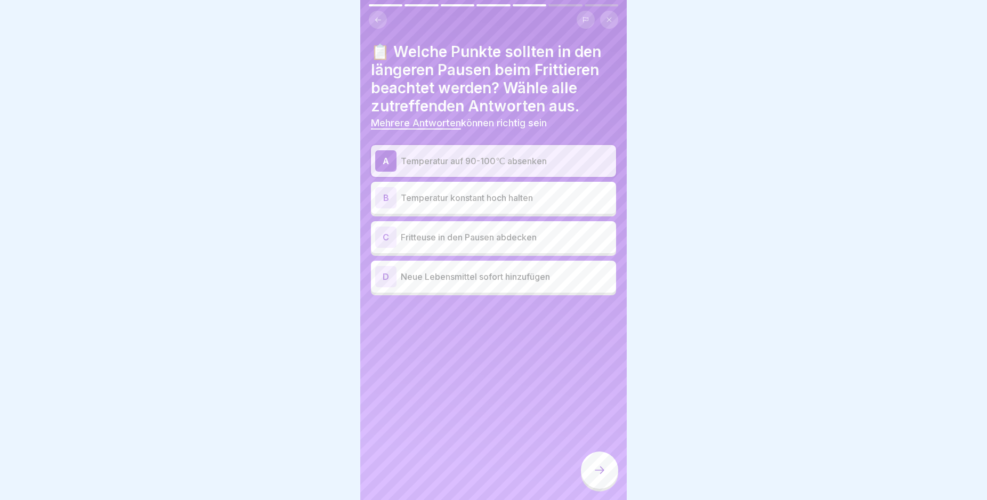
click at [579, 238] on p "Fritteuse in den Pausen abdecken" at bounding box center [506, 237] width 211 height 13
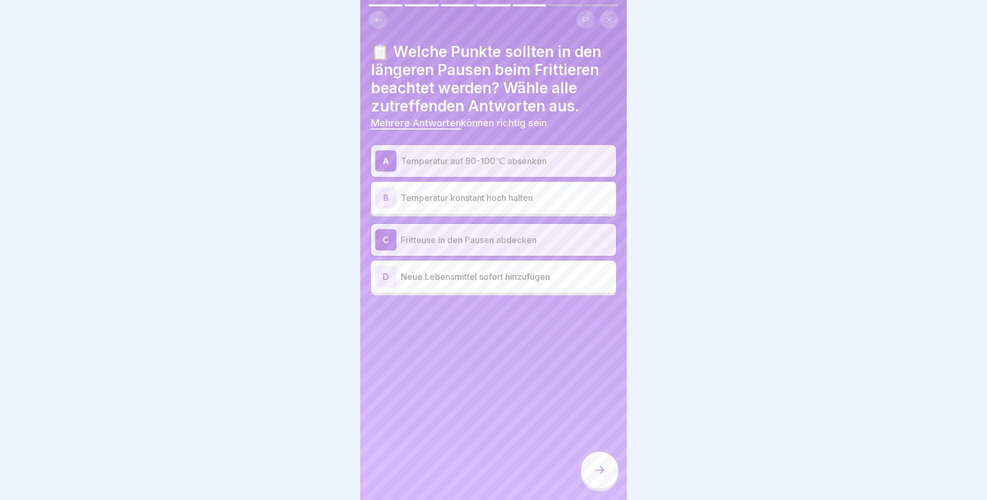
click at [604, 476] on icon at bounding box center [599, 470] width 13 height 13
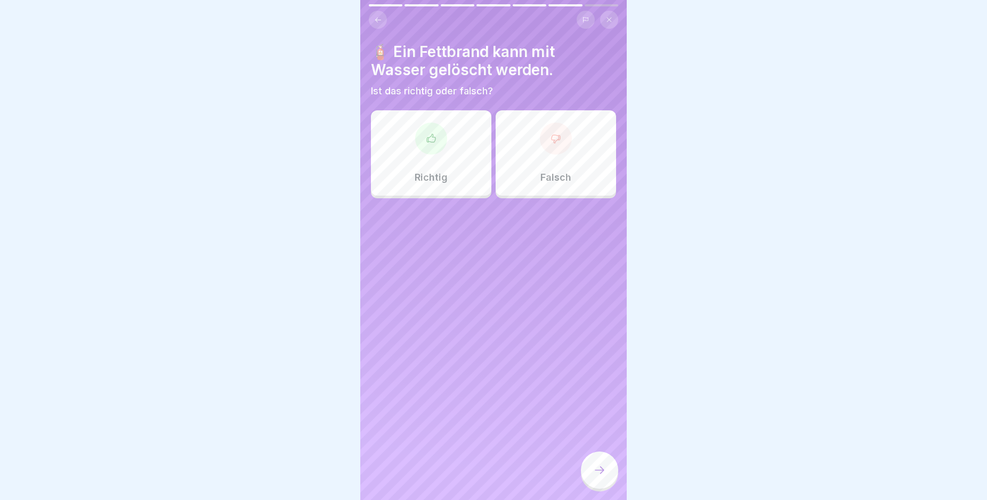
click at [517, 150] on div "Falsch" at bounding box center [556, 152] width 120 height 85
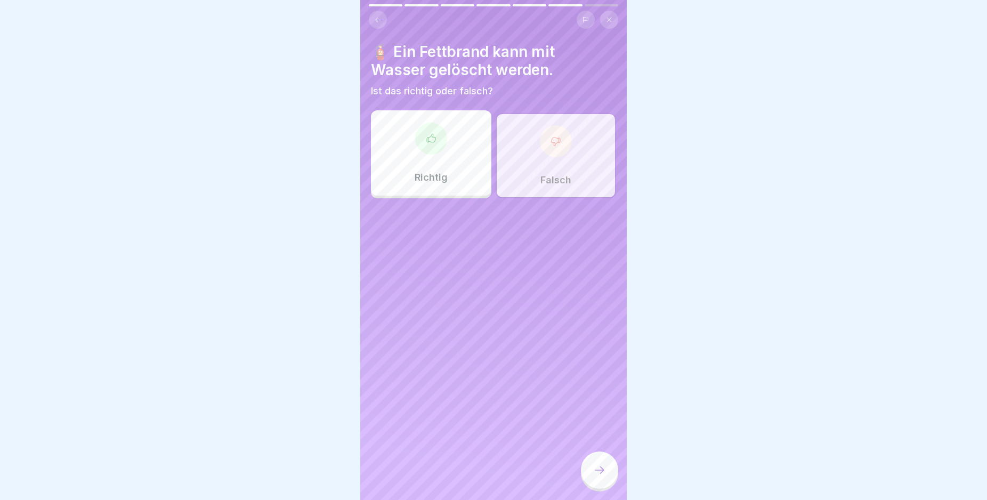
click at [588, 475] on div at bounding box center [599, 469] width 37 height 37
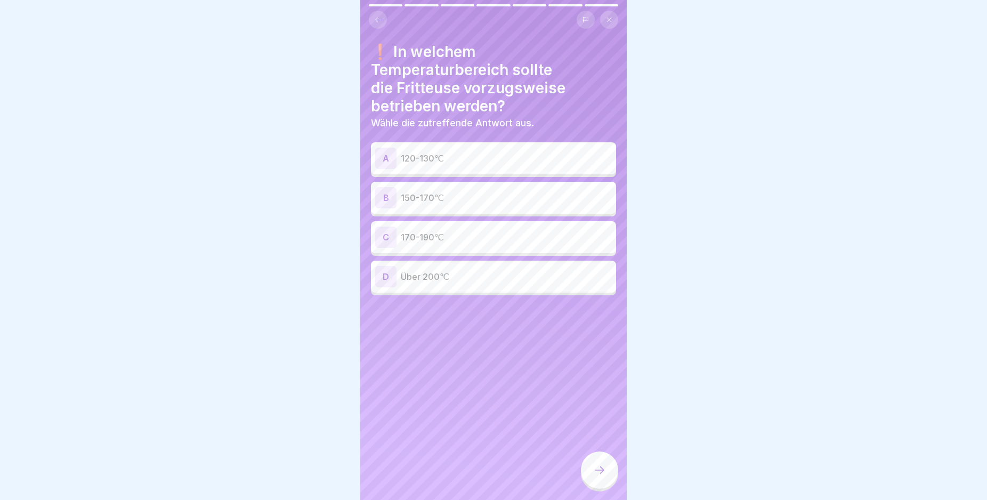
click at [461, 199] on p "150-170℃" at bounding box center [506, 197] width 211 height 13
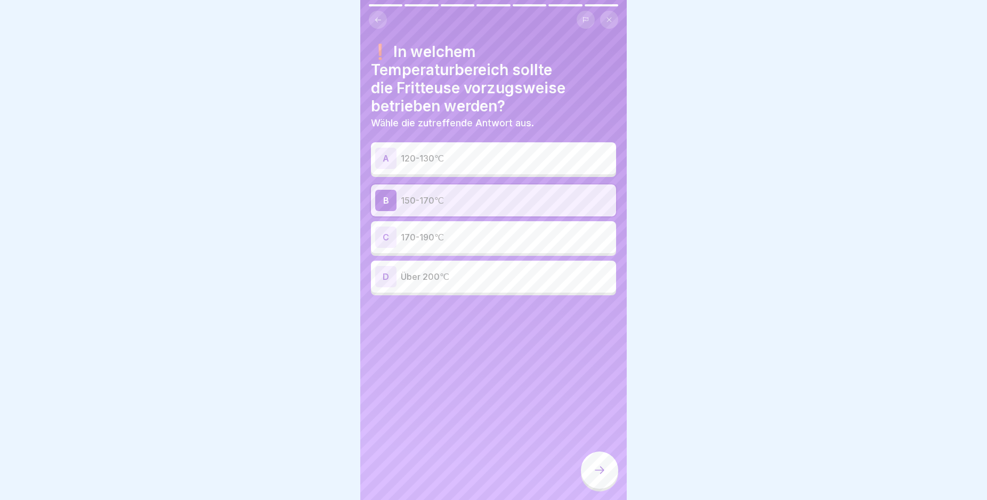
click at [603, 473] on div at bounding box center [599, 469] width 37 height 37
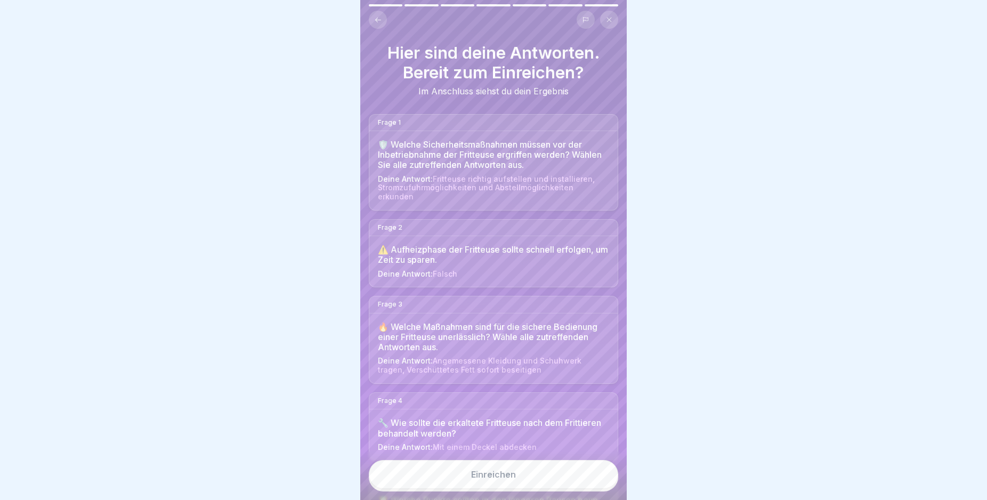
click at [477, 479] on div "Einreichen" at bounding box center [493, 474] width 45 height 10
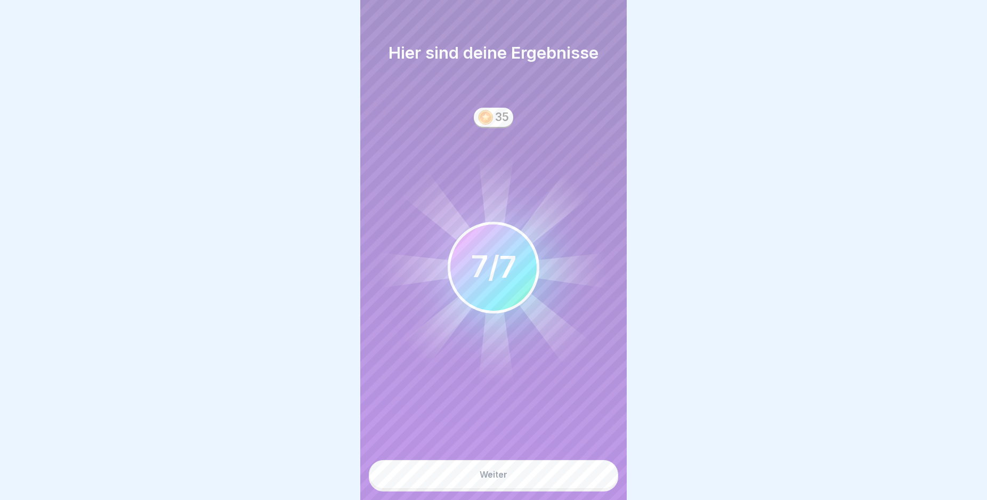
click at [498, 479] on div "Weiter" at bounding box center [494, 474] width 28 height 10
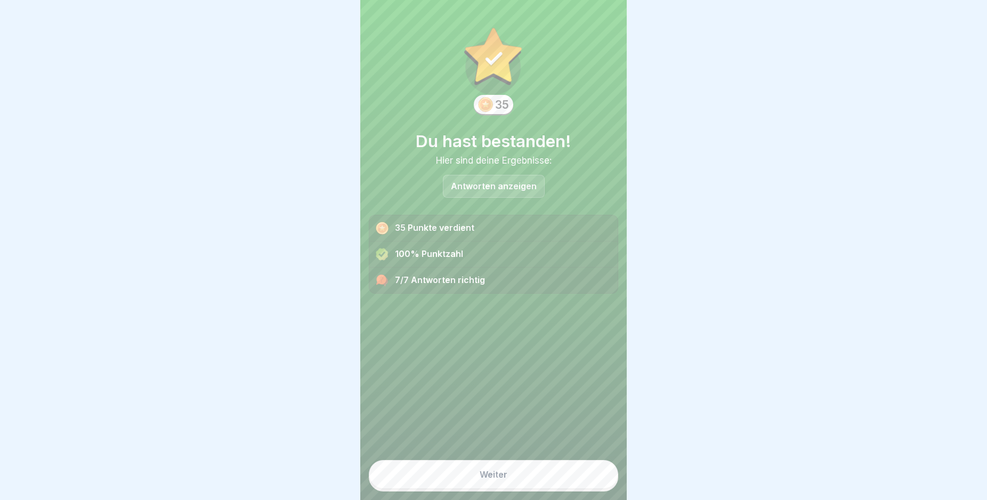
click at [484, 476] on button "Weiter" at bounding box center [493, 474] width 249 height 29
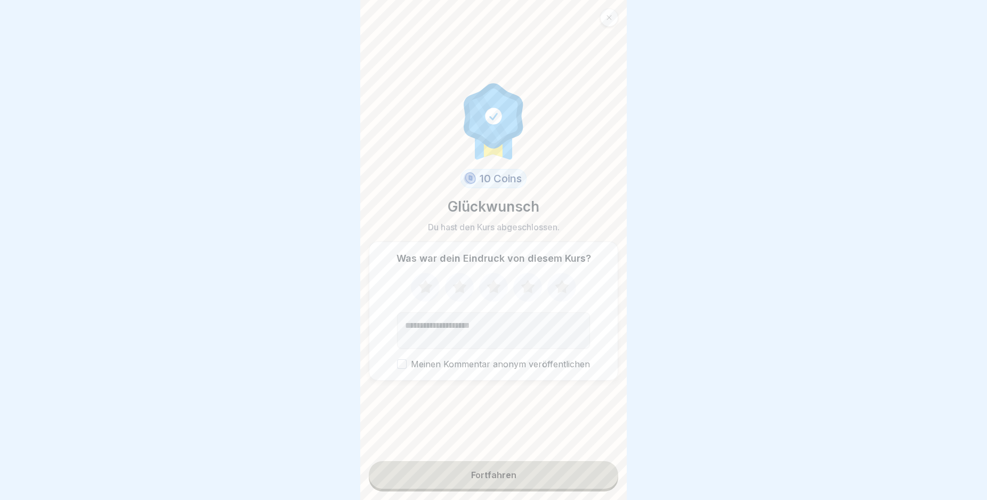
click at [485, 480] on div "Fortfahren" at bounding box center [493, 475] width 45 height 10
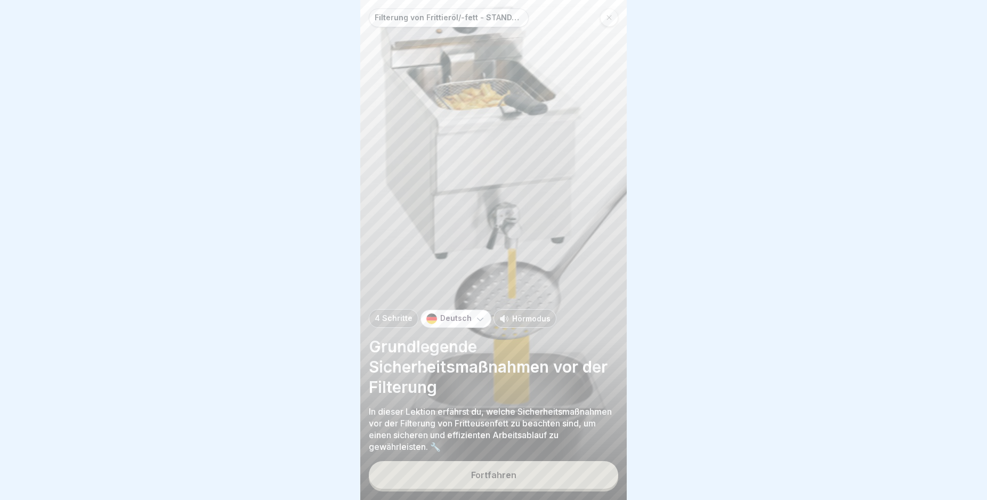
click at [530, 483] on button "Fortfahren" at bounding box center [493, 475] width 249 height 28
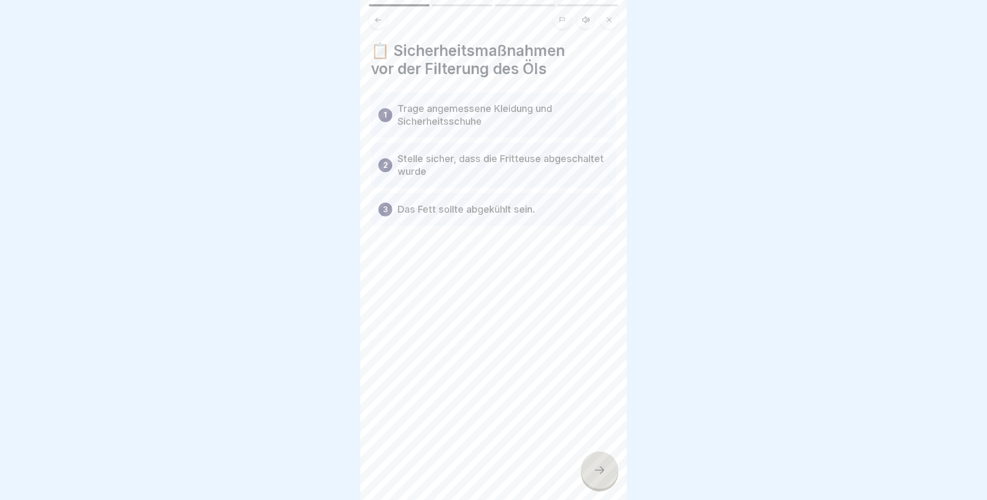
click at [589, 472] on div at bounding box center [599, 469] width 37 height 37
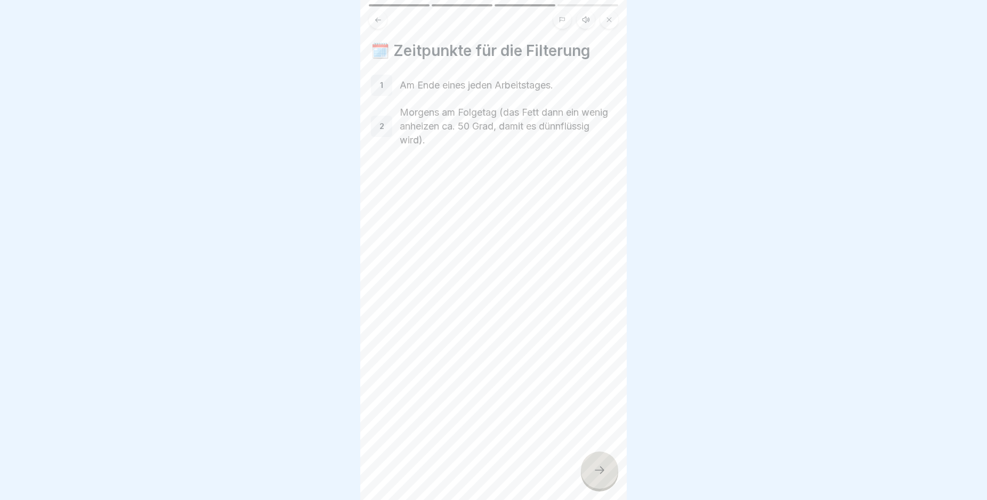
click at [590, 472] on div at bounding box center [599, 469] width 37 height 37
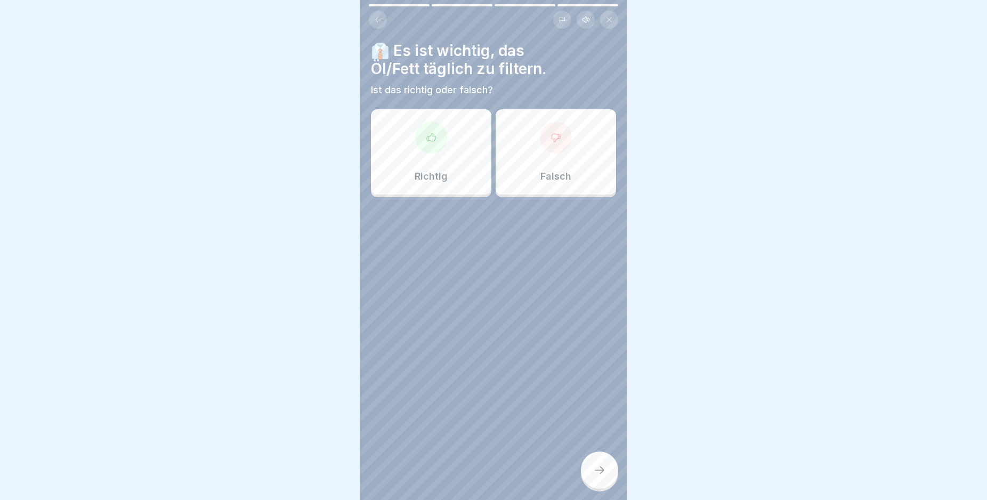
click at [590, 472] on div at bounding box center [599, 469] width 37 height 37
click at [446, 135] on div "Richtig" at bounding box center [431, 151] width 120 height 85
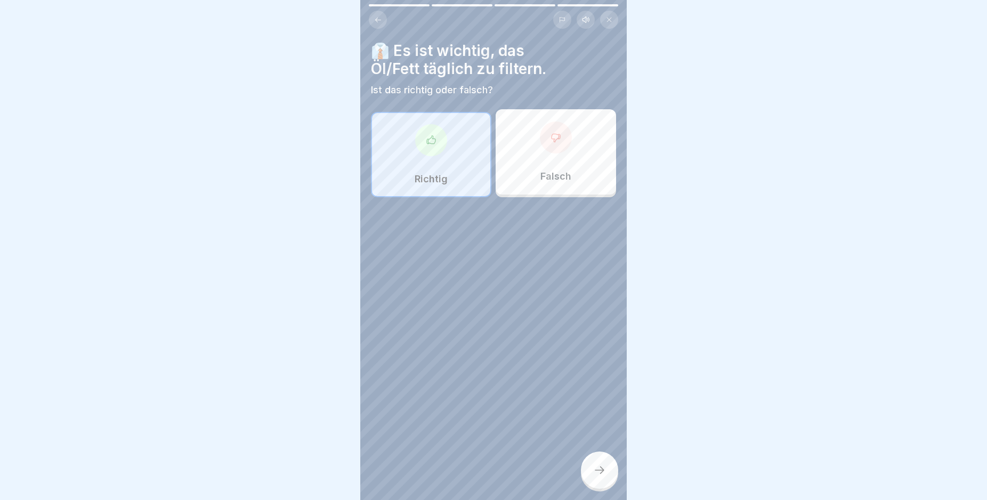
click at [588, 470] on div at bounding box center [599, 469] width 37 height 37
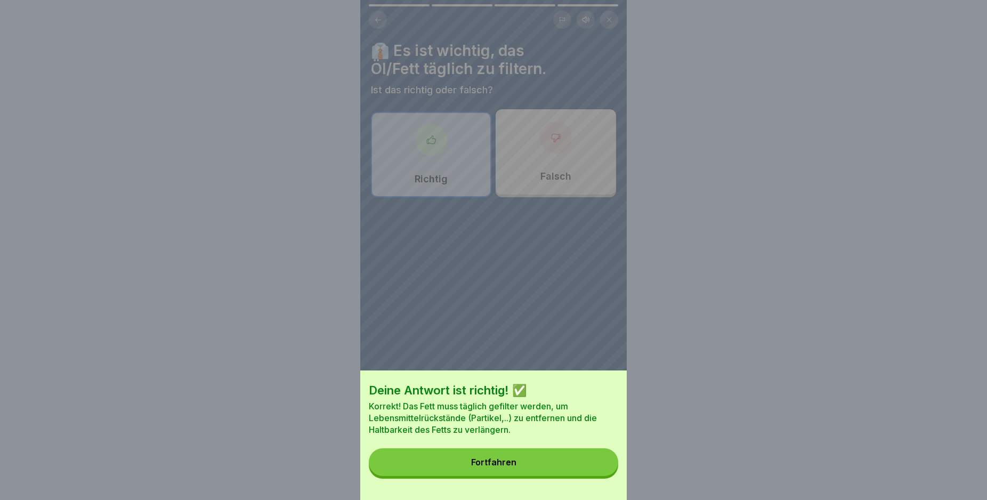
click at [534, 461] on button "Fortfahren" at bounding box center [493, 462] width 249 height 28
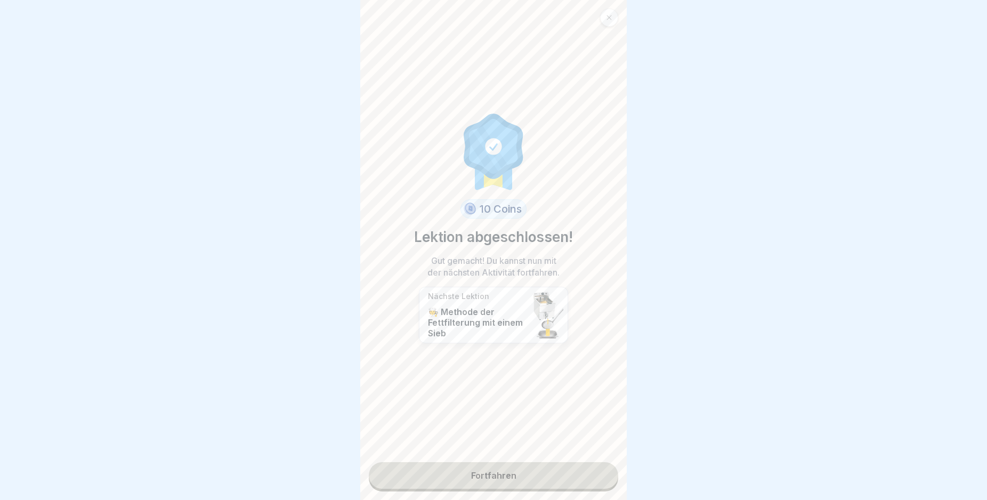
click at [526, 462] on div "10 Coins Lektion abgeschlossen! Gut gemacht! Du kannst nun mit der nächsten Akt…" at bounding box center [493, 250] width 266 height 500
click at [528, 466] on link "Fortfahren" at bounding box center [493, 475] width 249 height 27
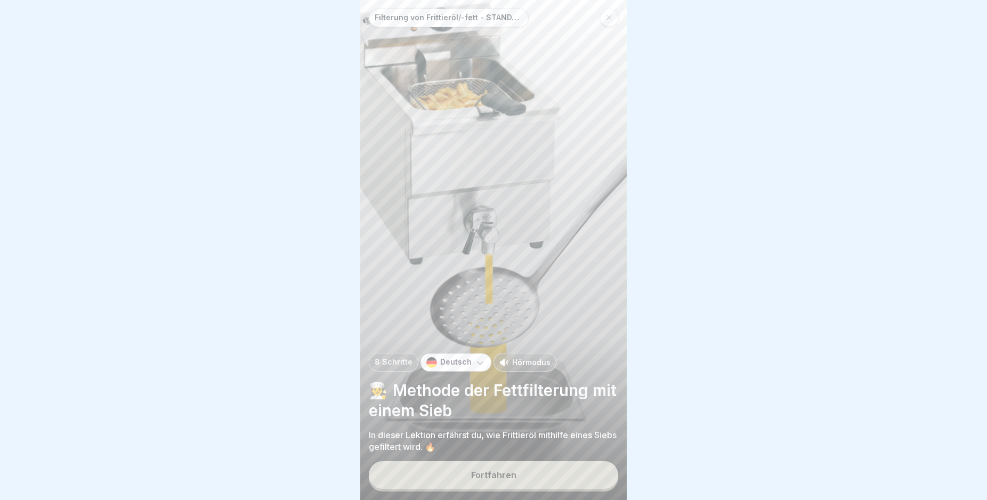
click at [527, 466] on div "Filterung von Frittieröl/-fett - STANDARD ohne Vito 8 Schritte Deutsch Hörmodus…" at bounding box center [493, 250] width 266 height 500
click at [552, 478] on button "Fortfahren" at bounding box center [493, 475] width 249 height 28
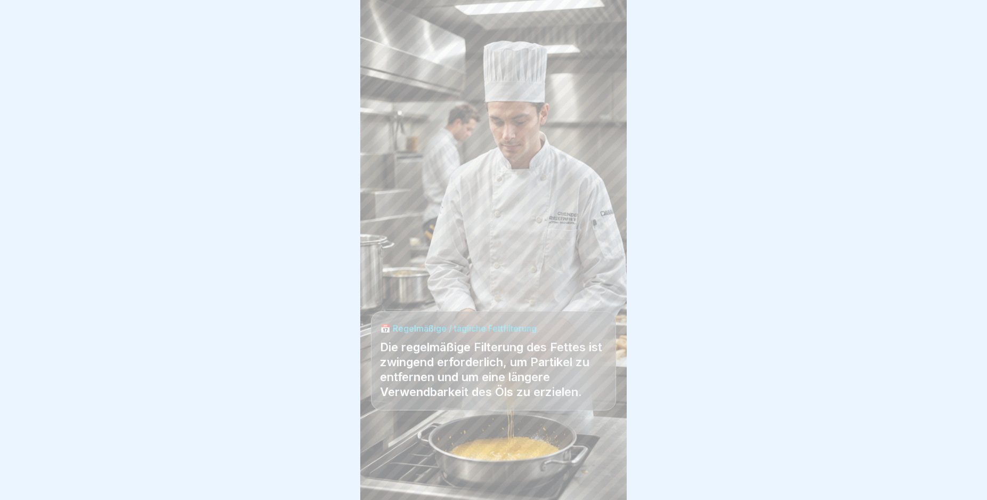
click at [554, 477] on div at bounding box center [493, 468] width 245 height 64
click at [597, 475] on icon at bounding box center [599, 470] width 13 height 13
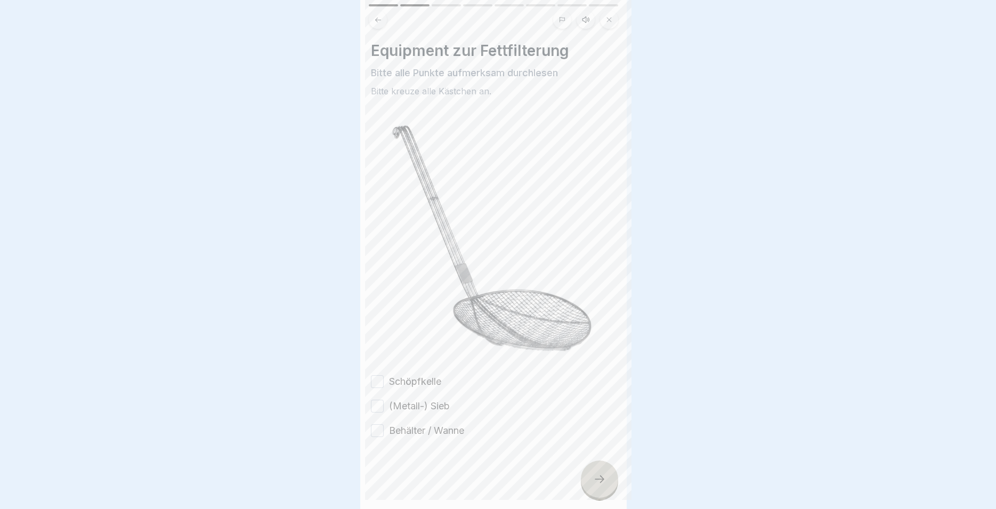
click at [597, 475] on div at bounding box center [498, 254] width 996 height 509
click at [597, 475] on icon at bounding box center [595, 470] width 13 height 13
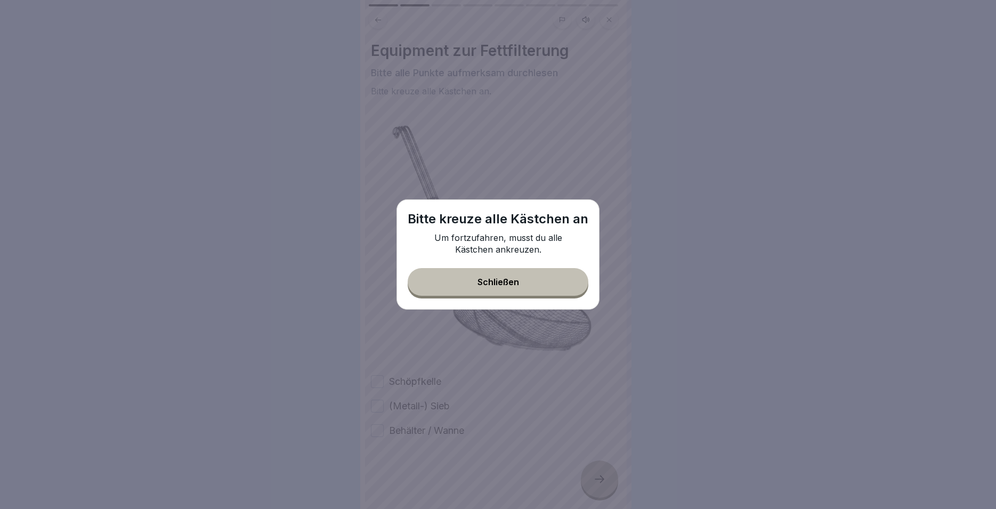
click at [494, 281] on div "Schließen" at bounding box center [498, 282] width 42 height 10
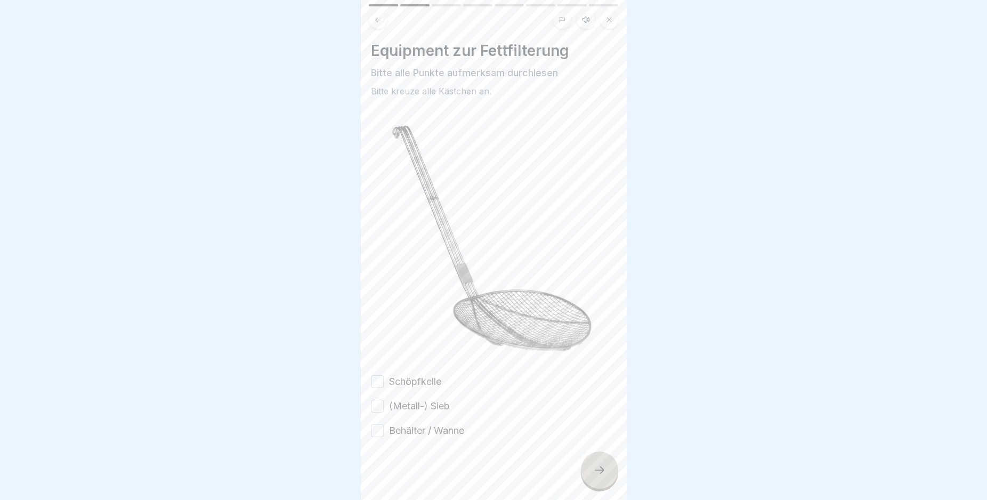
drag, startPoint x: 428, startPoint y: 369, endPoint x: 428, endPoint y: 376, distance: 6.9
click at [428, 375] on label "Schöpfkelle" at bounding box center [415, 382] width 52 height 14
click at [430, 399] on label "(Metall-) Sieb" at bounding box center [419, 406] width 61 height 14
click at [384, 400] on button "(Metall-) Sieb" at bounding box center [377, 406] width 13 height 13
click at [410, 375] on label "Schöpfkelle" at bounding box center [415, 382] width 52 height 14
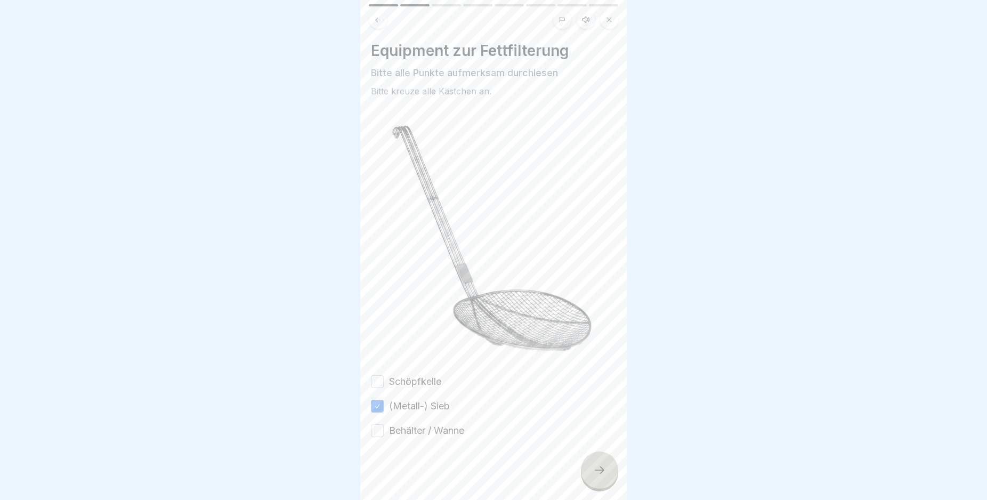
click at [384, 375] on button "Schöpfkelle" at bounding box center [377, 381] width 13 height 13
click at [420, 427] on label "Behälter / Wanne" at bounding box center [426, 431] width 75 height 14
click at [384, 427] on button "Behälter / Wanne" at bounding box center [377, 430] width 13 height 13
click at [589, 471] on div at bounding box center [599, 469] width 37 height 37
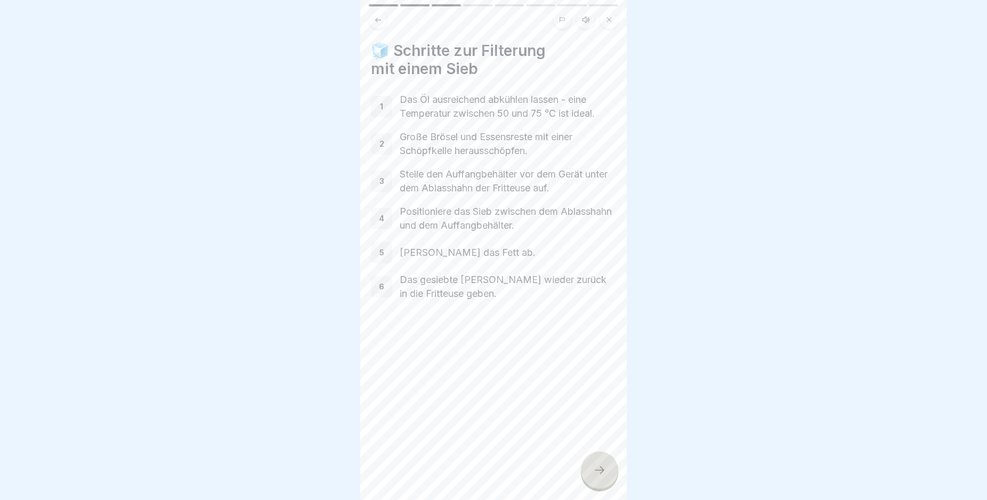
click at [588, 474] on div at bounding box center [599, 469] width 37 height 37
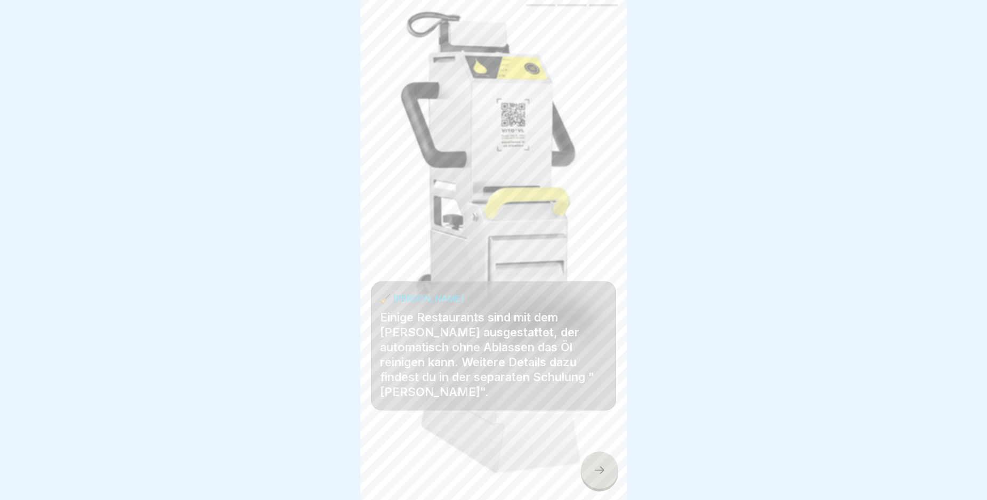
click at [588, 474] on div at bounding box center [599, 469] width 37 height 37
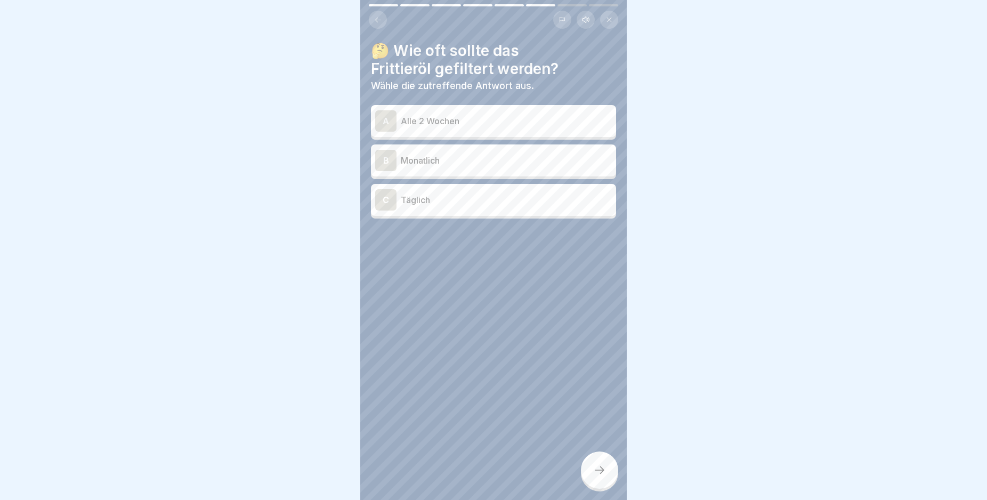
click at [588, 474] on div at bounding box center [599, 469] width 37 height 37
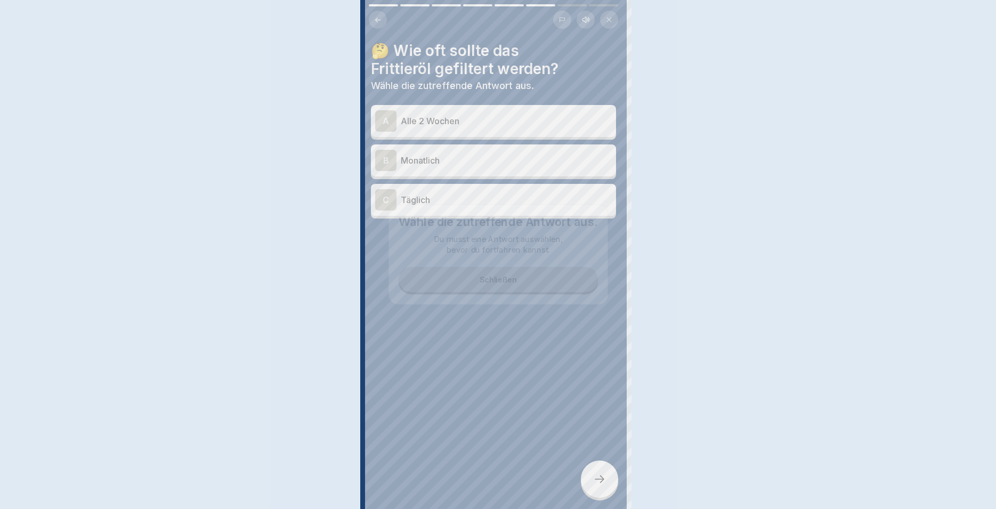
click at [588, 474] on div at bounding box center [599, 478] width 37 height 37
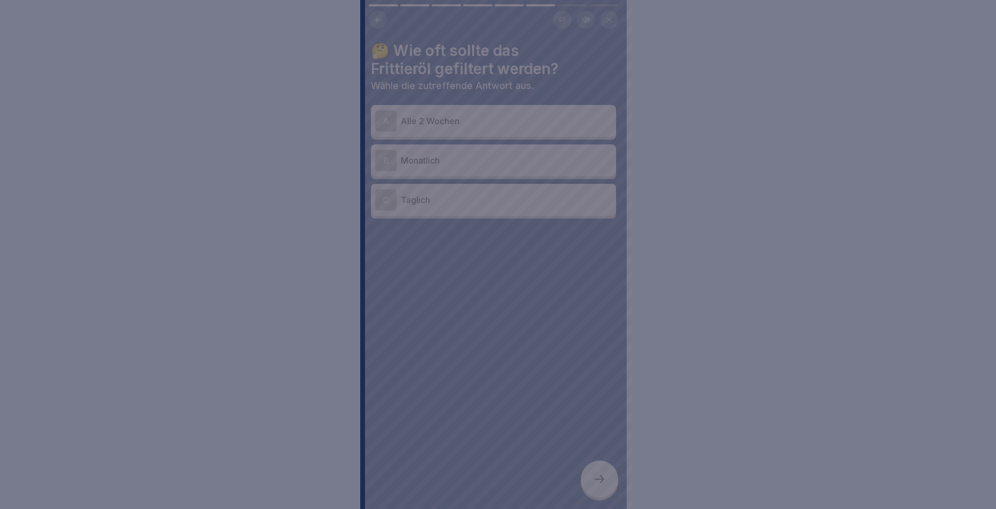
click at [482, 347] on div at bounding box center [498, 254] width 996 height 509
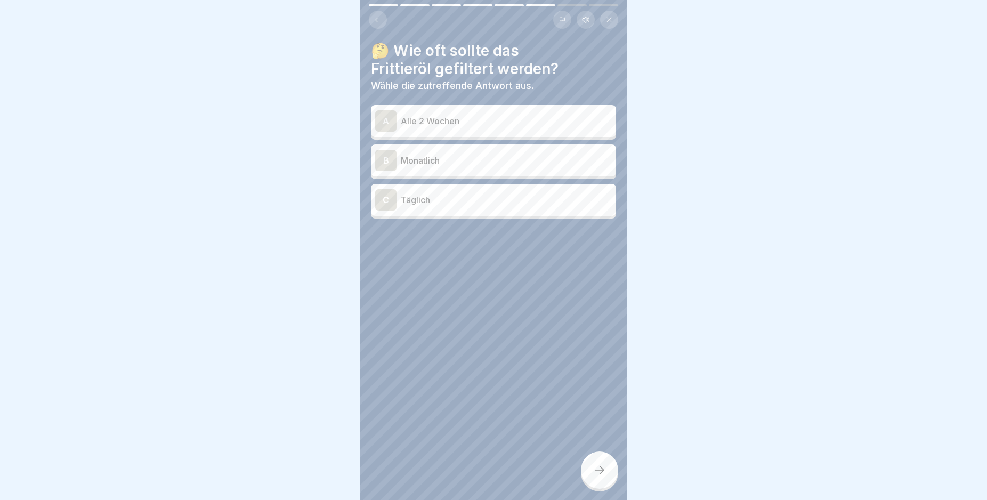
click at [440, 196] on p "Täglich" at bounding box center [506, 199] width 211 height 13
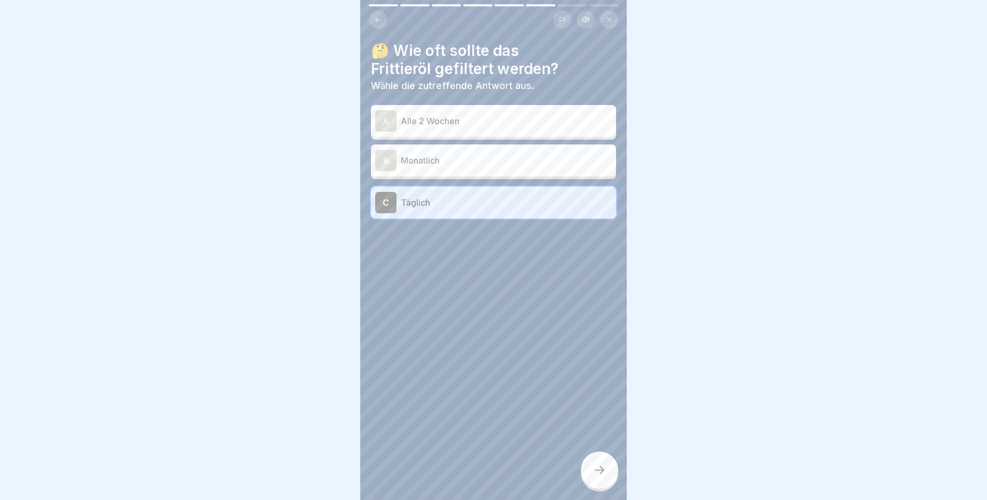
click at [606, 489] on div at bounding box center [599, 469] width 37 height 37
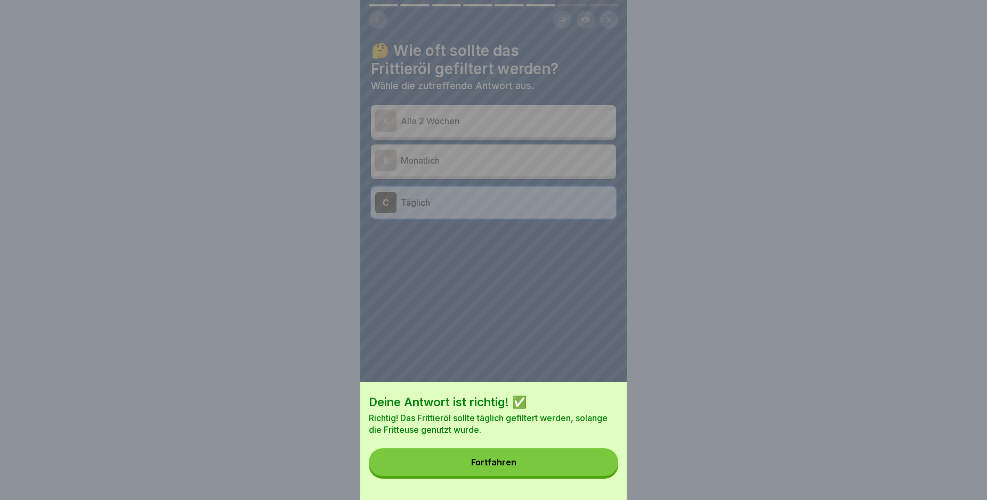
click at [550, 462] on button "Fortfahren" at bounding box center [493, 462] width 249 height 28
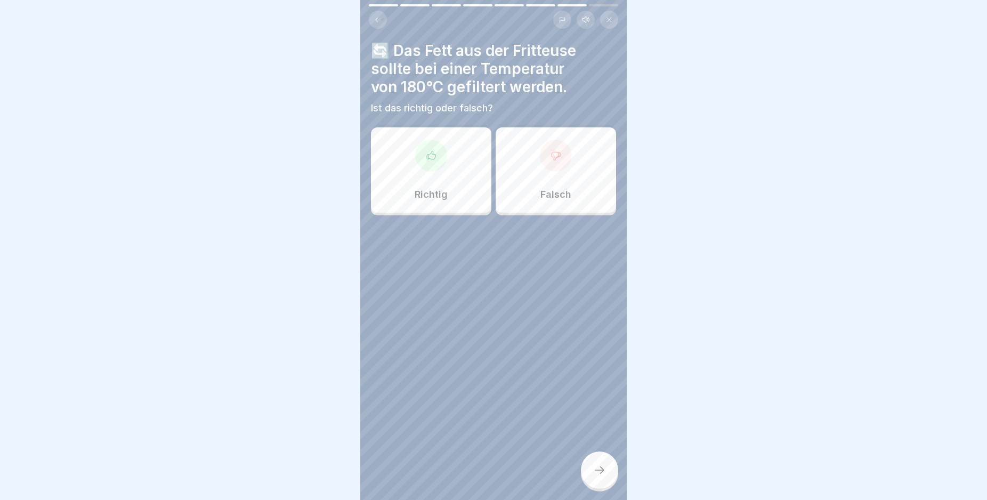
click at [515, 160] on div "Falsch" at bounding box center [556, 169] width 120 height 85
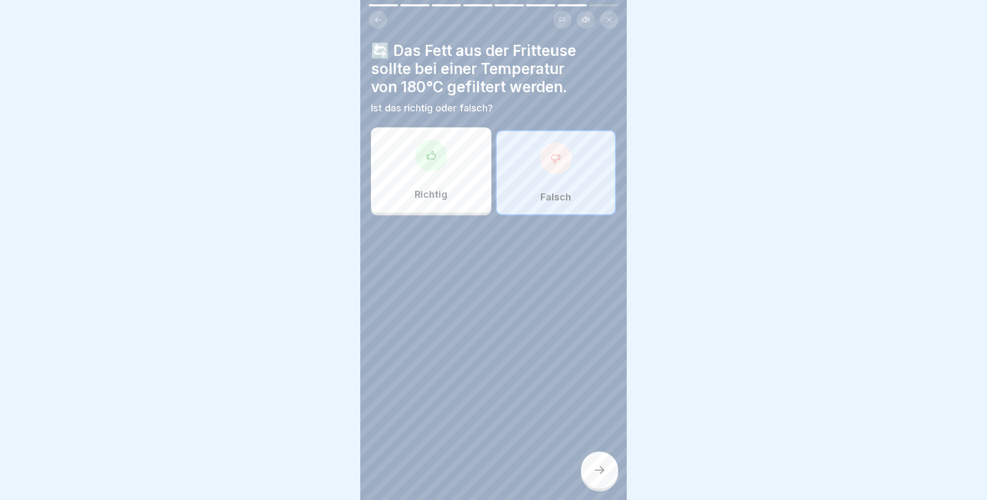
click at [599, 476] on icon at bounding box center [599, 470] width 13 height 13
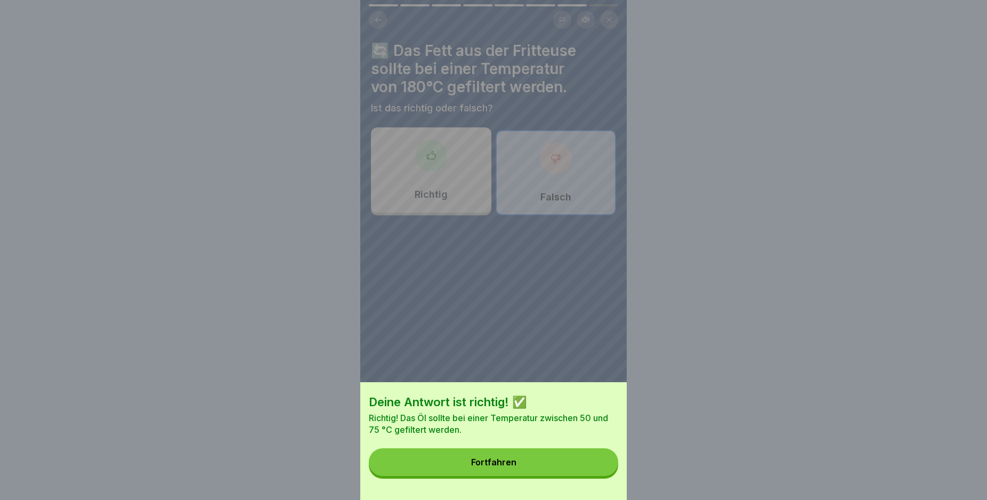
click at [510, 462] on button "Fortfahren" at bounding box center [493, 462] width 249 height 28
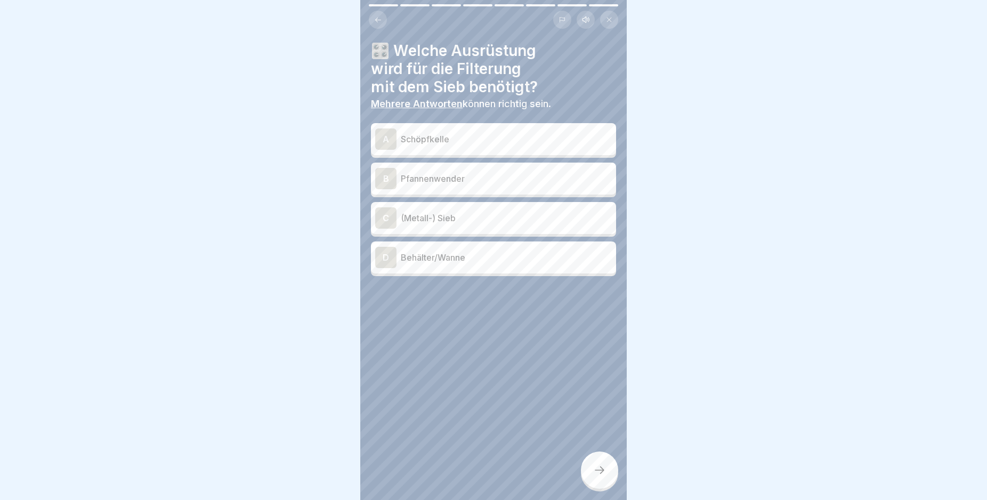
click at [482, 136] on p "Schöpfkelle" at bounding box center [506, 139] width 211 height 13
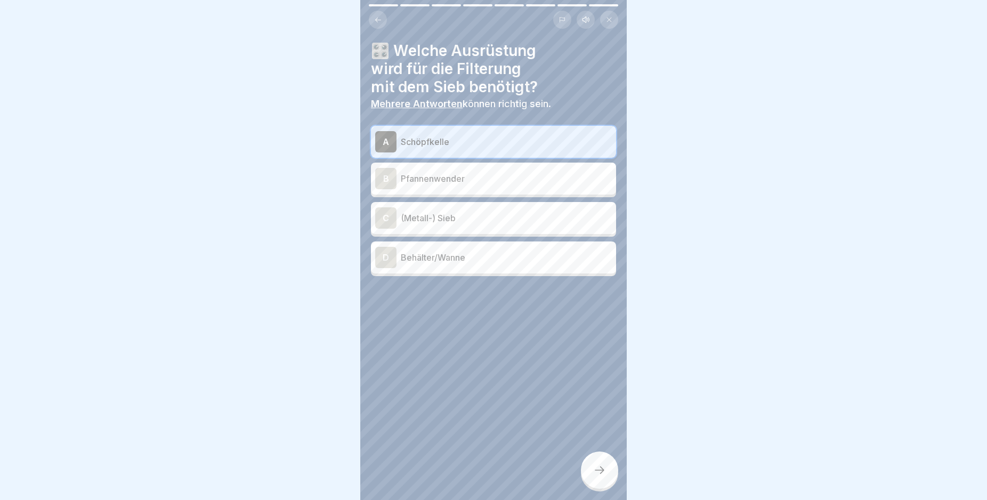
click at [508, 216] on p "(Metall-) Sieb" at bounding box center [506, 218] width 211 height 13
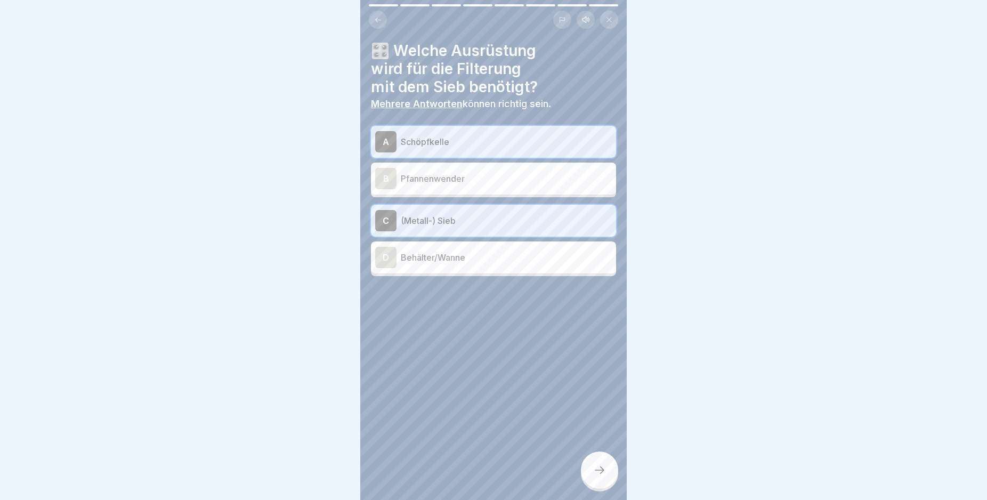
click at [521, 258] on p "Behälter/Wanne" at bounding box center [506, 257] width 211 height 13
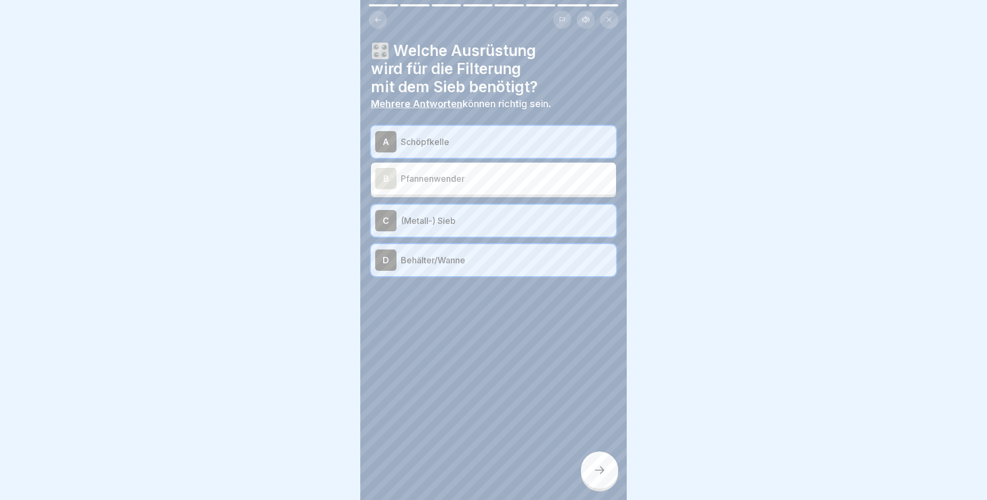
click at [603, 476] on icon at bounding box center [599, 470] width 13 height 13
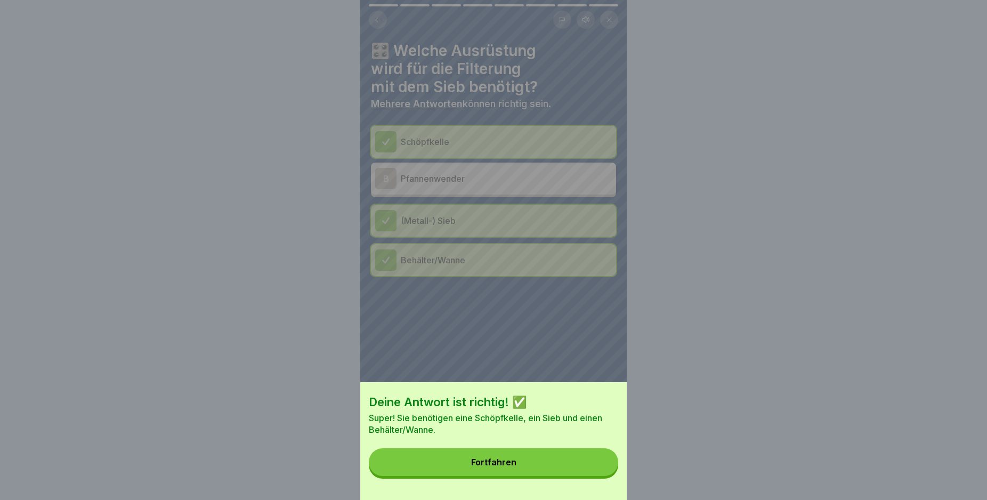
click at [511, 467] on button "Fortfahren" at bounding box center [493, 462] width 249 height 28
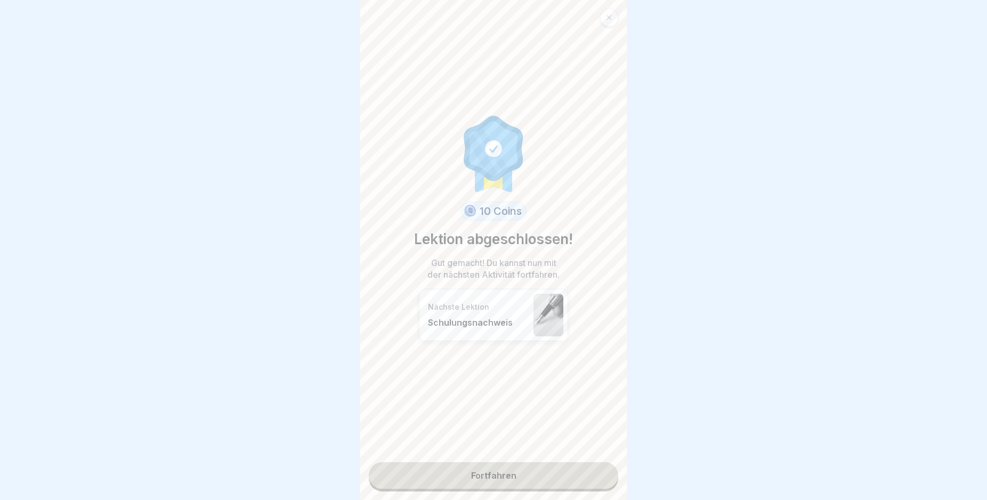
click at [494, 478] on link "Fortfahren" at bounding box center [493, 475] width 249 height 27
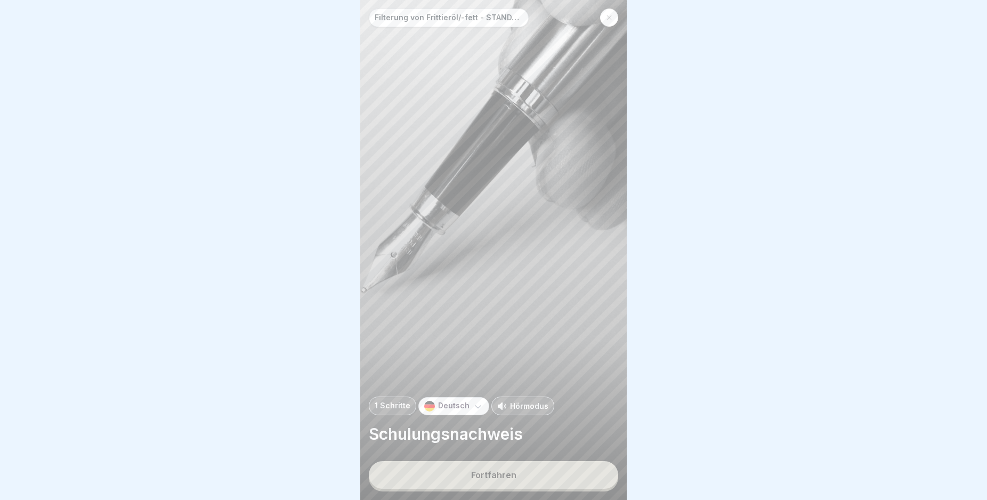
click at [532, 489] on button "Fortfahren" at bounding box center [493, 475] width 249 height 28
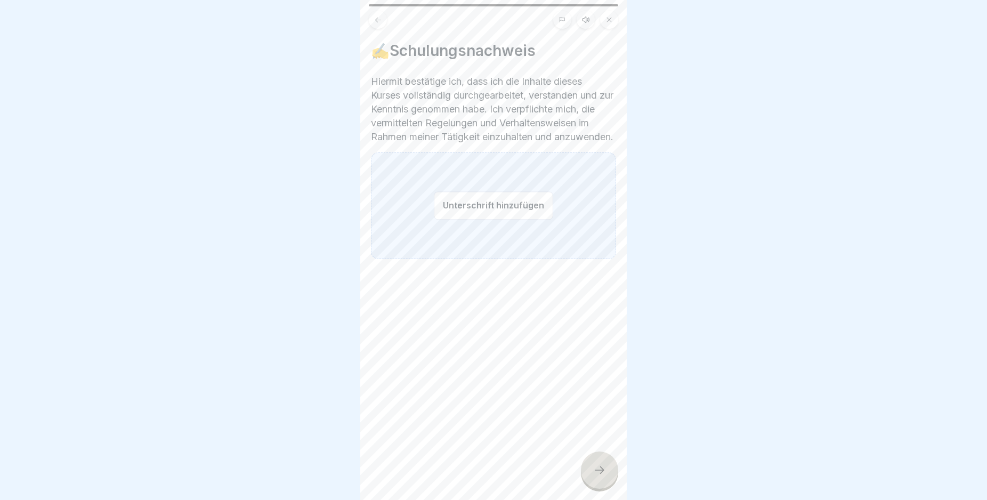
click at [434, 220] on button "Unterschrift hinzufügen" at bounding box center [493, 205] width 119 height 28
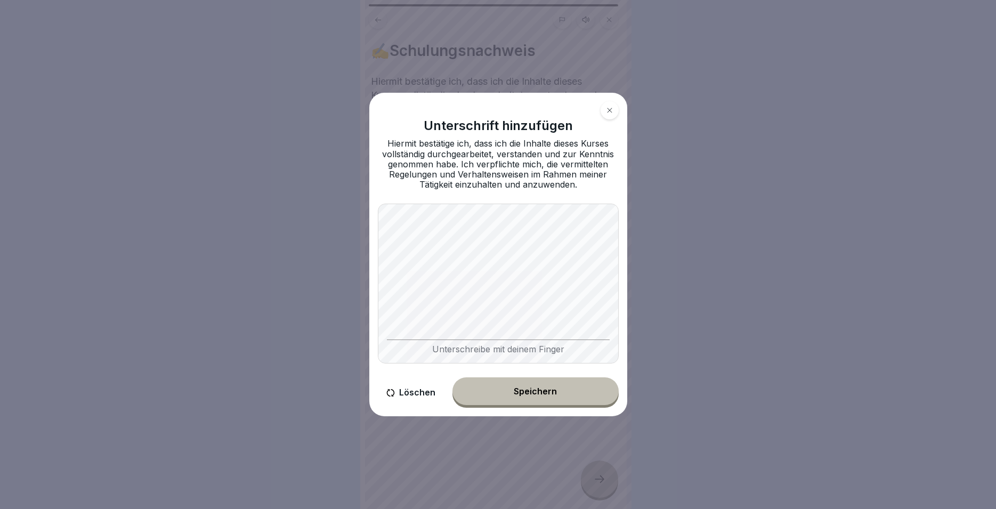
click at [523, 392] on button "Speichern" at bounding box center [535, 391] width 166 height 28
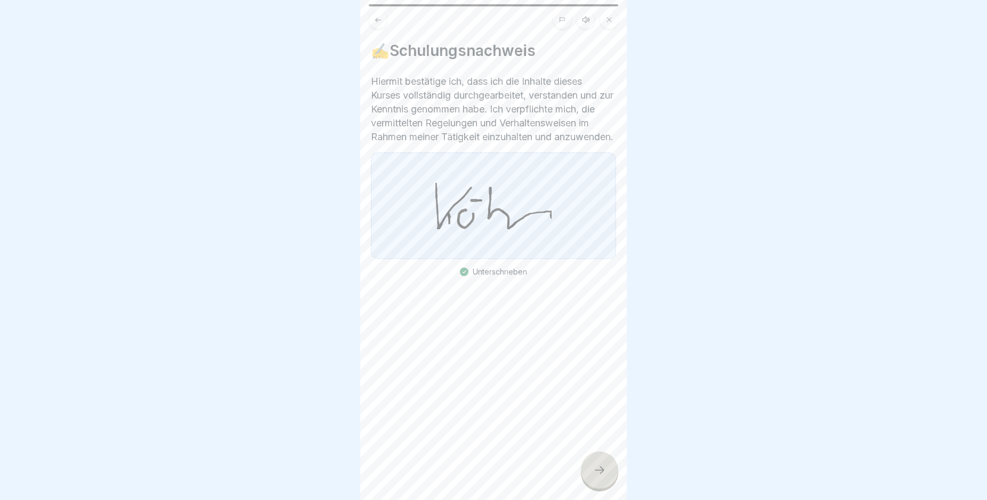
click at [591, 464] on div "Filterung von Frittieröl/-fett - STANDARD ohne Vito 1 Schritte Deutsch Hörmodus…" at bounding box center [493, 250] width 266 height 500
click at [606, 480] on div at bounding box center [599, 469] width 37 height 37
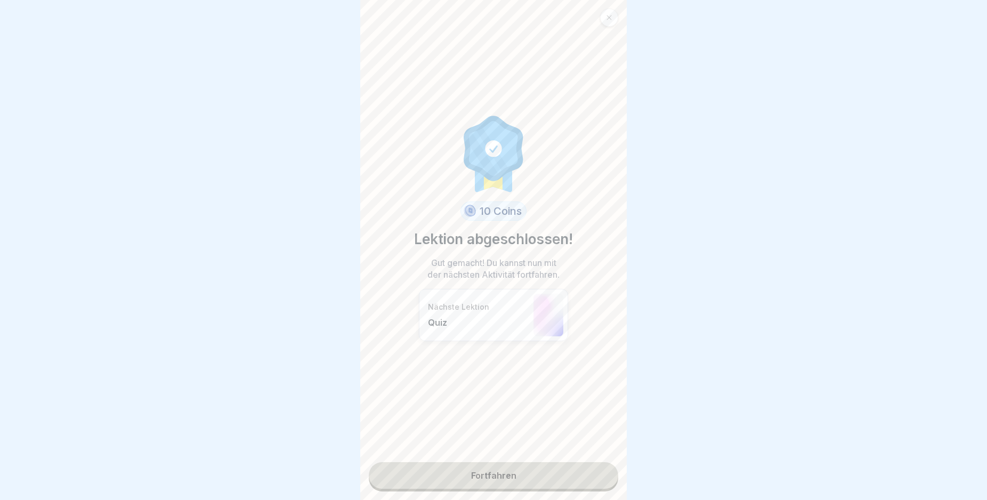
click at [466, 480] on link "Fortfahren" at bounding box center [493, 475] width 249 height 27
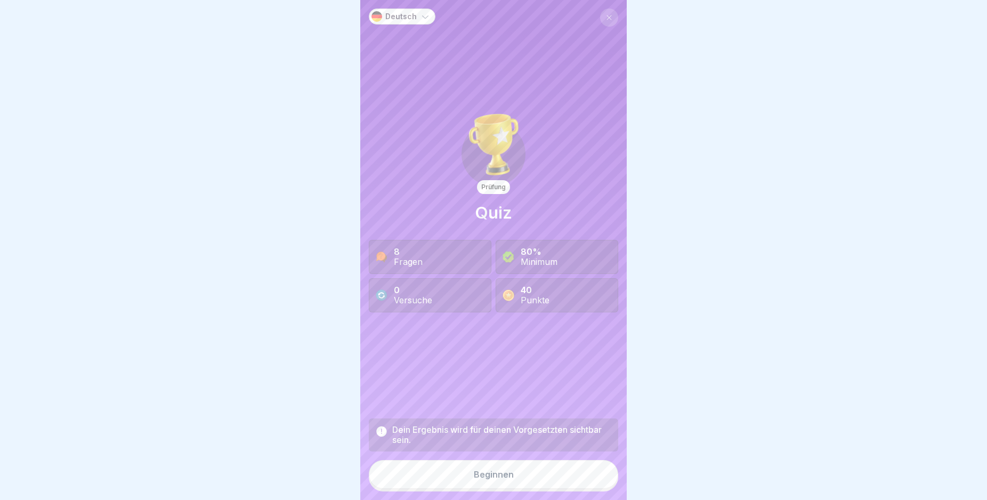
click at [533, 481] on button "Beginnen" at bounding box center [493, 474] width 249 height 29
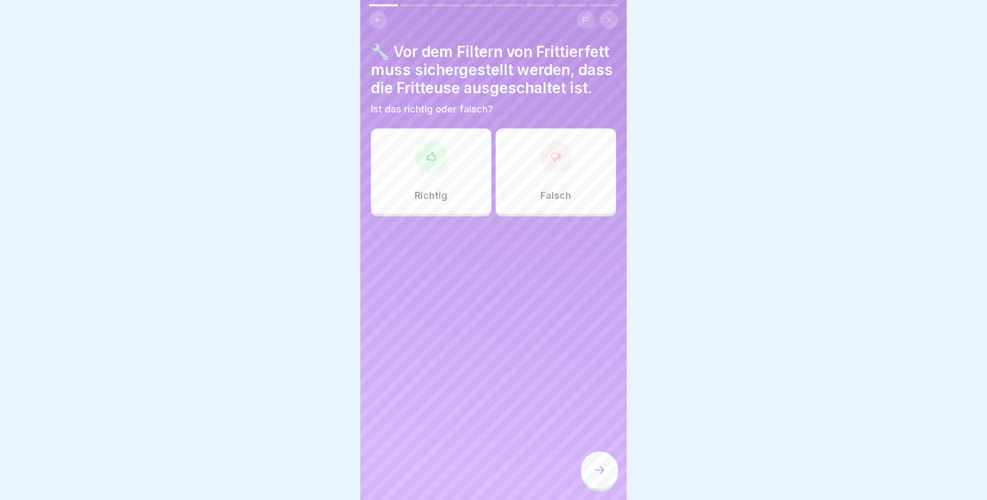
click at [432, 162] on icon at bounding box center [431, 156] width 11 height 11
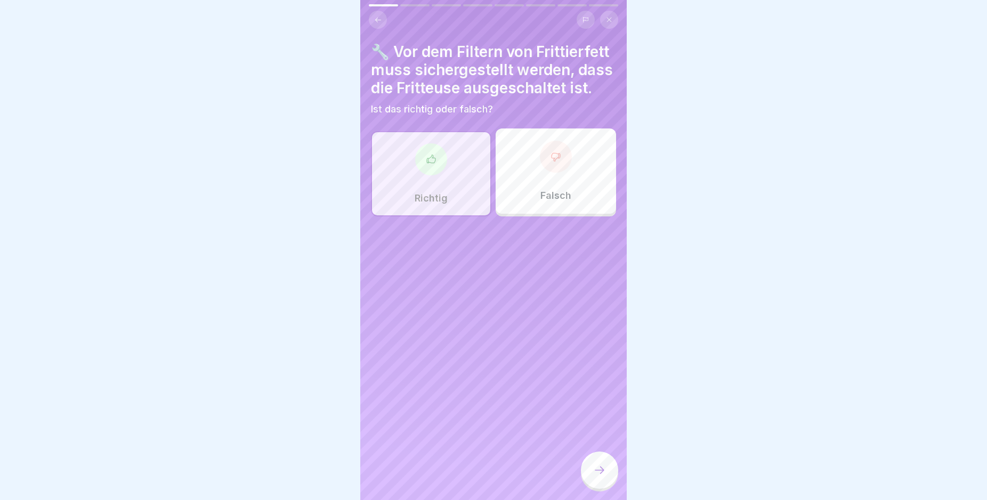
click at [600, 476] on icon at bounding box center [599, 470] width 13 height 13
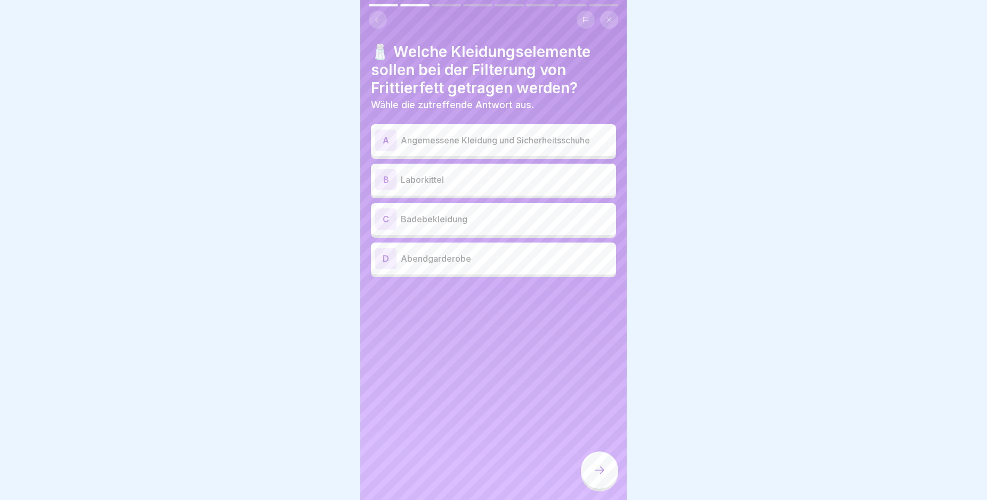
click at [458, 142] on p "Angemessene Kleidung und Sicherheitsschuhe" at bounding box center [506, 140] width 211 height 13
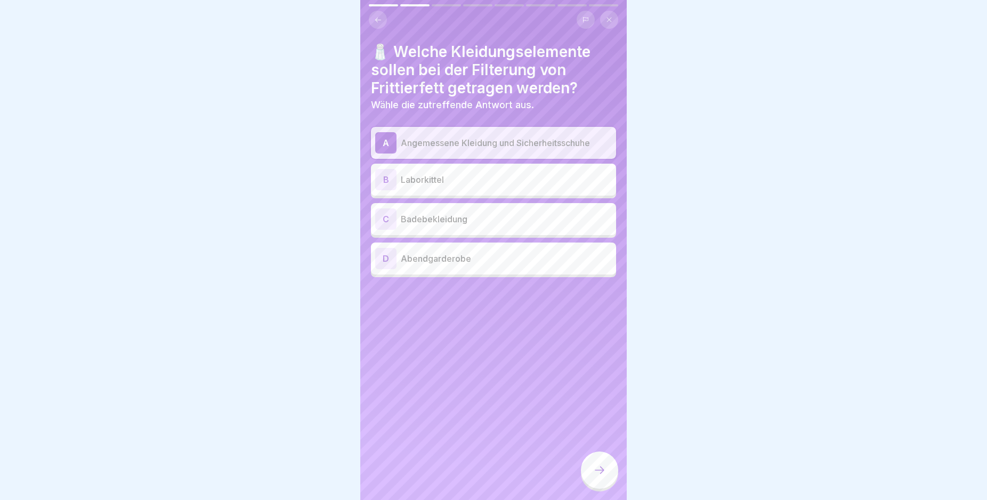
click at [602, 488] on div at bounding box center [599, 469] width 37 height 37
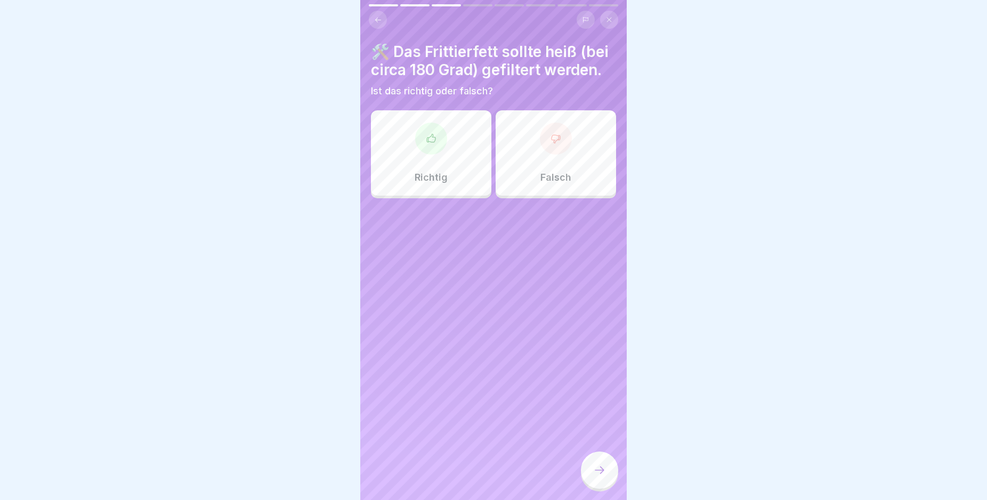
click at [530, 167] on div "Falsch" at bounding box center [556, 152] width 120 height 85
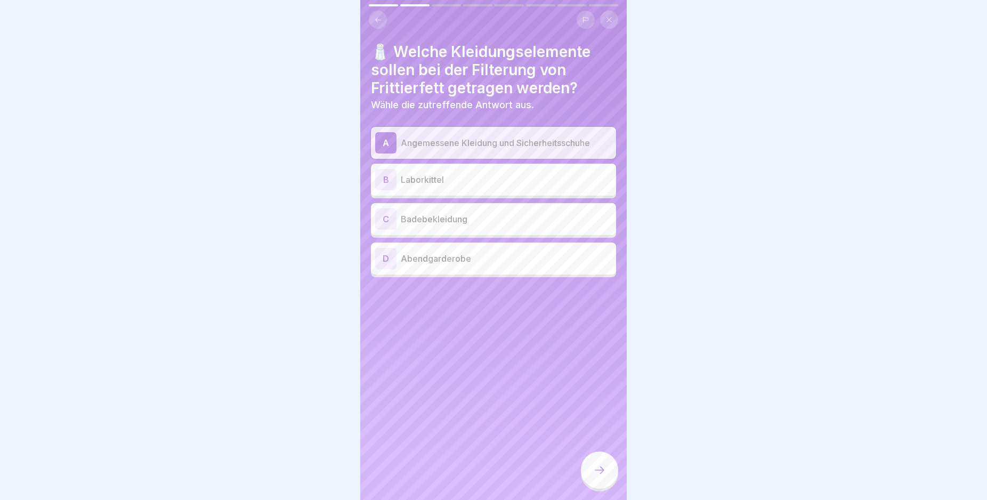
click at [606, 480] on div at bounding box center [599, 469] width 37 height 37
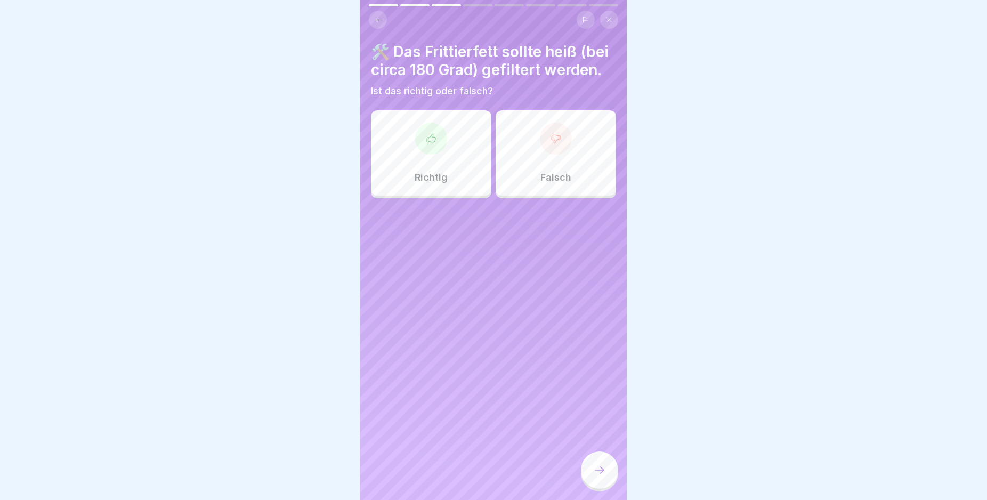
click at [530, 192] on div "Falsch" at bounding box center [556, 152] width 120 height 85
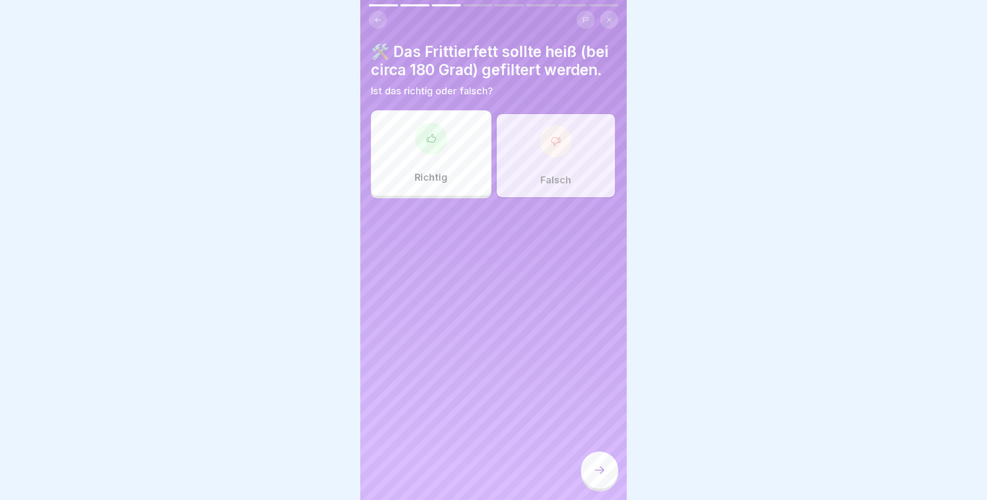
click at [600, 476] on icon at bounding box center [599, 470] width 13 height 13
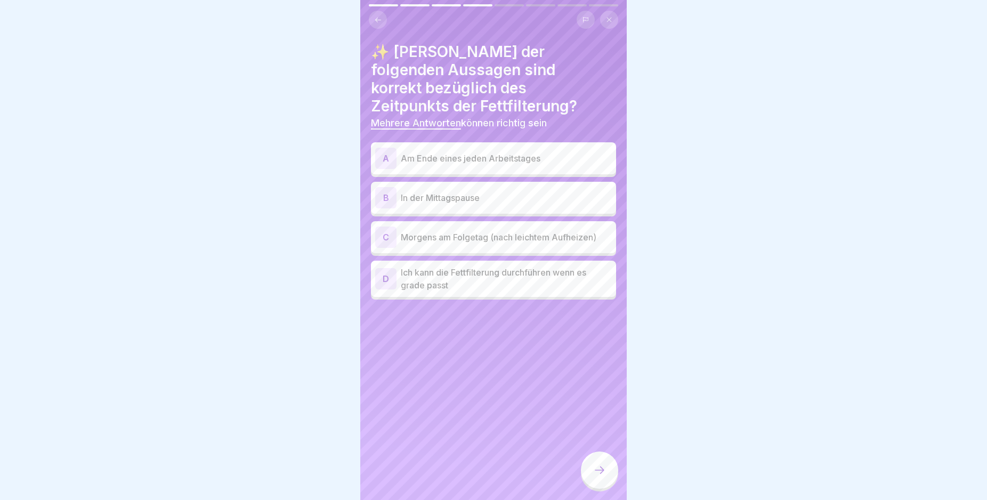
click at [566, 152] on p "Am Ende eines jeden Arbeitstages" at bounding box center [506, 158] width 211 height 13
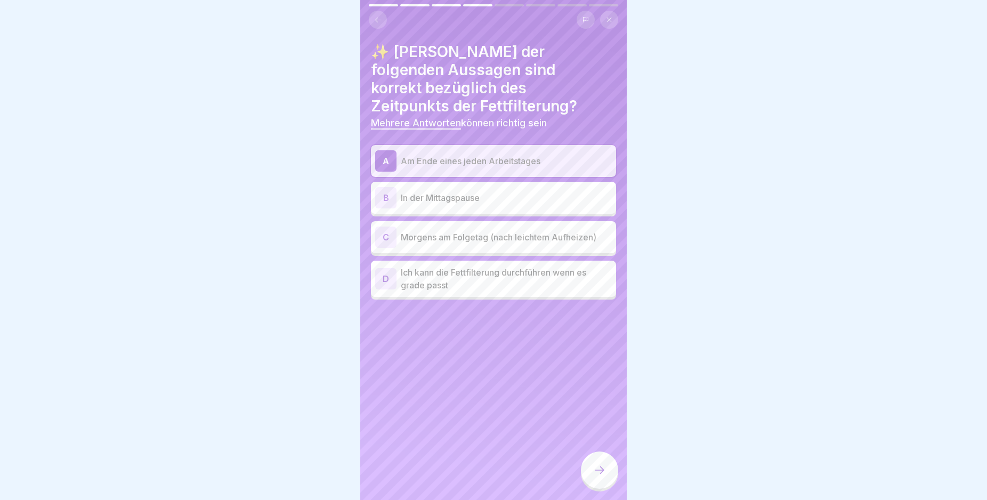
click at [595, 476] on icon at bounding box center [599, 470] width 13 height 13
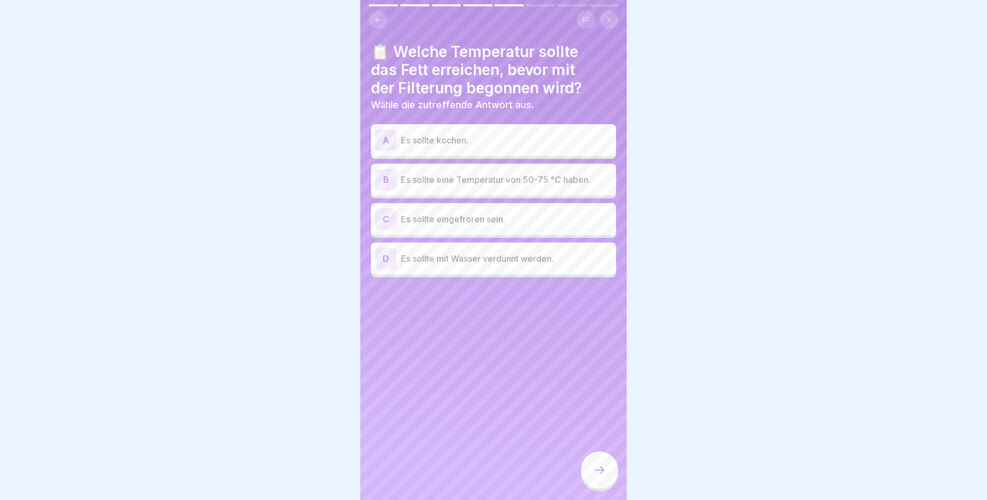
click at [519, 182] on p "Es sollte eine Temperatur von 50-75 °C haben." at bounding box center [506, 179] width 211 height 13
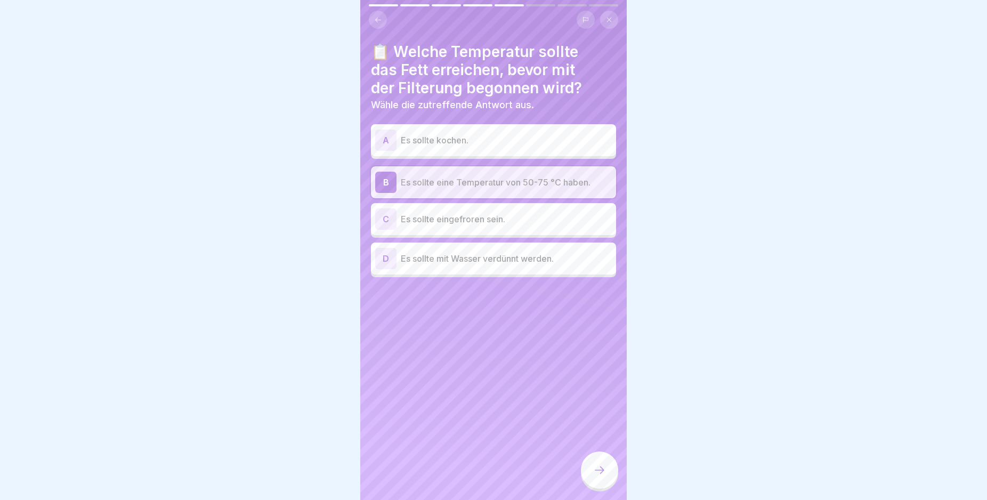
click at [598, 476] on icon at bounding box center [599, 470] width 13 height 13
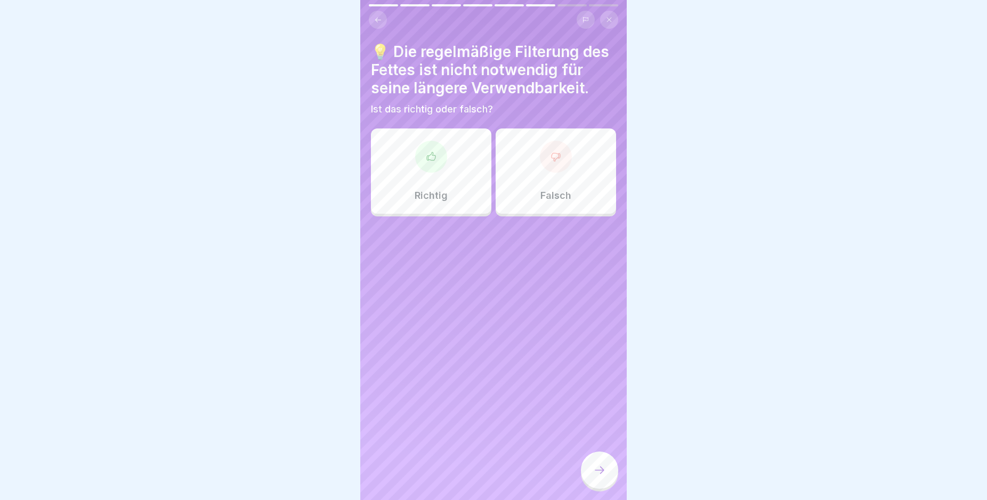
click at [540, 153] on div at bounding box center [556, 157] width 32 height 32
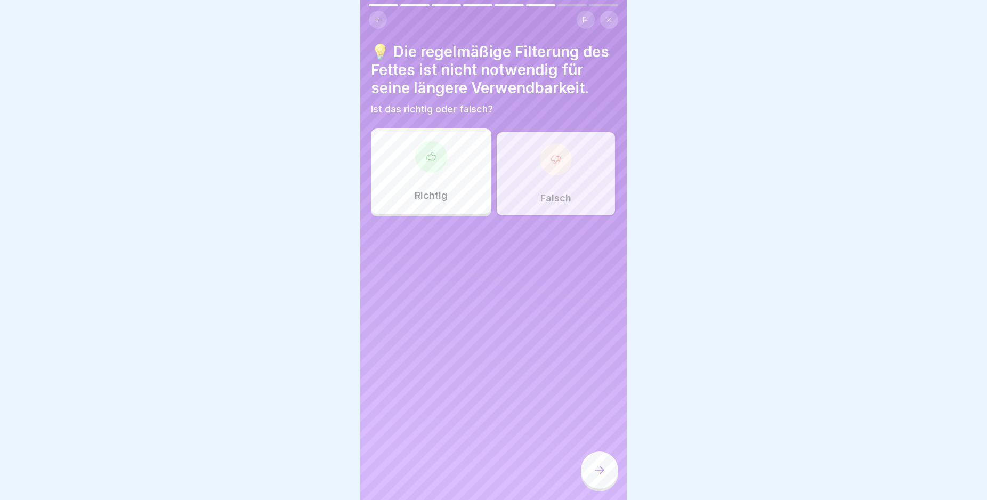
click at [607, 487] on div at bounding box center [599, 469] width 37 height 37
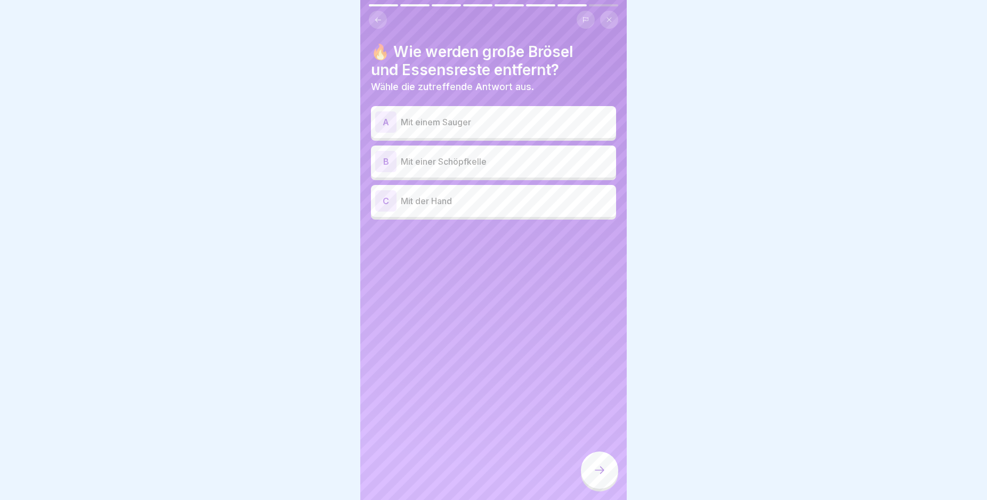
click at [517, 157] on p "Mit einer Schöpfkelle" at bounding box center [506, 161] width 211 height 13
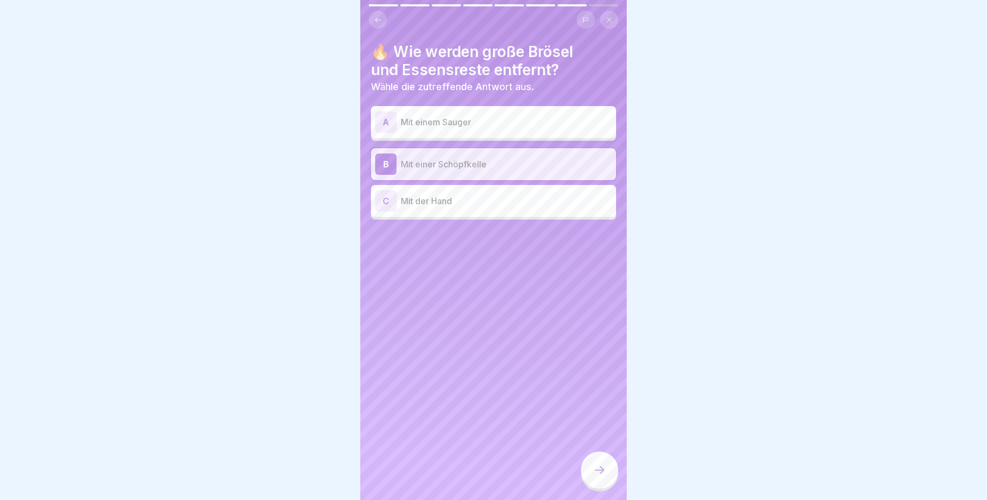
click at [602, 470] on div at bounding box center [599, 469] width 37 height 37
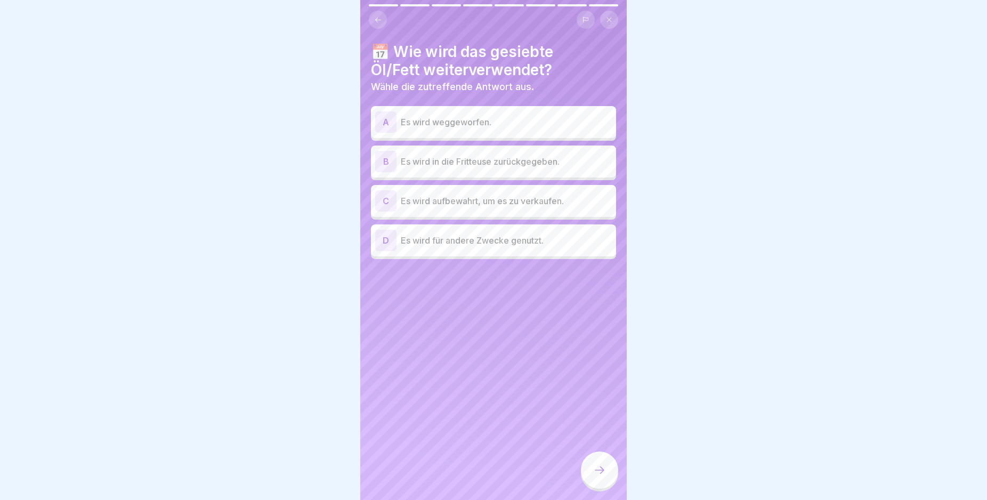
click at [513, 169] on div "B Es wird in die Fritteuse zurückgegeben." at bounding box center [493, 161] width 237 height 21
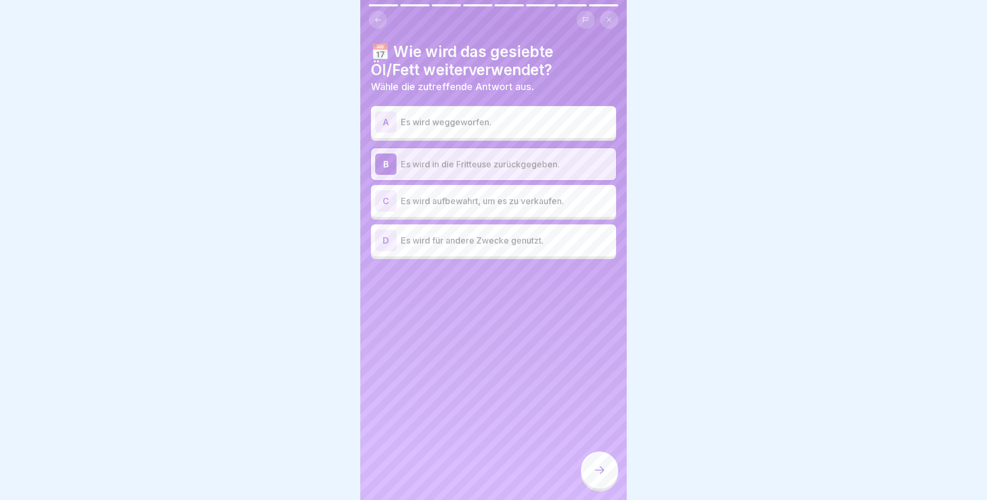
click at [601, 473] on div at bounding box center [599, 469] width 37 height 37
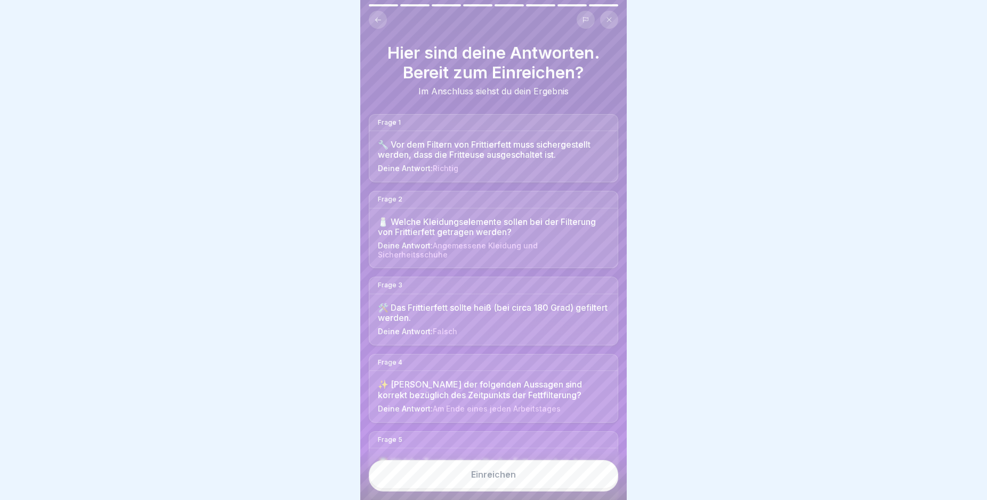
click at [507, 479] on div "Einreichen" at bounding box center [493, 474] width 45 height 10
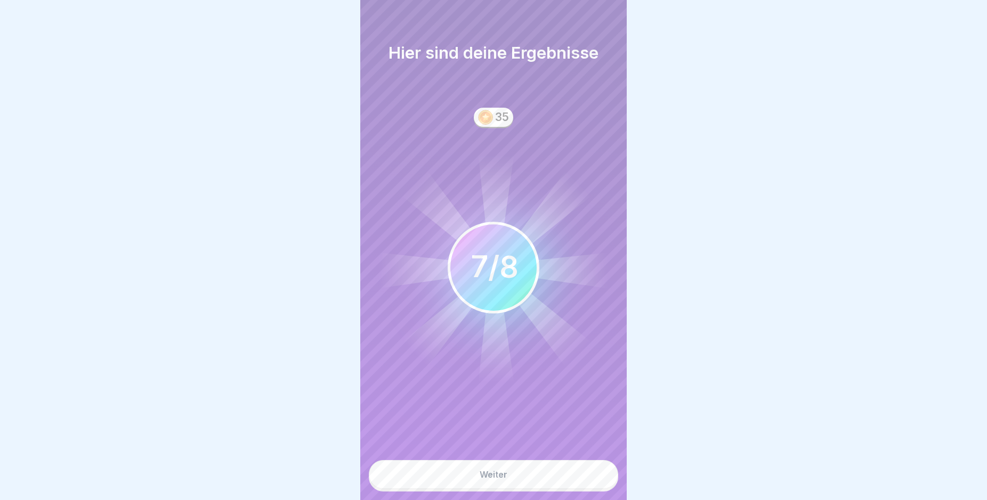
click at [497, 479] on div "Weiter" at bounding box center [494, 474] width 28 height 10
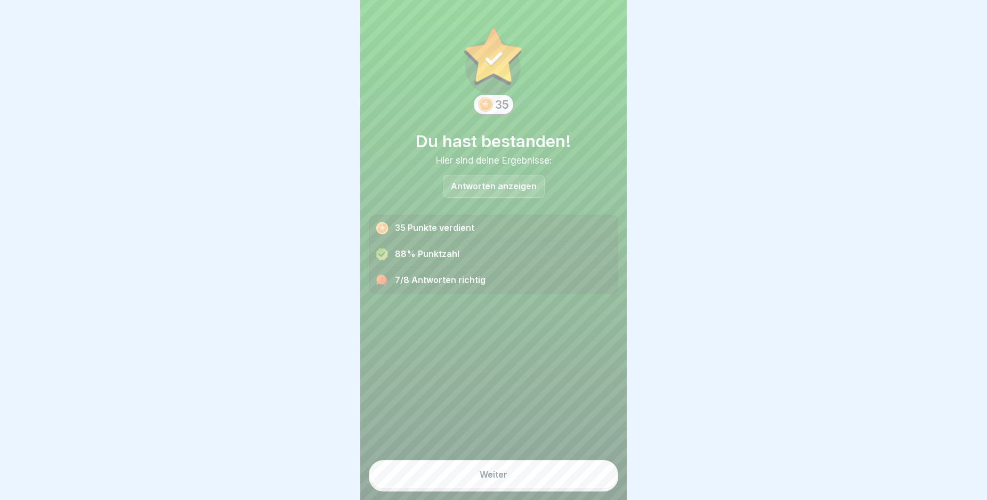
click at [519, 483] on button "Weiter" at bounding box center [493, 474] width 249 height 29
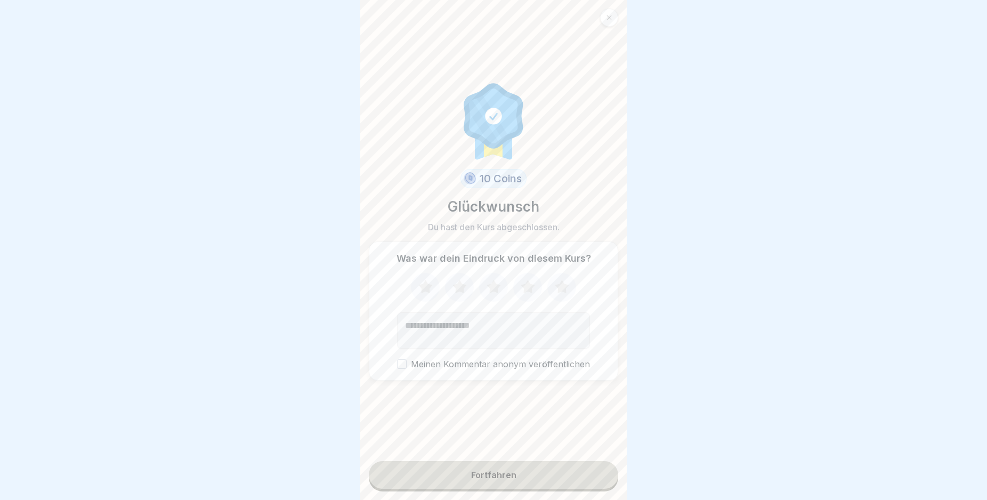
click at [524, 476] on button "Fortfahren" at bounding box center [493, 475] width 249 height 28
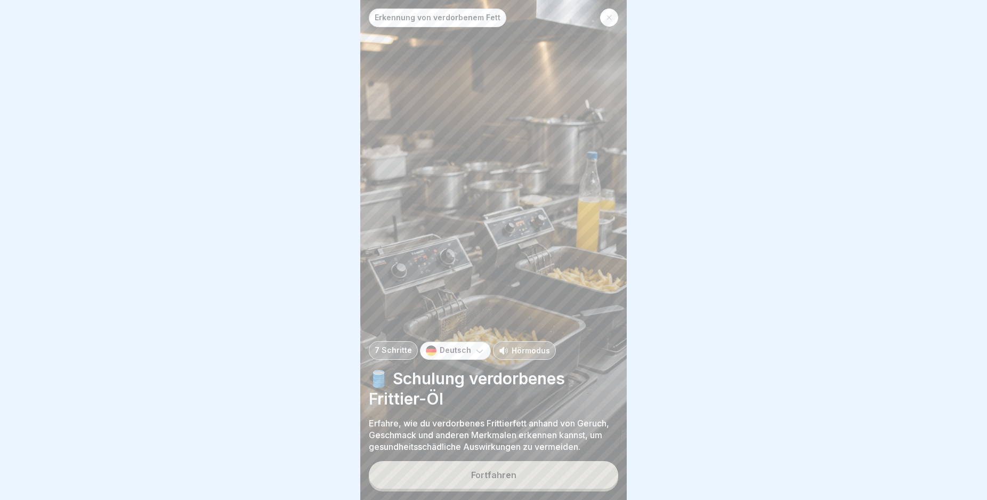
click at [507, 475] on button "Fortfahren" at bounding box center [493, 475] width 249 height 28
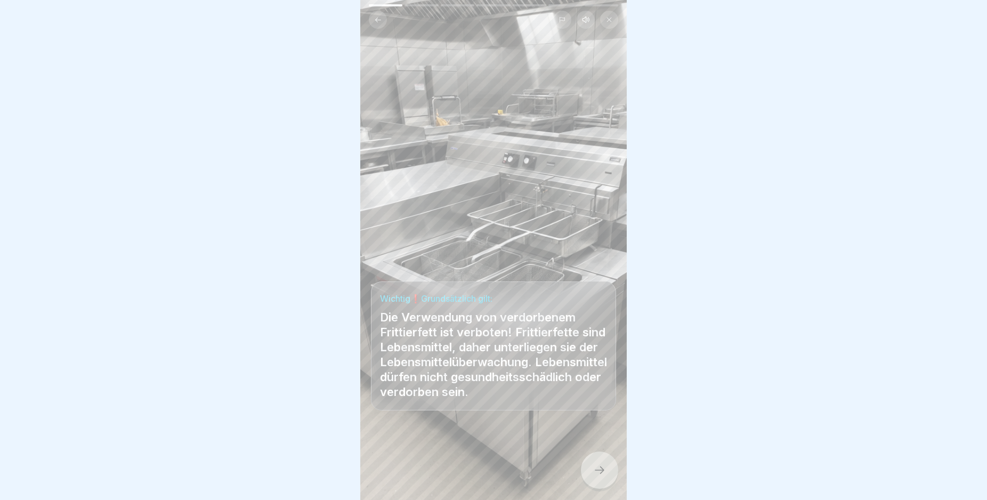
click at [588, 471] on div at bounding box center [599, 469] width 37 height 37
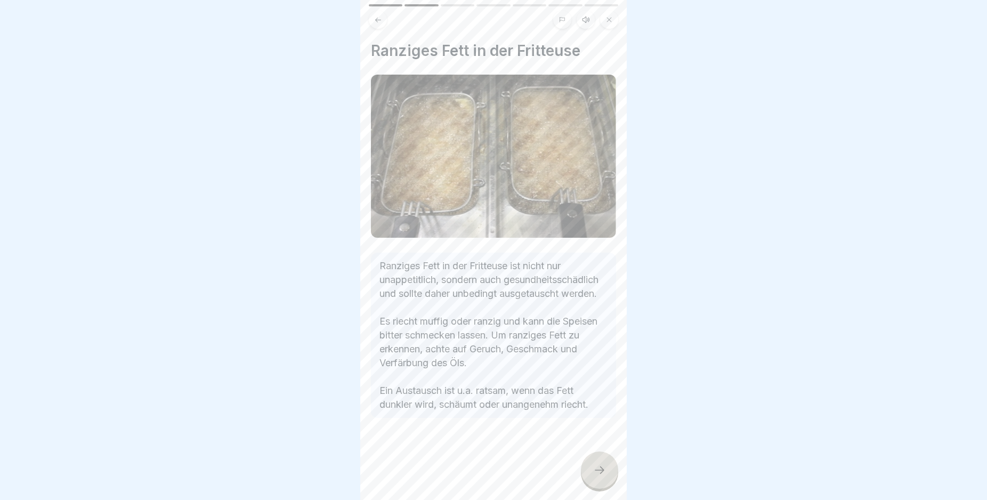
click at [588, 471] on div at bounding box center [599, 469] width 37 height 37
click at [592, 472] on div at bounding box center [599, 469] width 37 height 37
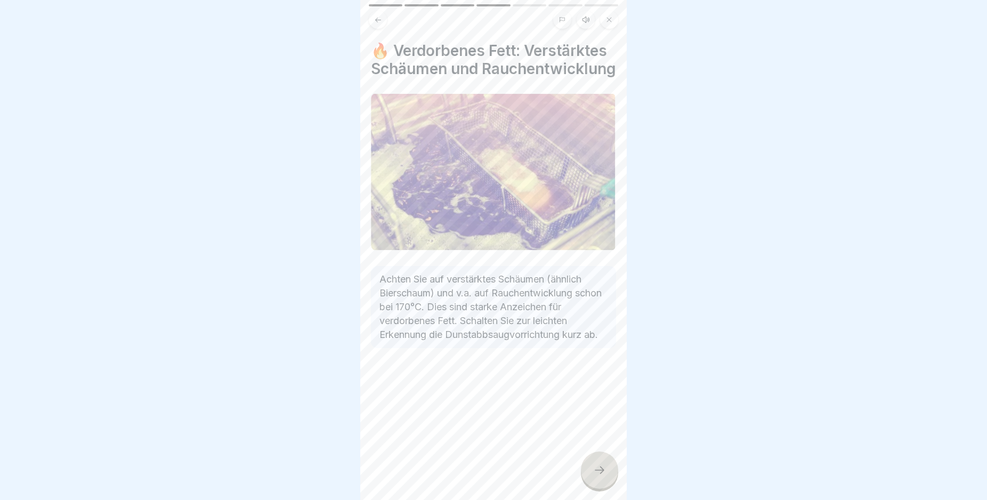
click at [592, 472] on div at bounding box center [599, 469] width 37 height 37
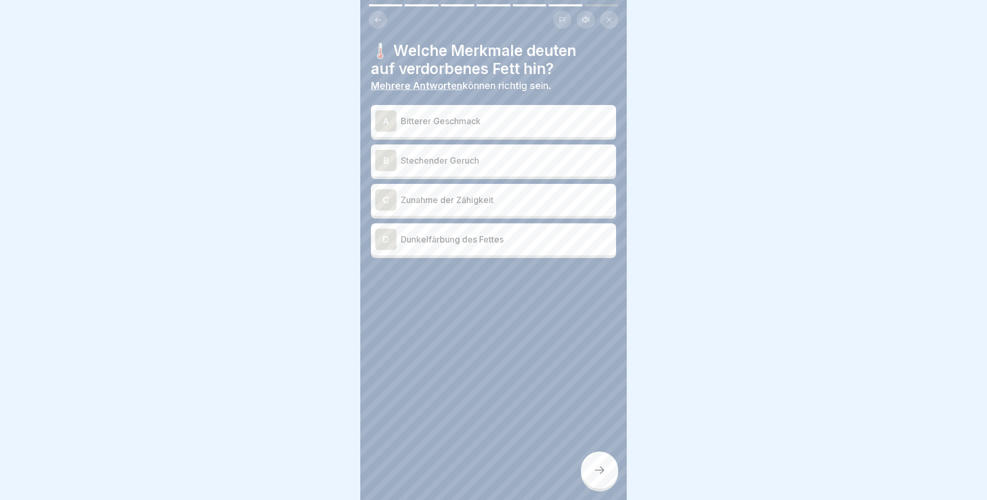
click at [592, 472] on div at bounding box center [599, 469] width 37 height 37
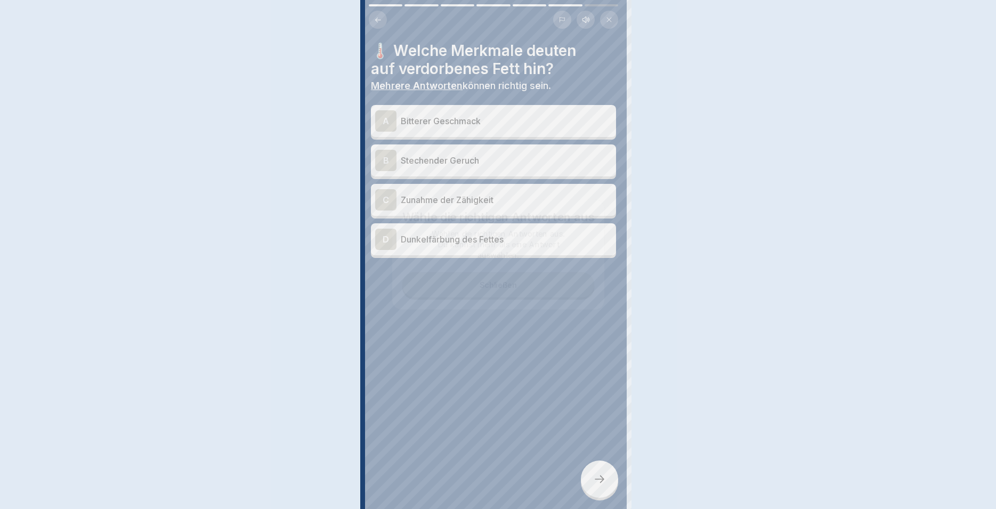
click at [592, 472] on div at bounding box center [498, 254] width 996 height 509
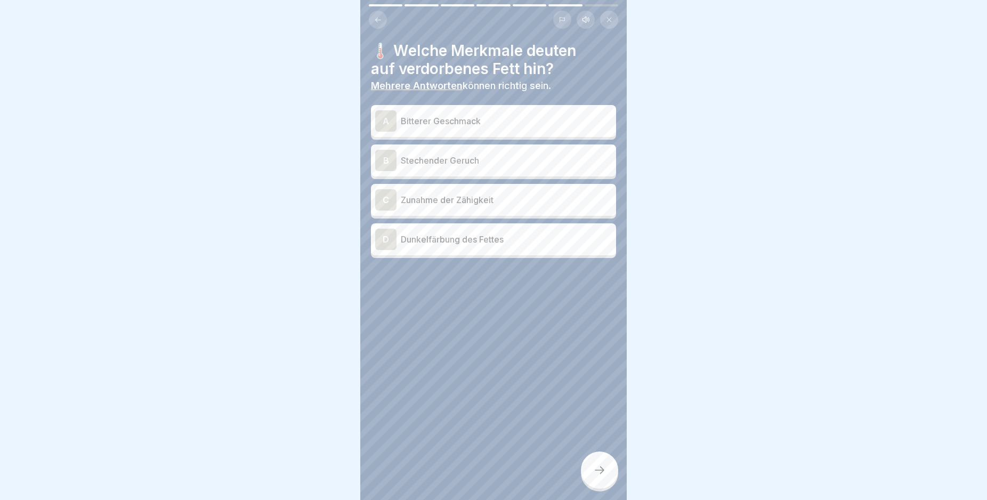
click at [502, 157] on p "Stechender Geruch" at bounding box center [506, 160] width 211 height 13
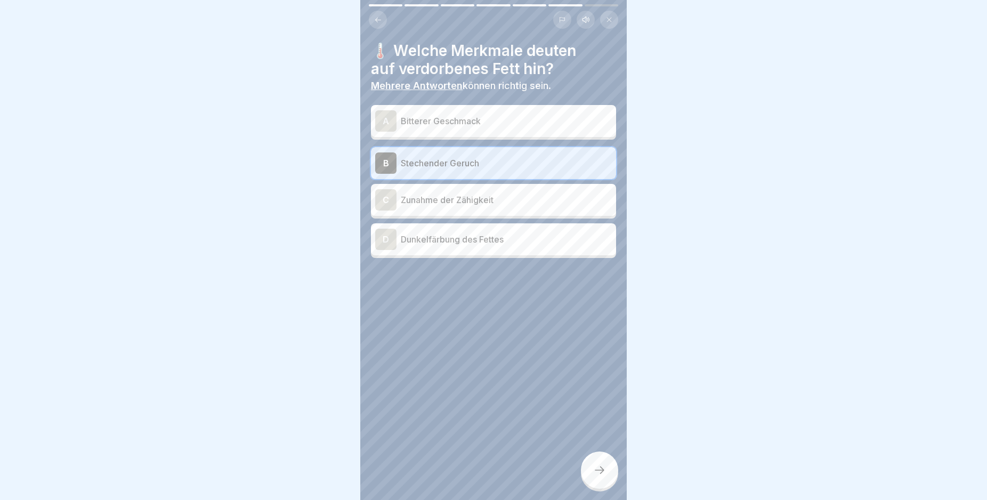
click at [496, 202] on p "Zunahme der Zähigkeit" at bounding box center [506, 199] width 211 height 13
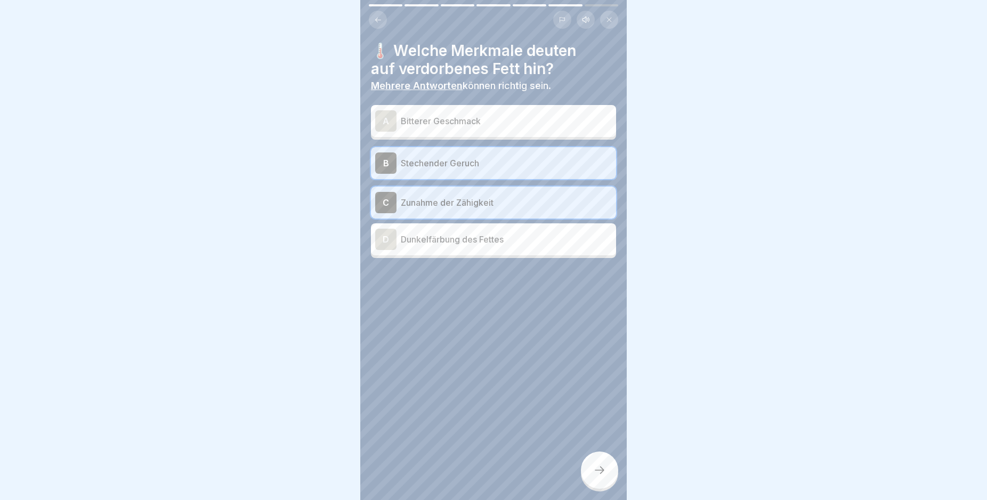
click at [501, 234] on p "Dunkelfärbung des Fettes" at bounding box center [506, 239] width 211 height 13
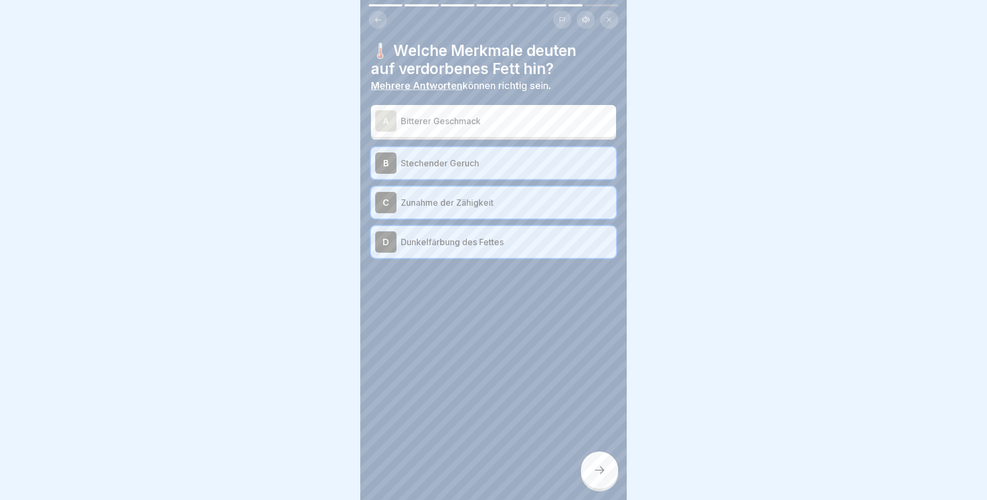
click at [504, 127] on div "A Bitterer Geschmack" at bounding box center [493, 120] width 237 height 21
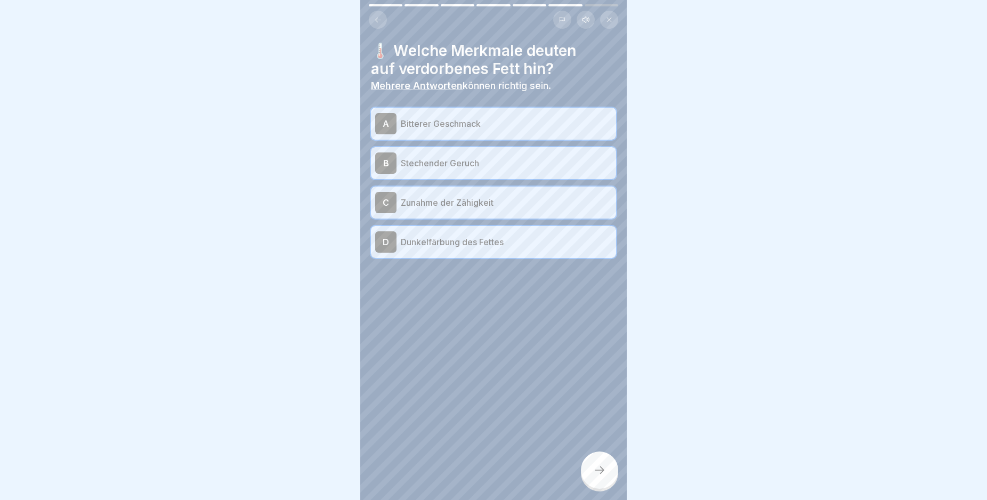
click at [597, 467] on div at bounding box center [599, 469] width 37 height 37
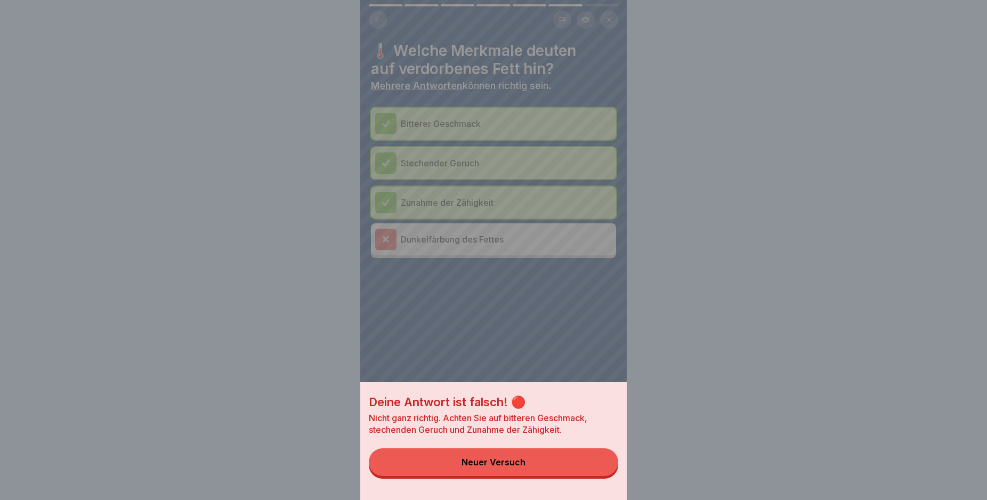
click at [547, 468] on button "Neuer Versuch" at bounding box center [493, 462] width 249 height 28
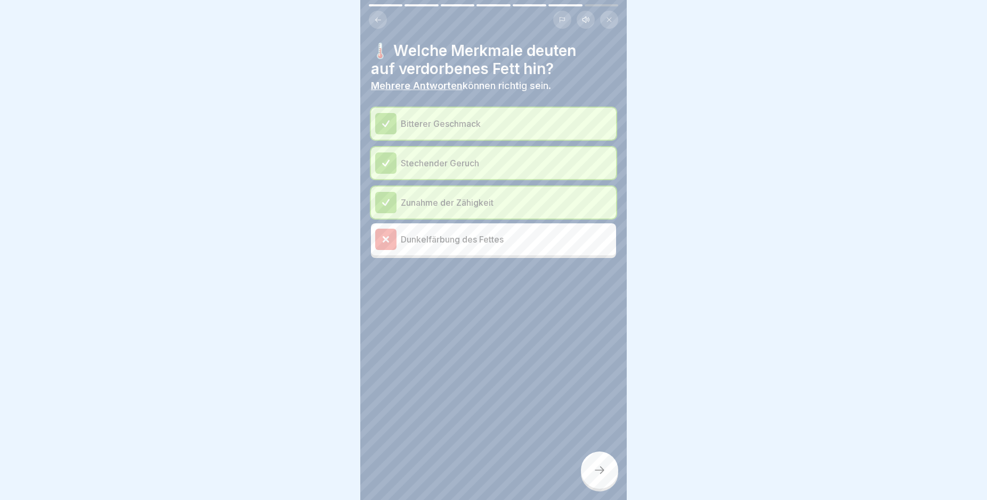
click at [596, 476] on icon at bounding box center [599, 470] width 13 height 13
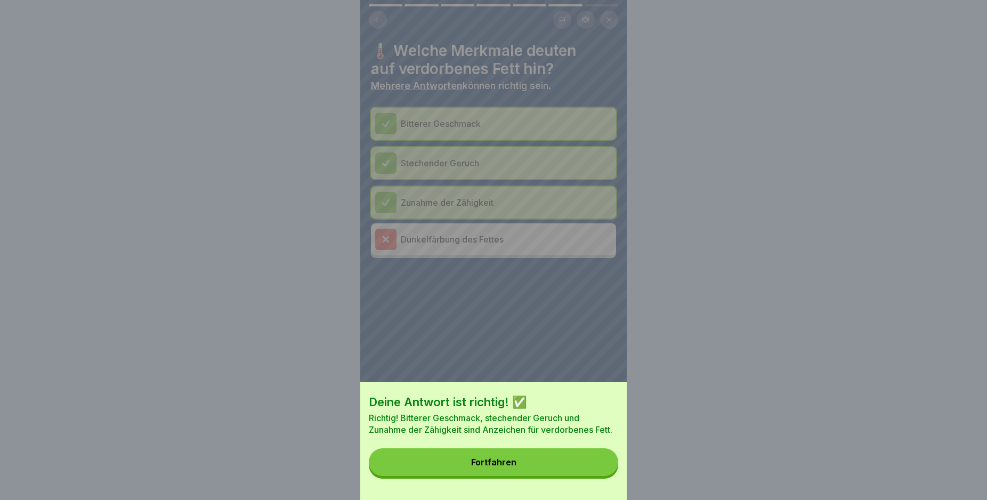
click at [570, 464] on button "Fortfahren" at bounding box center [493, 462] width 249 height 28
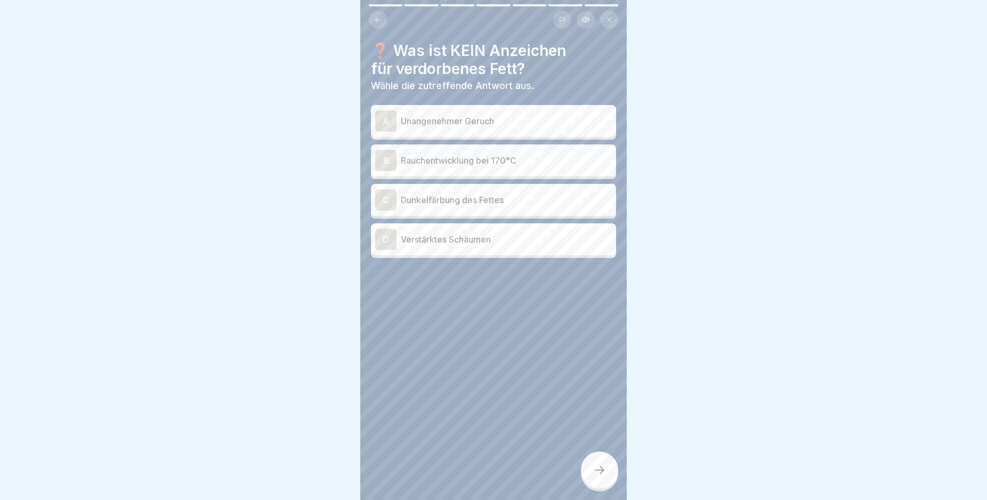
click at [504, 239] on p "Verstärktes Schäumen" at bounding box center [506, 239] width 211 height 13
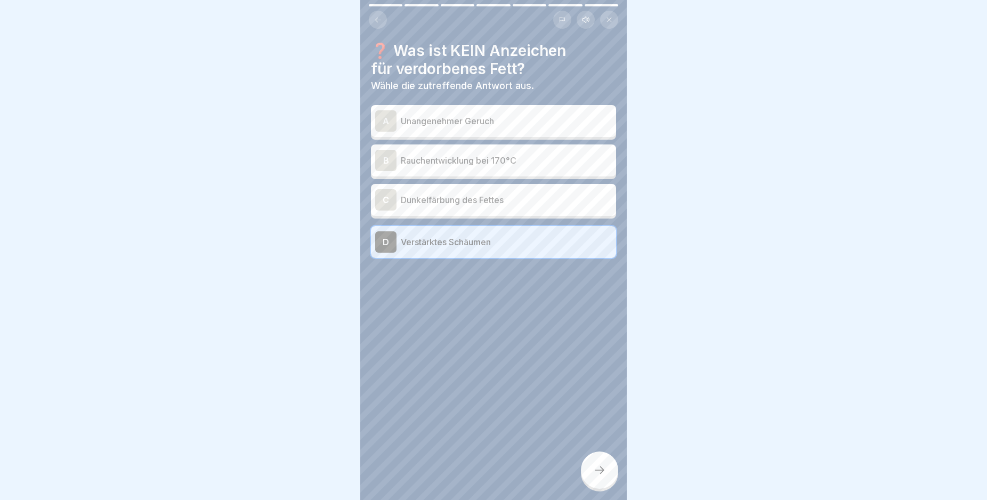
click at [596, 476] on icon at bounding box center [599, 470] width 13 height 13
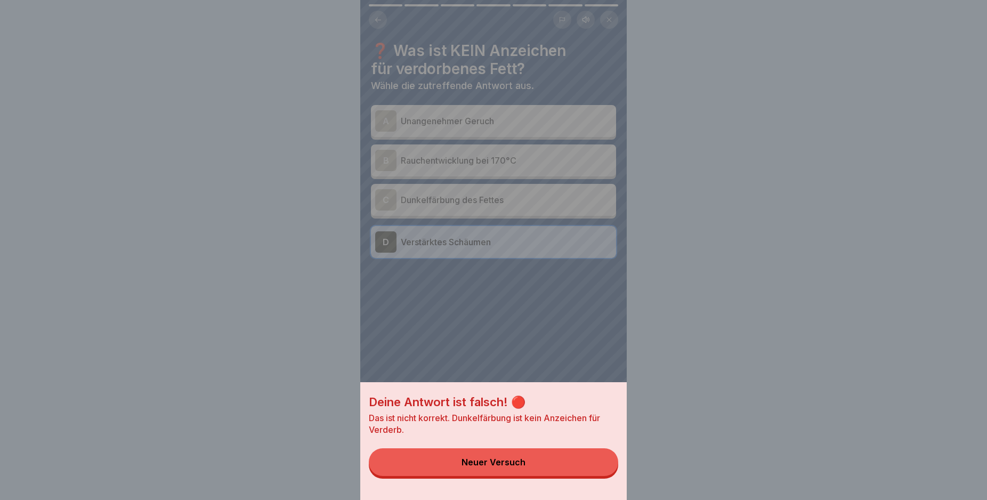
click at [595, 476] on button "Neuer Versuch" at bounding box center [493, 462] width 249 height 28
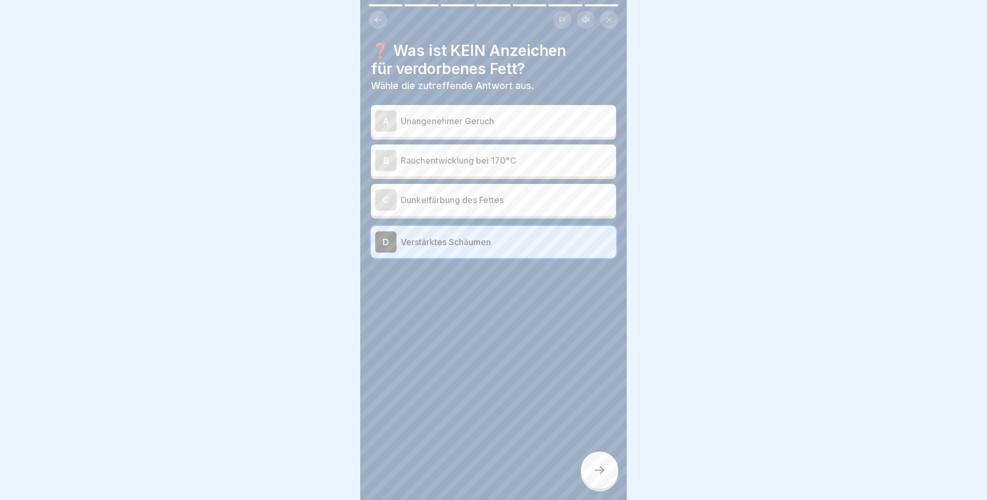
click at [494, 202] on p "Dunkelfärbung des Fettes" at bounding box center [506, 199] width 211 height 13
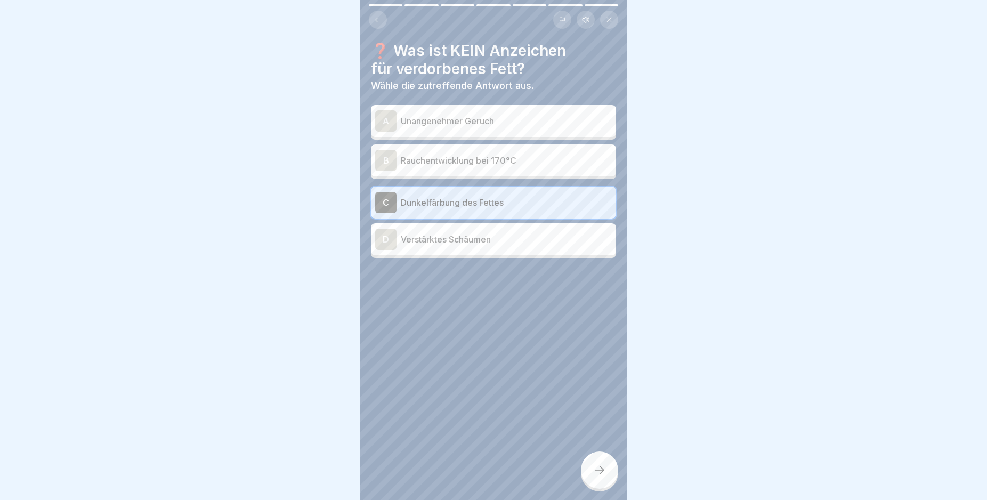
click at [603, 474] on div at bounding box center [599, 469] width 37 height 37
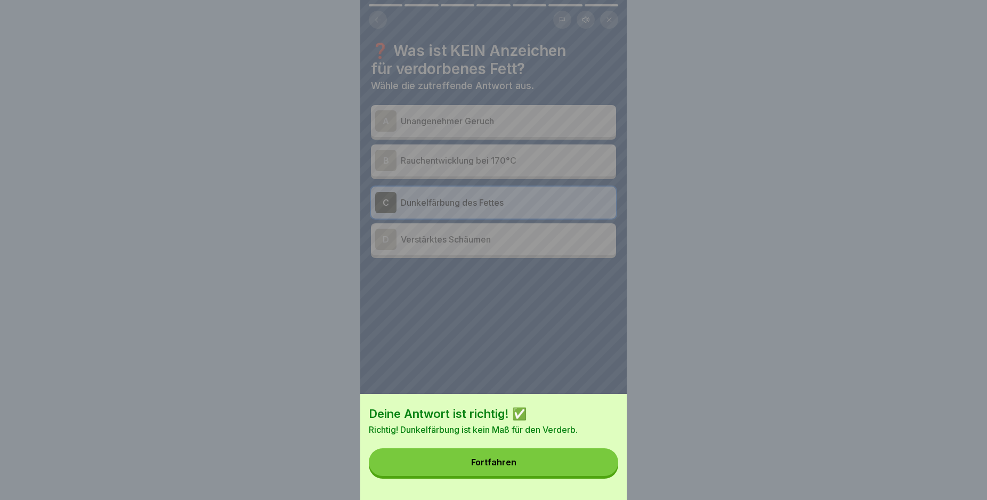
click at [537, 462] on button "Fortfahren" at bounding box center [493, 462] width 249 height 28
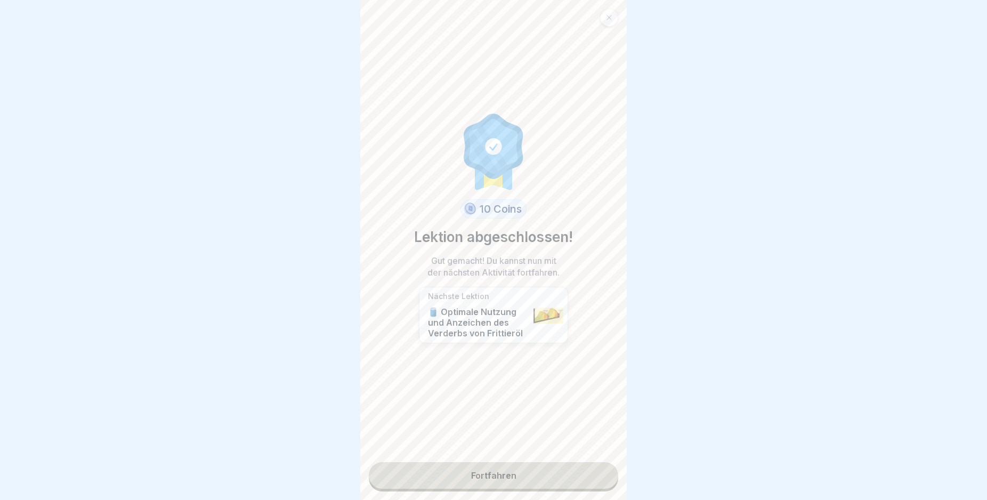
click at [574, 481] on link "Fortfahren" at bounding box center [493, 475] width 249 height 27
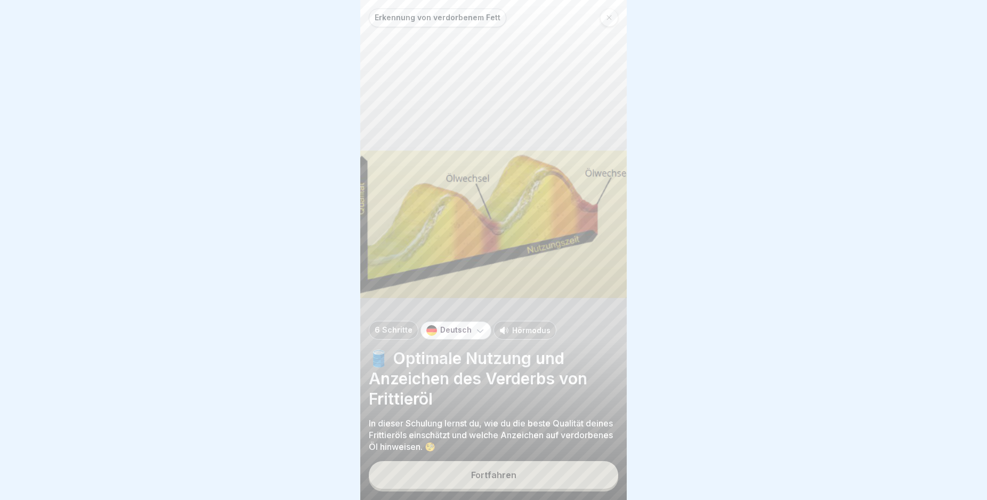
click at [510, 478] on div "Fortfahren" at bounding box center [493, 475] width 45 height 10
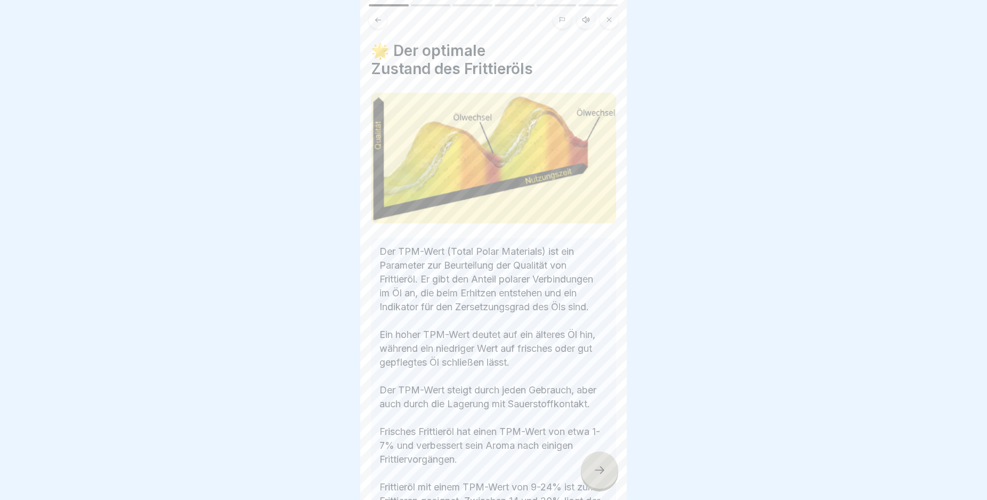
click at [592, 481] on div at bounding box center [599, 469] width 37 height 37
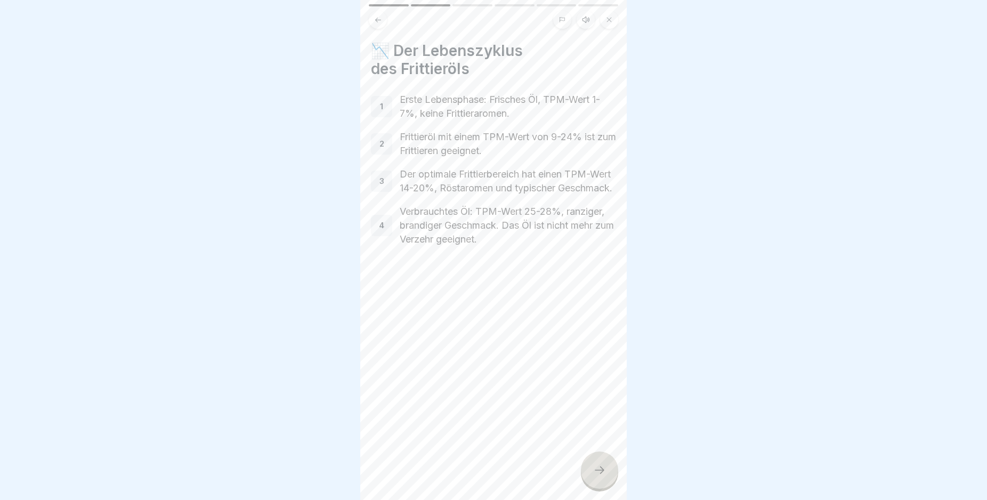
click at [592, 481] on div at bounding box center [599, 469] width 37 height 37
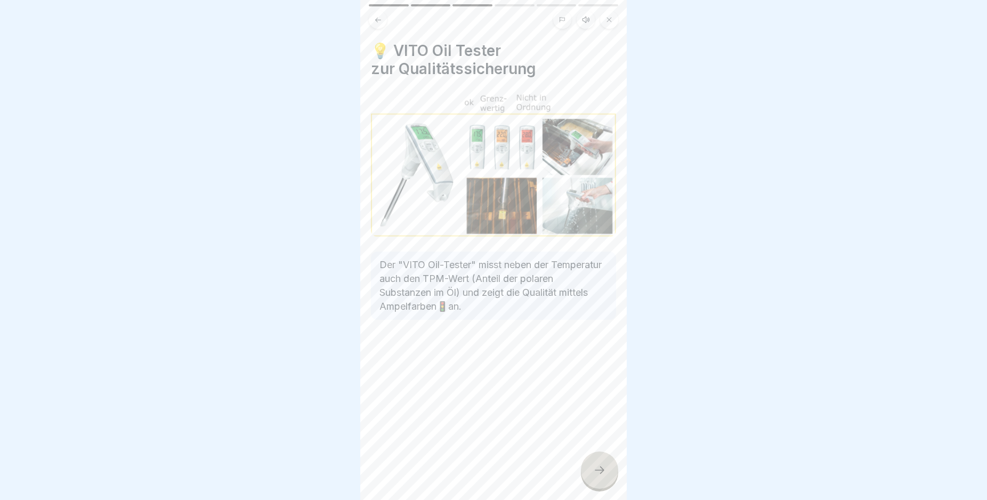
click at [592, 481] on div at bounding box center [599, 469] width 37 height 37
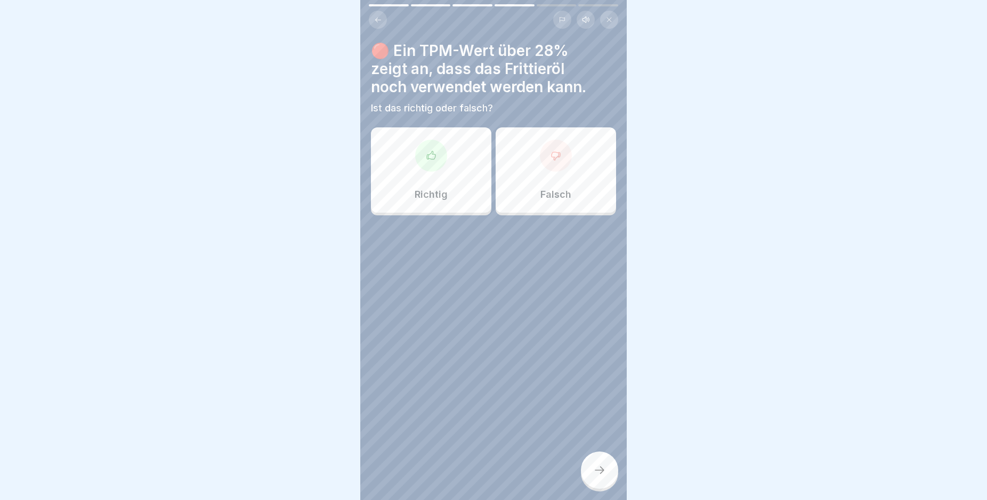
click at [592, 481] on div at bounding box center [599, 469] width 37 height 37
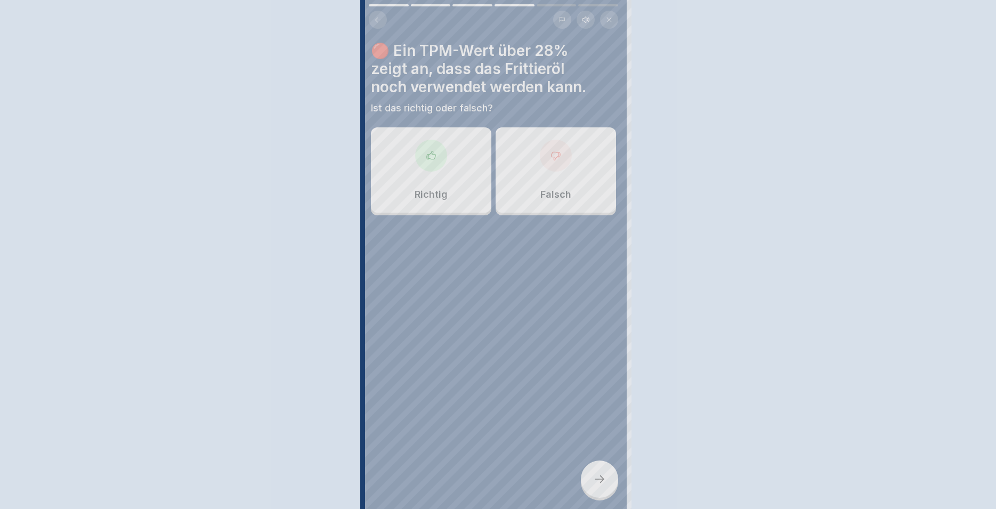
click at [592, 481] on div at bounding box center [498, 254] width 996 height 509
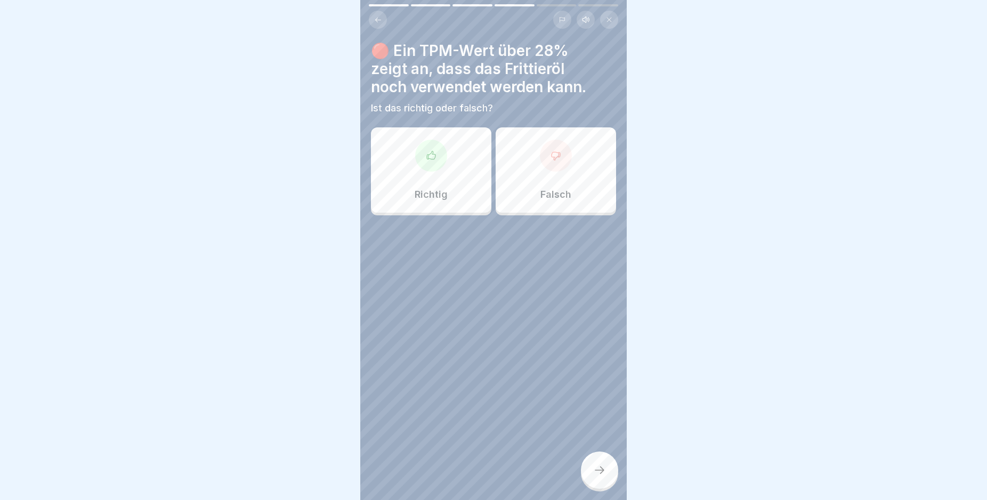
click at [497, 168] on div "Falsch" at bounding box center [556, 169] width 120 height 85
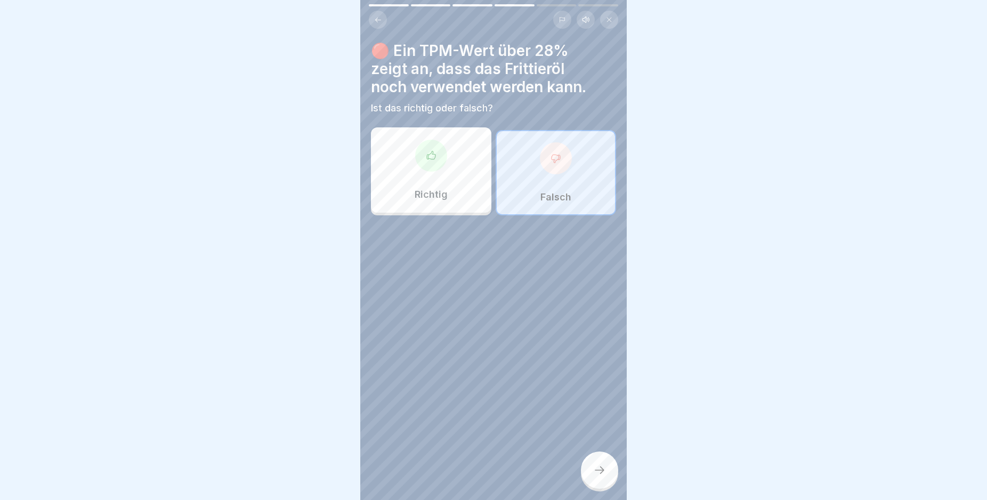
click at [595, 470] on div at bounding box center [599, 469] width 37 height 37
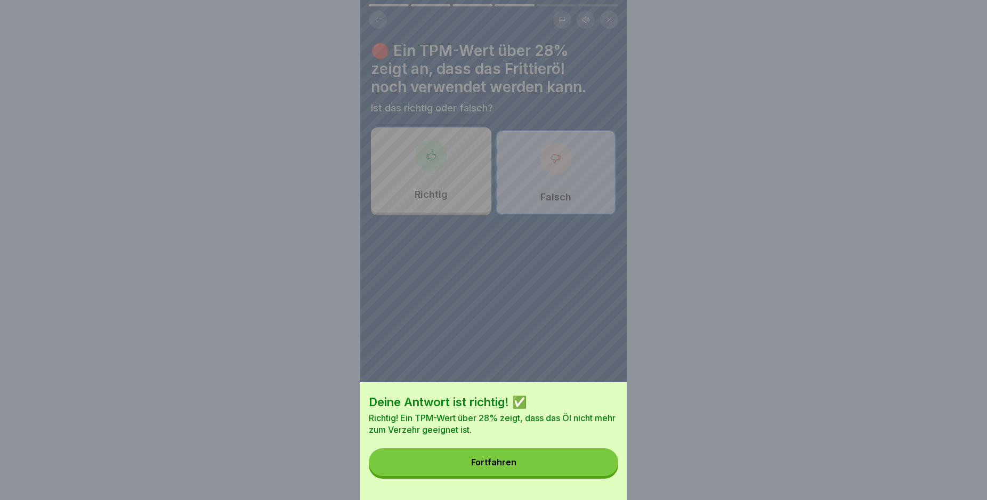
click at [533, 468] on button "Fortfahren" at bounding box center [493, 462] width 249 height 28
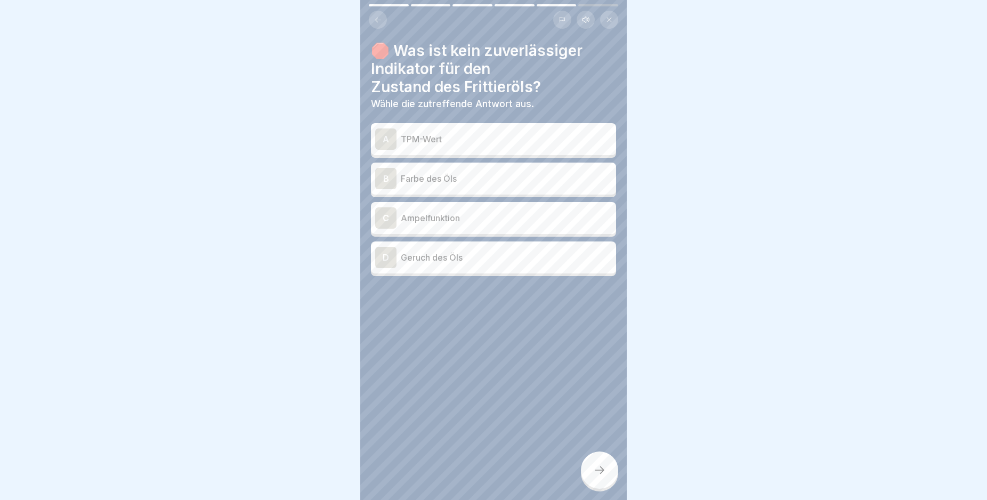
click at [518, 133] on div "A TPM-Wert" at bounding box center [493, 138] width 237 height 21
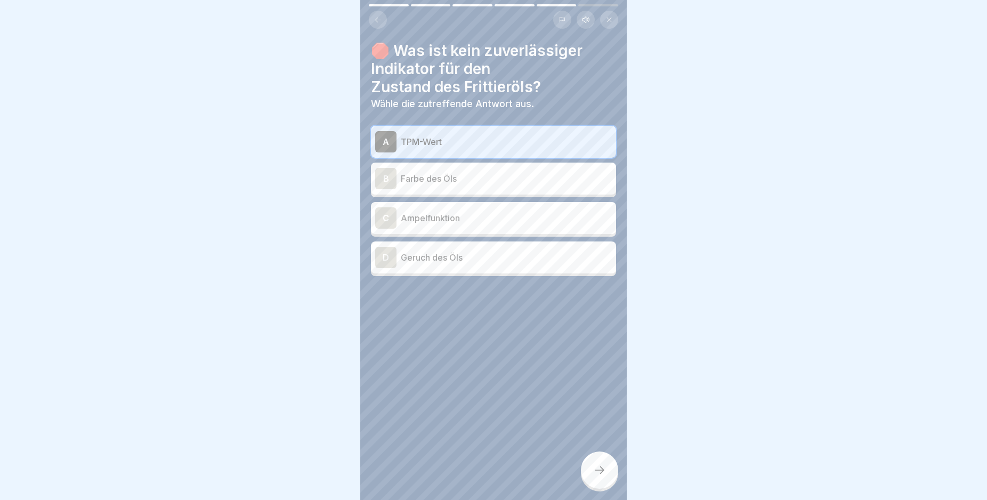
click at [604, 476] on icon at bounding box center [599, 470] width 13 height 13
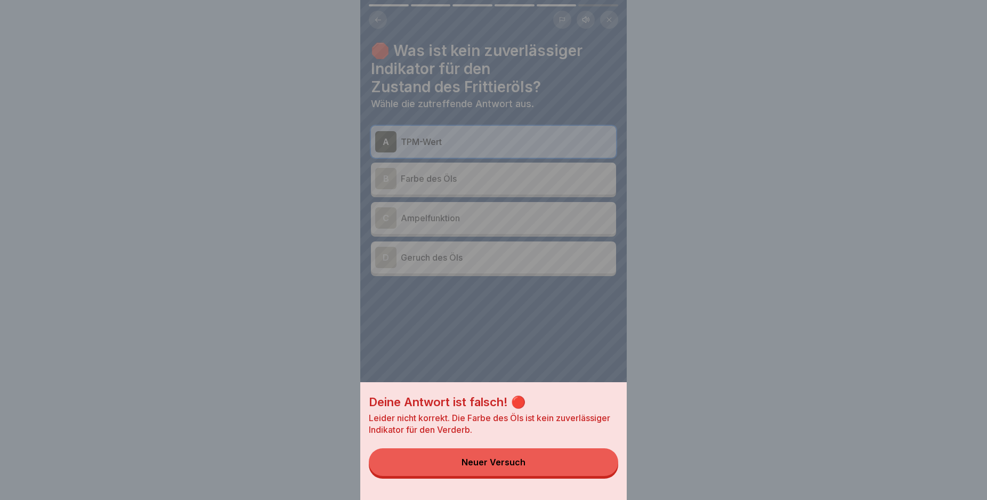
click at [545, 475] on button "Neuer Versuch" at bounding box center [493, 462] width 249 height 28
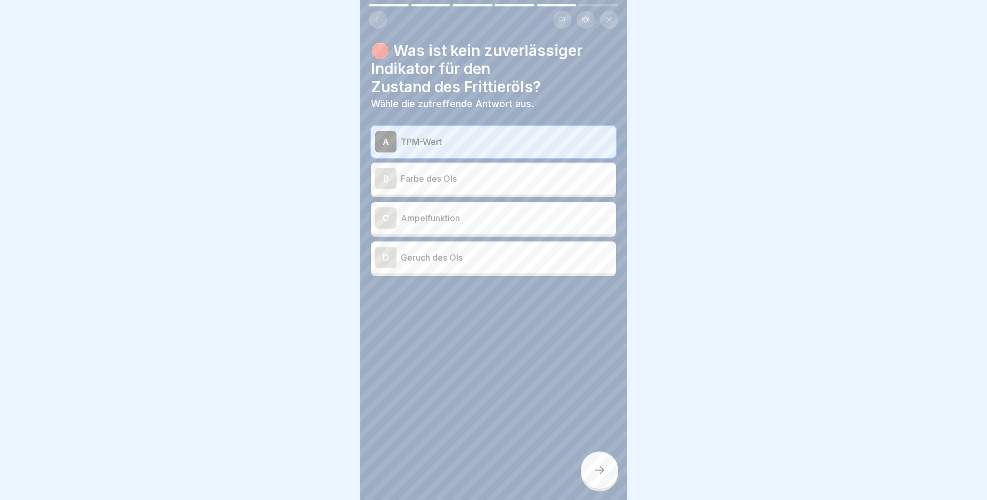
click at [464, 217] on p "Ampelfunktion" at bounding box center [506, 218] width 211 height 13
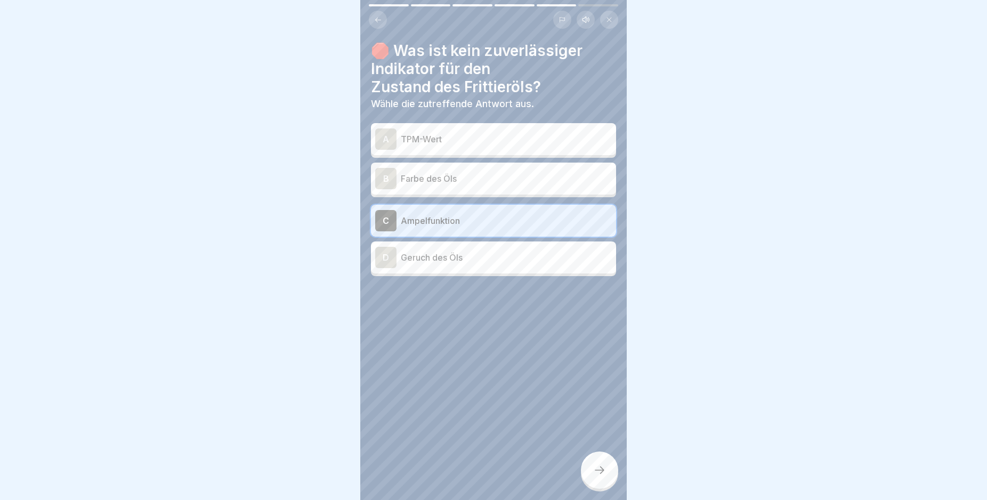
click at [589, 467] on div "Erkennung von verdorbenem Fett 6 Schritte Deutsch Hörmodus 🛢️ Optimale Nutzung …" at bounding box center [493, 250] width 266 height 500
click at [592, 473] on div at bounding box center [599, 469] width 37 height 37
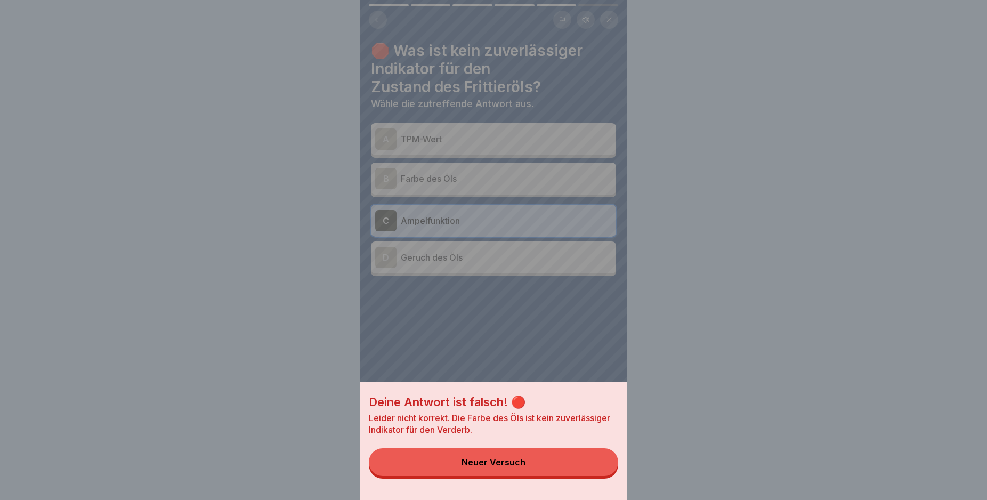
click at [581, 473] on button "Neuer Versuch" at bounding box center [493, 462] width 249 height 28
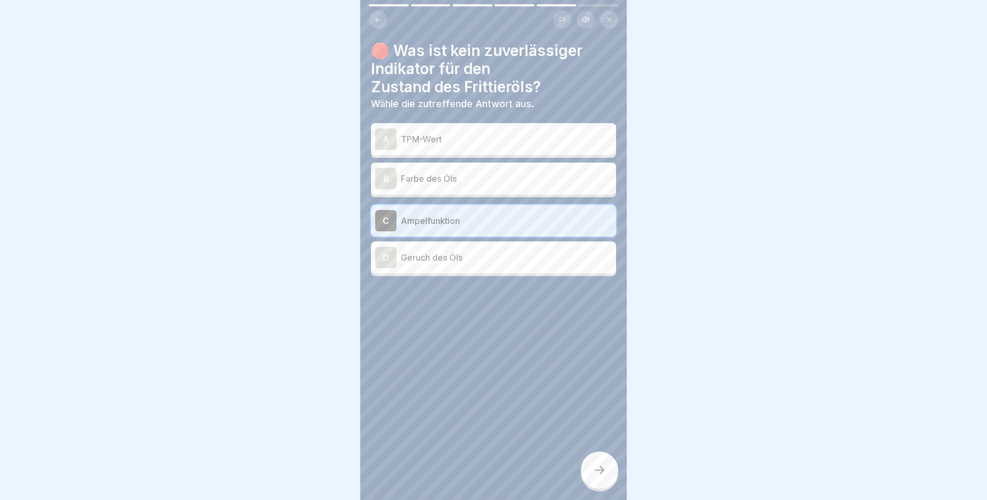
click at [503, 257] on p "Geruch des Öls" at bounding box center [506, 257] width 211 height 13
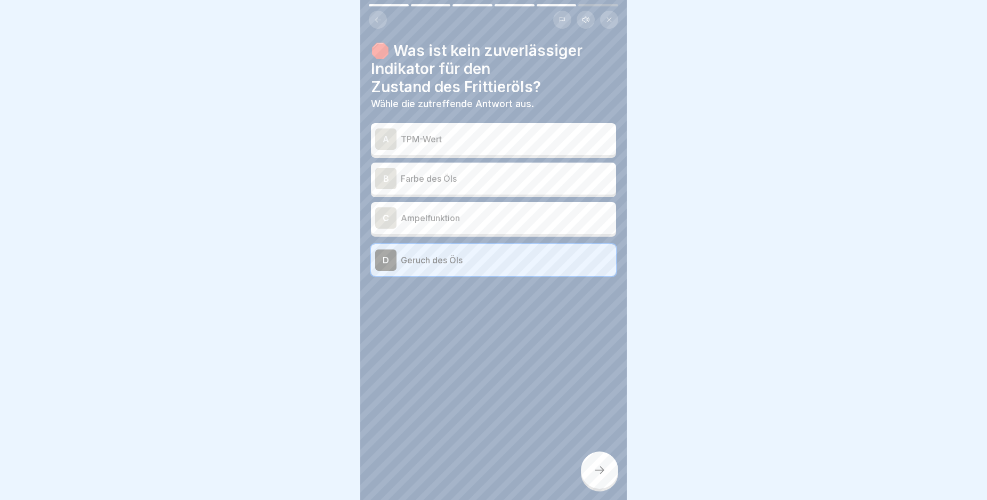
click at [598, 476] on icon at bounding box center [599, 470] width 13 height 13
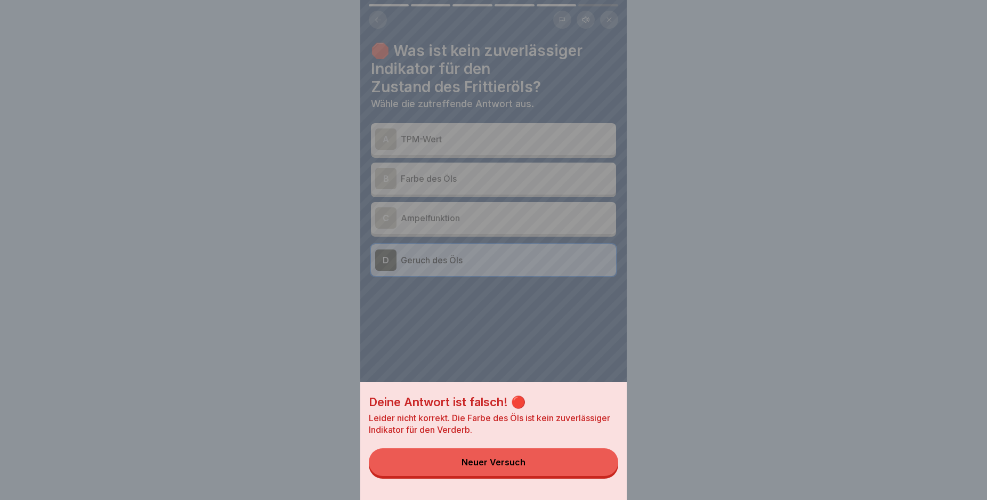
click at [592, 476] on button "Neuer Versuch" at bounding box center [493, 462] width 249 height 28
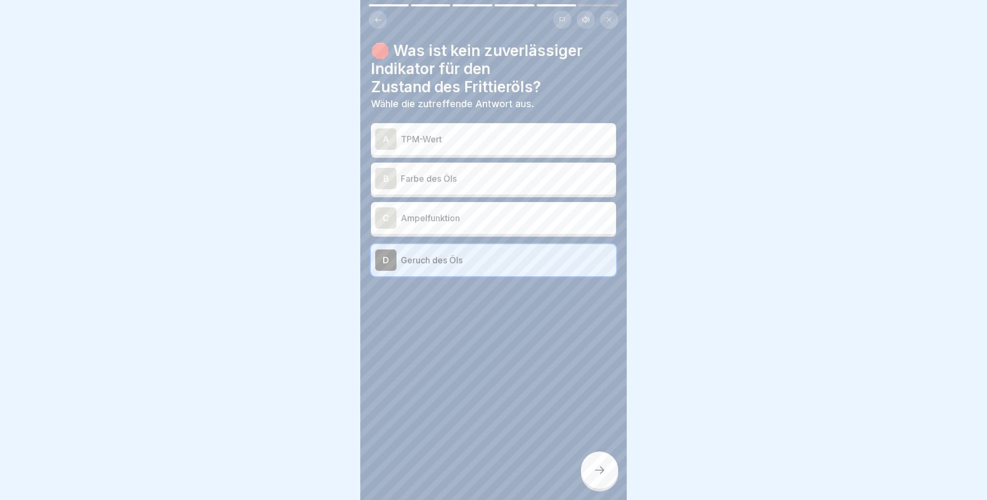
click at [457, 183] on p "Farbe des Öls" at bounding box center [506, 178] width 211 height 13
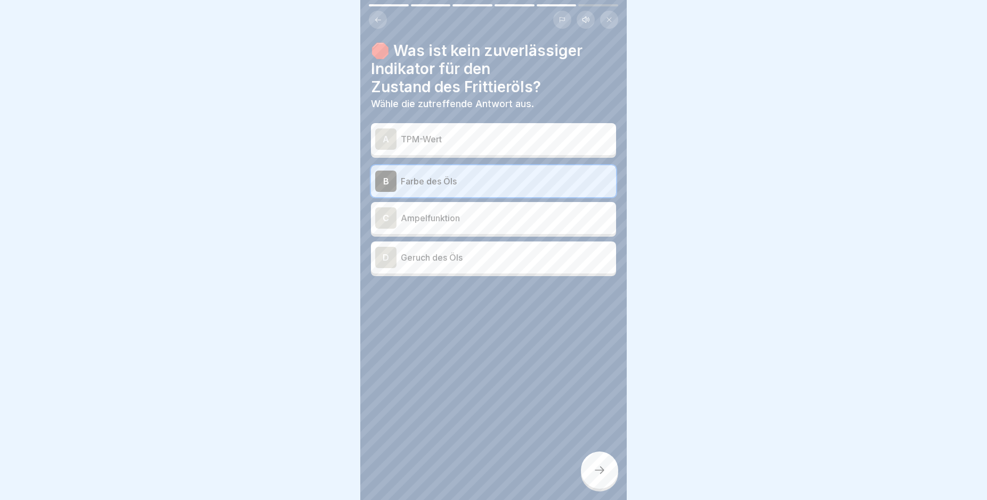
click
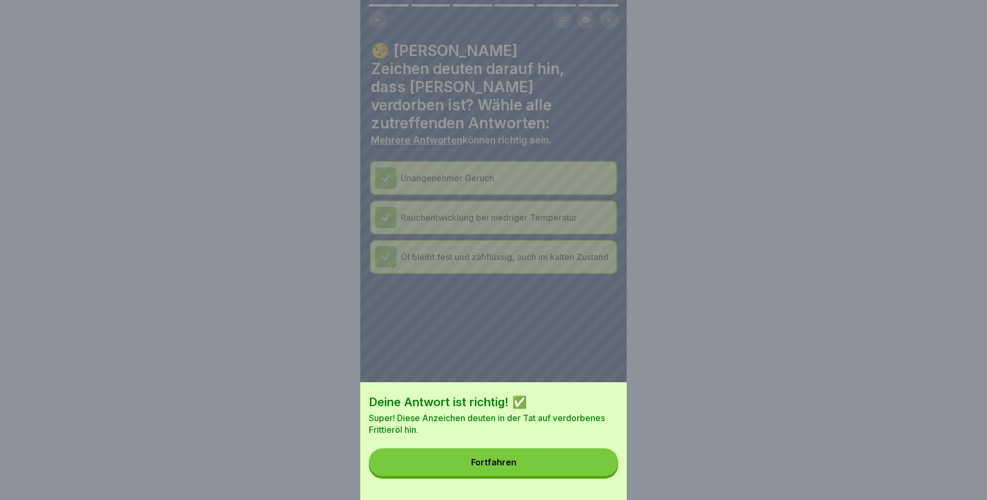
drag, startPoint x: 516, startPoint y: 466, endPoint x: 509, endPoint y: 421, distance: 44.8
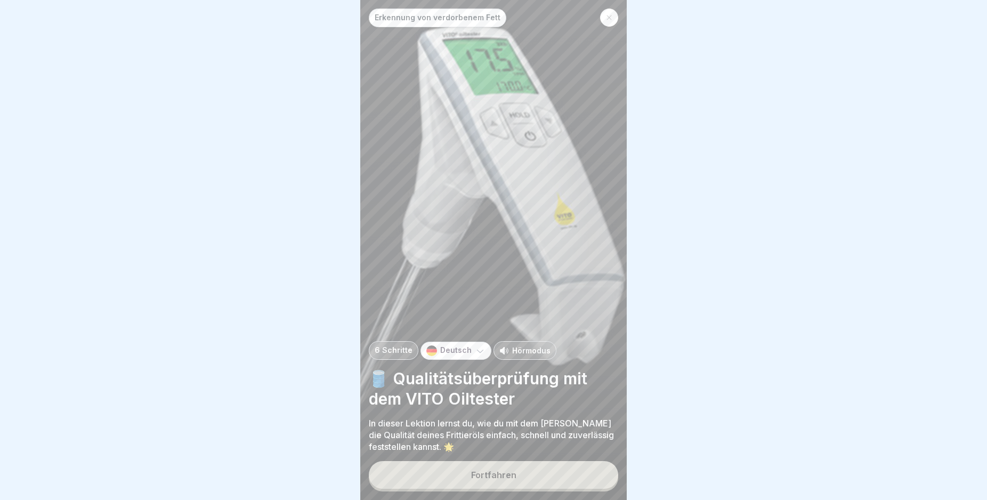
drag, startPoint x: 532, startPoint y: 486, endPoint x: 547, endPoint y: 475, distance: 18.3
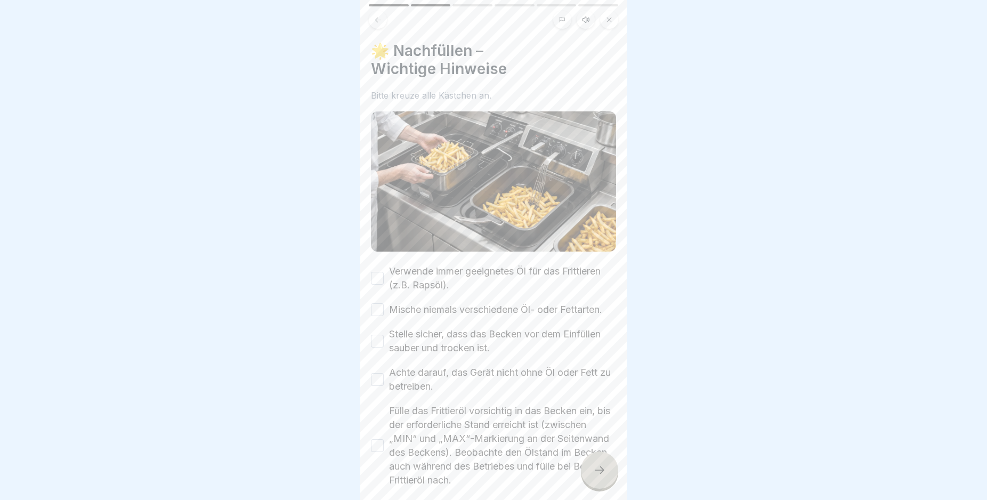
drag, startPoint x: 451, startPoint y: 301, endPoint x: 450, endPoint y: 320, distance: 19.2
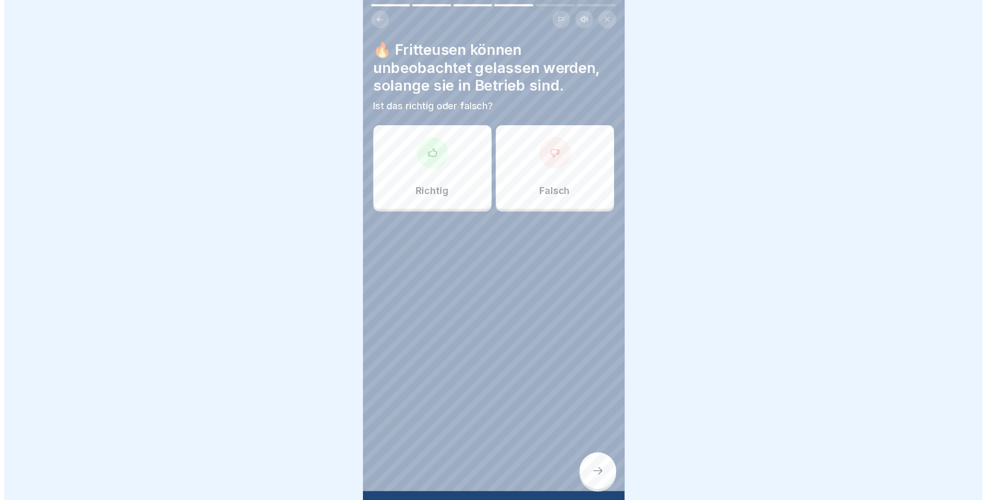
scroll to position [73, 0]
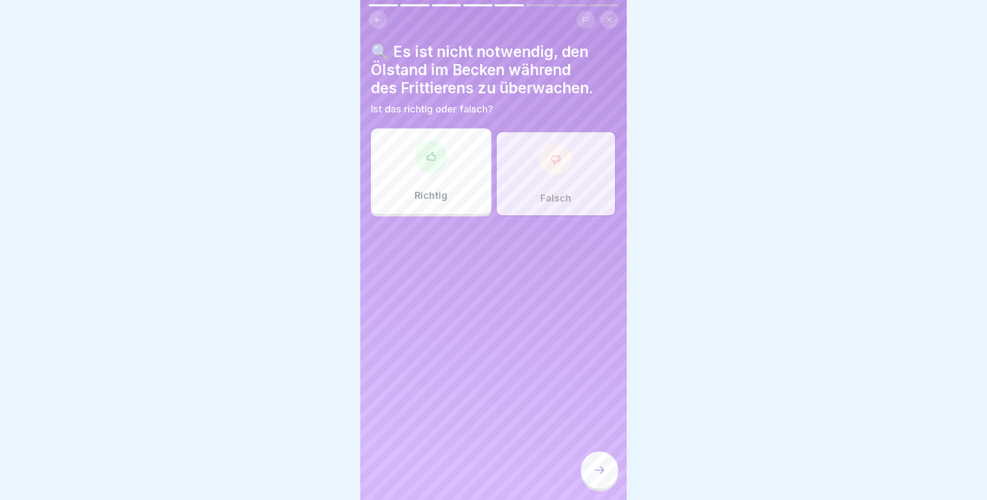
drag, startPoint x: 608, startPoint y: 489, endPoint x: 494, endPoint y: 348, distance: 181.1
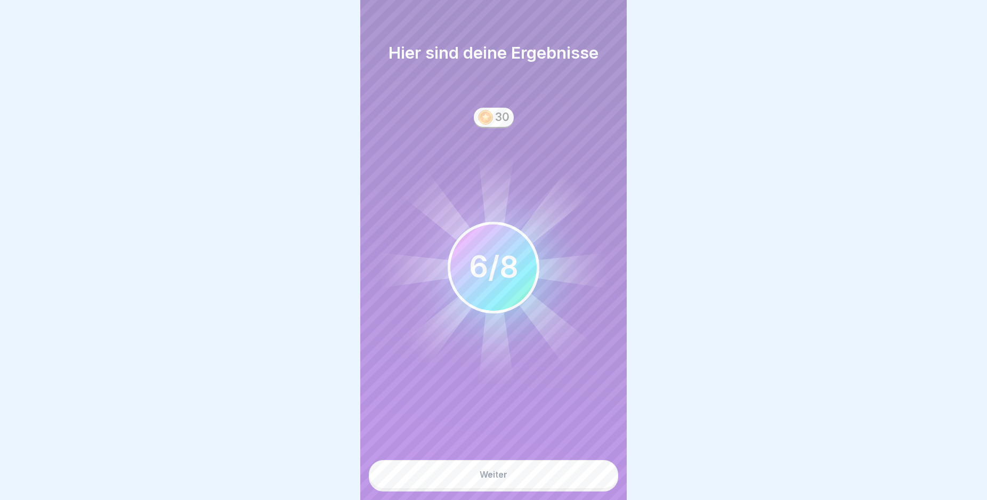
drag, startPoint x: 517, startPoint y: 480, endPoint x: 504, endPoint y: 470, distance: 15.7
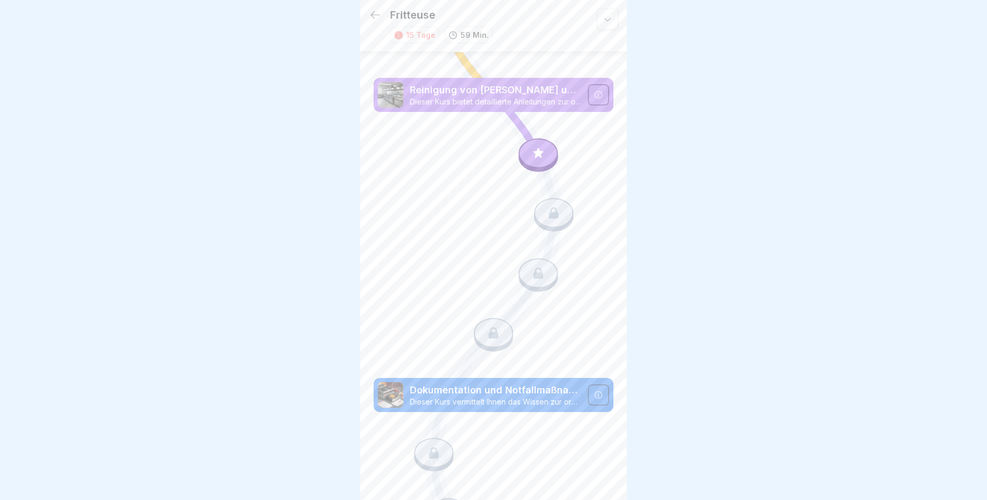
scroll to position [1376, 0]
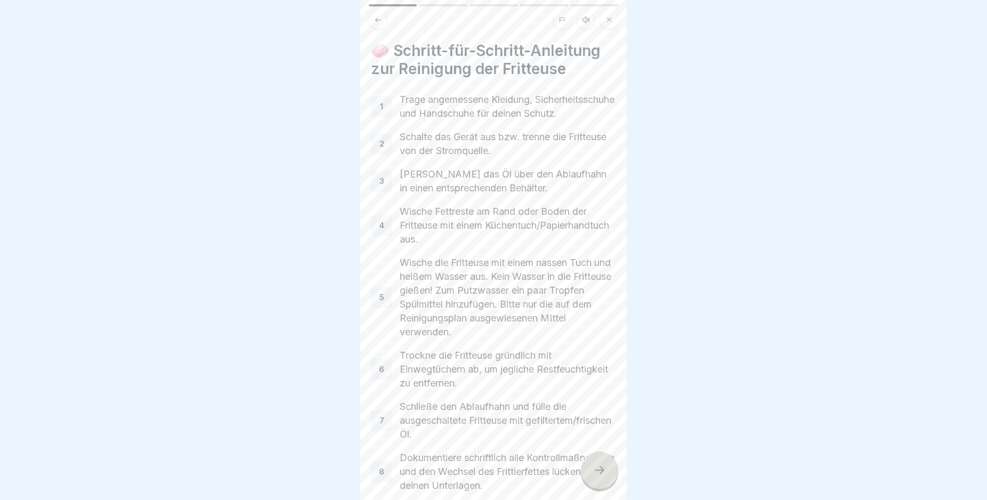
drag, startPoint x: 584, startPoint y: 465, endPoint x: 590, endPoint y: 467, distance: 6.7
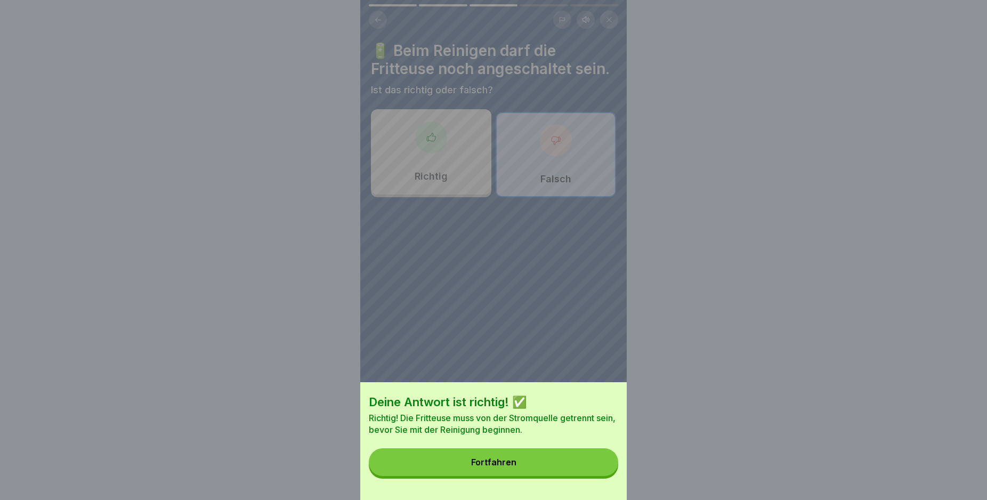
drag, startPoint x: 551, startPoint y: 486, endPoint x: 548, endPoint y: 478, distance: 8.4
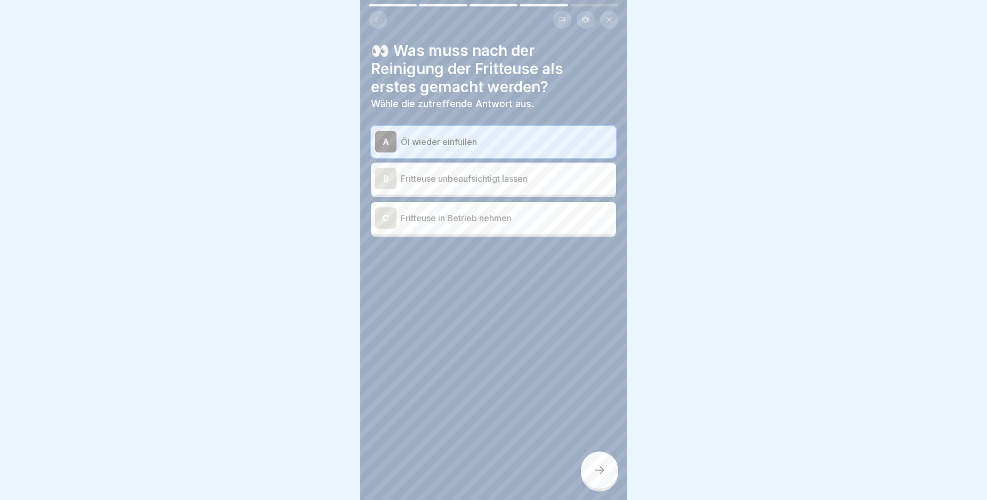
drag, startPoint x: 598, startPoint y: 470, endPoint x: 603, endPoint y: 474, distance: 6.4
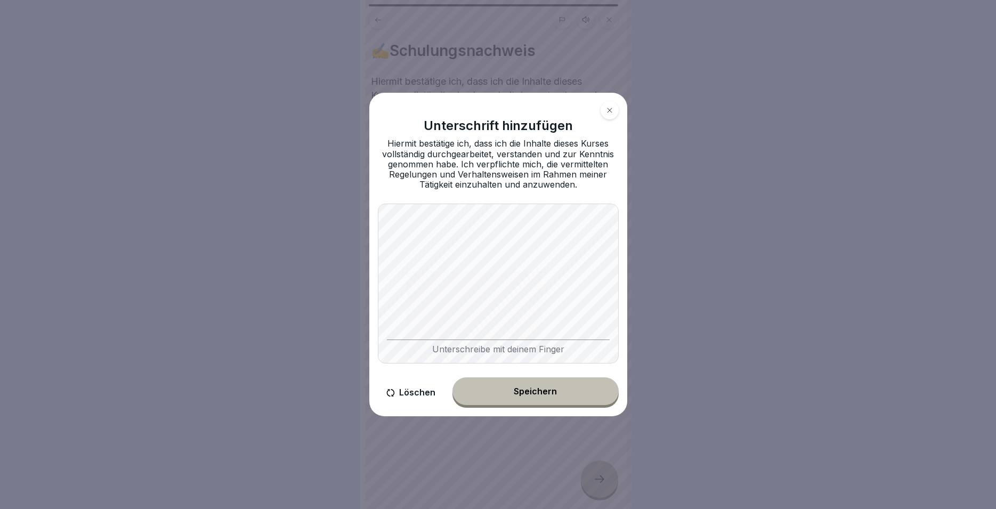
drag, startPoint x: 551, startPoint y: 387, endPoint x: 547, endPoint y: 377, distance: 10.8
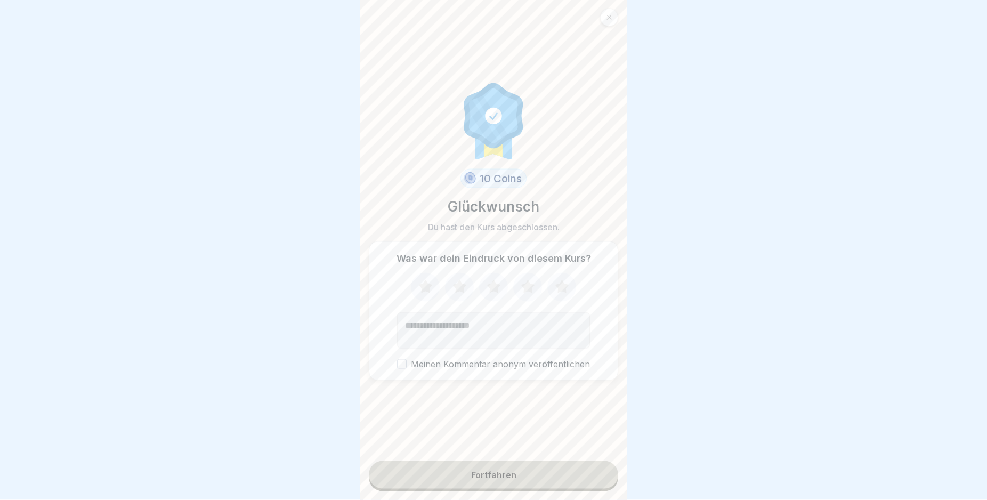
scroll to position [9, 0]
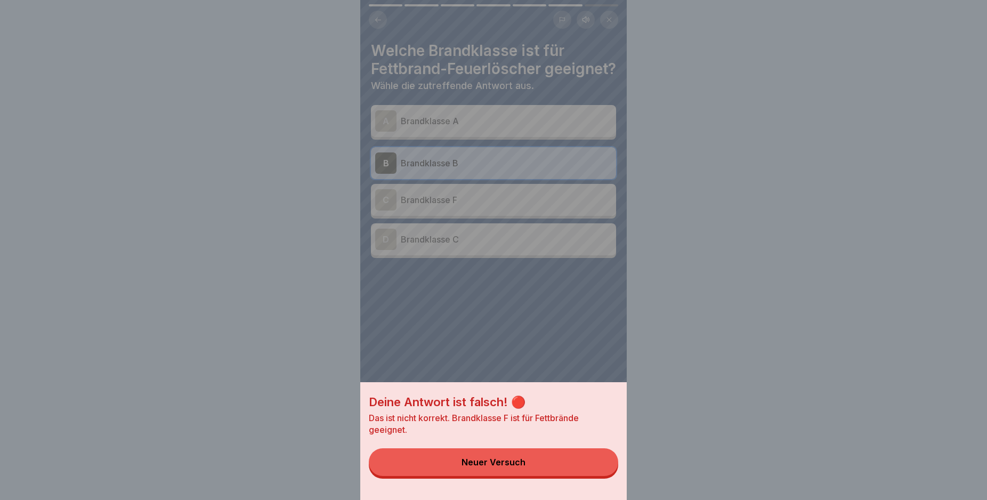
drag, startPoint x: 582, startPoint y: 472, endPoint x: 518, endPoint y: 324, distance: 161.1
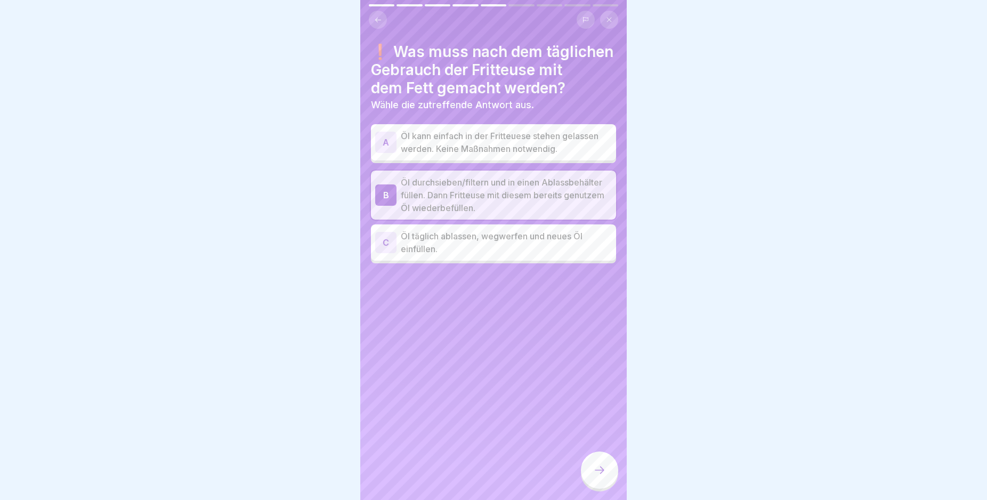
drag, startPoint x: 595, startPoint y: 477, endPoint x: 495, endPoint y: 318, distance: 187.9
